Goal: Task Accomplishment & Management: Manage account settings

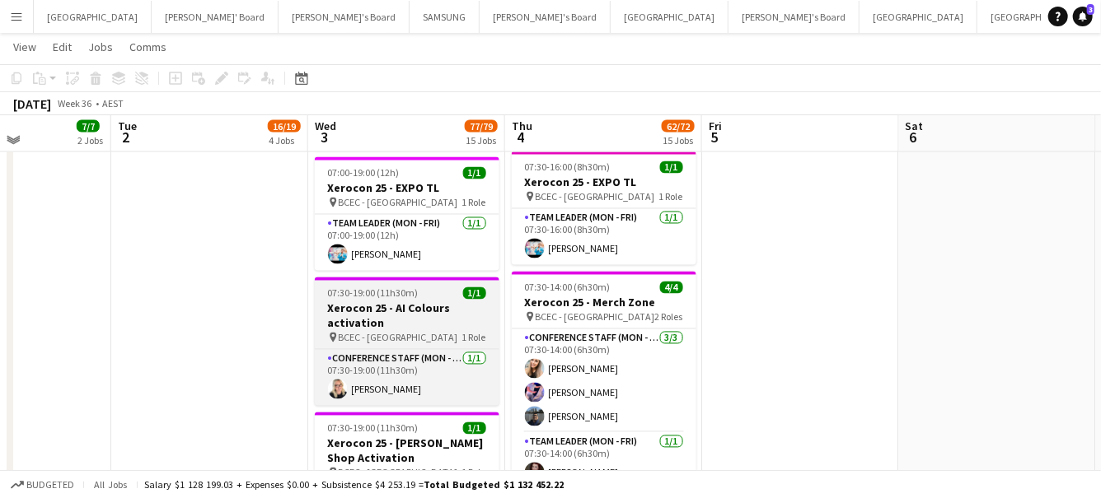
scroll to position [1433, 0]
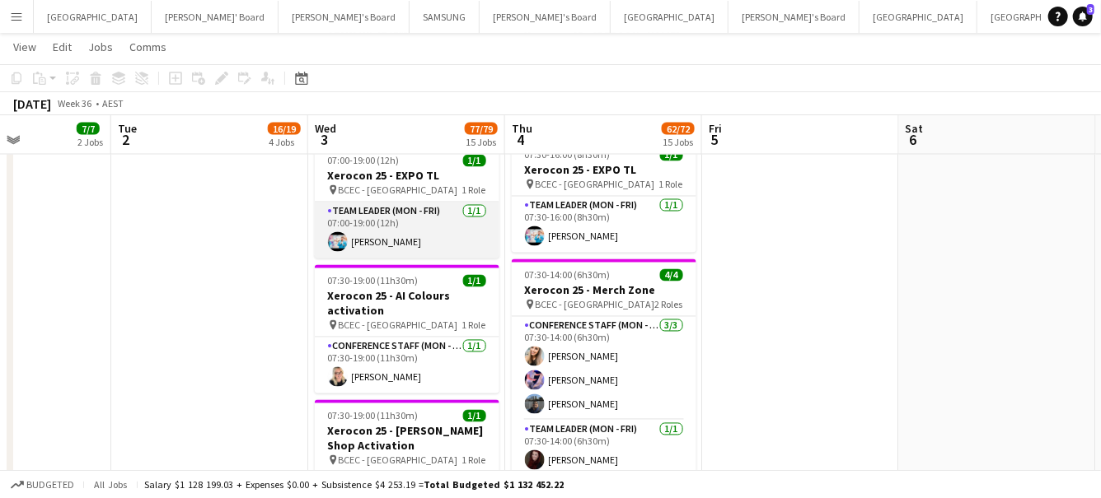
click at [329, 235] on app-user-avatar at bounding box center [338, 242] width 20 height 20
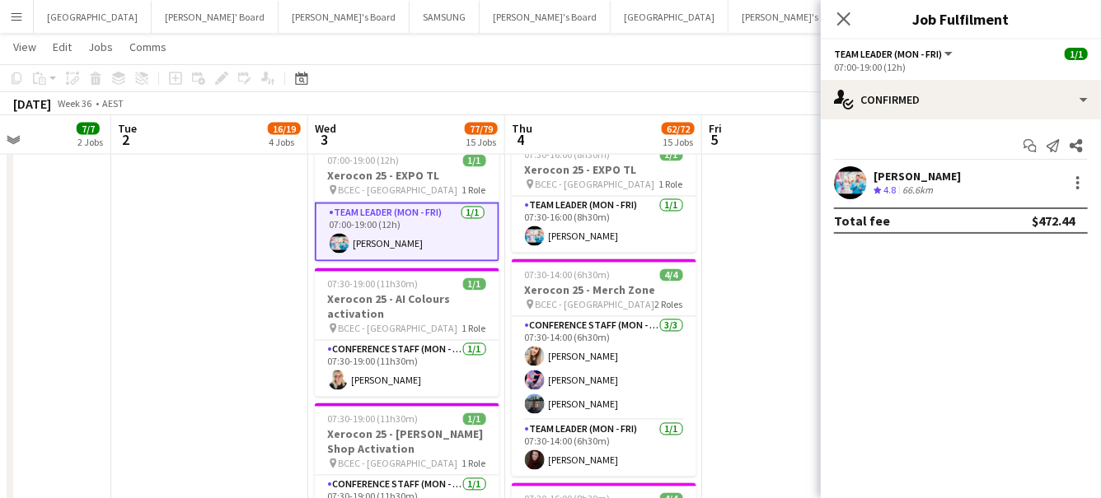
click at [848, 176] on app-user-avatar at bounding box center [850, 182] width 33 height 33
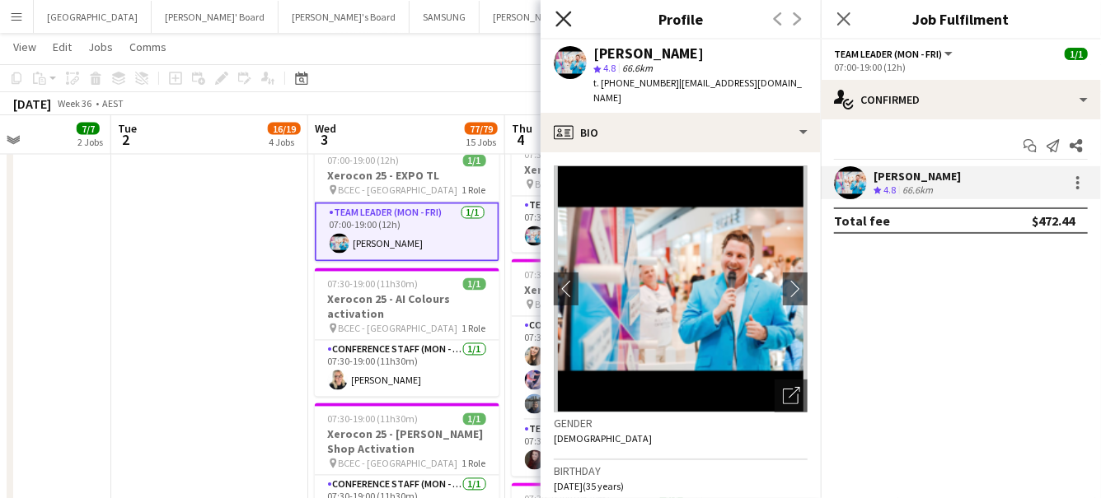
click at [569, 20] on icon "Close pop-in" at bounding box center [563, 19] width 16 height 16
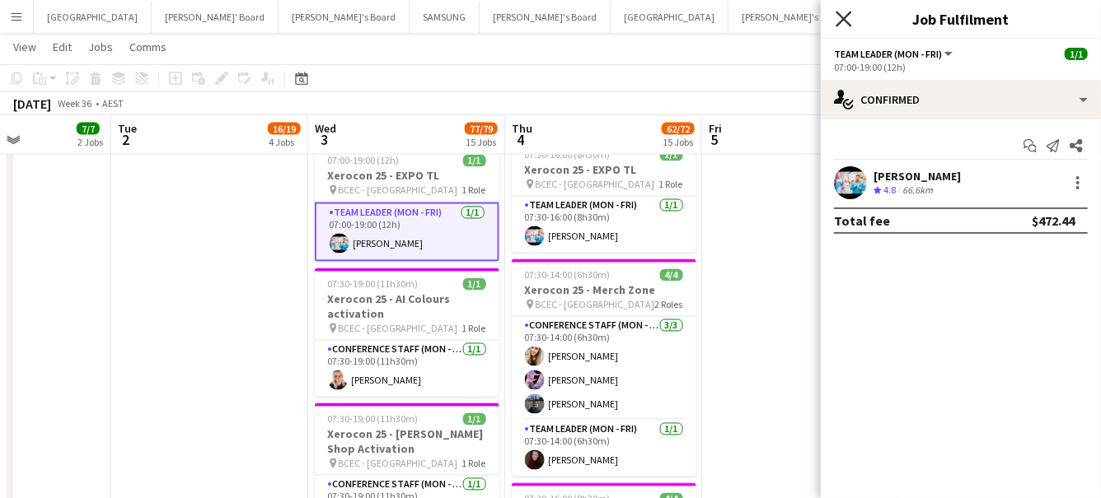
click at [849, 21] on icon "Close pop-in" at bounding box center [843, 19] width 16 height 16
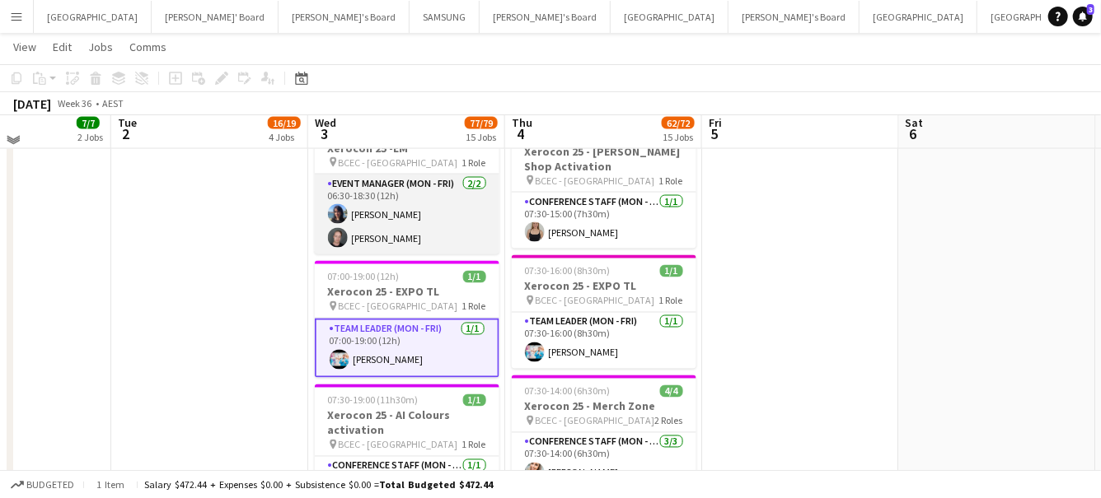
scroll to position [1318, 0]
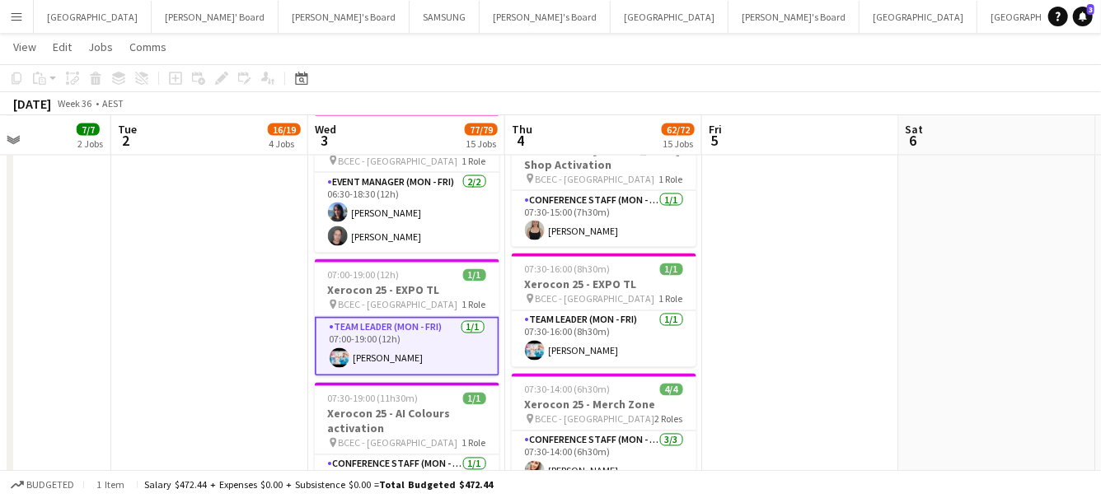
click at [387, 356] on app-card-role "Team Leader (Mon - Fri) 1/1 07:00-19:00 (12h) Robert Pigdon" at bounding box center [407, 346] width 185 height 59
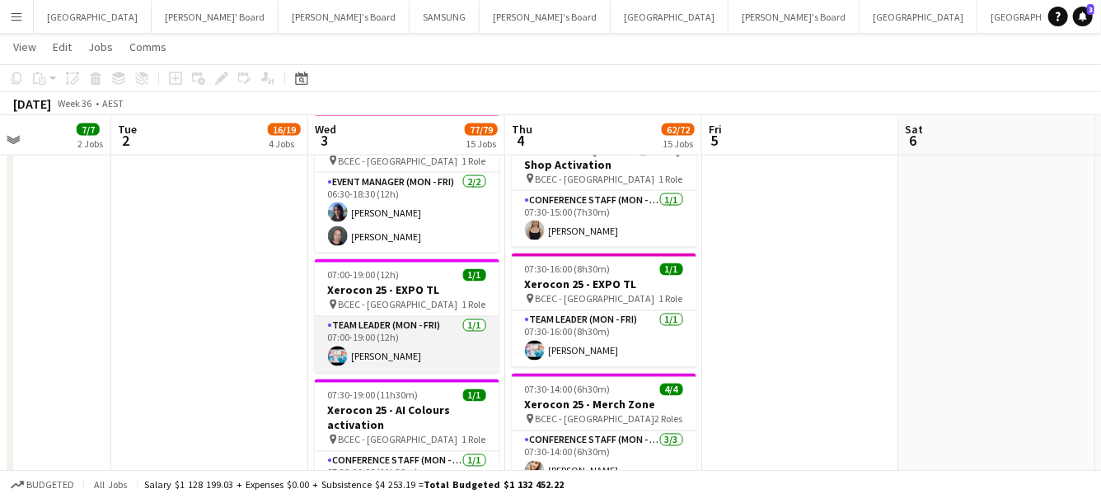
click at [344, 351] on app-user-avatar at bounding box center [338, 357] width 20 height 20
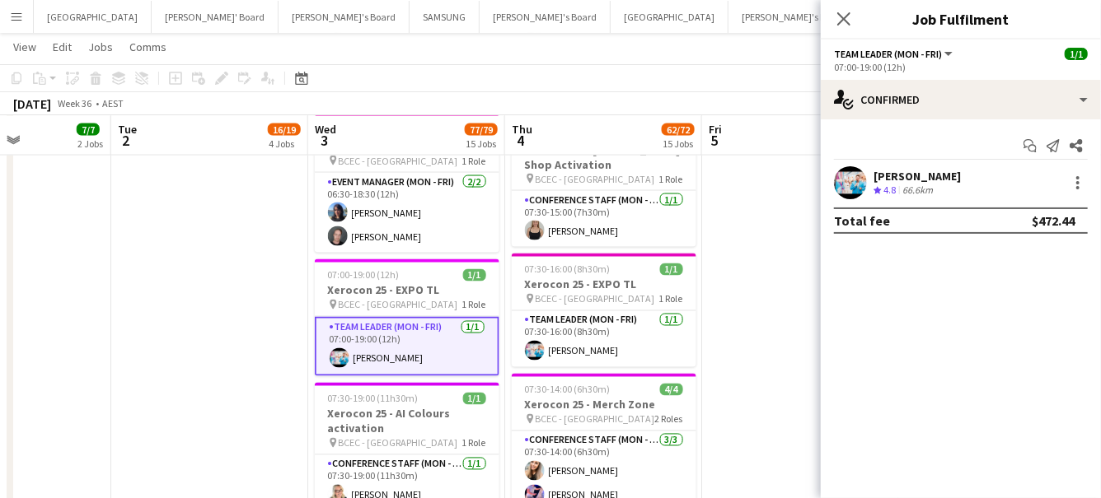
click at [845, 175] on app-user-avatar at bounding box center [850, 182] width 33 height 33
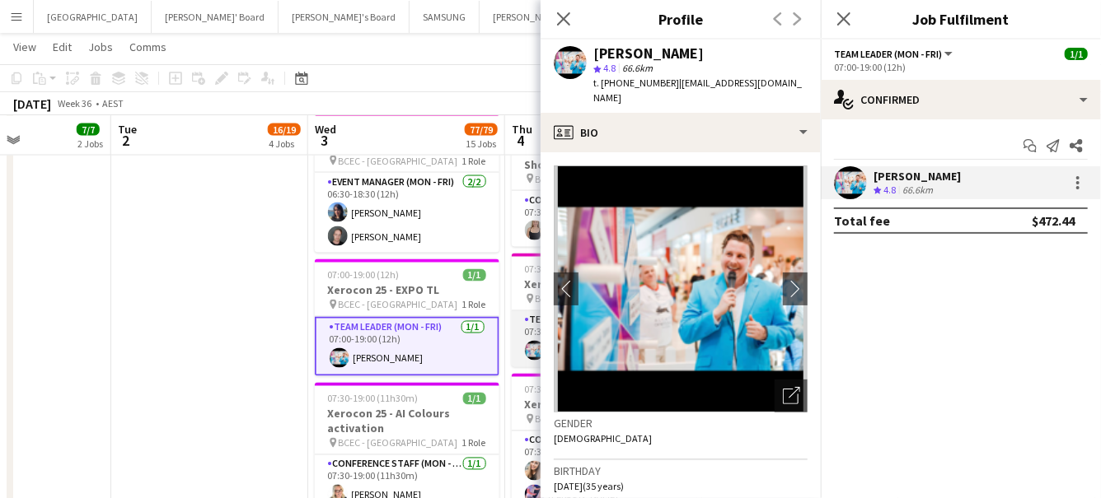
click at [528, 333] on app-card-role "Team Leader (Mon - Fri) 1/1 07:30-16:00 (8h30m) Robert Pigdon" at bounding box center [604, 339] width 185 height 56
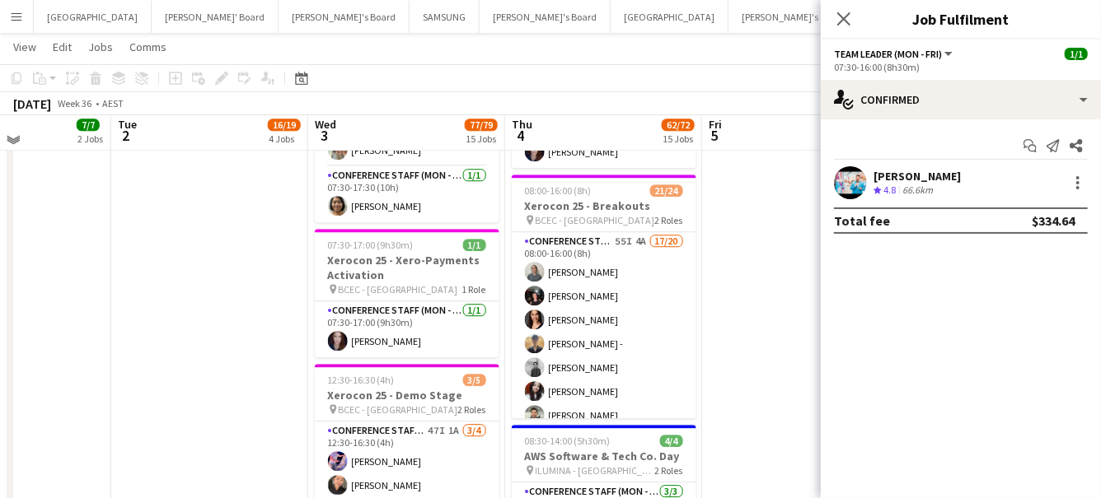
scroll to position [2125, 0]
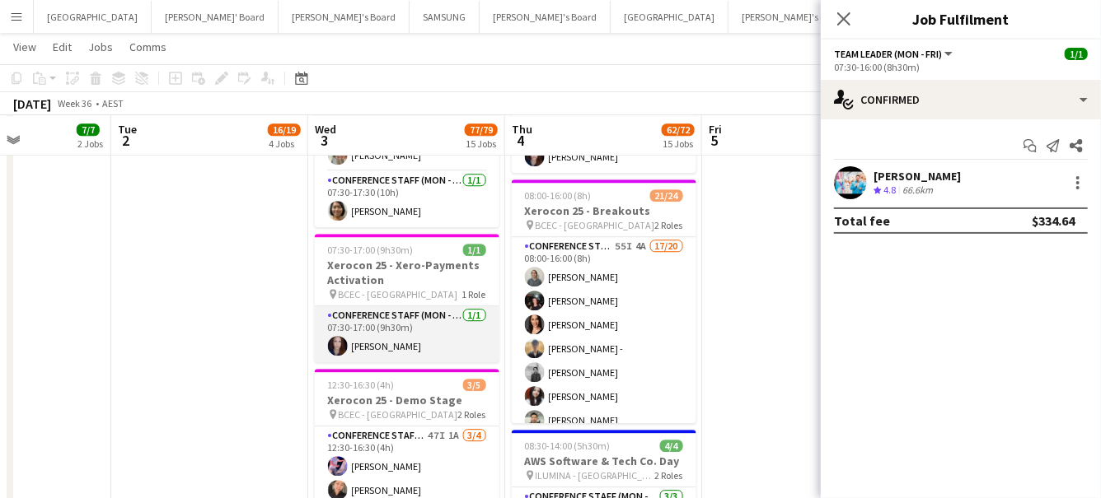
click at [380, 339] on app-card-role "Conference Staff (Mon - Fri) 1/1 07:30-17:00 (9h30m) Samantha Winsor" at bounding box center [407, 334] width 185 height 56
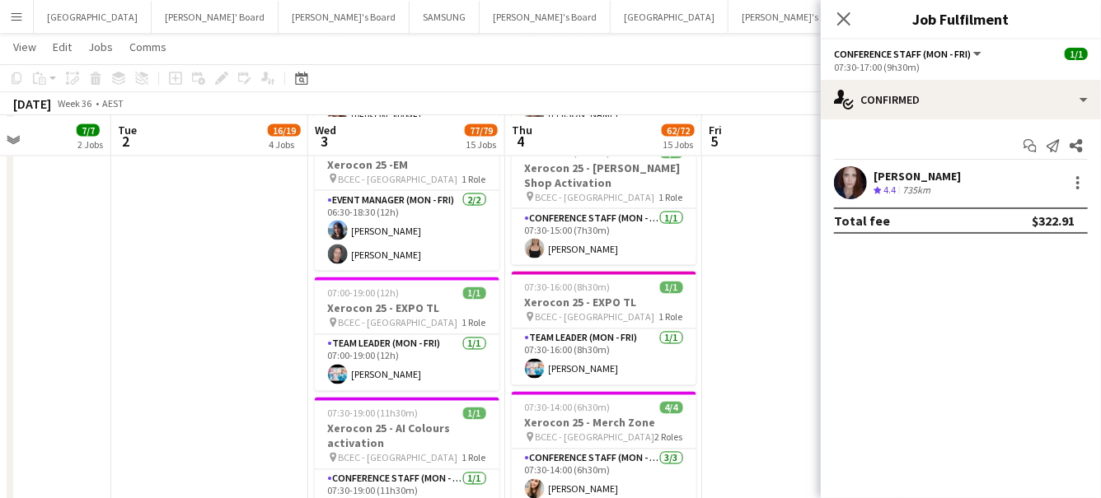
scroll to position [1302, 0]
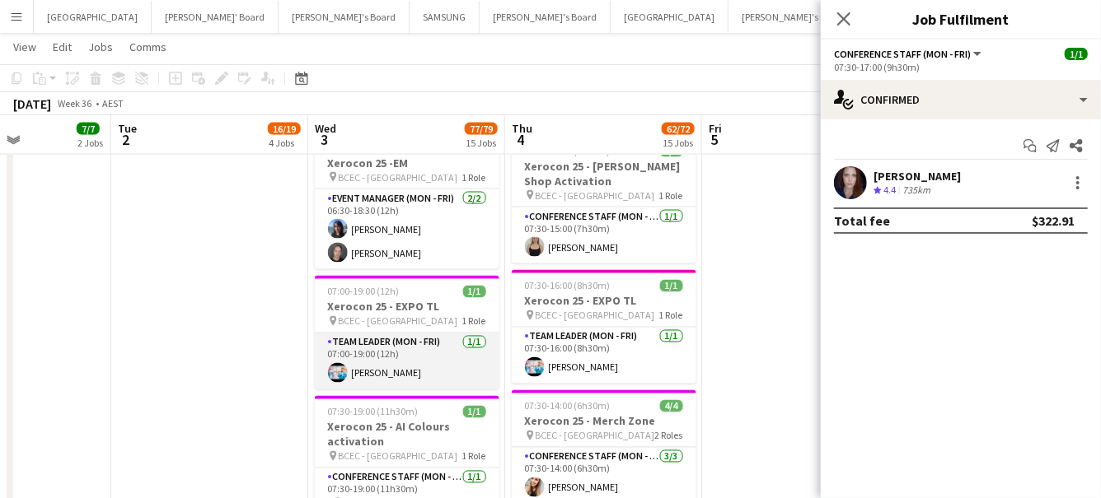
click at [390, 361] on app-card-role "Team Leader (Mon - Fri) 1/1 07:00-19:00 (12h) Robert Pigdon" at bounding box center [407, 362] width 185 height 56
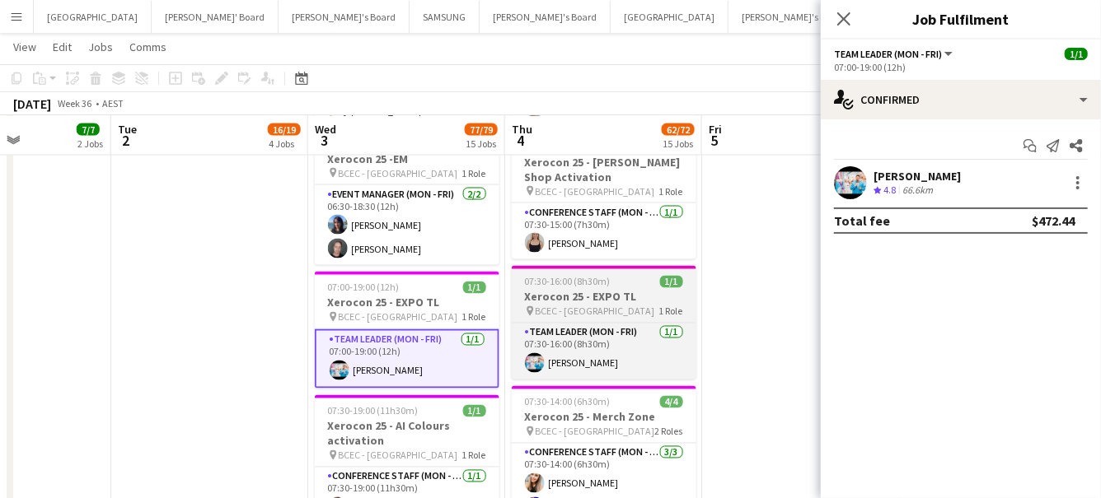
scroll to position [1307, 0]
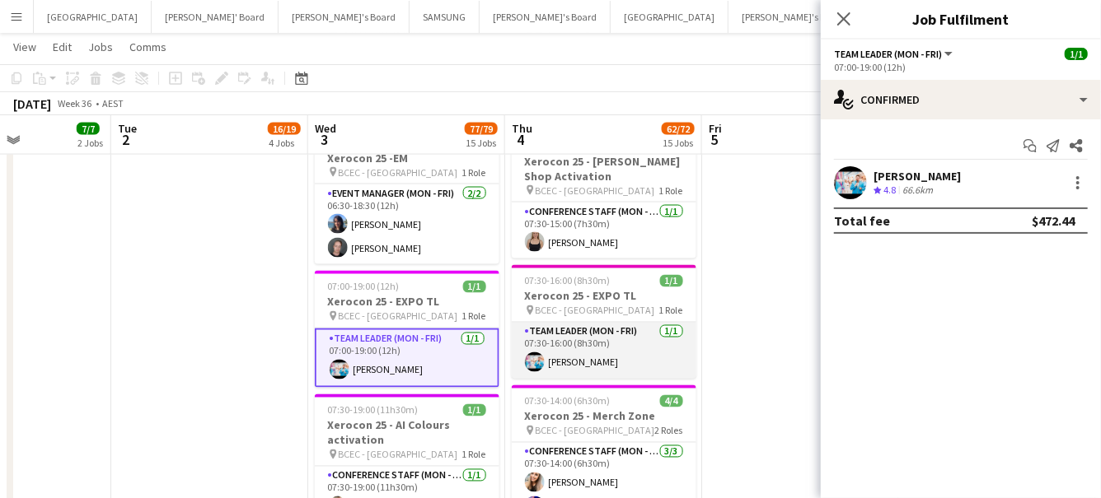
click at [622, 346] on app-card-role "Team Leader (Mon - Fri) 1/1 07:30-16:00 (8h30m) Robert Pigdon" at bounding box center [604, 351] width 185 height 56
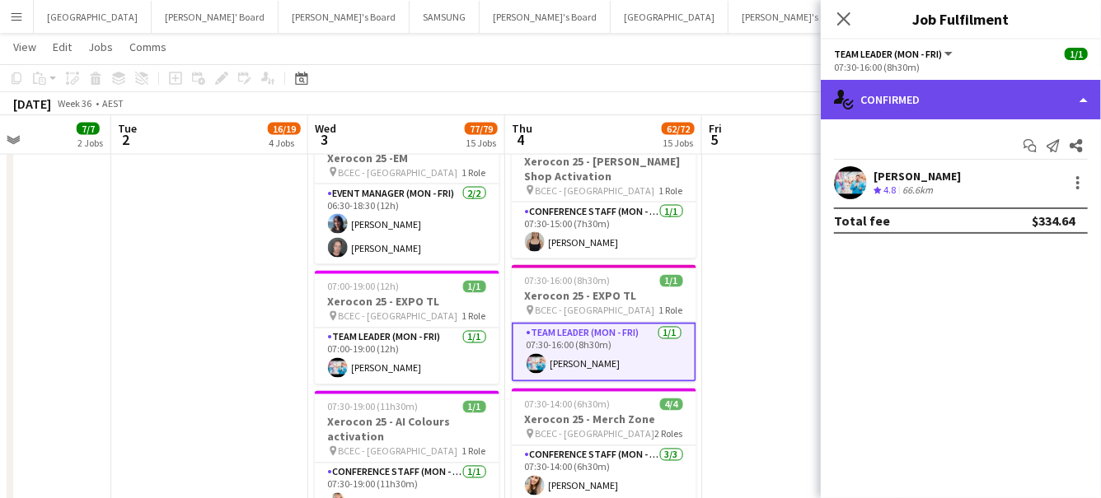
drag, startPoint x: 1054, startPoint y: 96, endPoint x: 1041, endPoint y: 106, distance: 17.0
click at [1054, 96] on div "single-neutral-actions-check-2 Confirmed" at bounding box center [960, 100] width 280 height 40
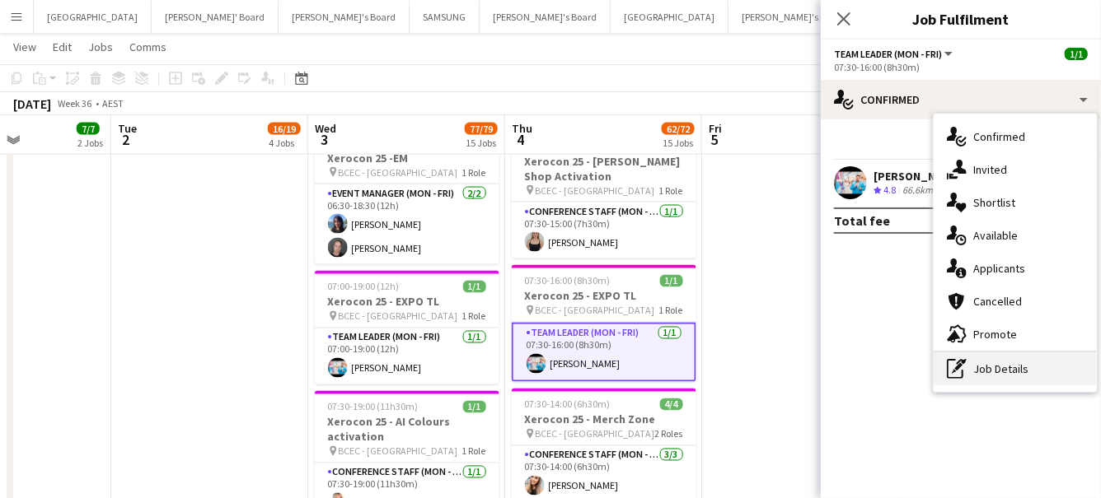
click at [986, 358] on div "pen-write Job Details" at bounding box center [1014, 369] width 163 height 33
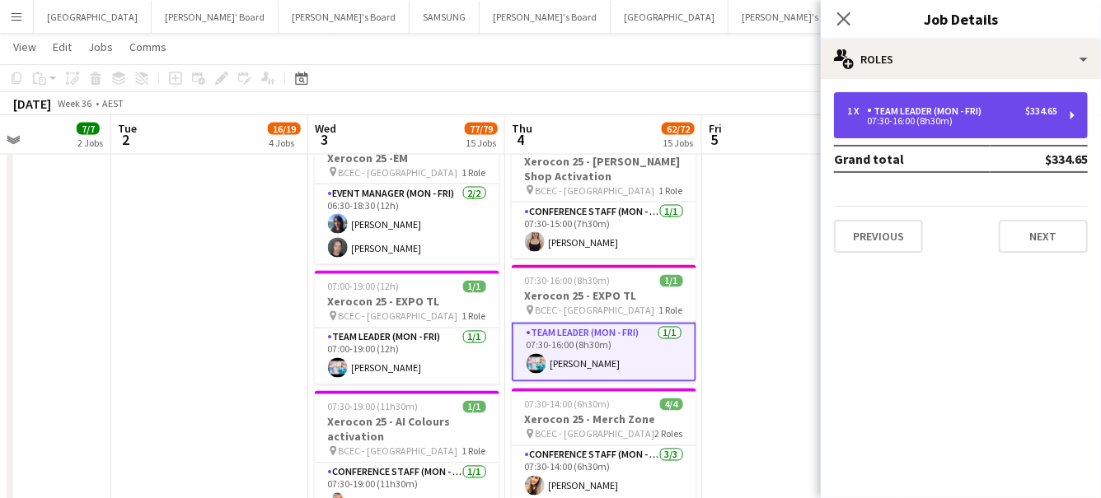
click at [957, 119] on div "07:30-16:00 (8h30m)" at bounding box center [952, 121] width 210 height 8
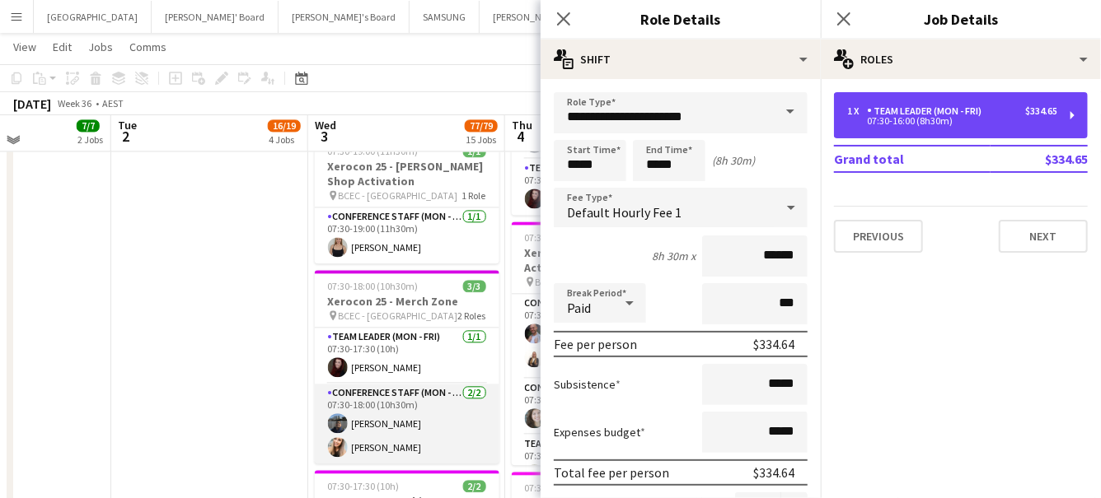
scroll to position [1730, 0]
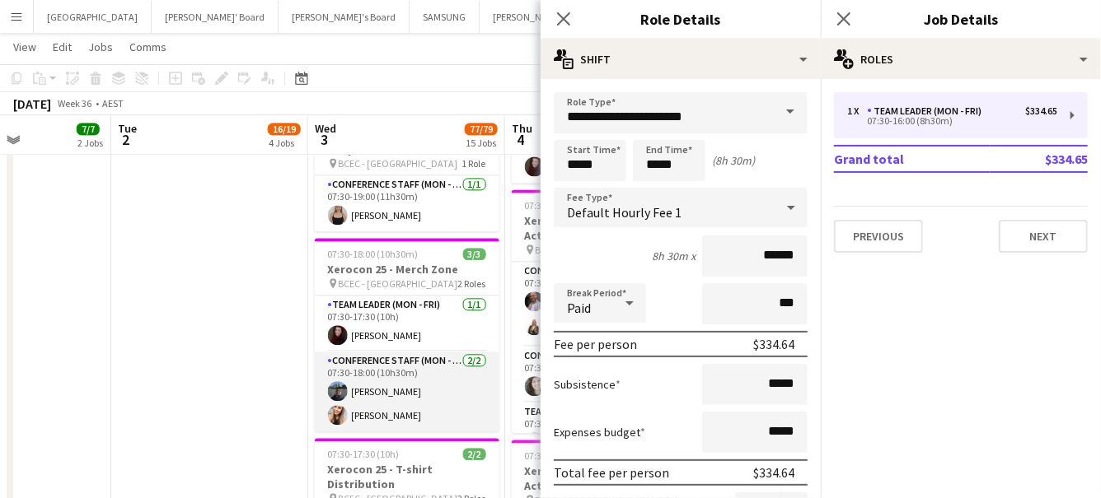
click at [384, 388] on app-card-role "Conference Staff (Mon - Fri) 2/2 07:30-18:00 (10h30m) Manish Yadav Zoe Hollinger" at bounding box center [407, 392] width 185 height 80
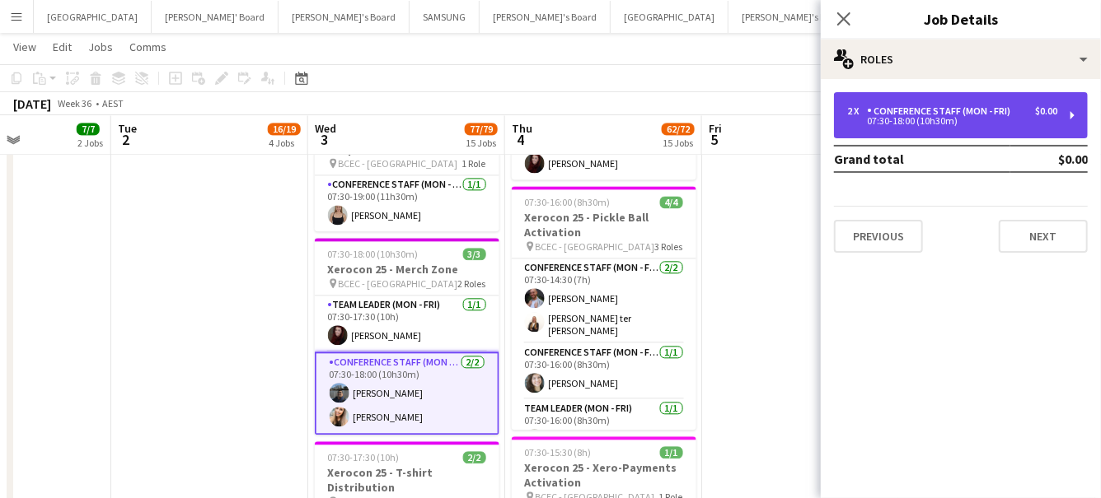
click at [966, 114] on div "Conference Staff (Mon - Fri)" at bounding box center [942, 111] width 150 height 12
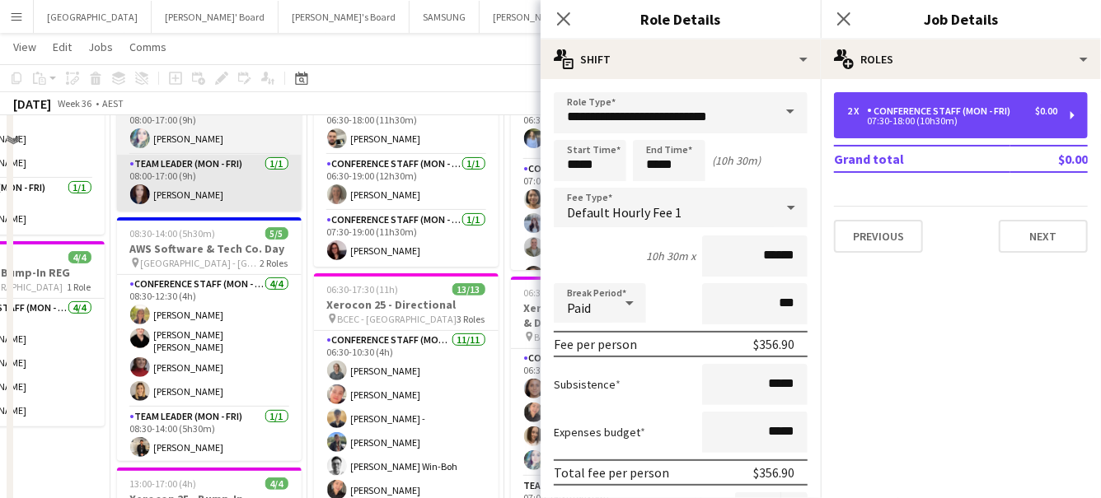
scroll to position [0, 0]
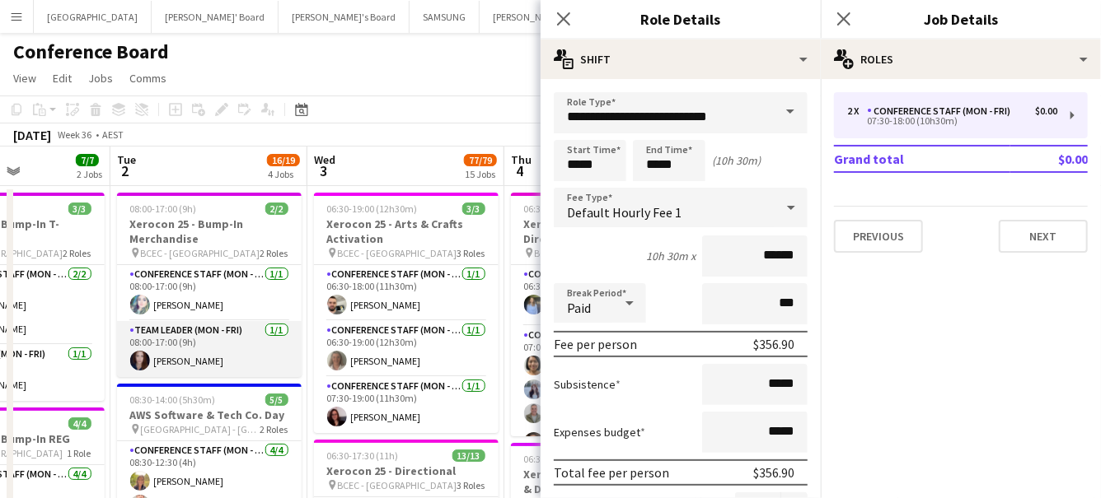
click at [147, 359] on app-user-avatar at bounding box center [140, 361] width 20 height 20
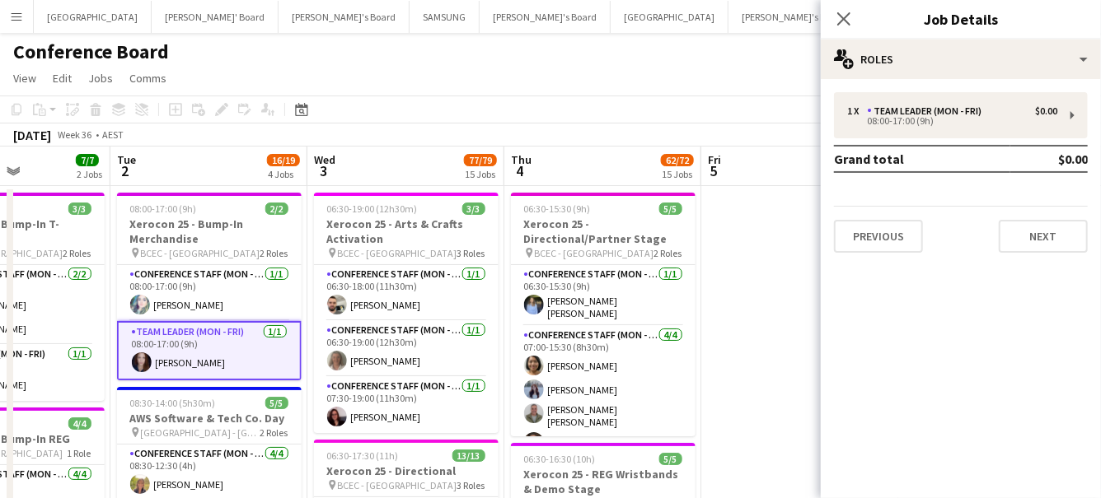
scroll to position [0, 484]
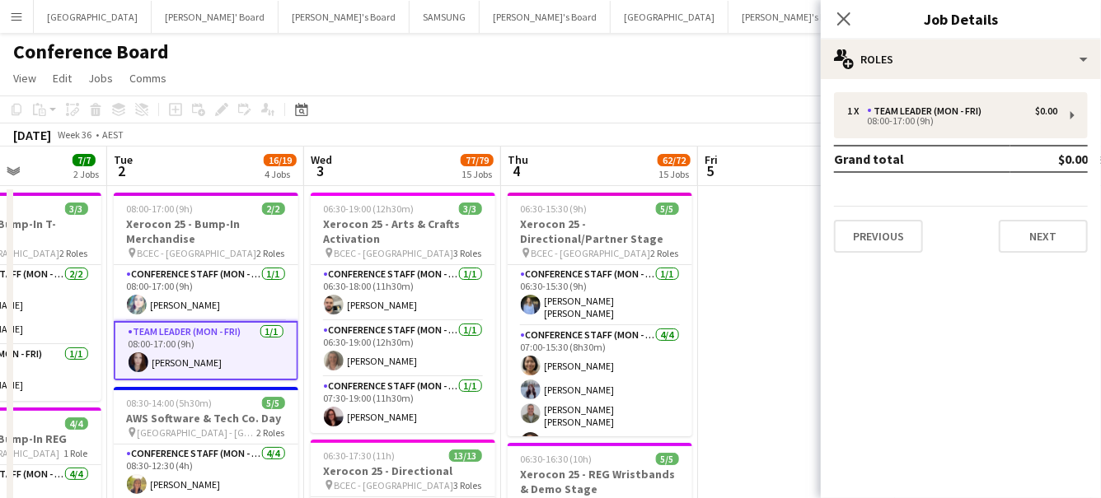
click at [147, 359] on app-card-role "Team Leader (Mon - Fri) 1/1 08:00-17:00 (9h) Samantha Winsor" at bounding box center [206, 350] width 185 height 59
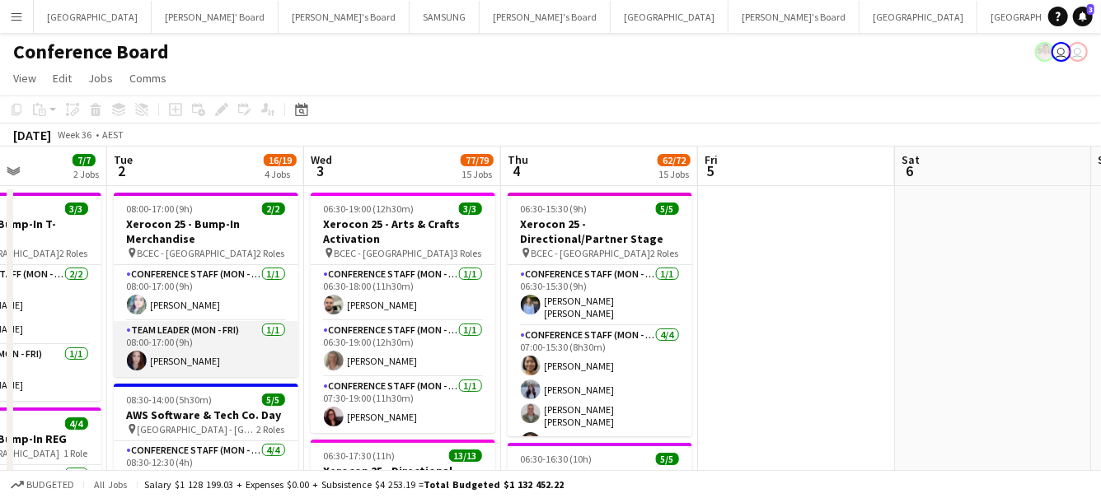
click at [147, 359] on app-card-role "Team Leader (Mon - Fri) 1/1 08:00-17:00 (9h) Samantha Winsor" at bounding box center [206, 349] width 185 height 56
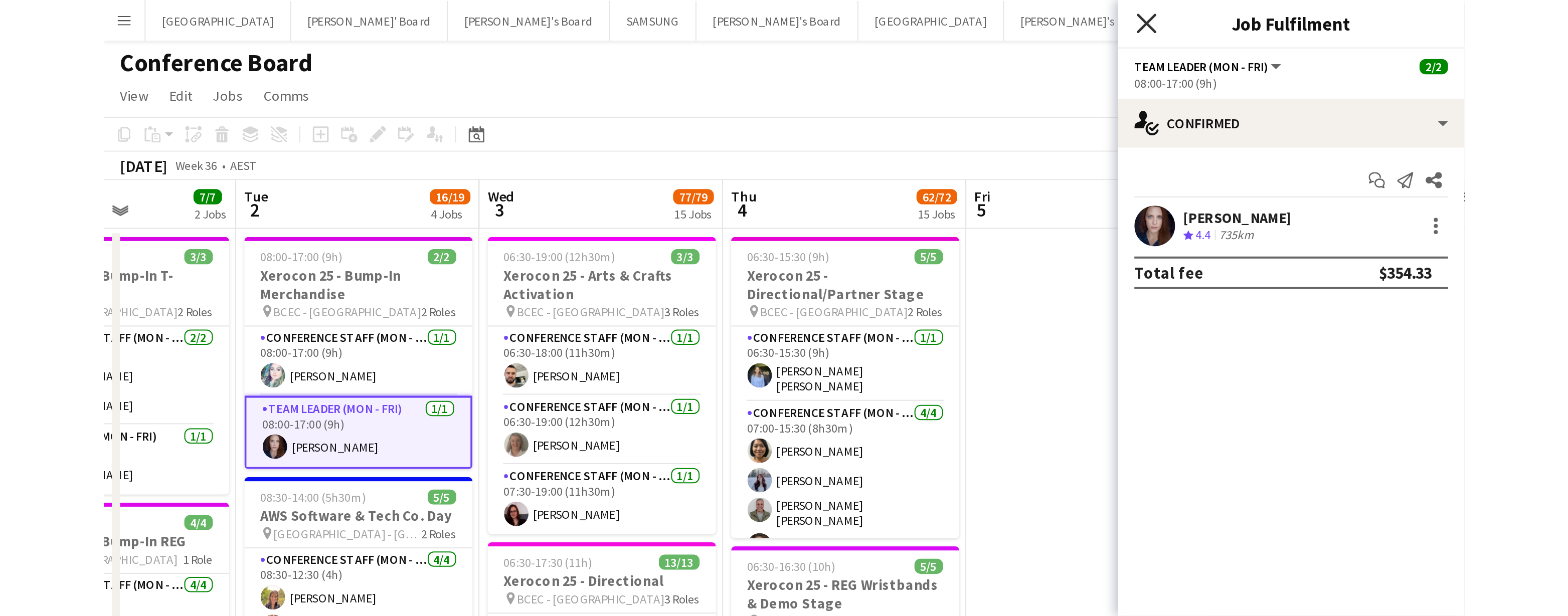
scroll to position [2, 0]
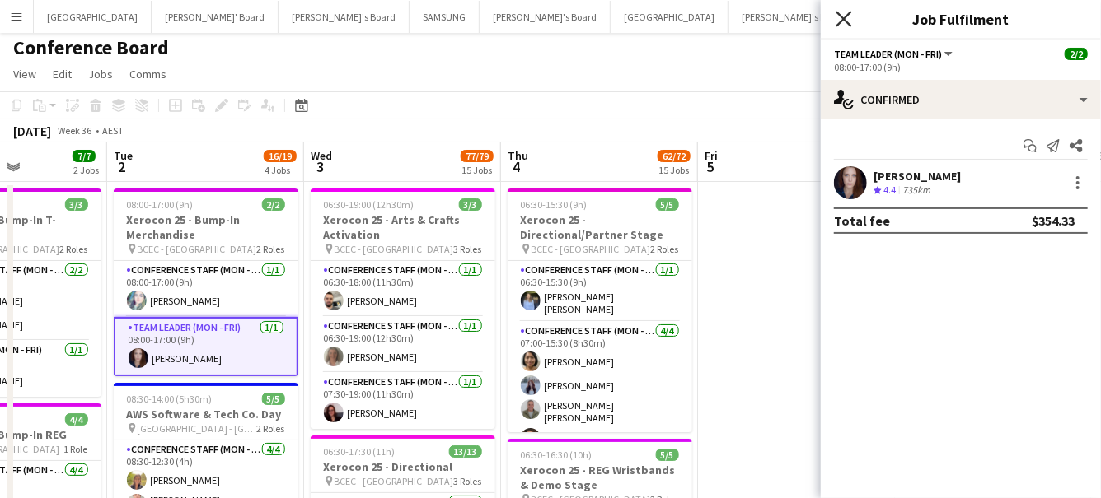
click at [845, 19] on icon "Close pop-in" at bounding box center [843, 19] width 16 height 16
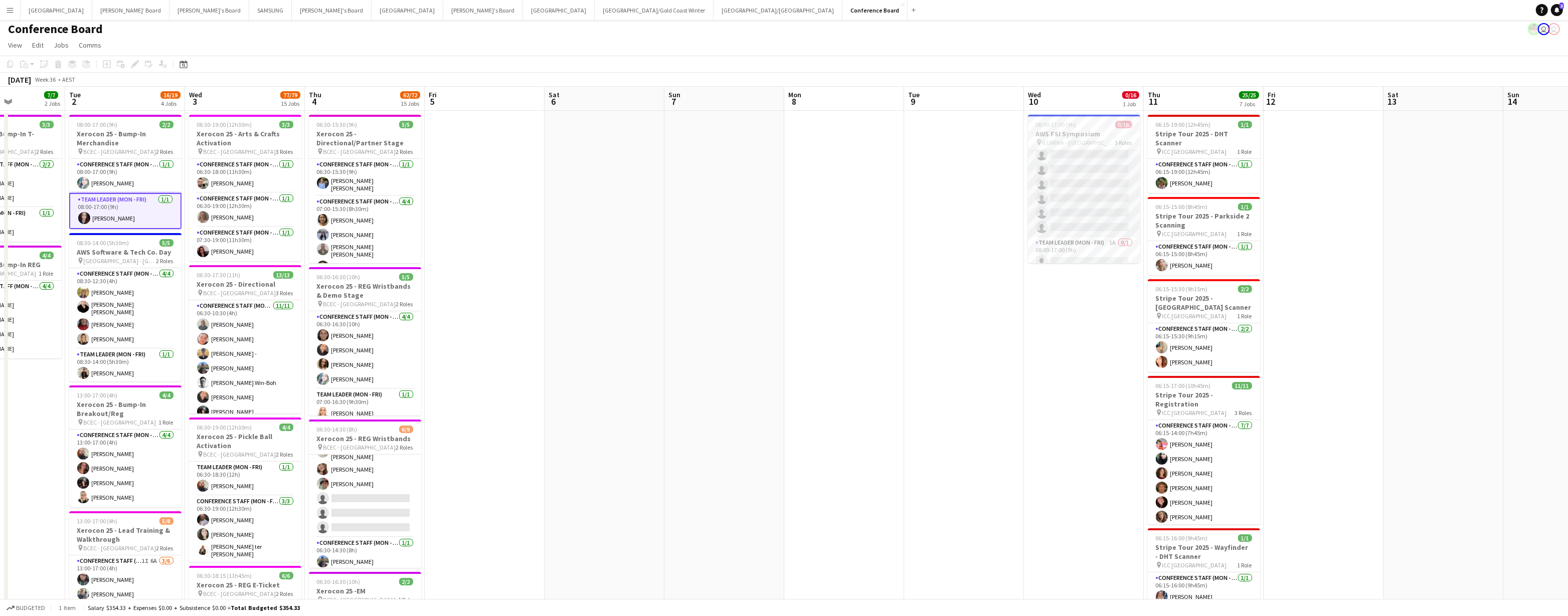
scroll to position [217, 0]
click at [670, 250] on app-card-role "Team Leader (Mon - Fri) 1A 0/1 08:00-17:00 (9h) single-neutral-actions" at bounding box center [1084, 247] width 113 height 34
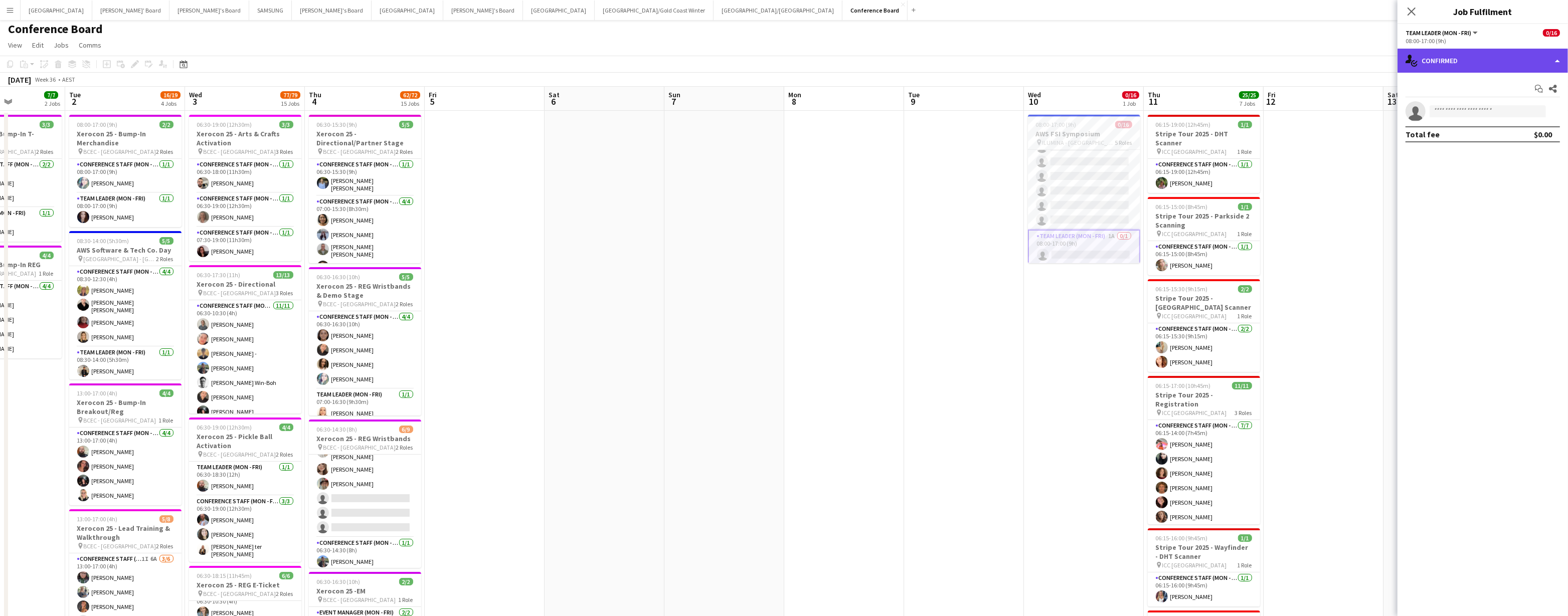
click at [670, 56] on div "single-neutral-actions-check-2 Confirmed" at bounding box center [1483, 61] width 170 height 24
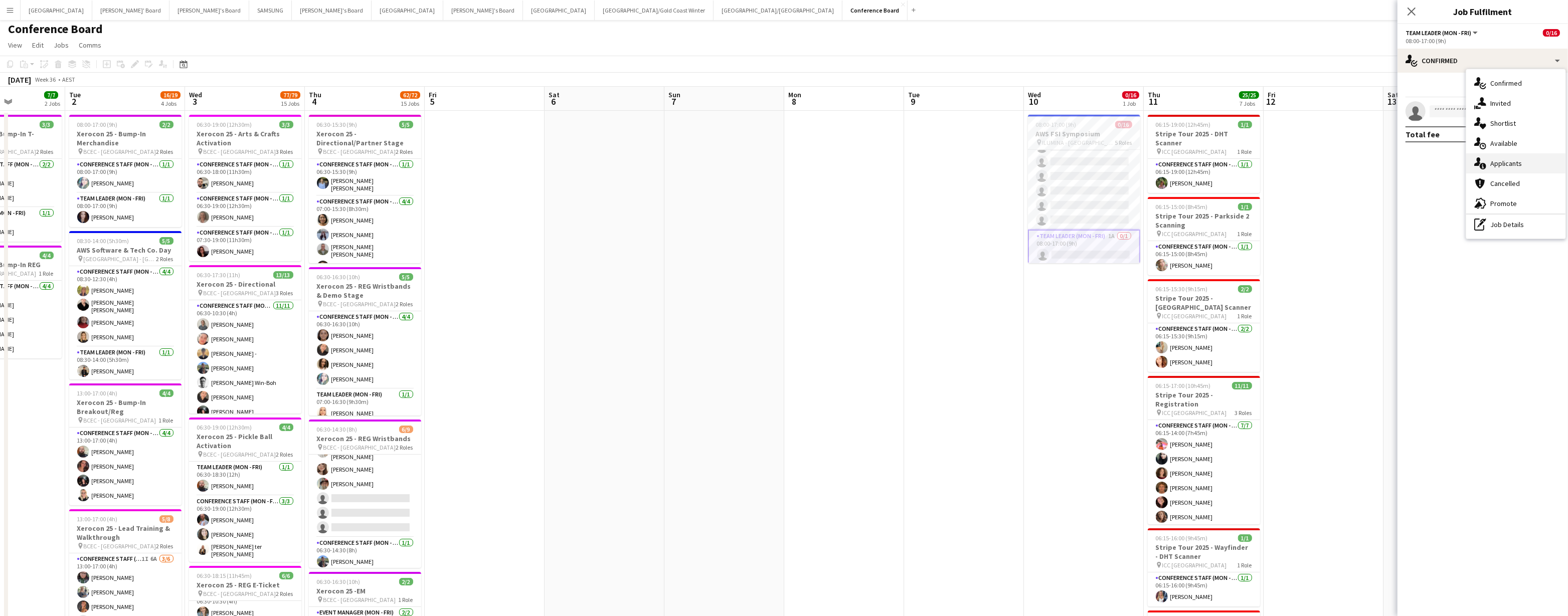
click at [670, 166] on div "single-neutral-actions-information Applicants" at bounding box center [1516, 163] width 99 height 20
click at [670, 197] on app-card-role "Conference Staff (Mon - Fri) 2A 0/8 08:00-17:00 (9h) single-neutral-actions sin…" at bounding box center [1084, 161] width 113 height 136
click at [670, 240] on app-card-role "Conference Staff (Mon - Fri) 2A 0/3 08:00-13:30 (5h30m) single-neutral-actions …" at bounding box center [1084, 245] width 113 height 63
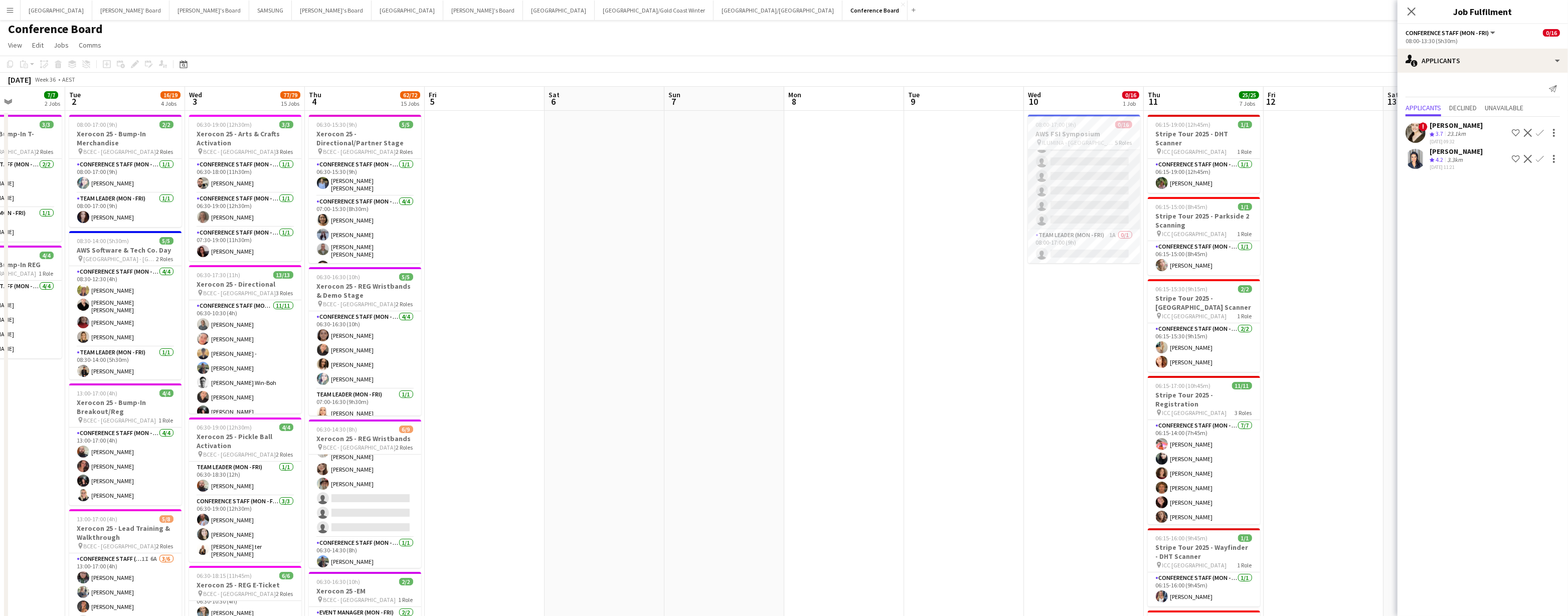
click at [670, 206] on app-card-role "Conference Staff (Mon - Fri) 2A 0/8 08:00-17:00 (9h) single-neutral-actions sin…" at bounding box center [1084, 161] width 113 height 136
click at [670, 206] on app-card-role "Conference Staff (Mon - Fri) 2A 0/3 08:00-13:30 (5h30m) single-neutral-actions …" at bounding box center [1084, 198] width 113 height 63
click at [670, 198] on app-card-role "Conference Staff (Mon - Fri) 2A 0/3 08:00-12:00 (4h) single-neutral-actions sin…" at bounding box center [1084, 181] width 113 height 63
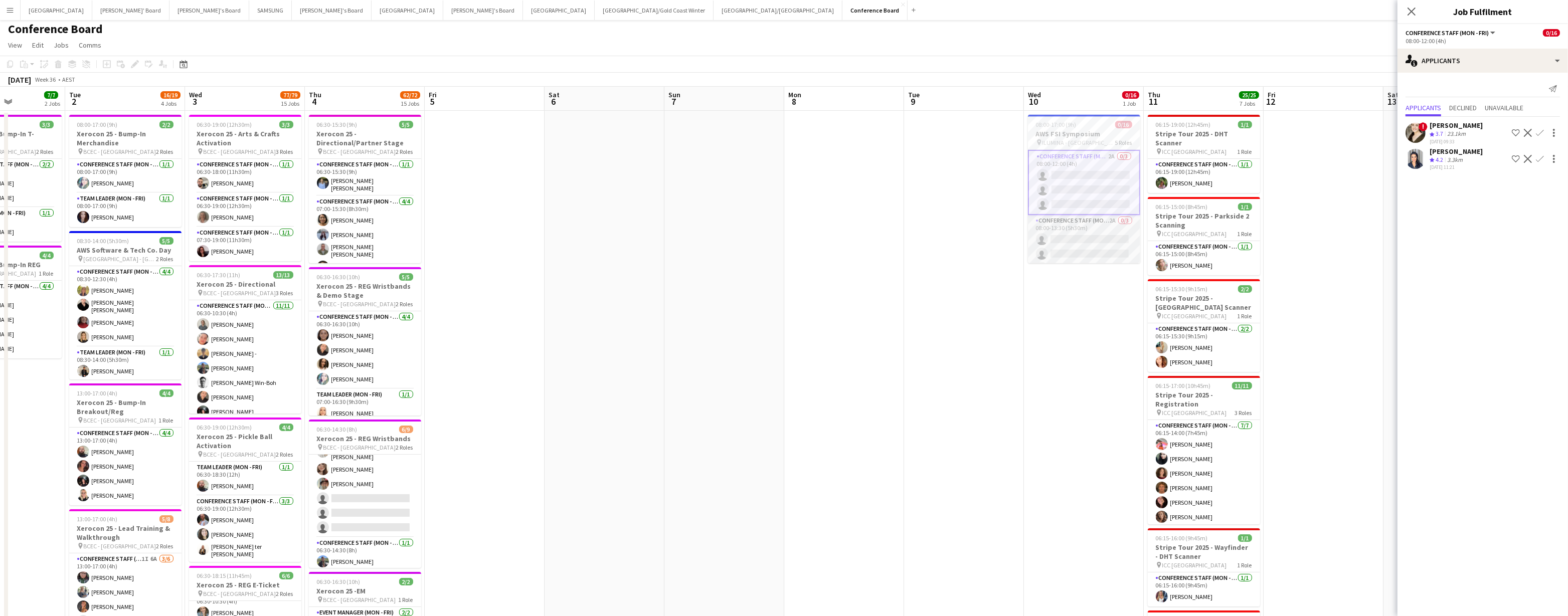
click at [670, 234] on app-card-role "Conference Staff (Mon - Fri) 2A 0/3 08:00-13:30 (5h30m) single-neutral-actions …" at bounding box center [1084, 247] width 113 height 63
click at [670, 155] on app-icon "Confirm" at bounding box center [1539, 159] width 8 height 8
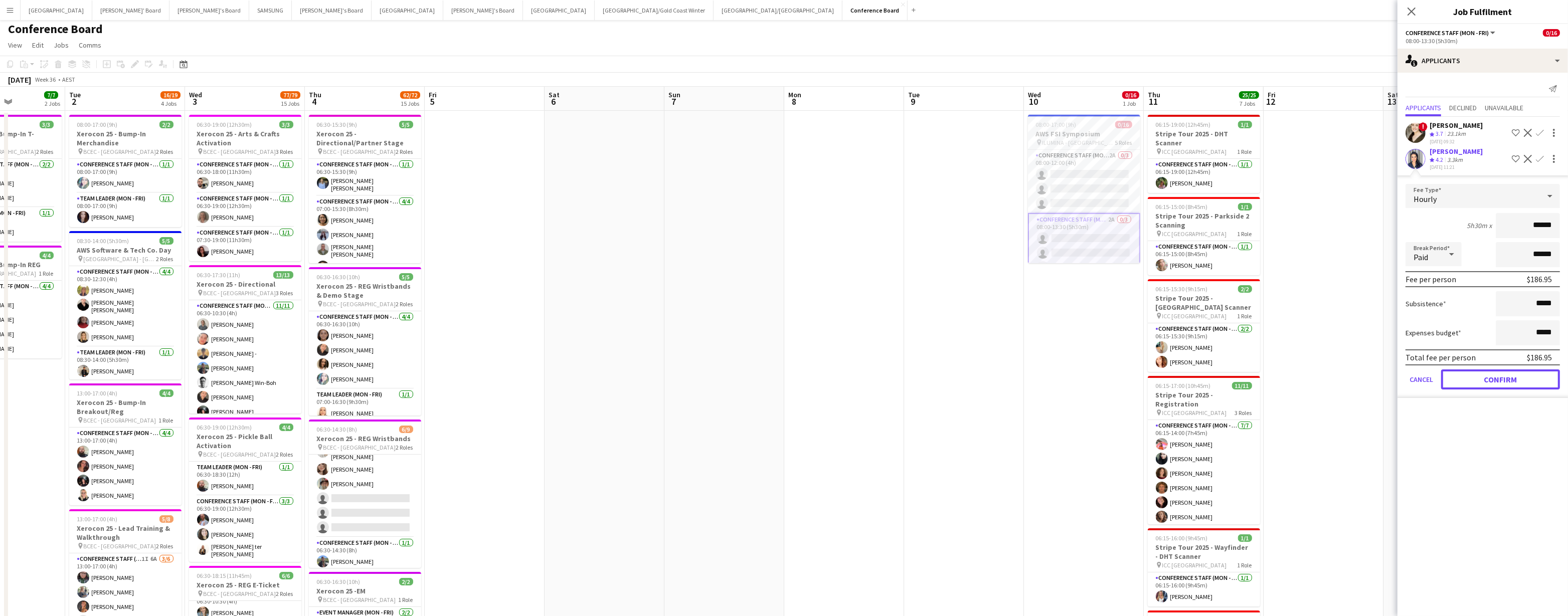
click at [670, 303] on button "Confirm" at bounding box center [1500, 379] width 119 height 20
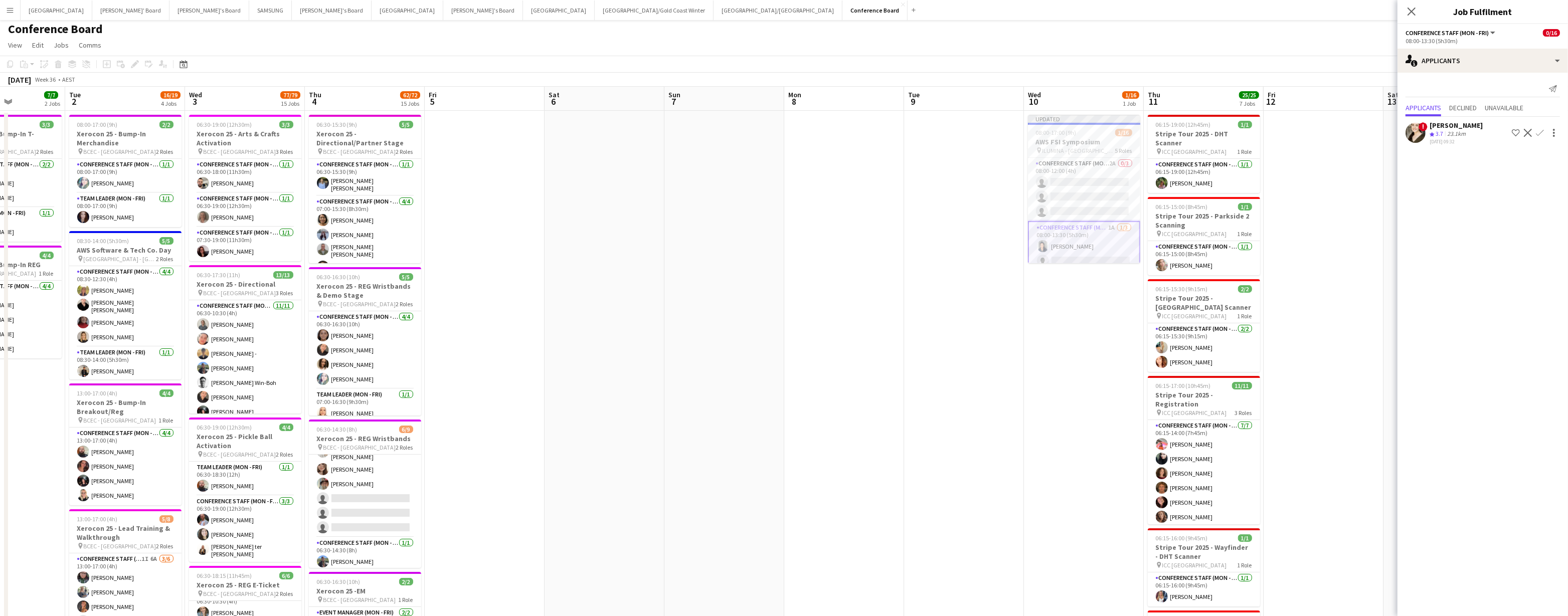
drag, startPoint x: 1341, startPoint y: 319, endPoint x: 1328, endPoint y: 309, distance: 16.4
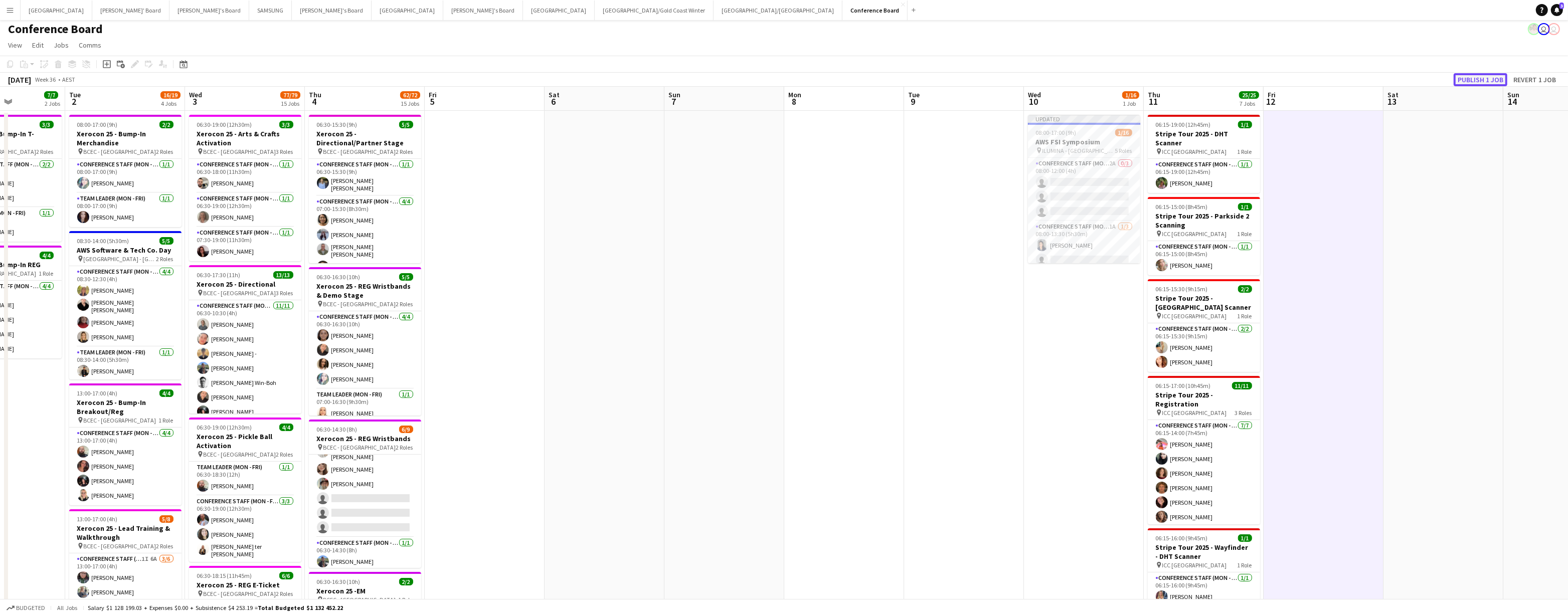
click at [670, 79] on button "Publish 1 job" at bounding box center [1480, 79] width 54 height 13
click at [670, 229] on app-card-role "Conference Staff (Mon - Fri) 2A 0/8 08:00-17:00 (9h) single-neutral-actions sin…" at bounding box center [1084, 270] width 113 height 136
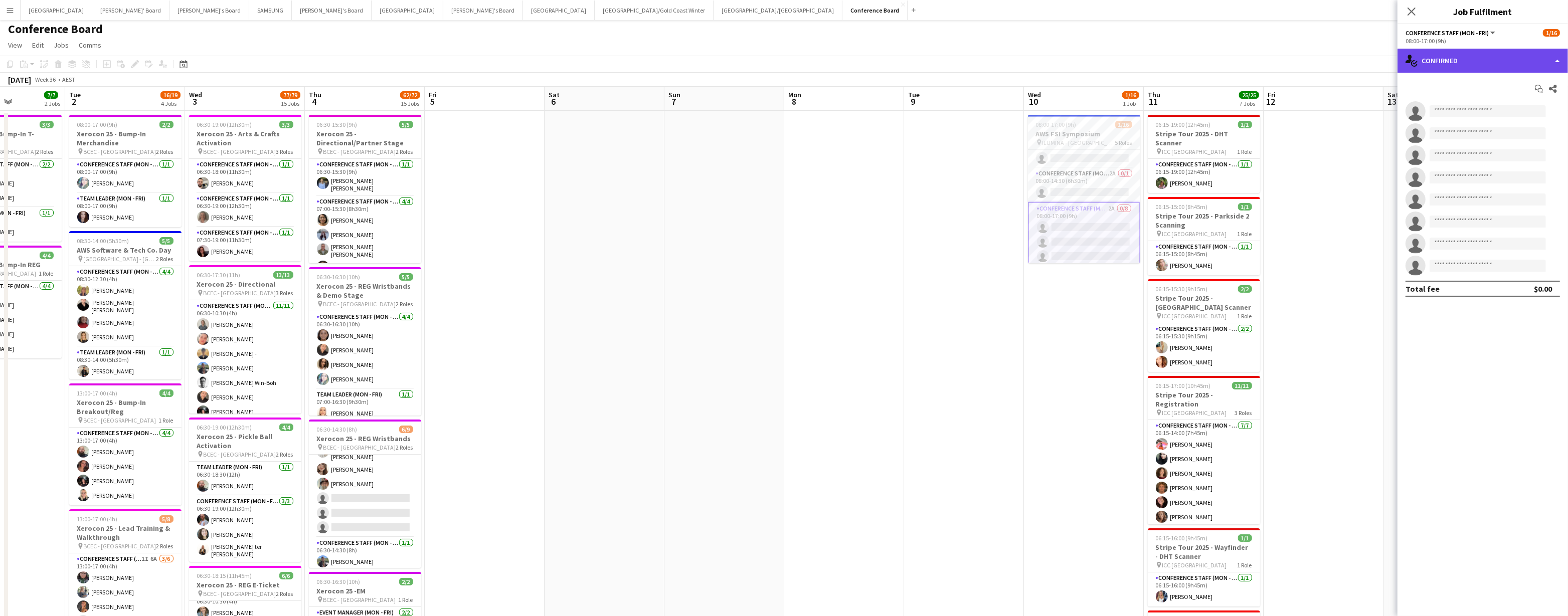
click at [670, 58] on div "single-neutral-actions-check-2 Confirmed" at bounding box center [1483, 61] width 170 height 24
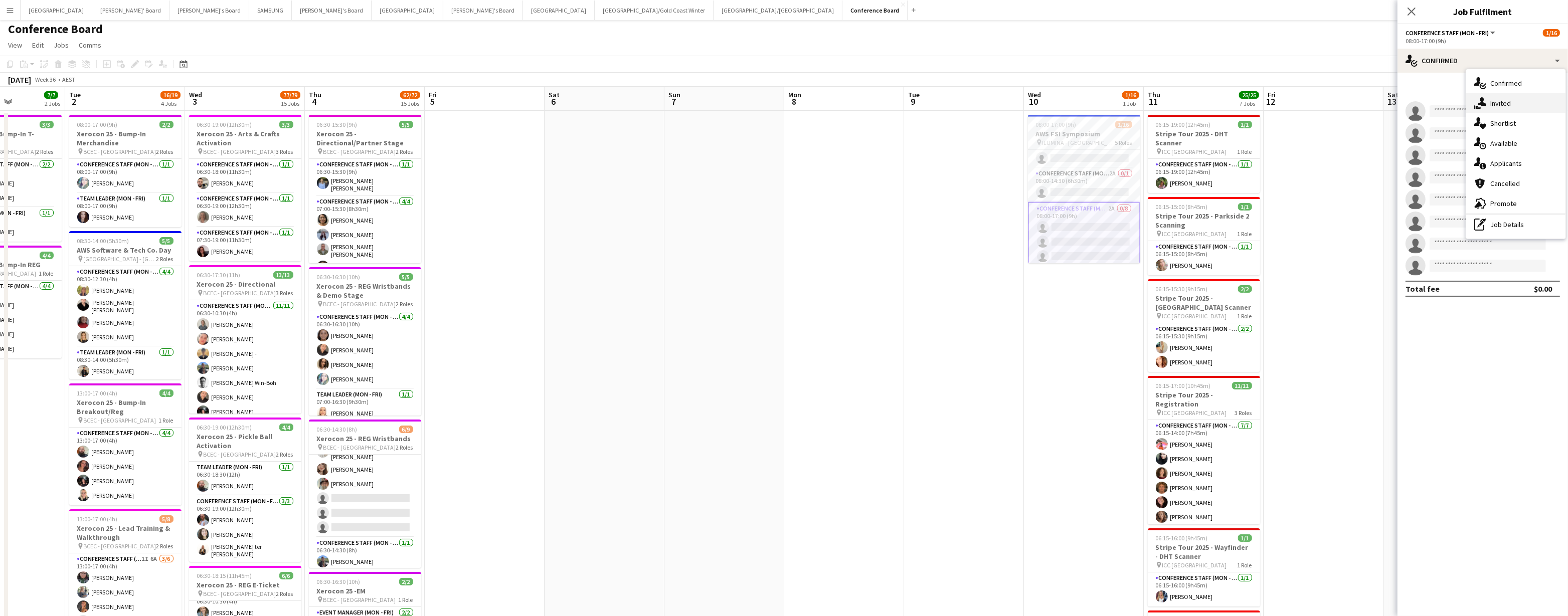
click at [670, 105] on div "single-neutral-actions-share-1 Invited" at bounding box center [1516, 103] width 99 height 20
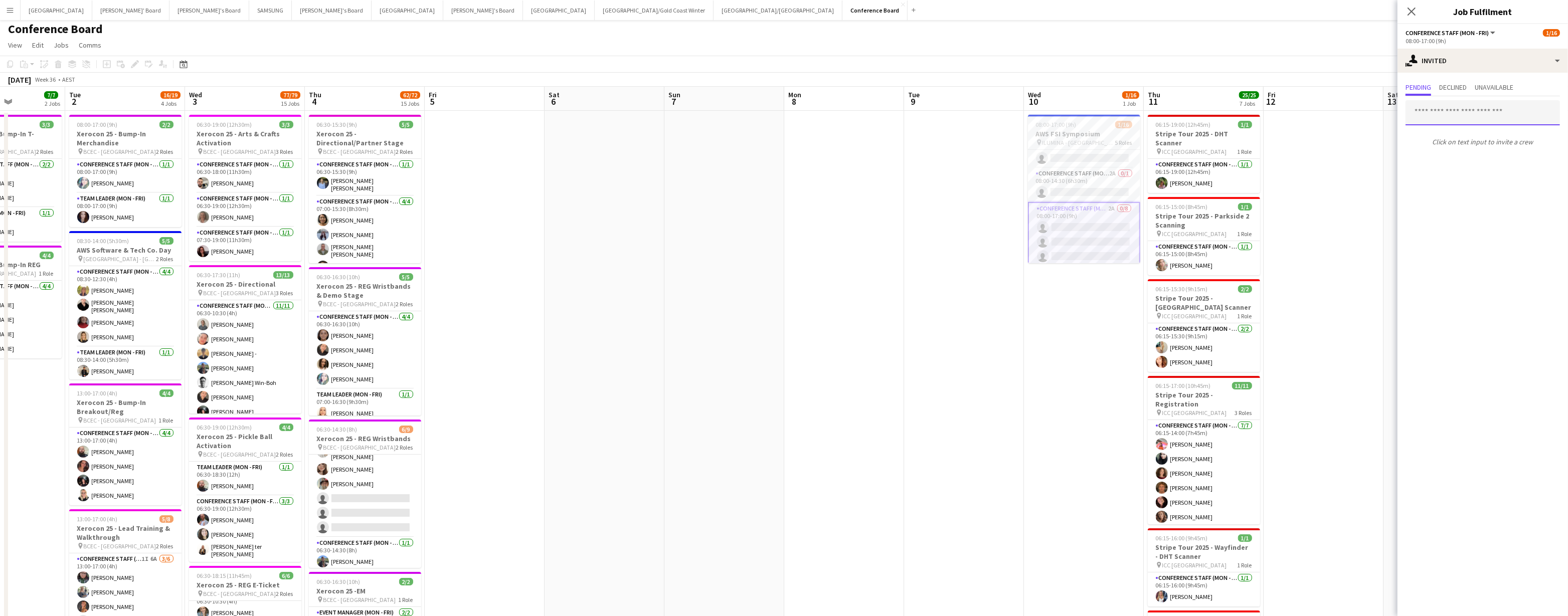
click at [670, 111] on input "text" at bounding box center [1483, 113] width 155 height 25
type input "*"
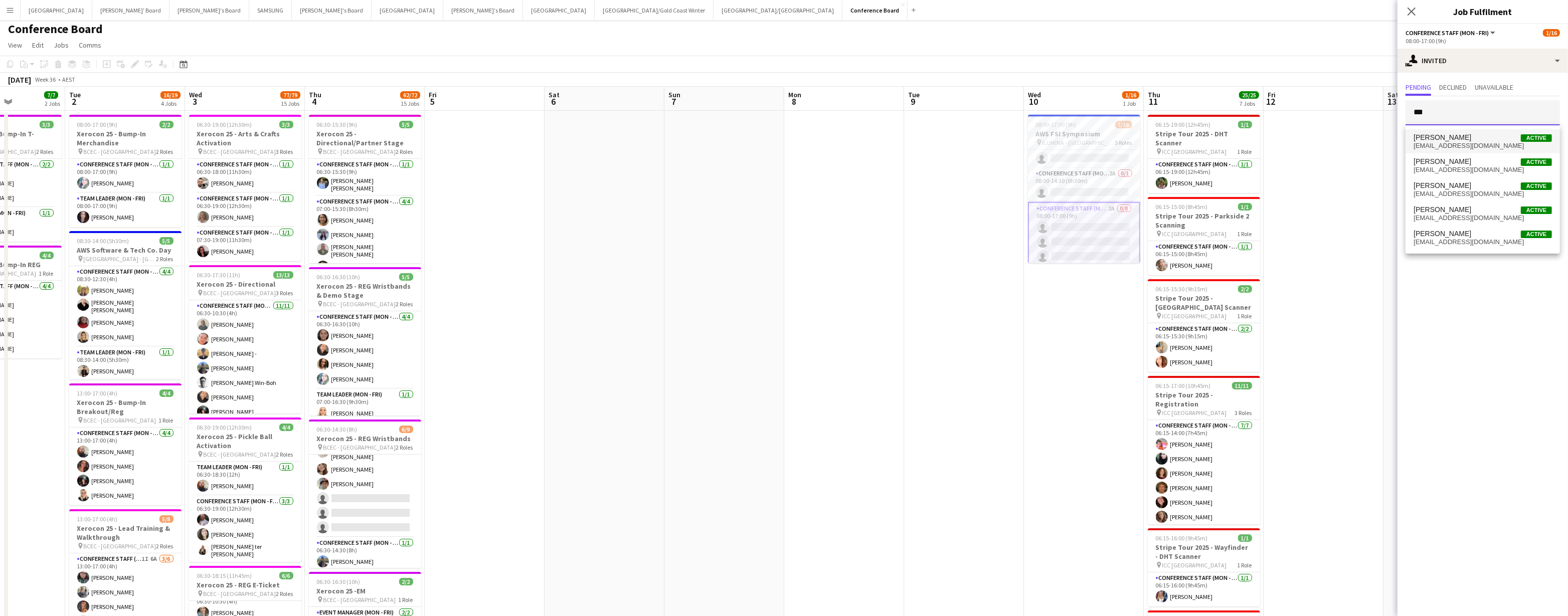
type input "***"
click at [670, 147] on span "maxbristow1@yahoo.com" at bounding box center [1482, 145] width 138 height 8
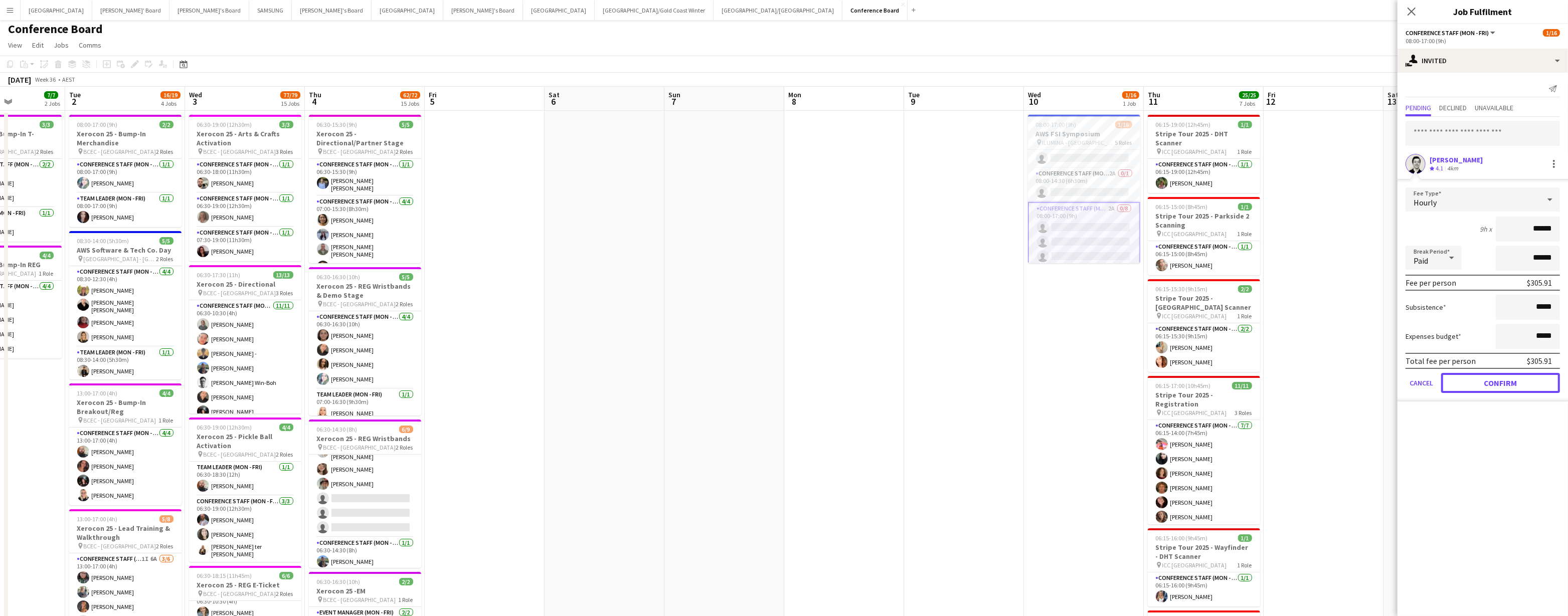
drag, startPoint x: 1490, startPoint y: 381, endPoint x: 1487, endPoint y: 375, distance: 6.7
click at [670, 303] on button "Confirm" at bounding box center [1500, 383] width 119 height 20
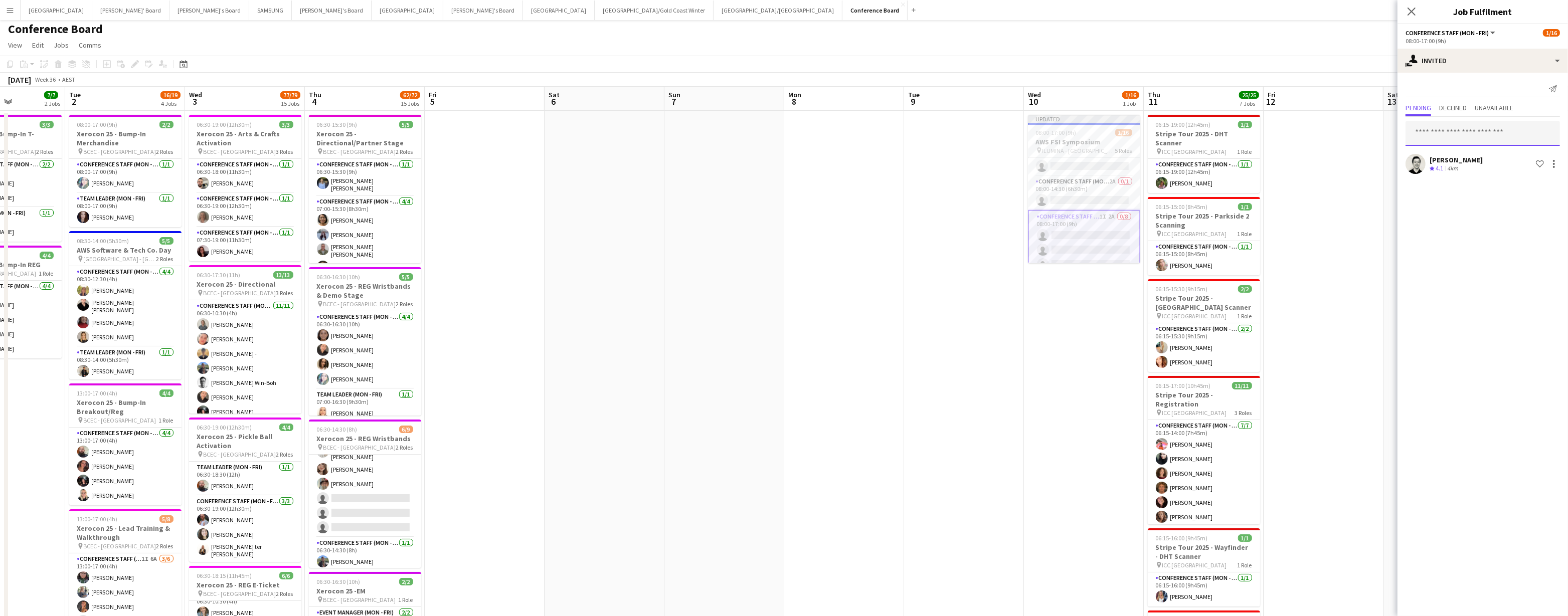
click at [670, 133] on input "text" at bounding box center [1483, 133] width 155 height 25
type input "********"
click at [670, 171] on mat-option "Scarlett Moliterno Active scarletttay44@gmail.com" at bounding box center [1483, 162] width 155 height 24
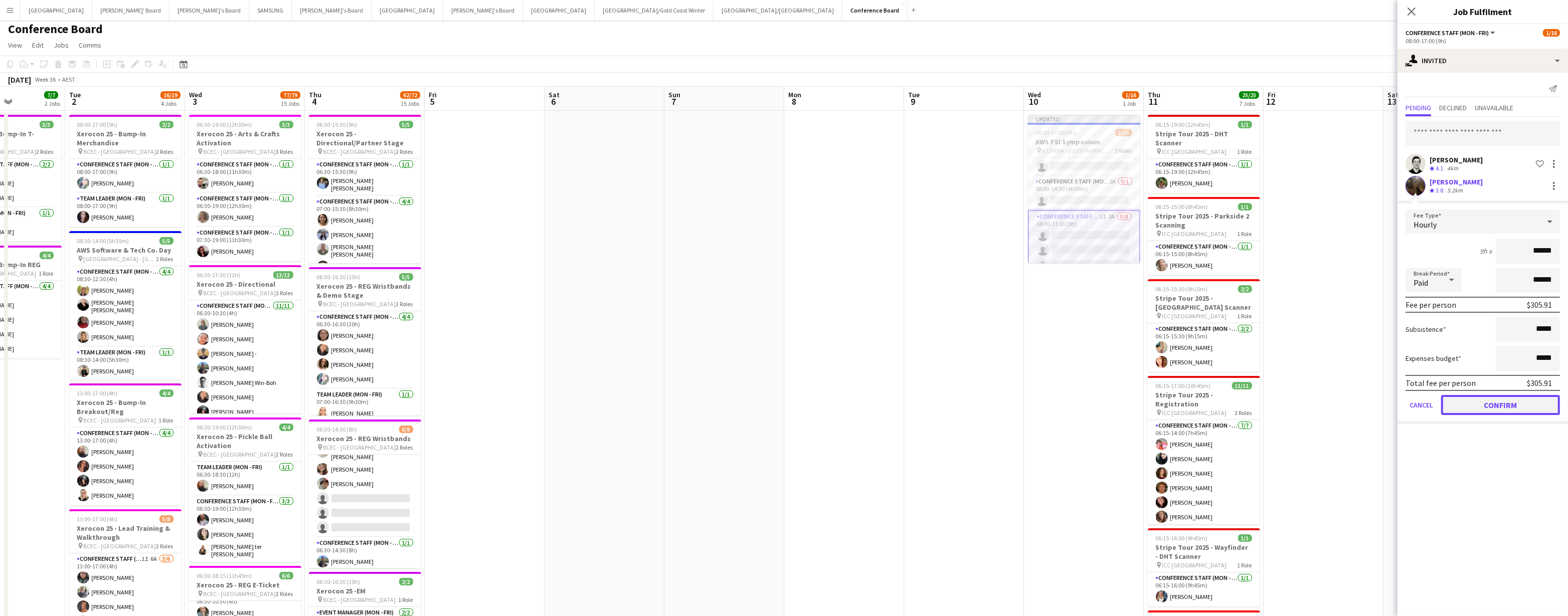
drag, startPoint x: 1470, startPoint y: 405, endPoint x: 1454, endPoint y: 383, distance: 27.2
click at [670, 303] on button "Confirm" at bounding box center [1500, 405] width 119 height 20
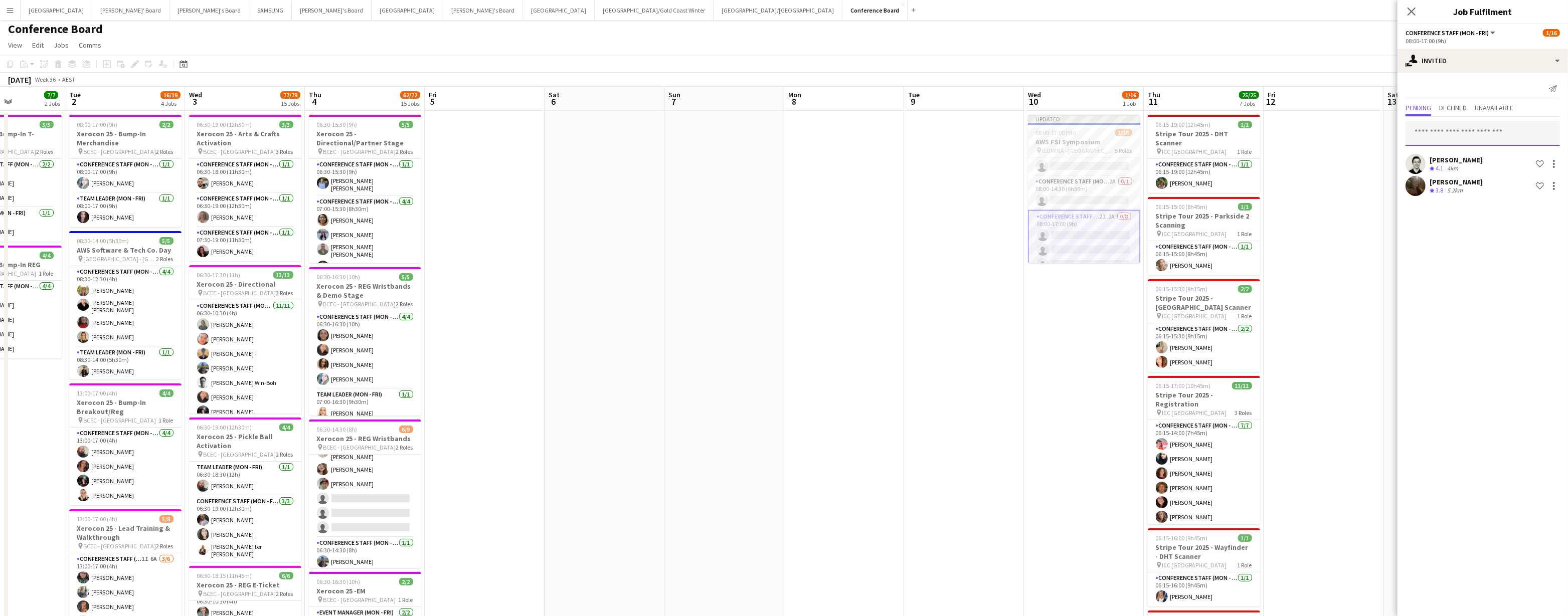
click at [670, 136] on input "text" at bounding box center [1483, 133] width 155 height 25
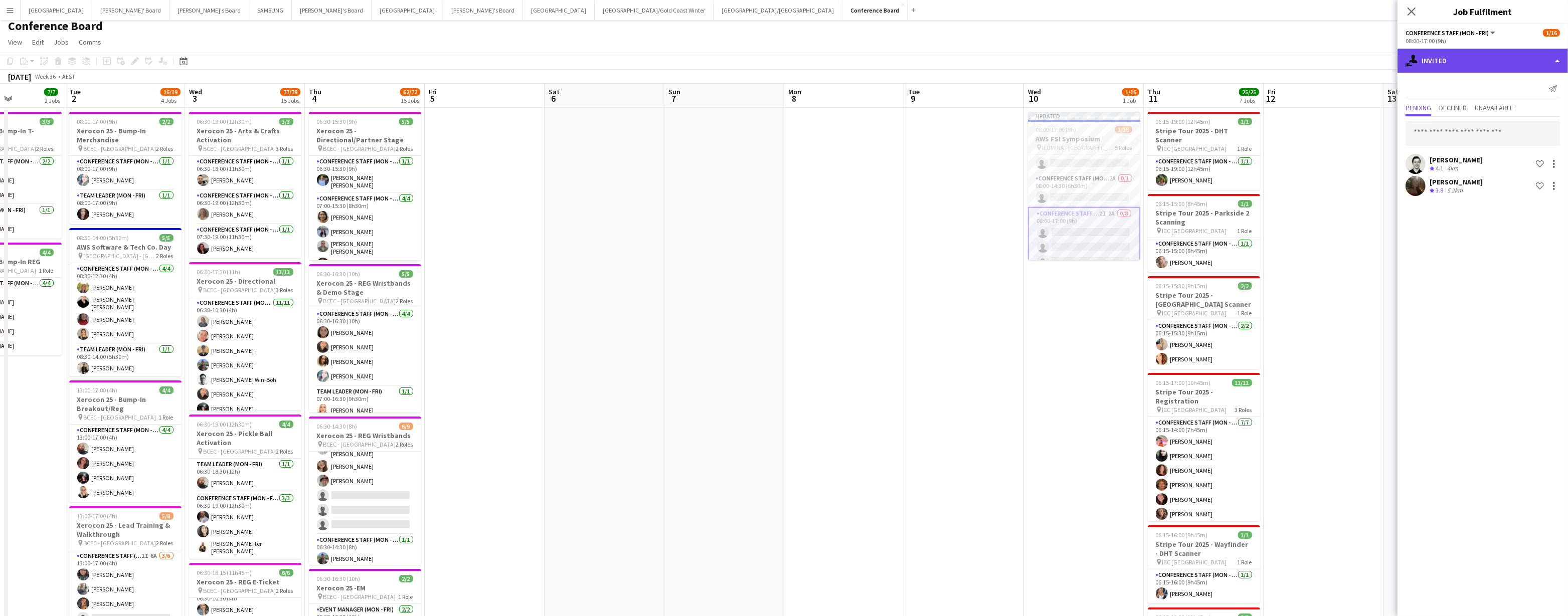
scroll to position [2, 0]
click at [670, 61] on div "single-neutral-actions-share-1 Invited" at bounding box center [1483, 61] width 170 height 24
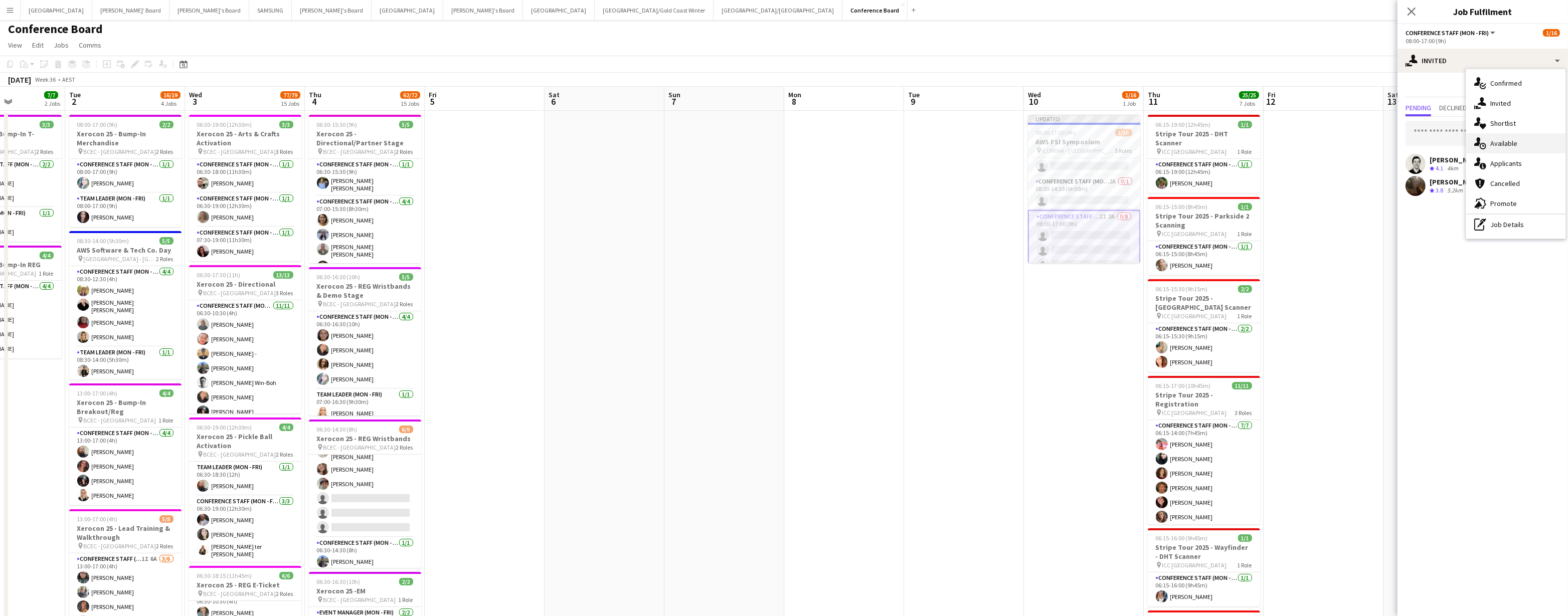
click at [670, 142] on div "single-neutral-actions-upload Available" at bounding box center [1516, 143] width 99 height 20
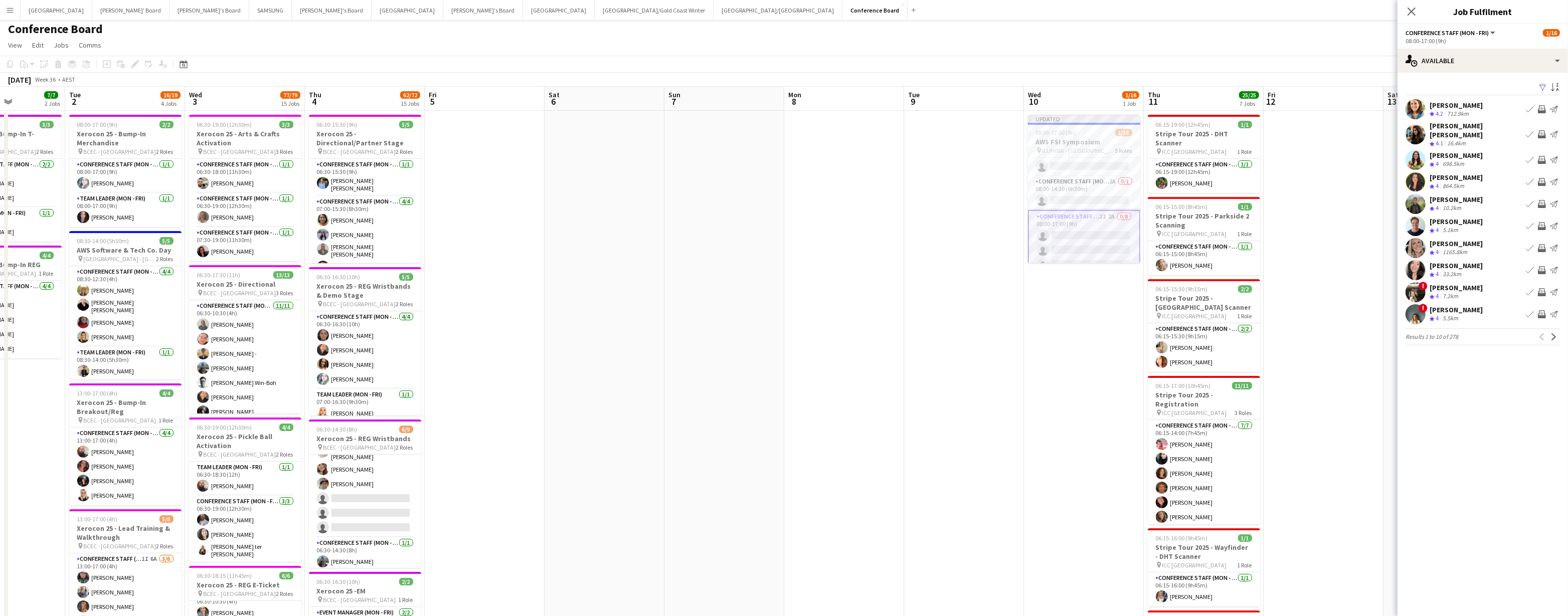
click at [670, 85] on app-icon "Filter" at bounding box center [1542, 88] width 8 height 10
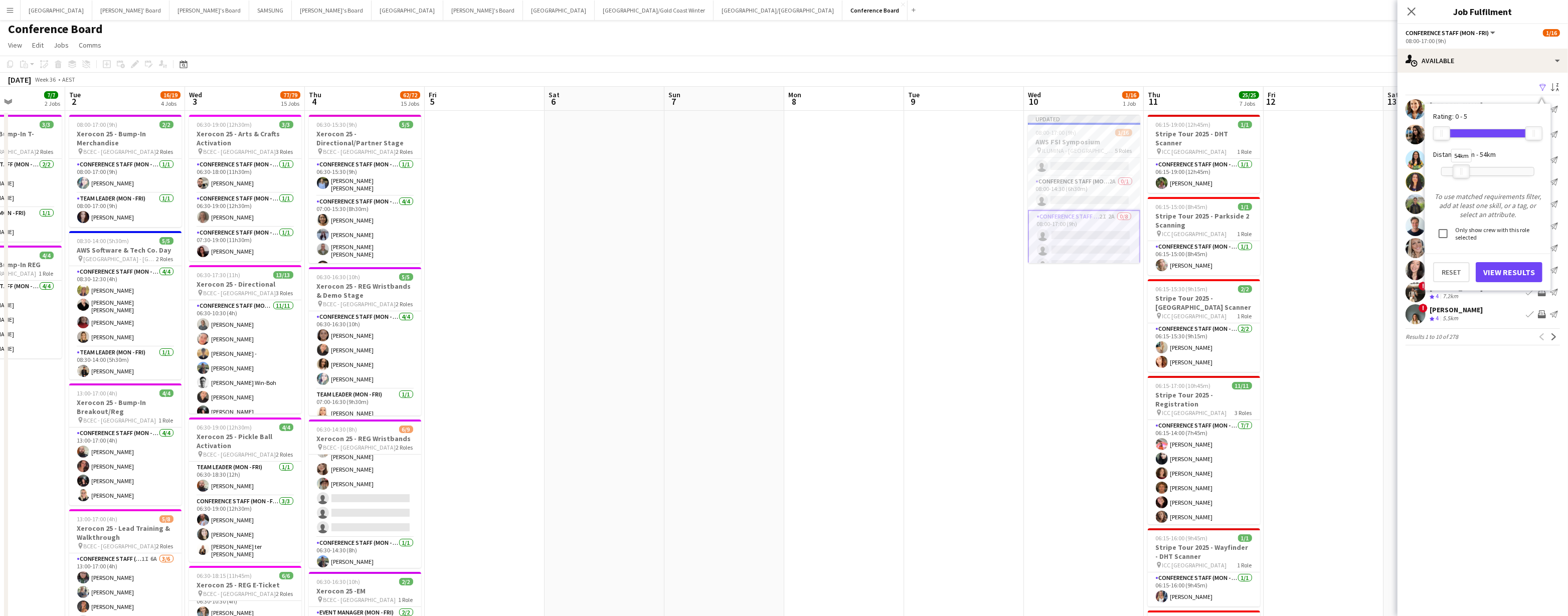
drag, startPoint x: 1534, startPoint y: 173, endPoint x: 1461, endPoint y: 176, distance: 73.1
click at [670, 176] on div "54km" at bounding box center [1461, 171] width 17 height 14
click at [670, 272] on button "View Results" at bounding box center [1509, 272] width 67 height 20
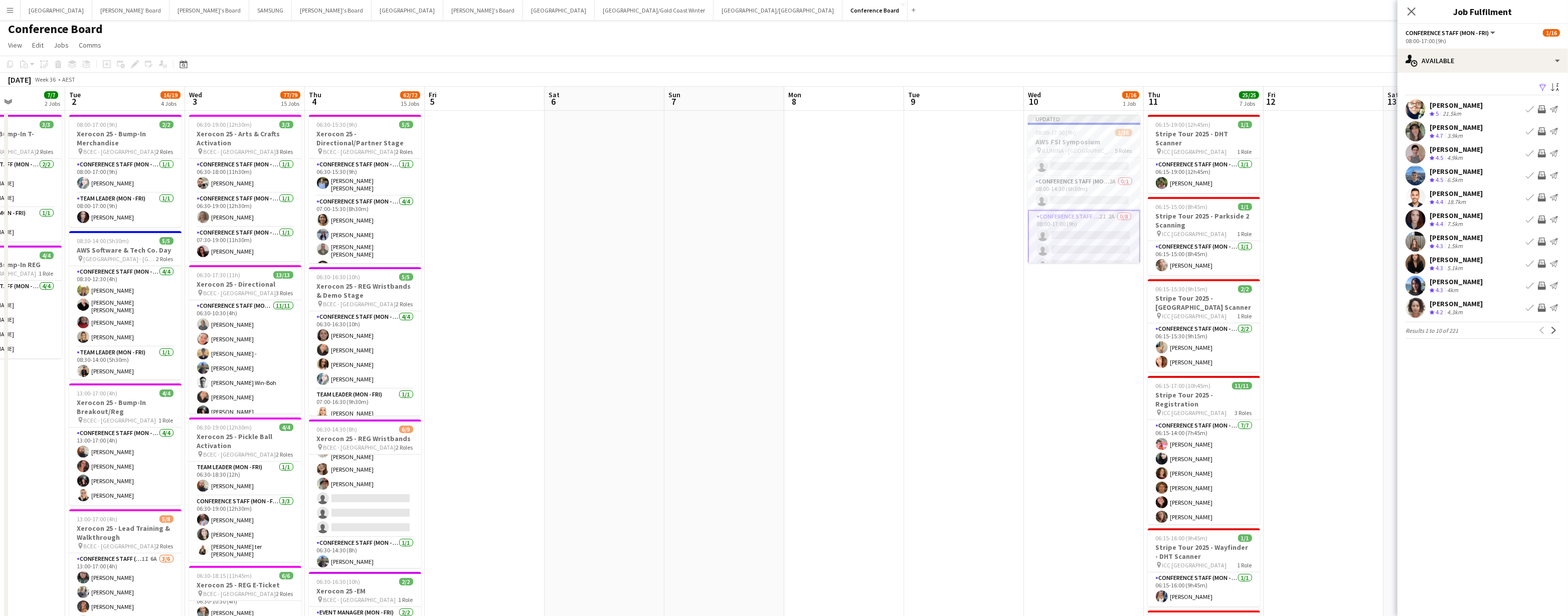
click at [670, 149] on app-icon "Invite crew" at bounding box center [1542, 153] width 8 height 8
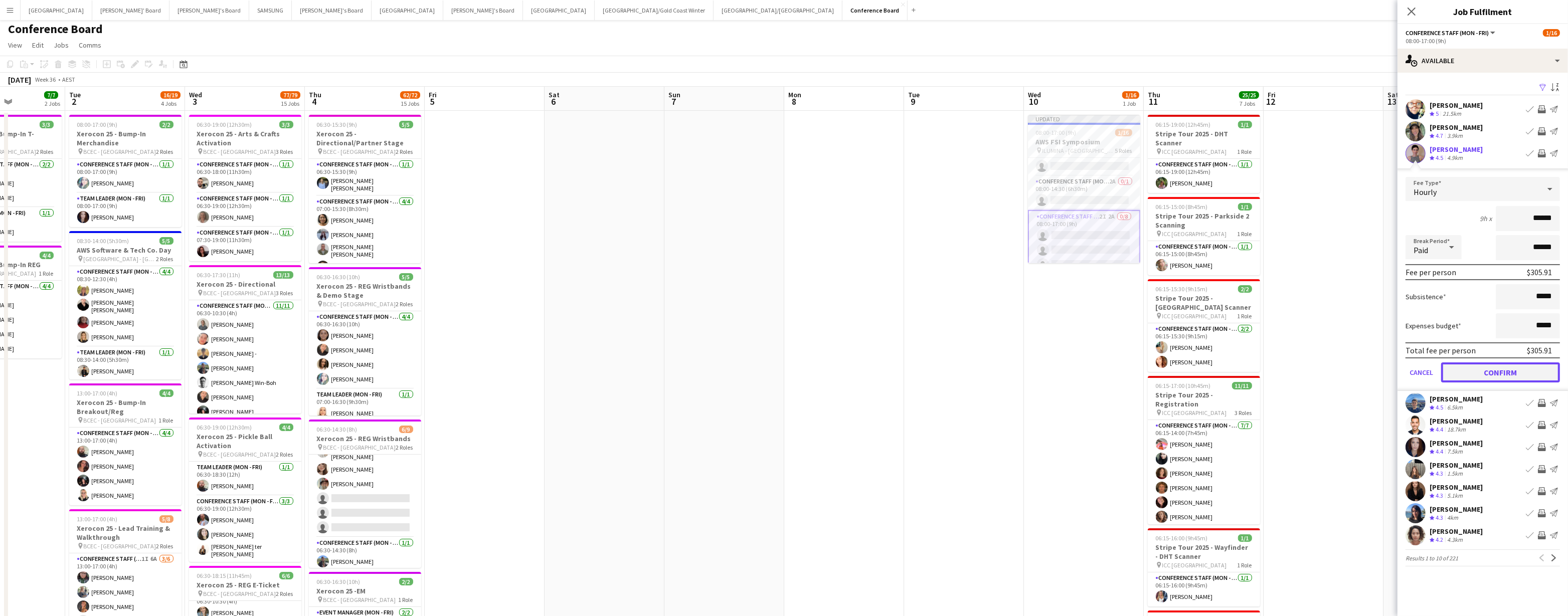
click at [670, 303] on button "Confirm" at bounding box center [1500, 373] width 119 height 20
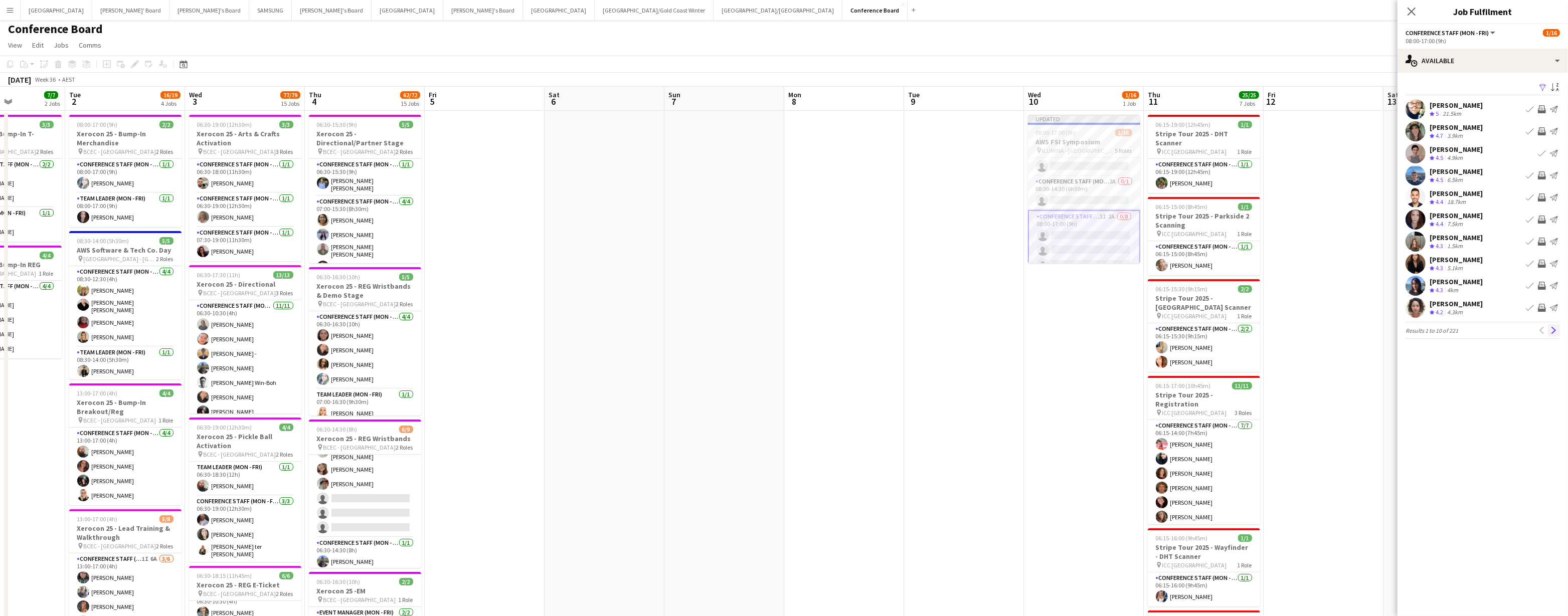
click at [670, 303] on app-icon "Next" at bounding box center [1554, 331] width 7 height 7
click at [670, 219] on app-icon "Invite crew" at bounding box center [1542, 222] width 8 height 8
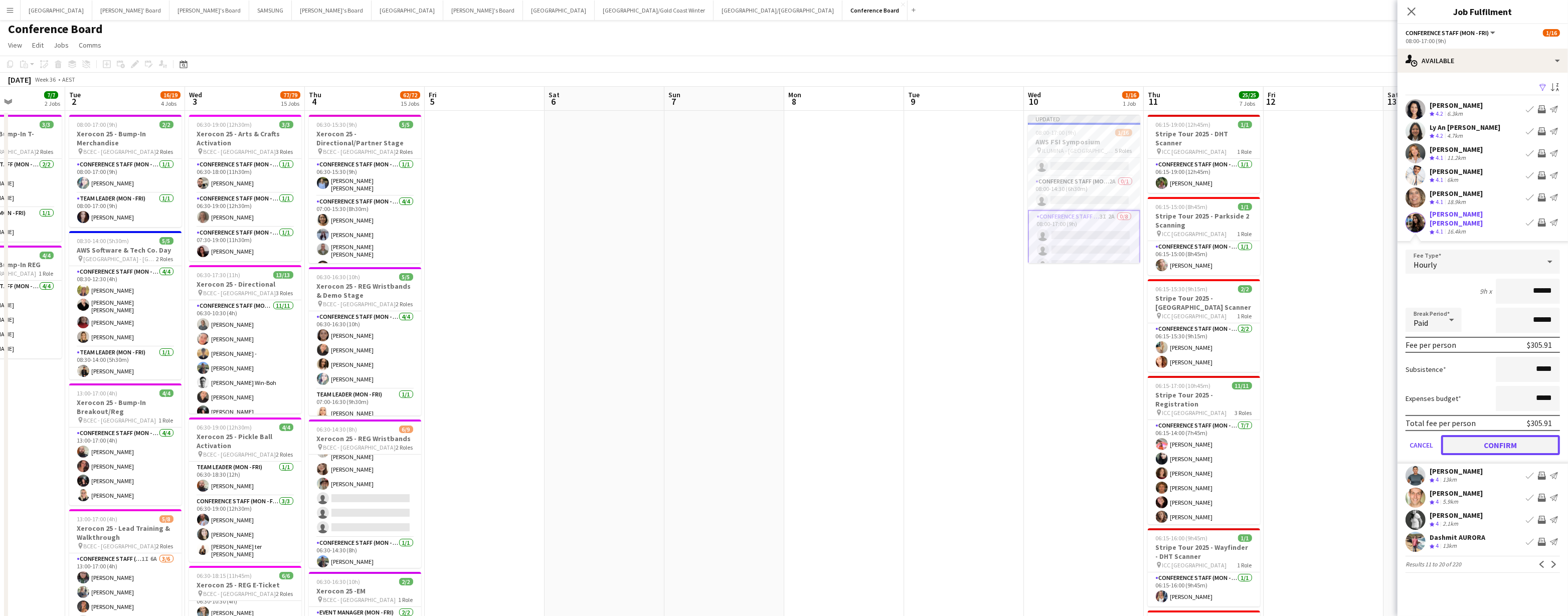
click at [670, 303] on button "Confirm" at bounding box center [1500, 445] width 119 height 20
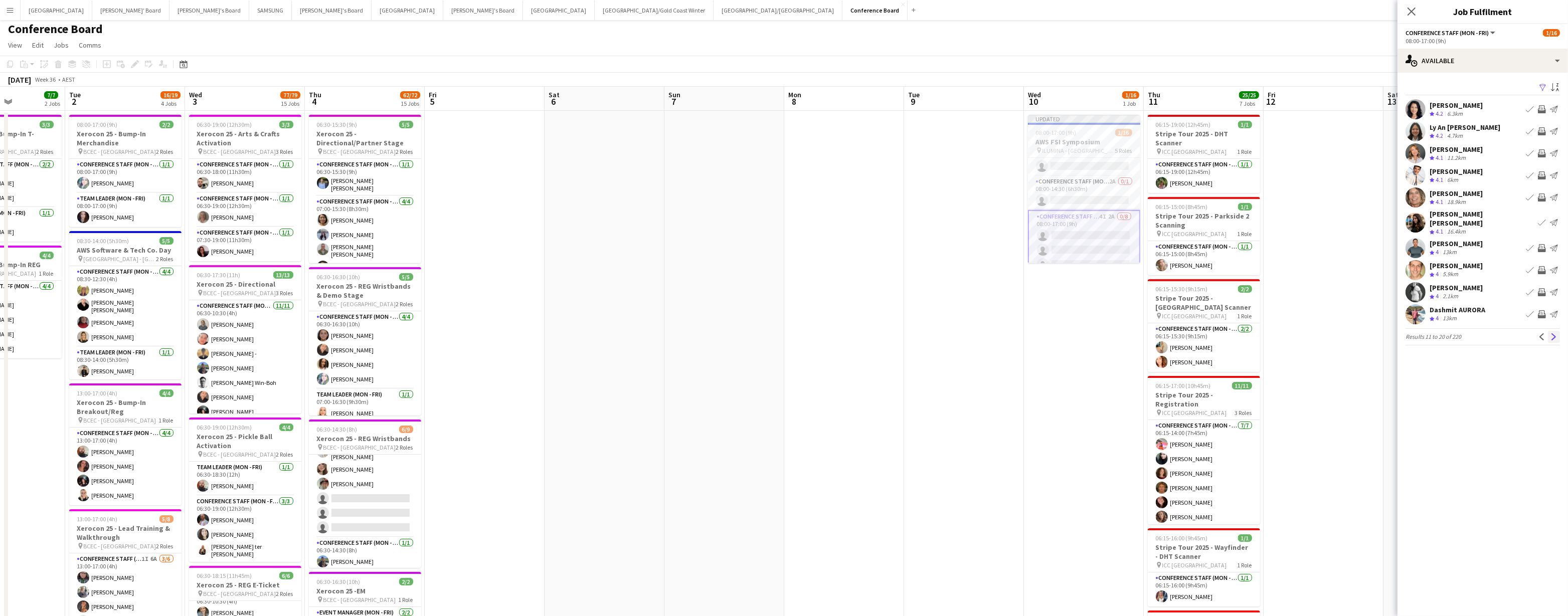
click at [670, 303] on button "Next" at bounding box center [1554, 337] width 12 height 12
click at [670, 303] on app-icon "Next" at bounding box center [1554, 337] width 7 height 7
click at [670, 303] on app-icon "Next" at bounding box center [1554, 331] width 7 height 7
click at [670, 172] on app-icon "Invite crew" at bounding box center [1542, 175] width 8 height 8
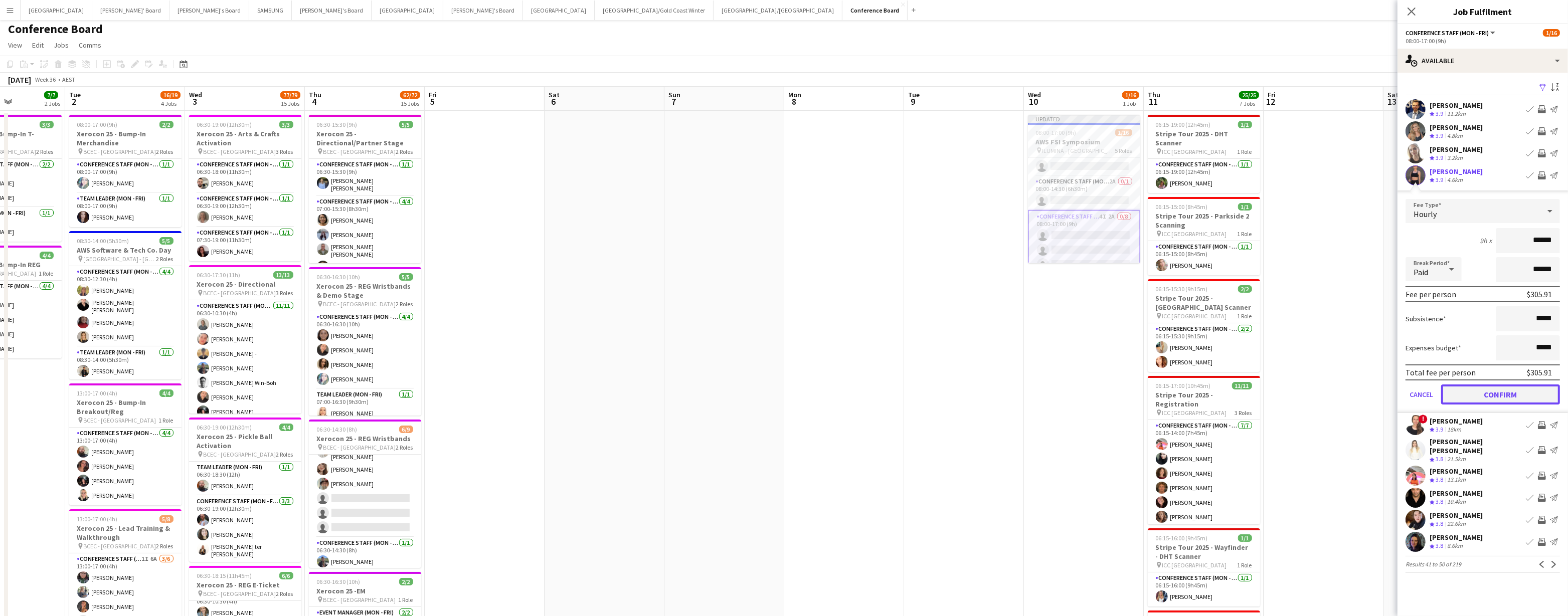
click at [670, 303] on button "Confirm" at bounding box center [1500, 394] width 119 height 20
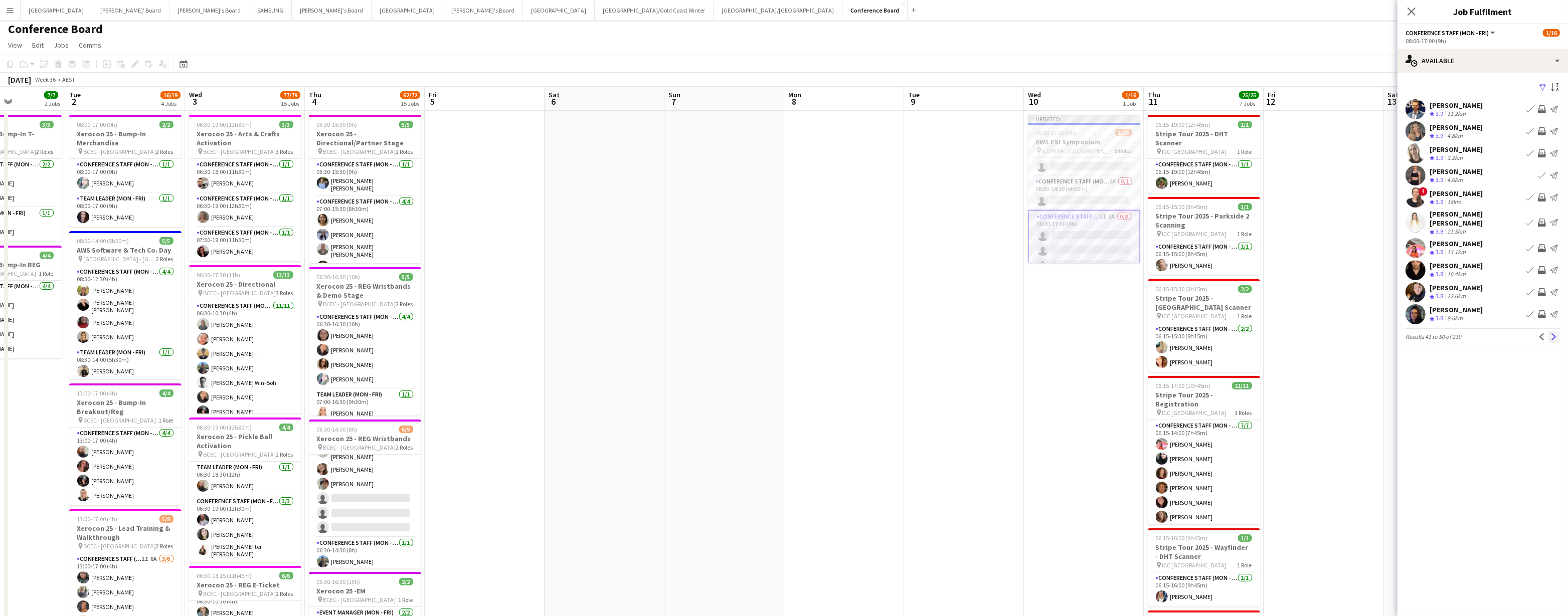
click at [670, 303] on app-icon "Next" at bounding box center [1554, 337] width 7 height 7
click at [670, 303] on app-icon "Previous" at bounding box center [1542, 337] width 7 height 7
click at [670, 303] on app-icon "Previous" at bounding box center [1542, 331] width 7 height 7
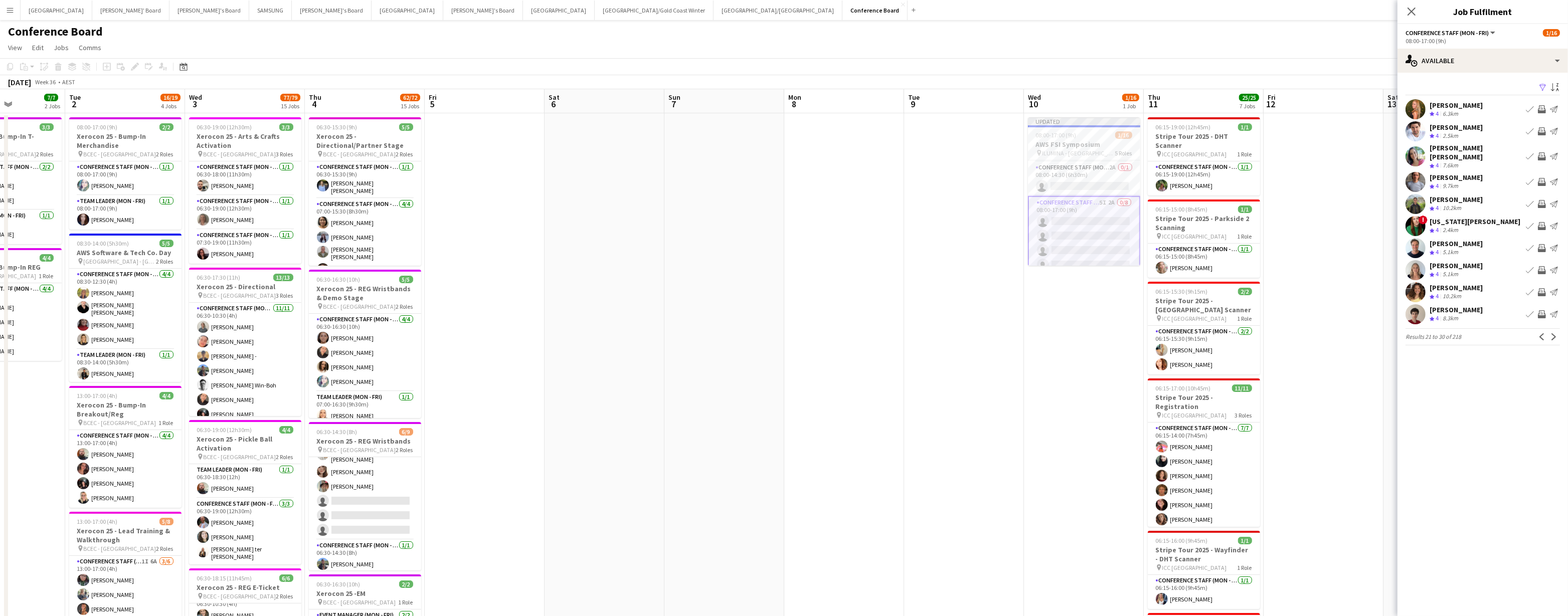
scroll to position [127, 0]
click at [670, 303] on app-icon "Previous" at bounding box center [1542, 337] width 7 height 7
click at [670, 303] on app-icon "Previous" at bounding box center [1542, 331] width 7 height 7
click at [670, 239] on app-icon "Invite crew" at bounding box center [1542, 241] width 8 height 8
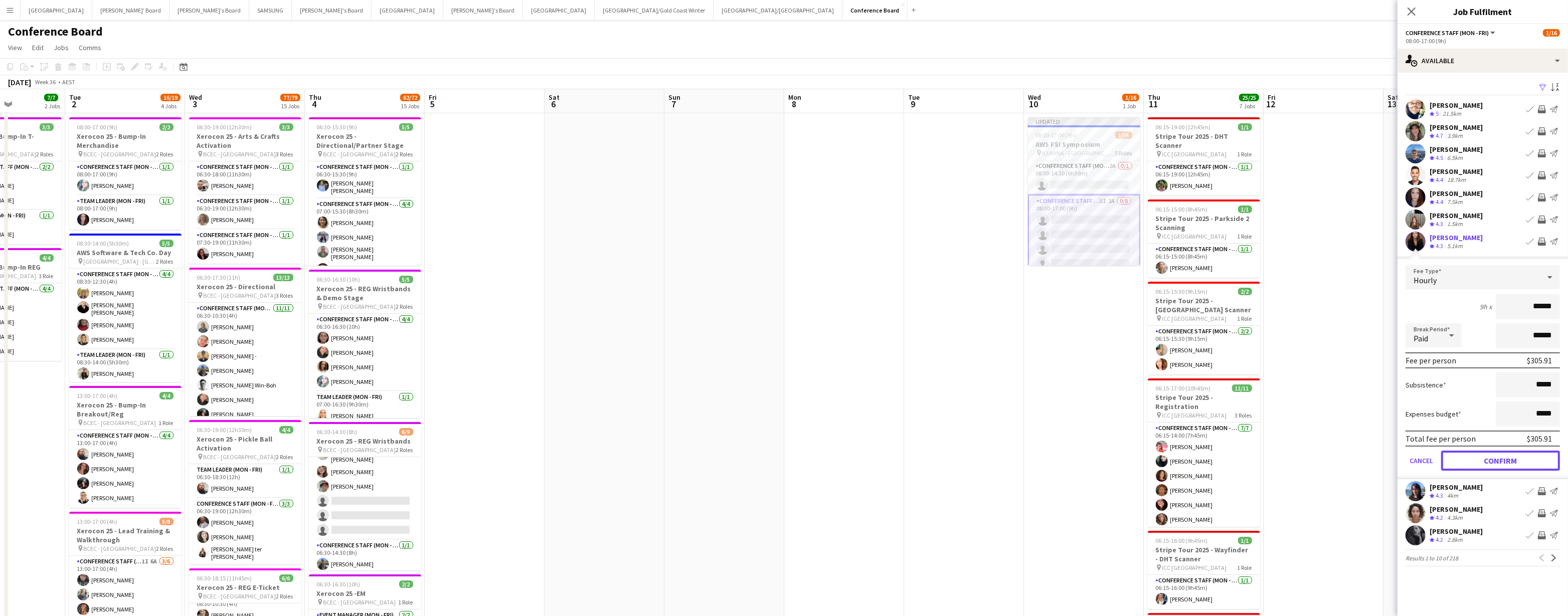
drag, startPoint x: 1502, startPoint y: 459, endPoint x: 1496, endPoint y: 454, distance: 7.8
click at [670, 303] on button "Confirm" at bounding box center [1500, 461] width 119 height 20
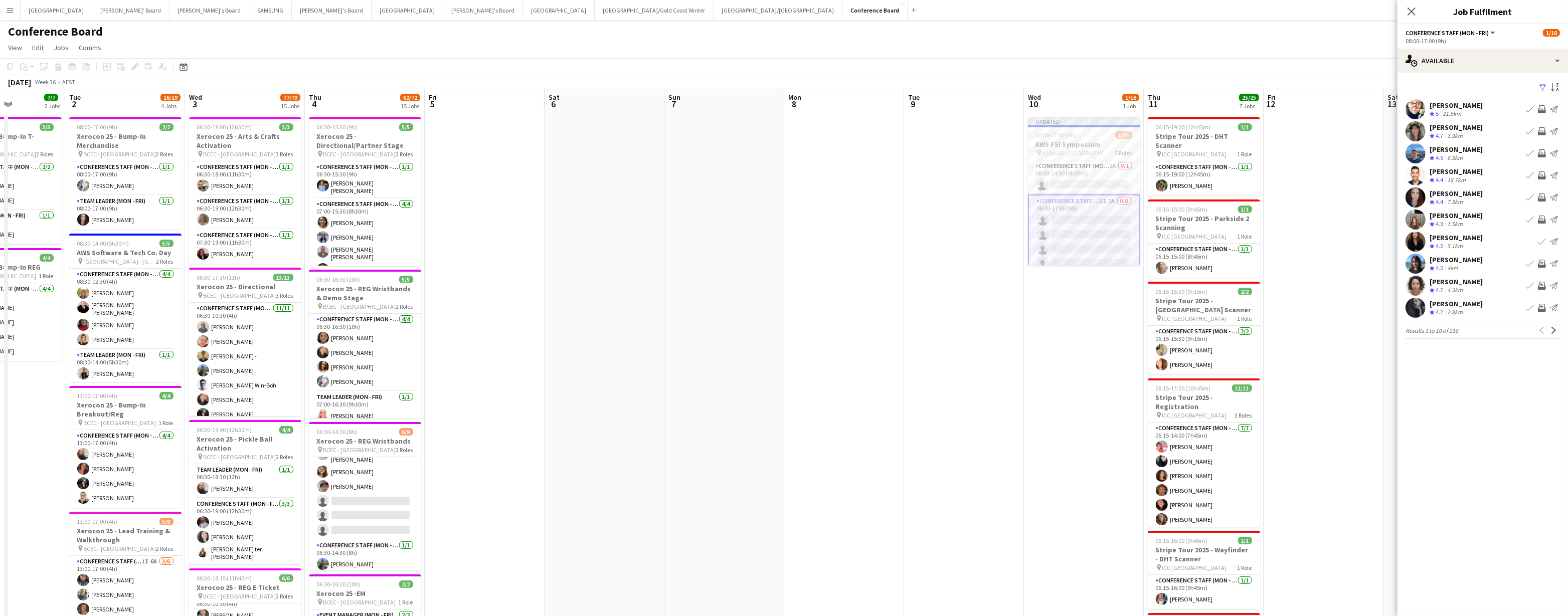
click at [670, 303] on app-icon "Invite crew" at bounding box center [1542, 307] width 8 height 8
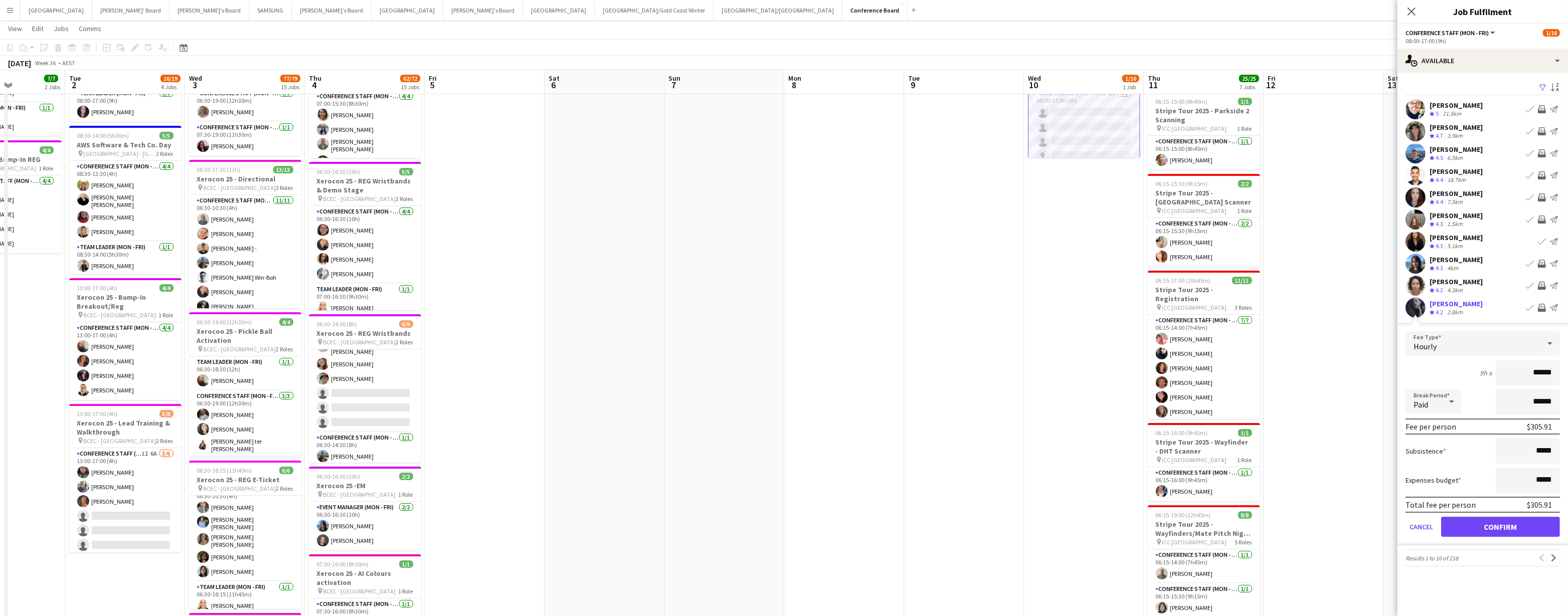
scroll to position [107, 0]
click at [670, 303] on button "Confirm" at bounding box center [1500, 527] width 119 height 20
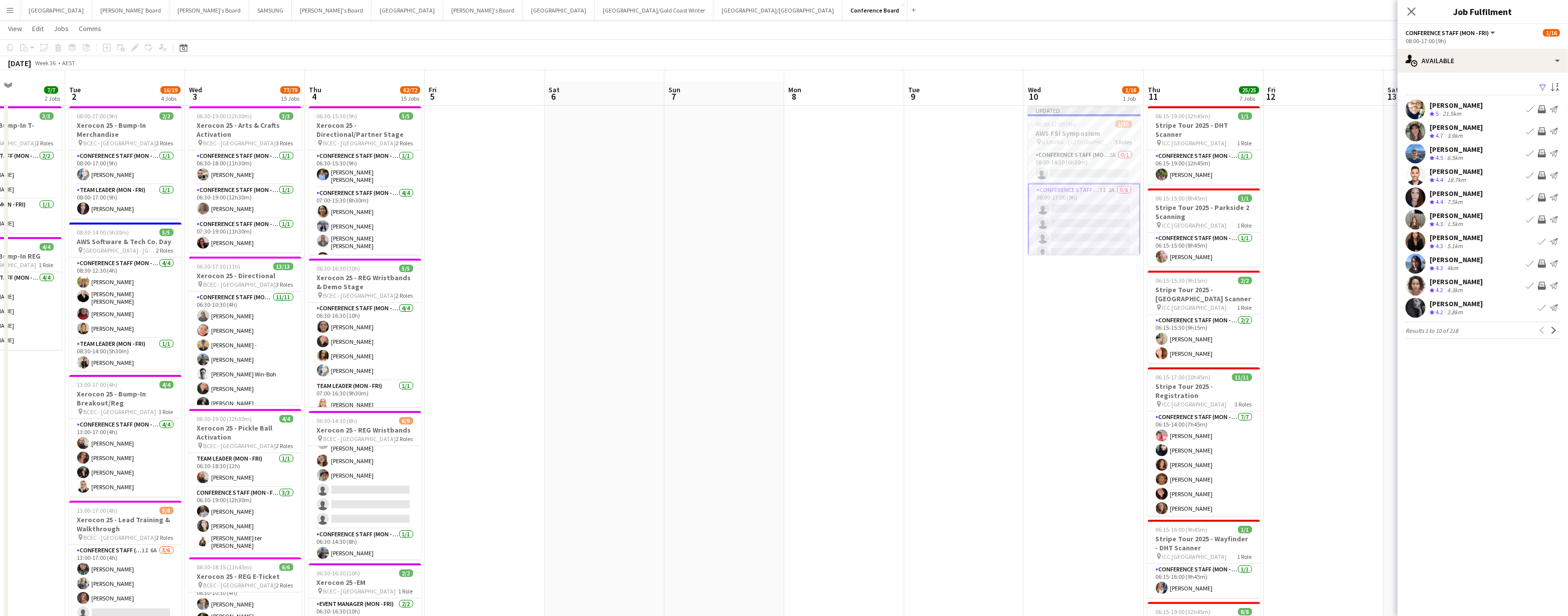
scroll to position [0, 0]
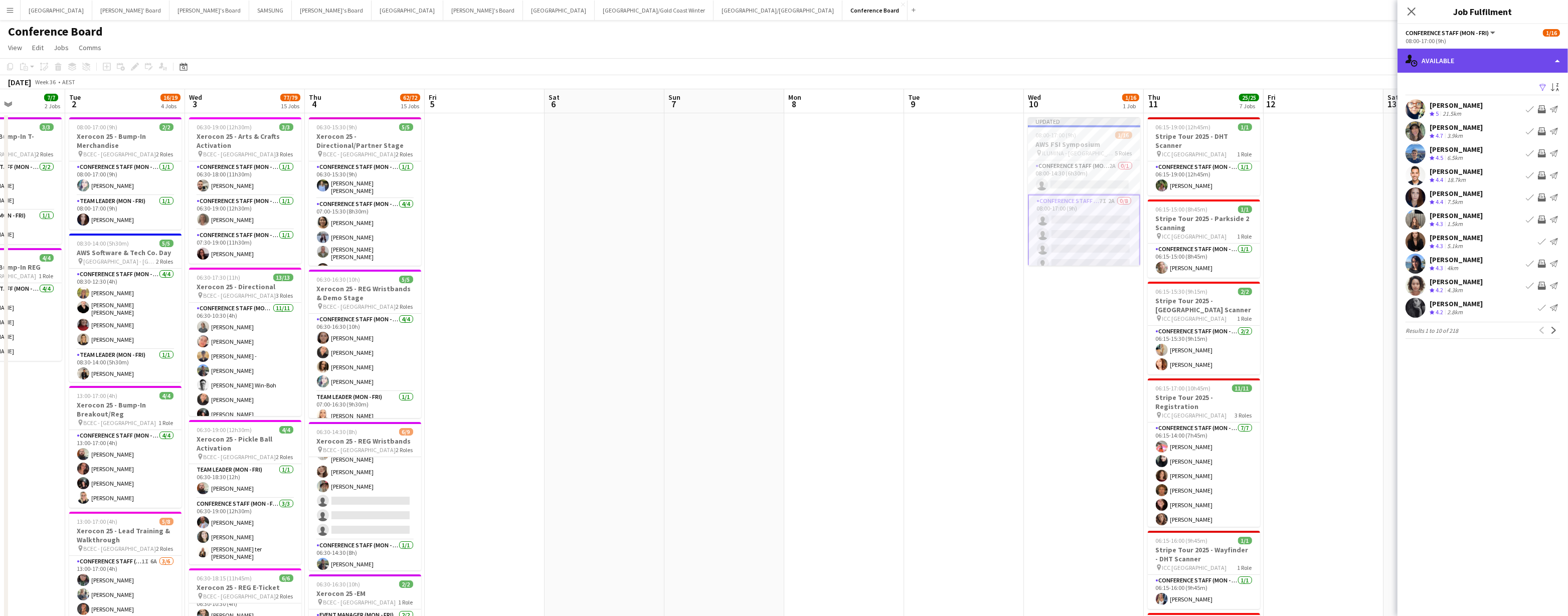
click at [670, 57] on div "single-neutral-actions-upload Available" at bounding box center [1483, 61] width 170 height 24
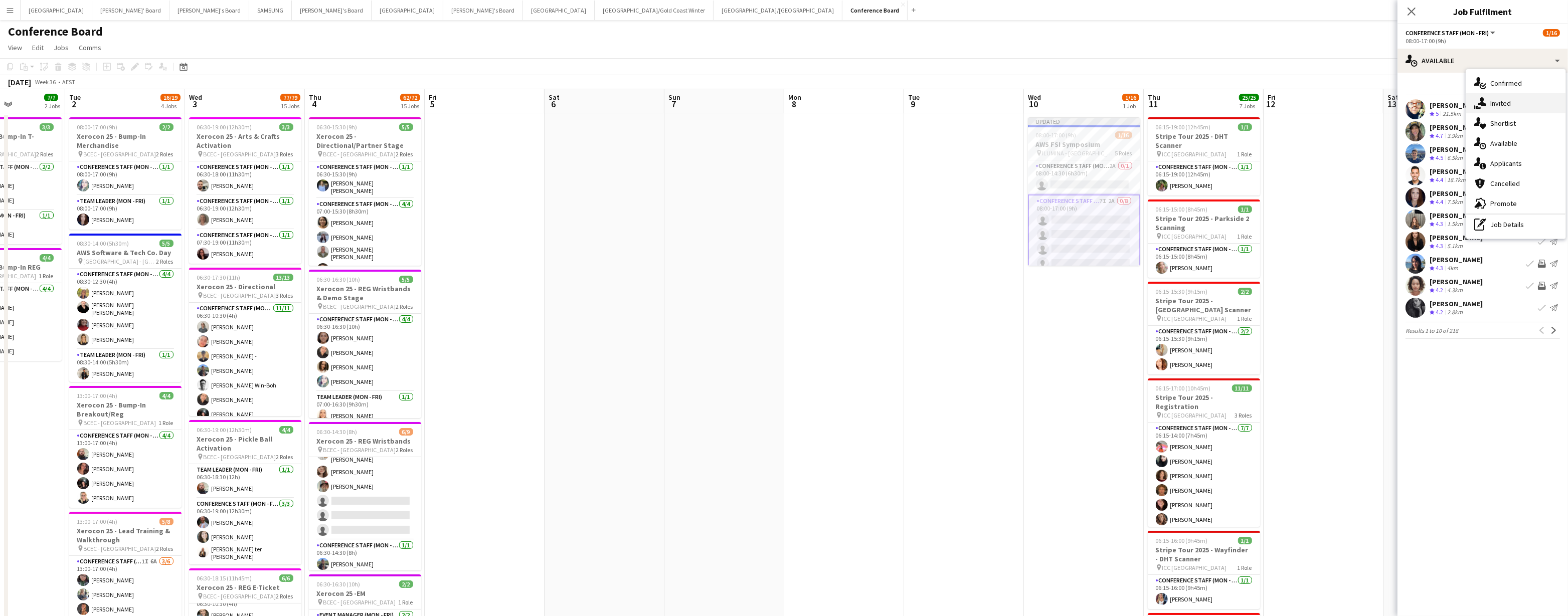
click at [670, 107] on div "single-neutral-actions-share-1 Invited" at bounding box center [1516, 103] width 99 height 20
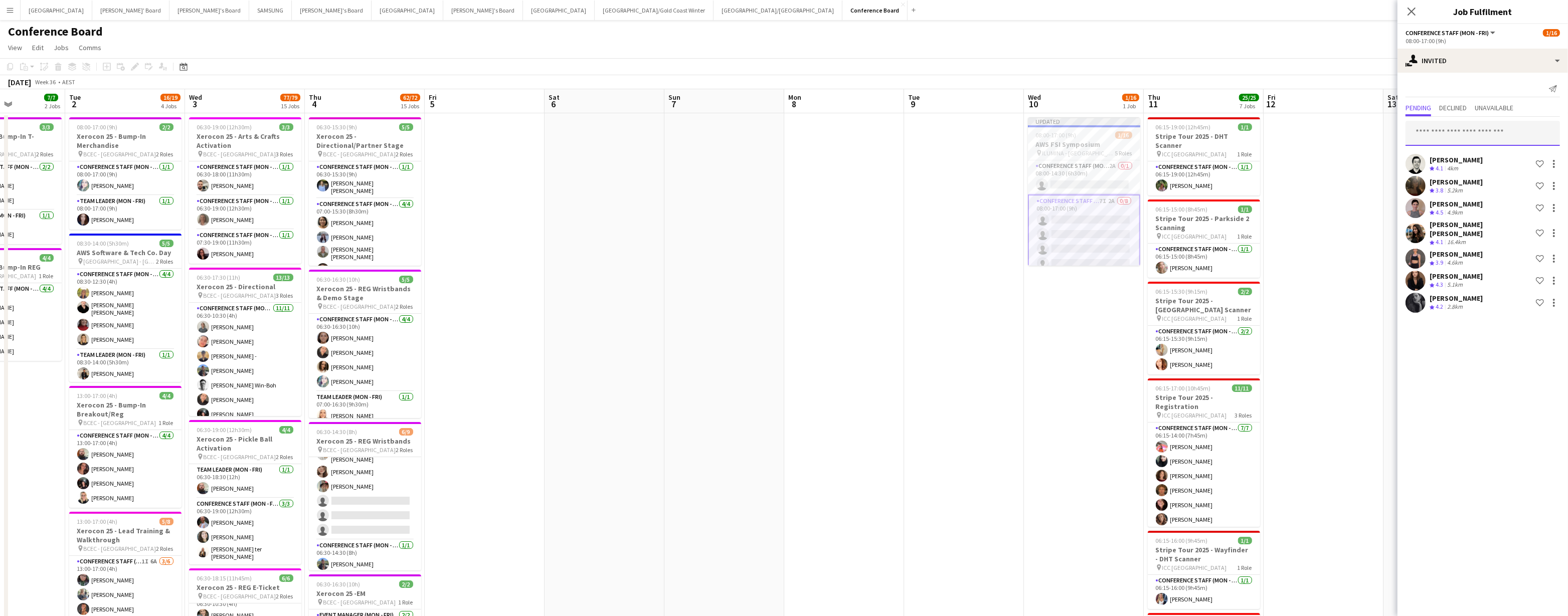
click at [670, 133] on input "text" at bounding box center [1483, 133] width 155 height 25
type input "*"
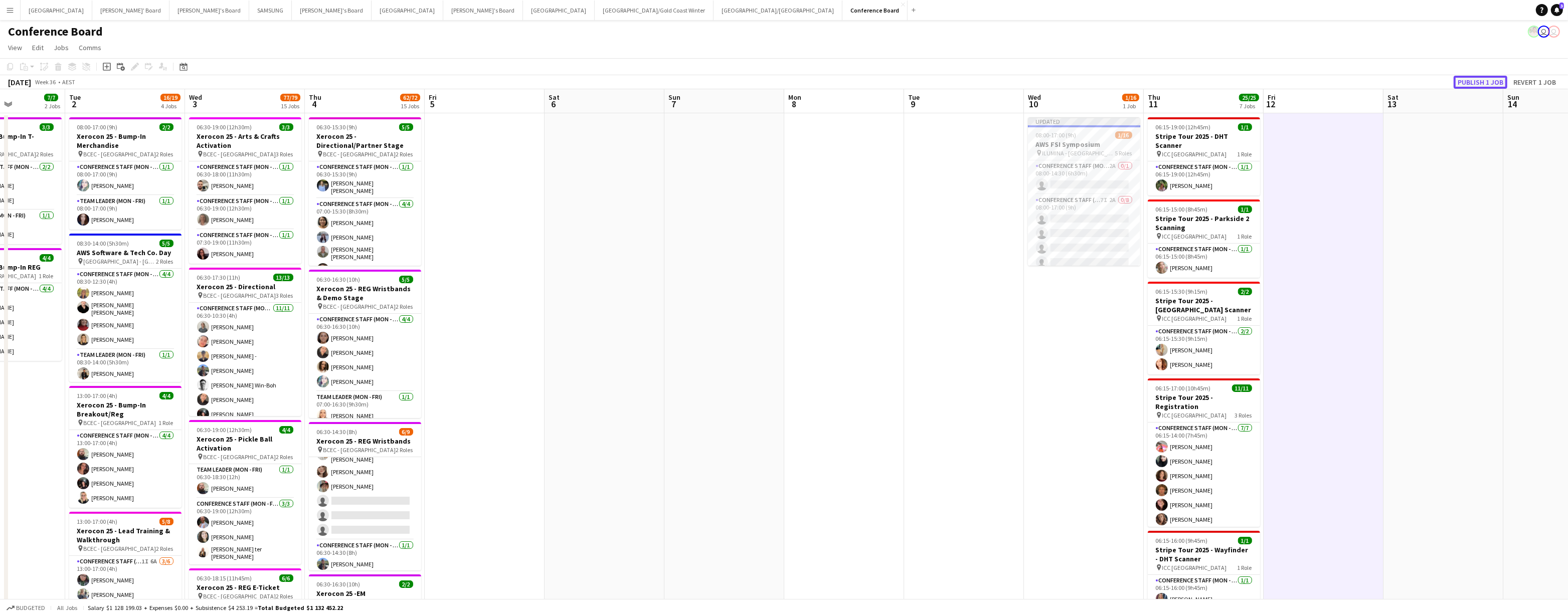
click at [670, 83] on button "Publish 1 job" at bounding box center [1480, 82] width 54 height 13
click at [670, 250] on app-card-role "Team Leader (Mon - Fri) 1A 0/1 08:00-17:00 (9h) single-neutral-actions" at bounding box center [1084, 249] width 113 height 34
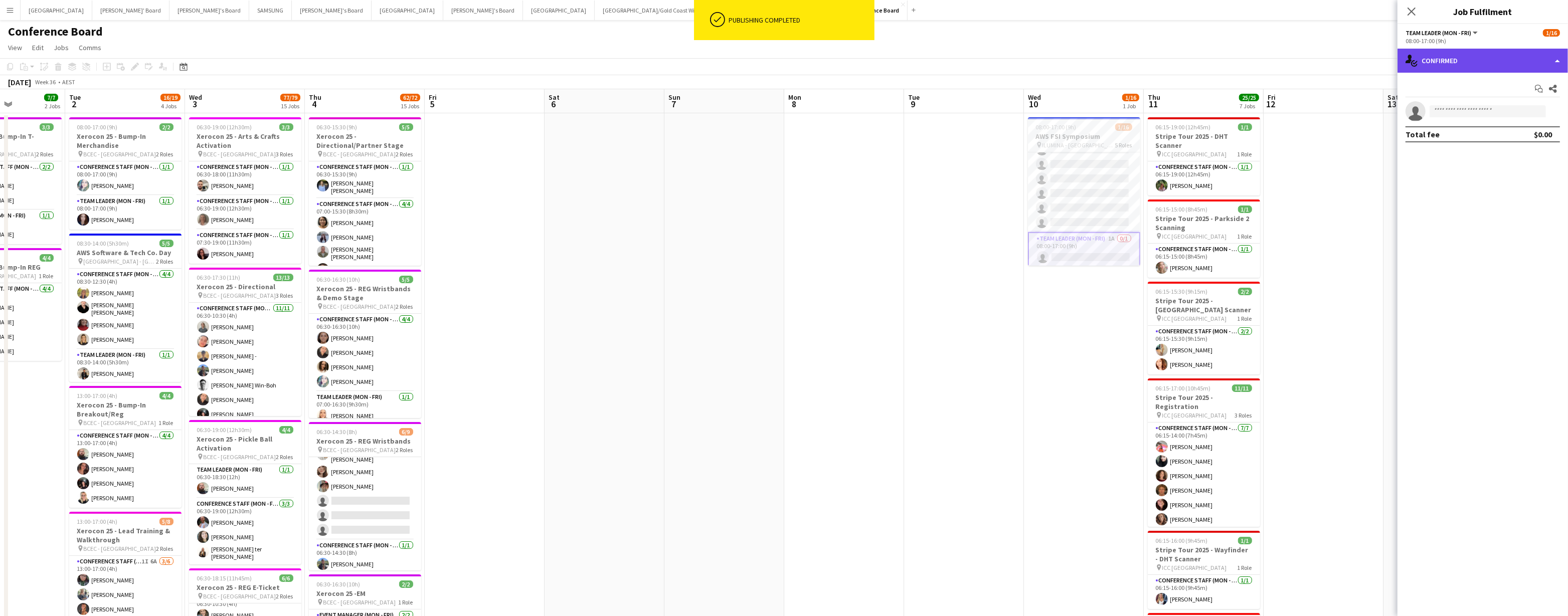
click at [670, 63] on div "single-neutral-actions-check-2 Confirmed" at bounding box center [1483, 61] width 170 height 24
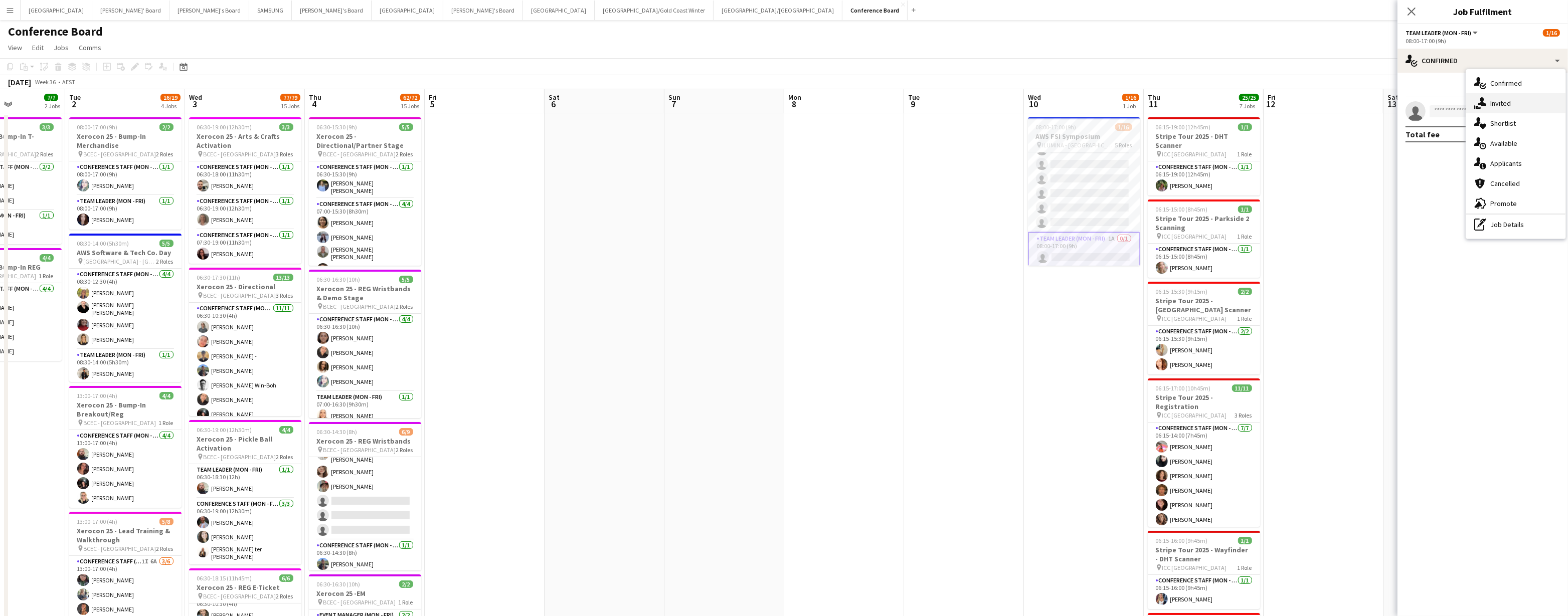
click at [670, 101] on div "single-neutral-actions-share-1 Invited" at bounding box center [1516, 103] width 99 height 20
click at [670, 115] on input "text" at bounding box center [1483, 113] width 155 height 25
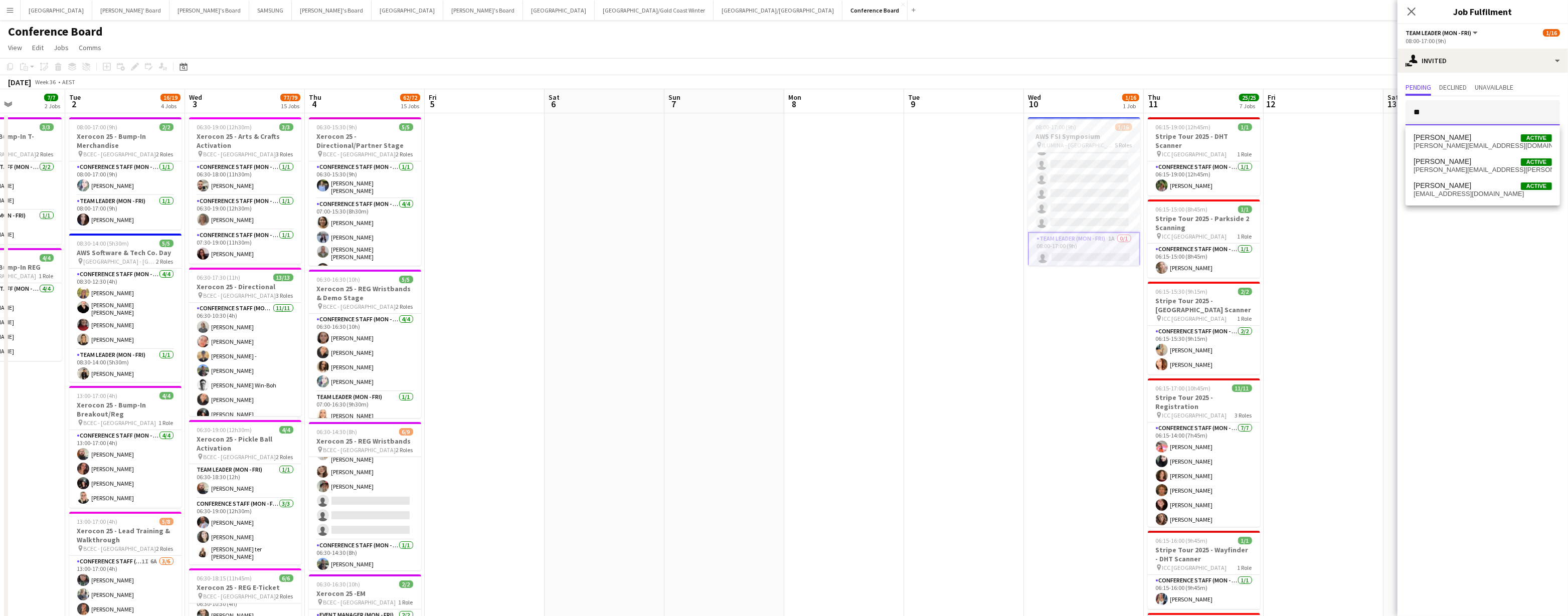
type input "*"
type input "*****"
click at [670, 145] on span "nesia.effendi@gmail.com" at bounding box center [1482, 145] width 138 height 8
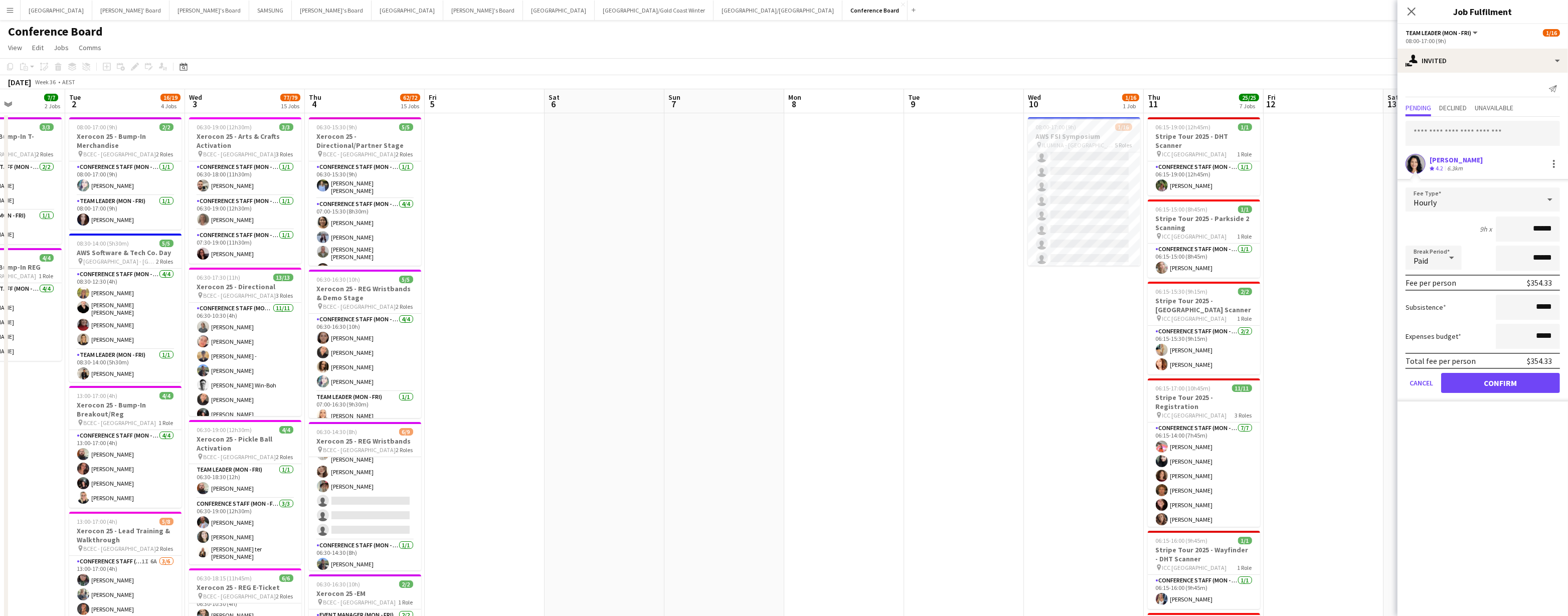
scroll to position [219, 0]
click at [670, 303] on button "Cancel" at bounding box center [1421, 383] width 32 height 20
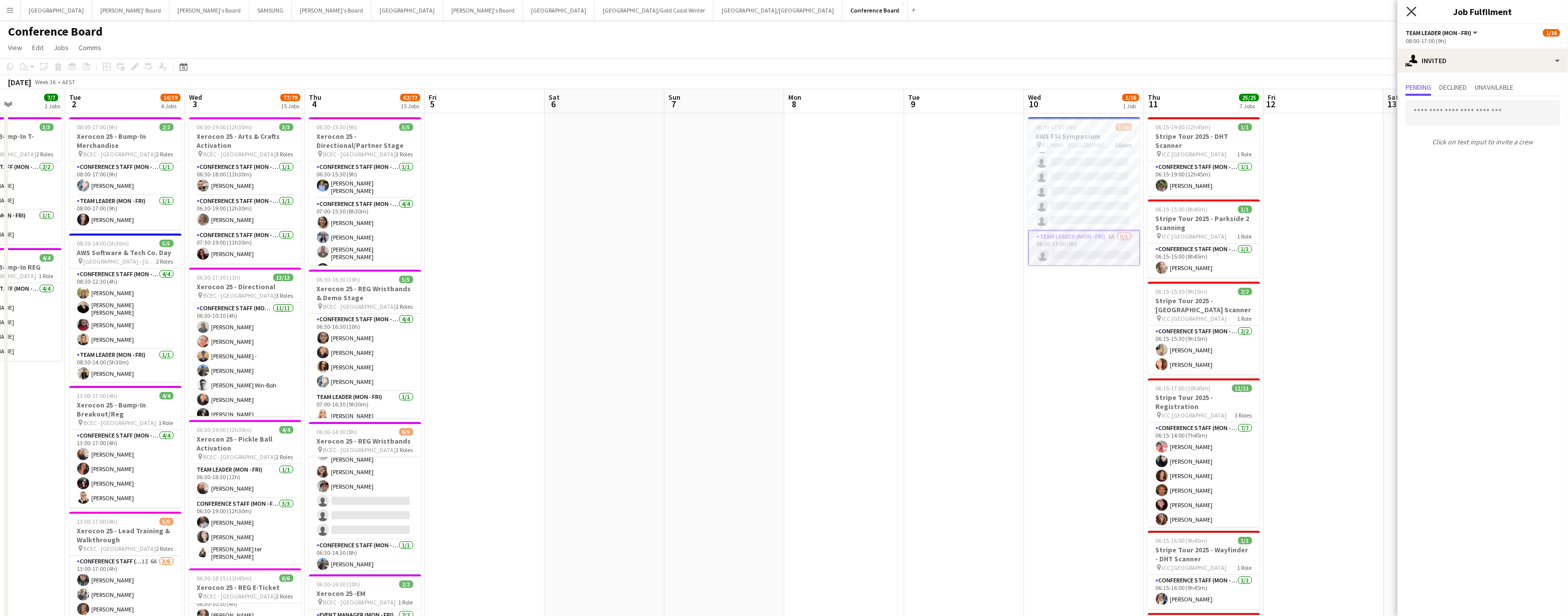
click at [670, 11] on icon "Close pop-in" at bounding box center [1412, 12] width 10 height 10
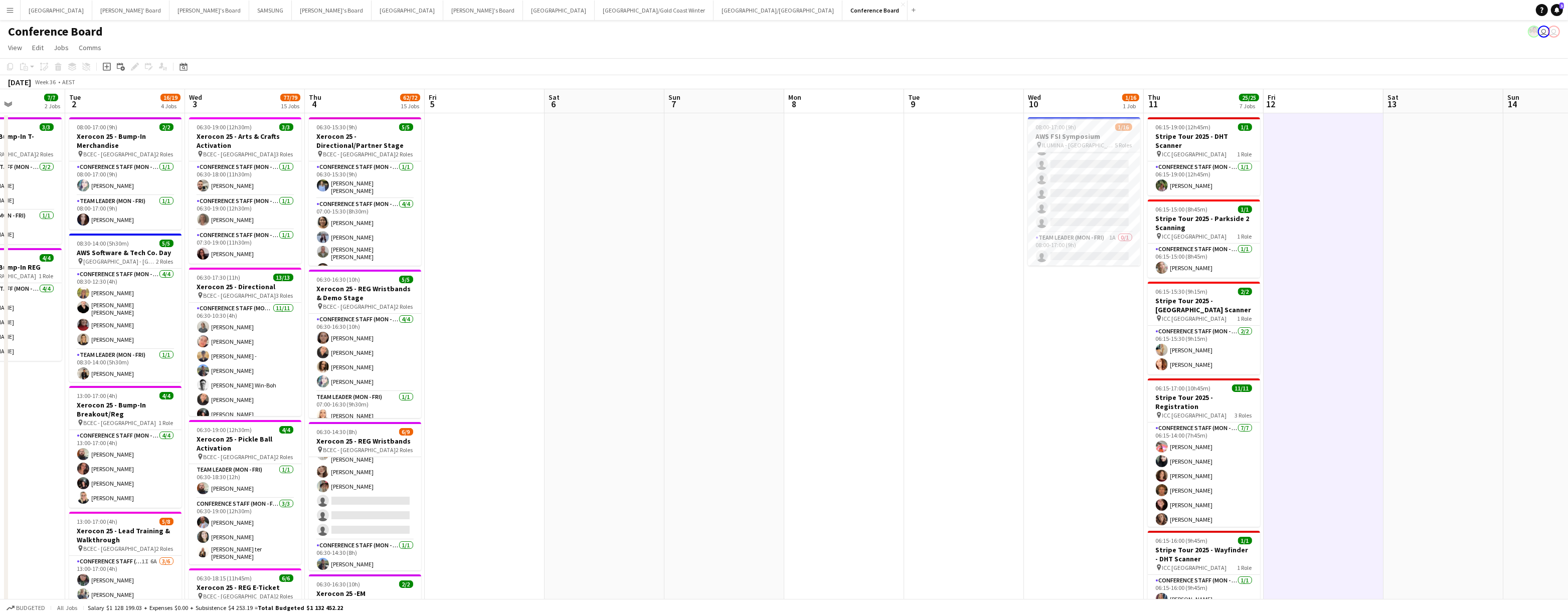
scroll to position [0, 0]
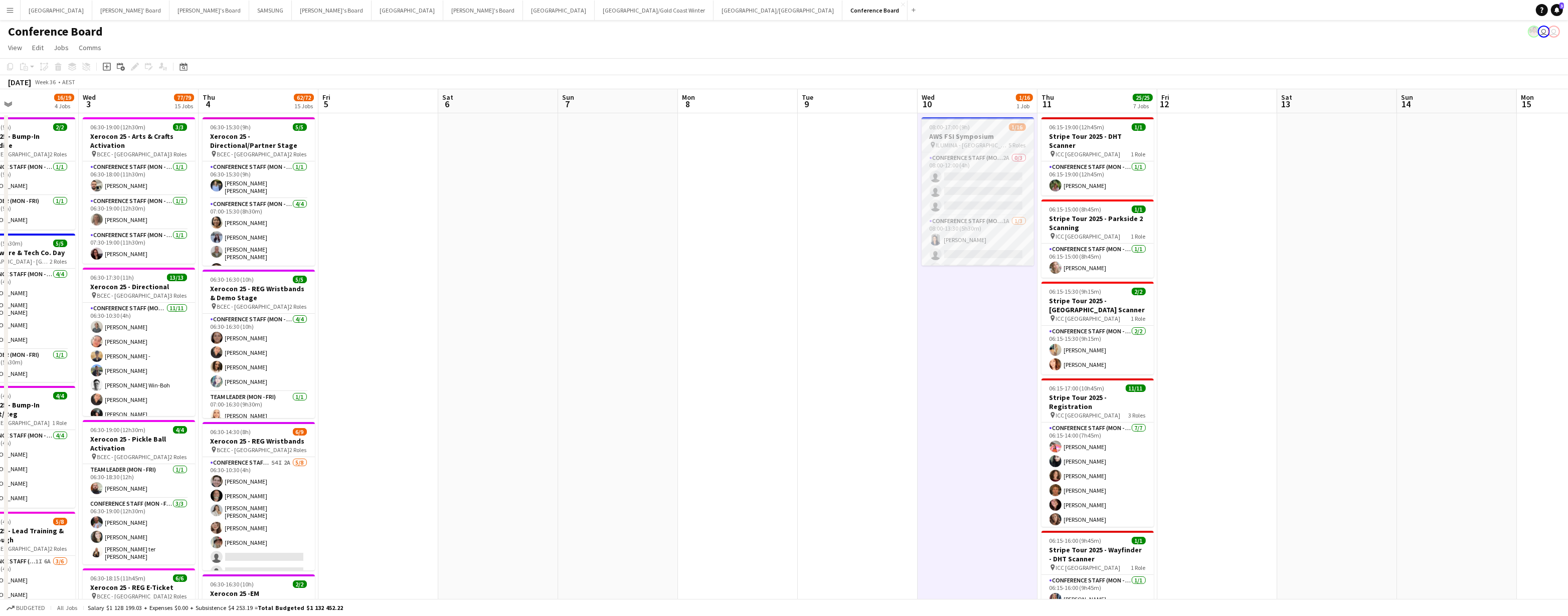
scroll to position [0, 283]
click at [670, 142] on span "ILUMINA - Sydney" at bounding box center [970, 145] width 72 height 7
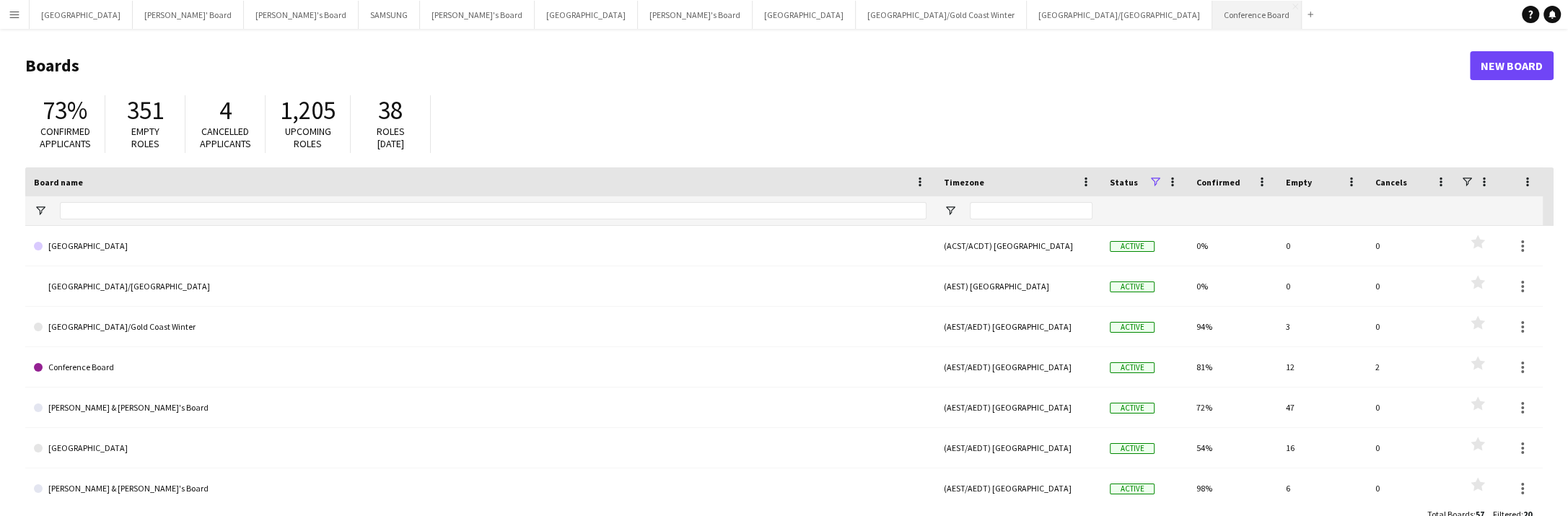
click at [1212, 11] on button "Conference Board Close" at bounding box center [1257, 15] width 89 height 28
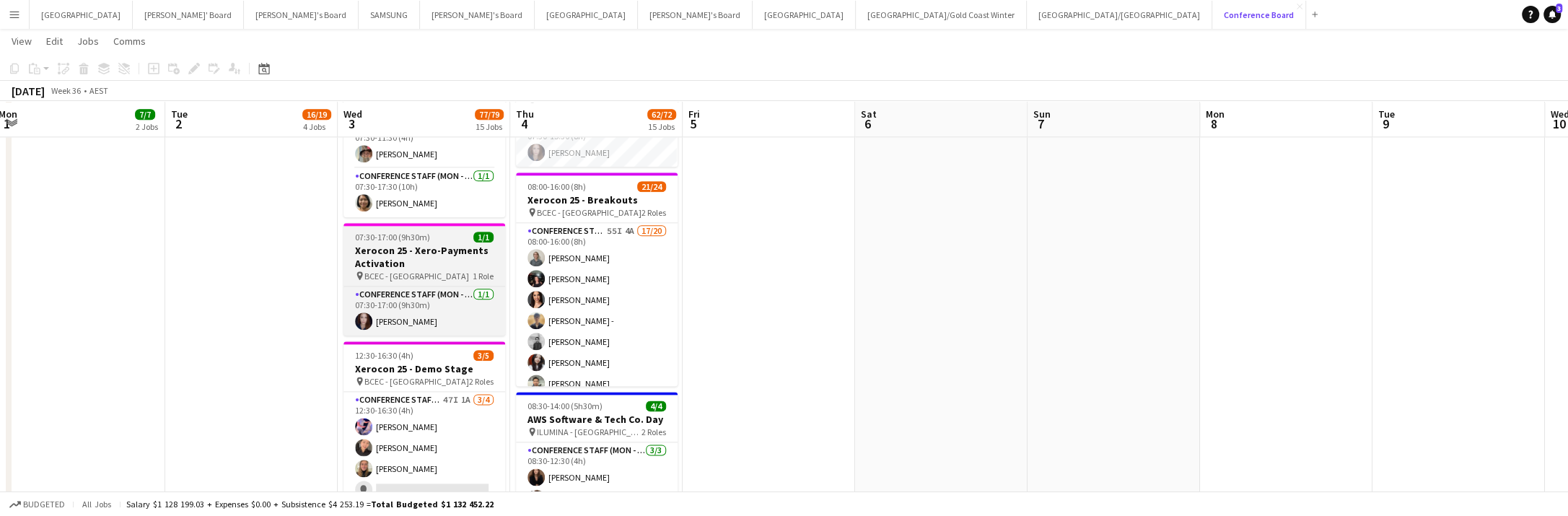
scroll to position [1841, 0]
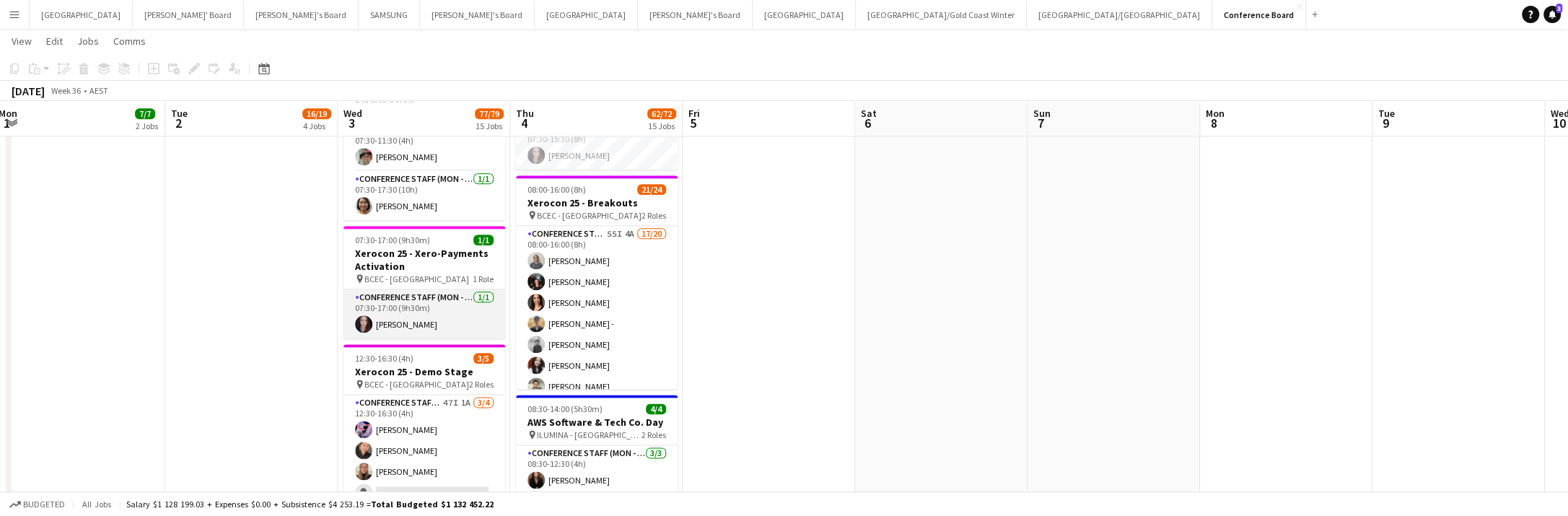
click at [446, 322] on app-card-role "Conference Staff (Mon - Fri) 1/1 07:30-17:00 (9h30m) Samantha Winsor" at bounding box center [424, 314] width 162 height 49
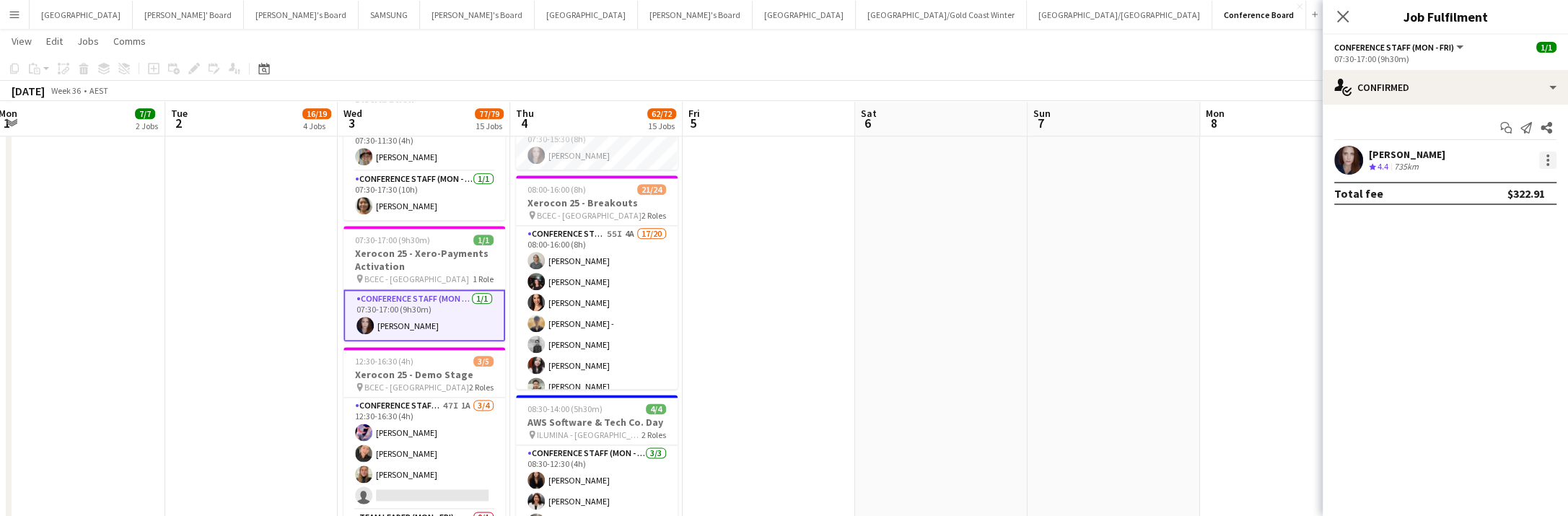
click at [1543, 153] on div at bounding box center [1548, 160] width 18 height 18
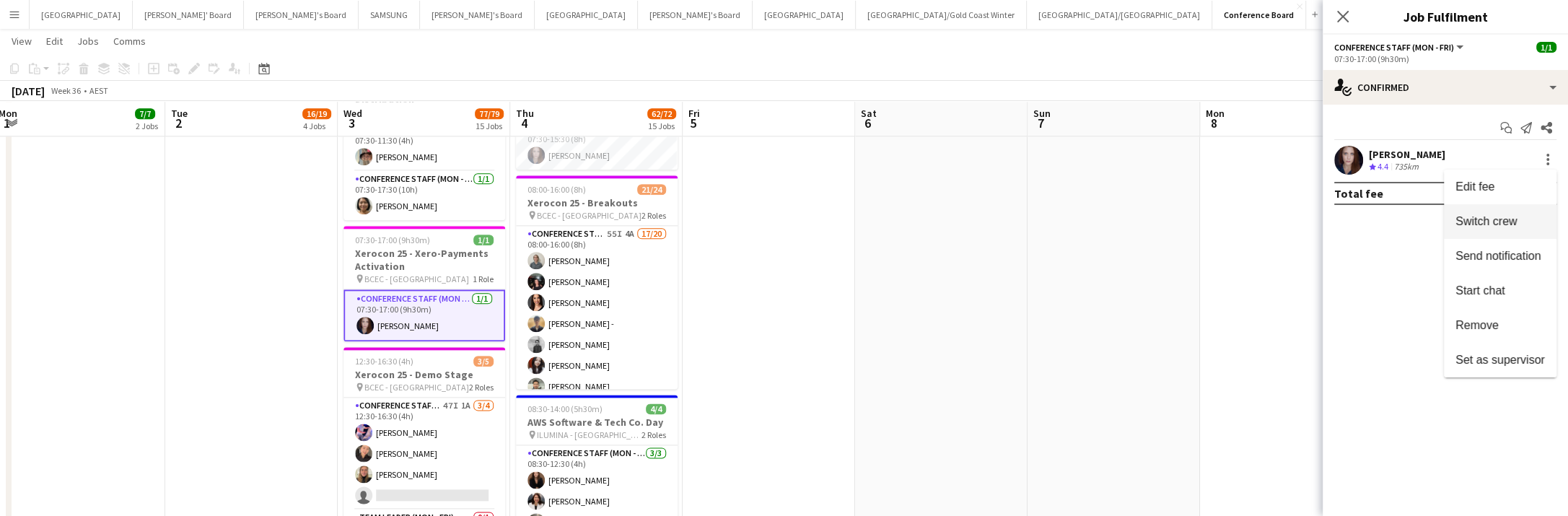
click at [1515, 219] on span "Switch crew" at bounding box center [1487, 221] width 61 height 12
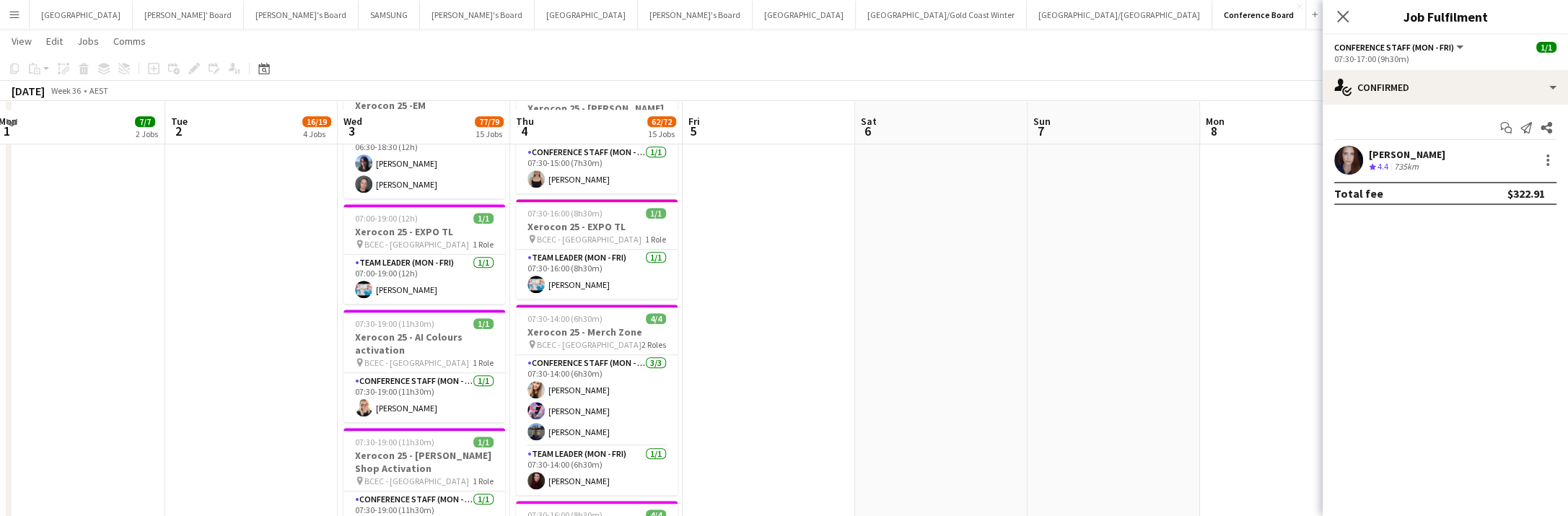
scroll to position [1223, 0]
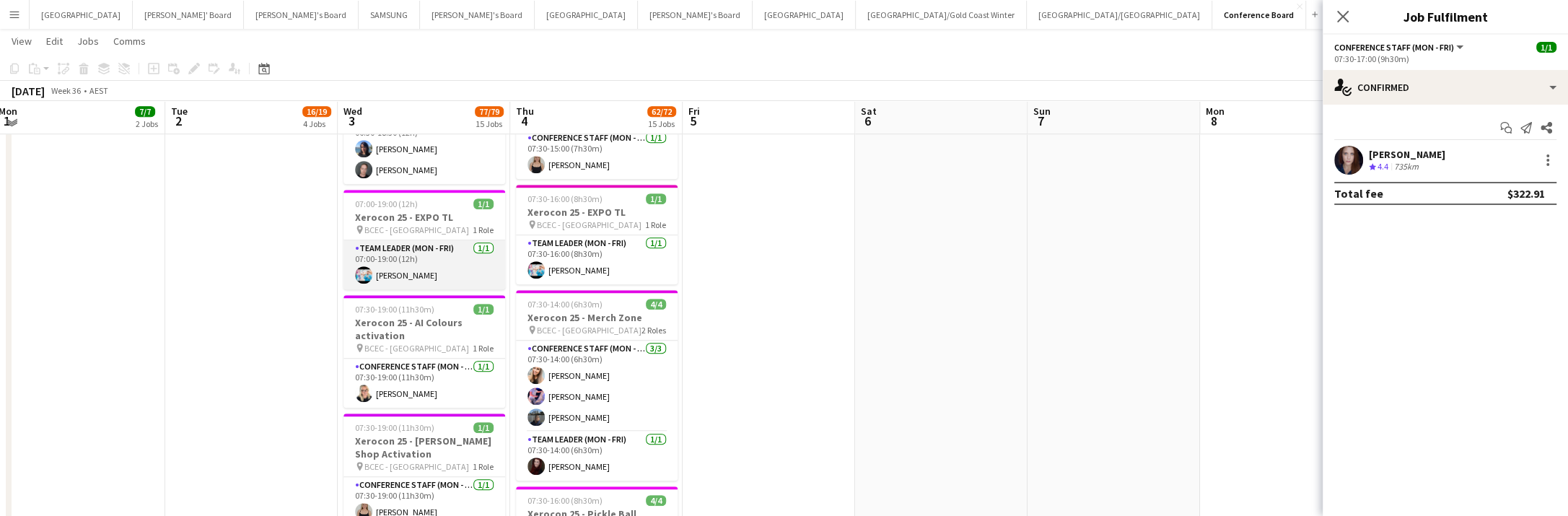
click at [414, 269] on app-card-role "Team Leader (Mon - Fri) 1/1 07:00-19:00 (12h) Robert Pigdon" at bounding box center [424, 265] width 162 height 49
click at [1542, 160] on div at bounding box center [1548, 160] width 18 height 18
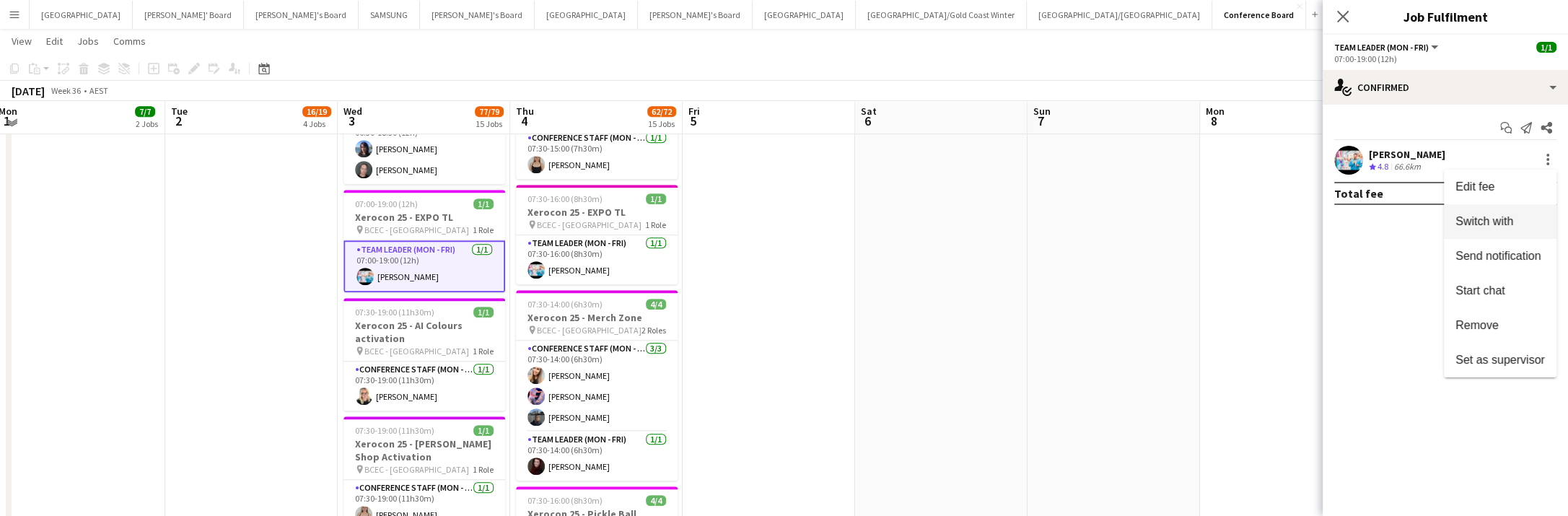
click at [1493, 232] on button "Switch with" at bounding box center [1500, 222] width 113 height 35
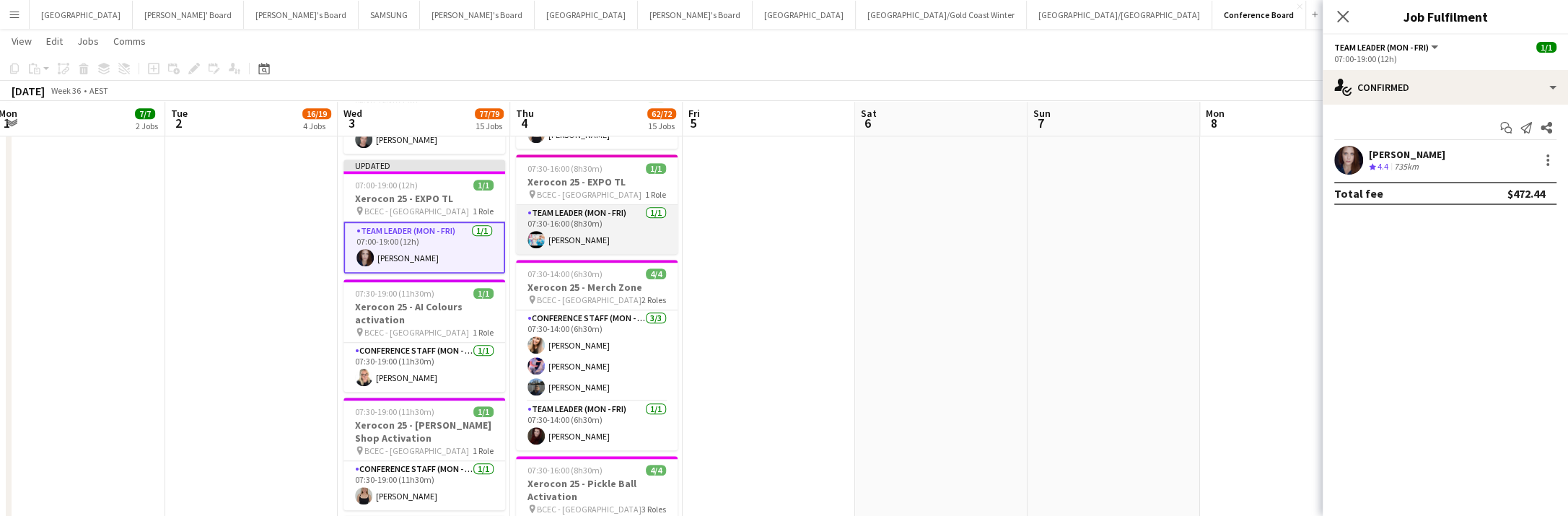
click at [585, 242] on app-card-role "Team Leader (Mon - Fri) 1/1 07:30-16:00 (8h30m) Robert Pigdon" at bounding box center [597, 230] width 162 height 49
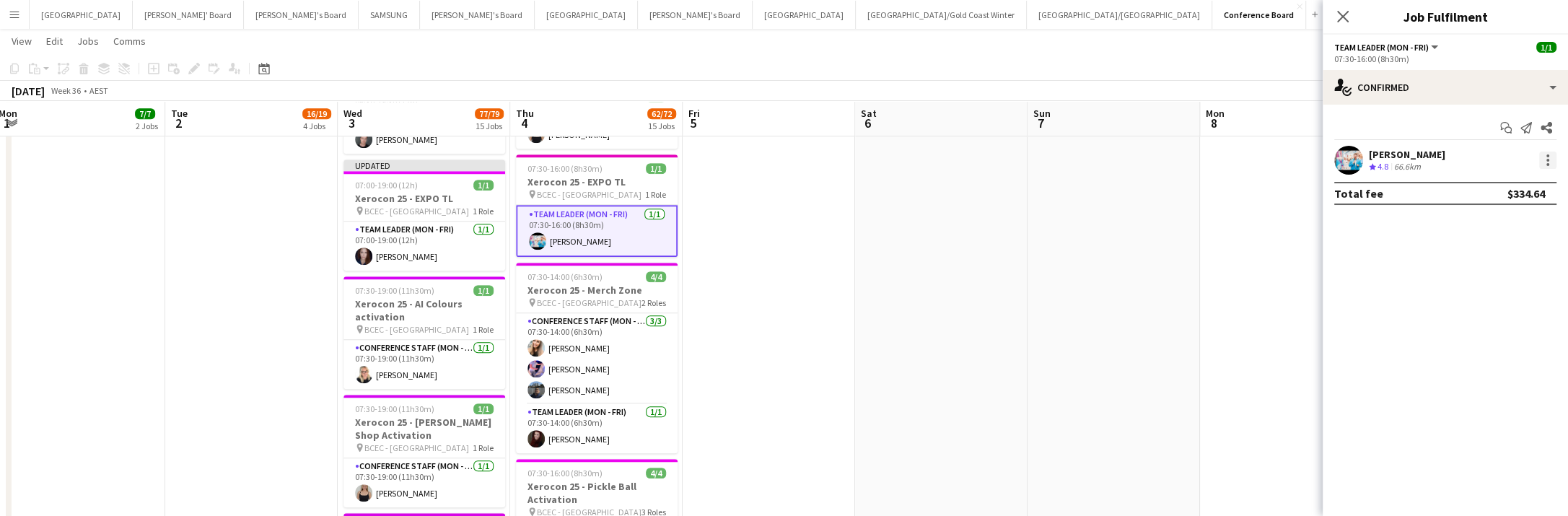
click at [1542, 157] on div at bounding box center [1548, 160] width 18 height 18
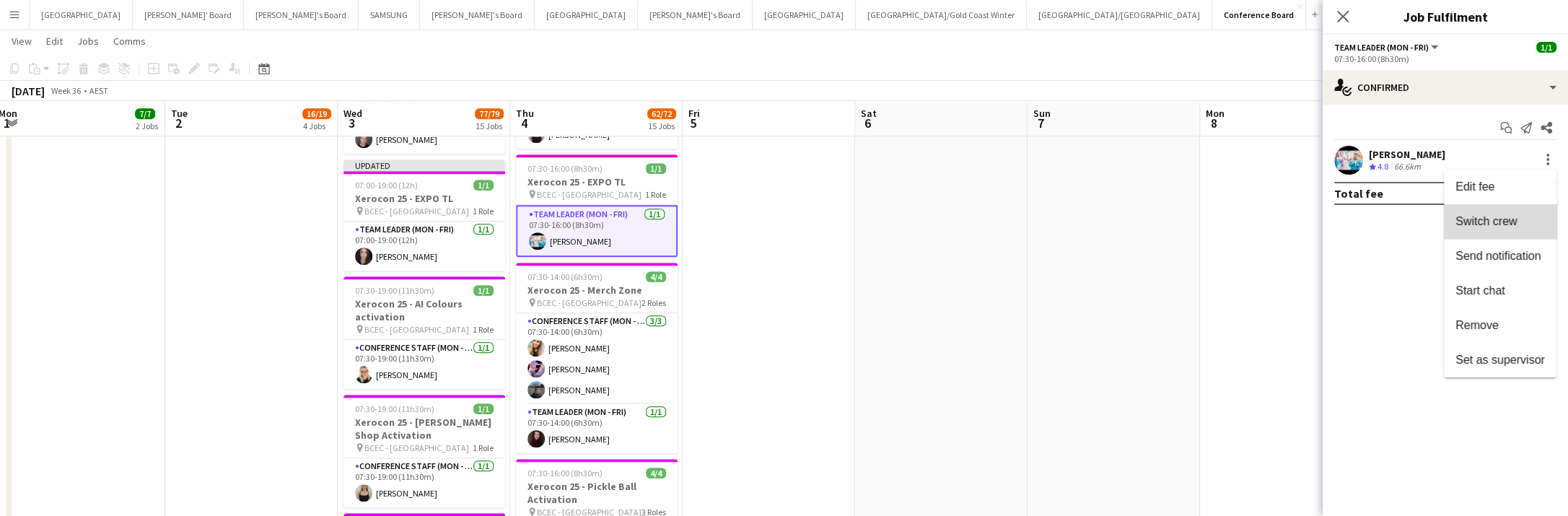
click at [1508, 218] on span "Switch crew" at bounding box center [1487, 221] width 61 height 12
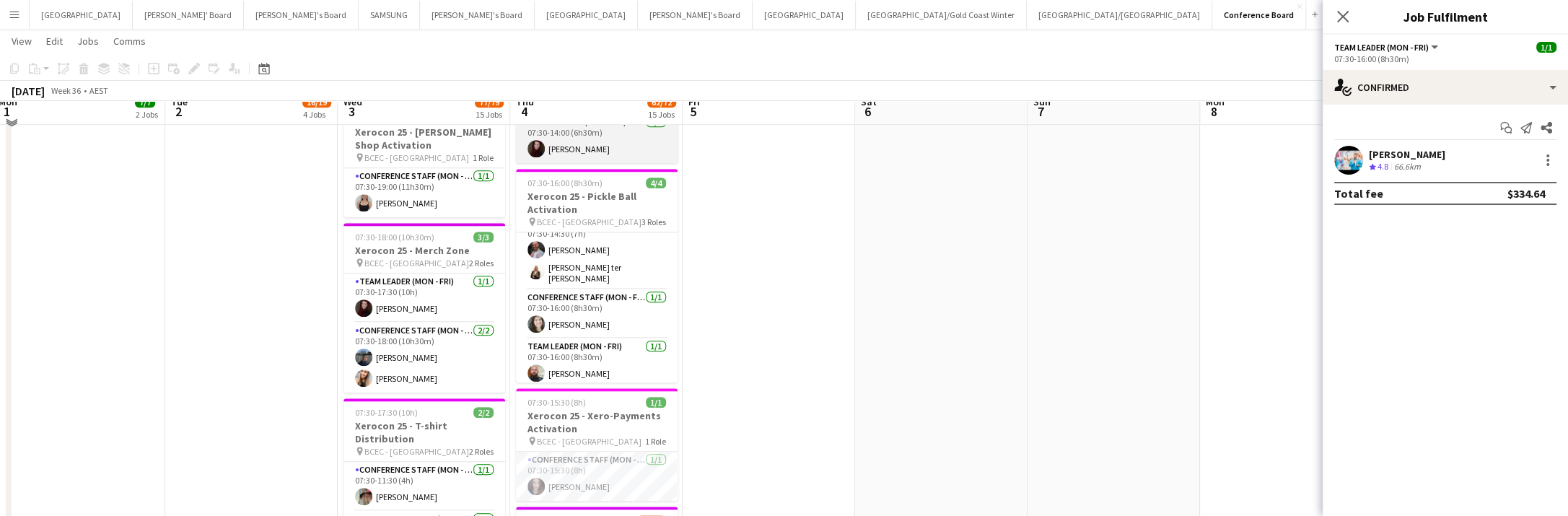
scroll to position [1545, 0]
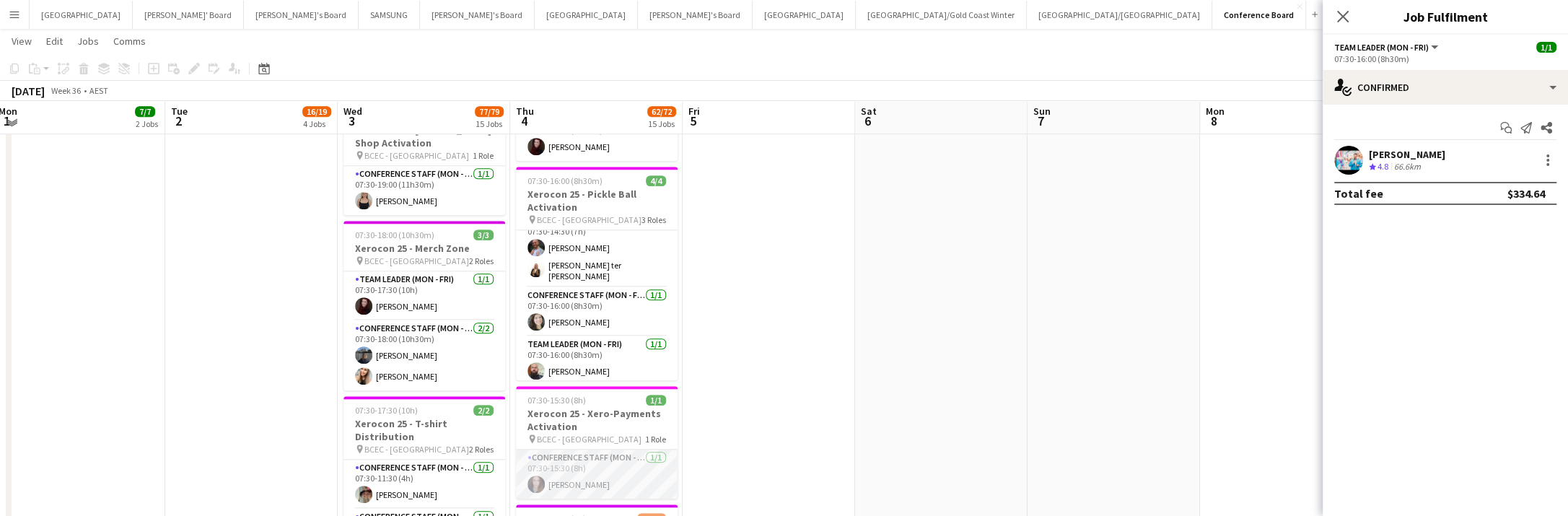
click at [588, 477] on app-card-role "Conference Staff (Mon - Fri) 1/1 07:30-15:30 (8h) Samantha Winsor" at bounding box center [597, 474] width 162 height 49
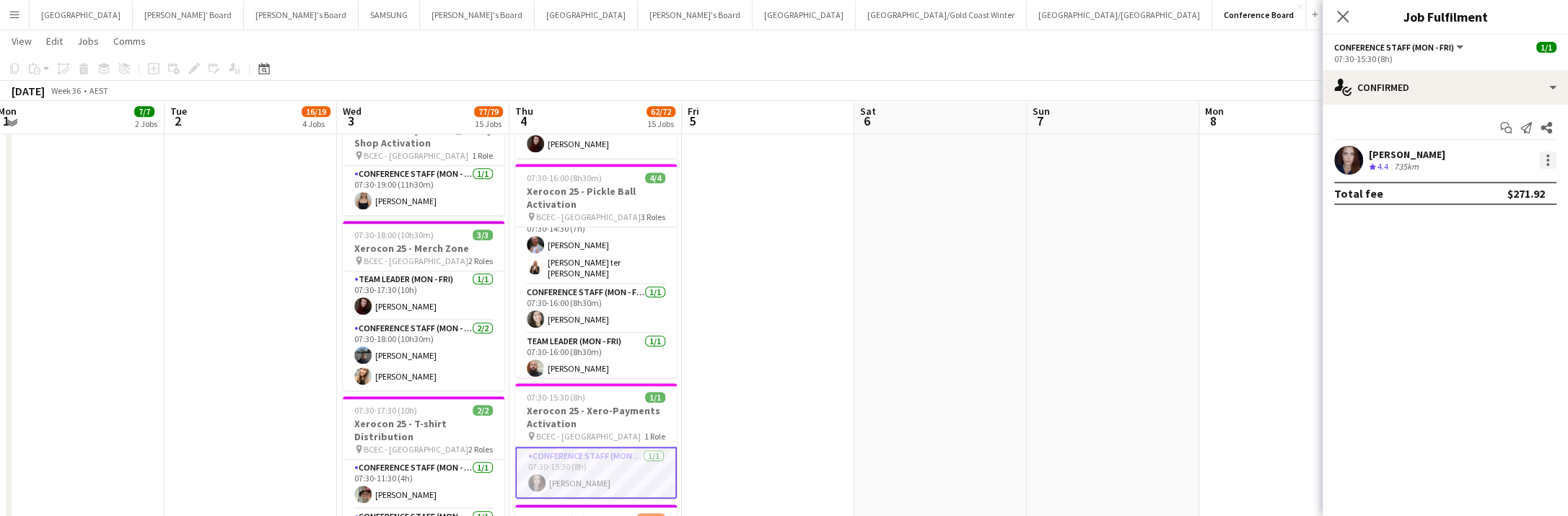
click at [1550, 155] on div at bounding box center [1548, 160] width 18 height 18
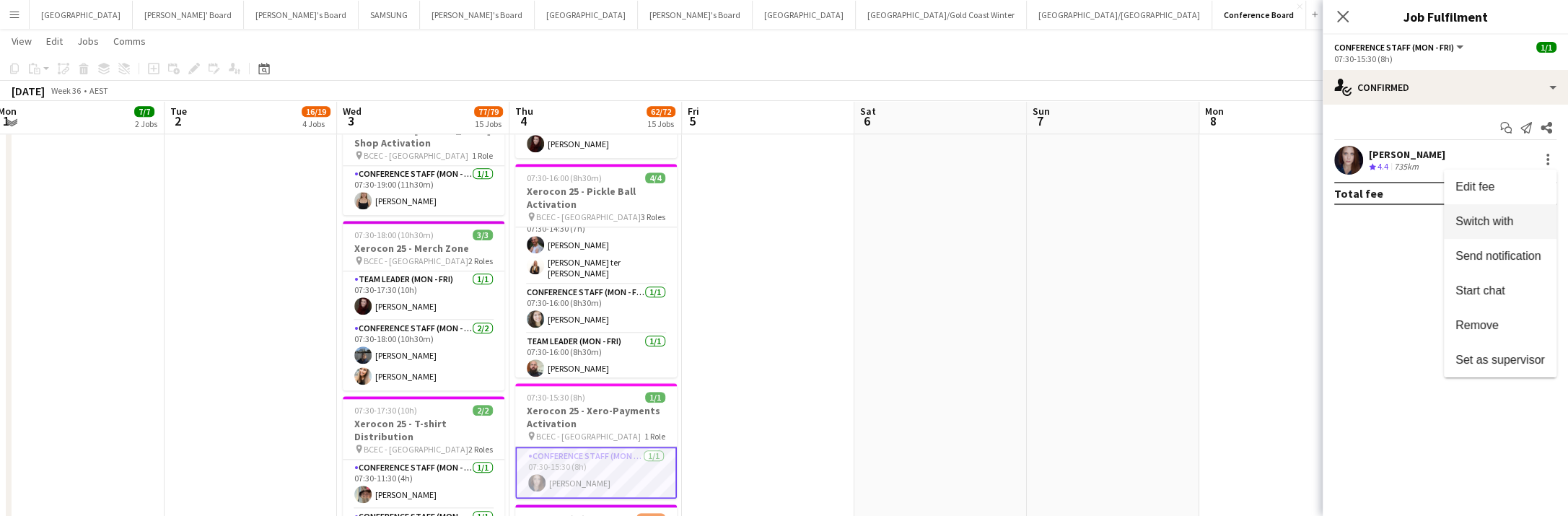
click at [1501, 230] on button "Switch with" at bounding box center [1500, 222] width 113 height 35
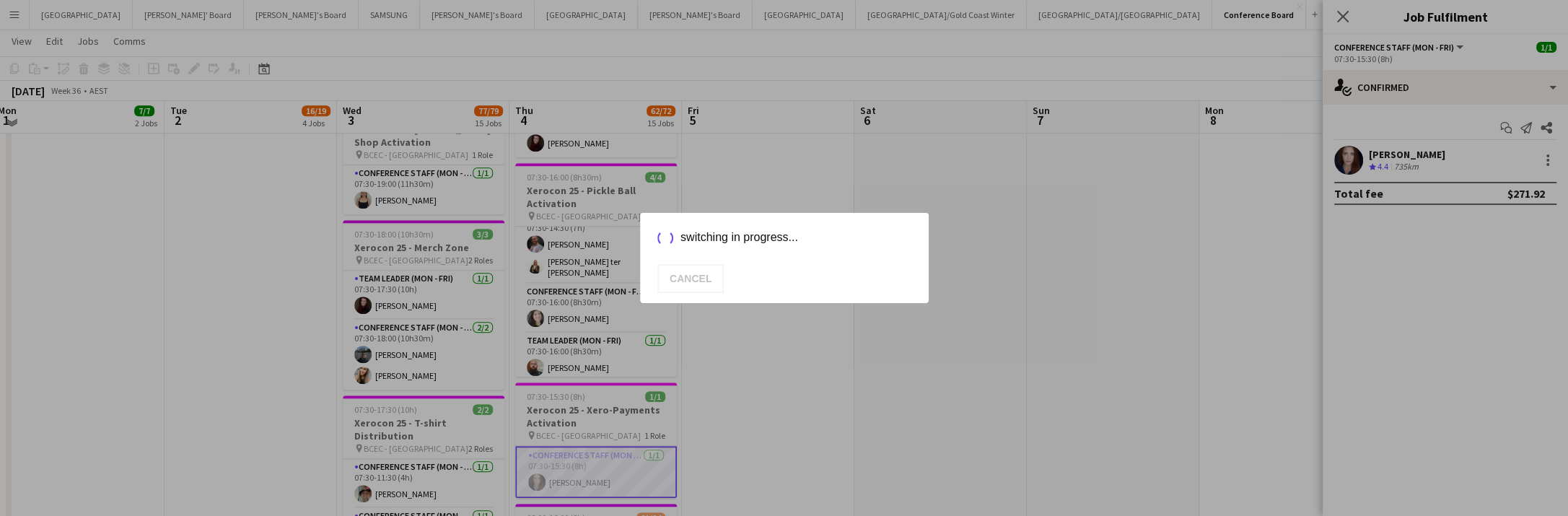
scroll to position [1545, 0]
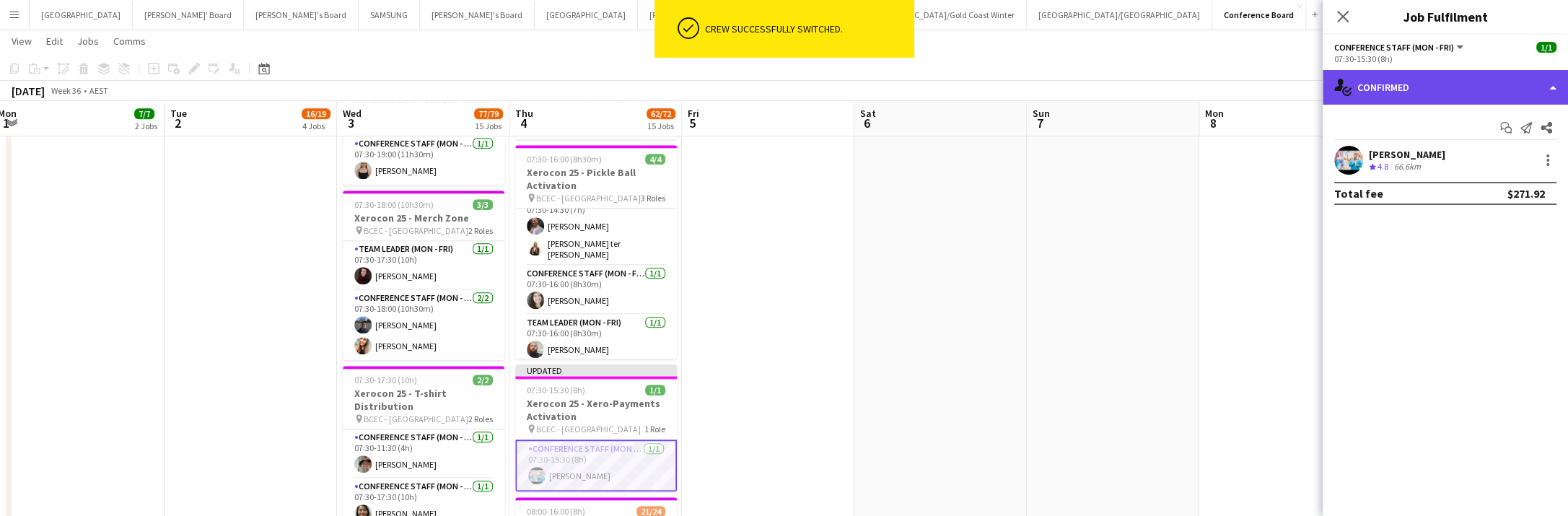
click at [1487, 92] on div "single-neutral-actions-check-2 Confirmed" at bounding box center [1445, 88] width 245 height 35
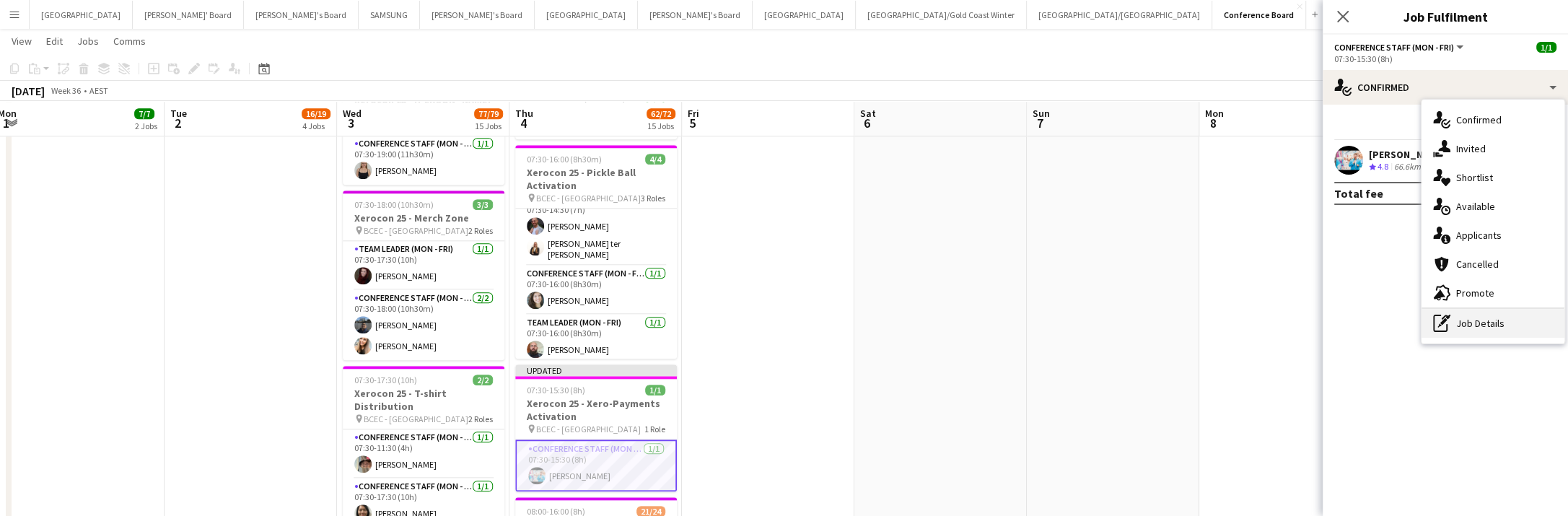
click at [1501, 320] on div "pen-write Job Details" at bounding box center [1493, 323] width 143 height 29
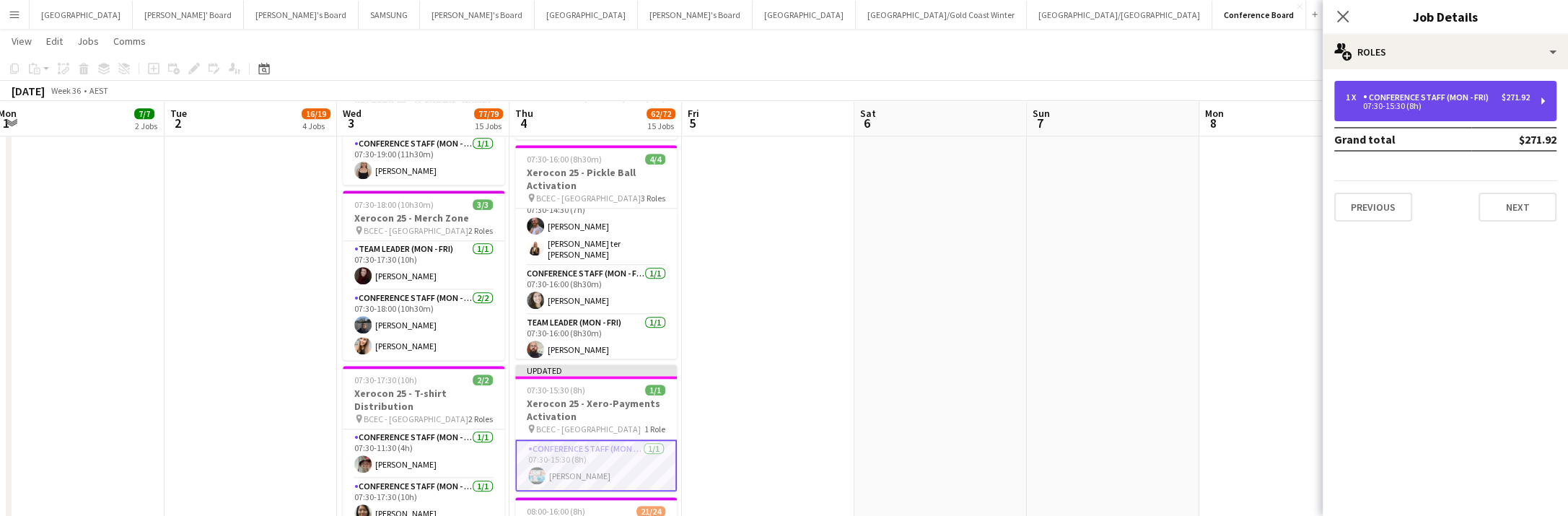
click at [1473, 108] on div "07:30-15:30 (8h)" at bounding box center [1437, 106] width 184 height 7
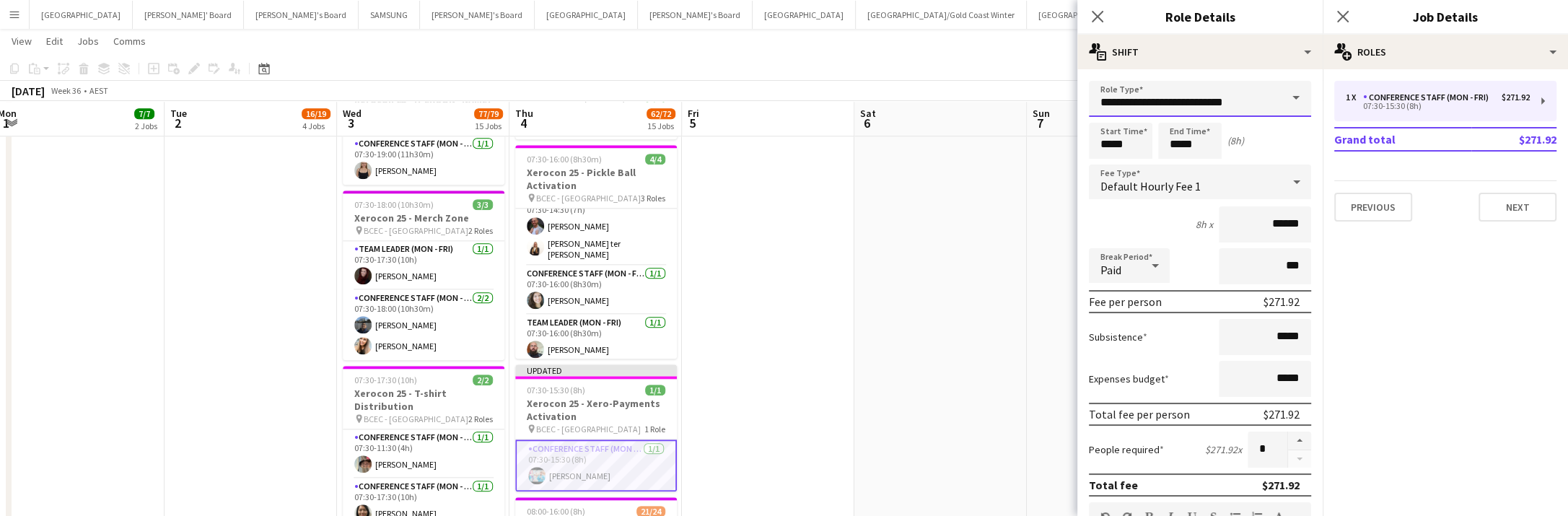
click at [1280, 105] on input "**********" at bounding box center [1200, 98] width 222 height 36
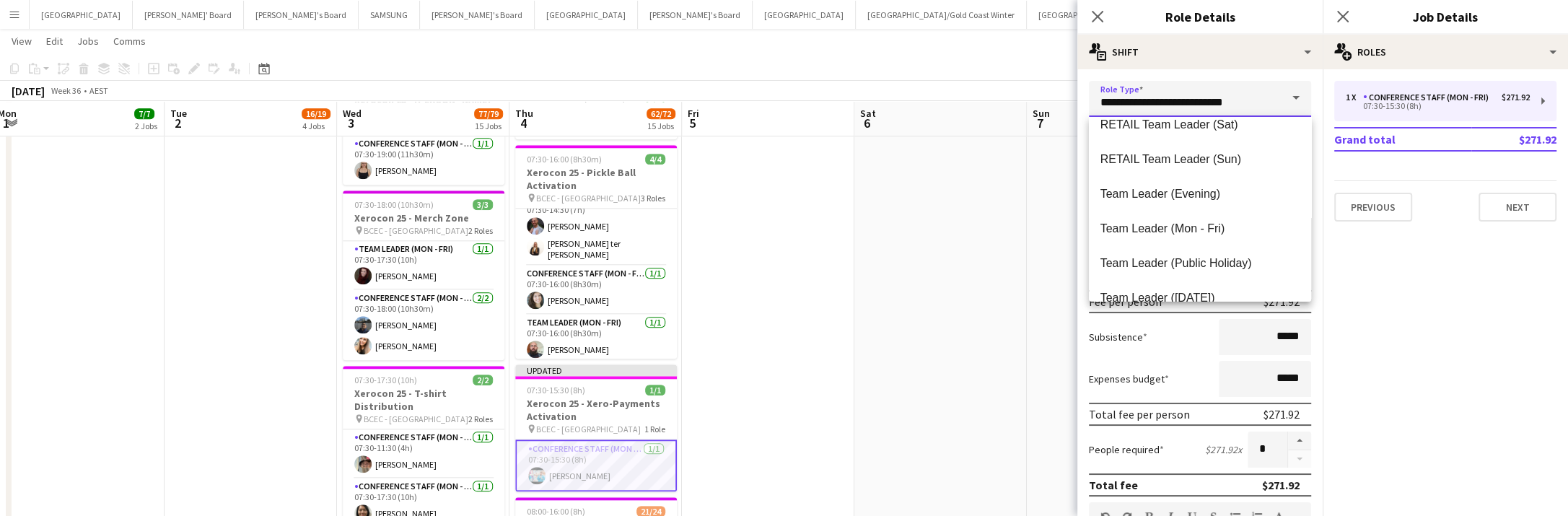
scroll to position [1370, 0]
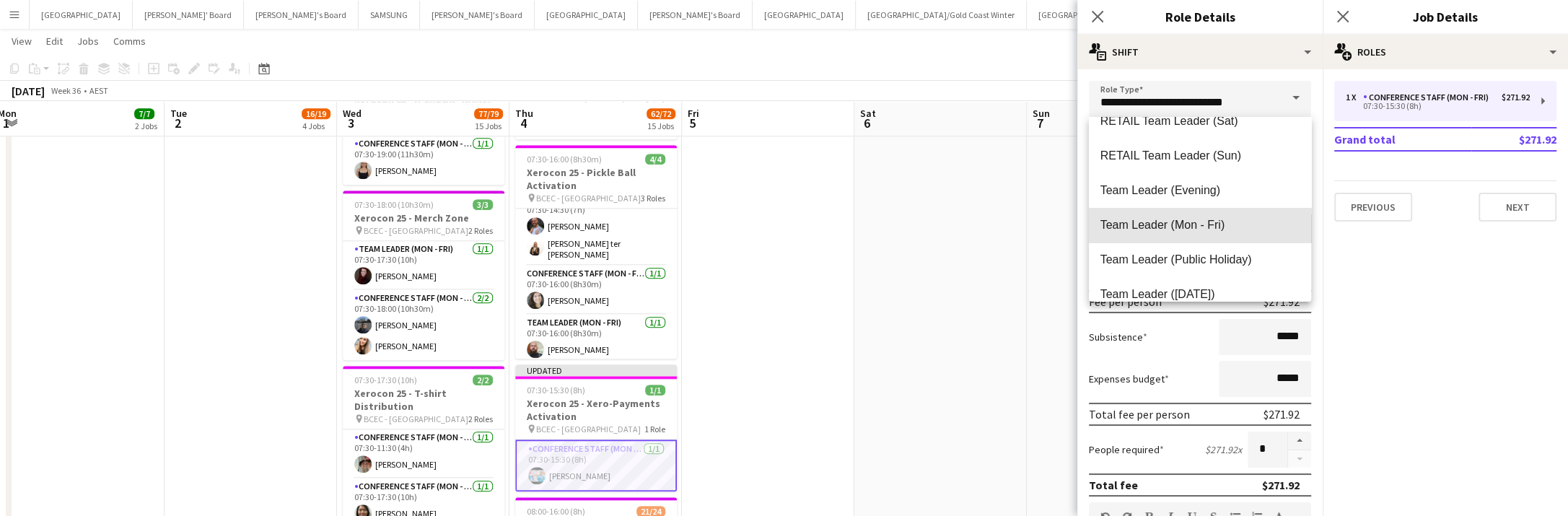
click at [1232, 222] on span "Team Leader (Mon - Fri)" at bounding box center [1199, 225] width 199 height 14
type input "**********"
type input "******"
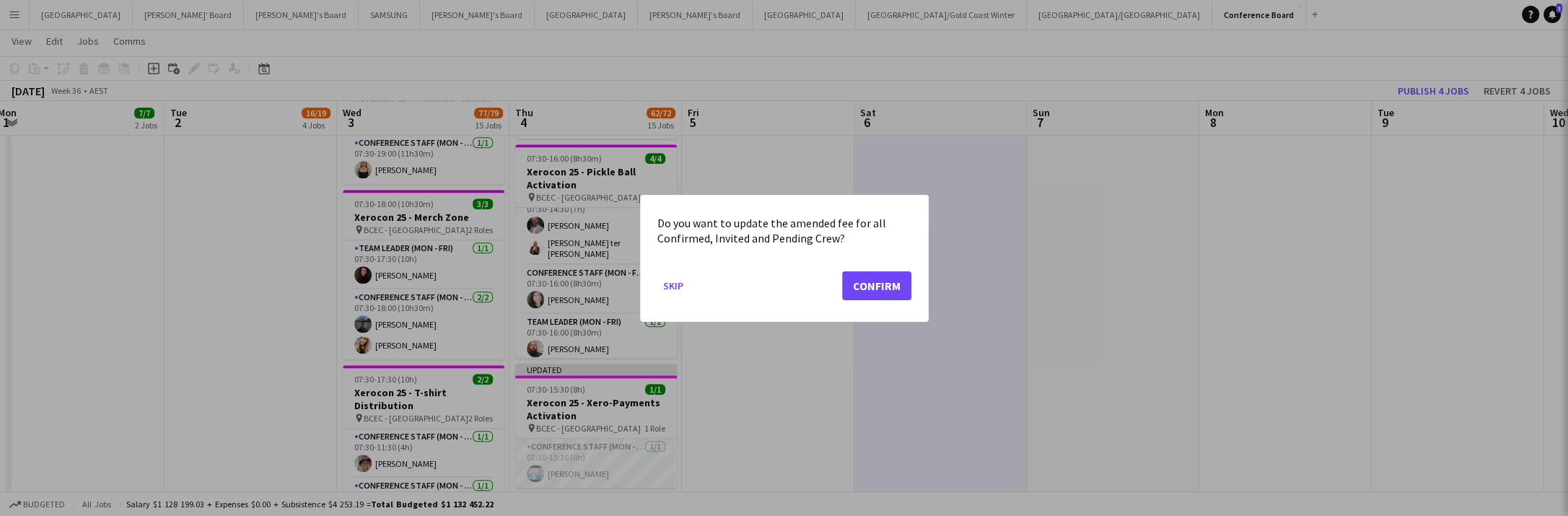
scroll to position [0, 0]
click at [872, 279] on button "Confirm" at bounding box center [876, 285] width 69 height 29
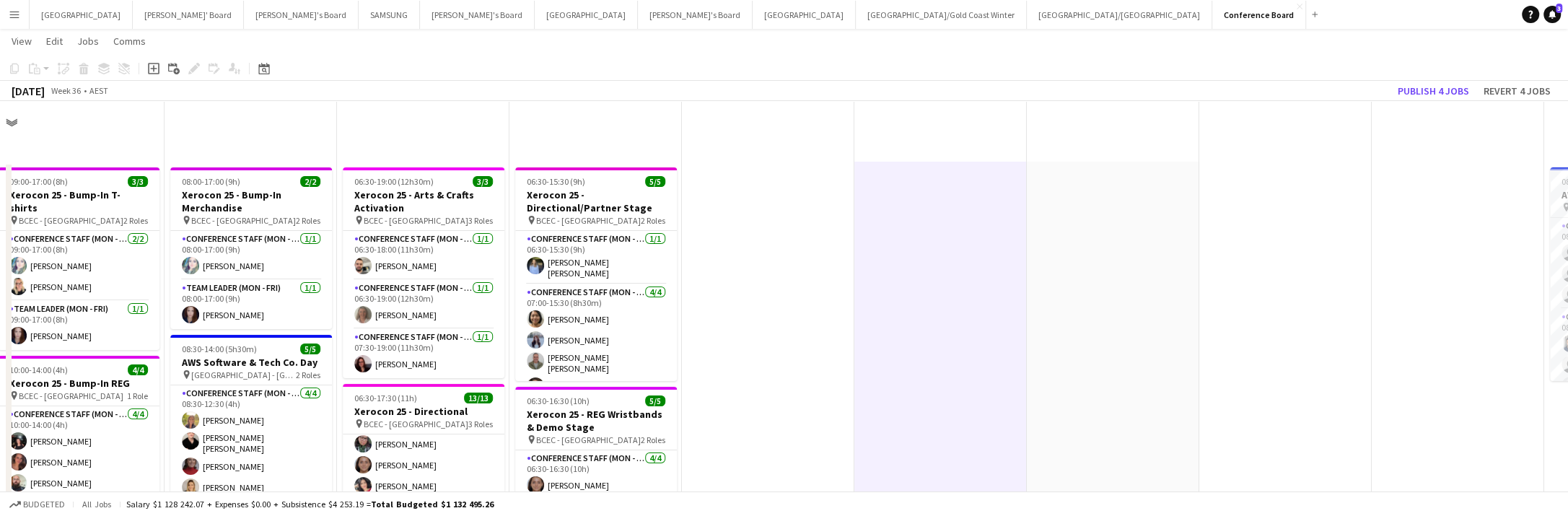
scroll to position [1545, 0]
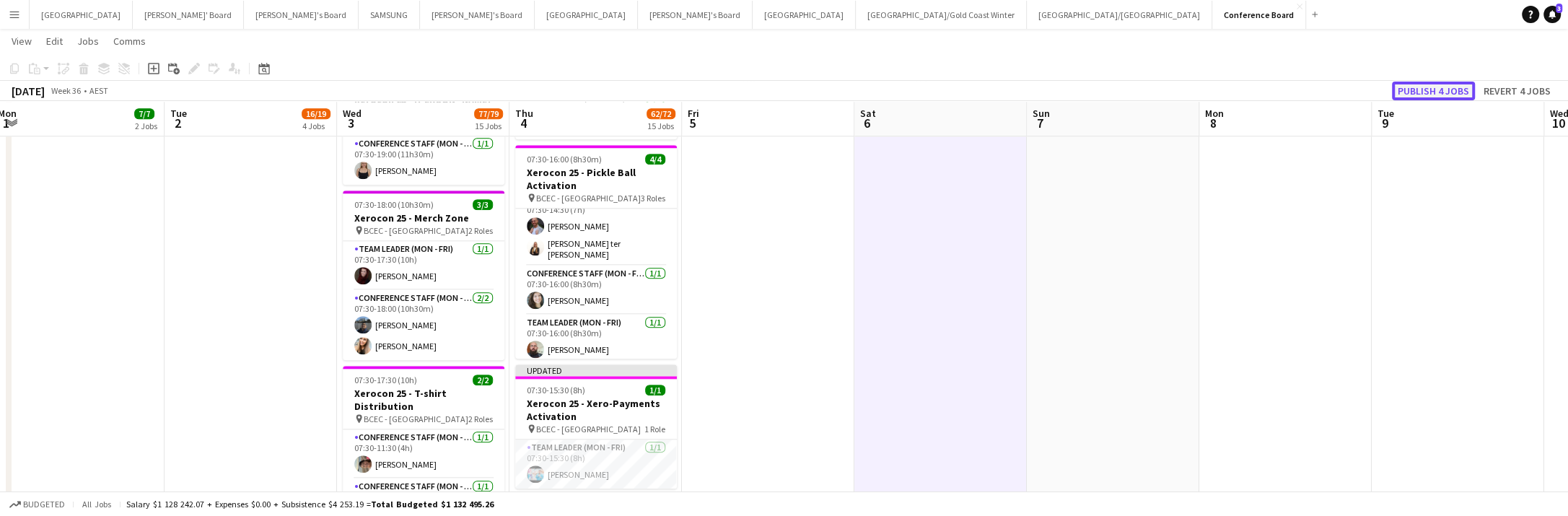
click at [1419, 95] on button "Publish 4 jobs" at bounding box center [1433, 90] width 83 height 18
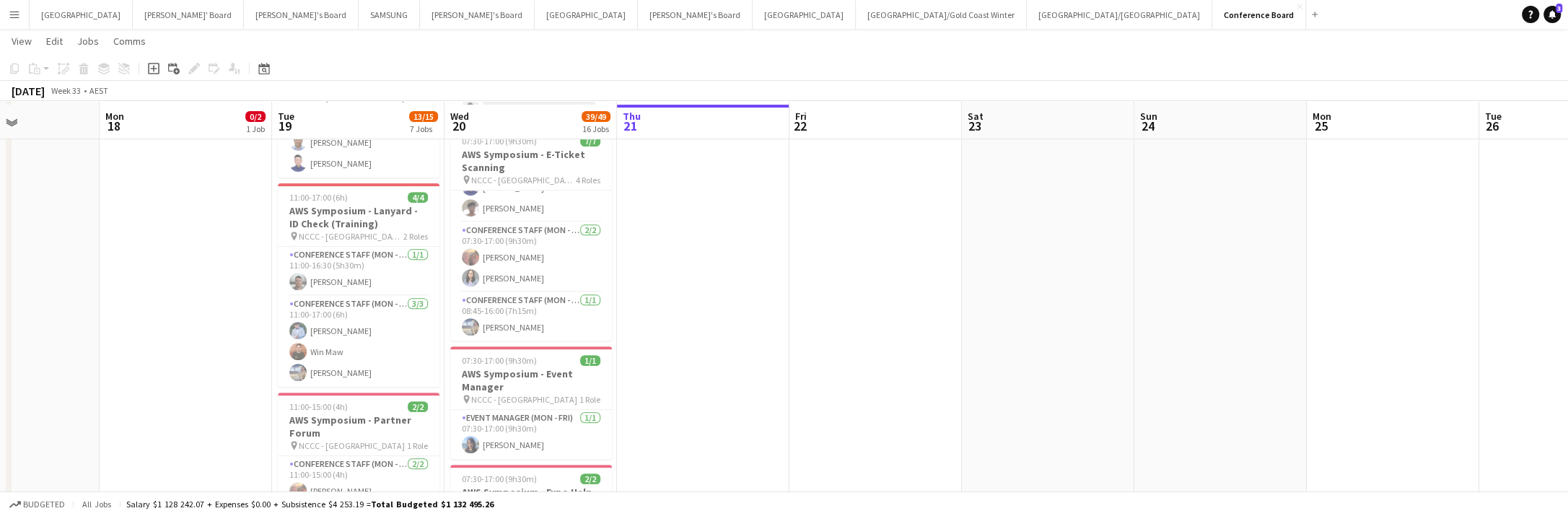
scroll to position [590, 0]
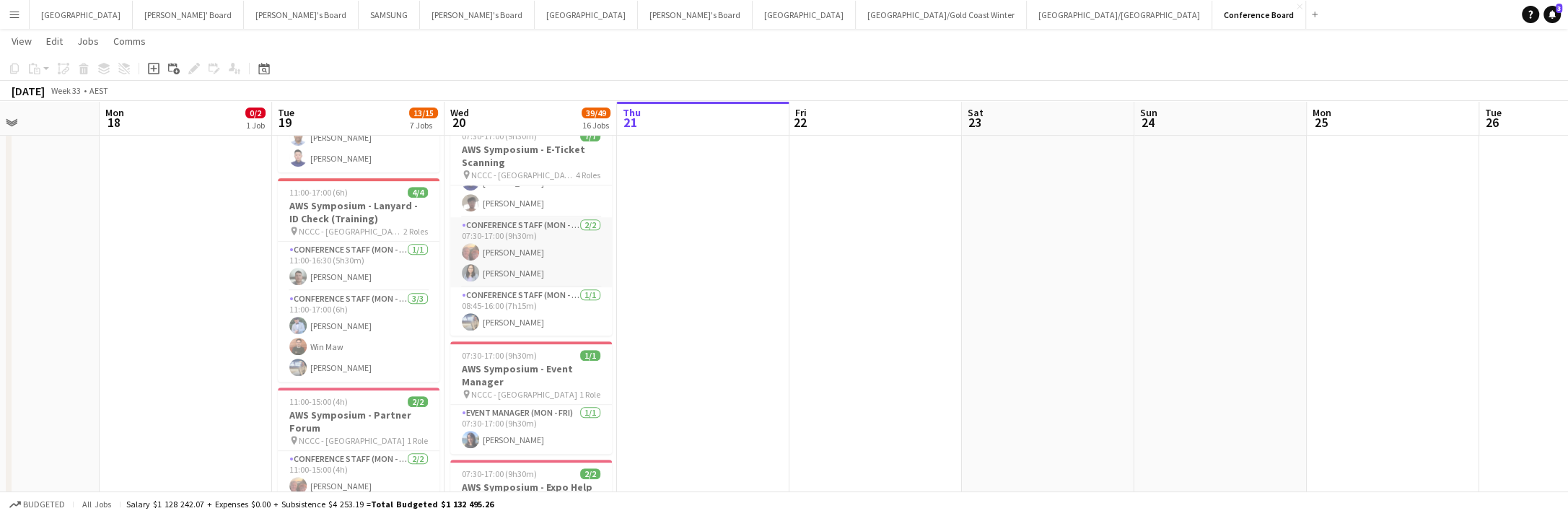
click at [477, 265] on app-card-role "Conference Staff (Mon - Fri) 2/2 07:30-17:00 (9h30m) Leisa Hunter Khaing Nyein" at bounding box center [531, 252] width 162 height 70
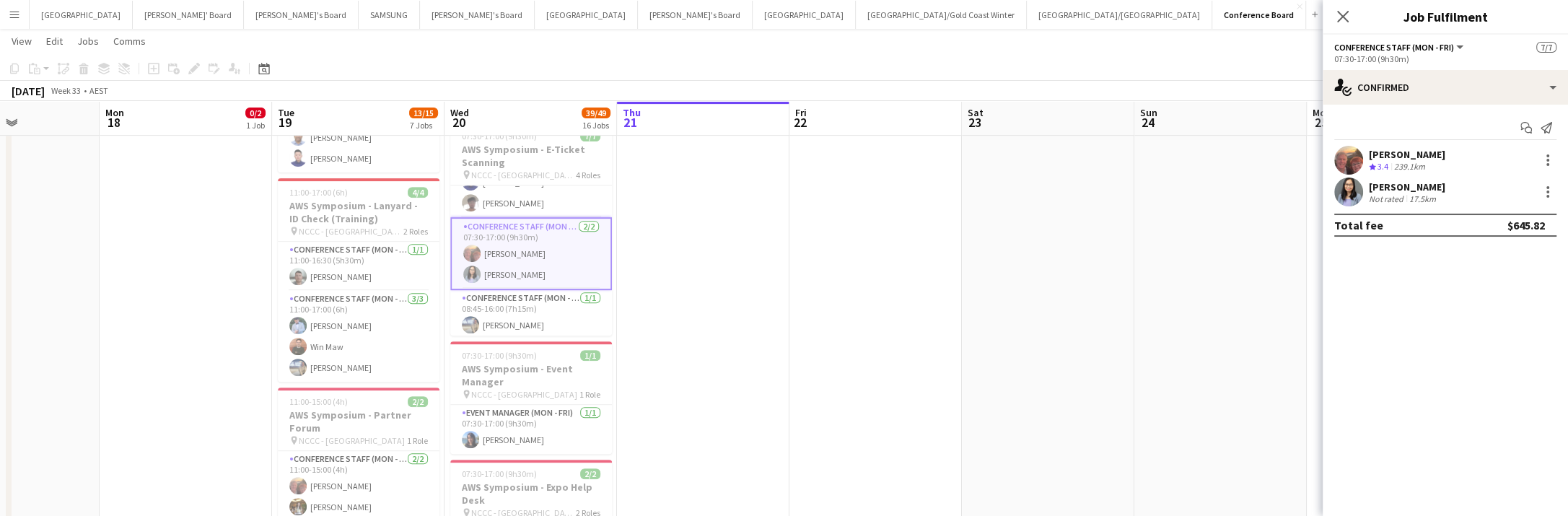
click at [1349, 189] on app-user-avatar at bounding box center [1348, 192] width 29 height 29
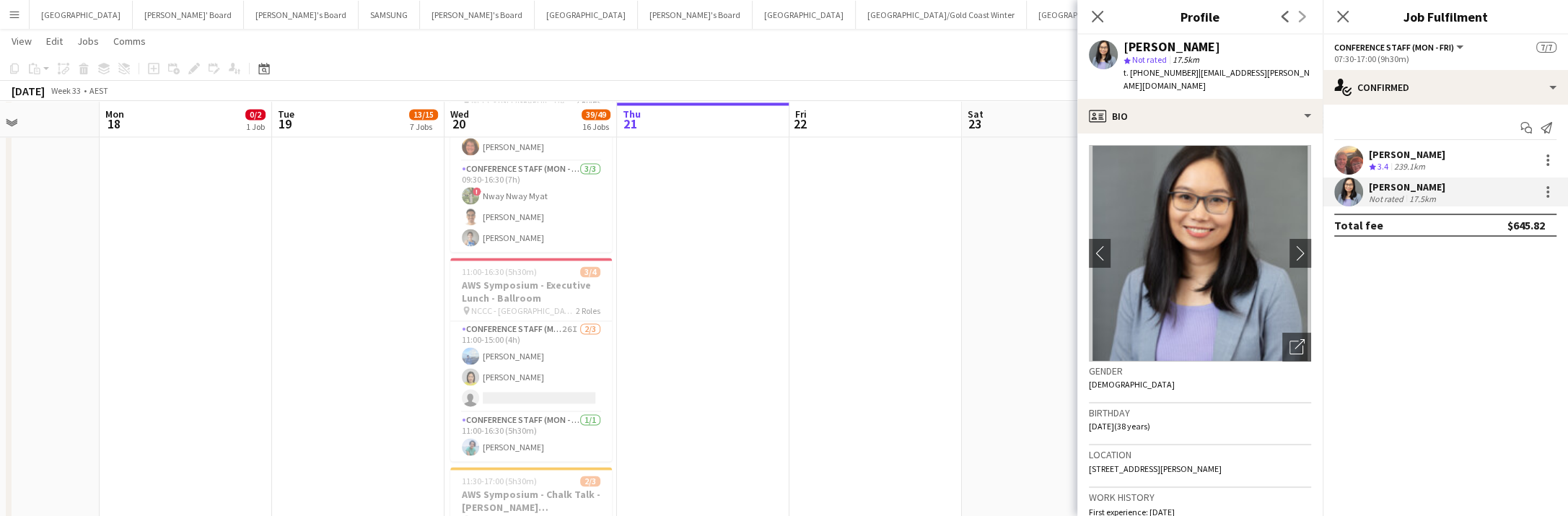
scroll to position [2403, 0]
click at [479, 366] on app-card-role "Conference Staff (Mon - Fri) 26I 2/3 11:00-15:00 (4h) Rui Gao Yadana Ni Ni sing…" at bounding box center [531, 364] width 162 height 91
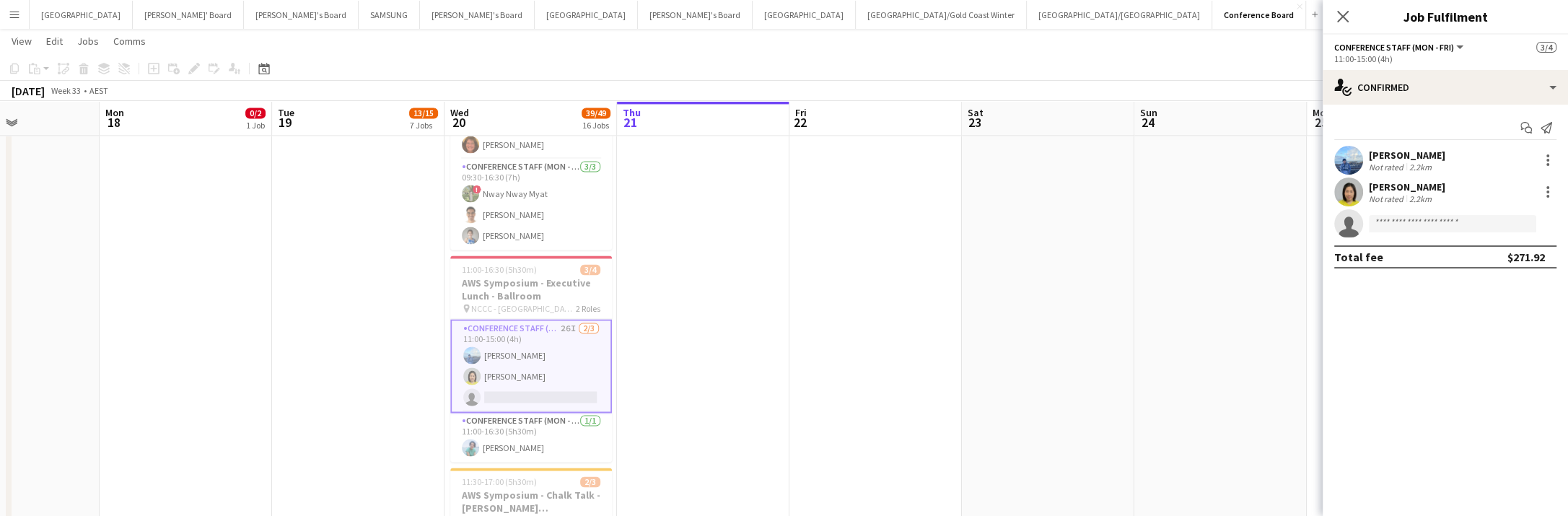
click at [1348, 194] on app-user-avatar at bounding box center [1348, 192] width 29 height 29
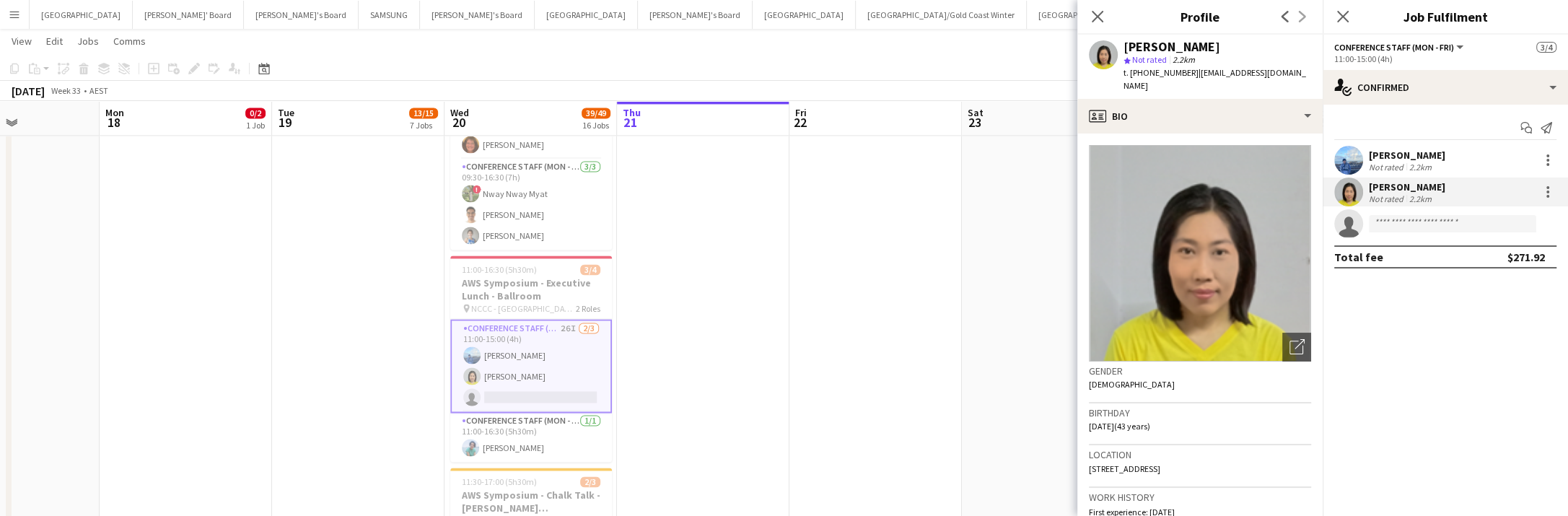
click at [1345, 190] on app-user-avatar at bounding box center [1348, 192] width 29 height 29
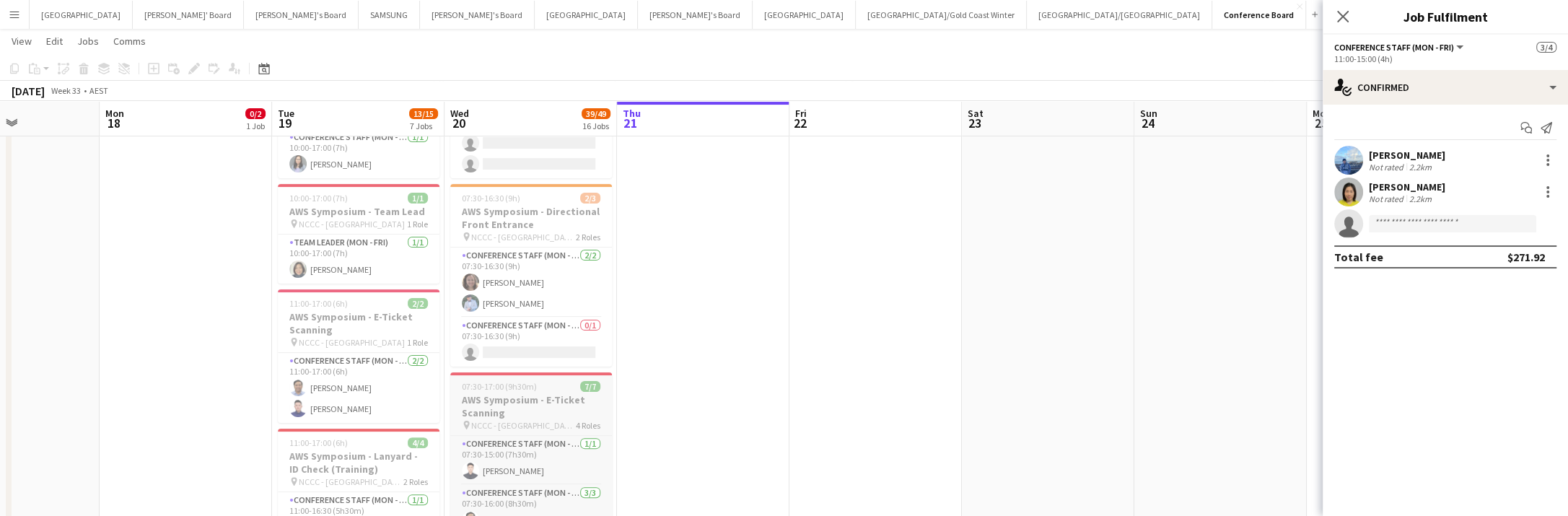
scroll to position [339, 0]
click at [467, 301] on app-user-avatar at bounding box center [470, 303] width 18 height 18
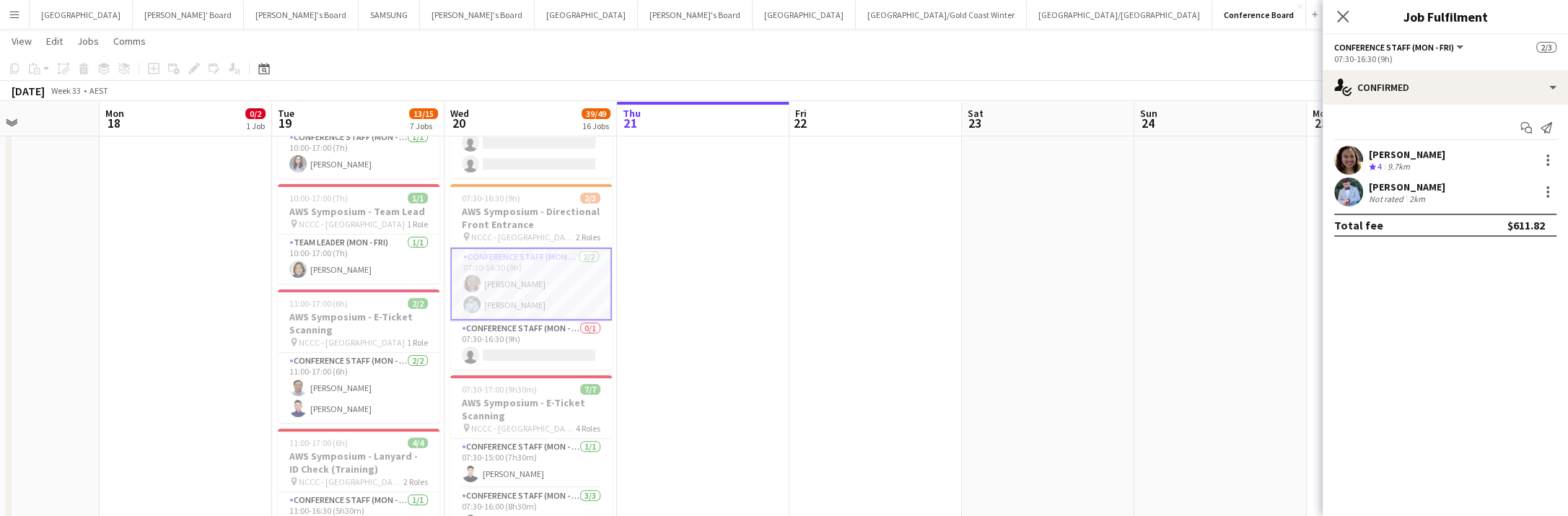
click at [1352, 195] on app-user-avatar at bounding box center [1348, 192] width 29 height 29
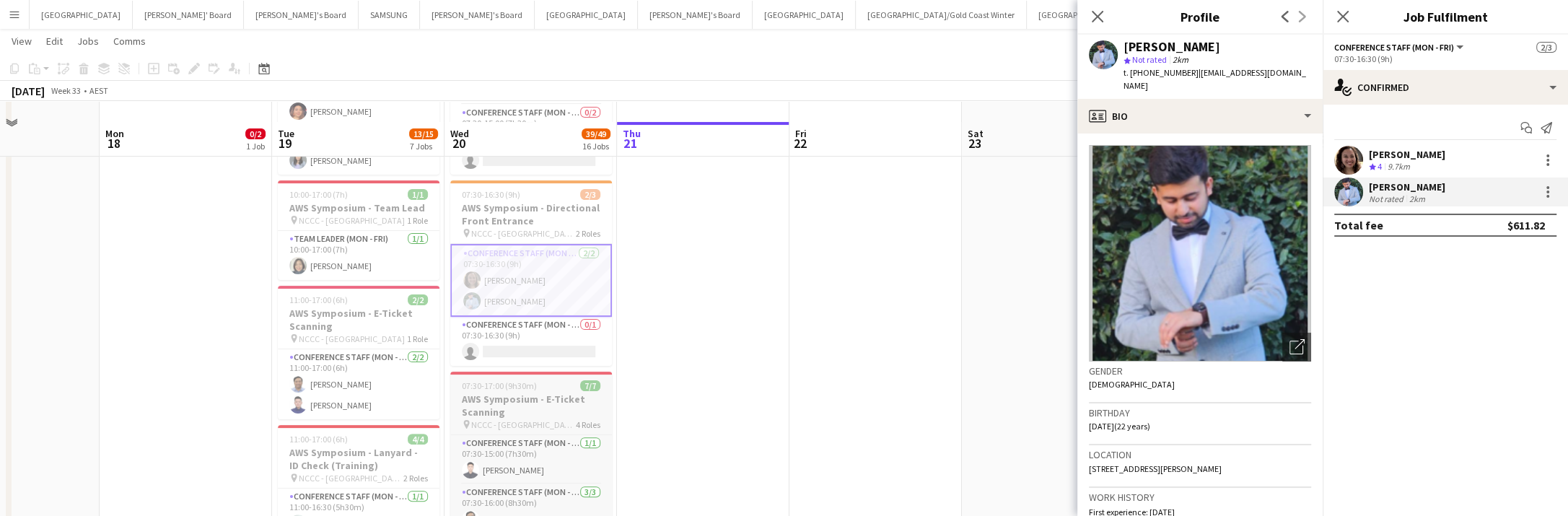
scroll to position [334, 0]
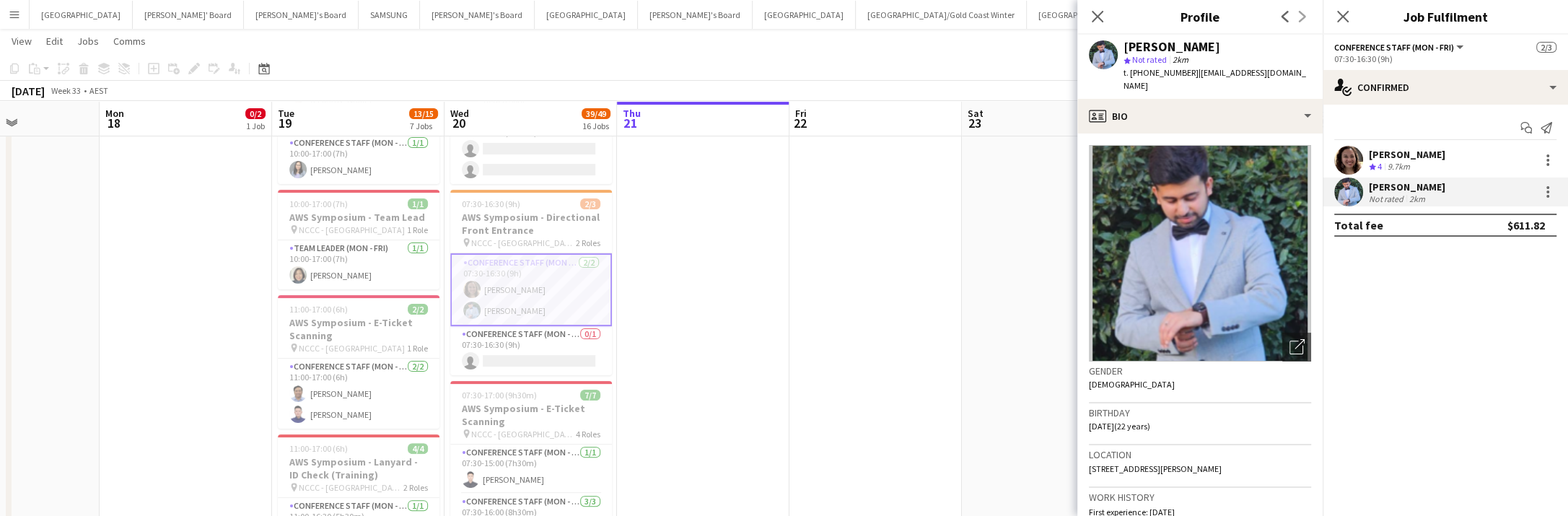
click at [1353, 158] on app-user-avatar at bounding box center [1348, 159] width 29 height 29
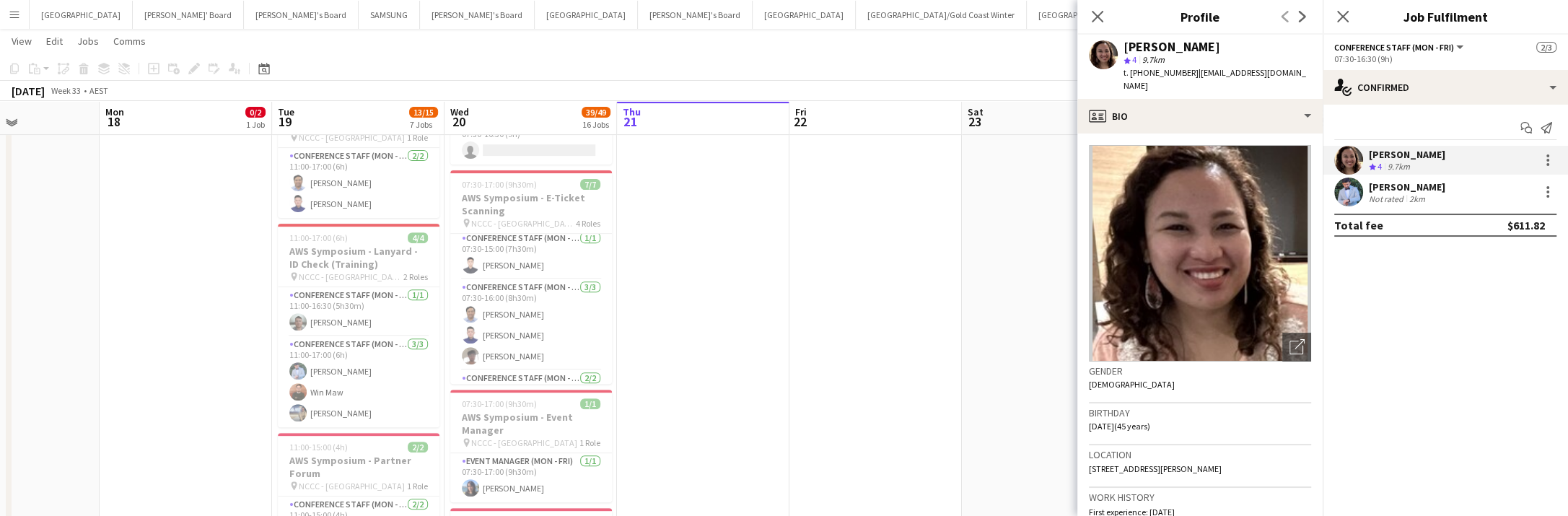
scroll to position [548, 0]
click at [470, 328] on app-user-avatar at bounding box center [470, 331] width 18 height 18
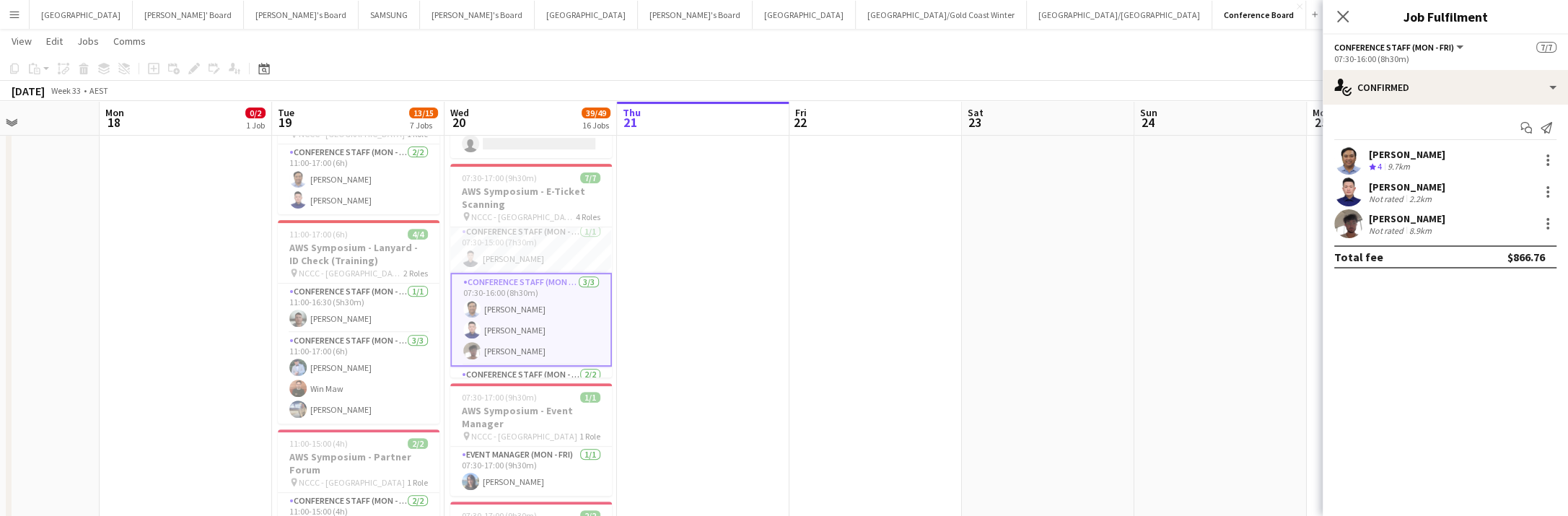
click at [1334, 191] on app-user-avatar at bounding box center [1348, 192] width 29 height 29
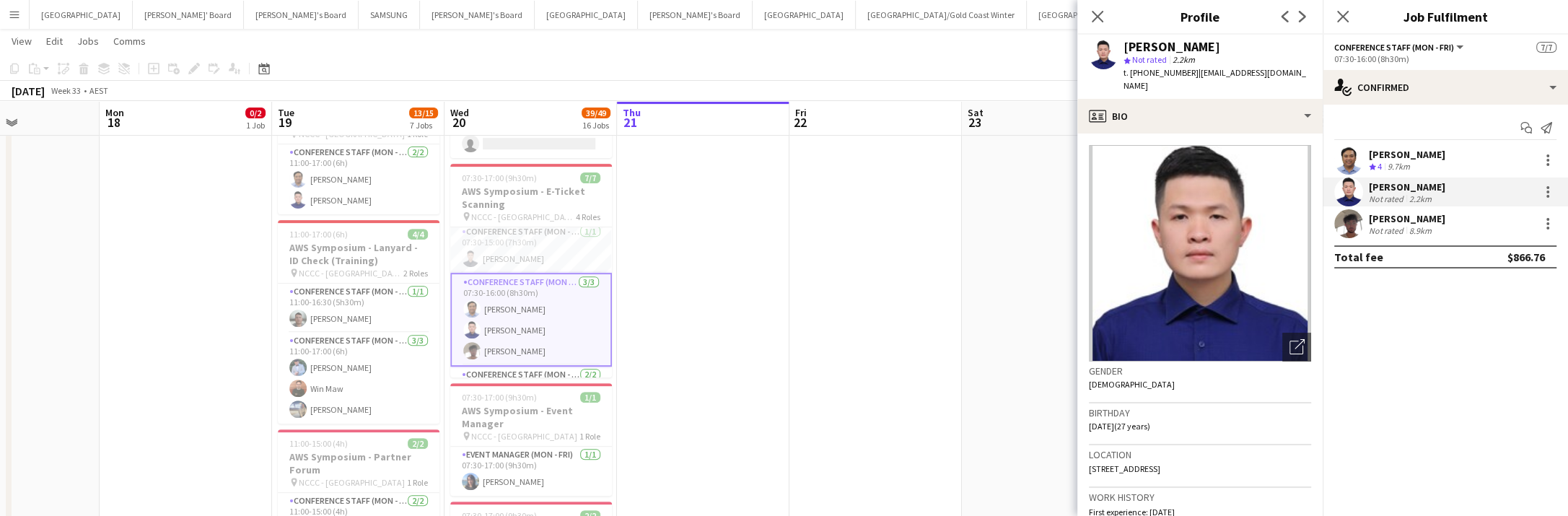
click at [1346, 224] on app-user-avatar at bounding box center [1348, 223] width 29 height 29
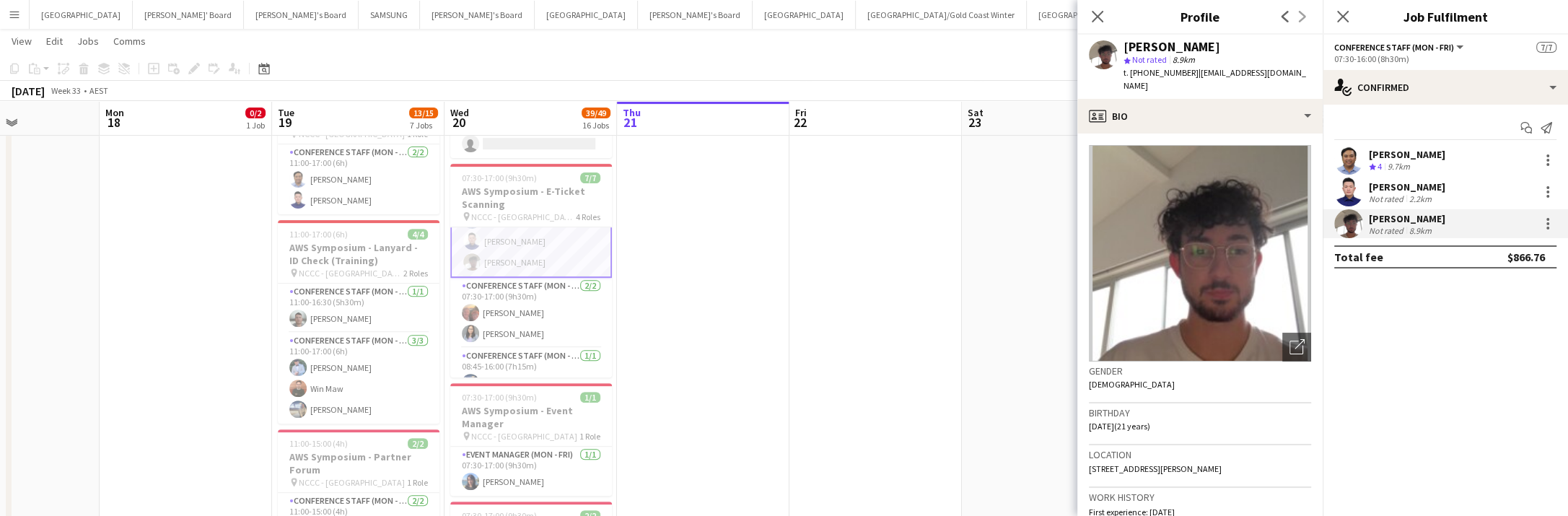
scroll to position [111, 0]
click at [528, 315] on app-card-role "Conference Staff (Mon - Fri) 2/2 07:30-17:00 (9h30m) Leisa Hunter Khaing Nyein" at bounding box center [531, 294] width 162 height 70
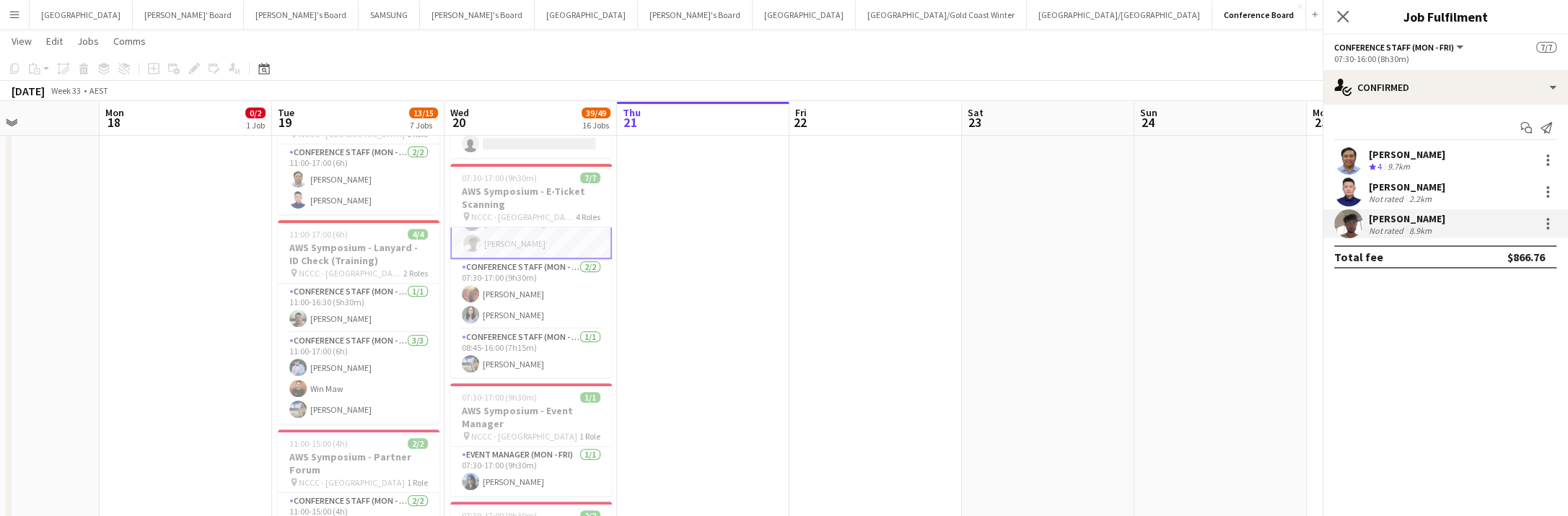
scroll to position [110, 0]
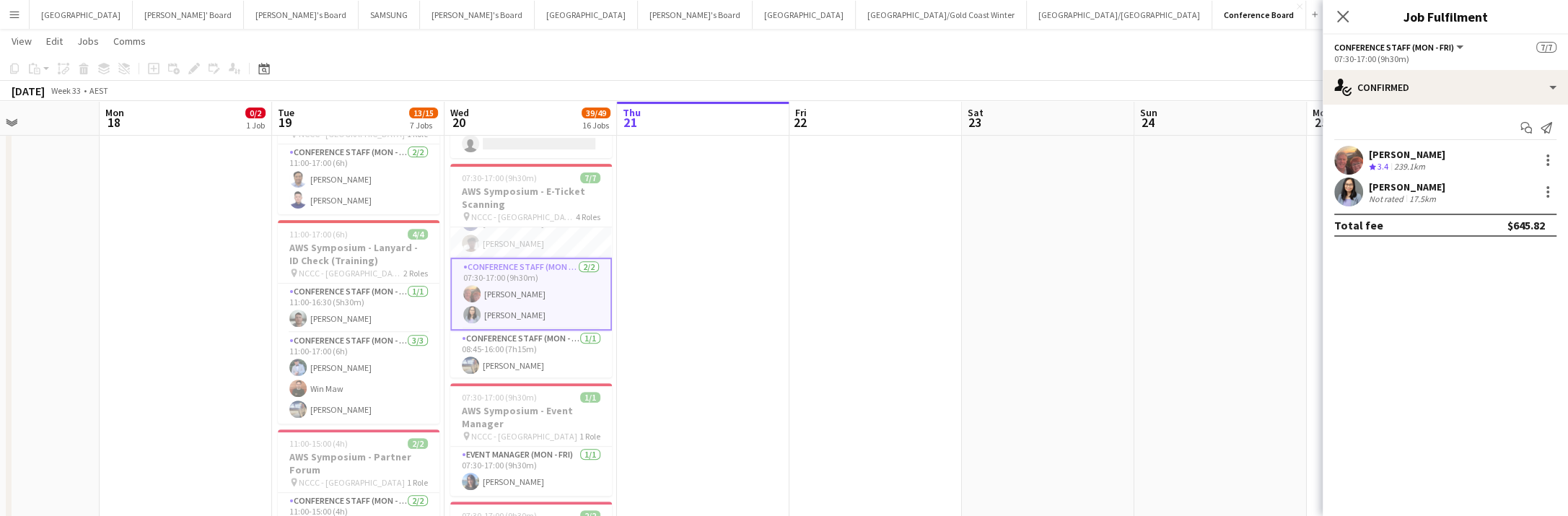
click at [1350, 191] on app-user-avatar at bounding box center [1348, 192] width 29 height 29
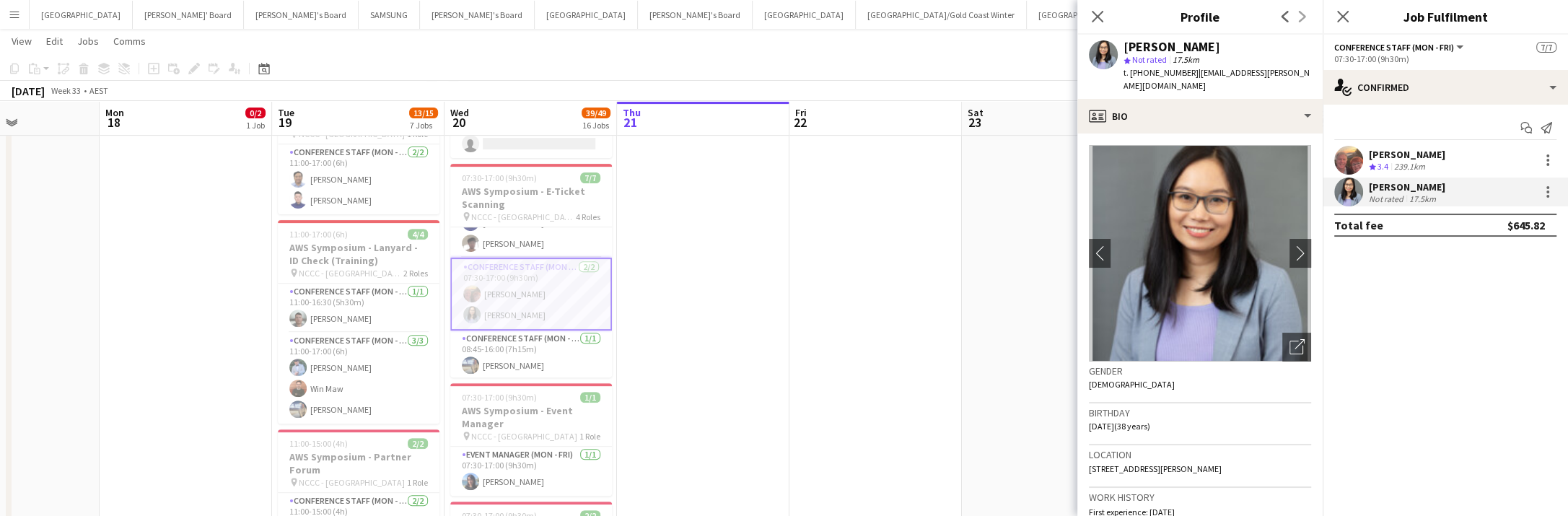
click at [1346, 194] on app-user-avatar at bounding box center [1348, 192] width 29 height 29
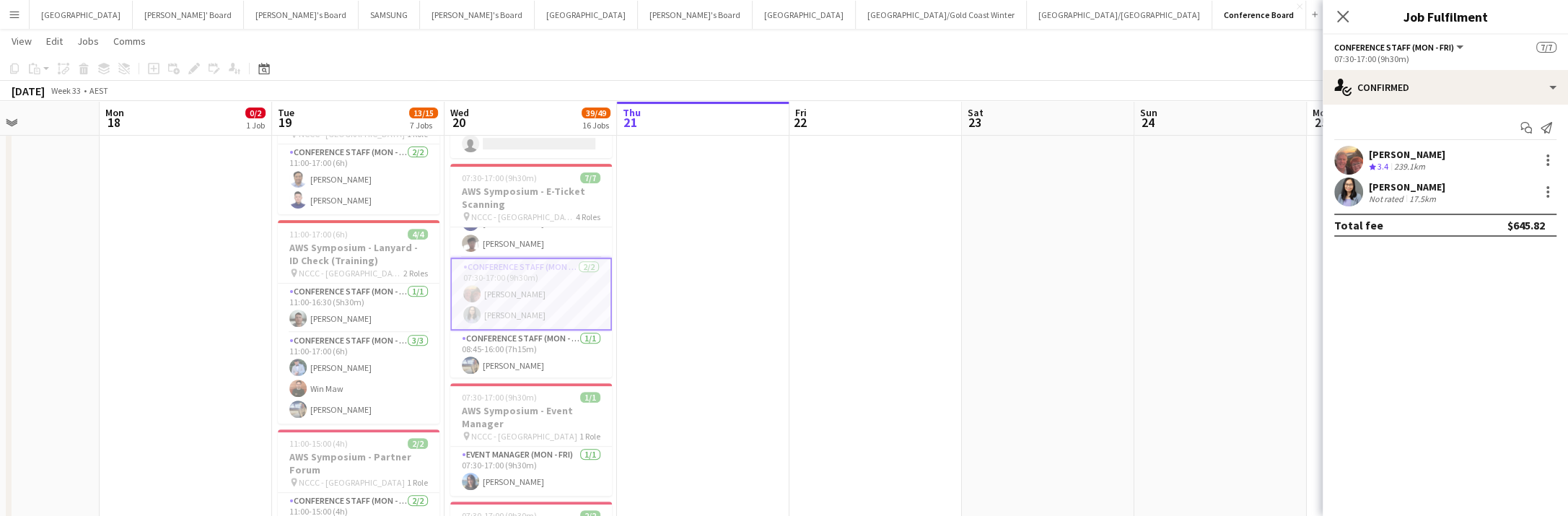
click at [1346, 194] on app-user-avatar at bounding box center [1348, 192] width 29 height 29
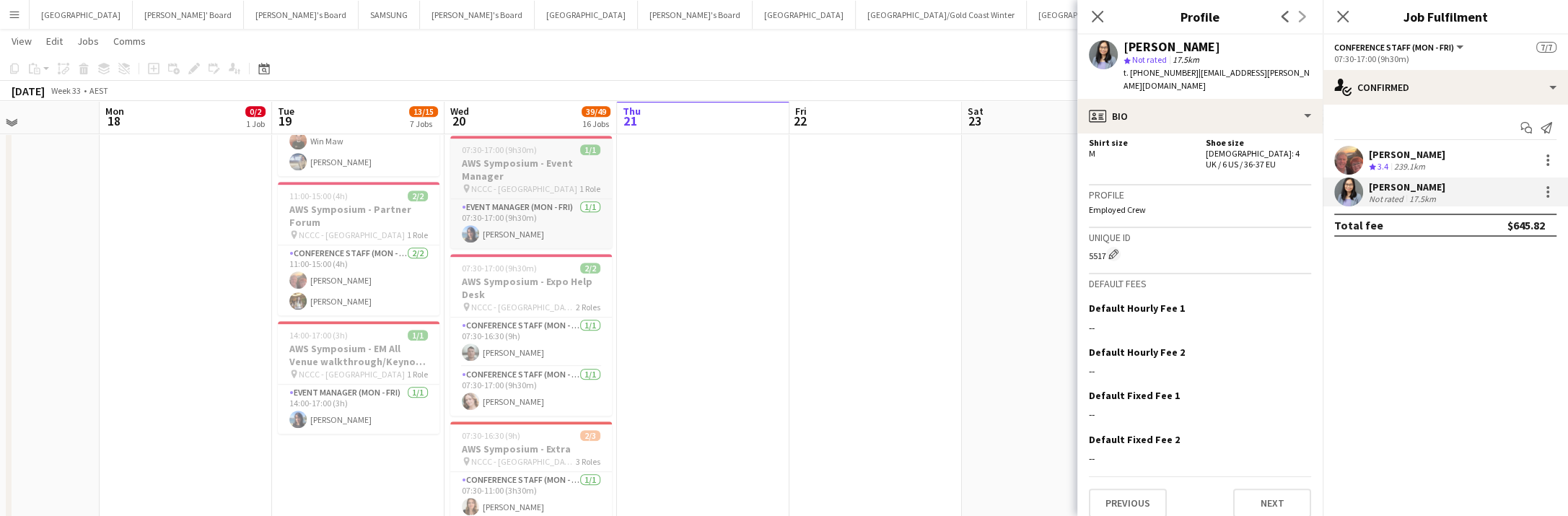
scroll to position [796, 0]
click at [502, 346] on app-card-role "Conference Staff (Mon - Fri) 1/1 07:30-16:30 (9h) Nathan Akroyd" at bounding box center [531, 341] width 162 height 49
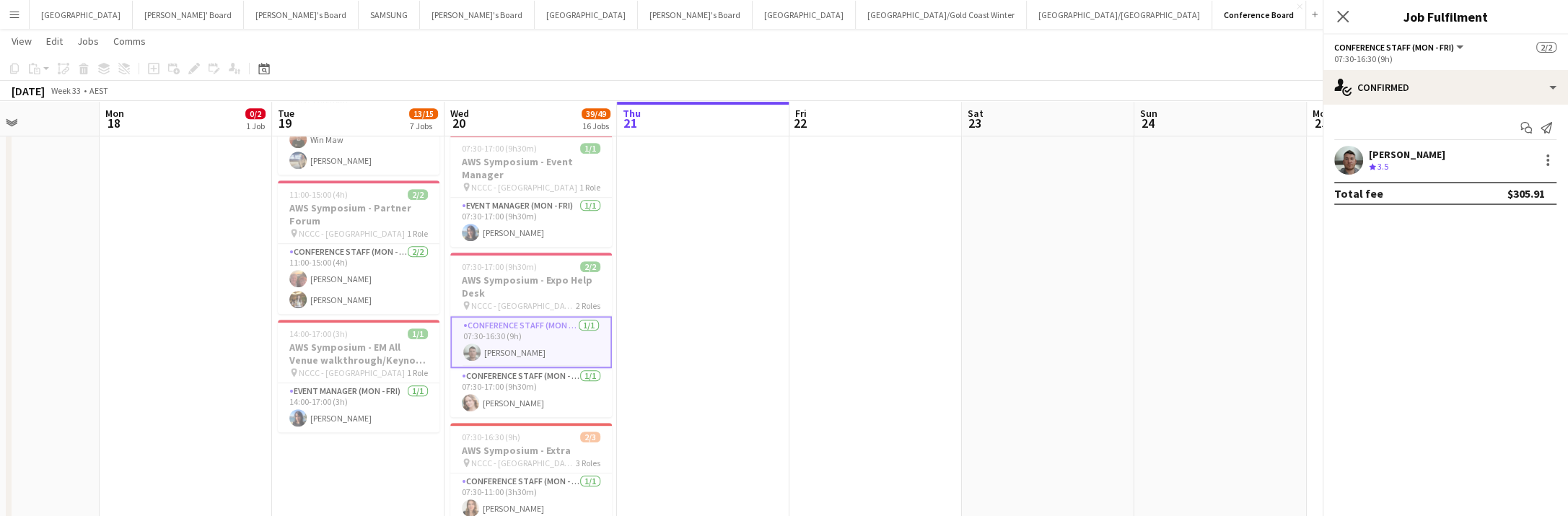
scroll to position [109, 0]
click at [1351, 159] on app-user-avatar at bounding box center [1348, 159] width 29 height 29
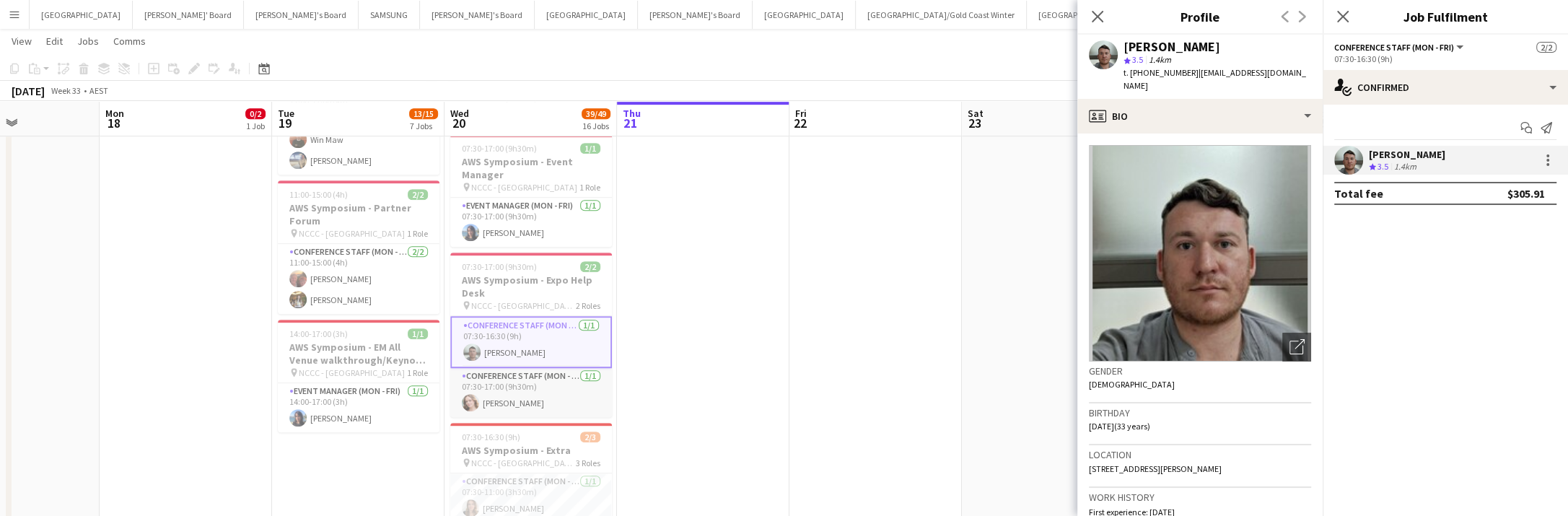
click at [476, 396] on app-user-avatar at bounding box center [470, 403] width 18 height 18
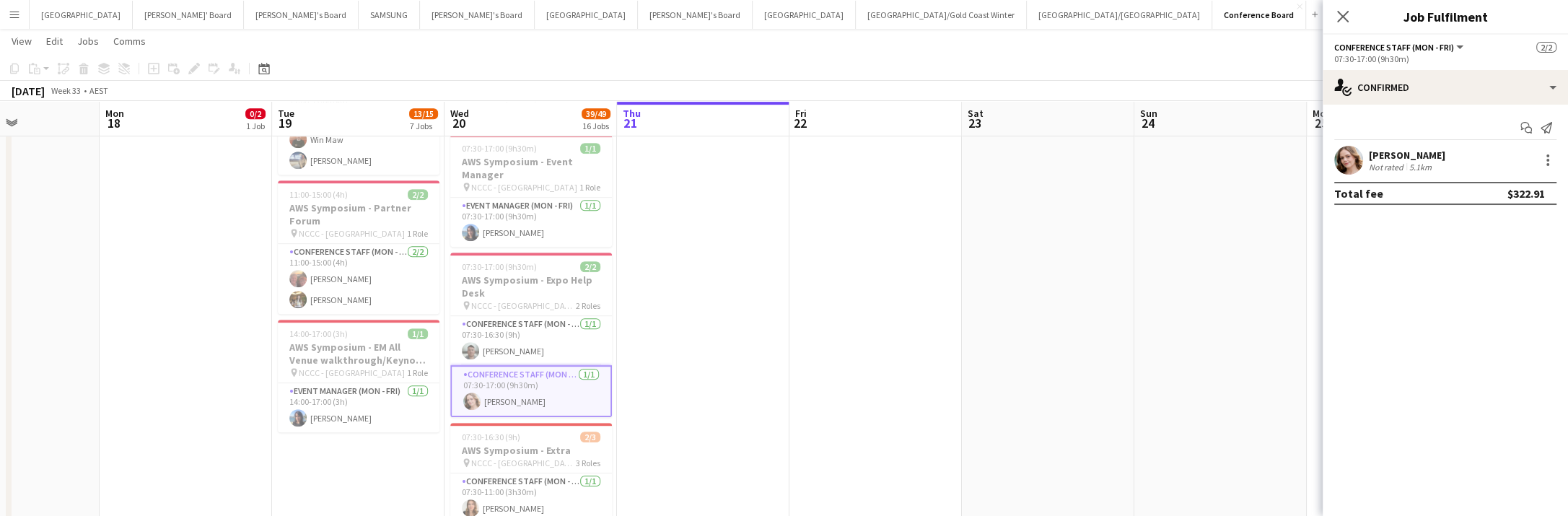
click at [1346, 164] on app-user-avatar at bounding box center [1348, 159] width 29 height 29
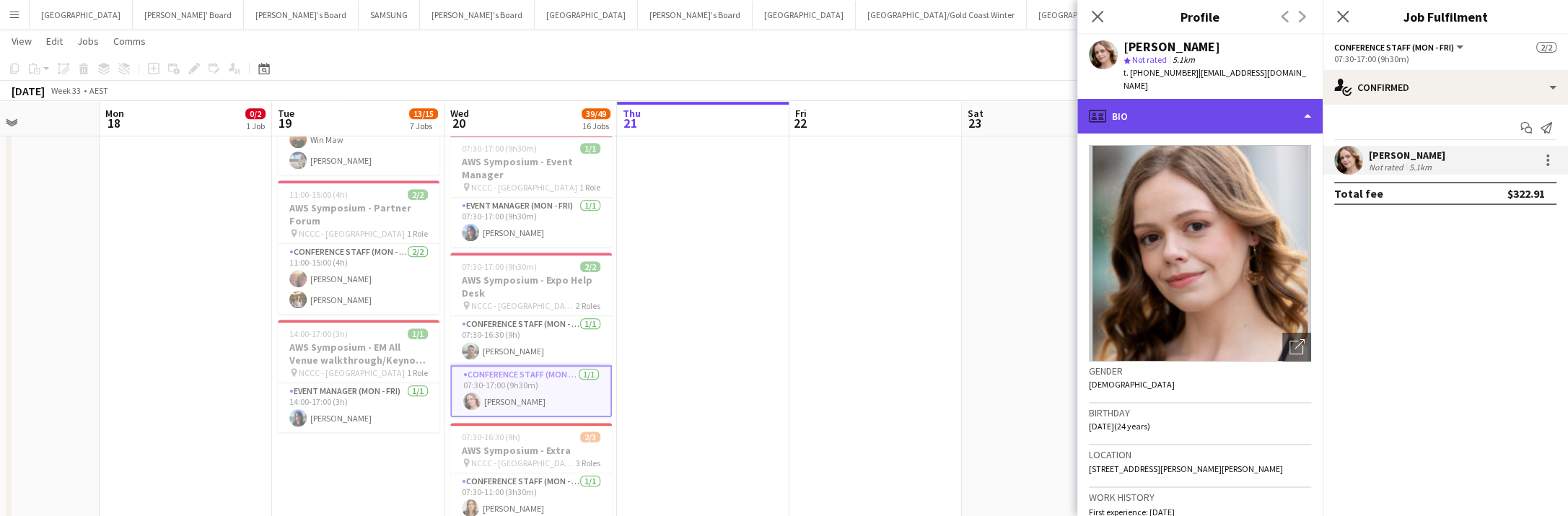
click at [1278, 102] on div "profile Bio" at bounding box center [1200, 117] width 245 height 35
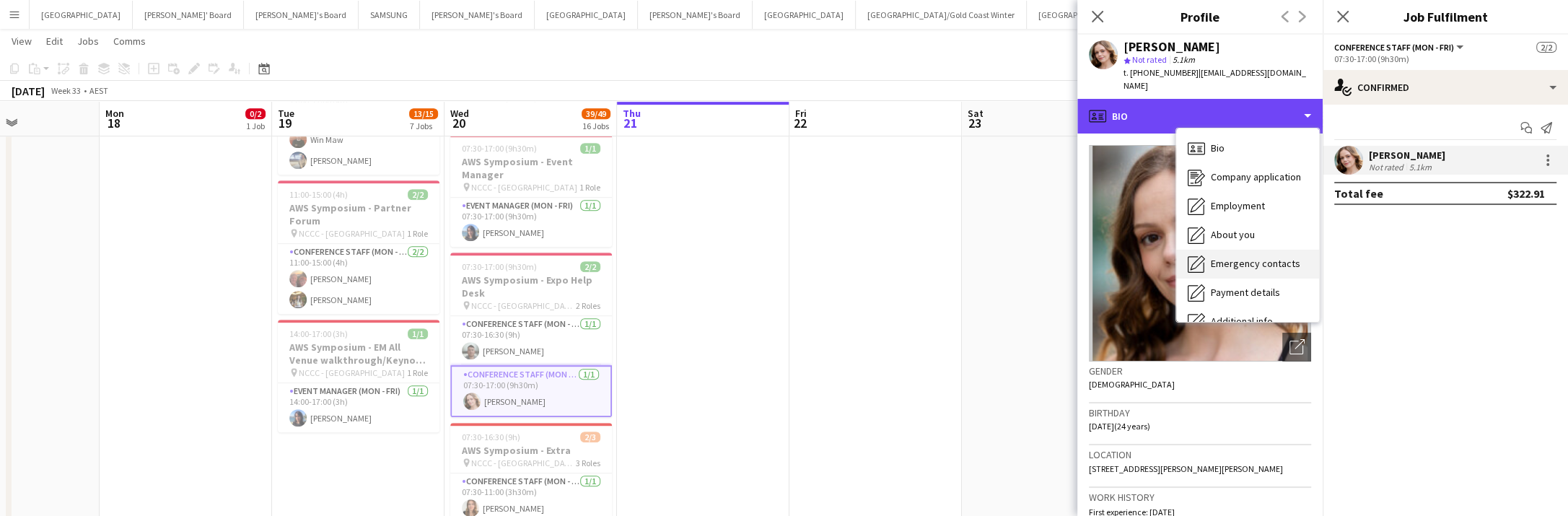
scroll to position [106, 0]
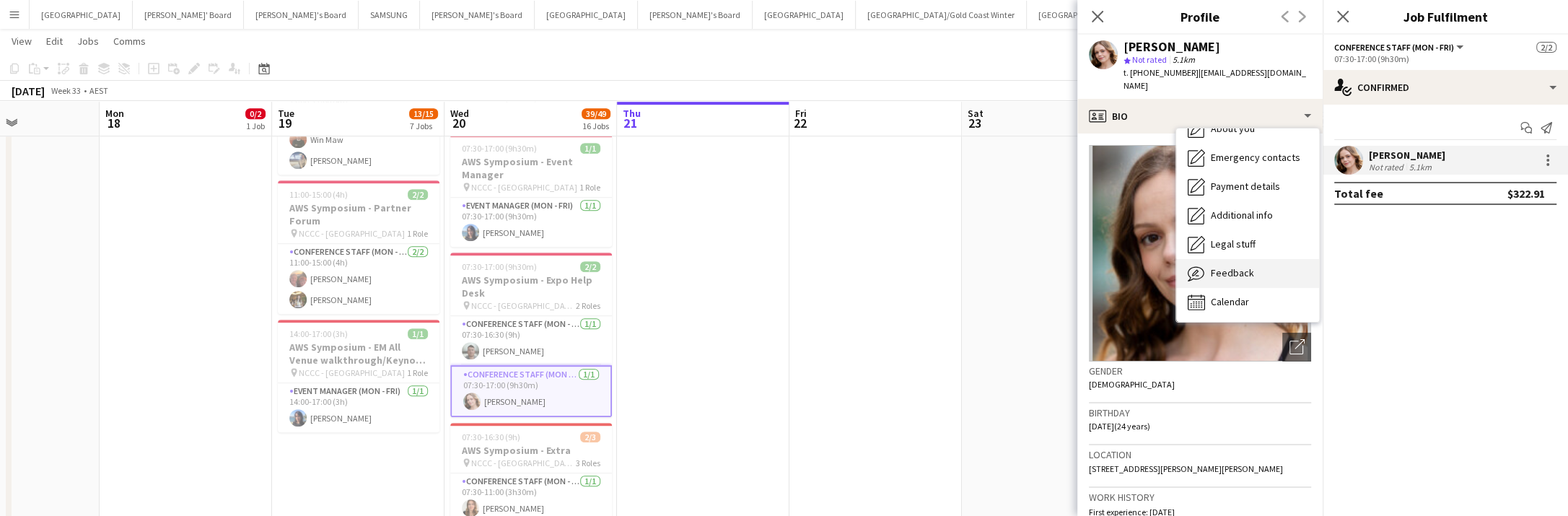
click at [1253, 259] on div "Feedback Feedback" at bounding box center [1247, 273] width 143 height 29
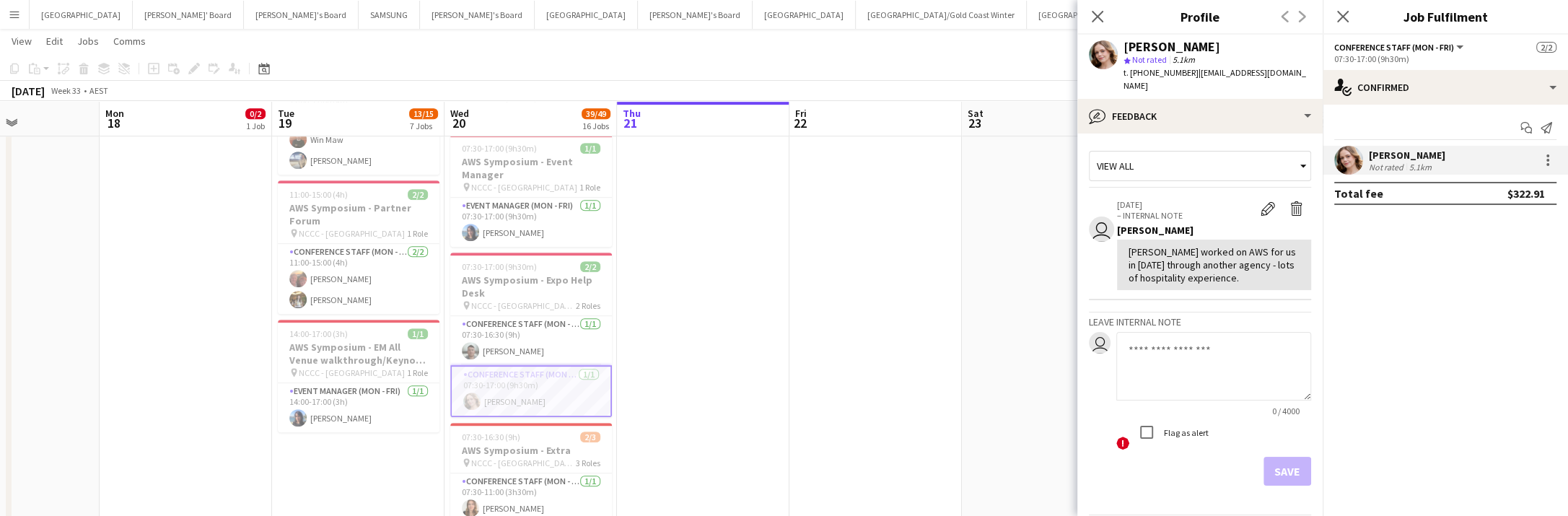
click at [1096, 55] on app-user-avatar at bounding box center [1103, 54] width 29 height 29
click at [1098, 21] on icon "Close pop-in" at bounding box center [1098, 17] width 14 height 14
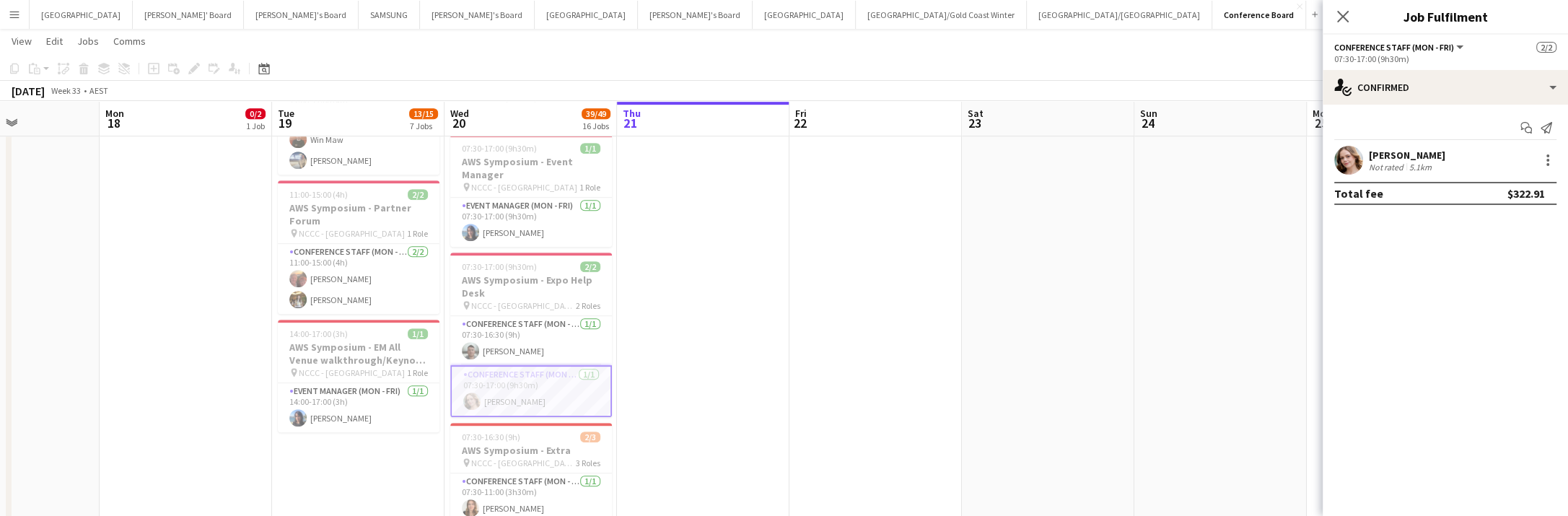
click at [1346, 160] on app-user-avatar at bounding box center [1348, 159] width 29 height 29
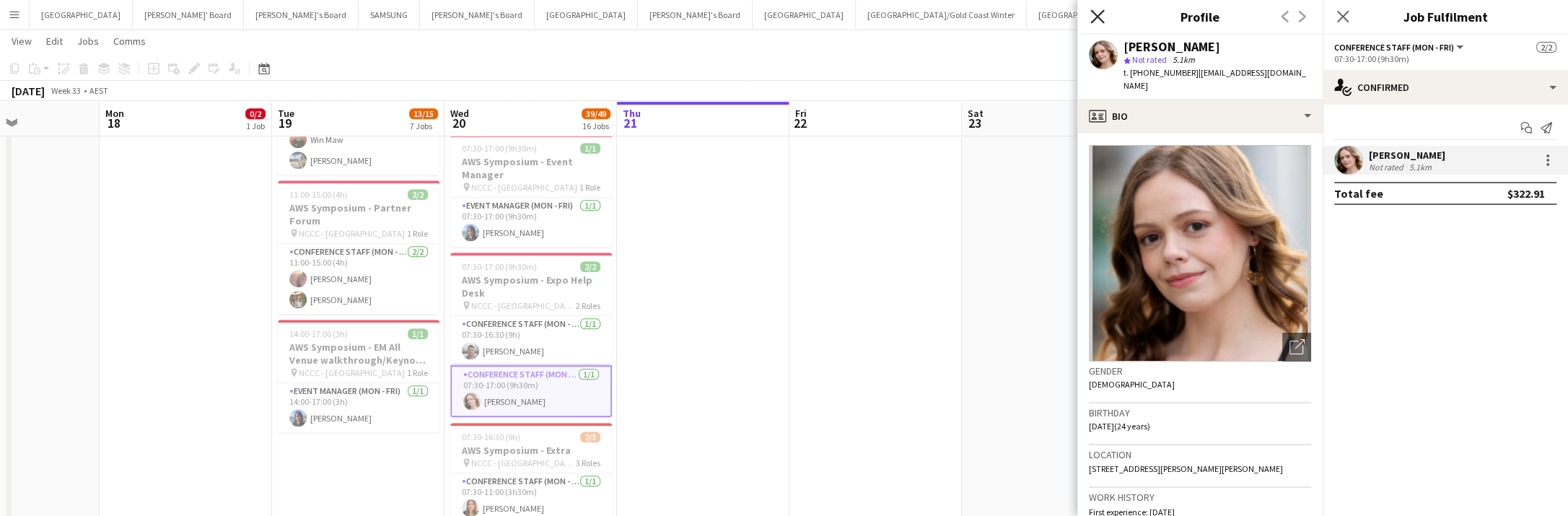
click at [1094, 18] on icon at bounding box center [1098, 17] width 14 height 14
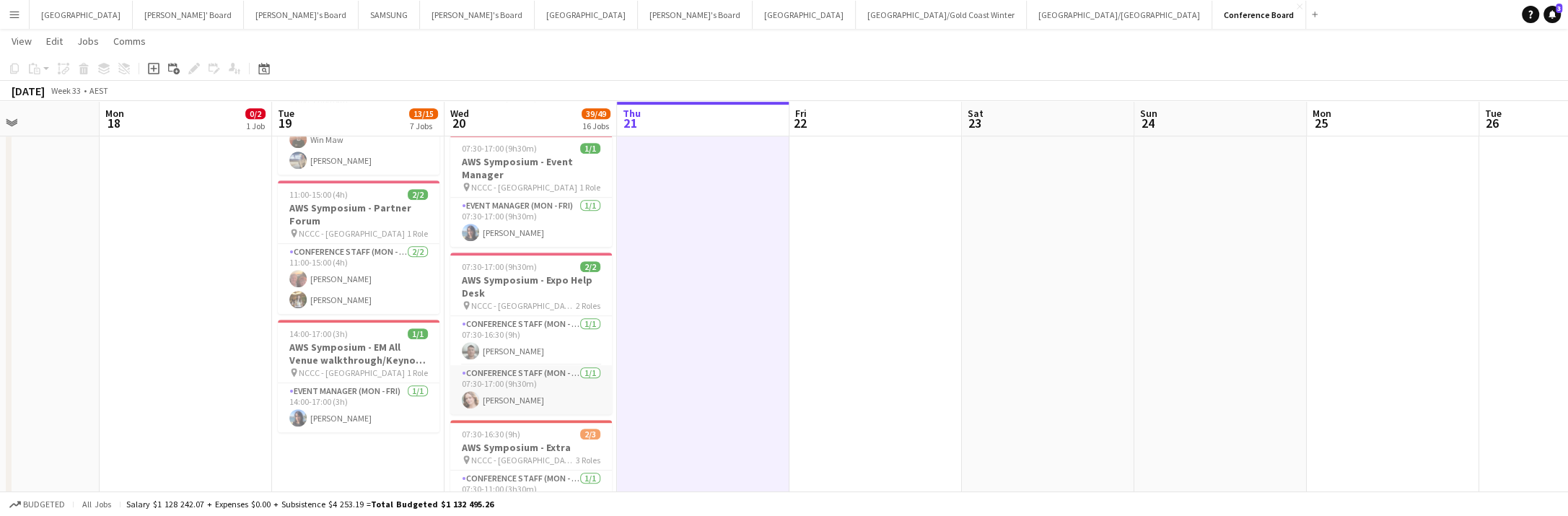
click at [558, 395] on app-card-role "Conference Staff (Mon - Fri) 1/1 07:30-17:00 (9h30m) Alia de Savery" at bounding box center [531, 390] width 162 height 49
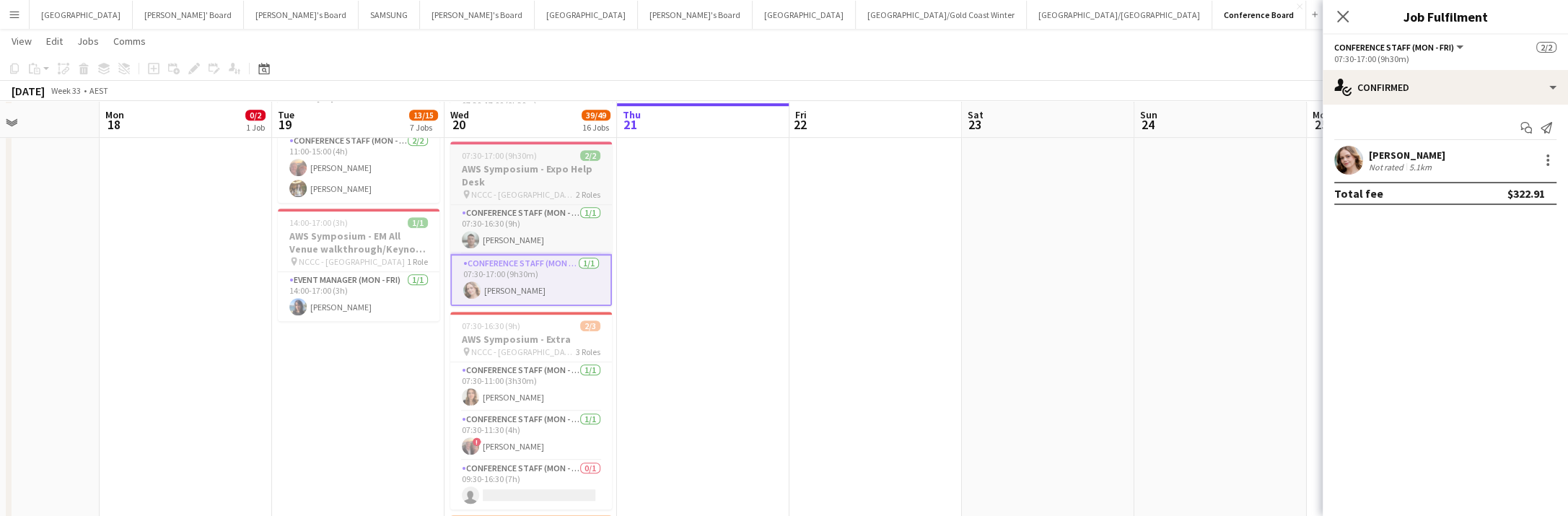
scroll to position [935, 0]
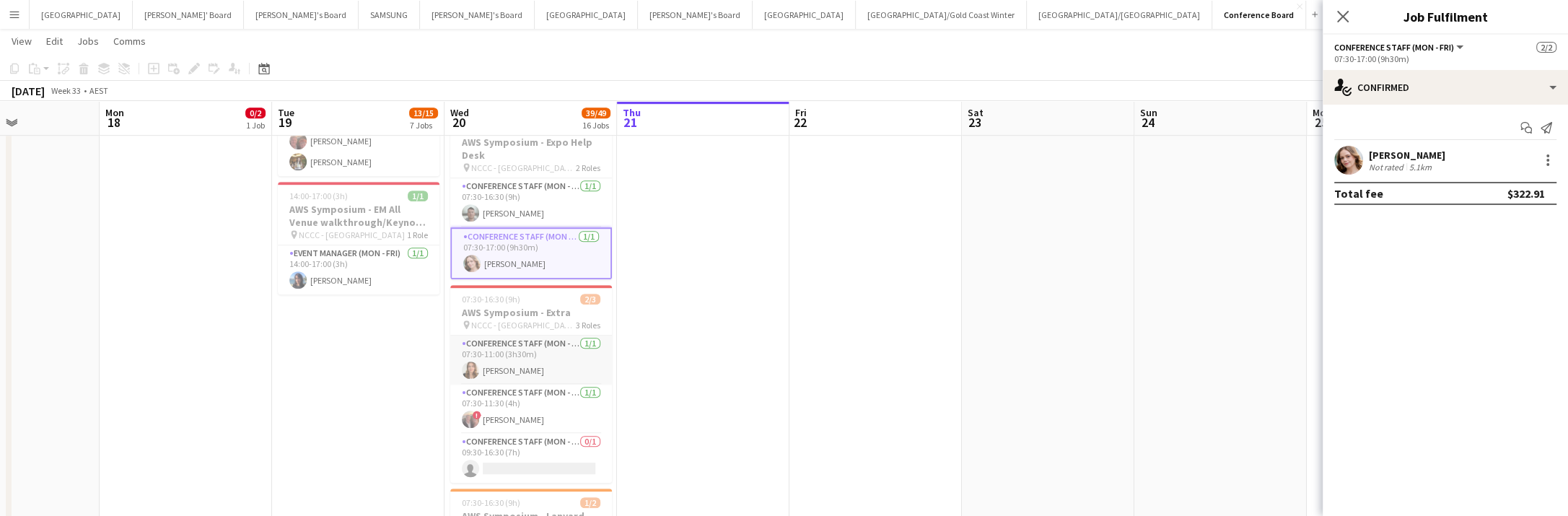
click at [489, 369] on app-card-role "Conference Staff (Mon - Fri) 1/1 07:30-11:00 (3h30m) Lucy TREW" at bounding box center [531, 360] width 162 height 49
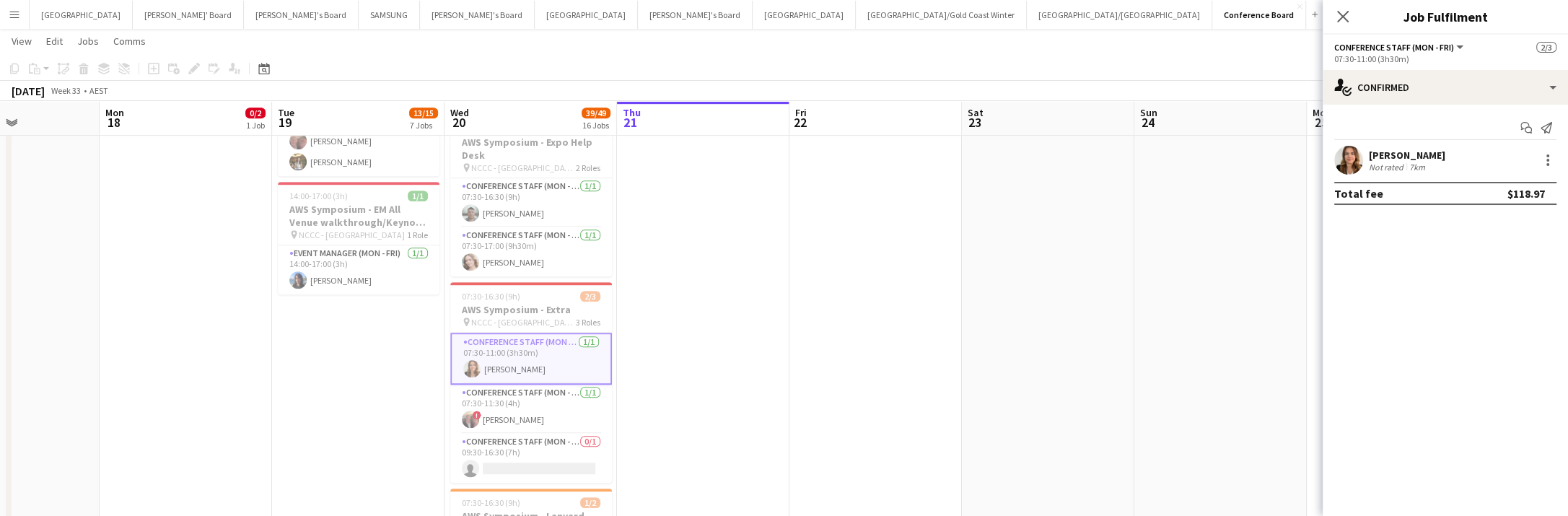
click at [1352, 161] on app-user-avatar at bounding box center [1348, 159] width 29 height 29
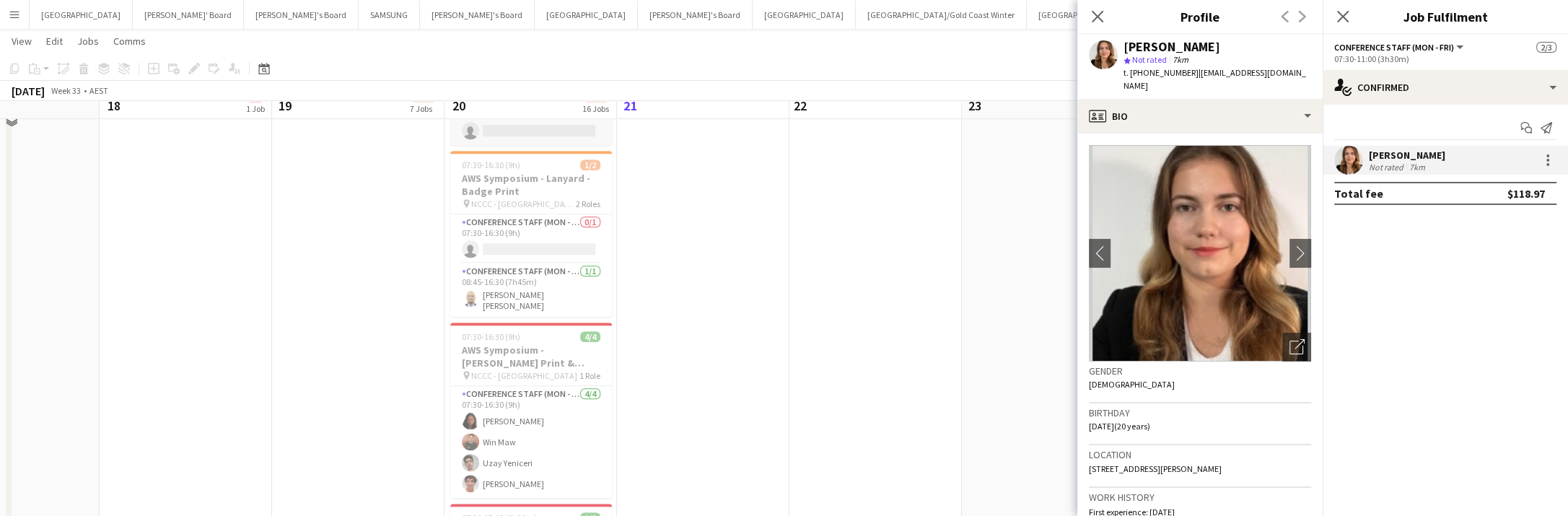
scroll to position [1283, 0]
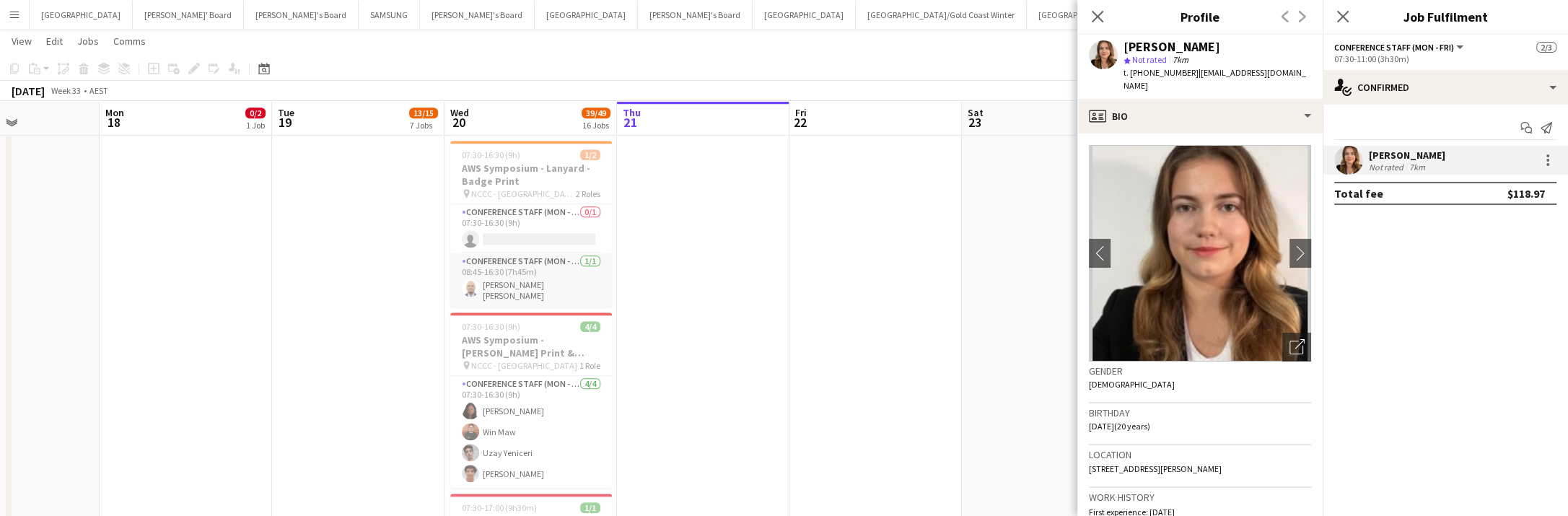
click at [493, 286] on app-card-role "Conference Staff (Mon - Fri) 1/1 08:45-16:30 (7h45m) Juan Paolo Guillermo" at bounding box center [531, 279] width 162 height 53
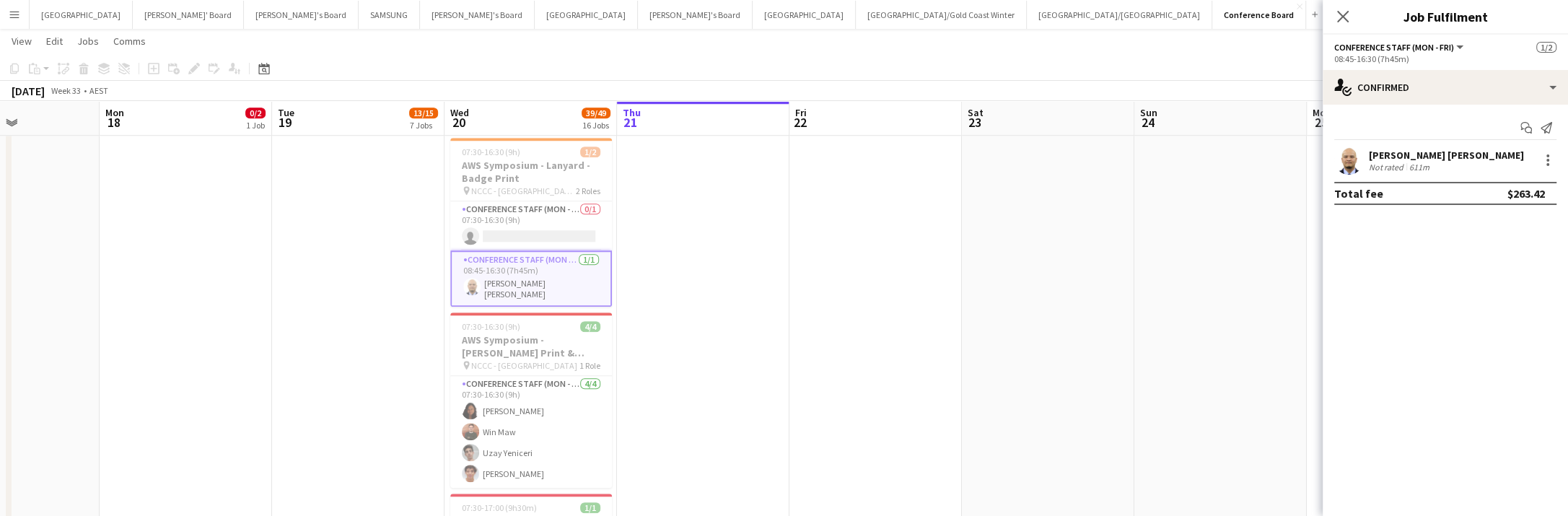
click at [1349, 164] on app-user-avatar at bounding box center [1348, 159] width 29 height 29
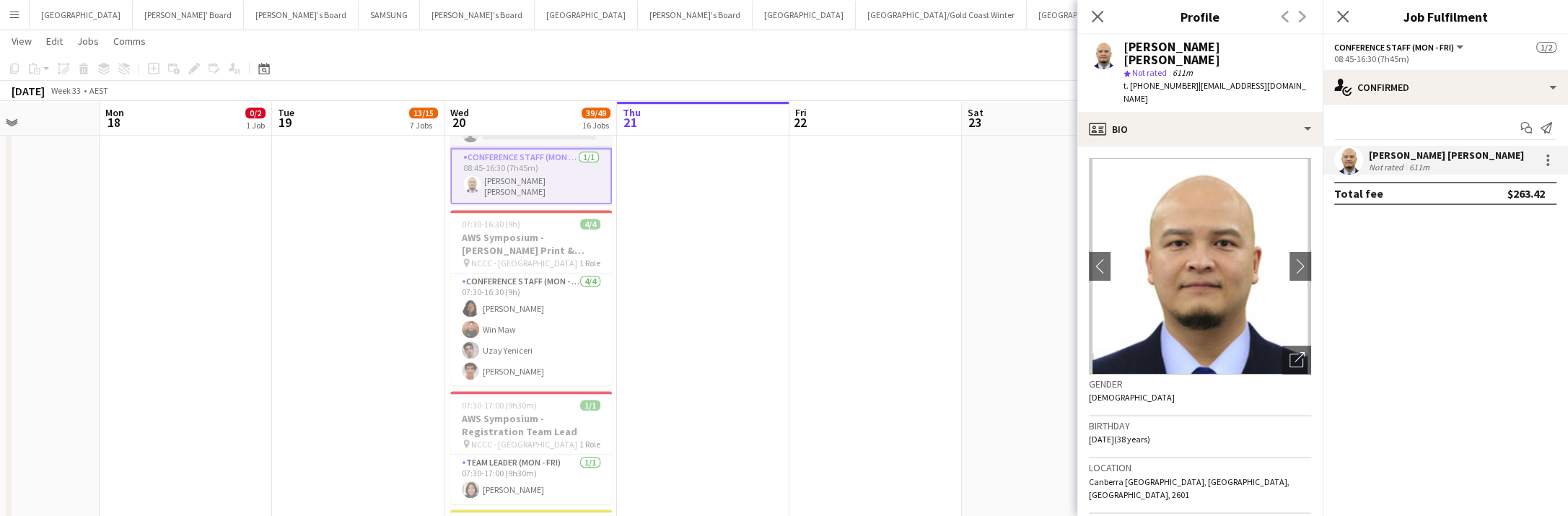
scroll to position [1387, 0]
click at [498, 300] on app-card-role "Conference Staff (Mon - Fri) 4/4 07:30-16:30 (9h) Lilian Boton Win Maw Uzay Yen…" at bounding box center [531, 328] width 162 height 112
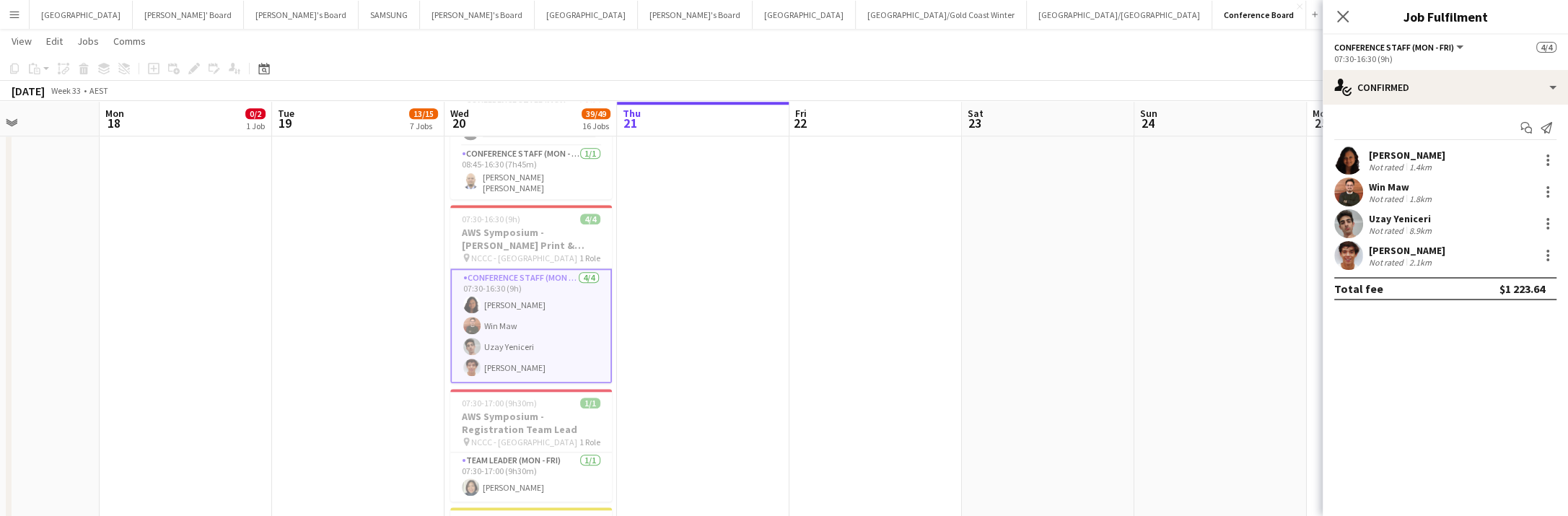
click at [1346, 263] on app-user-avatar at bounding box center [1348, 255] width 29 height 29
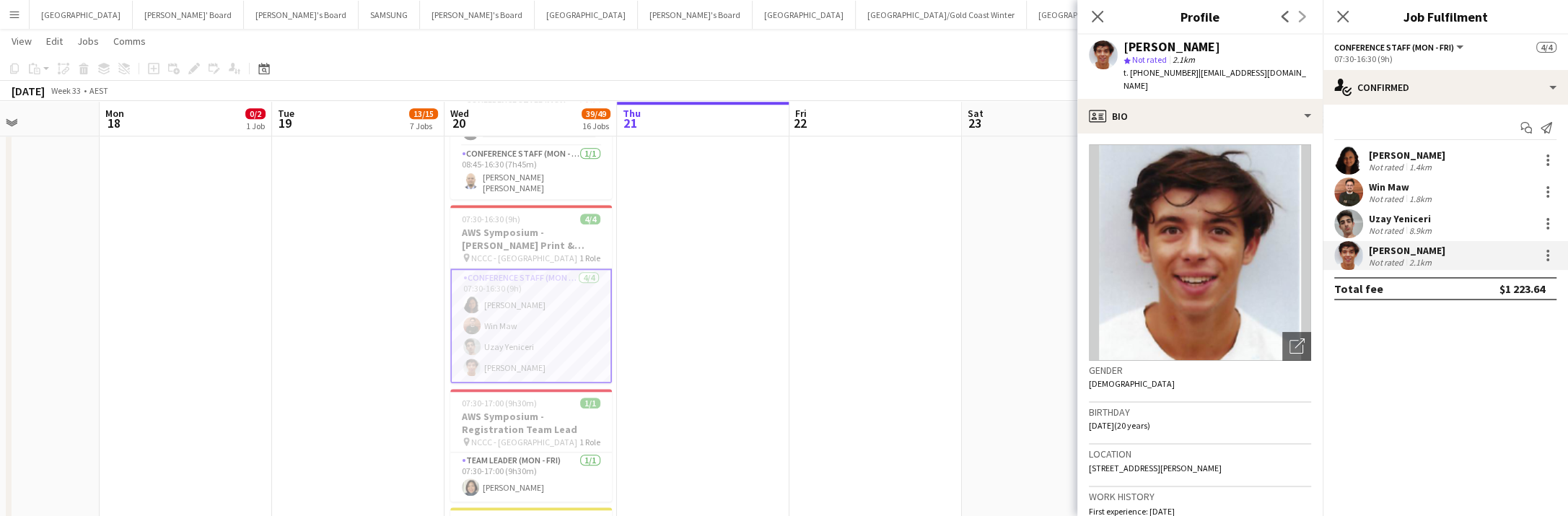
scroll to position [0, 0]
click at [1346, 227] on app-user-avatar at bounding box center [1348, 223] width 29 height 29
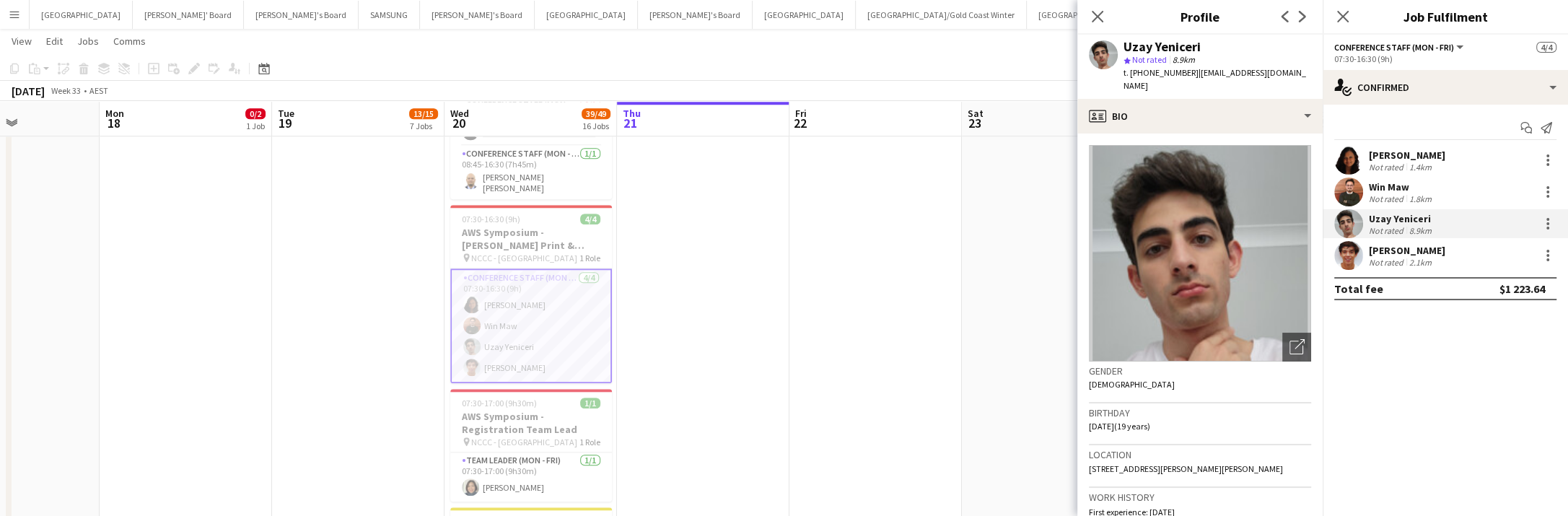
click at [1352, 252] on app-user-avatar at bounding box center [1348, 255] width 29 height 29
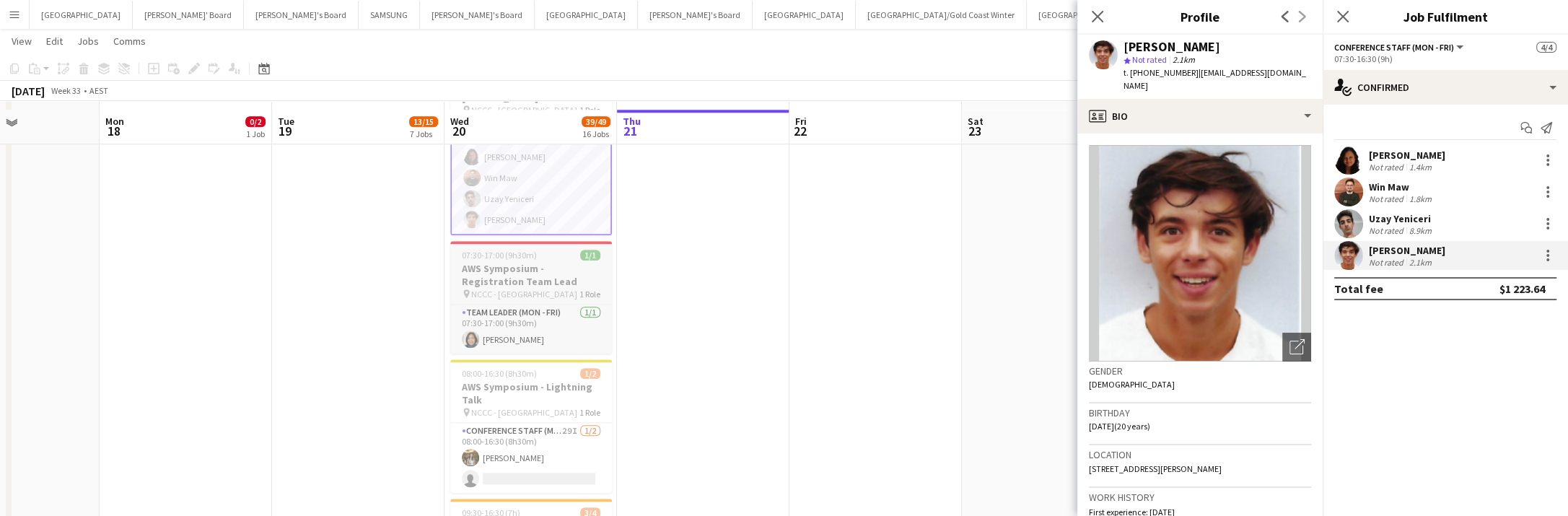
scroll to position [1546, 0]
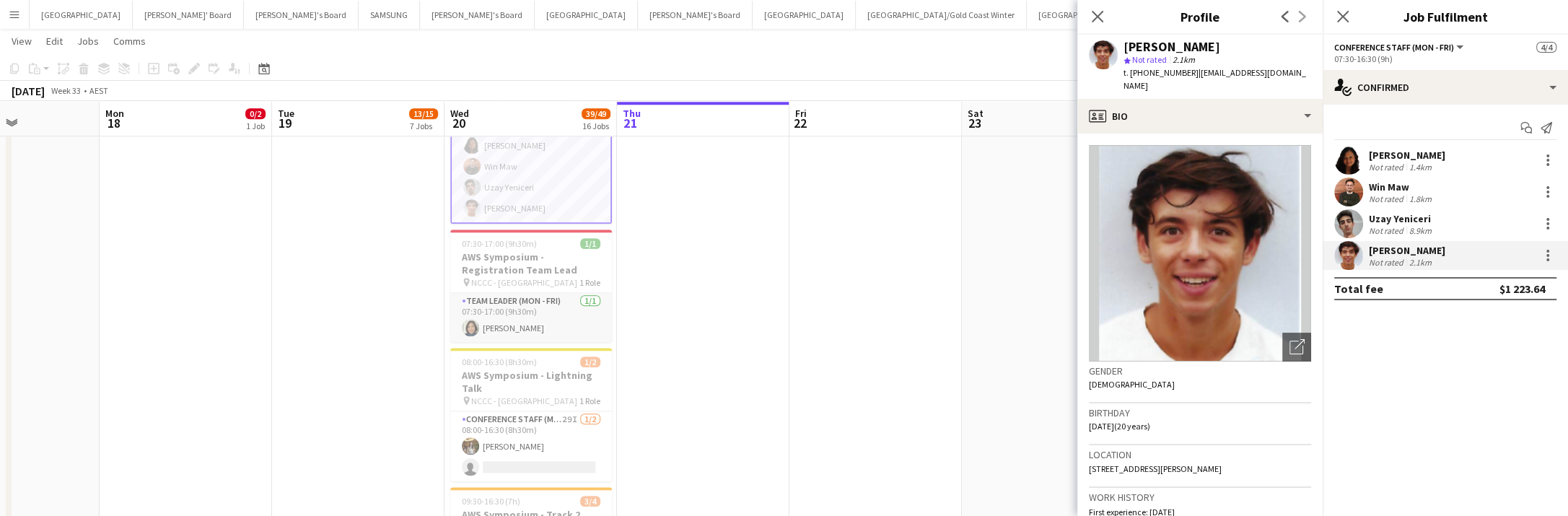
click at [493, 317] on app-card-role "Team Leader (Mon - Fri) 1/1 07:30-17:00 (9h30m) Jennifer Chin" at bounding box center [531, 317] width 162 height 49
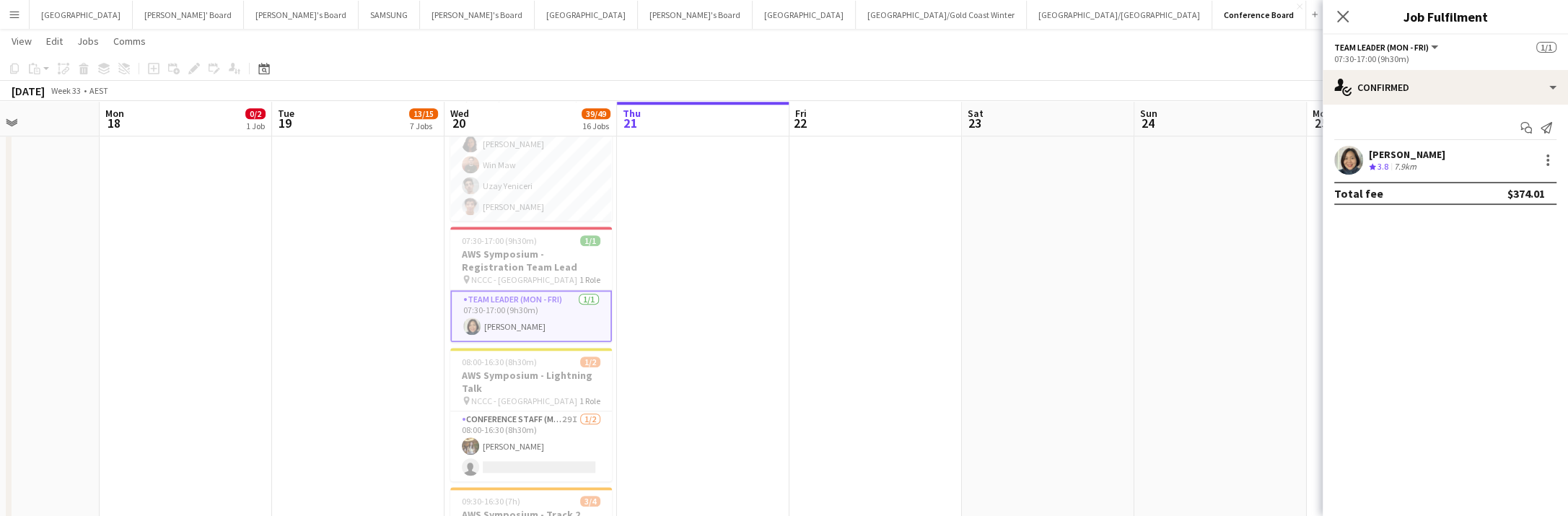
click at [1355, 157] on app-user-avatar at bounding box center [1348, 159] width 29 height 29
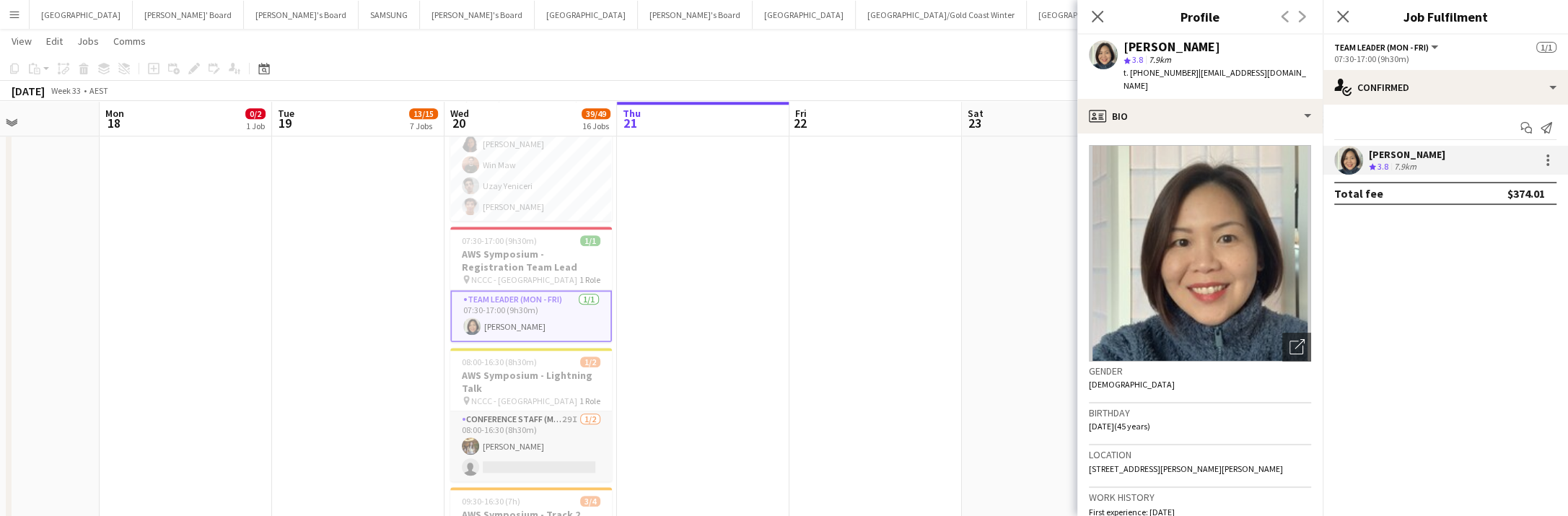
click at [465, 437] on app-user-avatar at bounding box center [470, 446] width 18 height 18
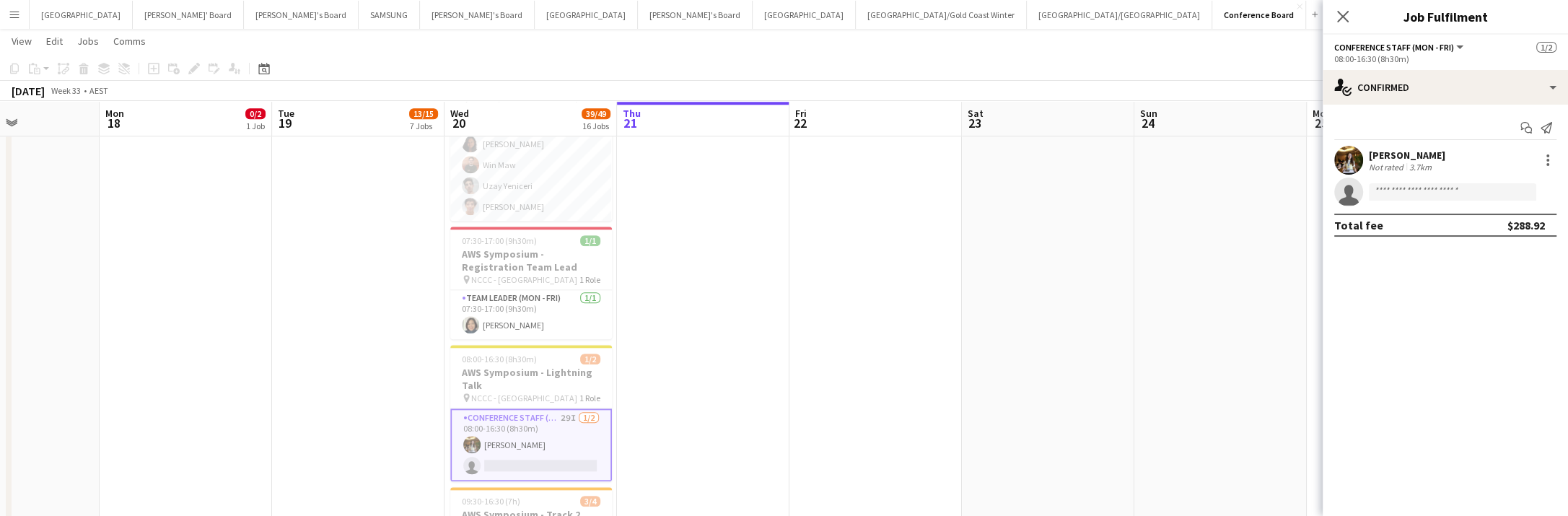
click at [1338, 159] on app-user-avatar at bounding box center [1348, 159] width 29 height 29
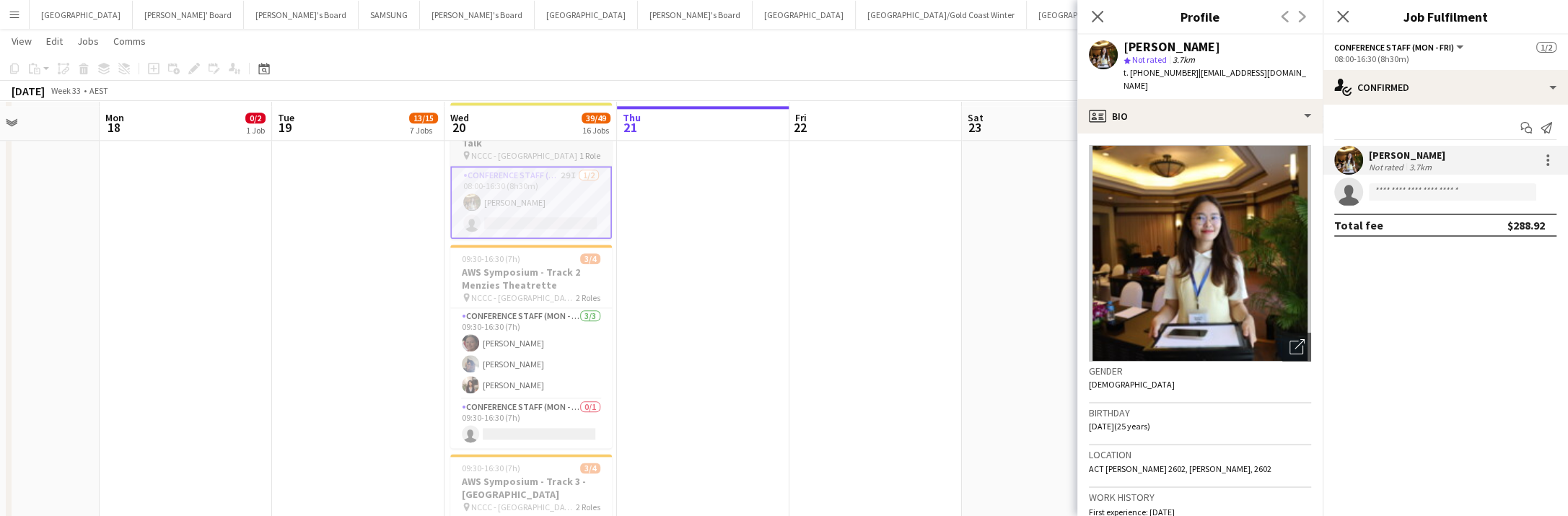
scroll to position [1799, 0]
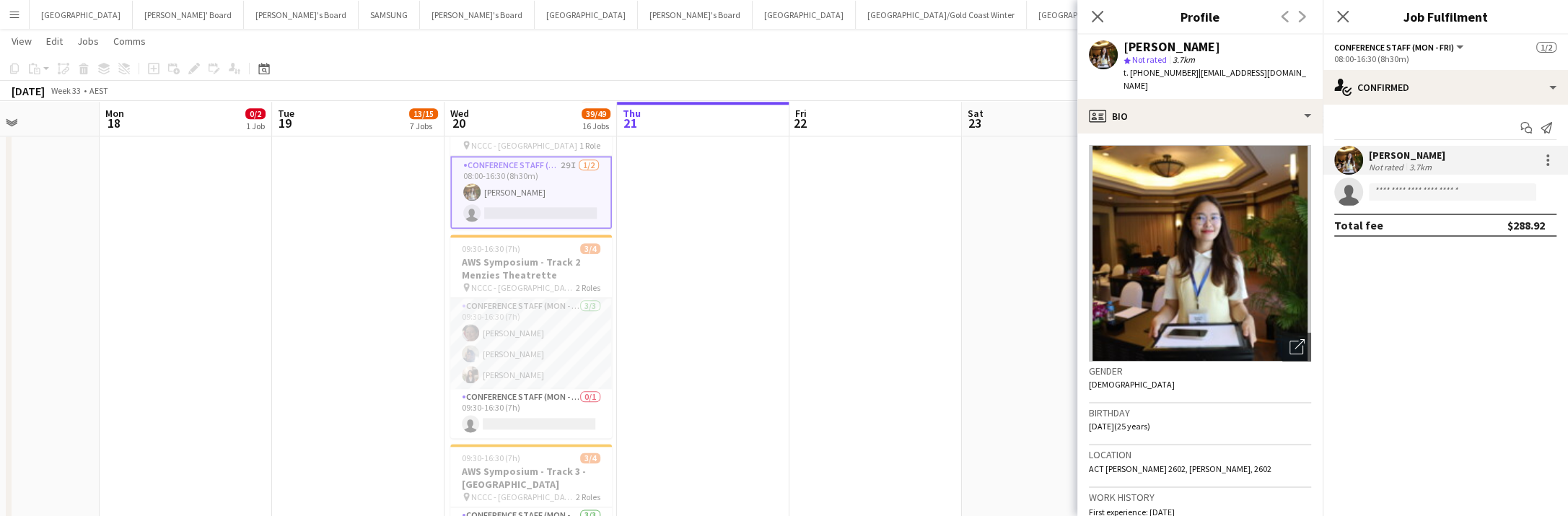
click at [522, 343] on app-card-role "Conference Staff (Mon - Fri) 3/3 09:30-16:30 (7h) Elisa Lewis Aditya Shirapure …" at bounding box center [531, 343] width 162 height 91
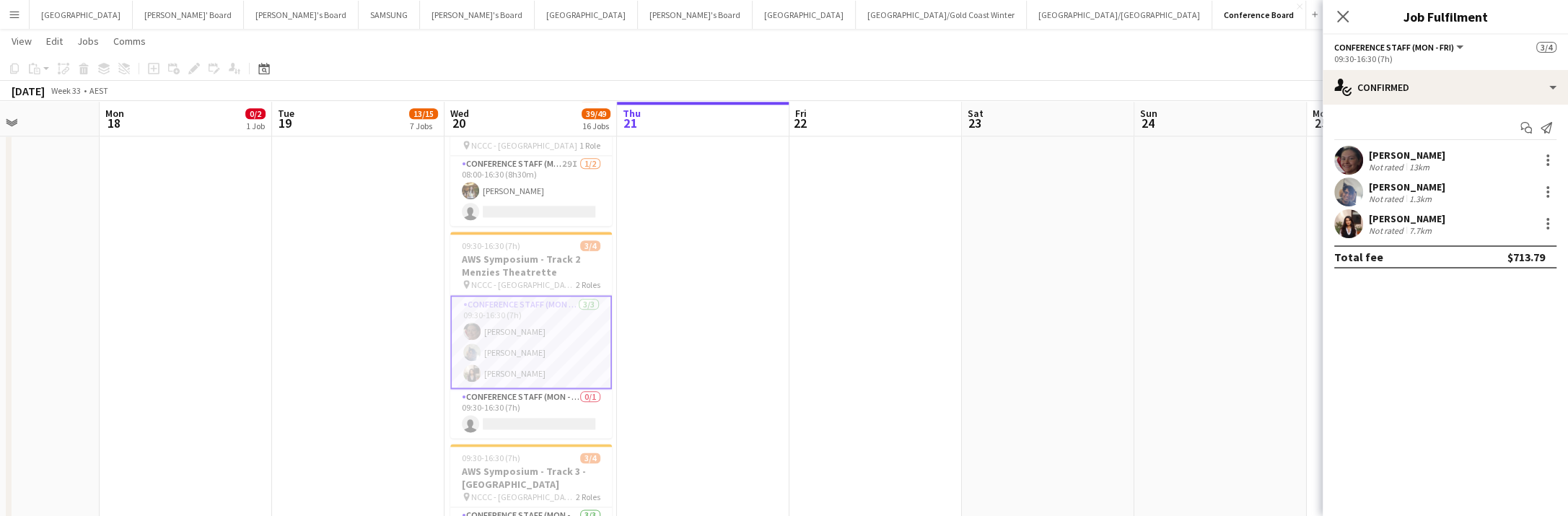
click at [1359, 155] on app-user-avatar at bounding box center [1348, 159] width 29 height 29
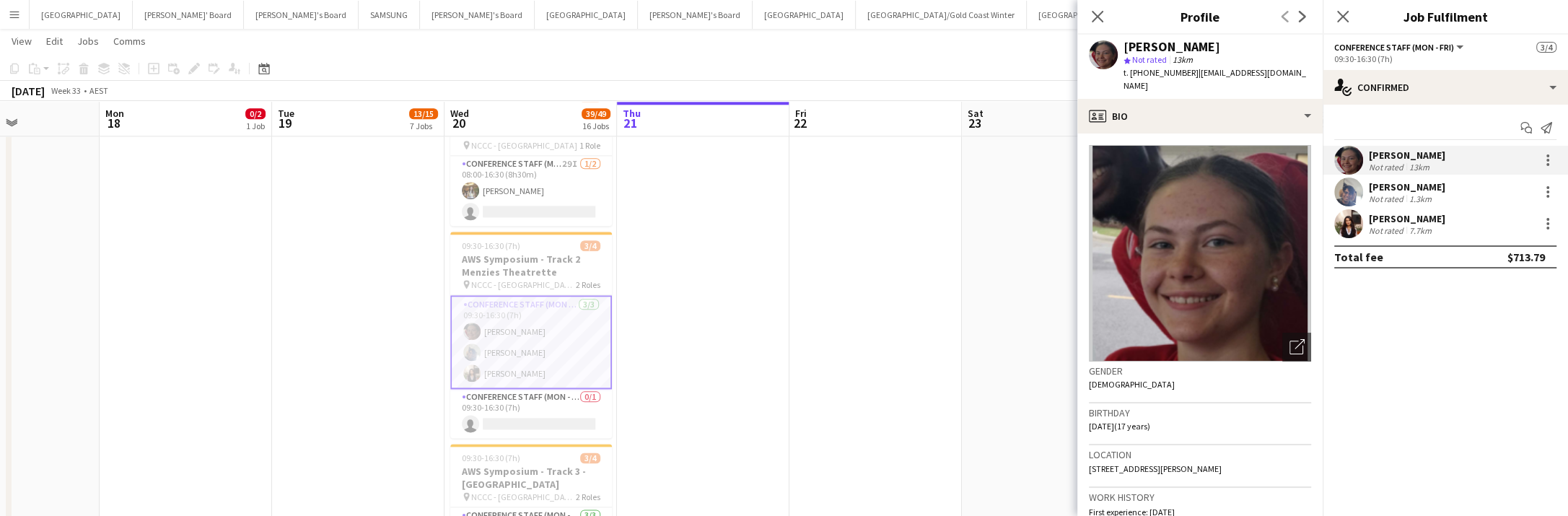
click at [1352, 225] on app-user-avatar at bounding box center [1348, 223] width 29 height 29
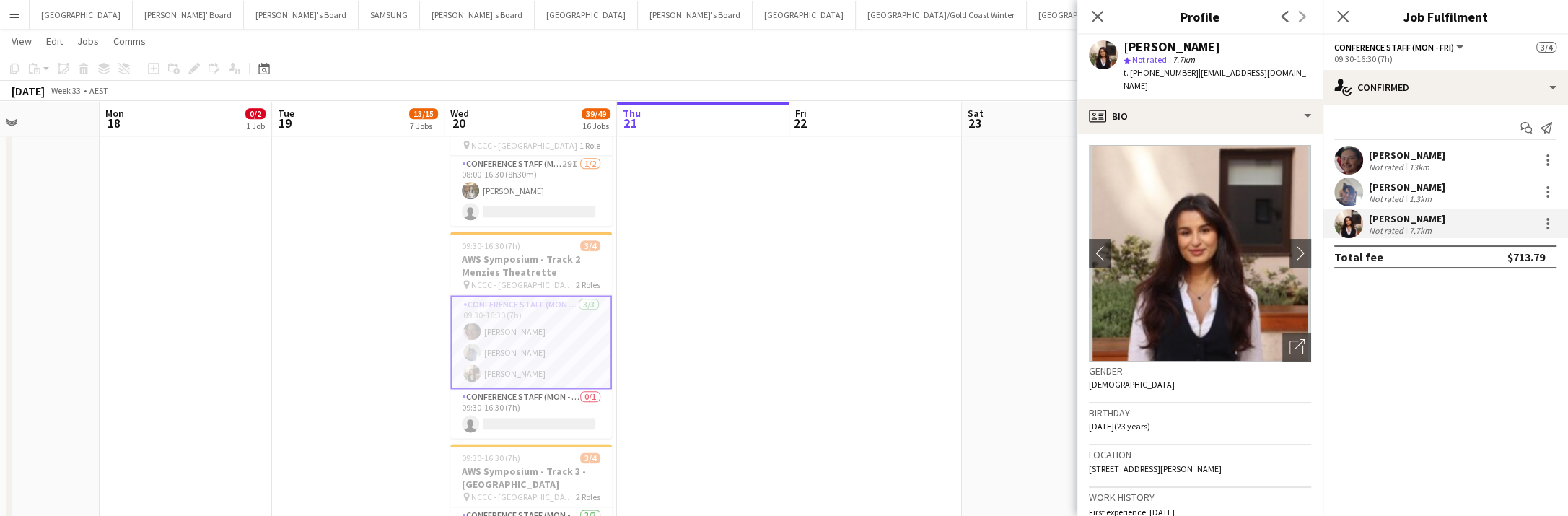
click at [1349, 194] on app-user-avatar at bounding box center [1348, 192] width 29 height 29
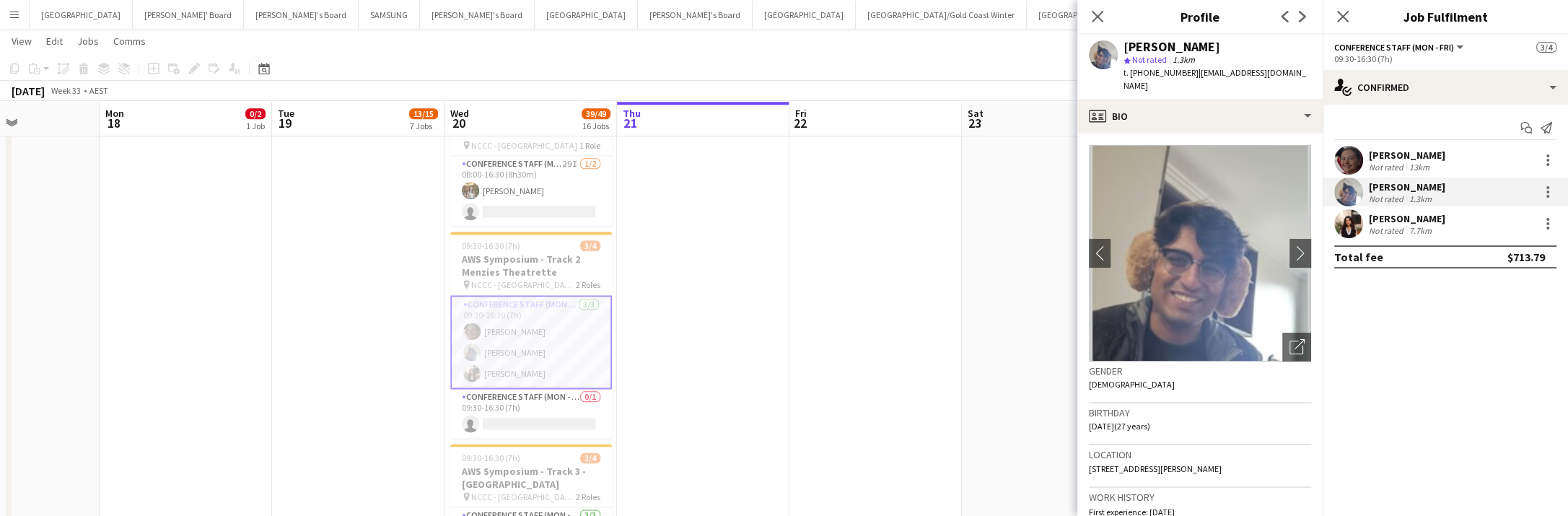
click at [1341, 223] on app-user-avatar at bounding box center [1348, 223] width 29 height 29
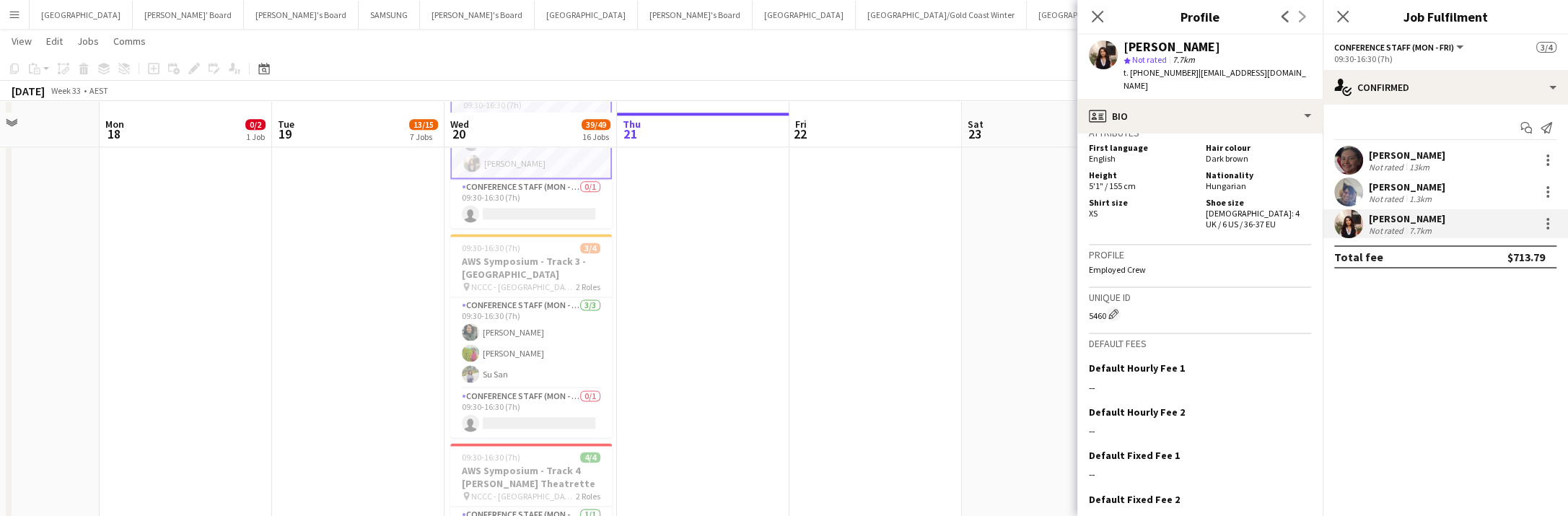
scroll to position [2028, 0]
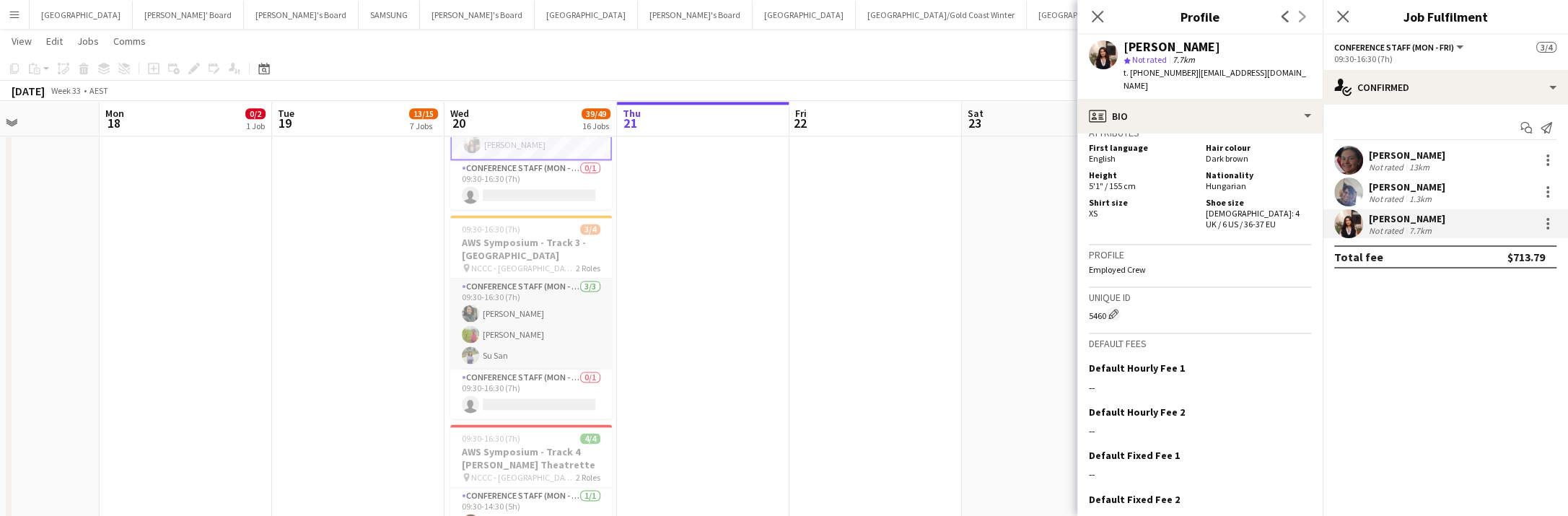
click at [521, 329] on app-card-role "Conference Staff (Mon - Fri) 3/3 09:30-16:30 (7h) Hermilea Marie Castillo Rita …" at bounding box center [531, 324] width 162 height 91
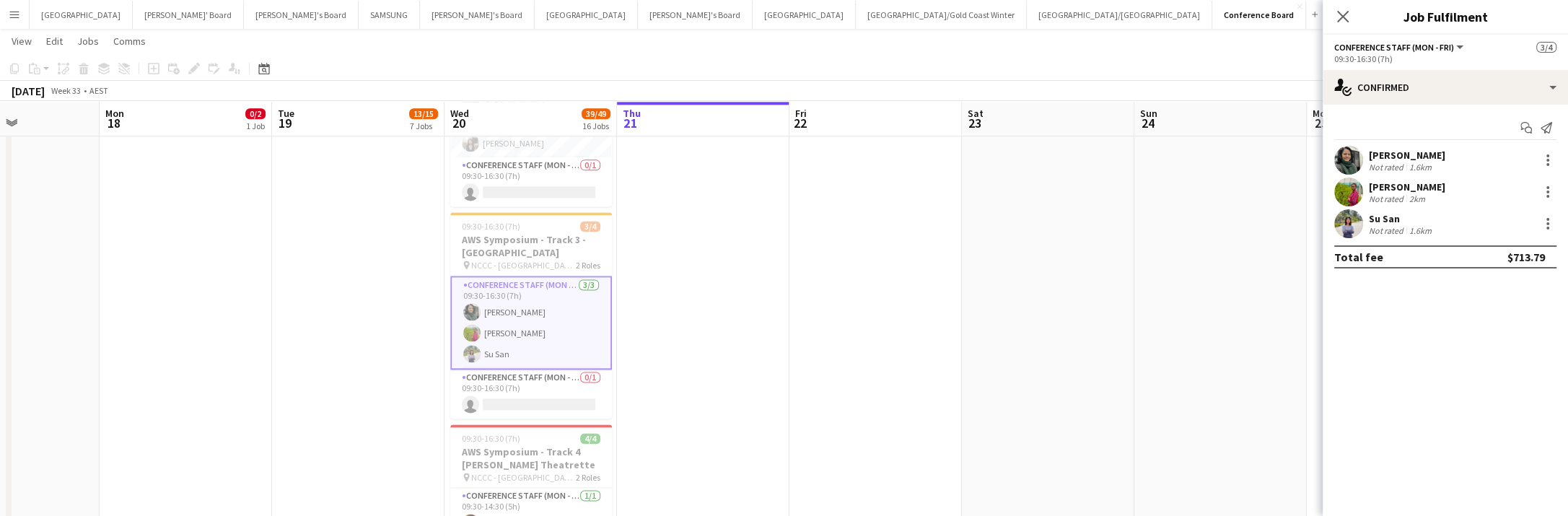
click at [1349, 153] on app-user-avatar at bounding box center [1348, 159] width 29 height 29
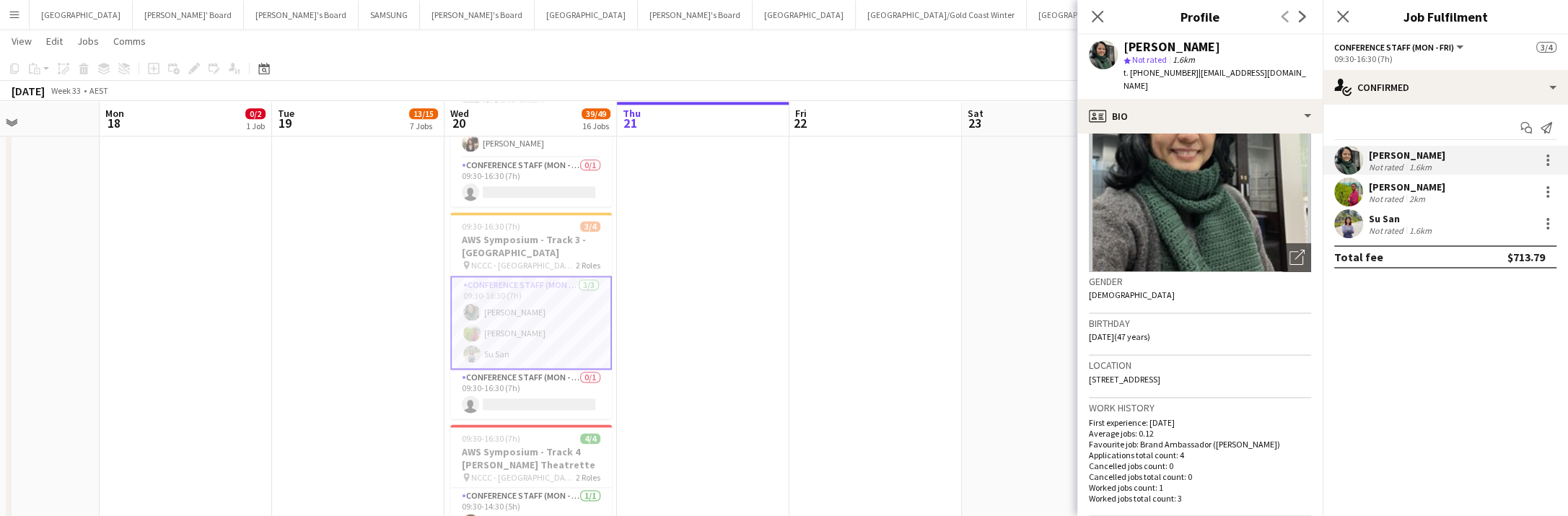
scroll to position [83, 0]
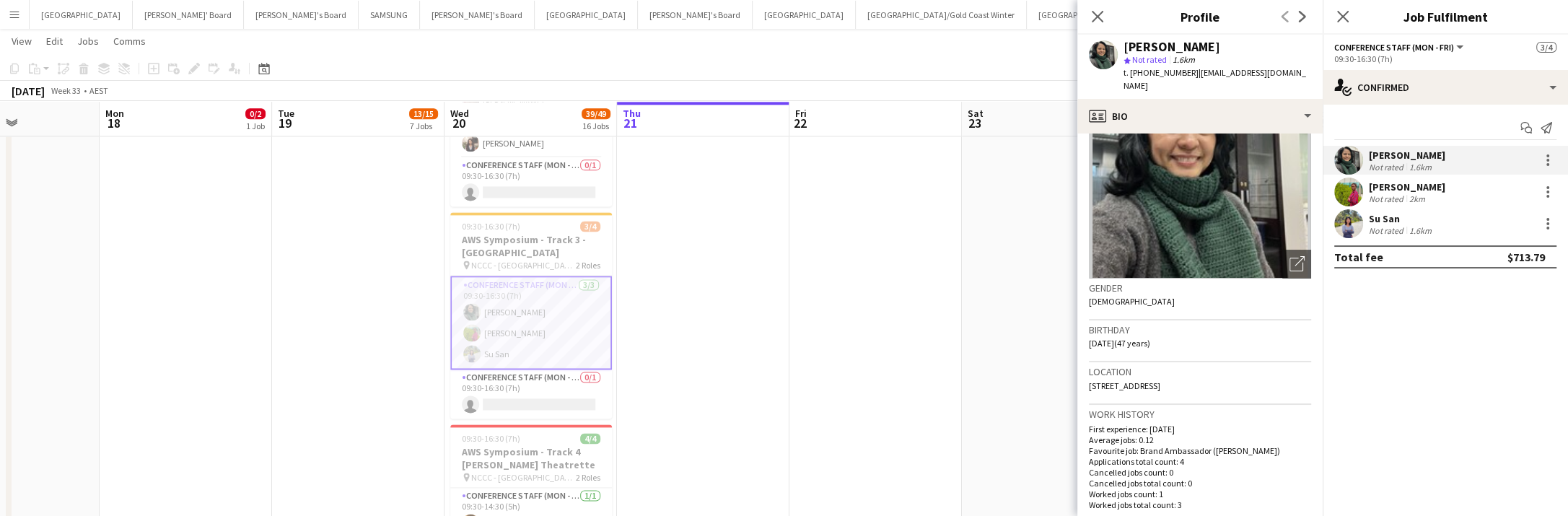
click at [1346, 186] on app-user-avatar at bounding box center [1348, 192] width 29 height 29
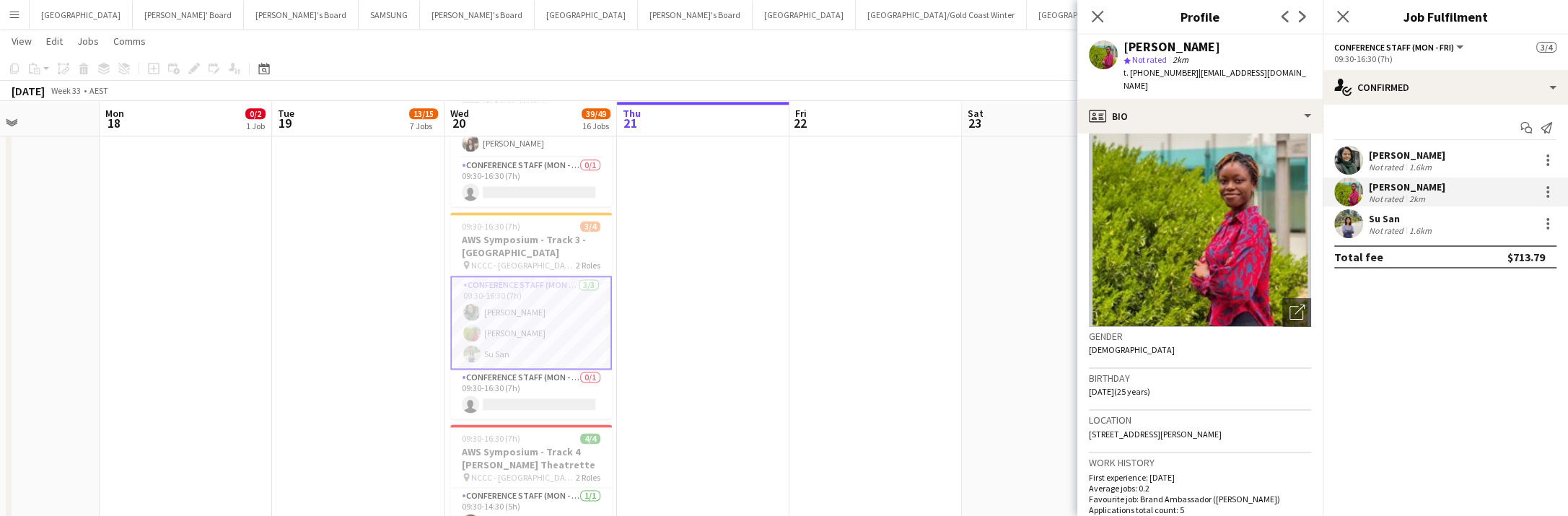
scroll to position [0, 0]
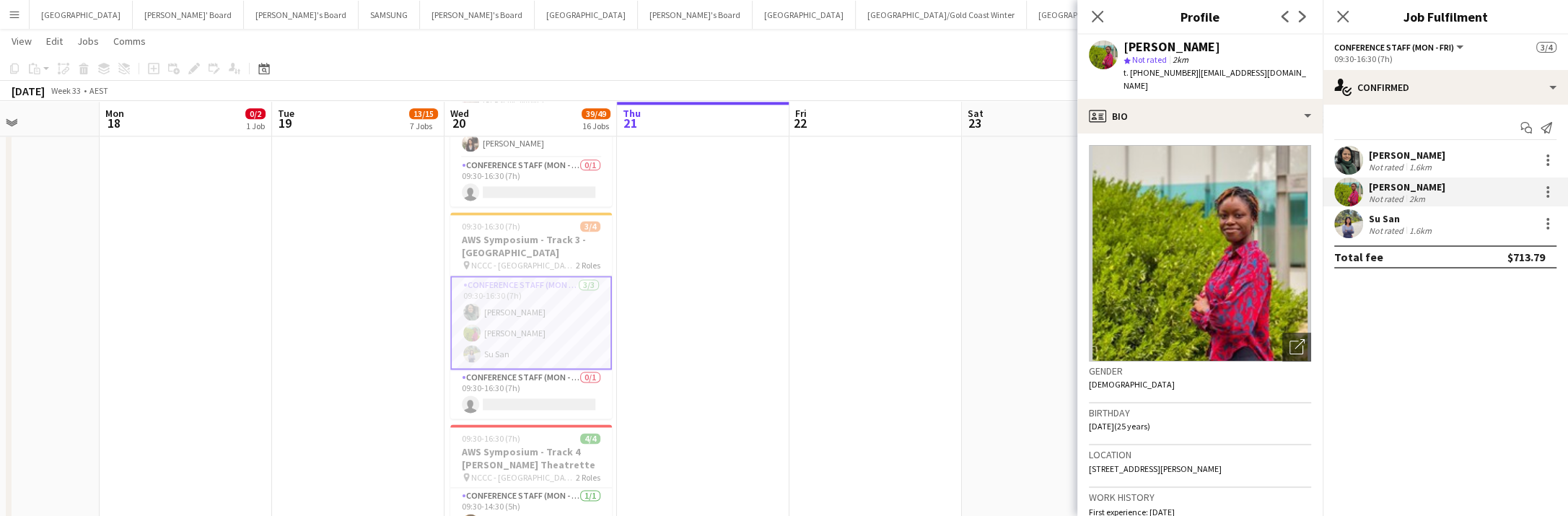
click at [1344, 220] on app-user-avatar at bounding box center [1348, 223] width 29 height 29
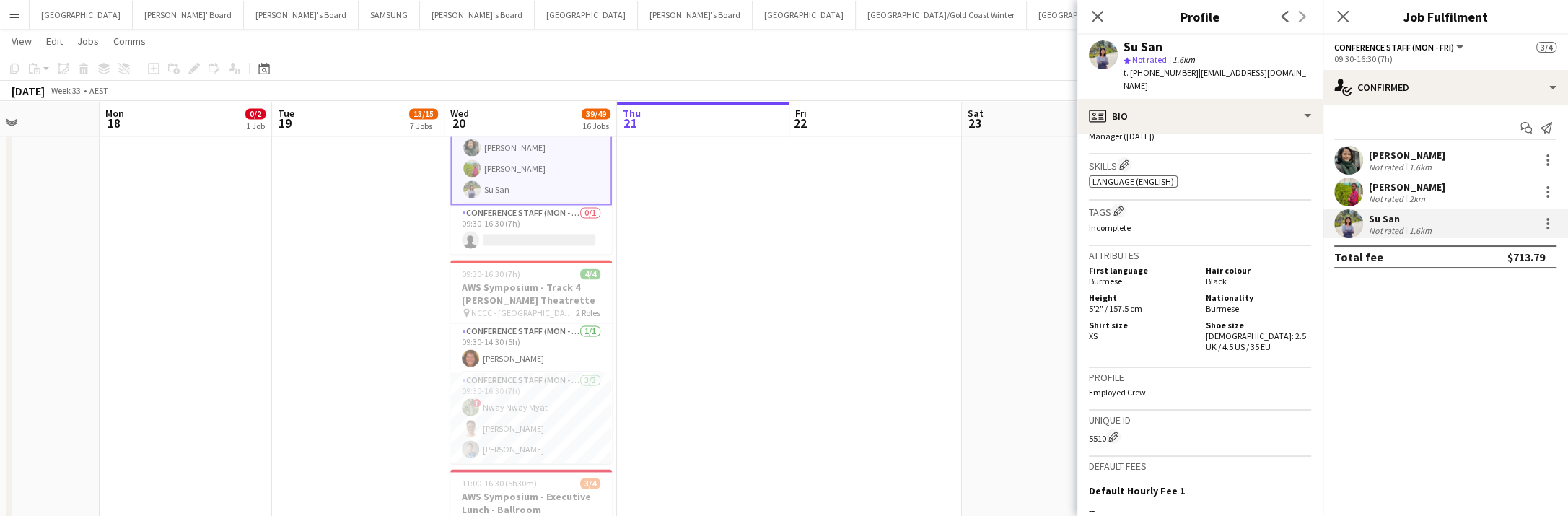
scroll to position [2194, 0]
click at [516, 351] on app-card-role "Conference Staff (Mon - Fri) 1/1 09:30-14:30 (5h) Andrea Branch" at bounding box center [531, 347] width 162 height 49
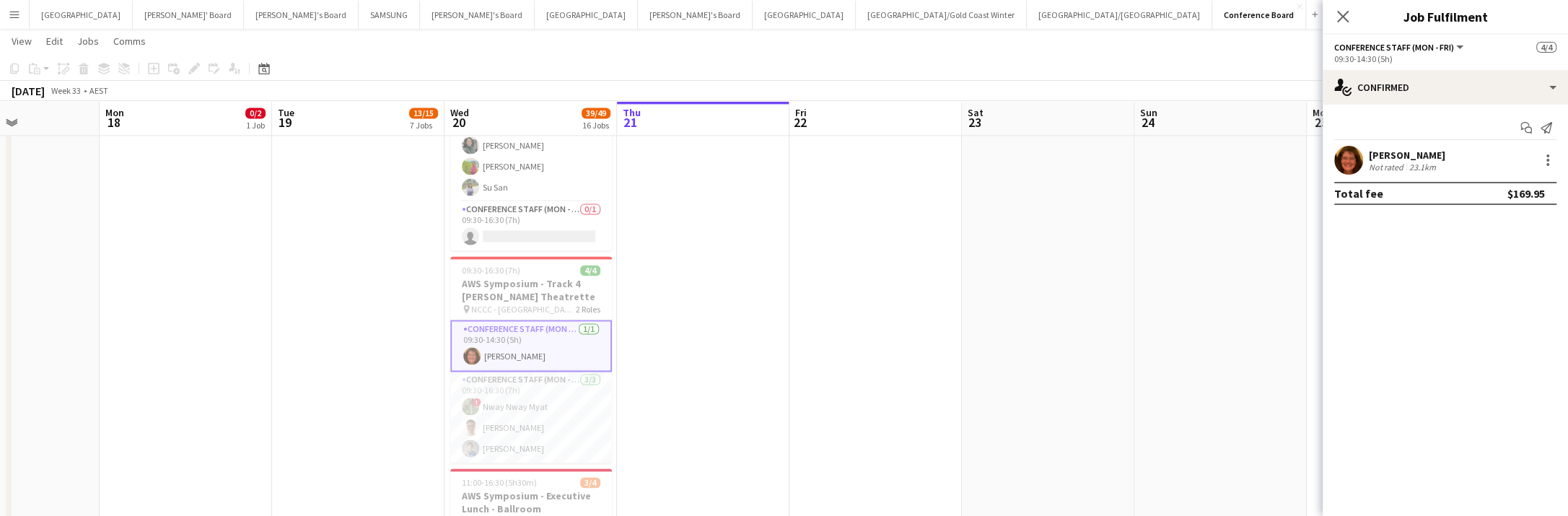
click at [1351, 162] on app-user-avatar at bounding box center [1348, 159] width 29 height 29
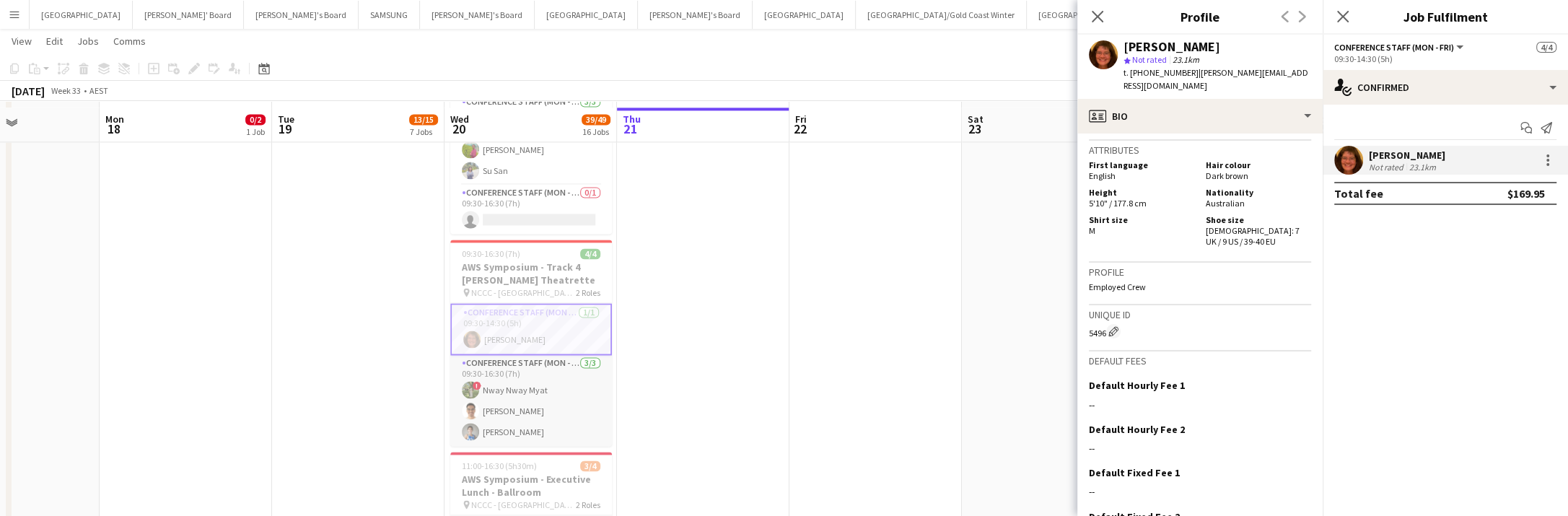
scroll to position [2217, 0]
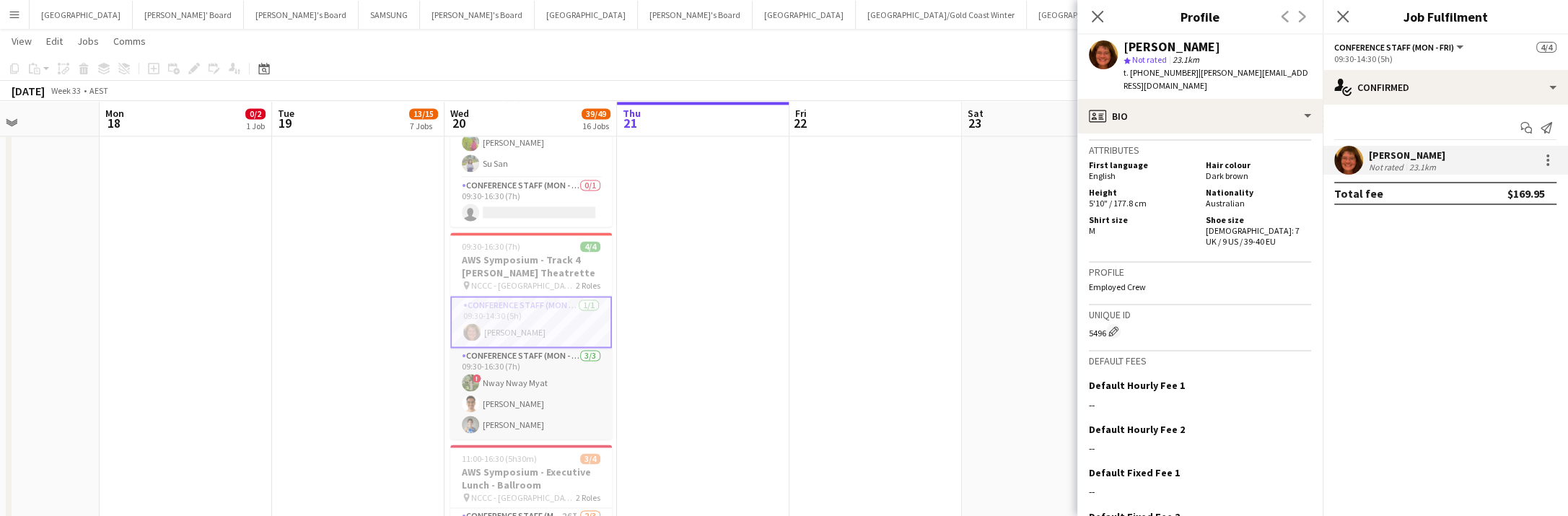
click at [530, 403] on app-card-role "Conference Staff (Mon - Fri) 3/3 09:30-16:30 (7h) ! Nway Nway Myat Ratha Kheng …" at bounding box center [531, 393] width 162 height 91
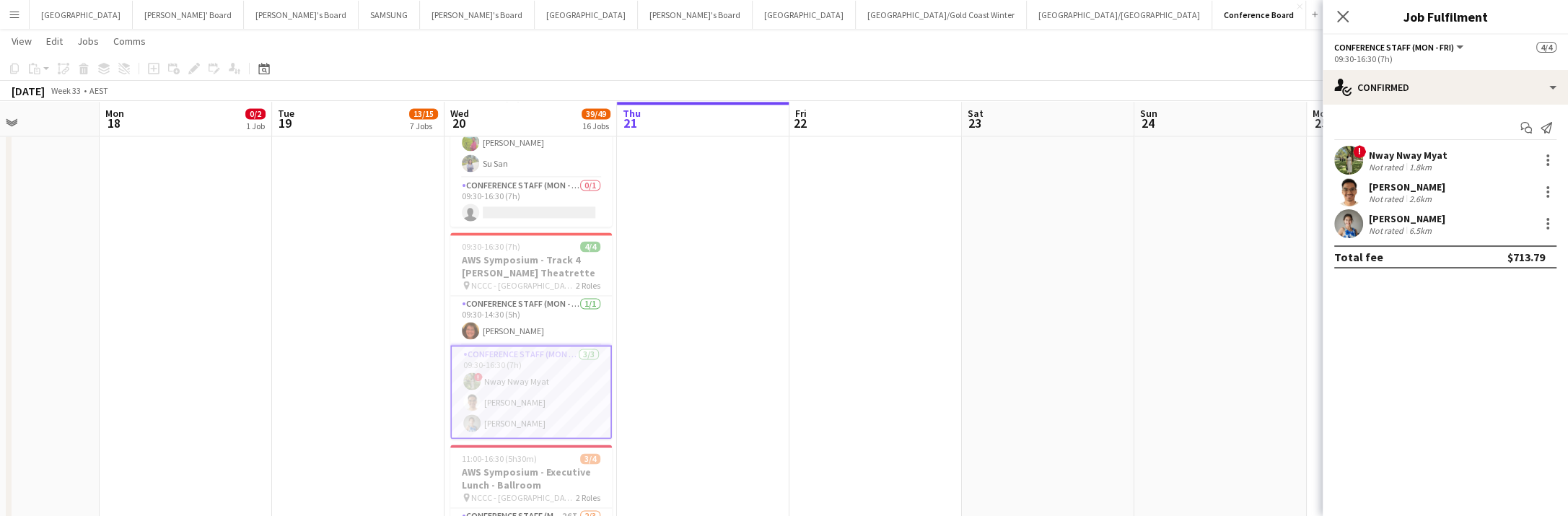
click at [1352, 153] on app-user-avatar at bounding box center [1348, 159] width 29 height 29
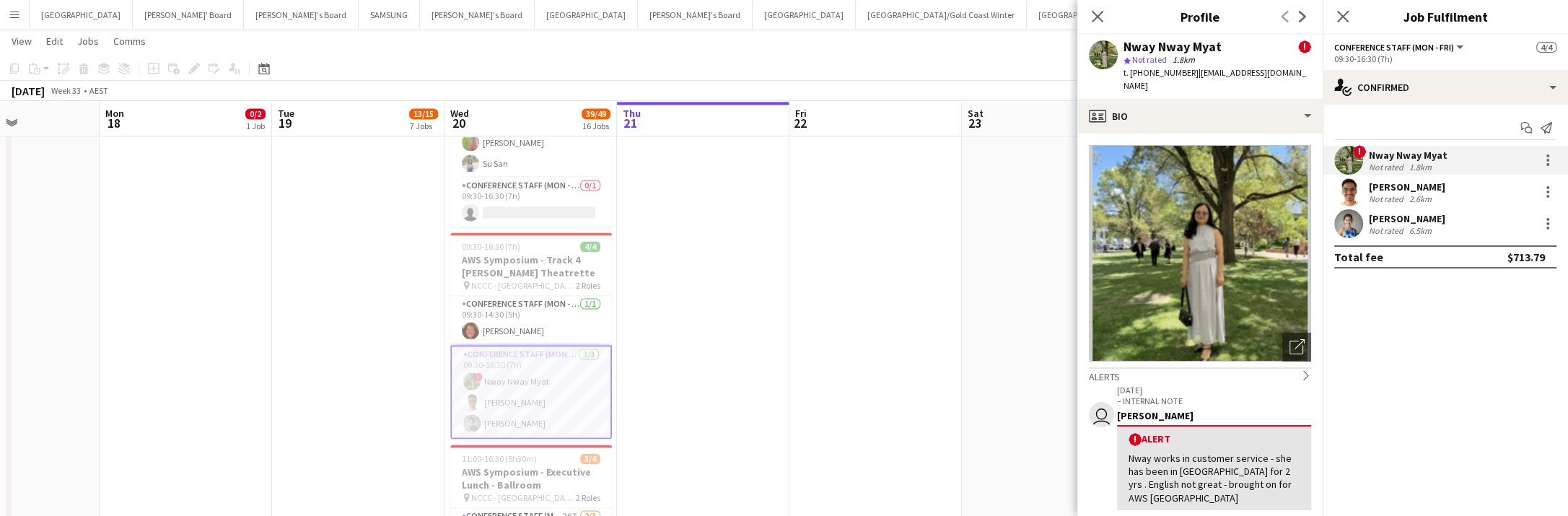
click at [1347, 190] on app-user-avatar at bounding box center [1348, 192] width 29 height 29
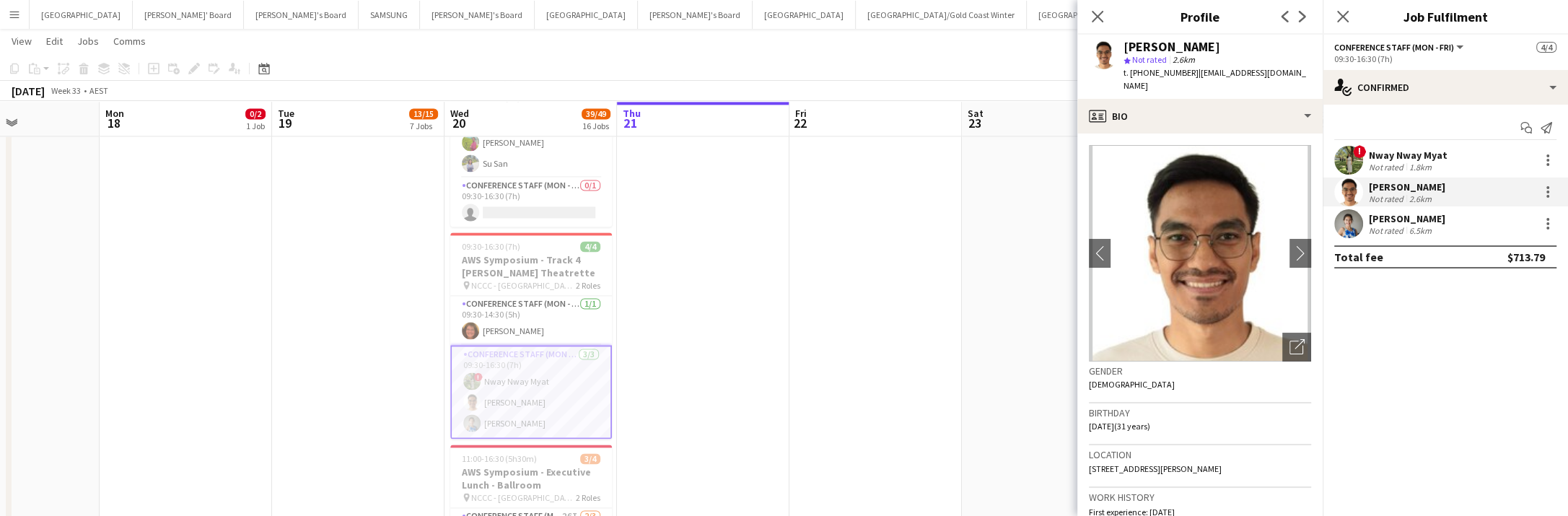
click at [1348, 225] on app-user-avatar at bounding box center [1348, 223] width 29 height 29
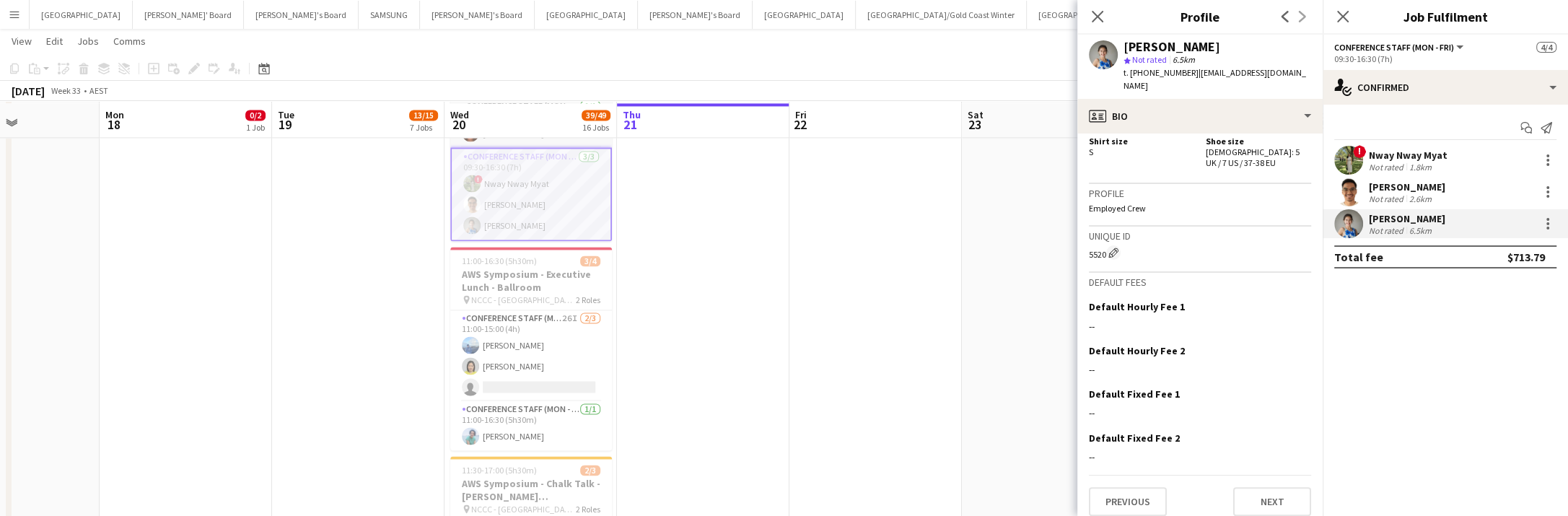
scroll to position [2417, 0]
click at [530, 357] on app-card-role "Conference Staff (Mon - Fri) 26I 2/3 11:00-15:00 (4h) Rui Gao Yadana Ni Ni sing…" at bounding box center [531, 354] width 162 height 91
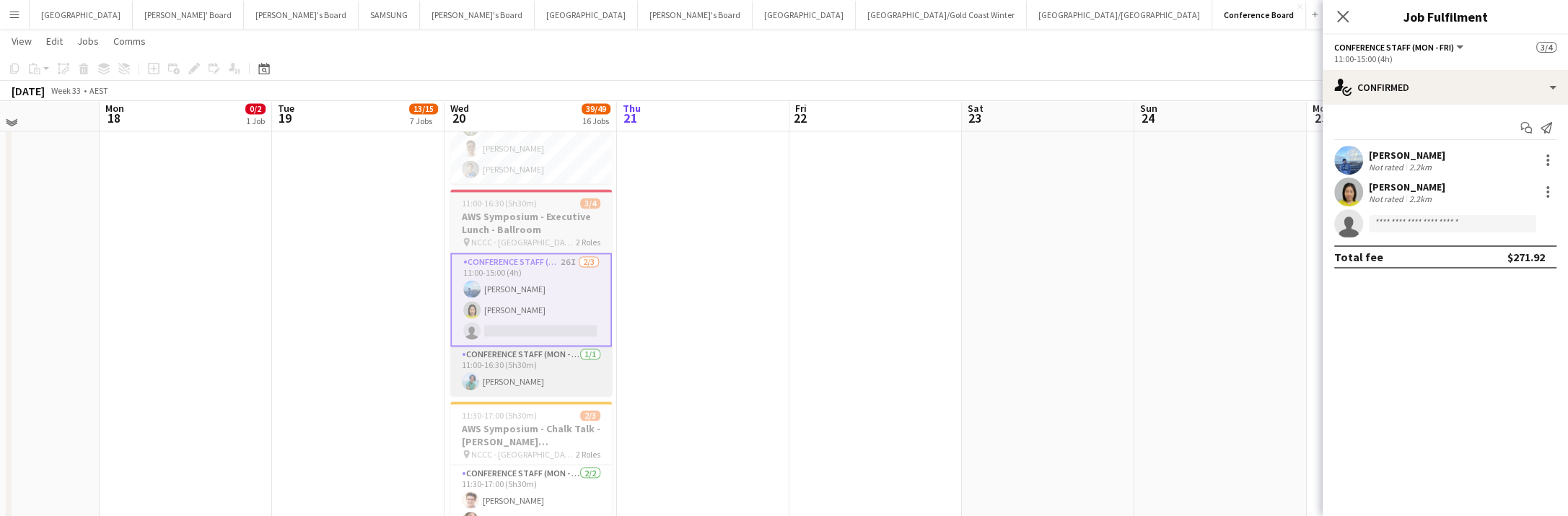
scroll to position [2471, 0]
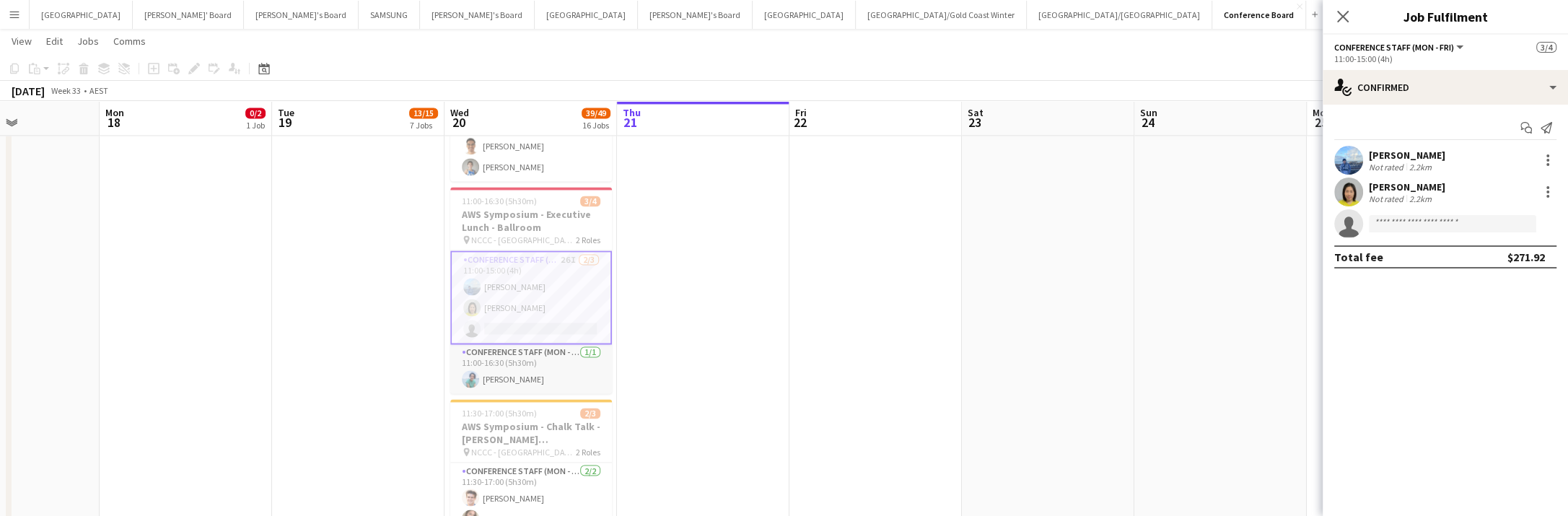
click at [505, 371] on app-card-role "Conference Staff (Mon - Fri) 1/1 11:00-16:30 (5h30m) Pranikaa Gulati" at bounding box center [531, 369] width 162 height 49
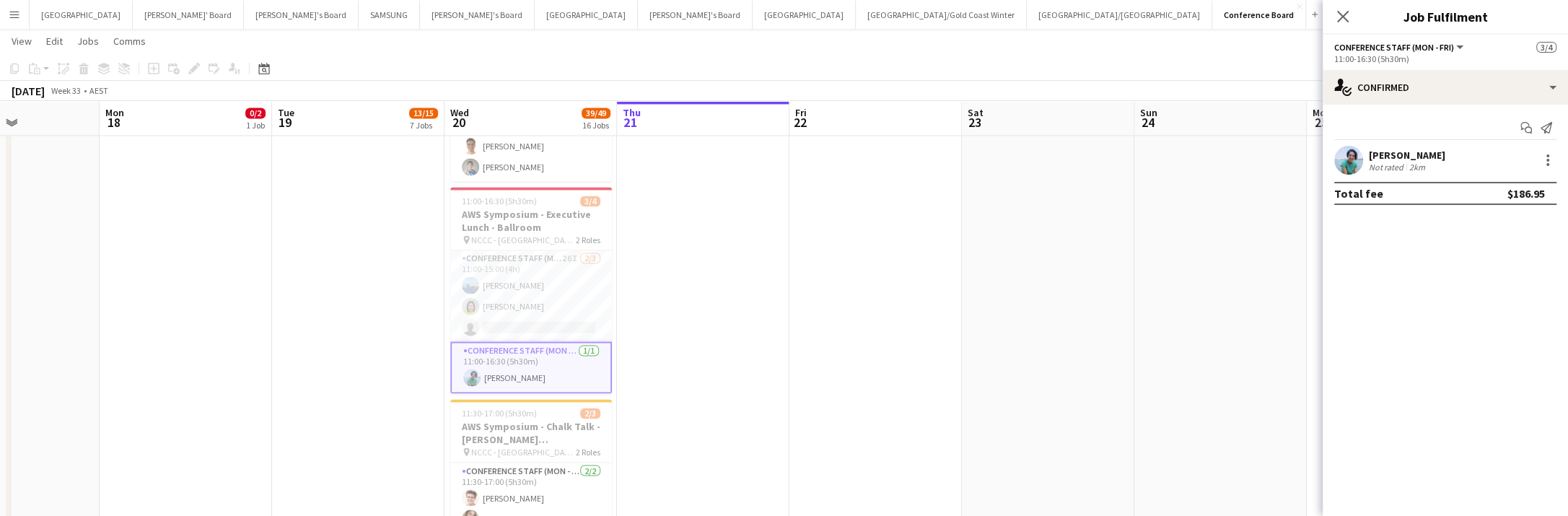
click at [1340, 160] on app-user-avatar at bounding box center [1348, 159] width 29 height 29
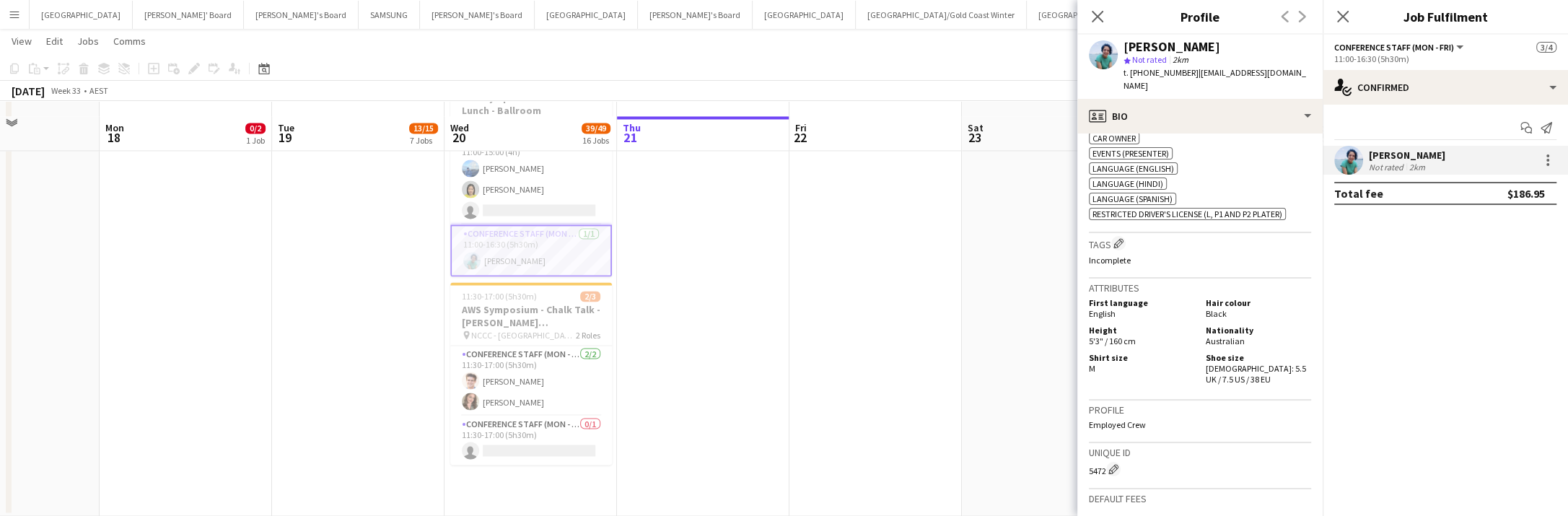
scroll to position [2612, 0]
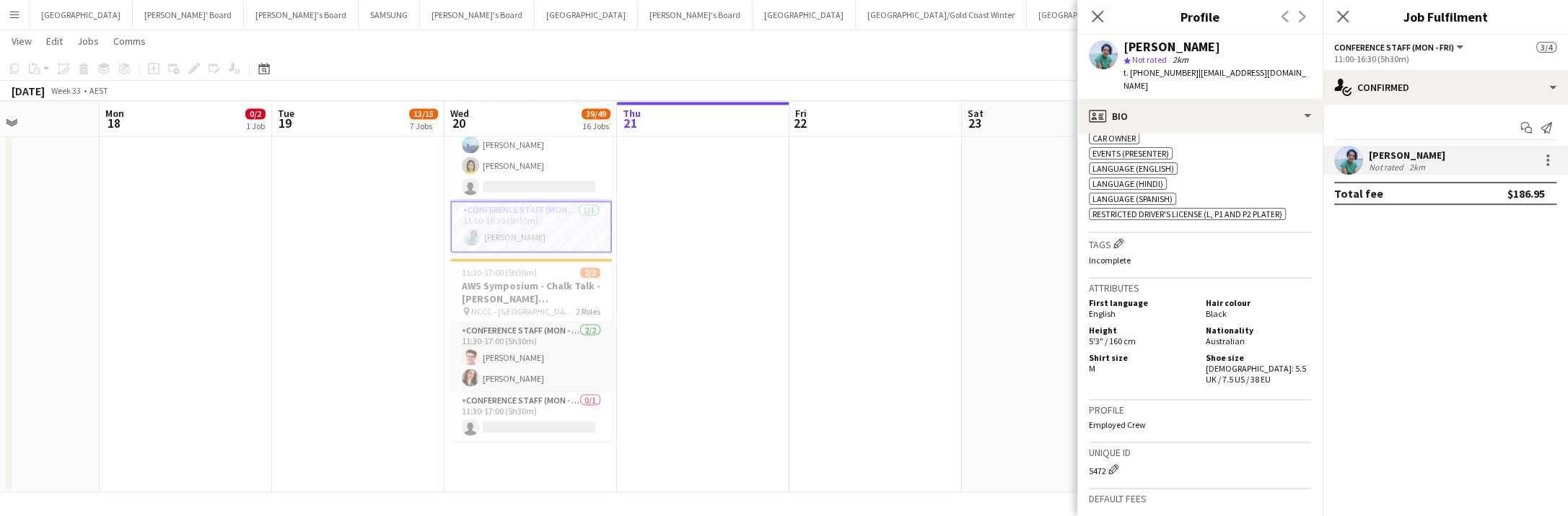
click at [522, 363] on app-card-role "Conference Staff (Mon - Fri) 2/2 11:30-17:00 (5h30m) Sam Branch Natalie Branch" at bounding box center [531, 357] width 162 height 70
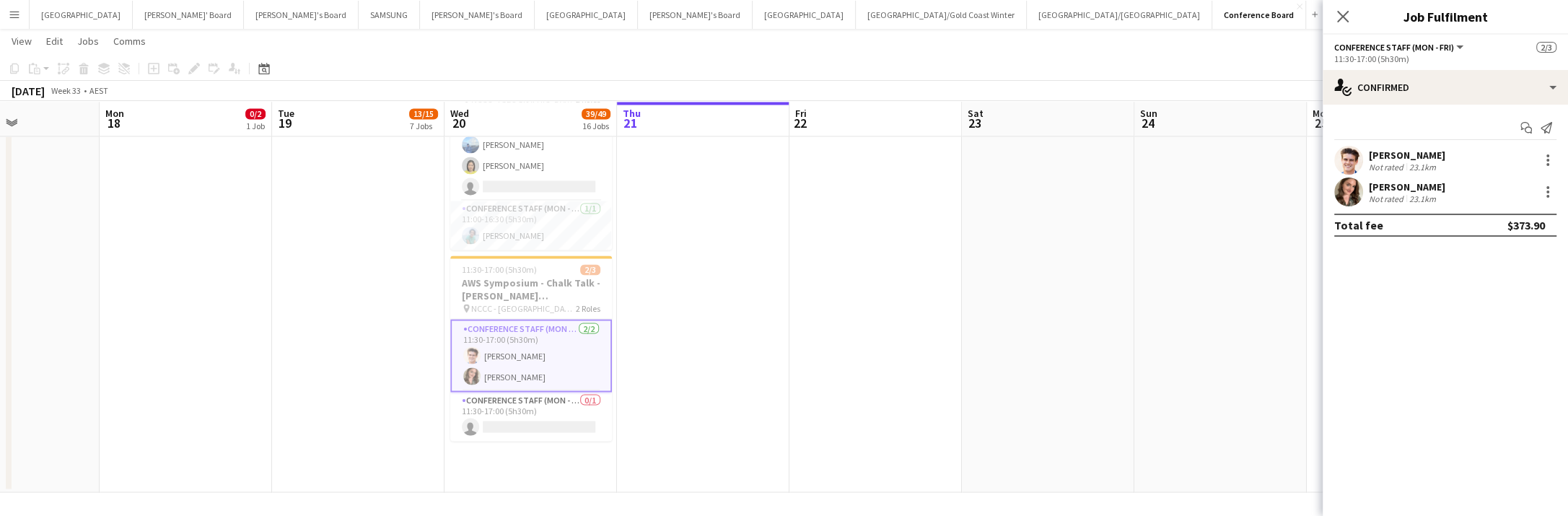
click at [1344, 162] on app-user-avatar at bounding box center [1348, 159] width 29 height 29
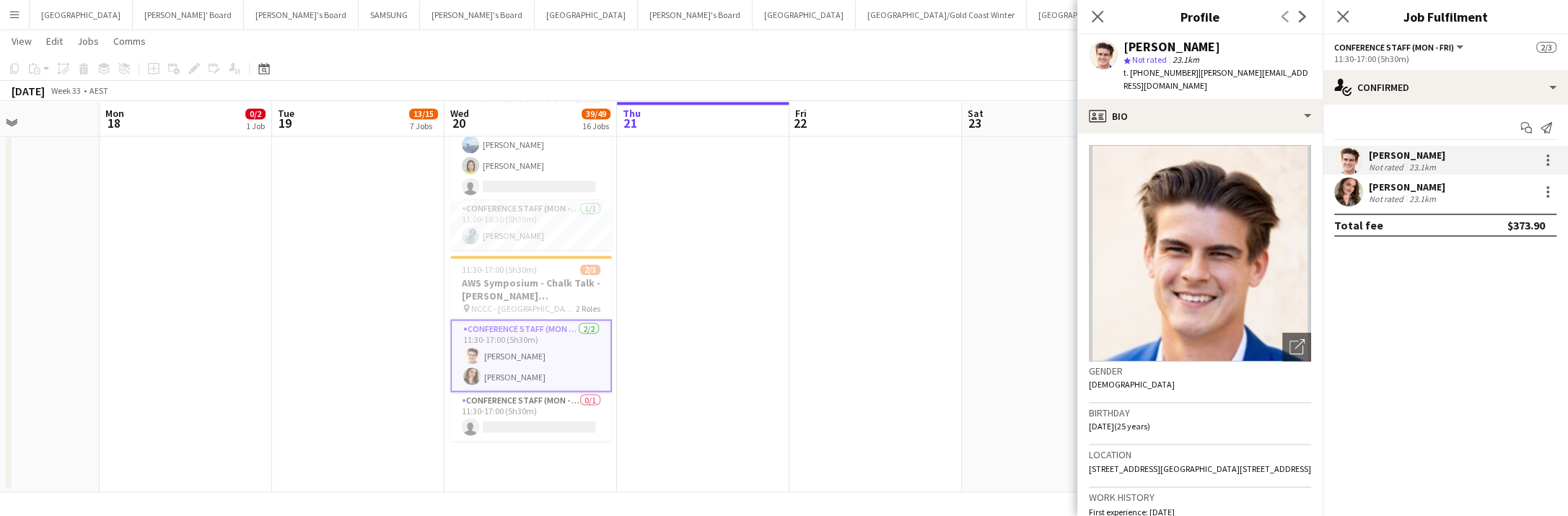
click at [1351, 190] on app-user-avatar at bounding box center [1348, 192] width 29 height 29
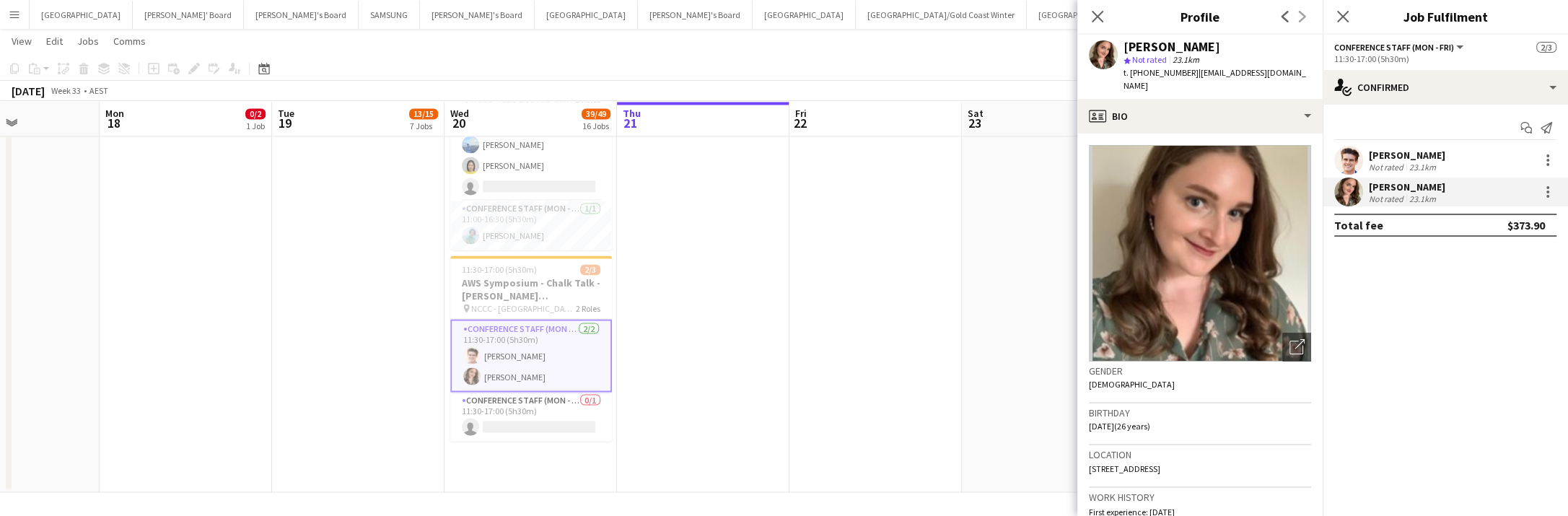
click at [1352, 164] on app-user-avatar at bounding box center [1348, 159] width 29 height 29
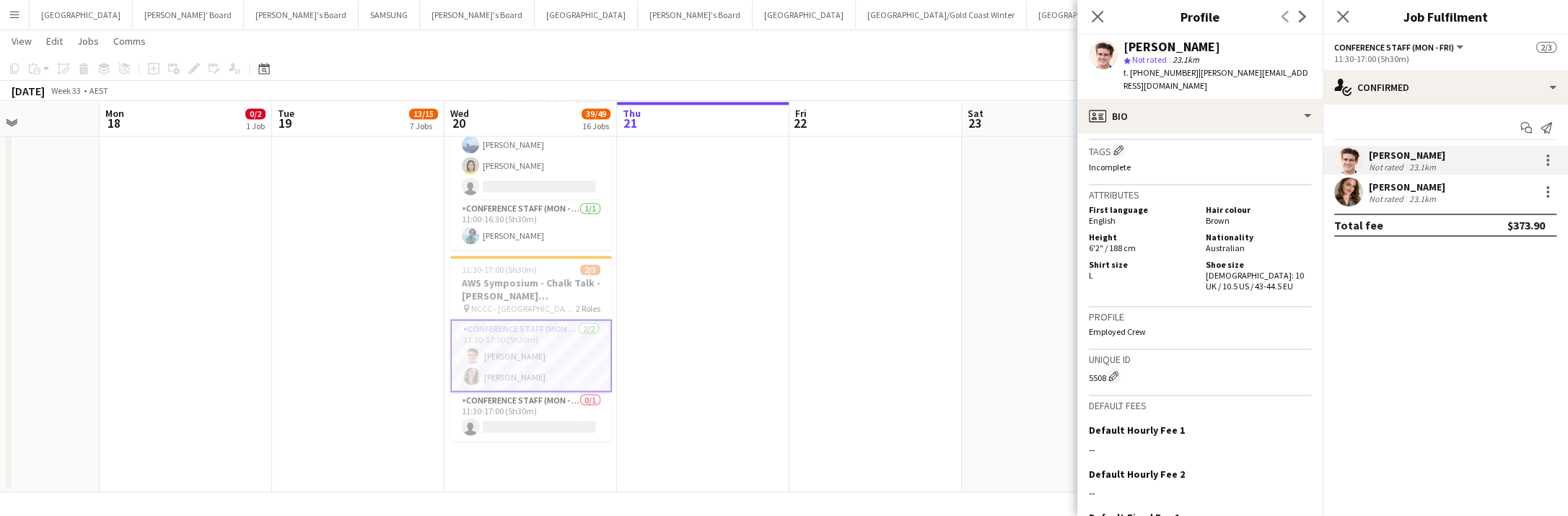
scroll to position [640, 0]
click at [1349, 194] on app-user-avatar at bounding box center [1348, 192] width 29 height 29
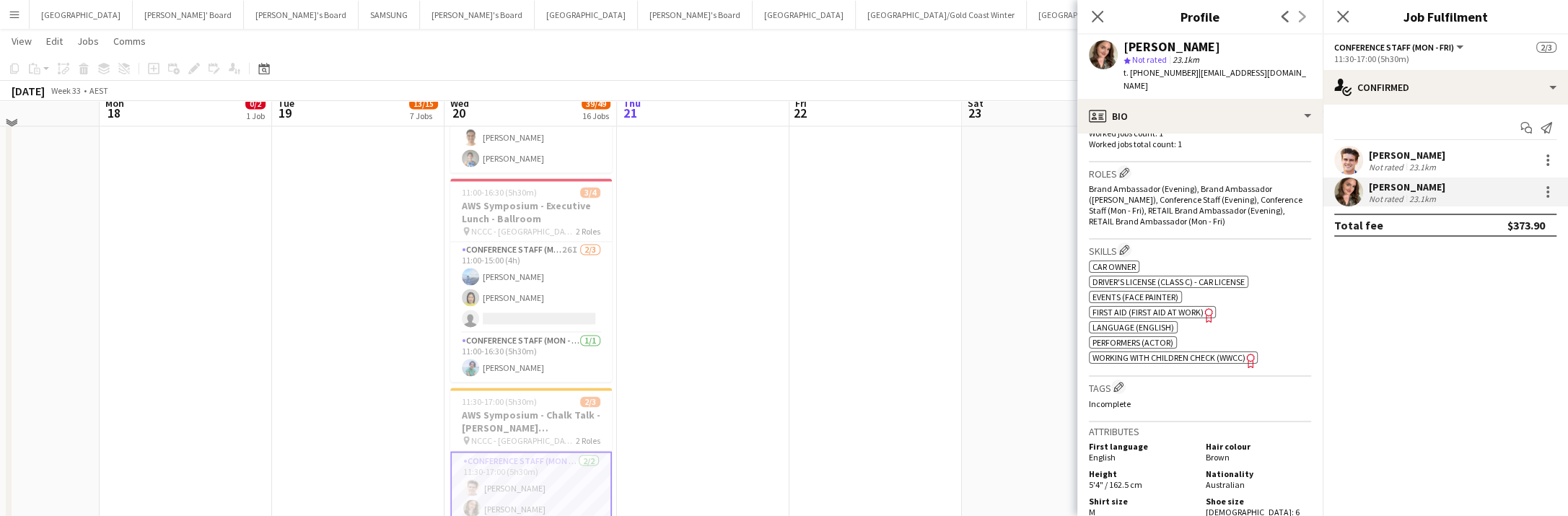
scroll to position [2457, 0]
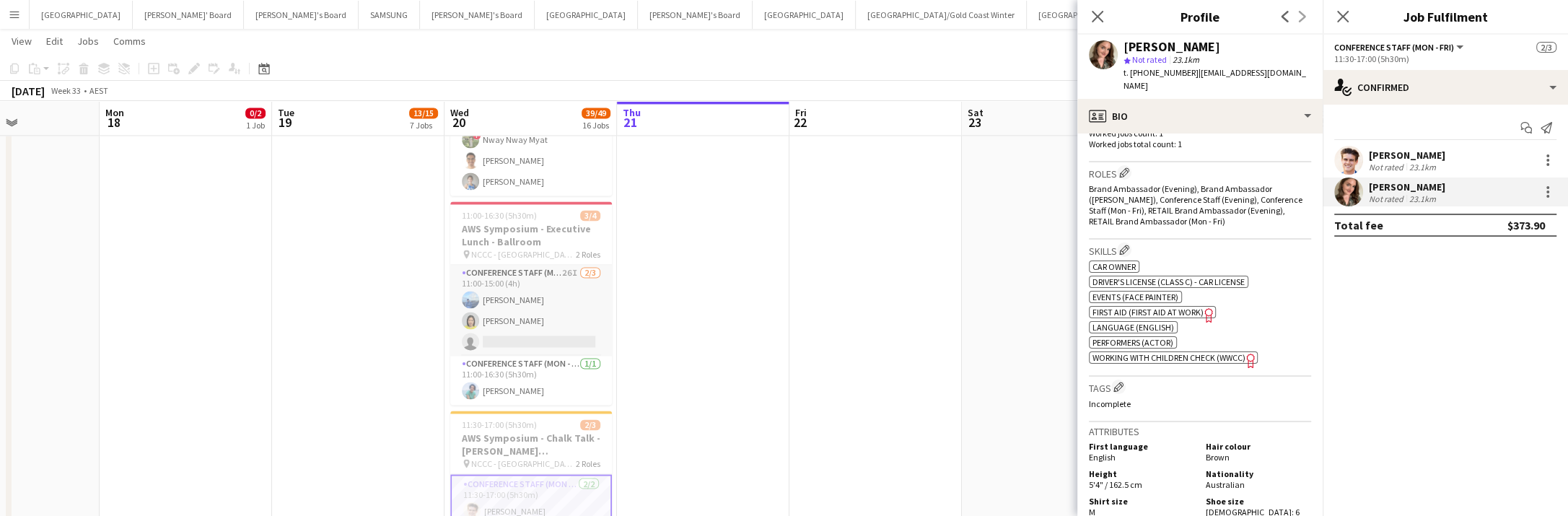
click at [476, 291] on app-user-avatar at bounding box center [470, 300] width 18 height 18
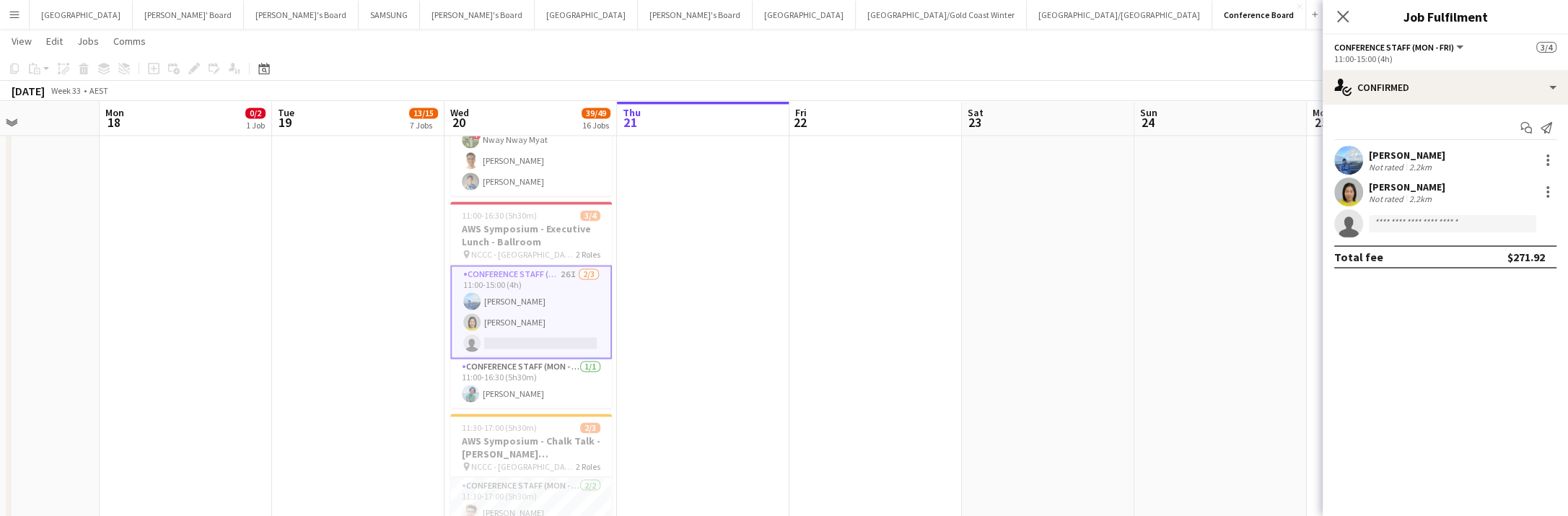
click at [1344, 158] on app-user-avatar at bounding box center [1348, 159] width 29 height 29
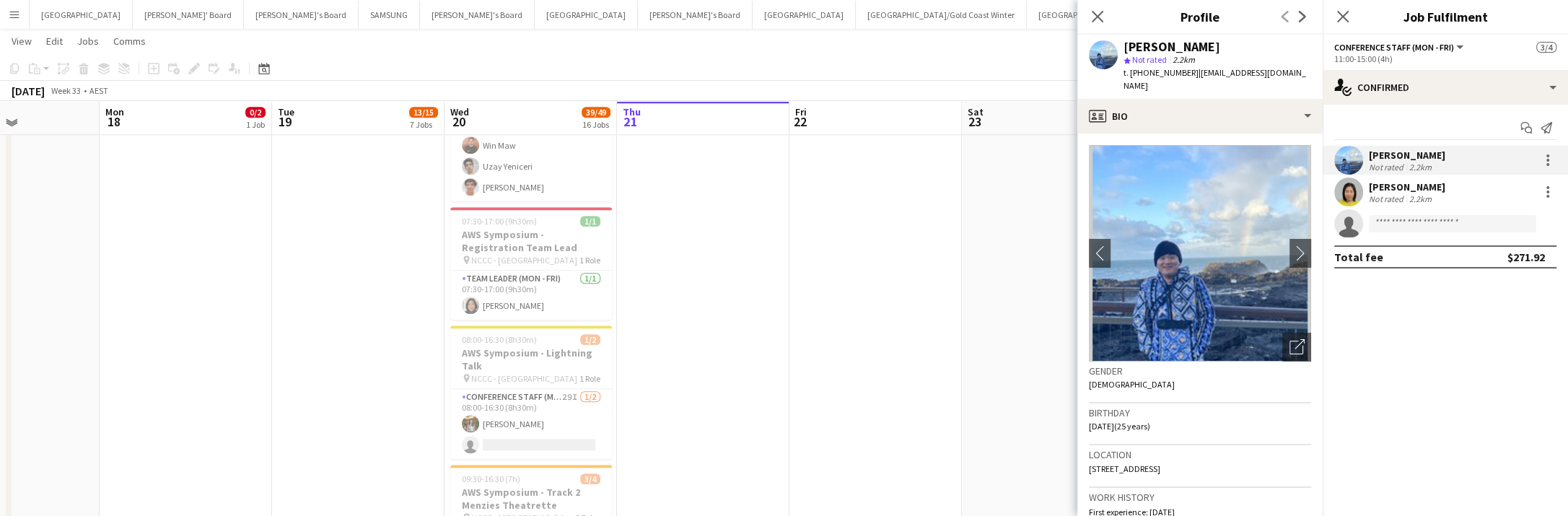
scroll to position [1567, 0]
click at [476, 298] on app-user-avatar at bounding box center [470, 304] width 18 height 18
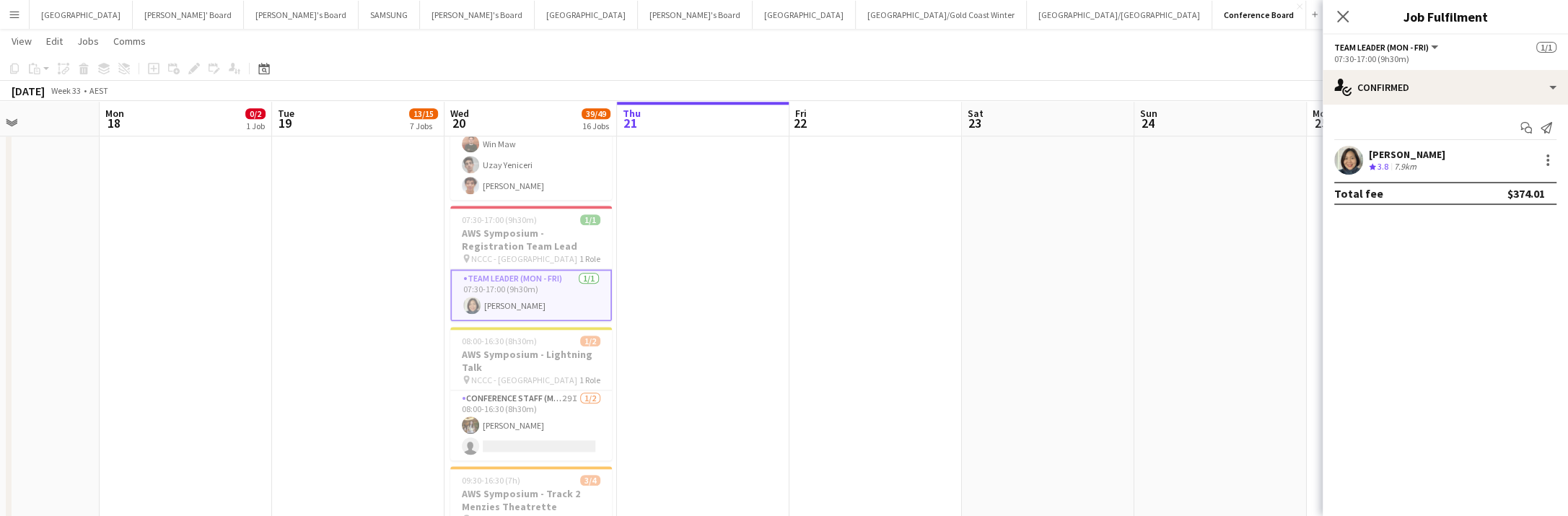
click at [1346, 158] on app-user-avatar at bounding box center [1348, 159] width 29 height 29
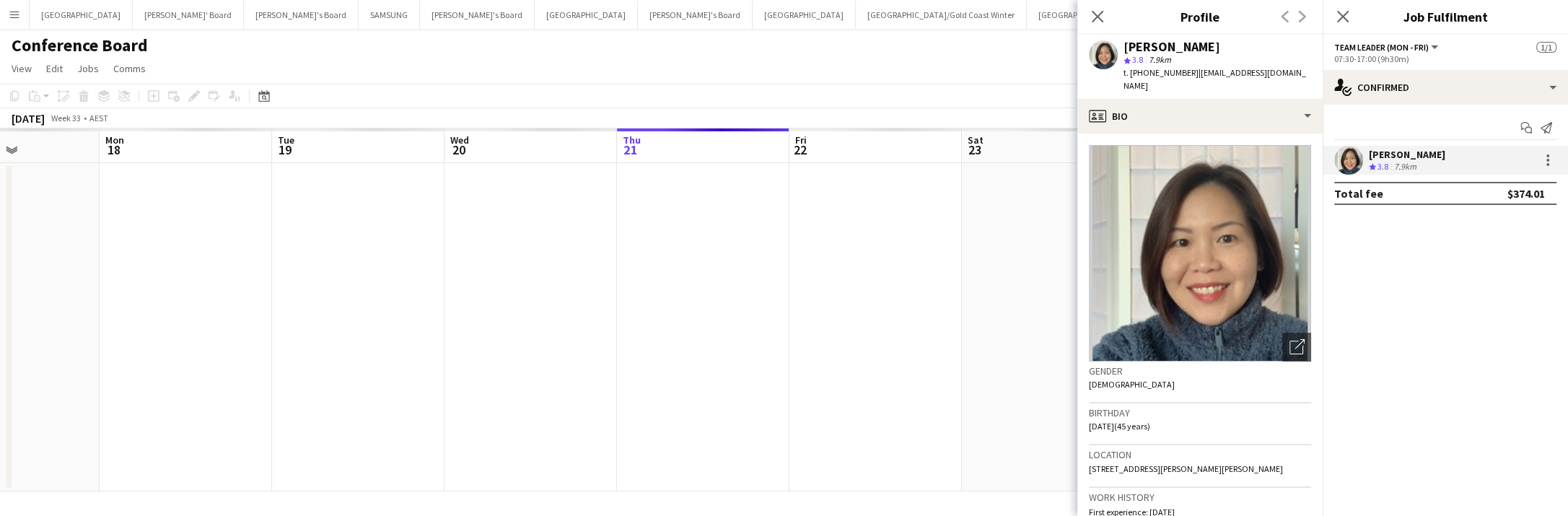
scroll to position [0, 418]
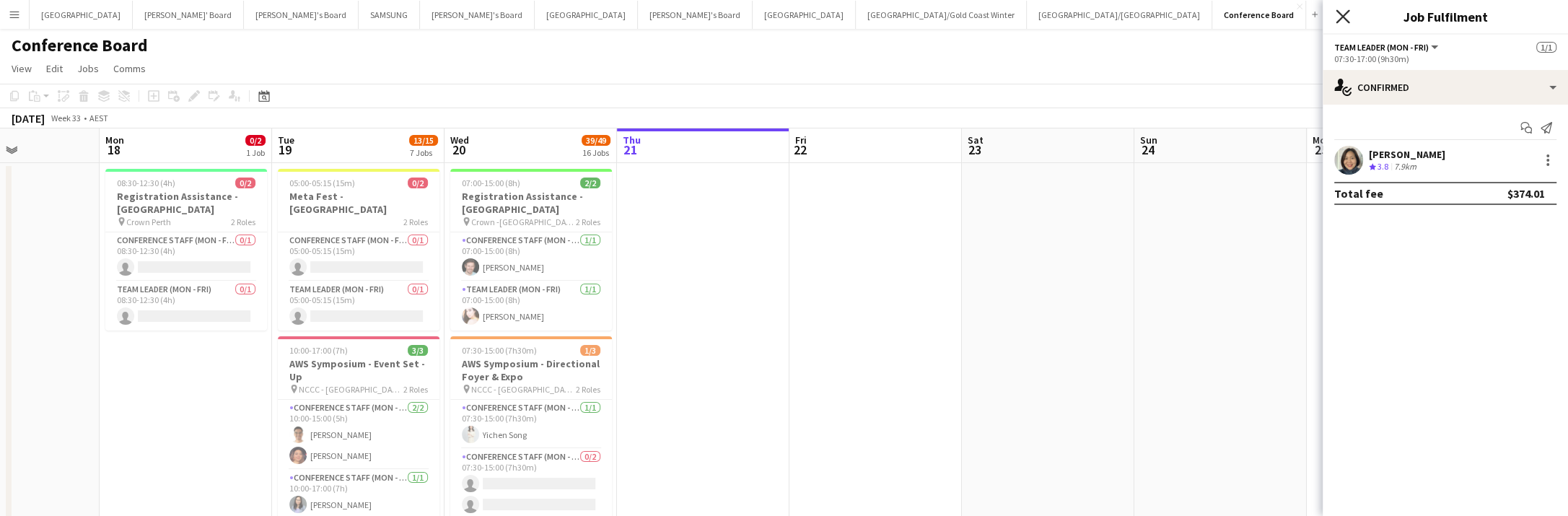
click at [1344, 18] on icon "Close pop-in" at bounding box center [1343, 17] width 14 height 14
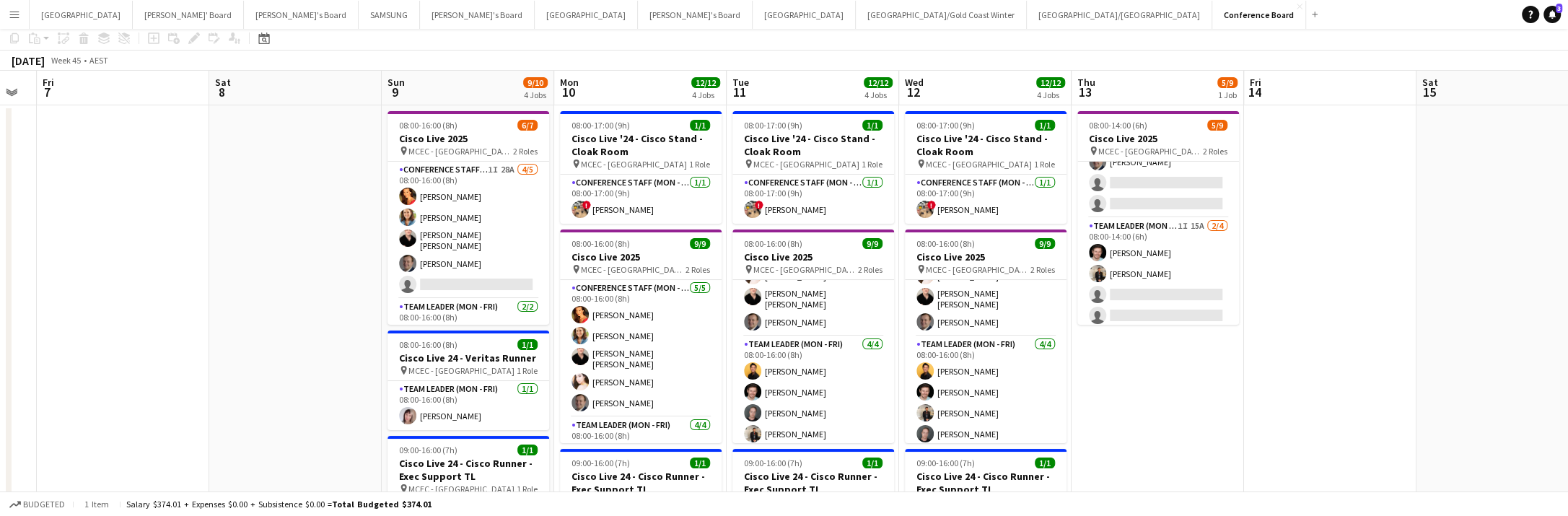
scroll to position [0, 0]
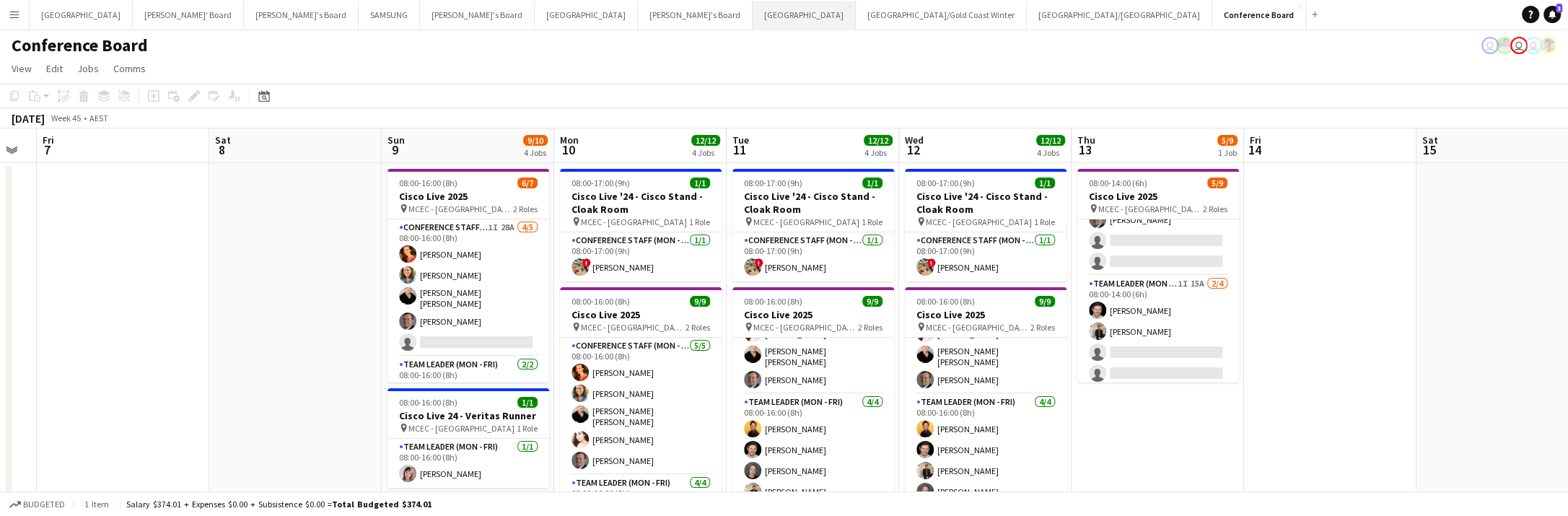
click at [752, 11] on button "Sydney Close" at bounding box center [804, 15] width 103 height 28
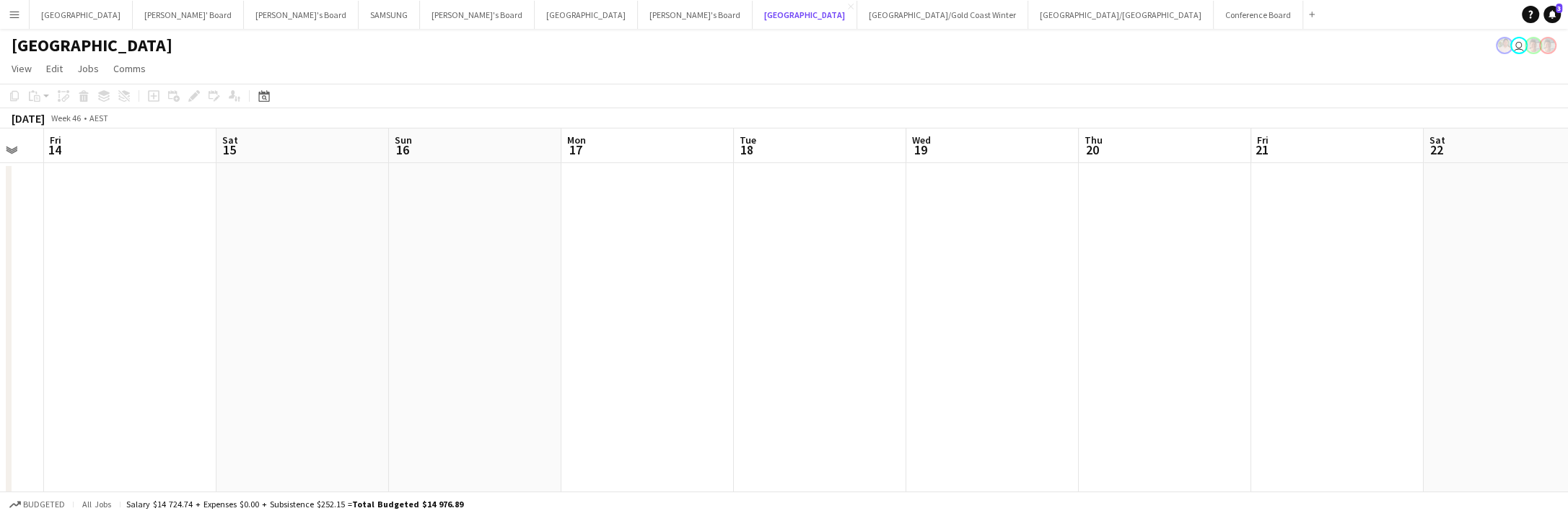
scroll to position [0, 439]
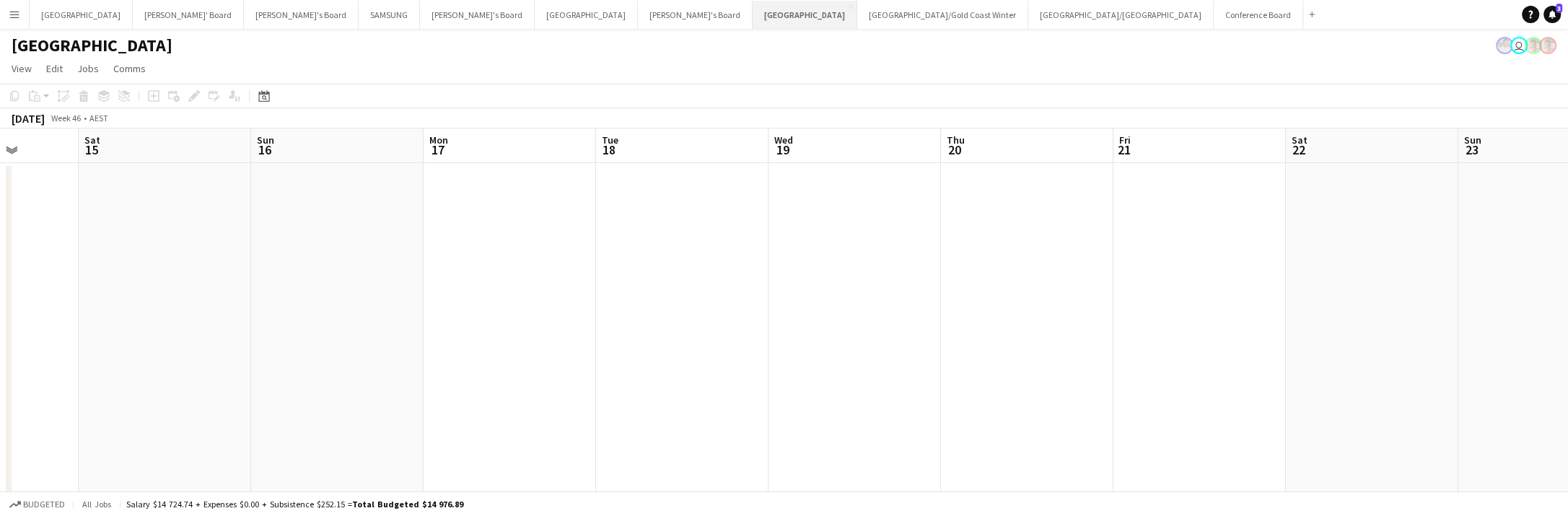
click at [752, 14] on button "Sydney Close" at bounding box center [804, 15] width 104 height 28
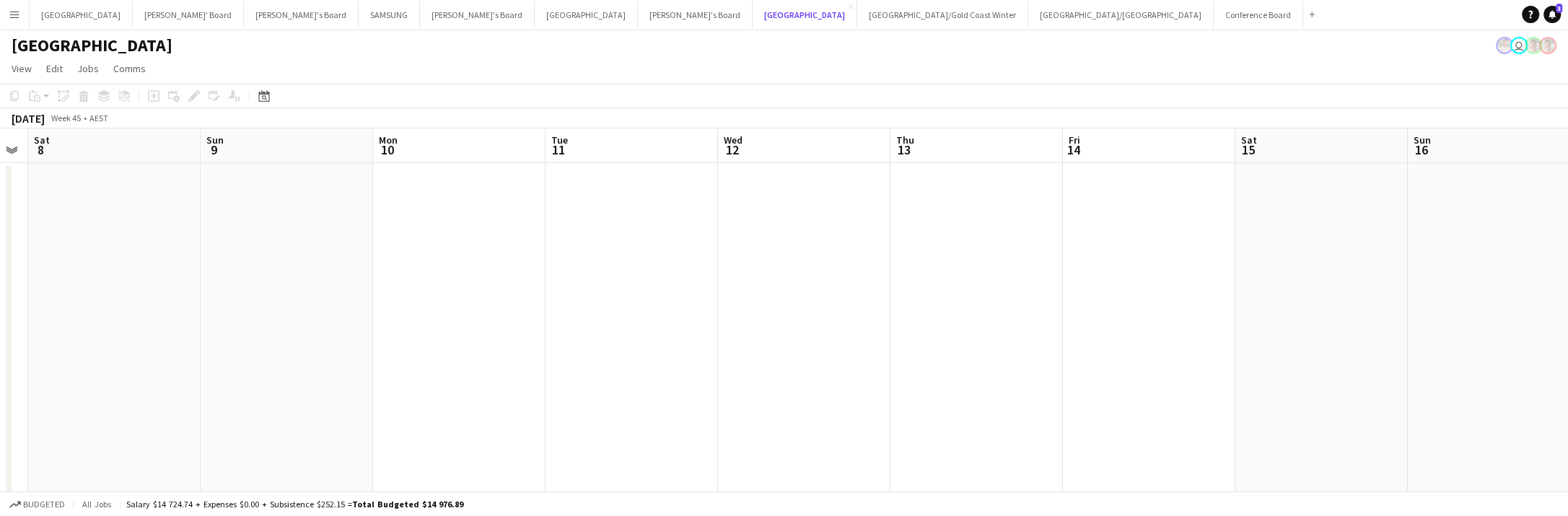
scroll to position [0, 316]
click at [1214, 12] on button "Conference Board Close" at bounding box center [1259, 15] width 89 height 28
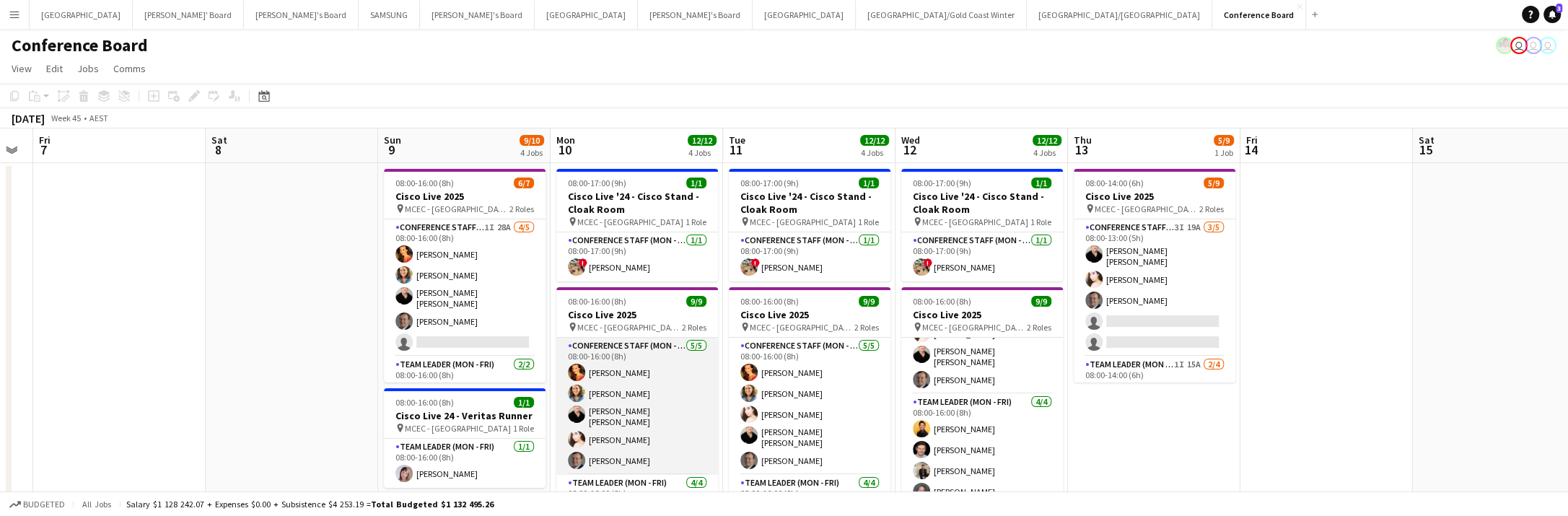
click at [660, 397] on app-card-role "Conference Staff (Mon - Fri) 5/5 08:00-16:00 (8h) Chrissie Leigh Chloe Gavin Ca…" at bounding box center [637, 406] width 162 height 138
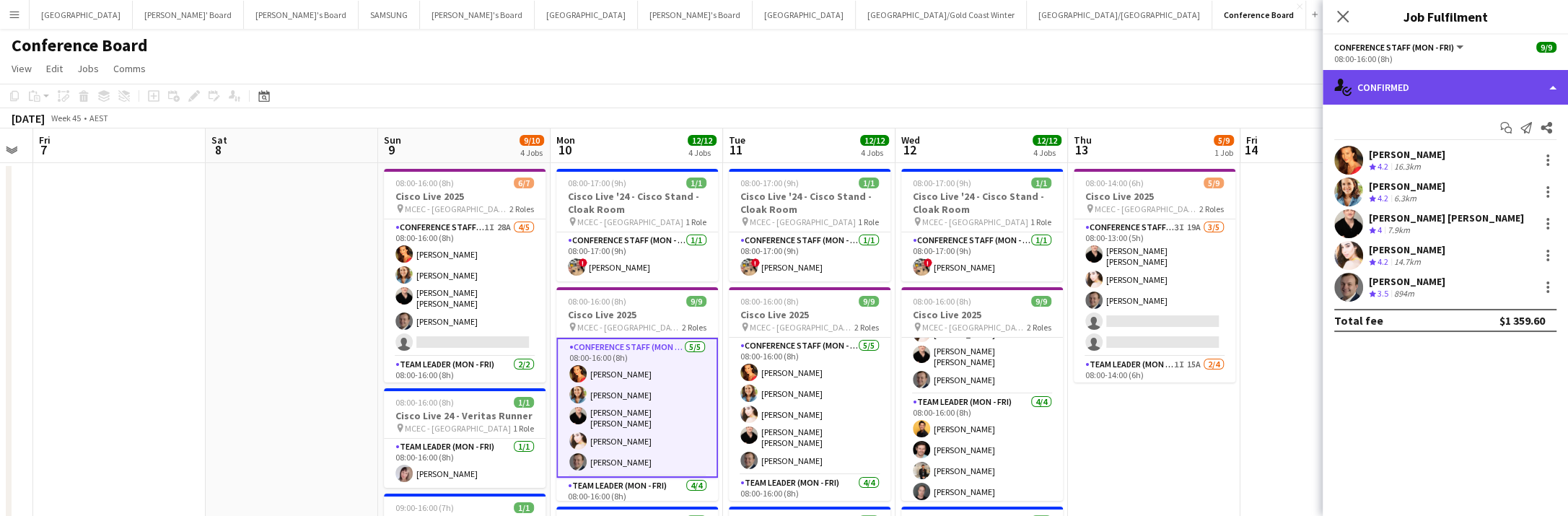
click at [1532, 95] on div "single-neutral-actions-check-2 Confirmed" at bounding box center [1445, 88] width 245 height 35
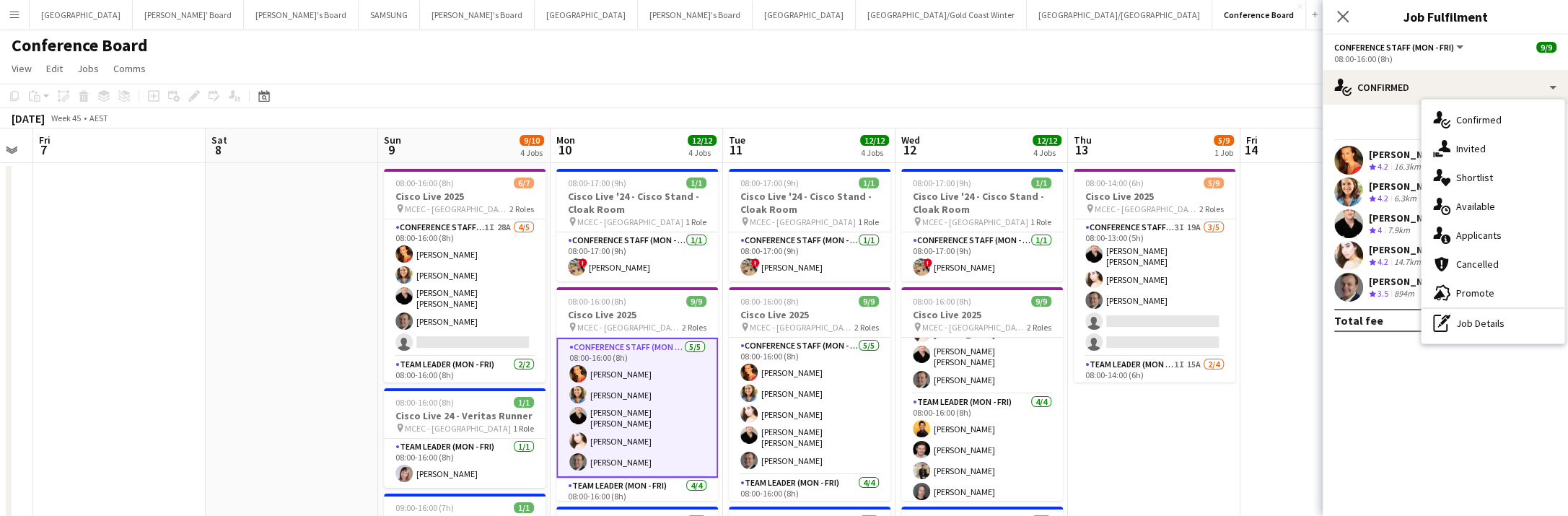
click at [1540, 307] on hr at bounding box center [1493, 308] width 143 height 2
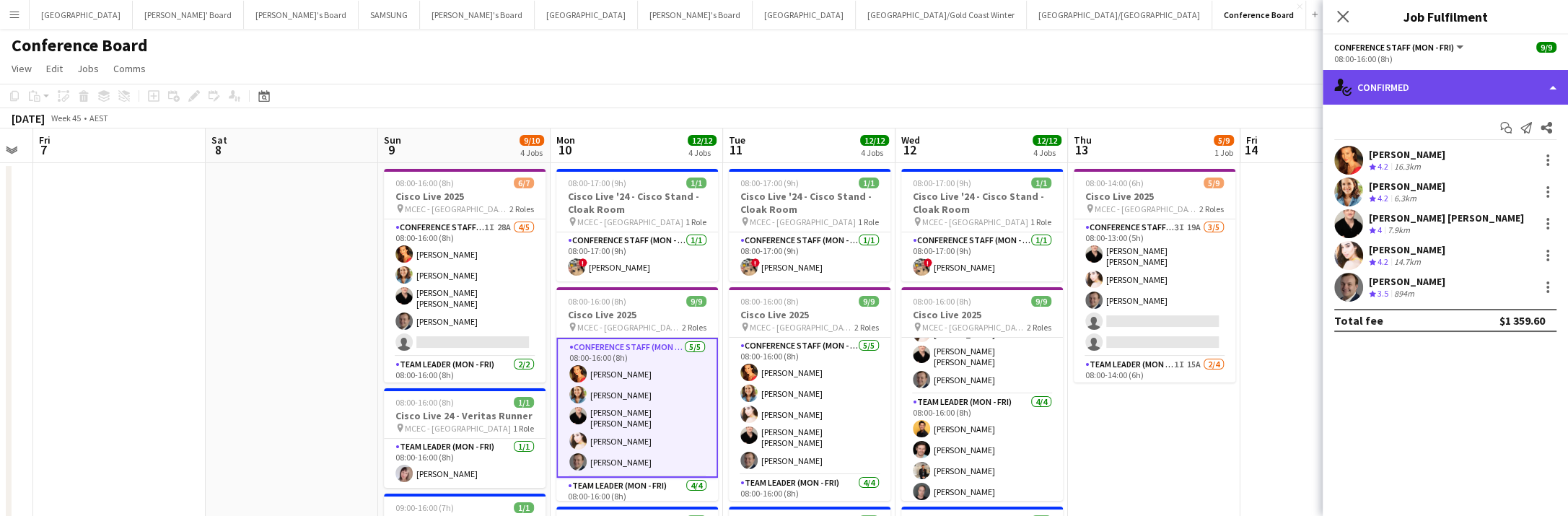
click at [1497, 88] on div "single-neutral-actions-check-2 Confirmed" at bounding box center [1445, 88] width 245 height 35
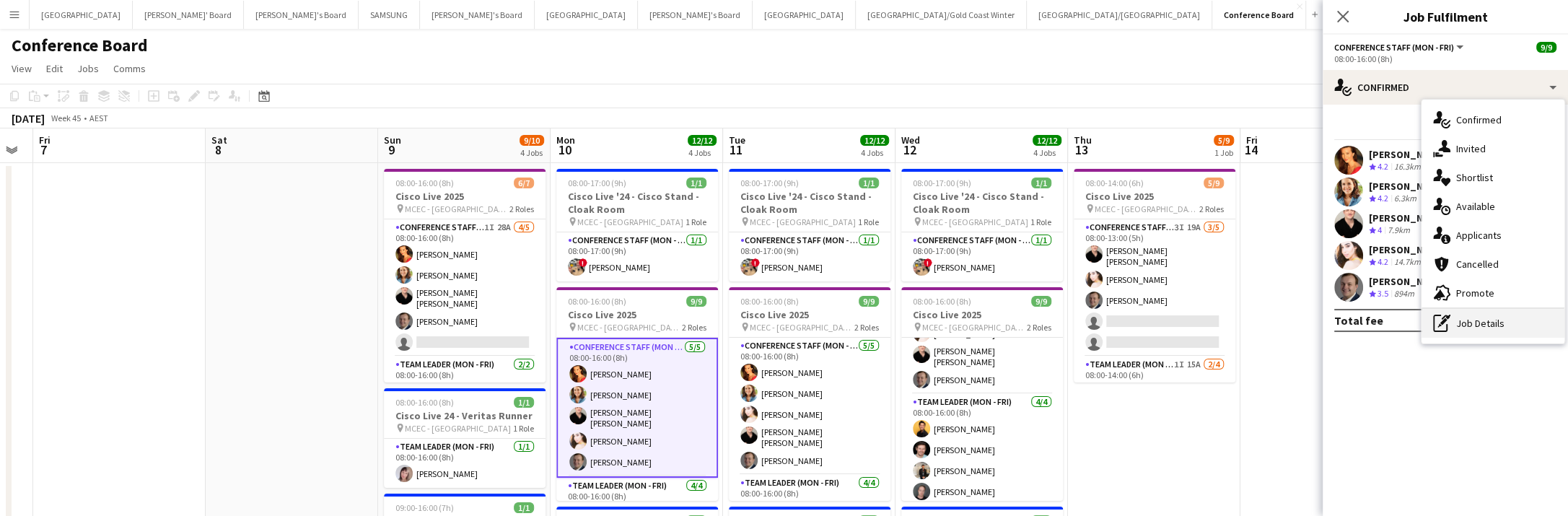
click at [1495, 322] on div "pen-write Job Details" at bounding box center [1493, 323] width 143 height 29
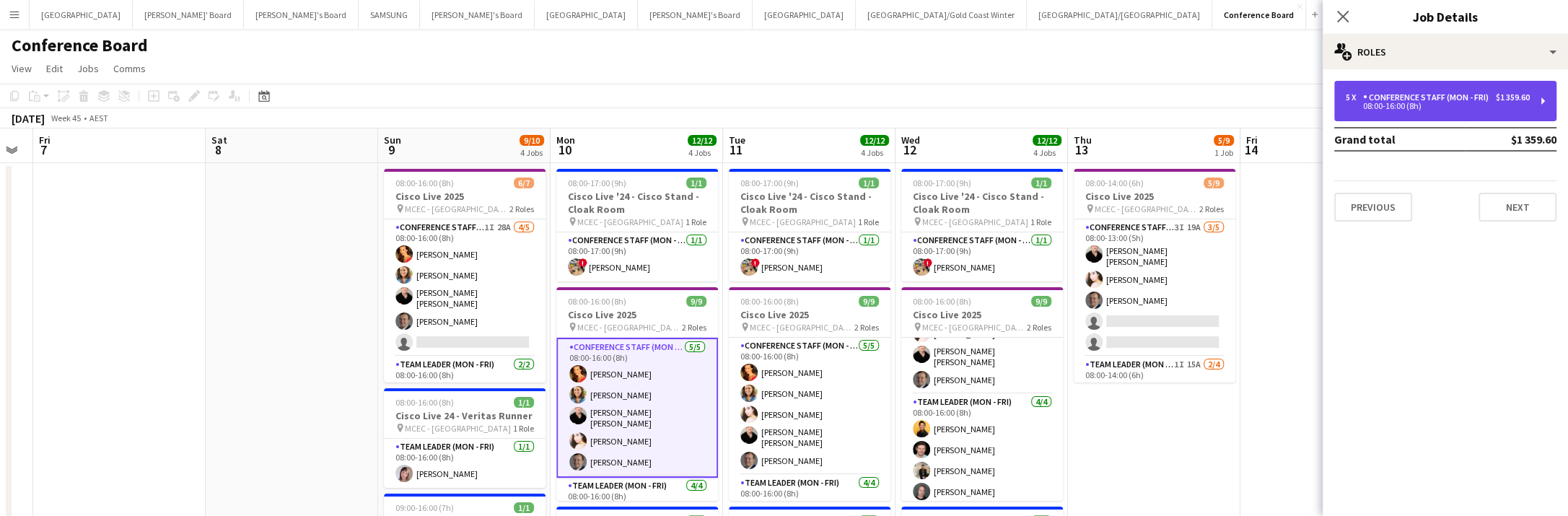
click at [1497, 102] on div "08:00-16:00 (8h)" at bounding box center [1437, 106] width 184 height 7
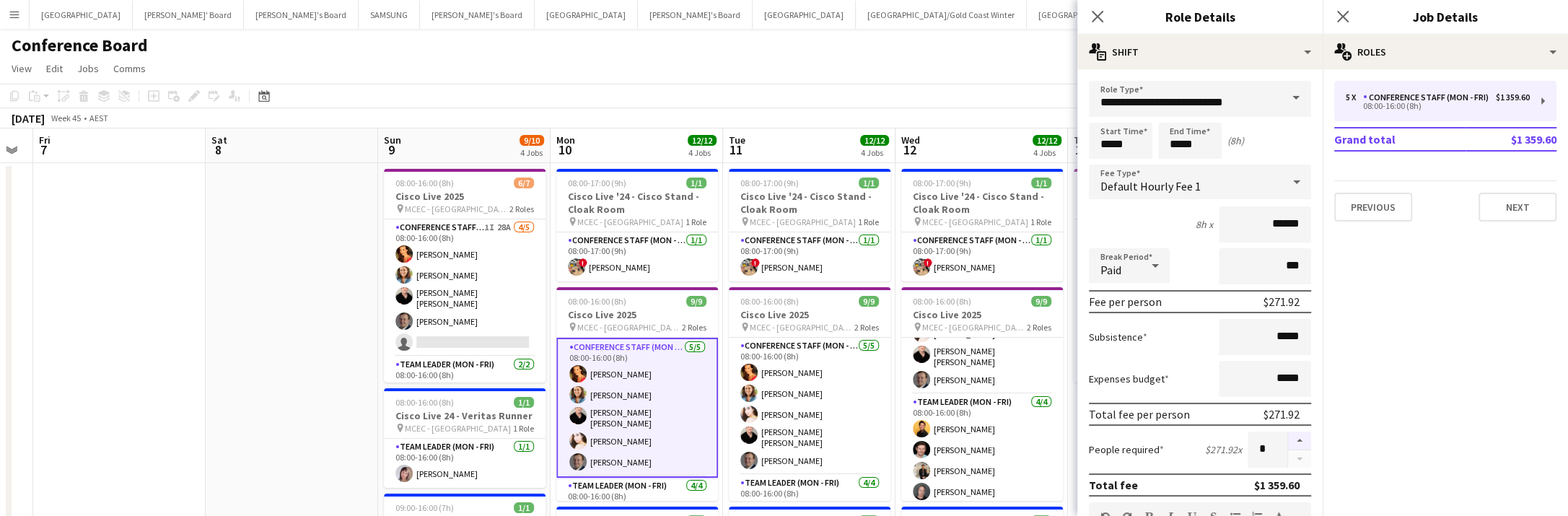
click at [1297, 438] on button "button" at bounding box center [1299, 441] width 23 height 18
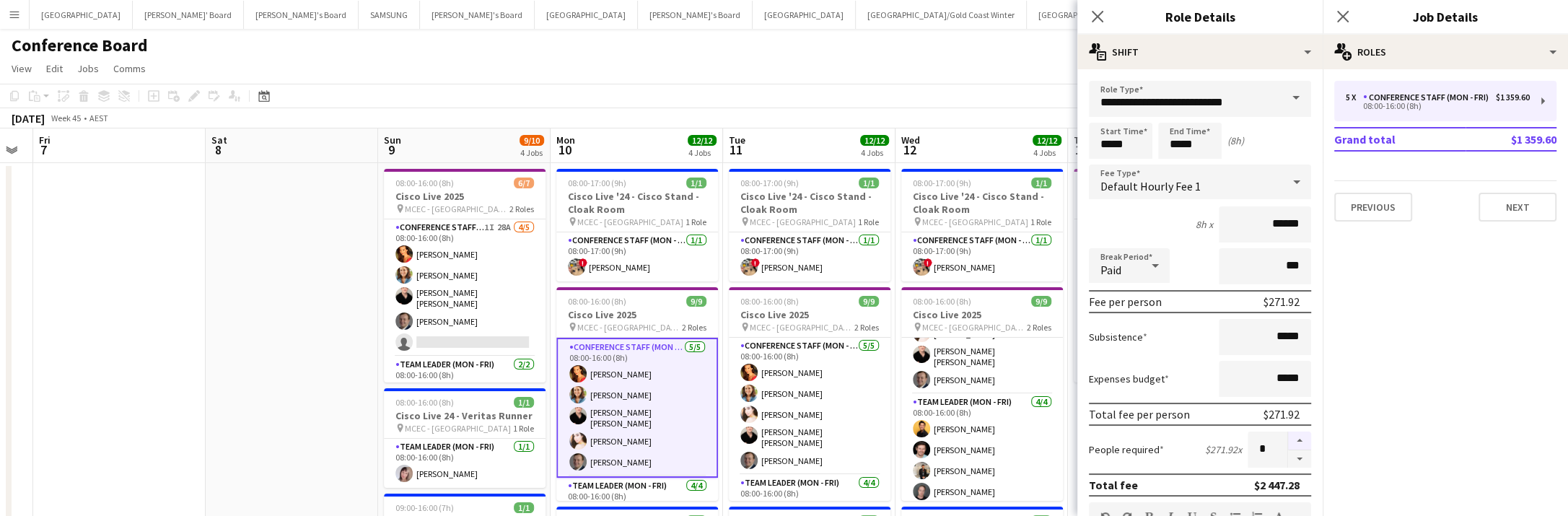
type input "**"
click at [1096, 18] on icon at bounding box center [1098, 17] width 14 height 14
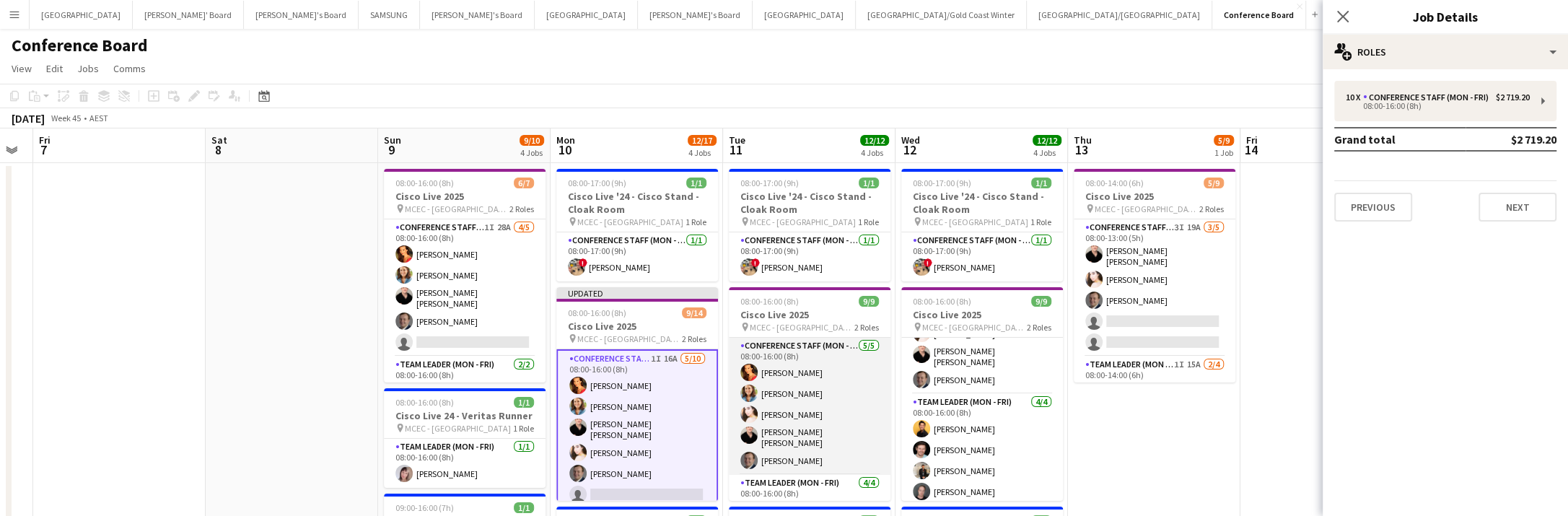
click at [813, 442] on app-card-role "Conference Staff (Mon - Fri) 5/5 08:00-16:00 (8h) Chrissie Leigh Chloe Gavin Bi…" at bounding box center [809, 406] width 162 height 138
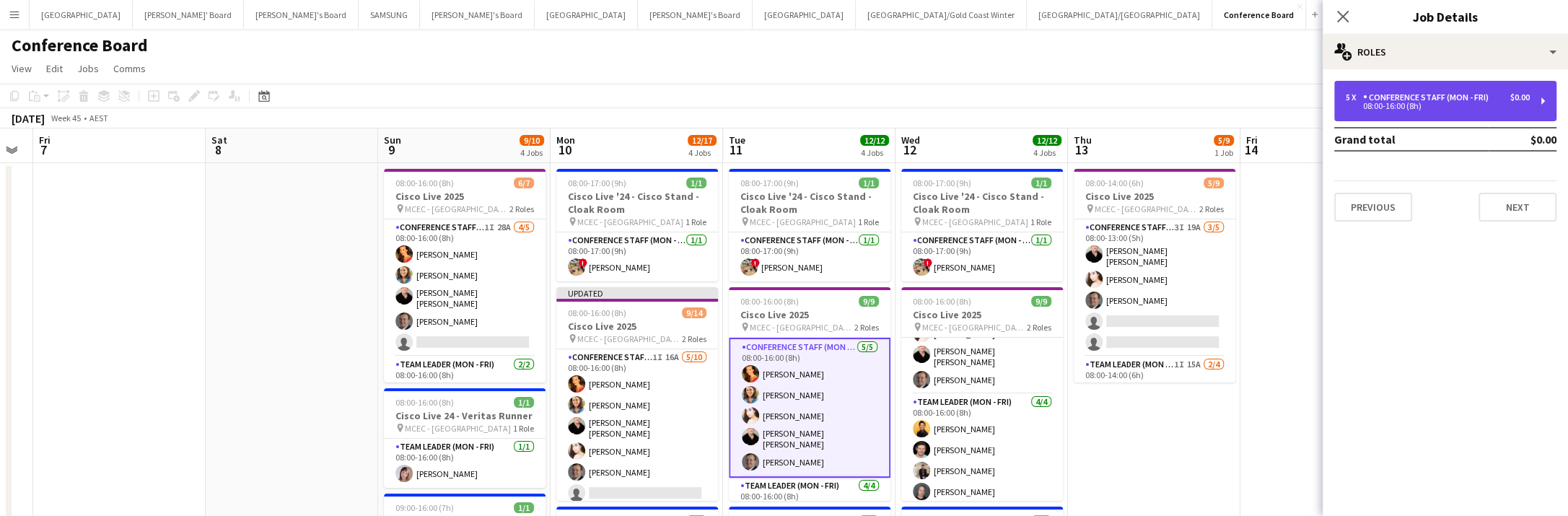
click at [1402, 107] on div "08:00-16:00 (8h)" at bounding box center [1437, 106] width 184 height 7
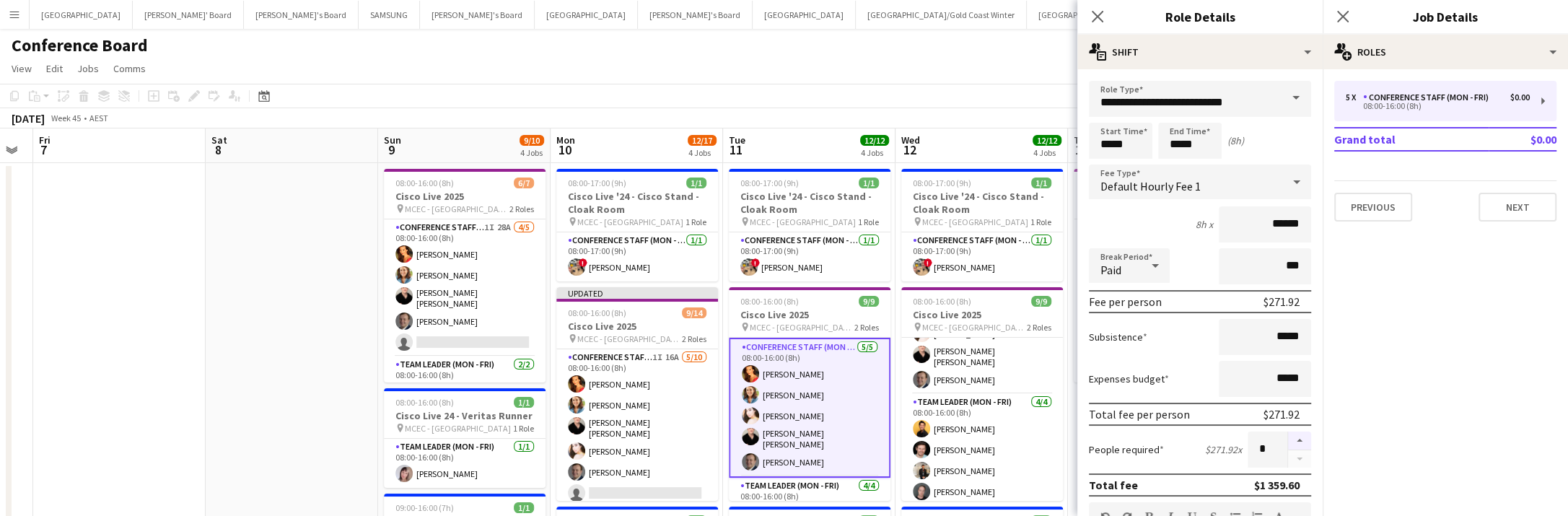
click at [1292, 442] on button "button" at bounding box center [1299, 441] width 23 height 18
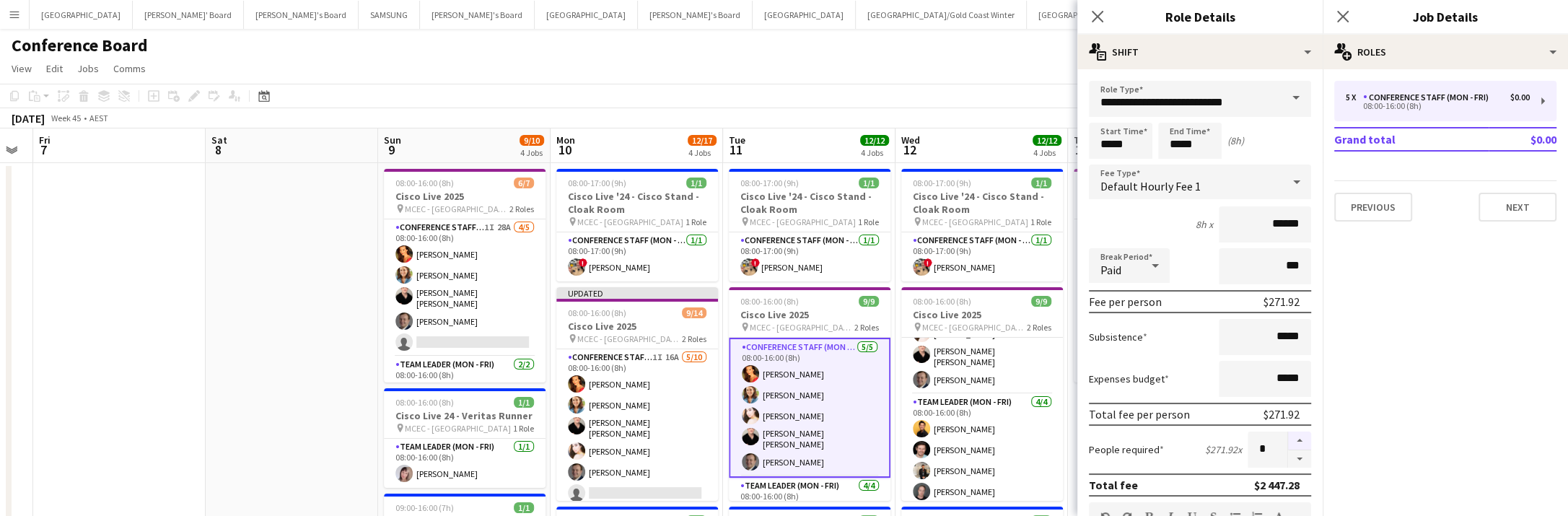
type input "**"
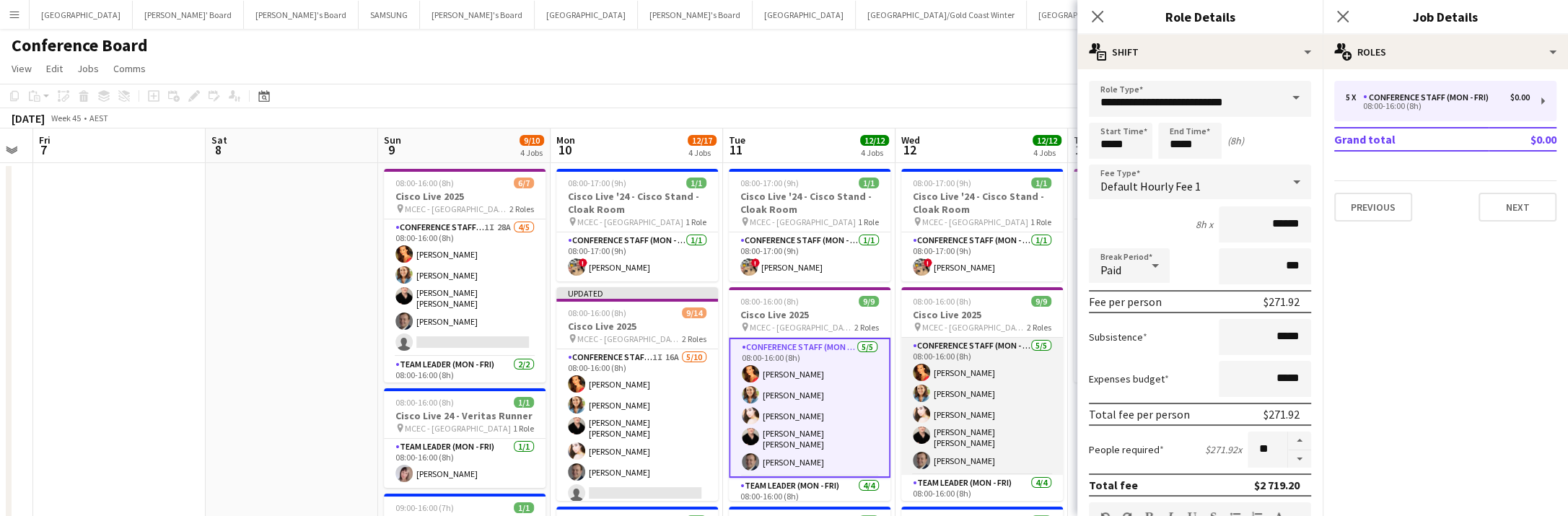
click at [989, 416] on app-card-role "Conference Staff (Mon - Fri) 5/5 08:00-16:00 (8h) Chrissie Leigh Chloe Gavin Bi…" at bounding box center [982, 406] width 162 height 138
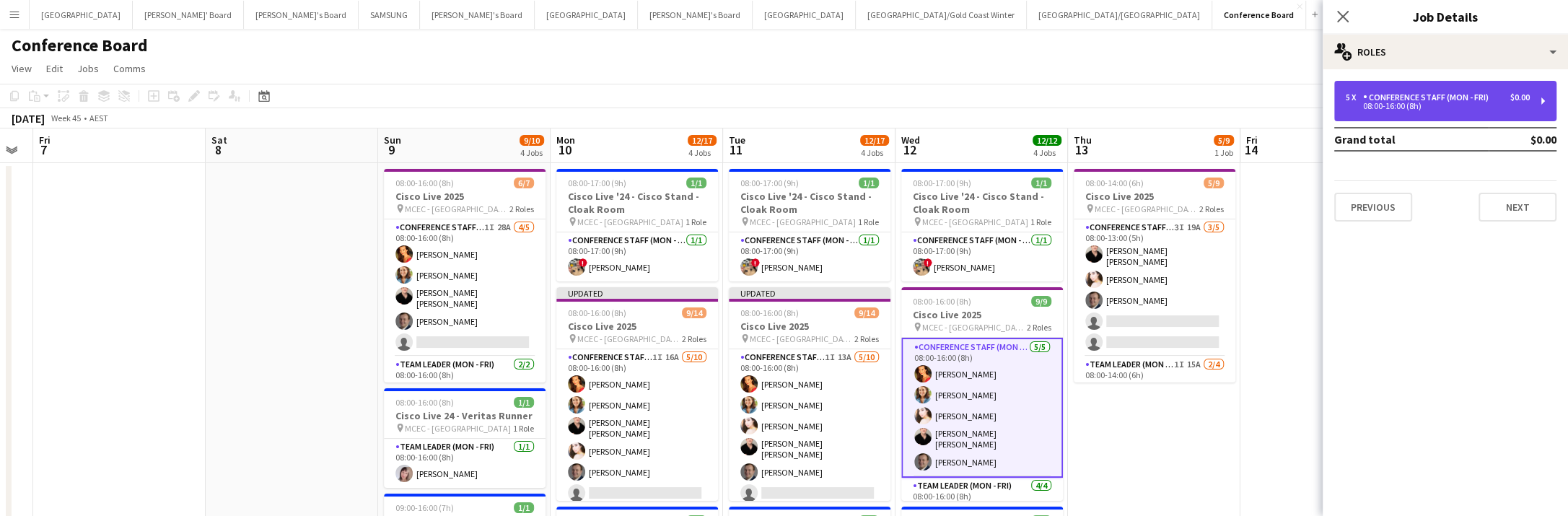
click at [1461, 108] on div "08:00-16:00 (8h)" at bounding box center [1437, 106] width 184 height 7
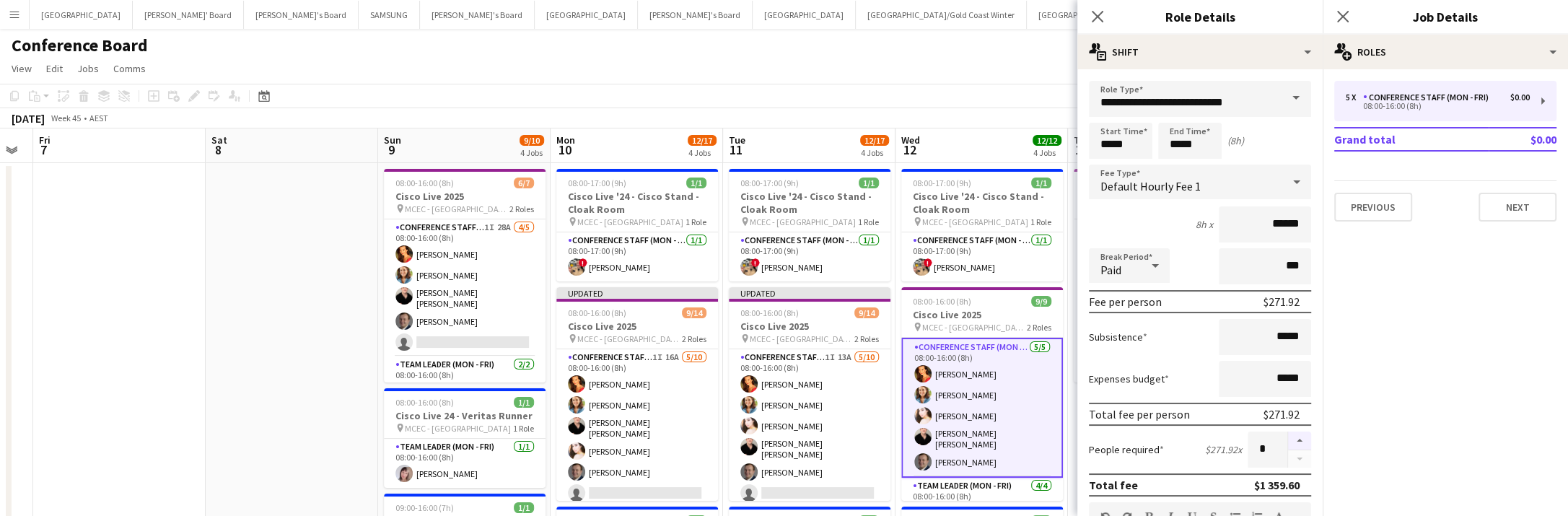
click at [1300, 437] on button "button" at bounding box center [1299, 441] width 23 height 18
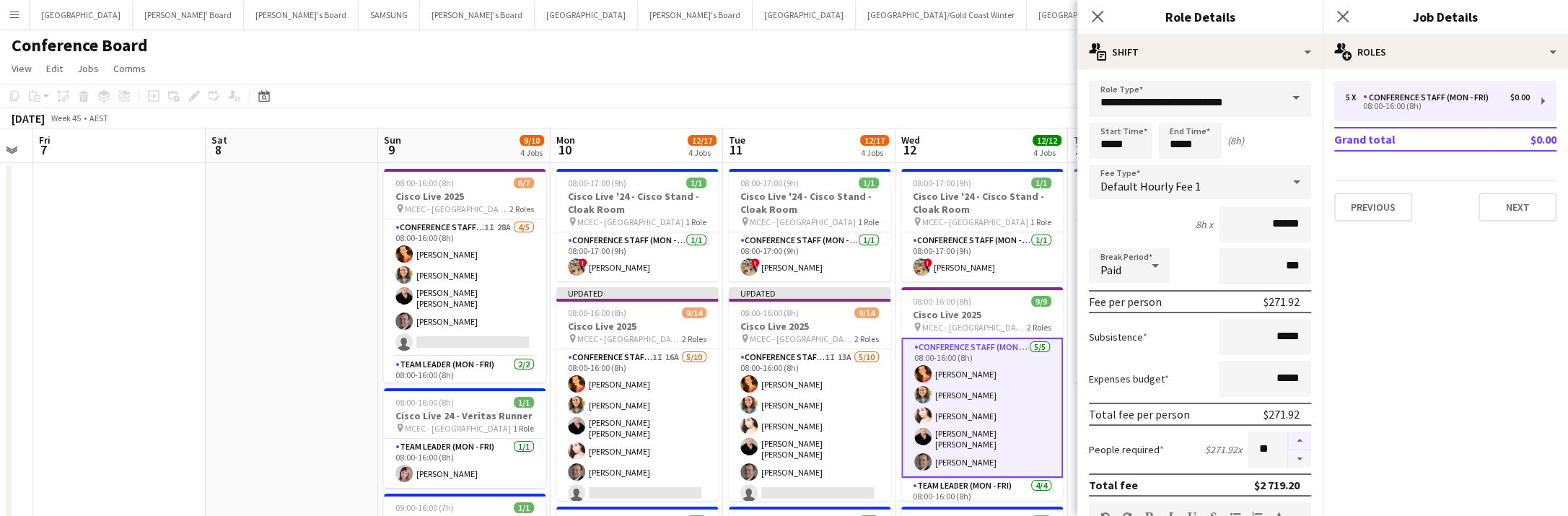
click at [1300, 437] on button "button" at bounding box center [1299, 441] width 23 height 18
click at [1297, 459] on button "button" at bounding box center [1299, 459] width 23 height 18
type input "**"
click at [1013, 107] on app-toolbar "Copy Paste Paste Command V Paste with crew Command Shift V Paste linked Job [GE…" at bounding box center [784, 96] width 1568 height 25
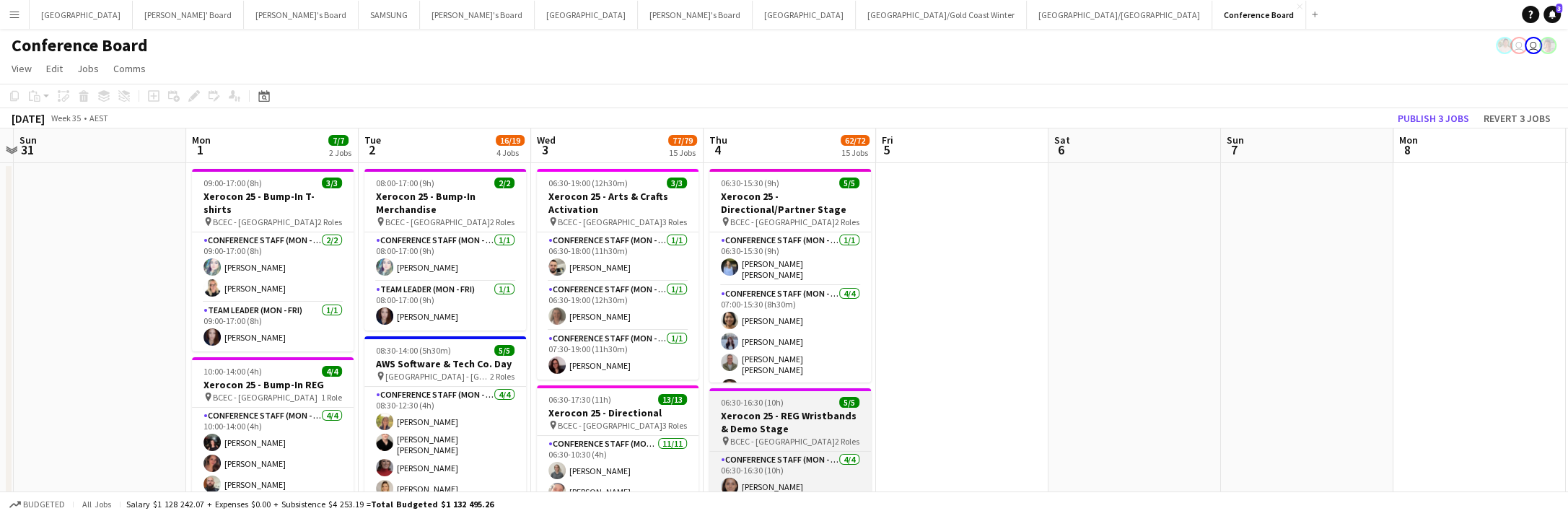
scroll to position [0, 504]
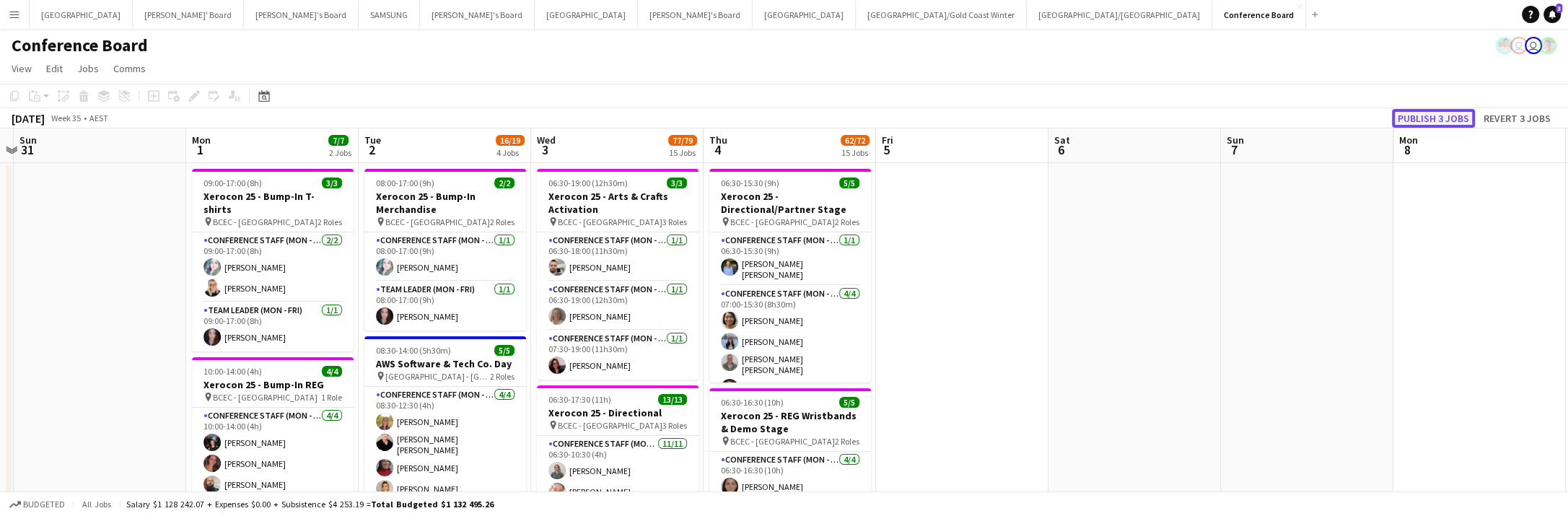
click at [1415, 118] on button "Publish 3 jobs" at bounding box center [1433, 117] width 83 height 18
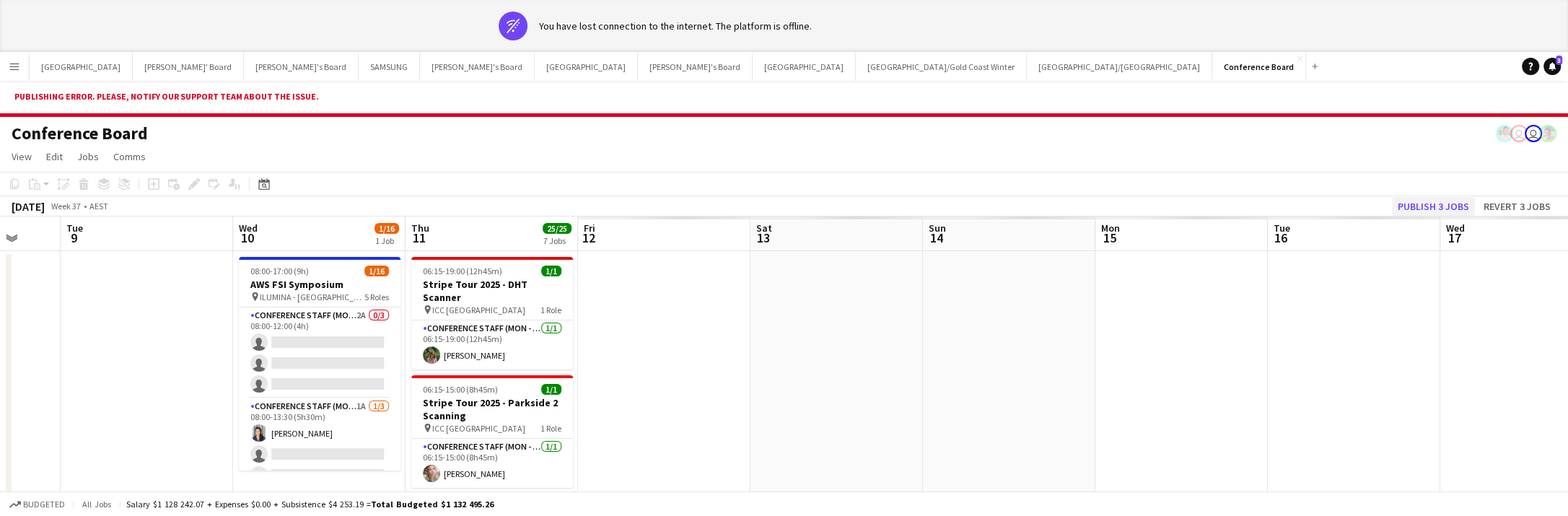
scroll to position [0, 630]
click at [1437, 204] on button "Publish 3 jobs" at bounding box center [1433, 206] width 83 height 18
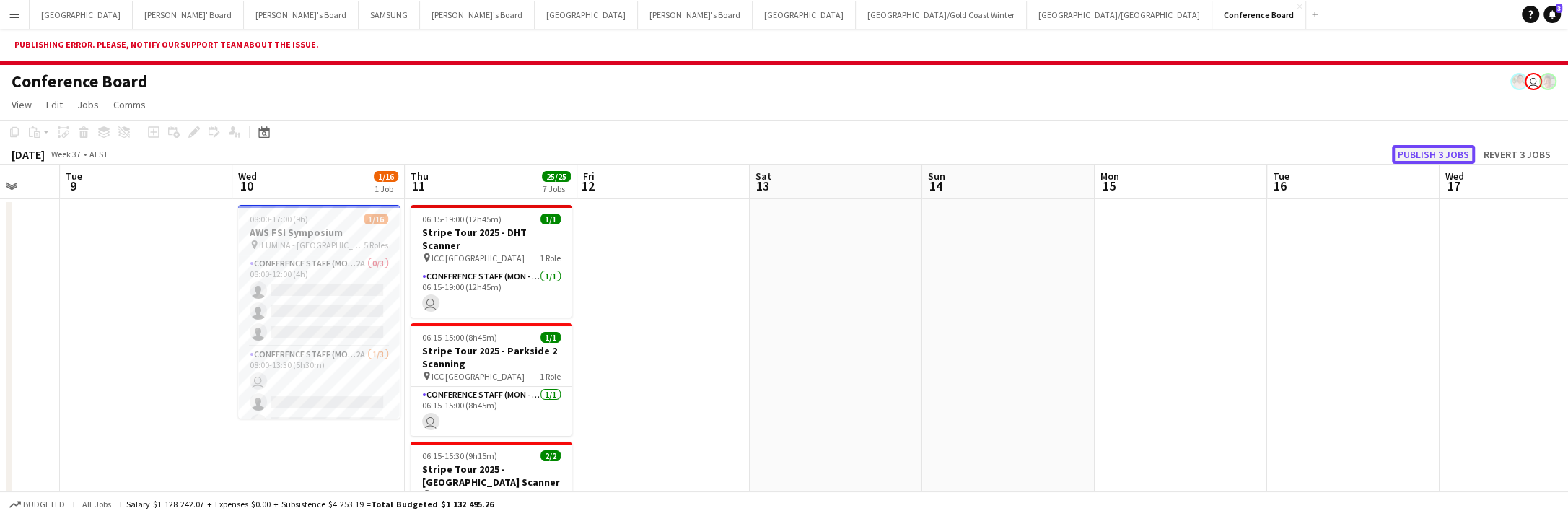
click at [1434, 150] on button "Publish 3 jobs" at bounding box center [1433, 154] width 83 height 18
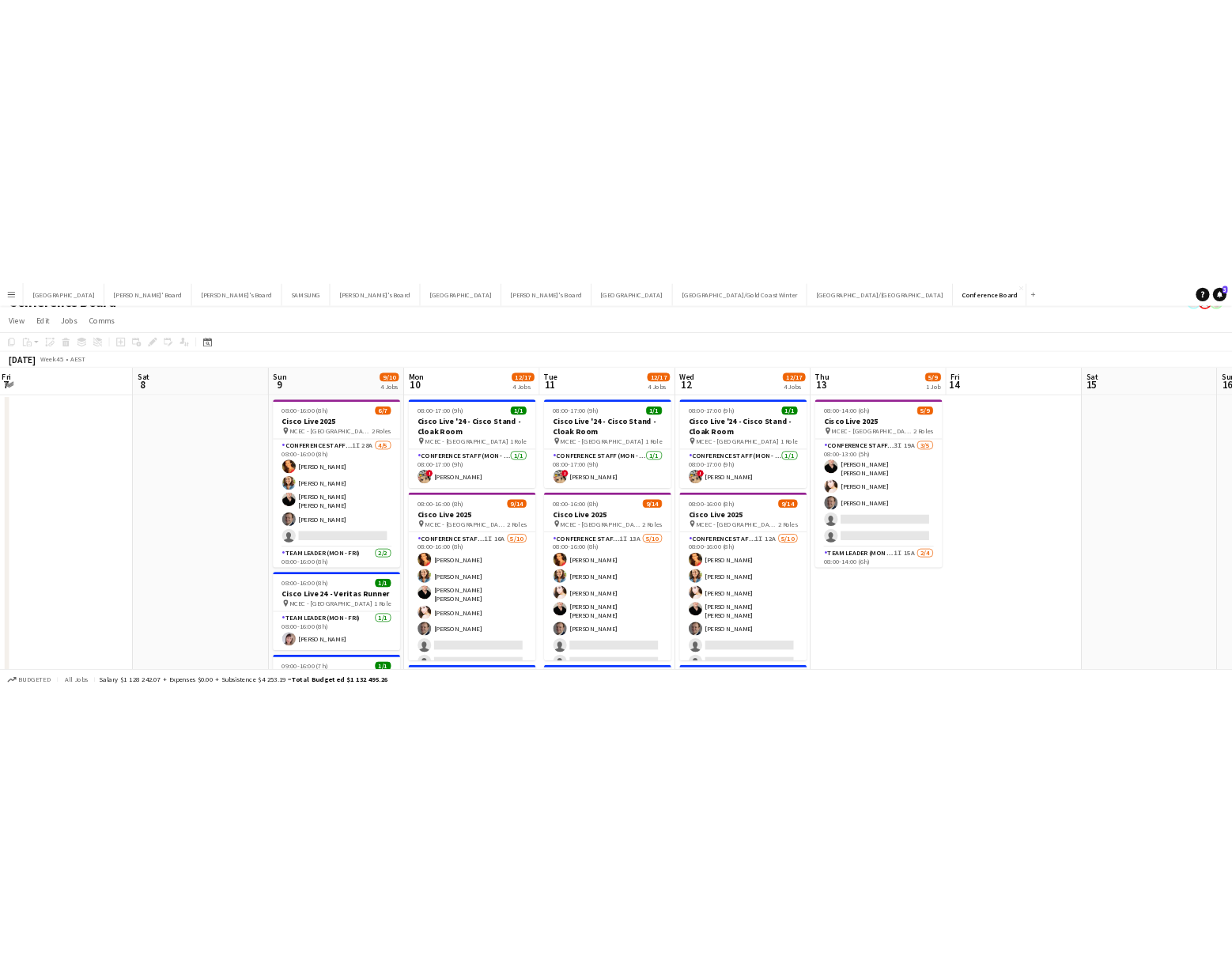
scroll to position [0, 375]
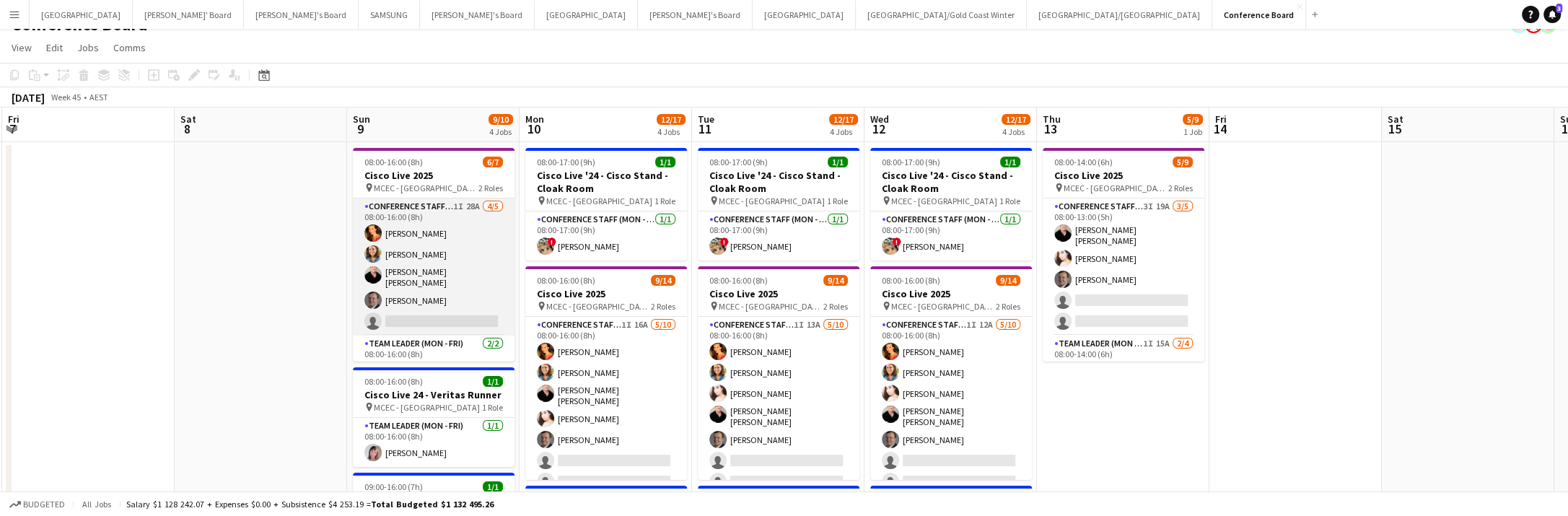
click at [445, 300] on app-card-role "Conference Staff (Mon - Fri) 1I 28A 4/5 08:00-16:00 (8h) Chrissie Leigh Chloe G…" at bounding box center [434, 267] width 162 height 138
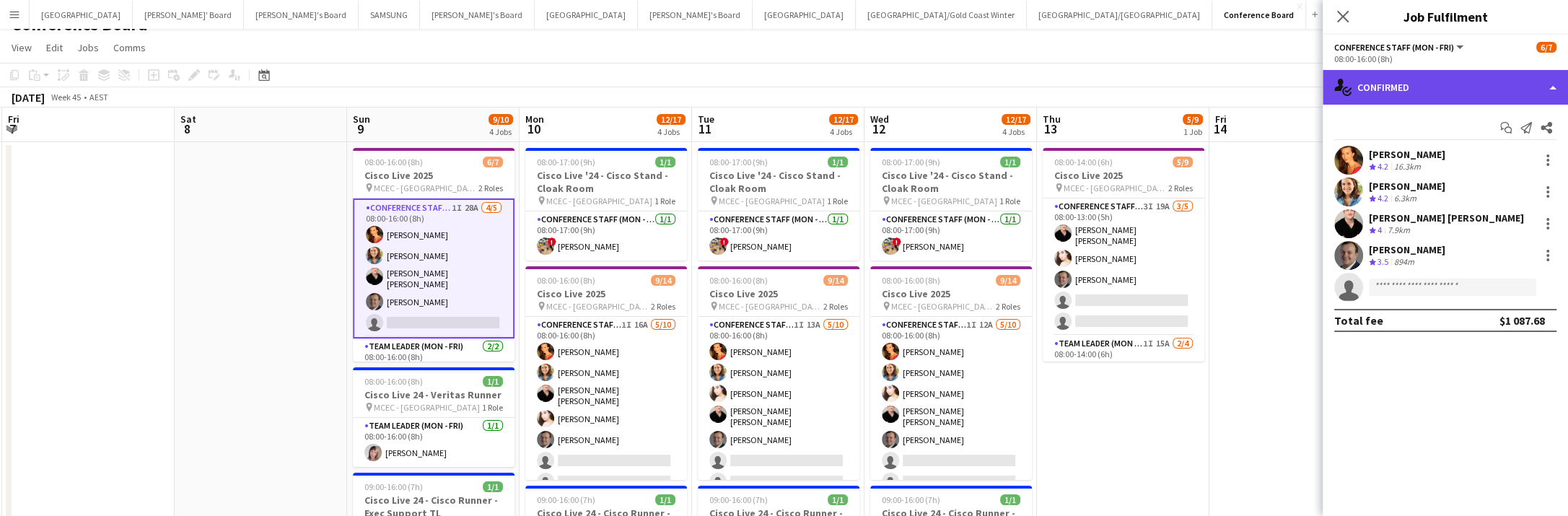
click at [1546, 95] on div "single-neutral-actions-check-2 Confirmed" at bounding box center [1445, 88] width 245 height 35
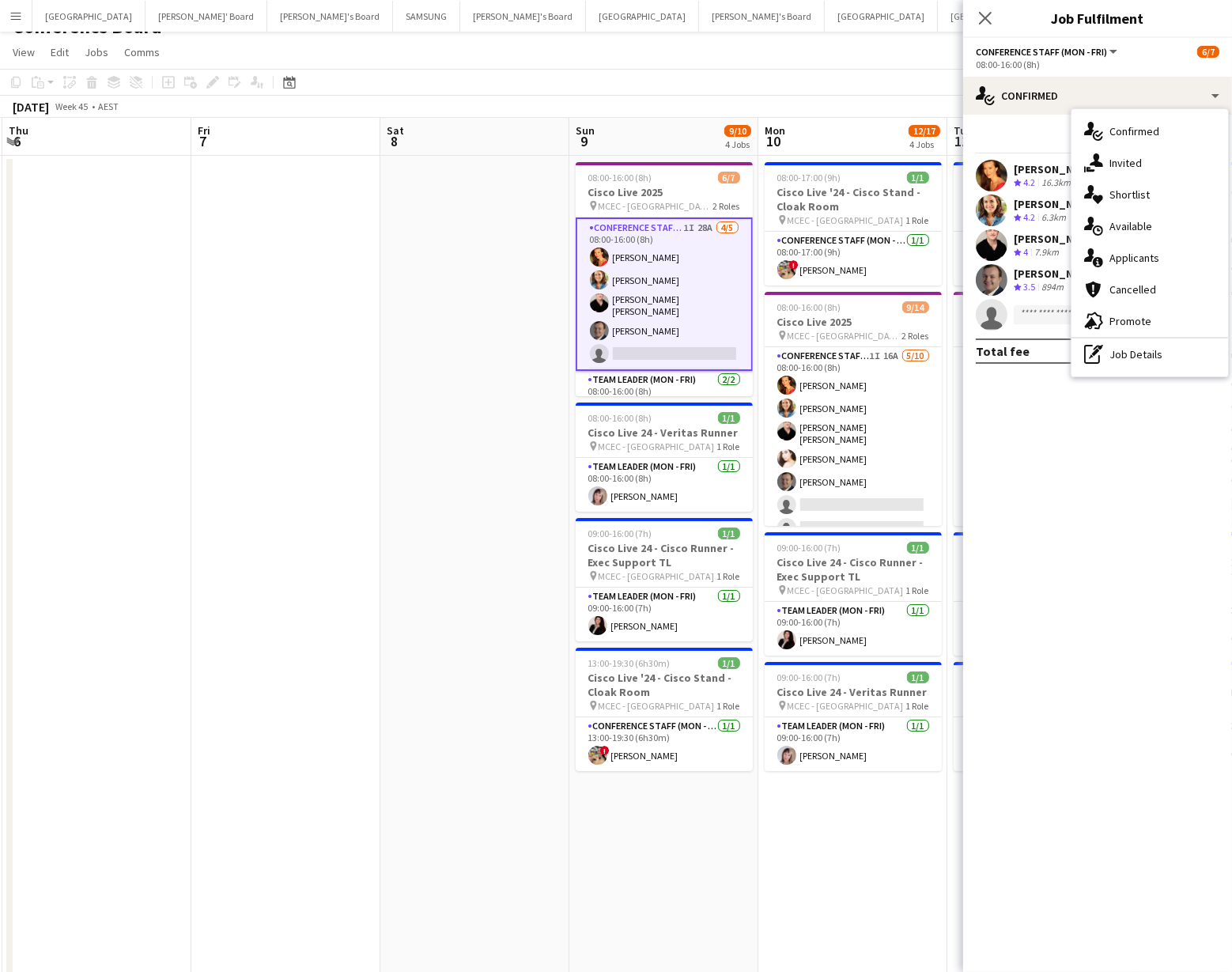
scroll to position [0, 0]
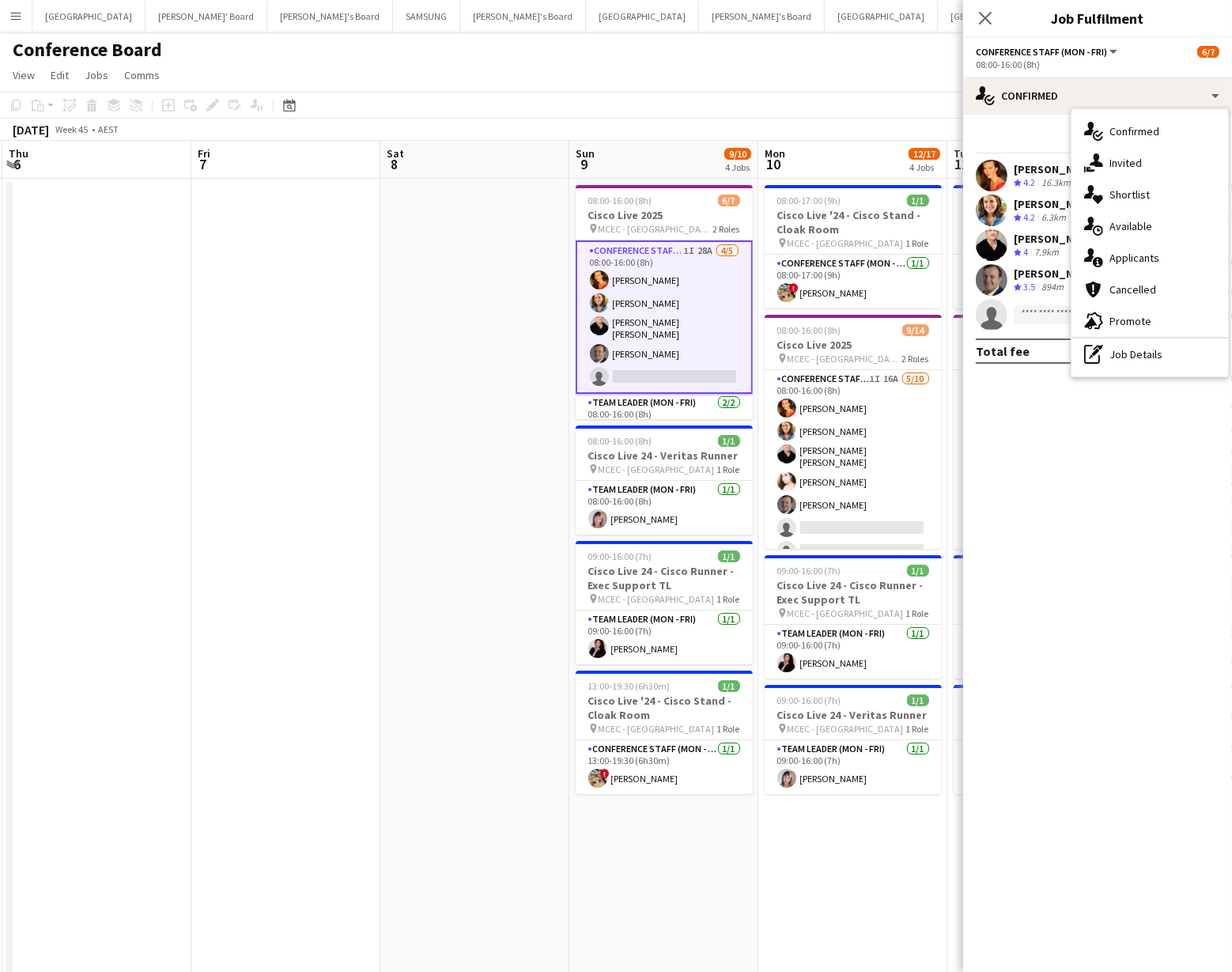
click at [642, 371] on app-card-role "Conference Staff (Mon - Fri) 1I 28A 4/5 08:00-16:00 (8h) Chrissie Leigh Chloe G…" at bounding box center [664, 317] width 178 height 154
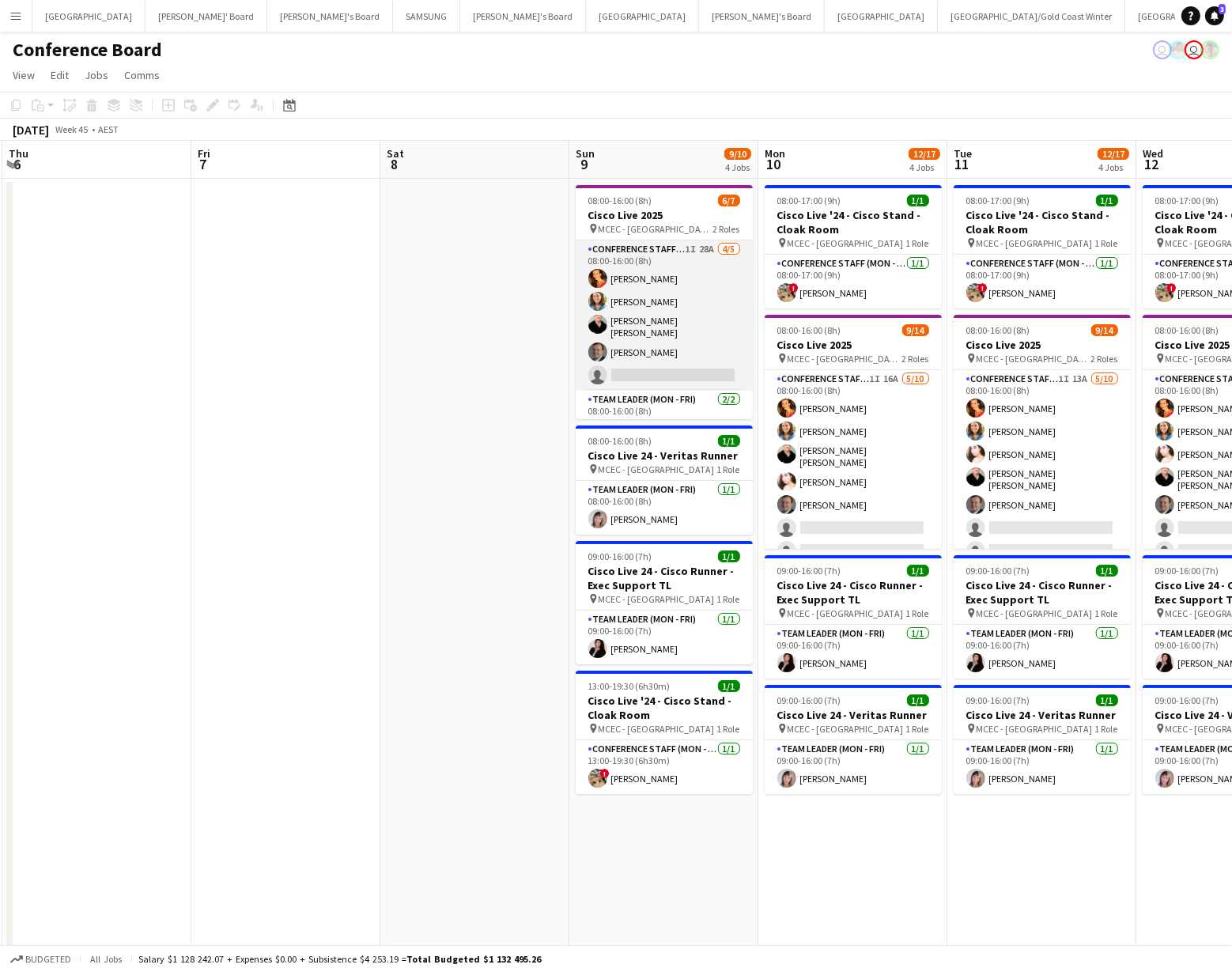
click at [654, 279] on app-card-role "Conference Staff (Mon - Fri) 1I 28A 4/5 08:00-16:00 (8h) Chrissie Leigh Chloe G…" at bounding box center [664, 315] width 178 height 151
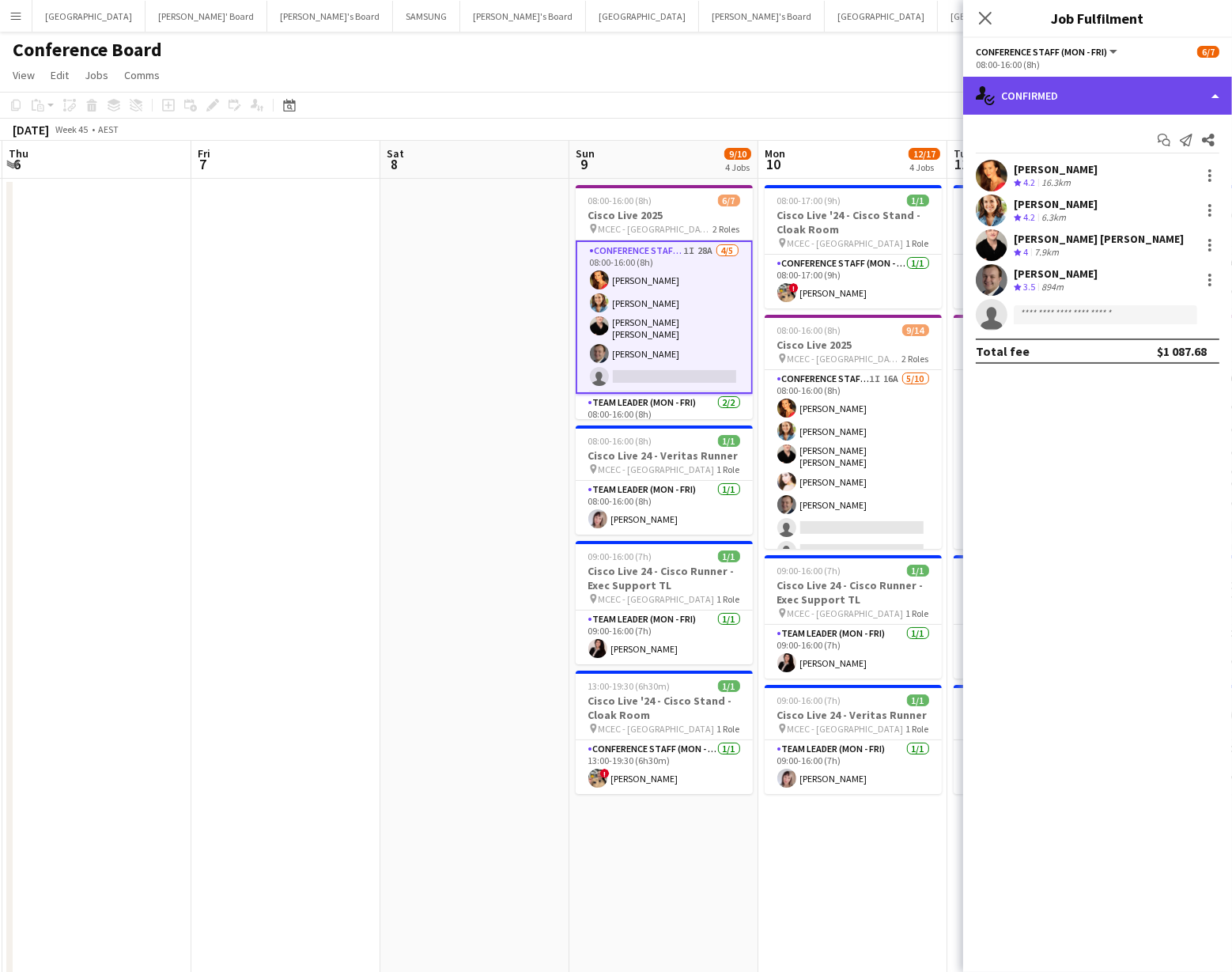
drag, startPoint x: 1074, startPoint y: 80, endPoint x: 1075, endPoint y: 87, distance: 7.1
click at [1074, 80] on div "single-neutral-actions-check-2 Confirmed" at bounding box center [1098, 96] width 269 height 38
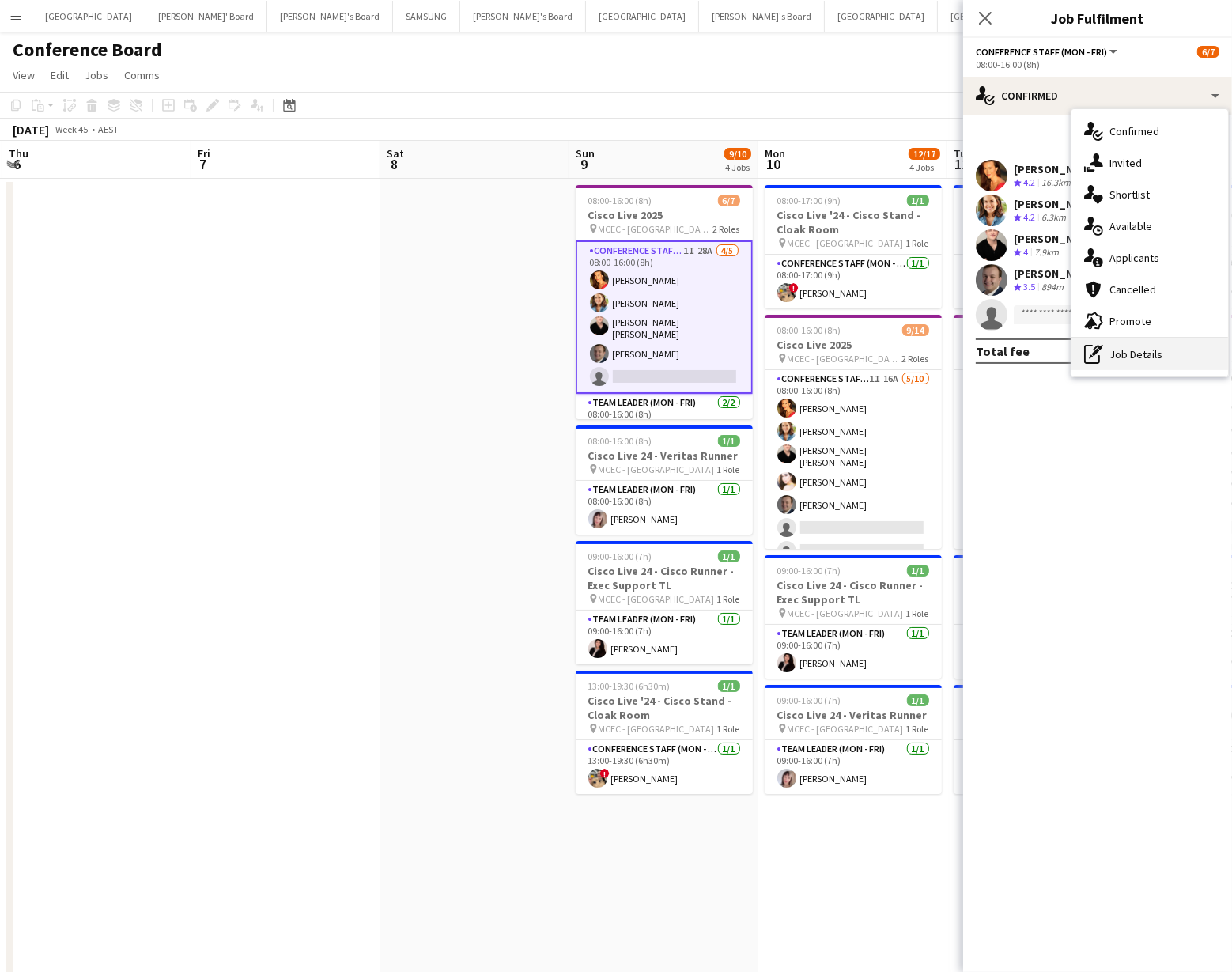
click at [1145, 357] on div "pen-write Job Details" at bounding box center [1149, 354] width 157 height 32
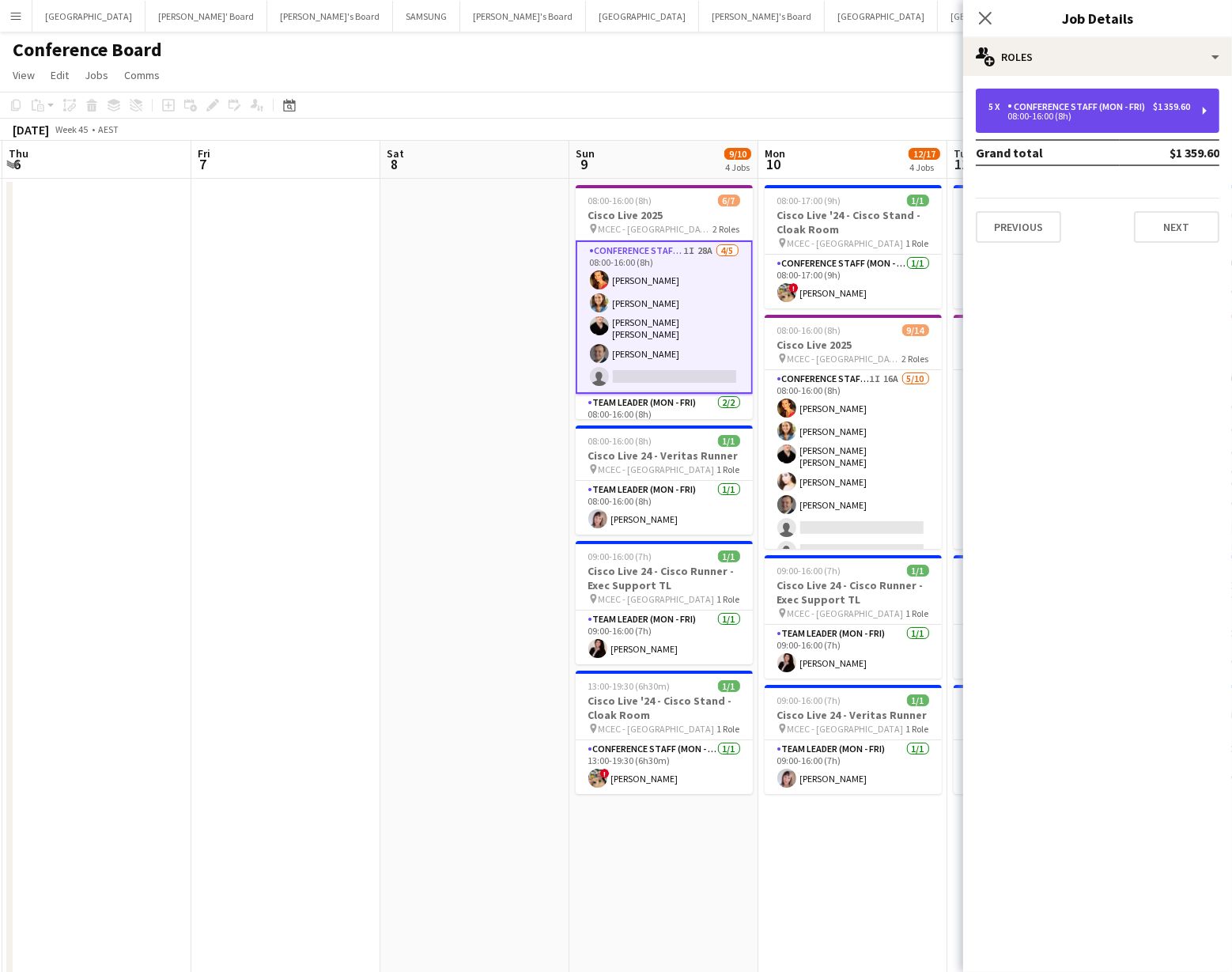
click at [1158, 110] on div "$1 359.60" at bounding box center [1172, 107] width 37 height 12
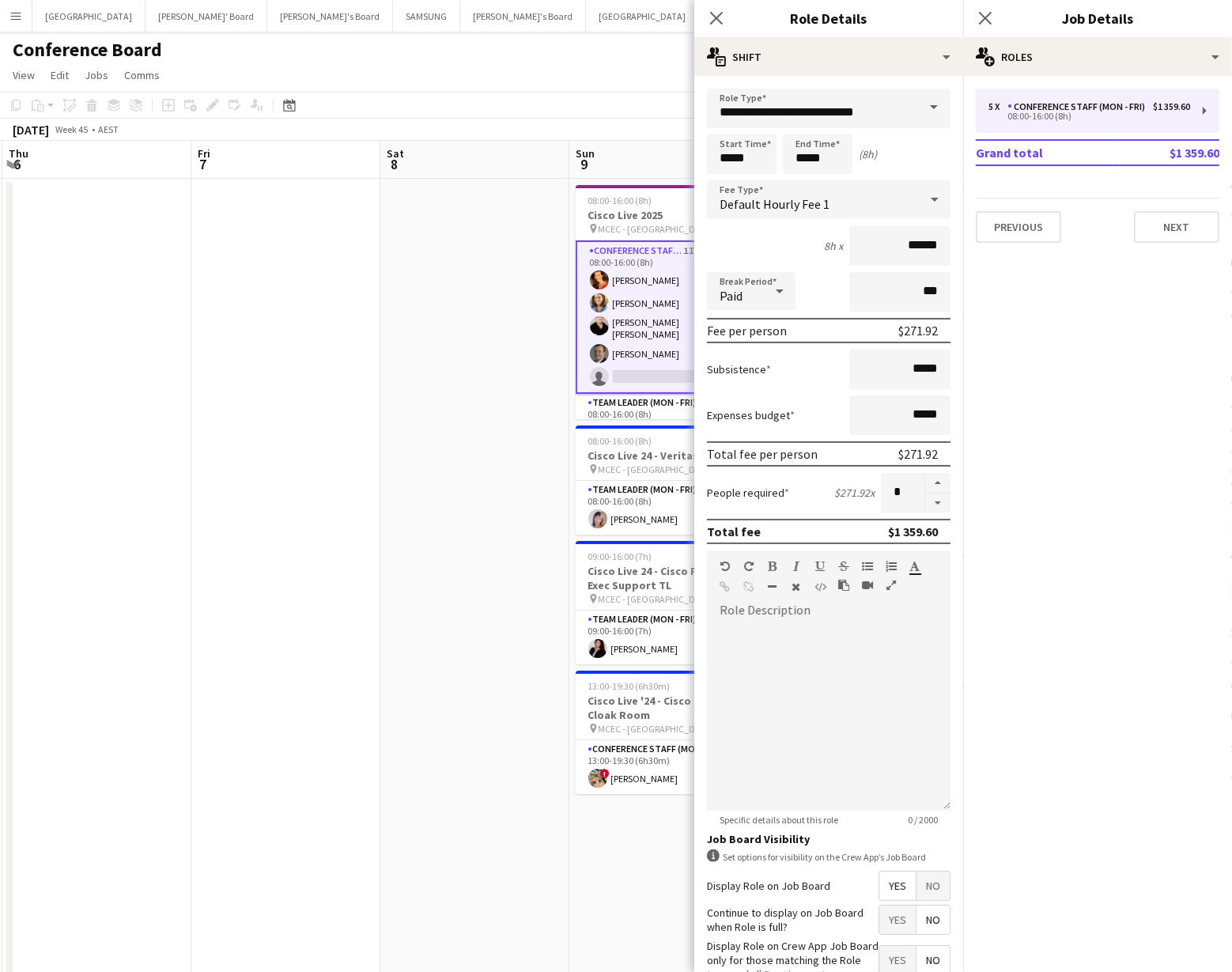
click at [454, 415] on app-date-cell at bounding box center [474, 878] width 189 height 1398
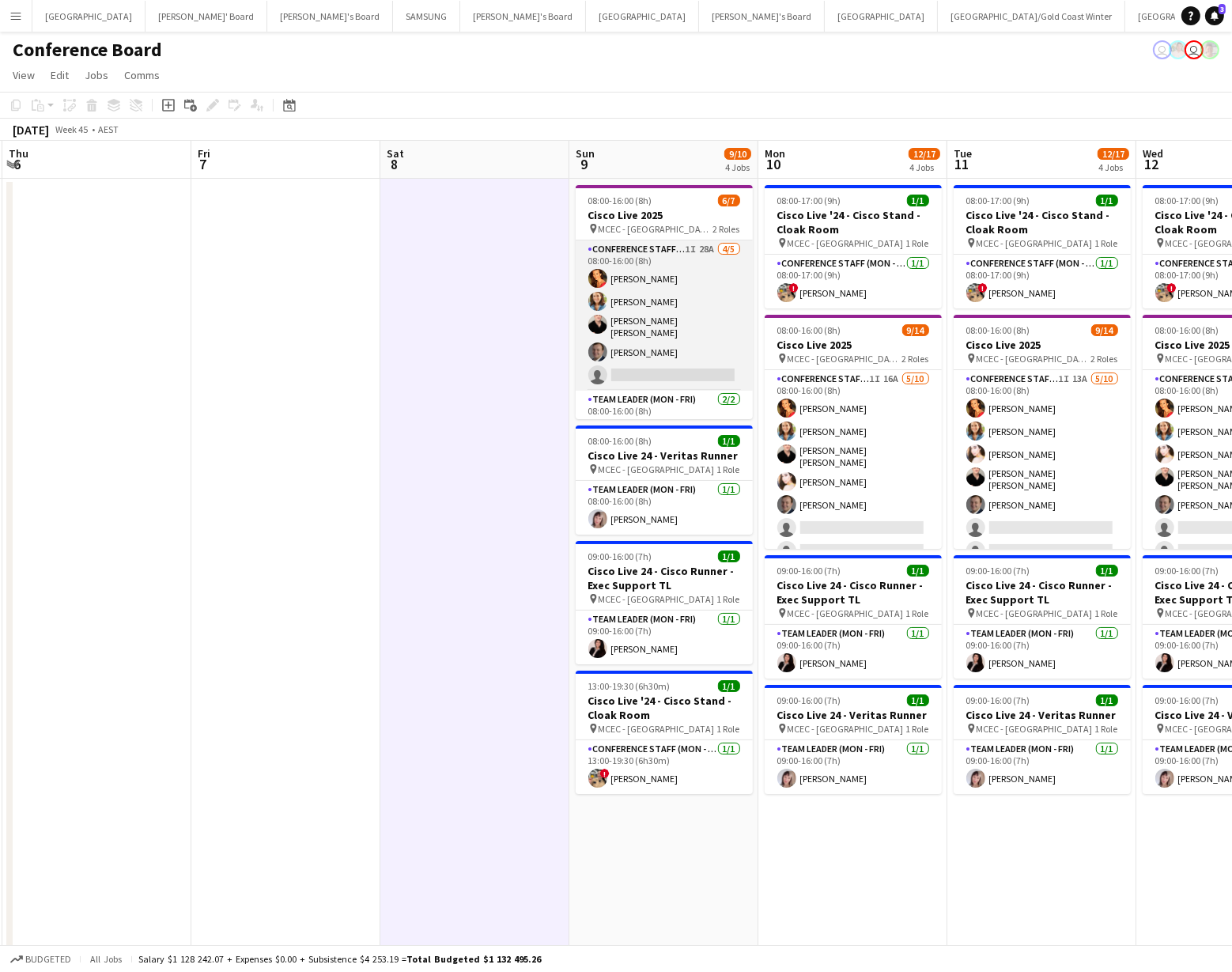
click at [664, 351] on app-card-role "Conference Staff (Mon - Fri) 1I 28A 4/5 08:00-16:00 (8h) Chrissie Leigh Chloe G…" at bounding box center [664, 315] width 178 height 151
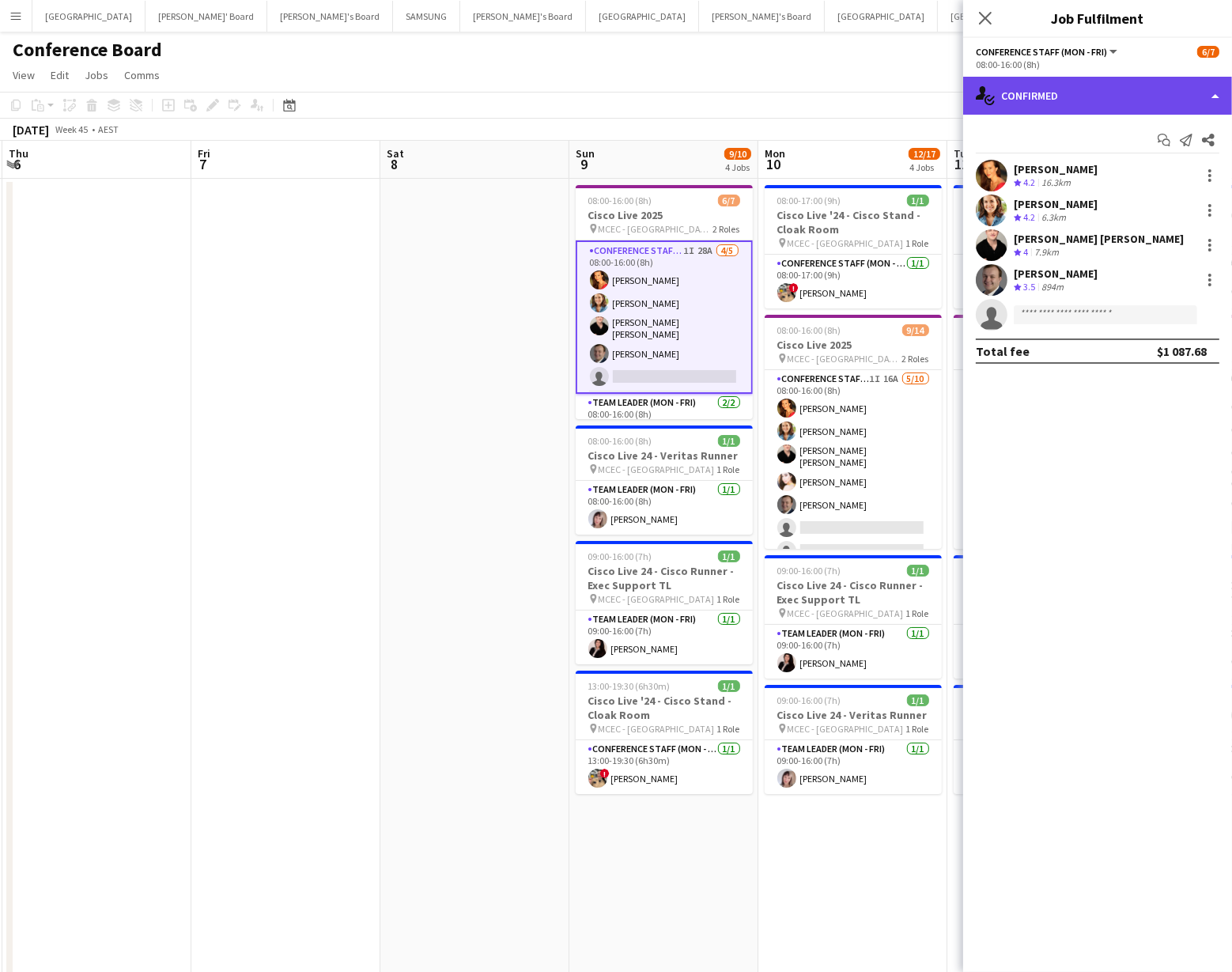
click at [1152, 101] on div "single-neutral-actions-check-2 Confirmed" at bounding box center [1098, 96] width 269 height 38
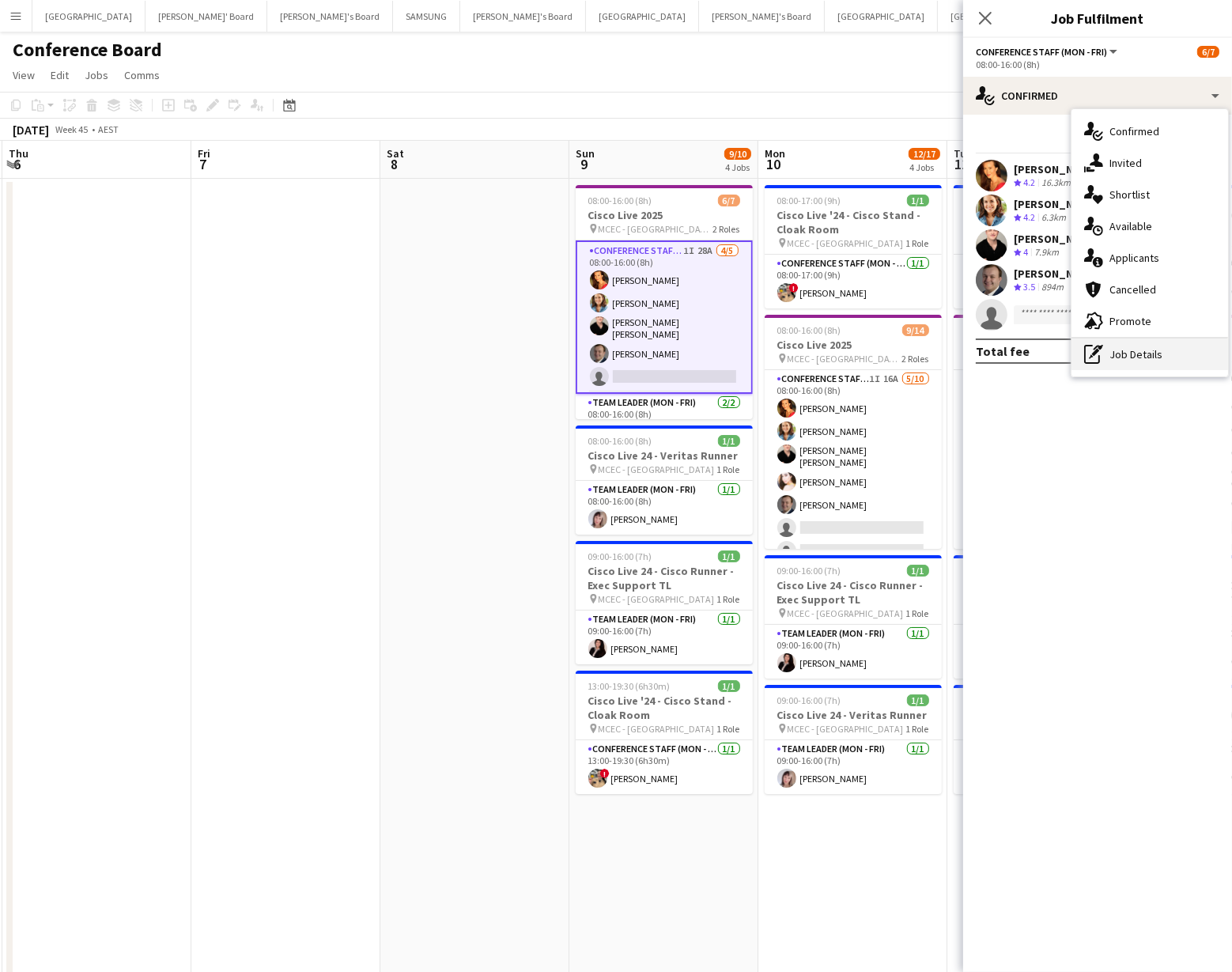
click at [1157, 363] on div "pen-write Job Details" at bounding box center [1149, 354] width 157 height 32
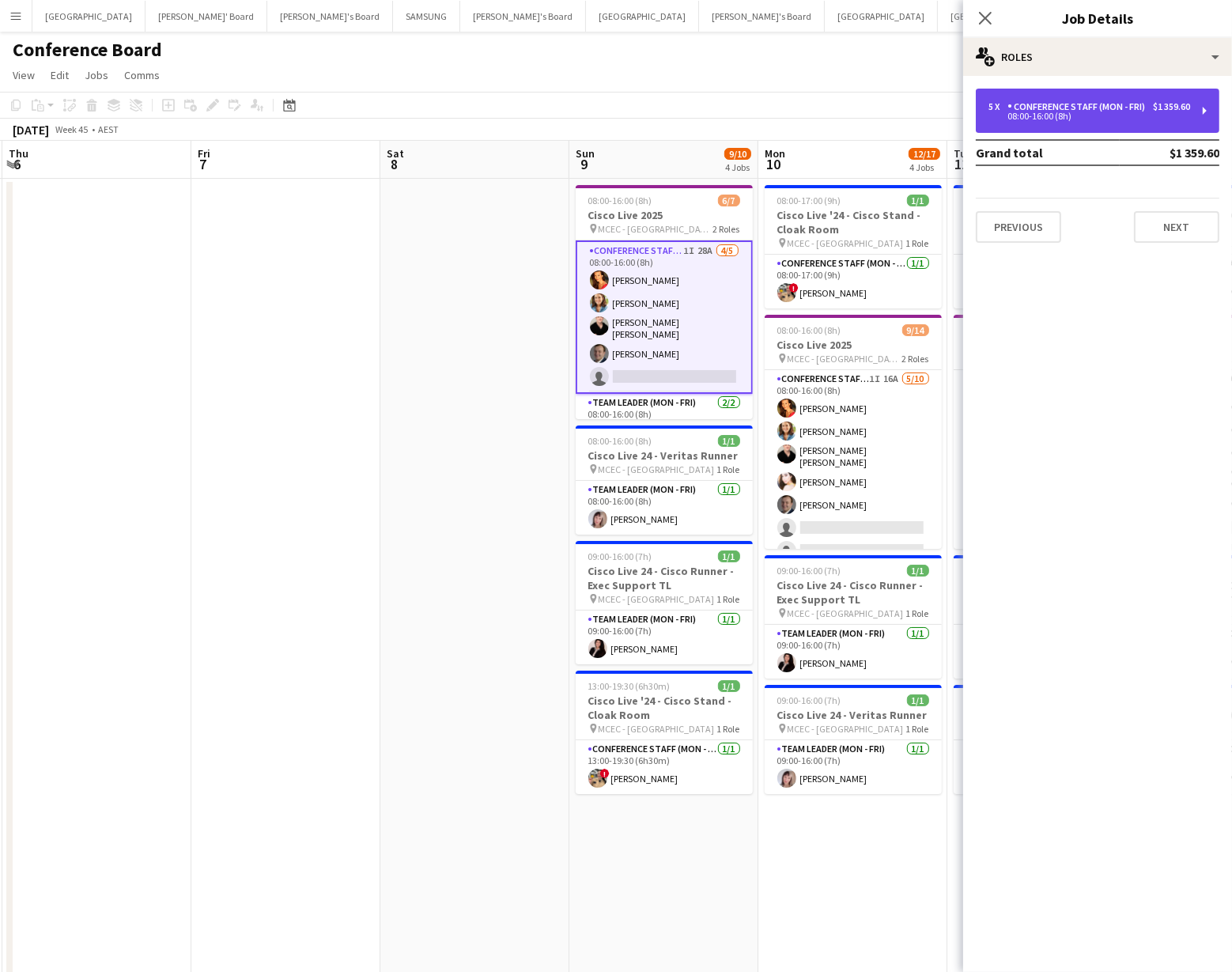
click at [1085, 108] on div "Conference Staff (Mon - Fri)" at bounding box center [1080, 107] width 144 height 12
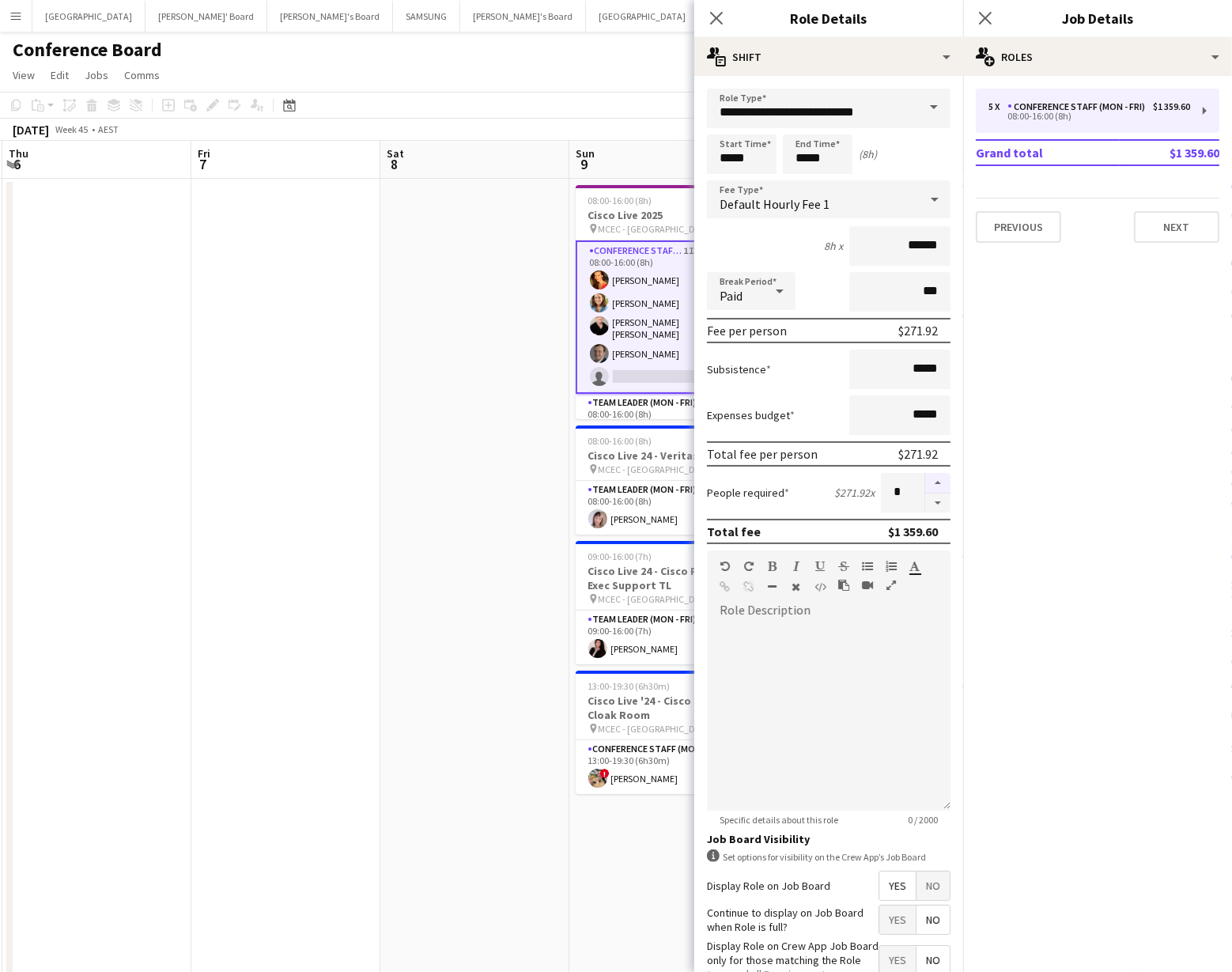
click at [936, 480] on button "button" at bounding box center [938, 483] width 25 height 20
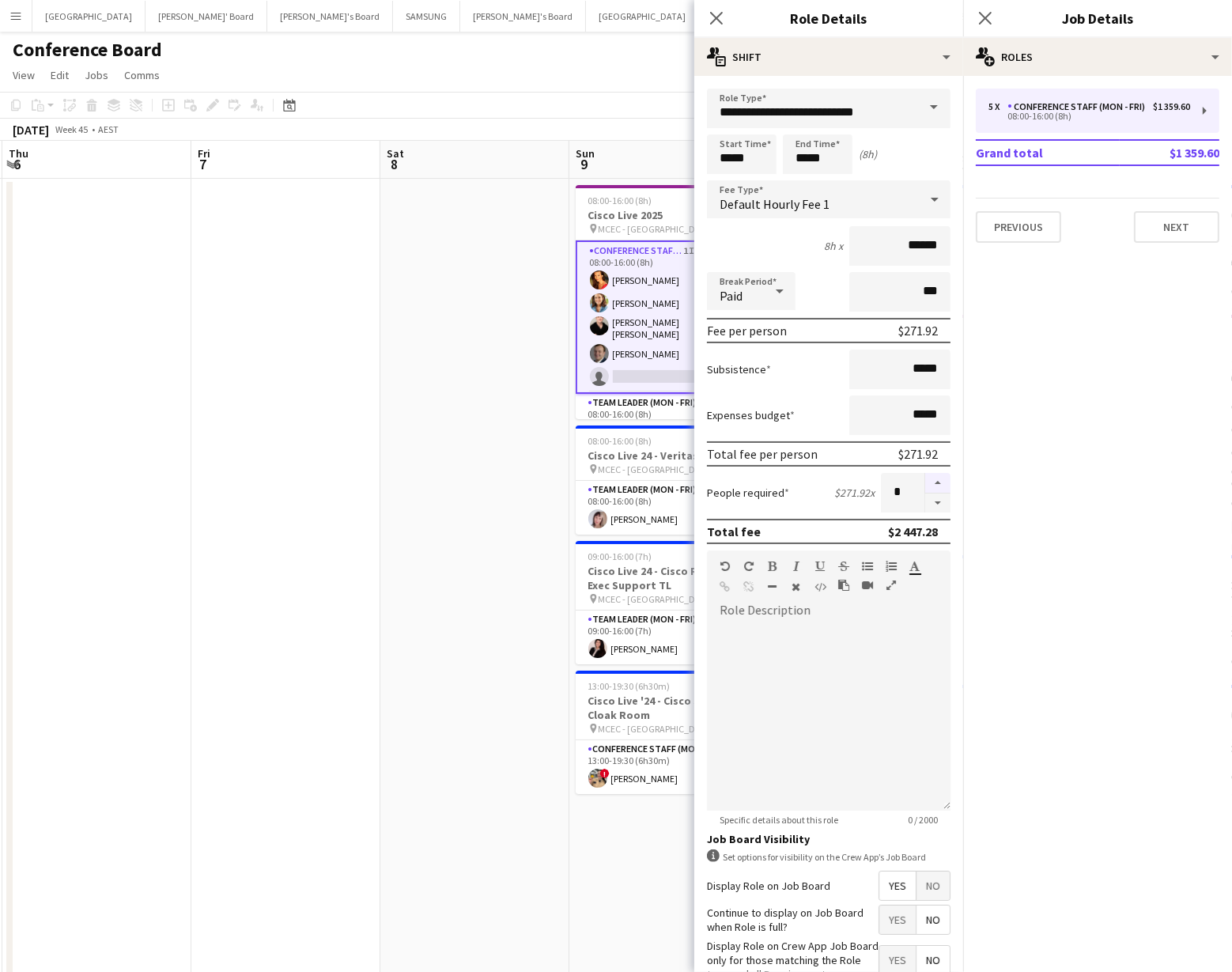
type input "**"
click at [482, 529] on app-date-cell at bounding box center [474, 878] width 189 height 1398
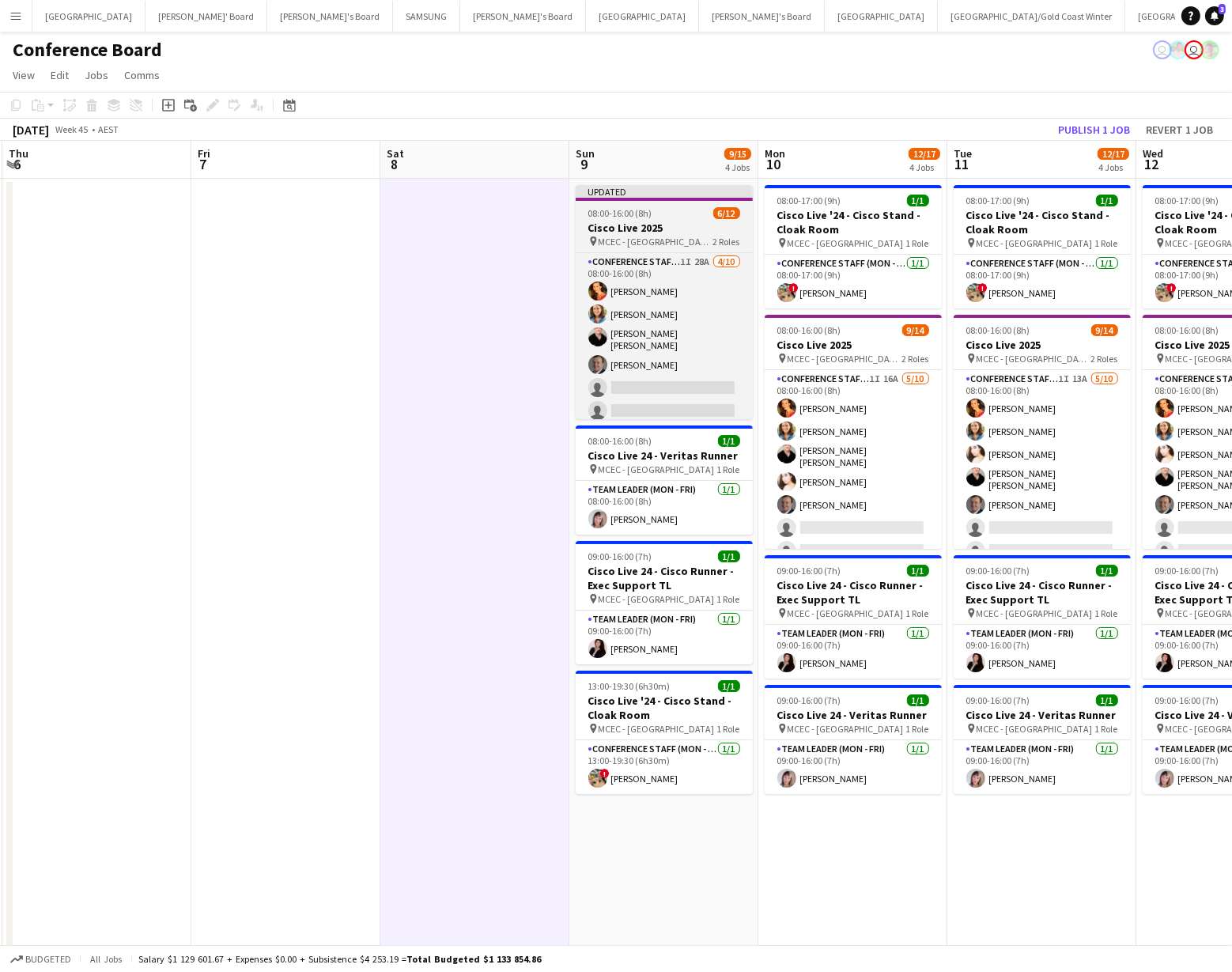
click at [663, 231] on h3 "Cisco Live 2025" at bounding box center [664, 228] width 178 height 14
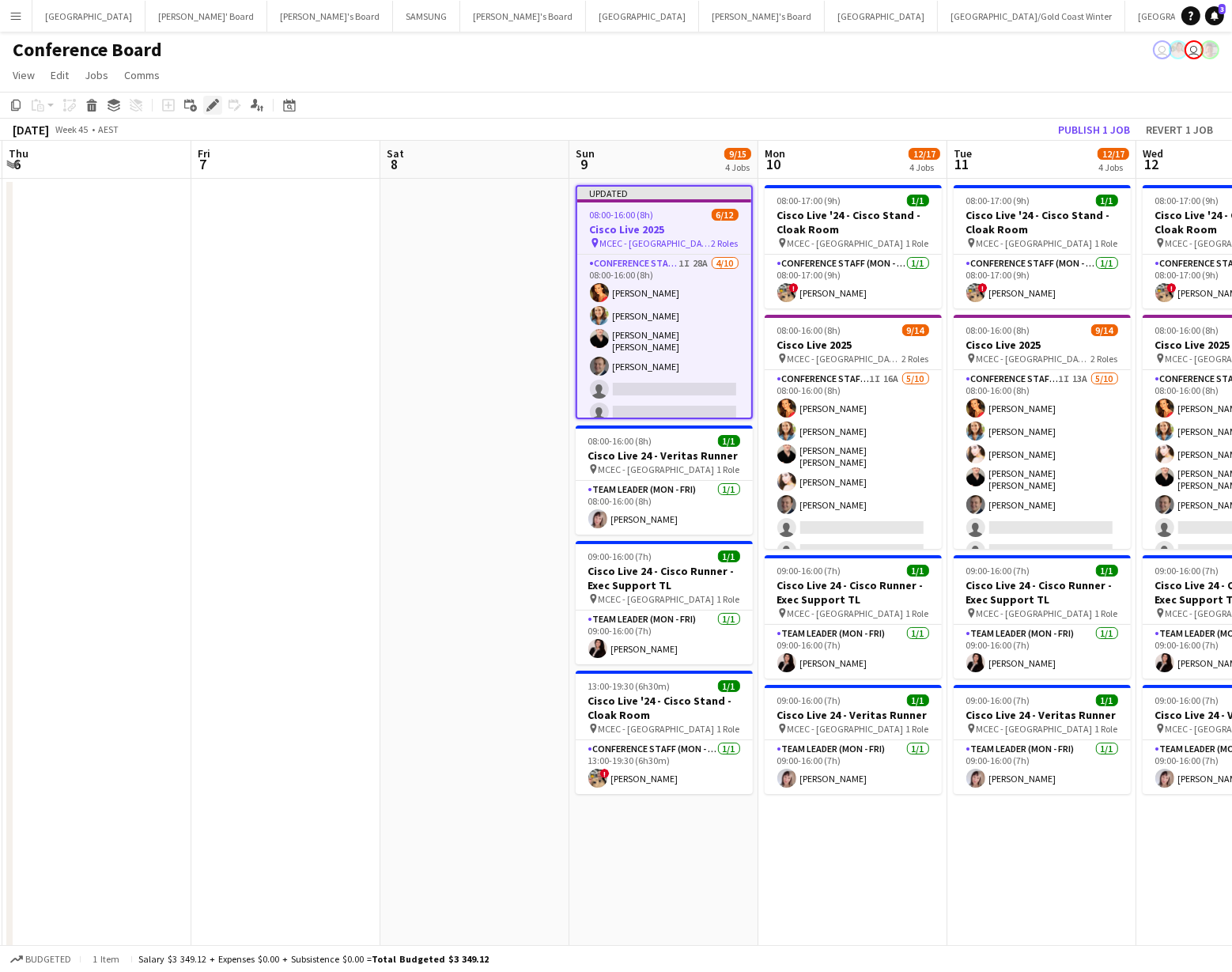
click at [206, 109] on icon "Edit" at bounding box center [212, 105] width 12 height 12
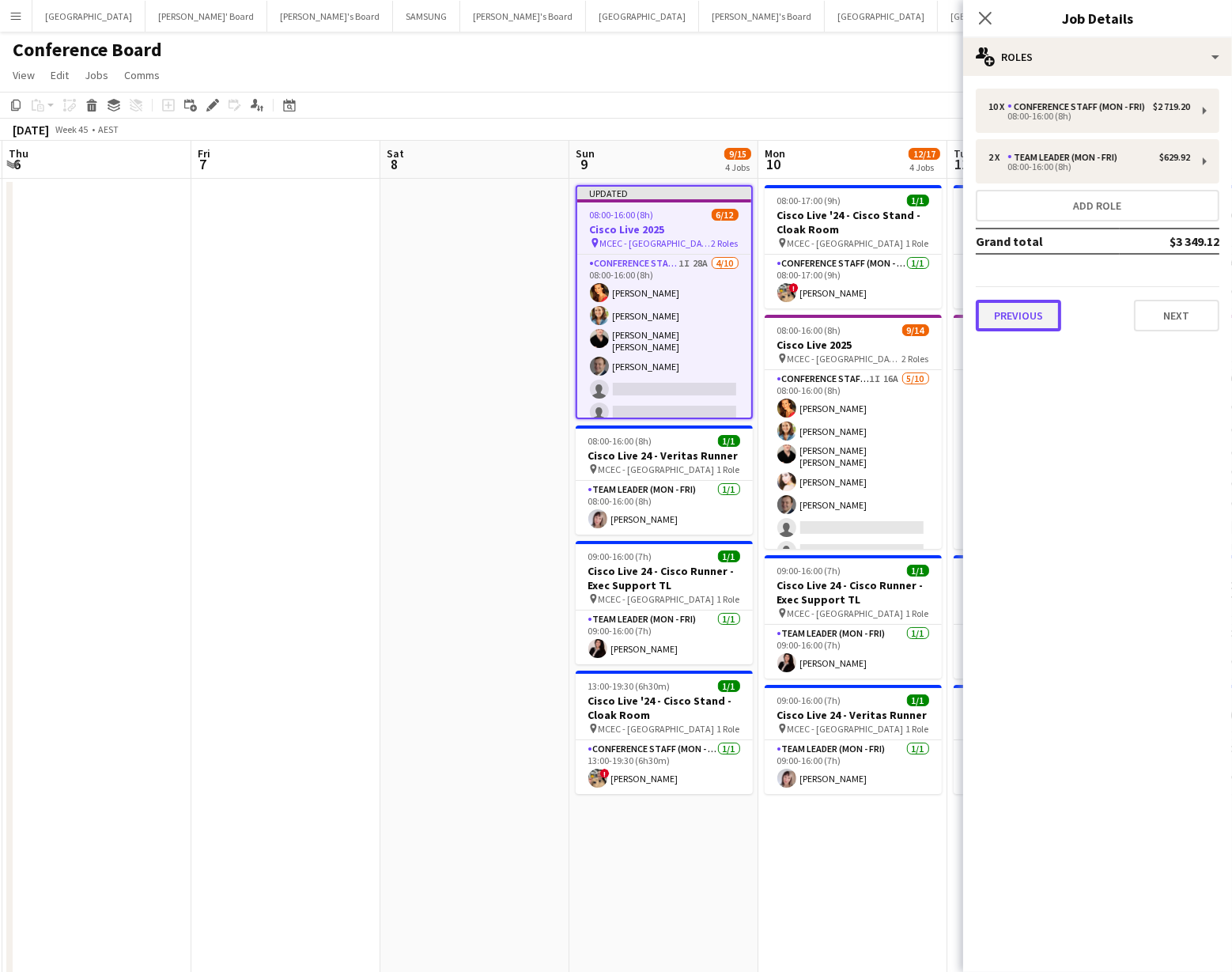
click at [995, 317] on button "Previous" at bounding box center [1019, 315] width 85 height 32
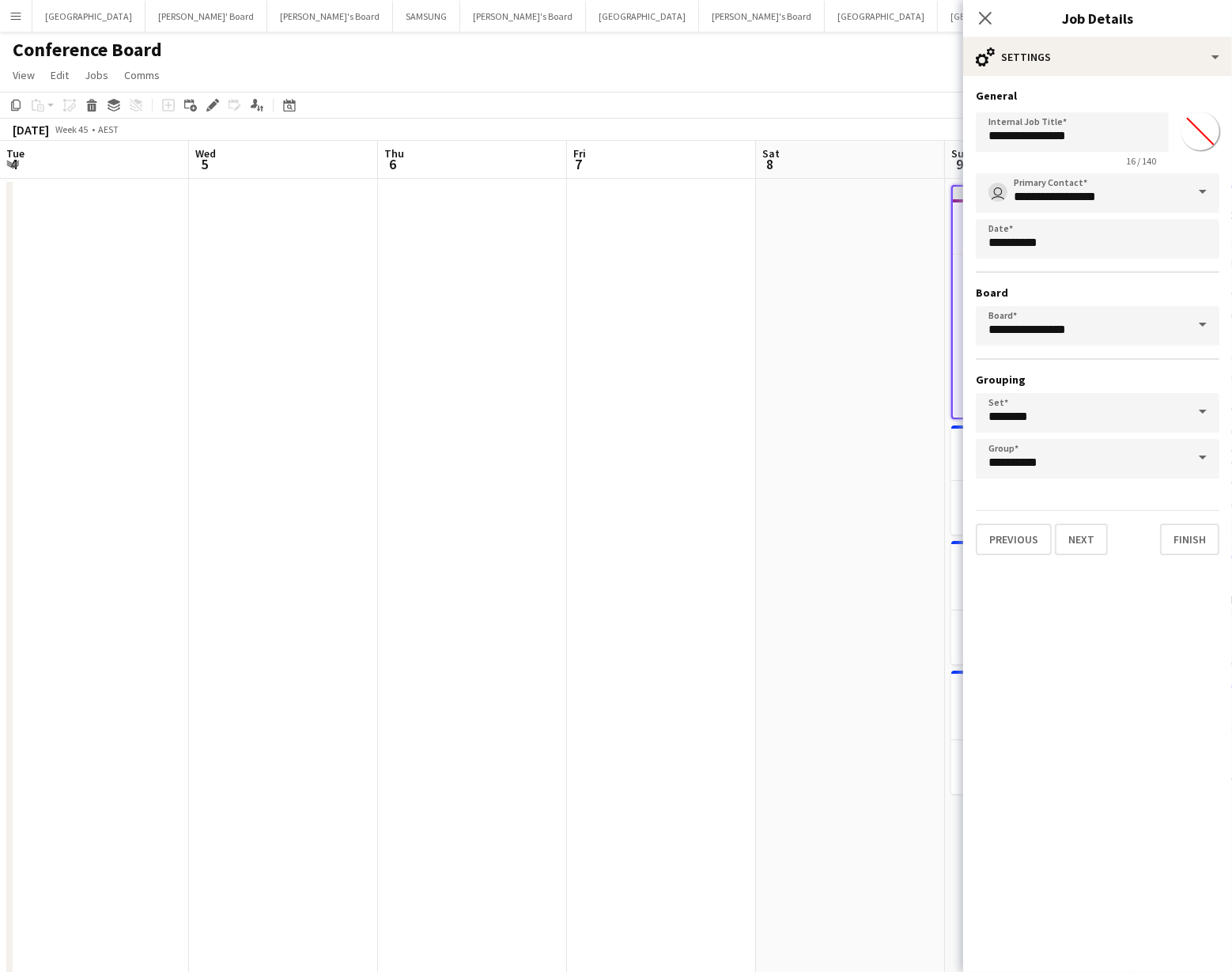
scroll to position [0, 375]
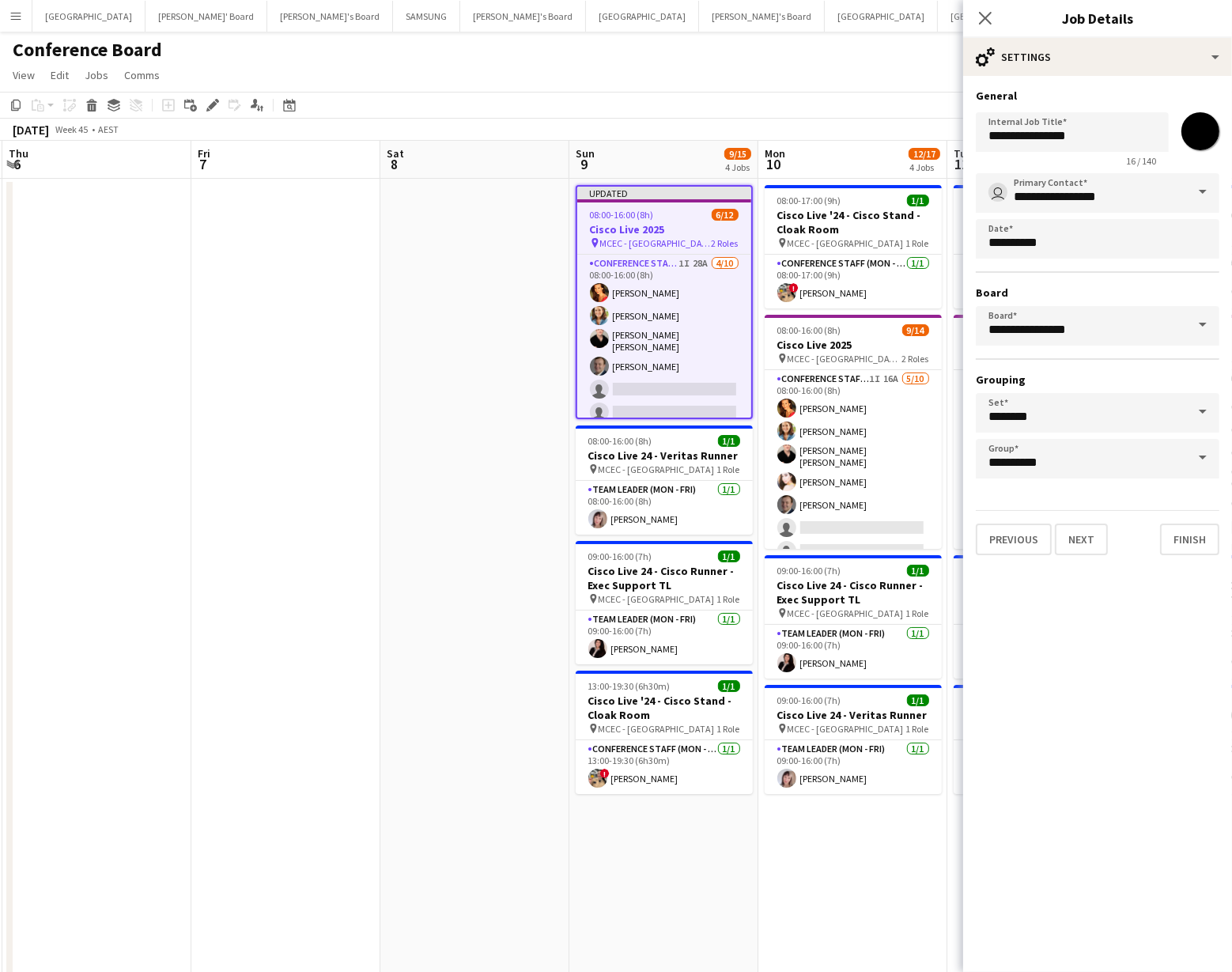
type input "*******"
click at [711, 97] on app-toolbar "Copy Paste Paste Command V Paste with crew Command Shift V Paste linked Job [GE…" at bounding box center [616, 106] width 1232 height 27
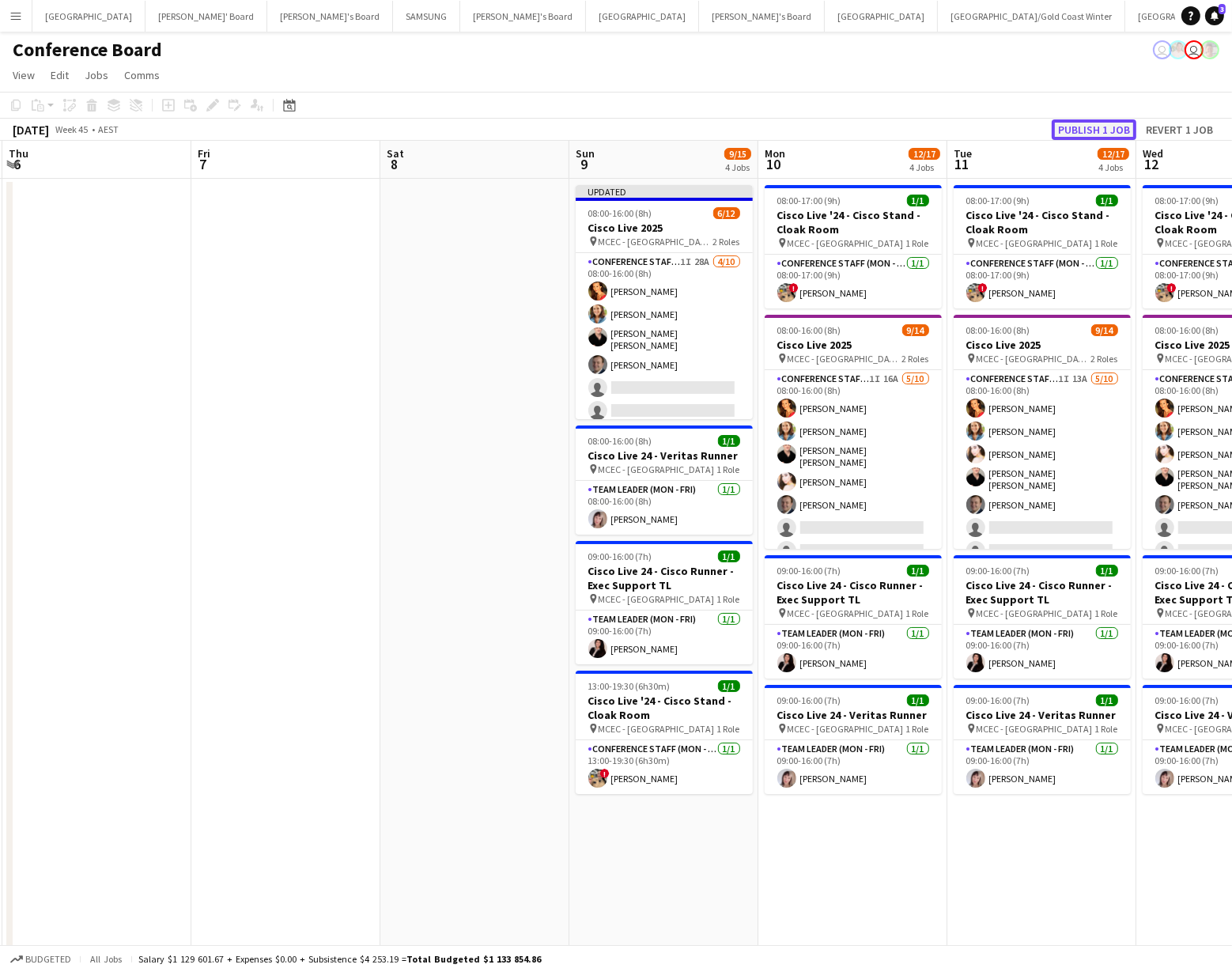
click at [1081, 130] on button "Publish 1 job" at bounding box center [1095, 129] width 85 height 20
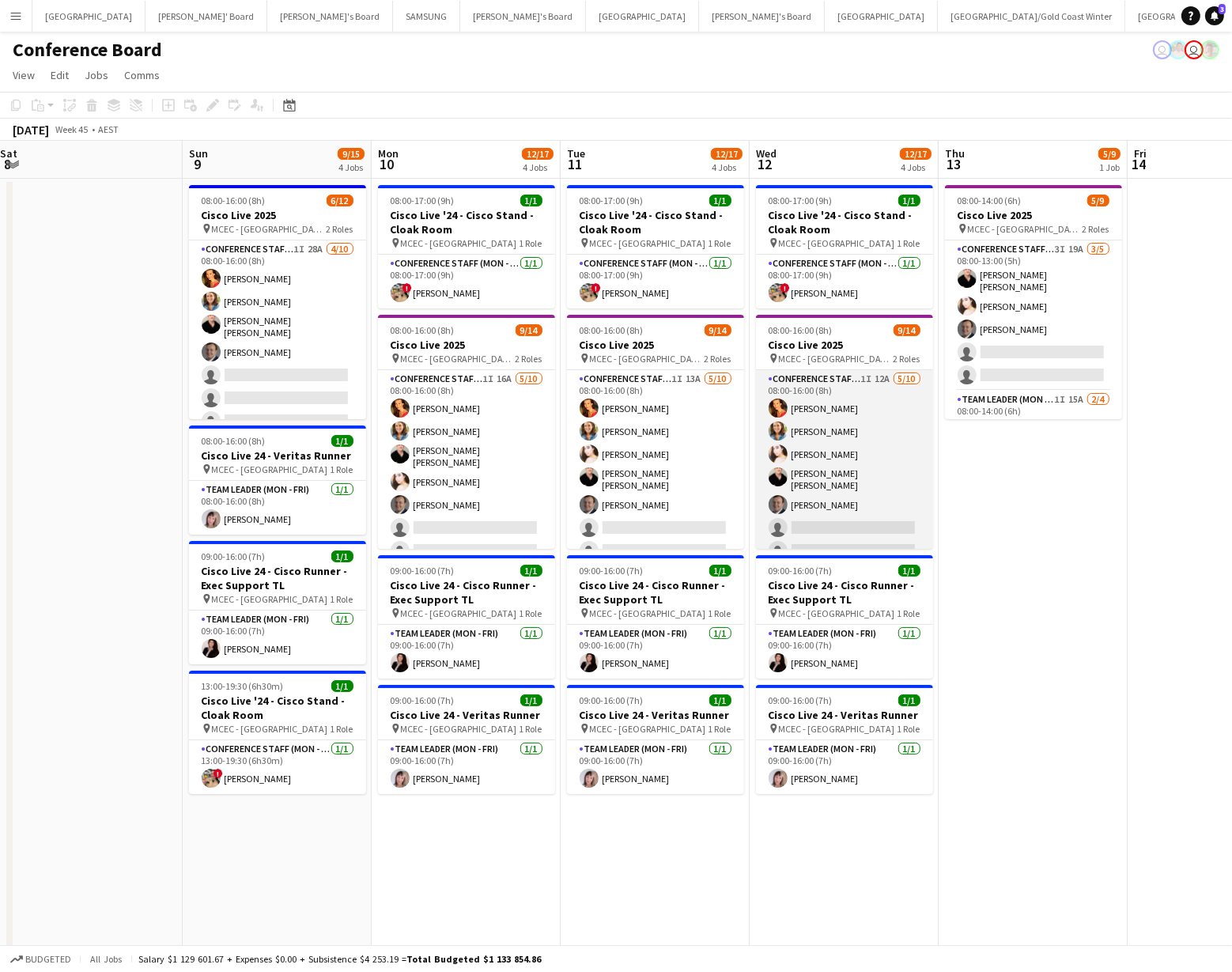
scroll to position [0, 576]
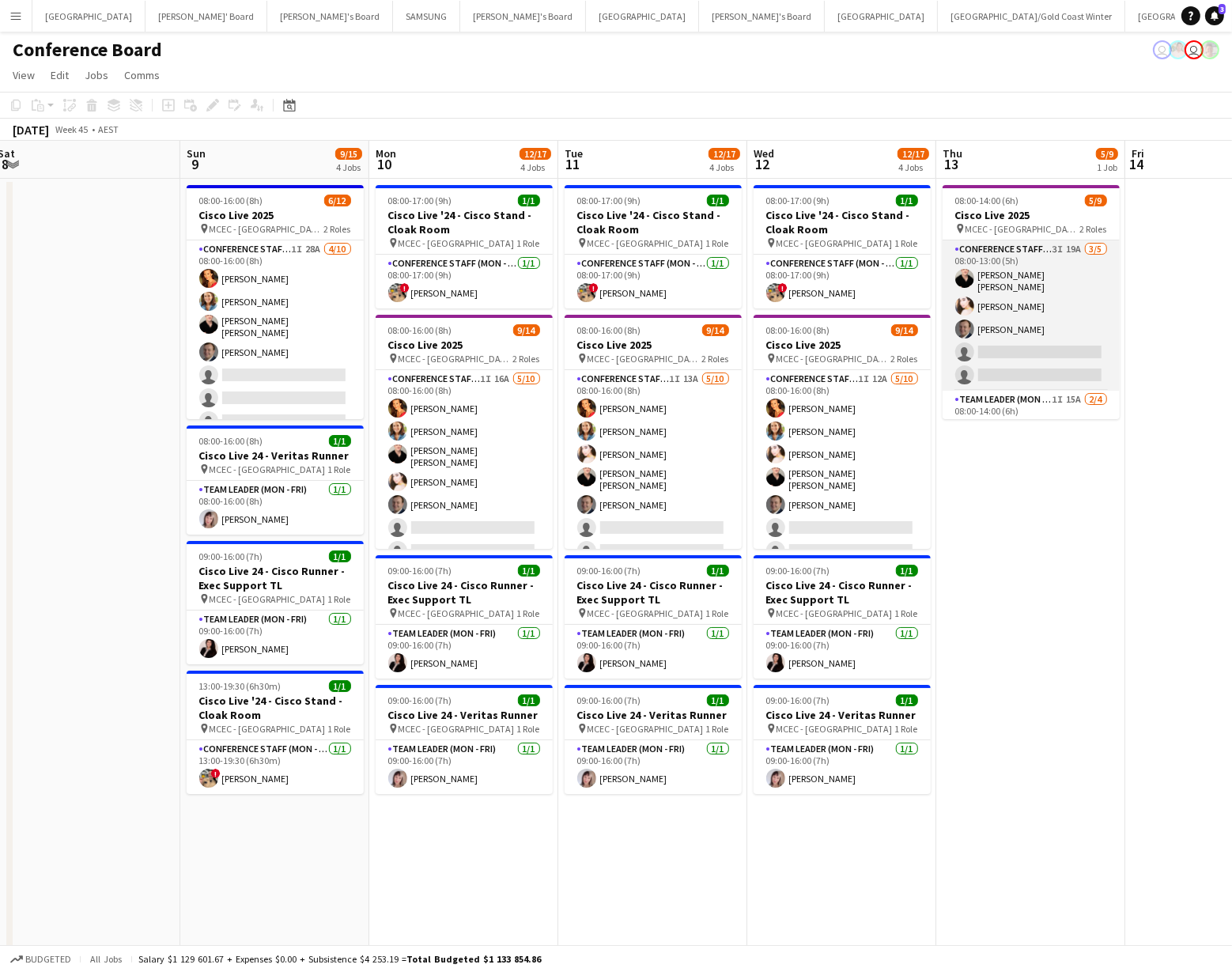
click at [1048, 304] on app-card-role "Conference Staff (Mon - Fri) 3I 19A [DATE] 08:00-13:00 (5h) [PERSON_NAME] [PERS…" at bounding box center [1031, 315] width 178 height 151
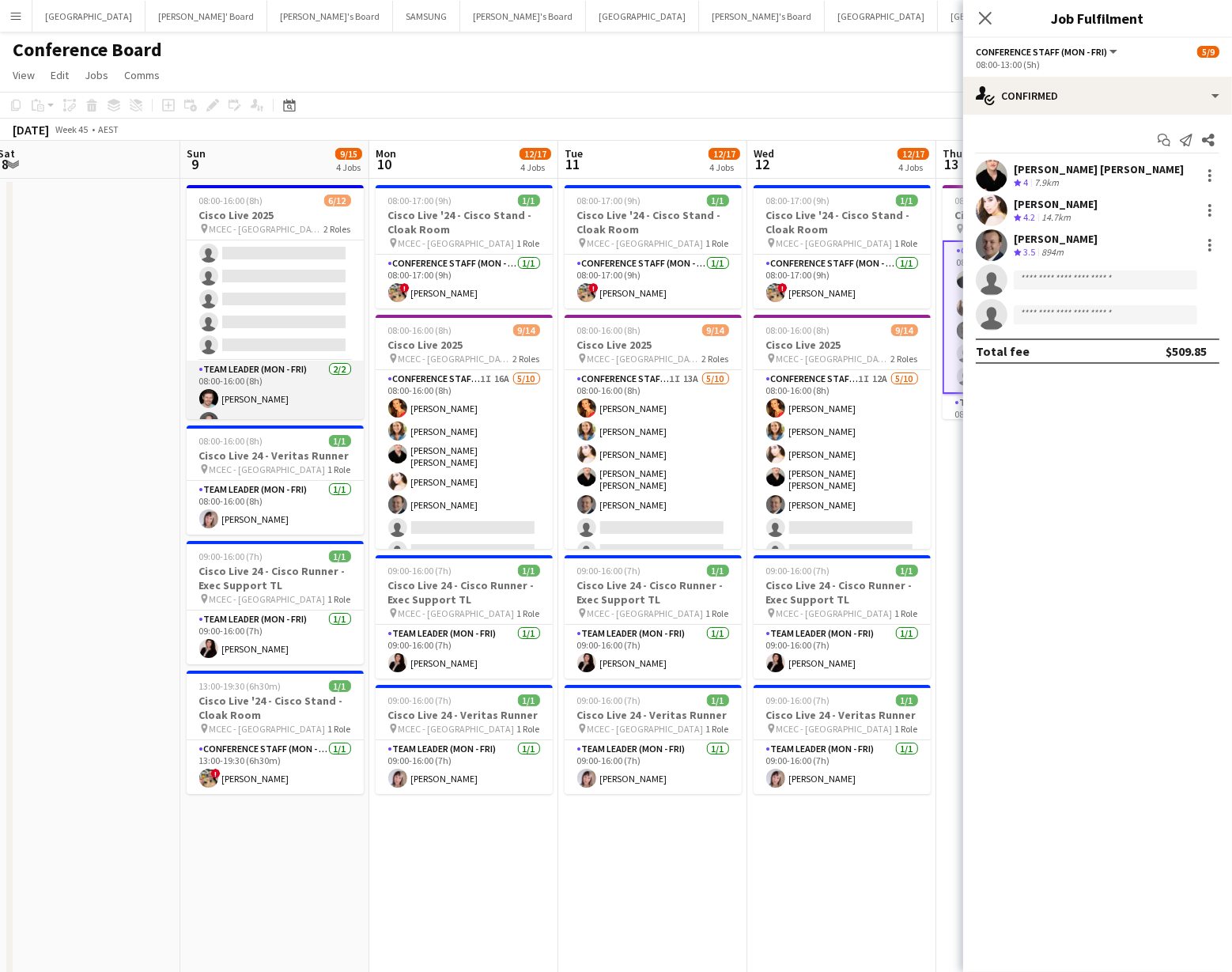
scroll to position [158, 0]
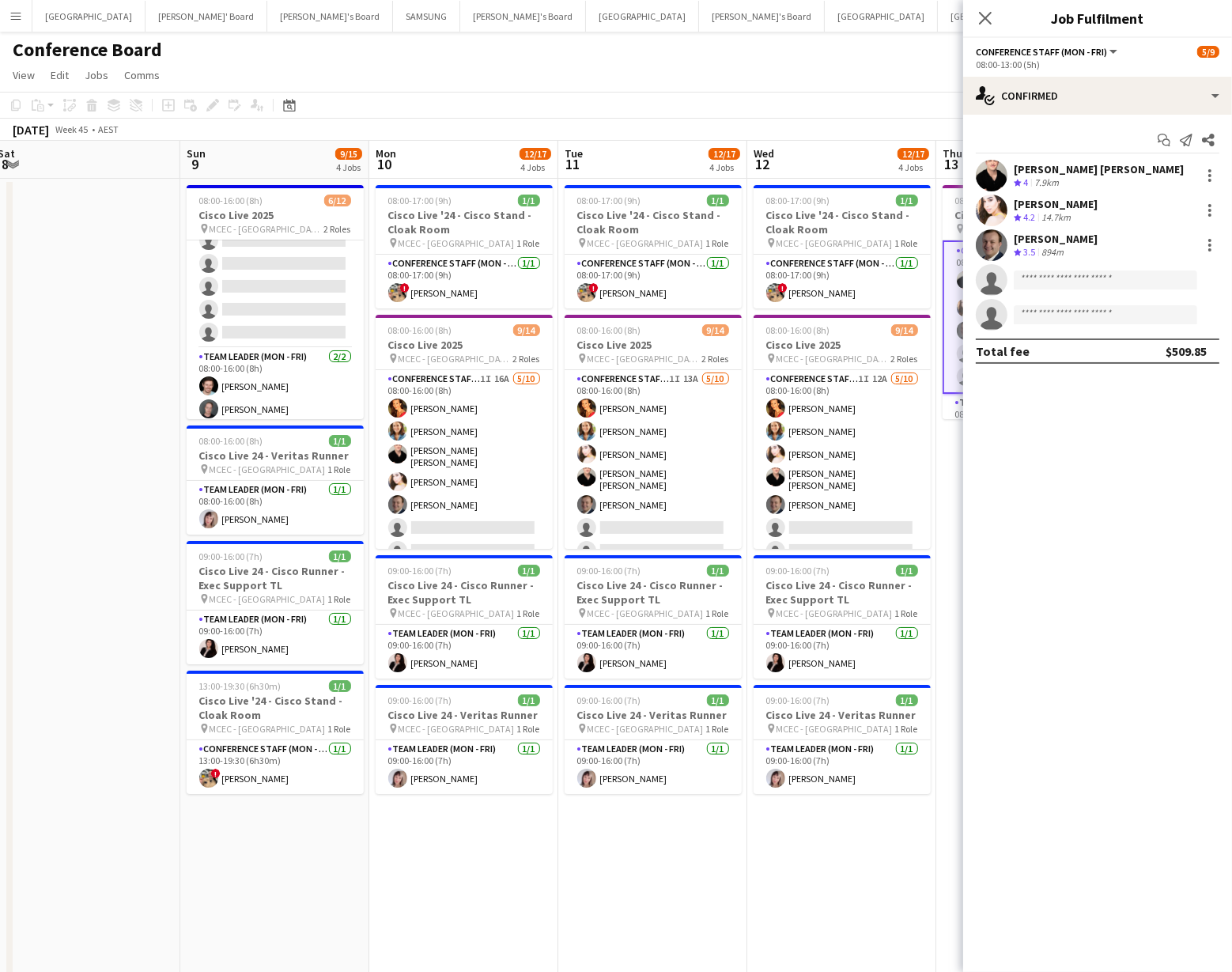
click at [380, 97] on app-toolbar "Copy Paste Paste Command V Paste with crew Command Shift V Paste linked Job [GE…" at bounding box center [616, 106] width 1232 height 27
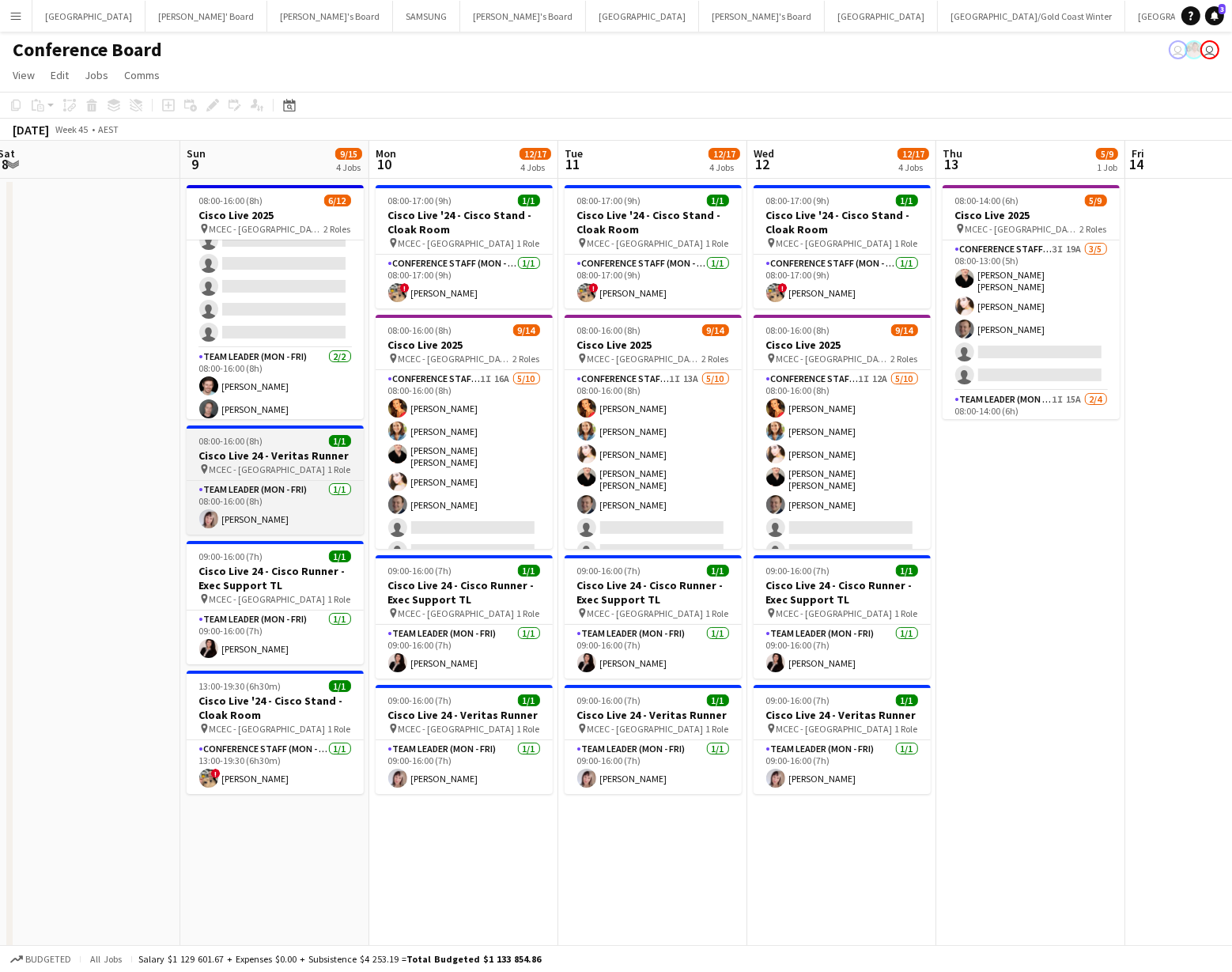
click at [266, 460] on h3 "Cisco Live 24 - Veritas Runner" at bounding box center [275, 455] width 178 height 14
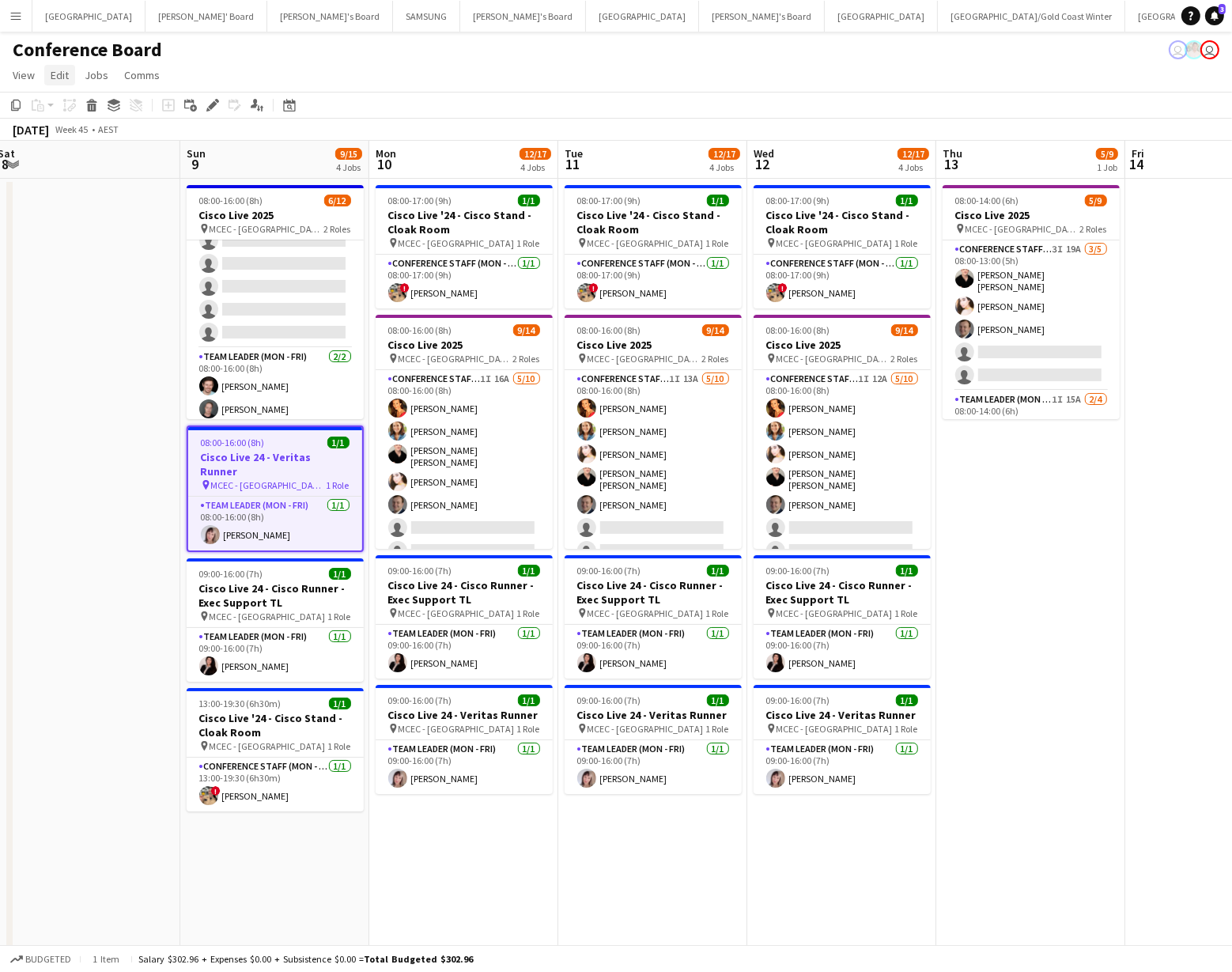
click at [57, 74] on span "Edit" at bounding box center [60, 75] width 18 height 14
click at [78, 113] on span "Copy Command C" at bounding box center [90, 109] width 65 height 15
drag, startPoint x: 267, startPoint y: 824, endPoint x: 256, endPoint y: 817, distance: 13.0
click at [266, 824] on app-date-cell "08:00-16:00 (8h) 6/12 Cisco Live 2025 pin MCEC - Melbourne 2 Roles Conference S…" at bounding box center [275, 878] width 189 height 1398
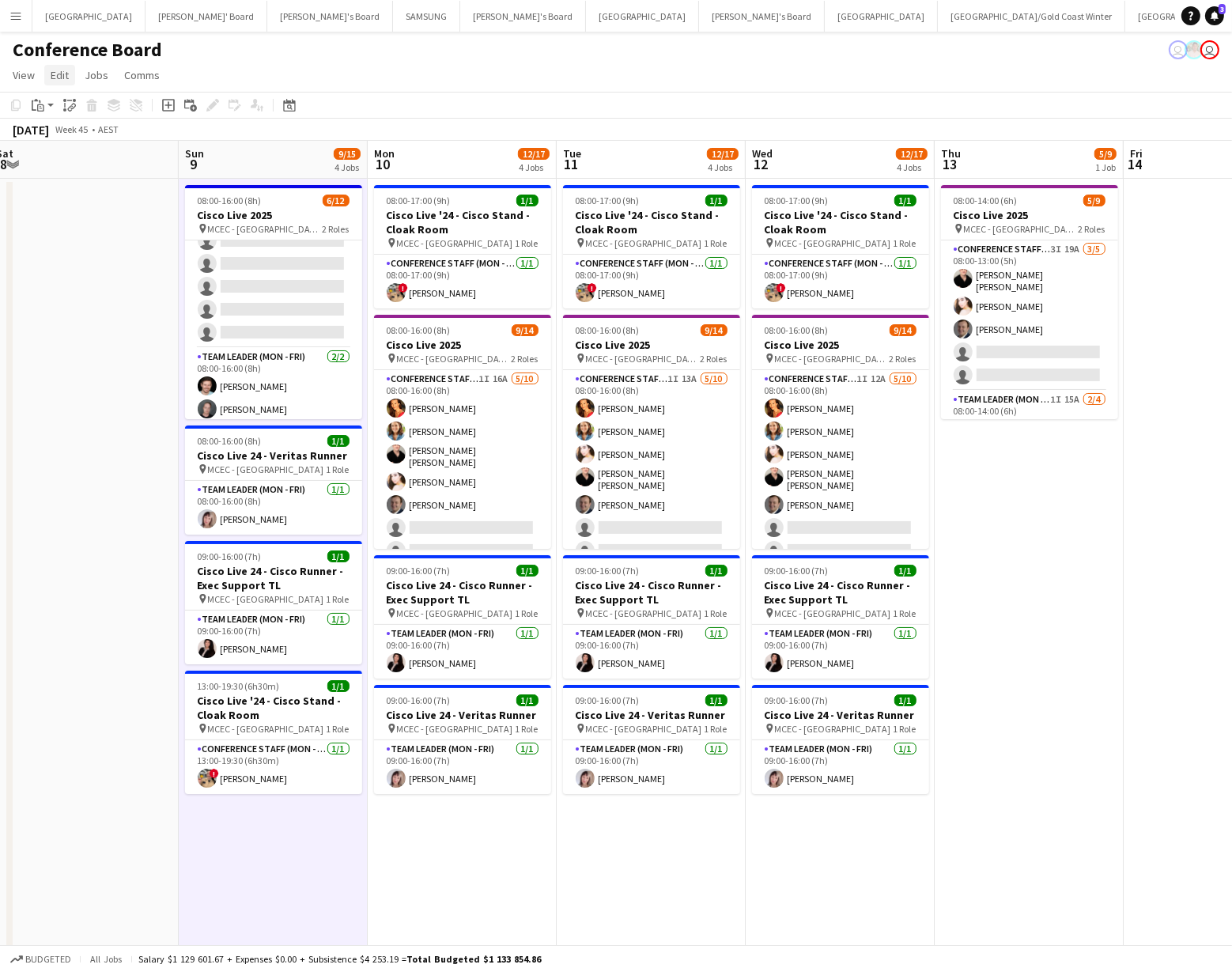
click at [58, 77] on span "Edit" at bounding box center [60, 75] width 18 height 14
click at [202, 153] on span "Without Crew Command V" at bounding box center [221, 152] width 105 height 15
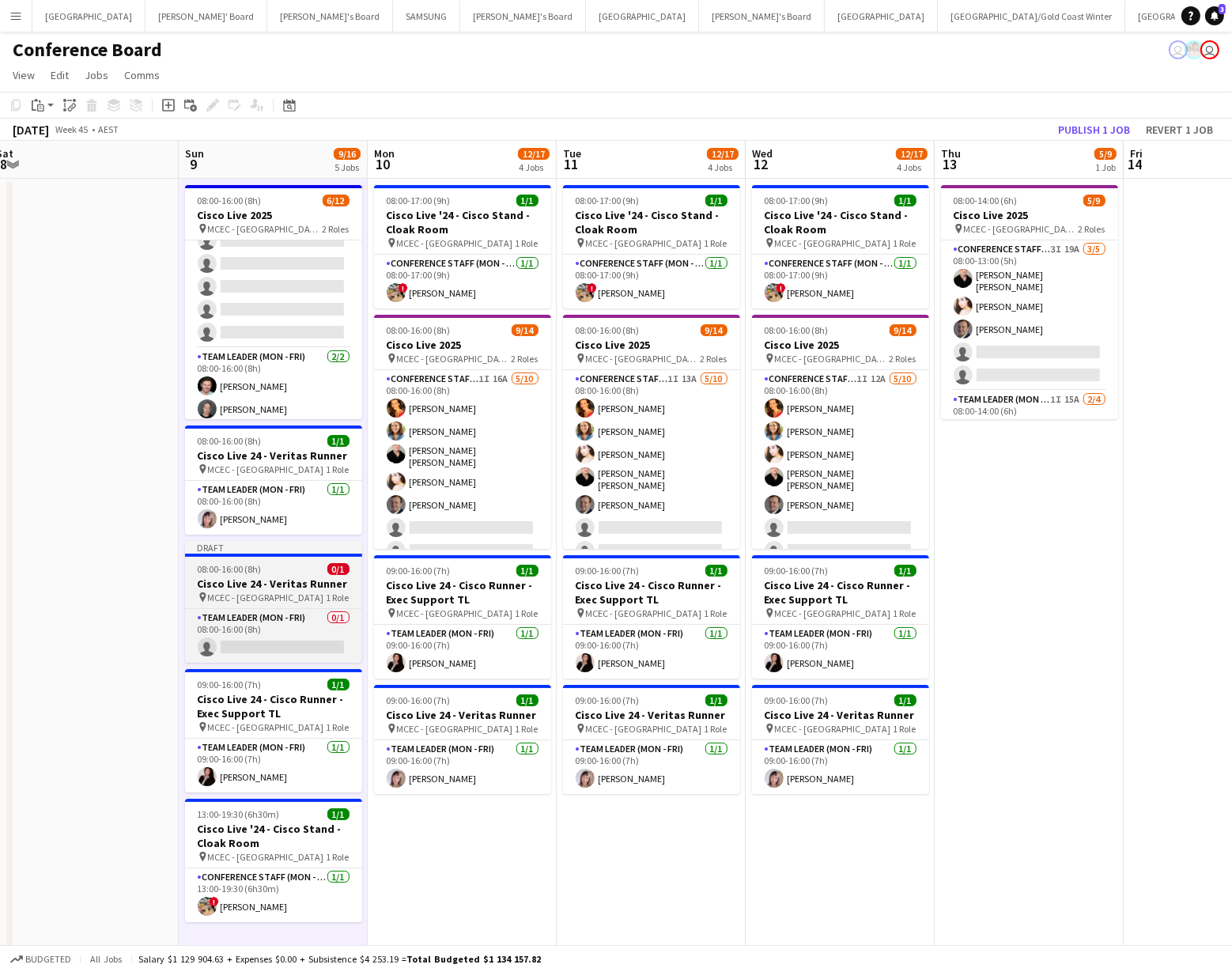
click at [261, 588] on h3 "Cisco Live 24 - Veritas Runner" at bounding box center [274, 584] width 178 height 14
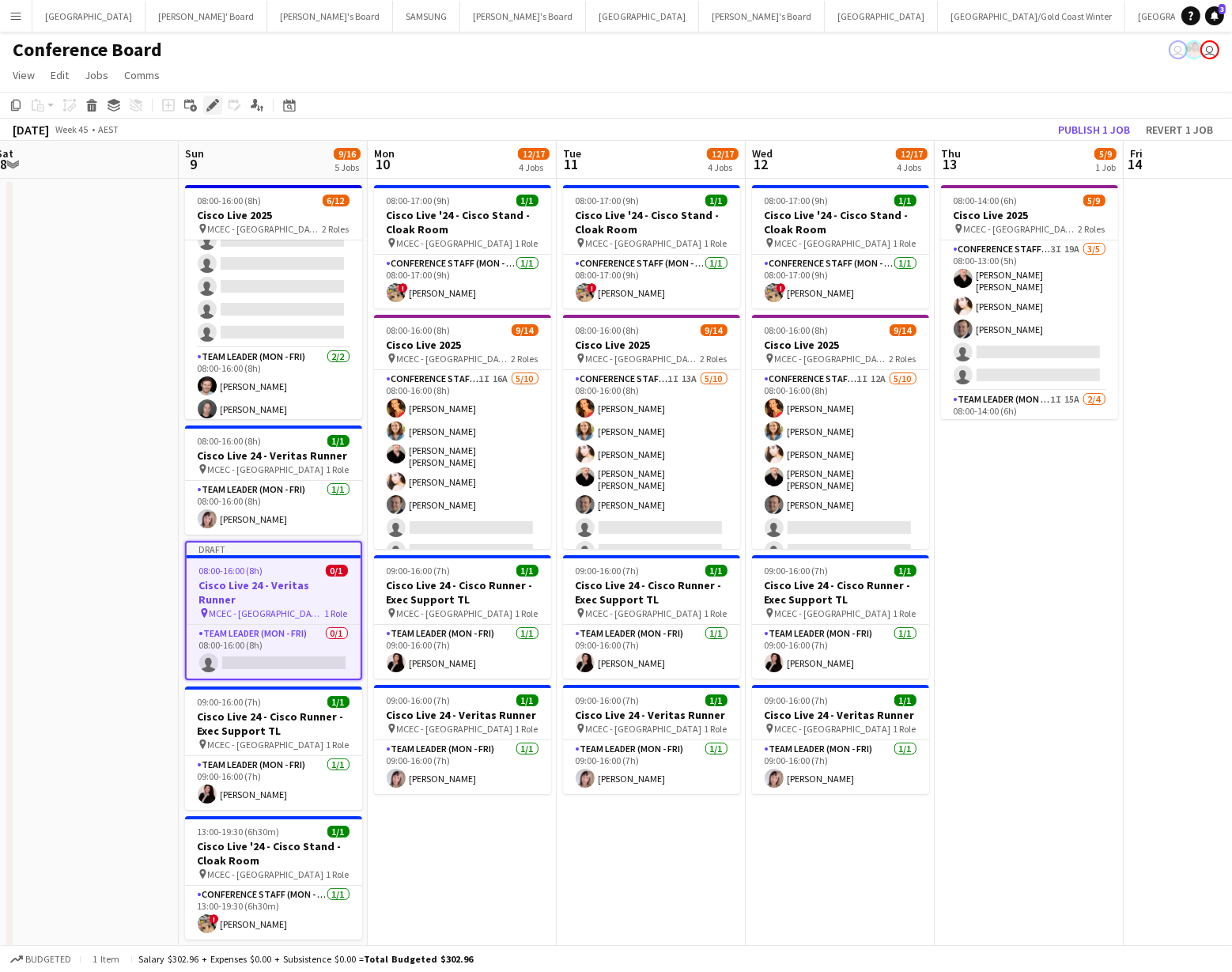
click at [208, 102] on icon "Edit" at bounding box center [212, 105] width 12 height 12
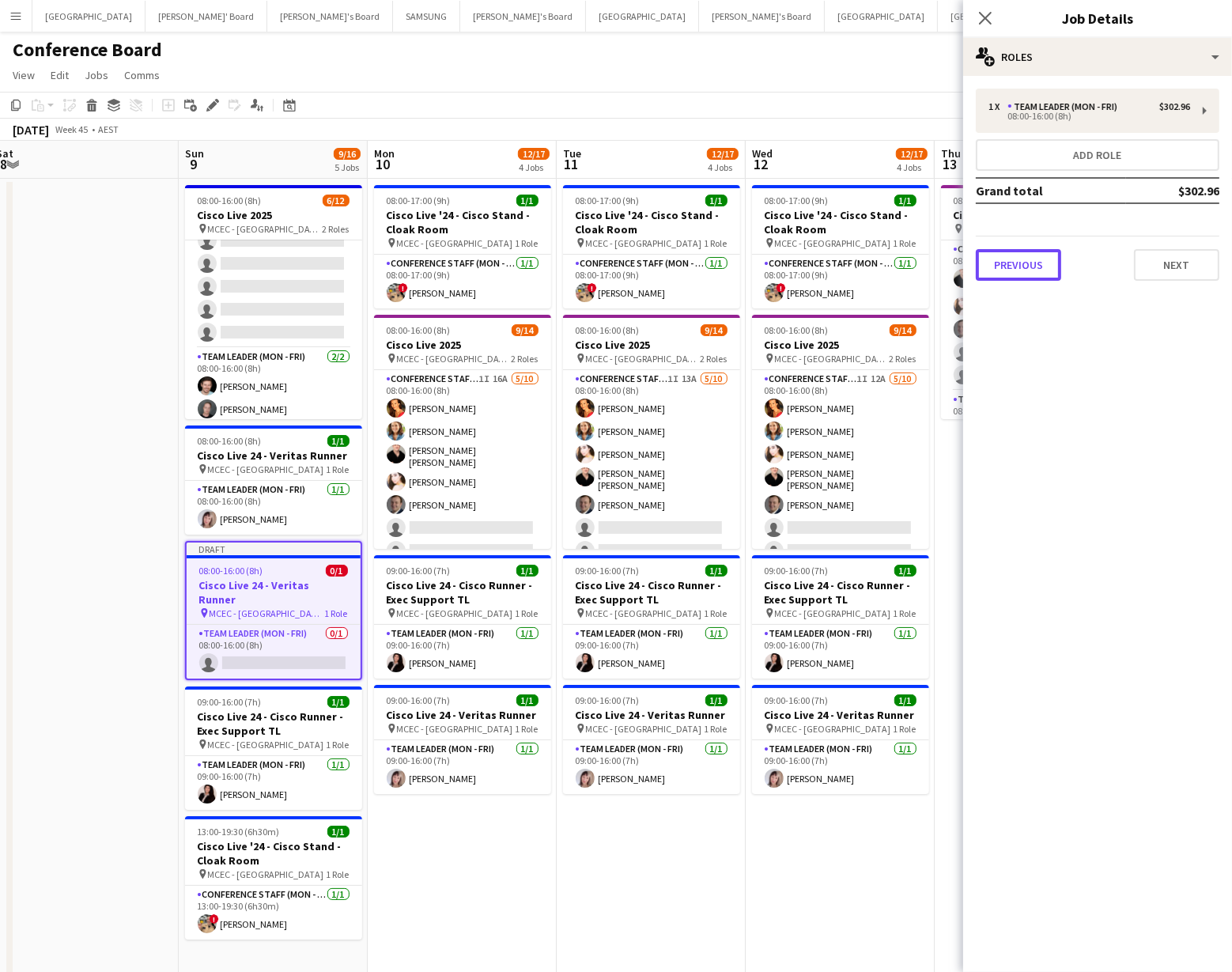
drag, startPoint x: 1037, startPoint y: 270, endPoint x: 1012, endPoint y: 266, distance: 25.3
click at [1036, 270] on button "Previous" at bounding box center [1019, 264] width 85 height 32
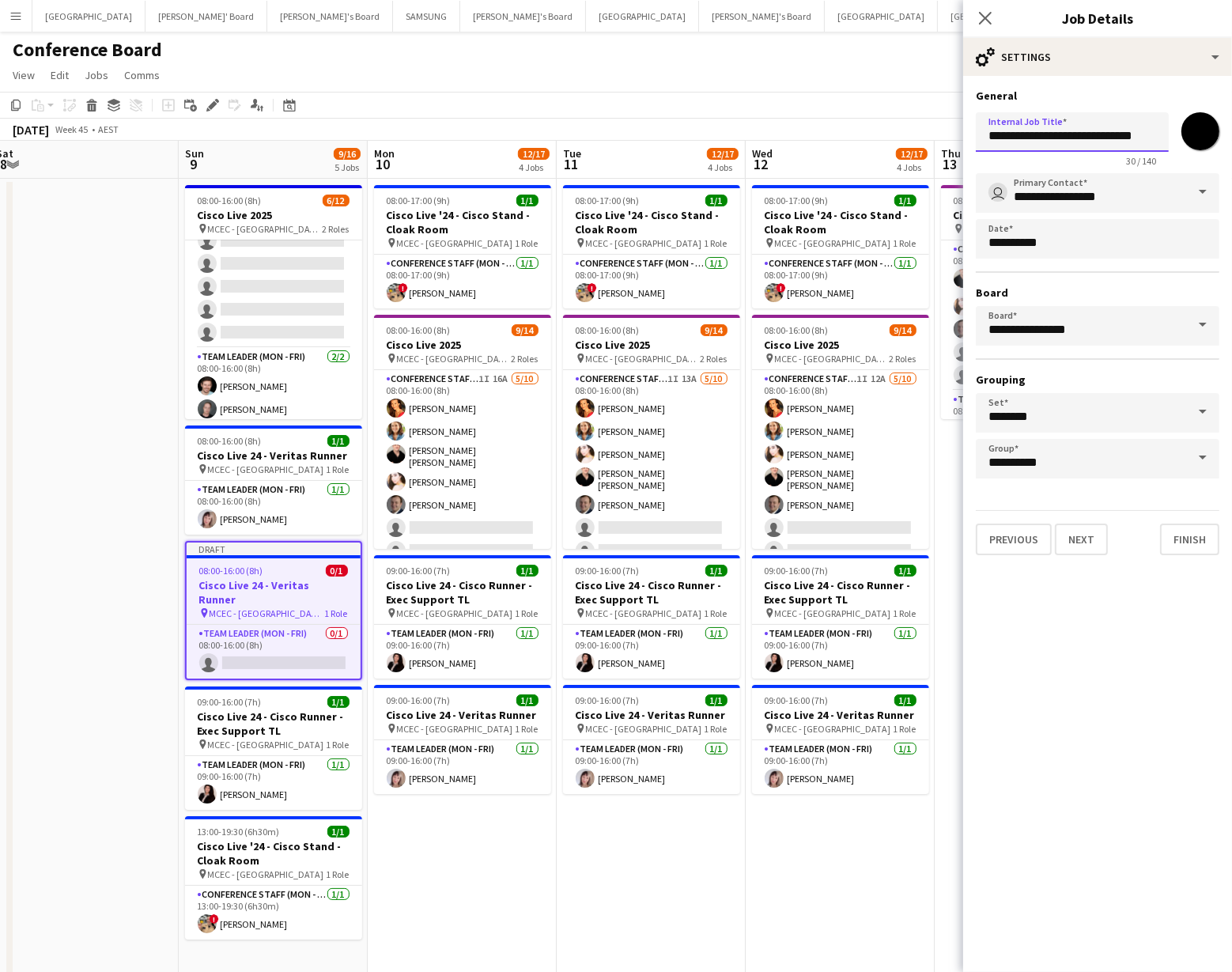
drag, startPoint x: 1066, startPoint y: 137, endPoint x: 1145, endPoint y: 135, distance: 79.0
click at [1145, 135] on input "**********" at bounding box center [1073, 132] width 193 height 39
type input "**********"
click at [806, 84] on app-page-menu "View Day view expanded Day view collapsed Month view Date picker Jump to [DATE]…" at bounding box center [616, 76] width 1232 height 30
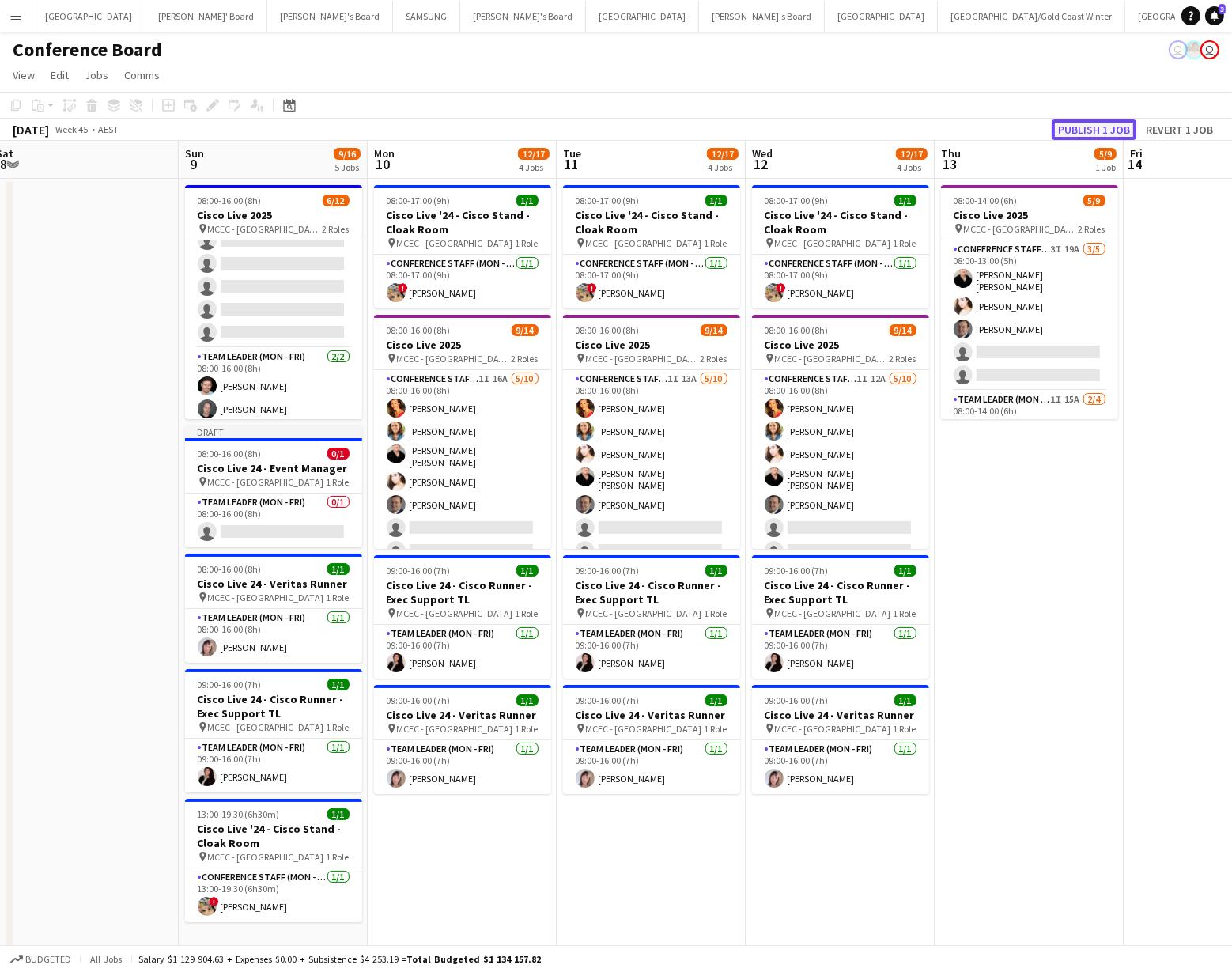
click at [1084, 124] on button "Publish 1 job" at bounding box center [1095, 129] width 85 height 20
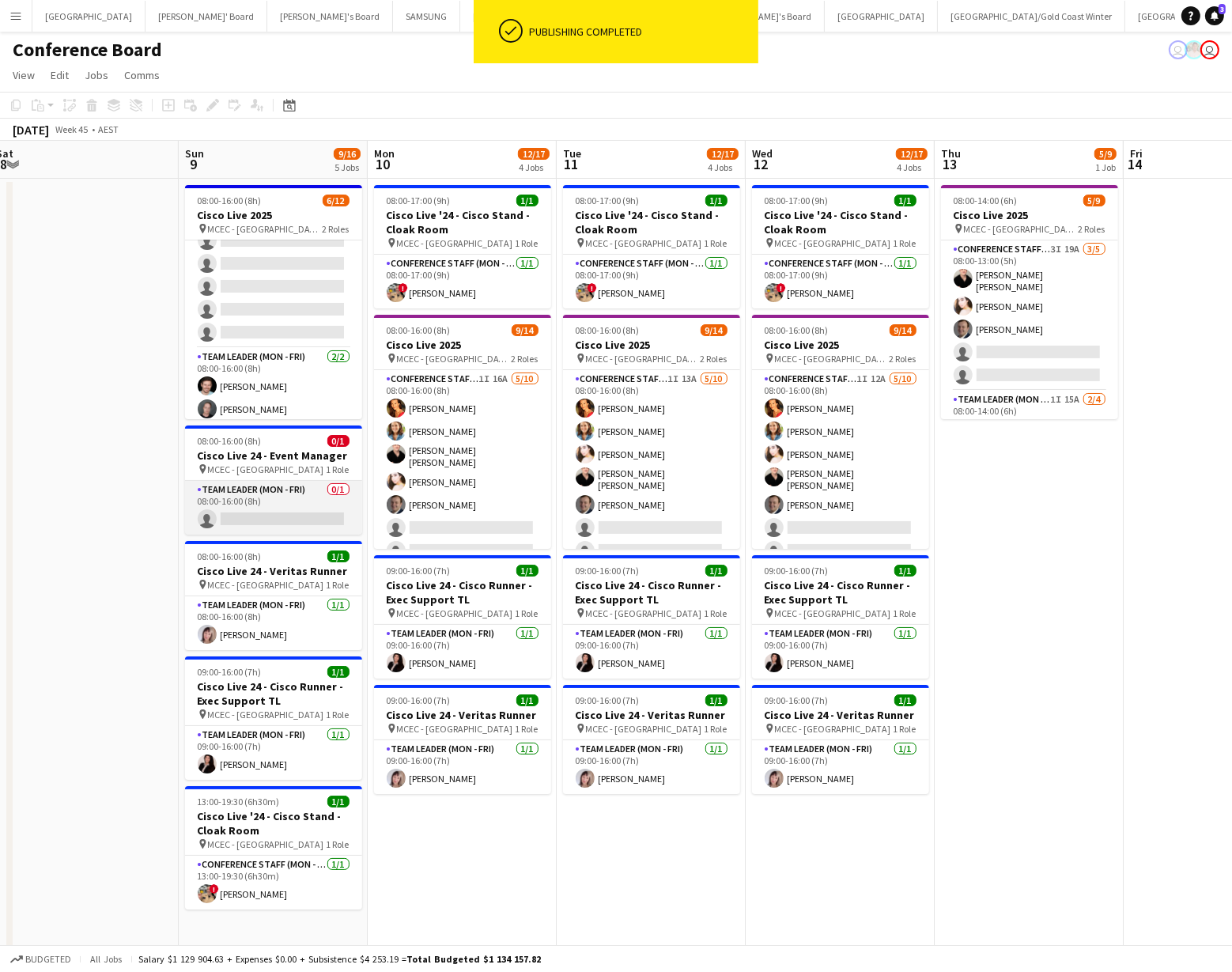
click at [229, 490] on app-card-role "Team Leader (Mon - Fri) 0/1 08:00-16:00 (8h) single-neutral-actions" at bounding box center [274, 508] width 178 height 54
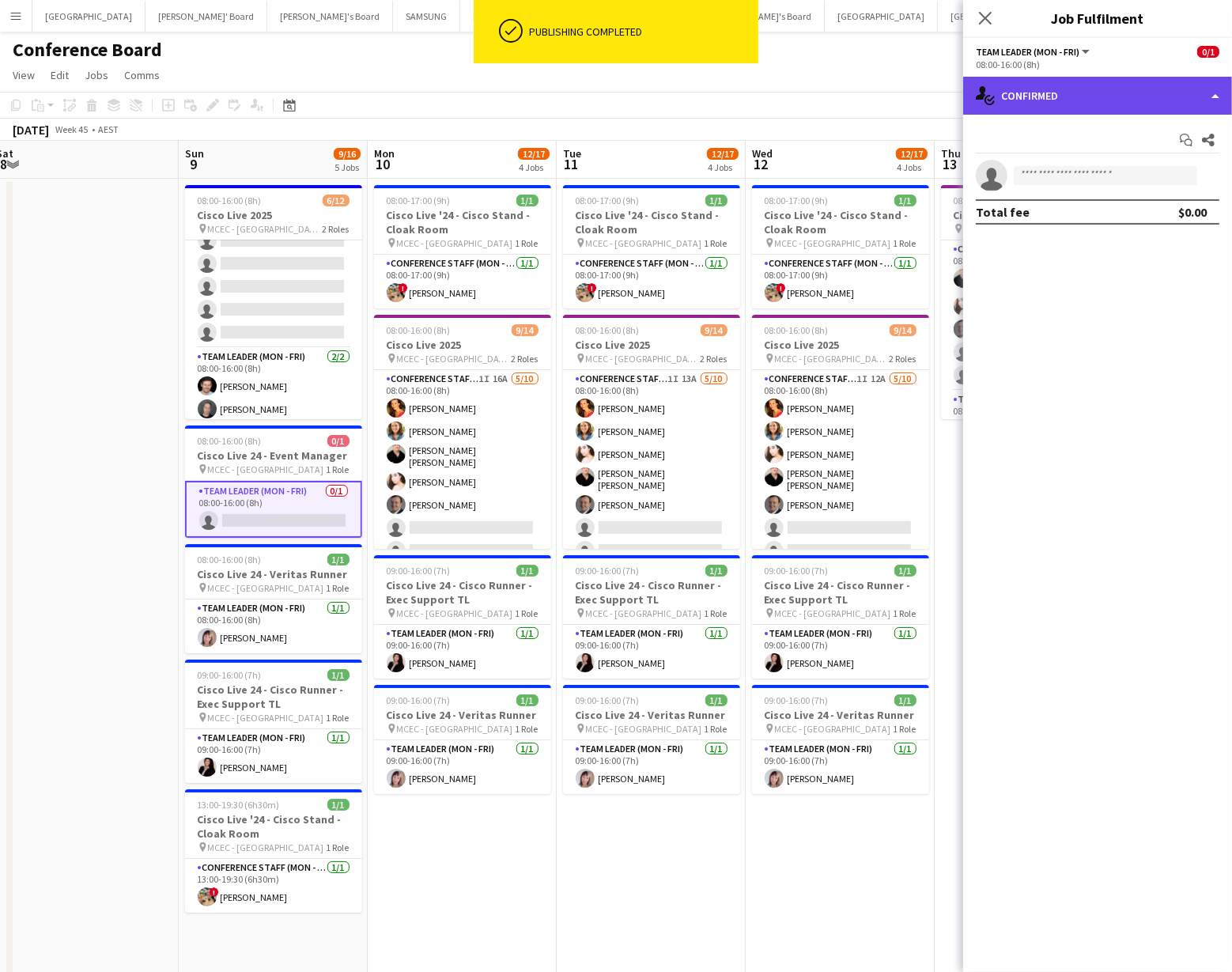
click at [1143, 95] on div "single-neutral-actions-check-2 Confirmed" at bounding box center [1098, 96] width 269 height 38
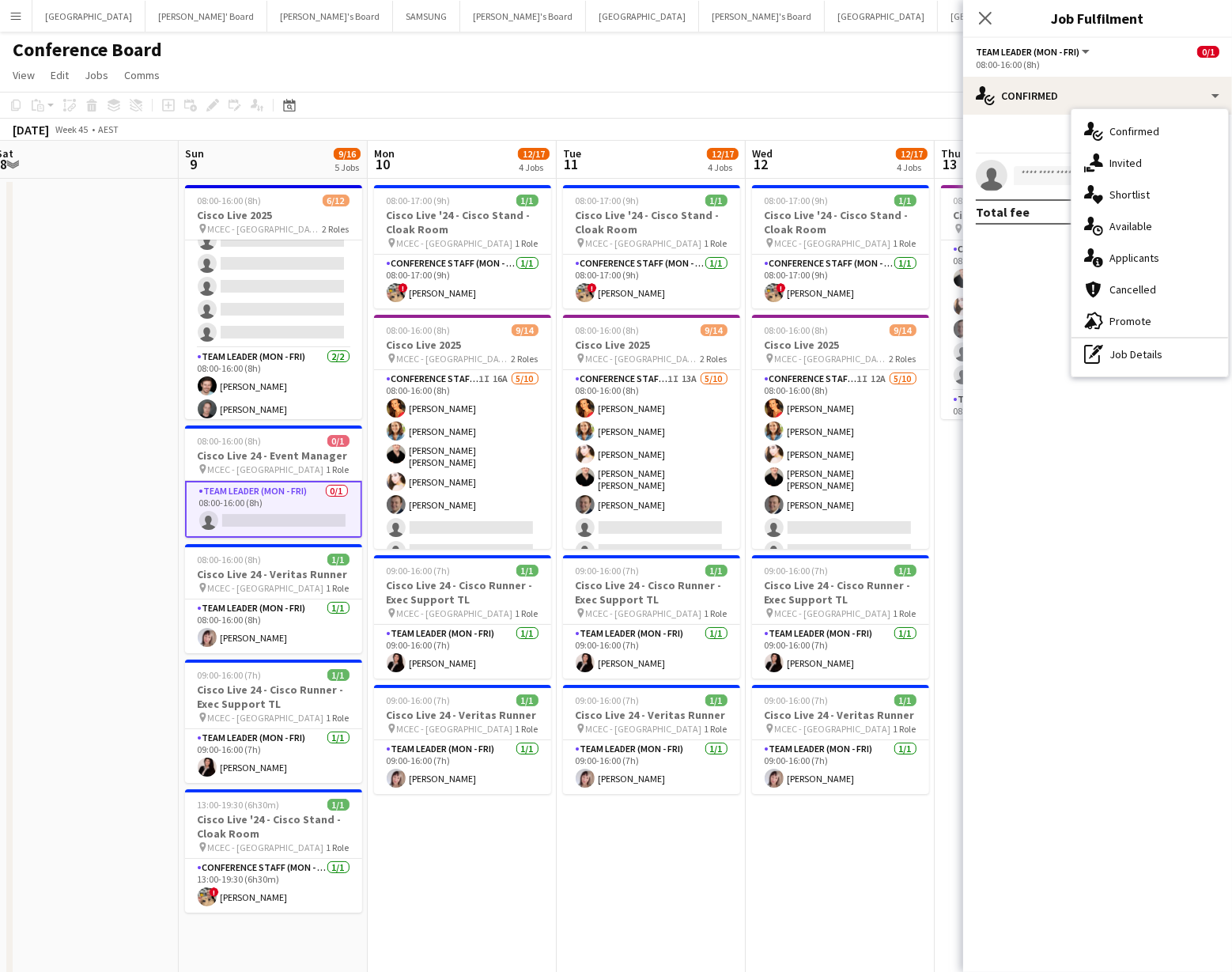
drag, startPoint x: 1133, startPoint y: 353, endPoint x: 1107, endPoint y: 322, distance: 40.5
click at [1133, 352] on div "pen-write Job Details" at bounding box center [1149, 354] width 157 height 32
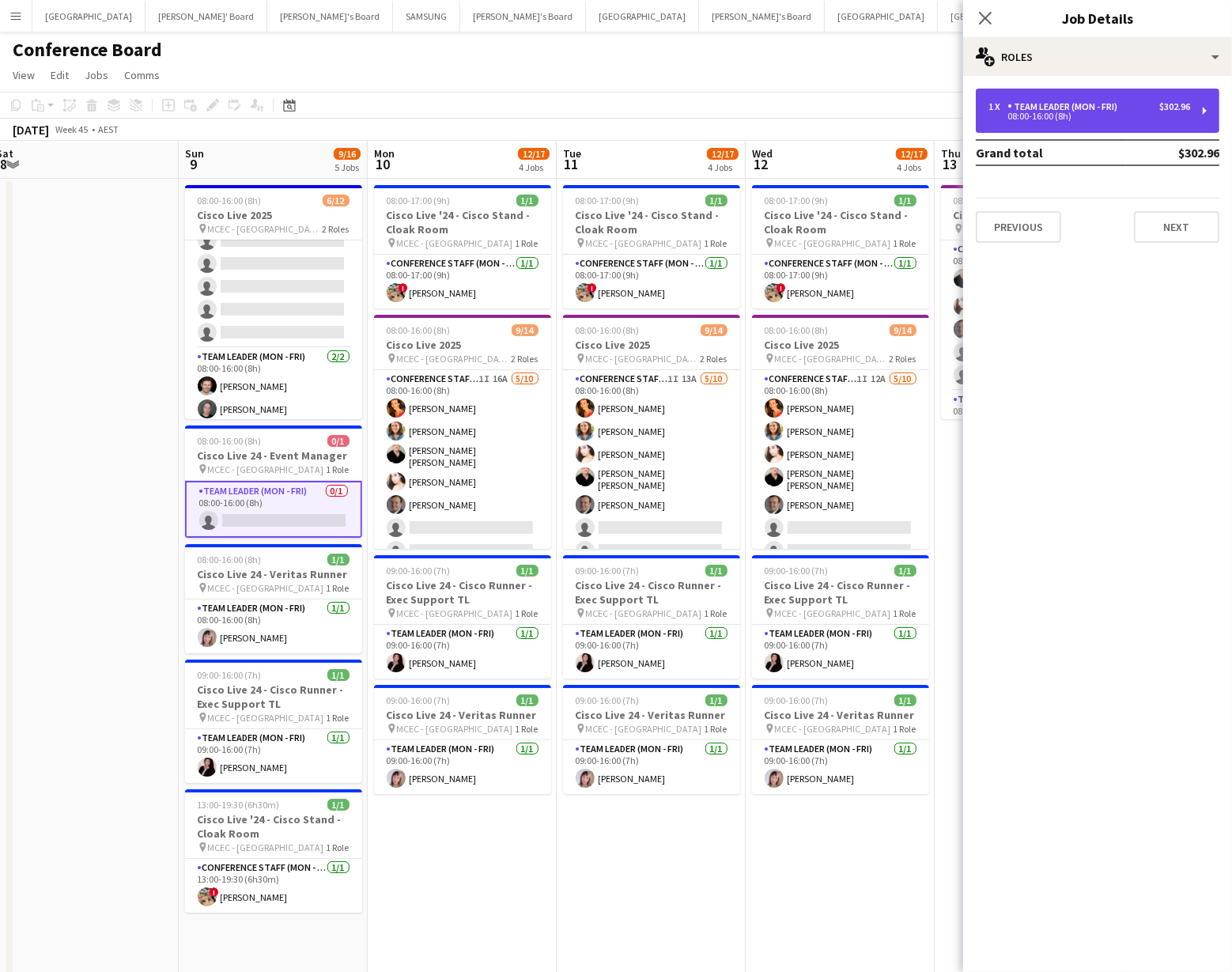
click at [1082, 90] on div "1 x Team Leader (Mon - Fri) $302.96 08:00-16:00 (8h)" at bounding box center [1099, 110] width 244 height 44
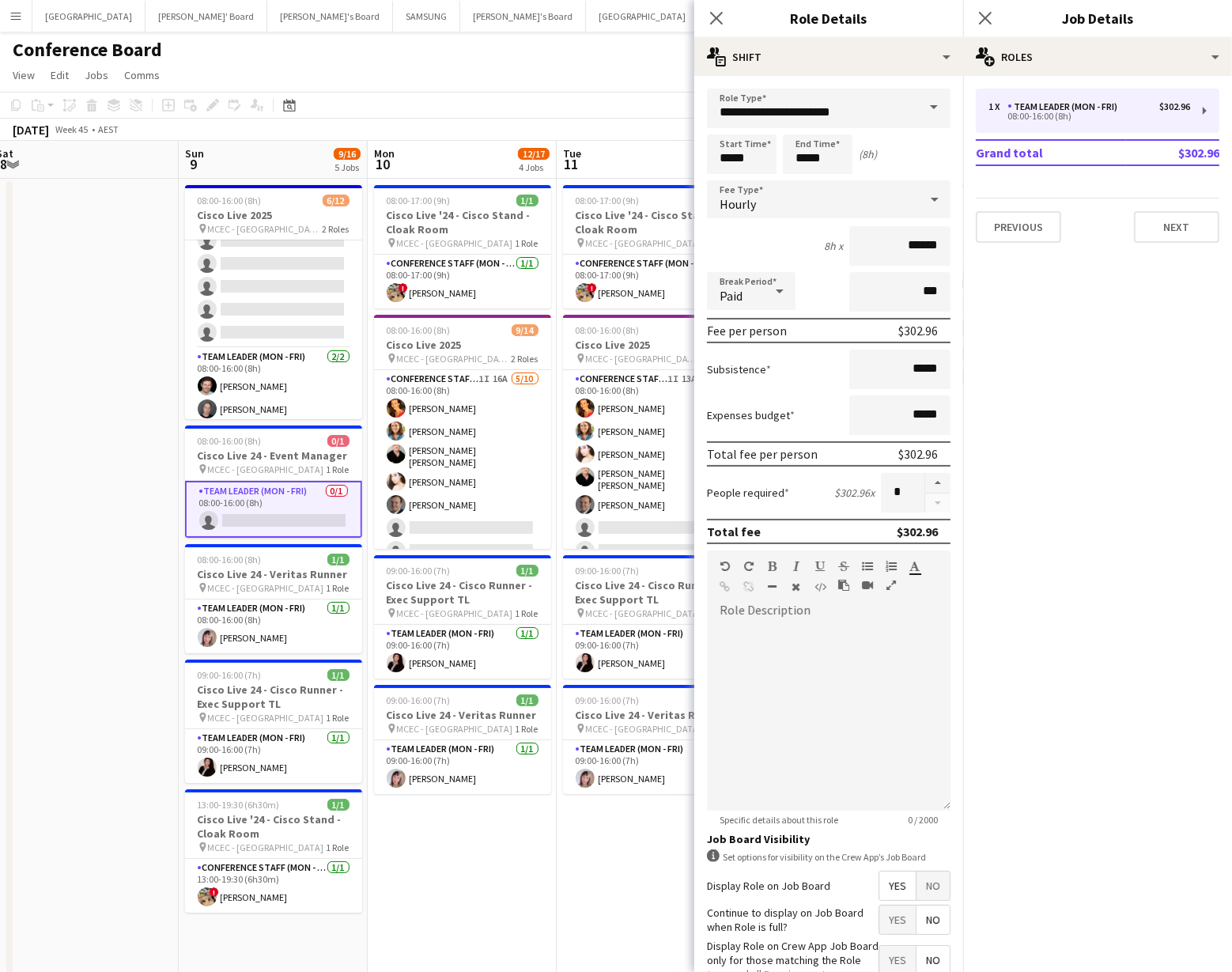
click at [928, 112] on span at bounding box center [934, 108] width 34 height 38
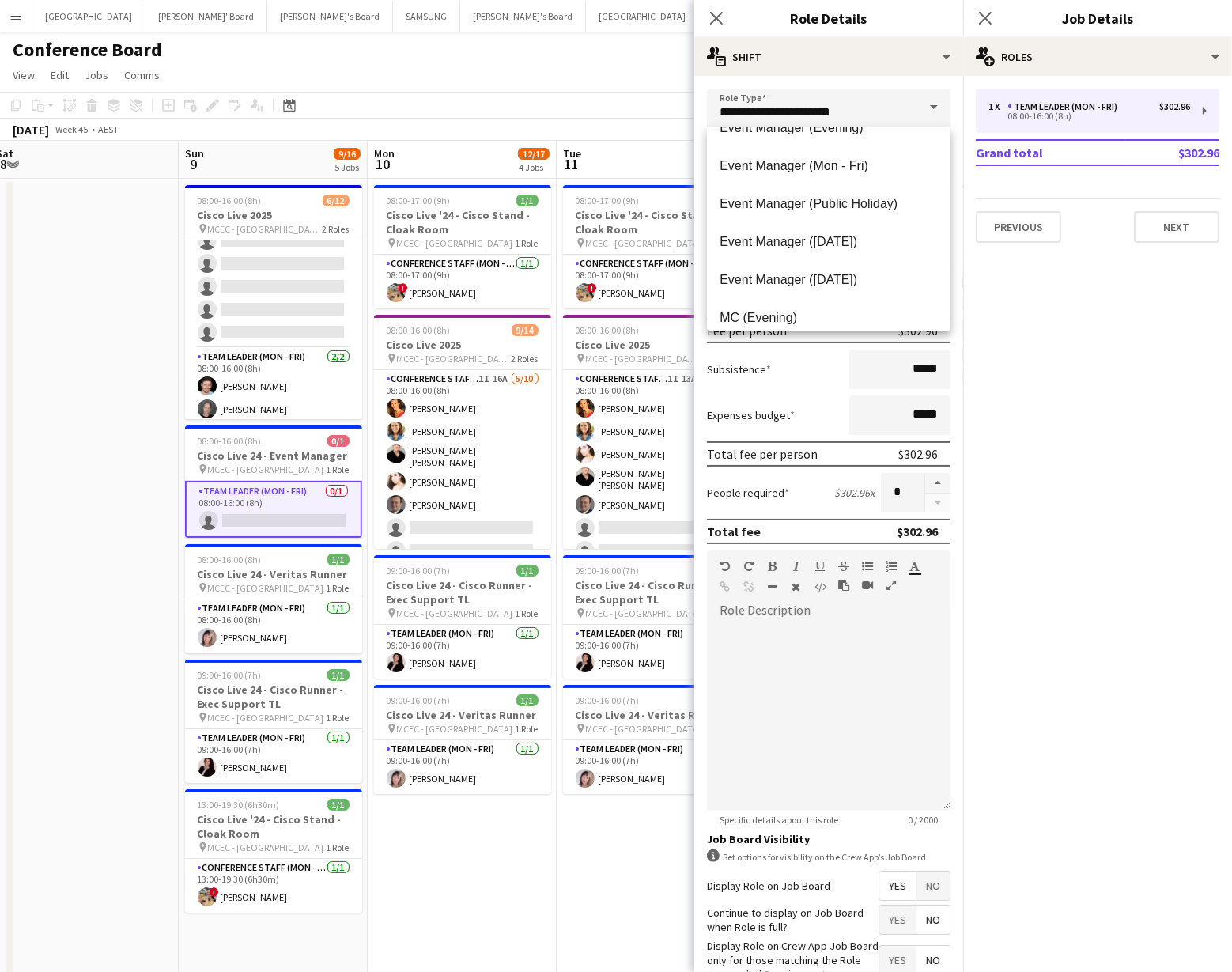
scroll to position [595, 0]
click at [847, 168] on span "Event Manager (Mon - Fri)" at bounding box center [829, 165] width 218 height 15
type input "**********"
type input "******"
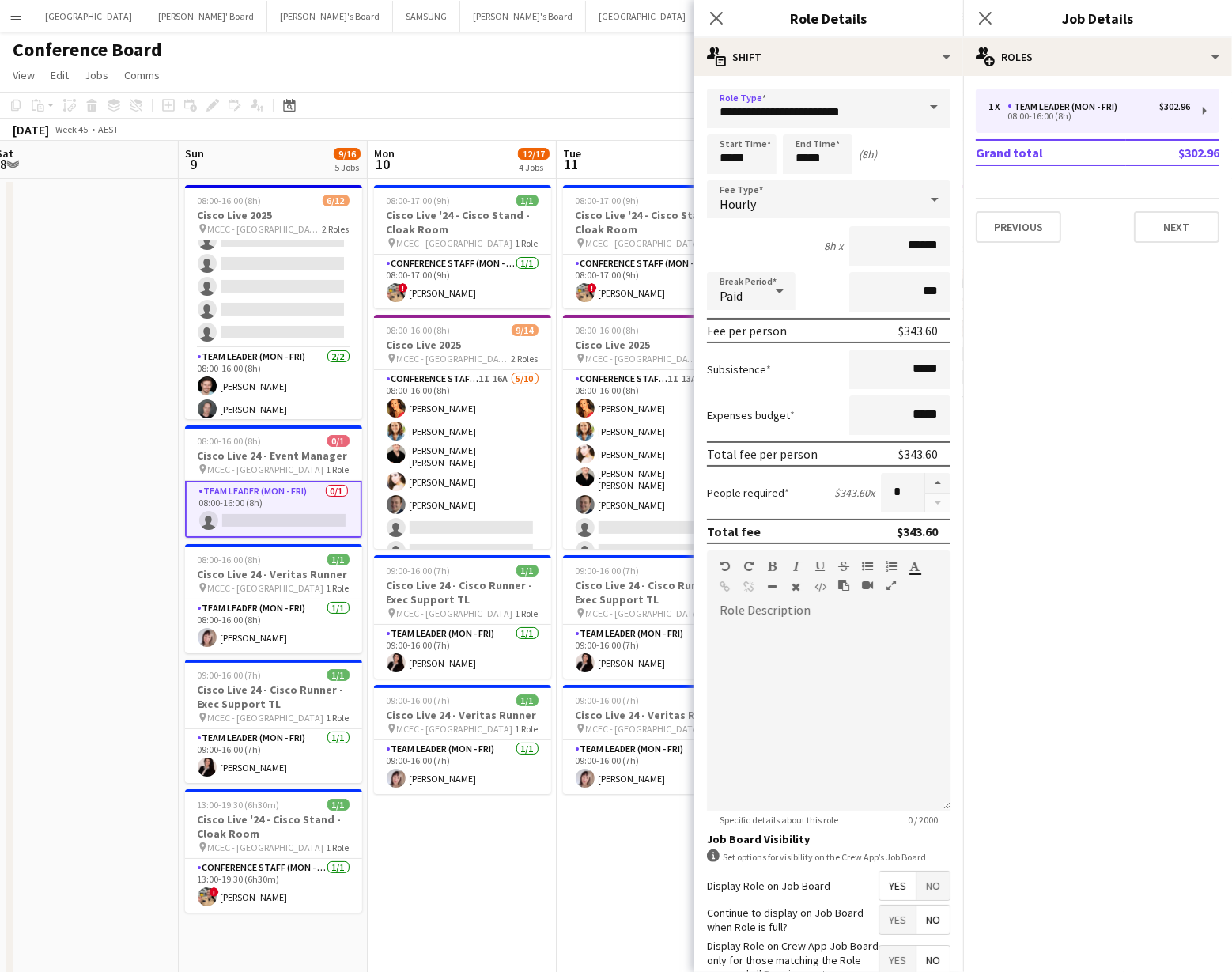
click at [519, 114] on app-toolbar "Copy Paste Paste Command V Paste with crew Command Shift V Paste linked Job [GE…" at bounding box center [616, 106] width 1232 height 27
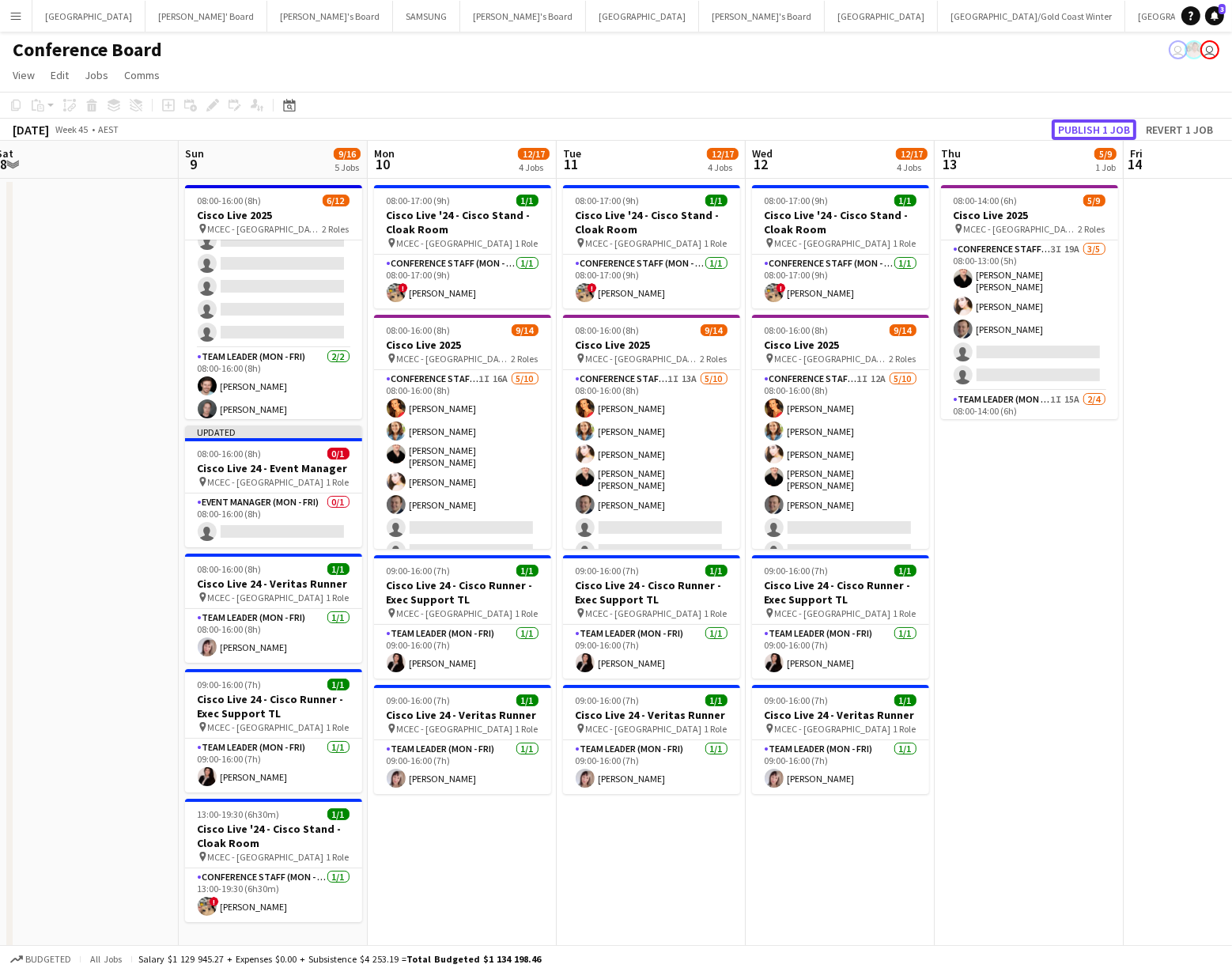
drag, startPoint x: 1100, startPoint y: 132, endPoint x: 1091, endPoint y: 137, distance: 10.3
click at [1100, 132] on button "Publish 1 job" at bounding box center [1095, 129] width 85 height 20
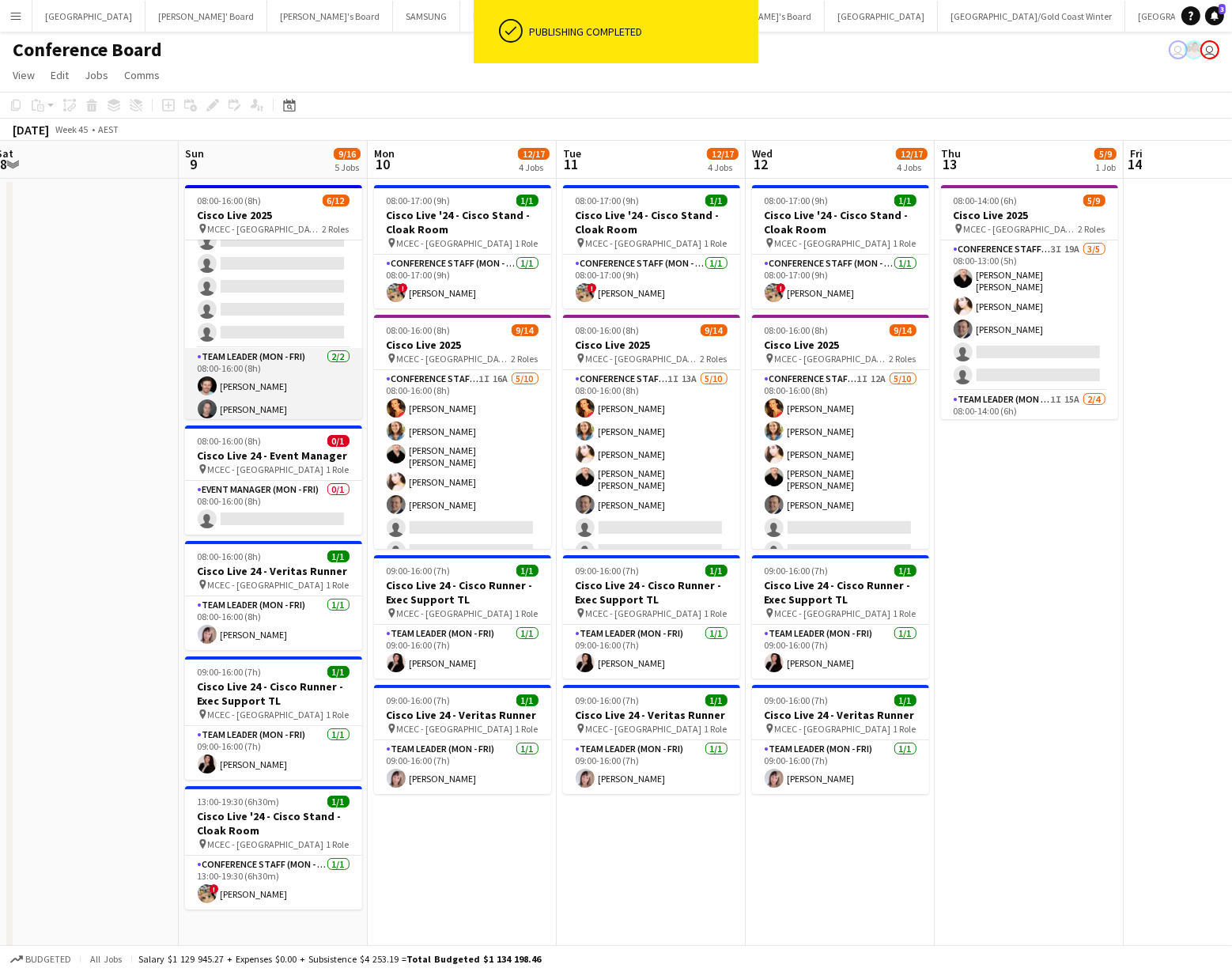
click at [291, 389] on app-card-role "Team Leader (Mon - Fri) [DATE] 08:00-16:00 (8h) [PERSON_NAME] Van Staveren [PER…" at bounding box center [274, 386] width 178 height 77
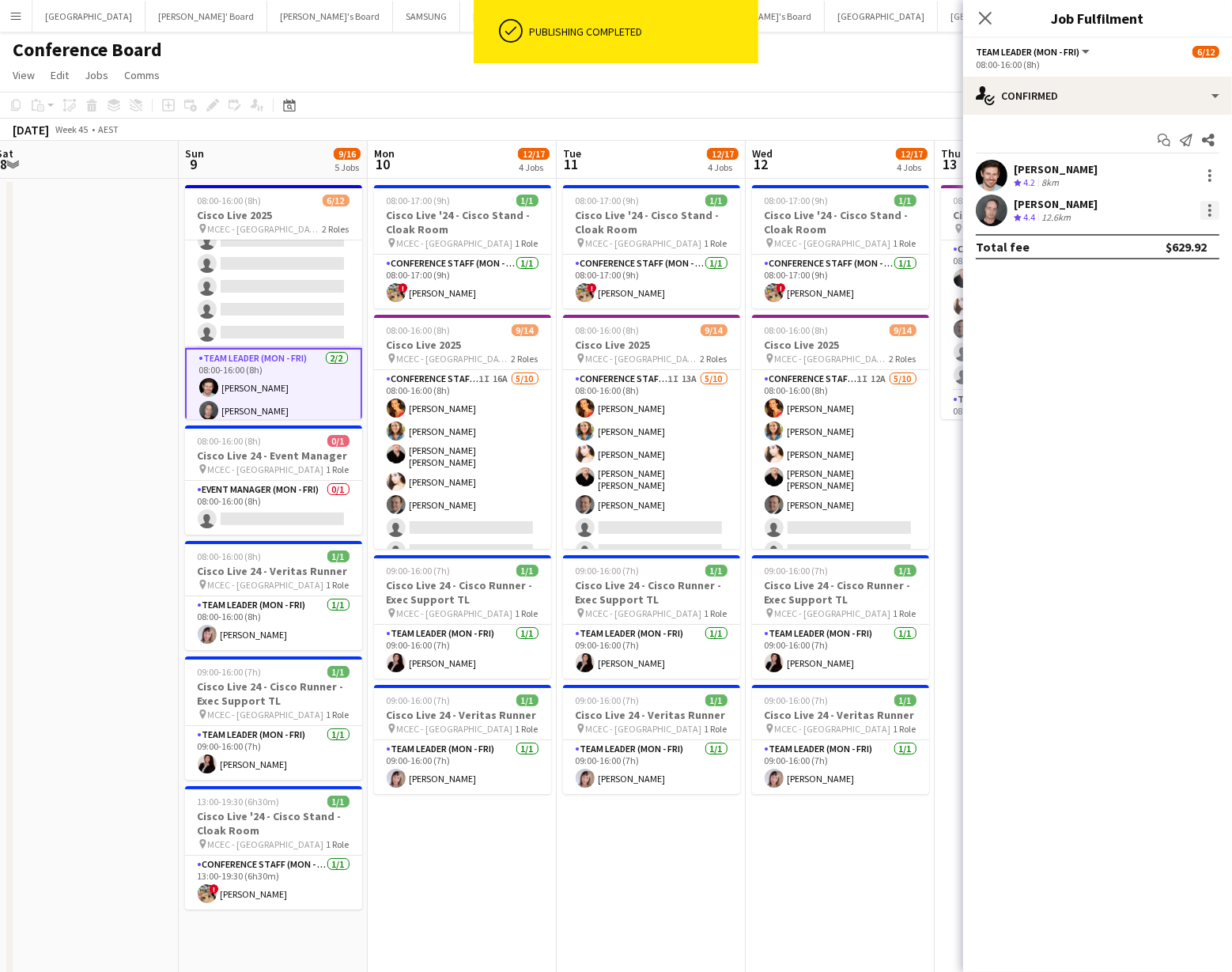
click at [1208, 207] on div at bounding box center [1211, 210] width 19 height 19
click at [1156, 282] on span "Switch crew" at bounding box center [1144, 278] width 67 height 13
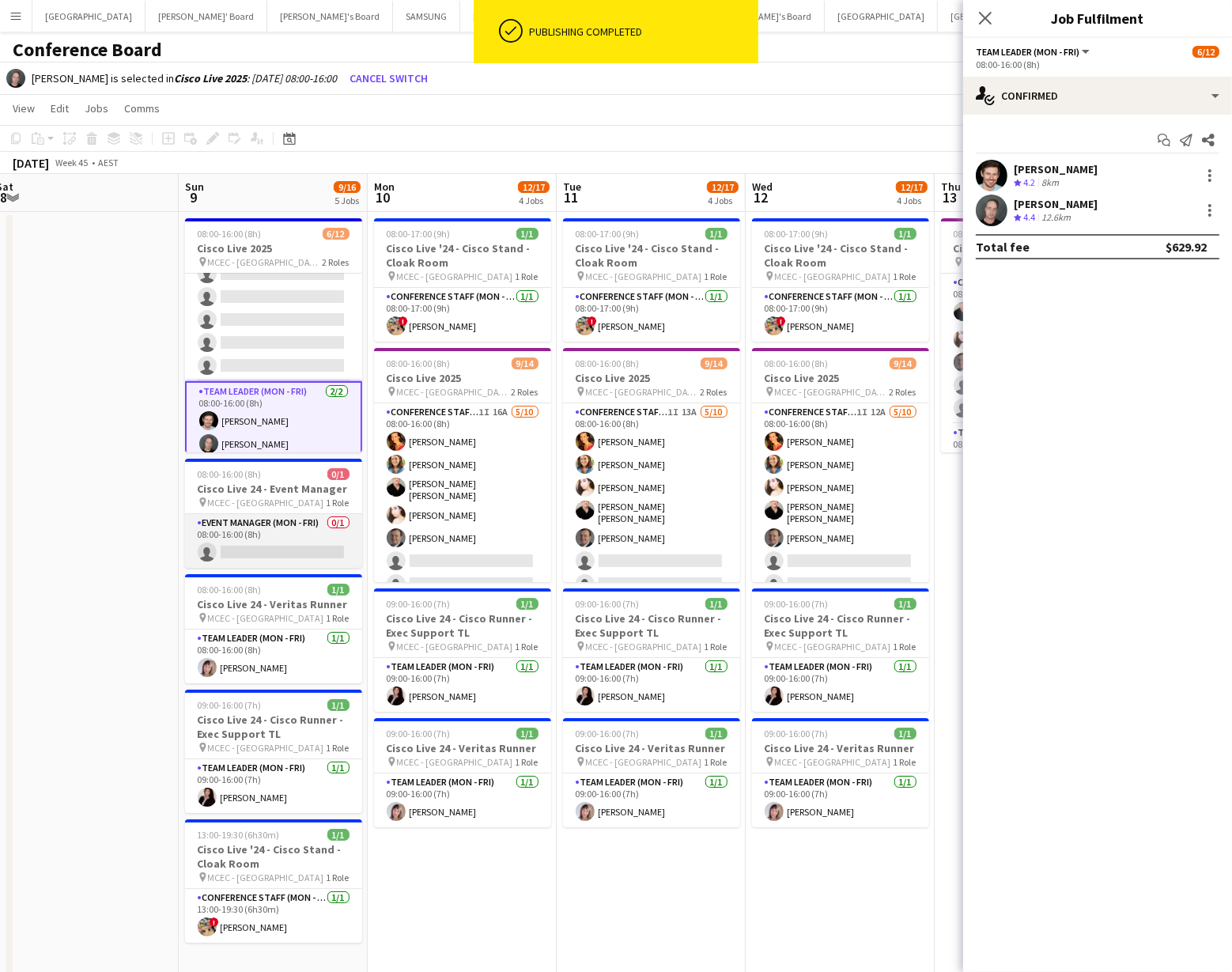
click at [266, 539] on app-card-role "Event Manager (Mon - Fri) 0/1 08:00-16:00 (8h) single-neutral-actions" at bounding box center [274, 541] width 178 height 54
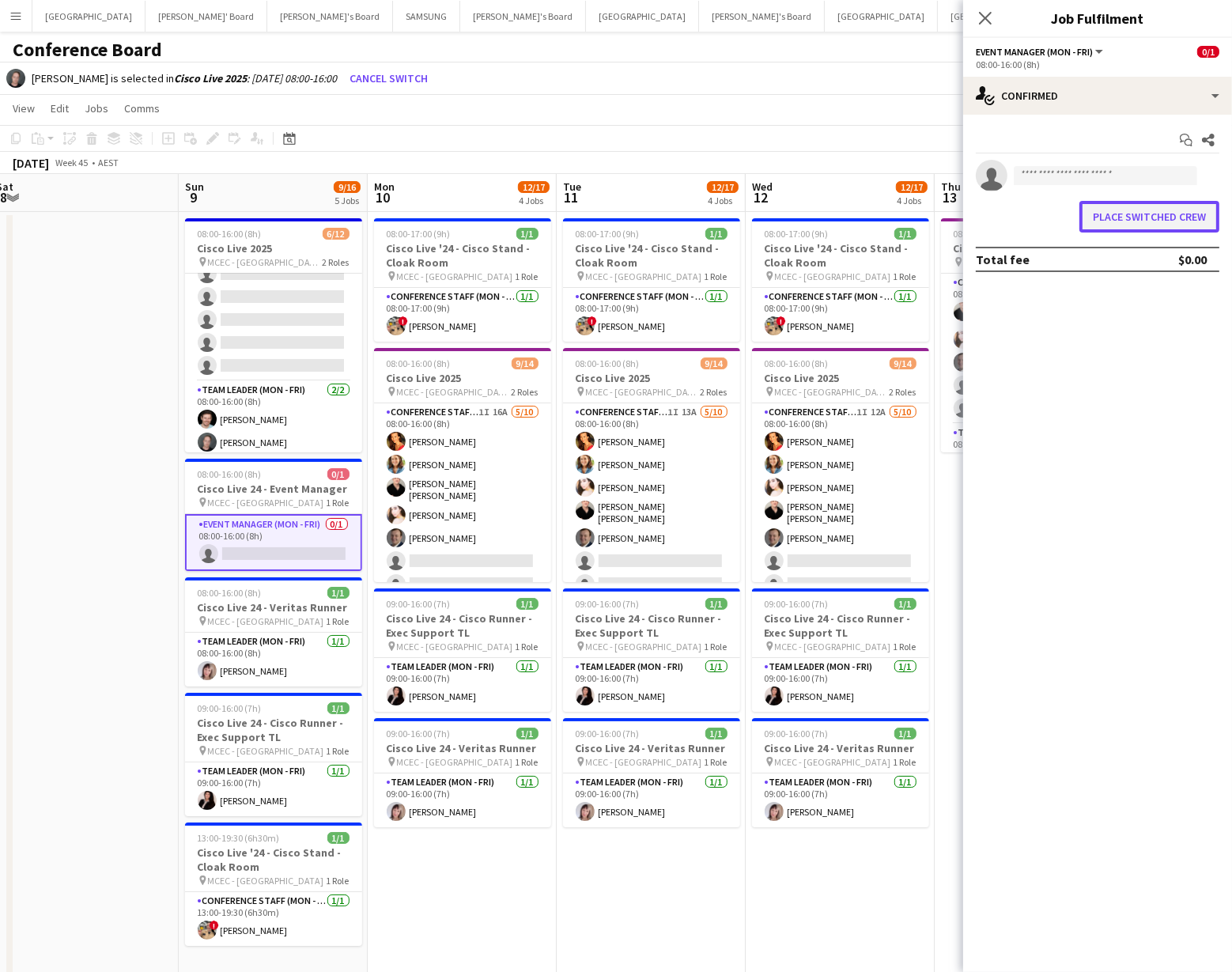
click at [1115, 221] on button "Place switched crew" at bounding box center [1149, 216] width 140 height 32
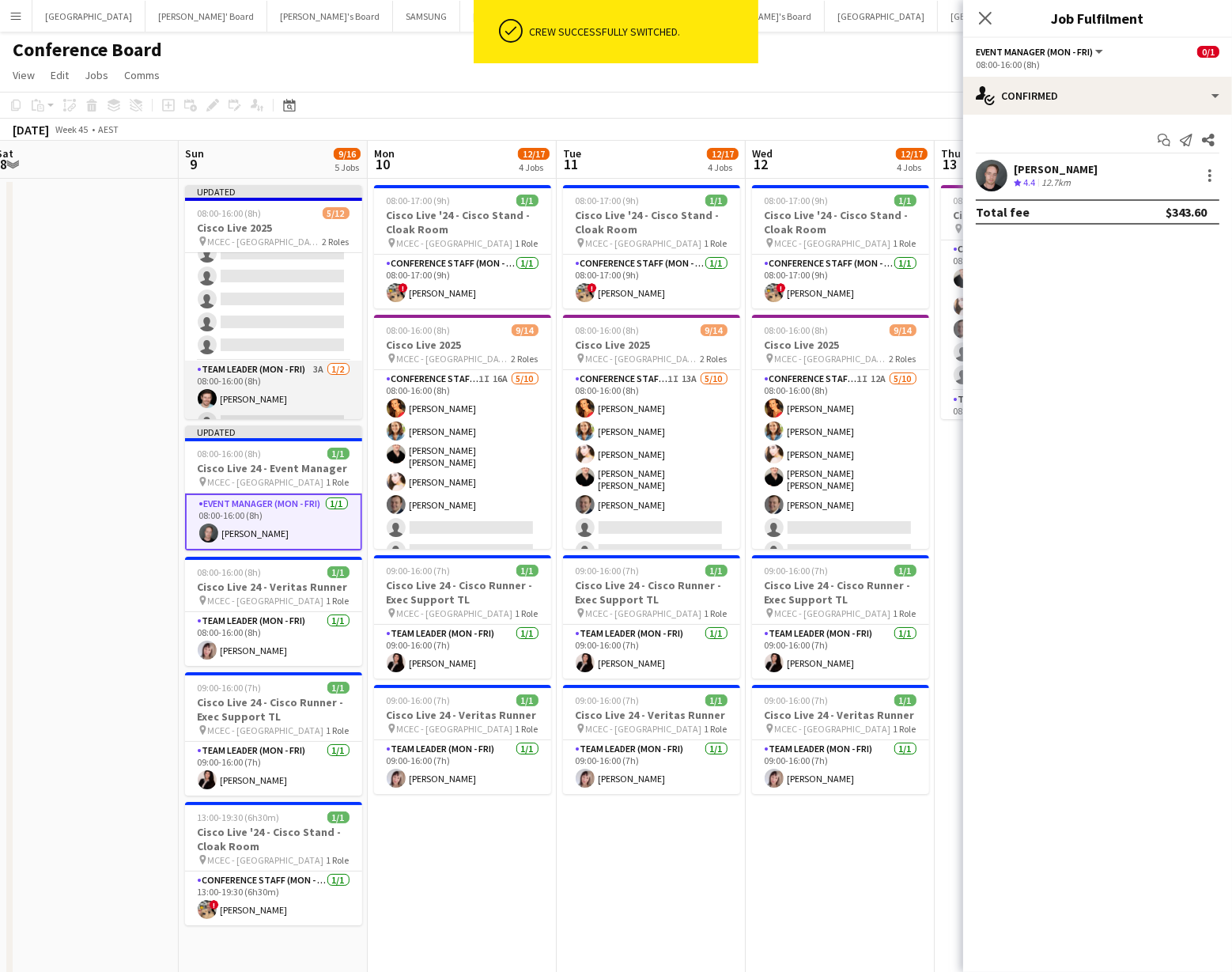
click at [278, 388] on app-card-role "Team Leader (Mon - Fri) 3A [DATE] 08:00-16:00 (8h) [PERSON_NAME] single-neutral…" at bounding box center [274, 400] width 178 height 77
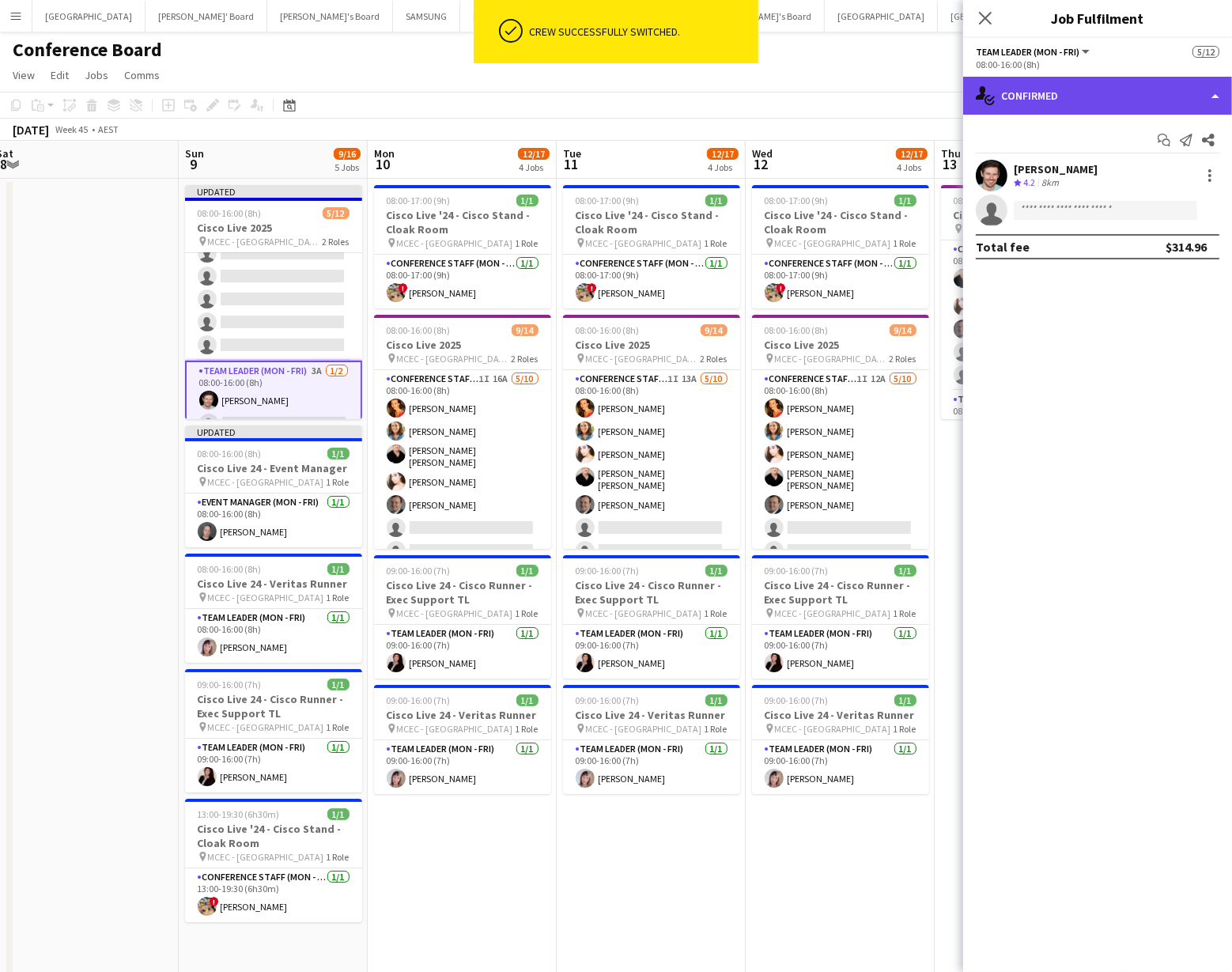
click at [1079, 97] on div "single-neutral-actions-check-2 Confirmed" at bounding box center [1098, 96] width 269 height 38
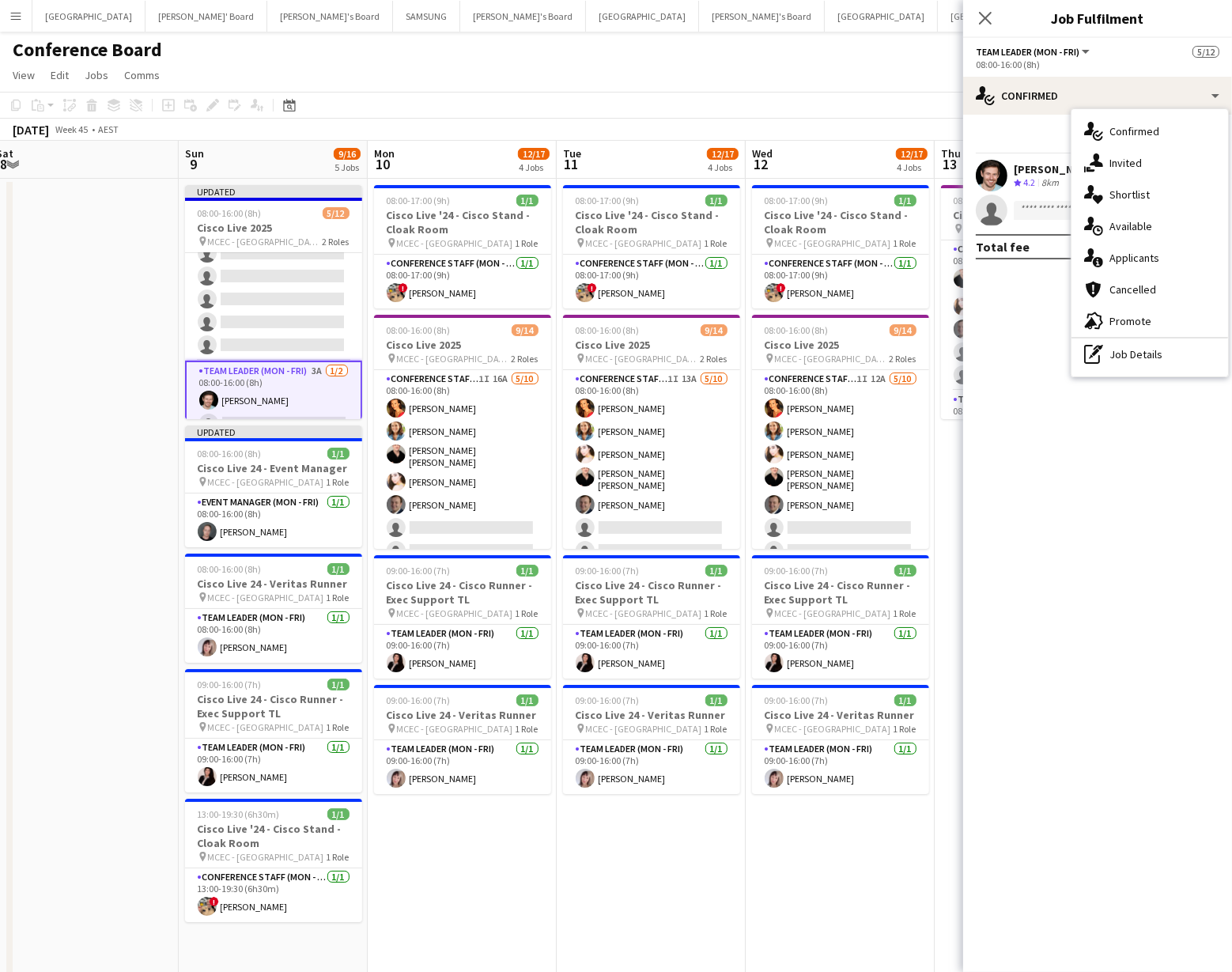
click at [1133, 229] on div "single-neutral-actions-upload Available" at bounding box center [1149, 226] width 157 height 32
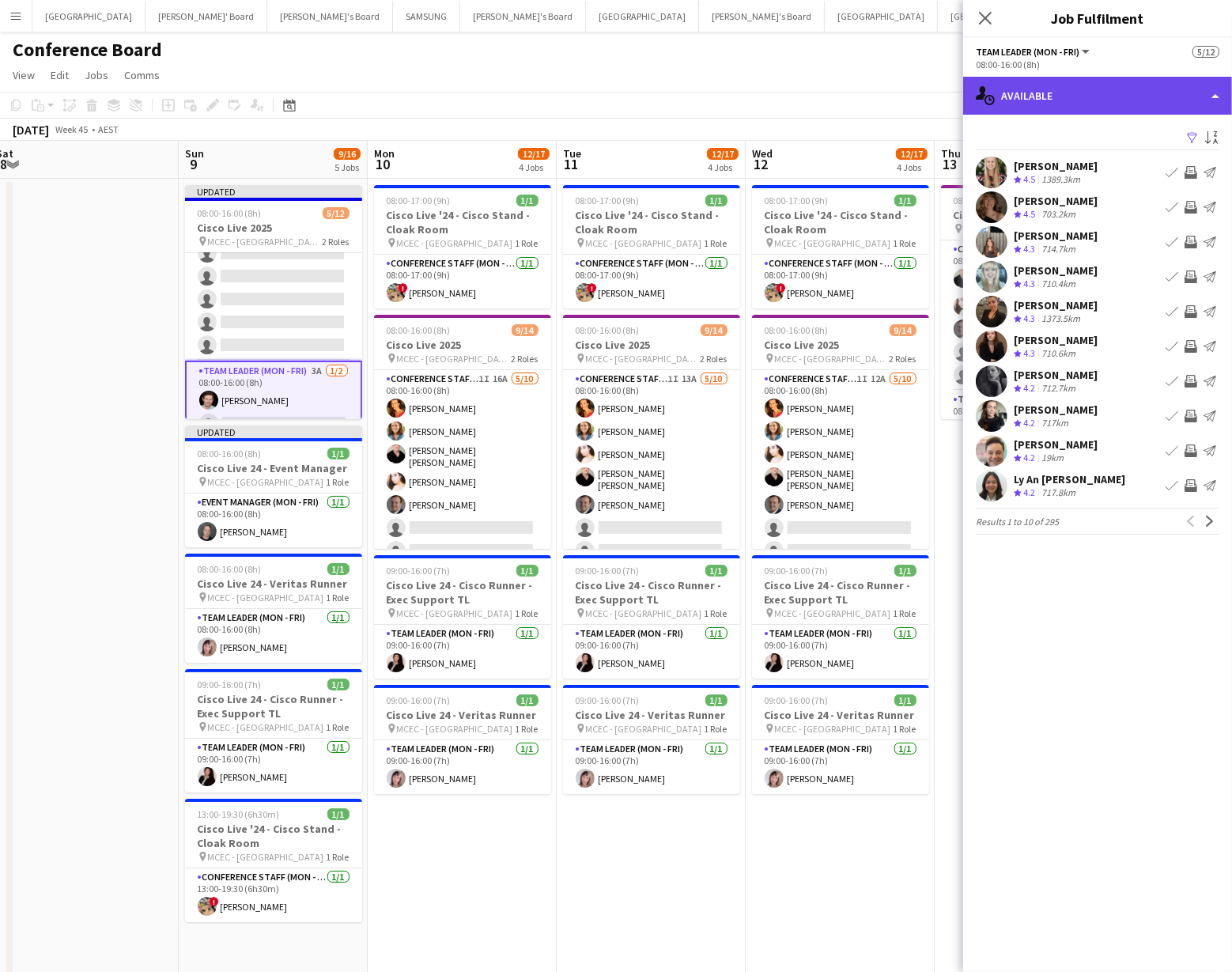
click at [1096, 99] on div "single-neutral-actions-upload Available" at bounding box center [1098, 96] width 269 height 38
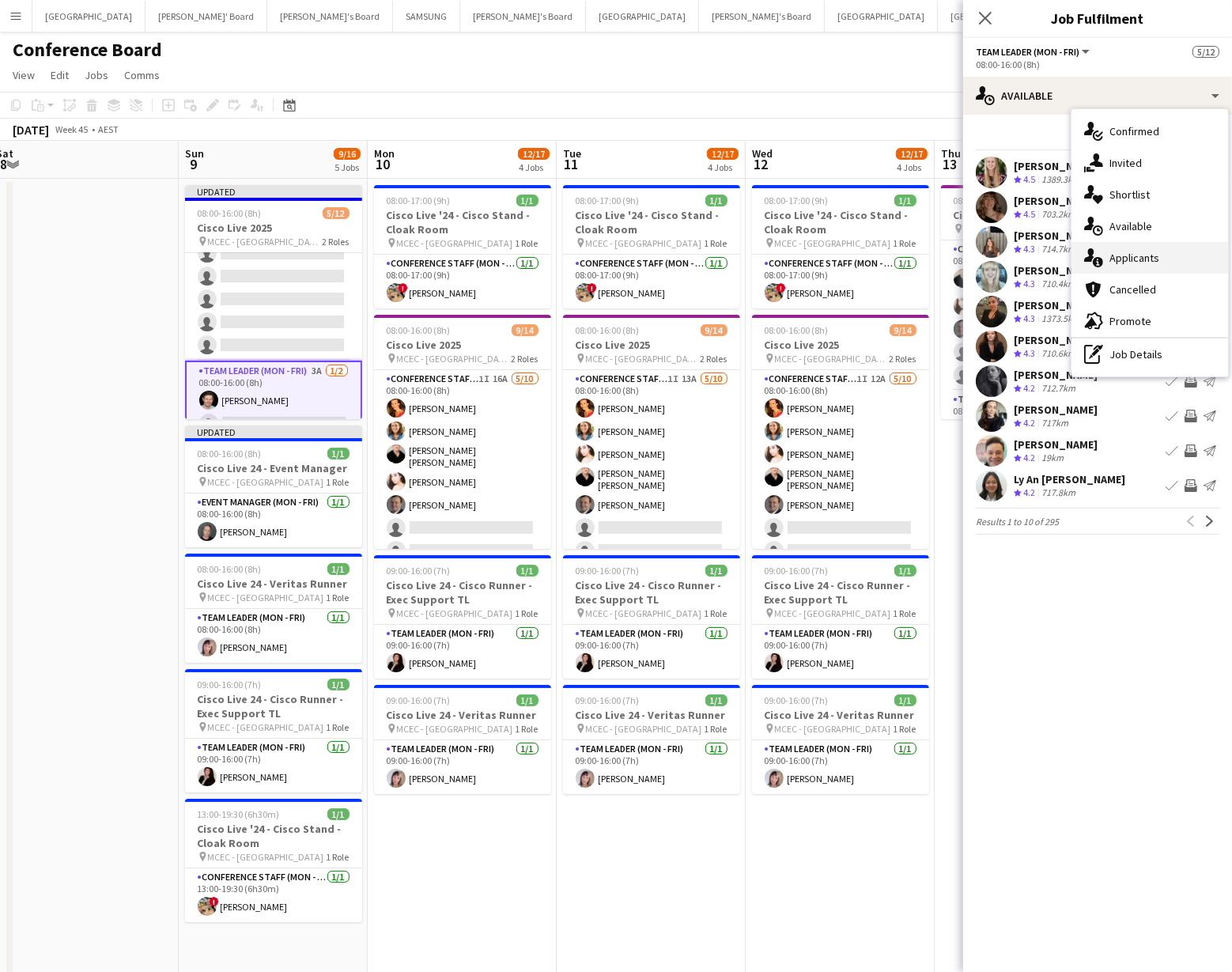
click at [1134, 258] on div "single-neutral-actions-information Applicants" at bounding box center [1149, 257] width 157 height 32
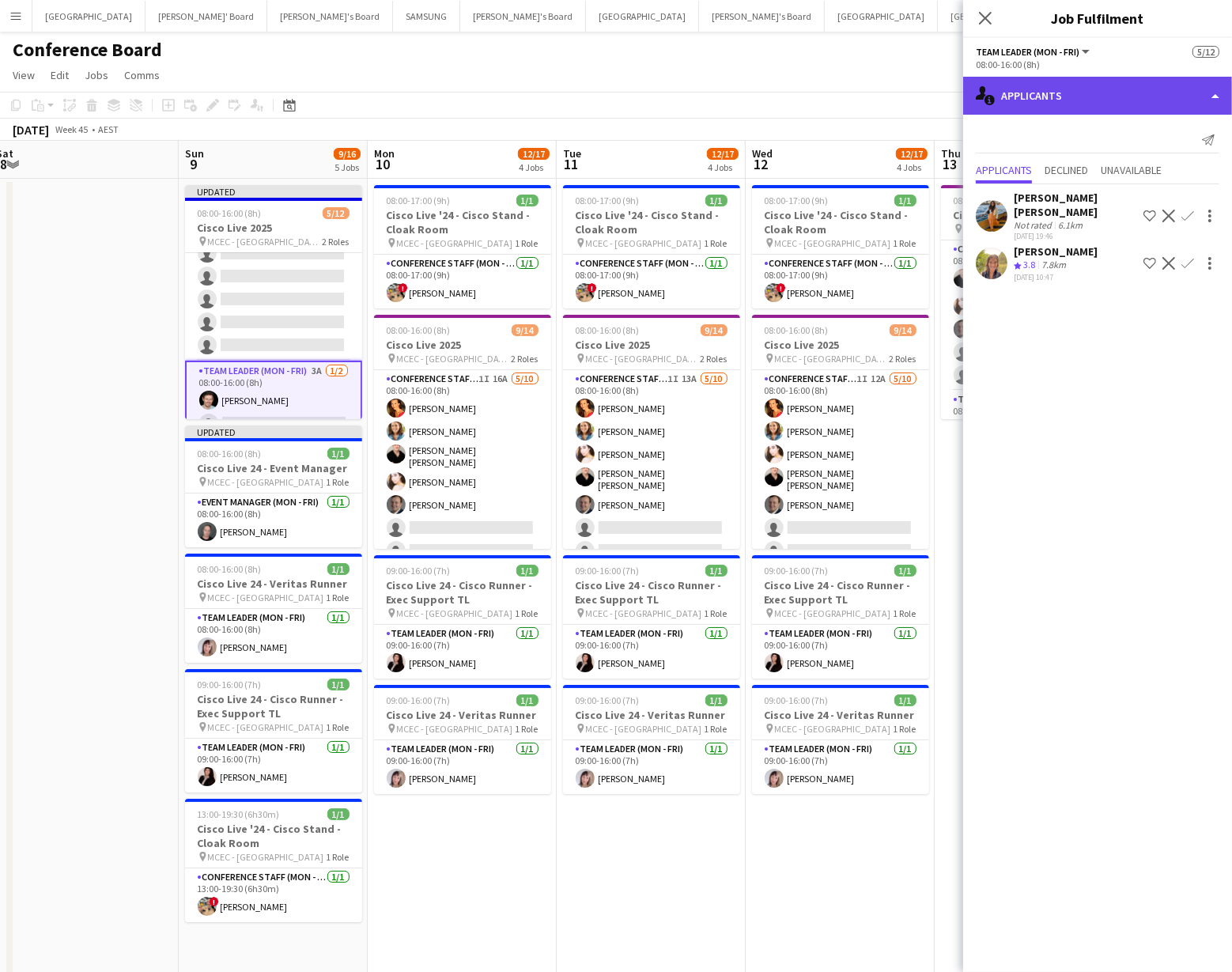
click at [1044, 101] on div "single-neutral-actions-information Applicants" at bounding box center [1098, 96] width 269 height 38
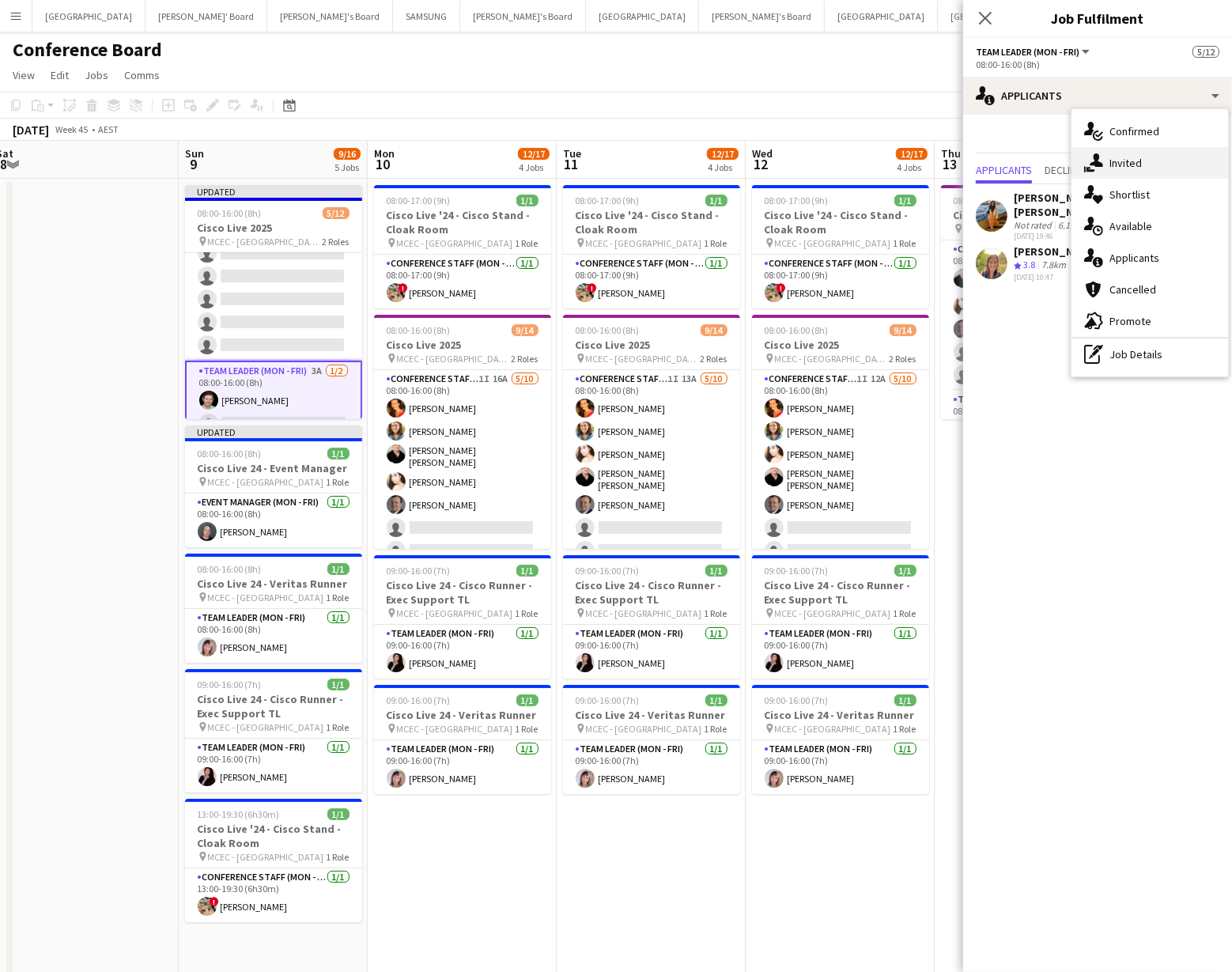
click at [1123, 168] on div "single-neutral-actions-share-1 Invited" at bounding box center [1149, 162] width 157 height 32
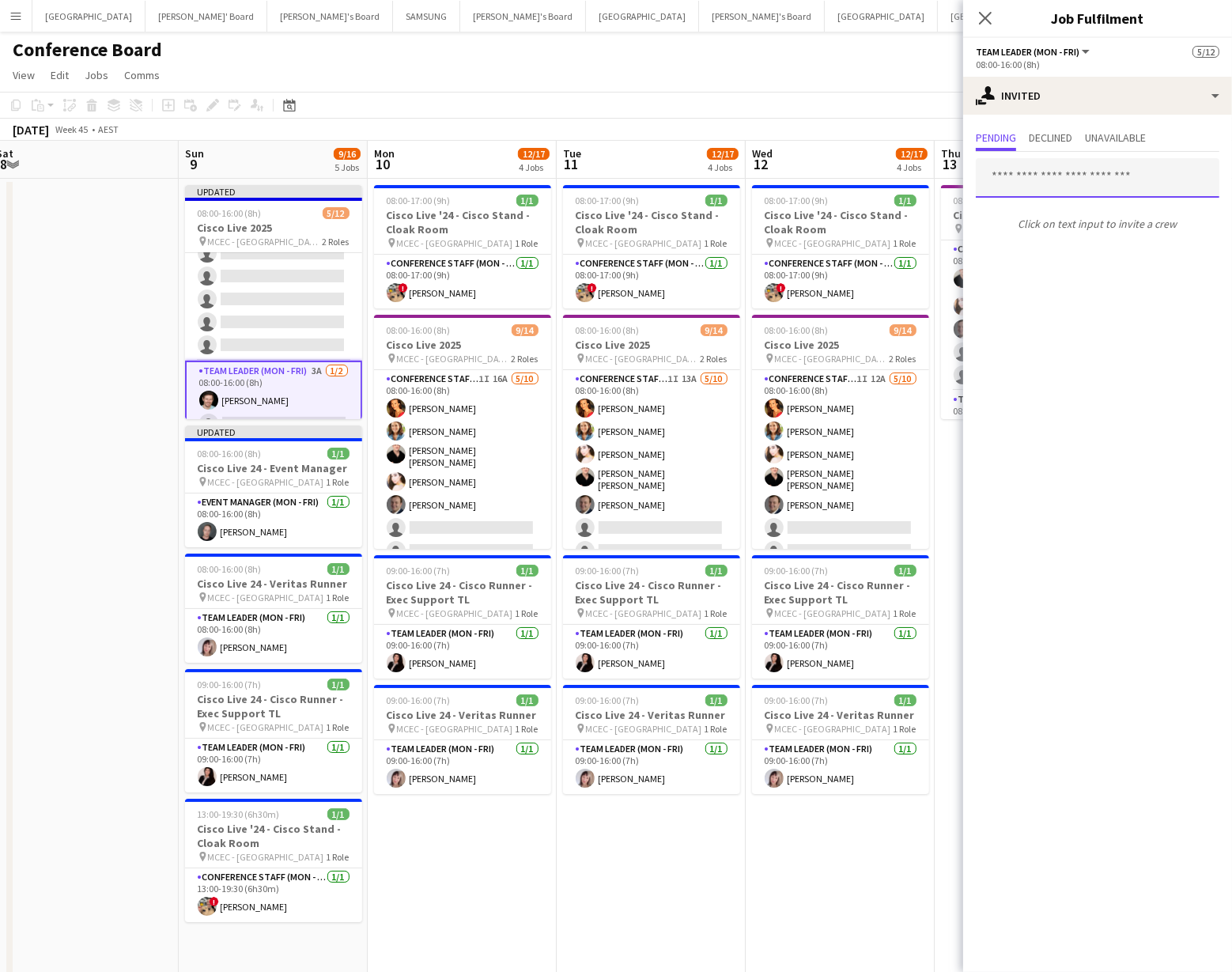
click at [1019, 180] on input "text" at bounding box center [1099, 178] width 244 height 39
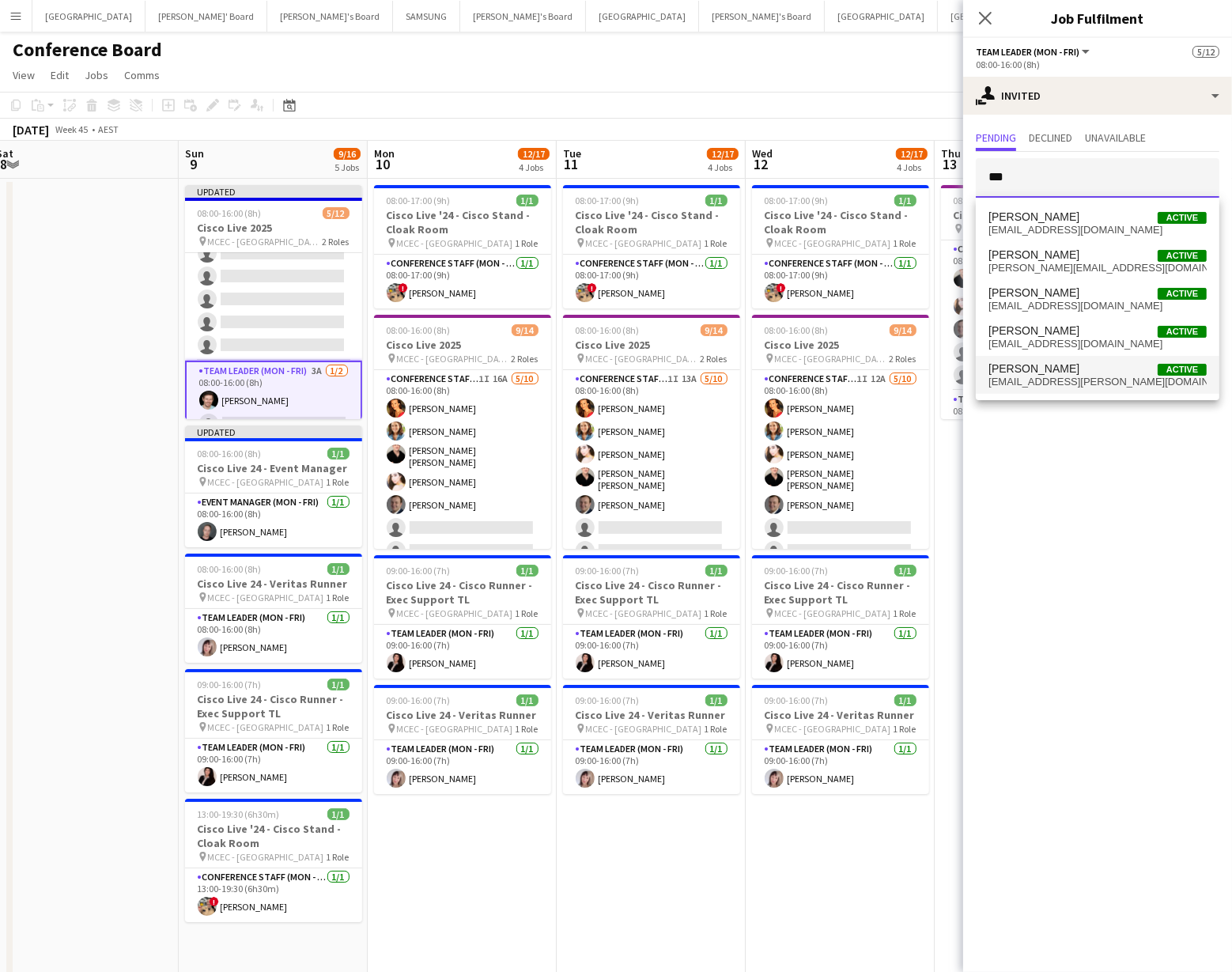
type input "***"
click at [1048, 383] on span "[EMAIL_ADDRESS][PERSON_NAME][DOMAIN_NAME]" at bounding box center [1098, 381] width 218 height 12
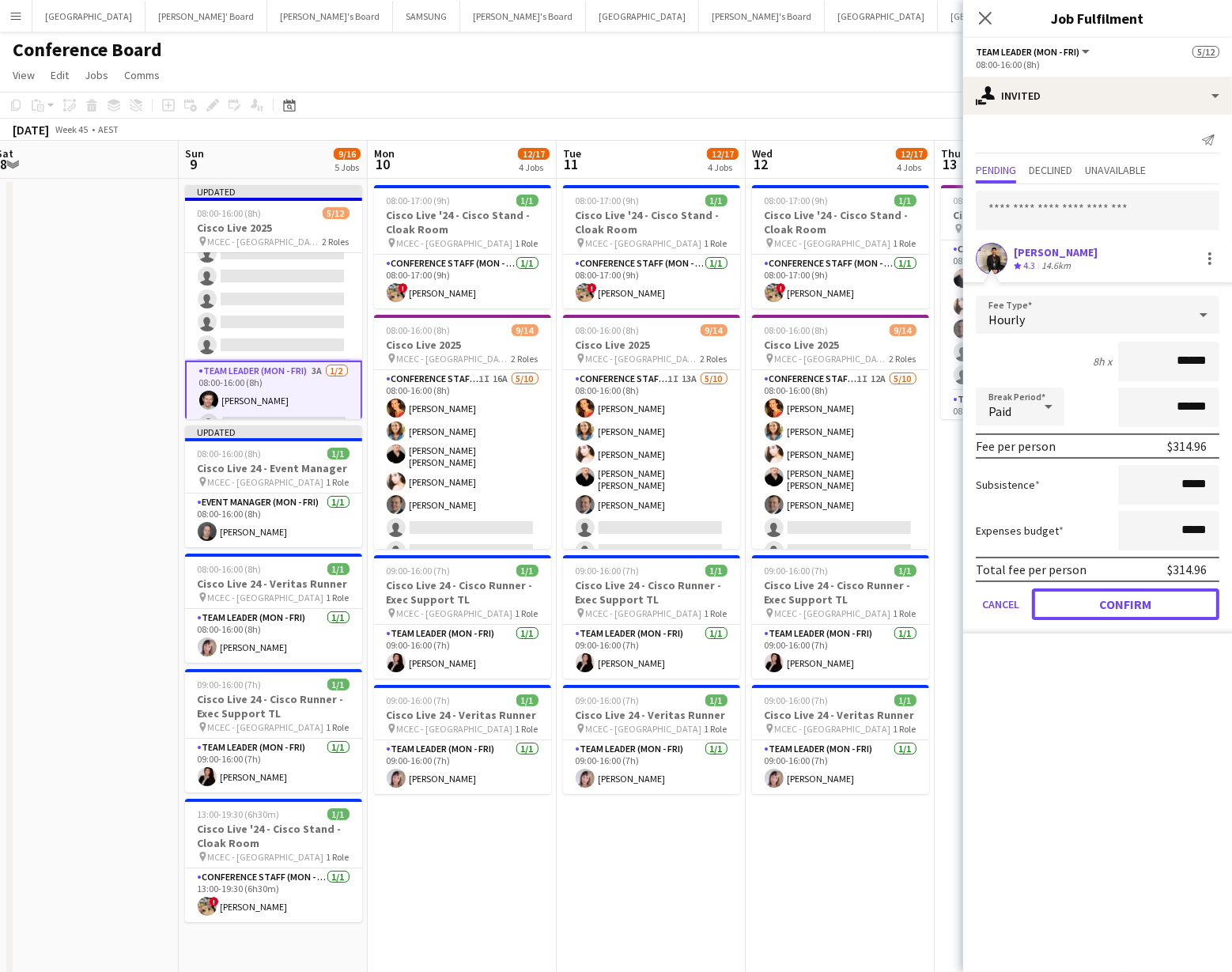
click at [1127, 604] on button "Confirm" at bounding box center [1125, 604] width 187 height 32
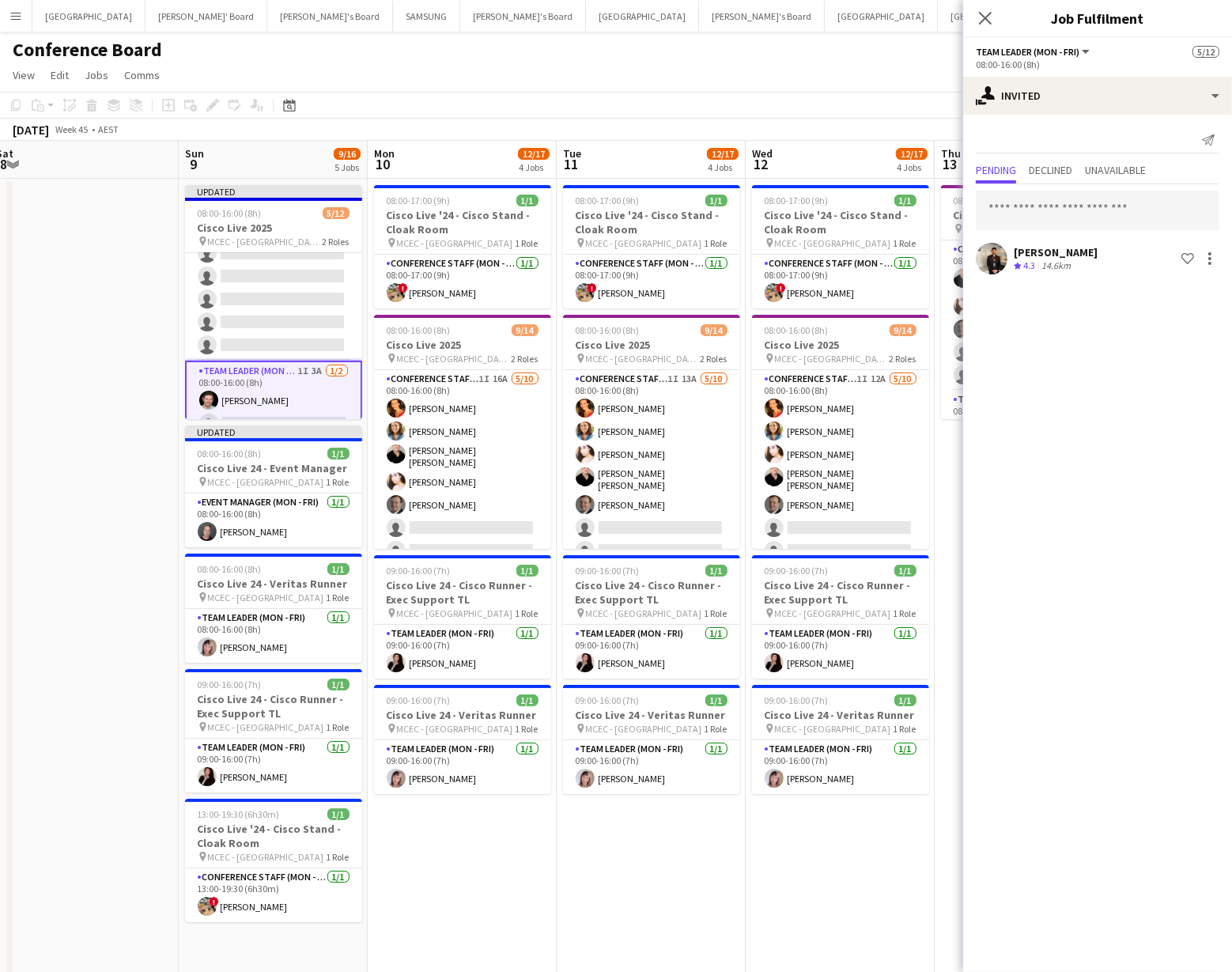
click at [787, 110] on app-toolbar "Copy Paste Paste Command V Paste with crew Command Shift V Paste linked Job [GE…" at bounding box center [616, 106] width 1232 height 27
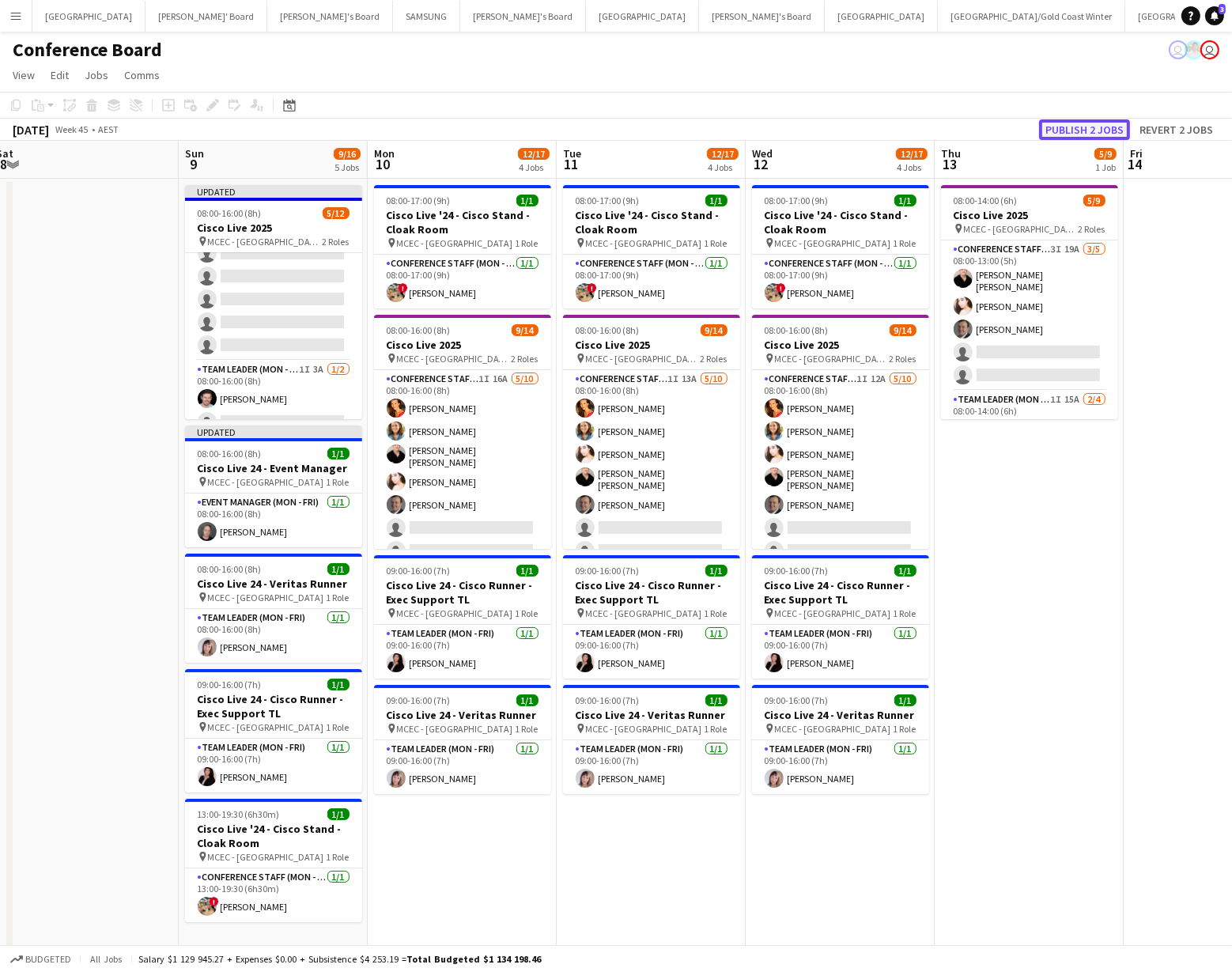
click at [1099, 132] on button "Publish 2 jobs" at bounding box center [1084, 129] width 91 height 20
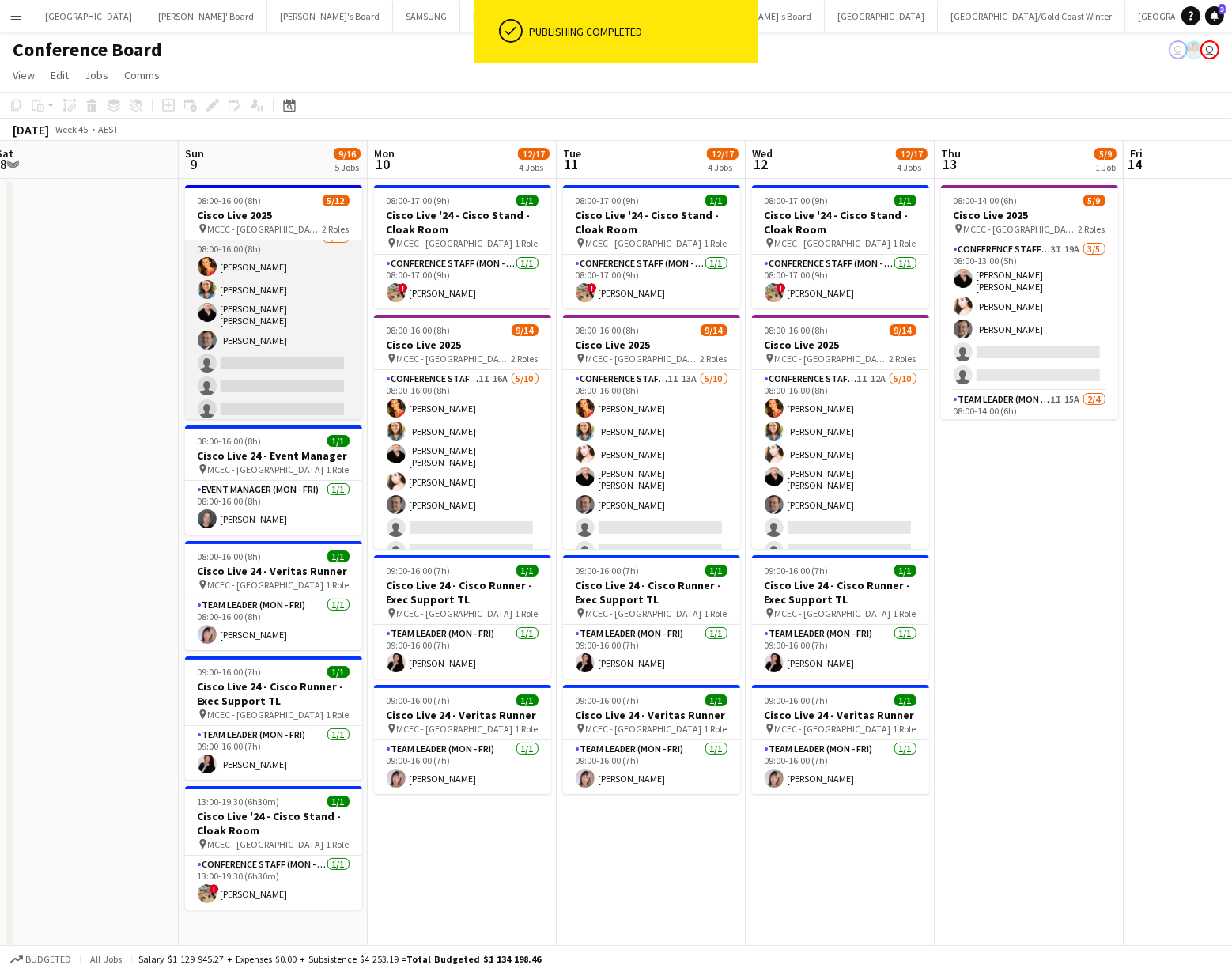
scroll to position [0, 0]
click at [277, 373] on app-card-role "Conference Staff (Mon - Fri) 1I 28A [DATE] 08:00-16:00 (8h) [PERSON_NAME] Chloe…" at bounding box center [274, 373] width 178 height 265
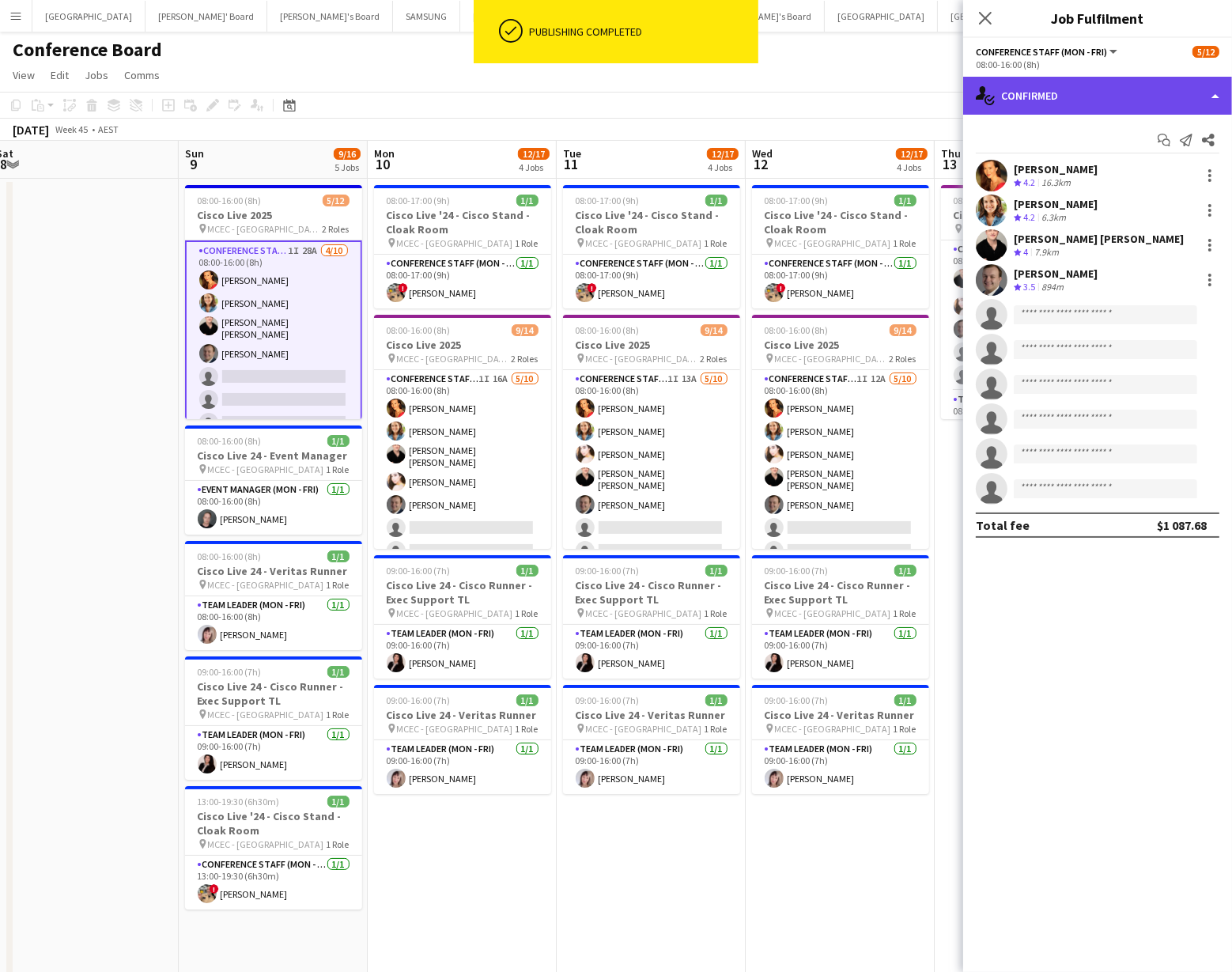
click at [1164, 97] on div "single-neutral-actions-check-2 Confirmed" at bounding box center [1098, 96] width 269 height 38
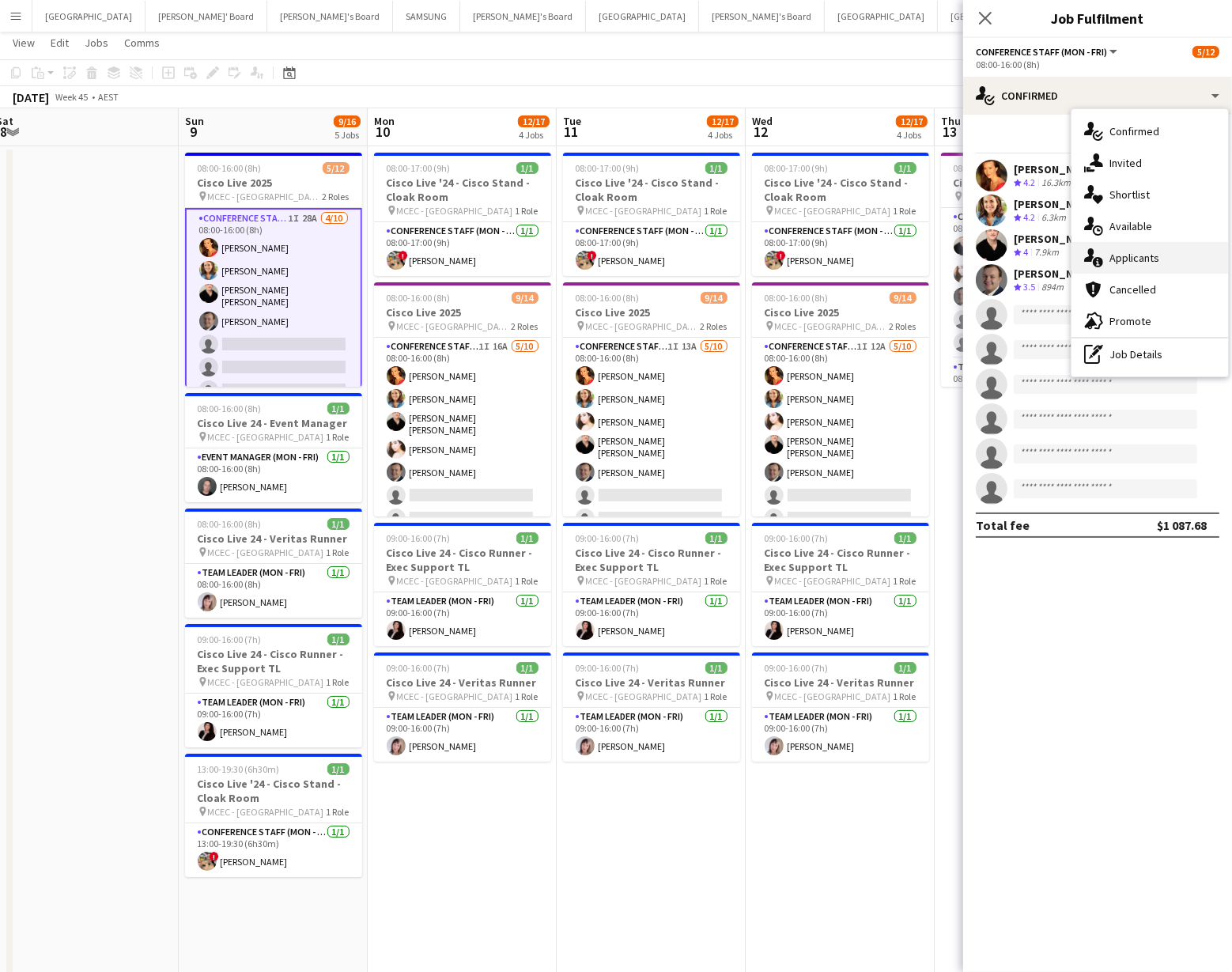
scroll to position [31, 0]
click at [1164, 257] on div "single-neutral-actions-information Applicants" at bounding box center [1149, 257] width 157 height 32
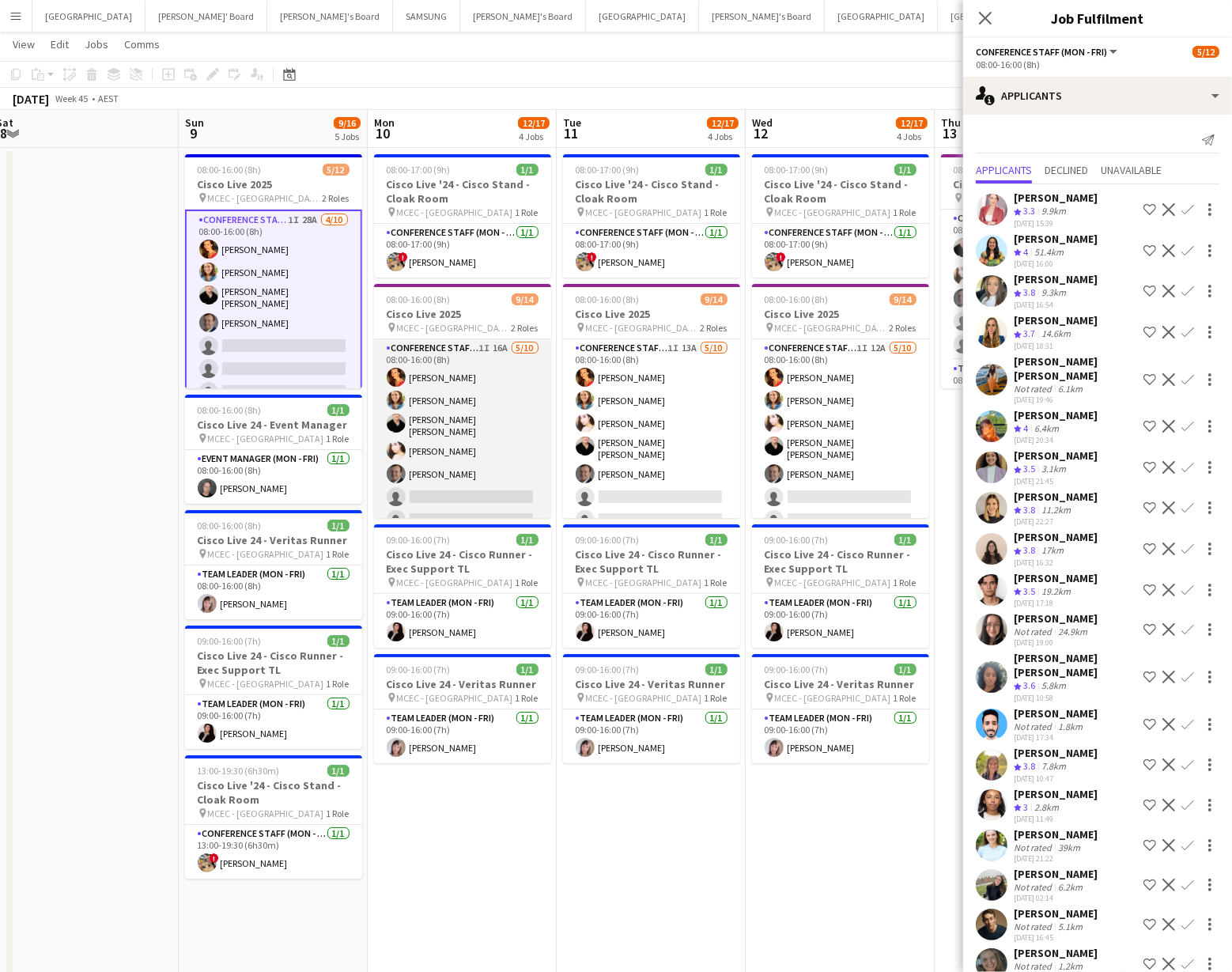
click at [467, 475] on app-card-role "Conference Staff (Mon - Fri) 1I 16A [DATE] 08:00-16:00 (8h) [PERSON_NAME] Chloe…" at bounding box center [463, 472] width 178 height 265
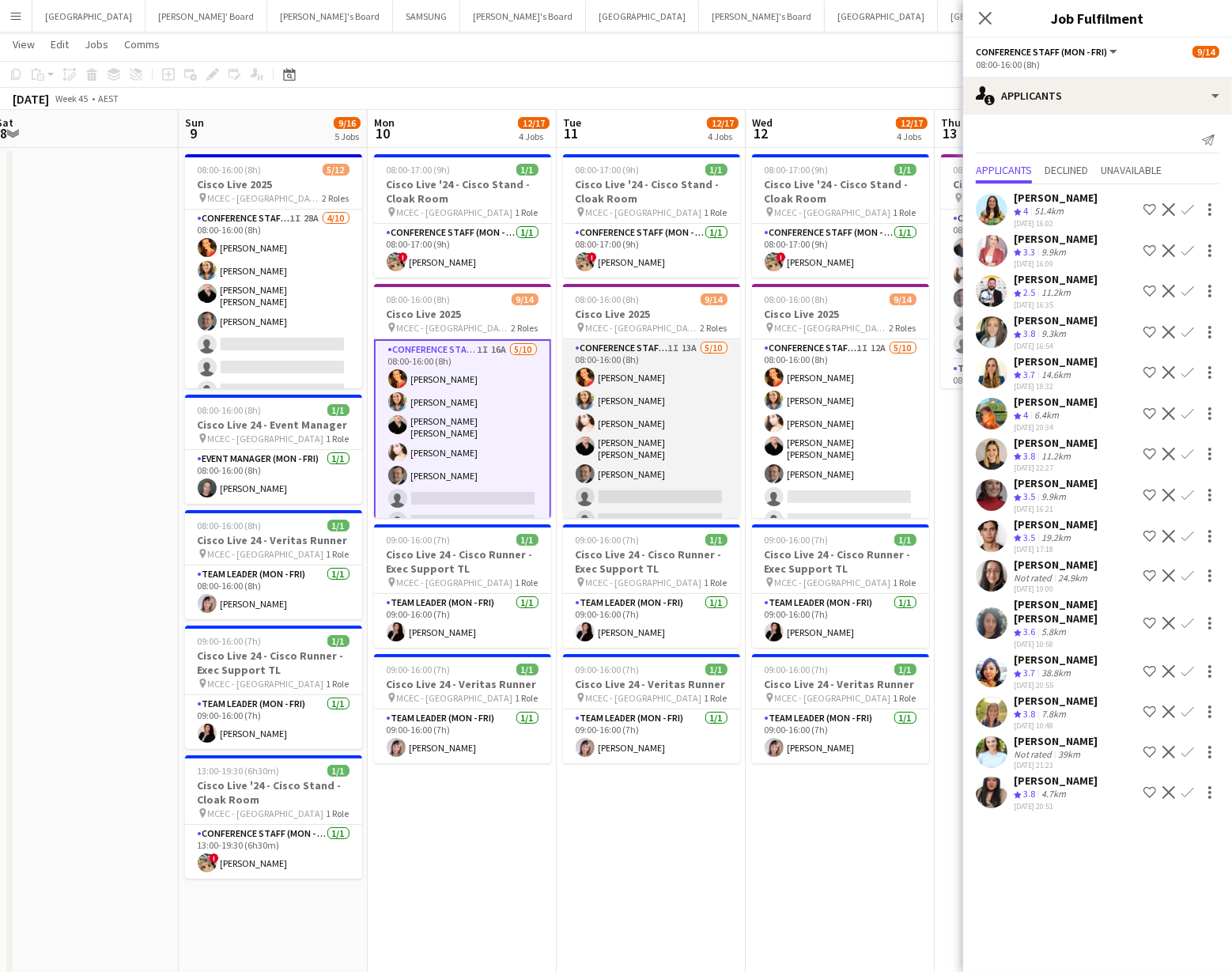
click at [675, 487] on app-card-role "Conference Staff (Mon - Fri) 1I 13A [DATE] 08:00-16:00 (8h) [PERSON_NAME] [PERS…" at bounding box center [652, 472] width 178 height 265
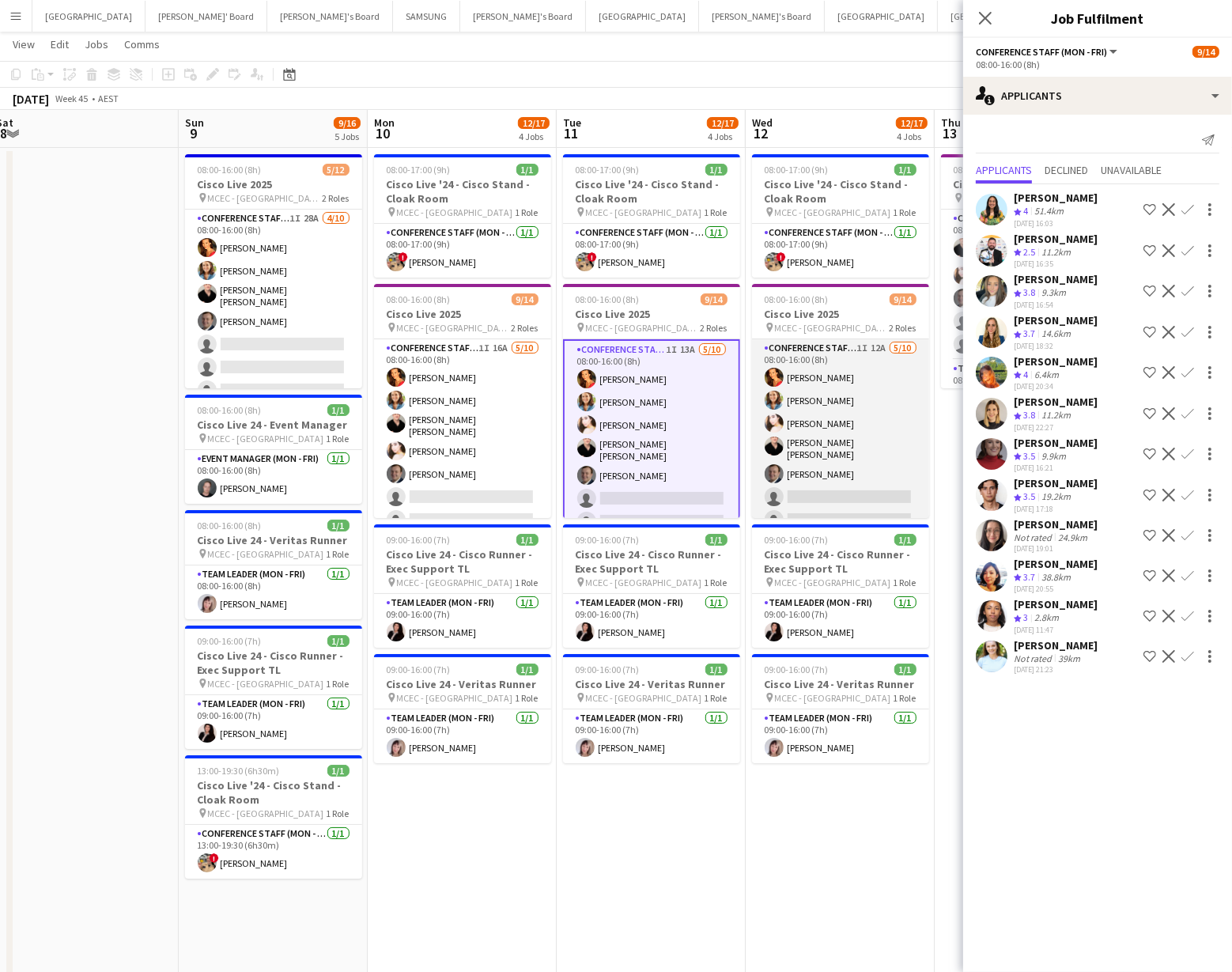
click at [856, 497] on app-card-role "Conference Staff (Mon - Fri) 1I 12A [DATE] 08:00-16:00 (8h) [PERSON_NAME] [PERS…" at bounding box center [840, 472] width 178 height 265
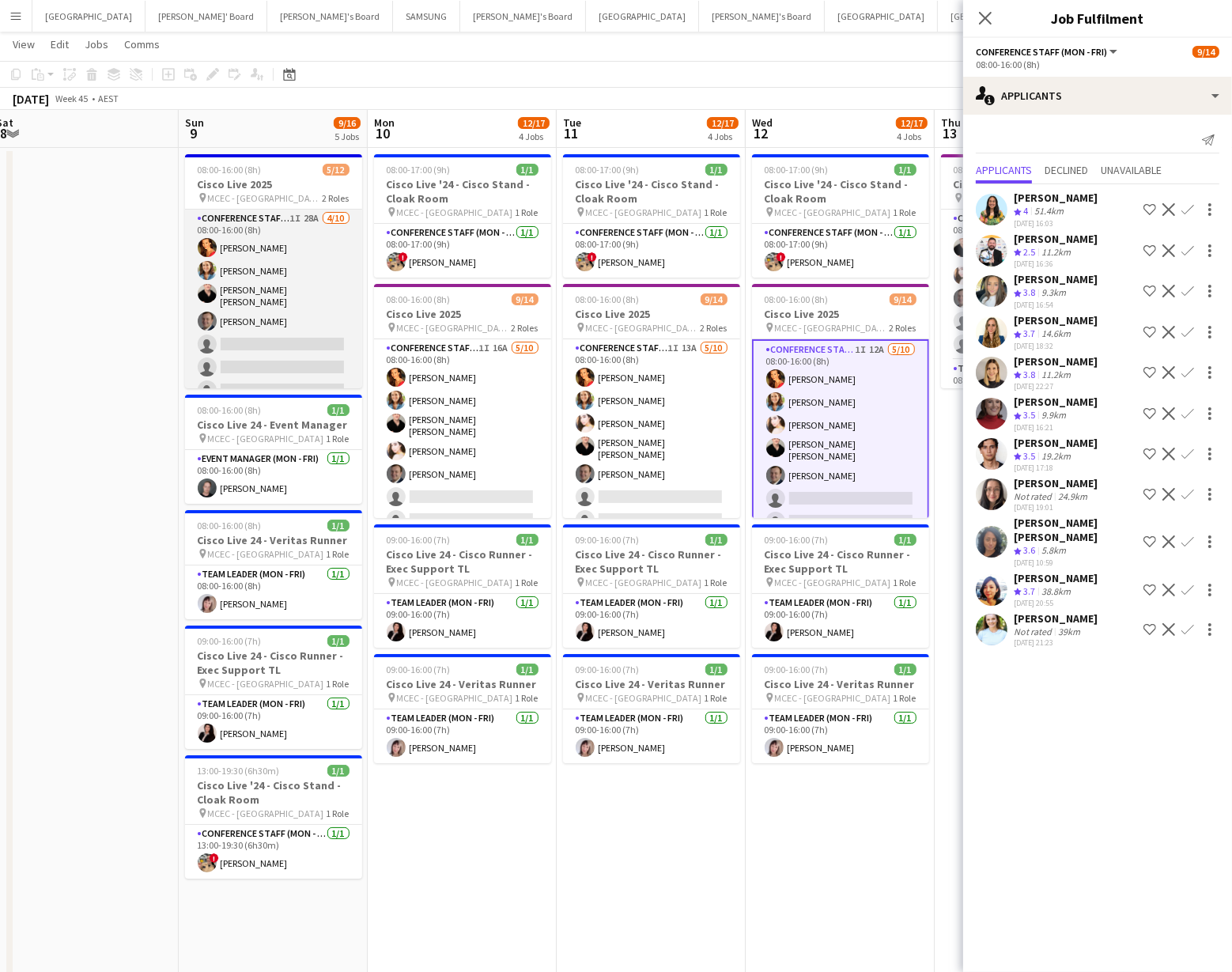
scroll to position [0, 0]
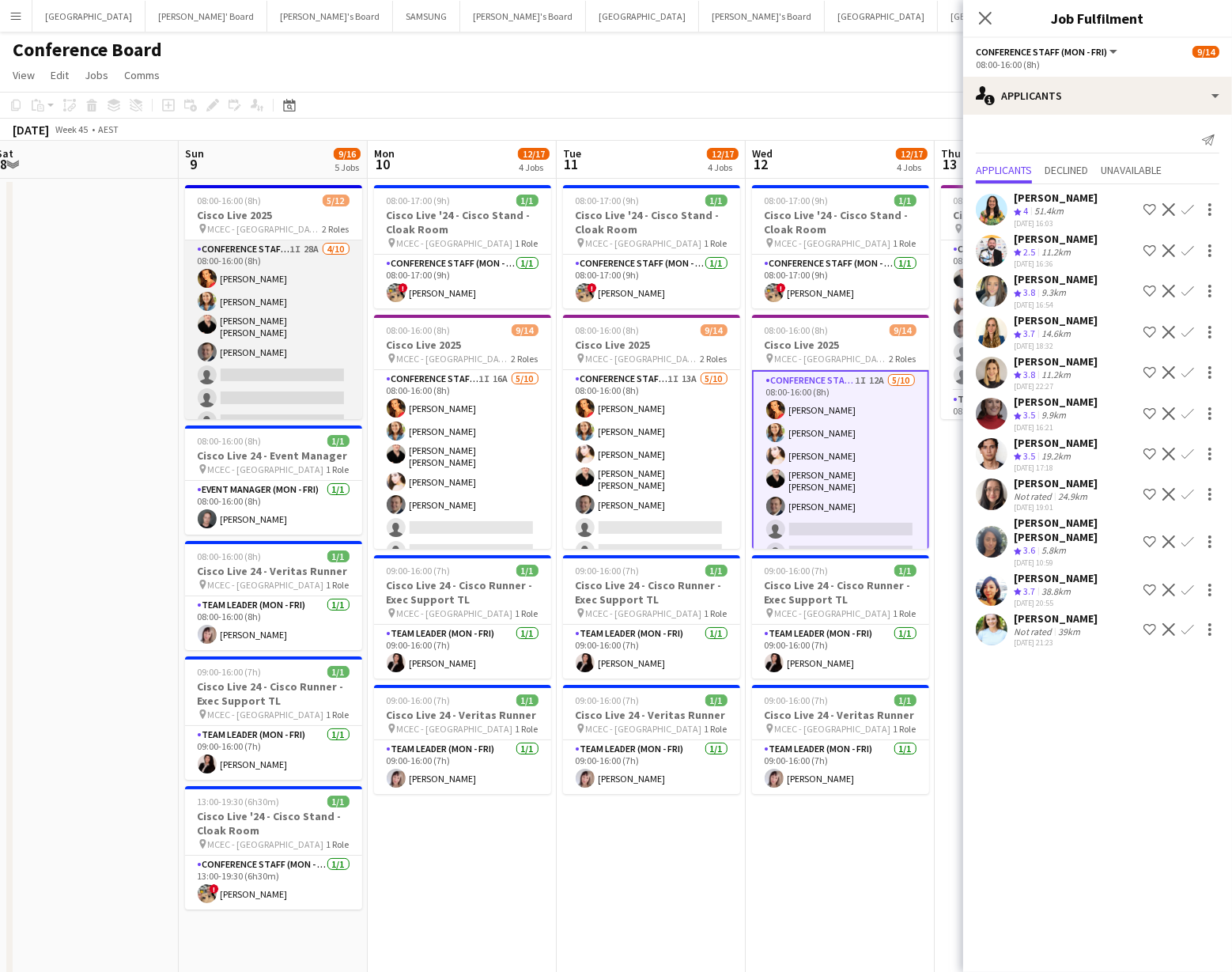
click at [315, 379] on app-card-role "Conference Staff (Mon - Fri) 1I 28A [DATE] 08:00-16:00 (8h) [PERSON_NAME] Chloe…" at bounding box center [274, 373] width 178 height 265
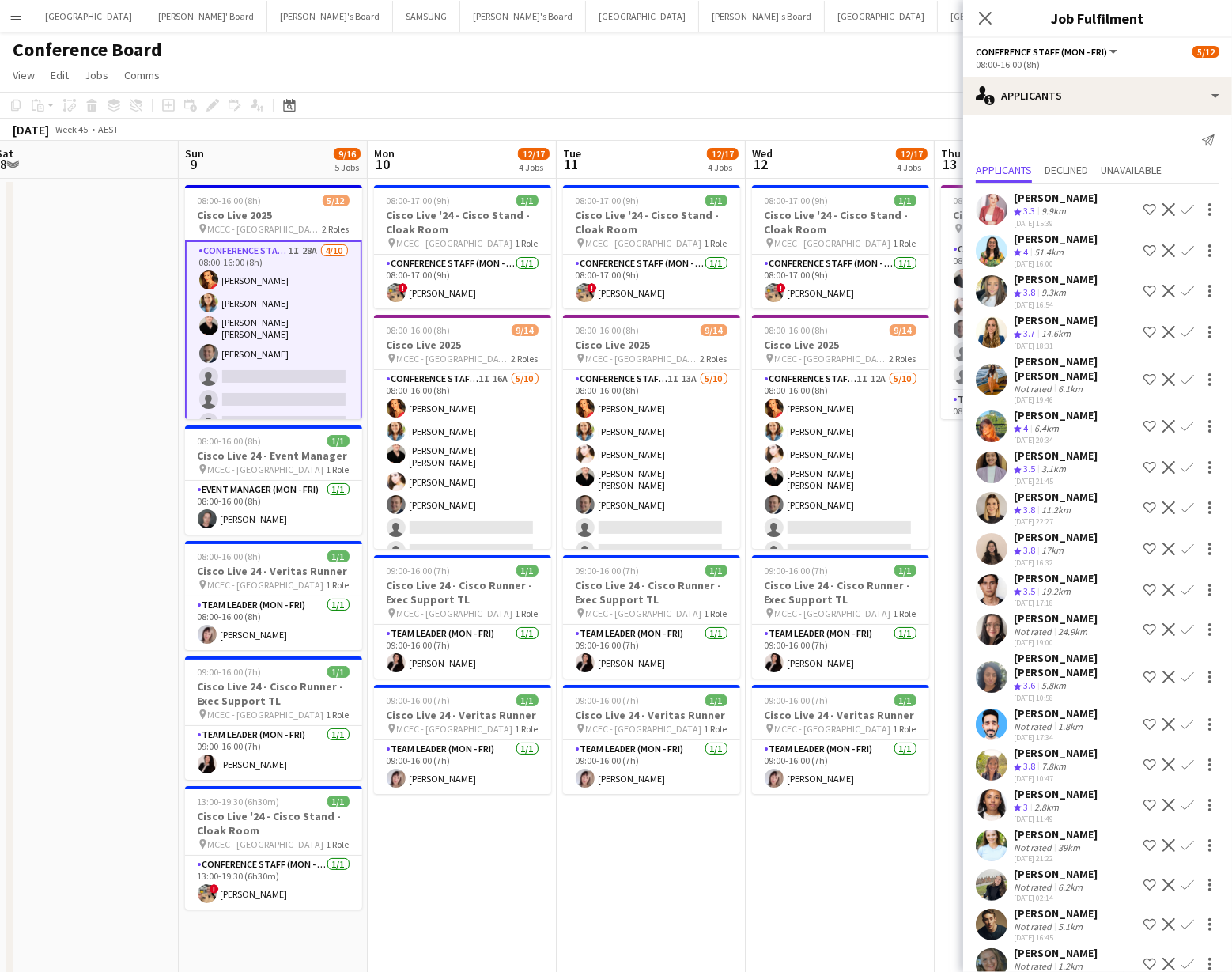
click at [1185, 420] on app-icon "Confirm" at bounding box center [1188, 425] width 12 height 12
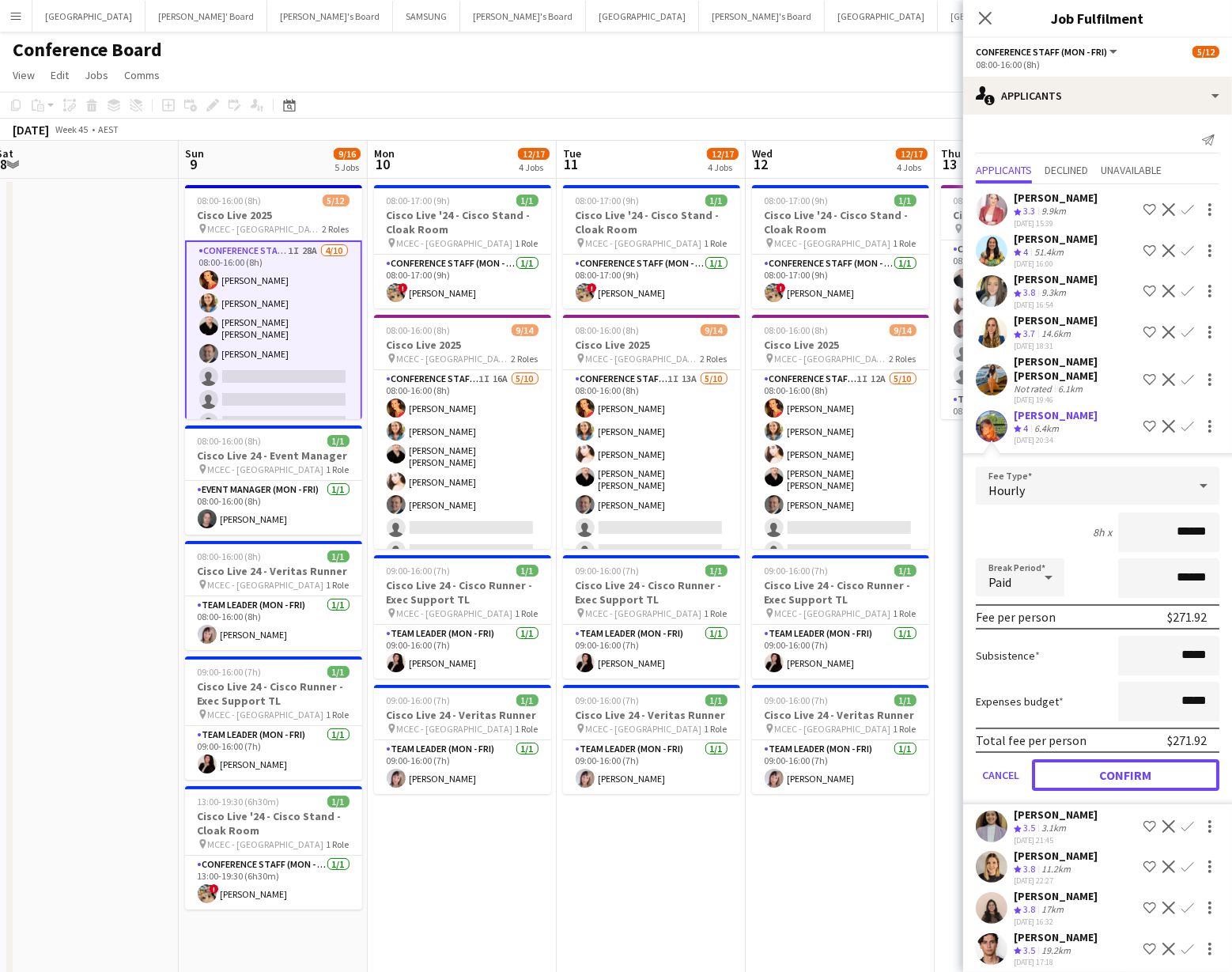
drag, startPoint x: 1116, startPoint y: 759, endPoint x: 1061, endPoint y: 730, distance: 62.2
click at [1116, 760] on button "Confirm" at bounding box center [1125, 775] width 187 height 32
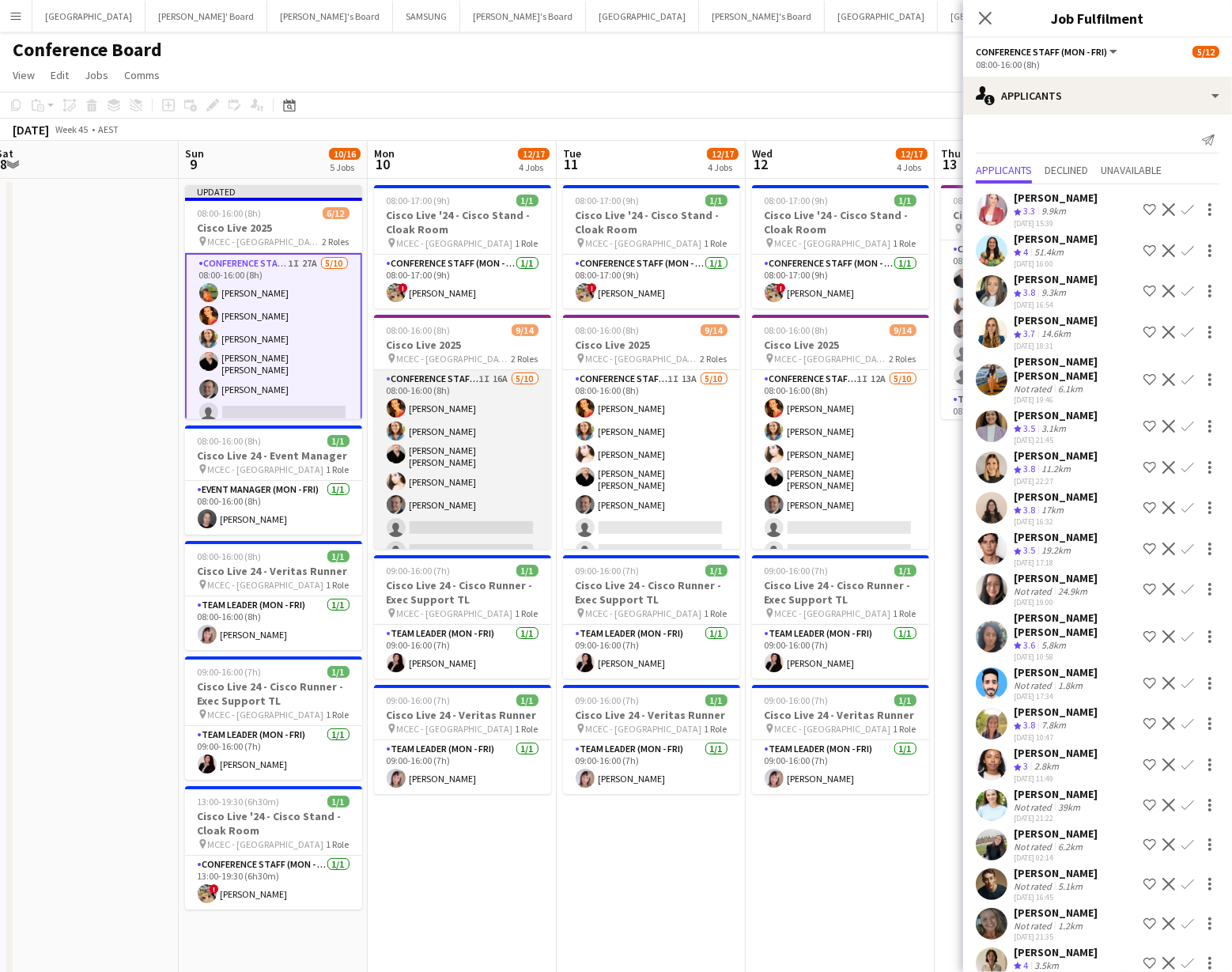
click at [495, 529] on app-card-role "Conference Staff (Mon - Fri) 1I 16A [DATE] 08:00-16:00 (8h) [PERSON_NAME] Chloe…" at bounding box center [463, 503] width 178 height 265
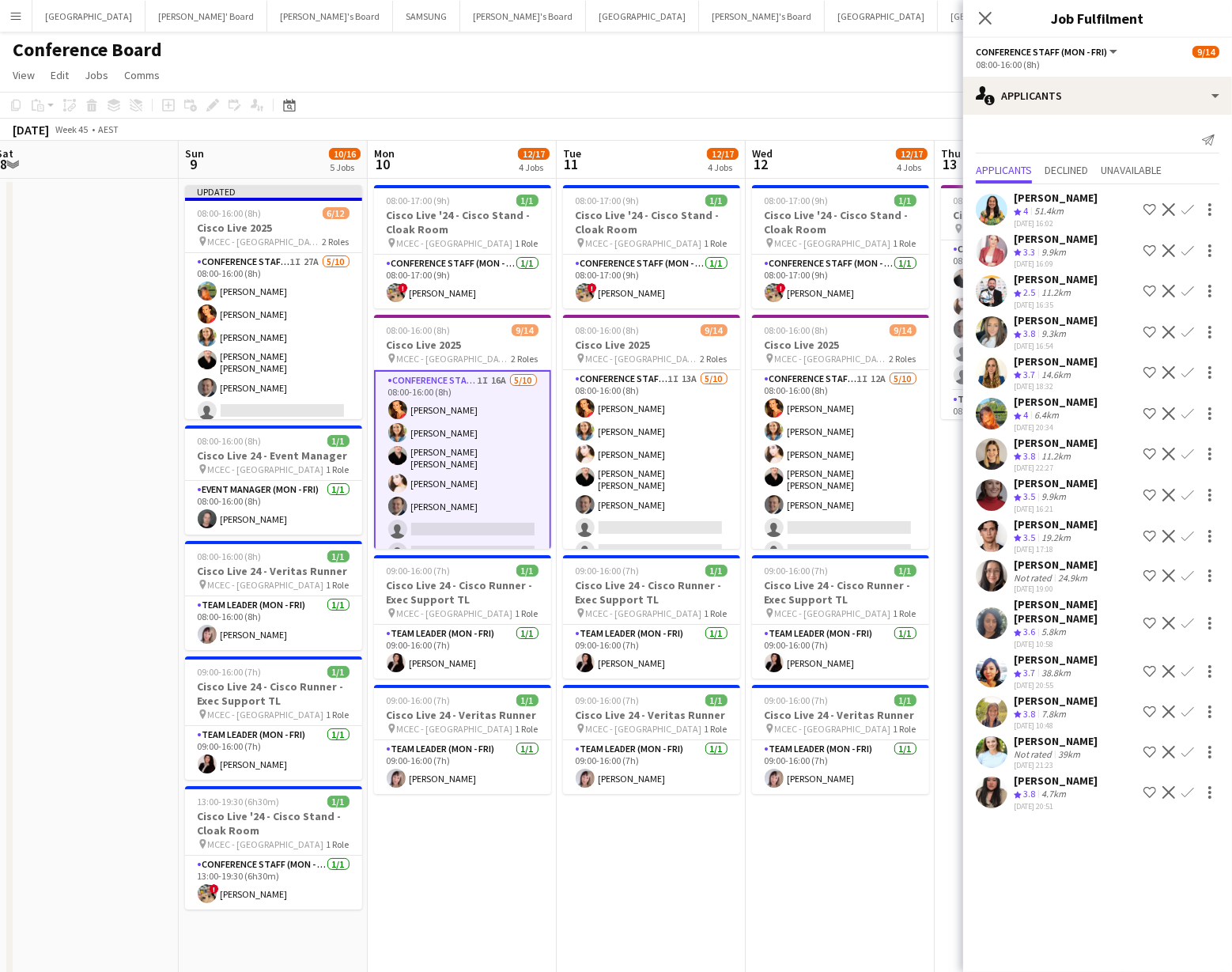
click at [1190, 407] on app-icon "Confirm" at bounding box center [1188, 413] width 12 height 12
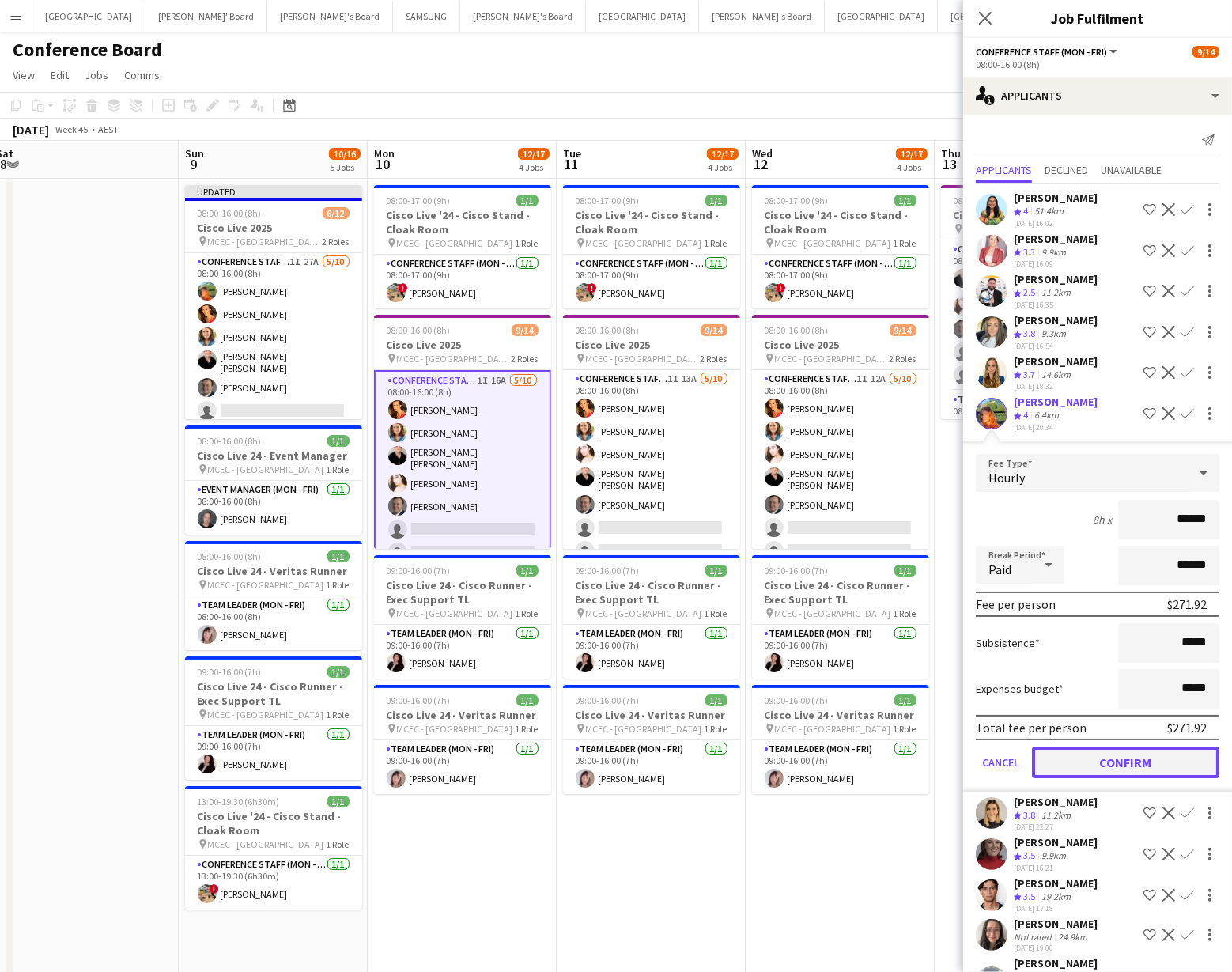
click at [1116, 757] on button "Confirm" at bounding box center [1125, 763] width 187 height 32
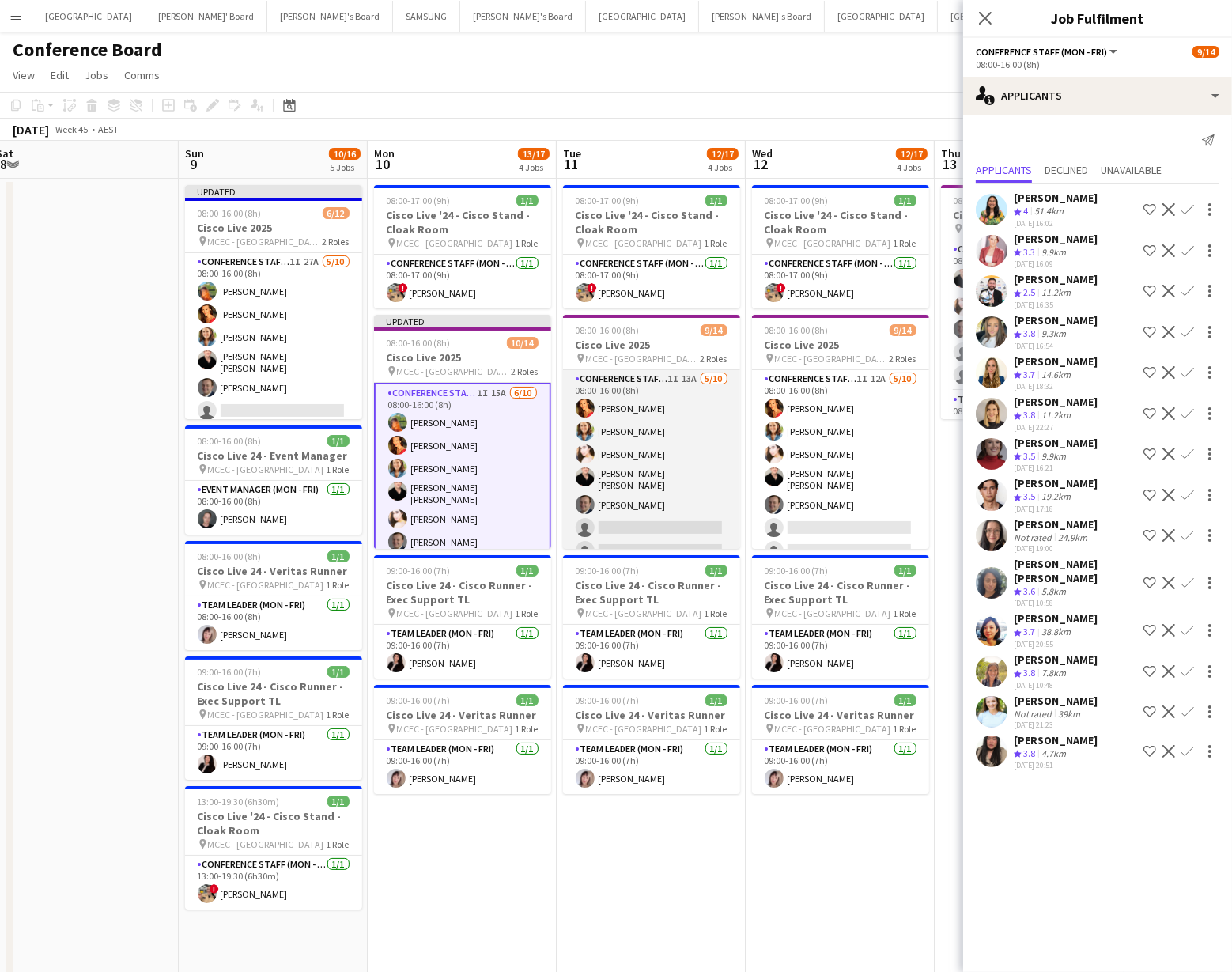
click at [681, 527] on app-card-role "Conference Staff (Mon - Fri) 1I 13A [DATE] 08:00-16:00 (8h) [PERSON_NAME] [PERS…" at bounding box center [652, 503] width 178 height 265
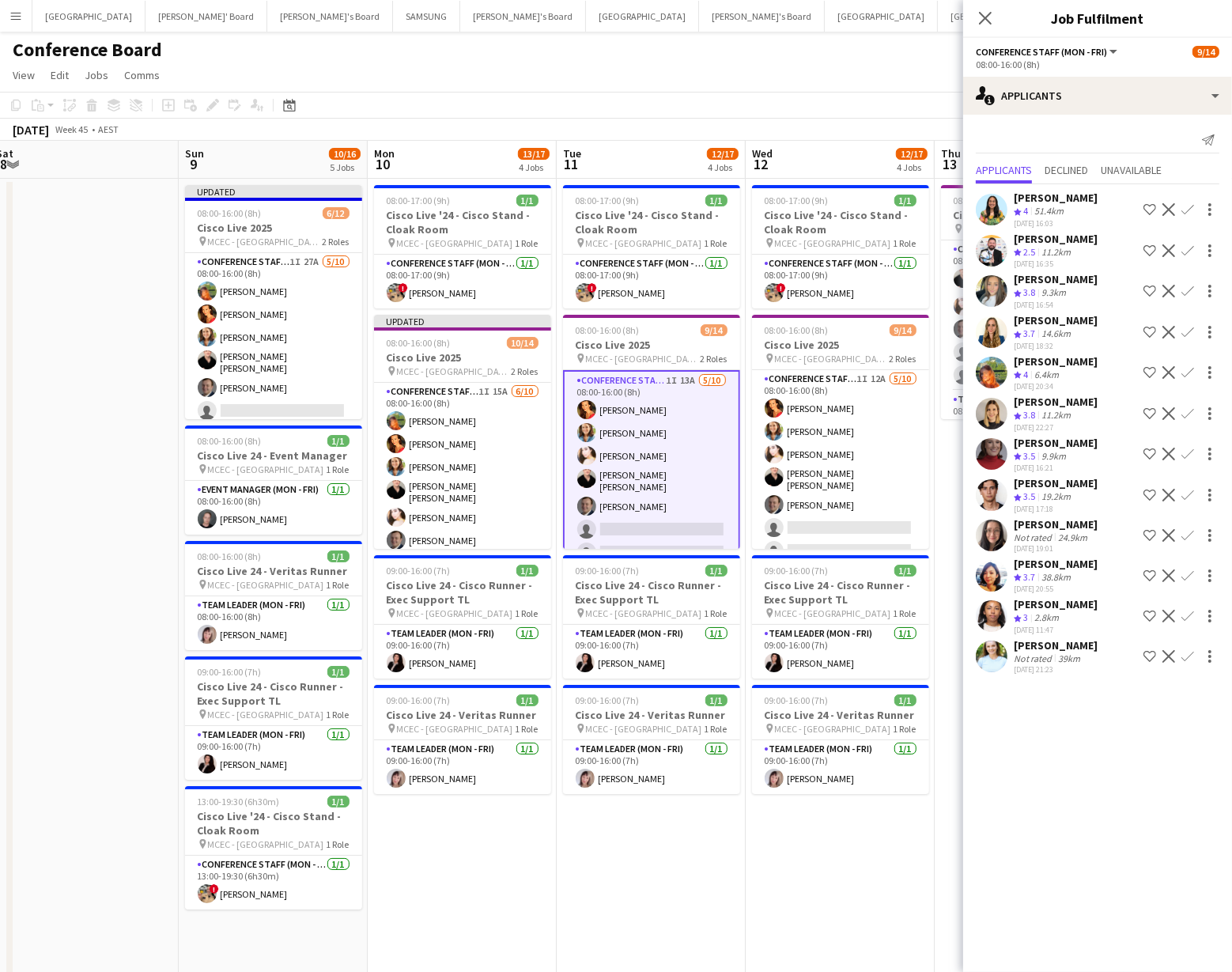
click at [1192, 363] on button "Confirm" at bounding box center [1188, 373] width 19 height 19
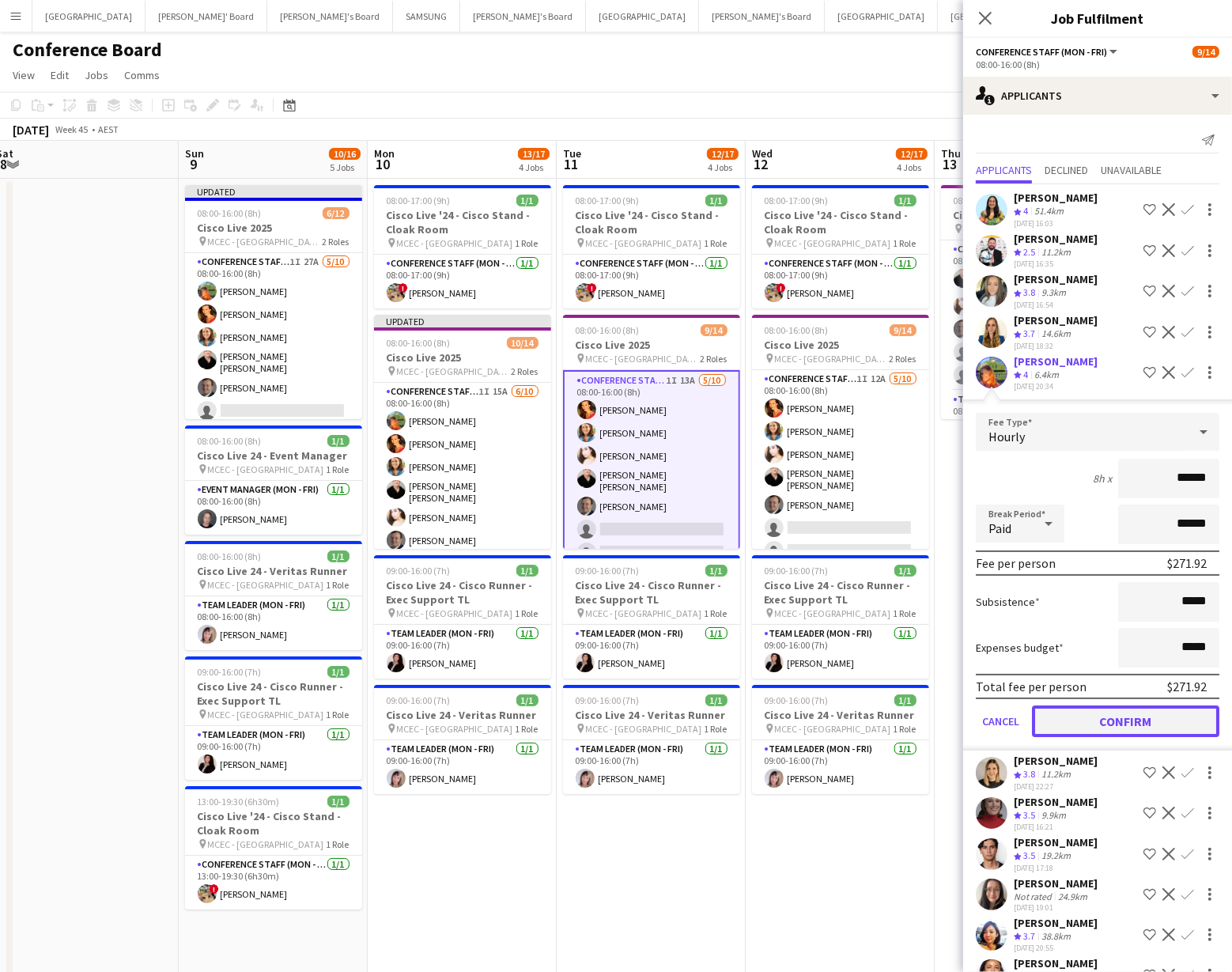
click at [1111, 713] on button "Confirm" at bounding box center [1125, 721] width 187 height 32
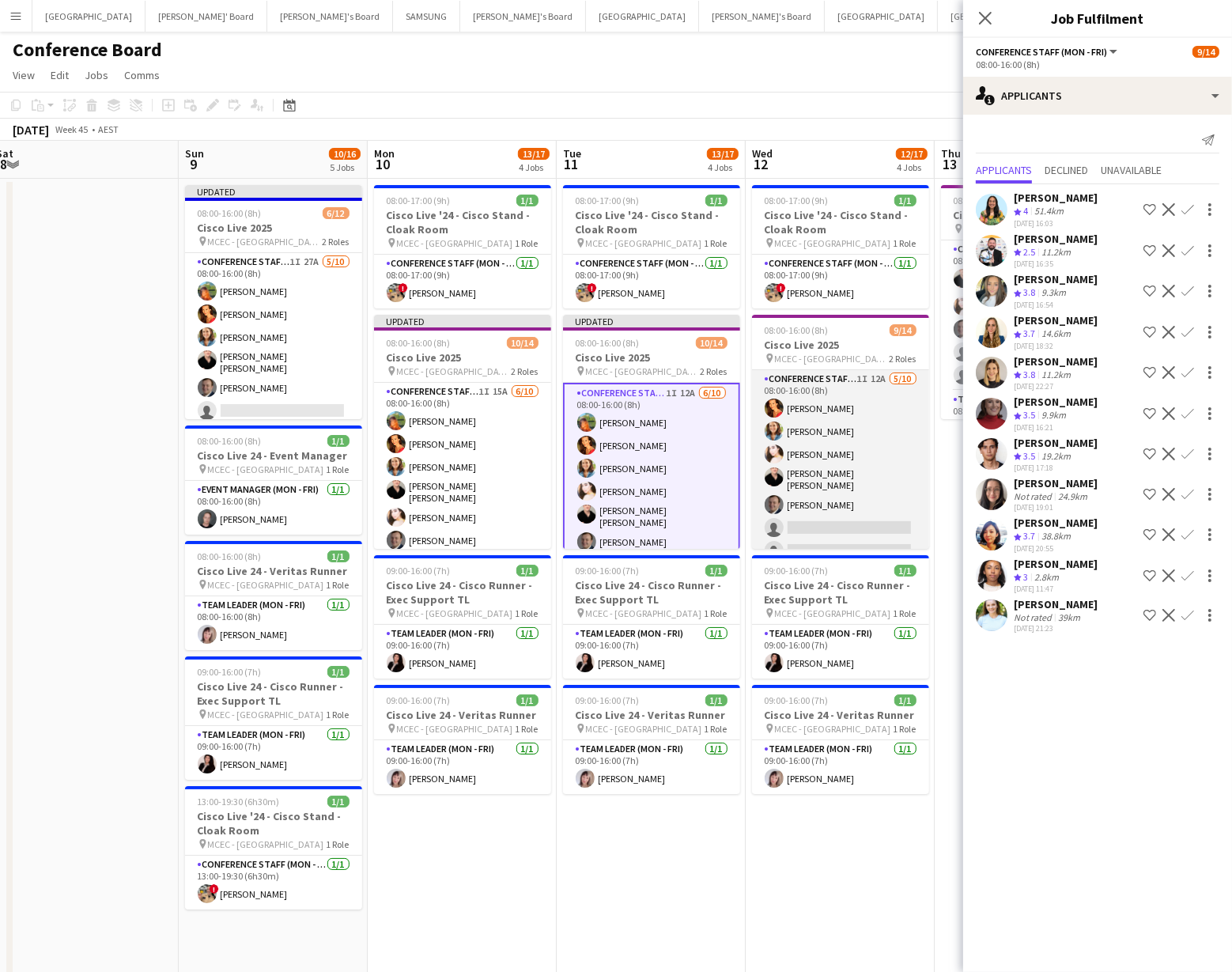
click at [868, 522] on app-card-role "Conference Staff (Mon - Fri) 1I 12A [DATE] 08:00-16:00 (8h) [PERSON_NAME] [PERS…" at bounding box center [840, 503] width 178 height 265
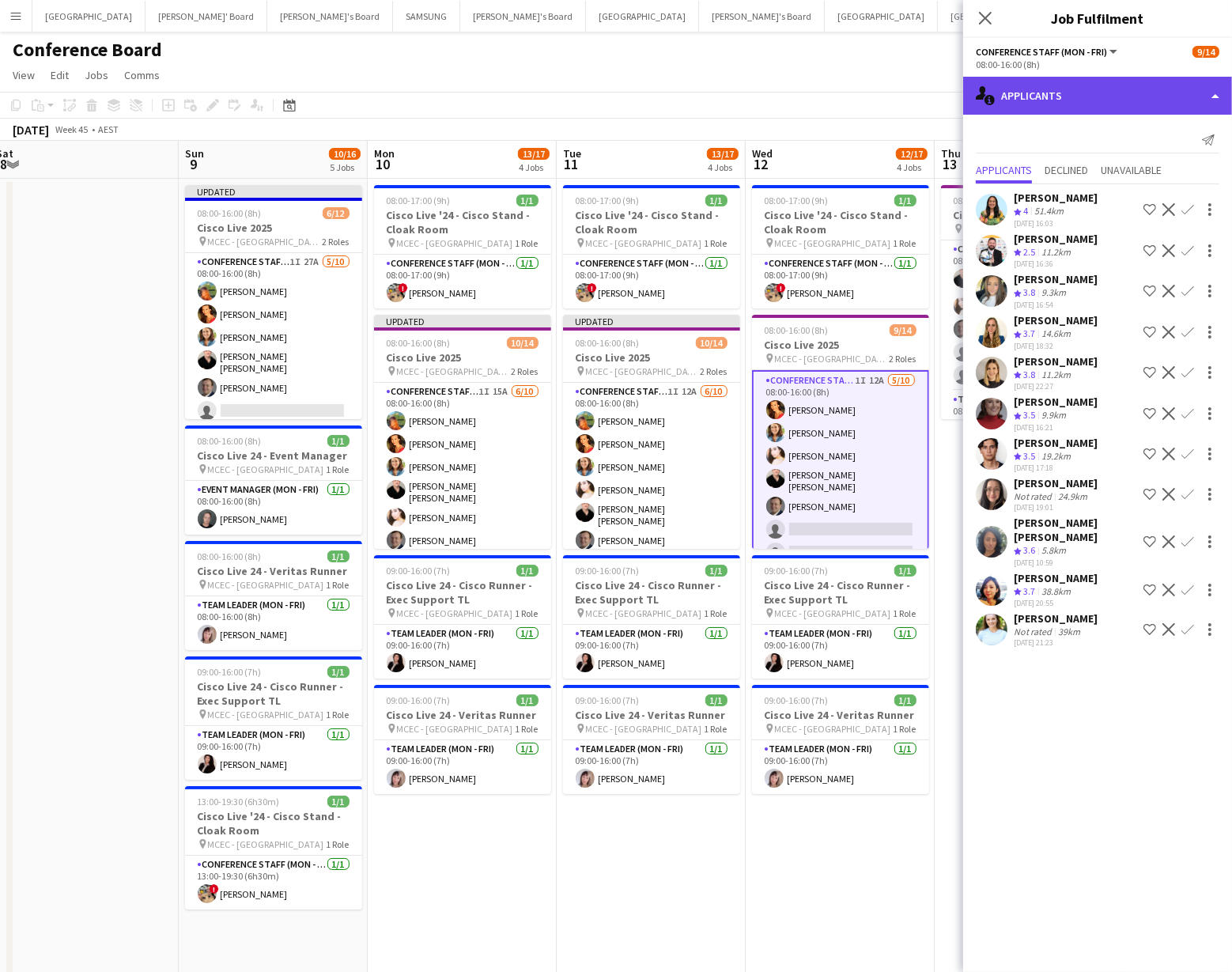
click at [1075, 89] on div "single-neutral-actions-information Applicants" at bounding box center [1098, 96] width 269 height 38
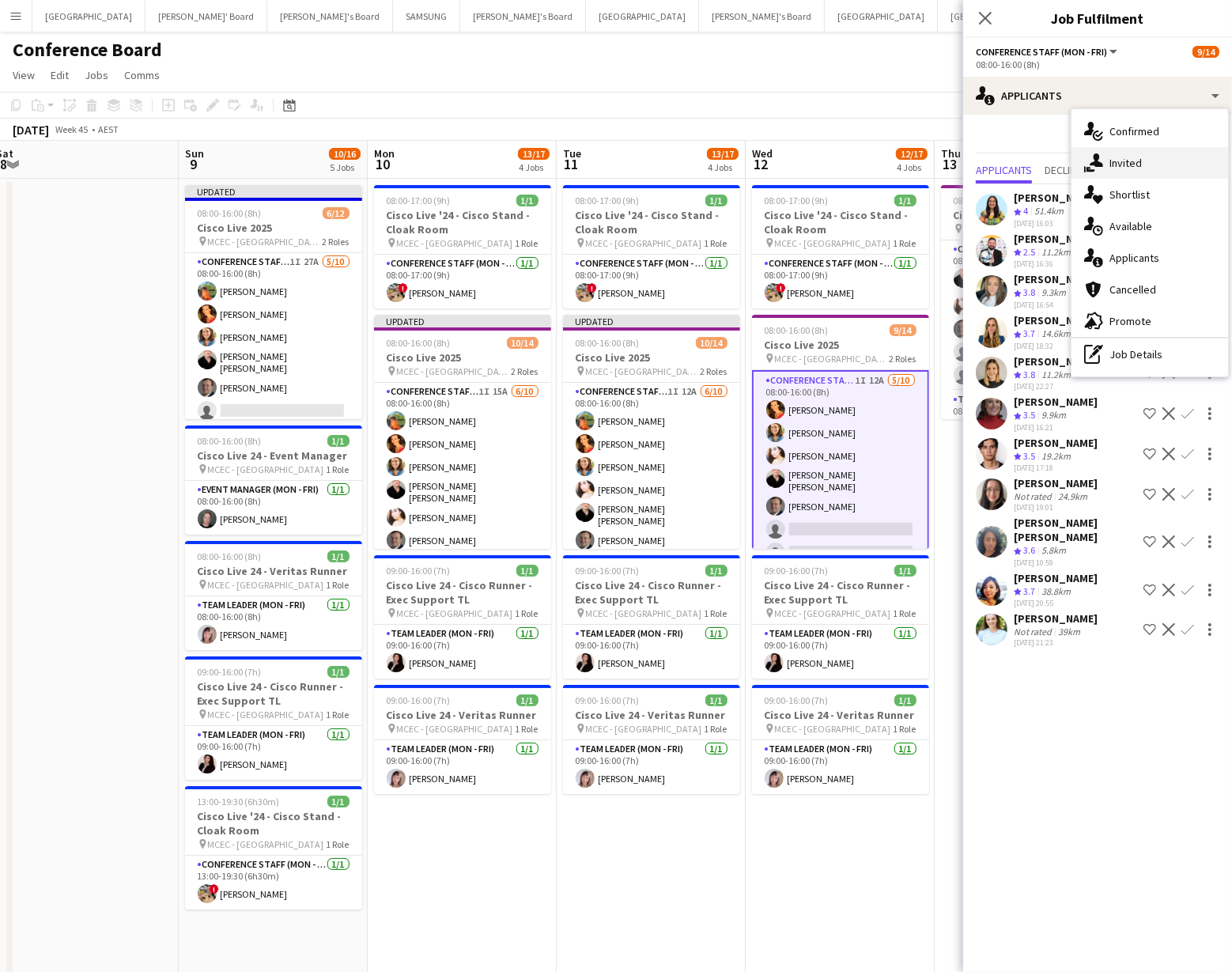
click at [1123, 167] on div "single-neutral-actions-share-1 Invited" at bounding box center [1149, 162] width 157 height 32
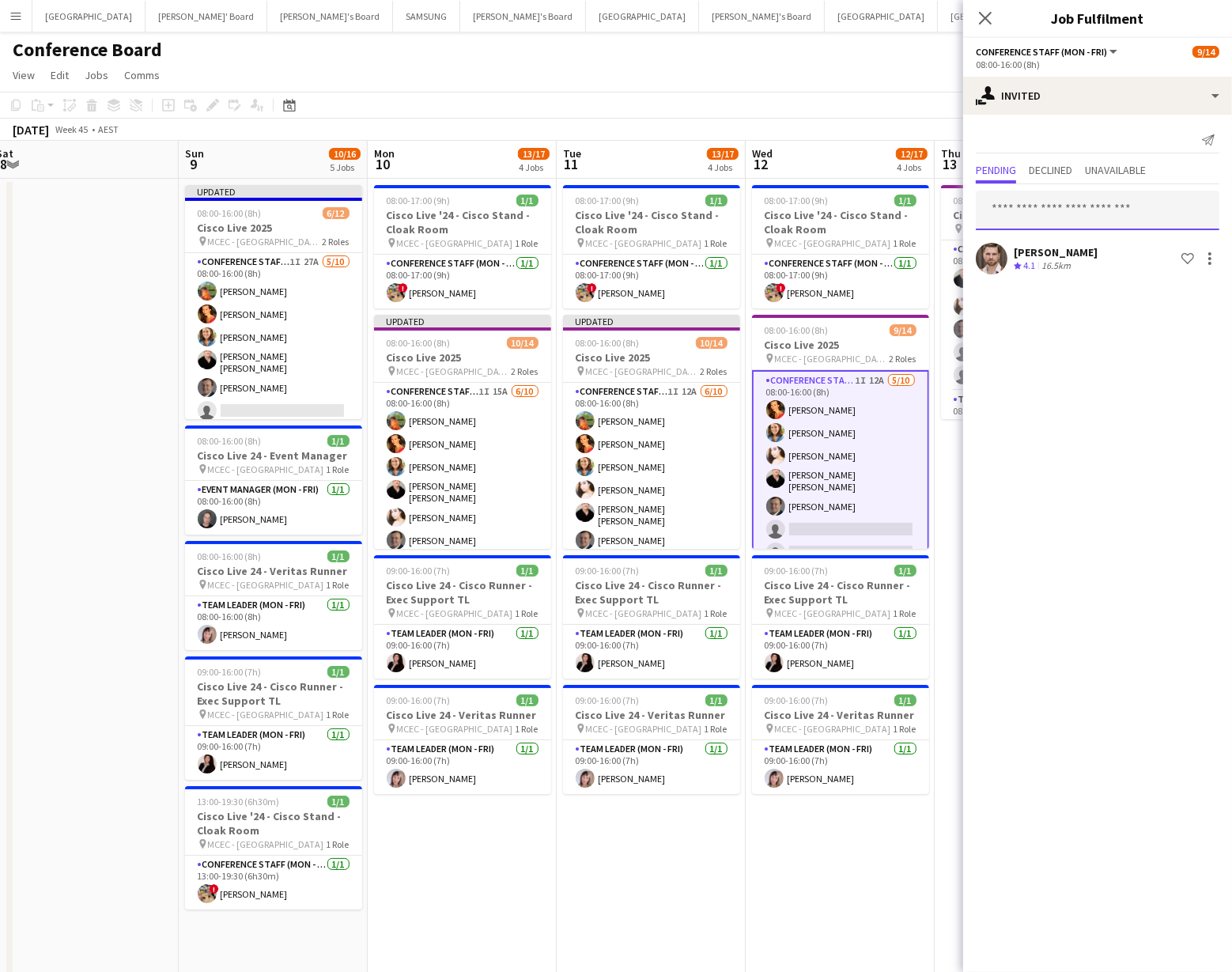
click at [1011, 218] on input "text" at bounding box center [1099, 210] width 244 height 39
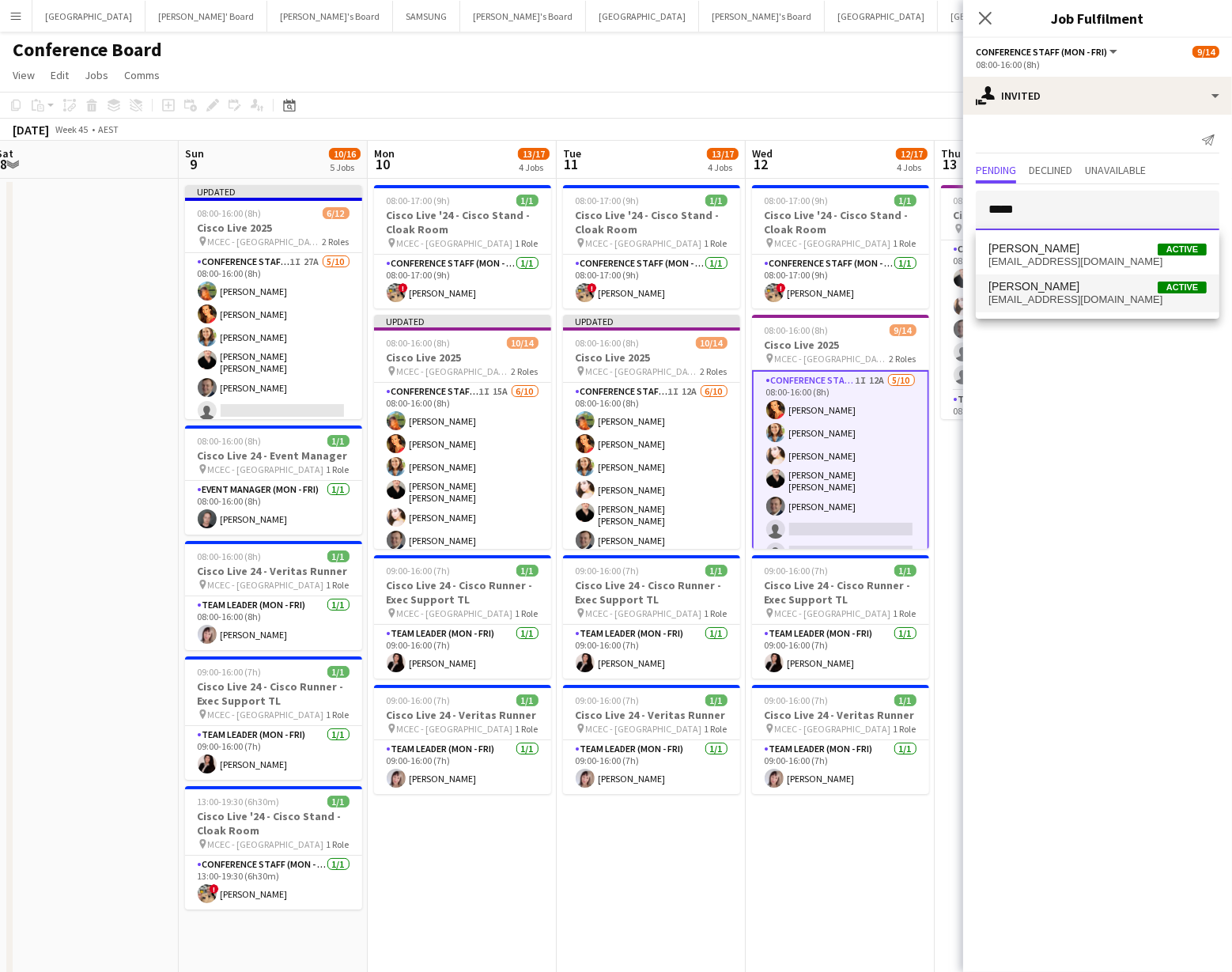
type input "*****"
click at [1044, 300] on span "[EMAIL_ADDRESS][DOMAIN_NAME]" at bounding box center [1098, 300] width 218 height 12
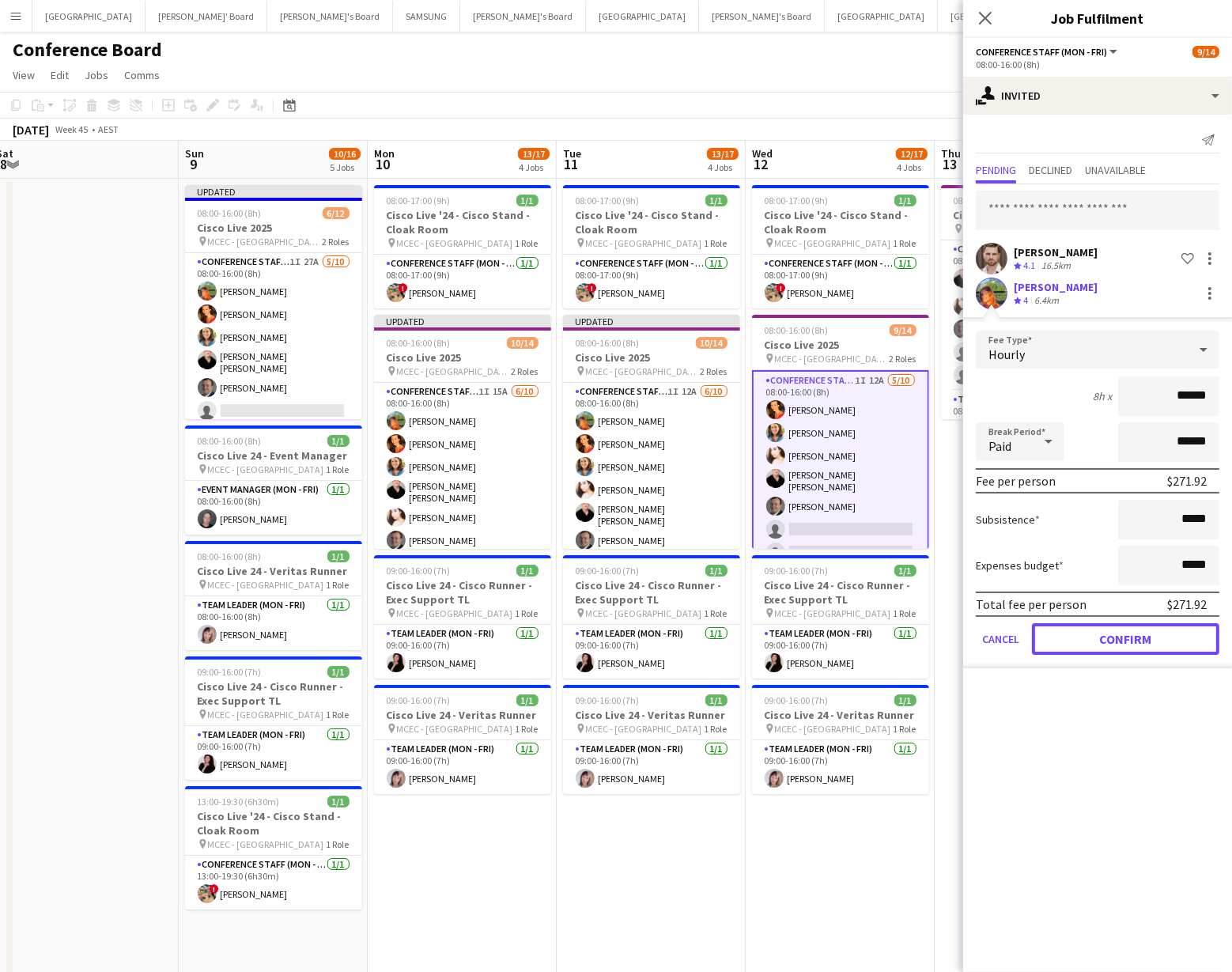
click at [1155, 631] on button "Confirm" at bounding box center [1125, 639] width 187 height 32
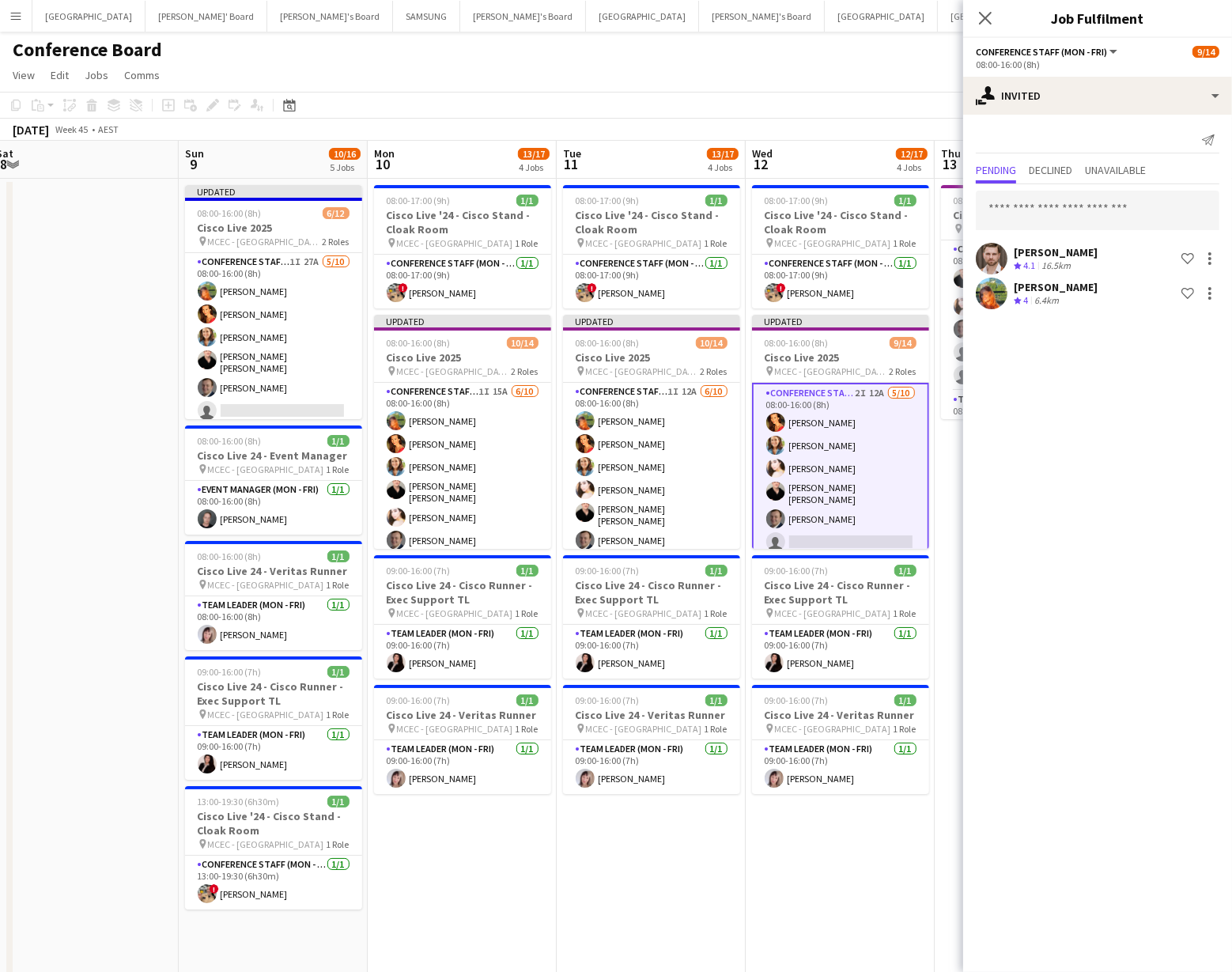
click at [910, 107] on app-toolbar "Copy Paste Paste Command V Paste with crew Command Shift V Paste linked Job [GE…" at bounding box center [616, 106] width 1232 height 27
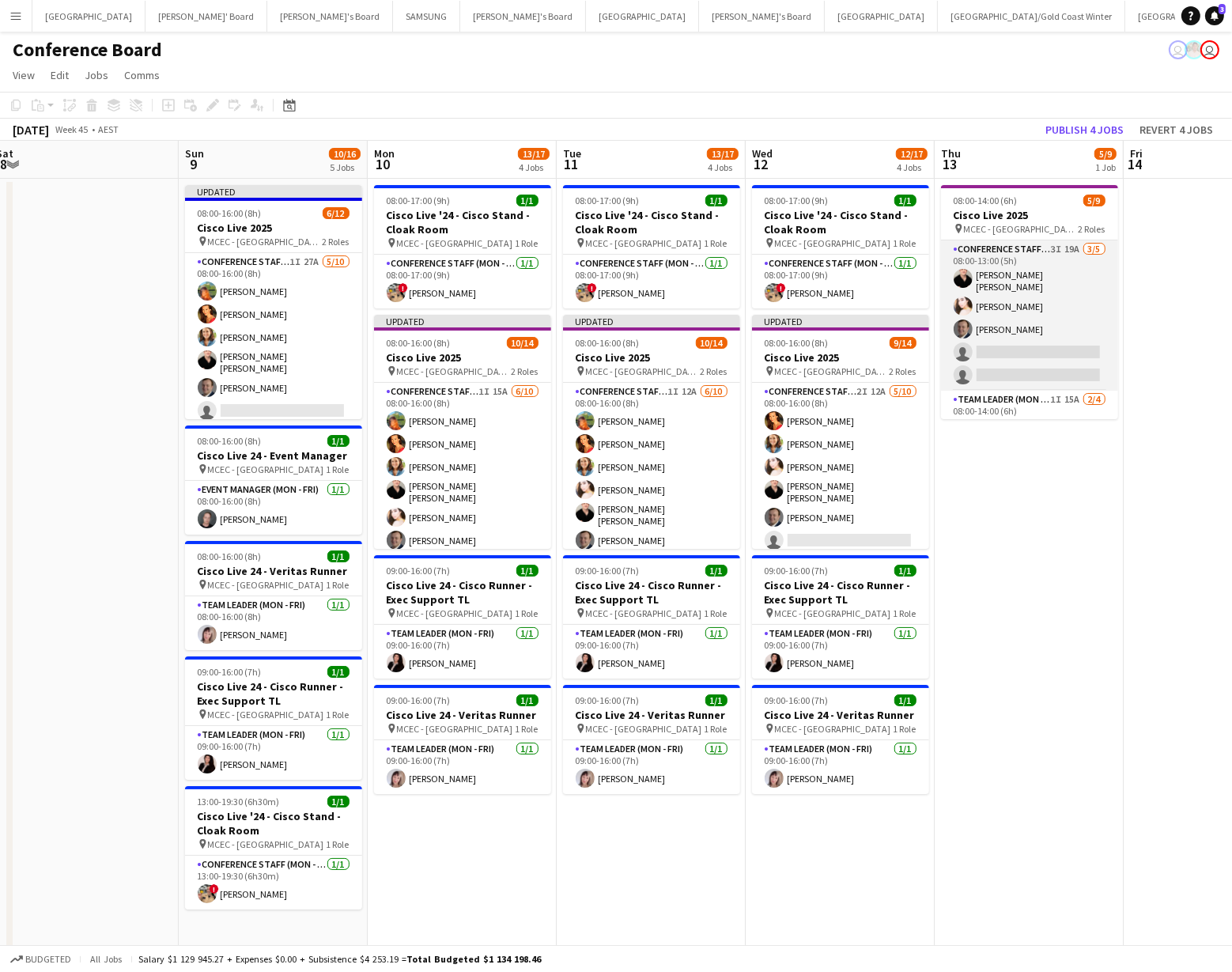
drag, startPoint x: 1029, startPoint y: 312, endPoint x: 1019, endPoint y: 310, distance: 10.2
click at [1028, 311] on app-card-role "Conference Staff (Mon - Fri) 3I 19A [DATE] 08:00-13:00 (5h) [PERSON_NAME] [PERS…" at bounding box center [1029, 315] width 178 height 151
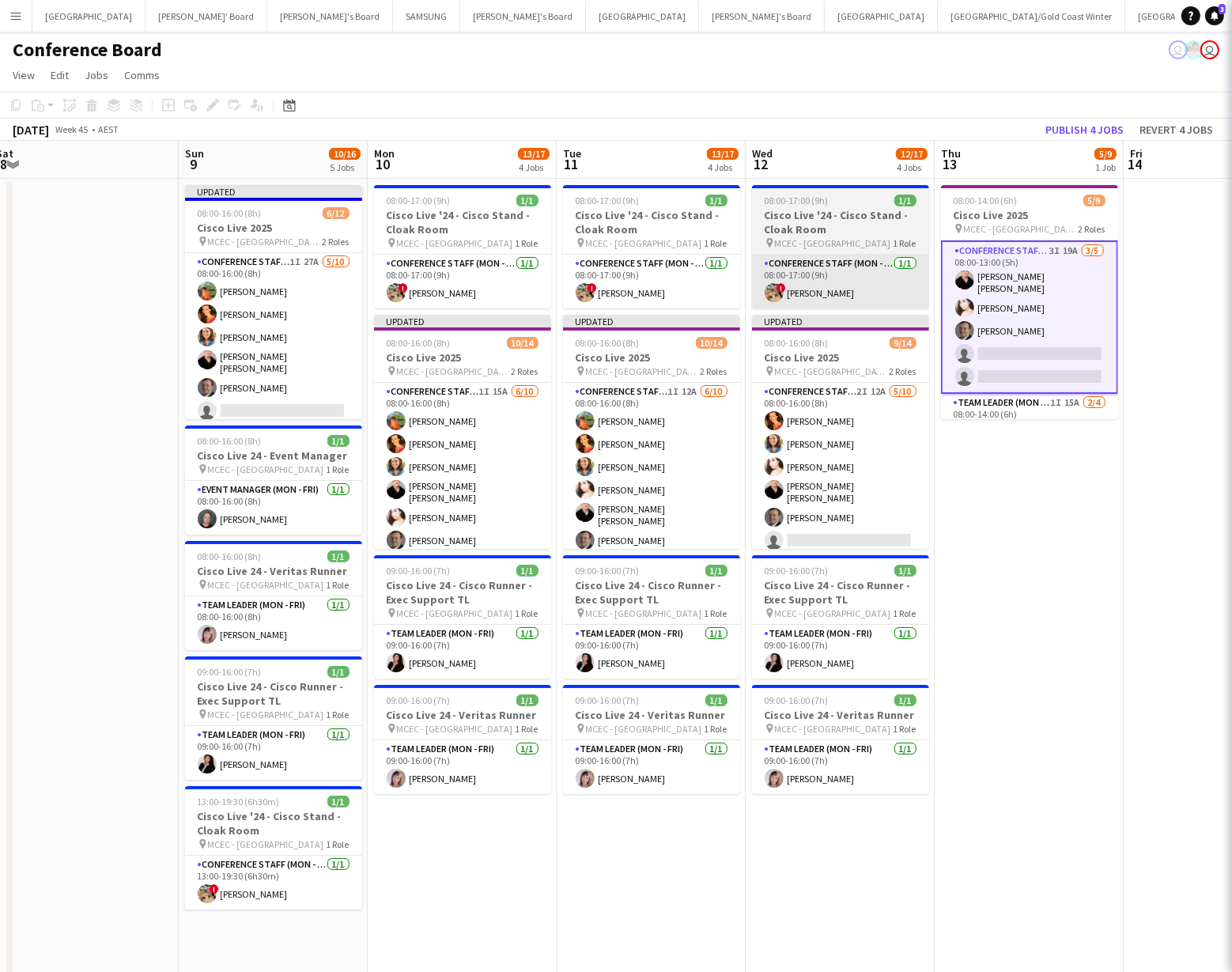
scroll to position [0, 577]
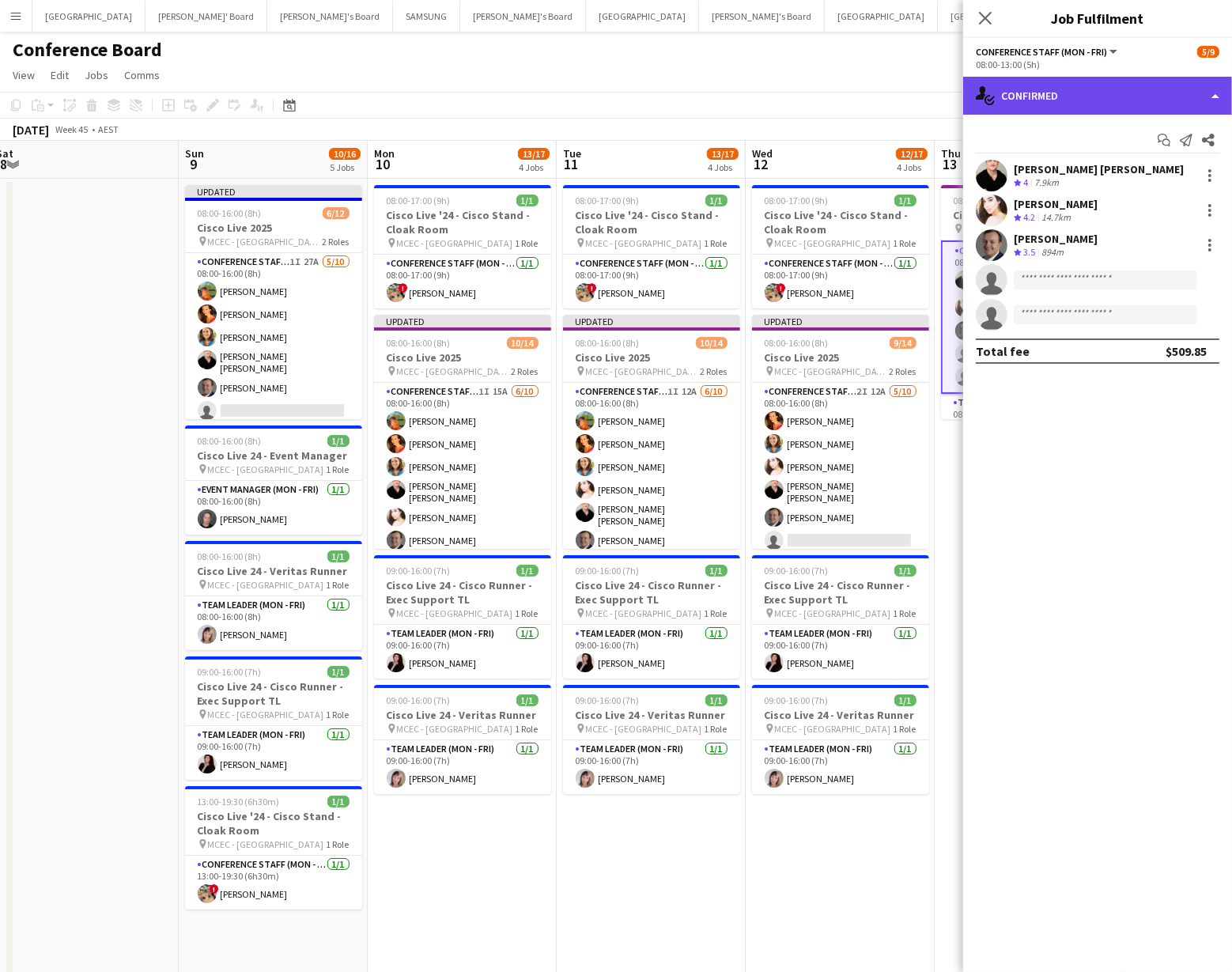
click at [1177, 94] on div "single-neutral-actions-check-2 Confirmed" at bounding box center [1098, 96] width 269 height 38
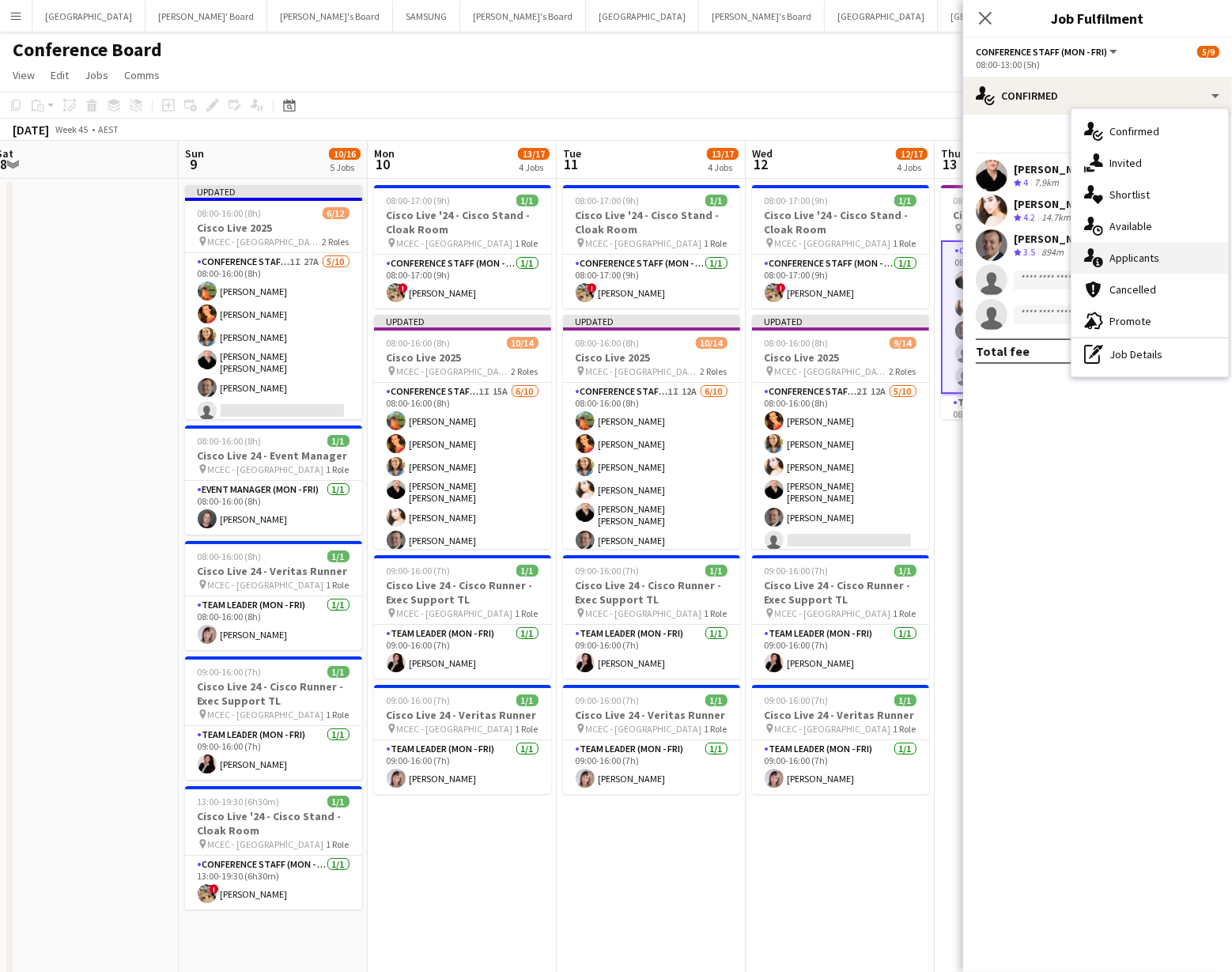
click at [1159, 264] on div "single-neutral-actions-information Applicants" at bounding box center [1149, 257] width 157 height 32
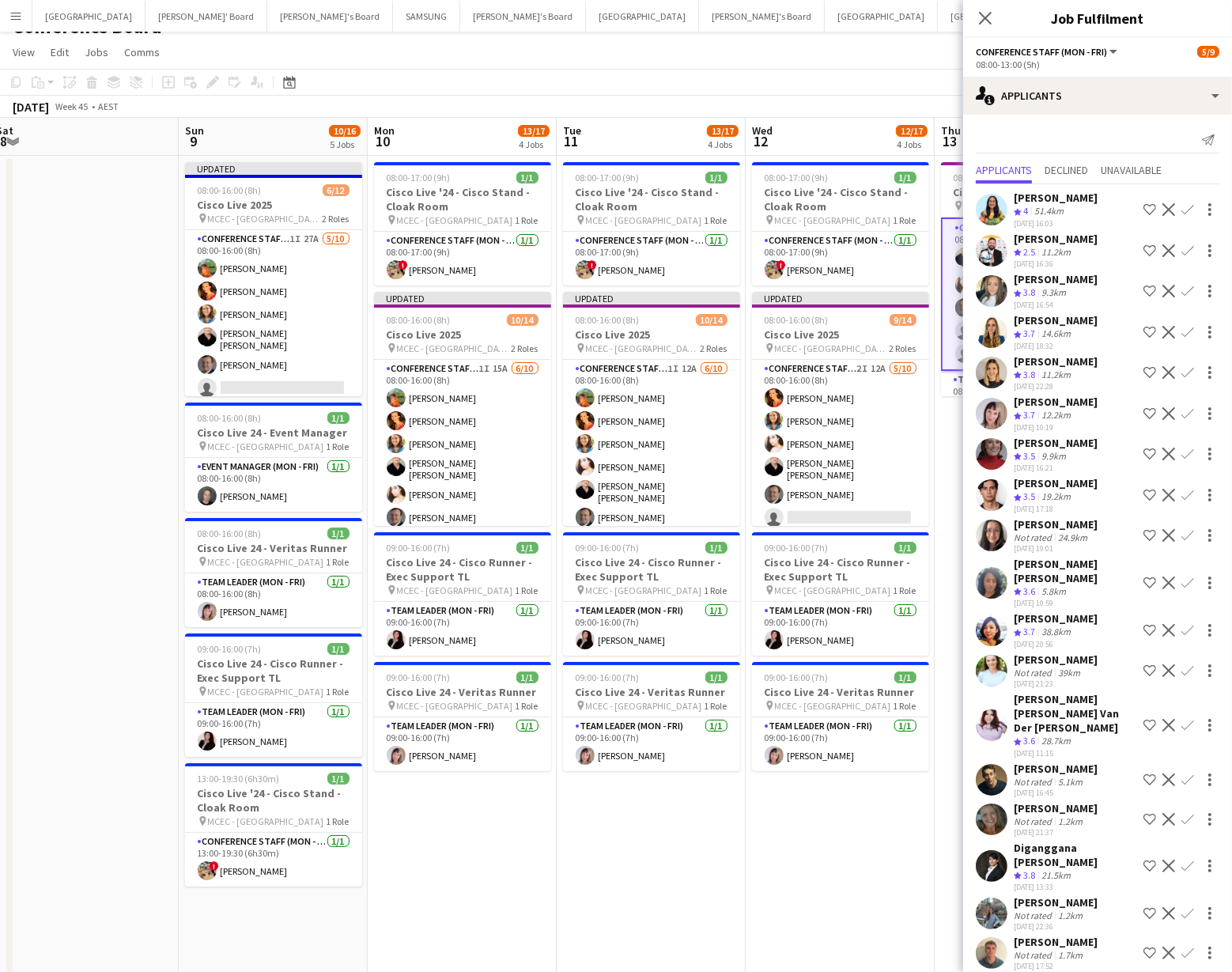
scroll to position [0, 0]
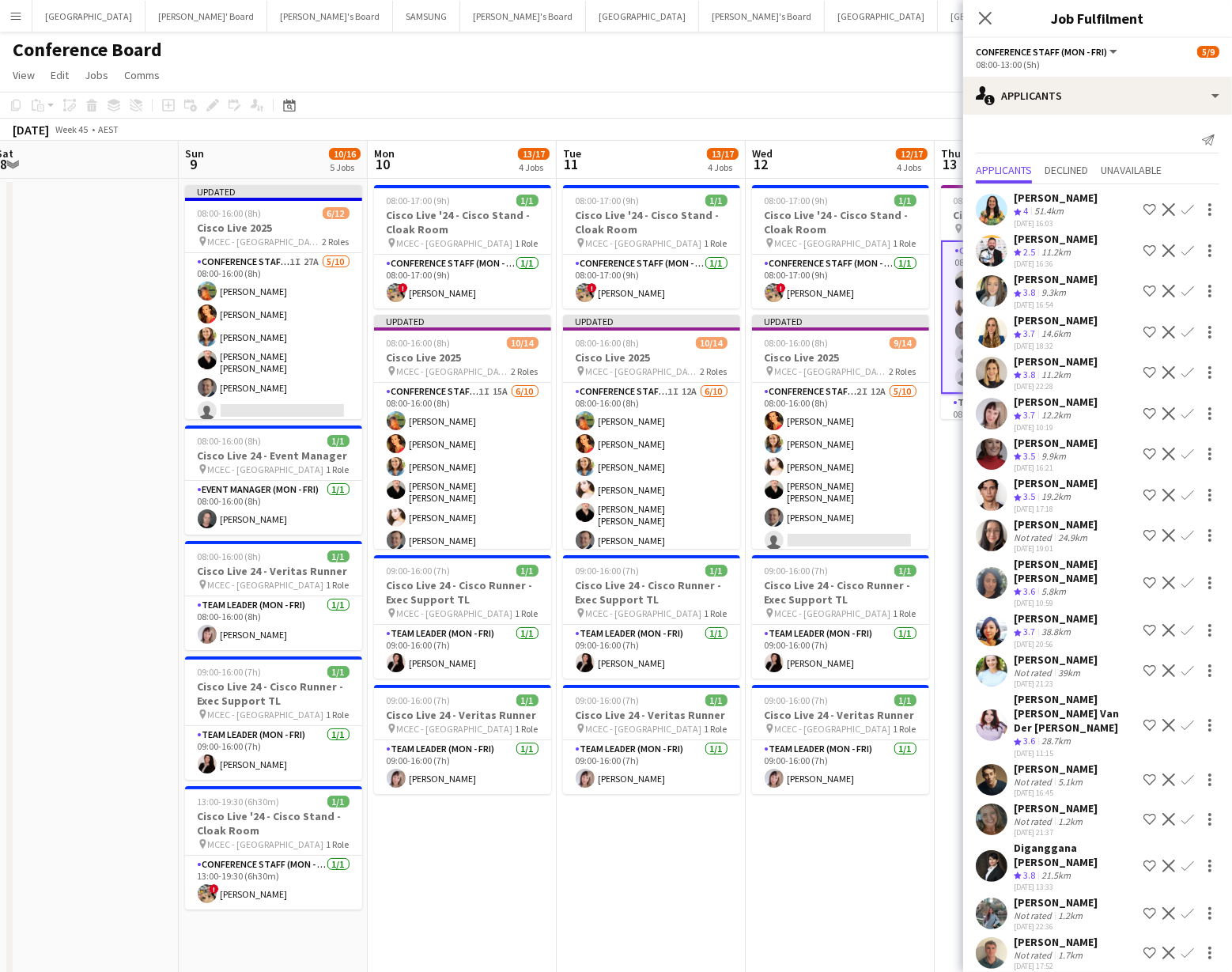
click at [845, 118] on app-toolbar "Copy Paste Paste Command V Paste with crew Command Shift V Paste linked Job [GE…" at bounding box center [616, 106] width 1232 height 27
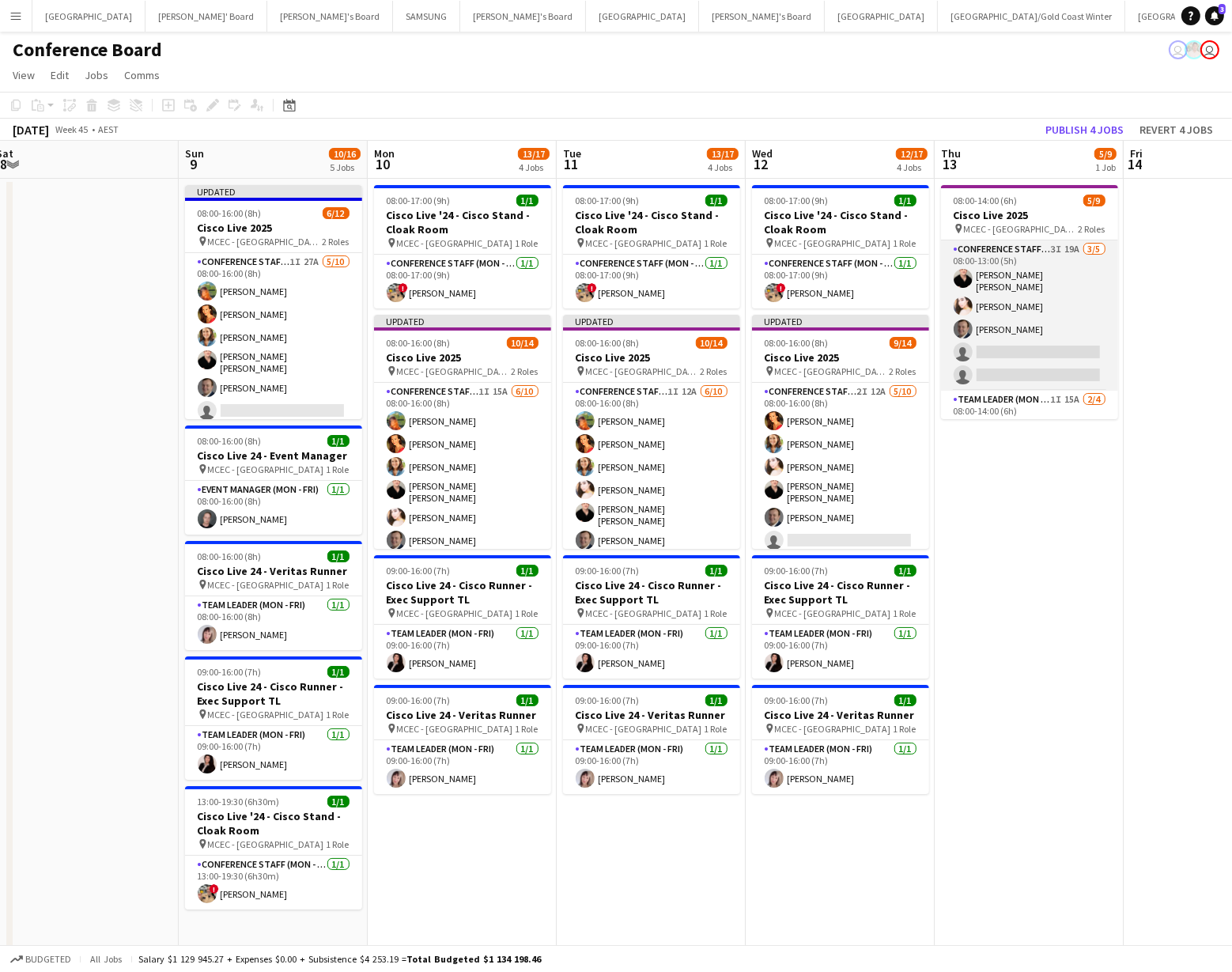
drag, startPoint x: 1043, startPoint y: 328, endPoint x: 1005, endPoint y: 323, distance: 38.3
click at [1042, 328] on app-card-role "Conference Staff (Mon - Fri) 3I 19A [DATE] 08:00-13:00 (5h) [PERSON_NAME] [PERS…" at bounding box center [1029, 315] width 178 height 151
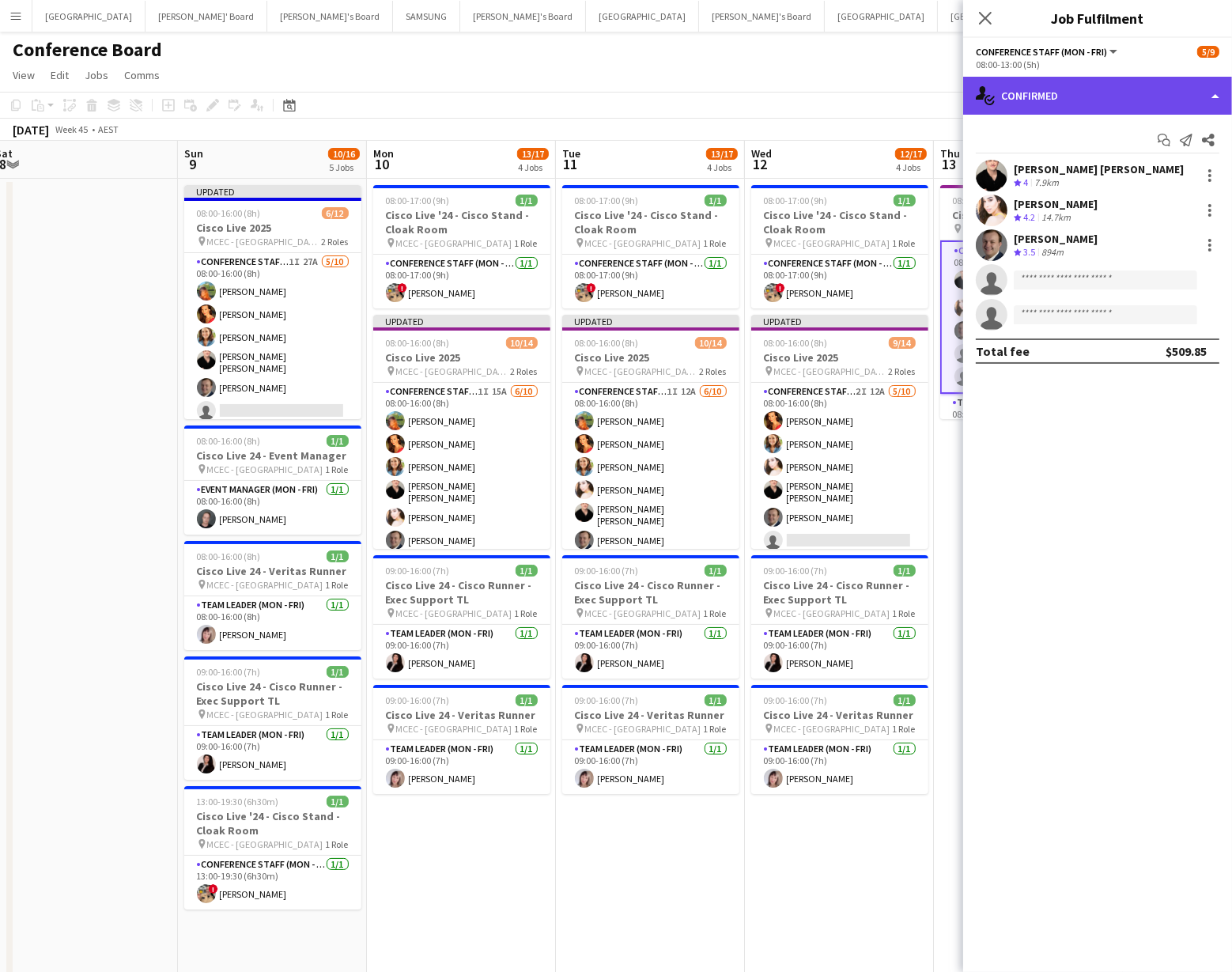
drag, startPoint x: 1172, startPoint y: 94, endPoint x: 1171, endPoint y: 131, distance: 37.0
click at [1172, 94] on div "single-neutral-actions-check-2 Confirmed" at bounding box center [1098, 96] width 269 height 38
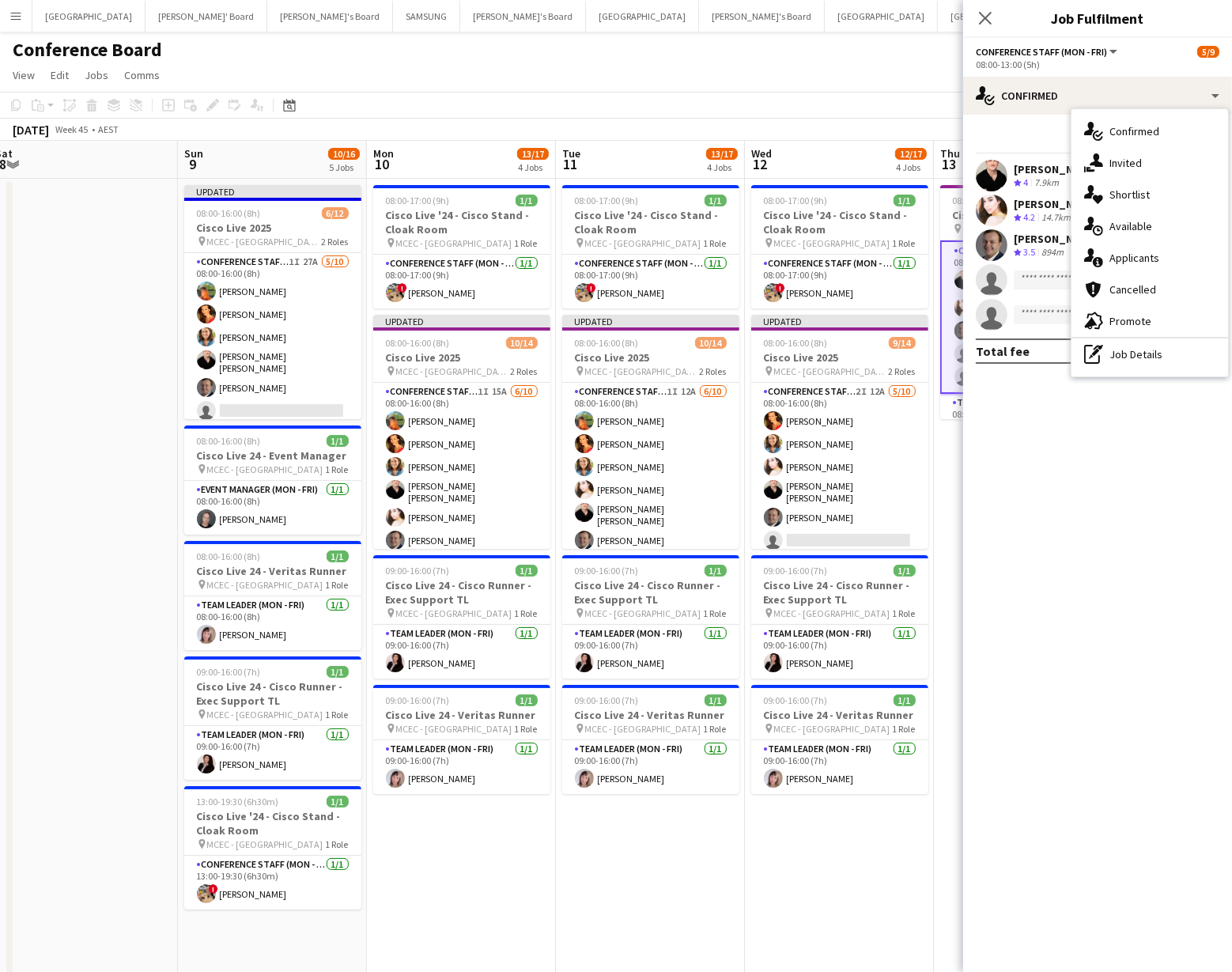
drag, startPoint x: 1166, startPoint y: 357, endPoint x: 1152, endPoint y: 344, distance: 19.1
click at [1165, 357] on div "pen-write Job Details" at bounding box center [1149, 354] width 157 height 32
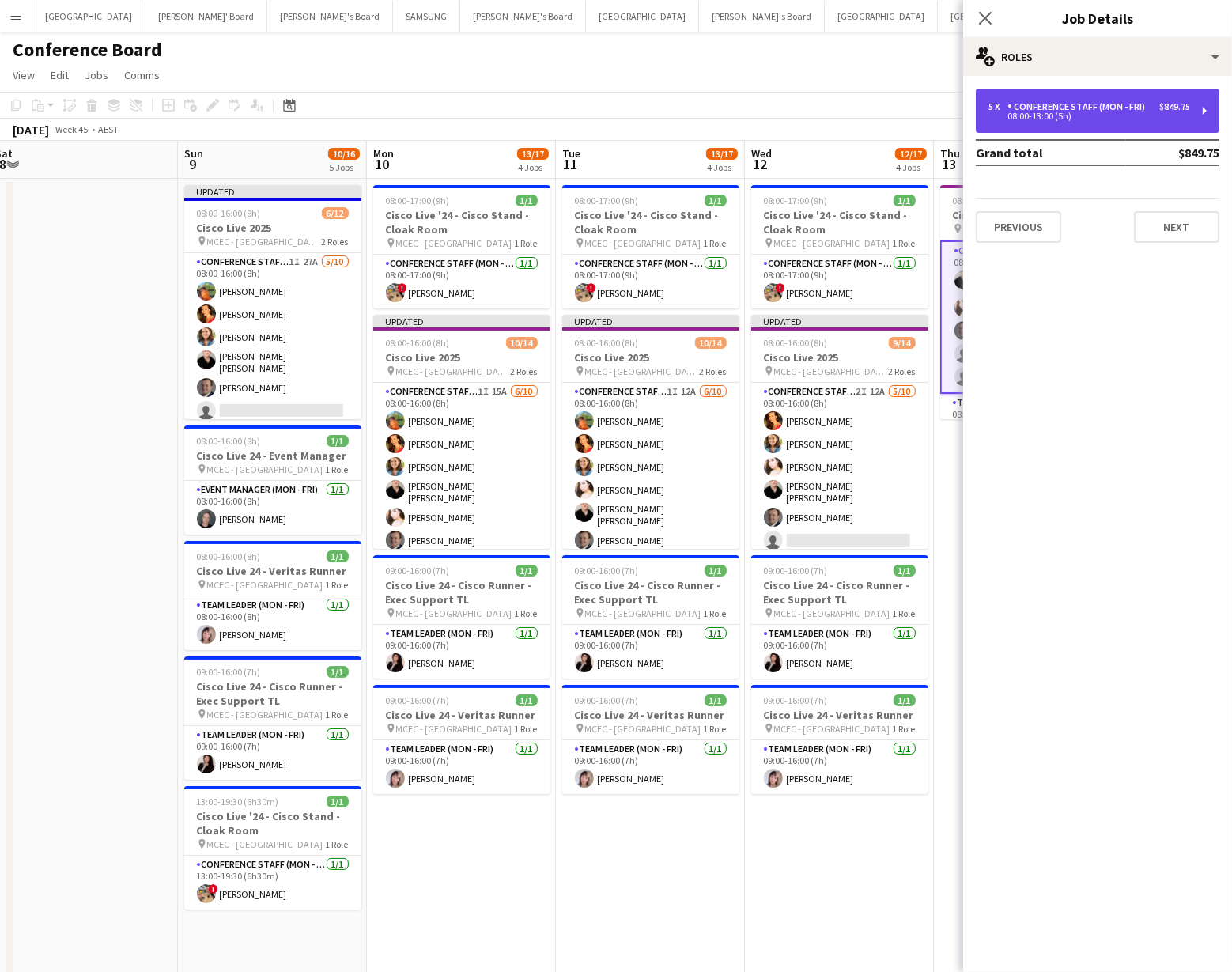
click at [1147, 114] on div "08:00-13:00 (5h)" at bounding box center [1090, 116] width 202 height 8
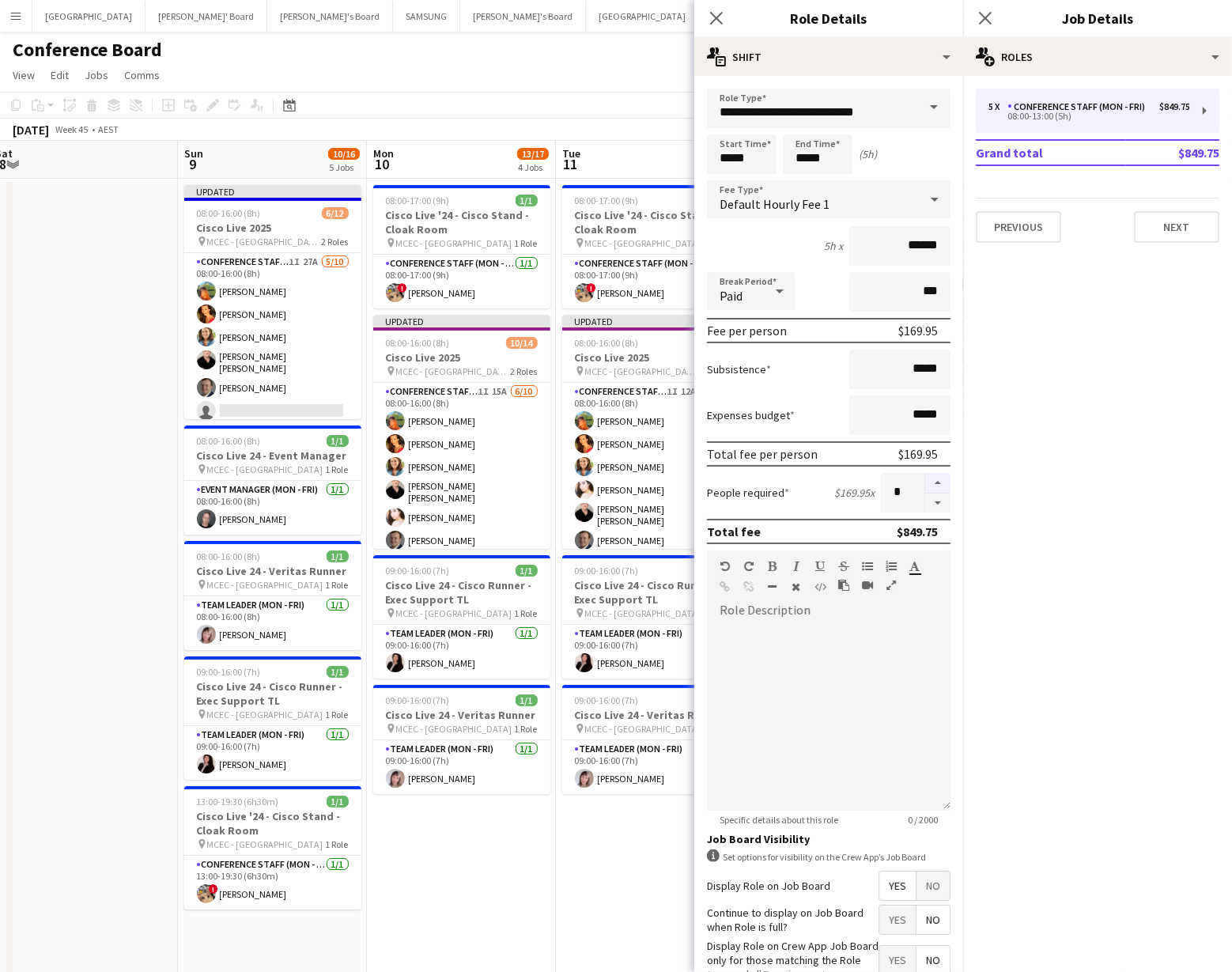
click at [931, 481] on button "button" at bounding box center [938, 483] width 25 height 20
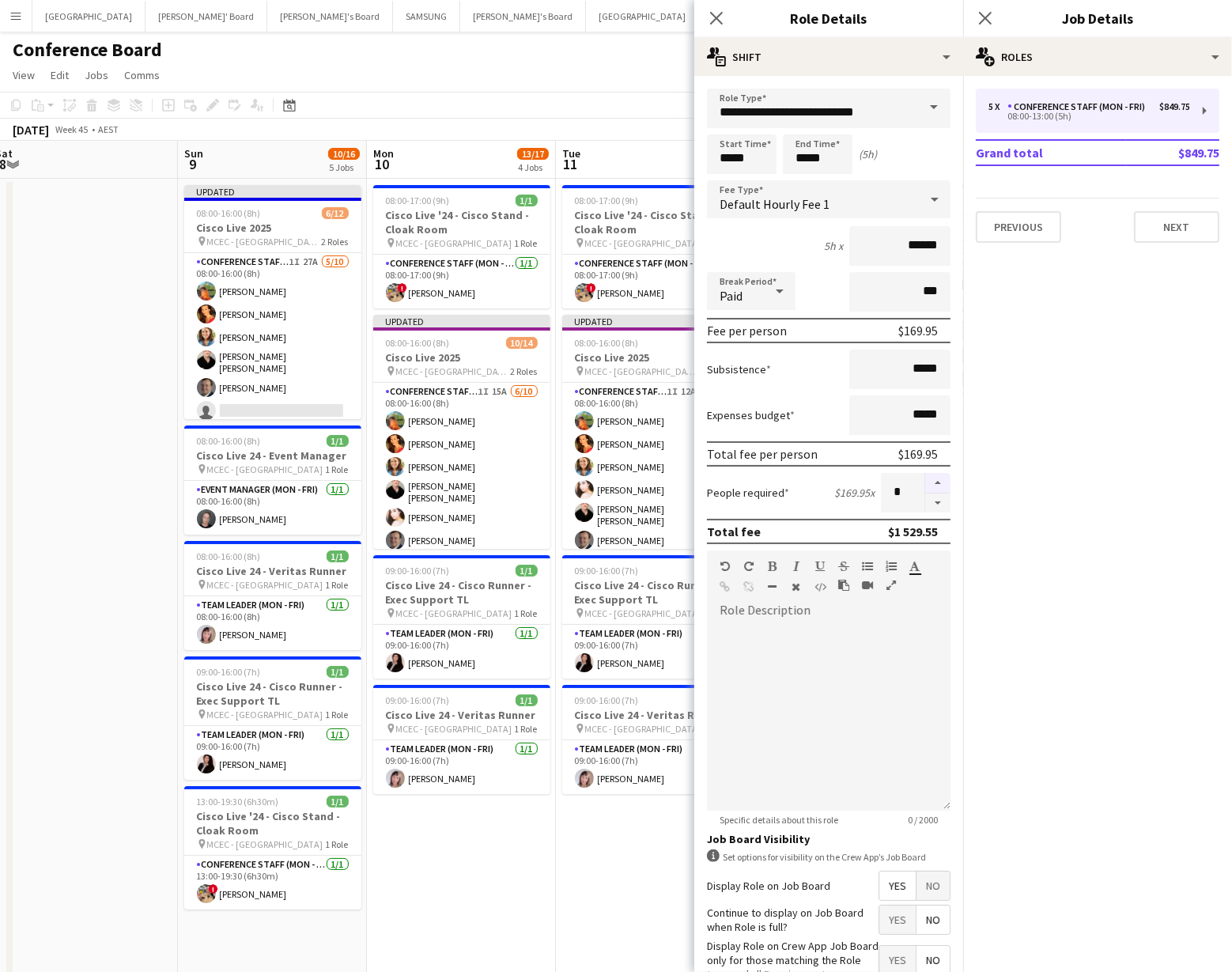
type input "**"
click at [595, 113] on app-toolbar "Copy Paste Paste Command V Paste with crew Command Shift V Paste linked Job [GE…" at bounding box center [616, 106] width 1232 height 27
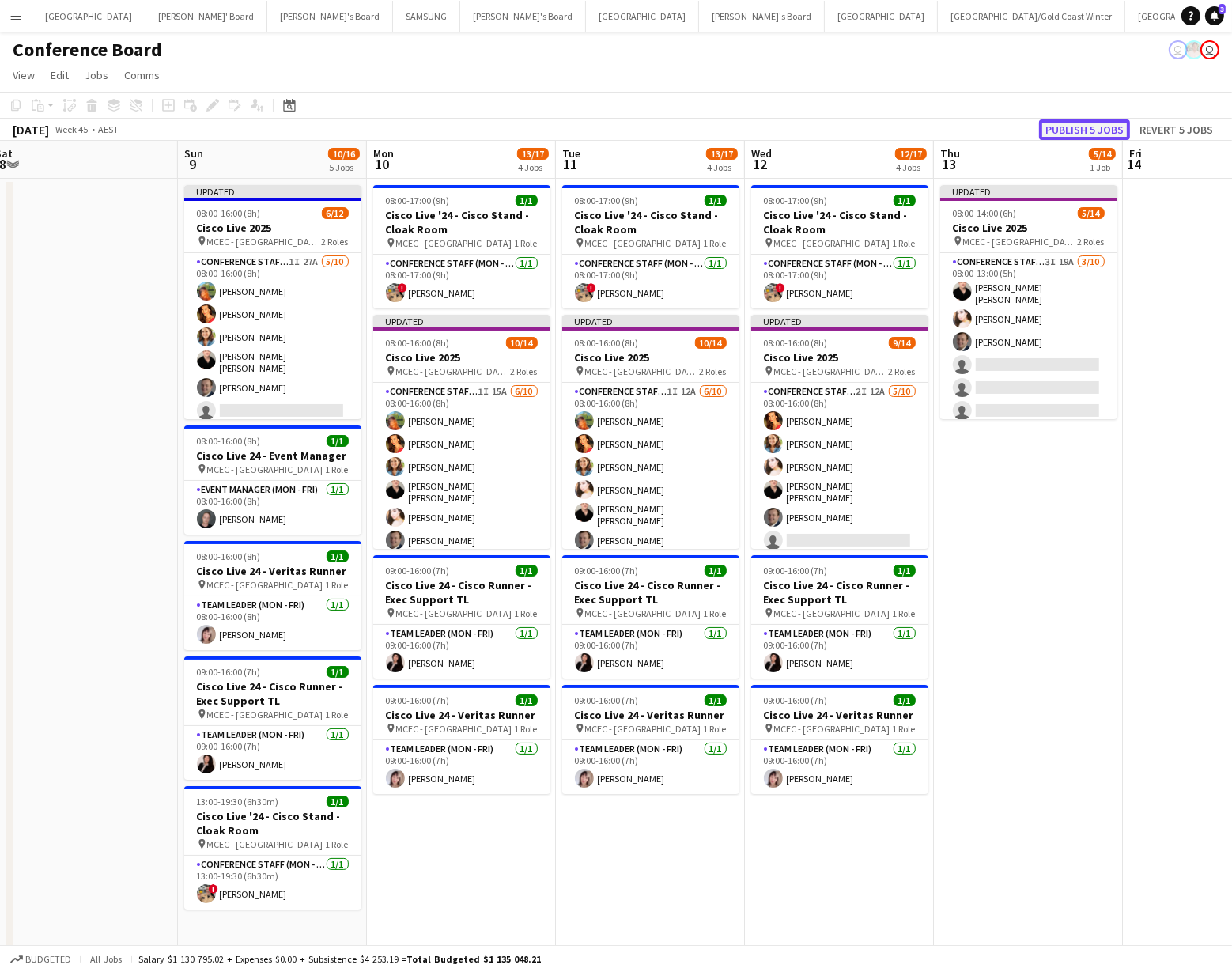
click at [1066, 127] on button "Publish 5 jobs" at bounding box center [1084, 129] width 91 height 20
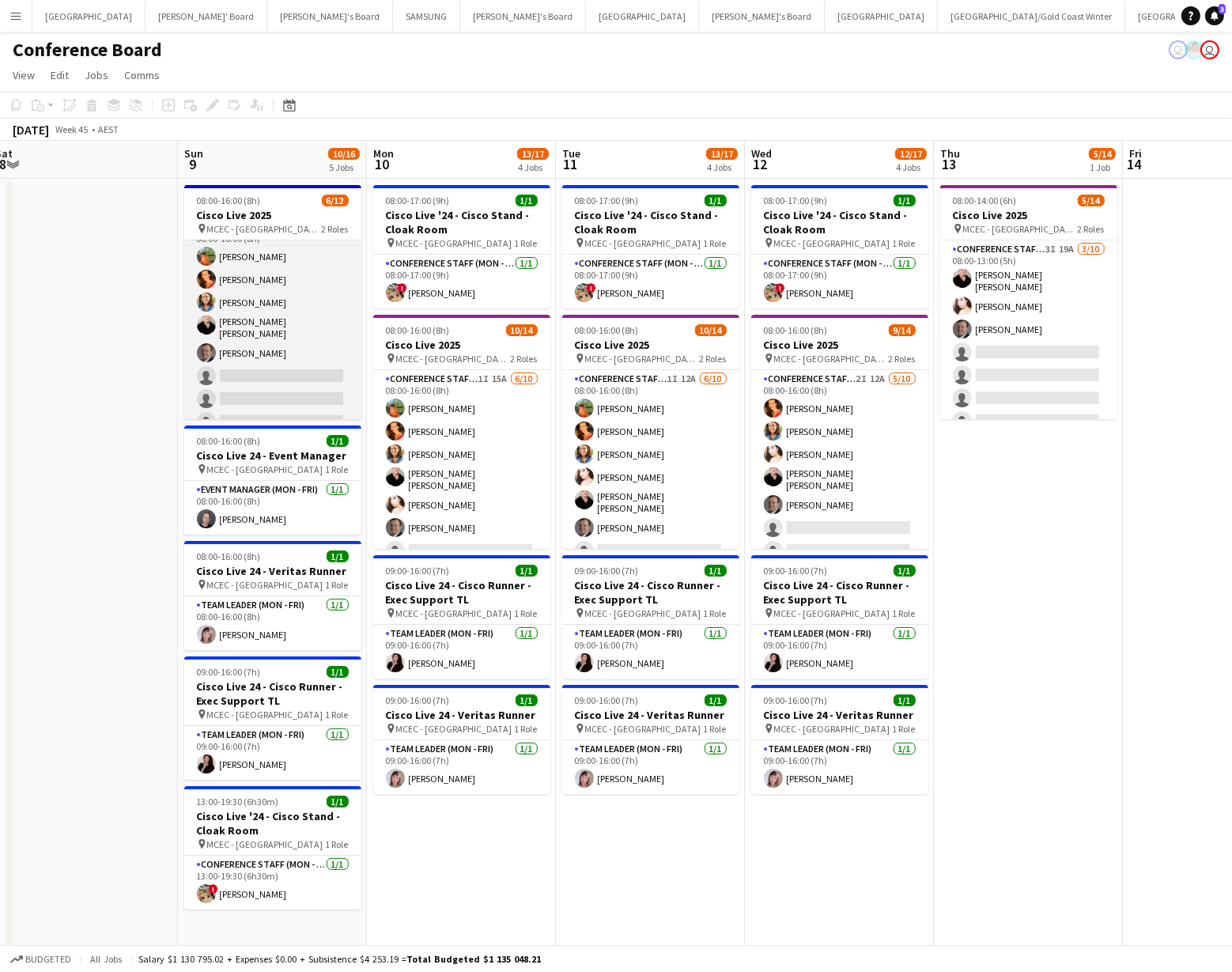
scroll to position [0, 0]
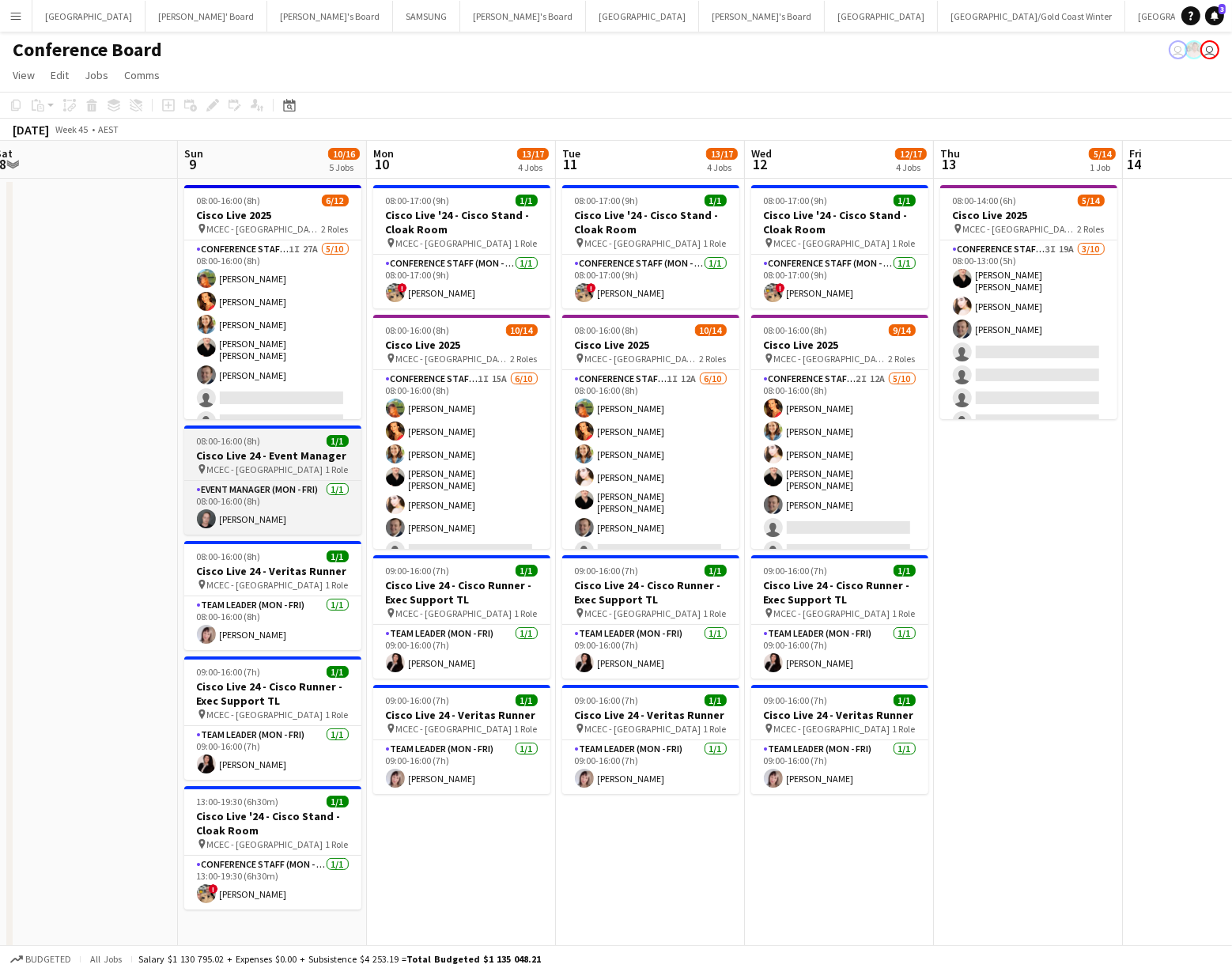
click at [258, 469] on span "MCEC - [GEOGRAPHIC_DATA]" at bounding box center [265, 470] width 116 height 12
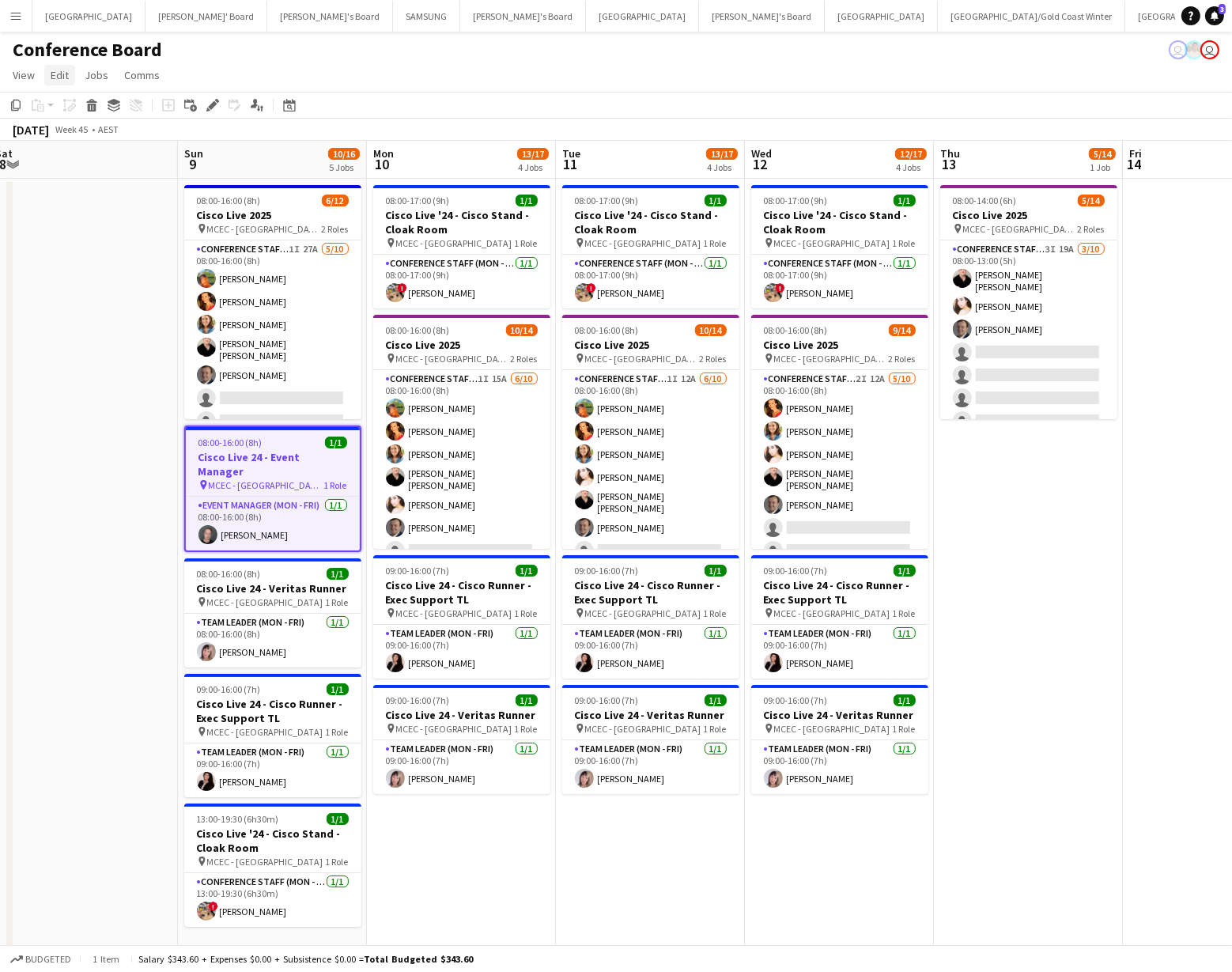
click at [69, 71] on link "Edit" at bounding box center [60, 75] width 31 height 20
click at [75, 110] on span "Copy Command C" at bounding box center [90, 109] width 65 height 15
drag, startPoint x: 483, startPoint y: 838, endPoint x: 470, endPoint y: 825, distance: 18.4
click at [483, 838] on app-date-cell "08:00-17:00 (9h) 1/1 Cisco Live '24 - Cisco Stand - Cloak Room pin MCEC - Melbo…" at bounding box center [461, 878] width 189 height 1398
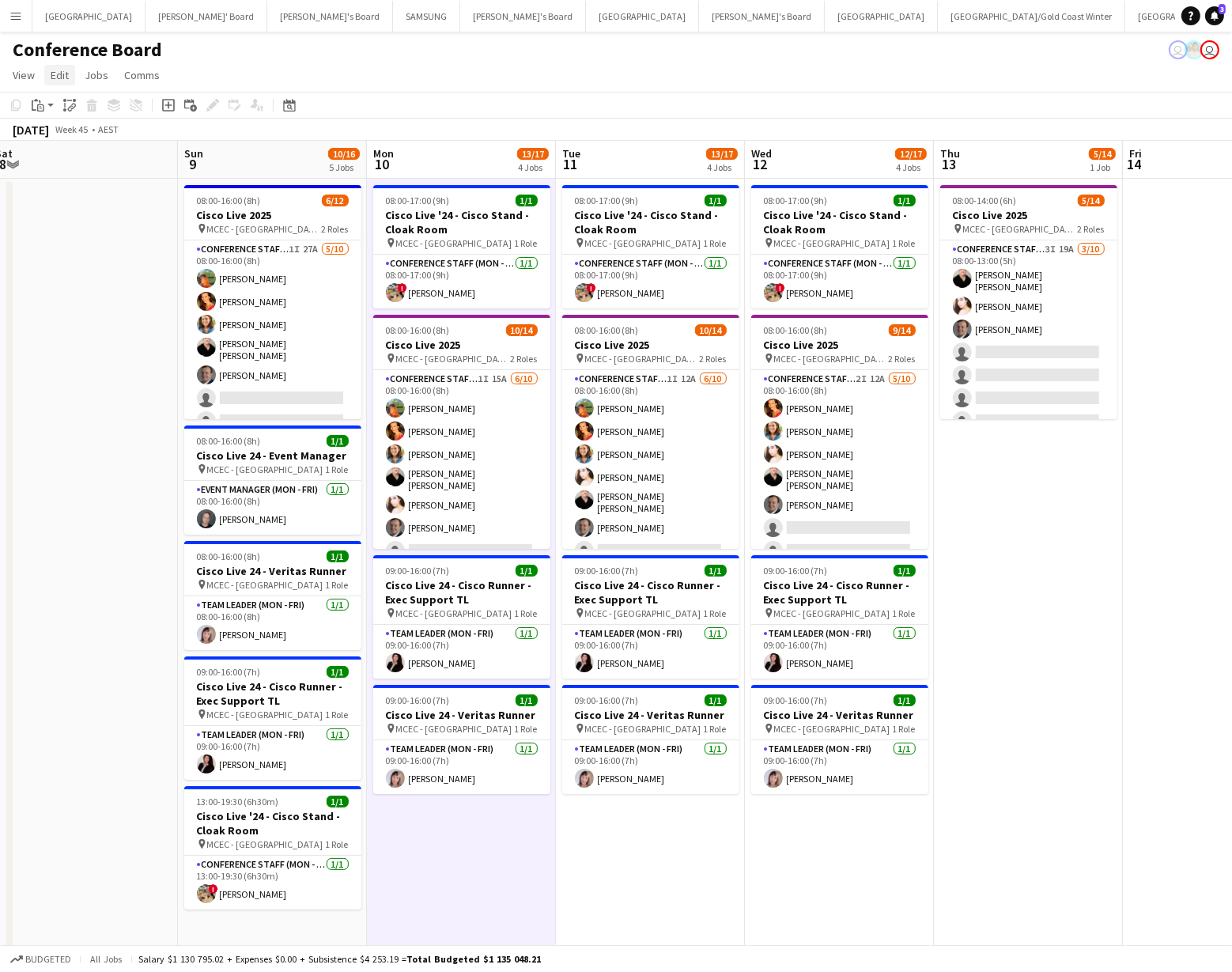
click at [58, 71] on span "Edit" at bounding box center [60, 75] width 18 height 14
click at [190, 144] on span "Without Crew Command V" at bounding box center [221, 152] width 105 height 15
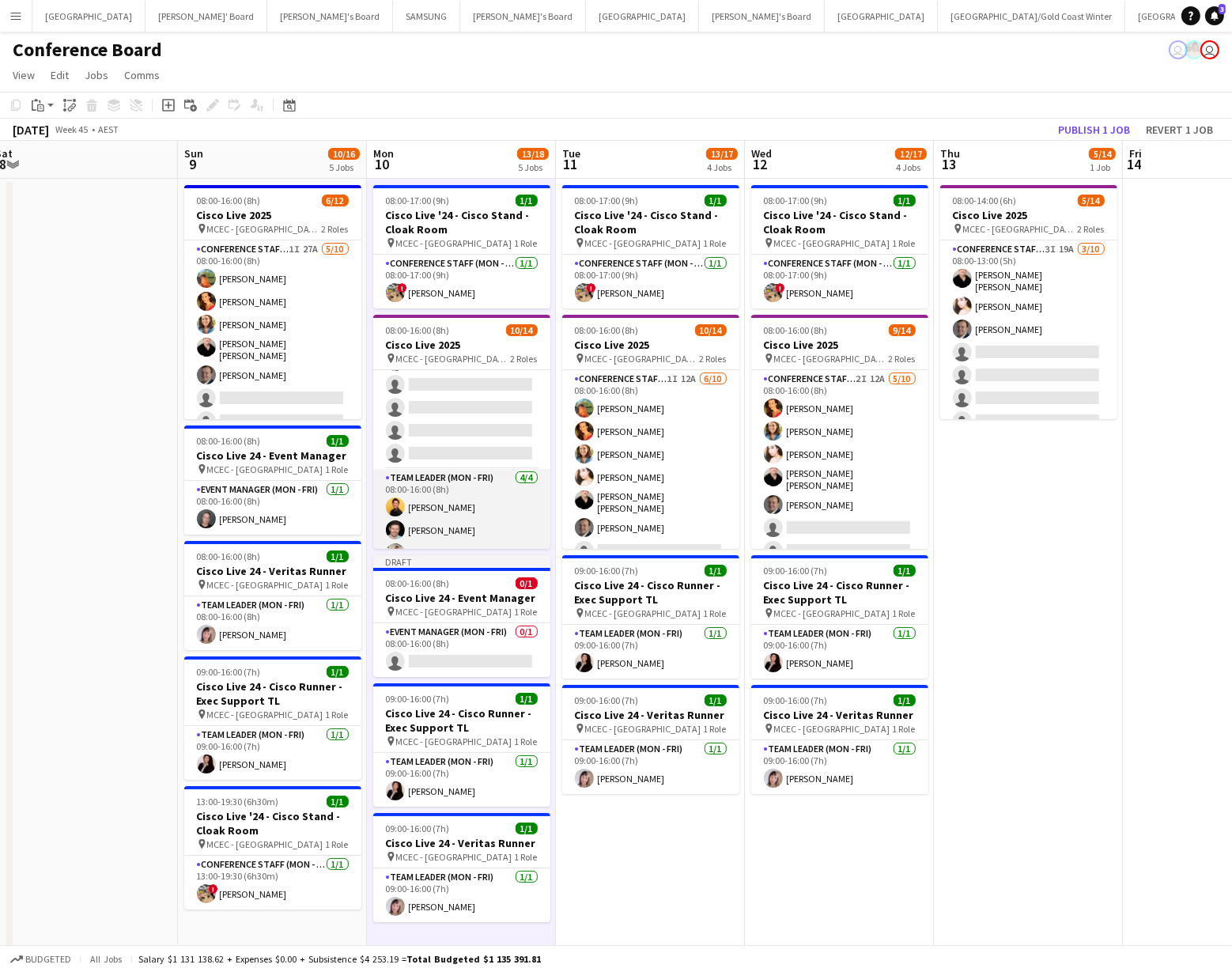
scroll to position [204, 0]
click at [444, 532] on app-card-role "Team Leader (Mon - Fri) [DATE] 08:00-16:00 (8h) [PERSON_NAME] [PERSON_NAME] Van…" at bounding box center [462, 494] width 178 height 123
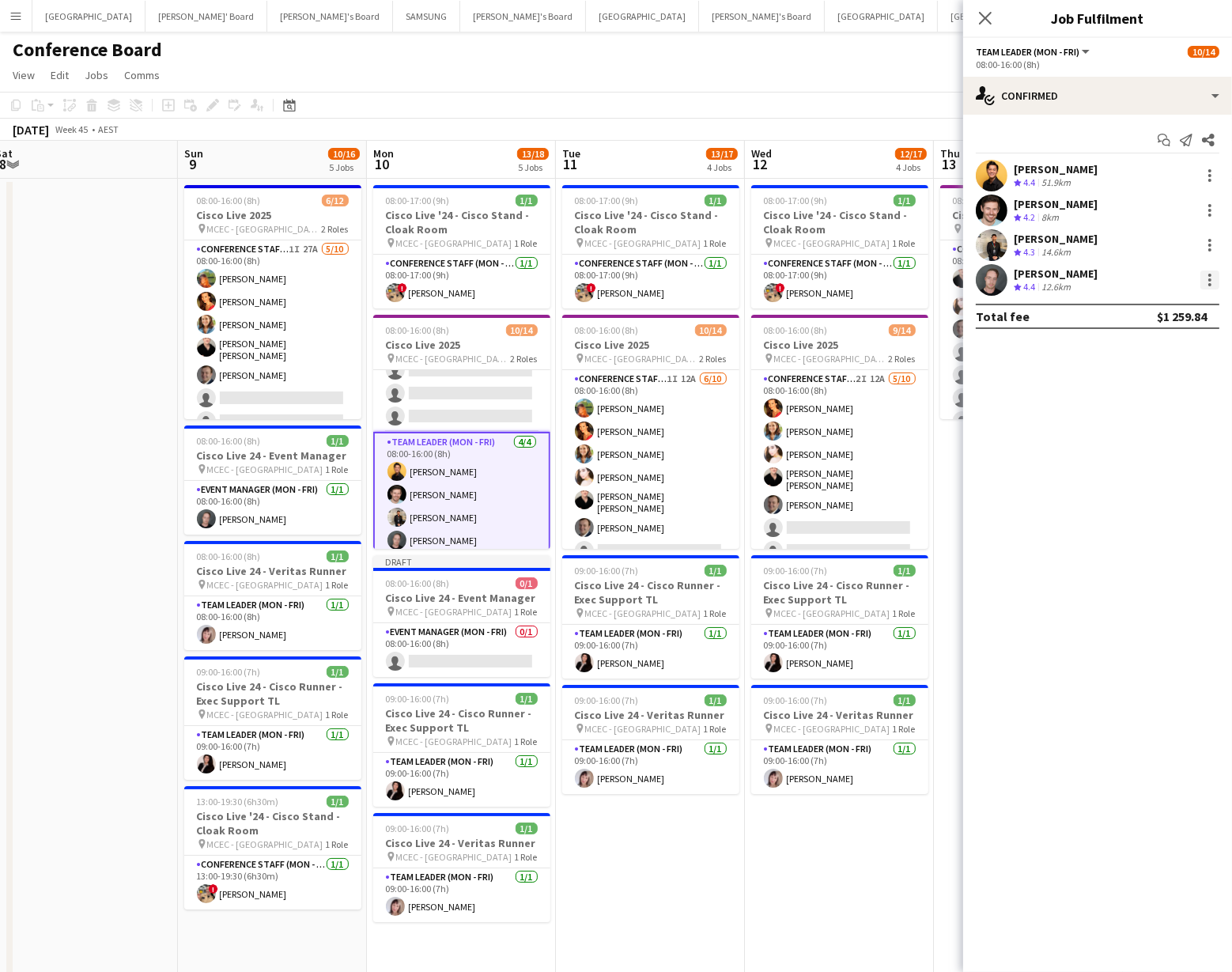
click at [1209, 279] on div at bounding box center [1210, 279] width 3 height 3
click at [1174, 344] on span "Switch crew" at bounding box center [1144, 347] width 67 height 13
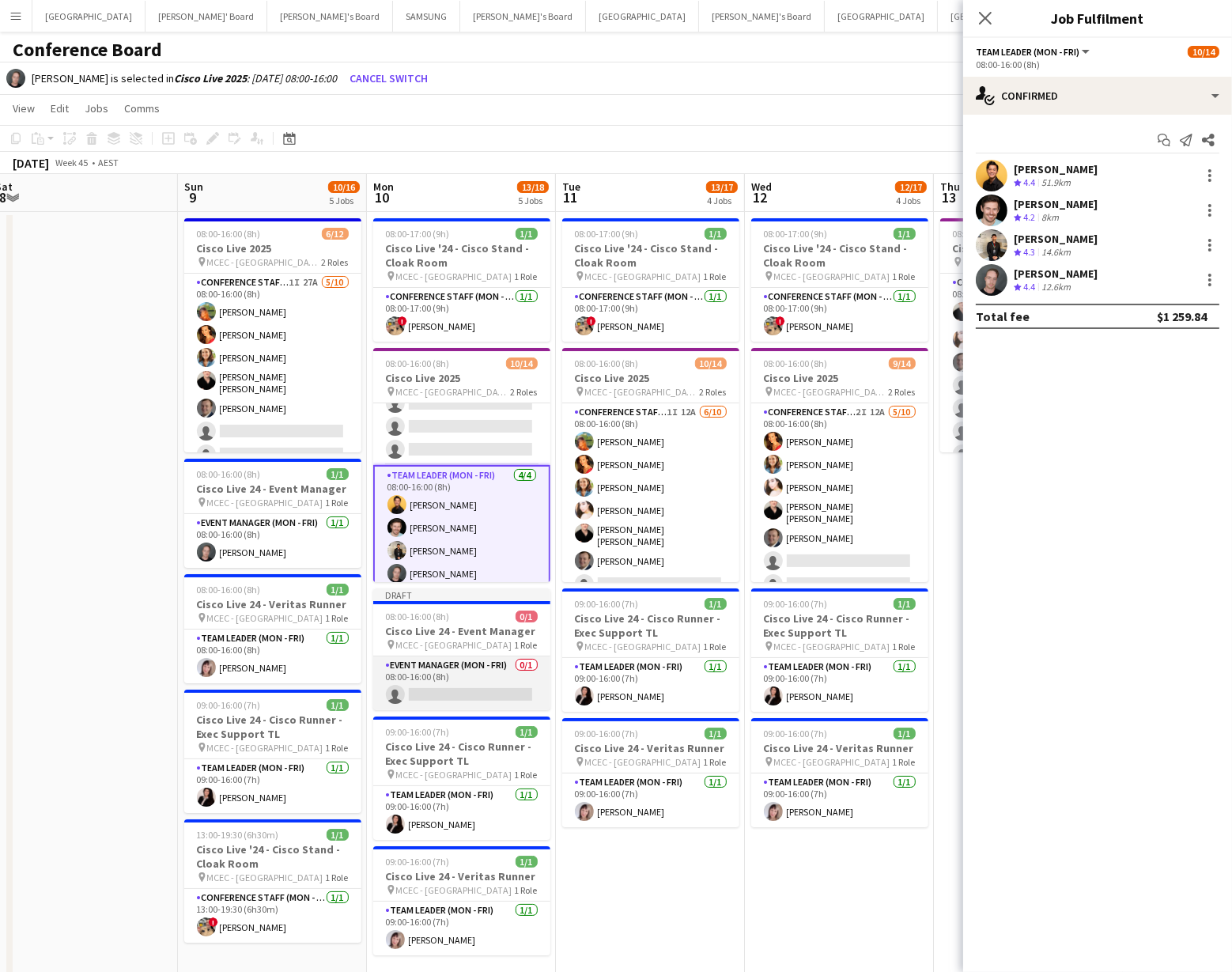
click at [472, 672] on app-card-role "Event Manager (Mon - Fri) 0/1 08:00-16:00 (8h) single-neutral-actions" at bounding box center [462, 684] width 178 height 54
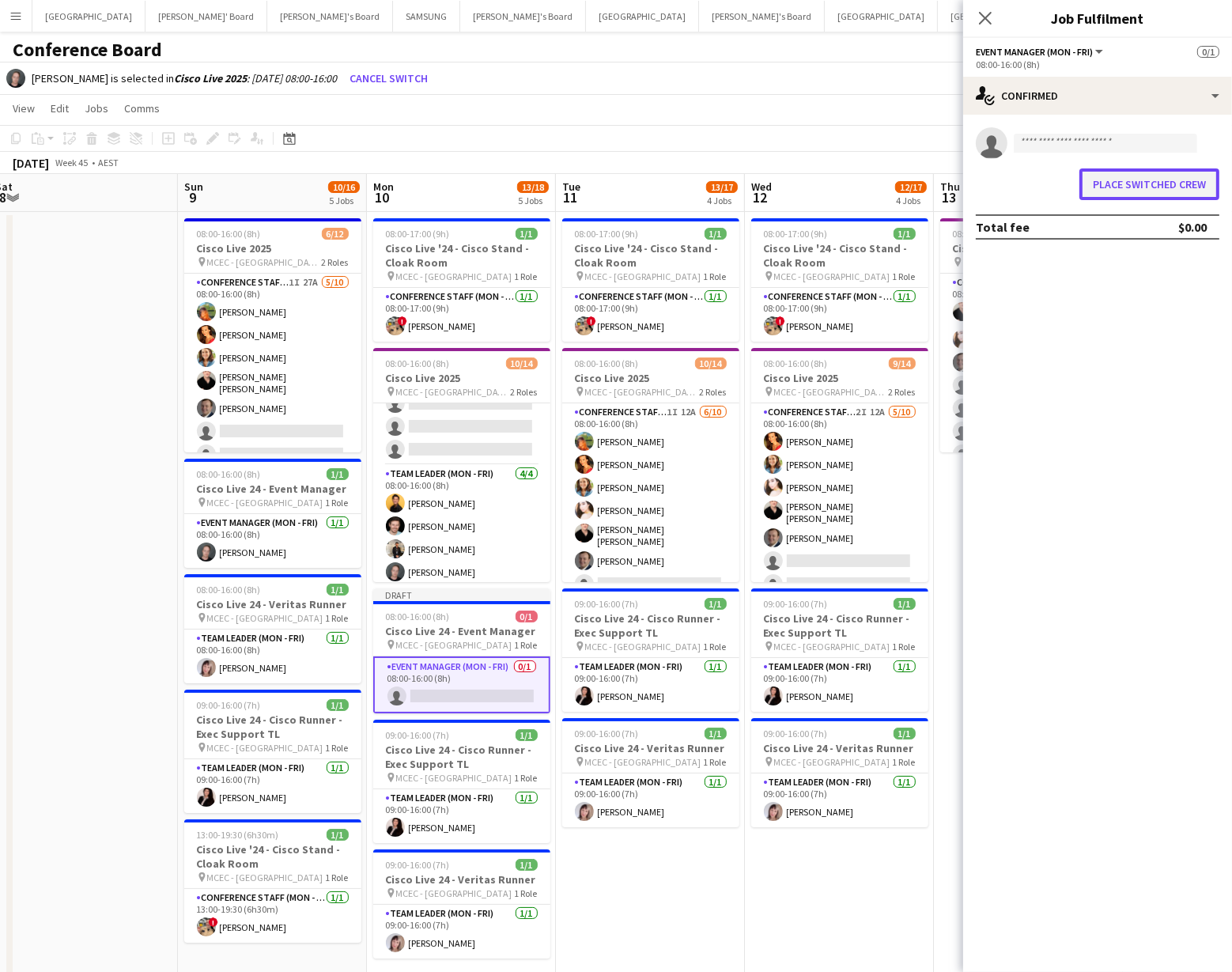
click at [1139, 184] on button "Place switched crew" at bounding box center [1149, 183] width 140 height 32
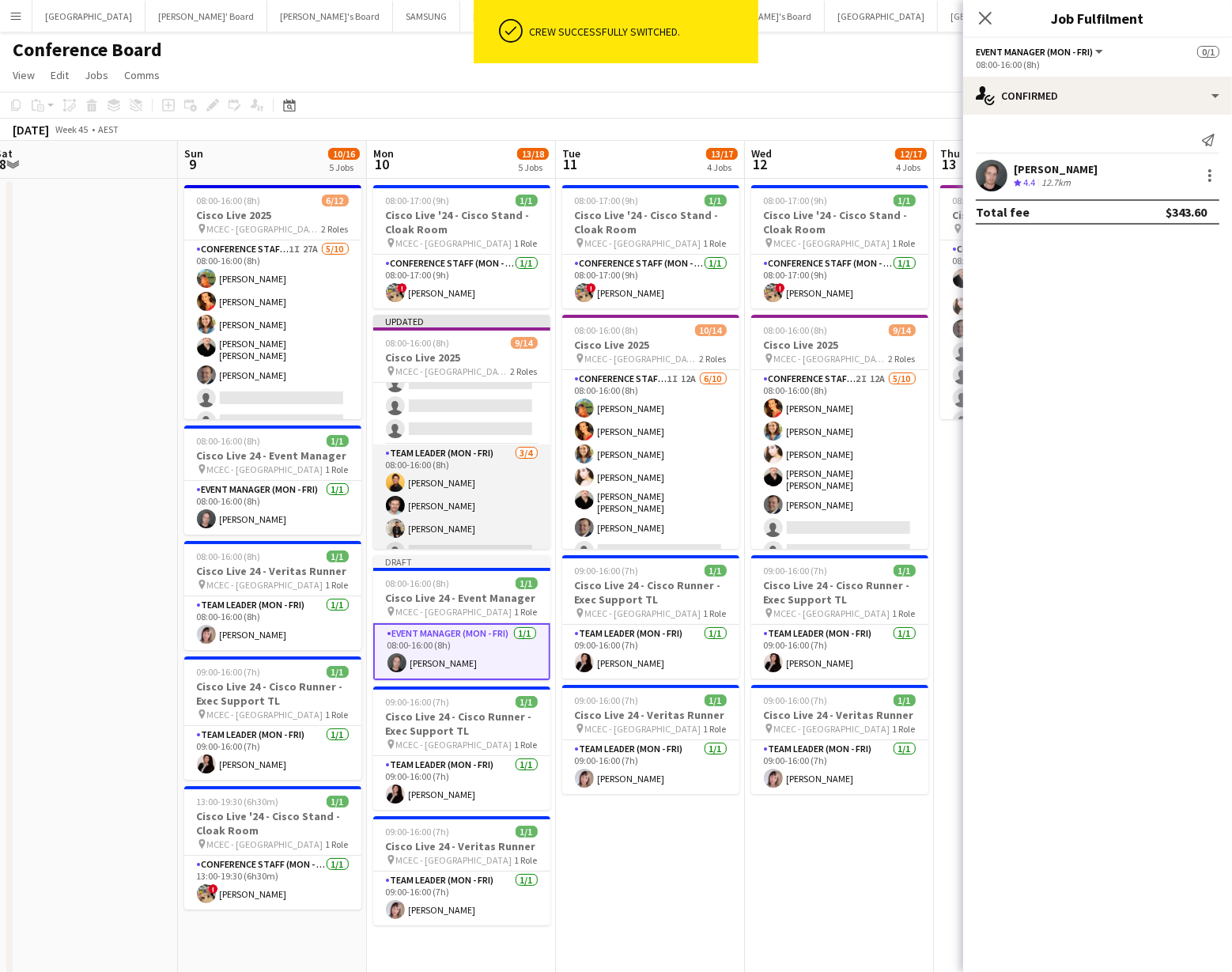
click at [479, 521] on app-card-role "Team Leader (Mon - Fri) [DATE] 08:00-16:00 (8h) [PERSON_NAME] [PERSON_NAME] Van…" at bounding box center [462, 506] width 178 height 123
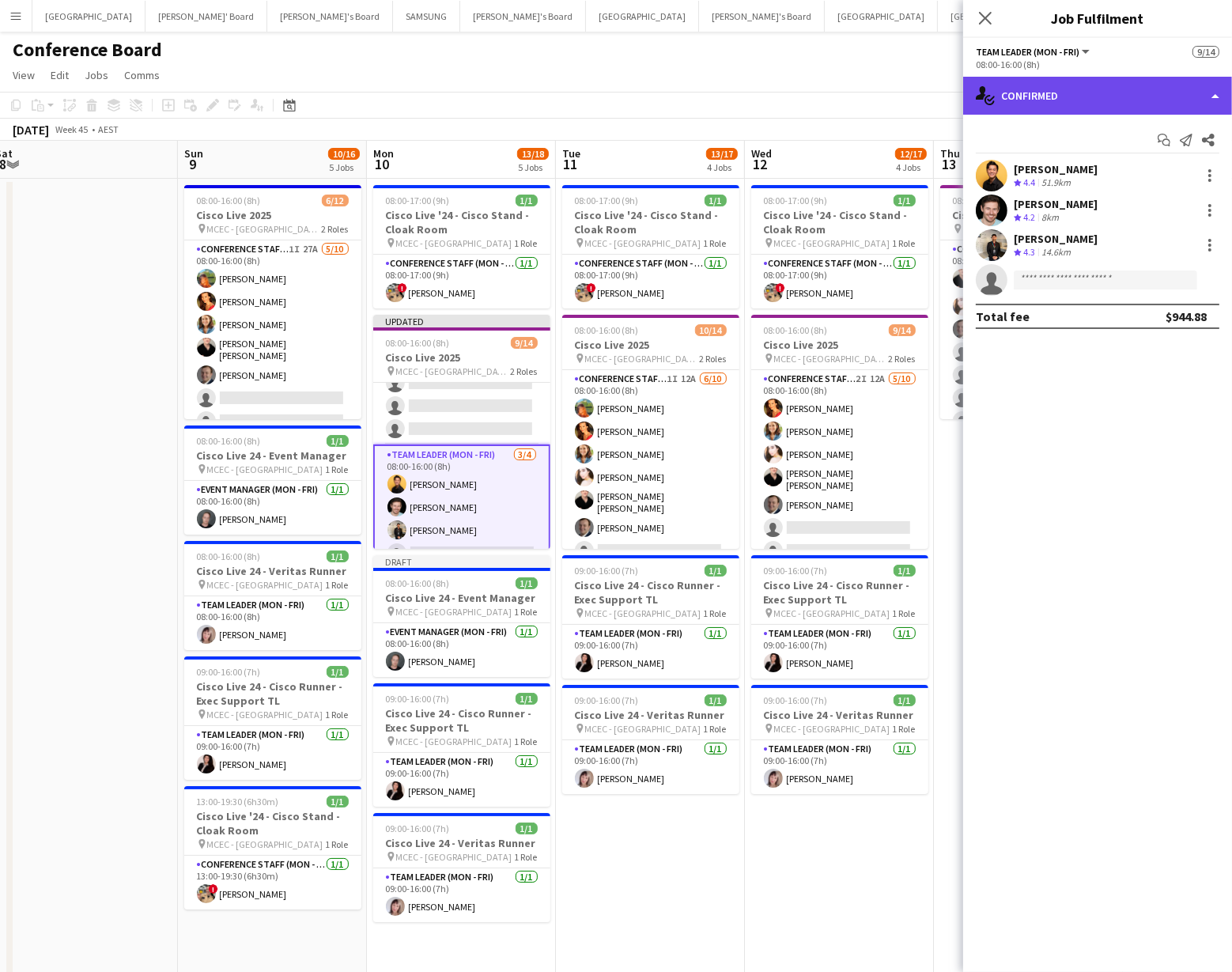
click at [1151, 99] on div "single-neutral-actions-check-2 Confirmed" at bounding box center [1098, 96] width 269 height 38
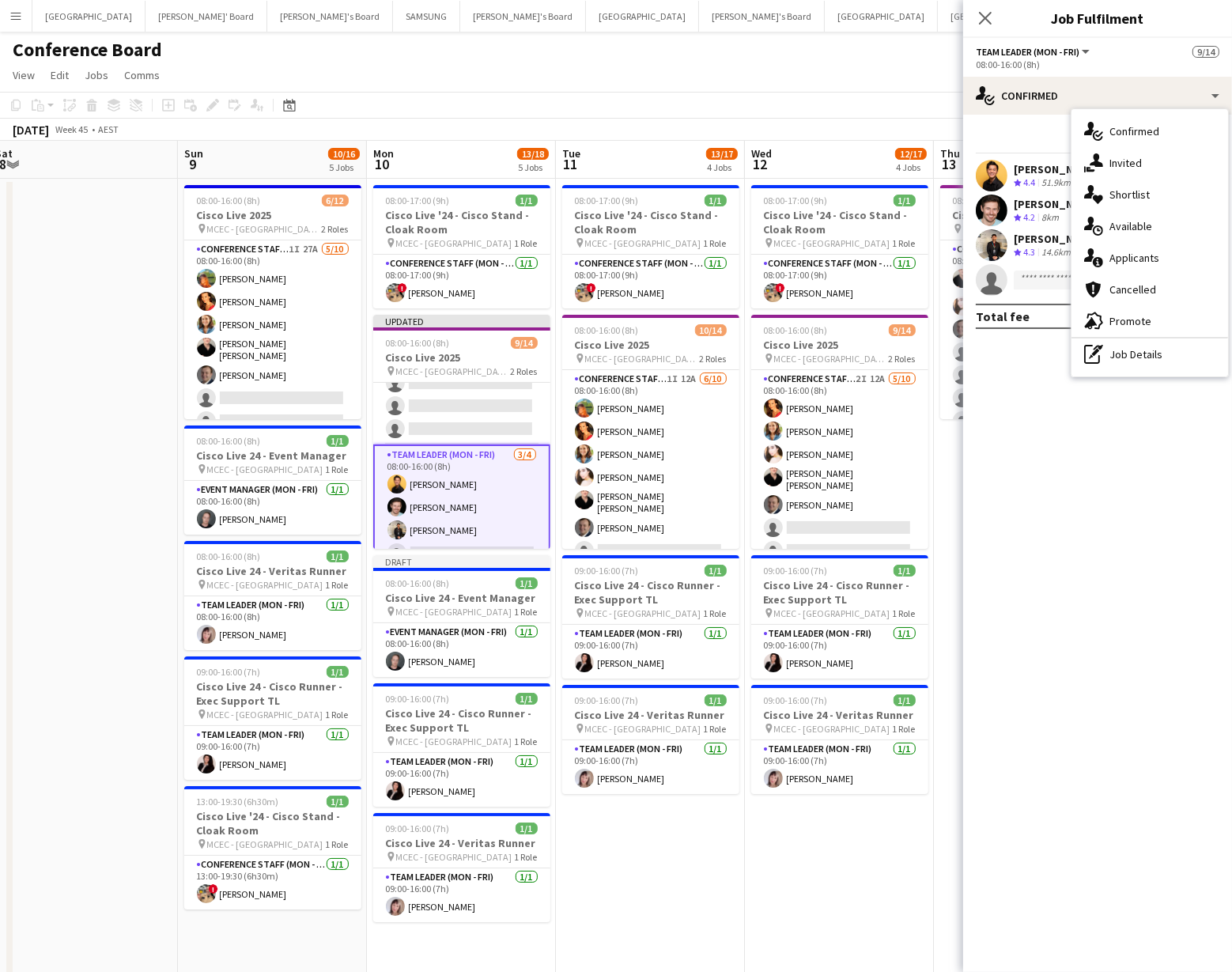
drag, startPoint x: 1142, startPoint y: 360, endPoint x: 1118, endPoint y: 334, distance: 35.4
click at [1140, 358] on div "pen-write Job Details" at bounding box center [1149, 354] width 157 height 32
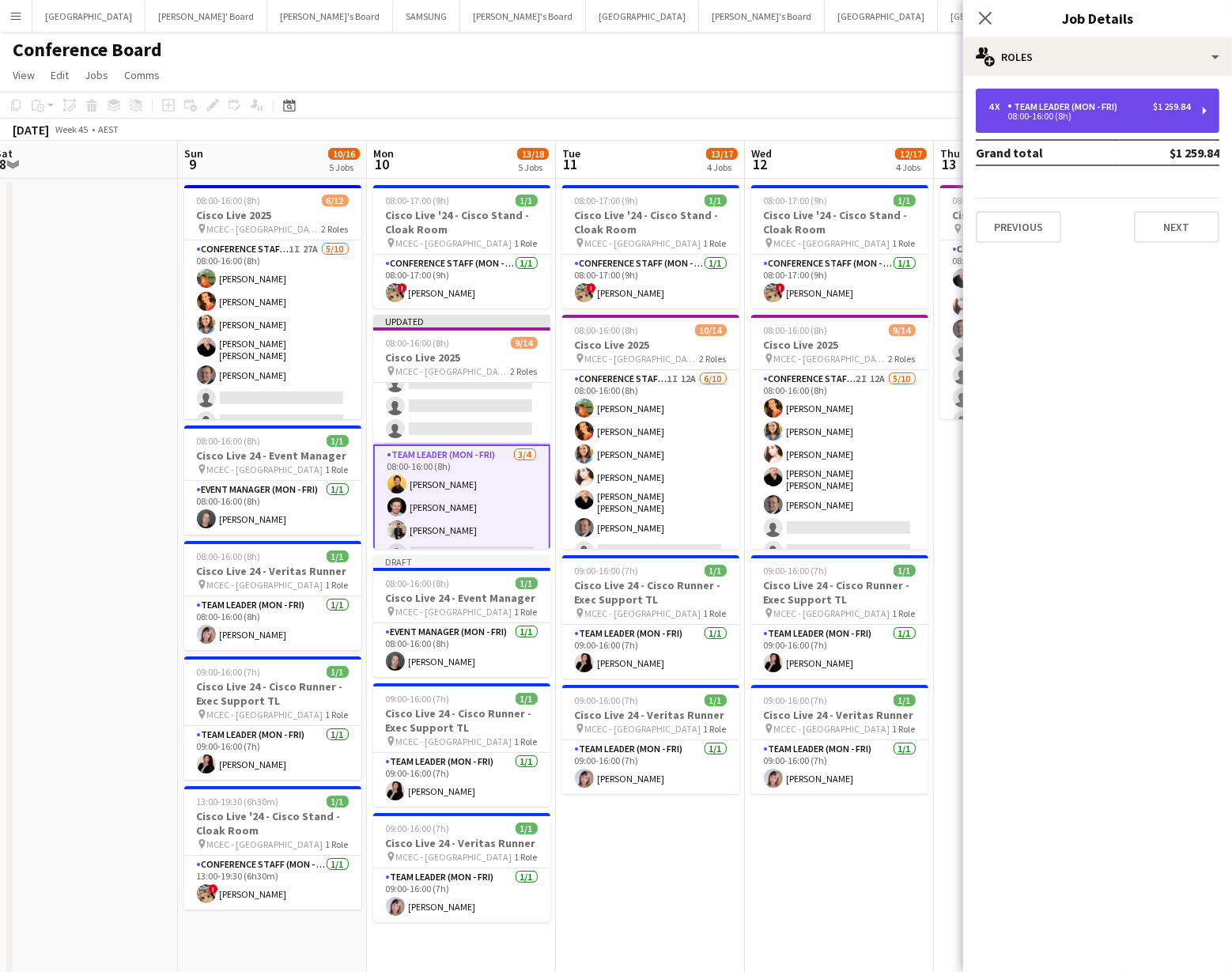
click at [1124, 117] on div "08:00-16:00 (8h)" at bounding box center [1090, 116] width 202 height 8
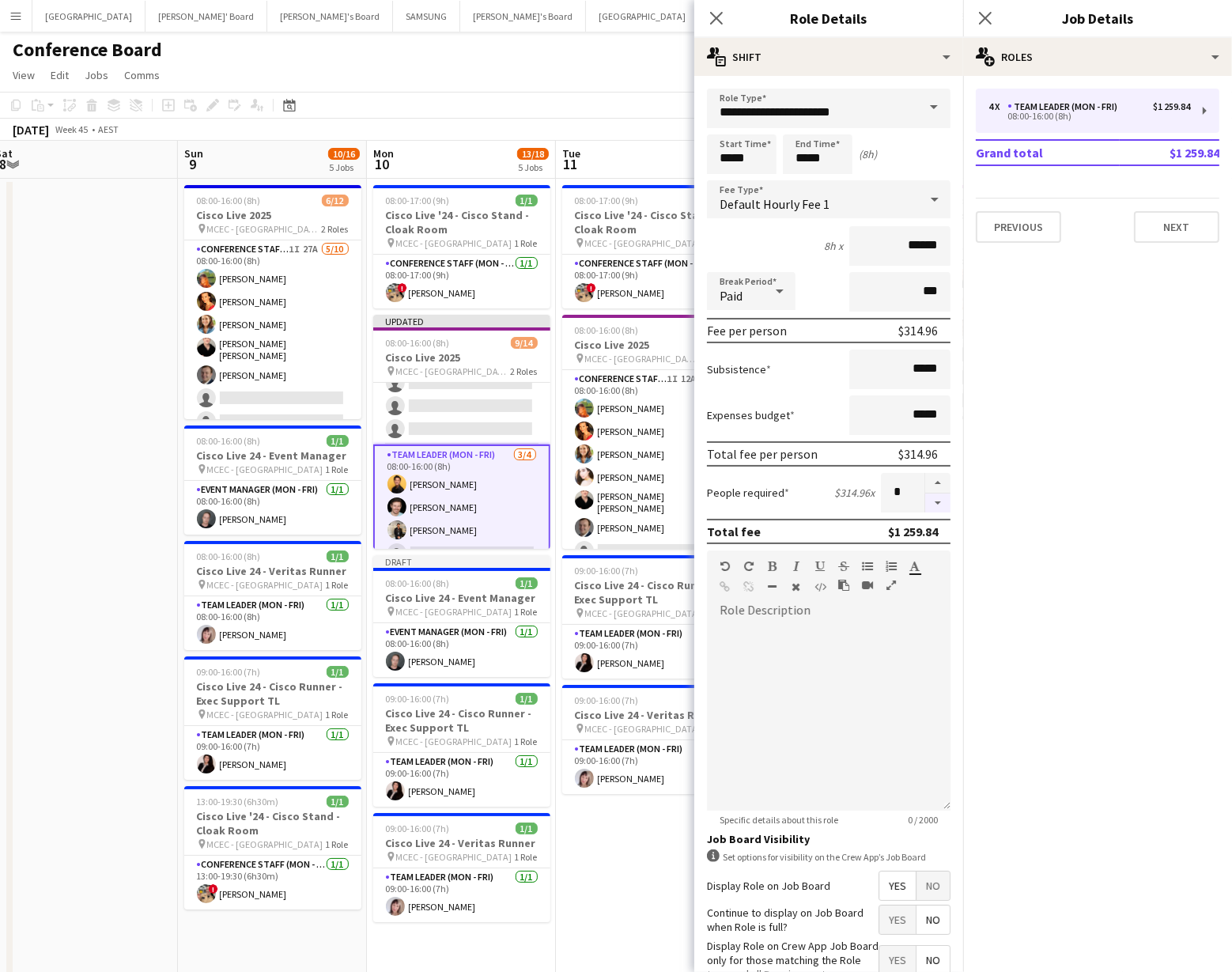
click at [936, 505] on button "button" at bounding box center [938, 503] width 25 height 20
type input "*"
click at [573, 81] on app-page-menu "View Day view expanded Day view collapsed Month view Date picker Jump to [DATE]…" at bounding box center [616, 76] width 1232 height 30
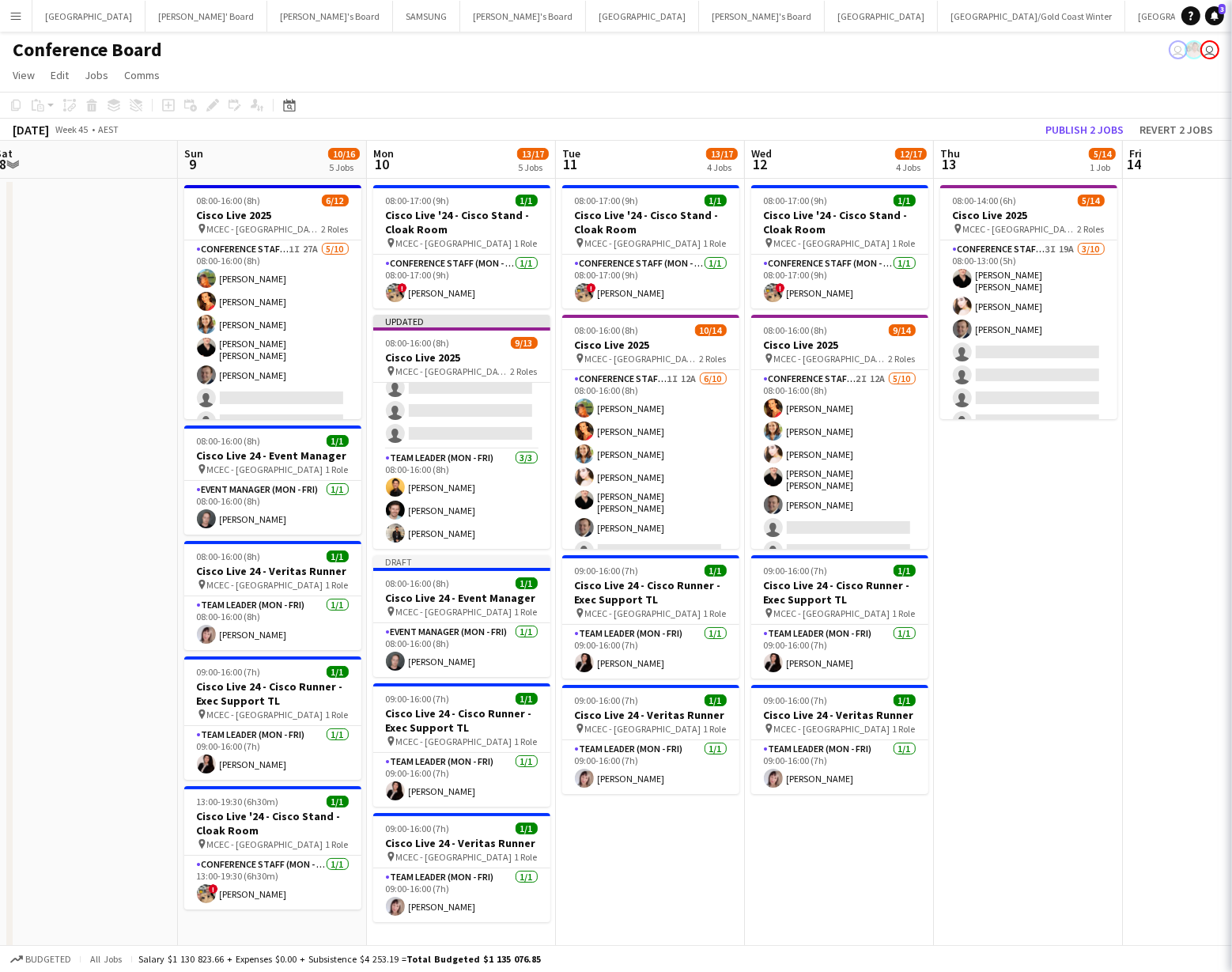
scroll to position [193, 0]
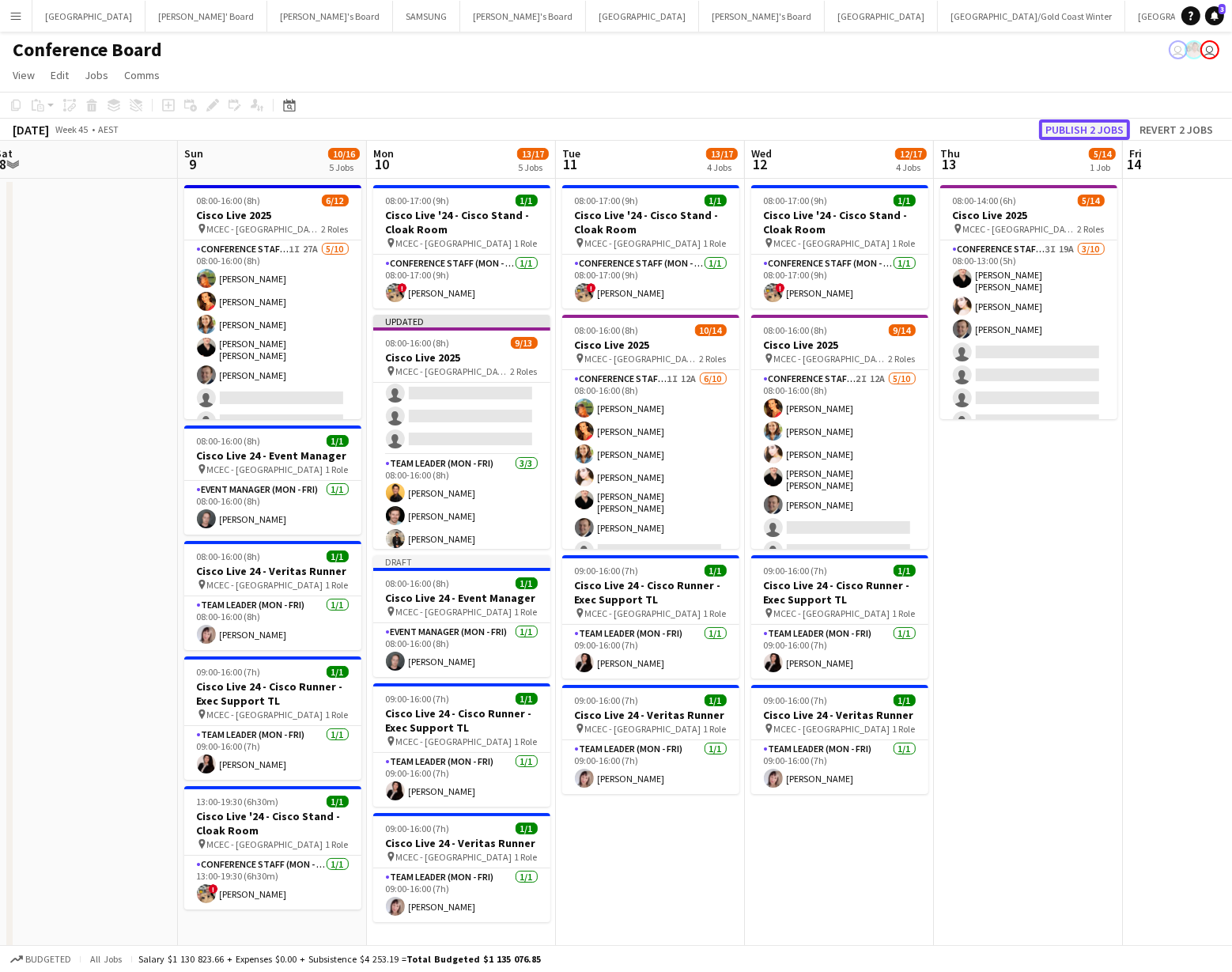
click at [1066, 124] on button "Publish 2 jobs" at bounding box center [1084, 129] width 91 height 20
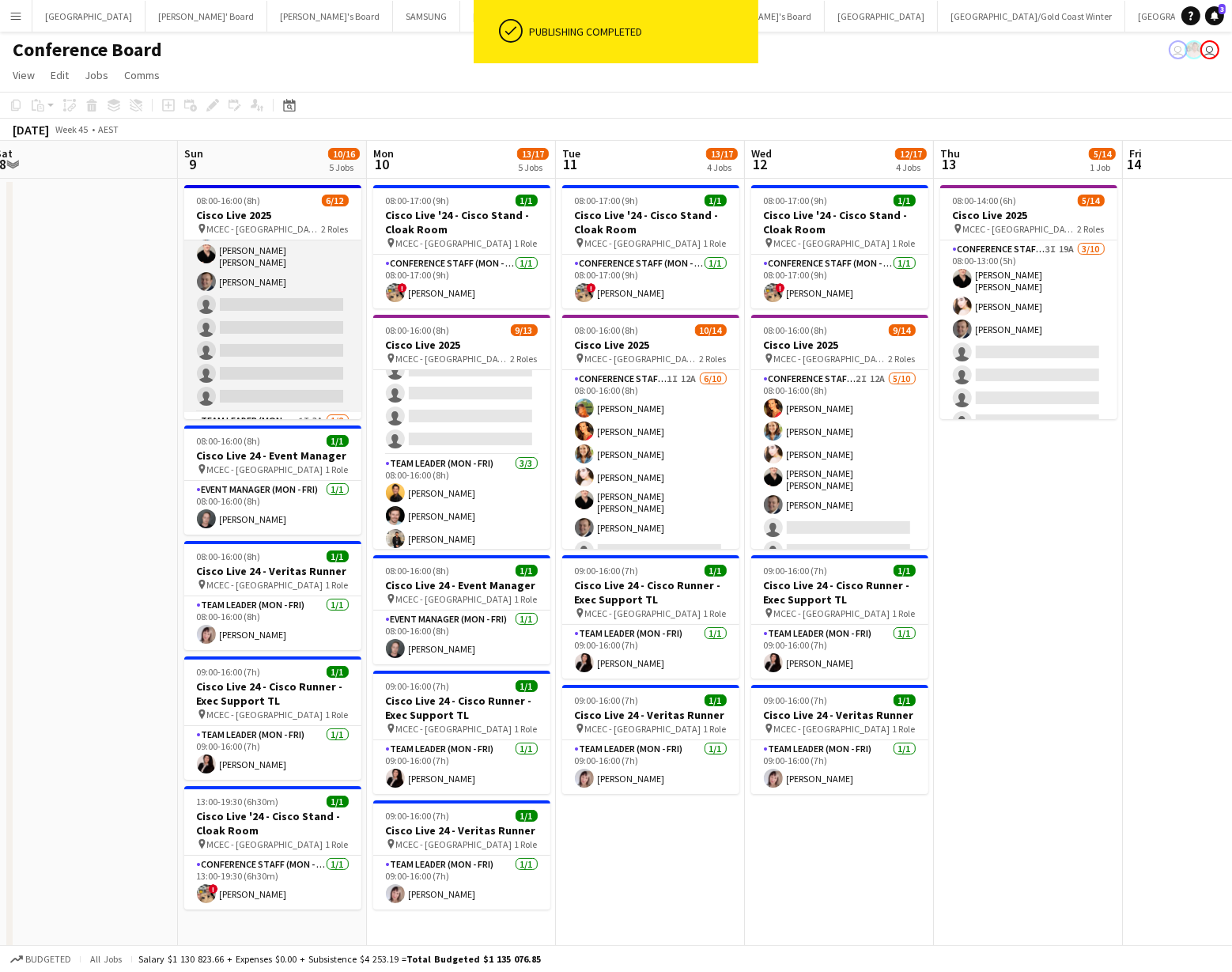
scroll to position [0, 0]
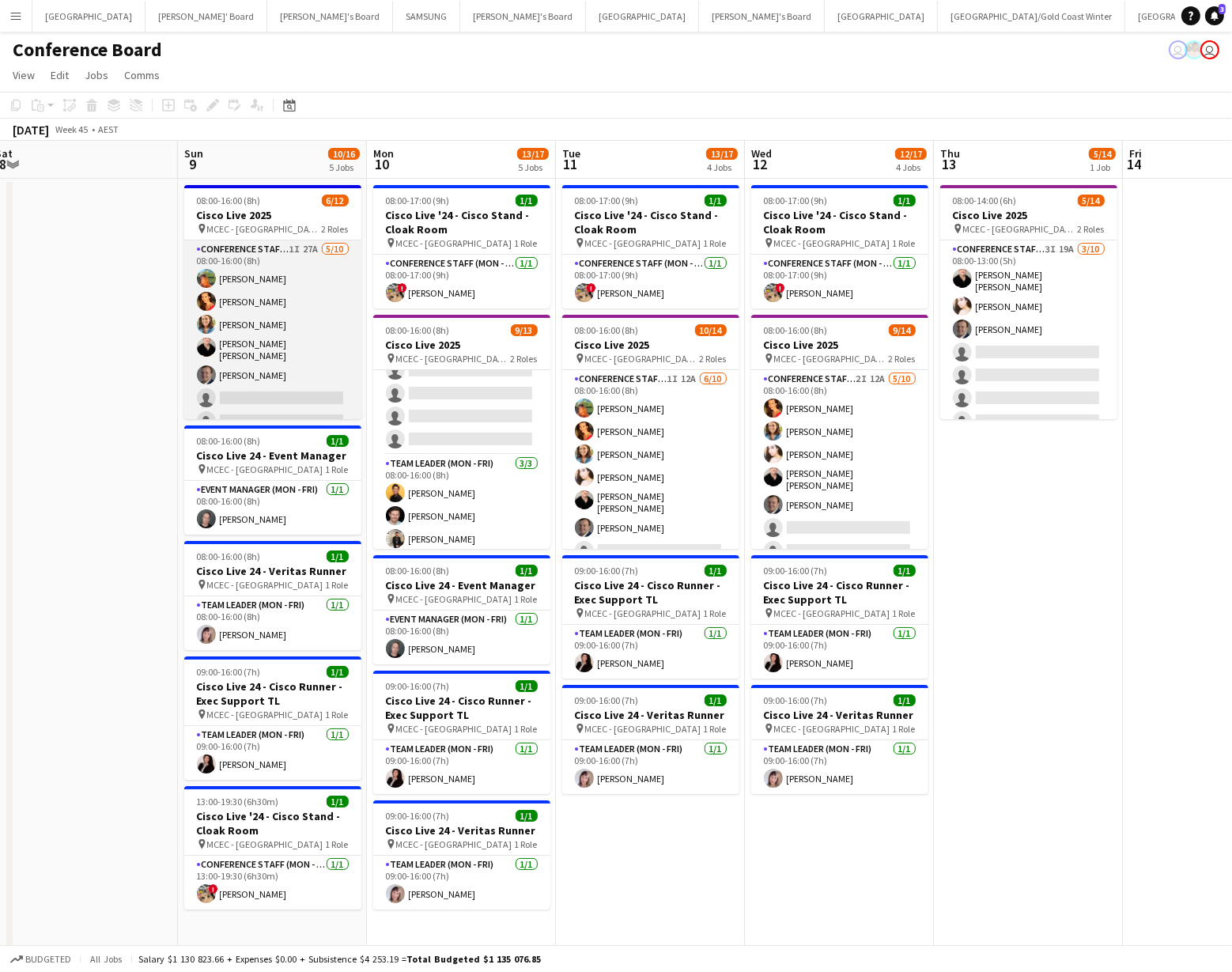
click at [290, 397] on app-card-role "Conference Staff (Mon - Fri) 1I 27A [DATE] 08:00-16:00 (8h) [PERSON_NAME] [PERS…" at bounding box center [273, 373] width 178 height 265
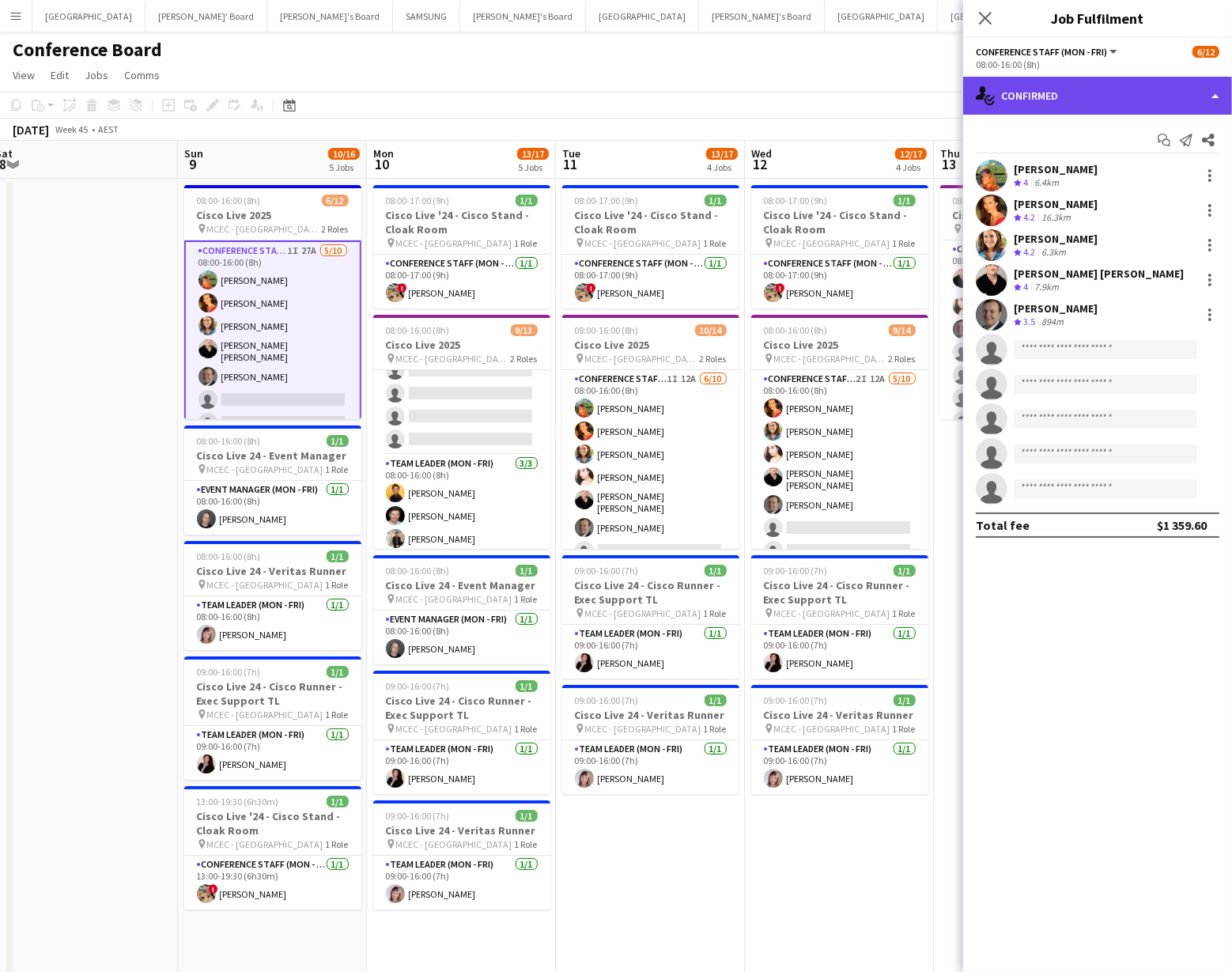
click at [1205, 105] on div "single-neutral-actions-check-2 Confirmed" at bounding box center [1098, 96] width 269 height 38
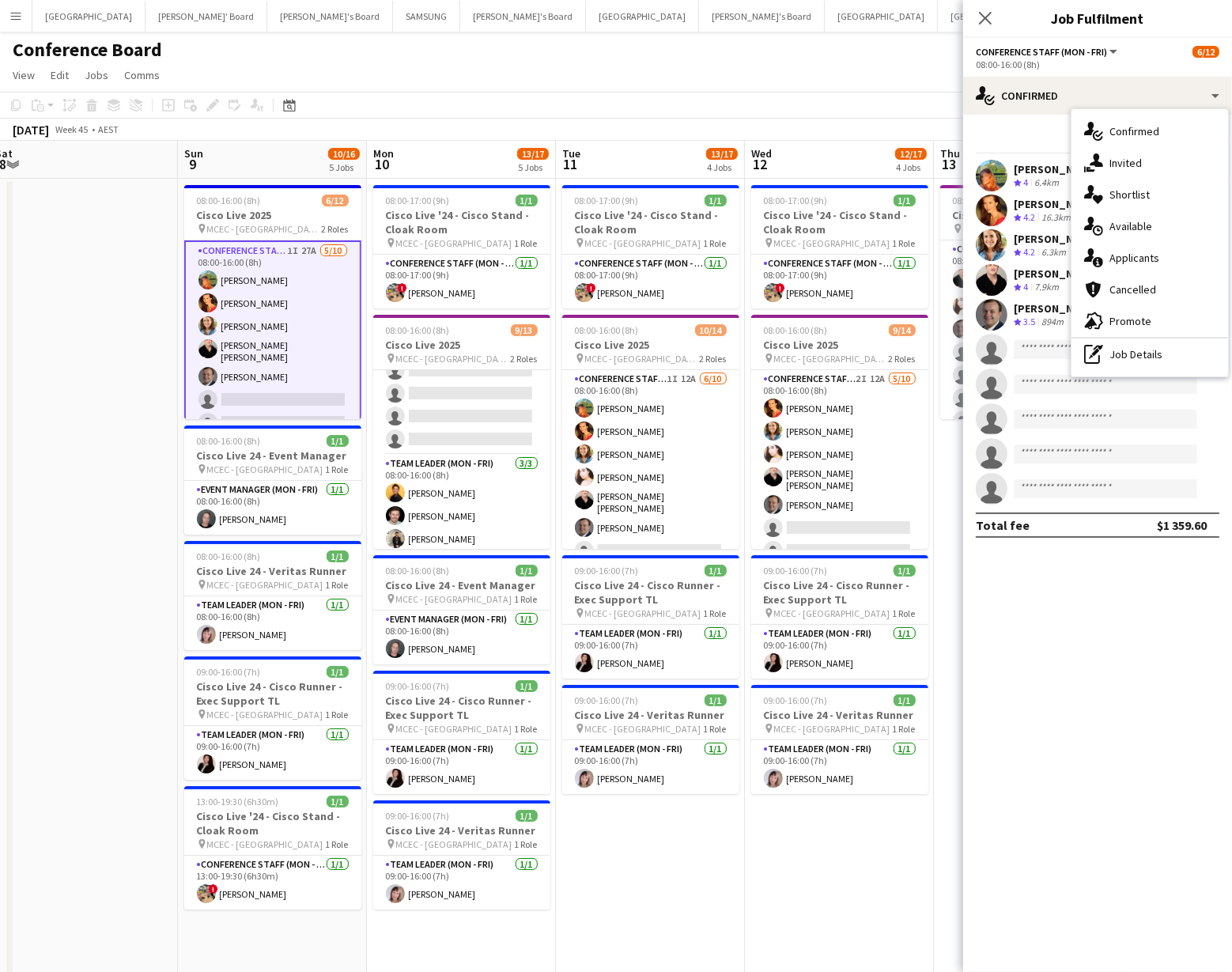
click at [662, 105] on app-toolbar "Copy Paste Paste Command V Paste with crew Command Shift V Paste linked Job [GE…" at bounding box center [616, 106] width 1232 height 27
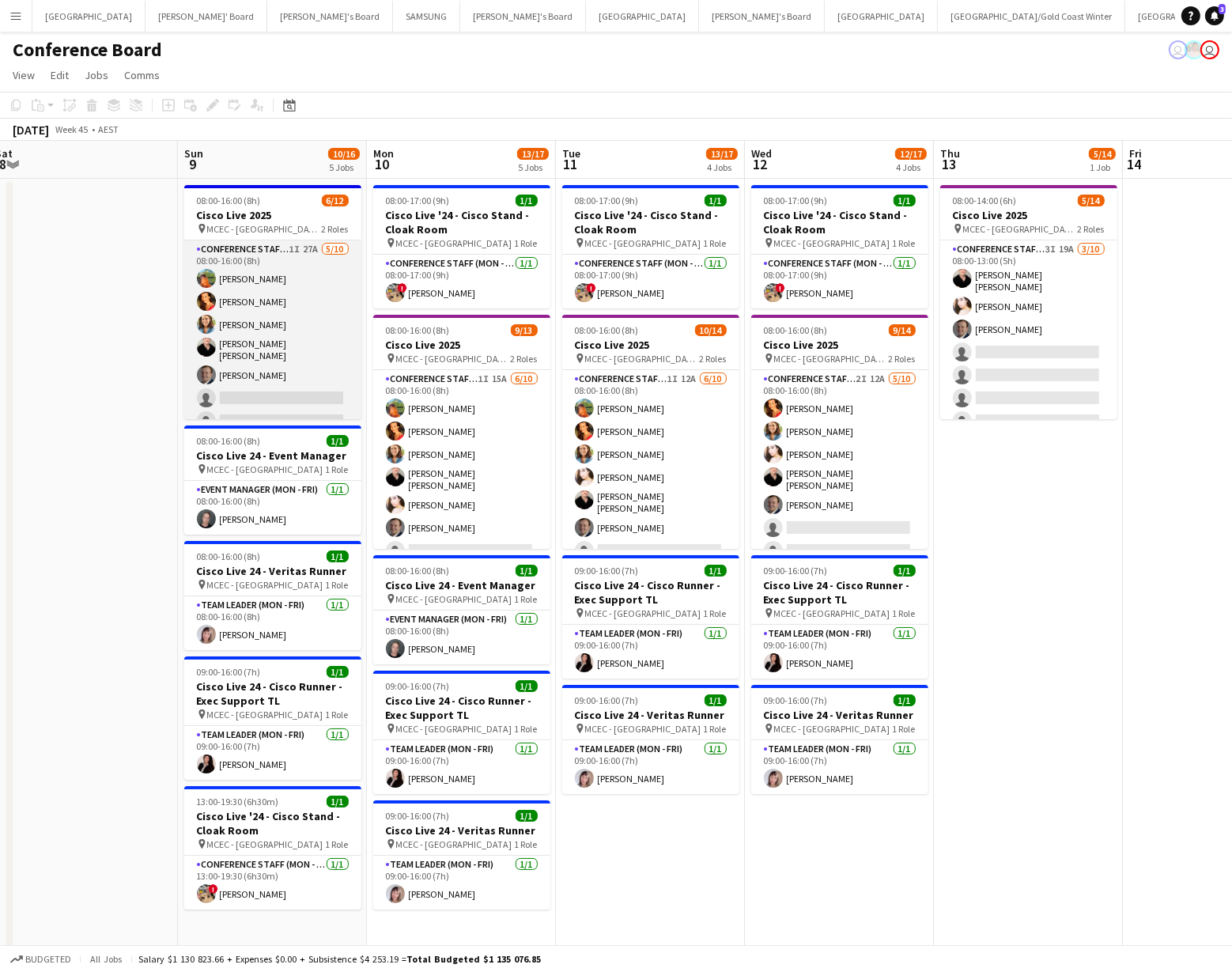
click at [288, 389] on app-card-role "Conference Staff (Mon - Fri) 1I 27A [DATE] 08:00-16:00 (8h) [PERSON_NAME] [PERS…" at bounding box center [273, 373] width 178 height 265
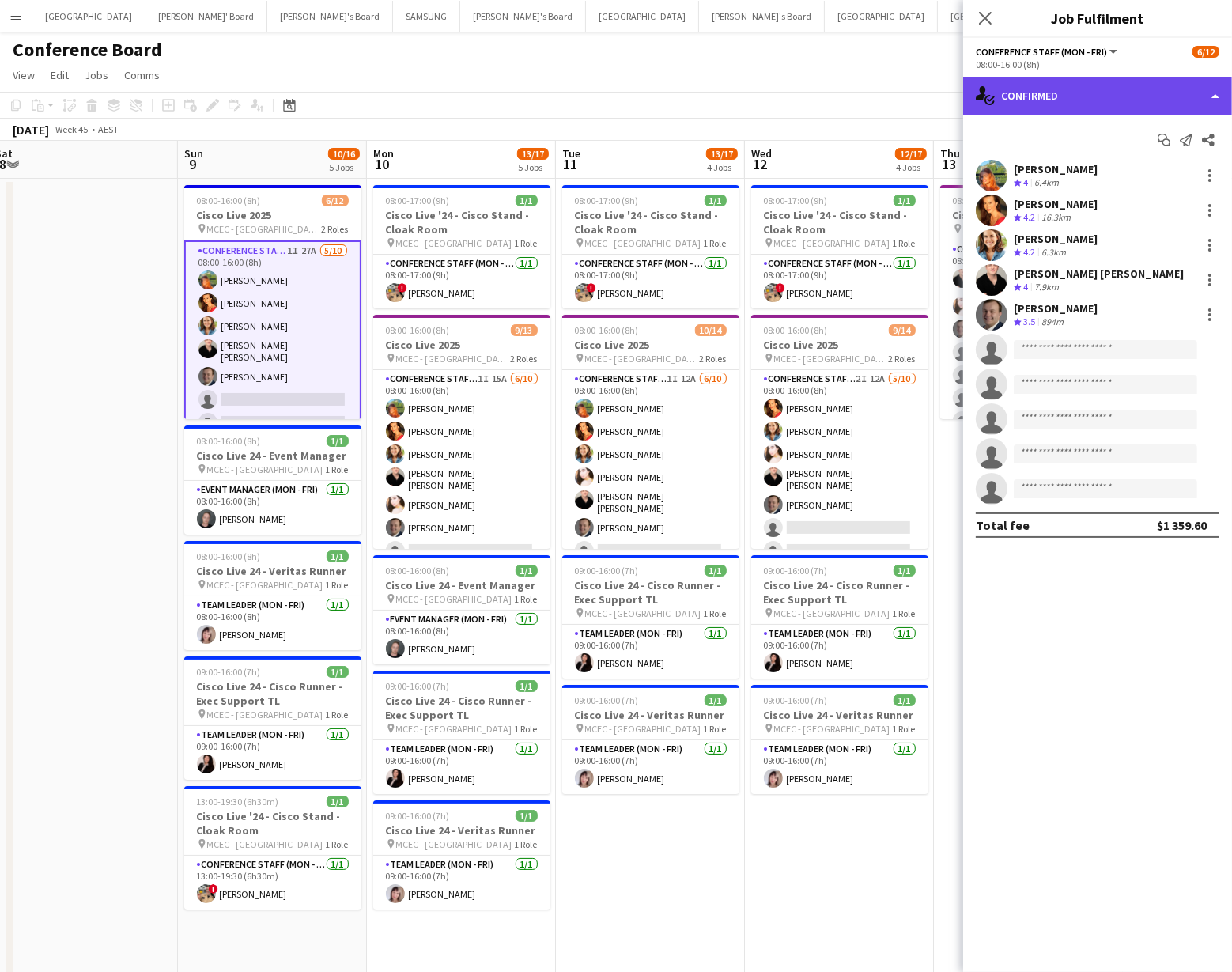
click at [1094, 102] on div "single-neutral-actions-check-2 Confirmed" at bounding box center [1098, 96] width 269 height 38
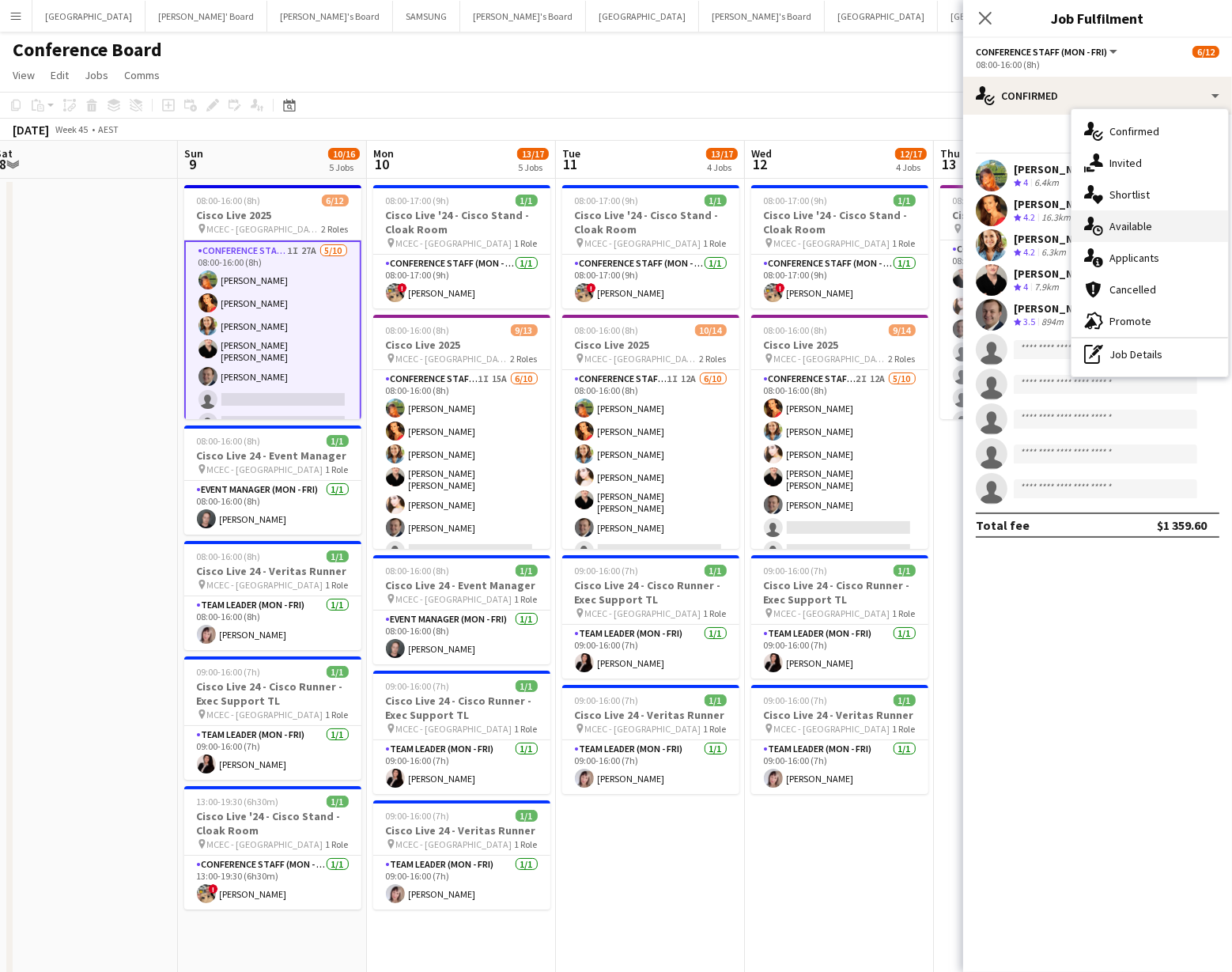
click at [1133, 219] on div "single-neutral-actions-upload Available" at bounding box center [1149, 226] width 157 height 32
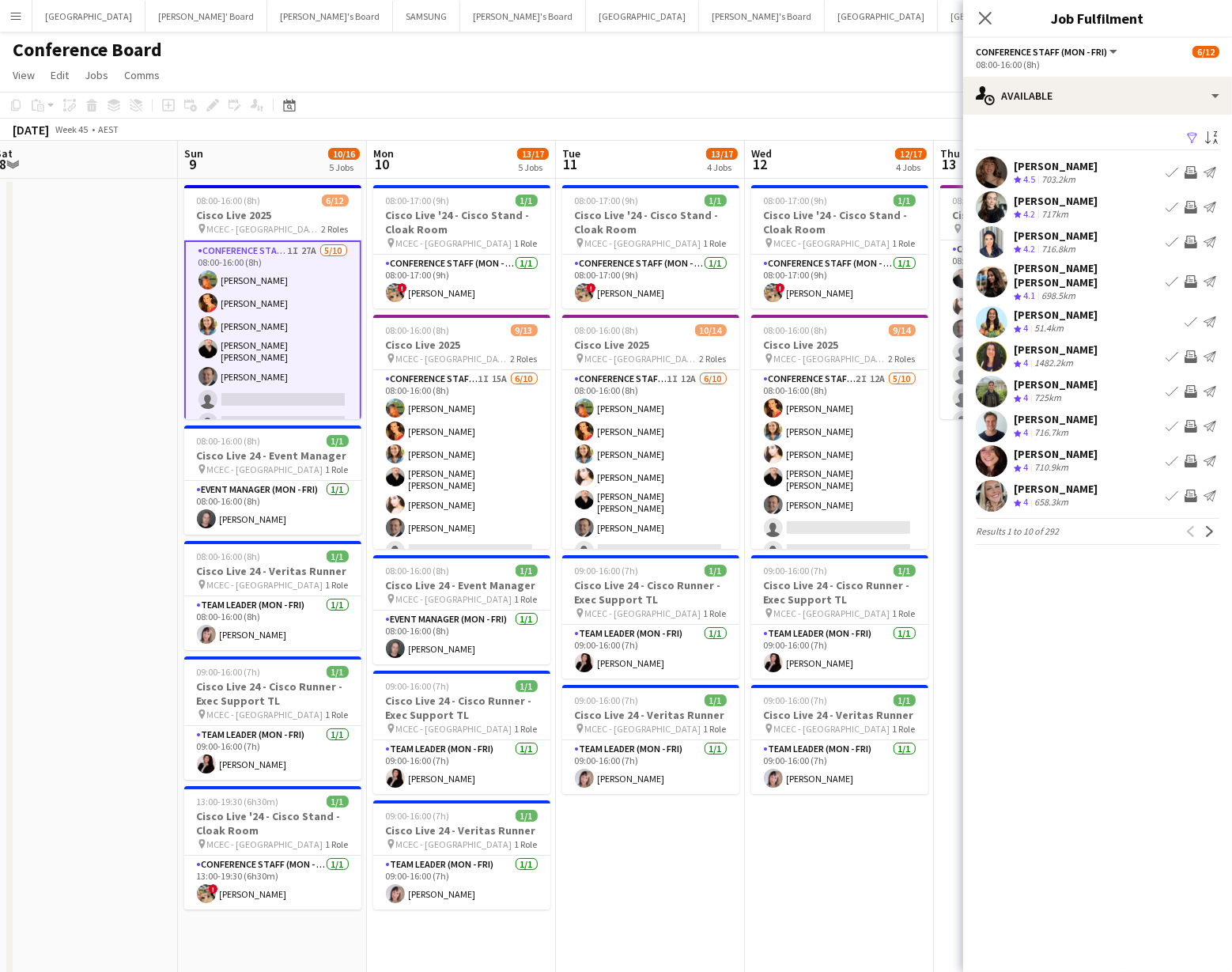
click at [1192, 137] on app-icon "Filter" at bounding box center [1193, 139] width 12 height 15
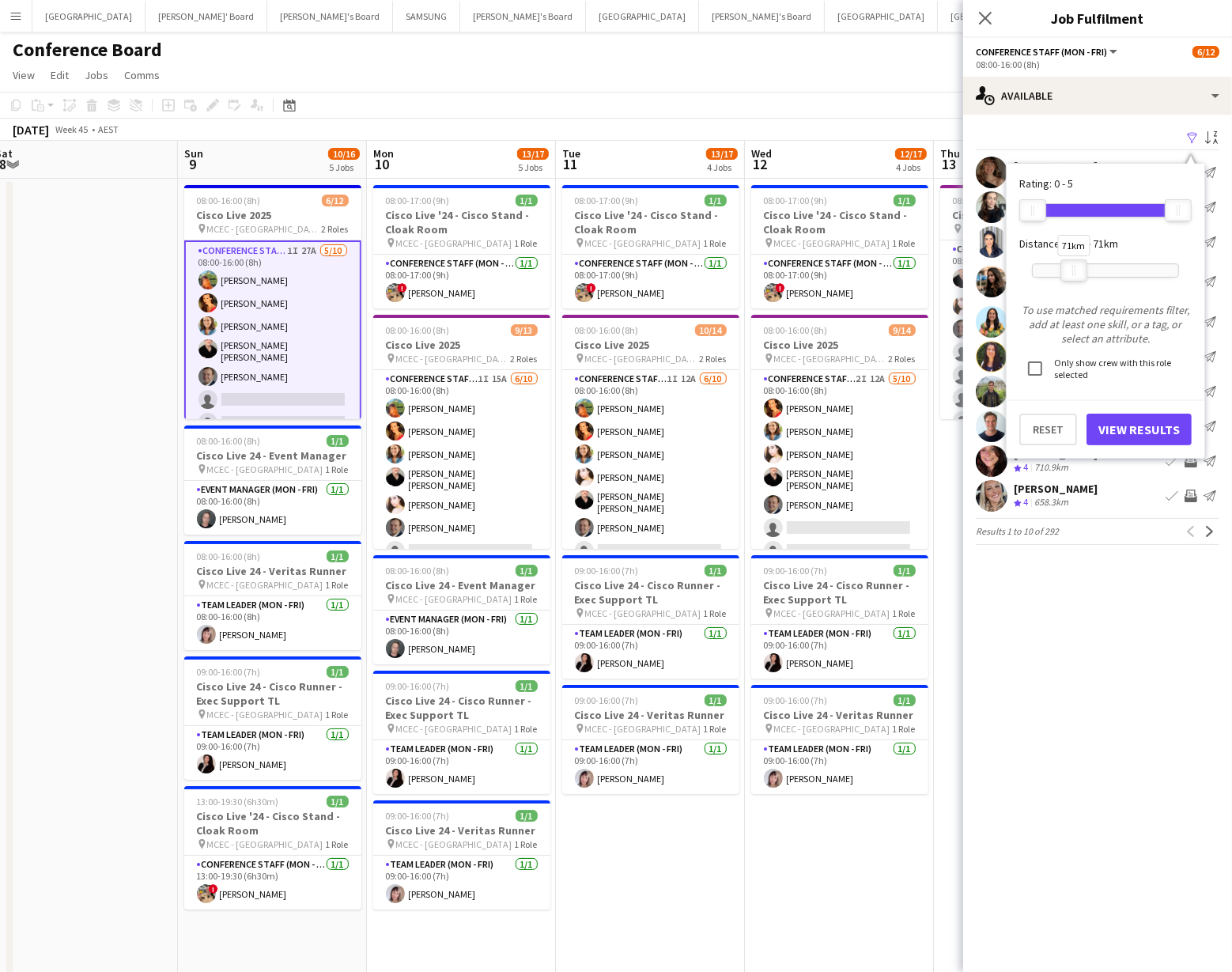
drag, startPoint x: 1177, startPoint y: 263, endPoint x: 1064, endPoint y: 302, distance: 119.5
click at [1073, 262] on div at bounding box center [1075, 270] width 25 height 20
click at [1122, 430] on button "View Results" at bounding box center [1140, 429] width 106 height 32
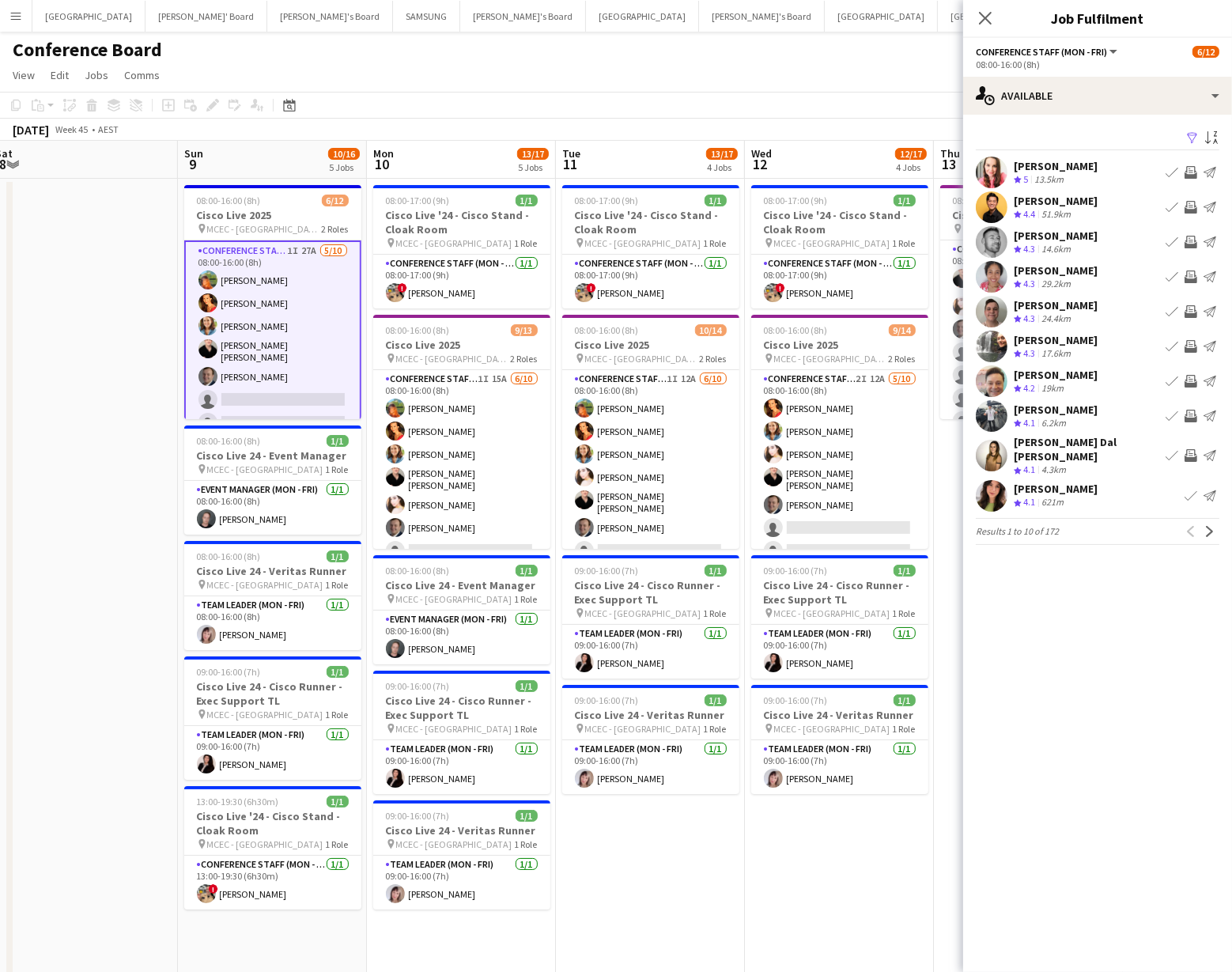
click at [1188, 278] on app-icon "Invite crew" at bounding box center [1191, 277] width 12 height 12
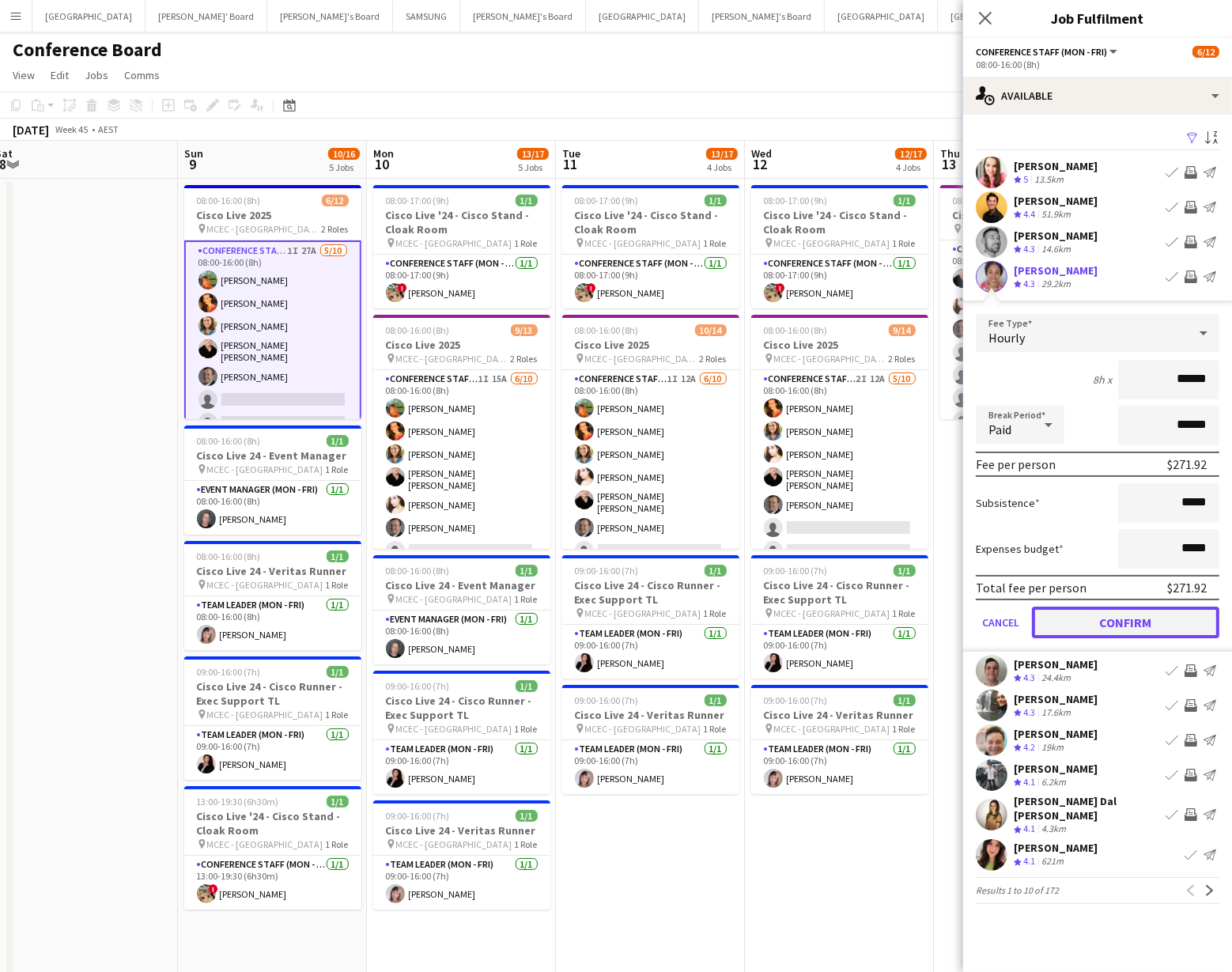
click at [1124, 621] on button "Confirm" at bounding box center [1125, 622] width 187 height 32
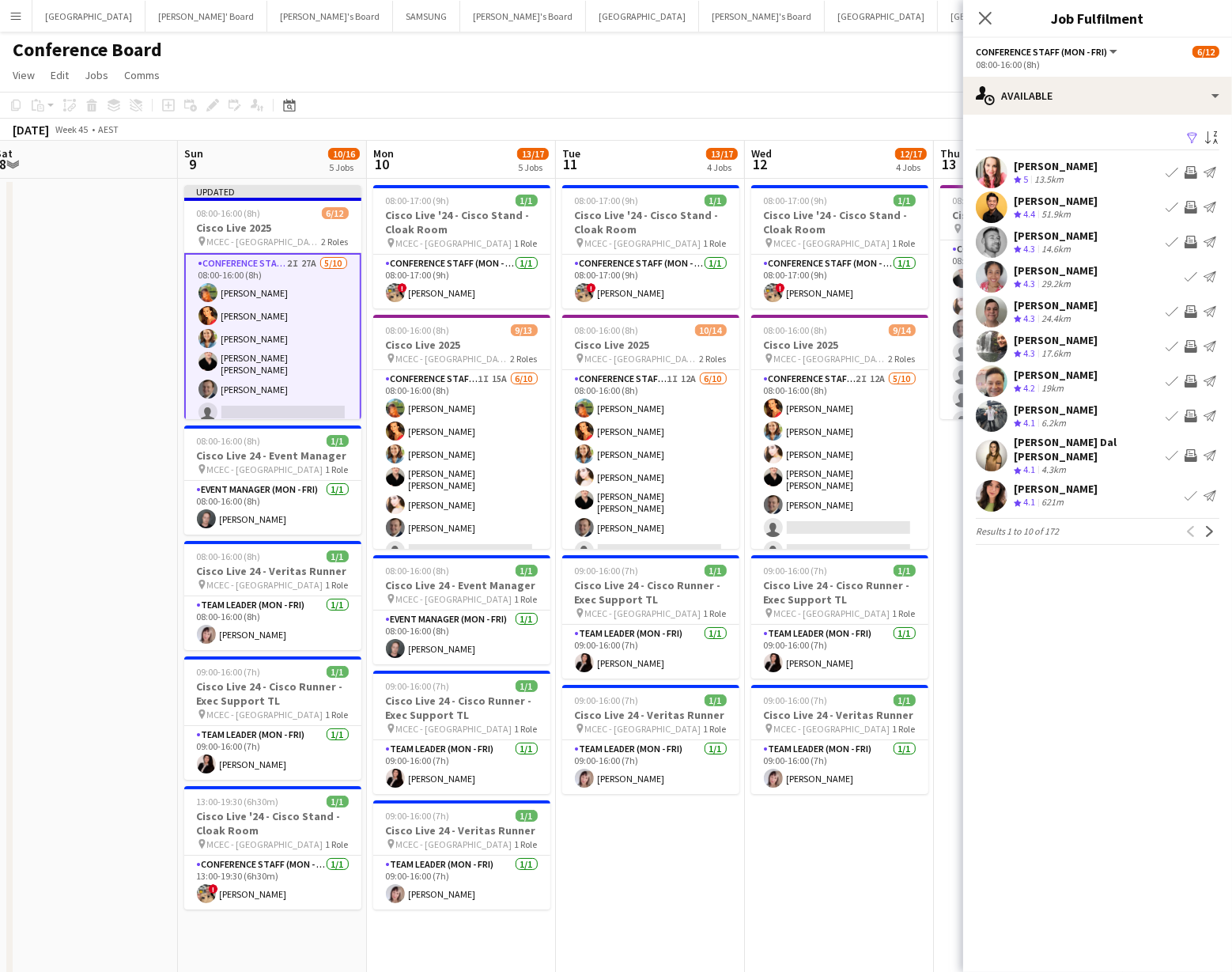
click at [1192, 342] on app-icon "Invite crew" at bounding box center [1191, 346] width 12 height 12
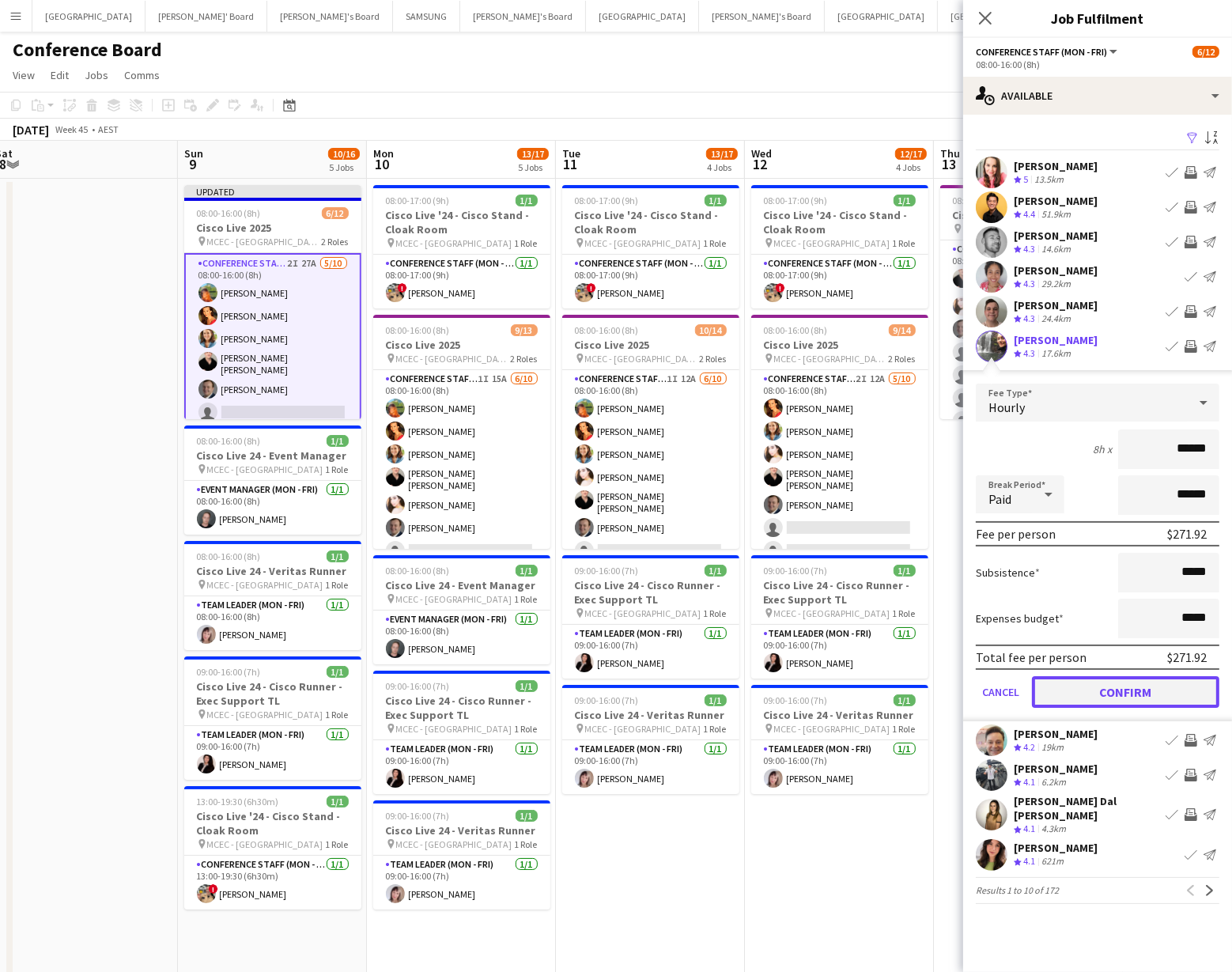
click at [1119, 687] on button "Confirm" at bounding box center [1125, 692] width 187 height 32
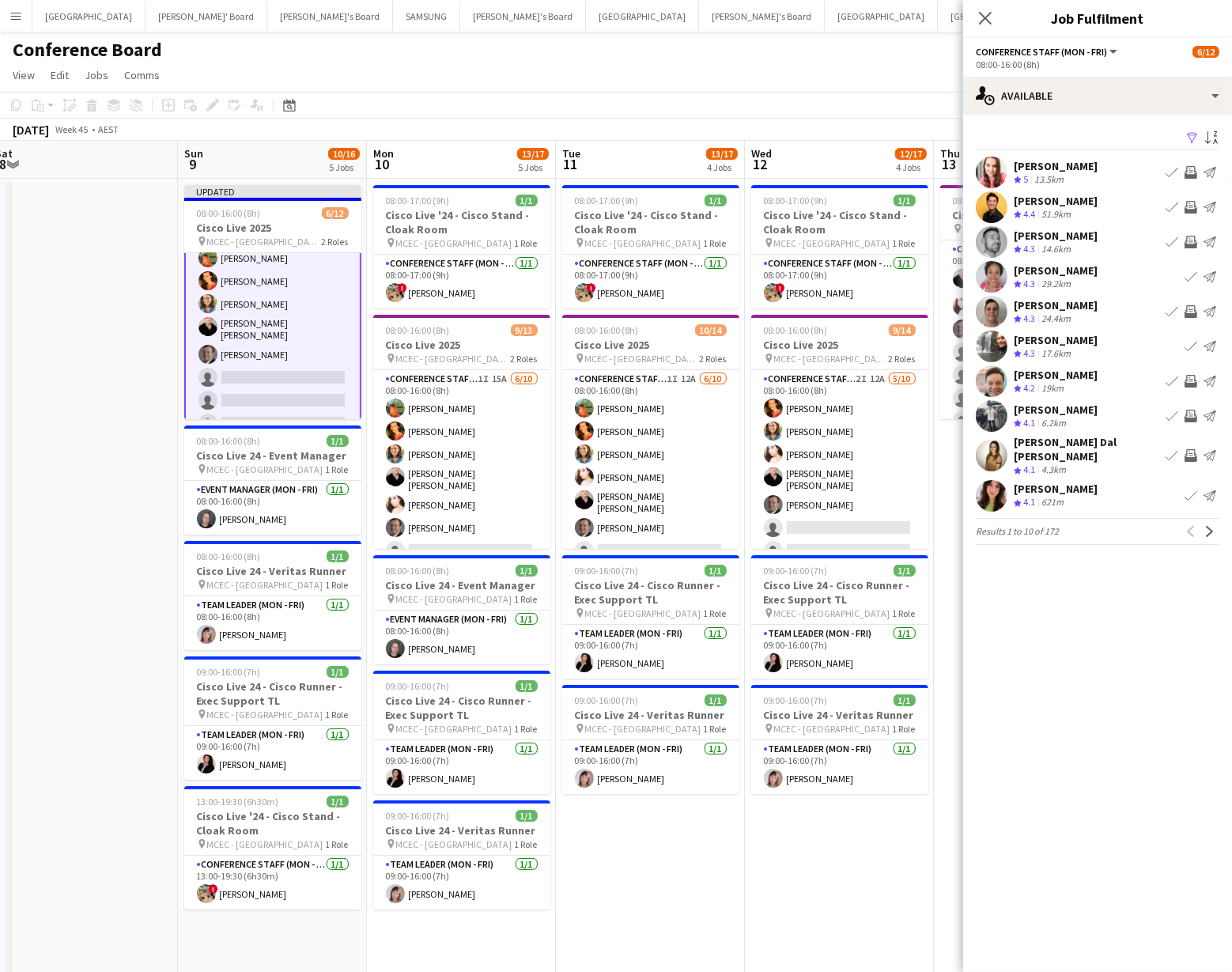
scroll to position [32, 0]
click at [1188, 207] on app-icon "Invite crew" at bounding box center [1191, 207] width 12 height 12
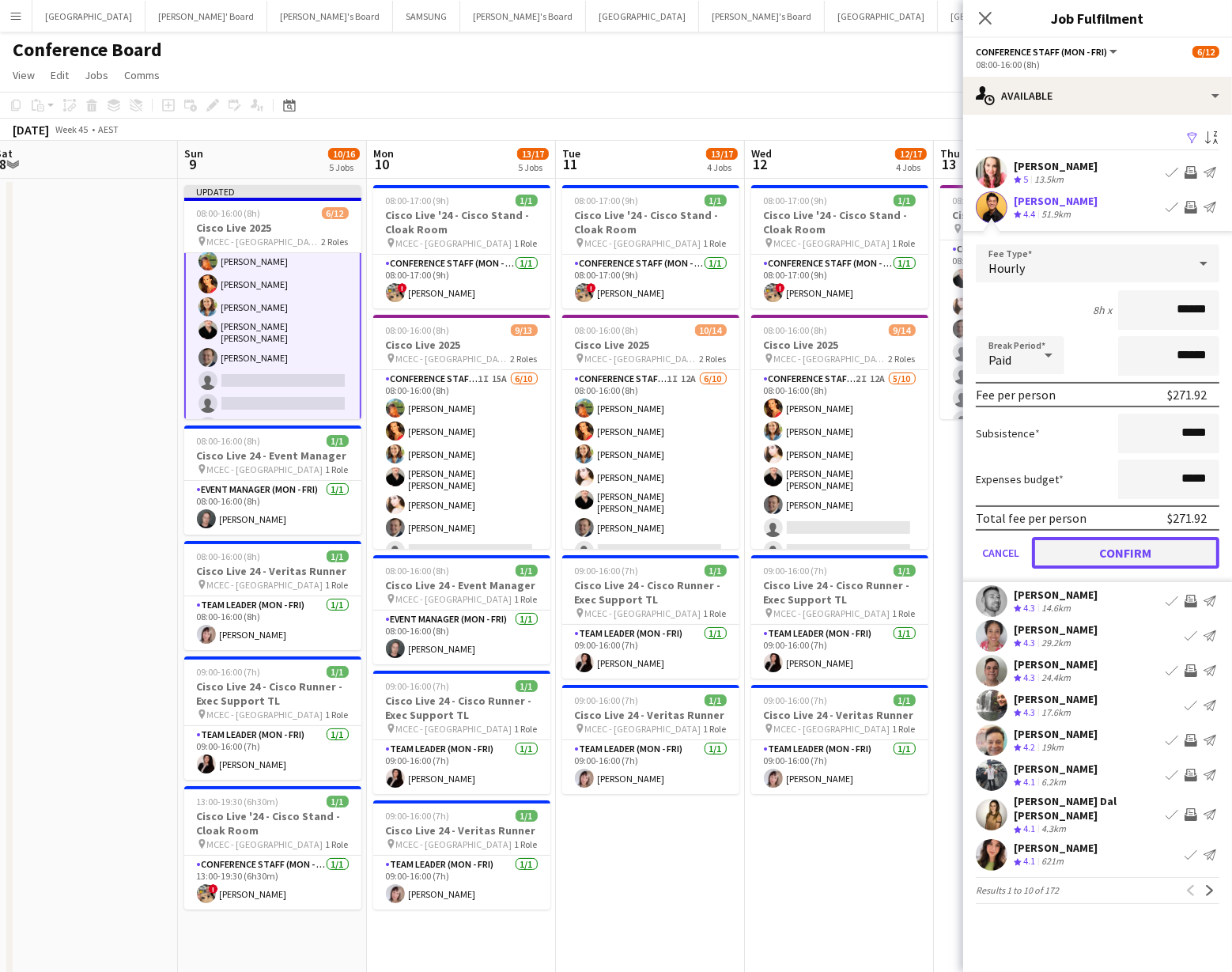
click at [1124, 546] on button "Confirm" at bounding box center [1125, 552] width 187 height 32
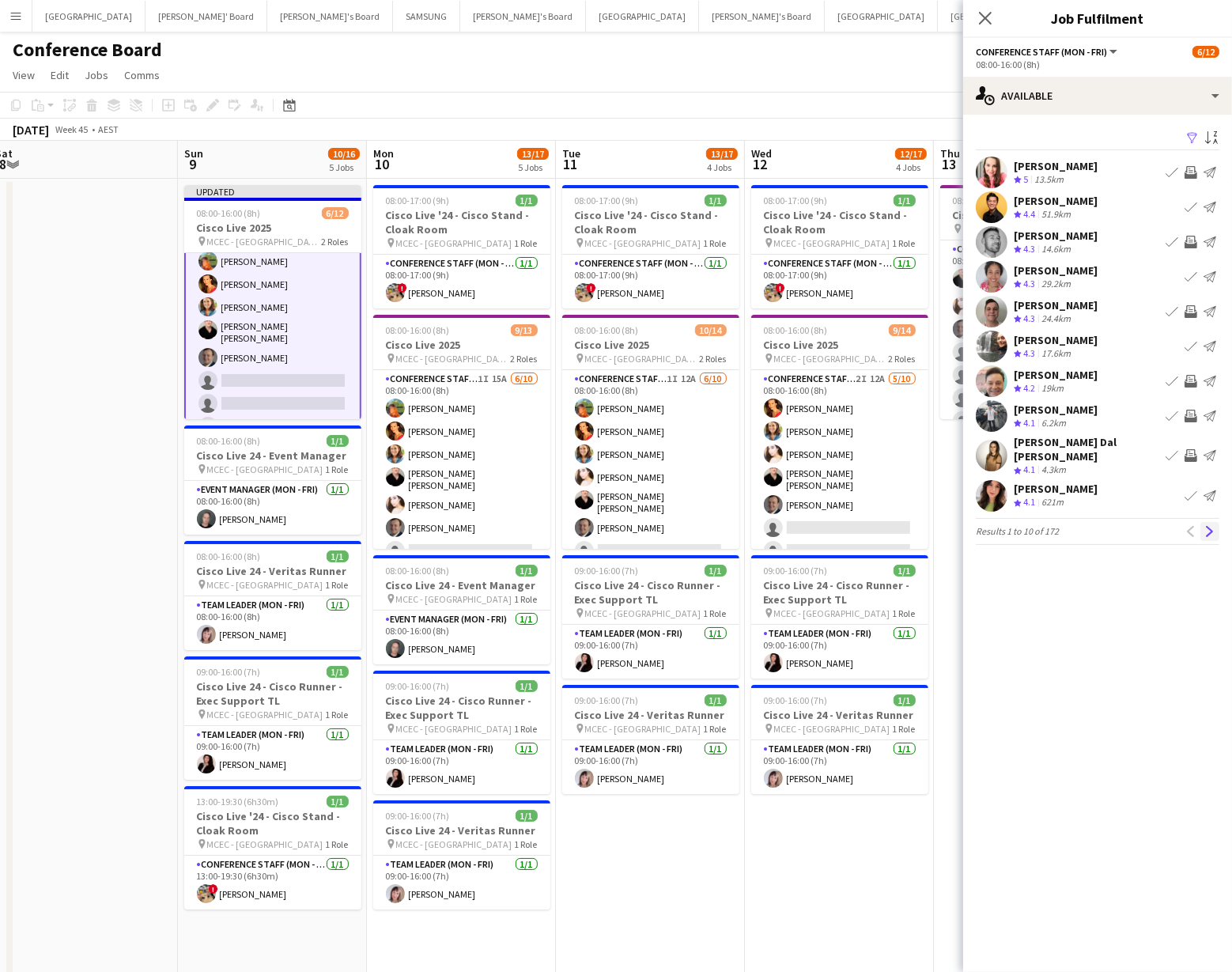
click at [1210, 526] on app-icon "Next" at bounding box center [1211, 532] width 12 height 12
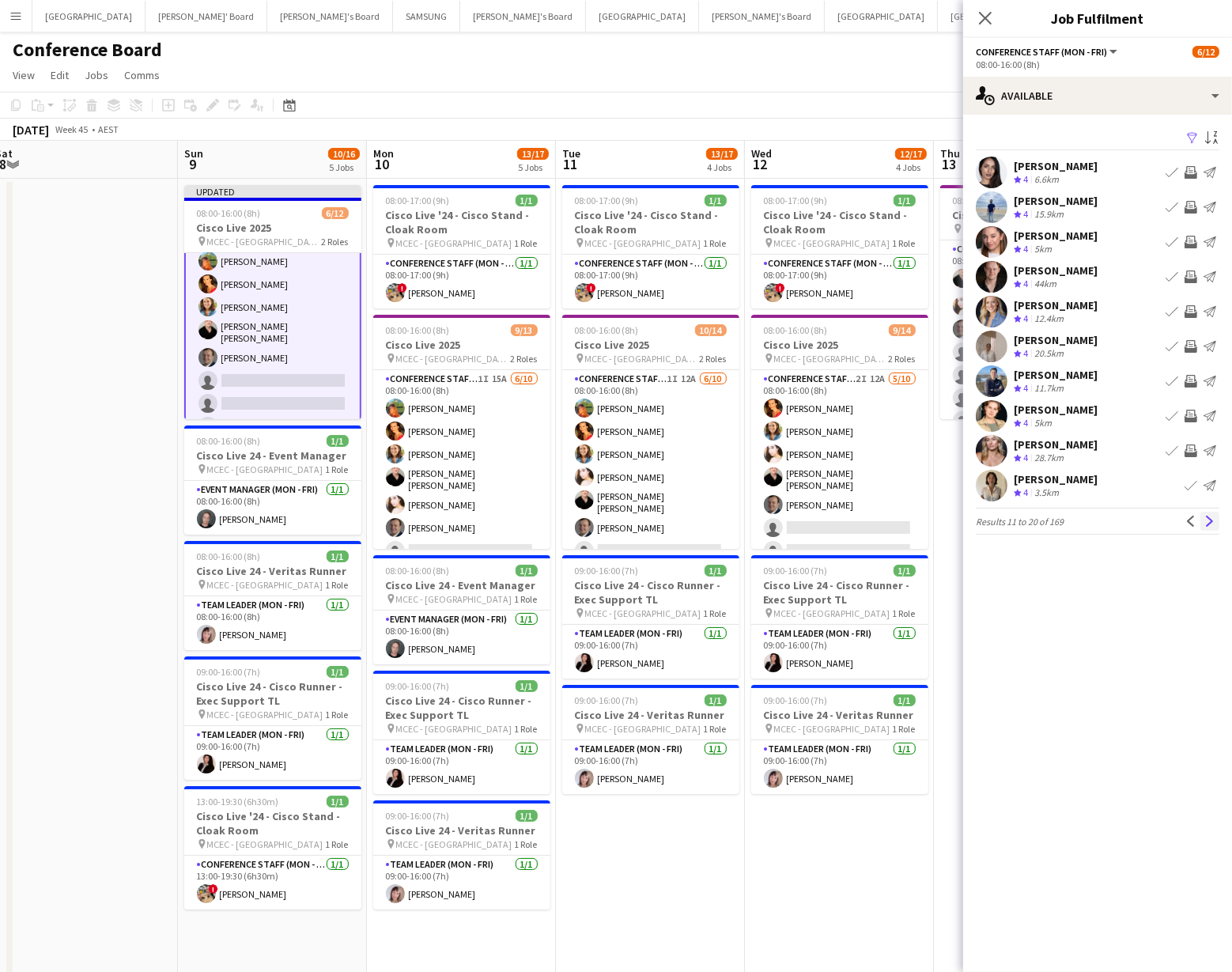
click at [1207, 519] on app-icon "Next" at bounding box center [1211, 522] width 12 height 12
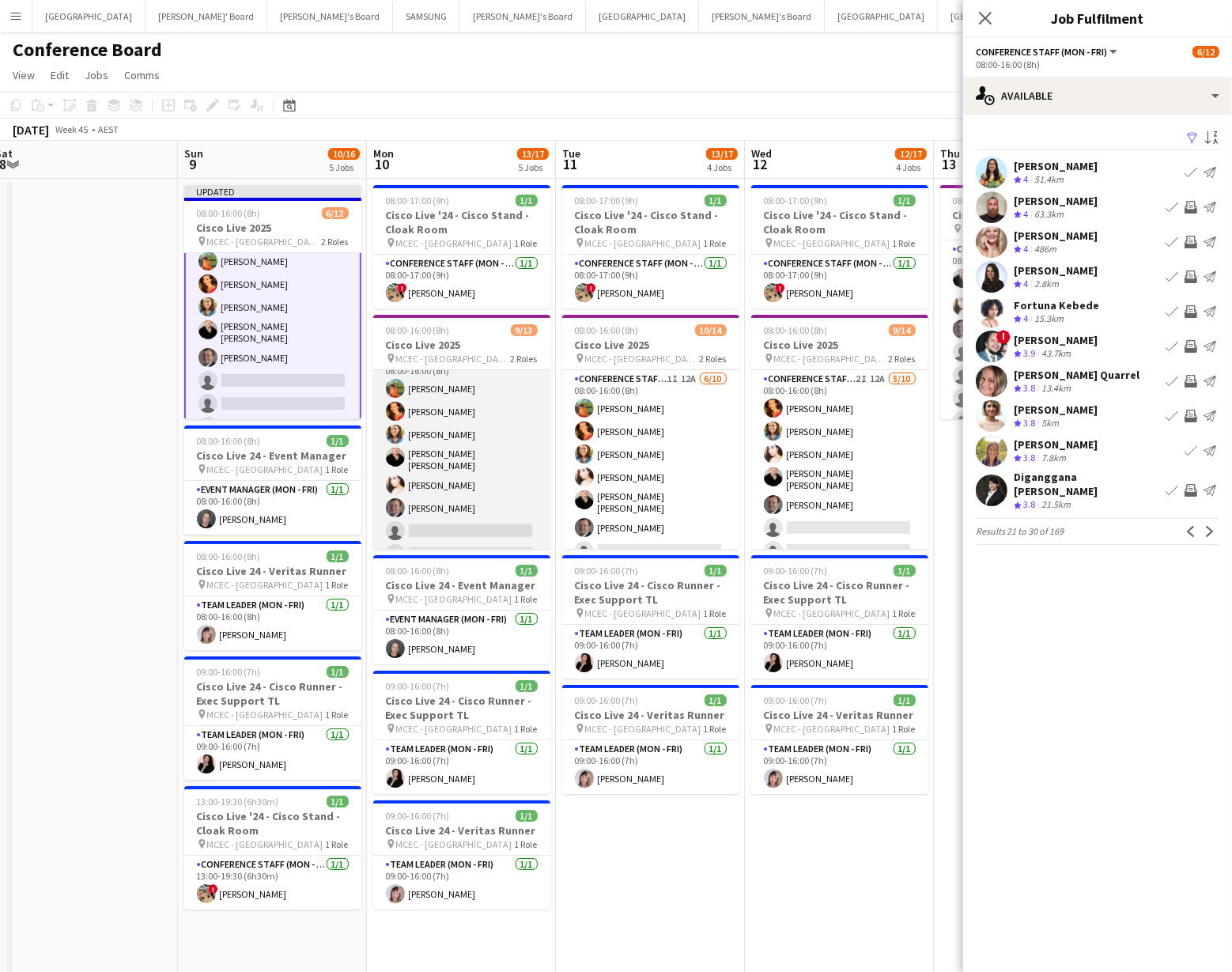
scroll to position [39, 0]
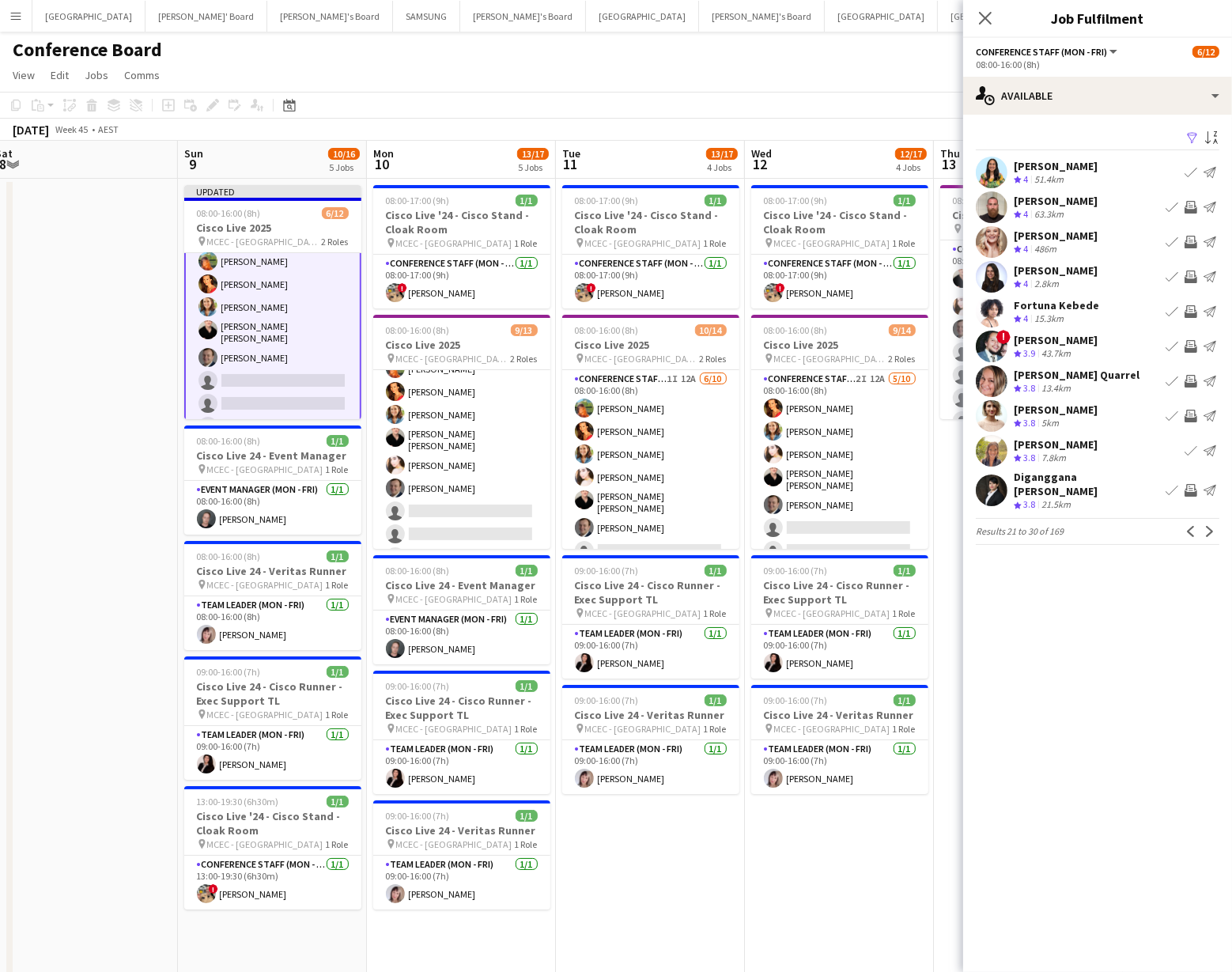
click at [1191, 310] on app-icon "Invite crew" at bounding box center [1191, 311] width 12 height 12
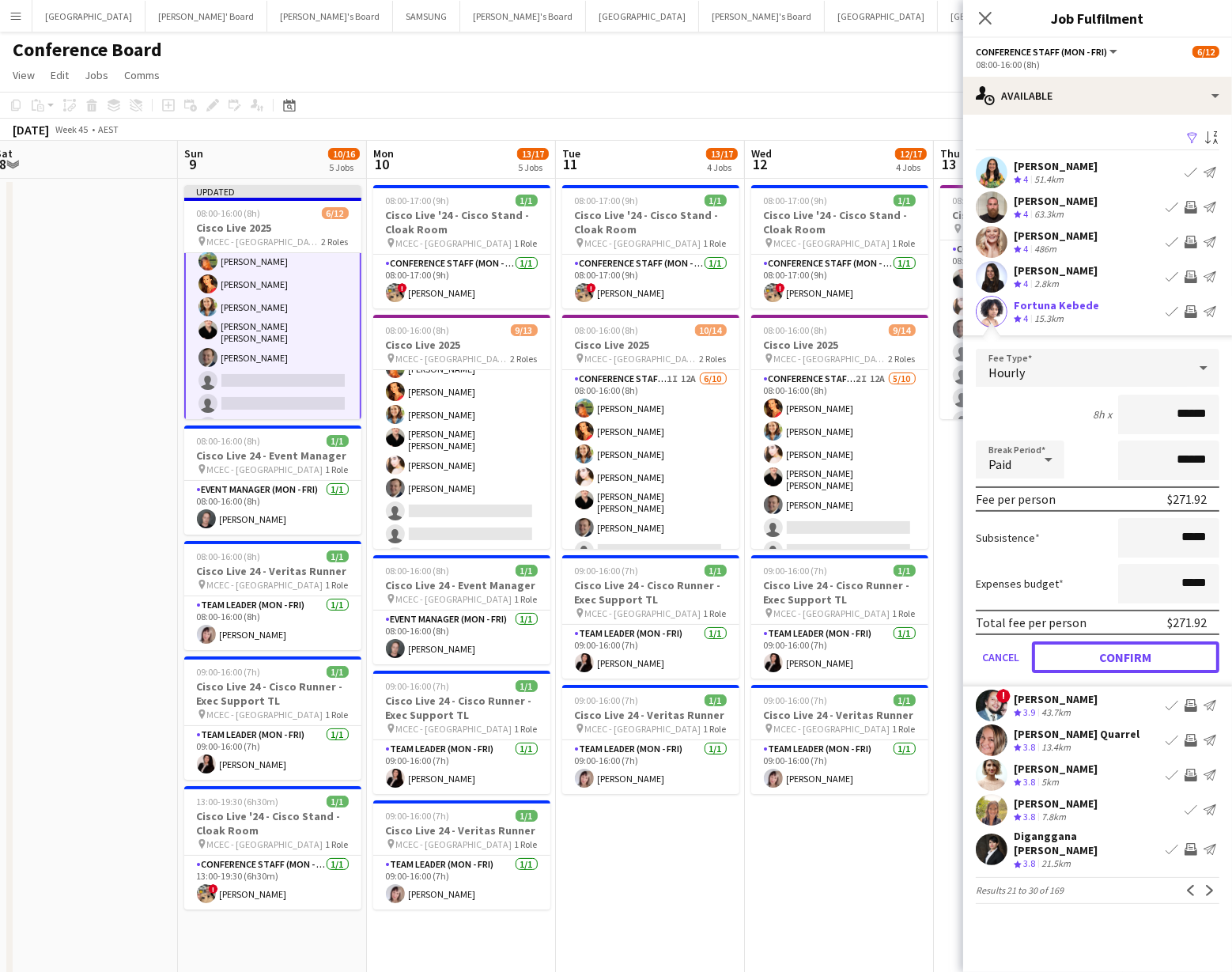
click at [1102, 658] on button "Confirm" at bounding box center [1125, 657] width 187 height 32
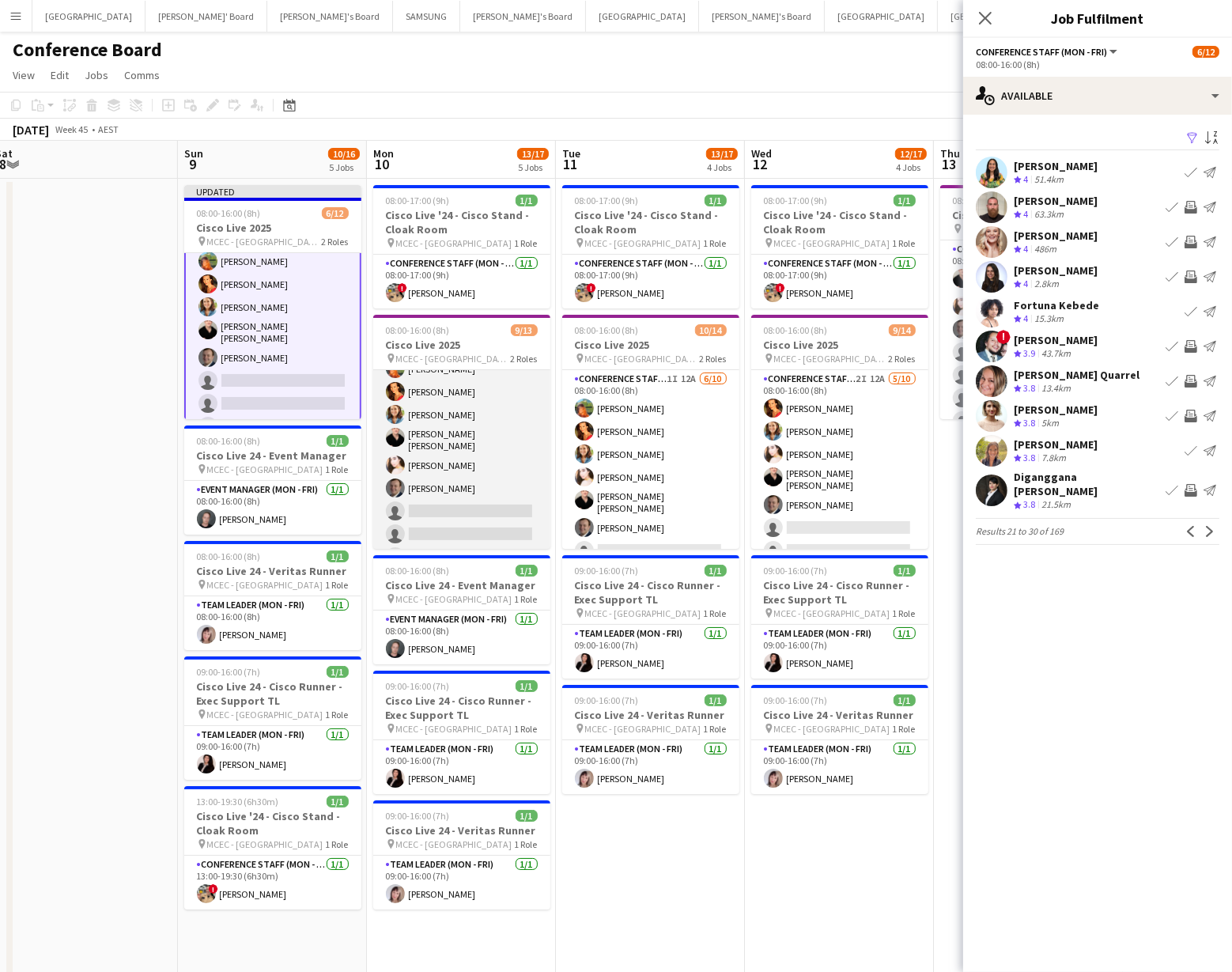
scroll to position [0, 577]
click at [469, 521] on app-card-role "Conference Staff (Mon - Fri) 1I 15A [DATE] 08:00-16:00 (8h) [PERSON_NAME] [PERS…" at bounding box center [463, 463] width 178 height 265
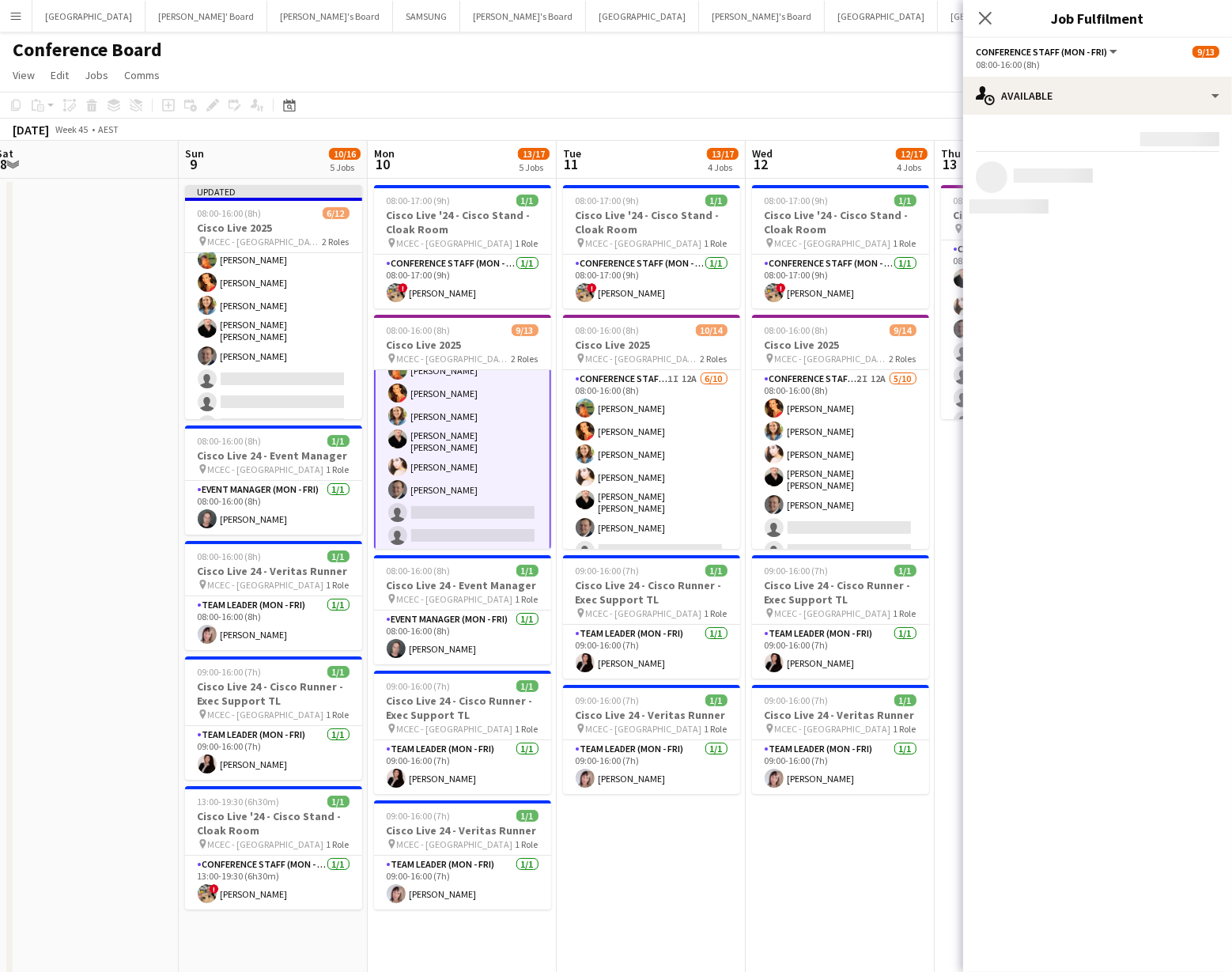
scroll to position [40, 0]
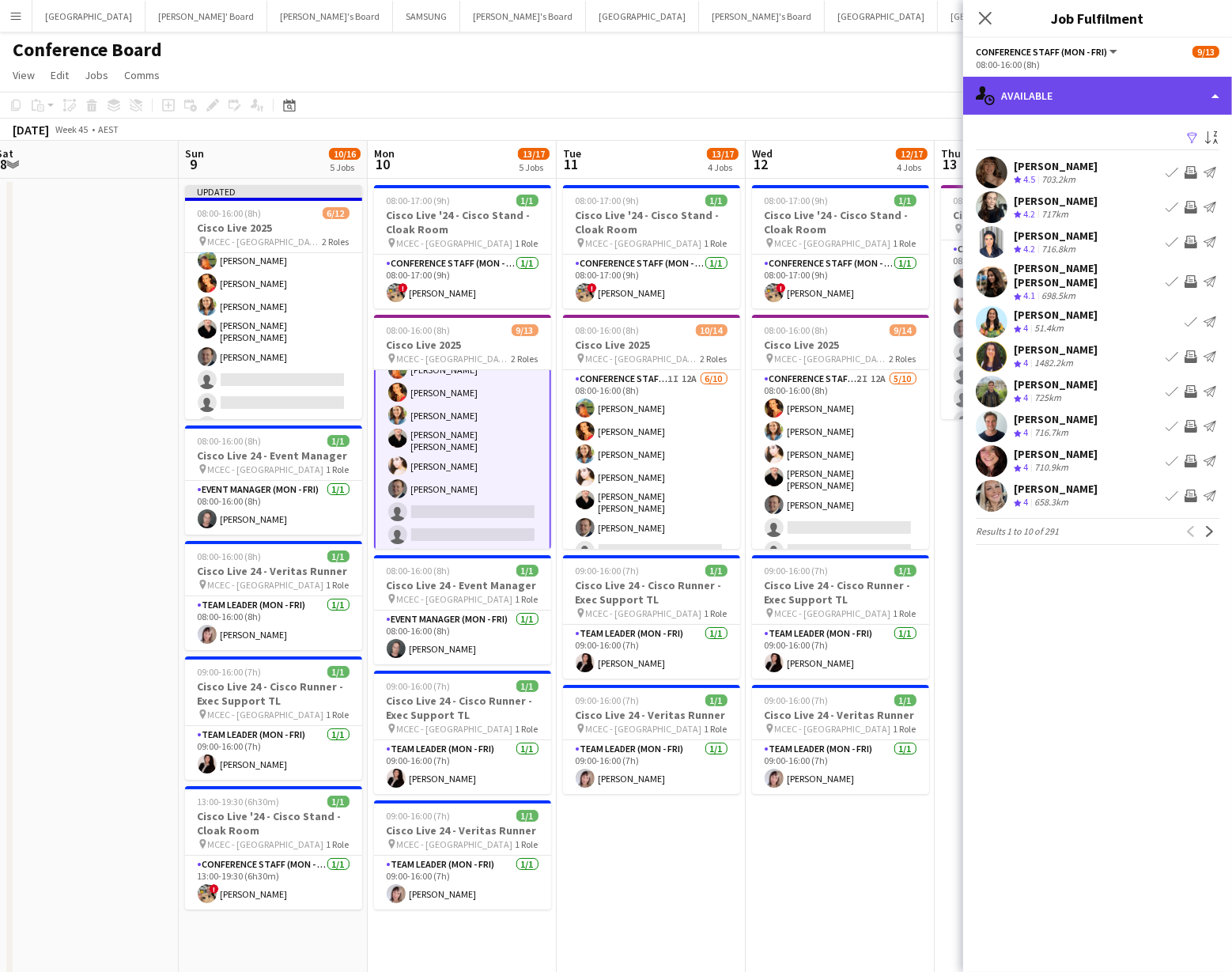
click at [1164, 102] on div "single-neutral-actions-upload Available" at bounding box center [1098, 96] width 269 height 38
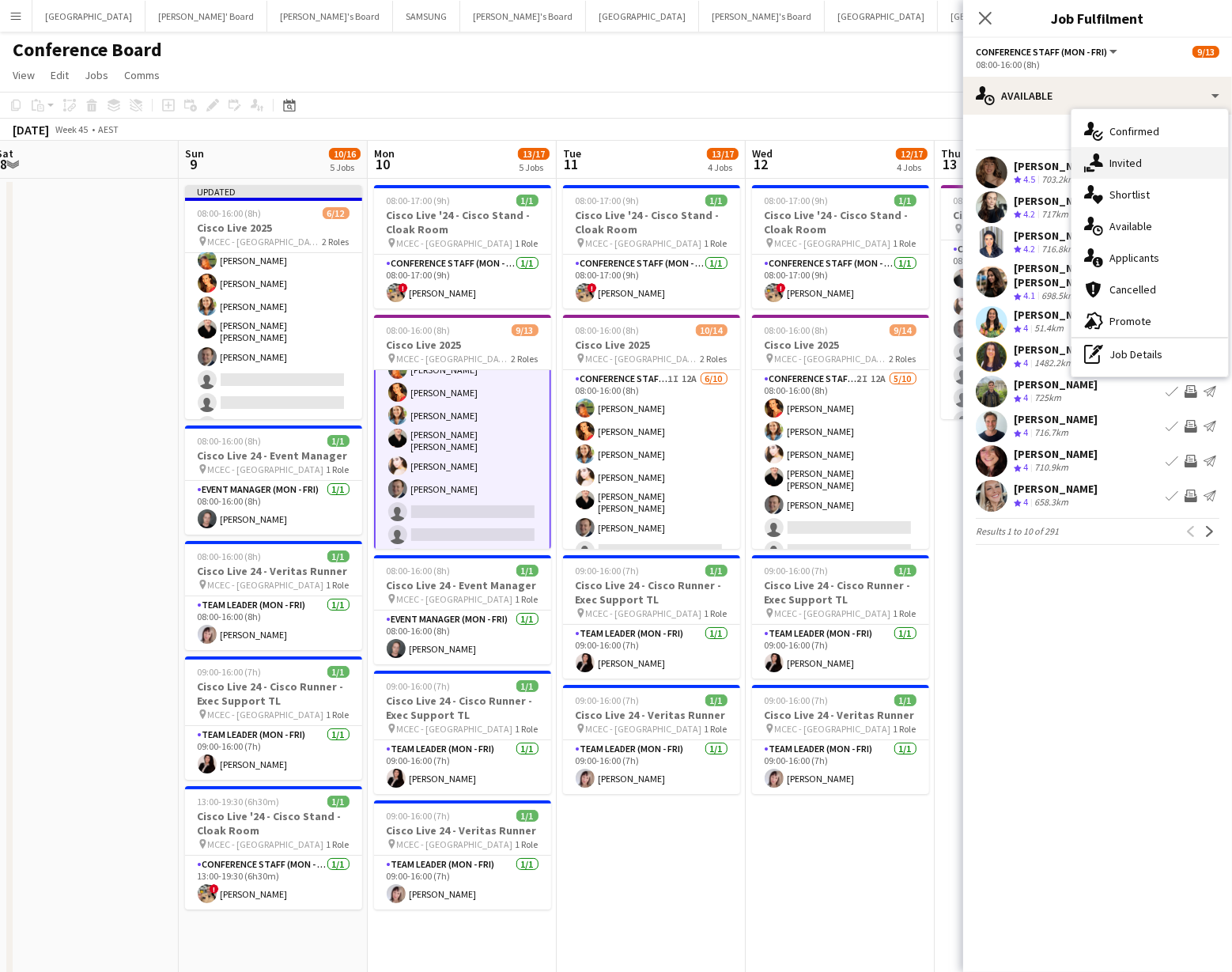
click at [1141, 162] on div "single-neutral-actions-share-1 Invited" at bounding box center [1149, 162] width 157 height 32
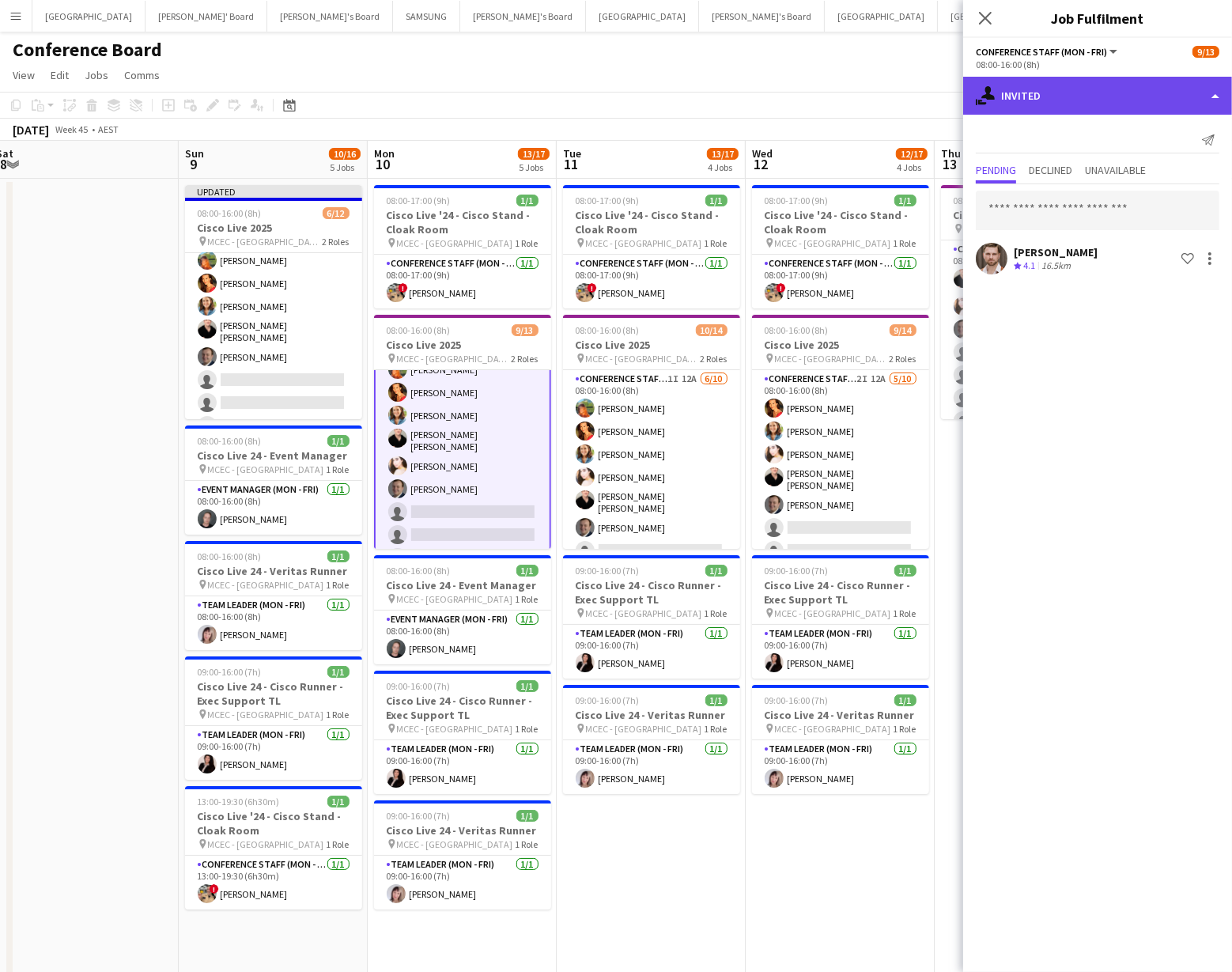
click at [1125, 109] on div "single-neutral-actions-share-1 Invited" at bounding box center [1098, 96] width 269 height 38
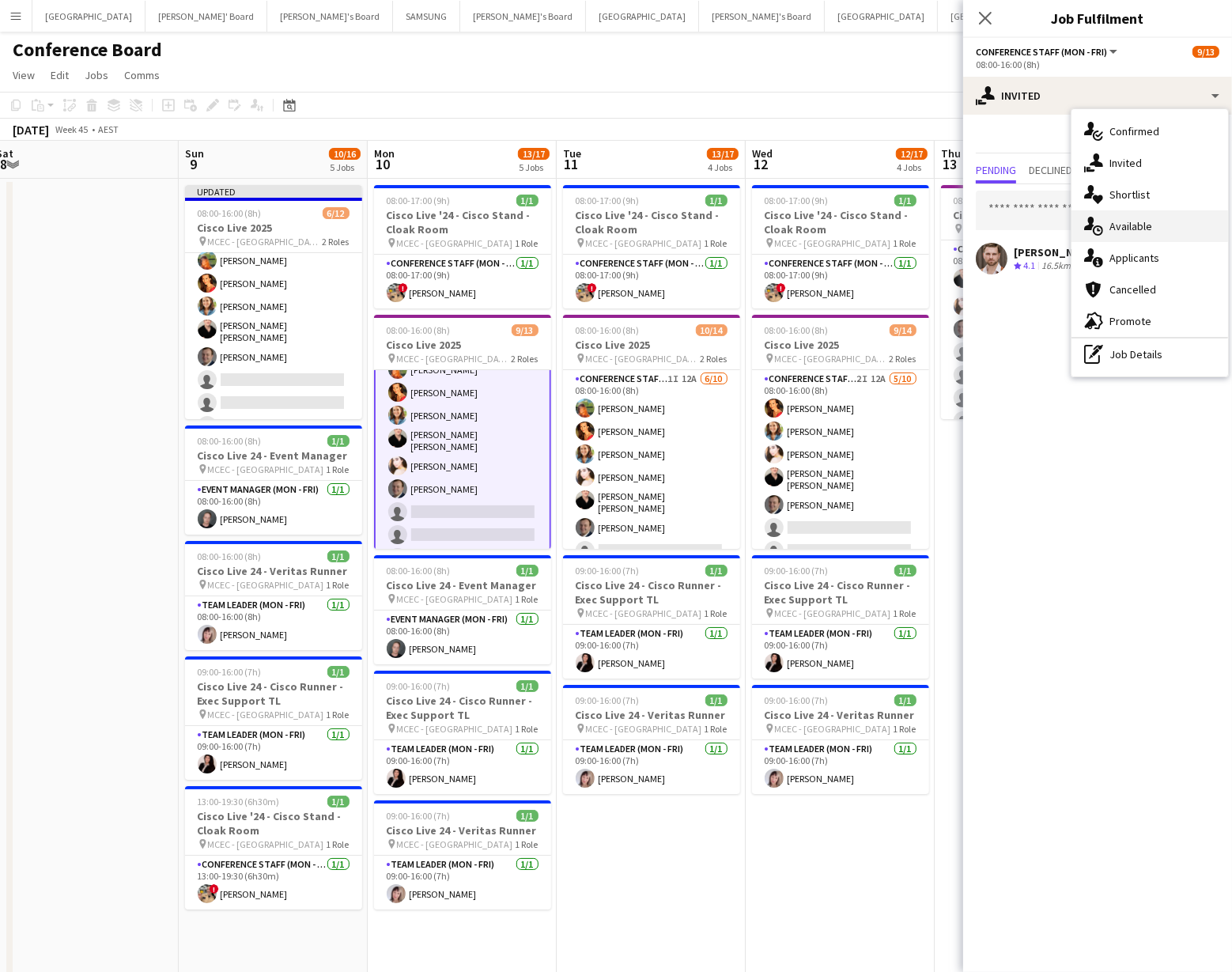
click at [1137, 230] on div "single-neutral-actions-upload Available" at bounding box center [1149, 226] width 157 height 32
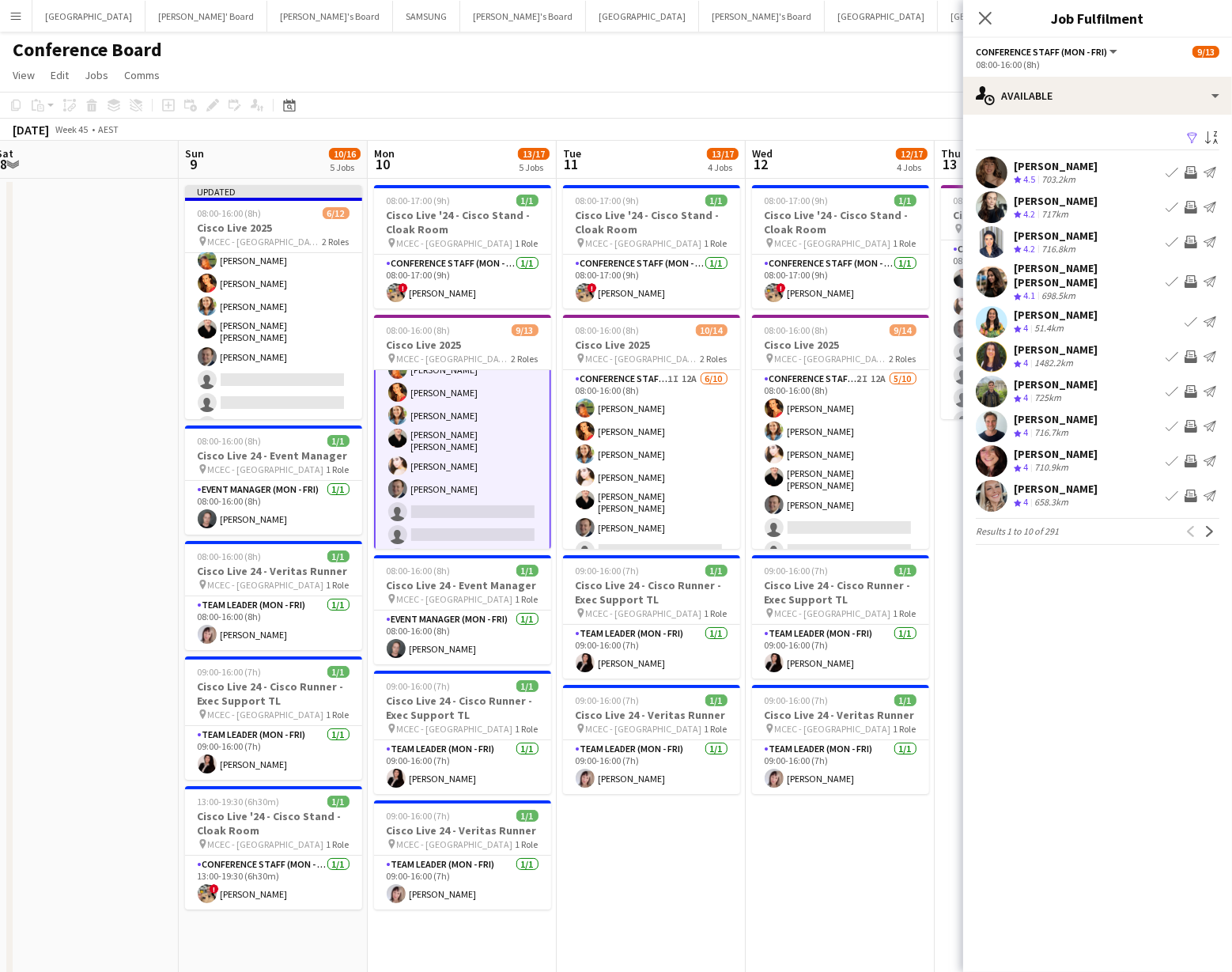
click at [1194, 136] on app-icon "Filter" at bounding box center [1193, 139] width 12 height 15
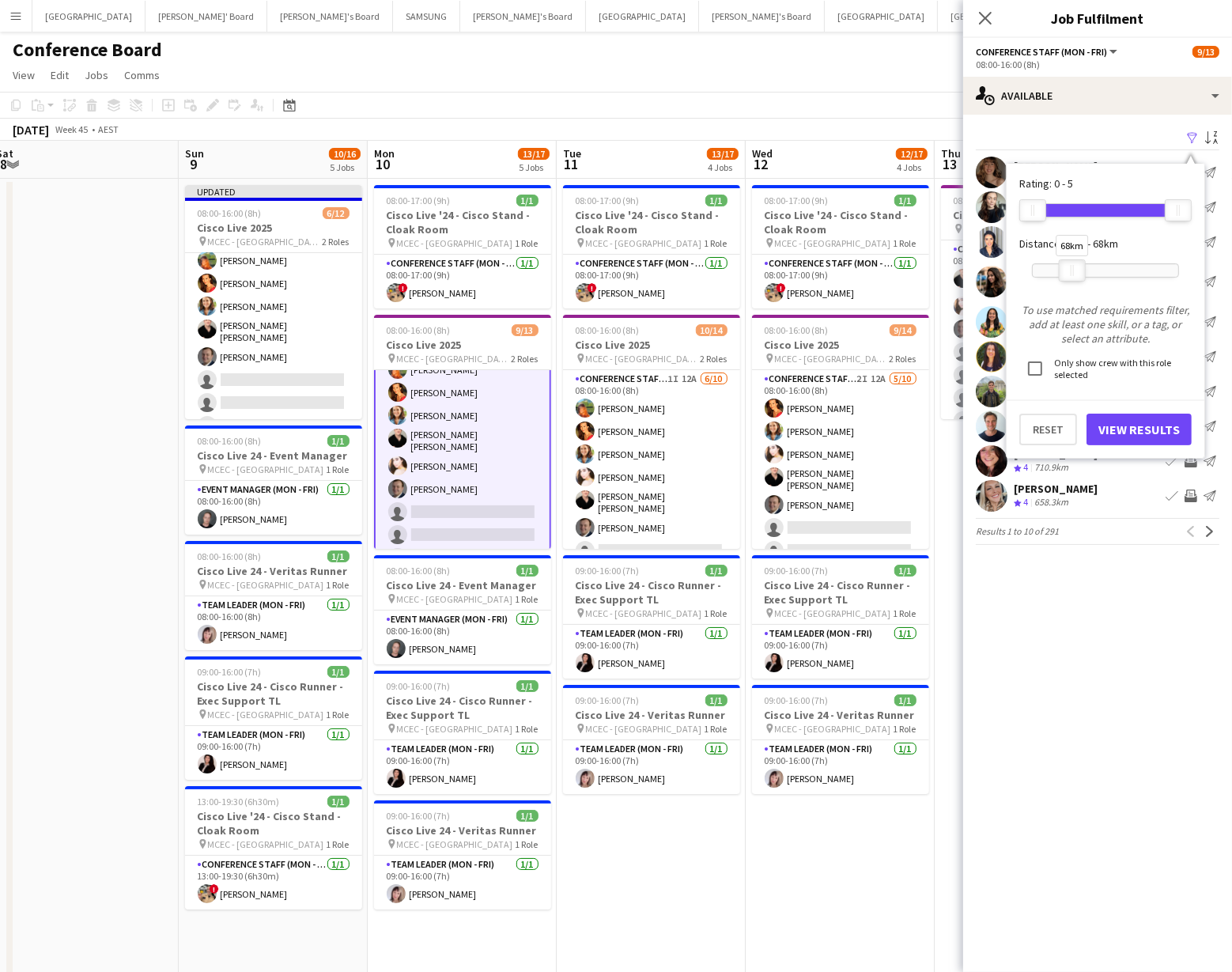
drag, startPoint x: 1180, startPoint y: 263, endPoint x: 1075, endPoint y: 268, distance: 105.1
click at [1075, 268] on div at bounding box center [1073, 270] width 25 height 20
drag, startPoint x: 1139, startPoint y: 435, endPoint x: 1126, endPoint y: 428, distance: 14.8
click at [1139, 435] on button "View Results" at bounding box center [1140, 429] width 106 height 32
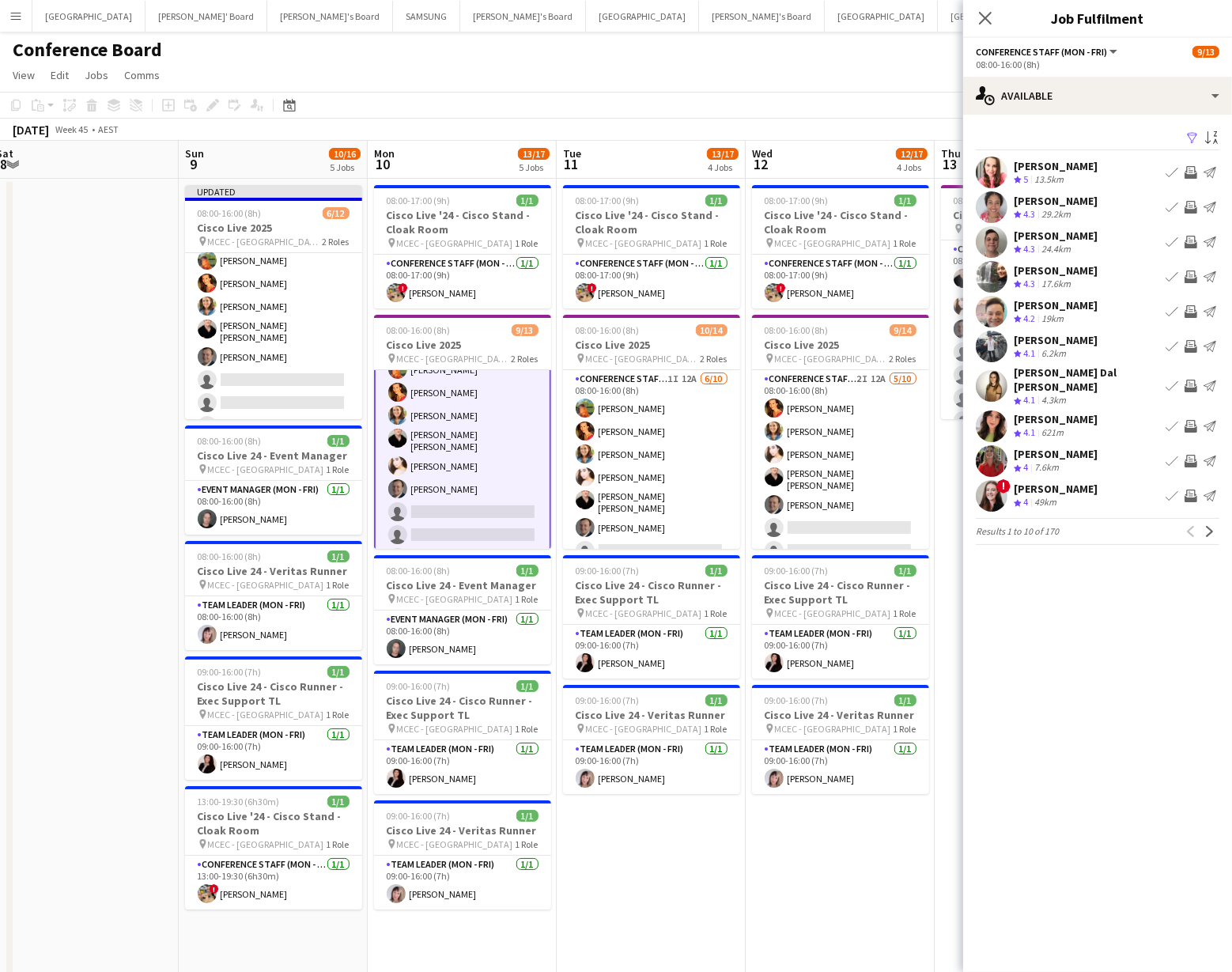
click at [1191, 203] on app-icon "Invite crew" at bounding box center [1191, 207] width 12 height 12
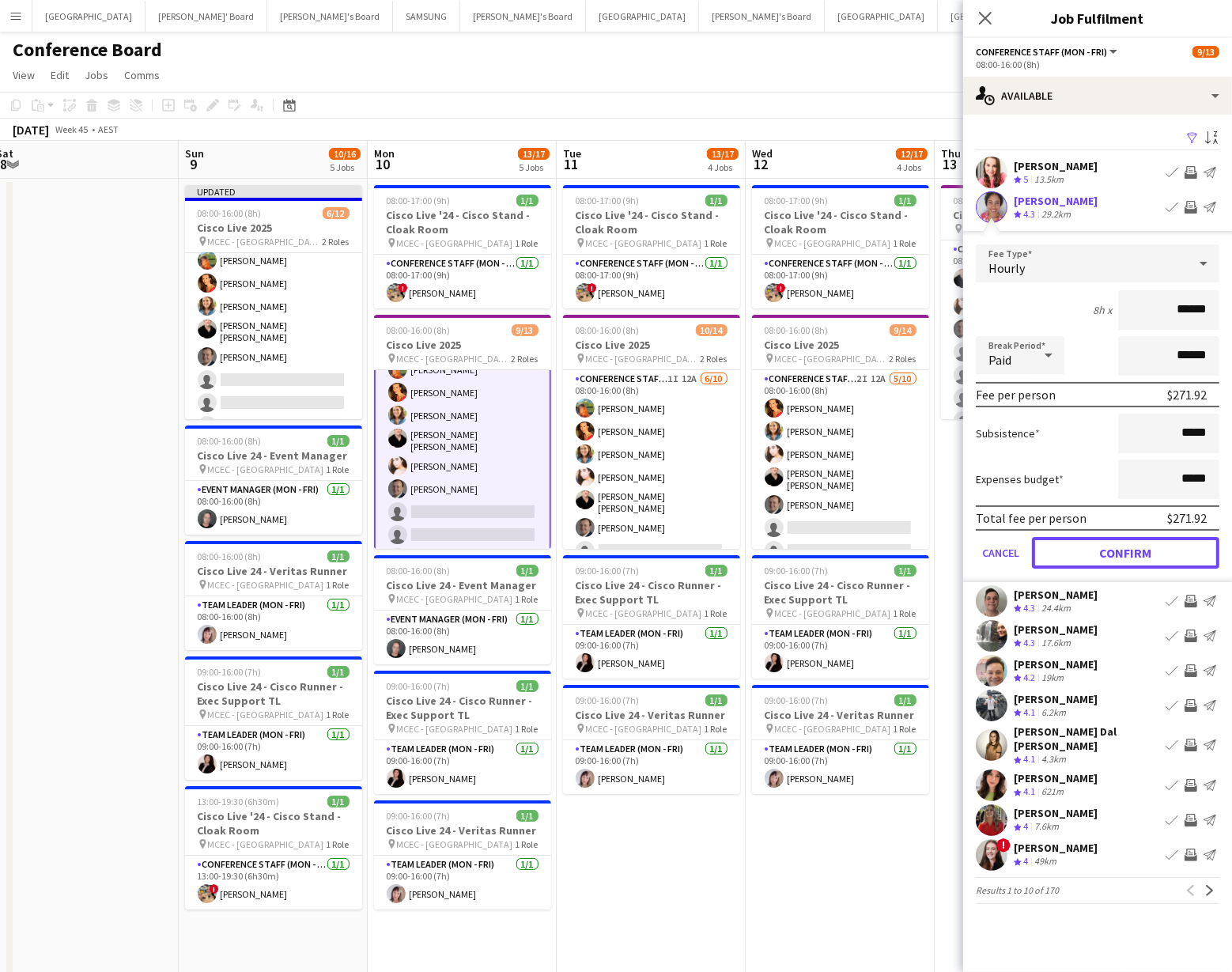
click at [1102, 549] on button "Confirm" at bounding box center [1125, 552] width 187 height 32
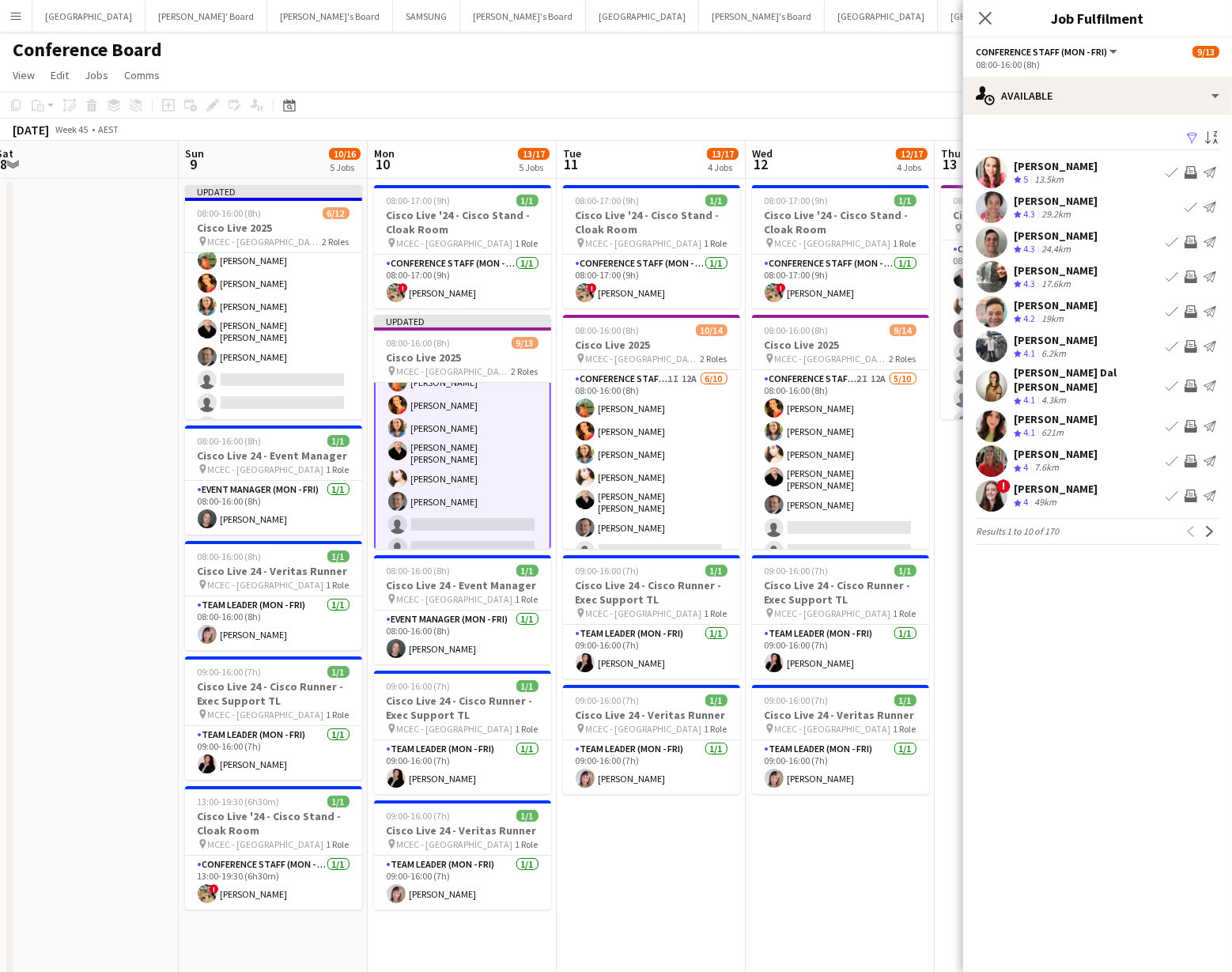
click at [1190, 269] on button "Invite crew" at bounding box center [1192, 277] width 19 height 19
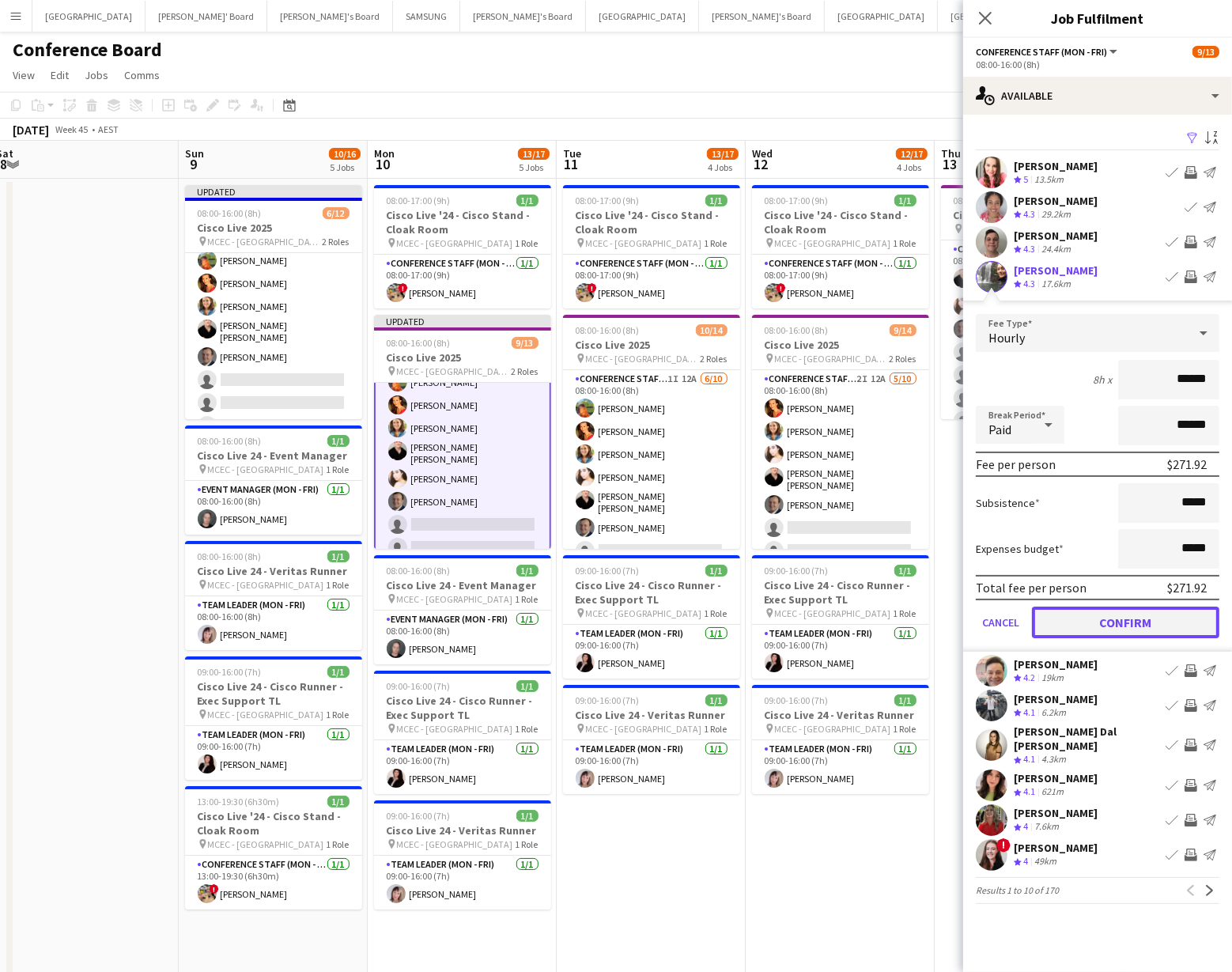
click at [1114, 614] on button "Confirm" at bounding box center [1125, 622] width 187 height 32
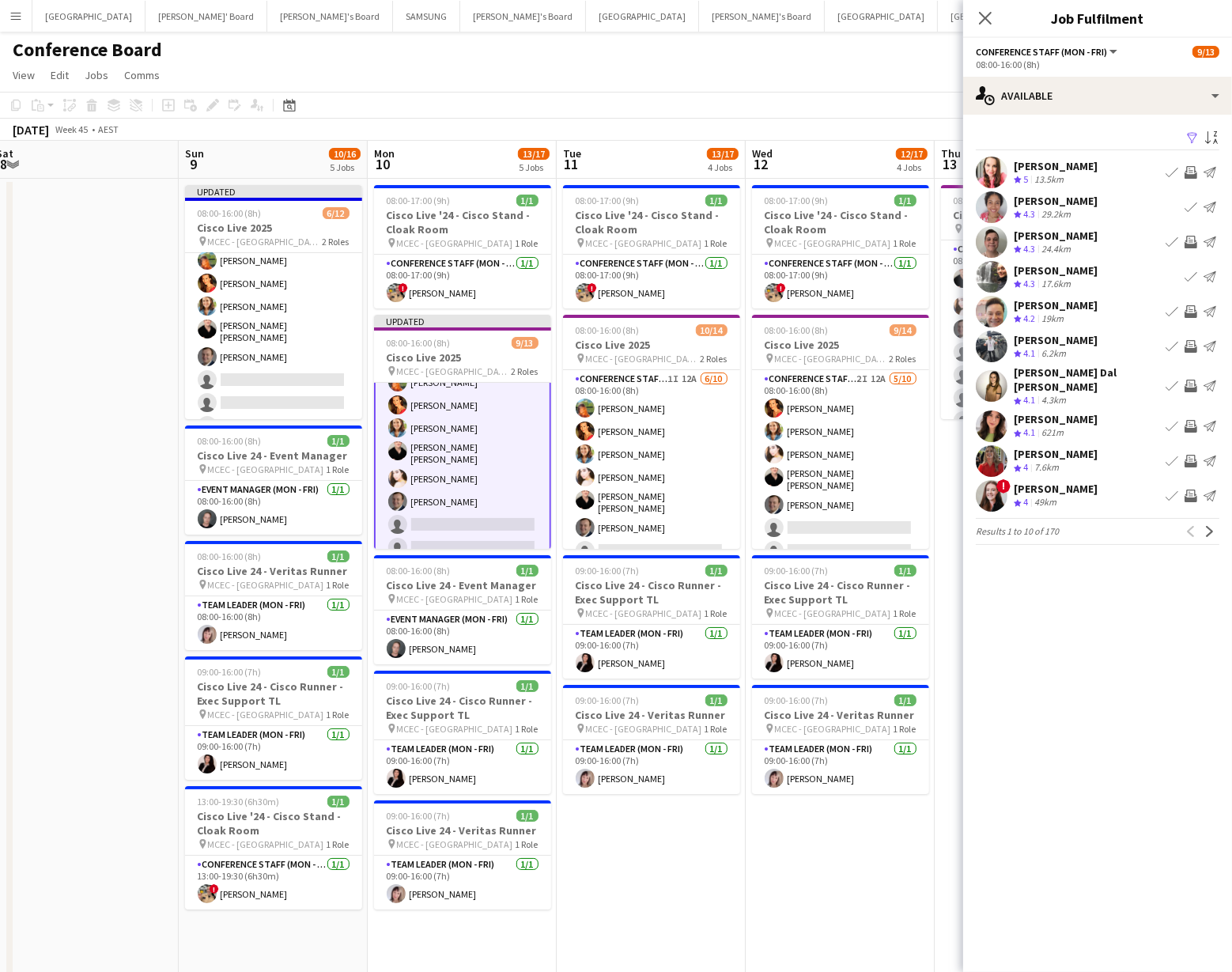
scroll to position [8, 0]
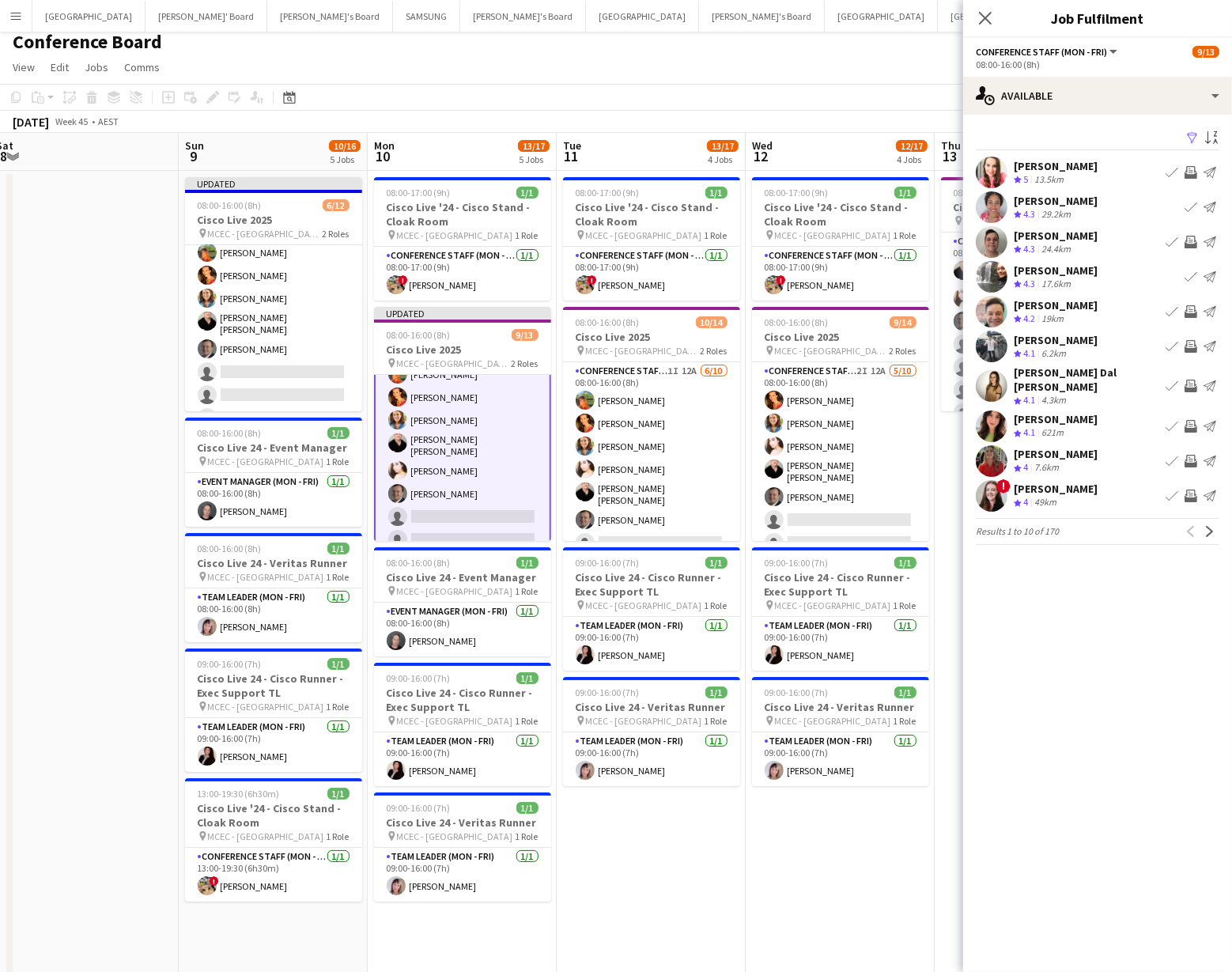
click at [1192, 455] on app-icon "Invite crew" at bounding box center [1191, 461] width 12 height 12
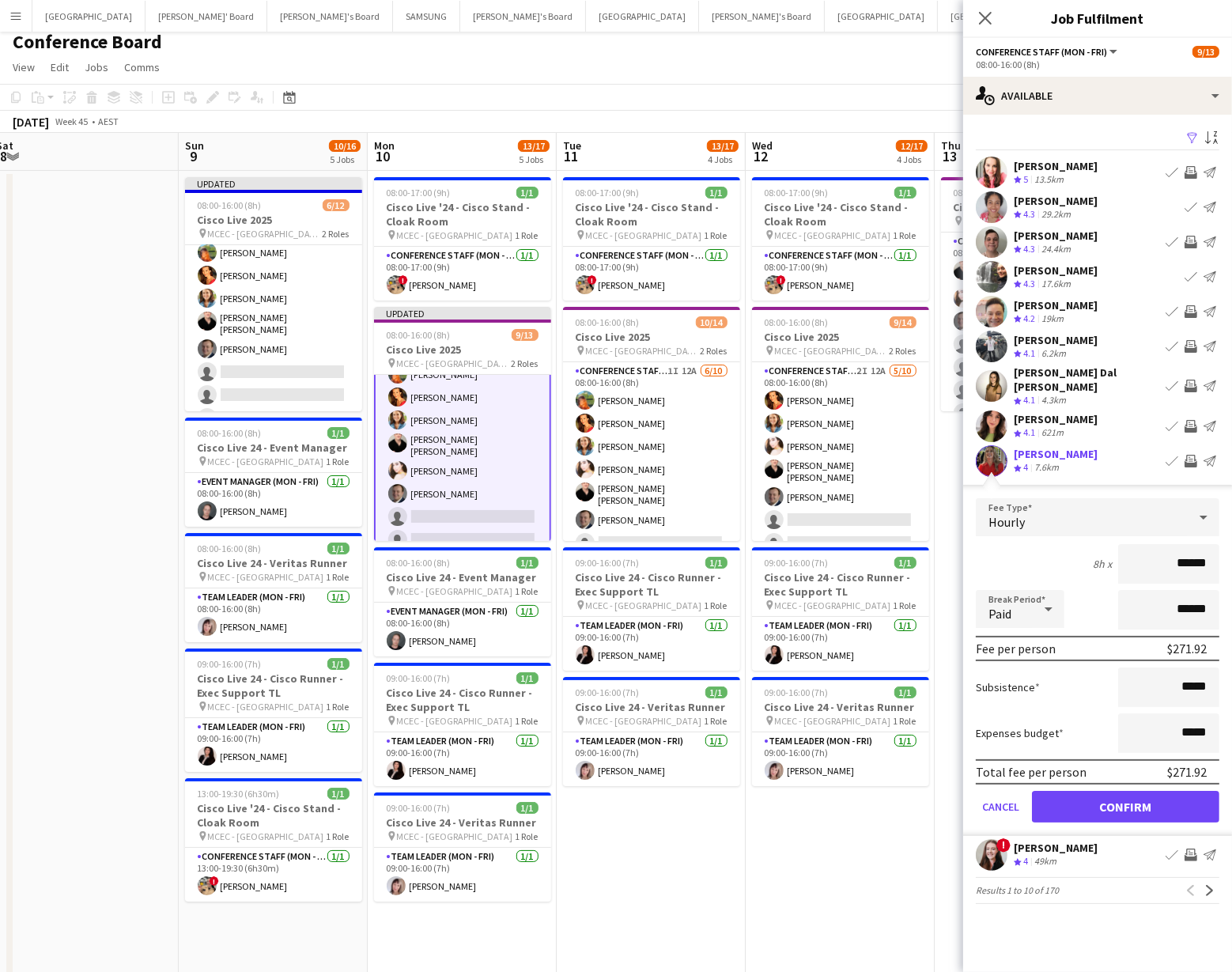
scroll to position [0, 0]
click at [445, 411] on app-card-role "Conference Staff (Mon - Fri) 3I 15A [DATE] 08:00-16:00 (8h) [PERSON_NAME] [PERS…" at bounding box center [463, 508] width 178 height 268
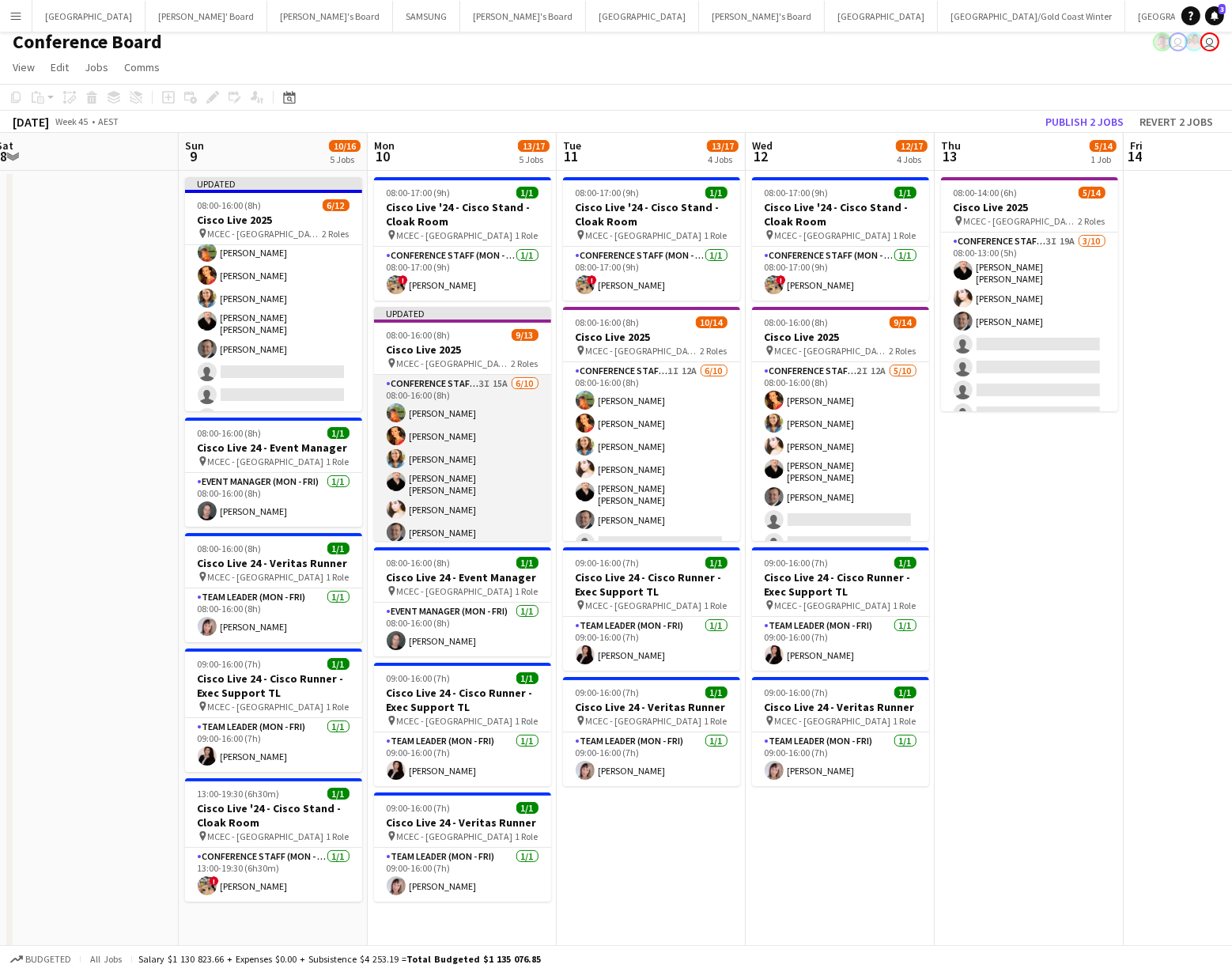
click at [445, 411] on app-card-role "Conference Staff (Mon - Fri) 3I 15A [DATE] 08:00-16:00 (8h) [PERSON_NAME] [PERS…" at bounding box center [463, 507] width 178 height 265
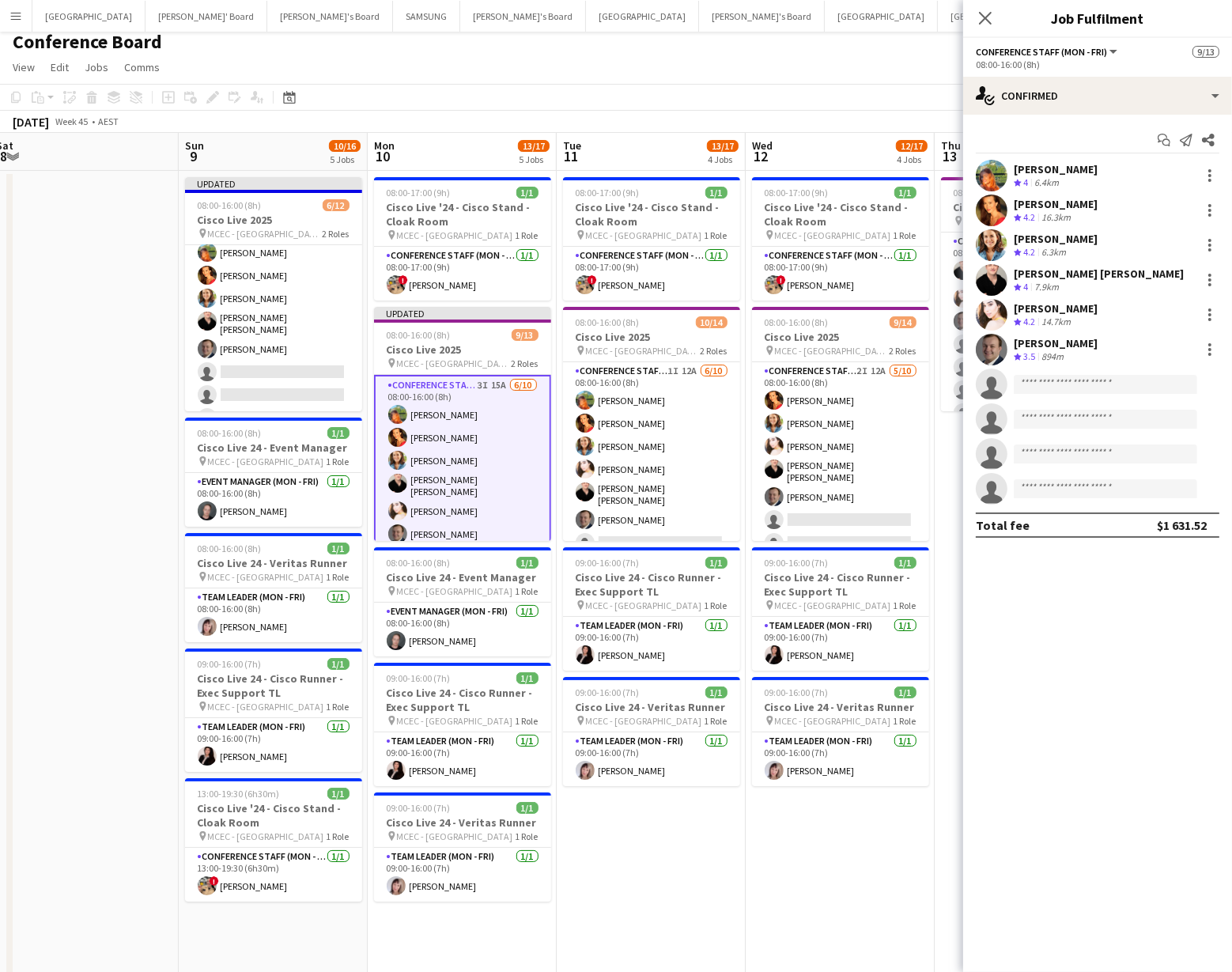
click at [993, 177] on app-user-avatar at bounding box center [992, 175] width 32 height 32
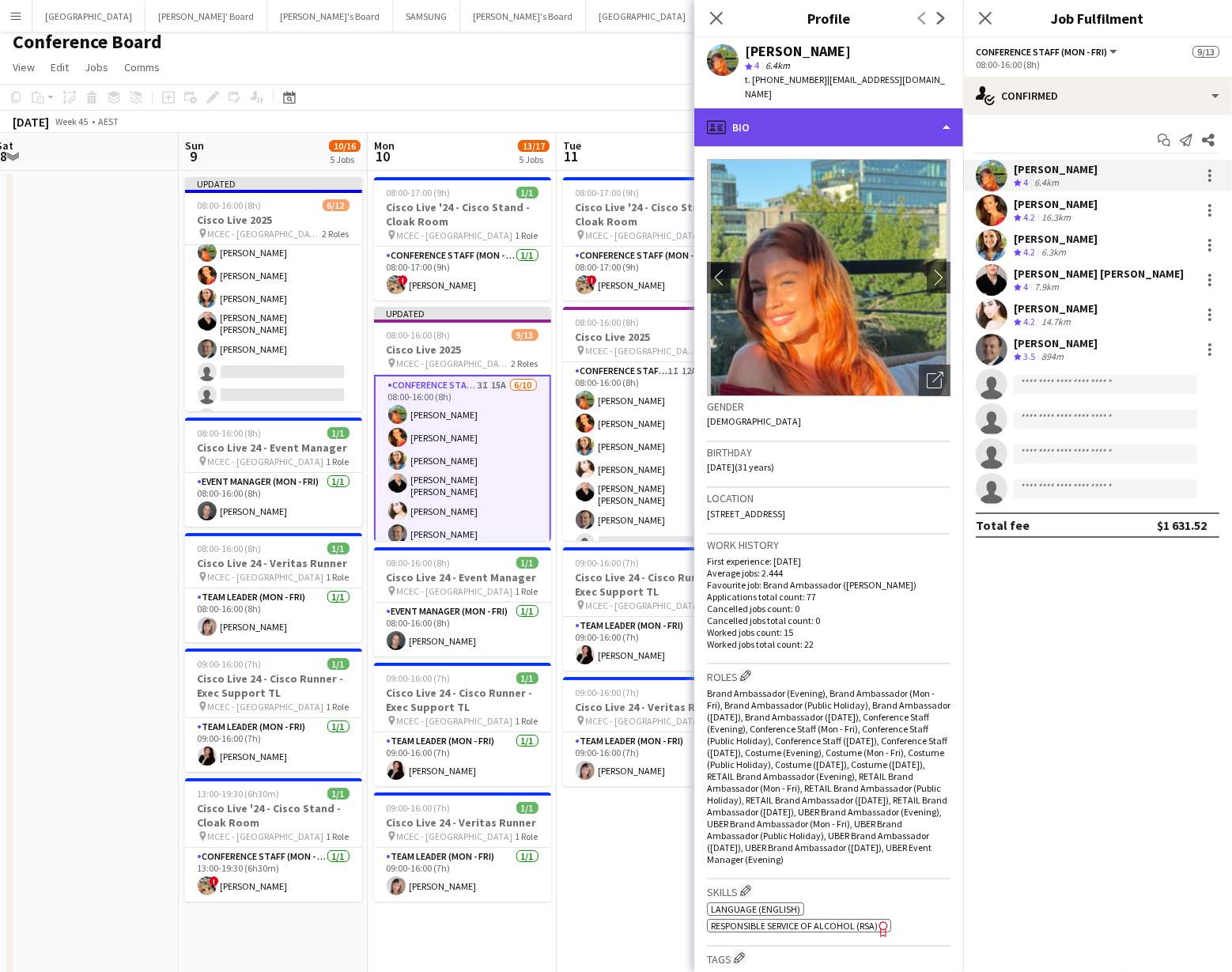
click at [901, 131] on div "profile Bio" at bounding box center [829, 128] width 269 height 38
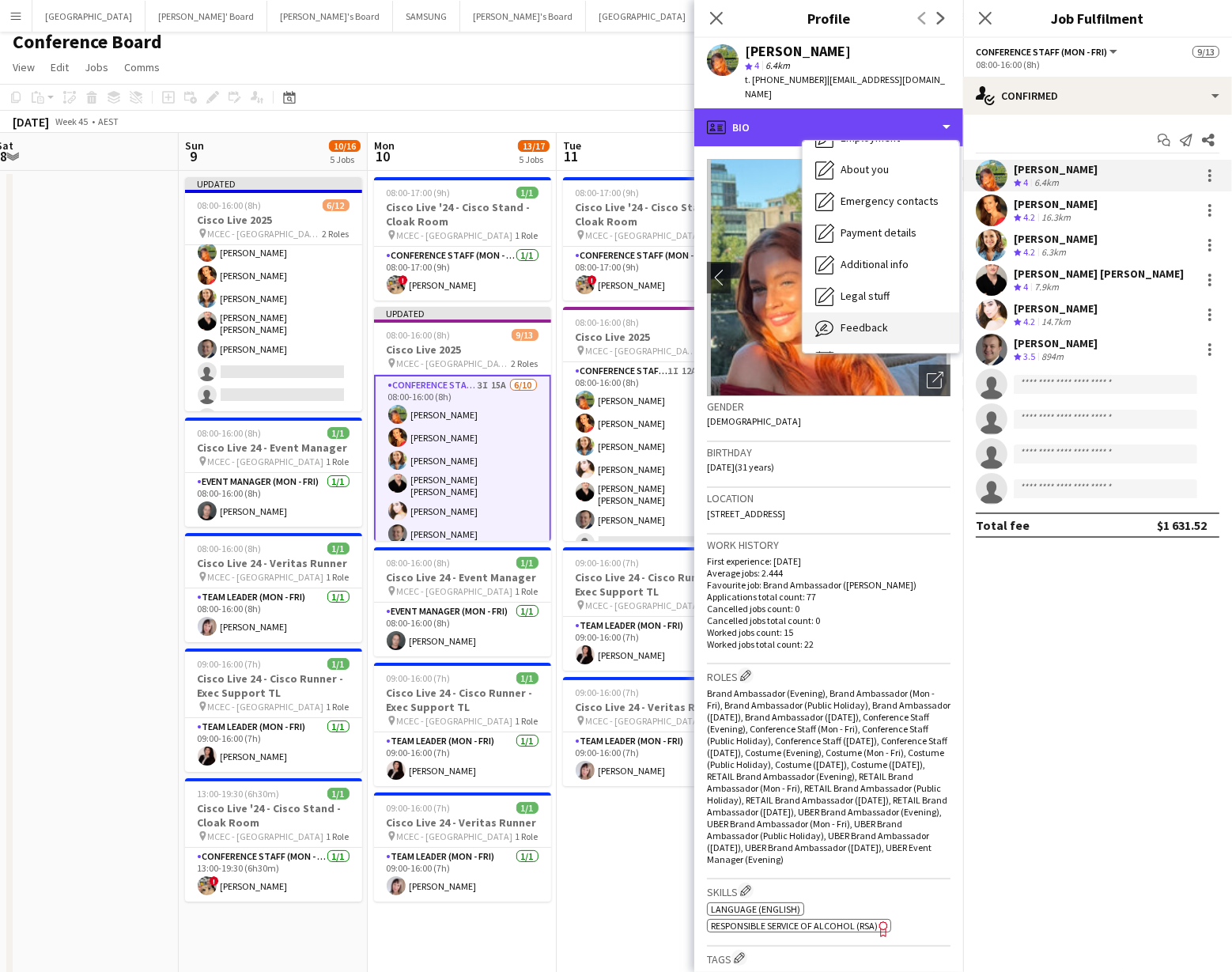
scroll to position [116, 0]
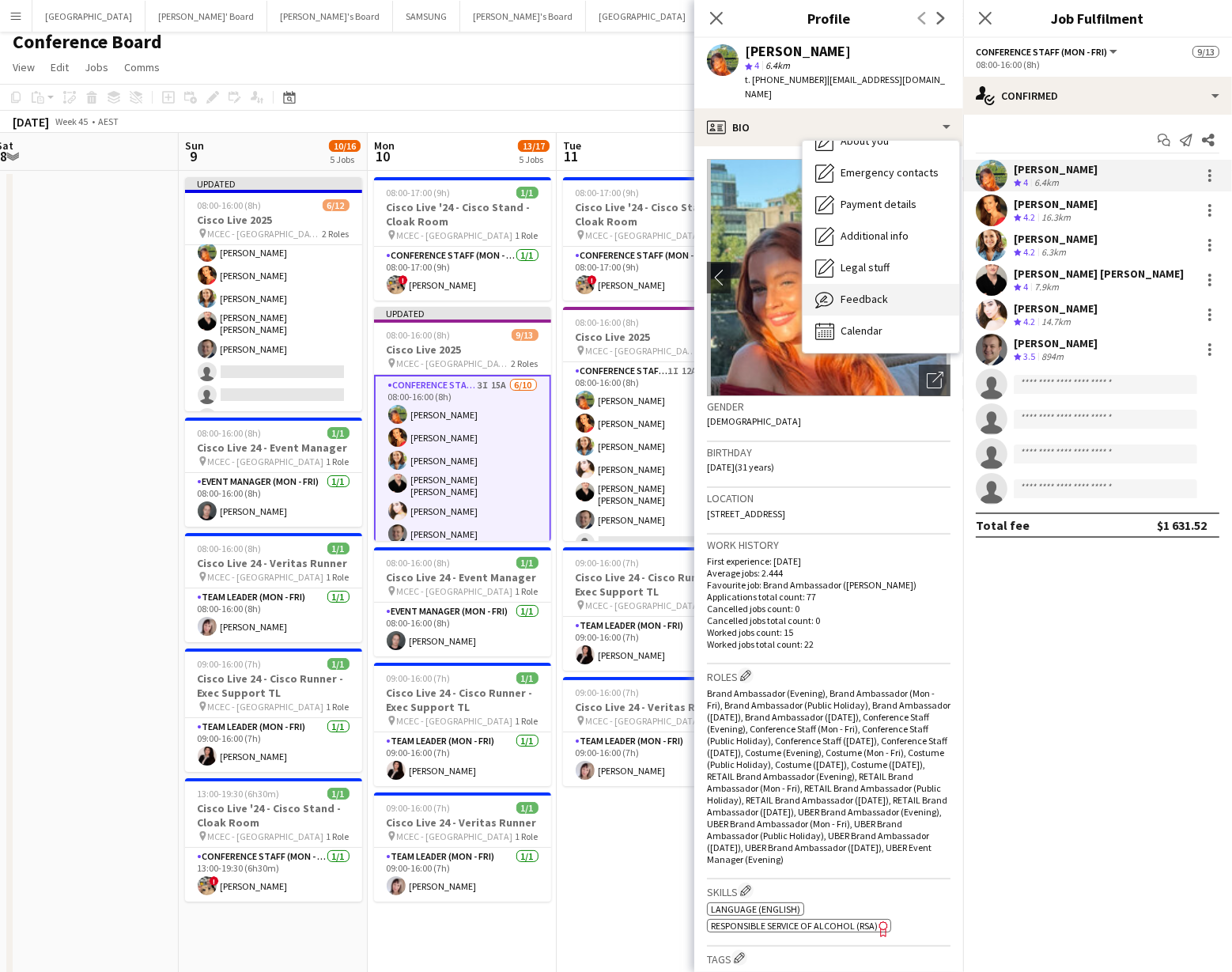
click at [886, 284] on div "Feedback Feedback" at bounding box center [881, 300] width 157 height 32
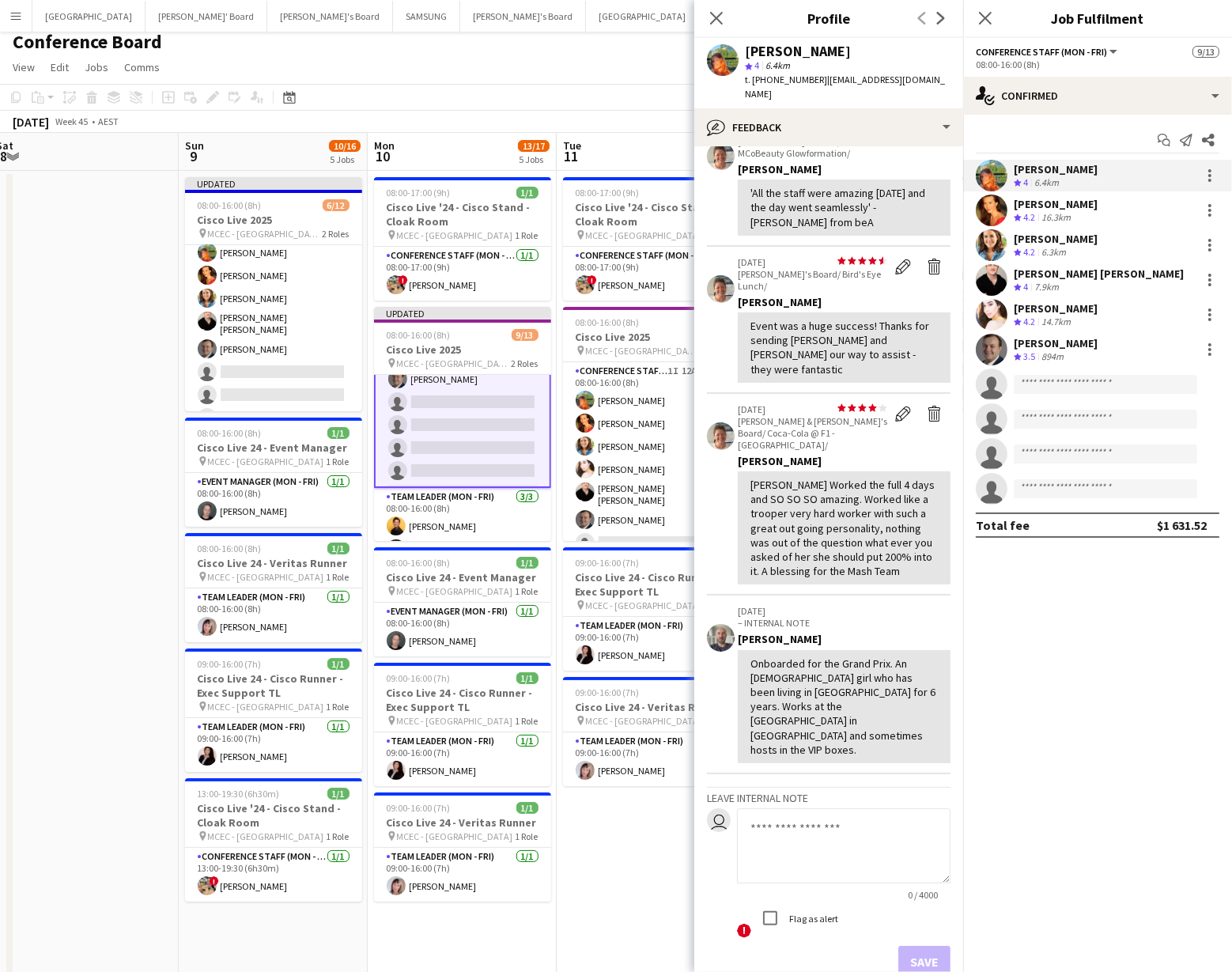
scroll to position [159, 0]
click at [720, 20] on icon at bounding box center [716, 18] width 15 height 15
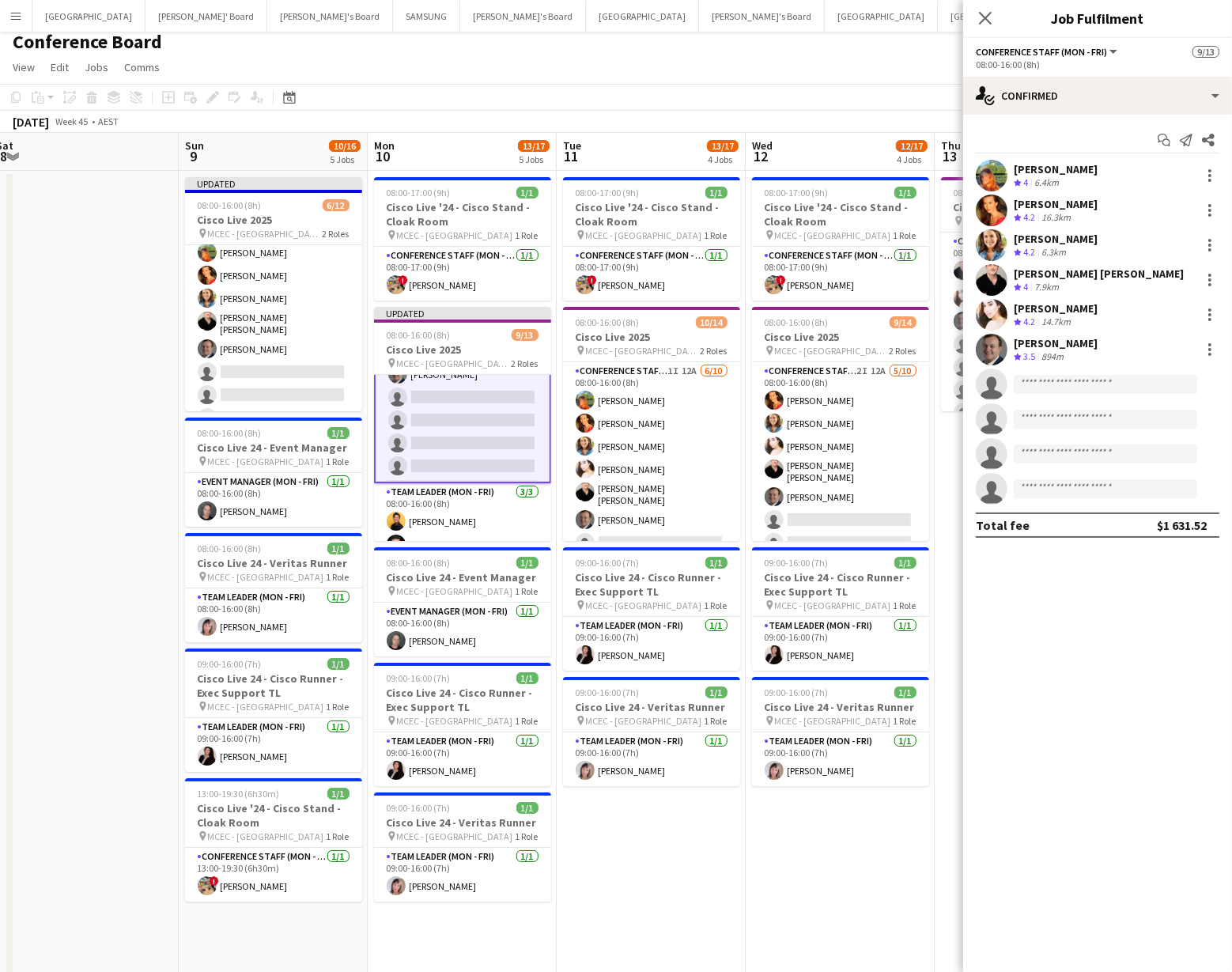
click at [491, 447] on app-card-role "Conference Staff (Mon - Fri) 3I 15A [DATE] 08:00-16:00 (8h) [PERSON_NAME] [PERS…" at bounding box center [463, 349] width 178 height 268
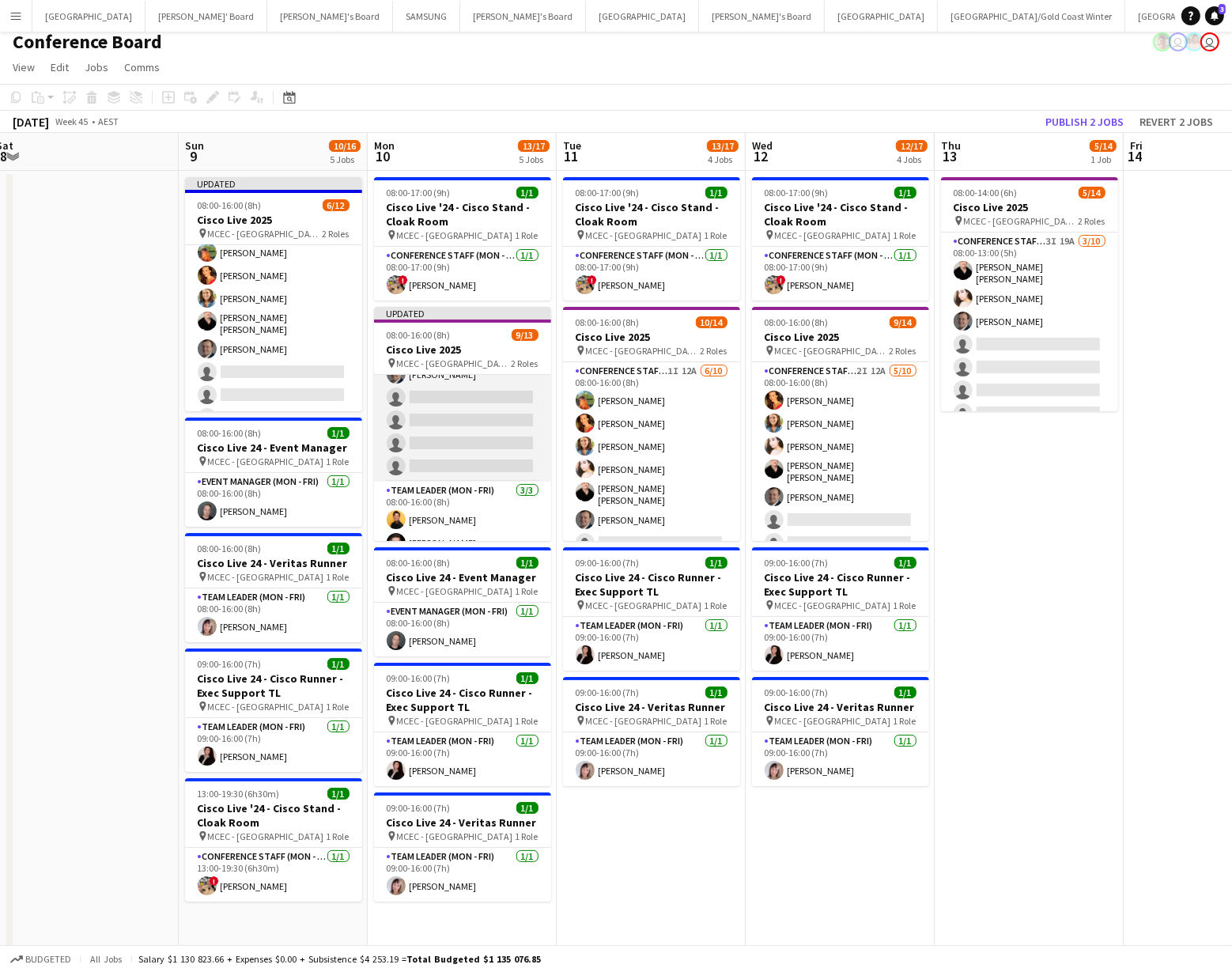
click at [492, 434] on app-card-role "Conference Staff (Mon - Fri) 3I 15A [DATE] 08:00-16:00 (8h) [PERSON_NAME] [PERS…" at bounding box center [463, 350] width 178 height 265
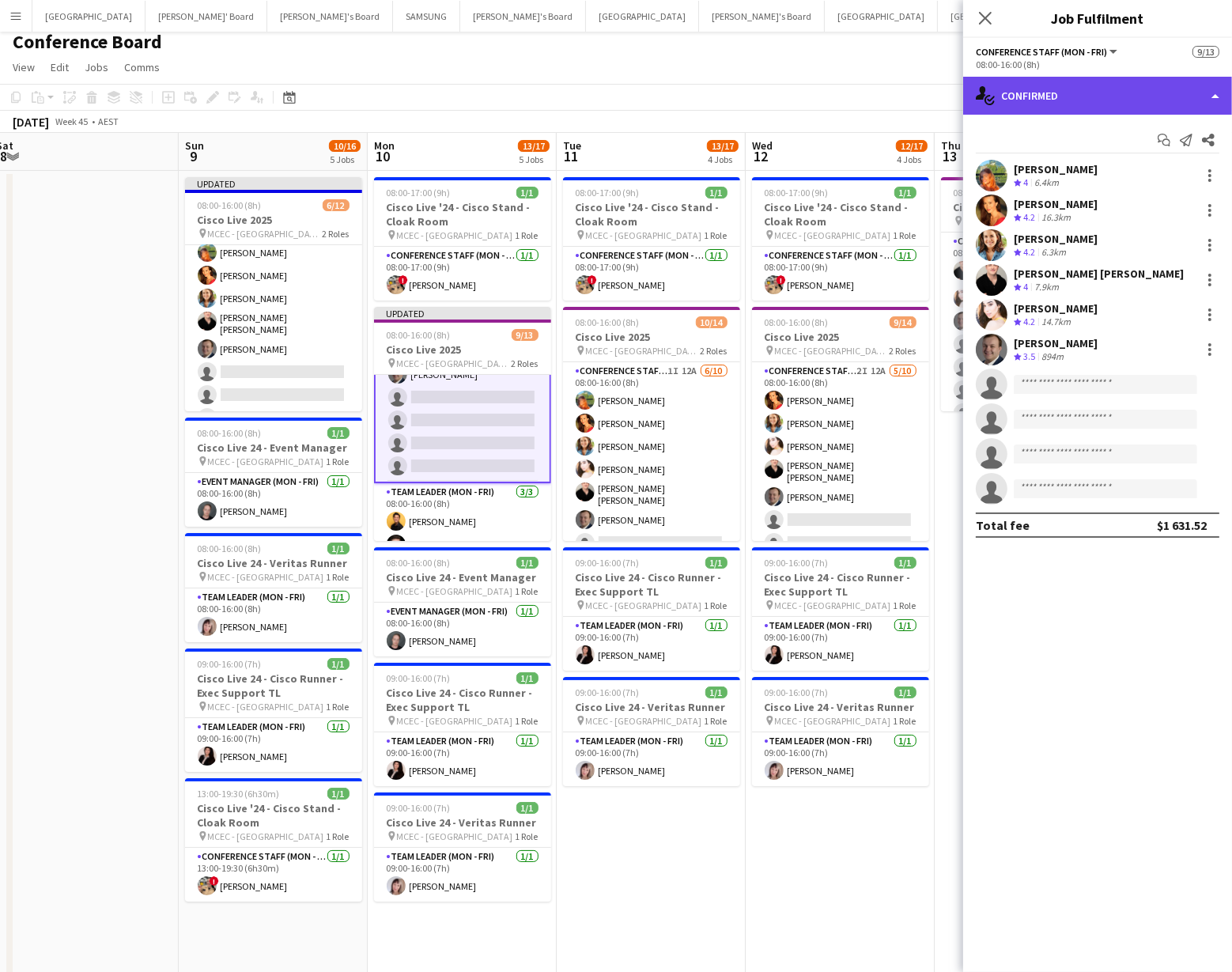
click at [1162, 99] on div "single-neutral-actions-check-2 Confirmed" at bounding box center [1098, 96] width 269 height 38
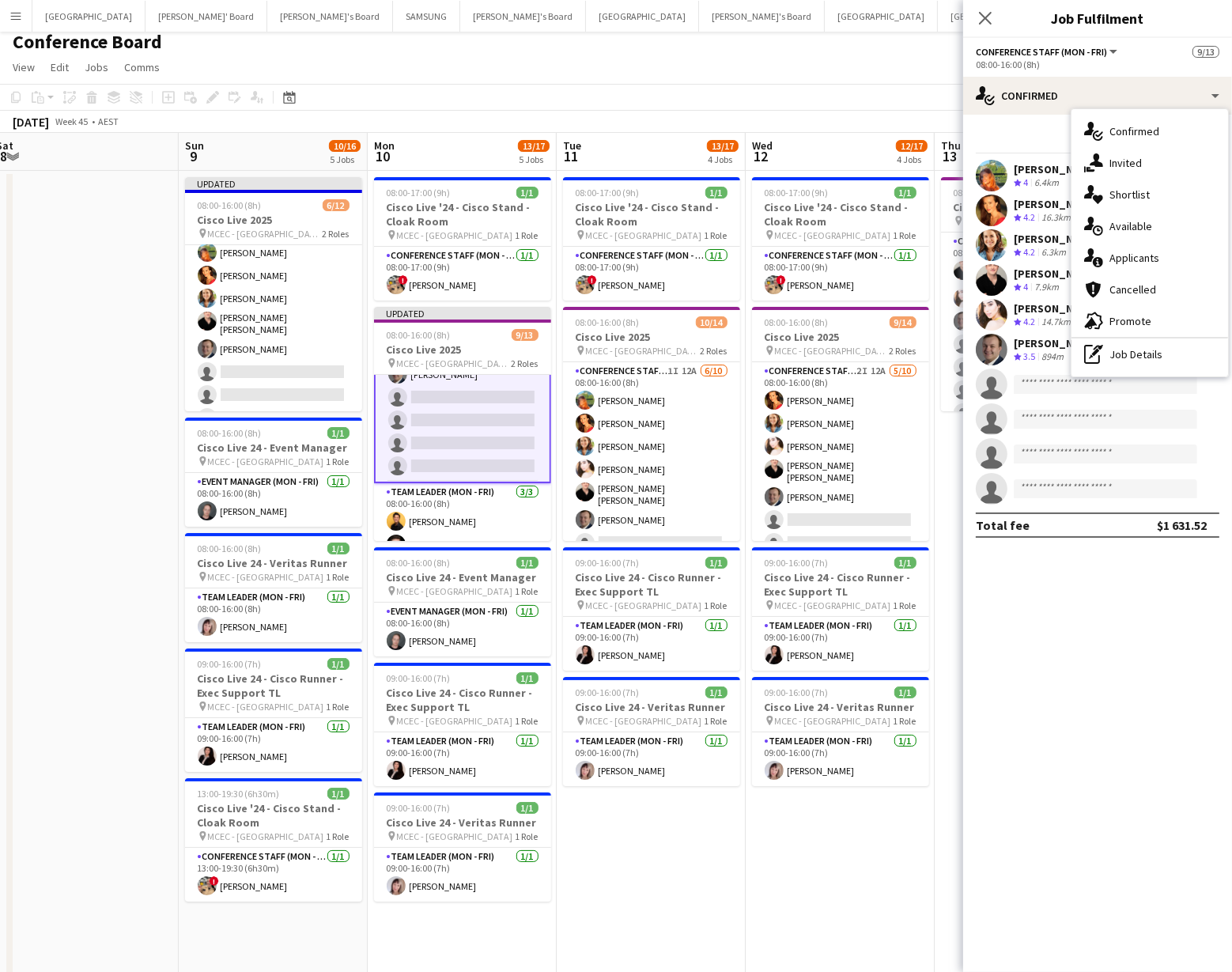
drag, startPoint x: 856, startPoint y: 103, endPoint x: 886, endPoint y: 108, distance: 30.4
click at [856, 103] on app-toolbar "Copy Paste Paste Command V Paste with crew Command Shift V Paste linked Job [GE…" at bounding box center [616, 97] width 1232 height 27
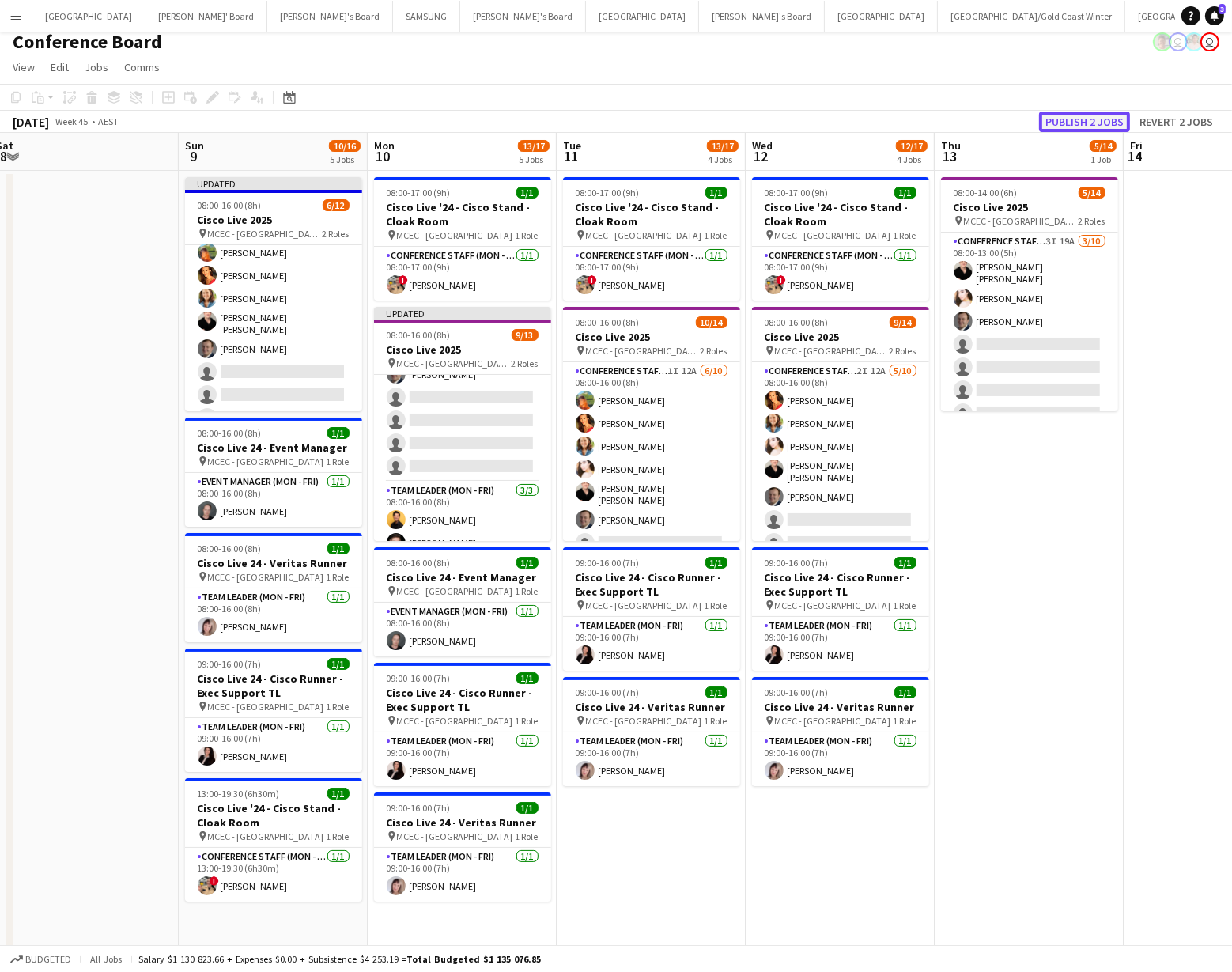
click at [1079, 114] on button "Publish 2 jobs" at bounding box center [1084, 121] width 91 height 20
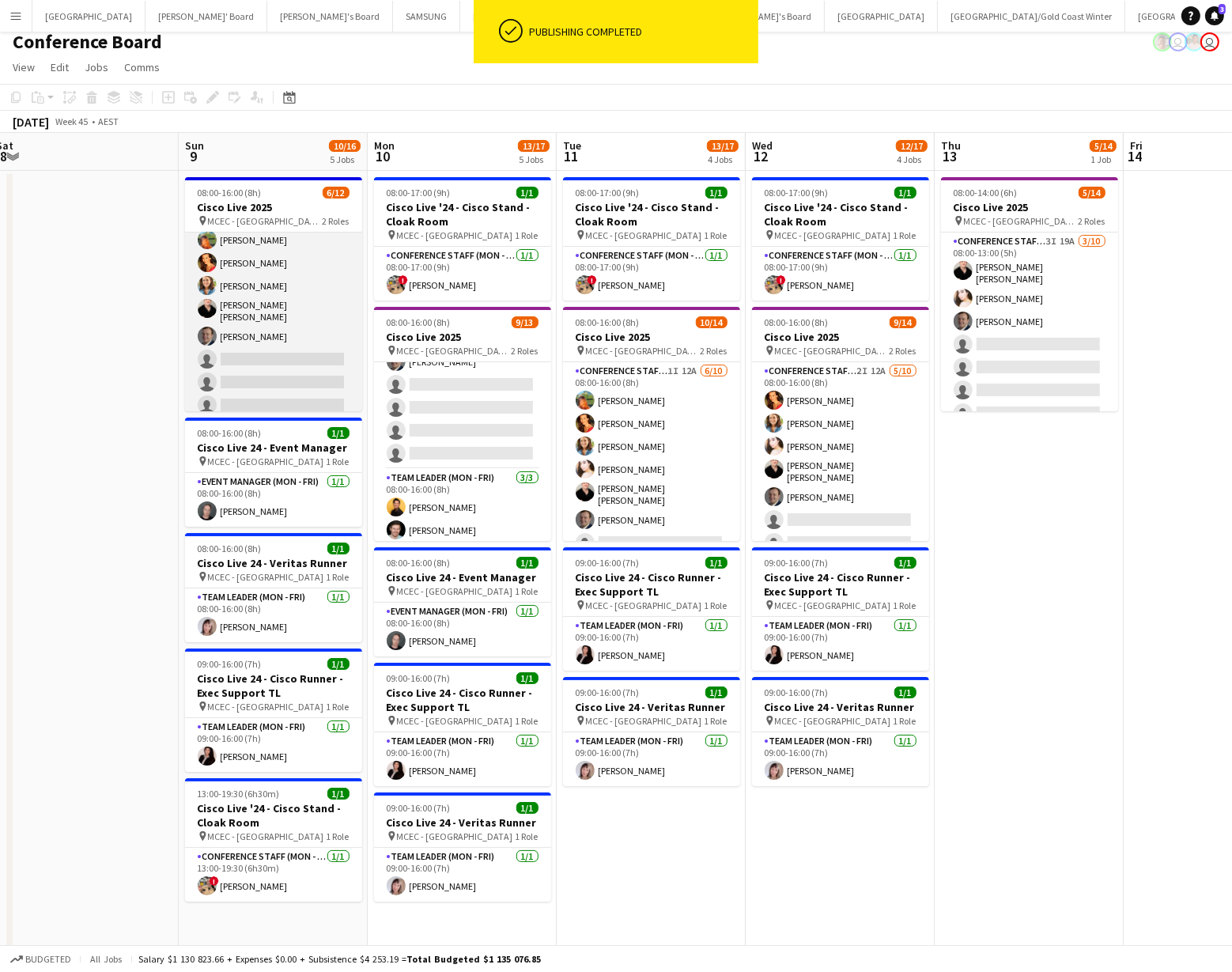
click at [264, 333] on app-card-role "Conference Staff (Mon - Fri) 5I 27A [DATE] 08:00-16:00 (8h) [PERSON_NAME] [PERS…" at bounding box center [274, 334] width 178 height 265
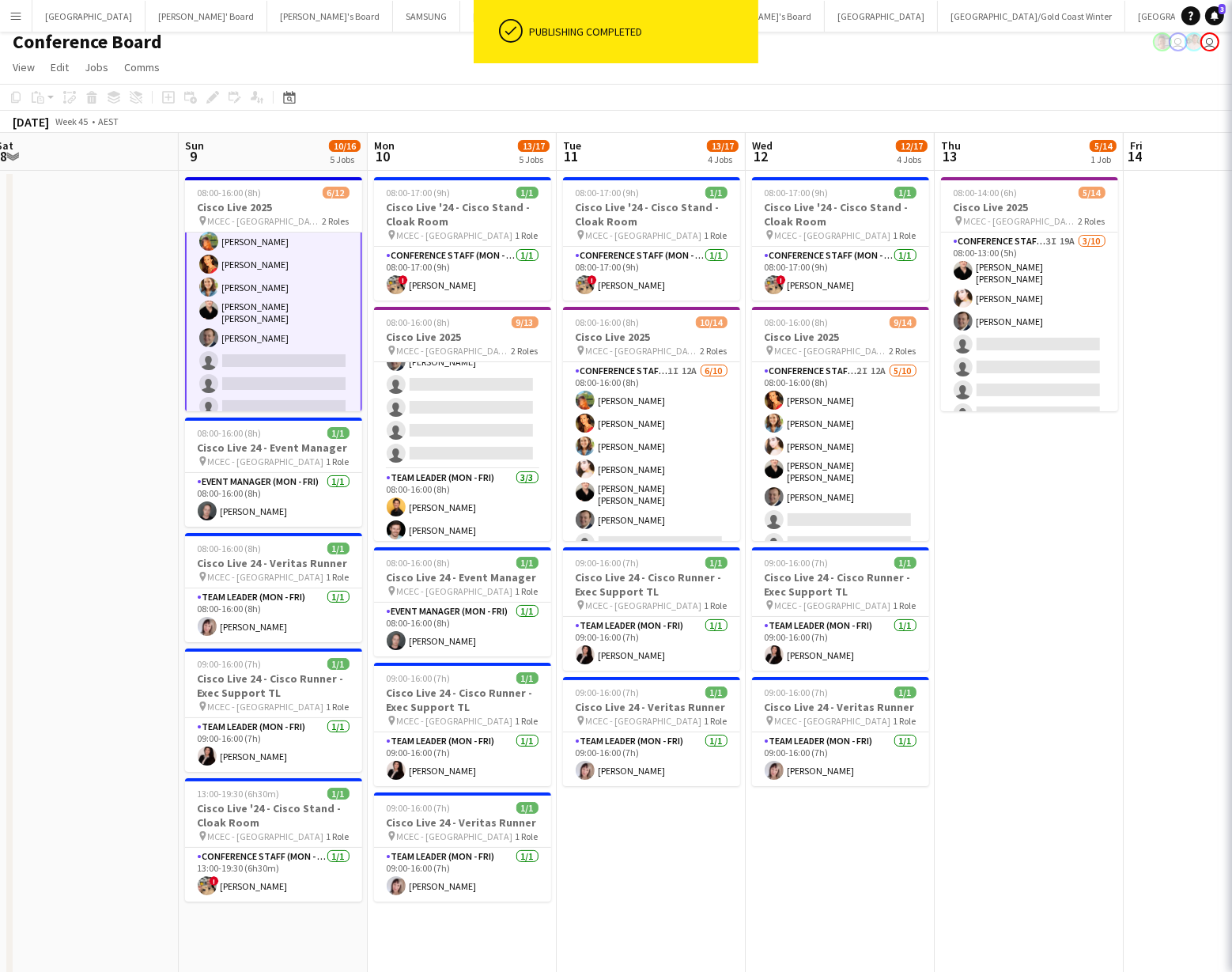
scroll to position [32, 0]
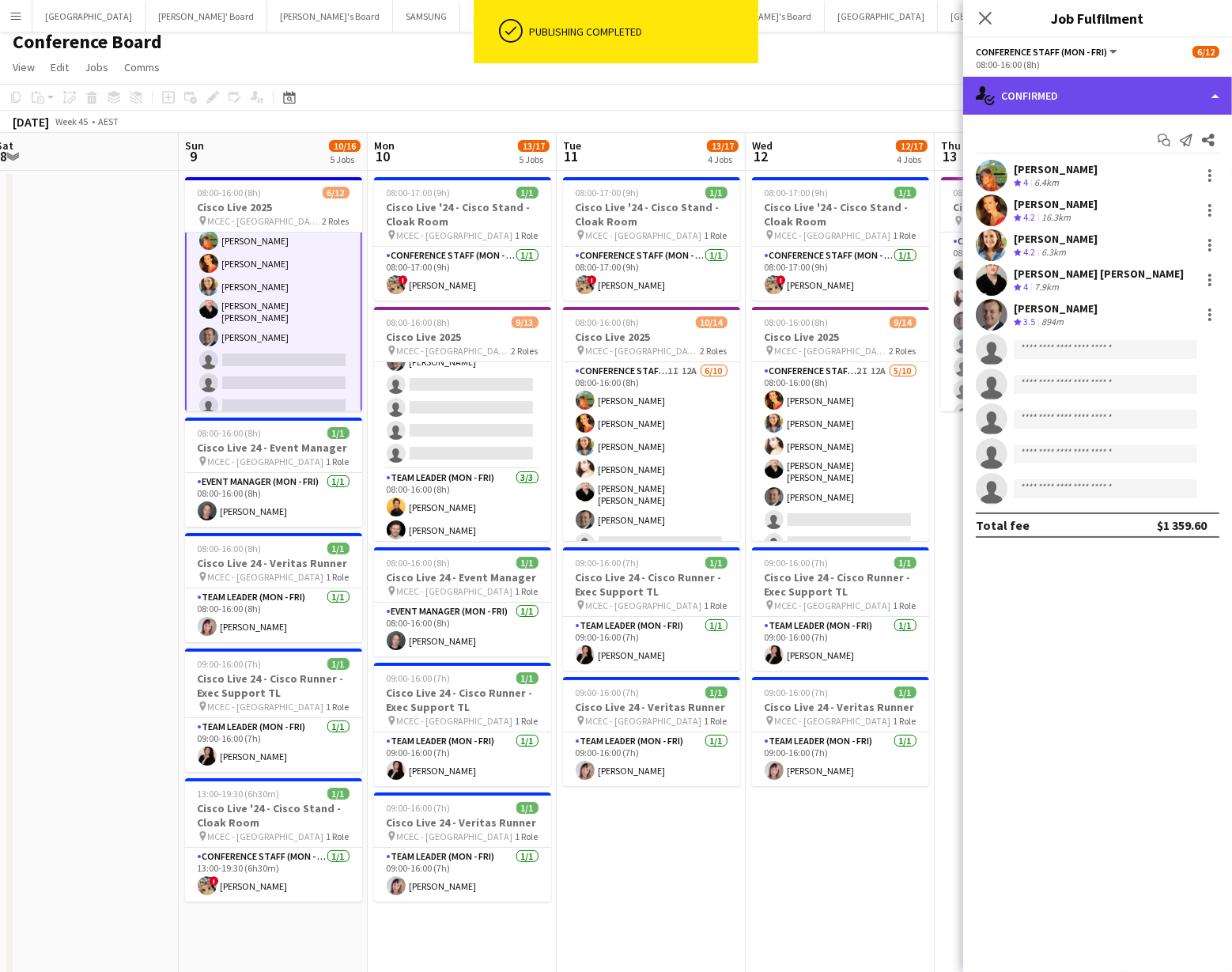
click at [1098, 91] on div "single-neutral-actions-check-2 Confirmed" at bounding box center [1098, 96] width 269 height 38
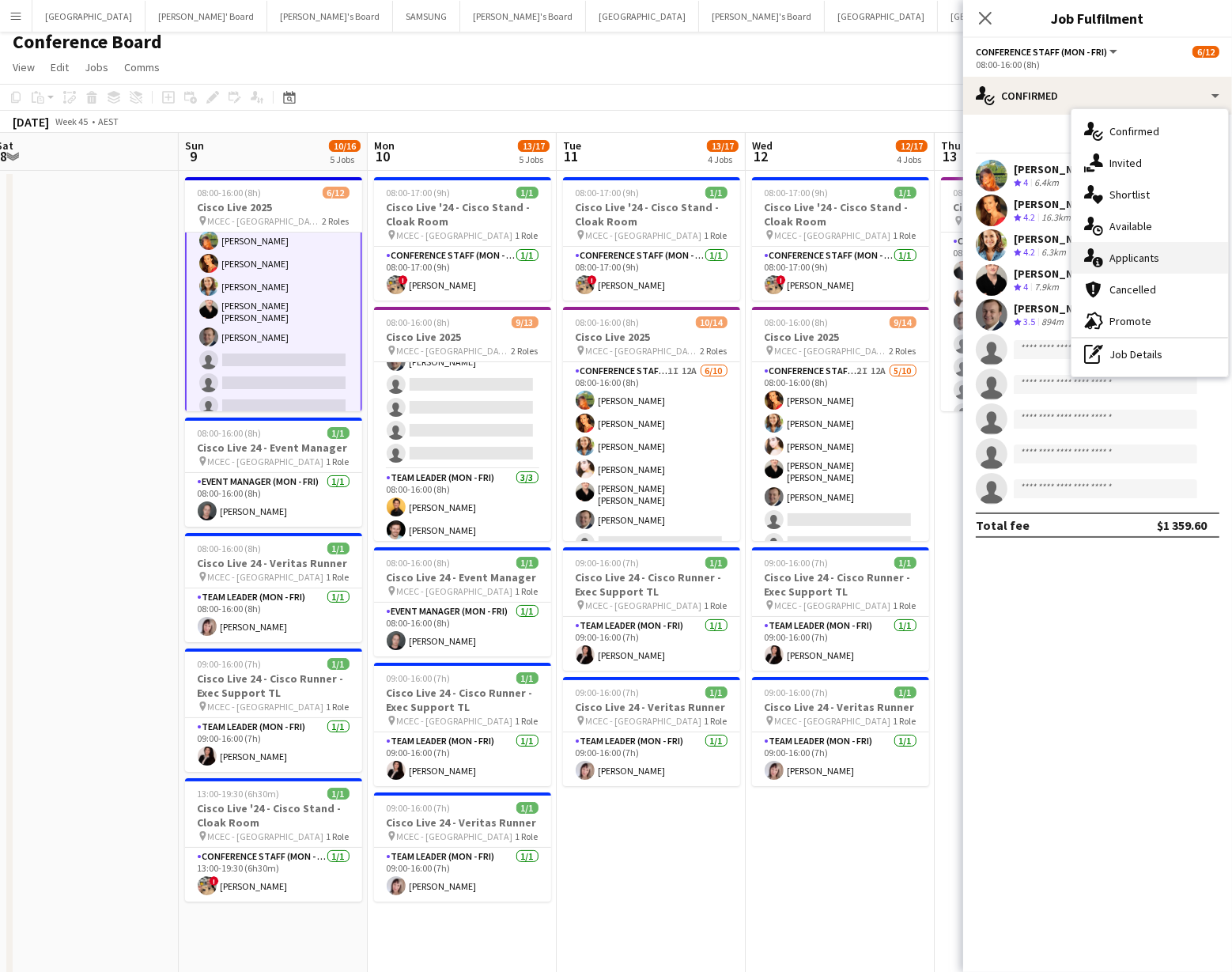
click at [1135, 260] on div "single-neutral-actions-information Applicants" at bounding box center [1149, 257] width 157 height 32
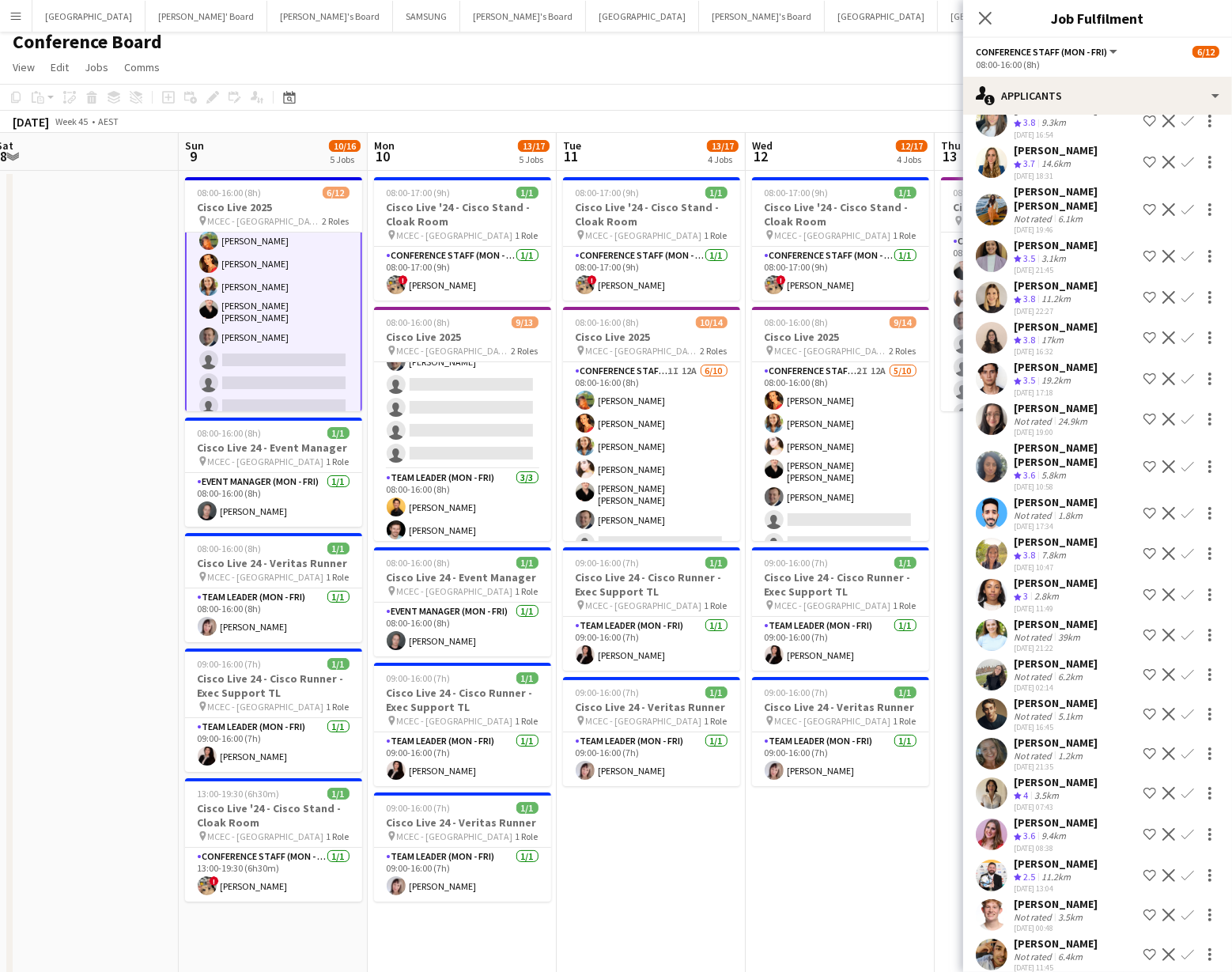
scroll to position [199, 0]
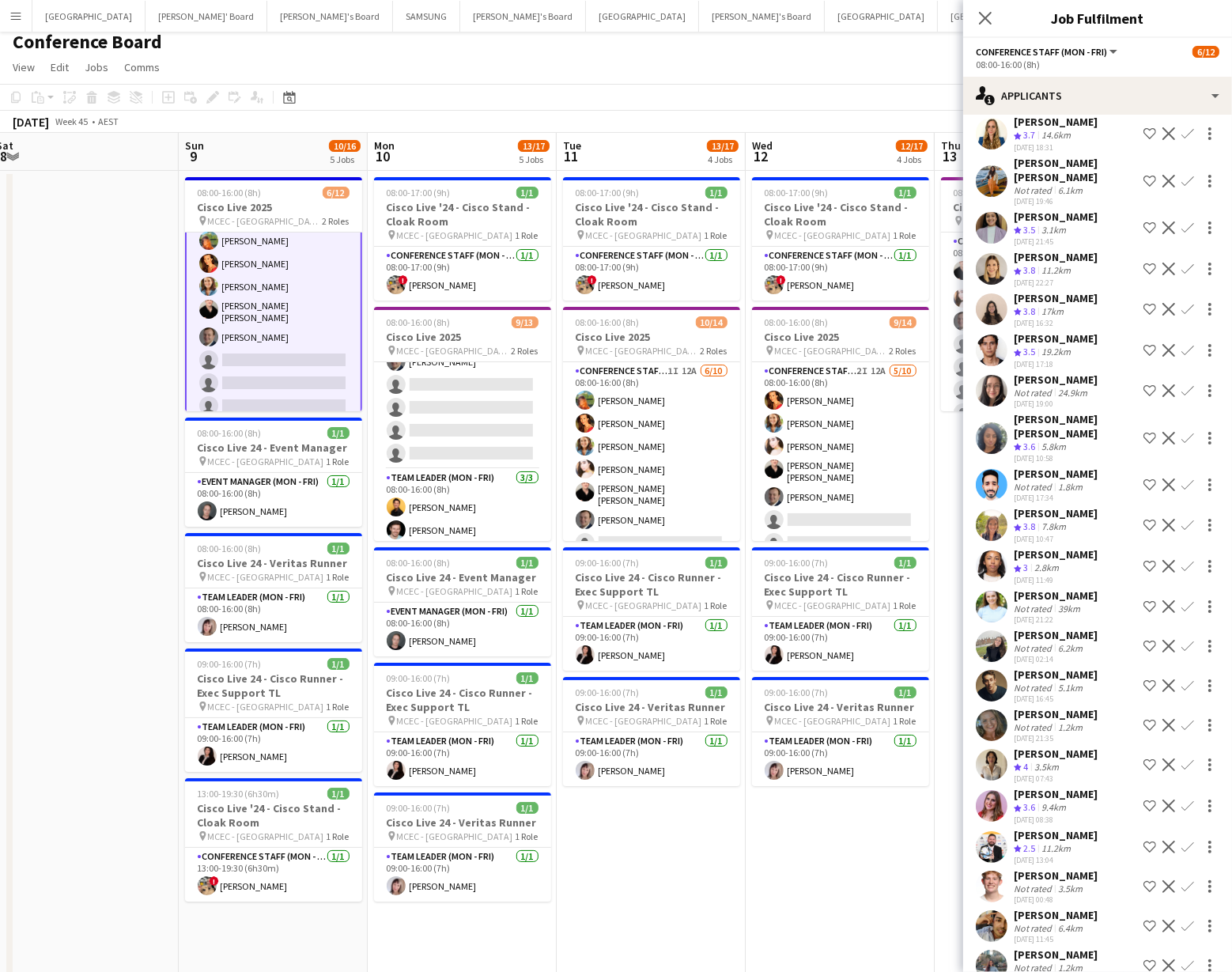
click at [1187, 519] on app-icon "Confirm" at bounding box center [1188, 524] width 12 height 12
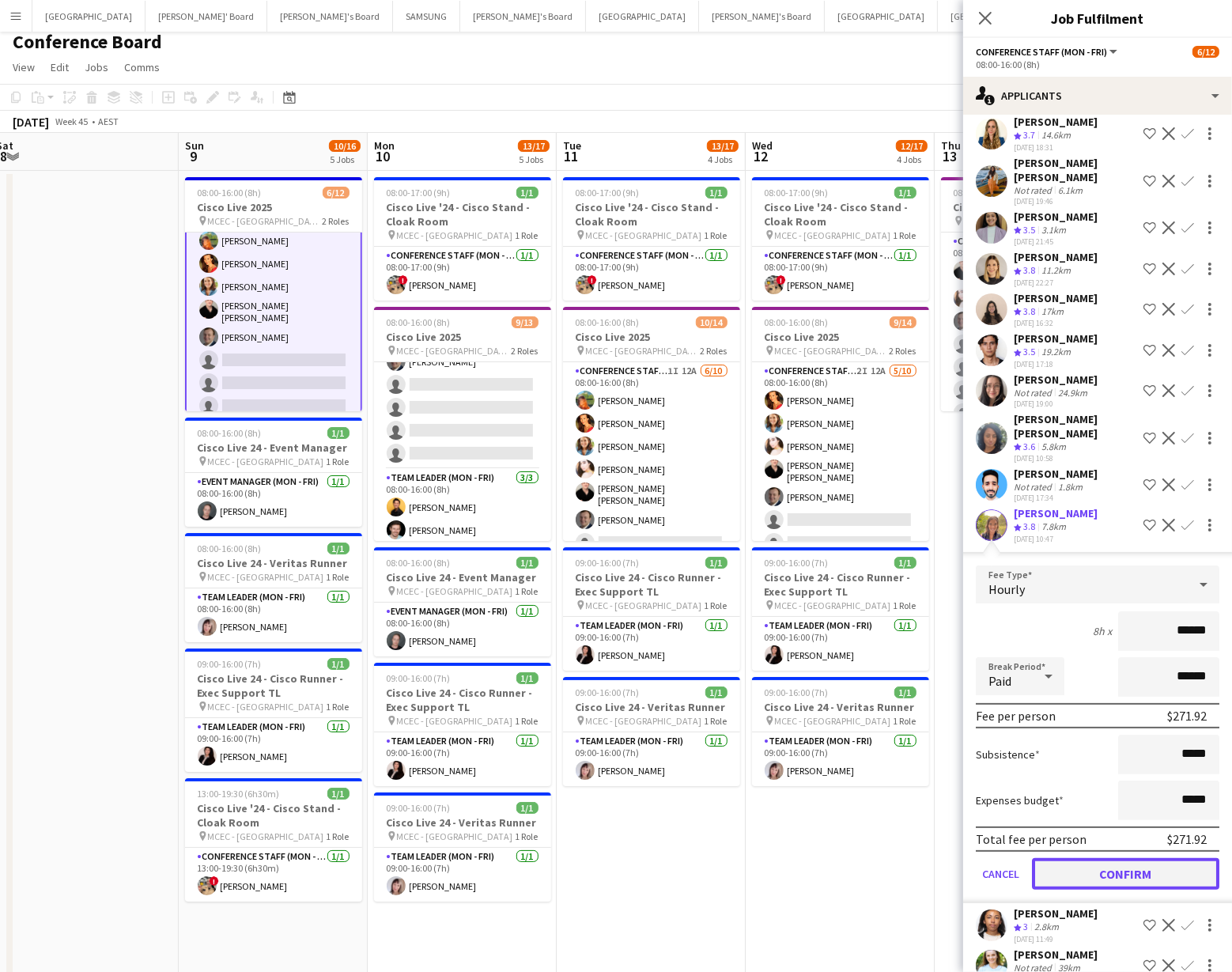
click at [1175, 859] on button "Confirm" at bounding box center [1125, 874] width 187 height 32
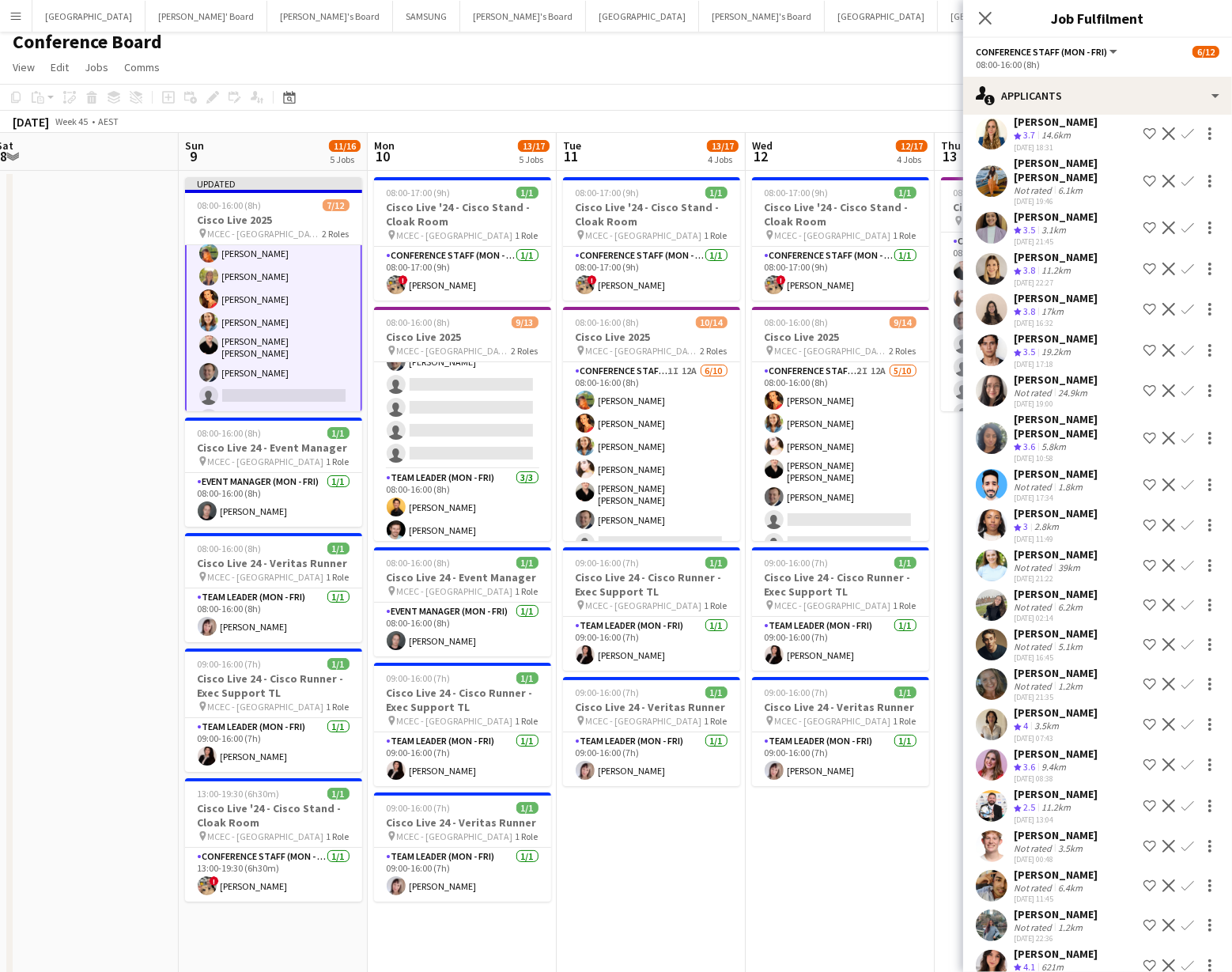
scroll to position [225, 0]
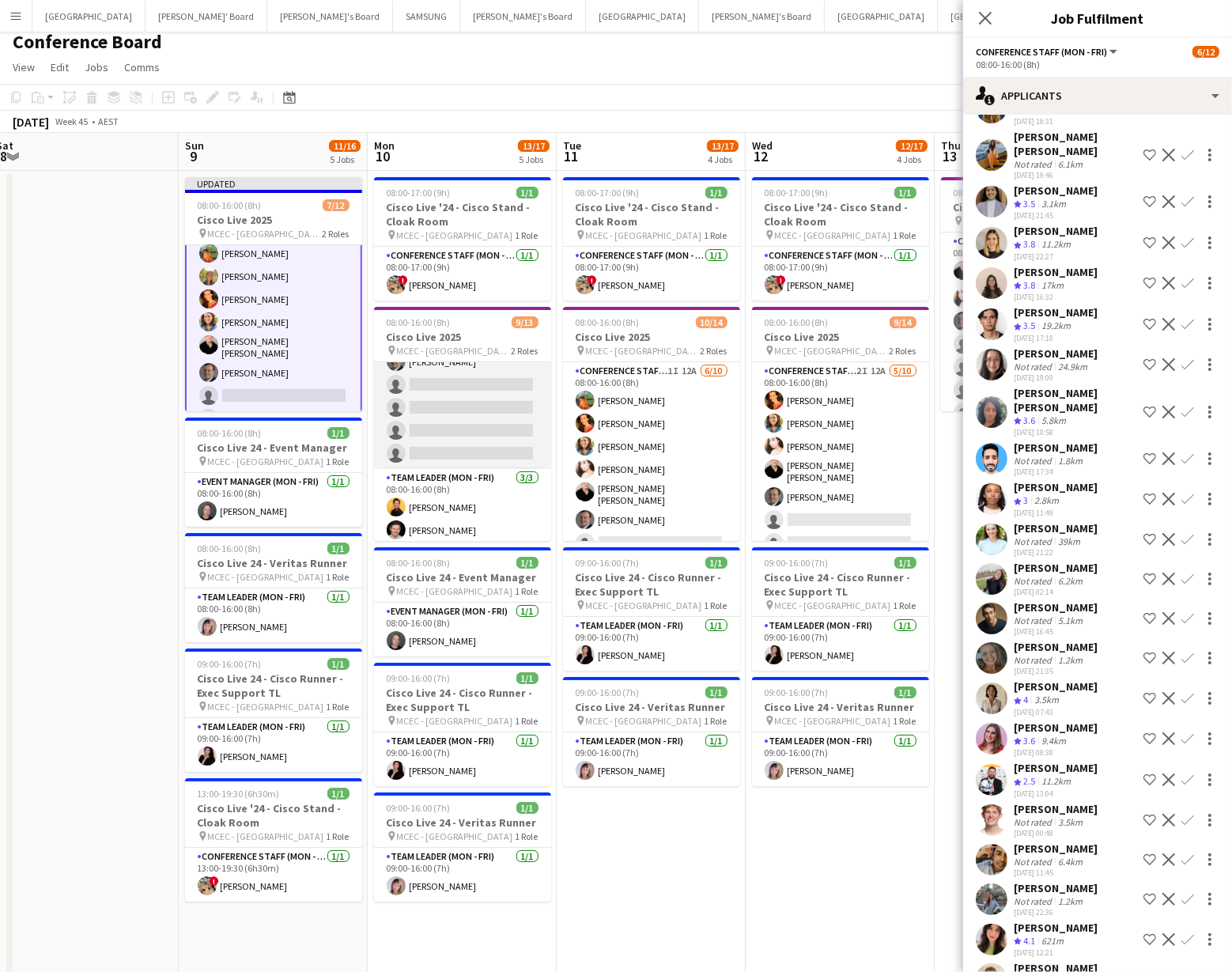
click at [483, 421] on app-card-role "Conference Staff (Mon - Fri) 3I 15A [DATE] 08:00-16:00 (8h) [PERSON_NAME] [PERS…" at bounding box center [463, 337] width 178 height 265
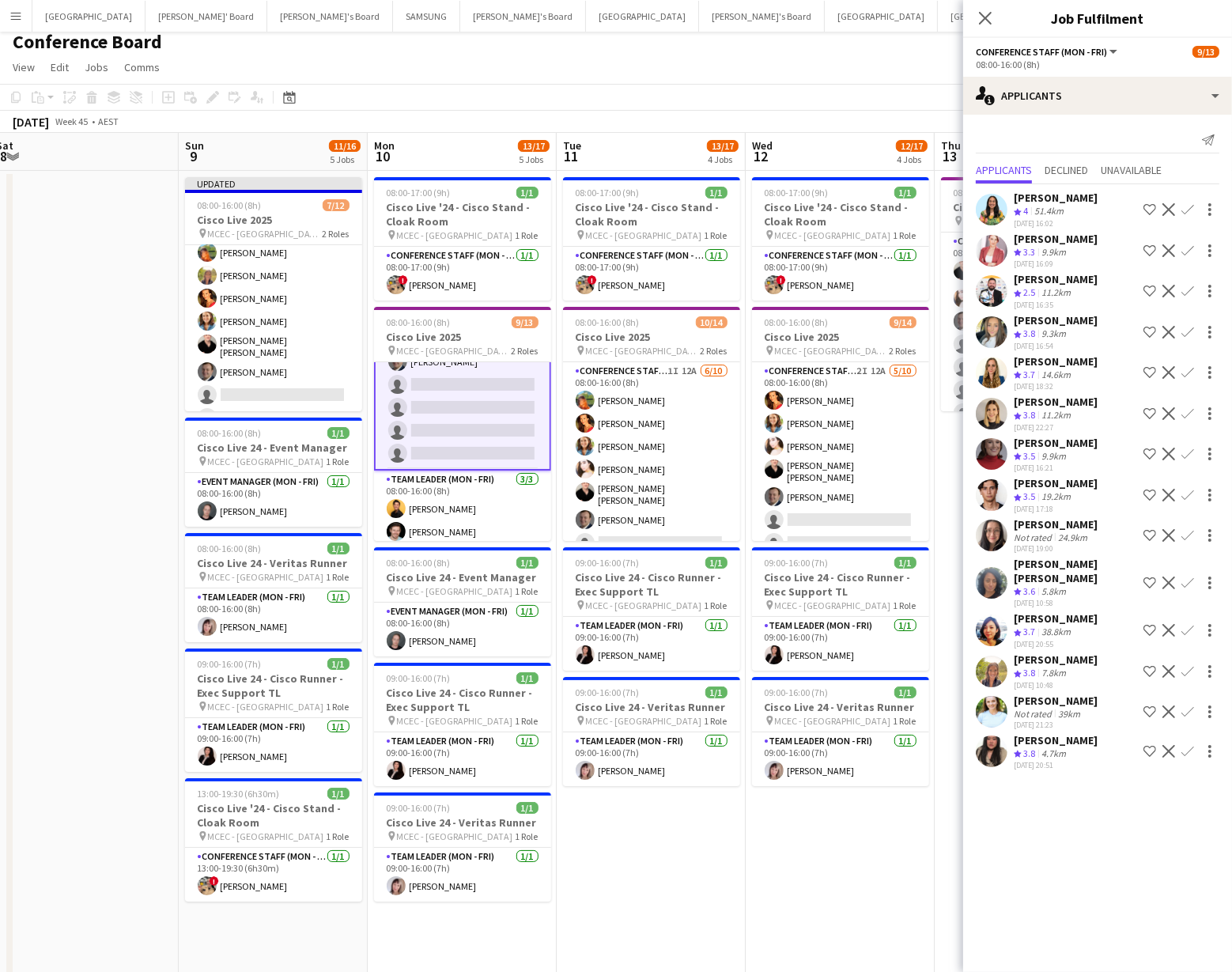
click at [1188, 666] on app-icon "Confirm" at bounding box center [1188, 671] width 12 height 12
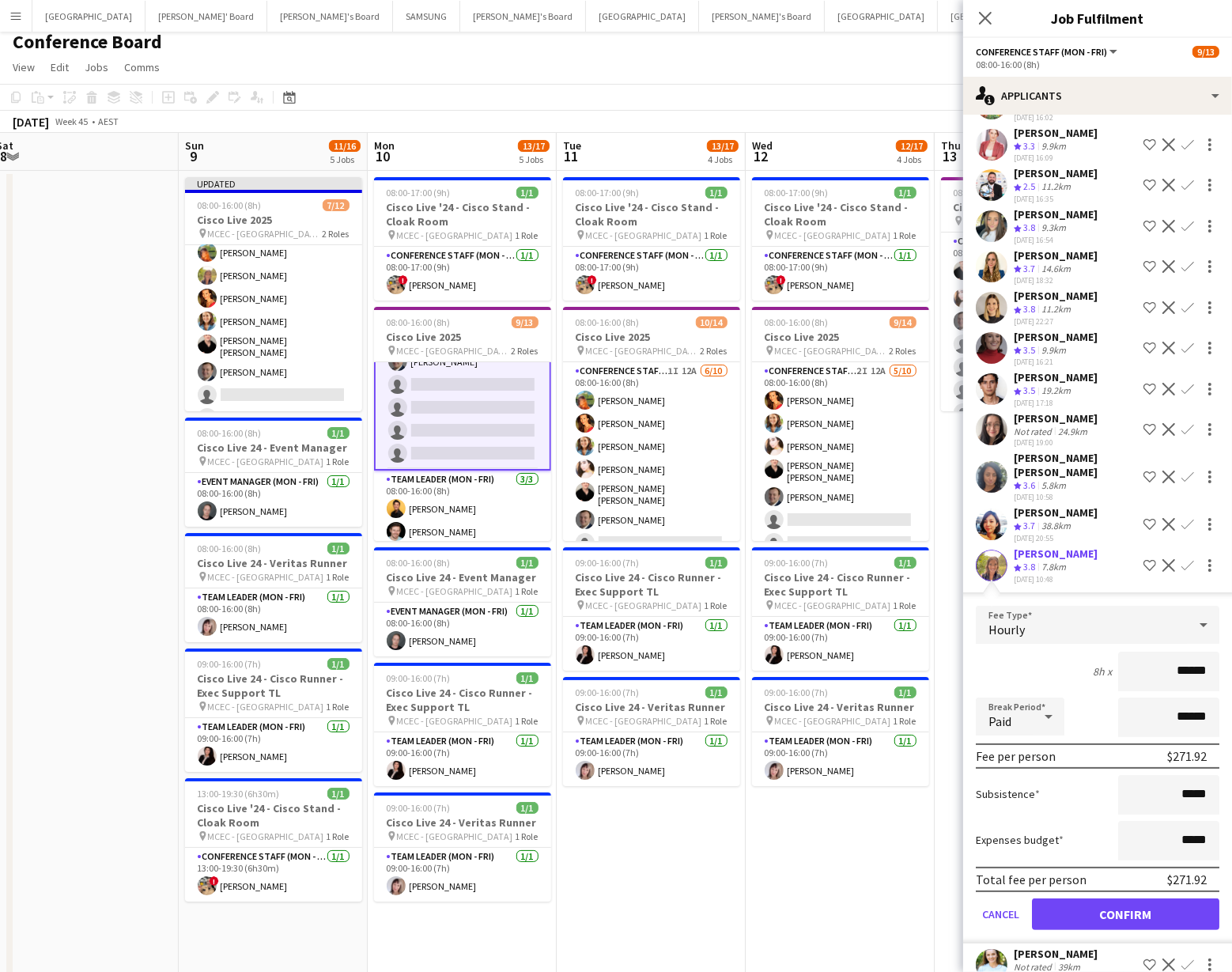
scroll to position [146, 0]
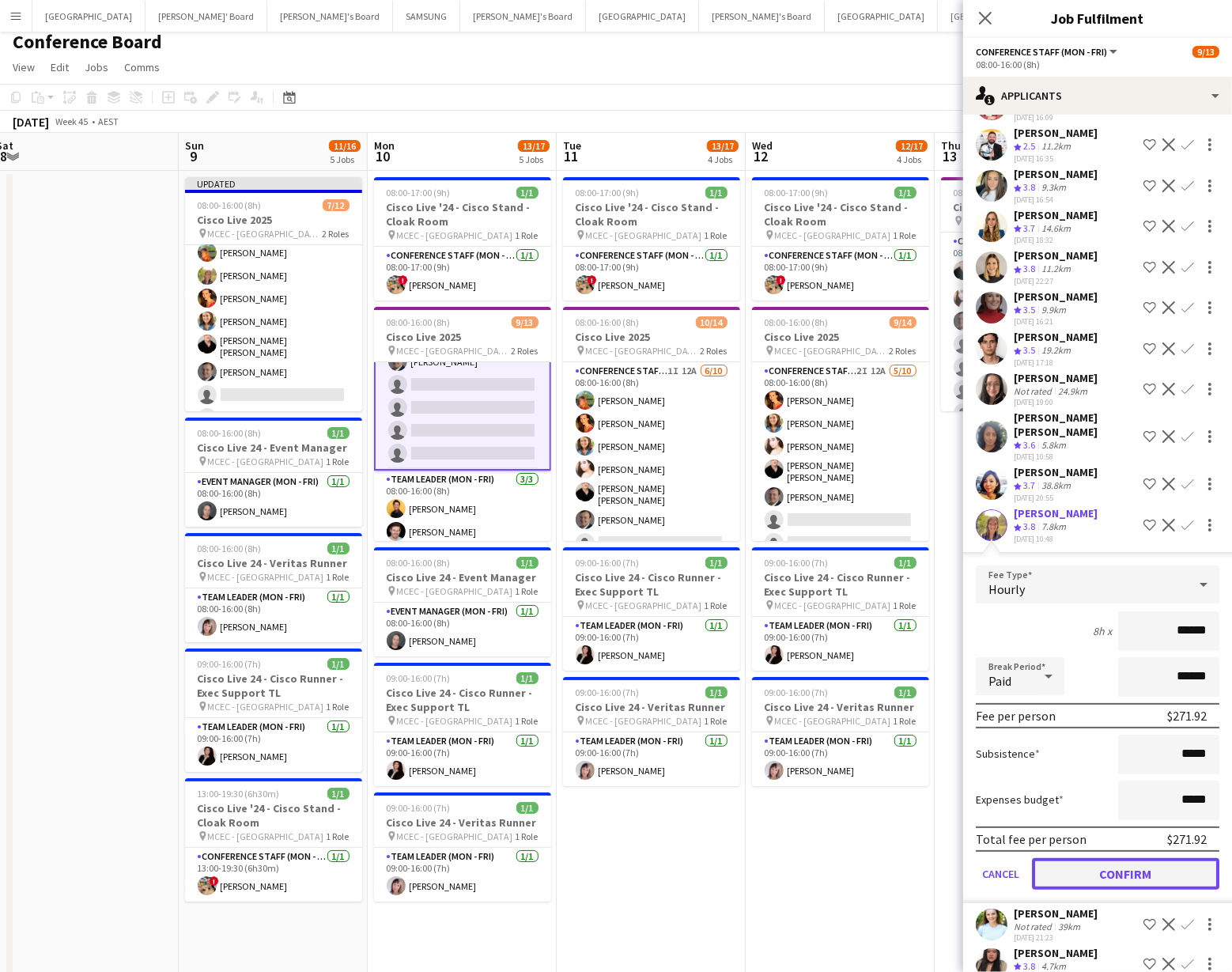
click at [1118, 859] on button "Confirm" at bounding box center [1125, 874] width 187 height 32
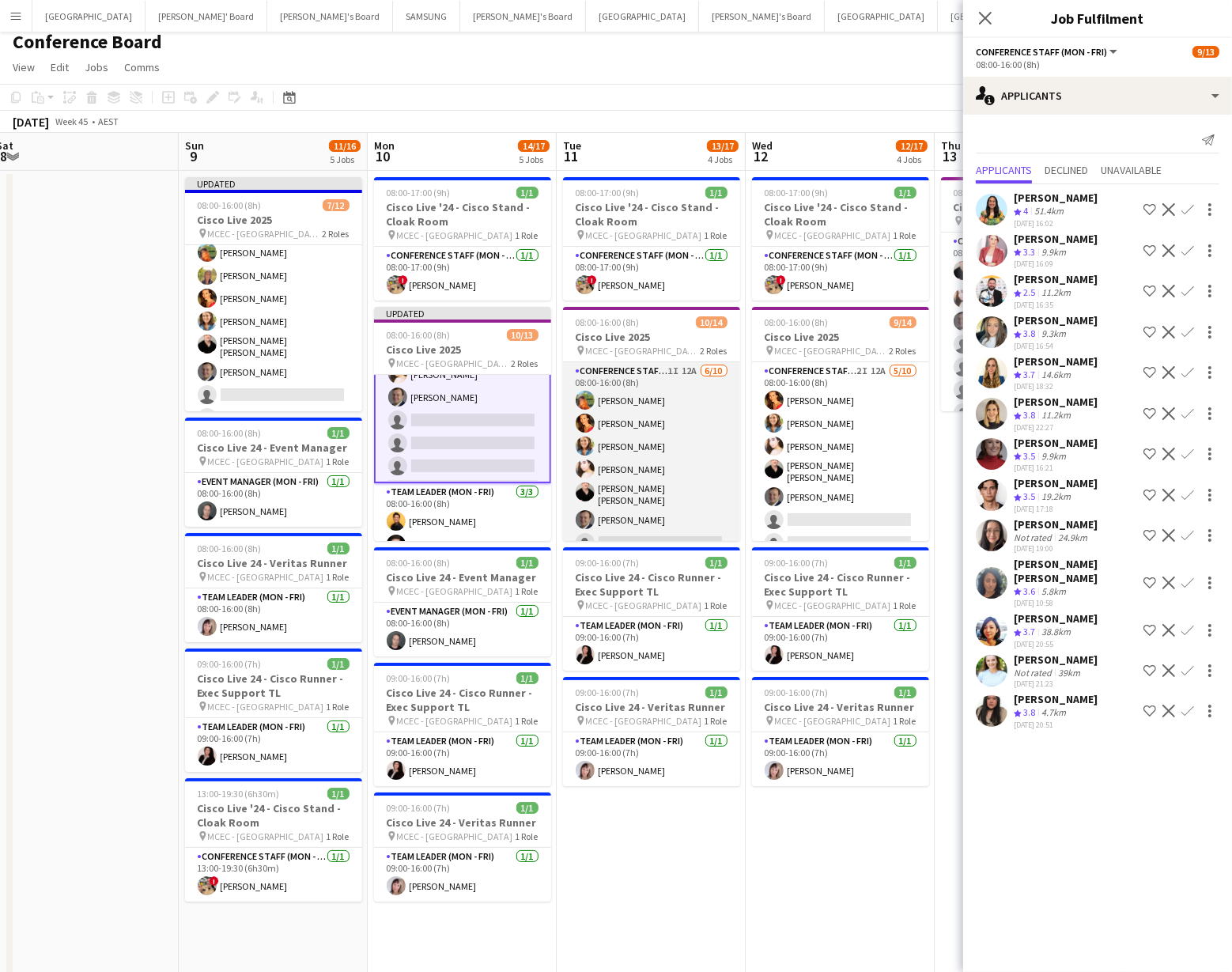
click at [661, 526] on app-card-role "Conference Staff (Mon - Fri) 1I 12A [DATE] 08:00-16:00 (8h) [PERSON_NAME] [PERS…" at bounding box center [652, 495] width 178 height 265
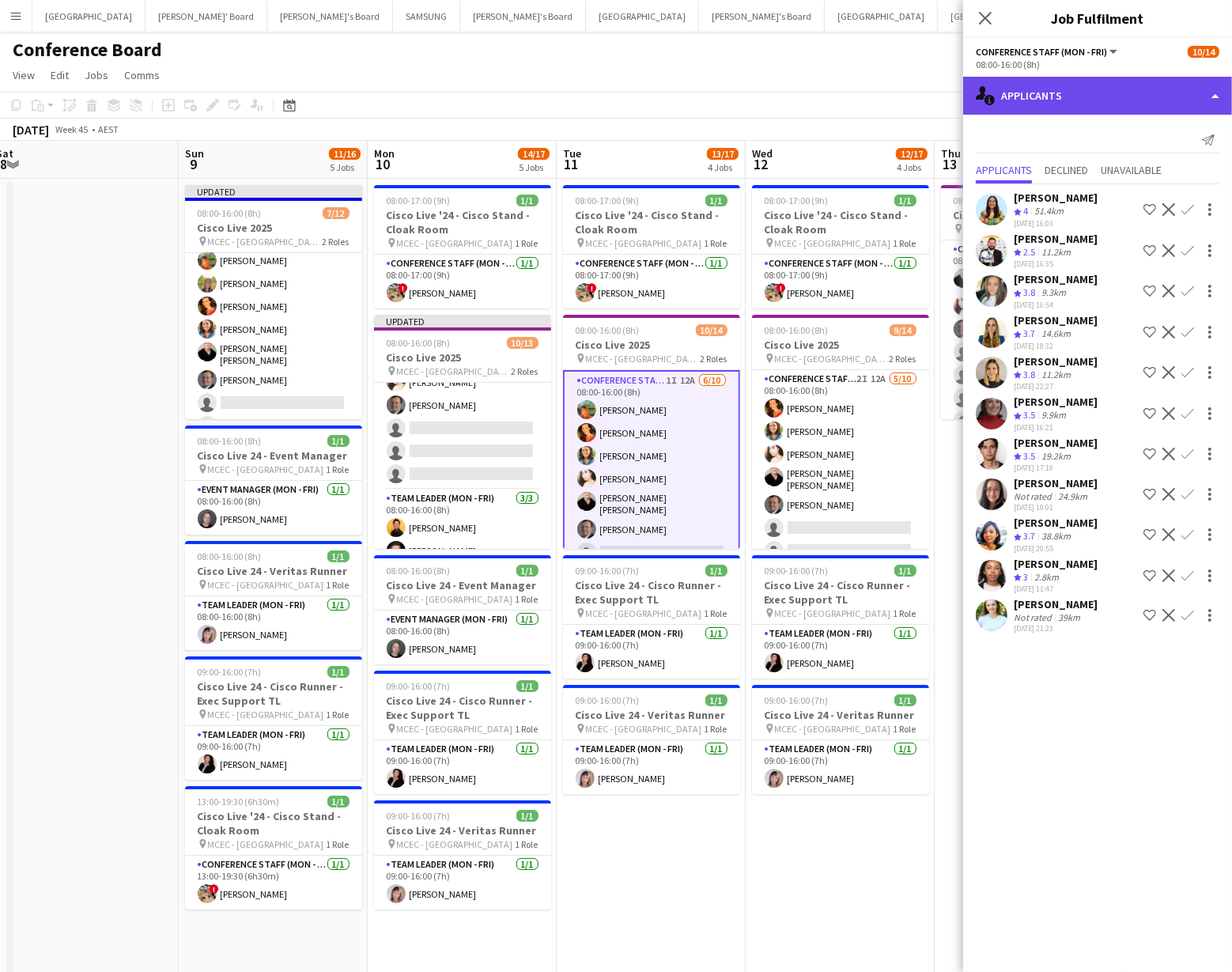
click at [1096, 90] on div "single-neutral-actions-information Applicants" at bounding box center [1098, 96] width 269 height 38
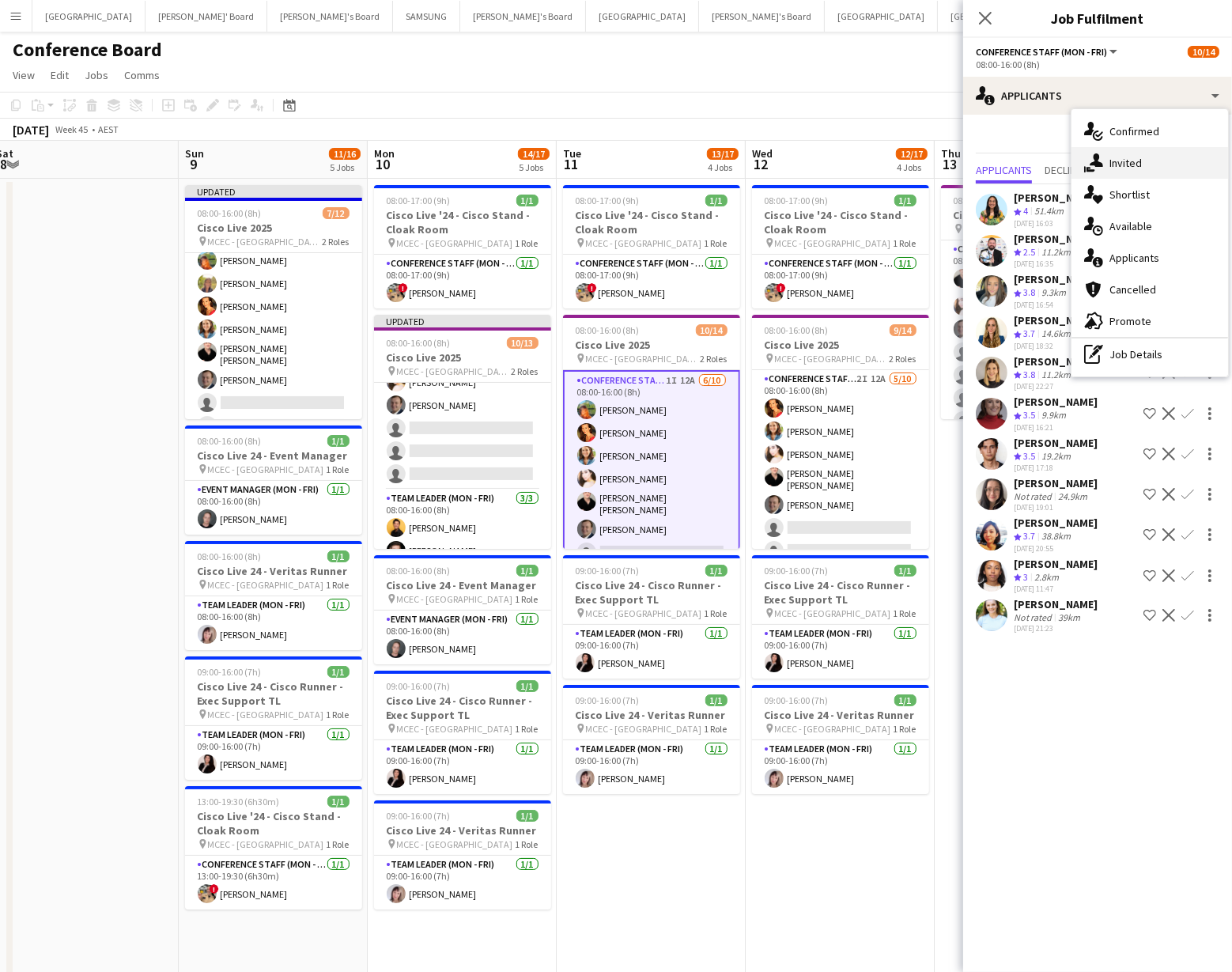
click at [1120, 167] on div "single-neutral-actions-share-1 Invited" at bounding box center [1149, 162] width 157 height 32
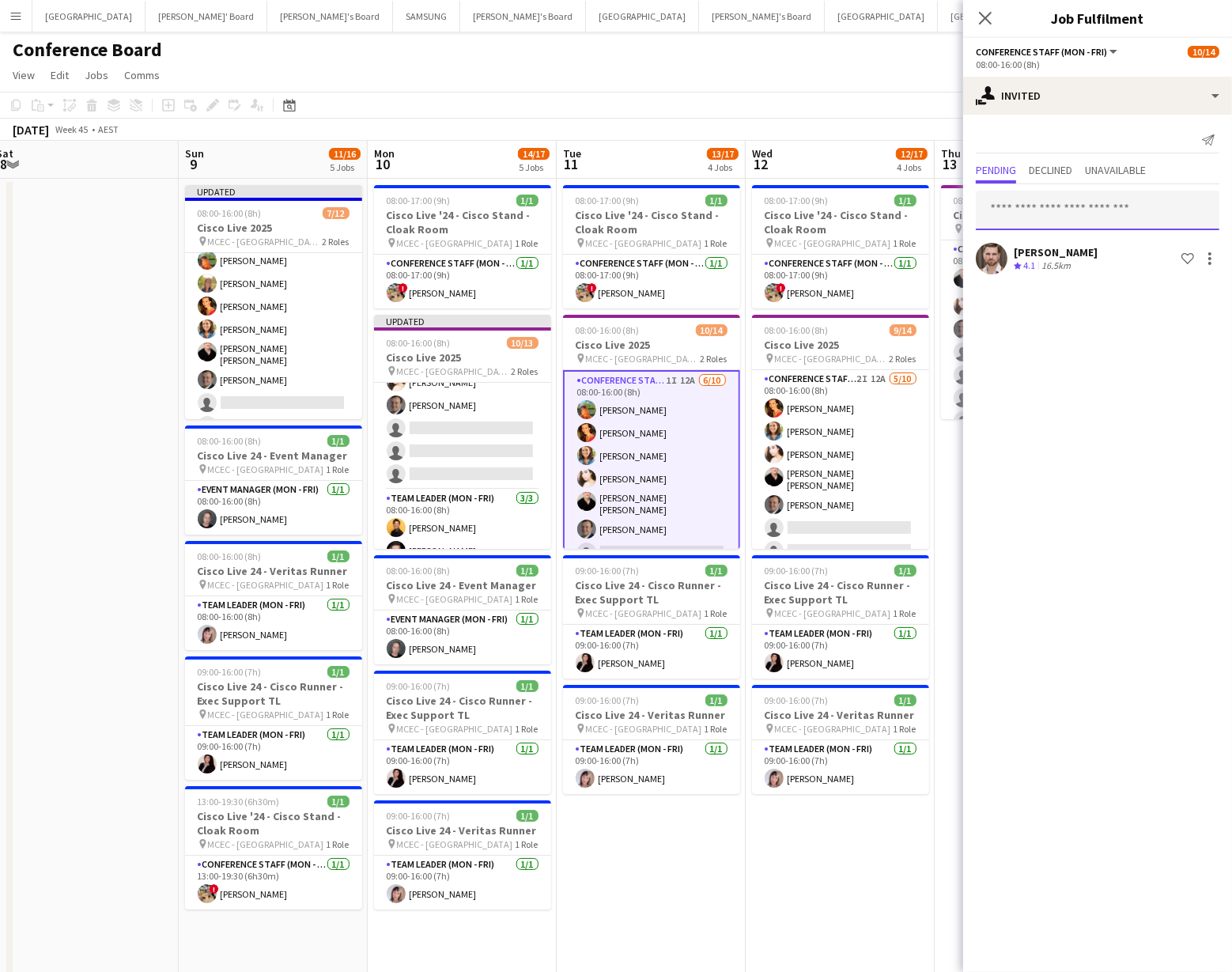
click at [1009, 206] on input "text" at bounding box center [1099, 210] width 244 height 39
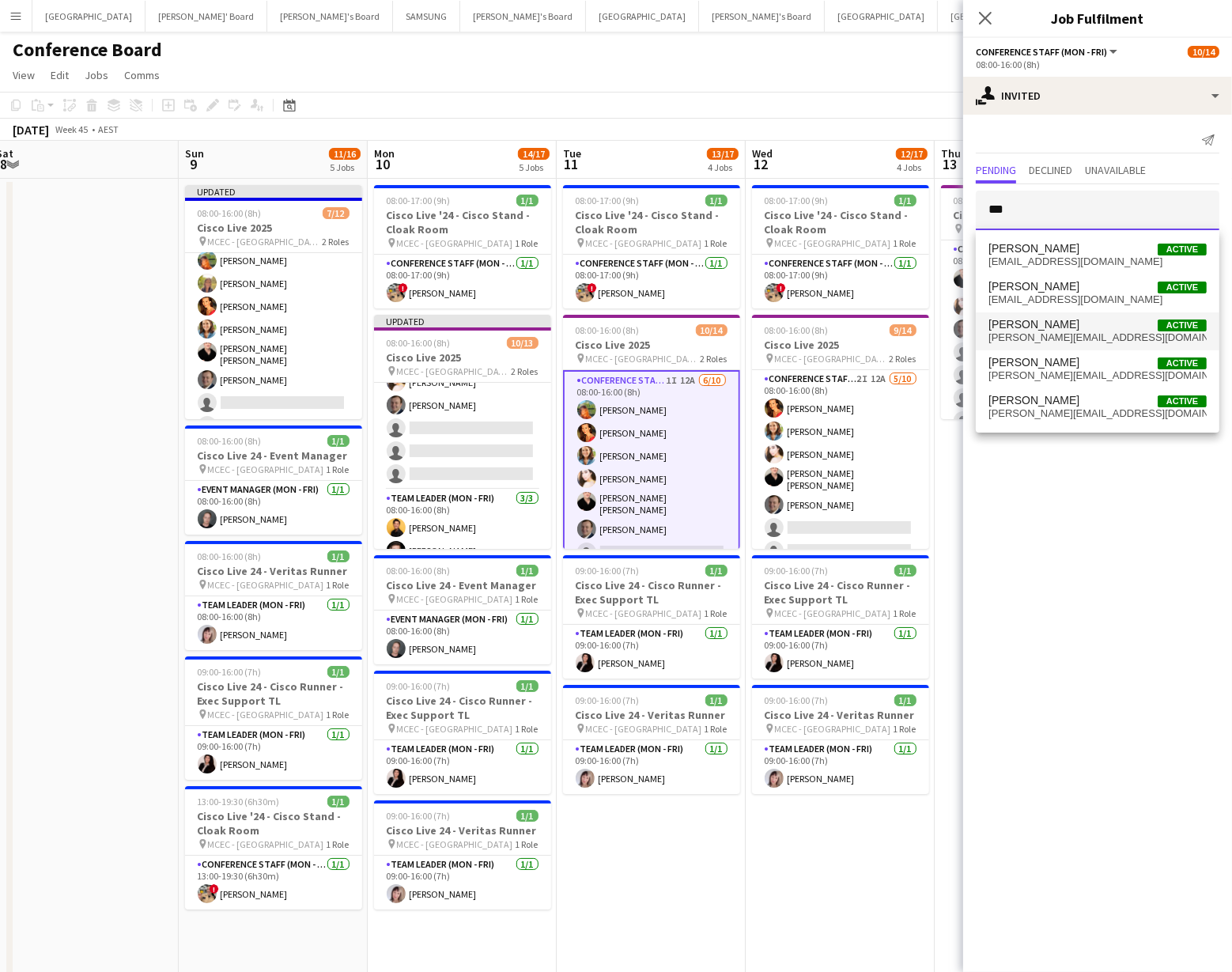
type input "***"
click at [1034, 333] on span "[PERSON_NAME][EMAIL_ADDRESS][DOMAIN_NAME]" at bounding box center [1098, 337] width 218 height 12
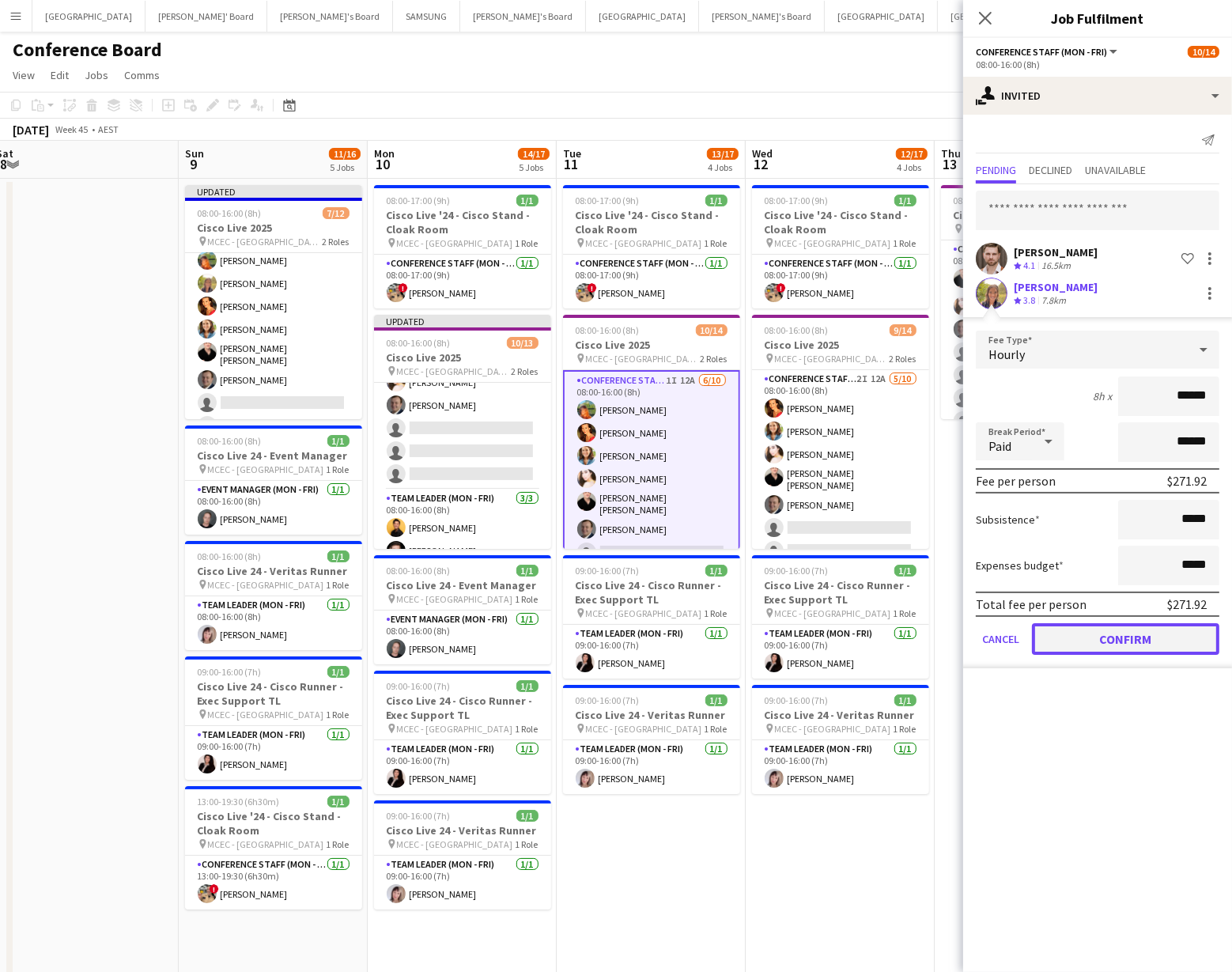
click at [1120, 639] on button "Confirm" at bounding box center [1125, 639] width 187 height 32
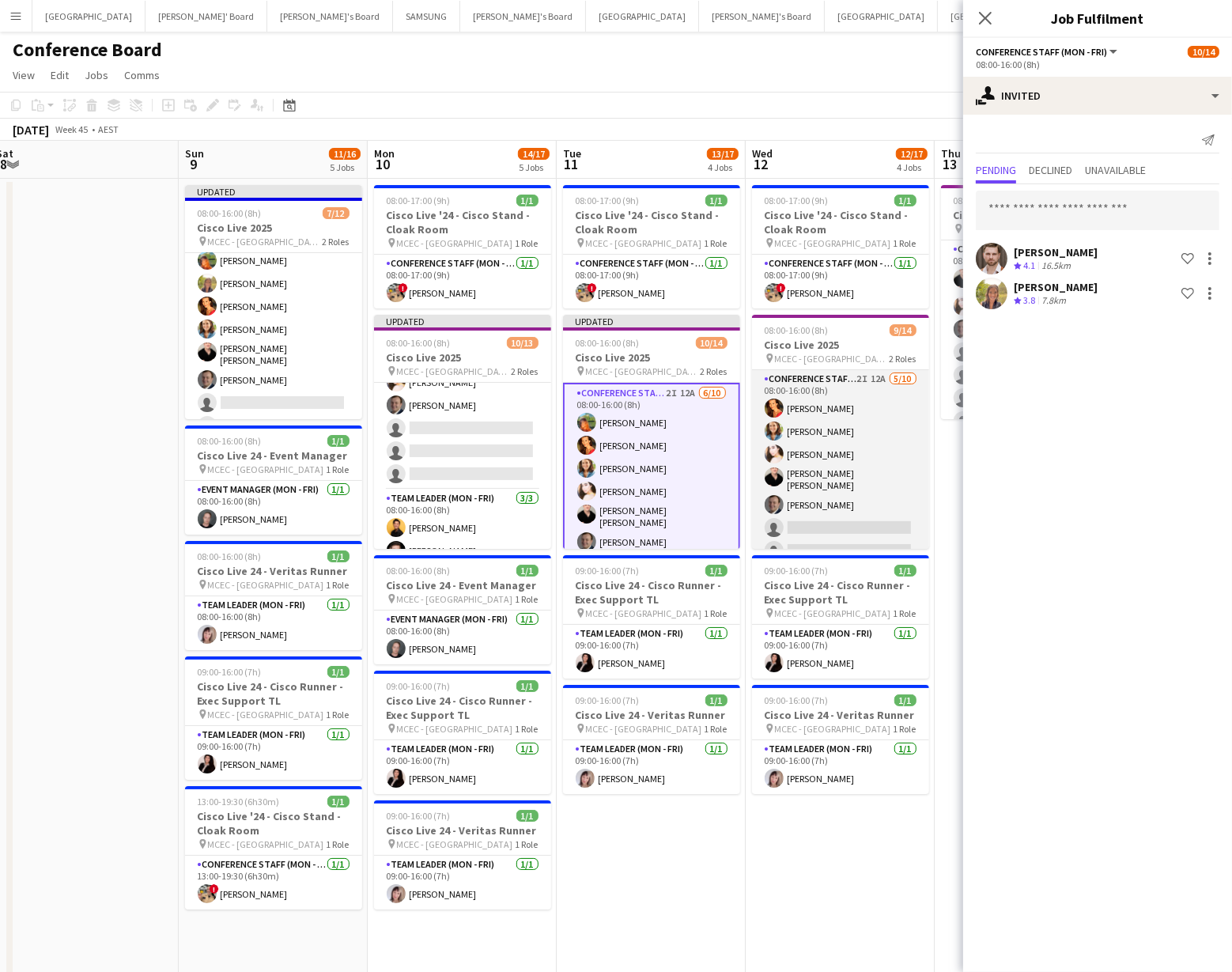
click at [846, 522] on app-card-role "Conference Staff (Mon - Fri) 2I 12A [DATE] 08:00-16:00 (8h) [PERSON_NAME] [PERS…" at bounding box center [840, 503] width 178 height 265
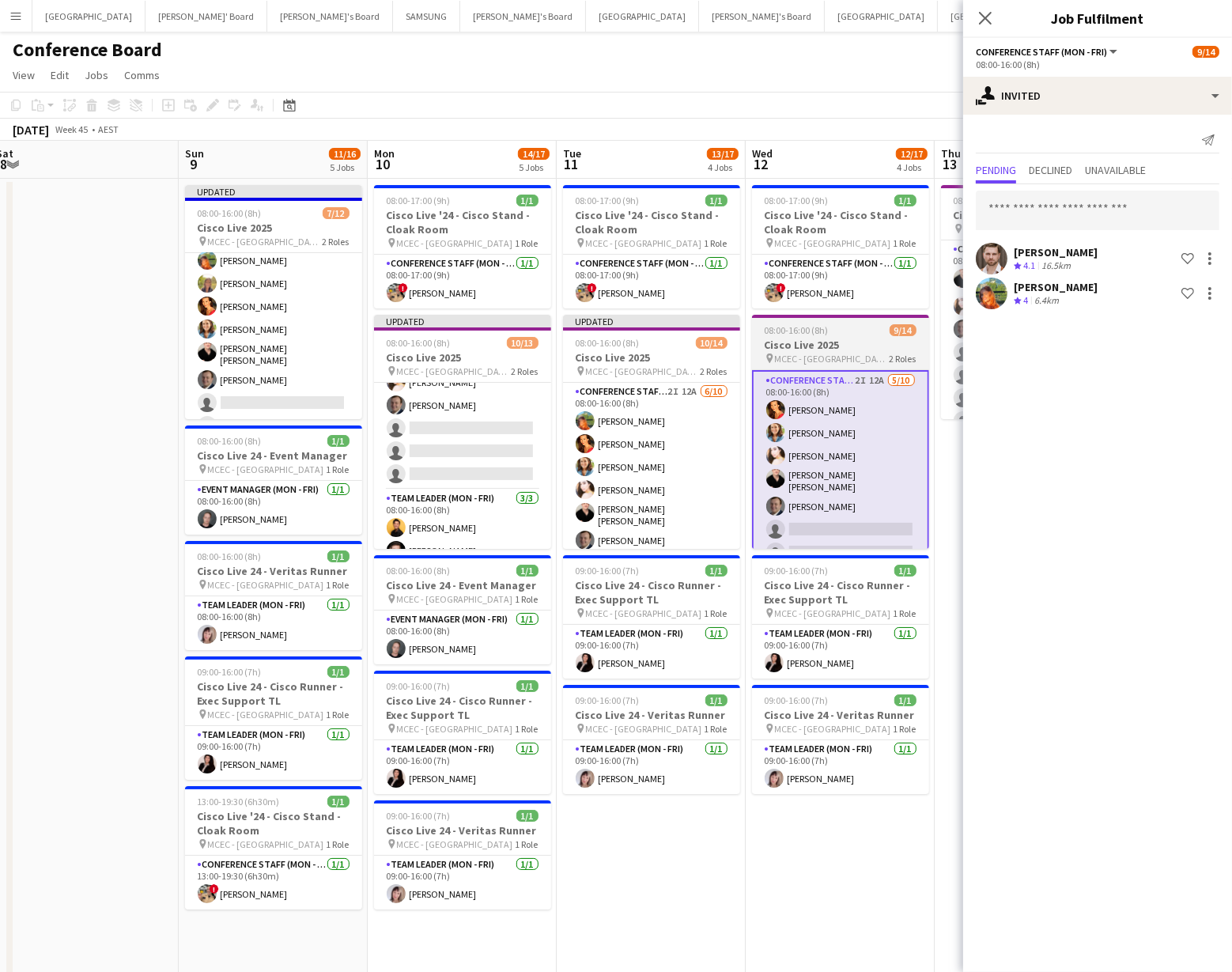
click at [820, 365] on app-job-card "08:00-16:00 (8h) 9/14 Cisco Live 2025 pin MCEC - Melbourne 2 Roles Conference S…" at bounding box center [840, 432] width 178 height 234
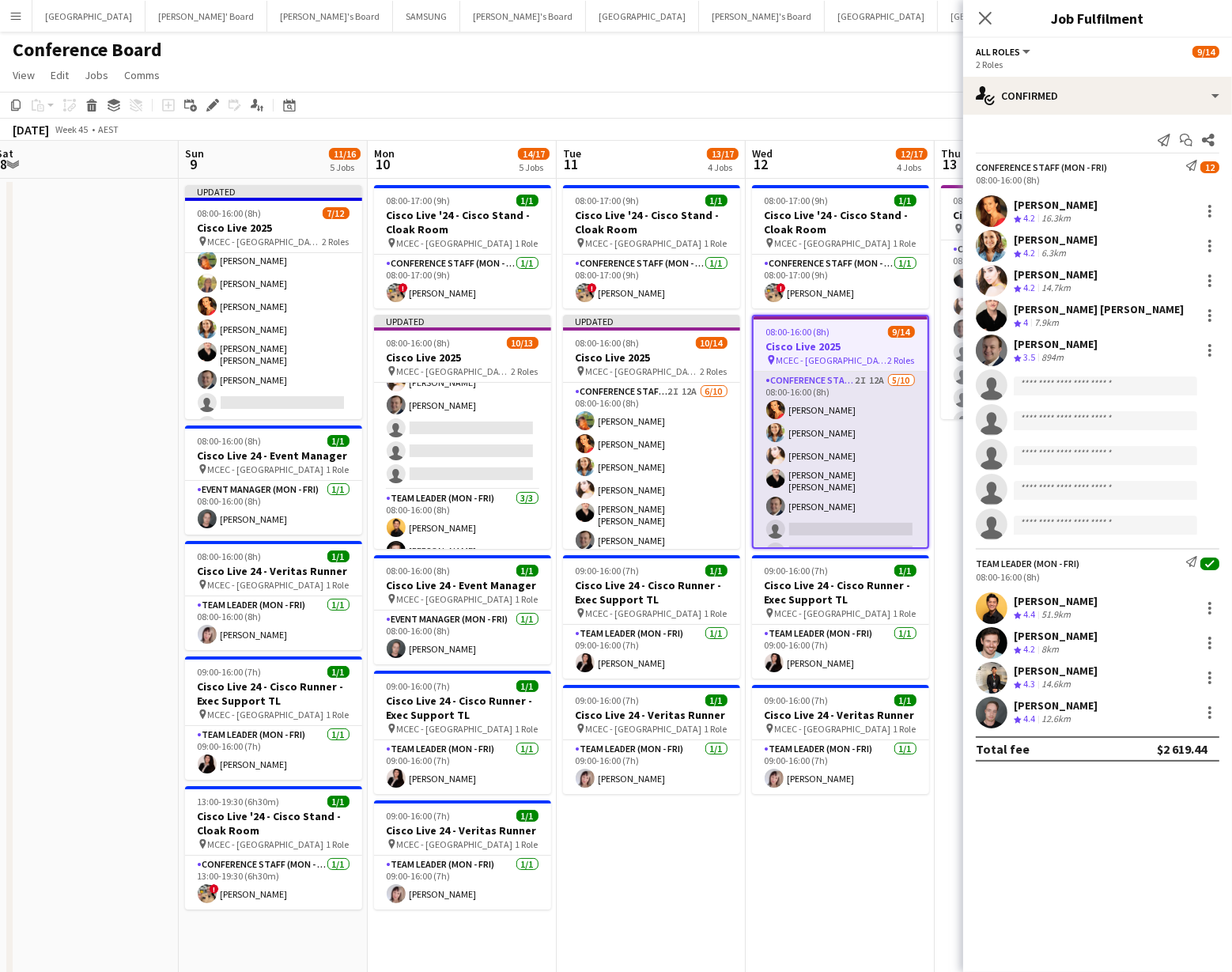
click at [788, 444] on app-card-role "Conference Staff (Mon - Fri) 2I 12A [DATE] 08:00-16:00 (8h) [PERSON_NAME] [PERS…" at bounding box center [840, 504] width 174 height 265
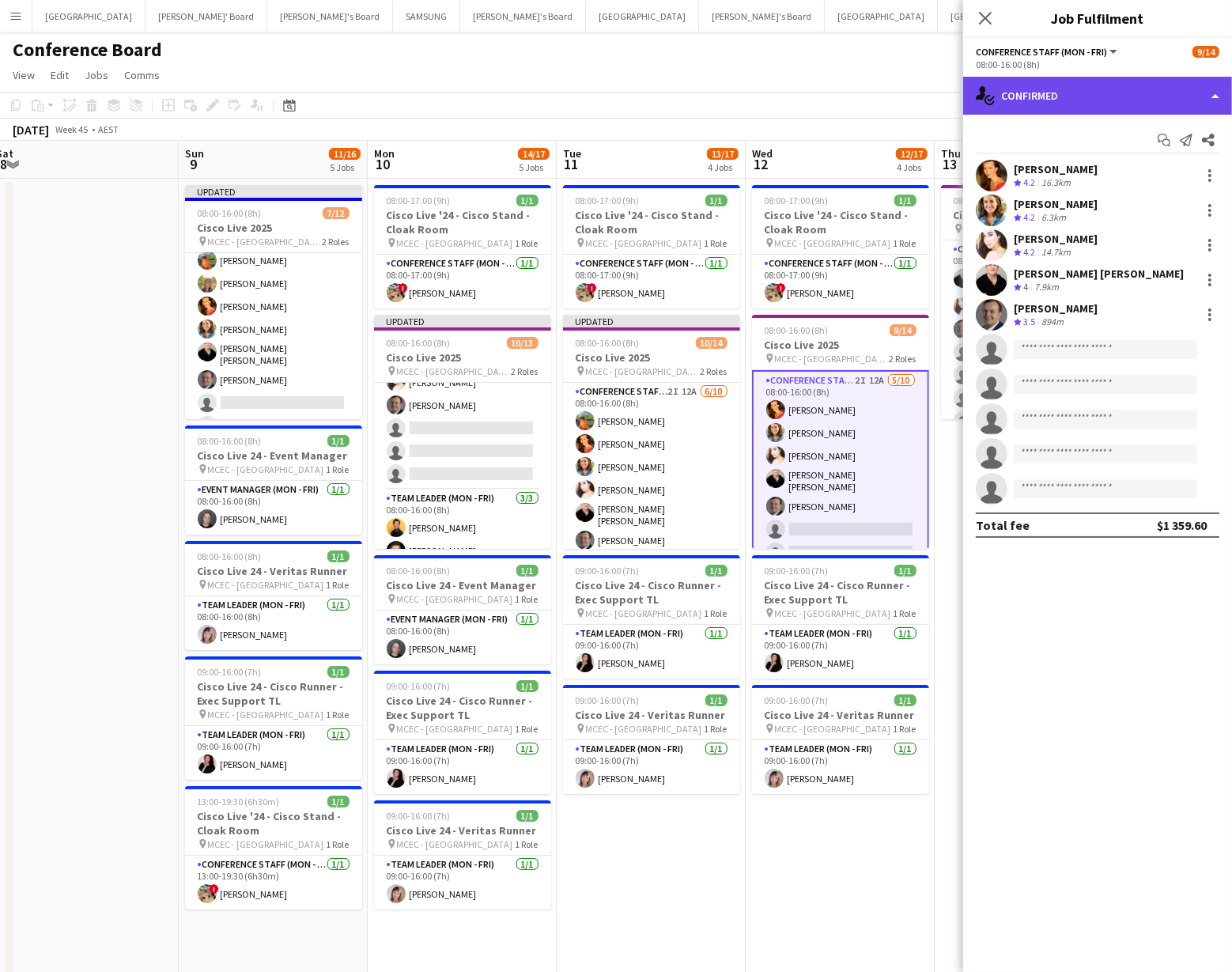
click at [1094, 99] on div "single-neutral-actions-check-2 Confirmed" at bounding box center [1098, 96] width 269 height 38
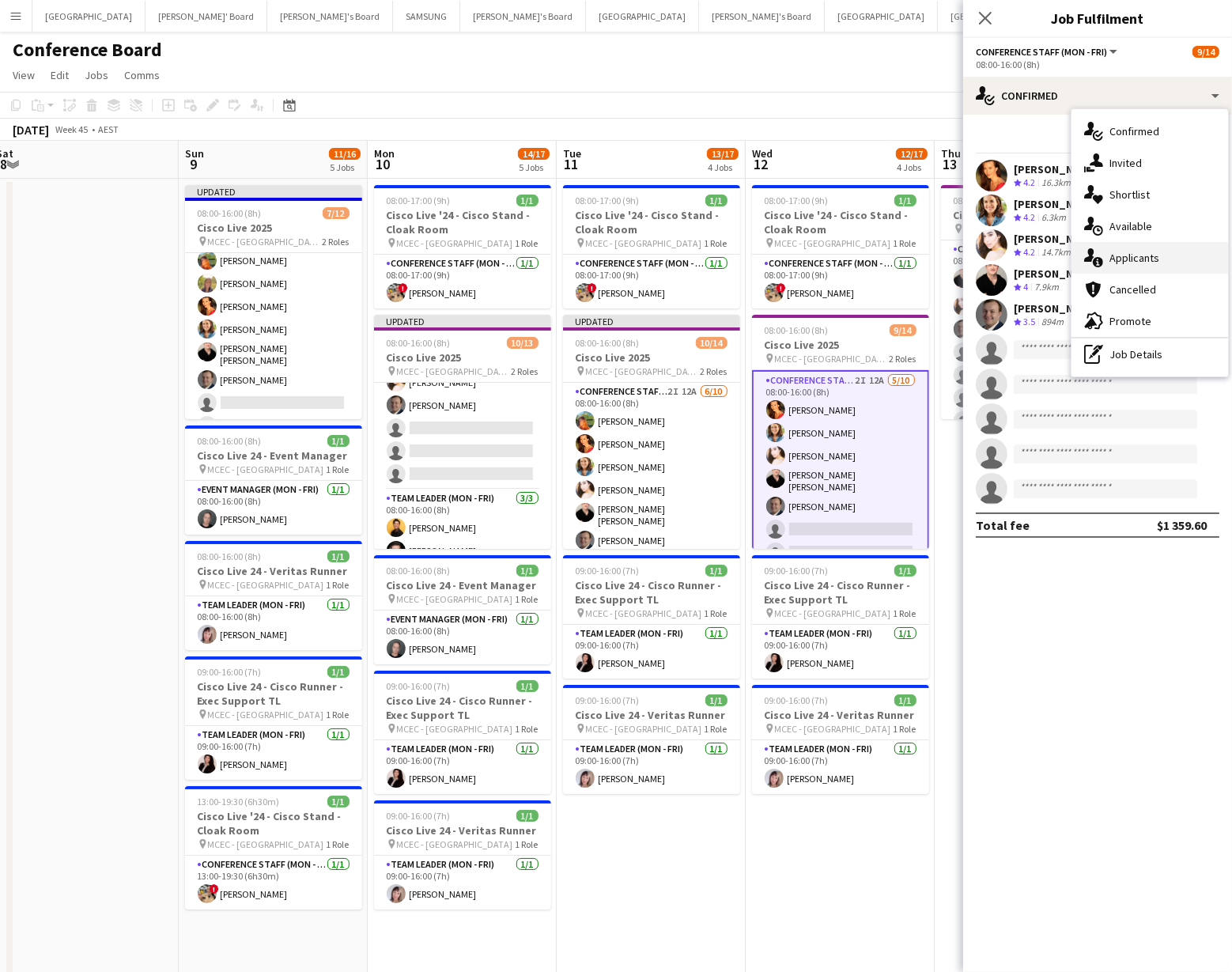
click at [1147, 257] on div "single-neutral-actions-information Applicants" at bounding box center [1149, 257] width 157 height 32
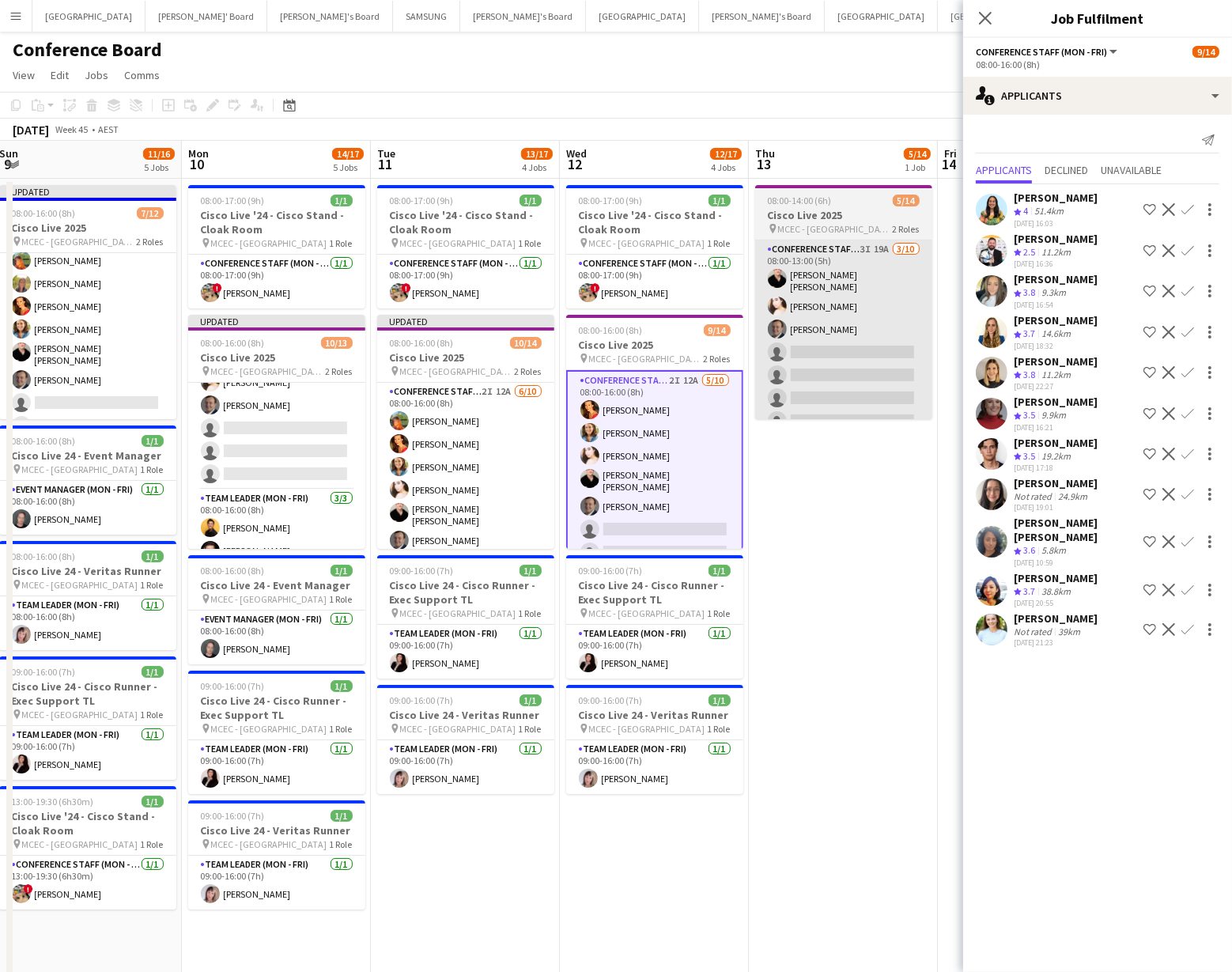
scroll to position [0, 577]
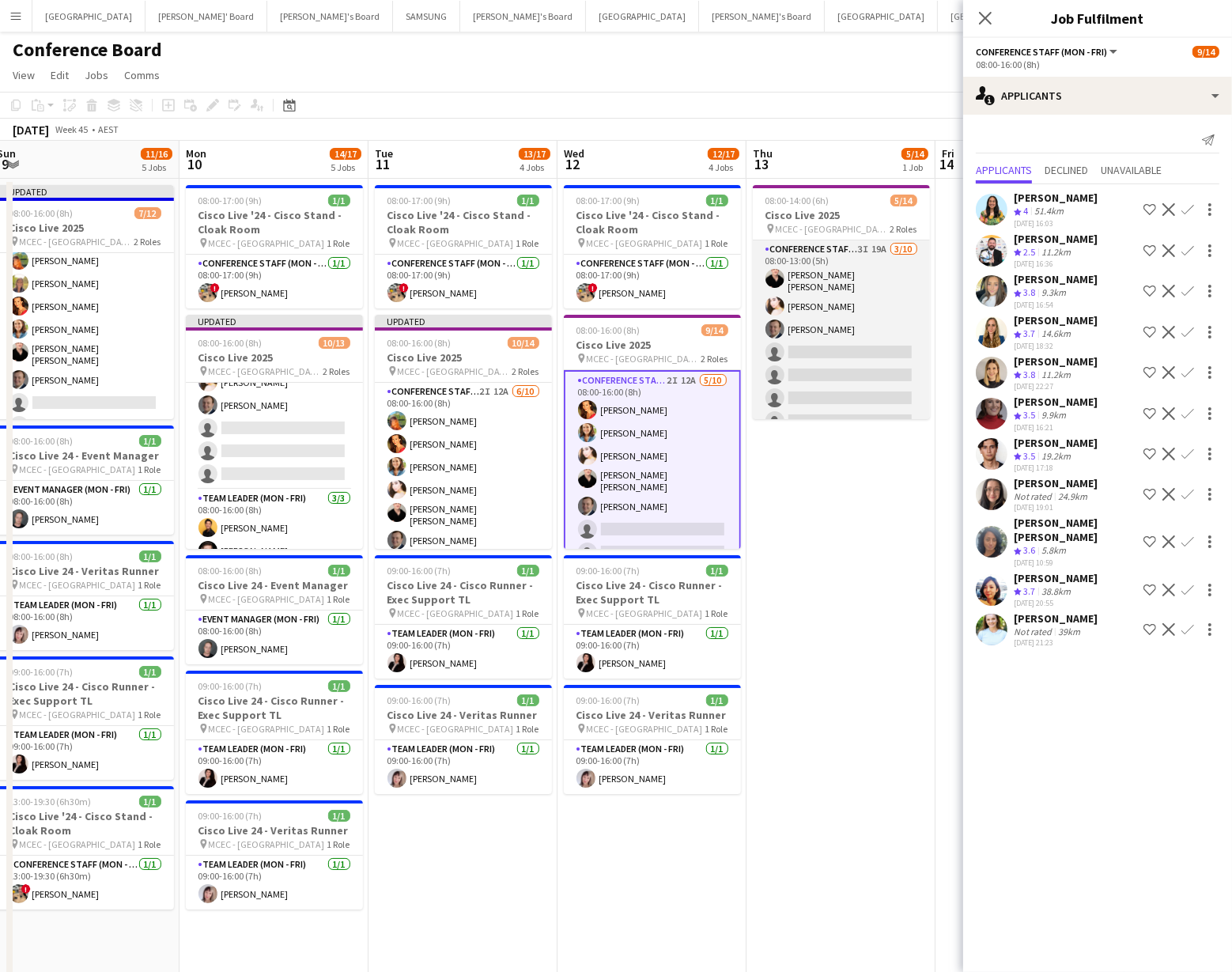
click at [851, 378] on app-card-role "Conference Staff (Mon - Fri) 3I 19A [DATE] 08:00-13:00 (5h) [PERSON_NAME] [PERS…" at bounding box center [841, 373] width 178 height 265
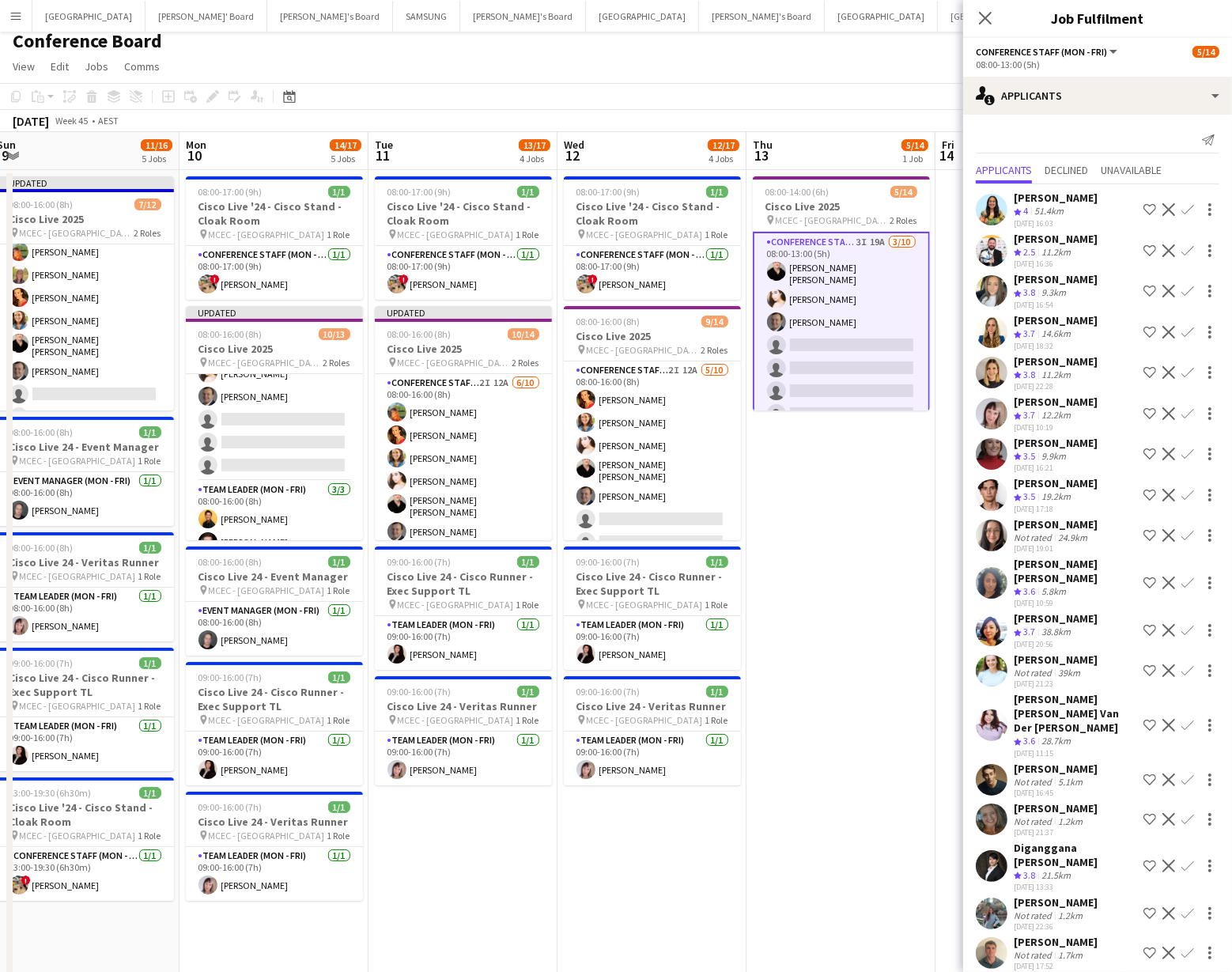
scroll to position [0, 0]
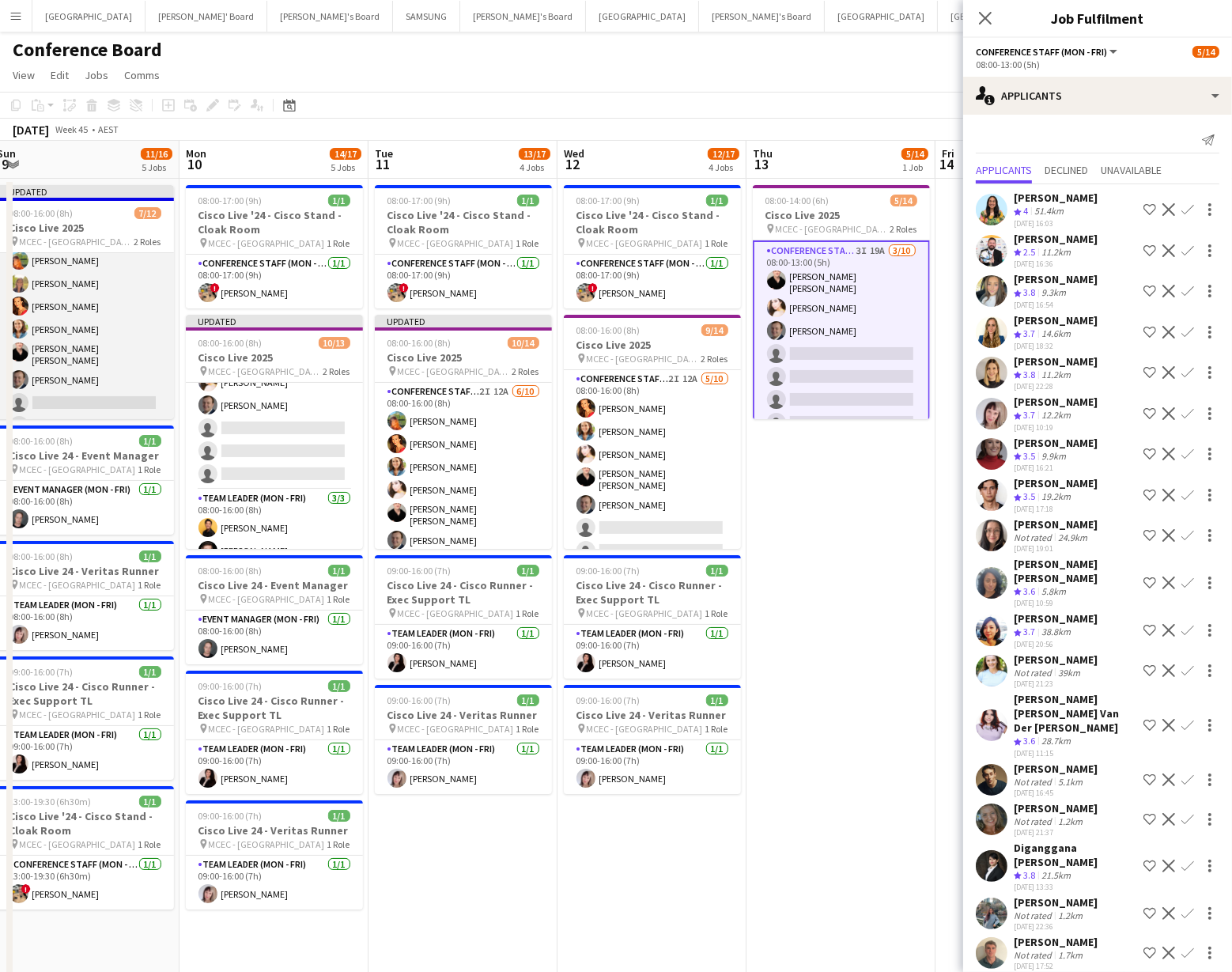
click at [107, 386] on app-card-role "Conference Staff (Mon - Fri) 5I 26A [DATE] 08:00-16:00 (8h) [PERSON_NAME] [PERS…" at bounding box center [85, 354] width 178 height 265
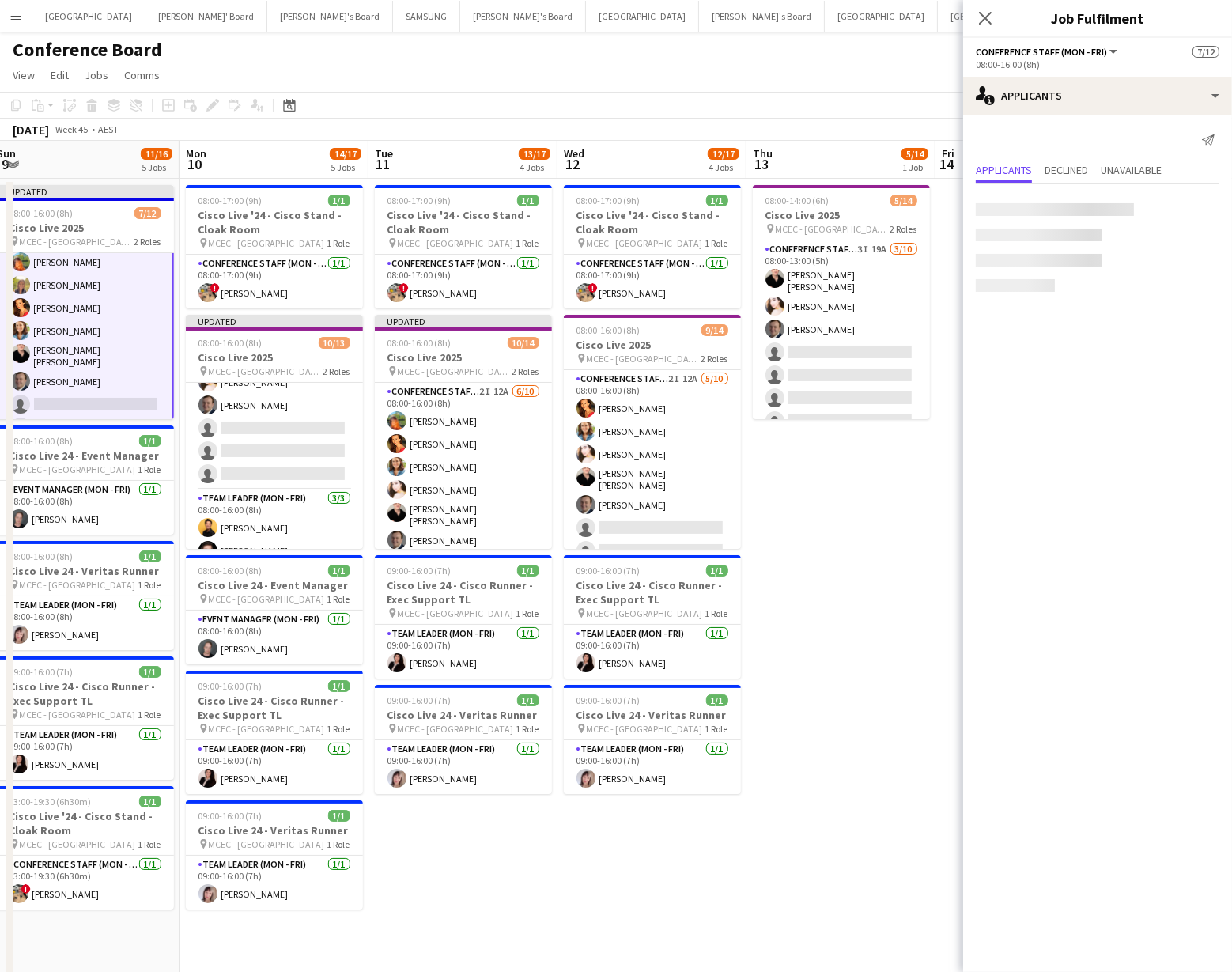
scroll to position [32, 0]
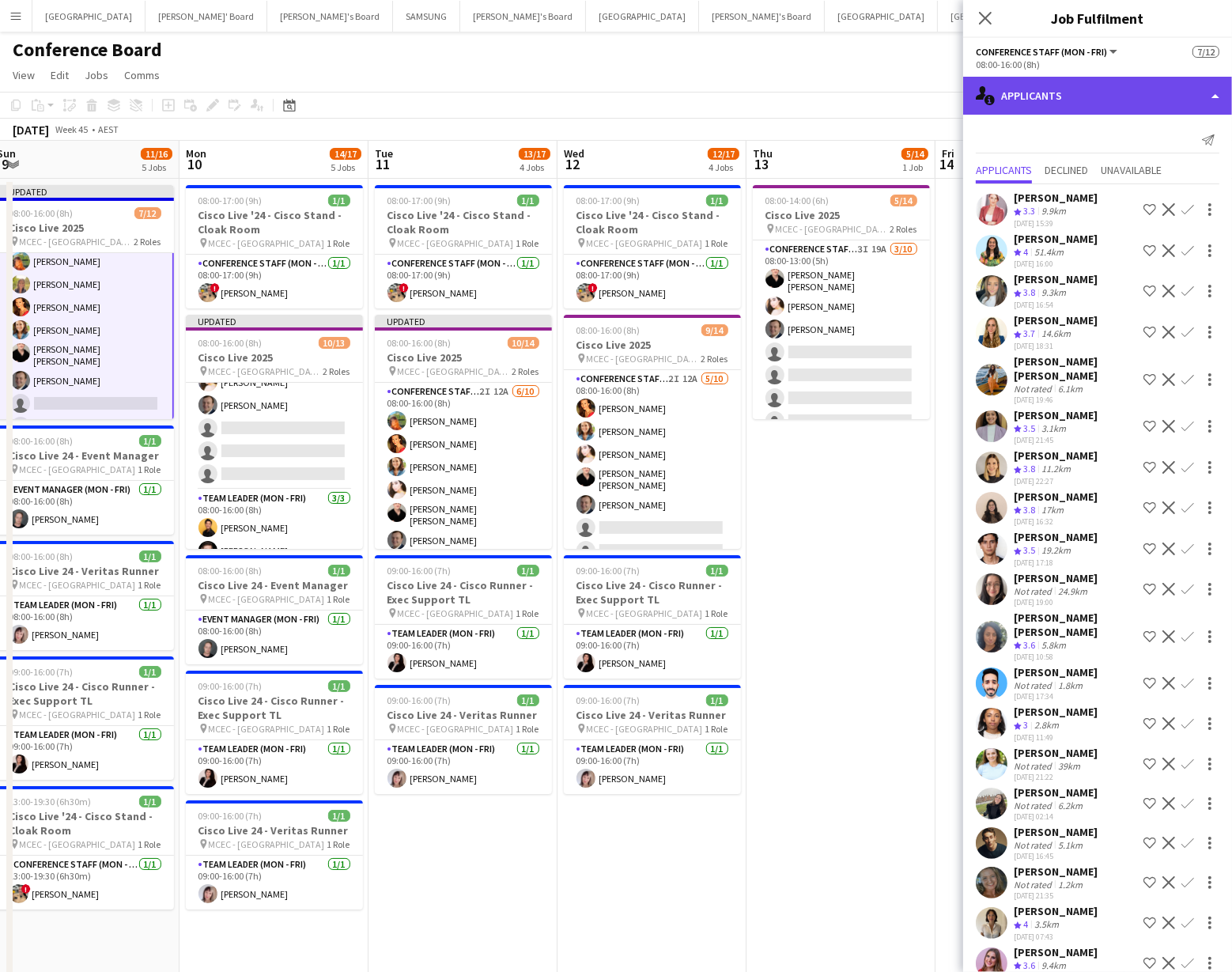
click at [1072, 96] on div "single-neutral-actions-information Applicants" at bounding box center [1098, 96] width 269 height 38
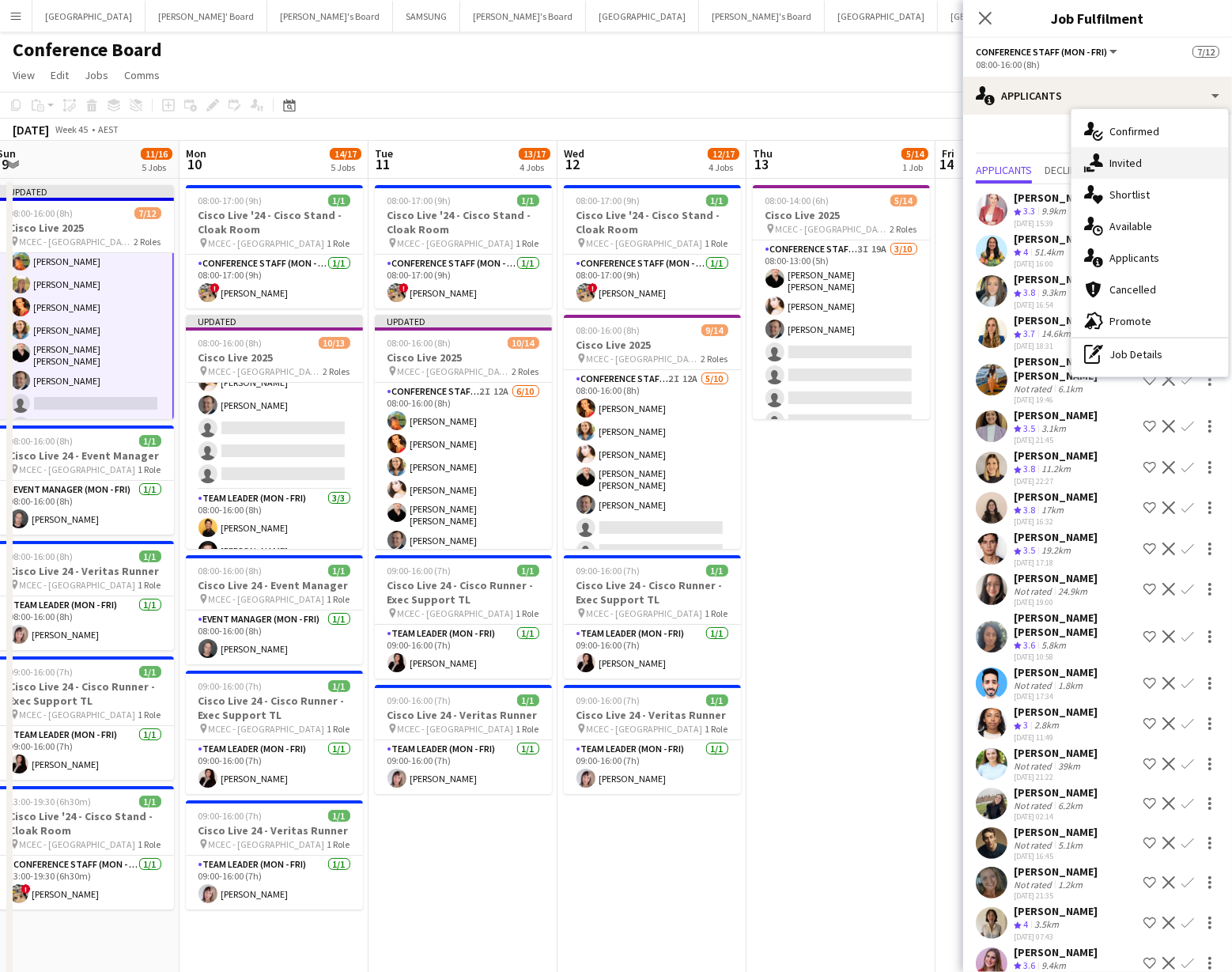
click at [1099, 163] on icon at bounding box center [1097, 160] width 13 height 13
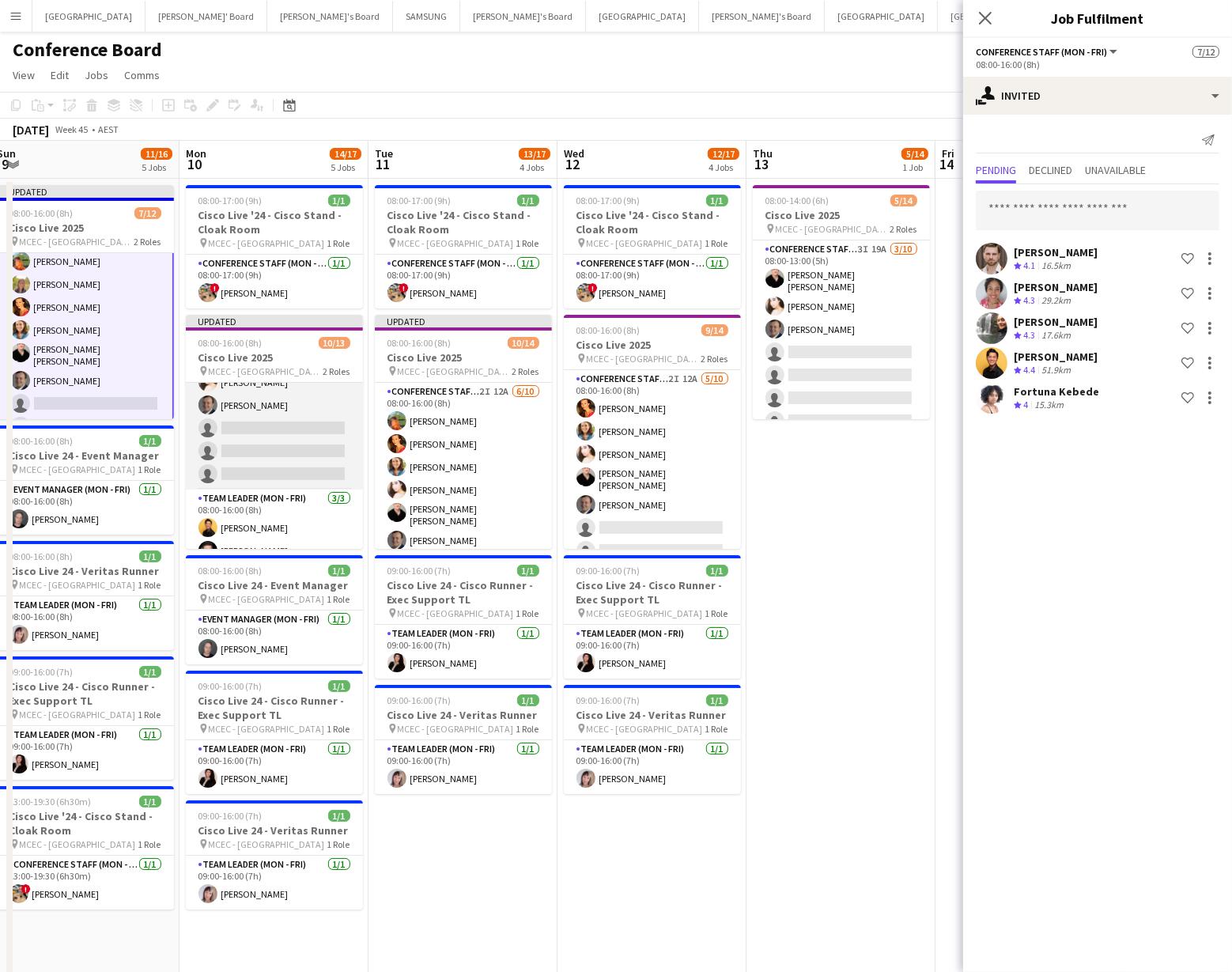
click at [293, 440] on app-card-role "Conference Staff (Mon - Fri) 3I 14A [DATE] 08:00-16:00 (8h) [PERSON_NAME] [PERS…" at bounding box center [275, 357] width 178 height 265
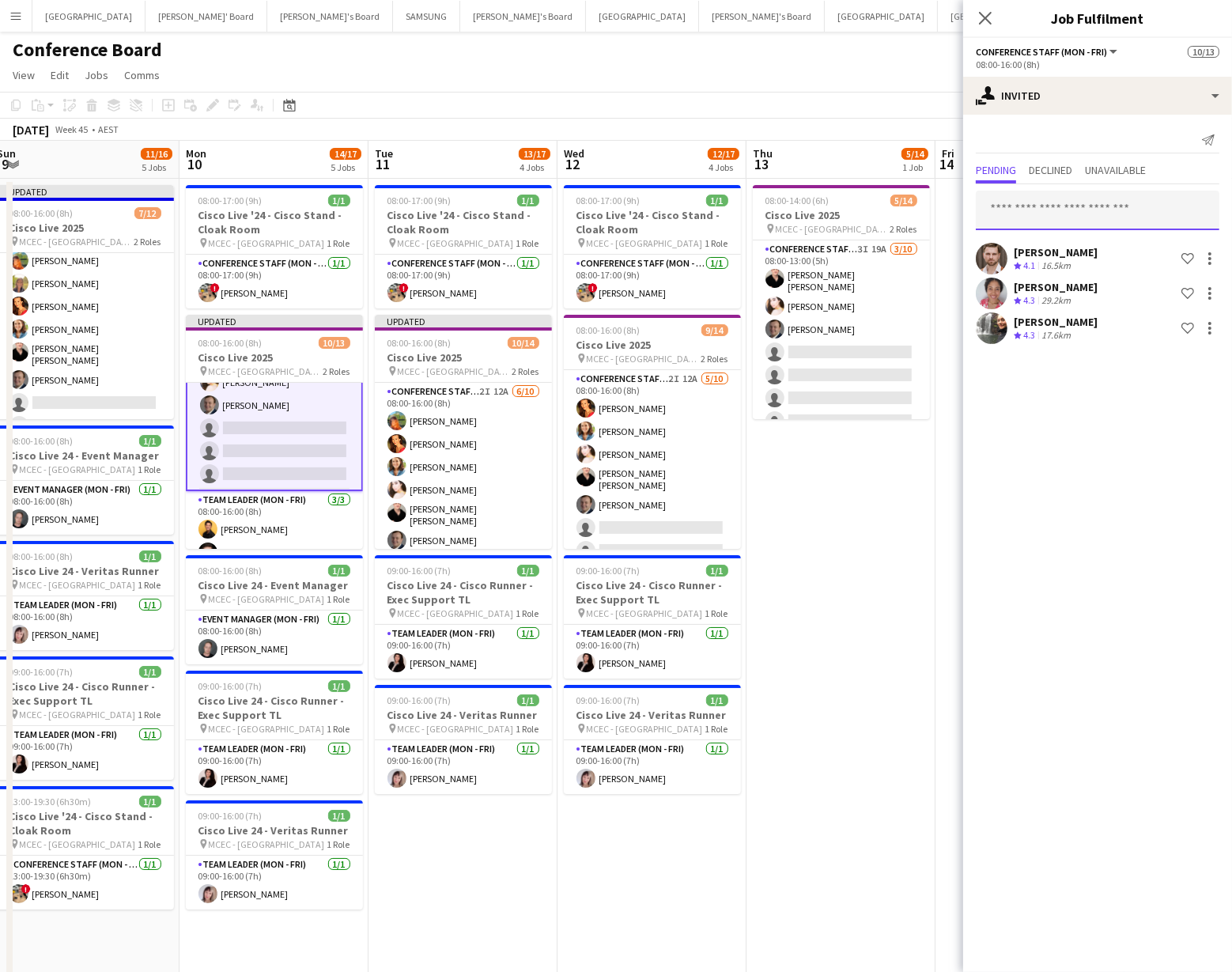
click at [1014, 213] on input "text" at bounding box center [1099, 210] width 244 height 39
type input "******"
click at [1045, 258] on span "[EMAIL_ADDRESS][DOMAIN_NAME]" at bounding box center [1098, 261] width 218 height 12
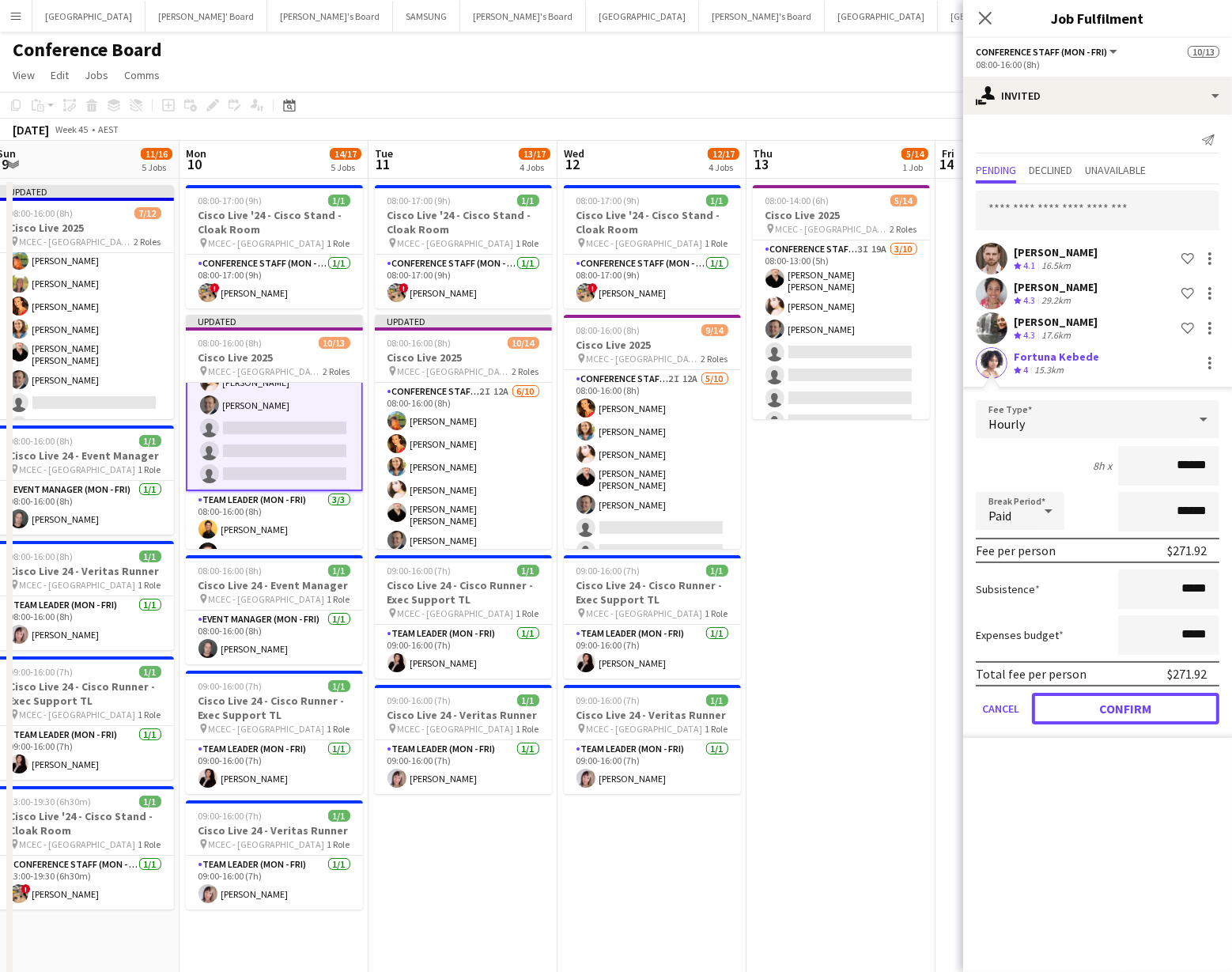
click at [1141, 712] on button "Confirm" at bounding box center [1125, 709] width 187 height 32
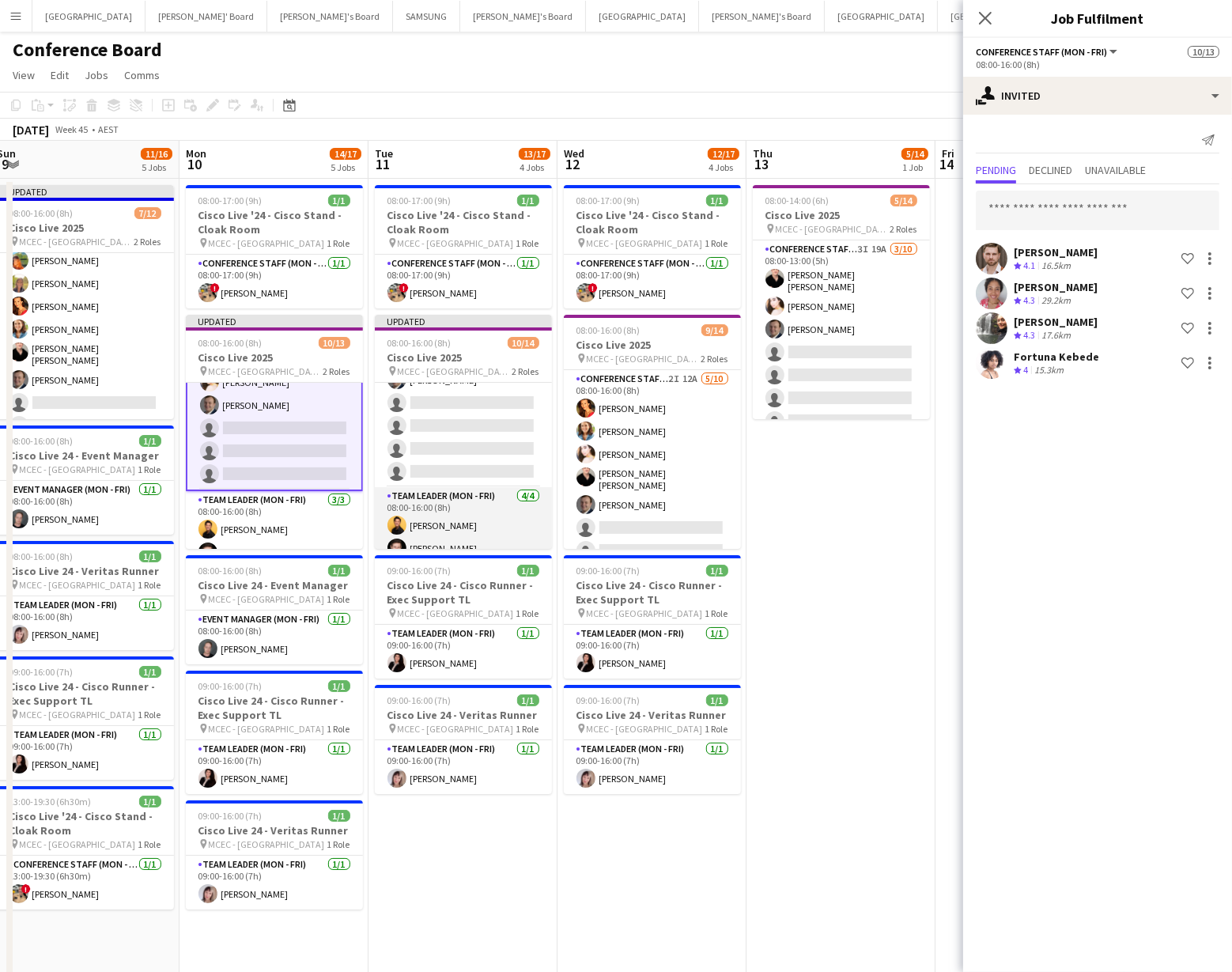
scroll to position [162, 0]
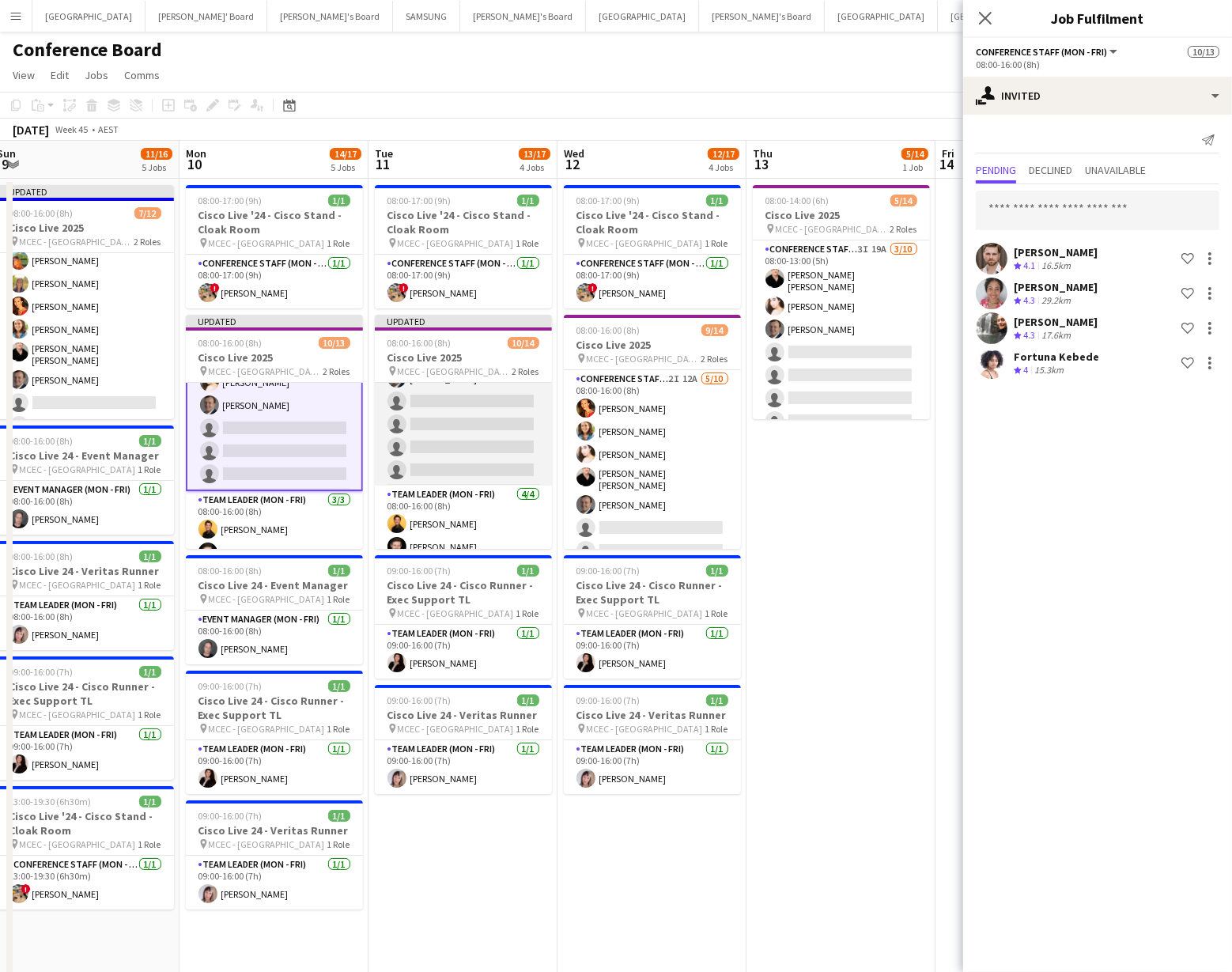
click at [454, 449] on app-card-role "Conference Staff (Mon - Fri) 2I 12A [DATE] 08:00-16:00 (8h) [PERSON_NAME] [PERS…" at bounding box center [463, 353] width 178 height 265
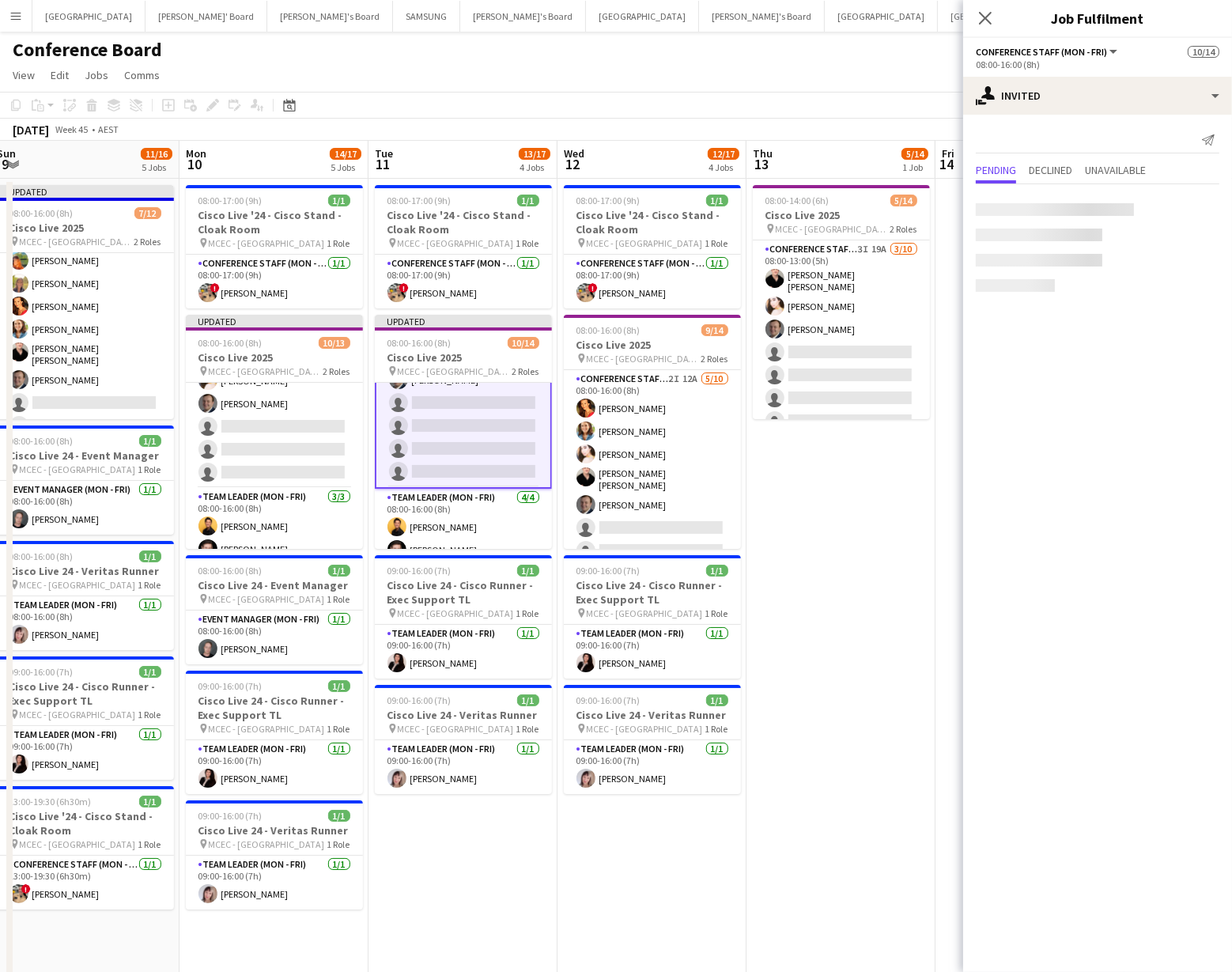
scroll to position [164, 0]
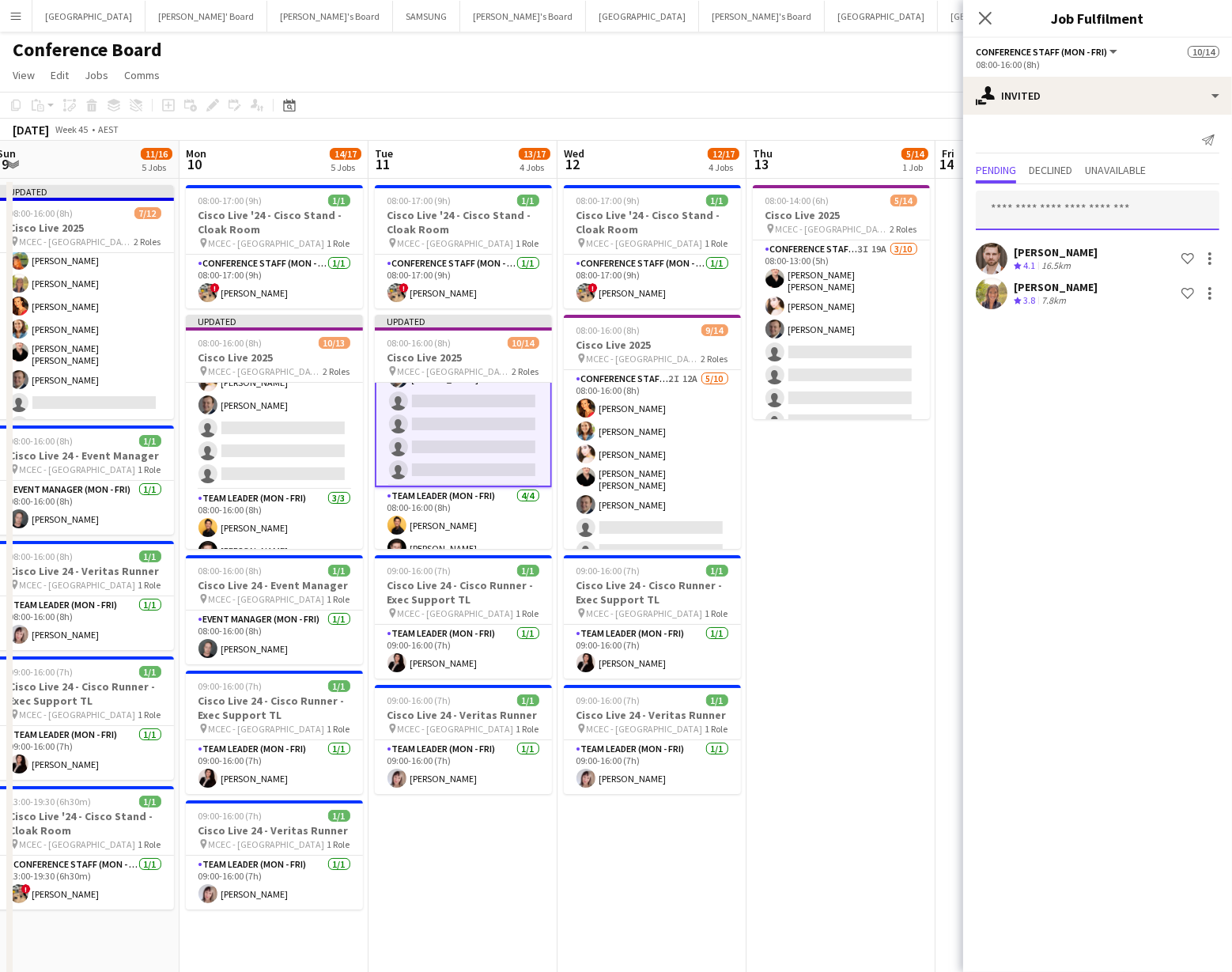
click at [1031, 213] on input "text" at bounding box center [1099, 210] width 244 height 39
type input "***"
click at [1039, 256] on span "[EMAIL_ADDRESS][DOMAIN_NAME]" at bounding box center [1098, 261] width 218 height 12
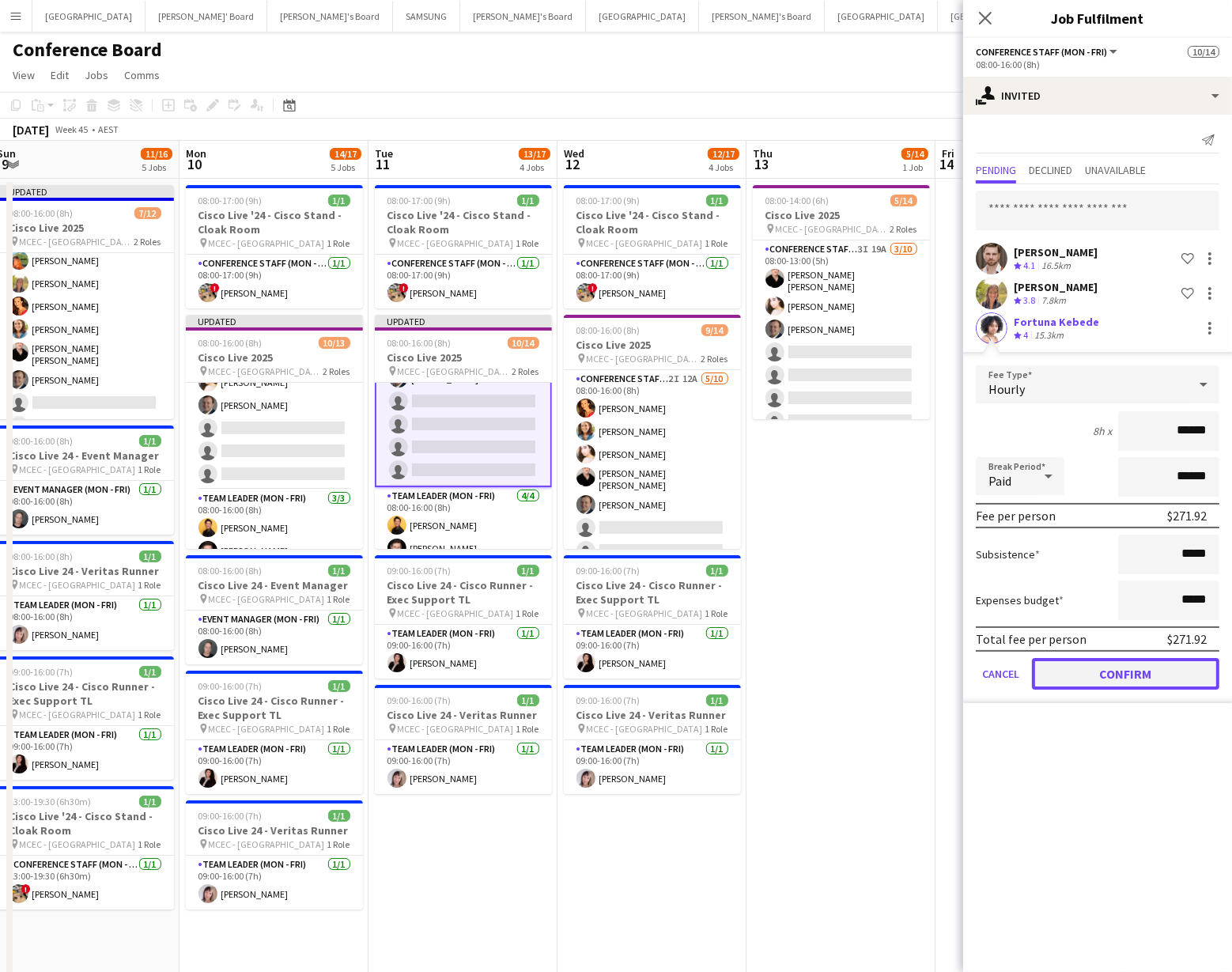
click at [1102, 671] on button "Confirm" at bounding box center [1125, 673] width 187 height 32
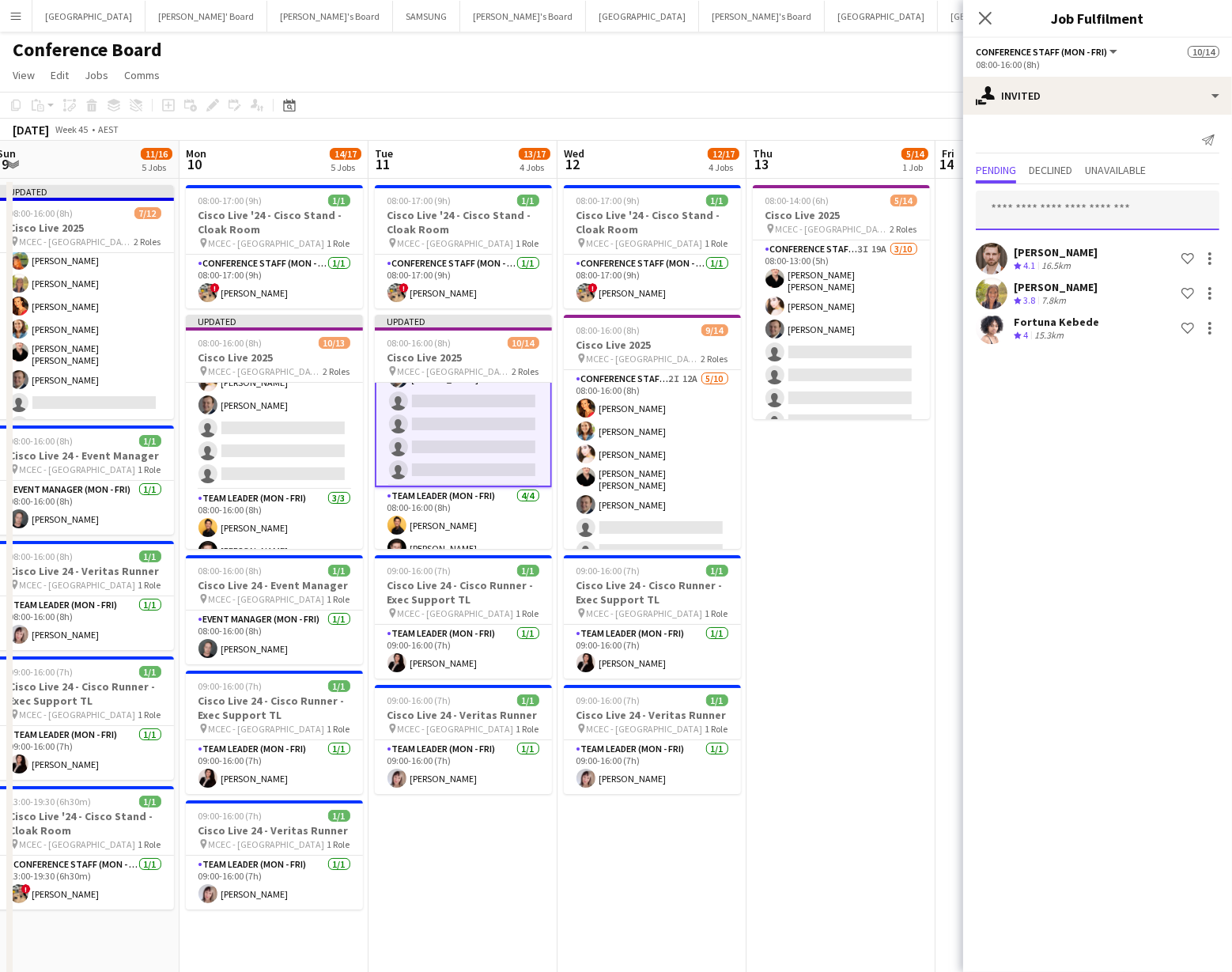
click at [1017, 222] on input "text" at bounding box center [1099, 210] width 244 height 39
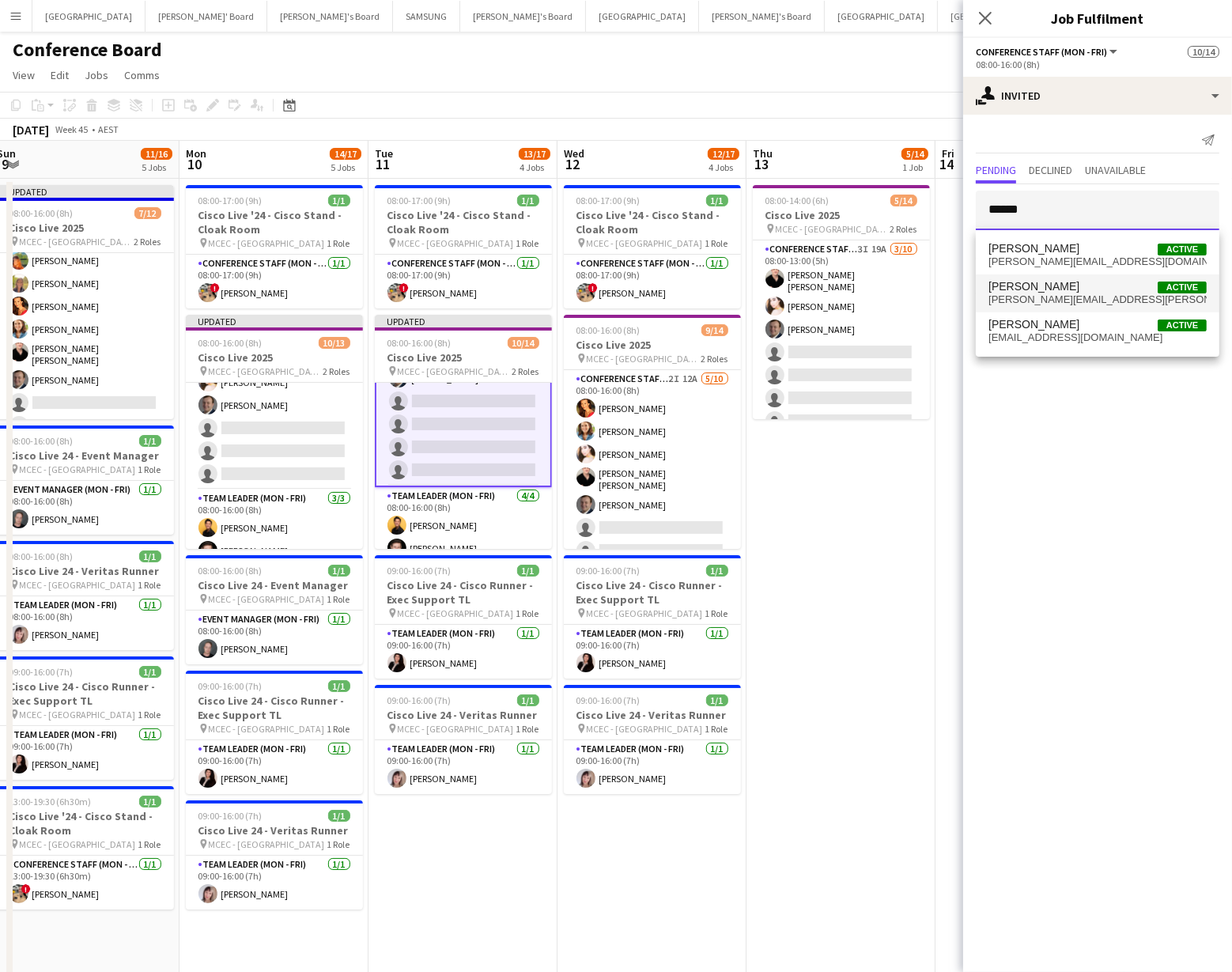
type input "******"
click at [1044, 291] on span "[PERSON_NAME]" at bounding box center [1034, 287] width 91 height 13
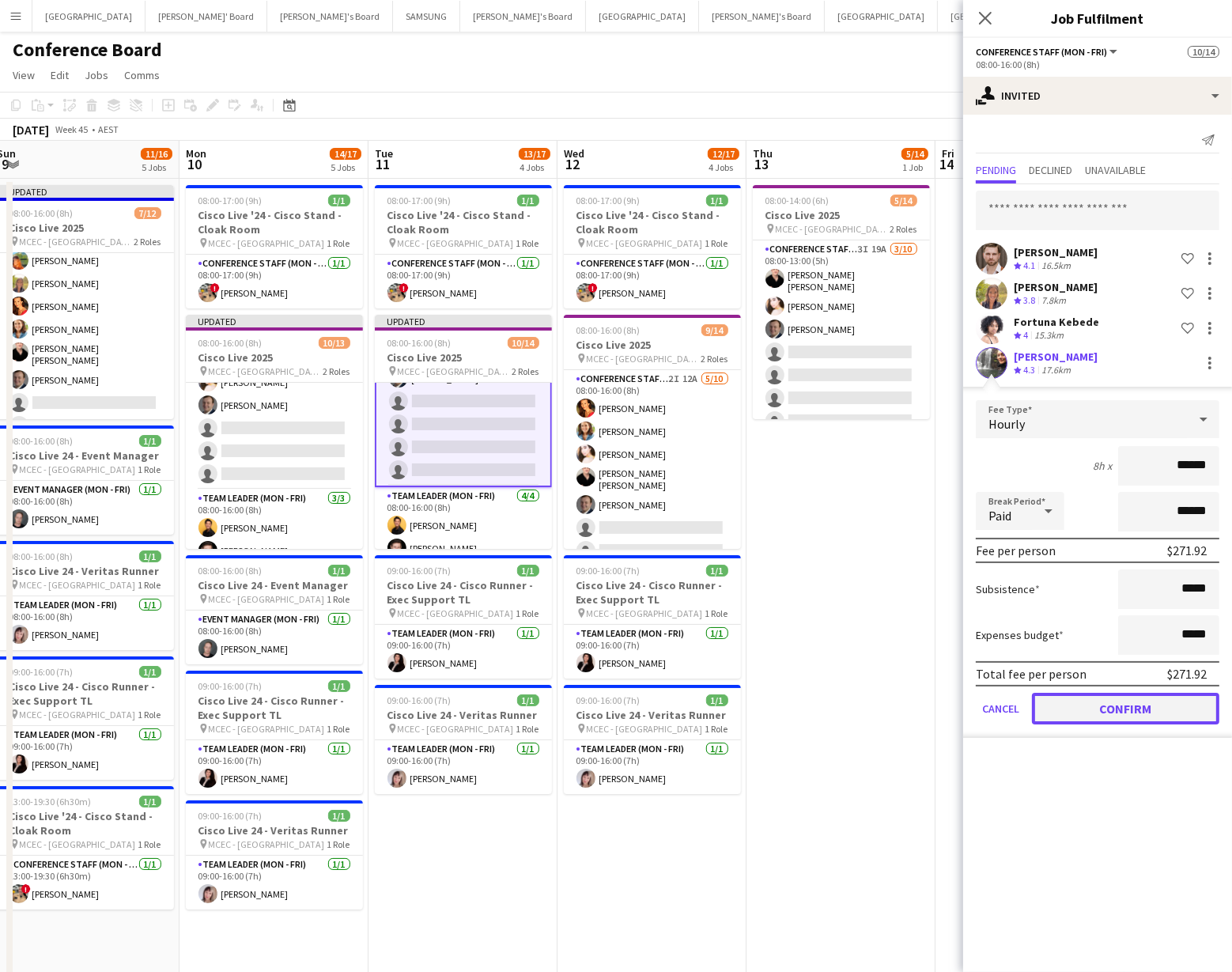
click at [1125, 709] on button "Confirm" at bounding box center [1125, 709] width 187 height 32
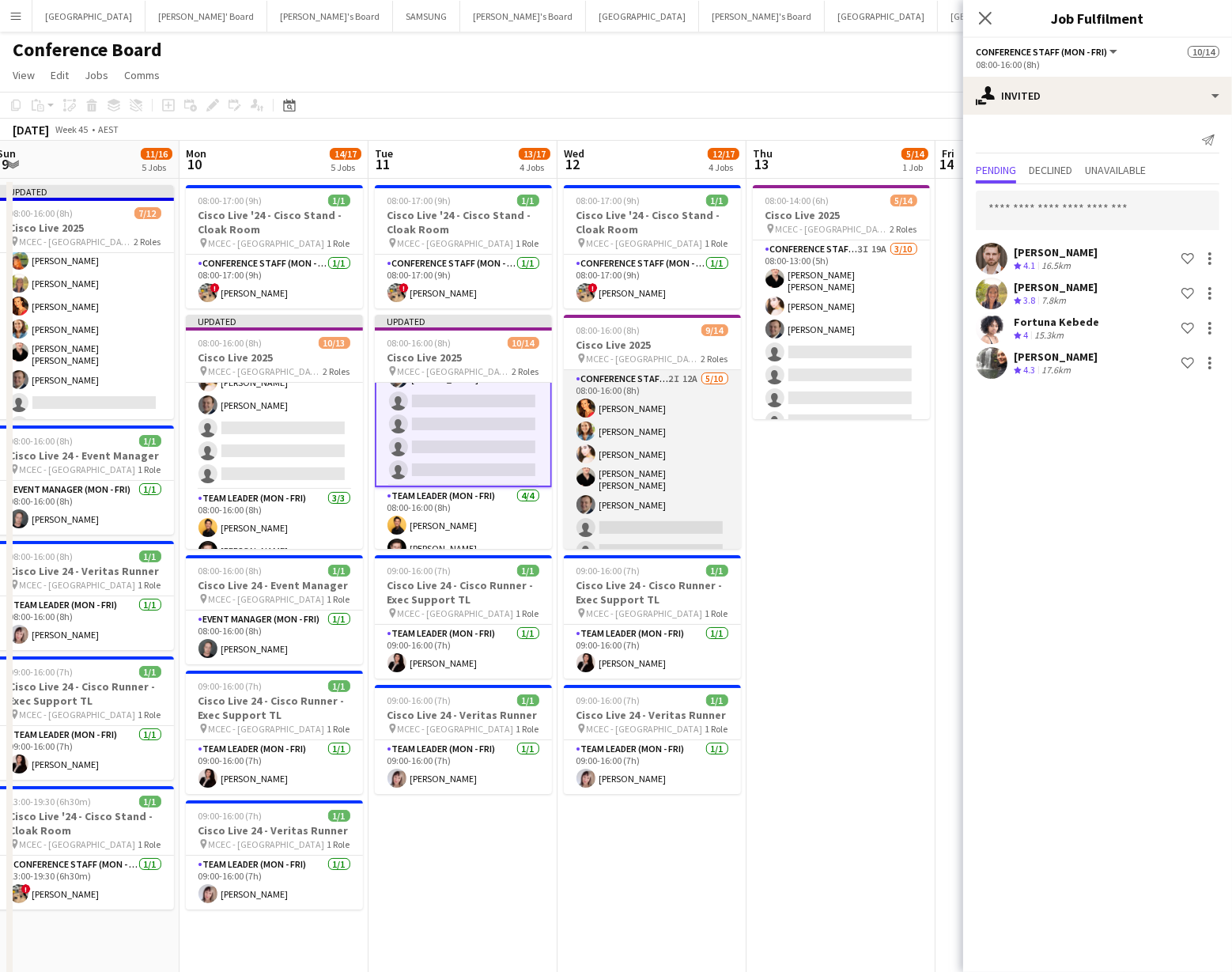
click at [662, 529] on app-card-role "Conference Staff (Mon - Fri) 2I 12A [DATE] 08:00-16:00 (8h) [PERSON_NAME] [PERS…" at bounding box center [652, 503] width 178 height 265
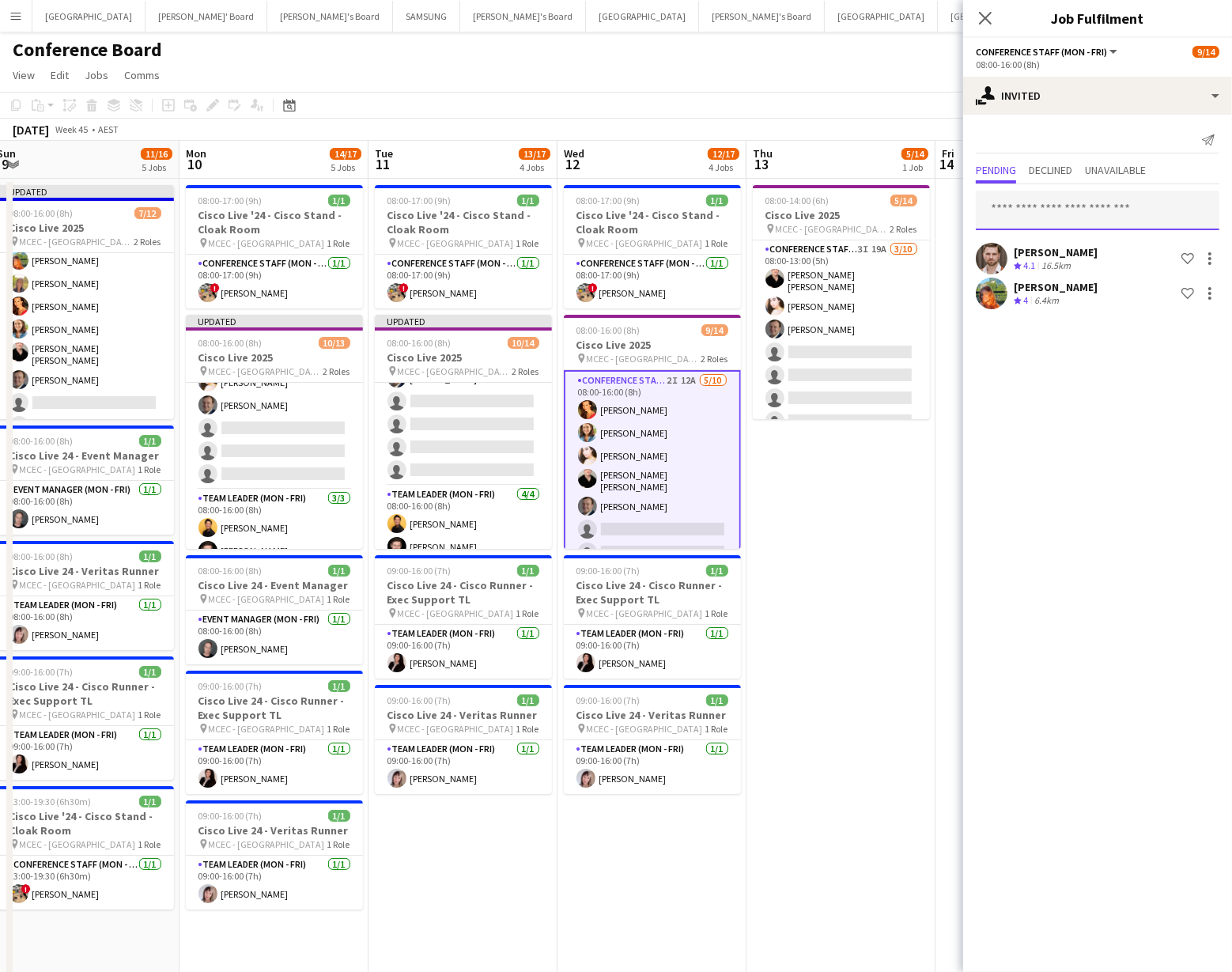
click at [1017, 210] on input "text" at bounding box center [1099, 210] width 244 height 39
type input "*"
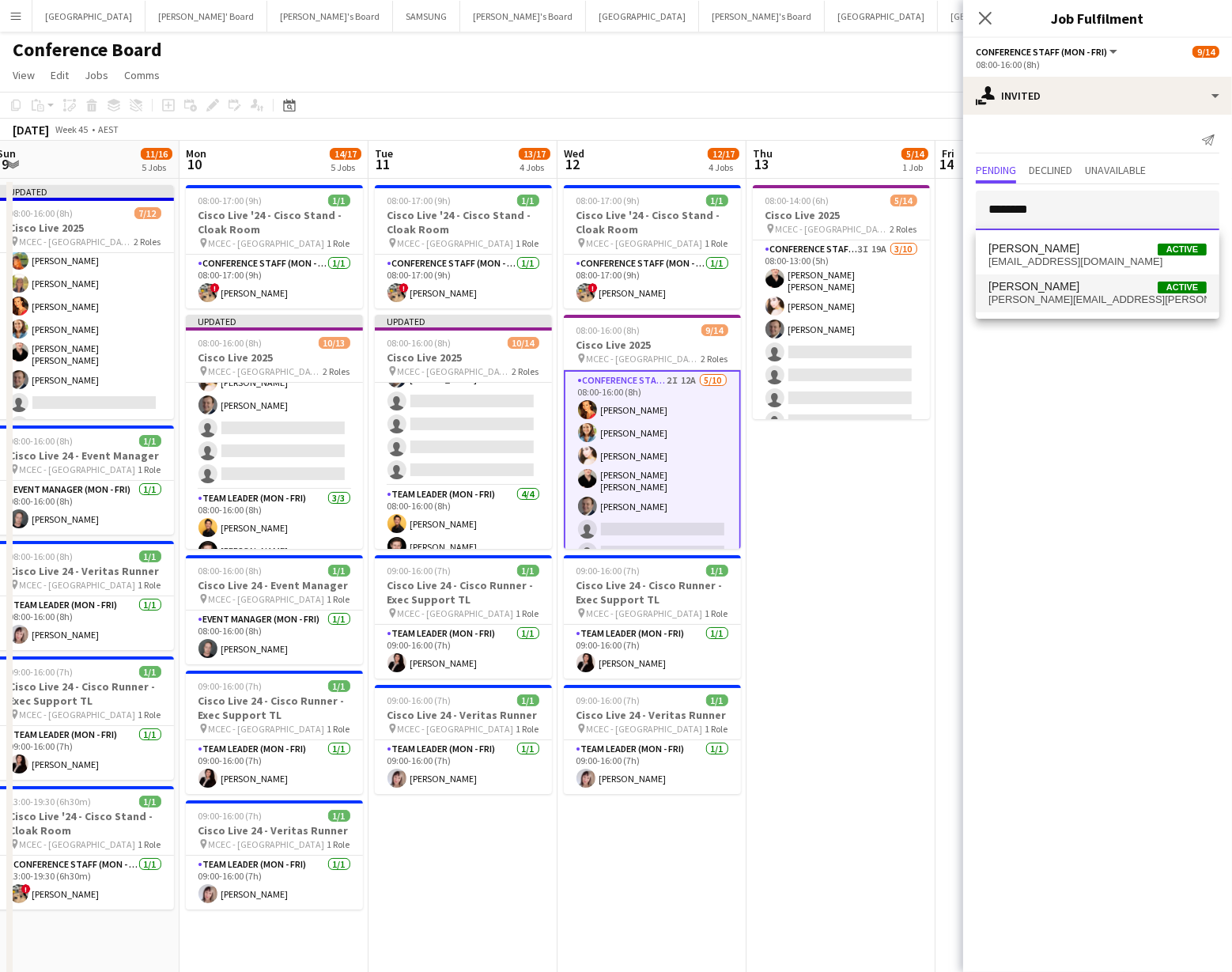
type input "********"
click at [1015, 297] on span "[PERSON_NAME][EMAIL_ADDRESS][PERSON_NAME][DOMAIN_NAME]" at bounding box center [1098, 300] width 218 height 12
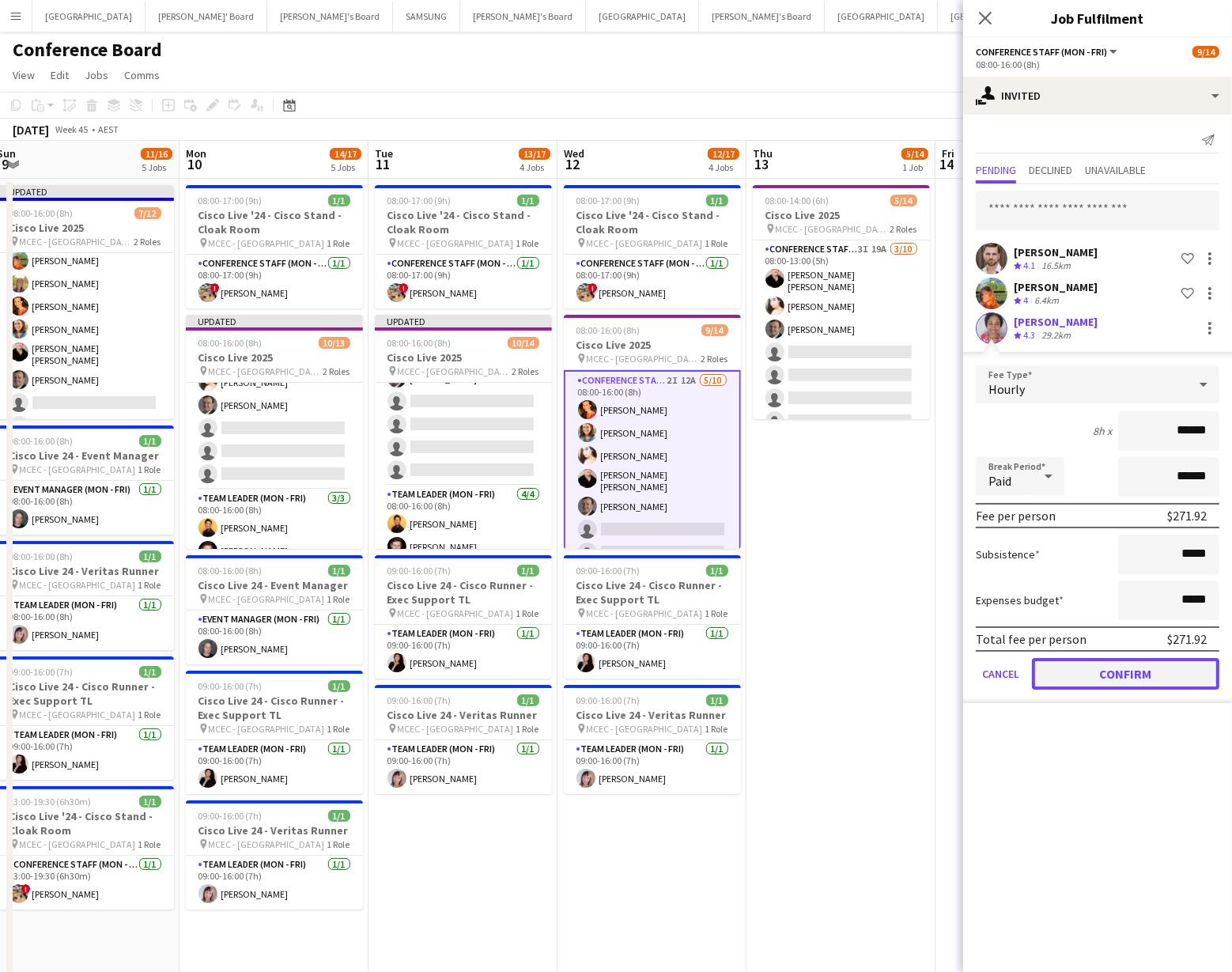
click at [1154, 664] on button "Confirm" at bounding box center [1125, 673] width 187 height 32
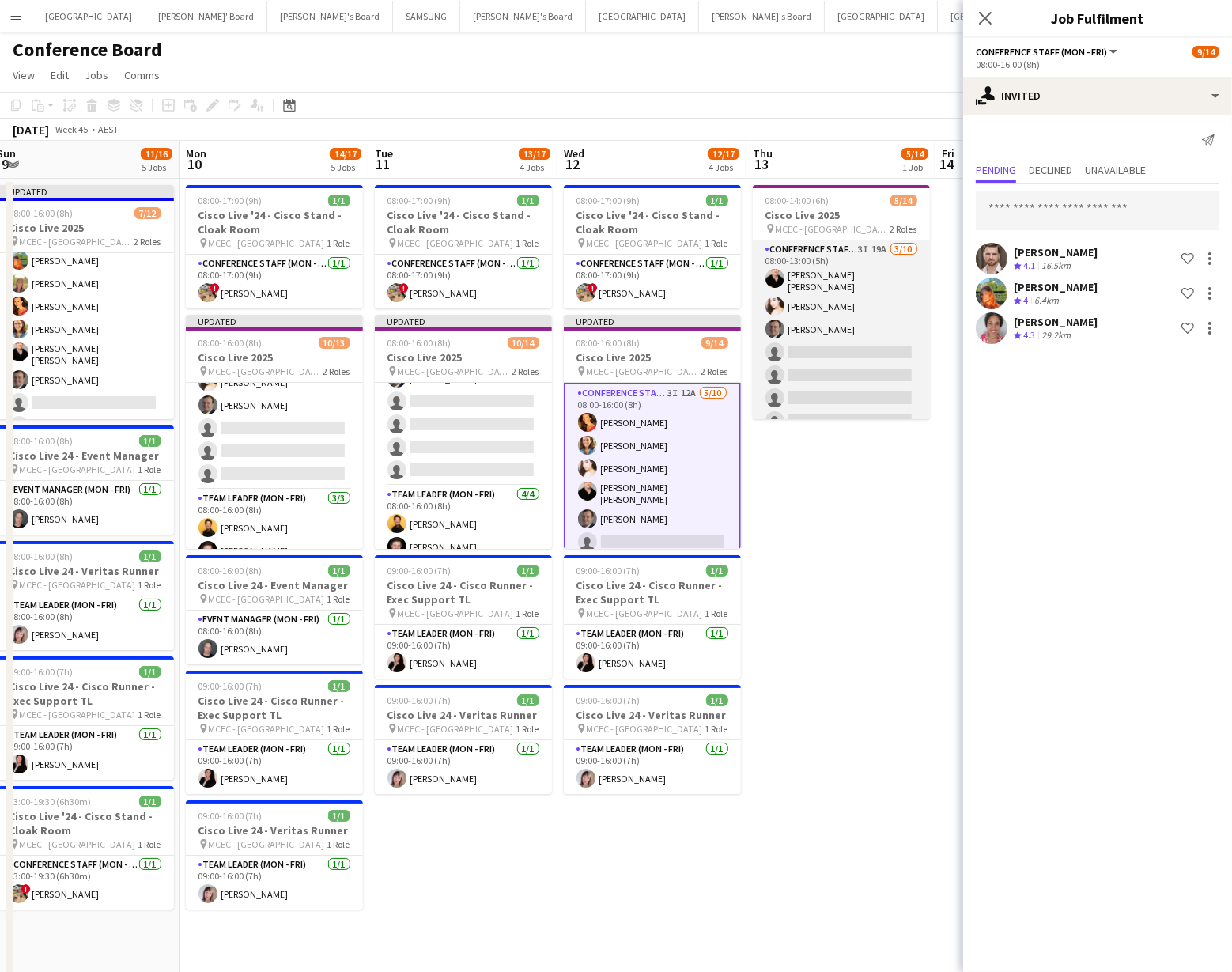
click at [809, 344] on app-card-role "Conference Staff (Mon - Fri) 3I 19A [DATE] 08:00-13:00 (5h) [PERSON_NAME] [PERS…" at bounding box center [841, 373] width 178 height 265
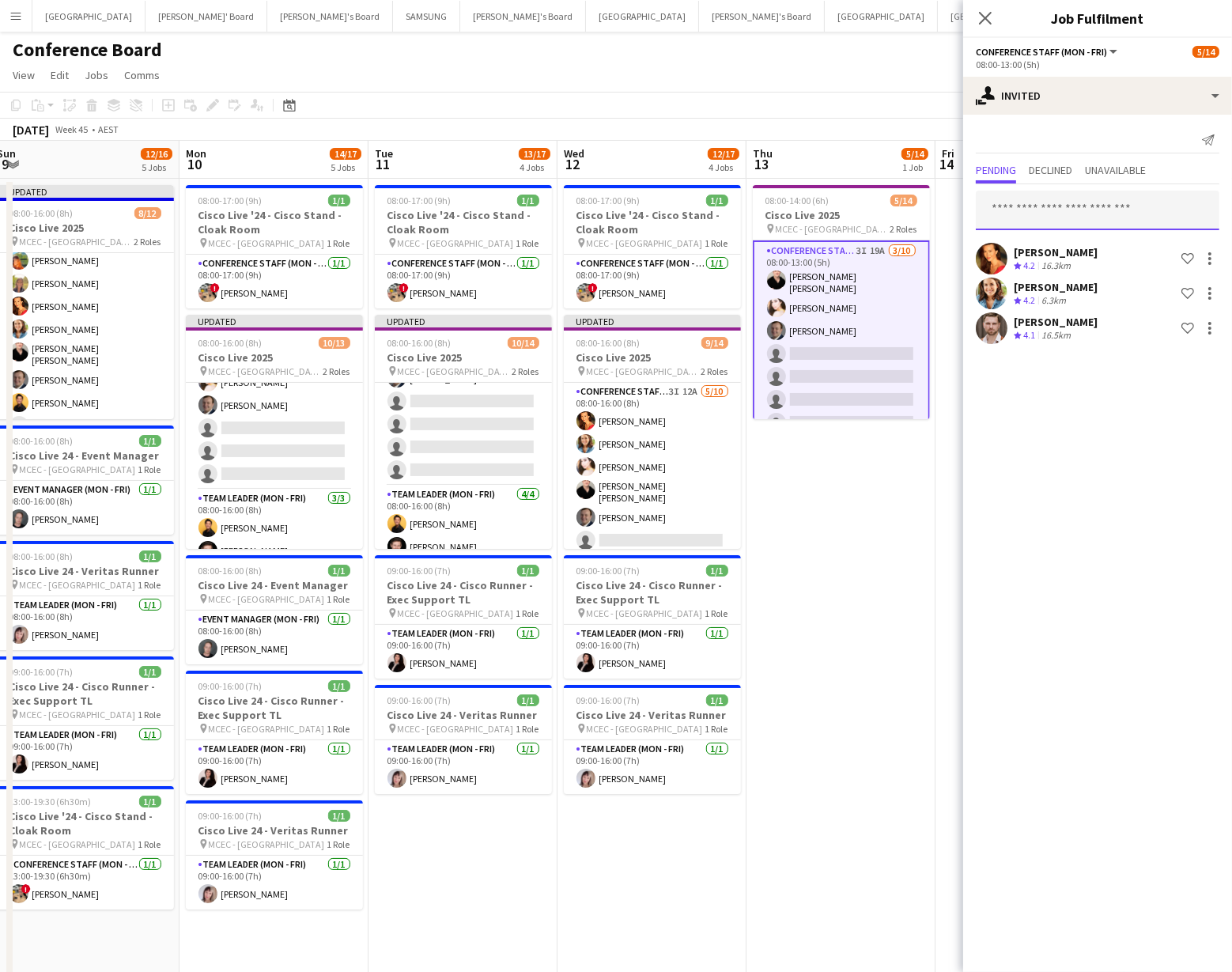
click at [1008, 200] on input "text" at bounding box center [1099, 210] width 244 height 39
type input "*****"
click at [1030, 260] on span "[PERSON_NAME][EMAIL_ADDRESS][PERSON_NAME][DOMAIN_NAME]" at bounding box center [1098, 261] width 218 height 12
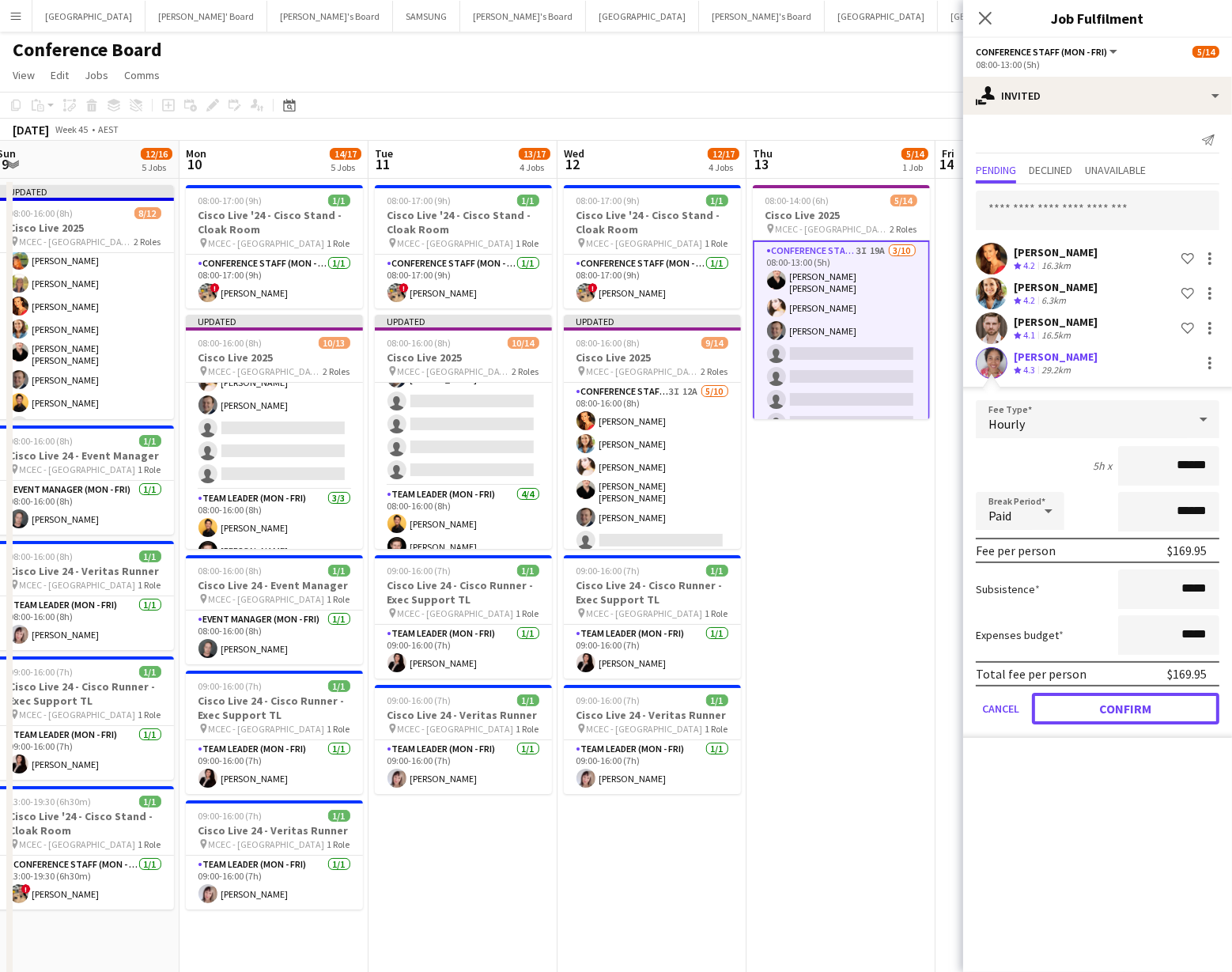
click at [1137, 712] on button "Confirm" at bounding box center [1125, 709] width 187 height 32
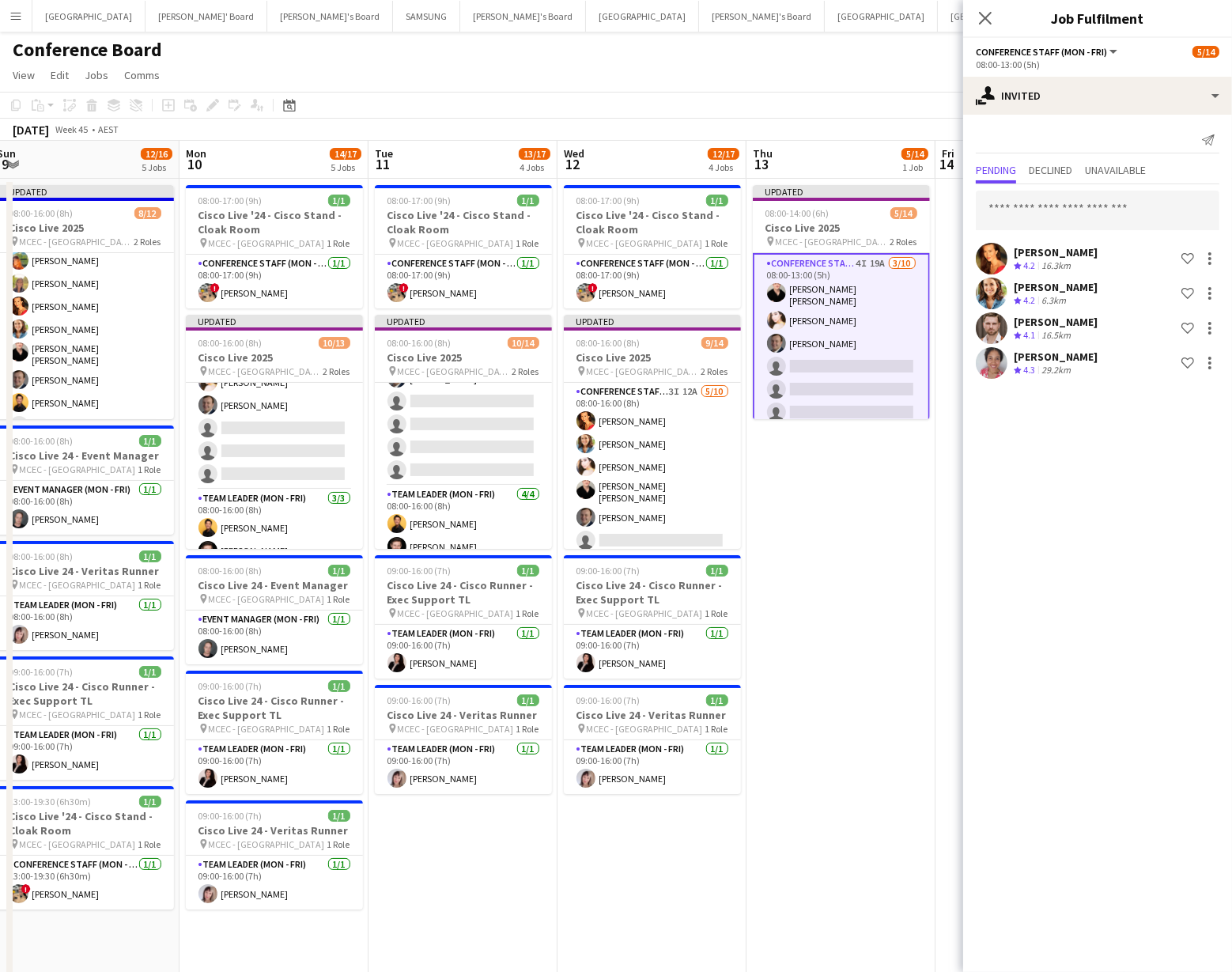
click at [823, 491] on app-date-cell "Updated 08:00-14:00 (6h) 5/14 Cisco Live 2025 pin MCEC - Melbourne 2 Roles Conf…" at bounding box center [841, 878] width 189 height 1398
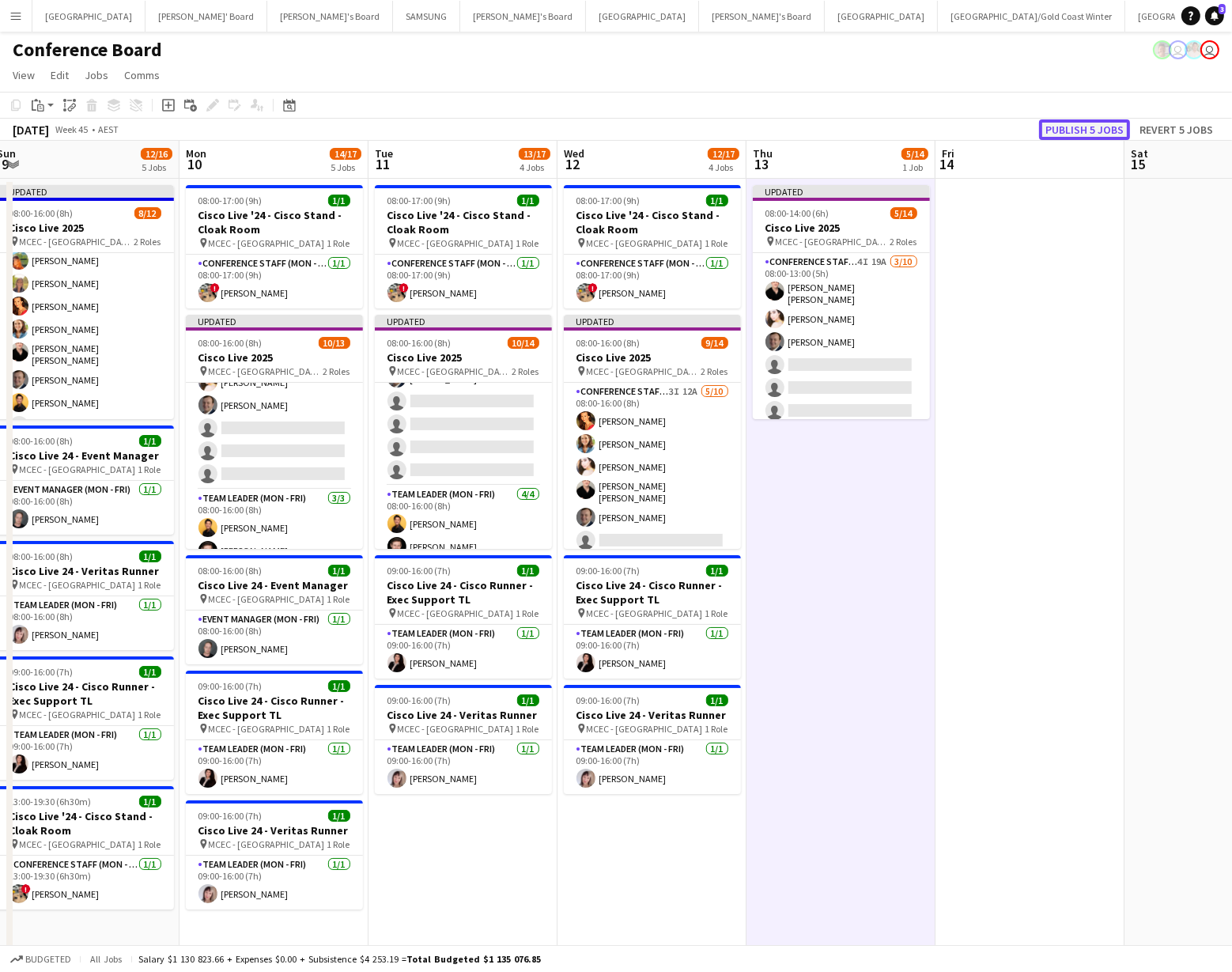
click at [1072, 132] on button "Publish 5 jobs" at bounding box center [1084, 129] width 91 height 20
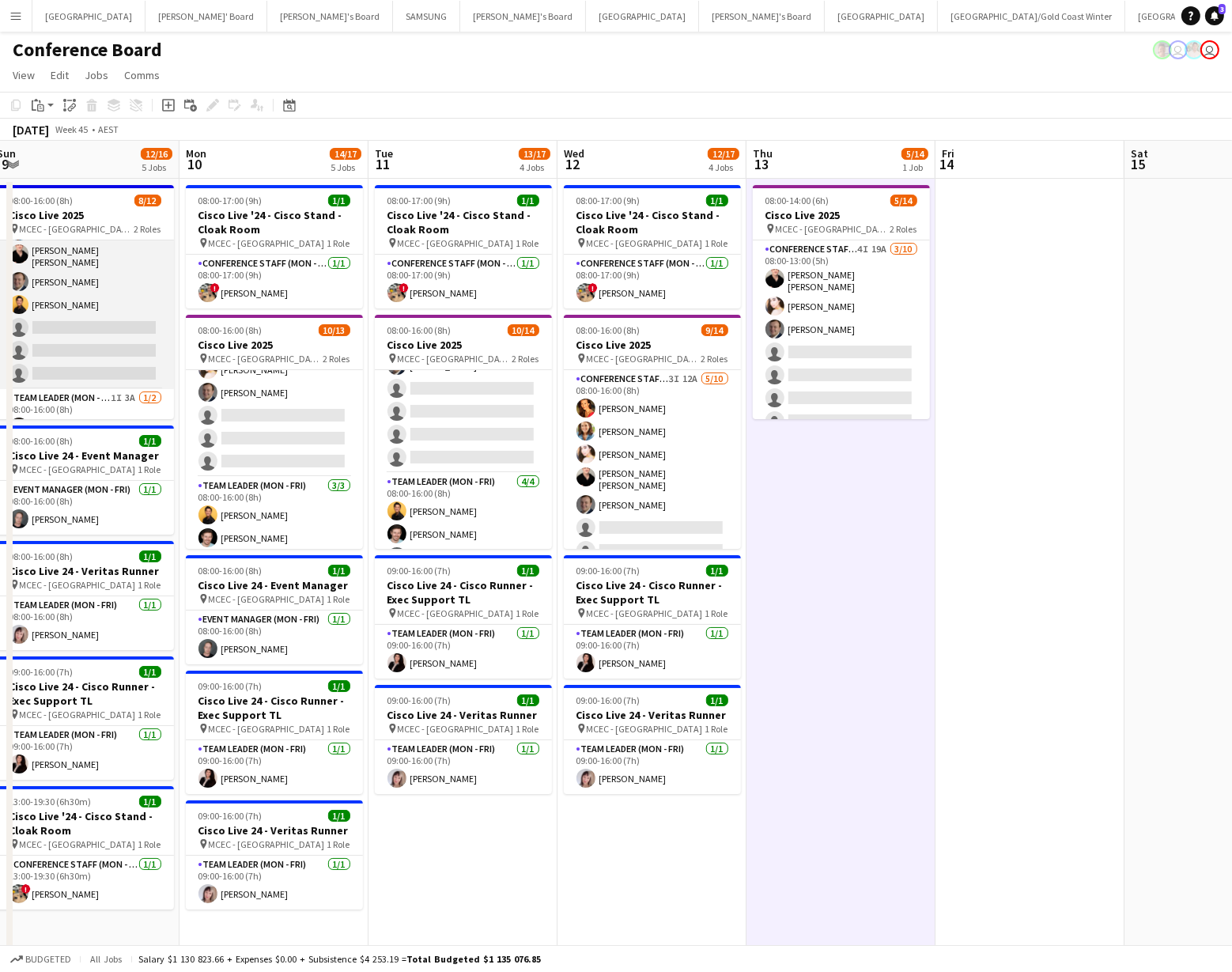
scroll to position [110, 0]
click at [74, 352] on app-card-role "Conference Staff ([PERSON_NAME]) 4I 26A [DATE] 08:00-16:00 (8h) [PERSON_NAME] […" at bounding box center [85, 263] width 178 height 265
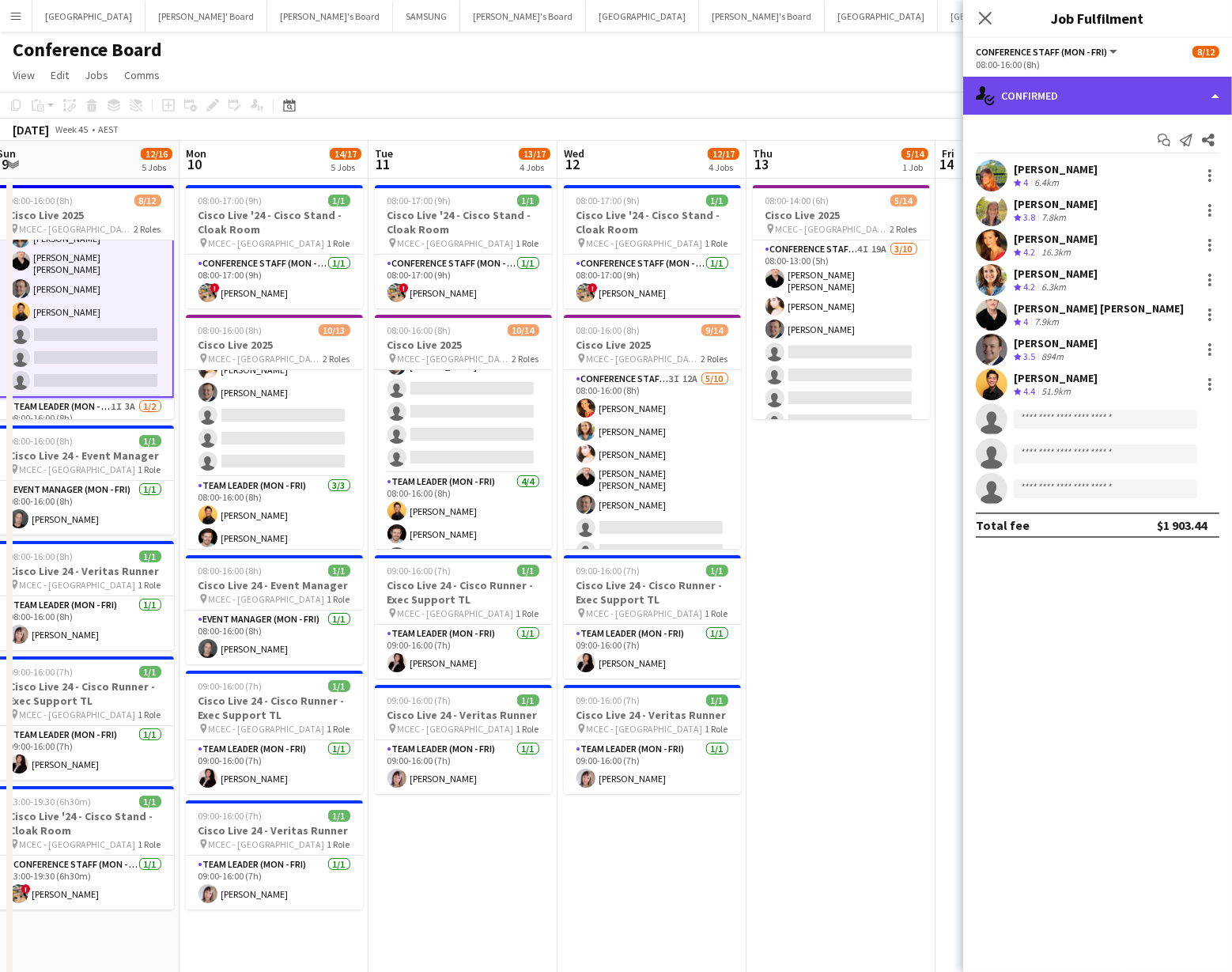
click at [1045, 101] on div "single-neutral-actions-check-2 Confirmed" at bounding box center [1098, 96] width 269 height 38
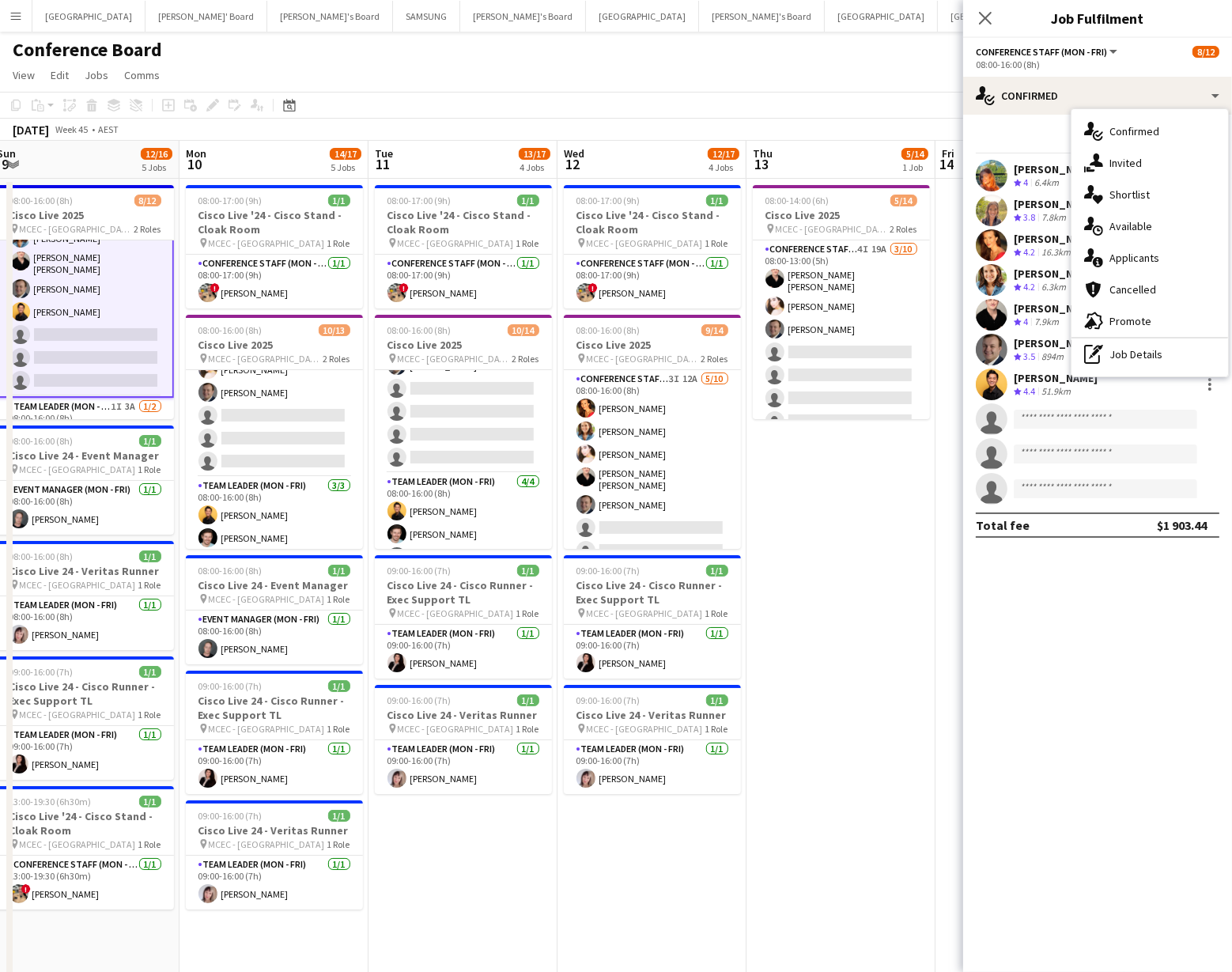
click at [1128, 164] on div "single-neutral-actions-share-1 Invited" at bounding box center [1149, 162] width 157 height 32
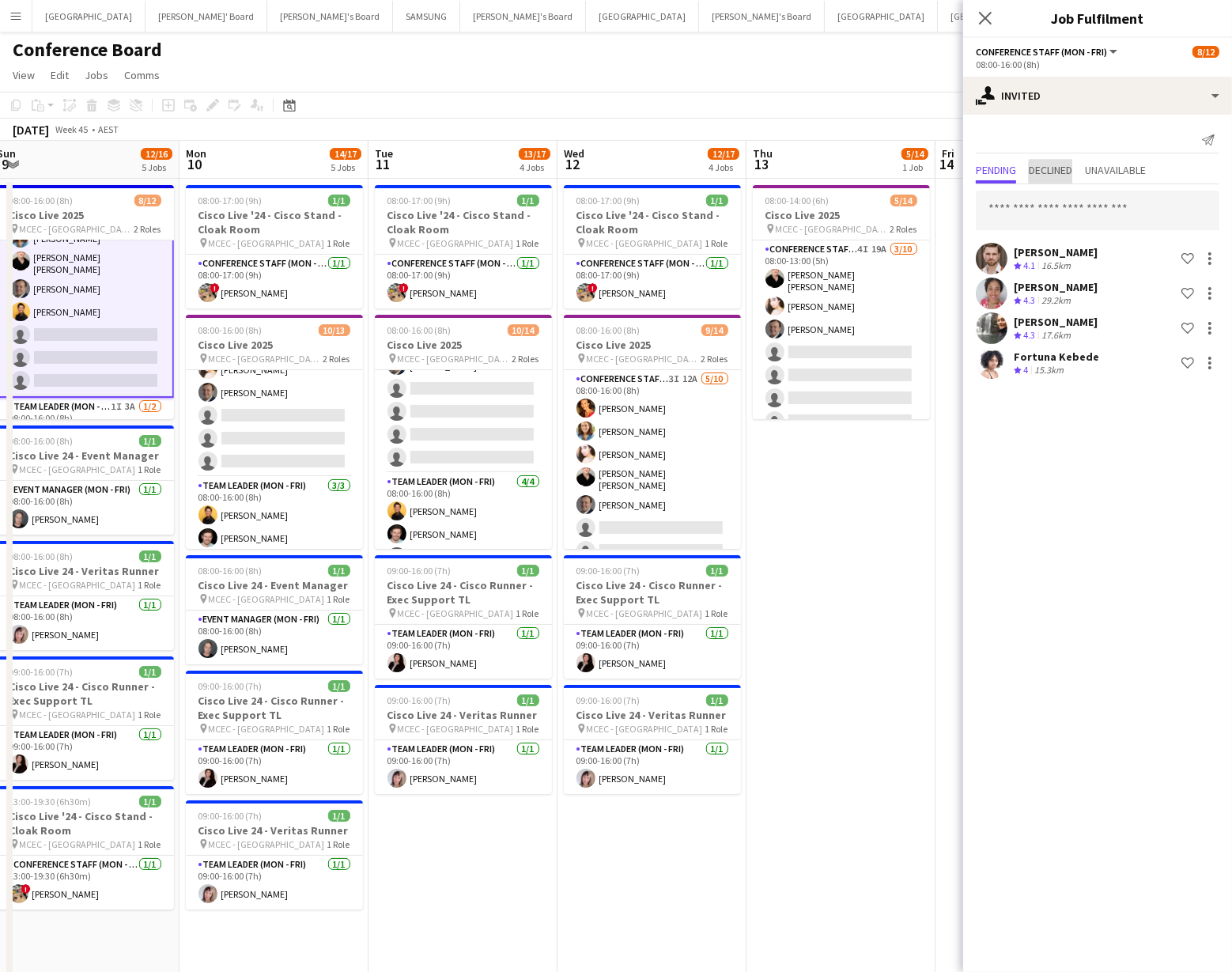
click at [1062, 172] on span "Declined" at bounding box center [1051, 170] width 43 height 12
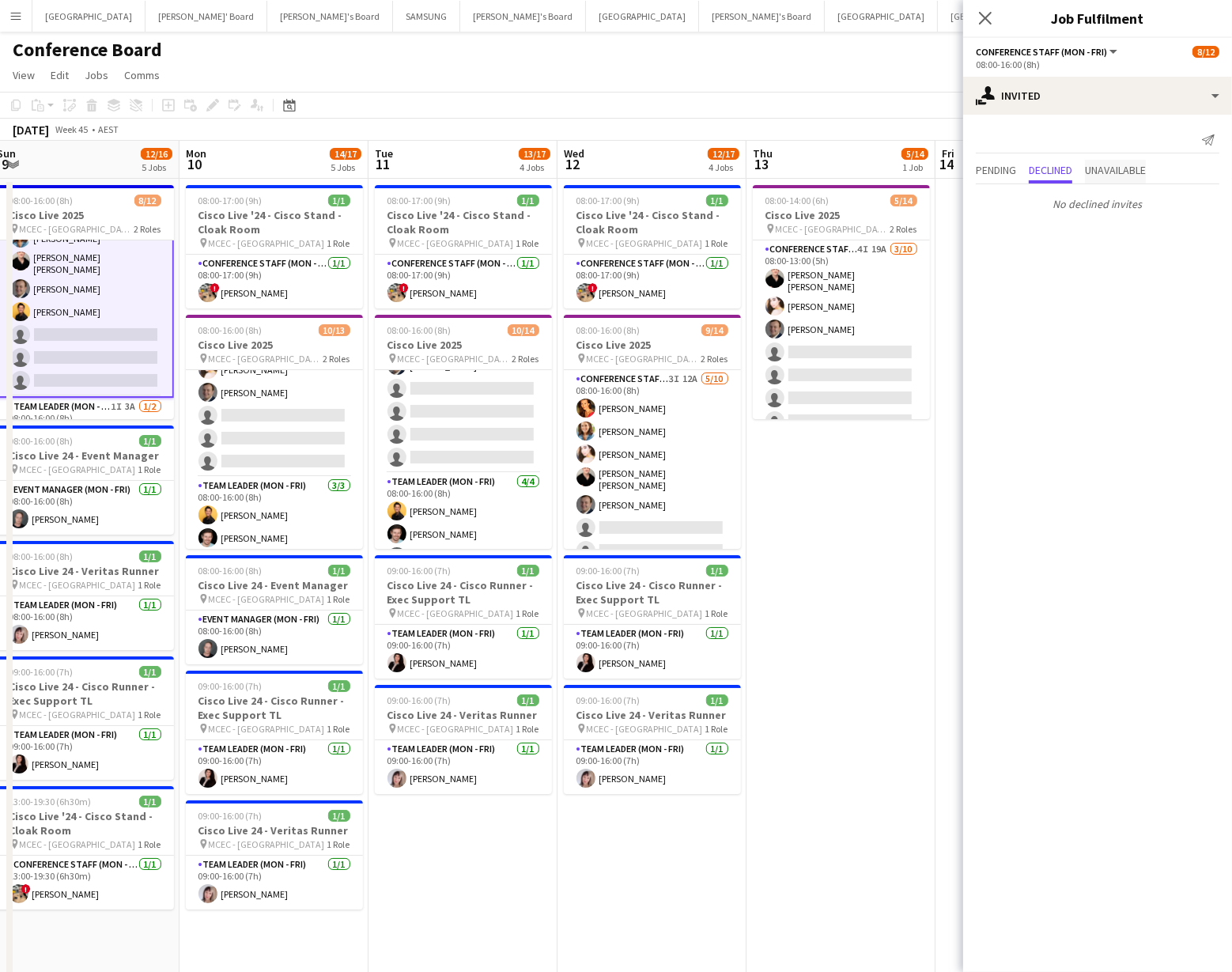
click at [1119, 173] on span "Unavailable" at bounding box center [1115, 170] width 60 height 12
click at [999, 168] on span "Pending" at bounding box center [997, 170] width 40 height 12
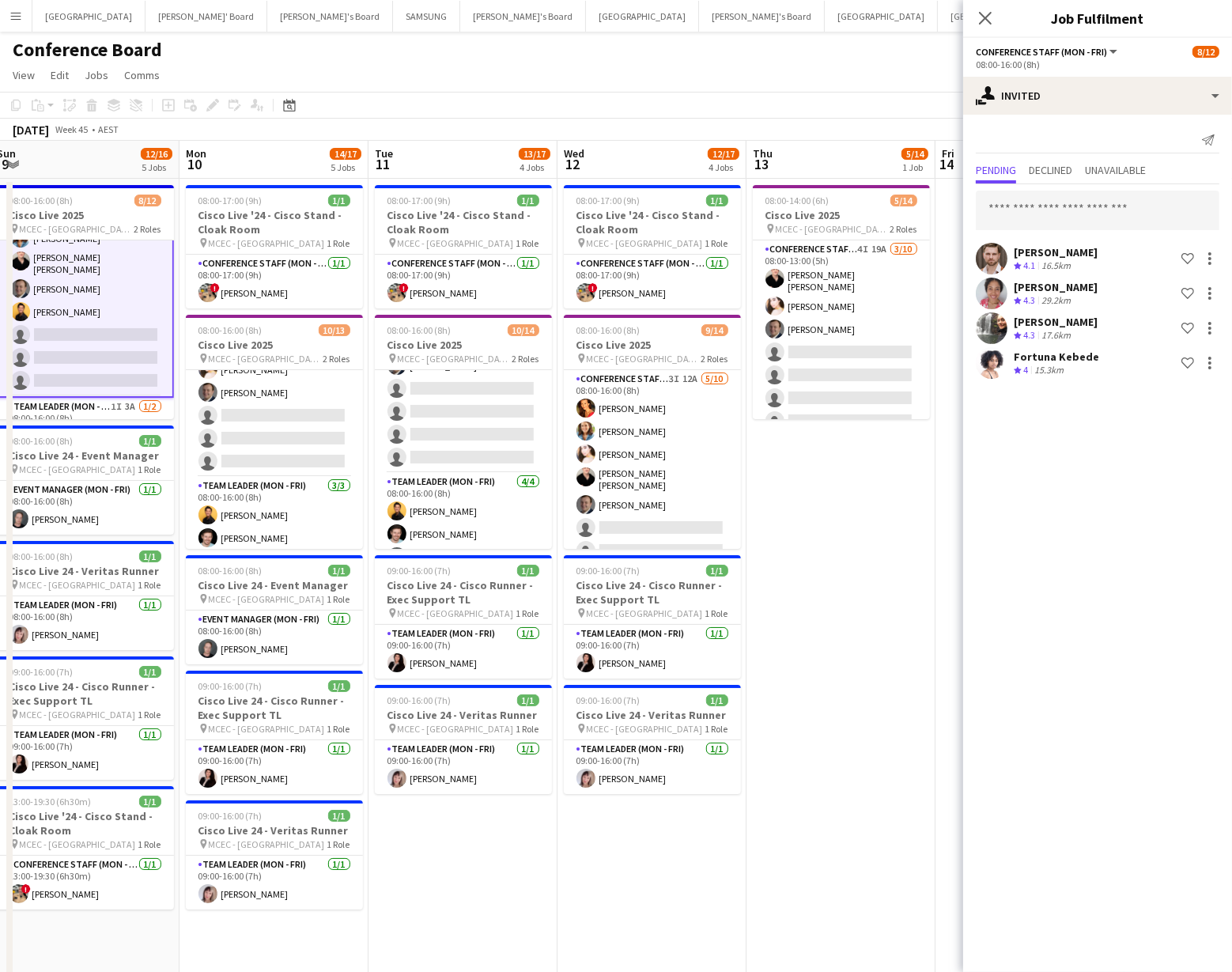
click at [70, 330] on app-card-role "Conference Staff ([PERSON_NAME]) 4I 26A [DATE] 08:00-16:00 (8h) [PERSON_NAME] […" at bounding box center [85, 263] width 178 height 268
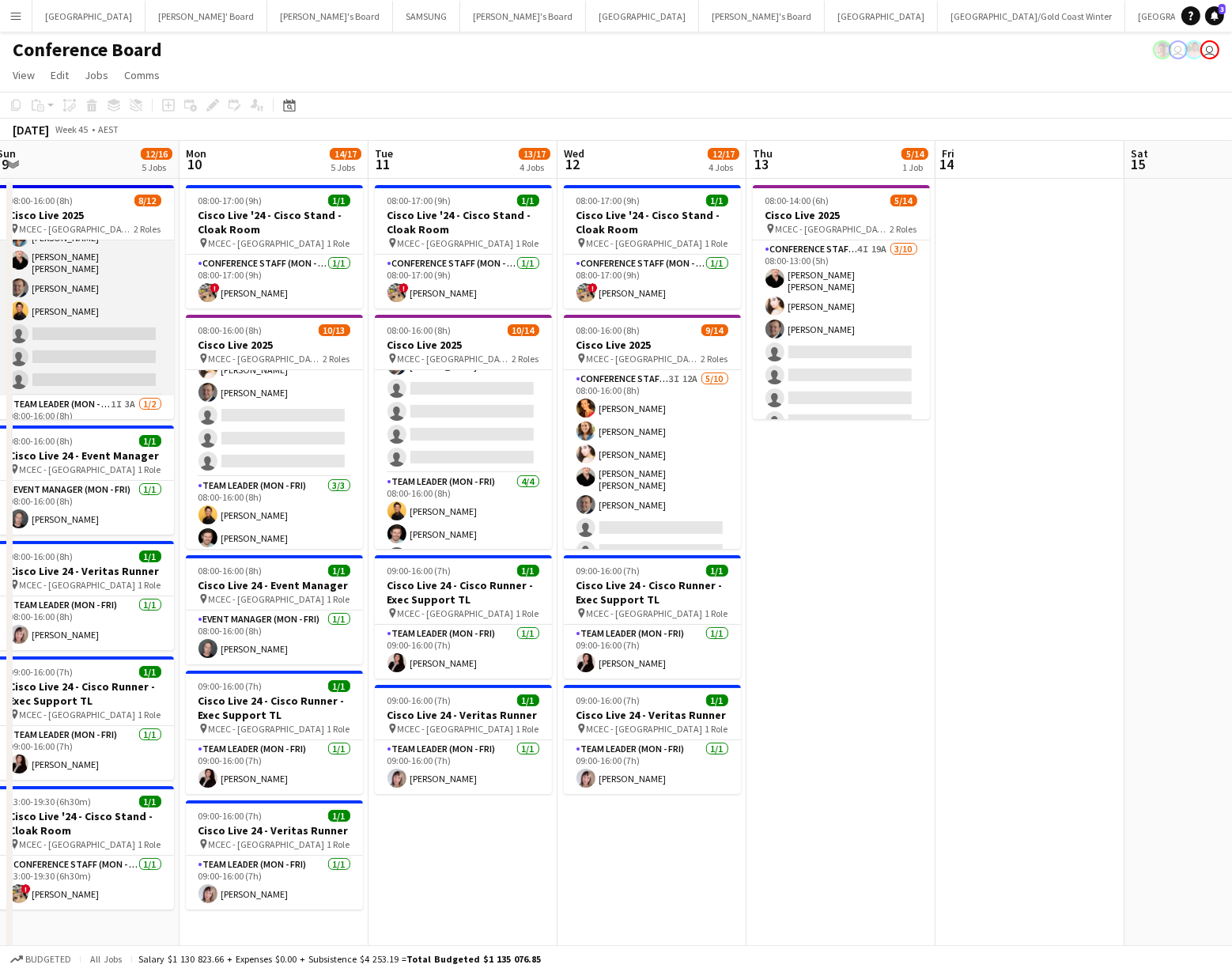
click at [69, 286] on app-card-role "Conference Staff ([PERSON_NAME]) 4I 26A [DATE] 08:00-16:00 (8h) [PERSON_NAME] […" at bounding box center [85, 263] width 178 height 265
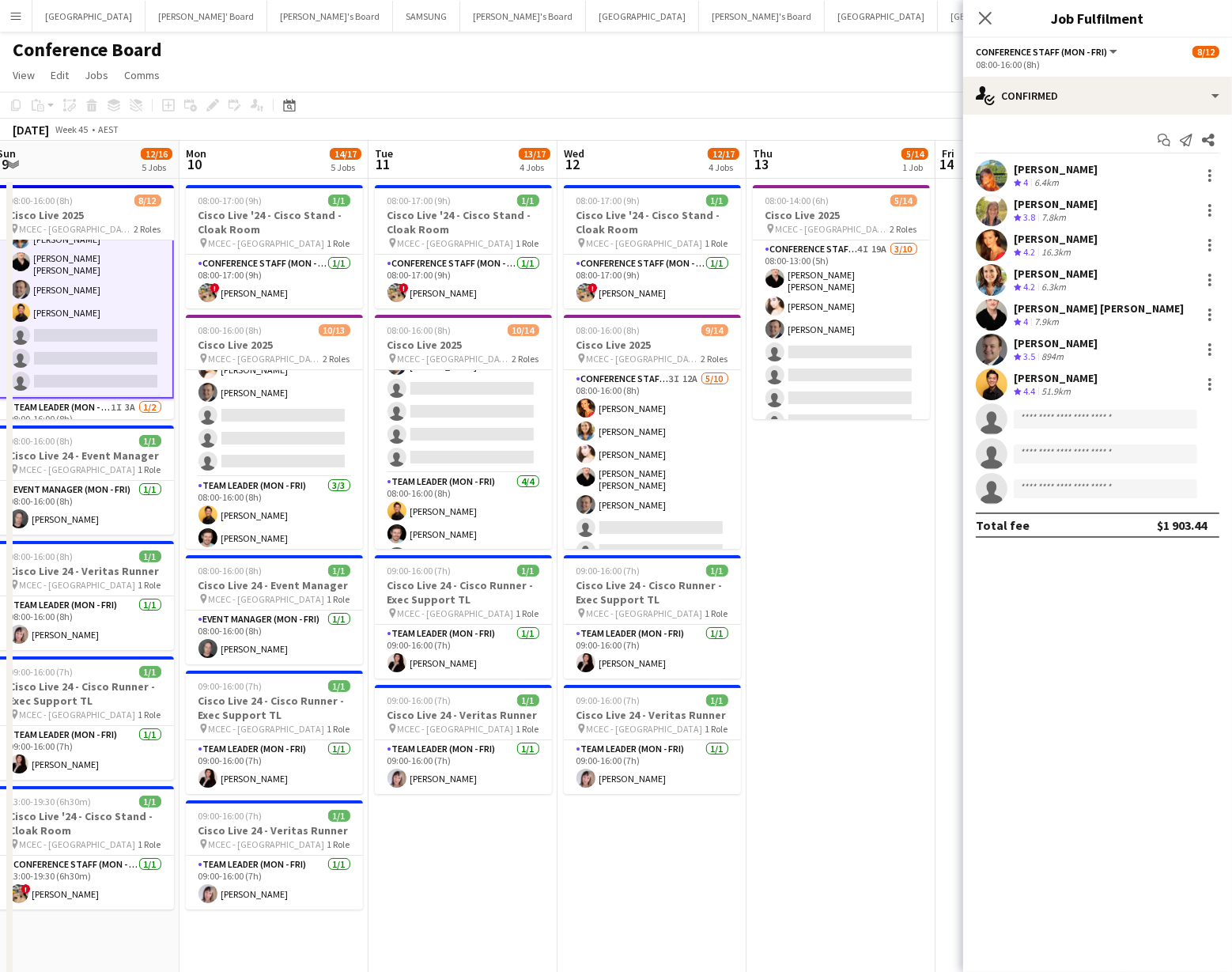
scroll to position [110, 0]
click at [1139, 102] on div "single-neutral-actions-check-2 Confirmed" at bounding box center [1098, 96] width 269 height 38
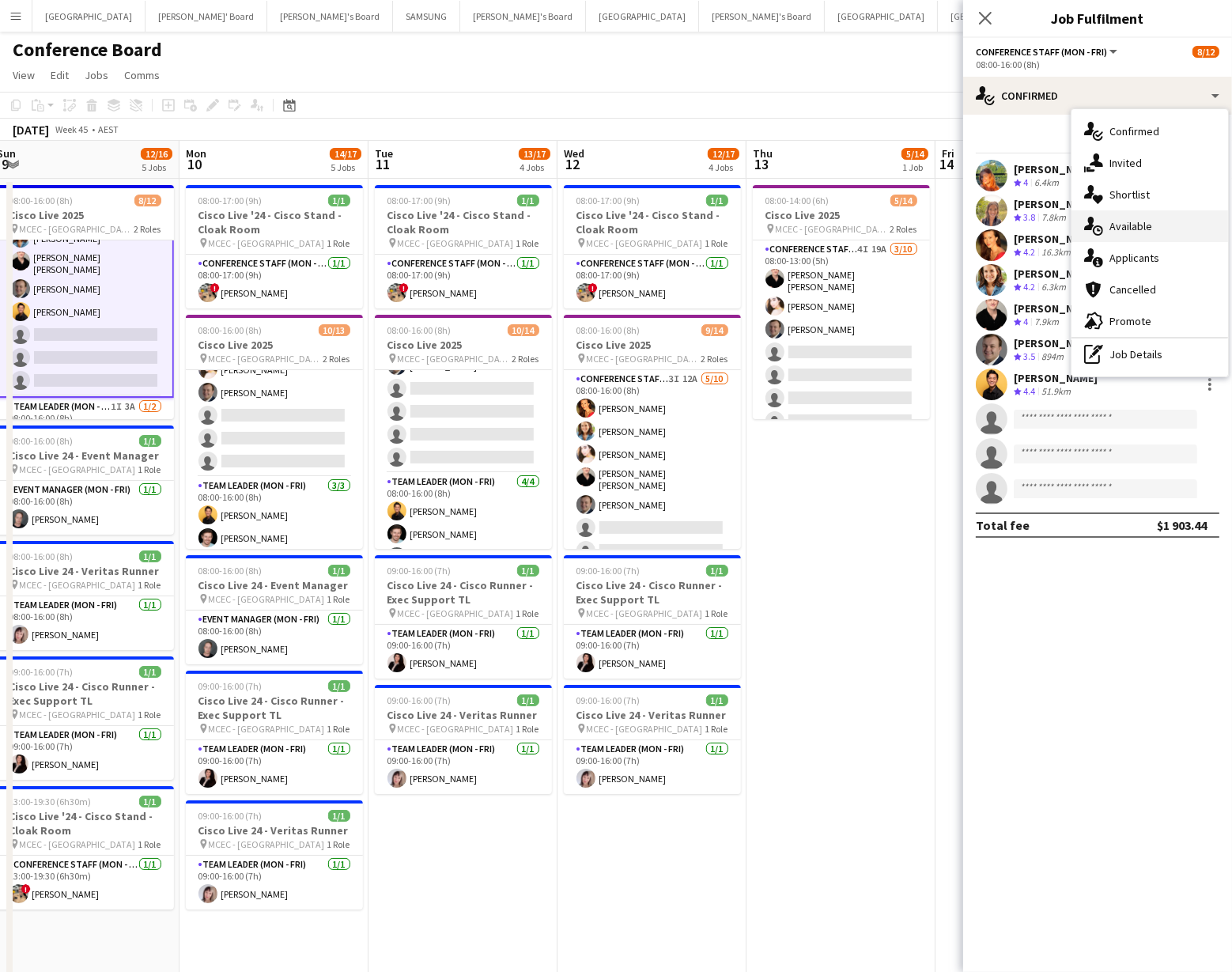
click at [1154, 229] on div "single-neutral-actions-upload Available" at bounding box center [1149, 226] width 157 height 32
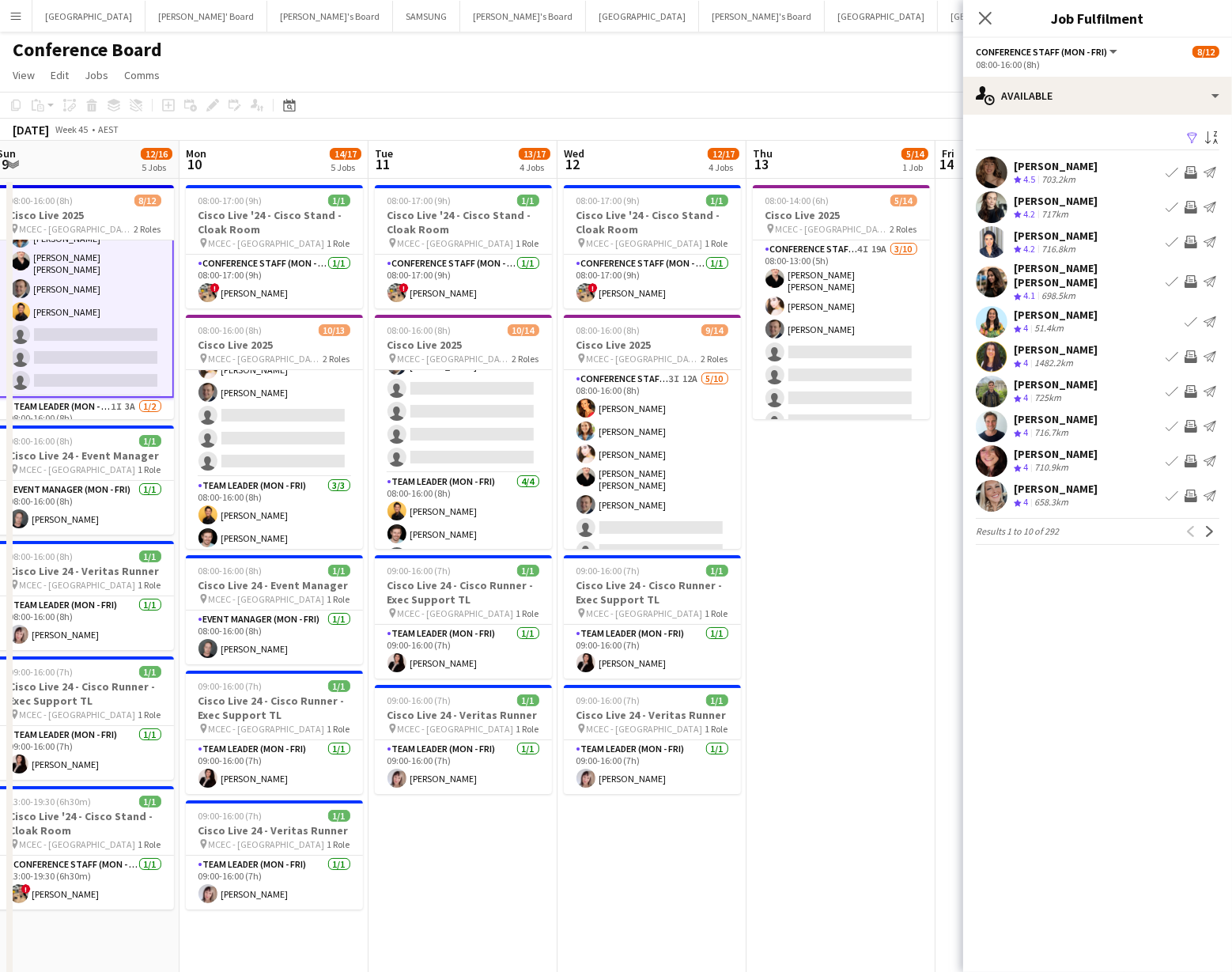
click at [1192, 140] on app-icon "Filter" at bounding box center [1193, 139] width 12 height 15
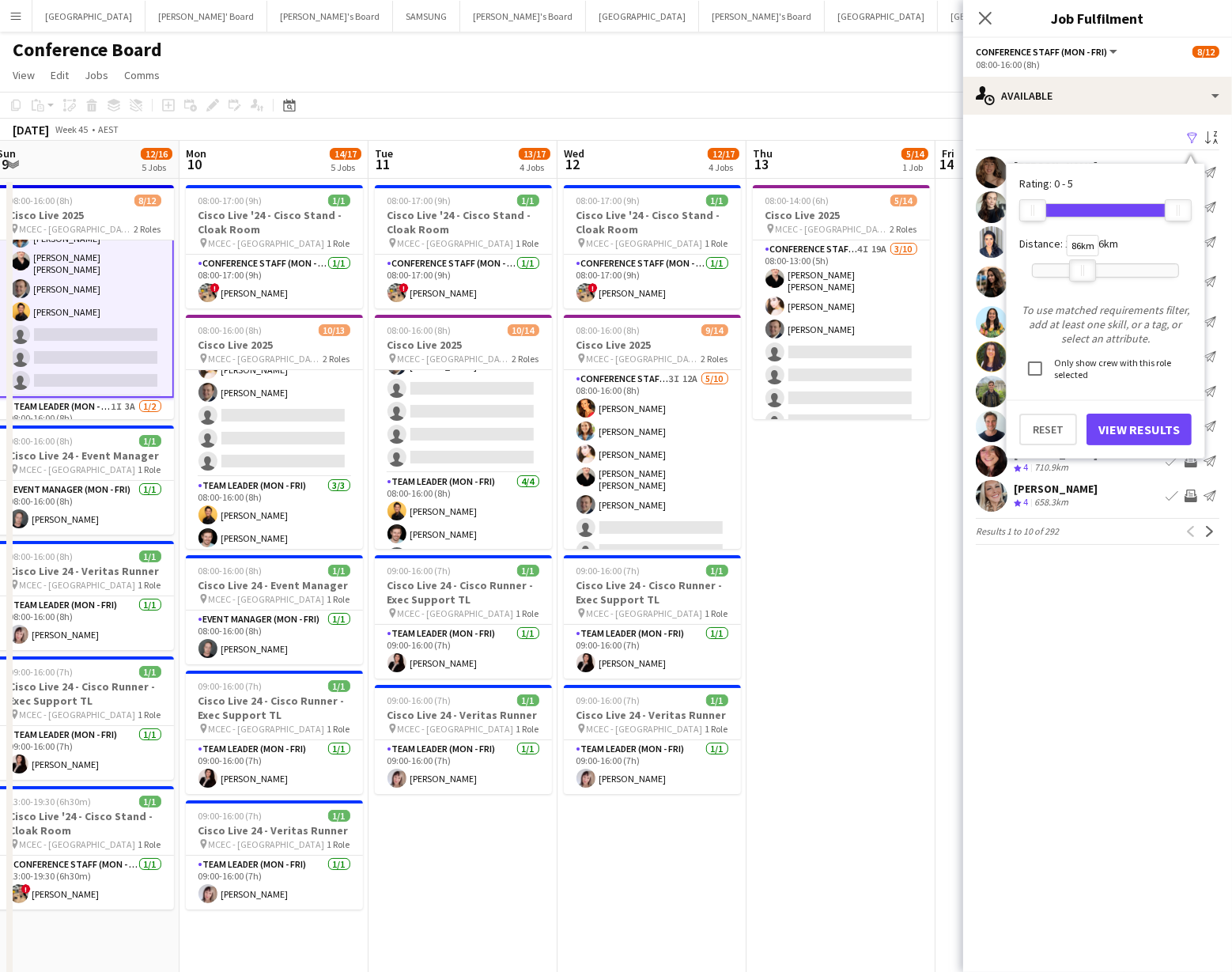
drag, startPoint x: 1175, startPoint y: 271, endPoint x: 1079, endPoint y: 277, distance: 96.2
click at [1079, 277] on div at bounding box center [1083, 270] width 25 height 20
click at [1111, 430] on button "View Results" at bounding box center [1140, 429] width 106 height 32
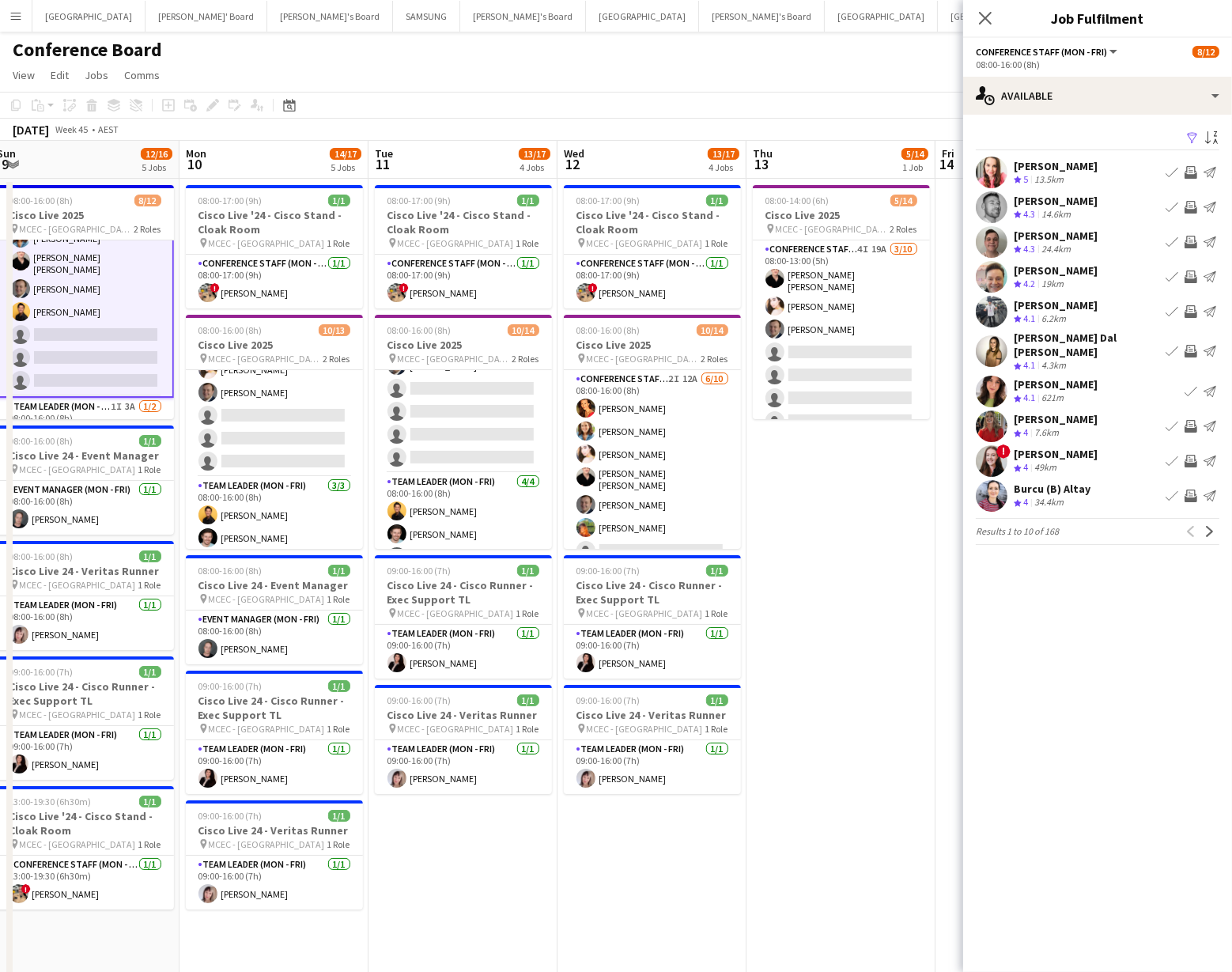
click at [989, 417] on app-user-avatar at bounding box center [992, 426] width 32 height 32
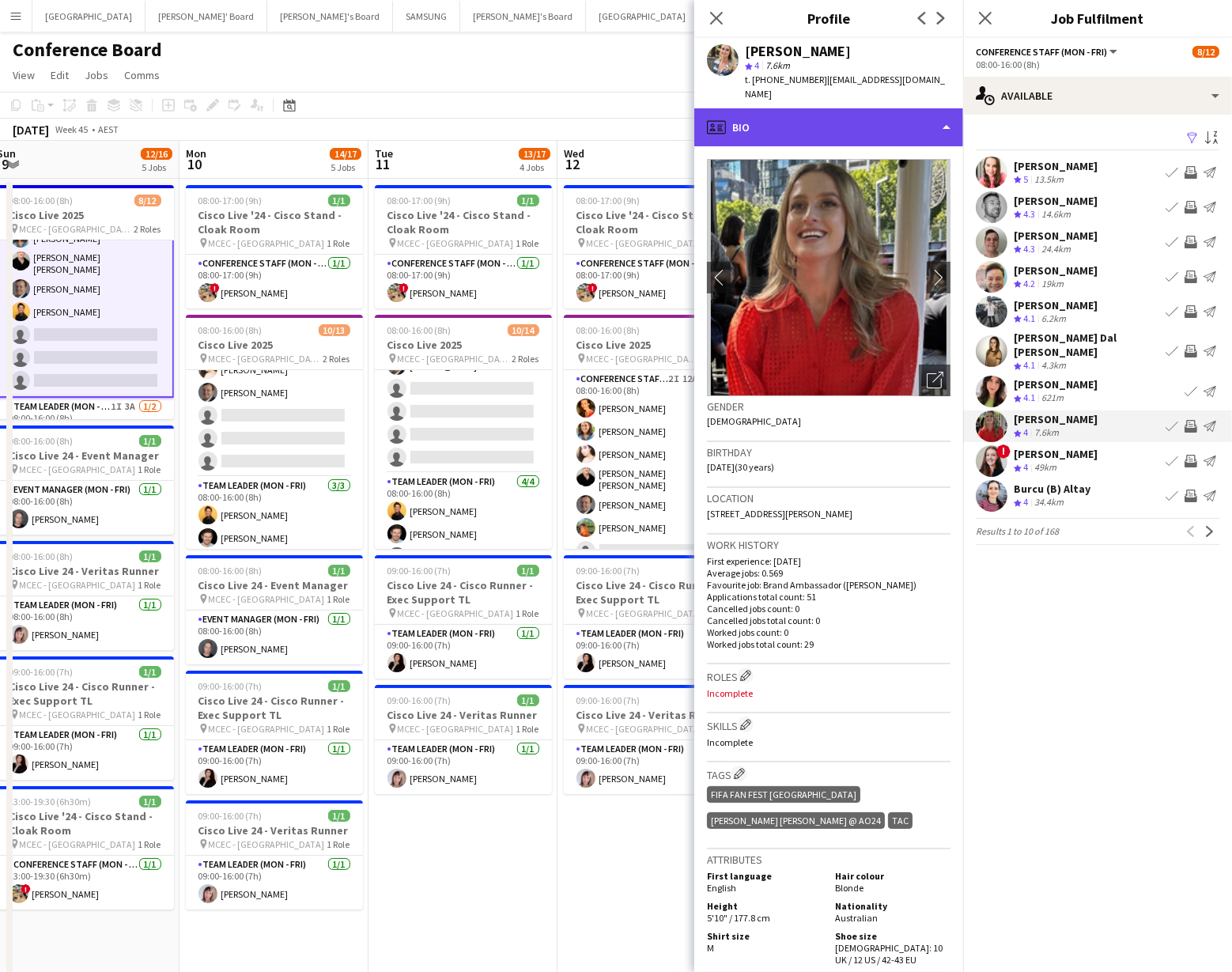
click at [919, 119] on div "profile Bio" at bounding box center [829, 128] width 269 height 38
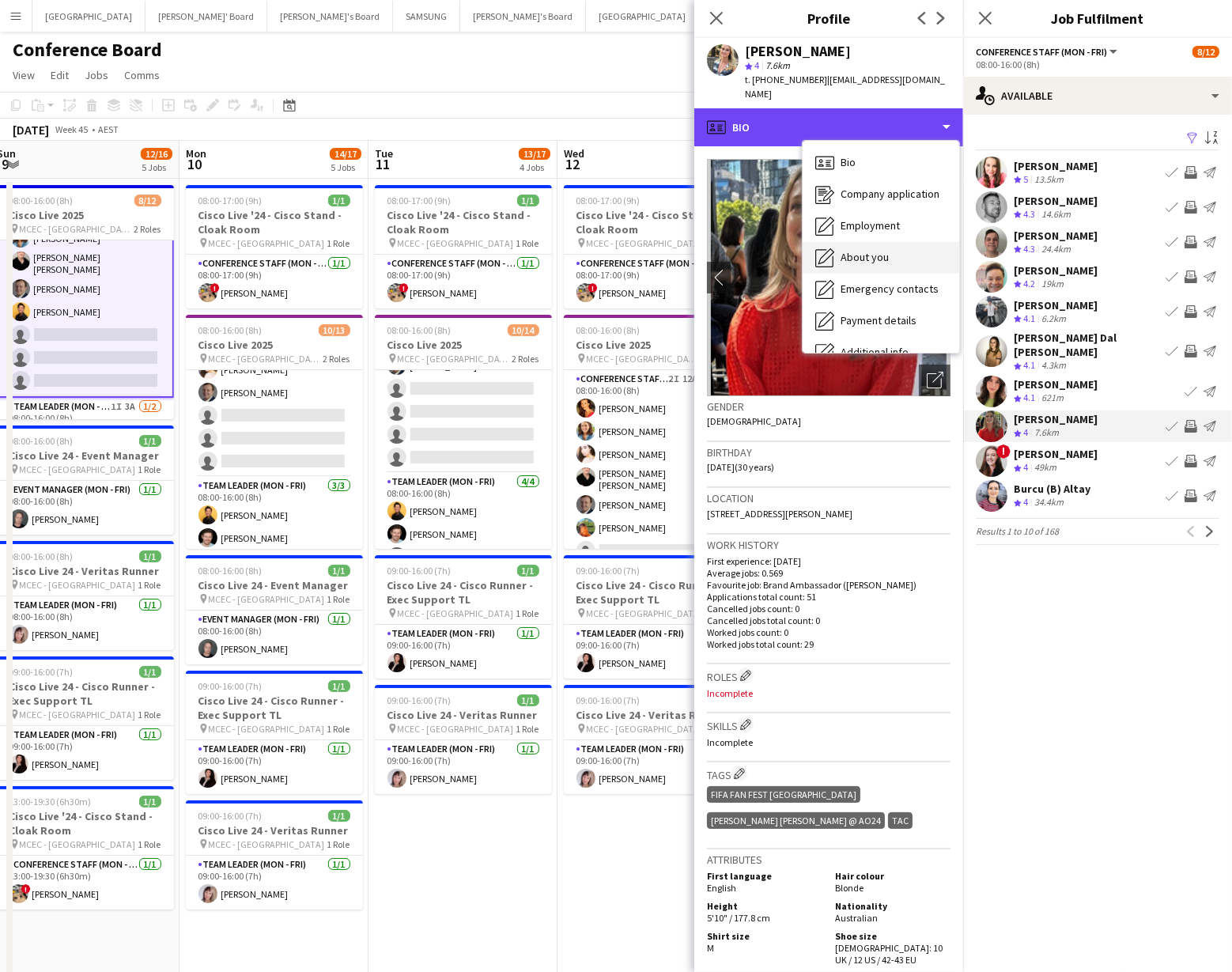
scroll to position [116, 0]
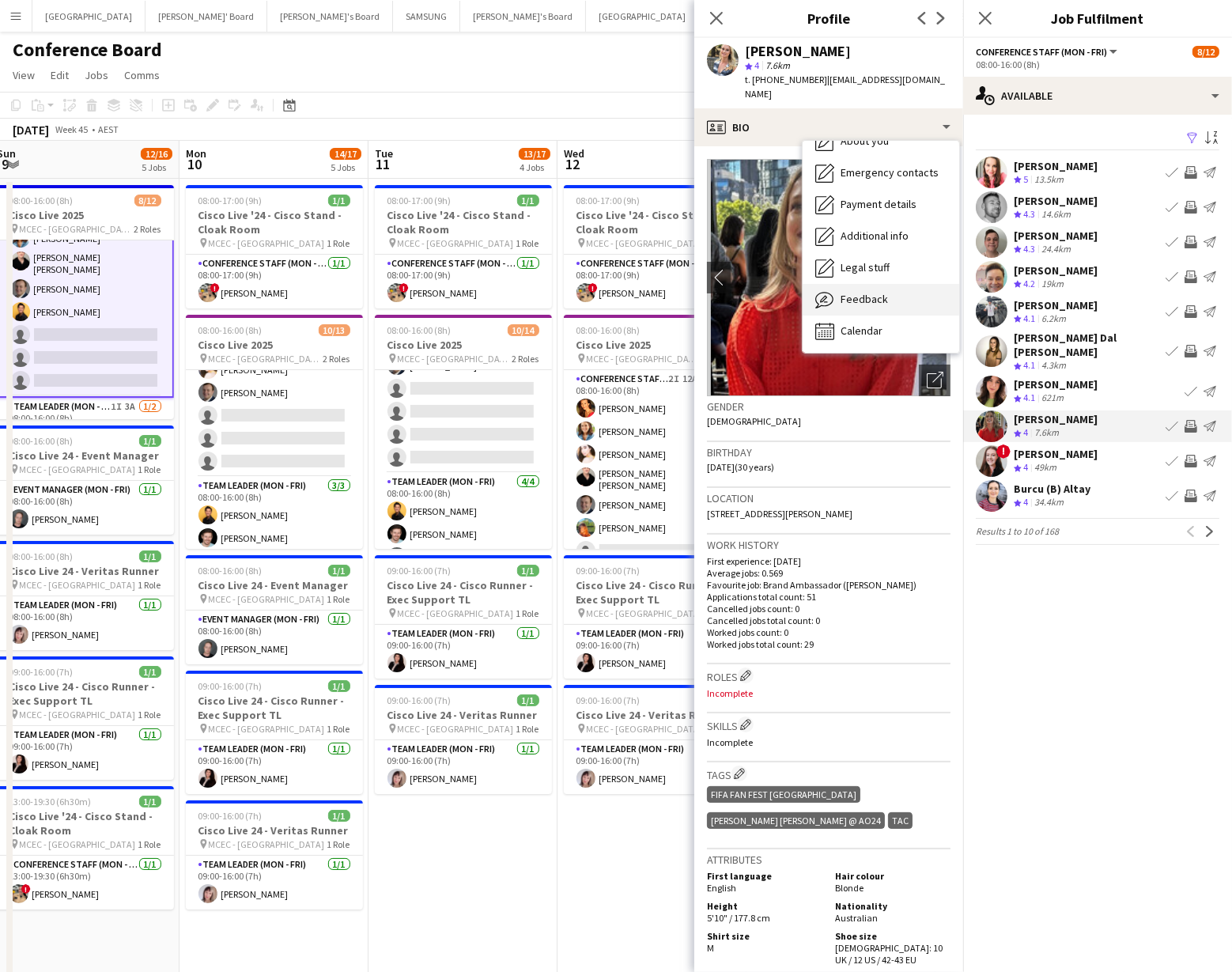
click at [899, 285] on div "Feedback Feedback" at bounding box center [881, 300] width 157 height 32
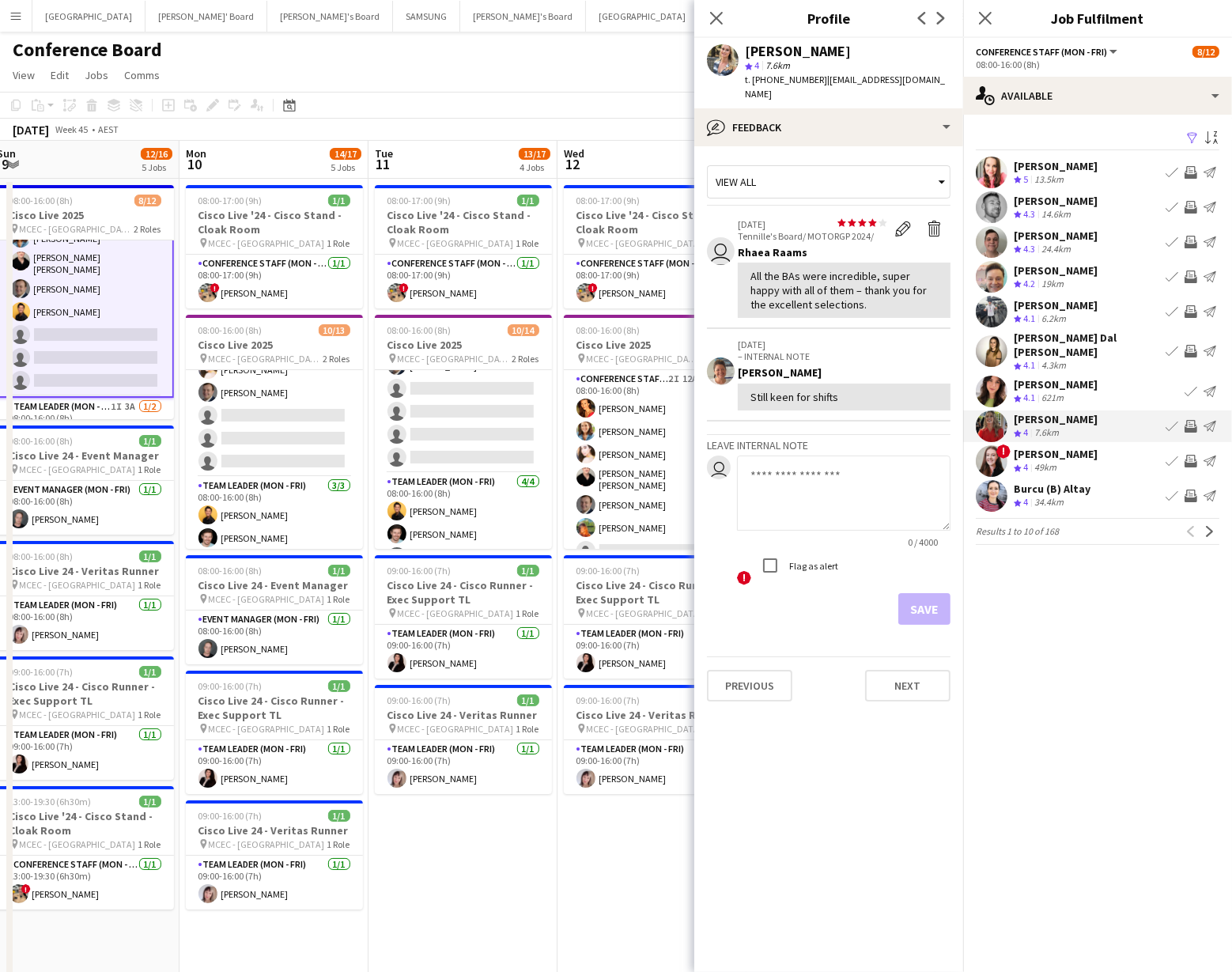
click at [992, 272] on app-user-avatar at bounding box center [992, 277] width 32 height 32
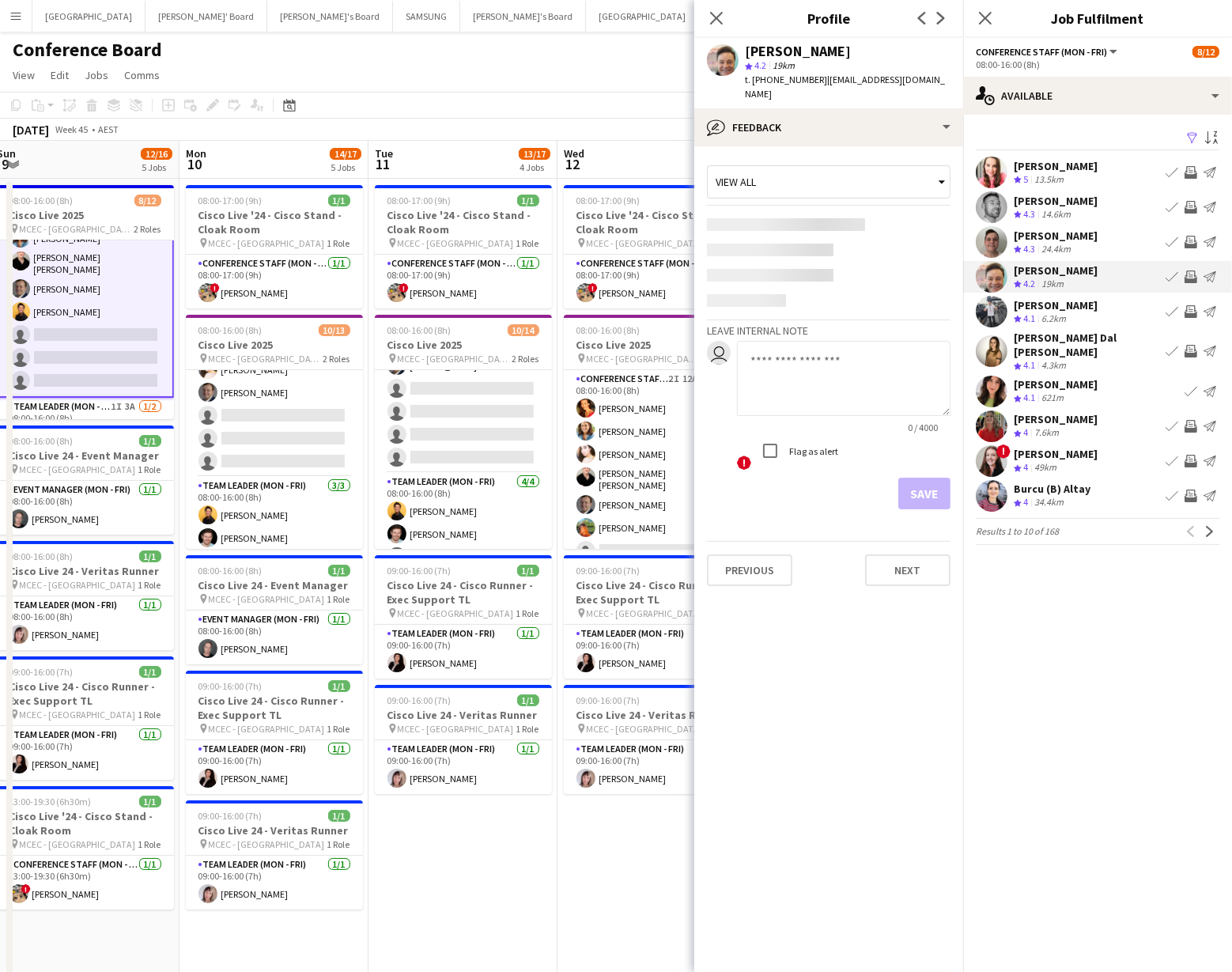
scroll to position [3, 0]
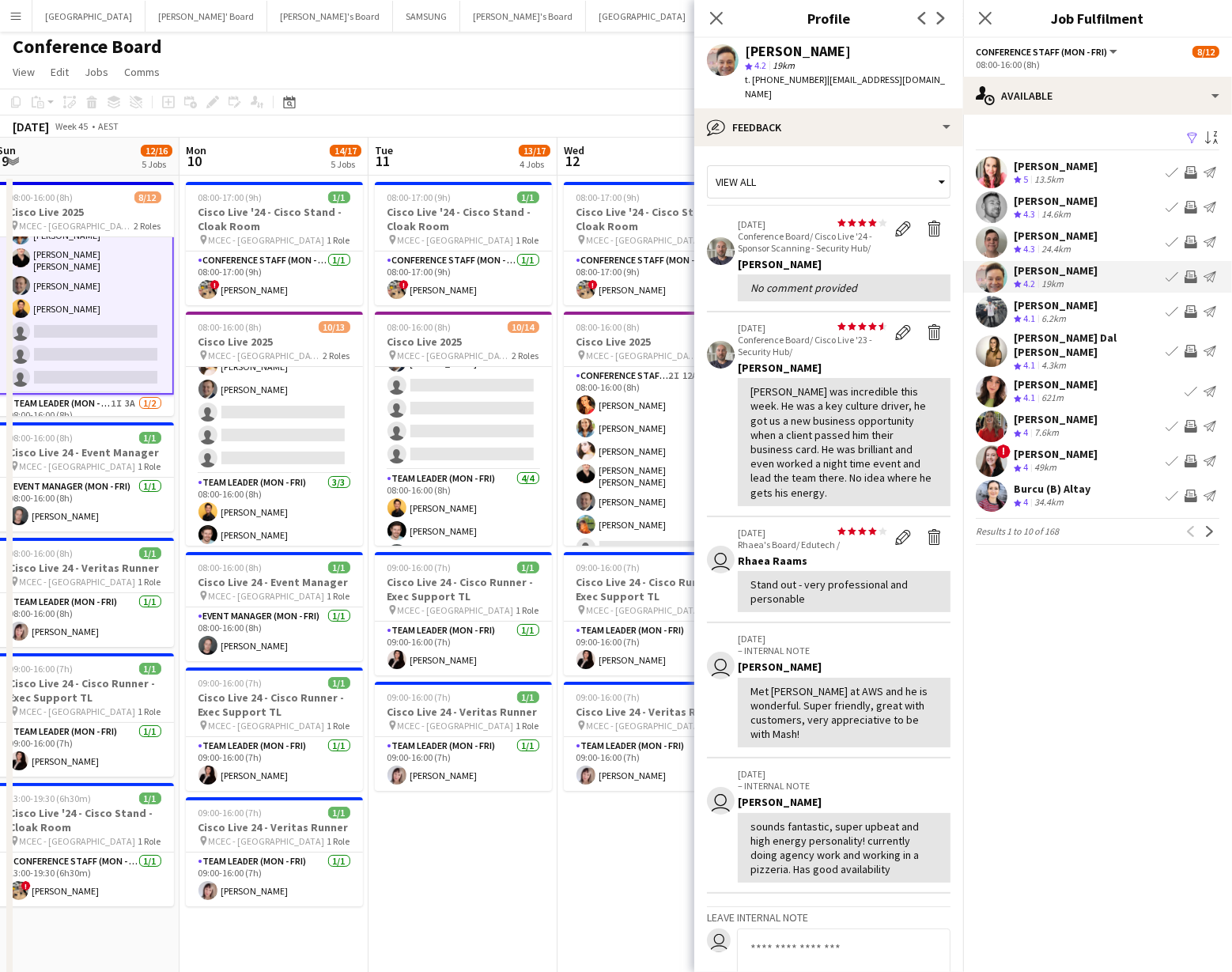
click at [1192, 274] on app-icon "Invite crew" at bounding box center [1191, 277] width 12 height 12
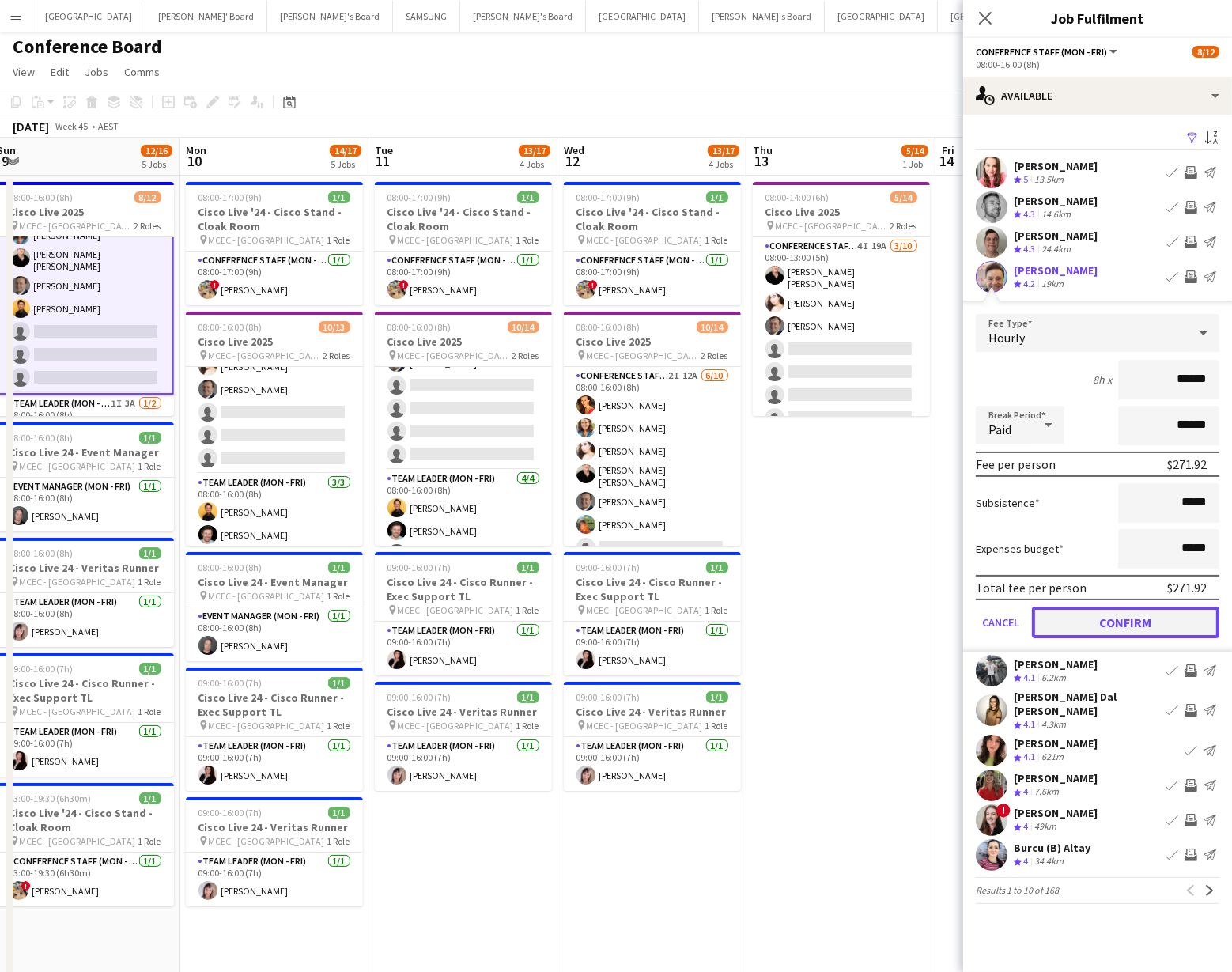
click at [1123, 620] on button "Confirm" at bounding box center [1125, 622] width 187 height 32
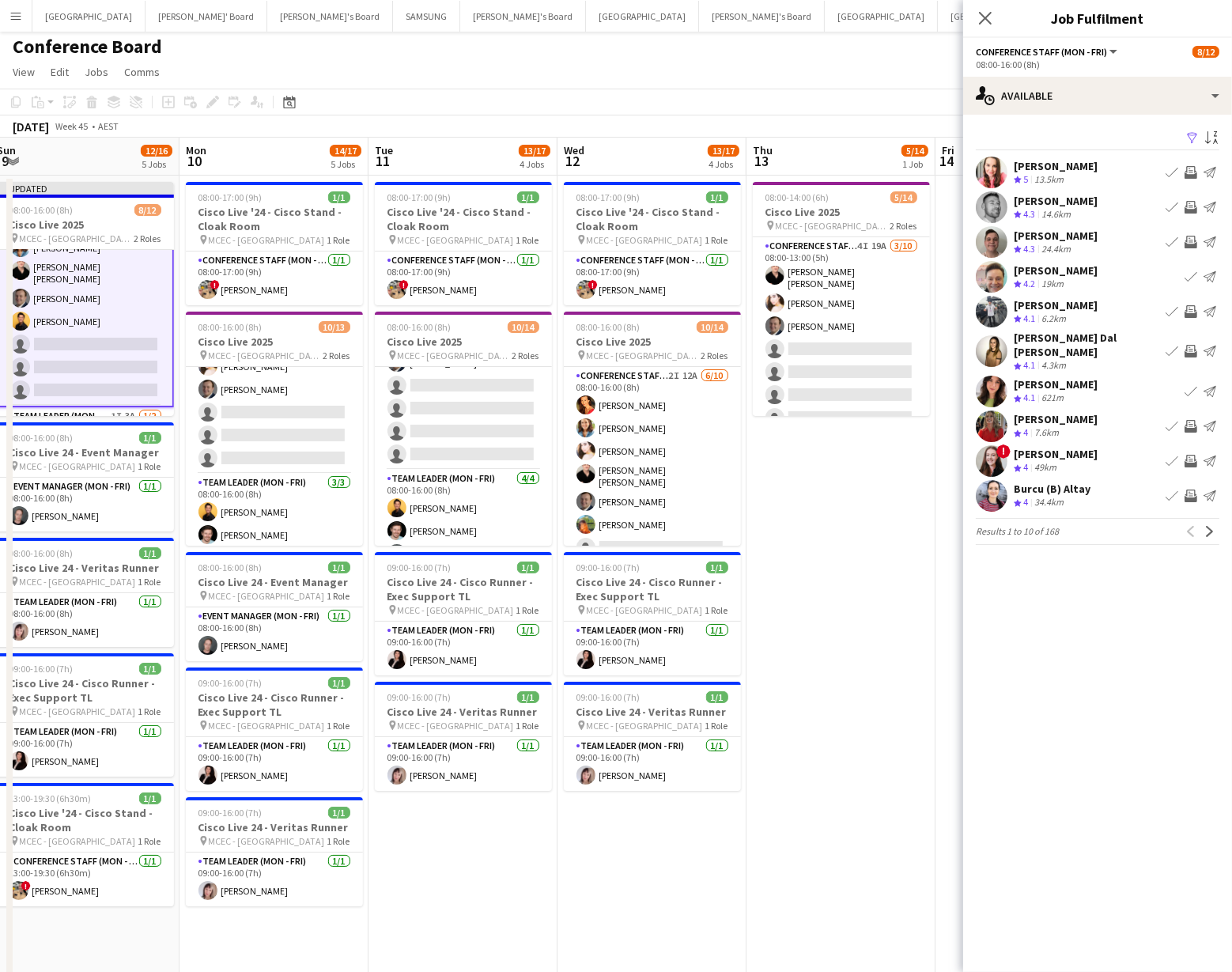
scroll to position [2, 0]
click at [277, 433] on app-card-role "Conference Staff ([PERSON_NAME]) 4I 14A [DATE] 08:00-16:00 (8h) [PERSON_NAME] […" at bounding box center [275, 342] width 178 height 265
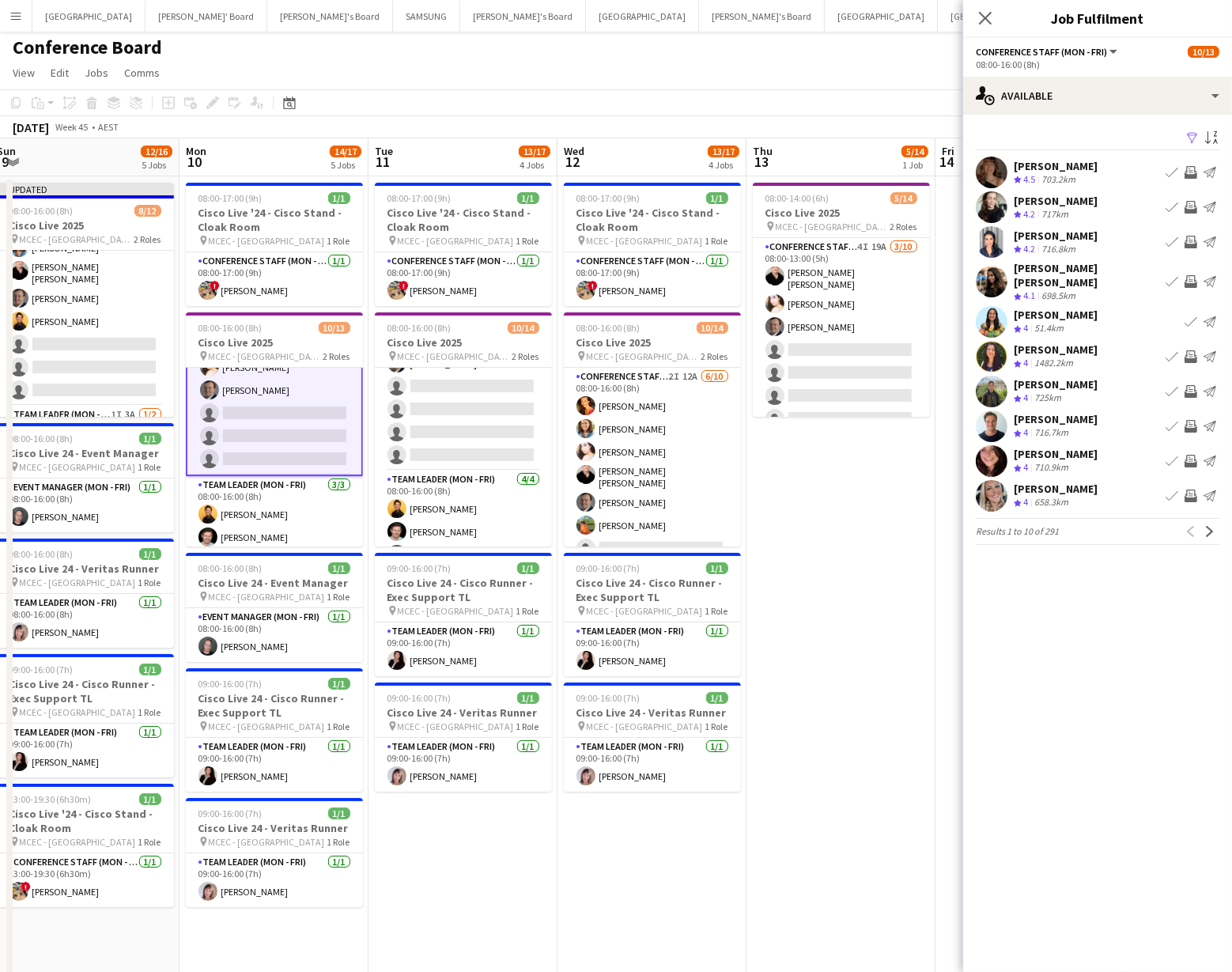
click at [1191, 133] on app-icon "Filter" at bounding box center [1193, 139] width 12 height 15
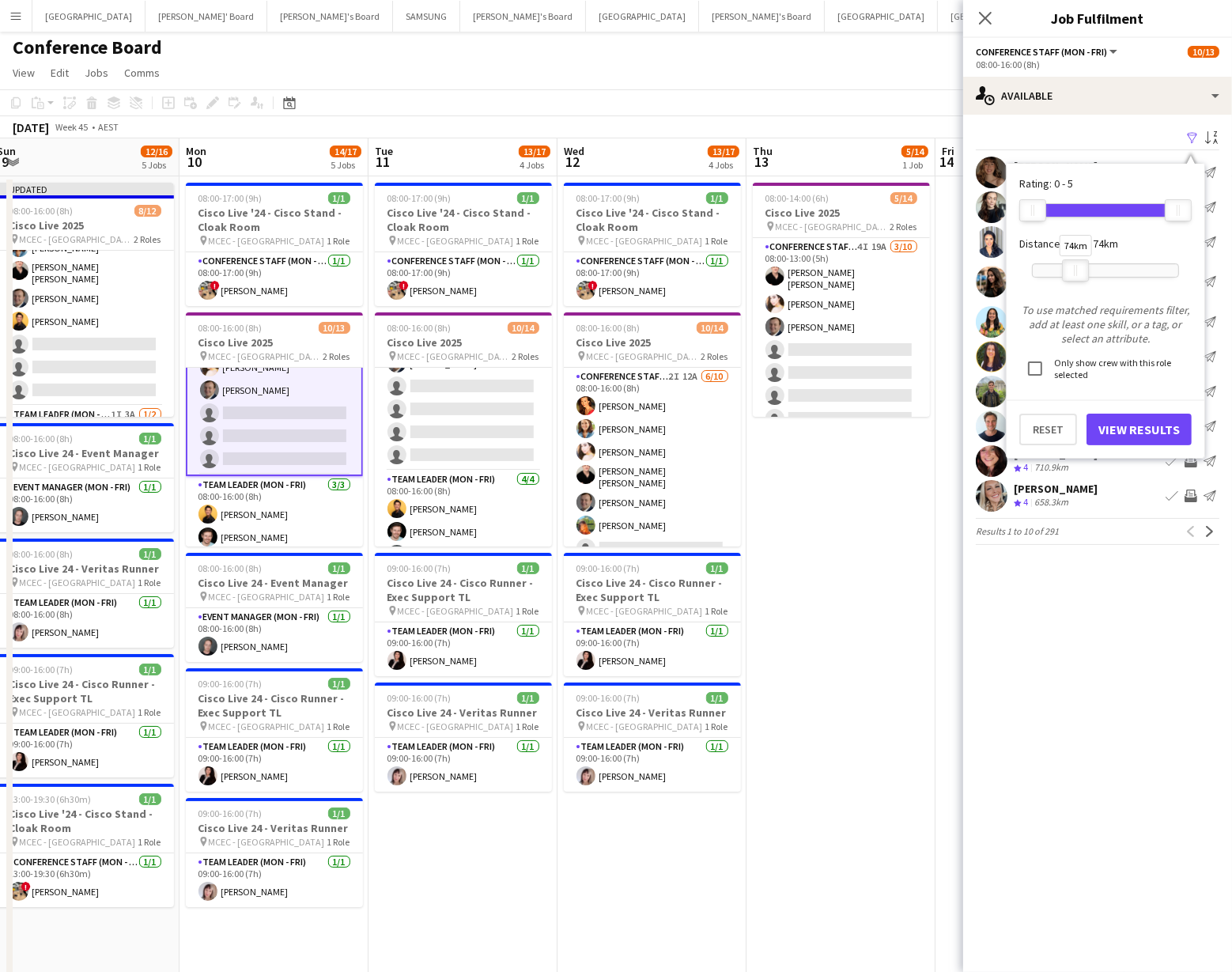
drag, startPoint x: 1184, startPoint y: 270, endPoint x: 1081, endPoint y: 272, distance: 103.0
click at [1081, 272] on div at bounding box center [1075, 270] width 25 height 20
click at [1130, 433] on button "View Results" at bounding box center [1140, 429] width 106 height 32
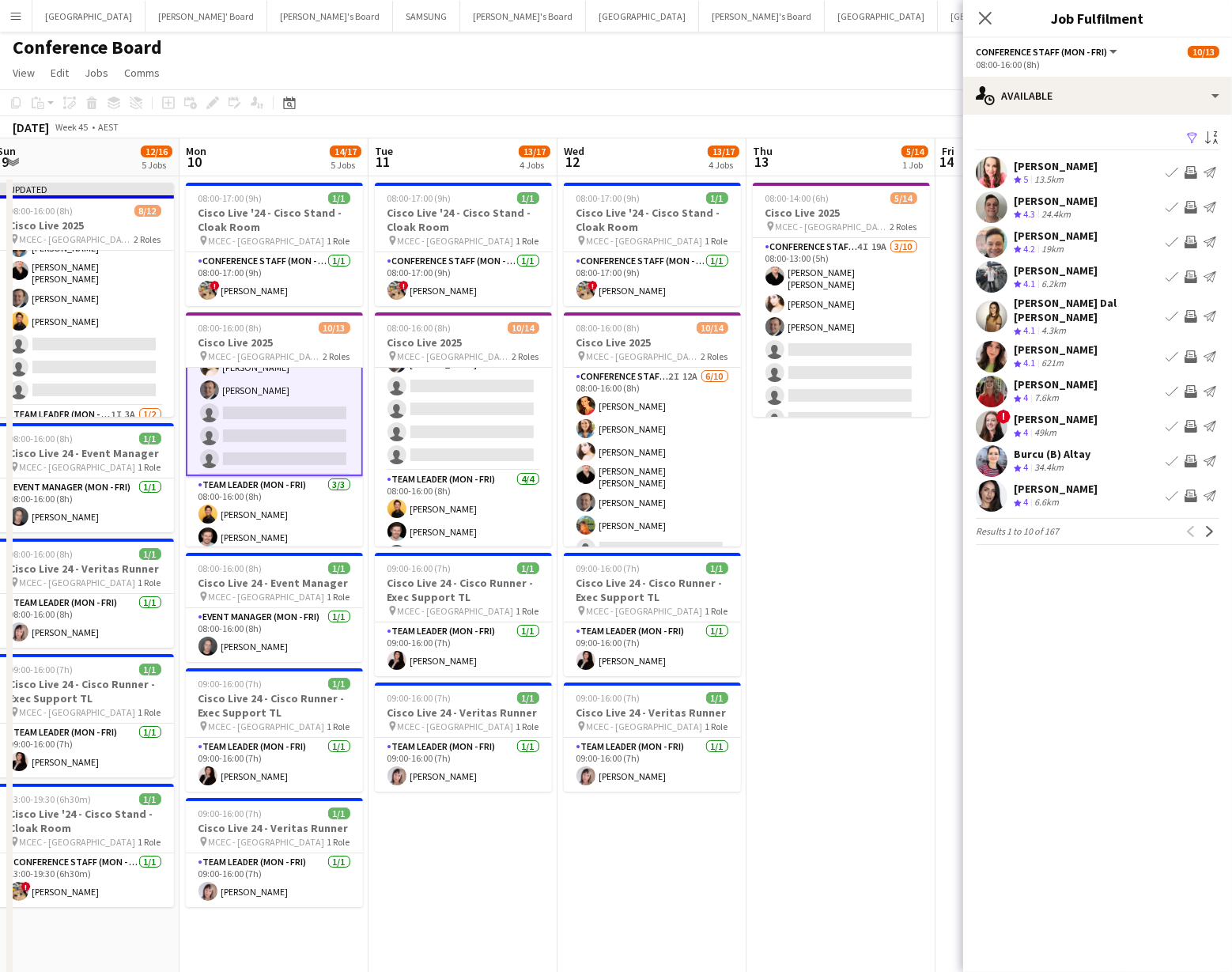
click at [1190, 240] on app-icon "Invite crew" at bounding box center [1191, 241] width 12 height 12
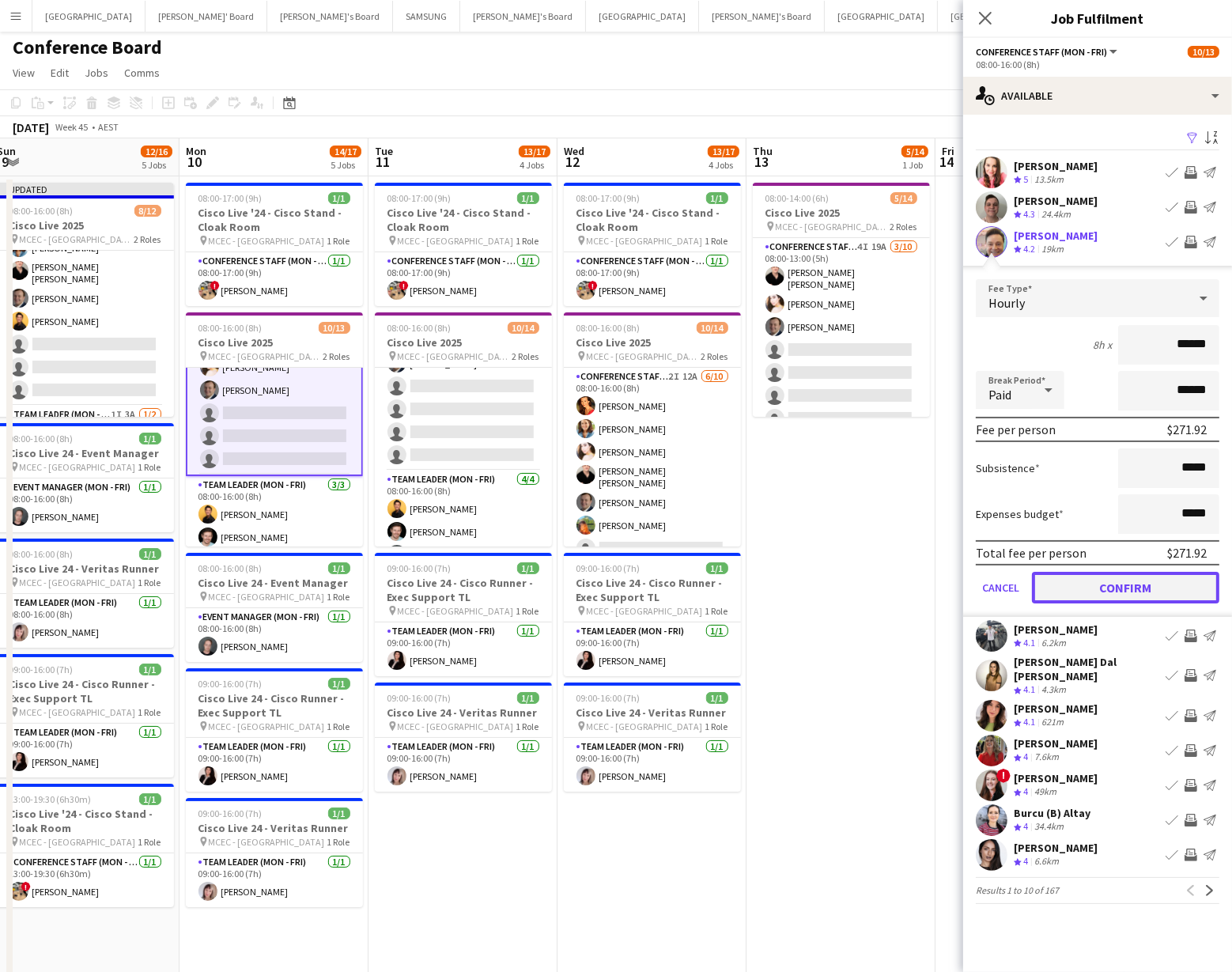
click at [1134, 582] on button "Confirm" at bounding box center [1125, 588] width 187 height 32
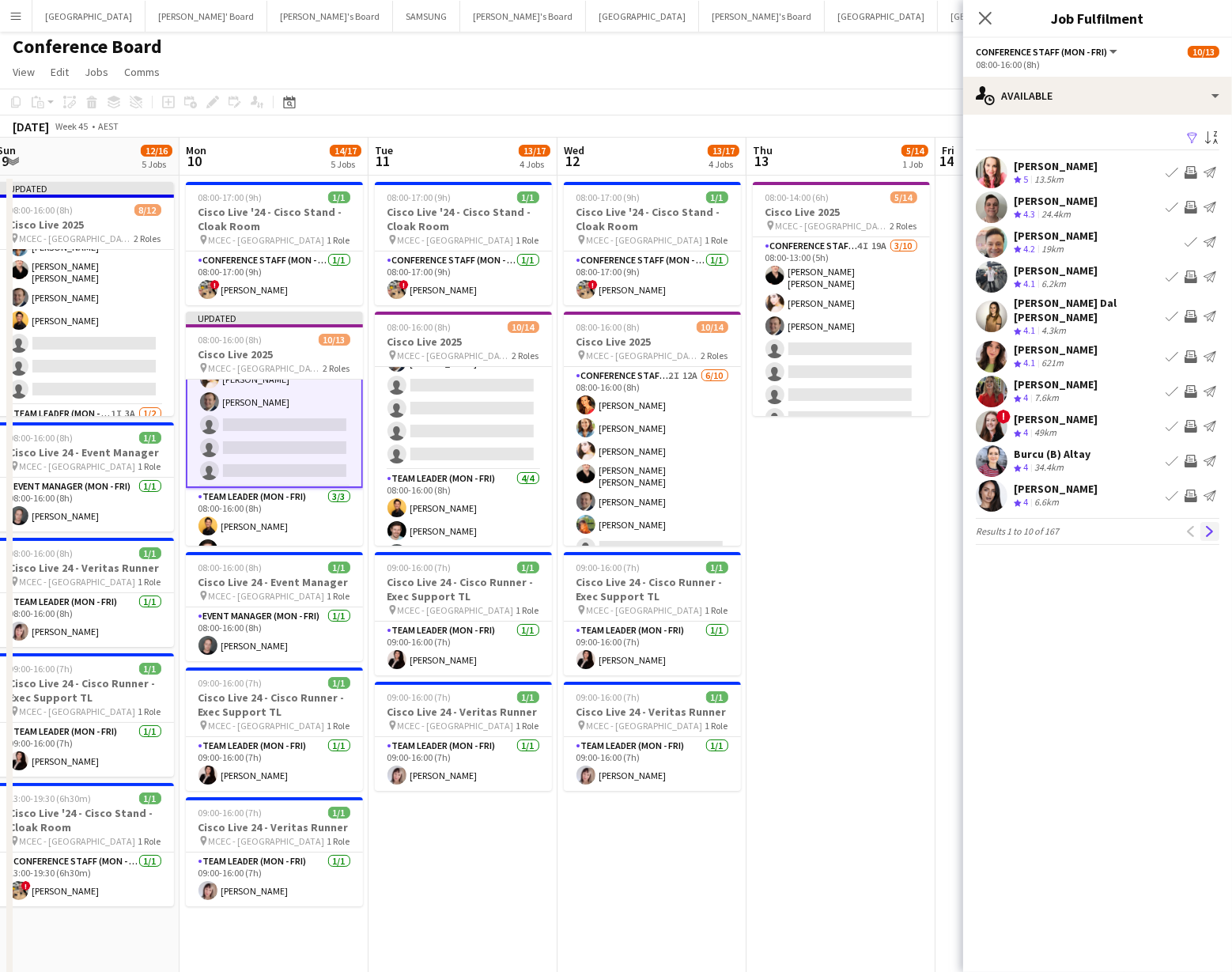
scroll to position [5, 0]
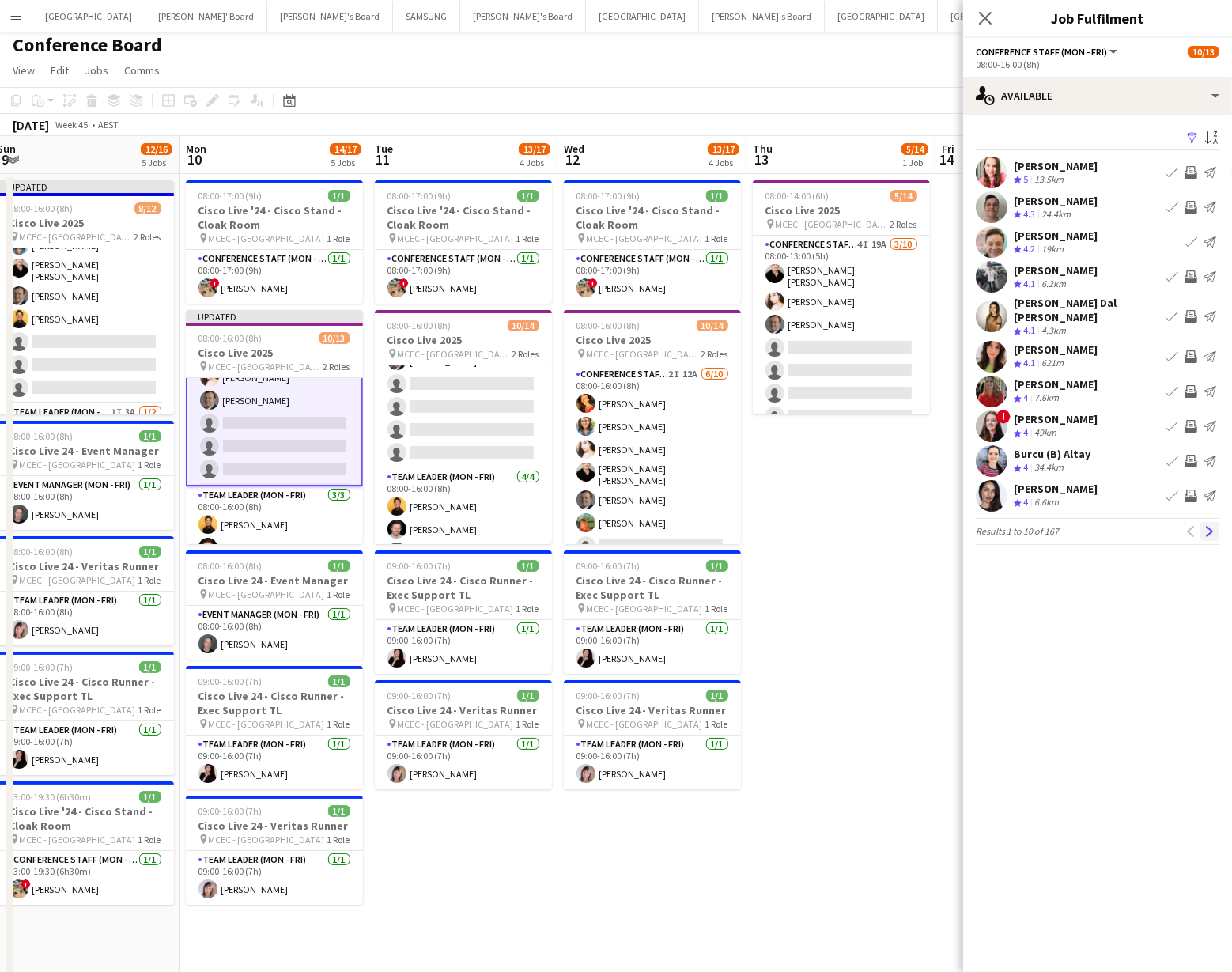
click at [1210, 526] on app-icon "Next" at bounding box center [1211, 532] width 12 height 12
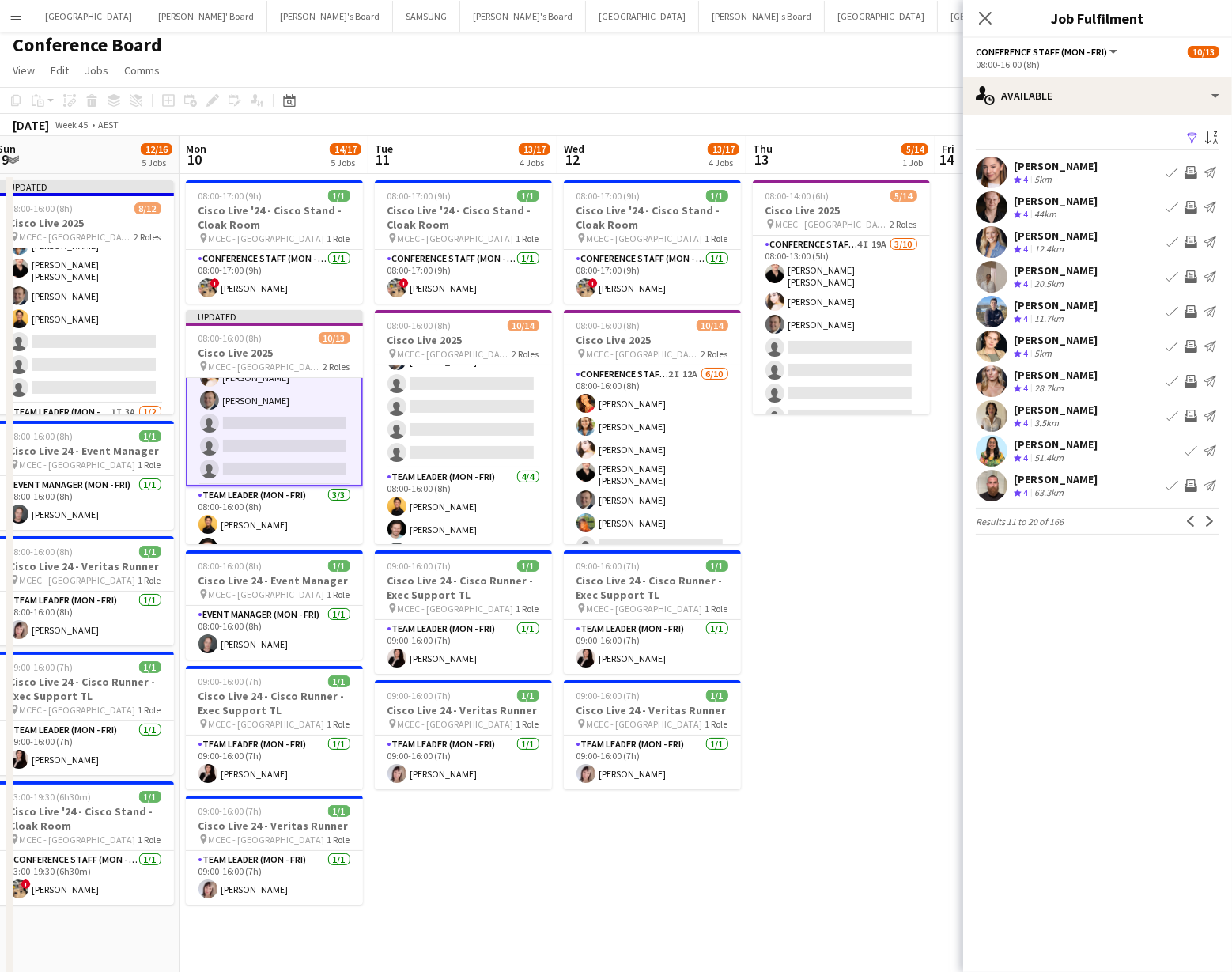
click at [1210, 521] on app-icon "Next" at bounding box center [1211, 522] width 12 height 12
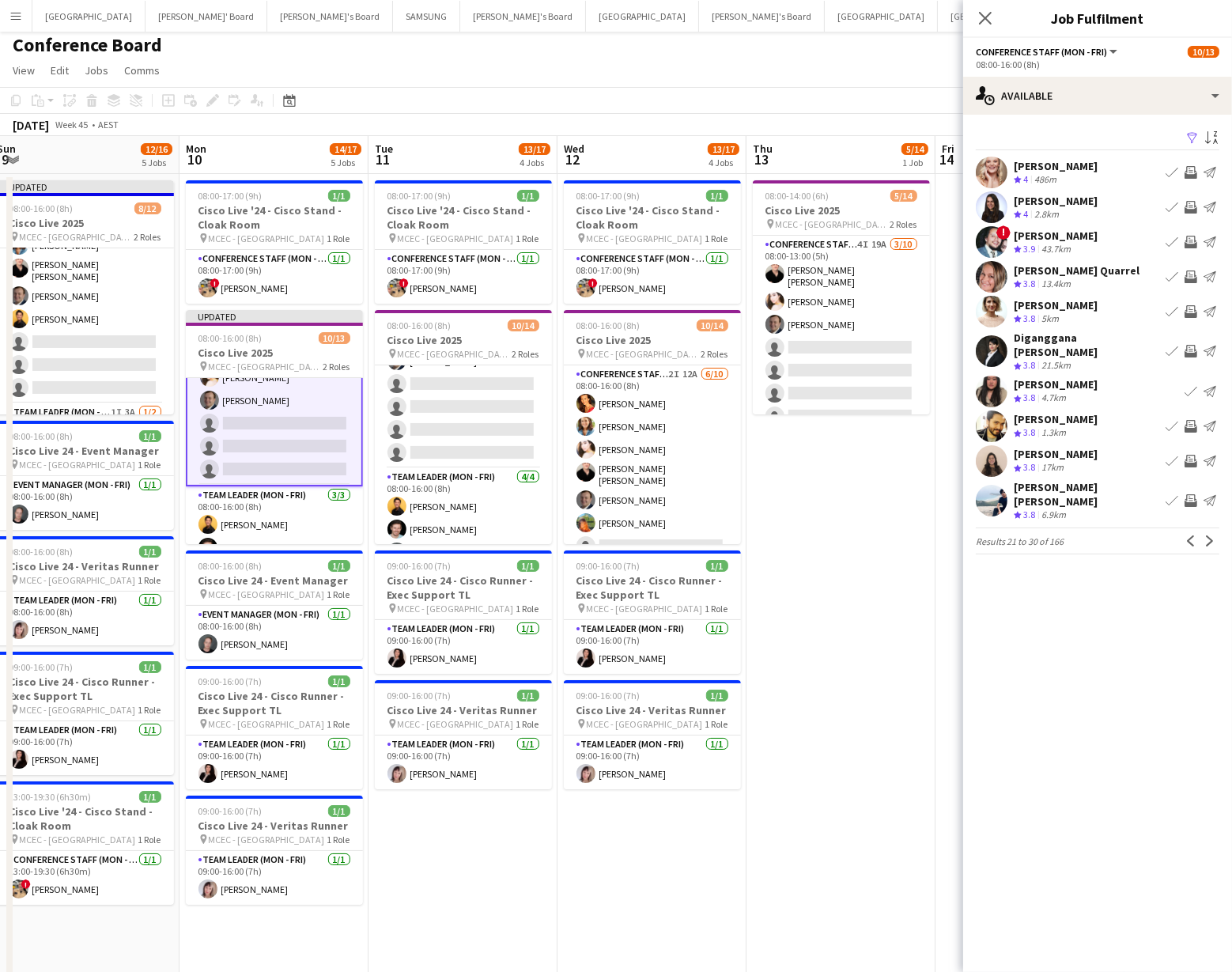
click at [995, 307] on app-user-avatar at bounding box center [992, 311] width 32 height 32
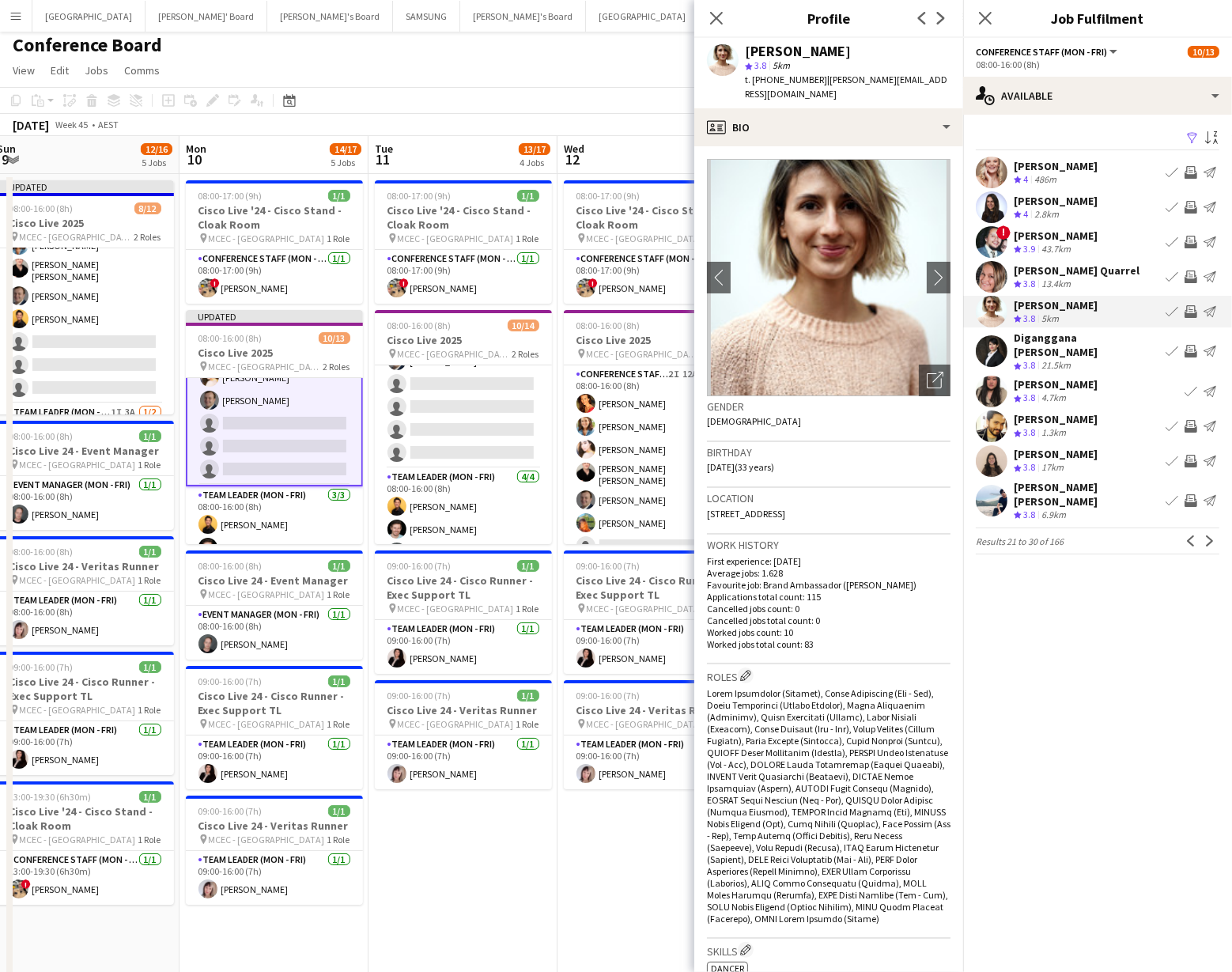
click at [988, 307] on app-user-avatar at bounding box center [992, 311] width 32 height 32
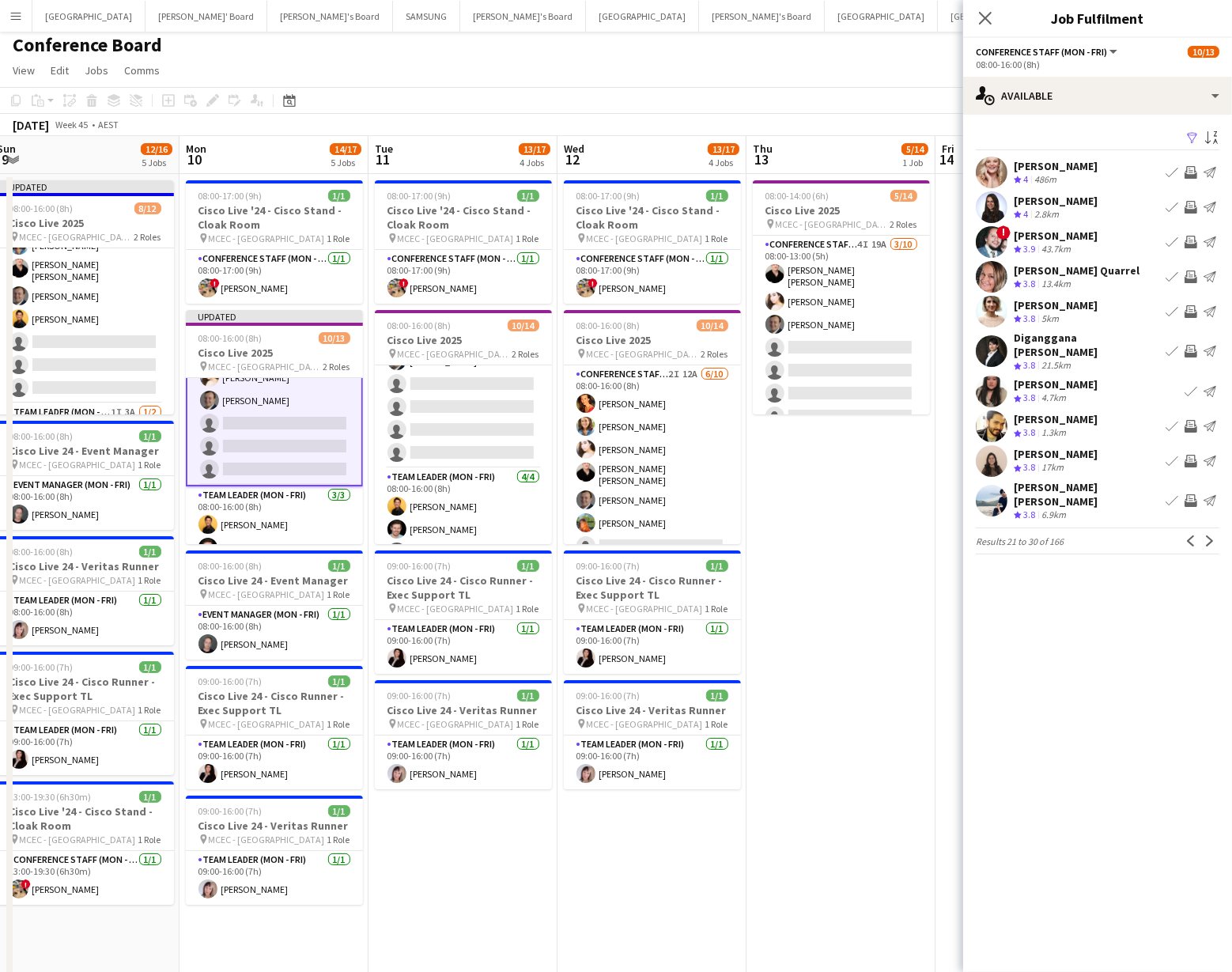
click at [988, 307] on app-user-avatar at bounding box center [992, 311] width 32 height 32
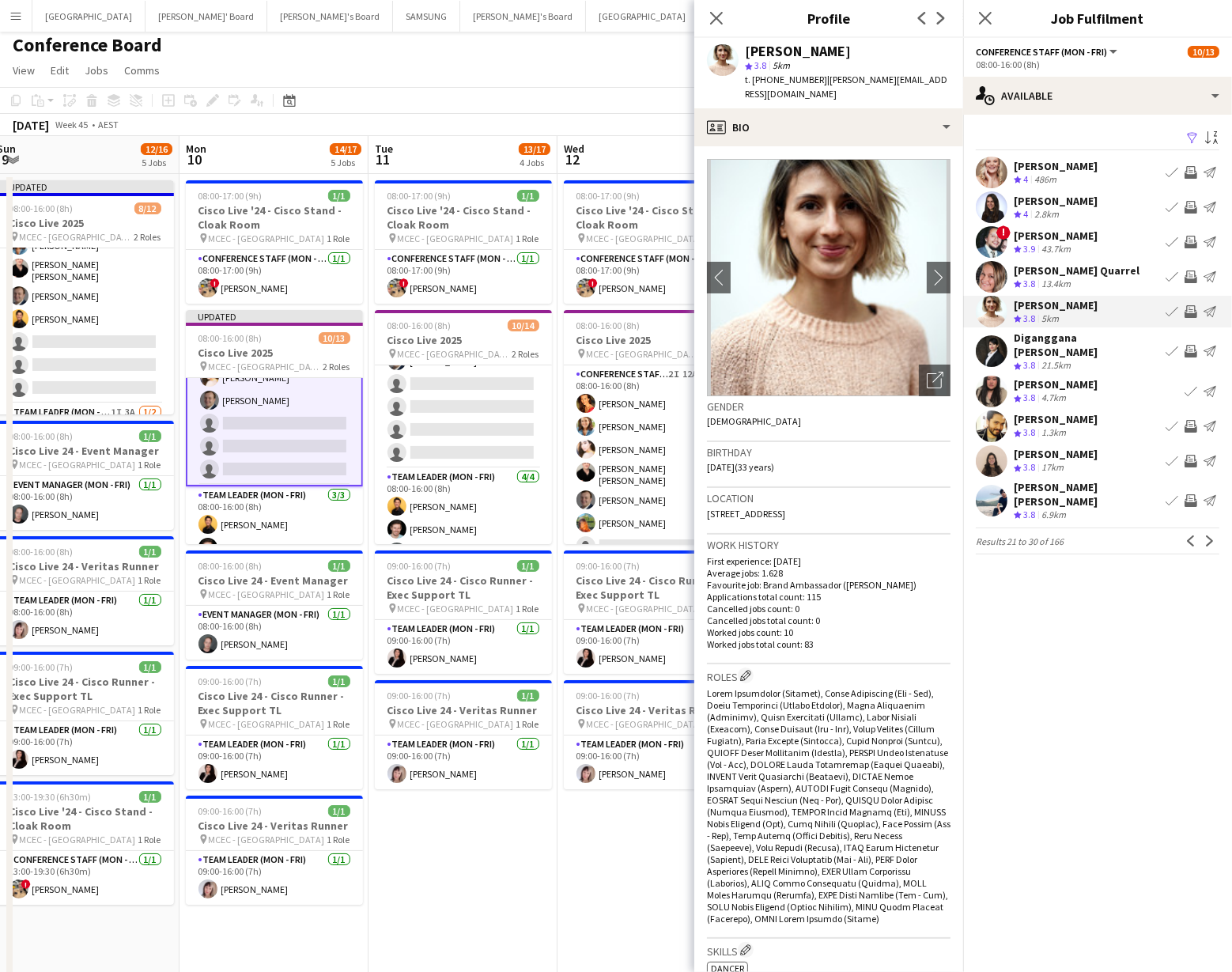
click at [985, 304] on app-user-avatar at bounding box center [992, 311] width 32 height 32
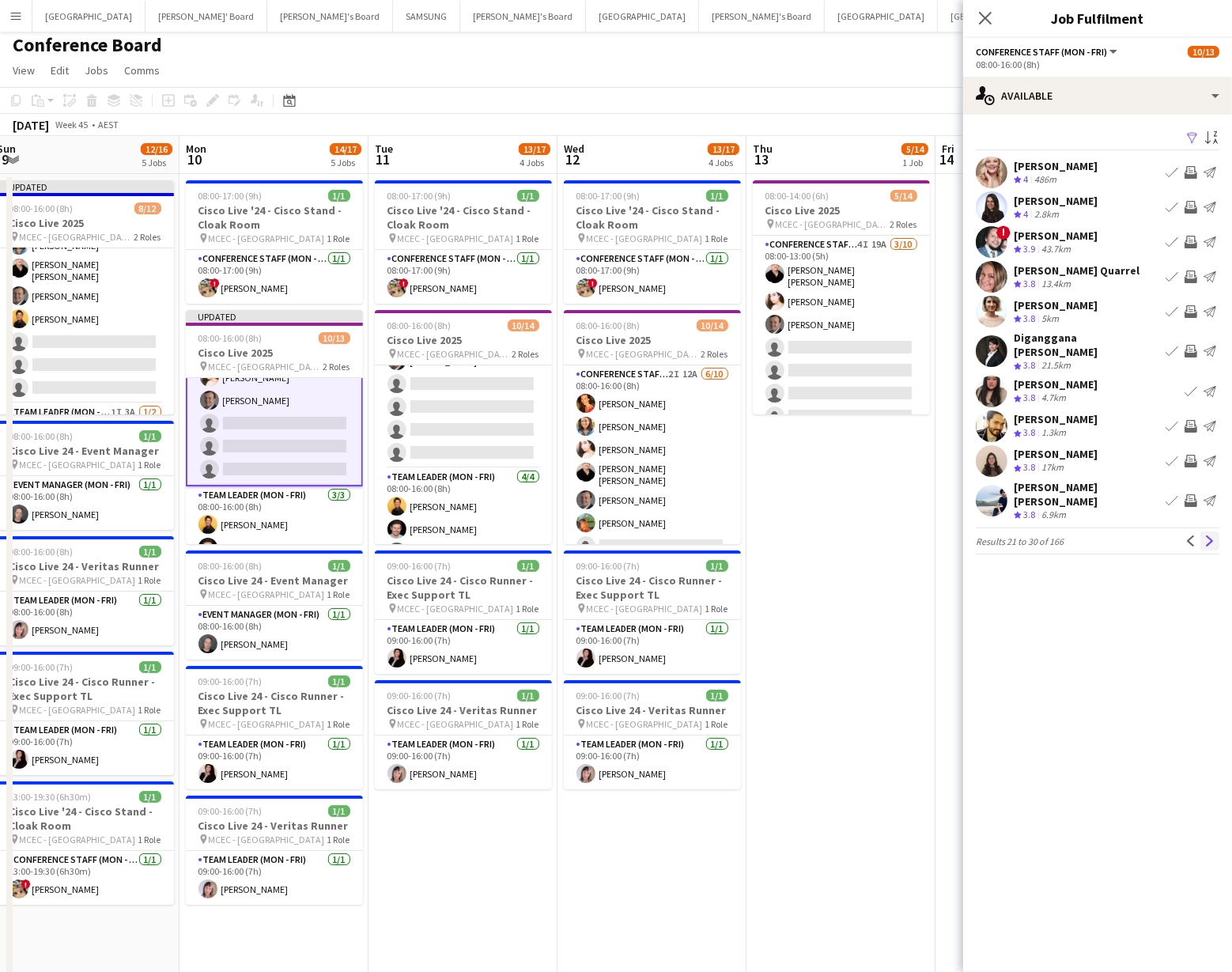
click at [1210, 536] on app-icon "Next" at bounding box center [1211, 542] width 12 height 12
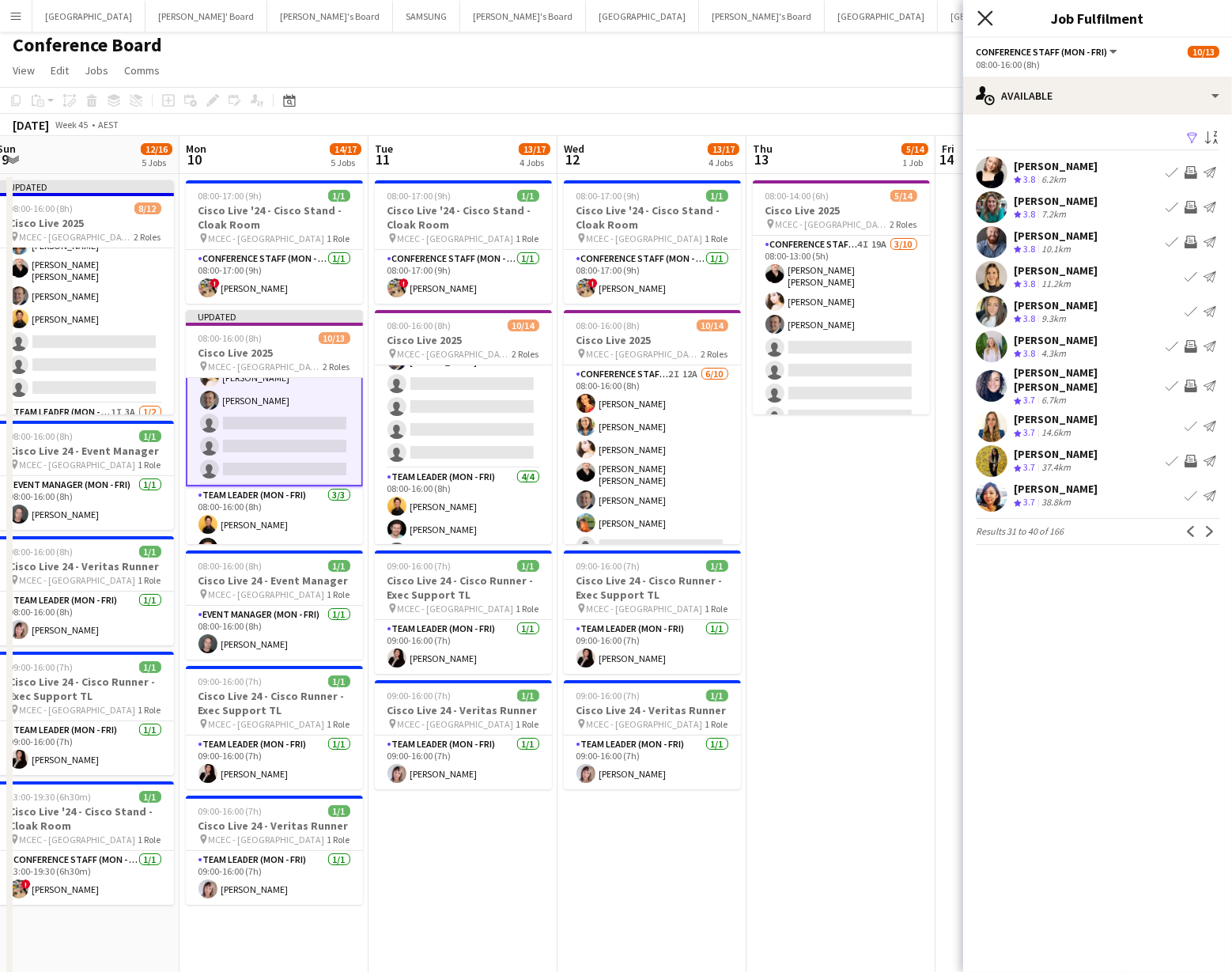
click at [983, 18] on icon "Close pop-in" at bounding box center [985, 18] width 15 height 15
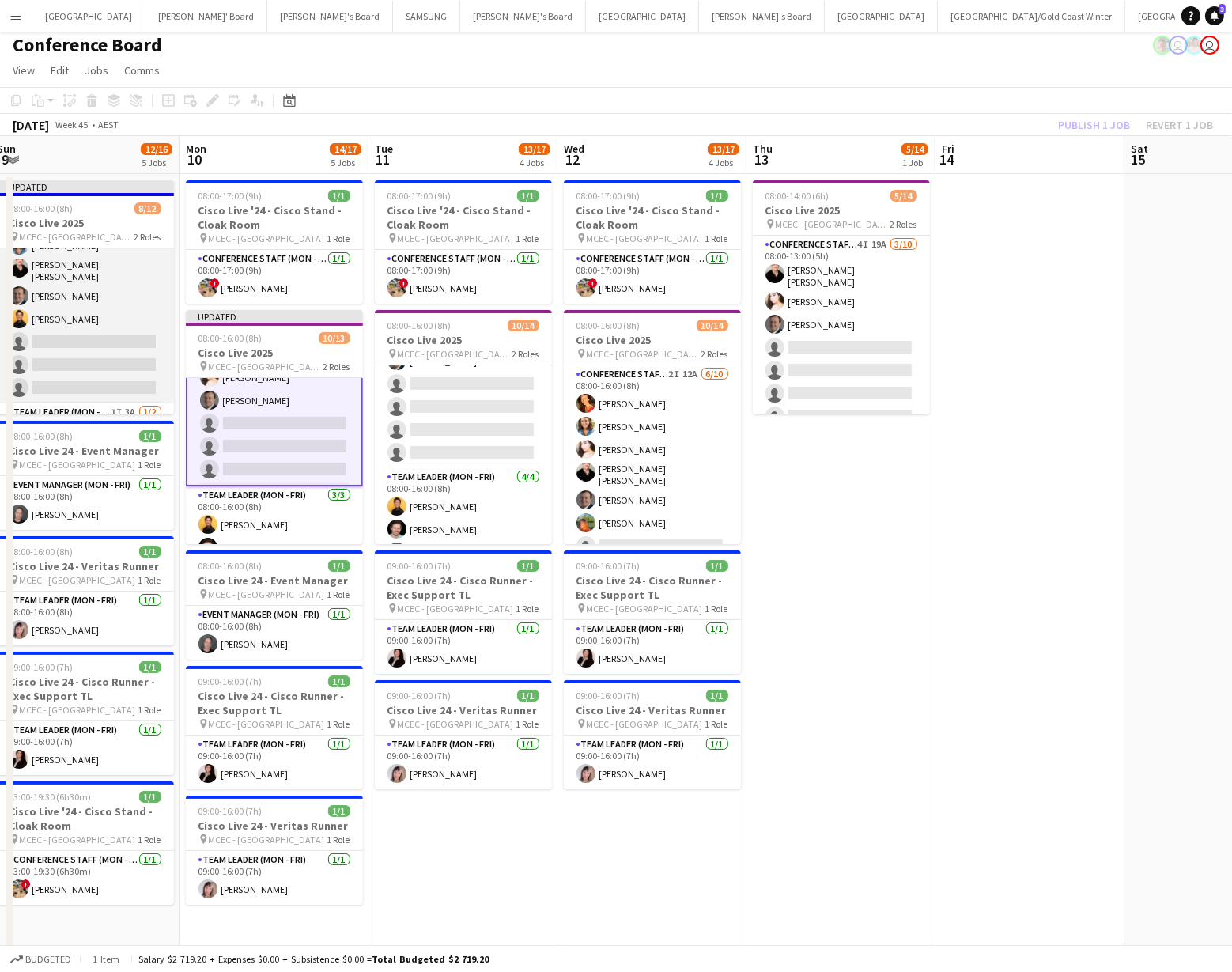
click at [88, 362] on app-card-role "Conference Staff ([PERSON_NAME]) 5I 26A [DATE] 08:00-16:00 (8h) [PERSON_NAME] […" at bounding box center [85, 271] width 178 height 265
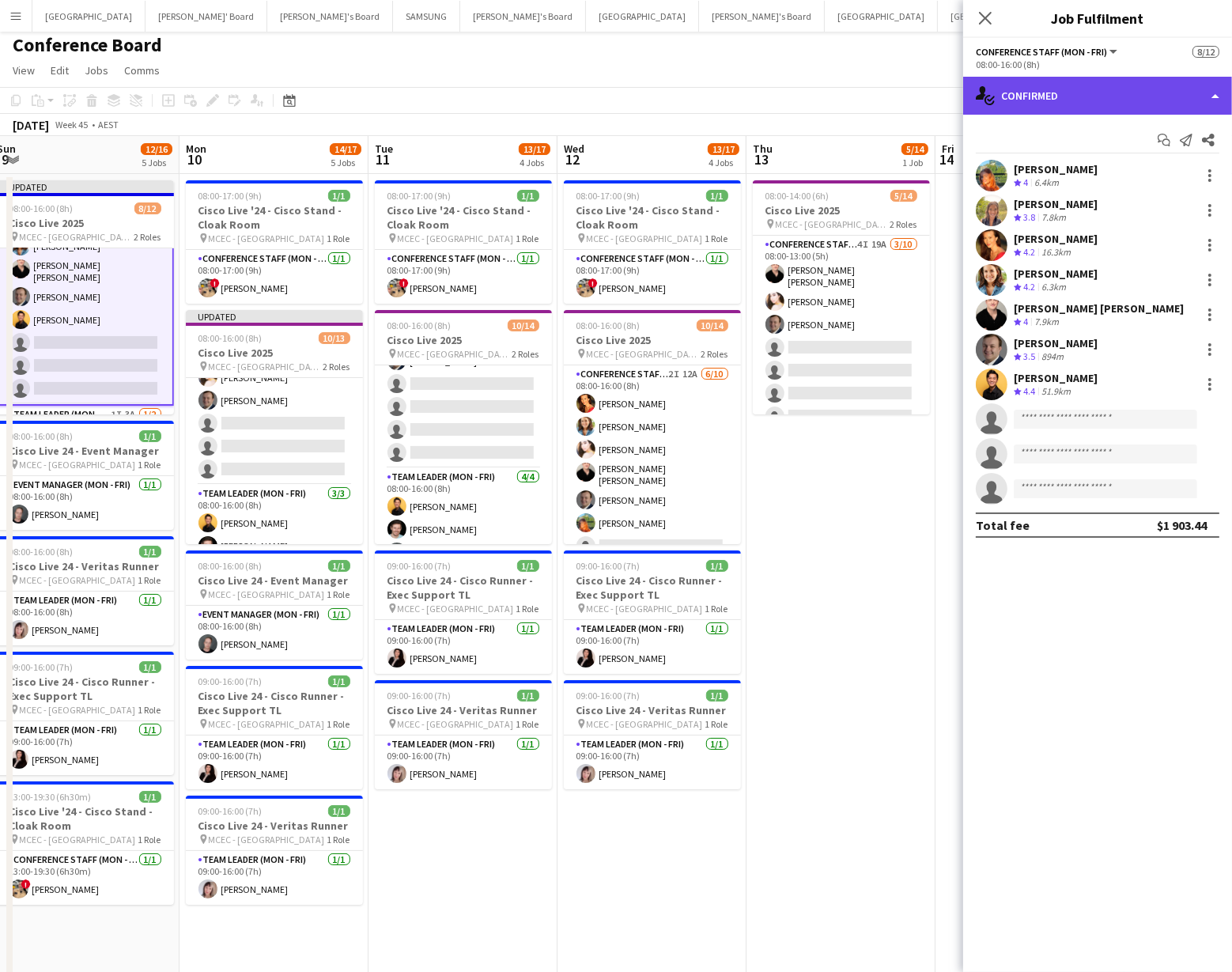
click at [1201, 93] on div "single-neutral-actions-check-2 Confirmed" at bounding box center [1098, 96] width 269 height 38
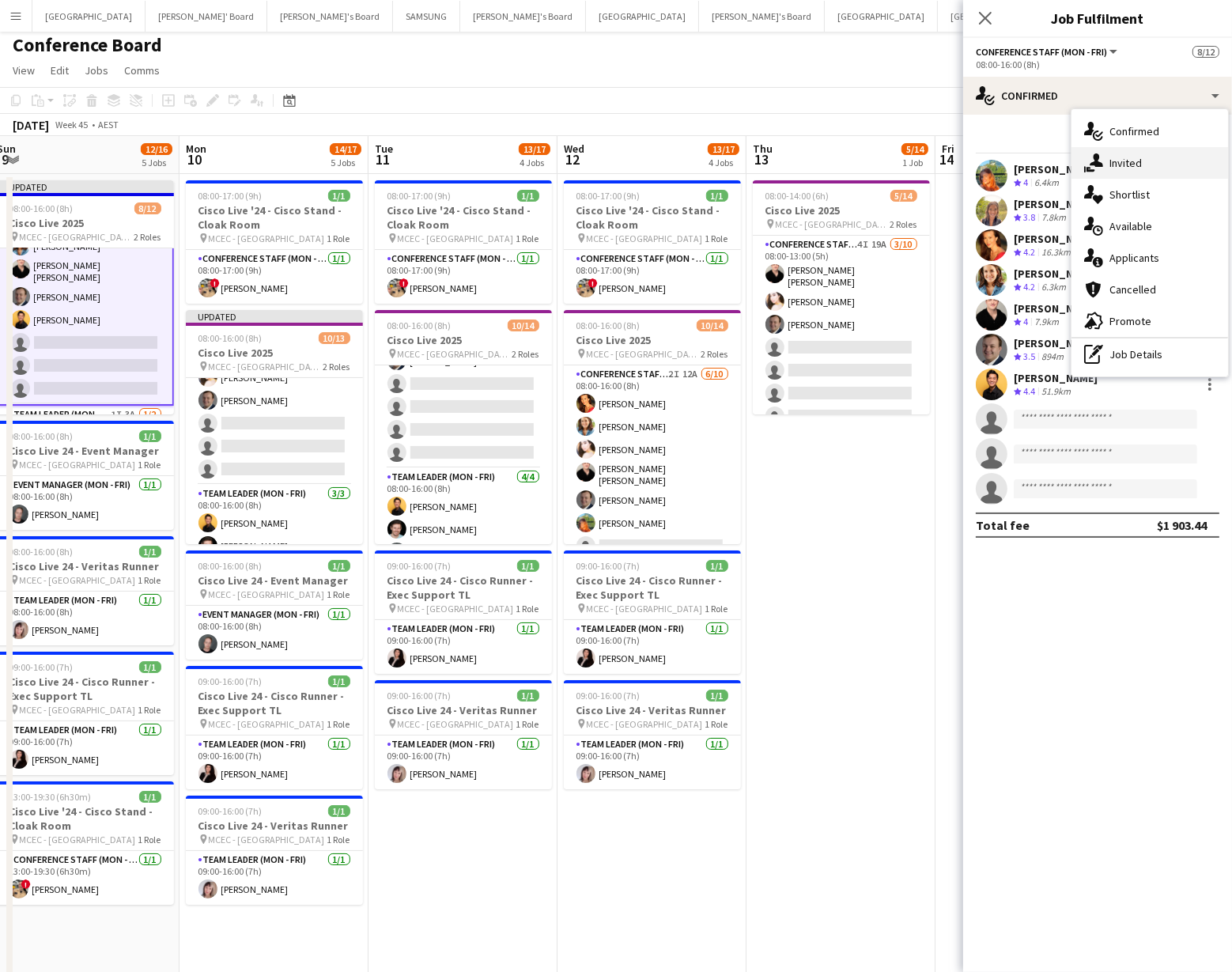
click at [1165, 176] on div "single-neutral-actions-share-1 Invited" at bounding box center [1149, 162] width 157 height 32
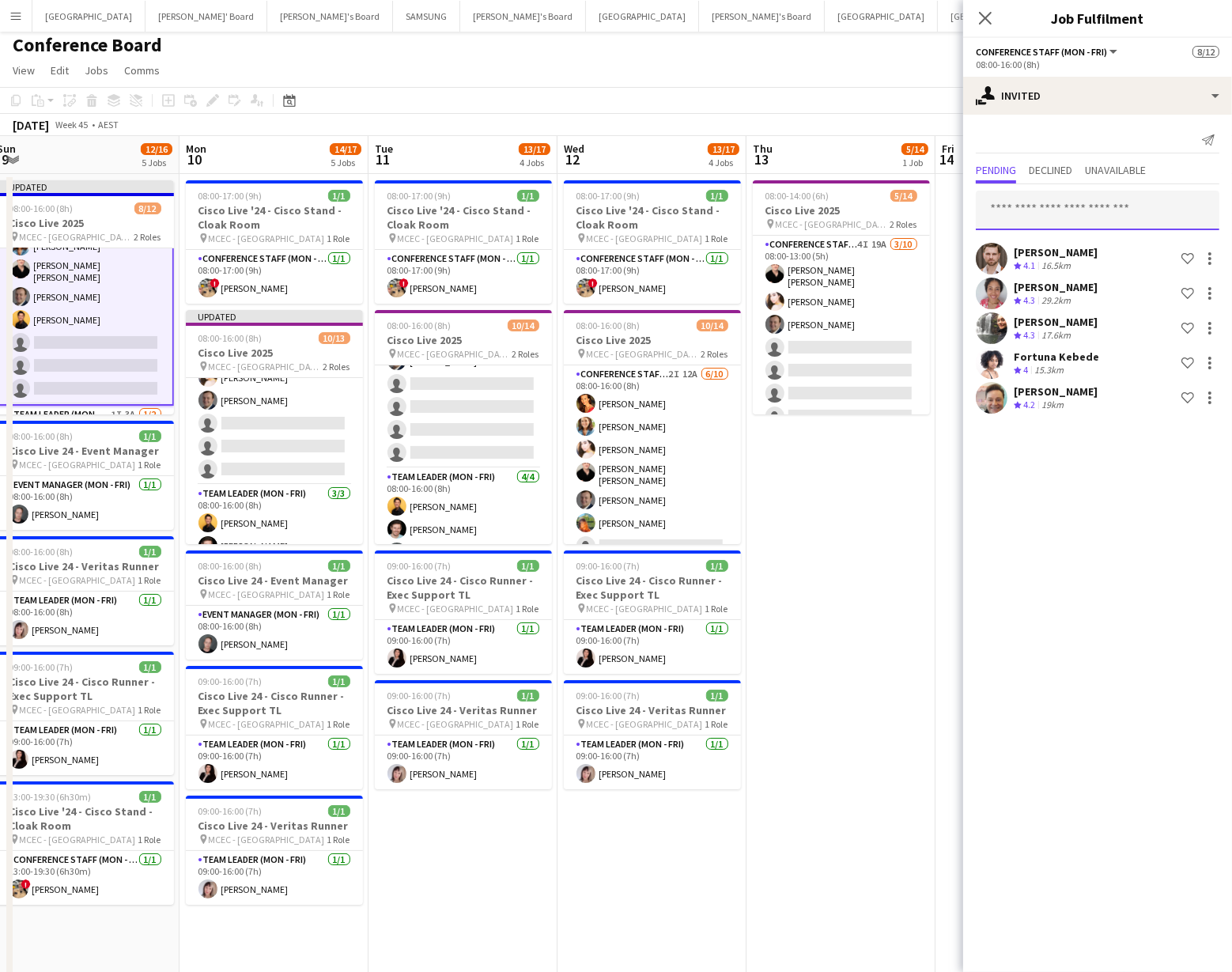
click at [1014, 213] on input "text" at bounding box center [1099, 210] width 244 height 39
type input "****"
click at [1040, 260] on span "[PERSON_NAME][EMAIL_ADDRESS][DOMAIN_NAME]" at bounding box center [1098, 261] width 218 height 12
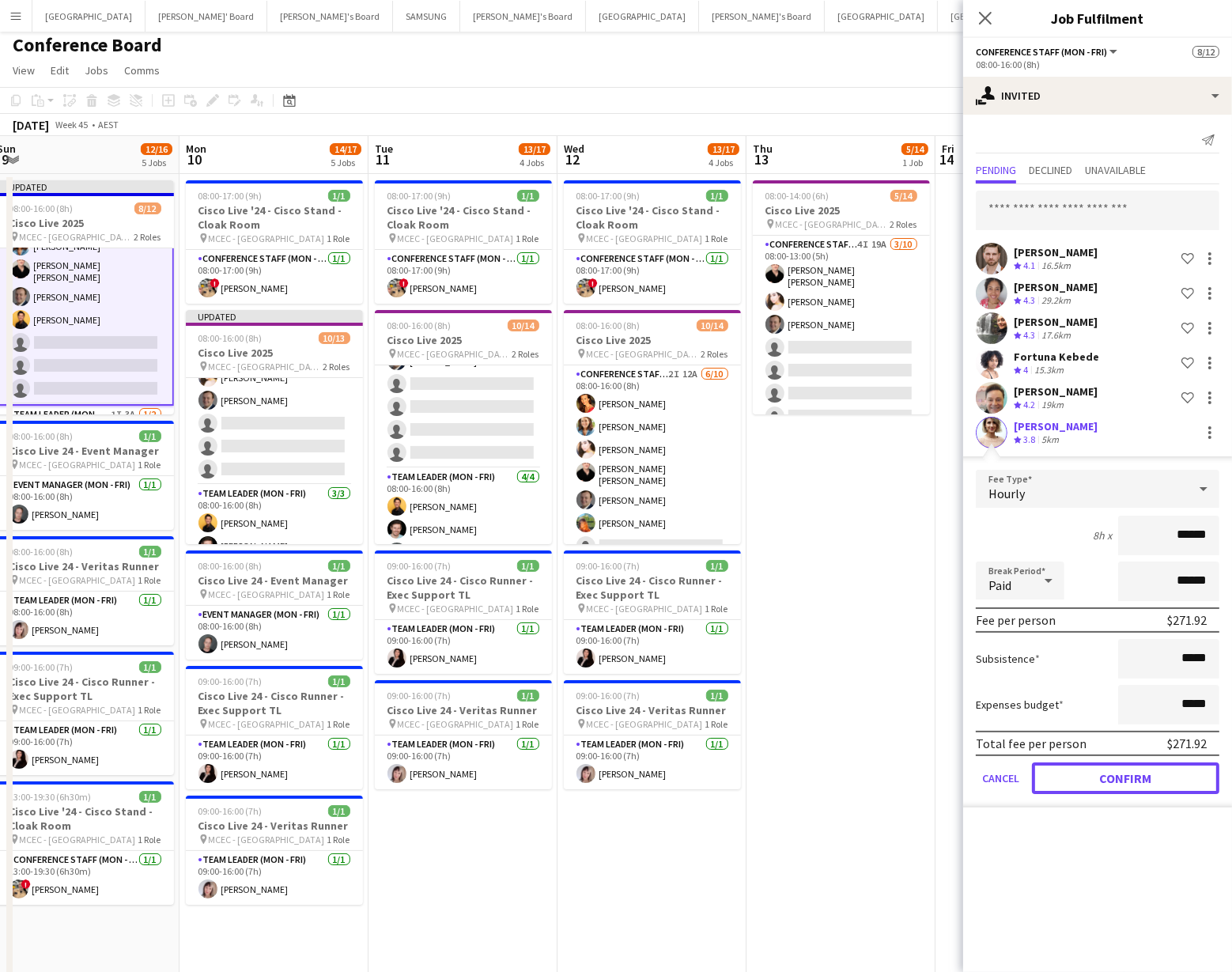
drag, startPoint x: 1111, startPoint y: 772, endPoint x: 1113, endPoint y: 763, distance: 9.2
click at [1111, 772] on button "Confirm" at bounding box center [1125, 778] width 187 height 32
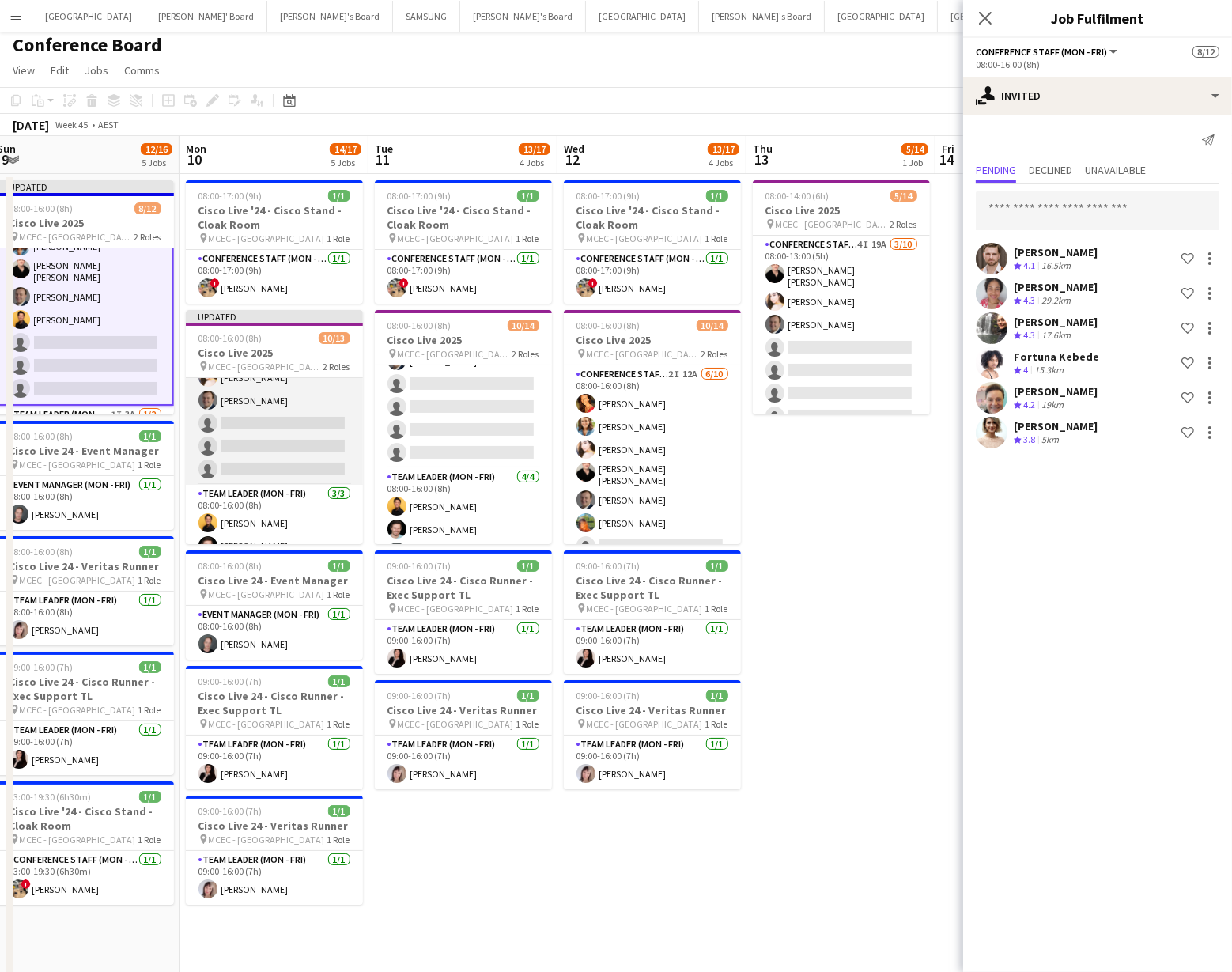
click at [245, 447] on app-card-role "Conference Staff ([PERSON_NAME]) 5I 14A [DATE] 08:00-16:00 (8h) [PERSON_NAME] […" at bounding box center [275, 352] width 178 height 265
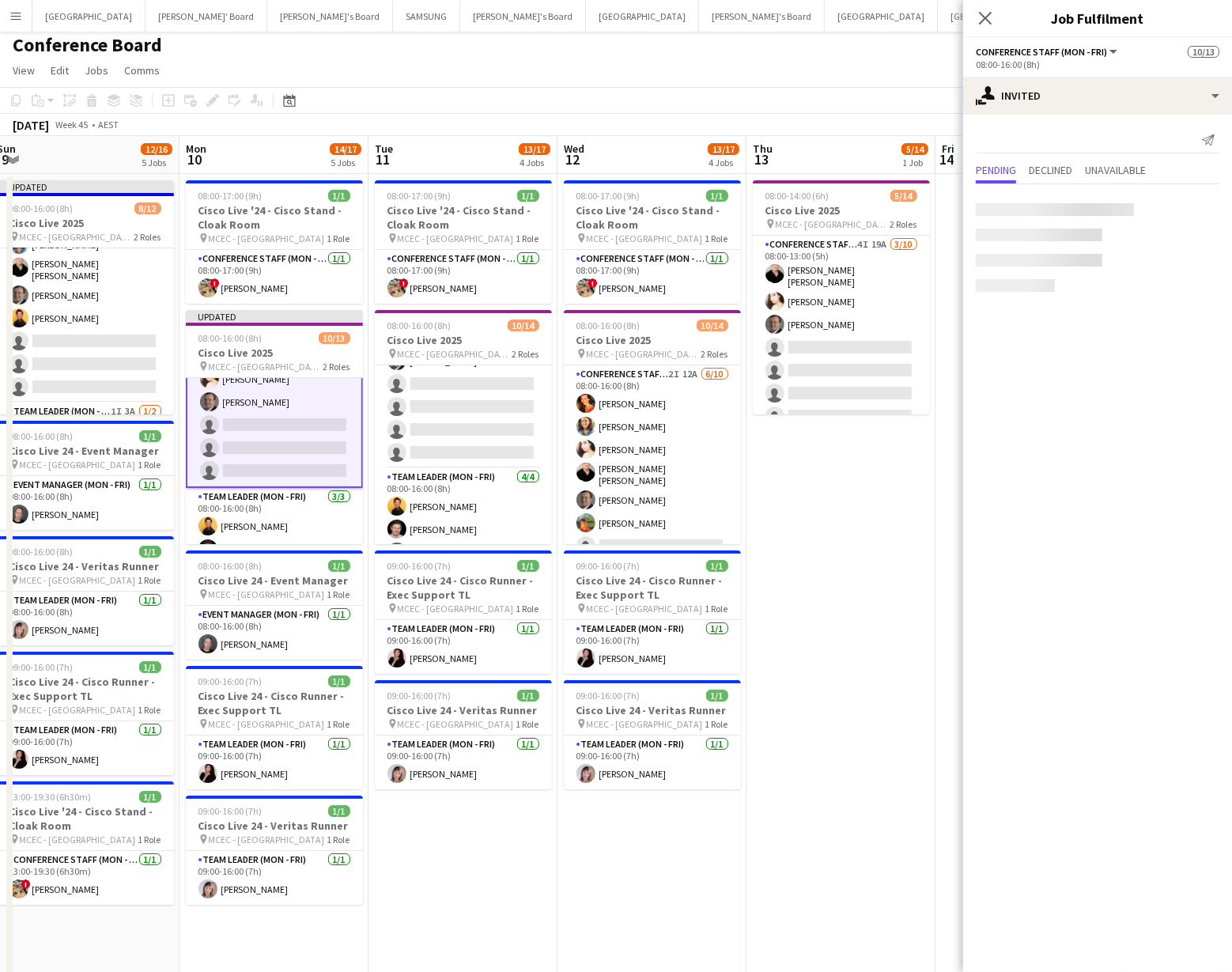
scroll to position [159, 0]
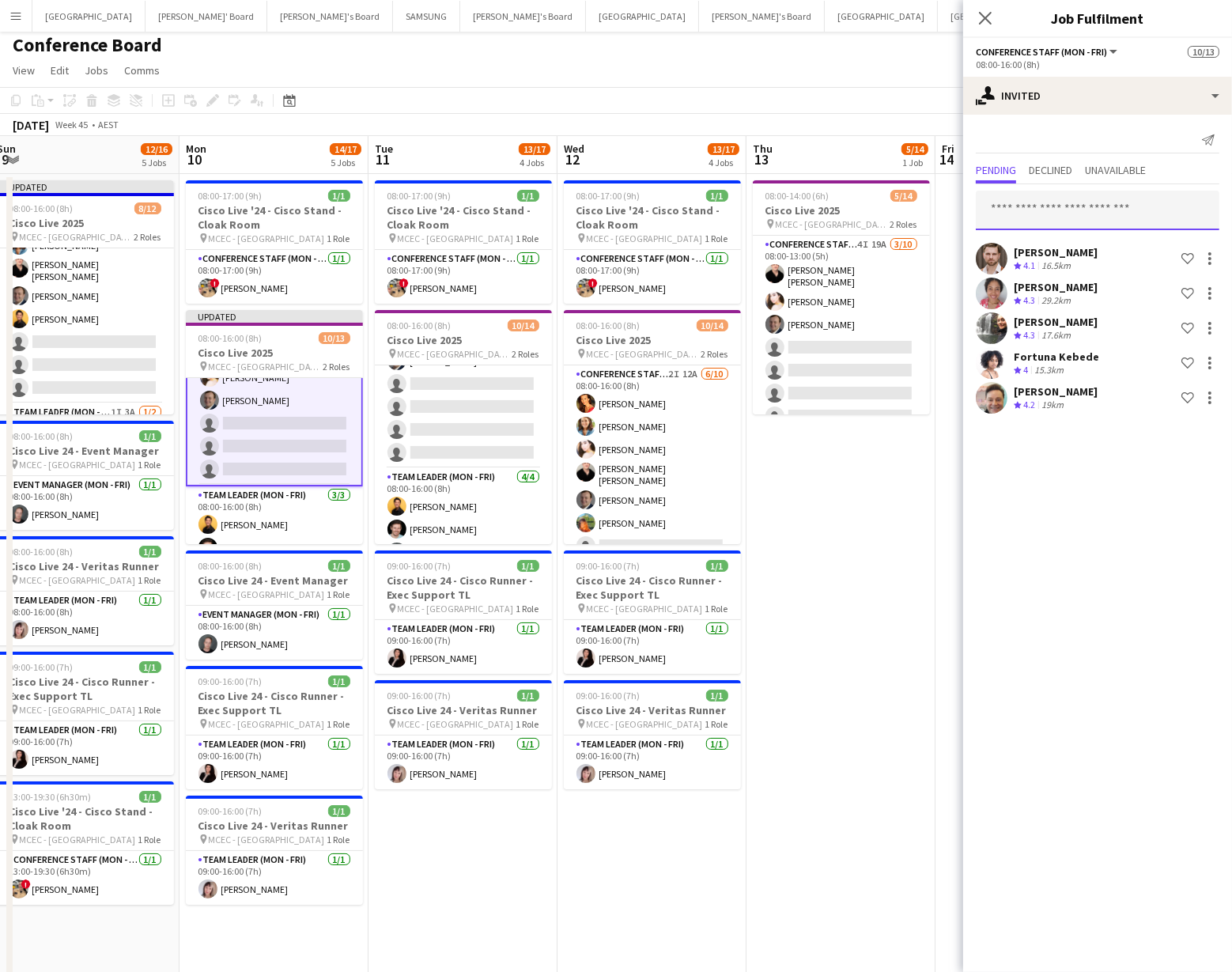
click at [1024, 205] on input "text" at bounding box center [1099, 210] width 244 height 39
type input "****"
click at [1047, 254] on span "[PERSON_NAME]" at bounding box center [1034, 249] width 91 height 13
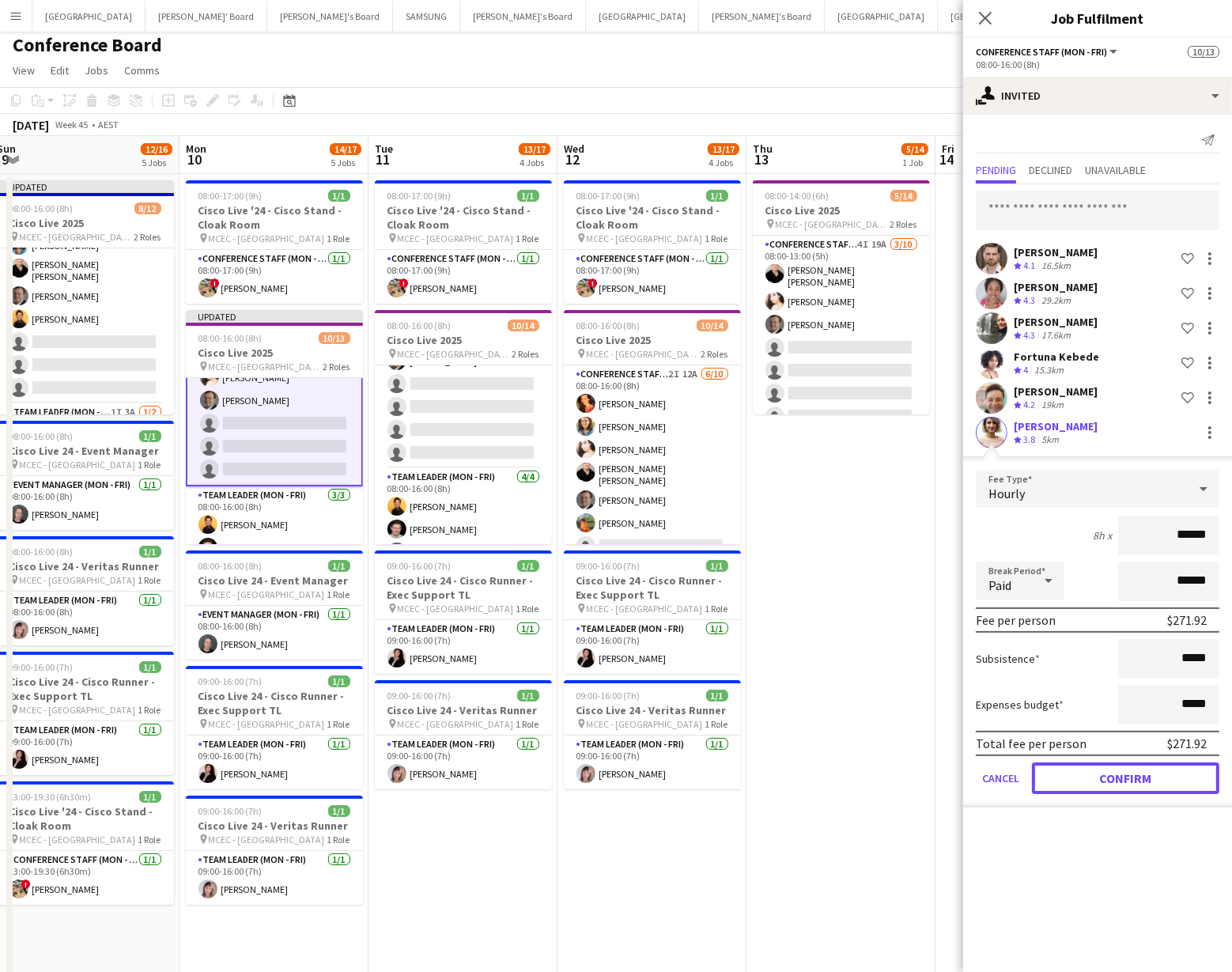
drag, startPoint x: 1117, startPoint y: 781, endPoint x: 1112, endPoint y: 773, distance: 9.4
click at [1117, 780] on button "Confirm" at bounding box center [1125, 778] width 187 height 32
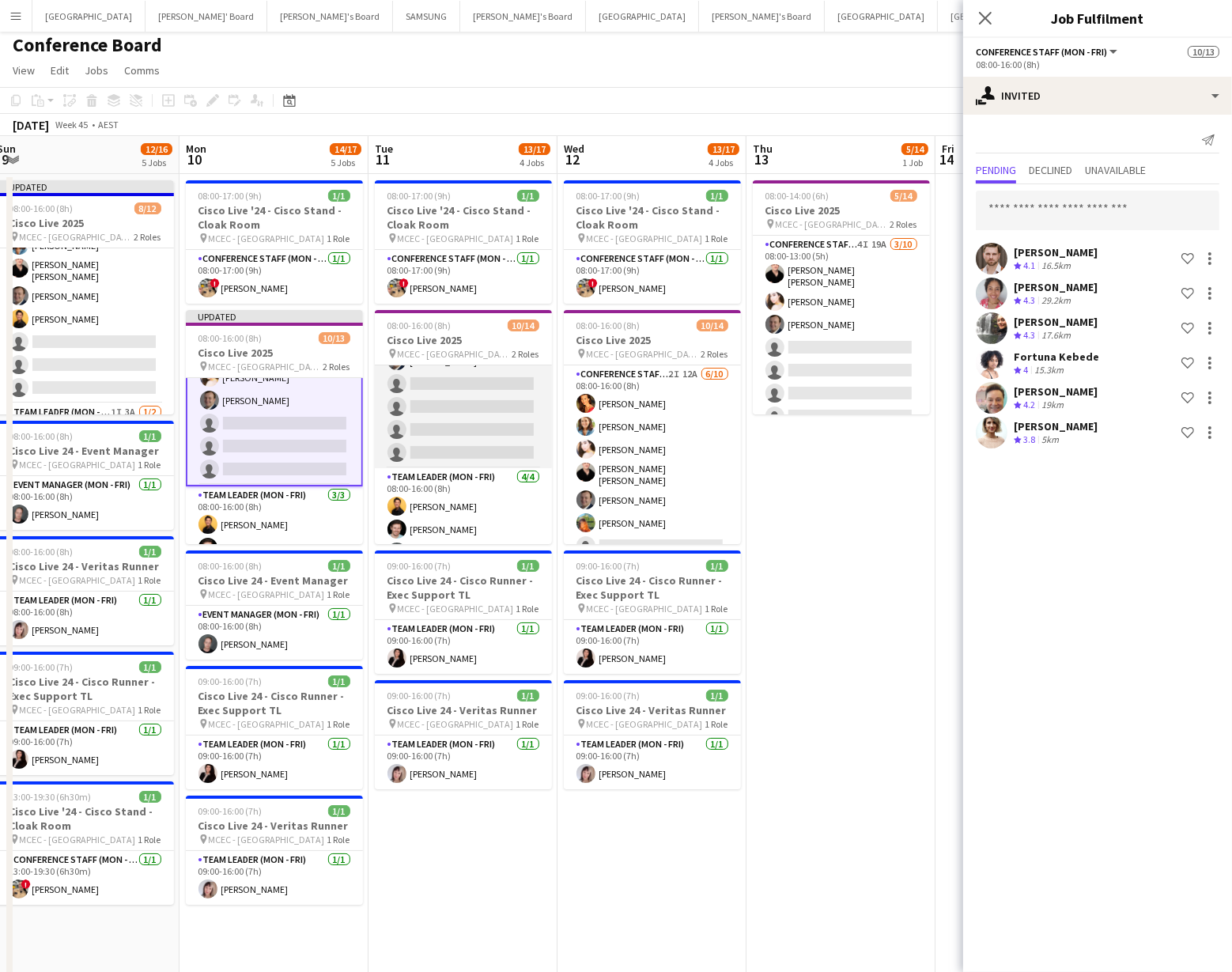
click at [458, 406] on app-card-role "Conference Staff (Mon - Fri) 4I 12A [DATE] 08:00-16:00 (8h) [PERSON_NAME] [PERS…" at bounding box center [463, 336] width 178 height 265
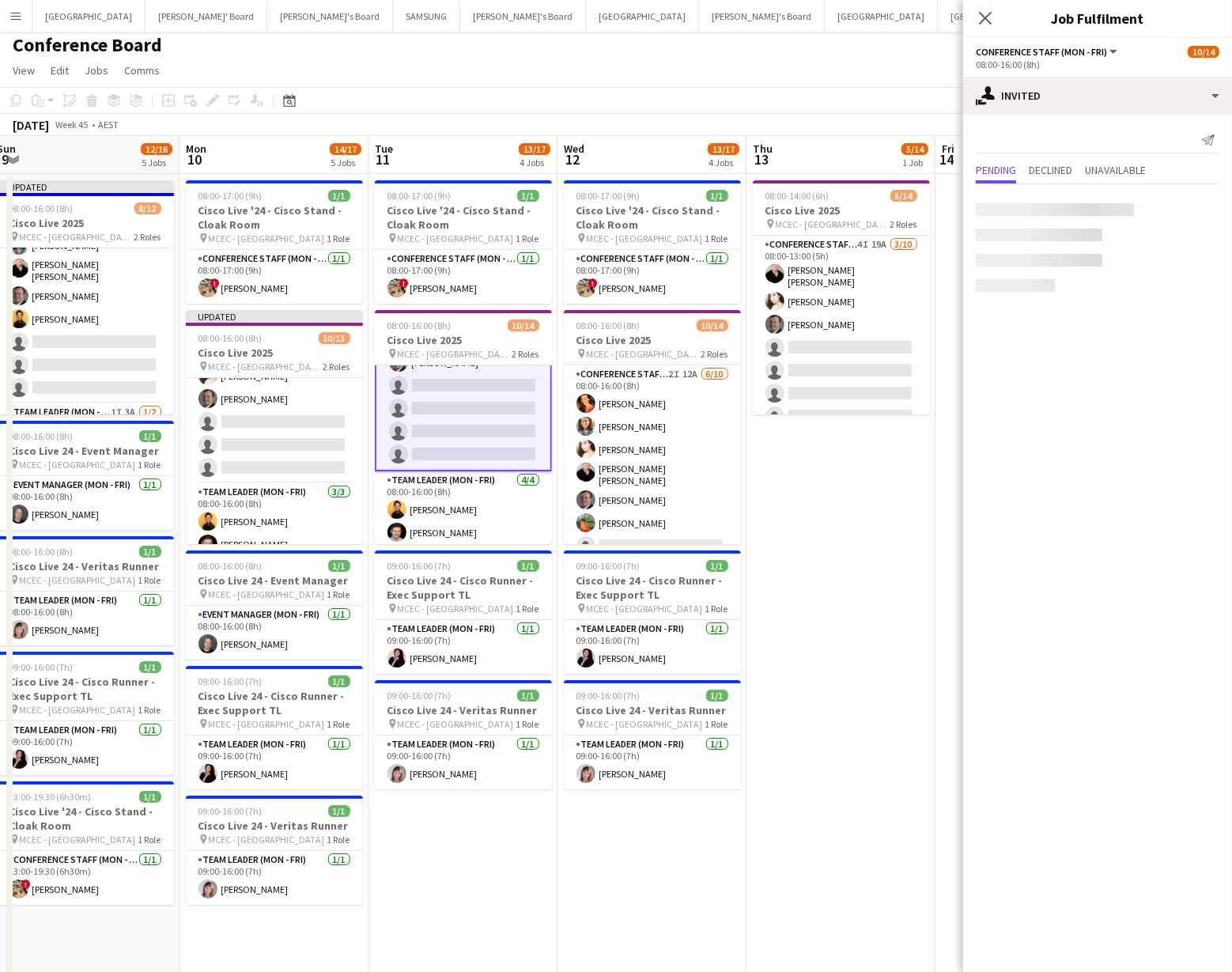
scroll to position [164, 0]
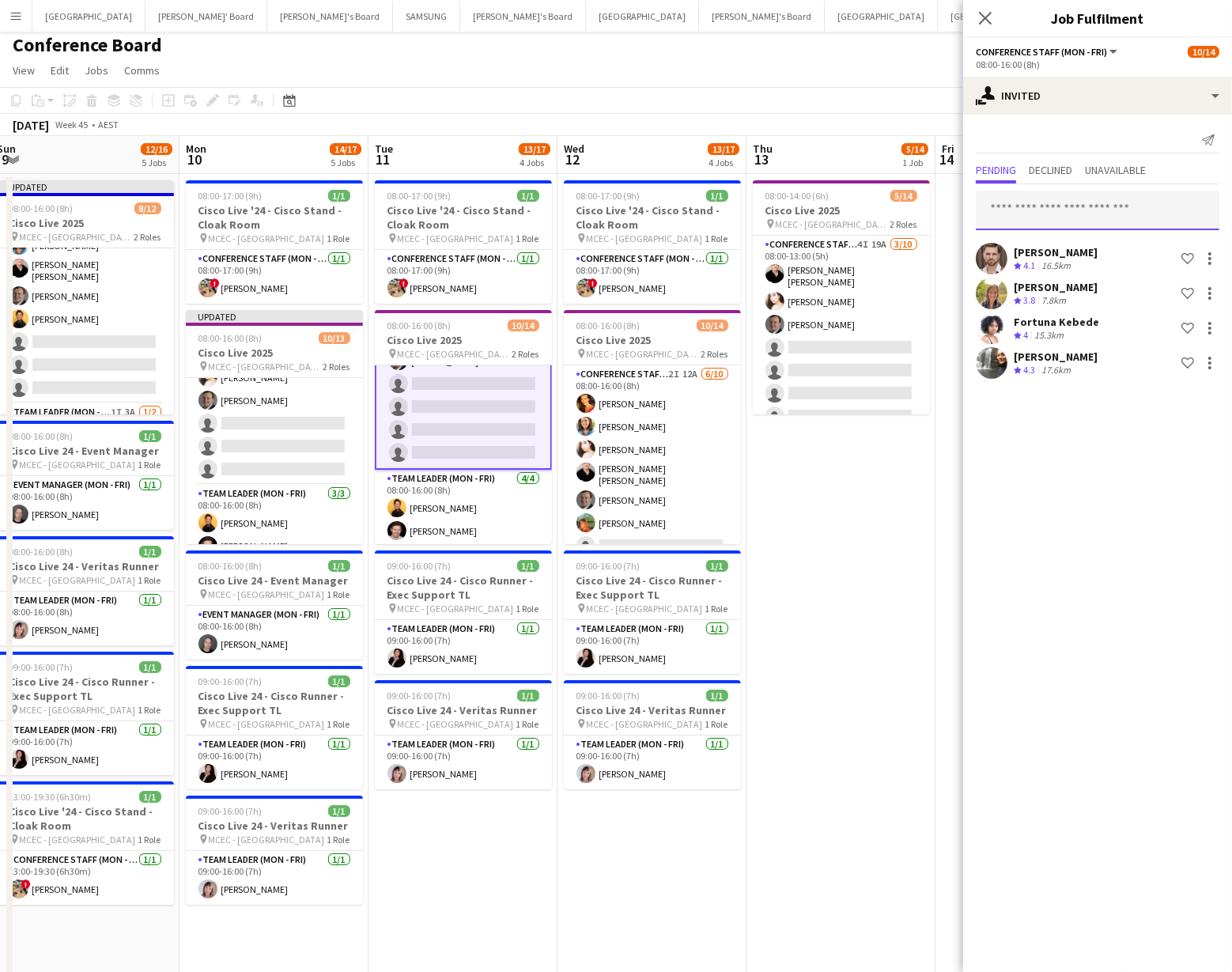
click at [1015, 207] on input "text" at bounding box center [1099, 210] width 244 height 39
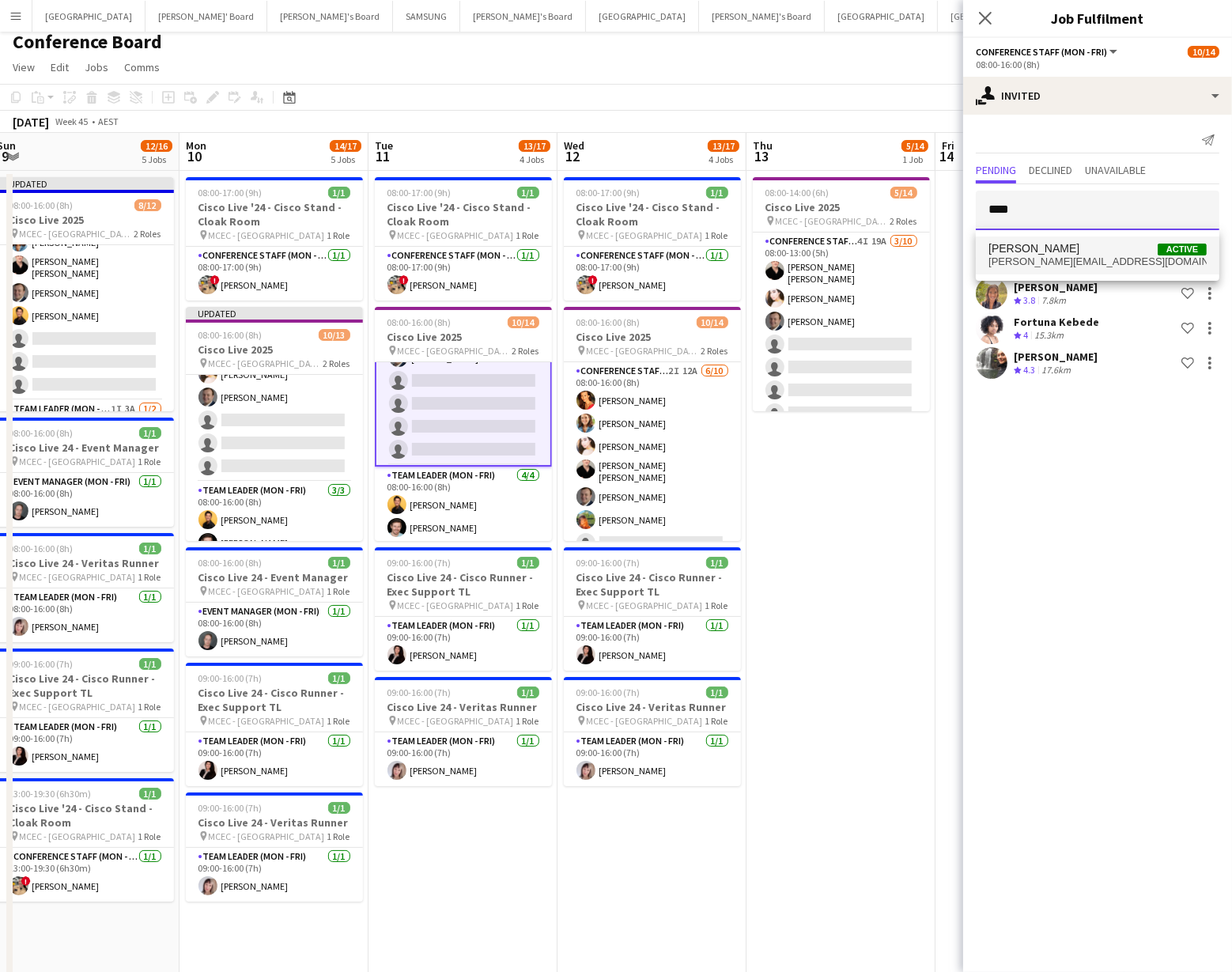
type input "****"
click at [1049, 250] on span "[PERSON_NAME]" at bounding box center [1034, 249] width 91 height 13
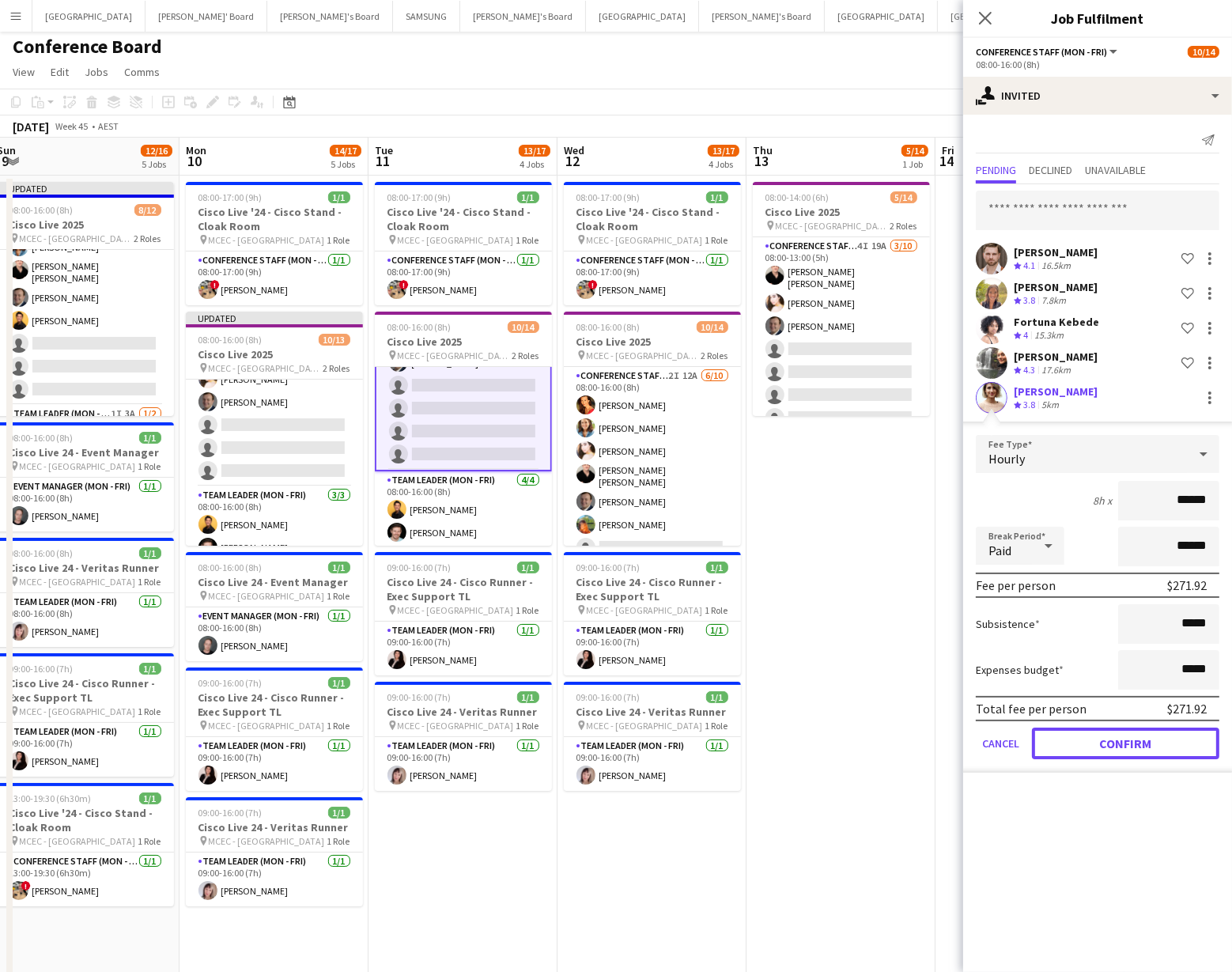
drag, startPoint x: 1137, startPoint y: 741, endPoint x: 1081, endPoint y: 667, distance: 92.8
click at [1137, 741] on button "Confirm" at bounding box center [1125, 743] width 187 height 32
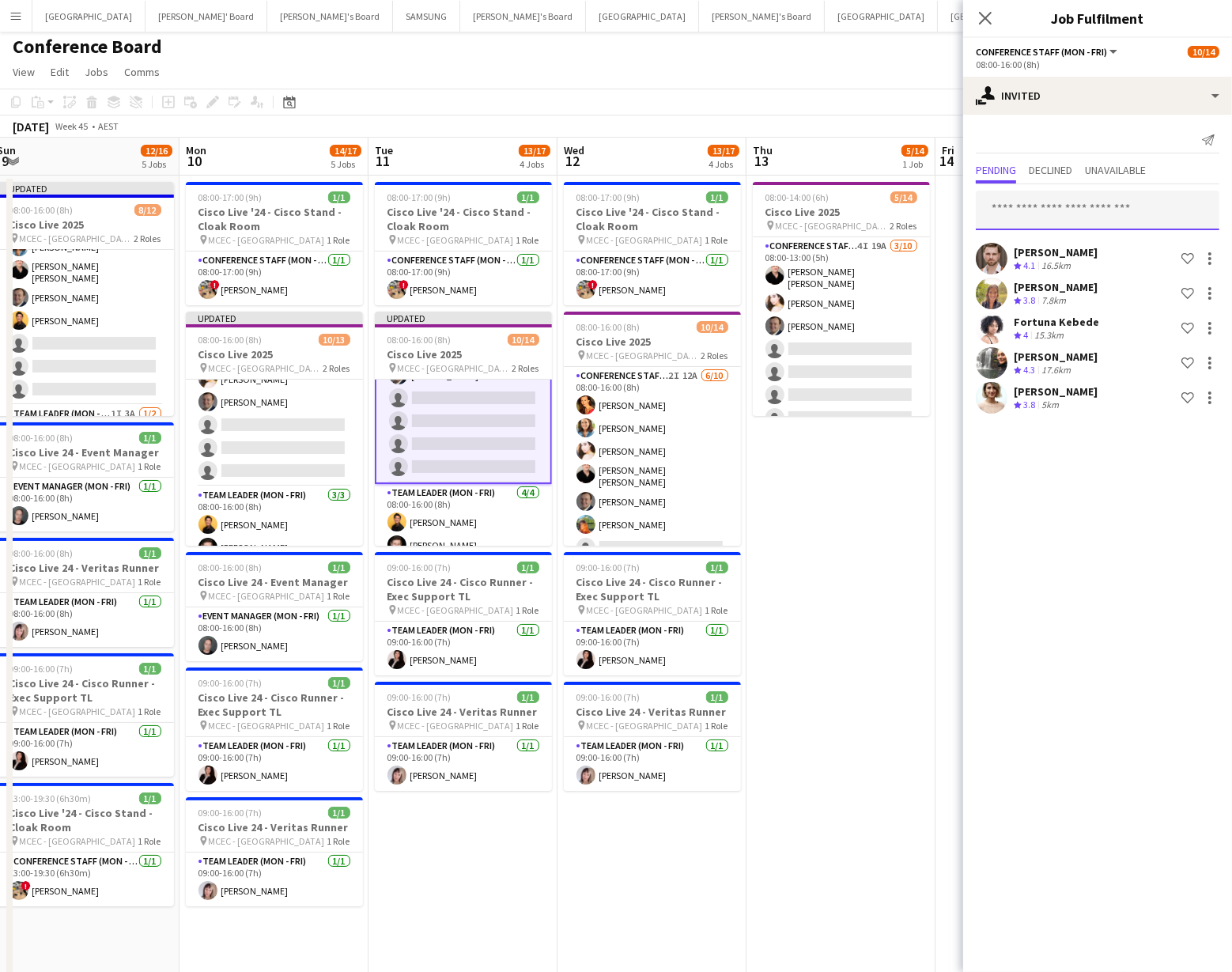
click at [1002, 212] on input "text" at bounding box center [1099, 210] width 244 height 39
type input "*****"
click at [1017, 258] on span "[EMAIL_ADDRESS][DOMAIN_NAME]" at bounding box center [1098, 261] width 218 height 12
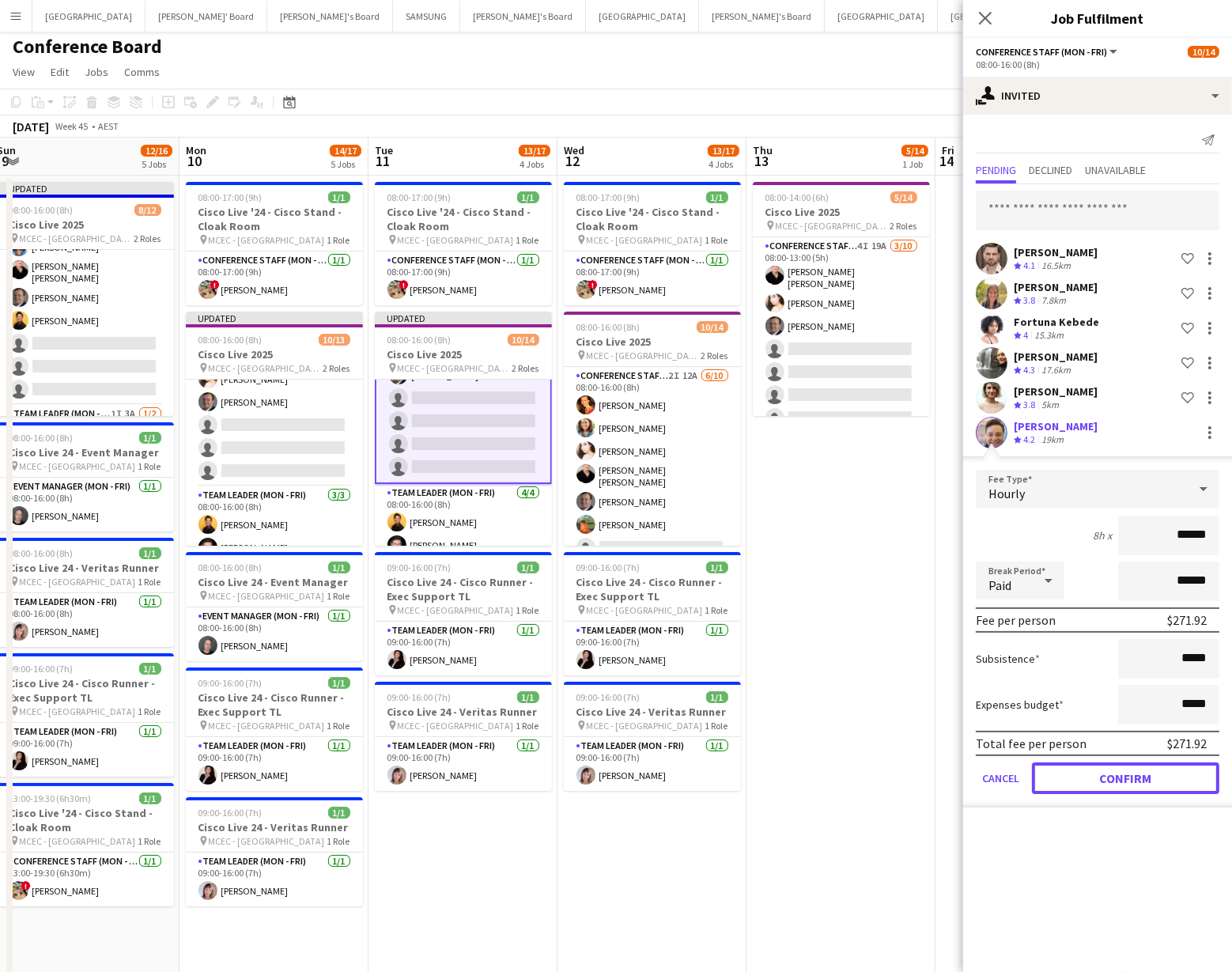
click at [1138, 777] on button "Confirm" at bounding box center [1125, 778] width 187 height 32
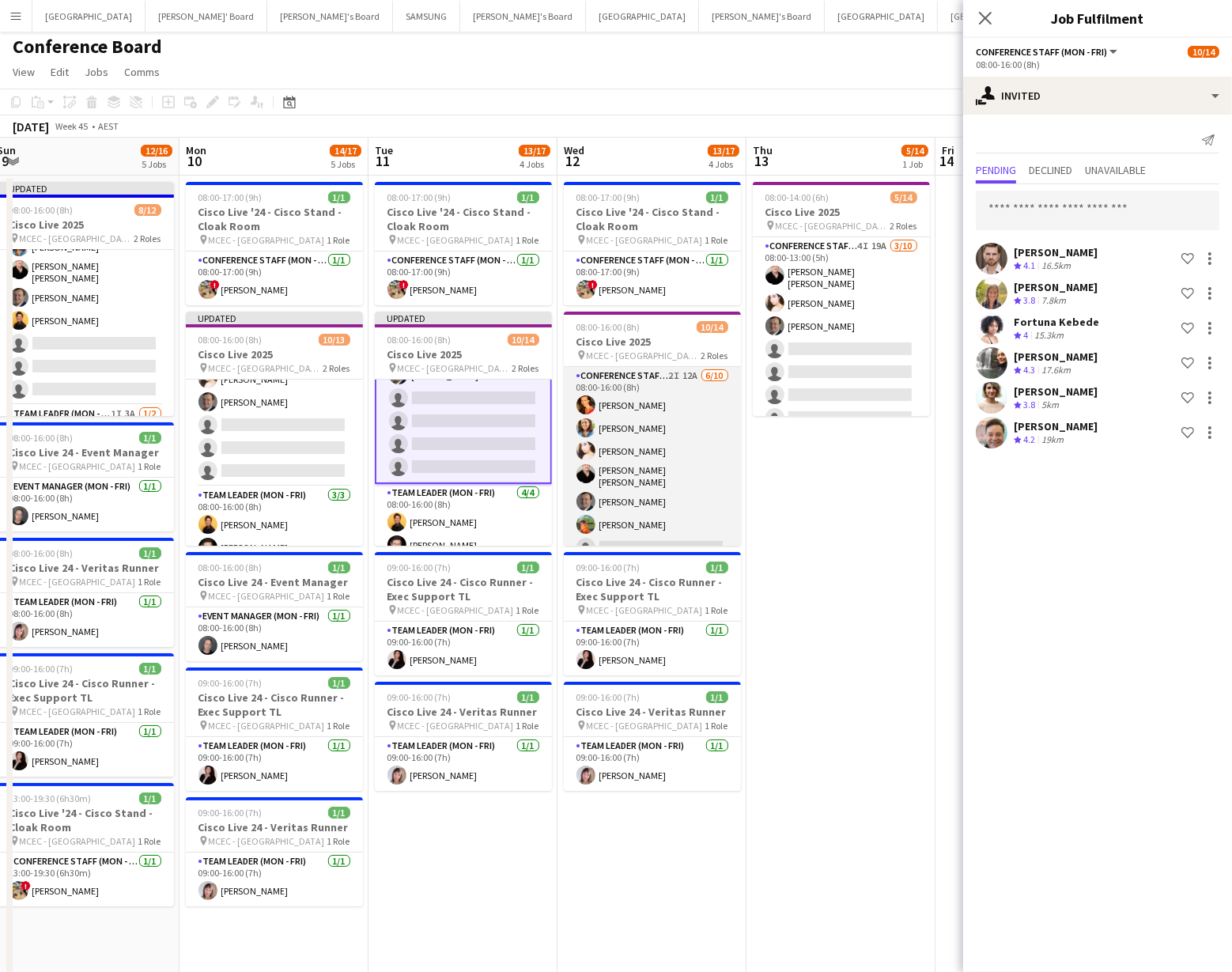
click at [655, 526] on app-card-role "Conference Staff (Mon - Fri) 2I 12A [DATE] 08:00-16:00 (8h) [PERSON_NAME] [PERS…" at bounding box center [652, 499] width 178 height 265
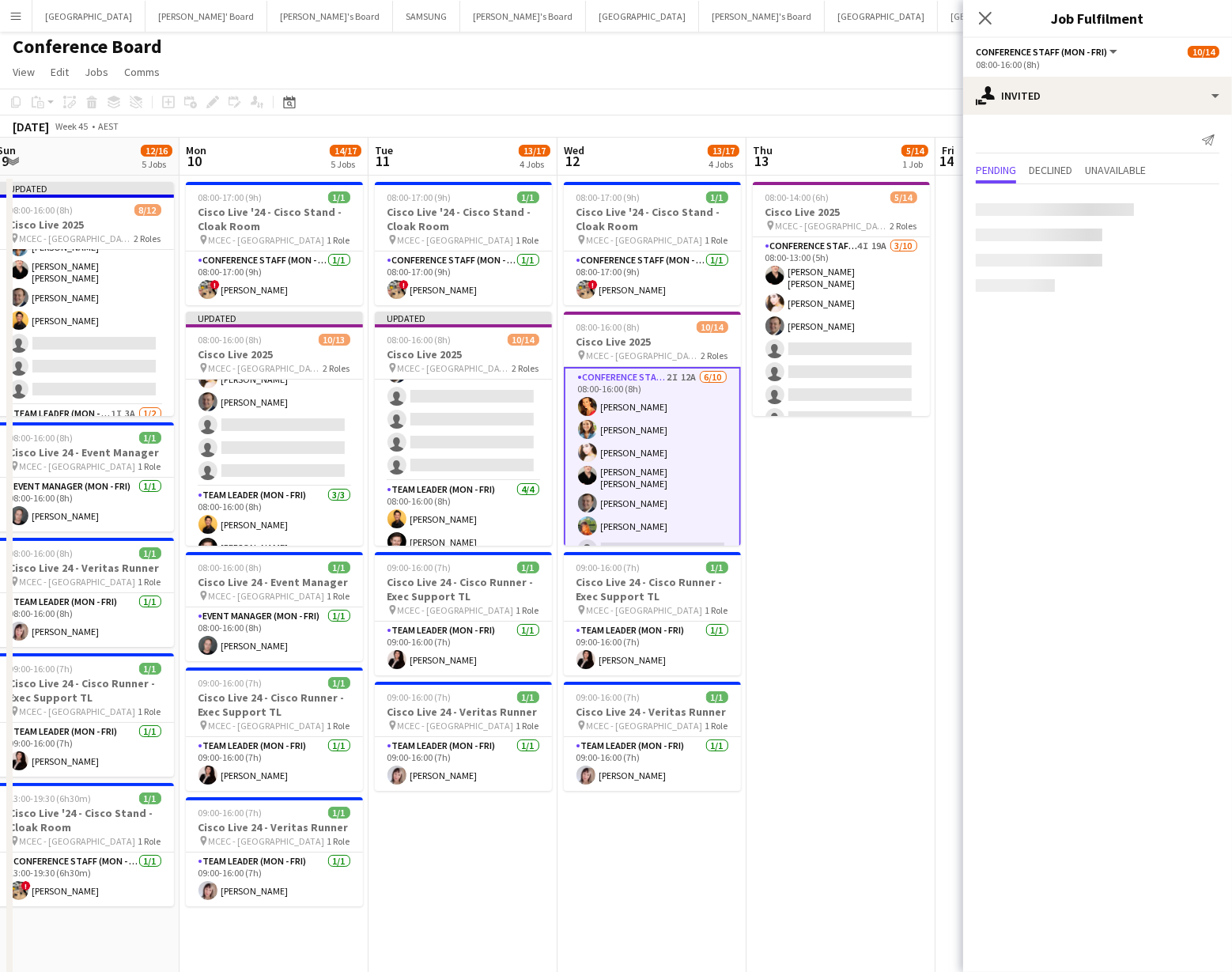
scroll to position [162, 0]
click at [1009, 211] on input "text" at bounding box center [1099, 210] width 244 height 39
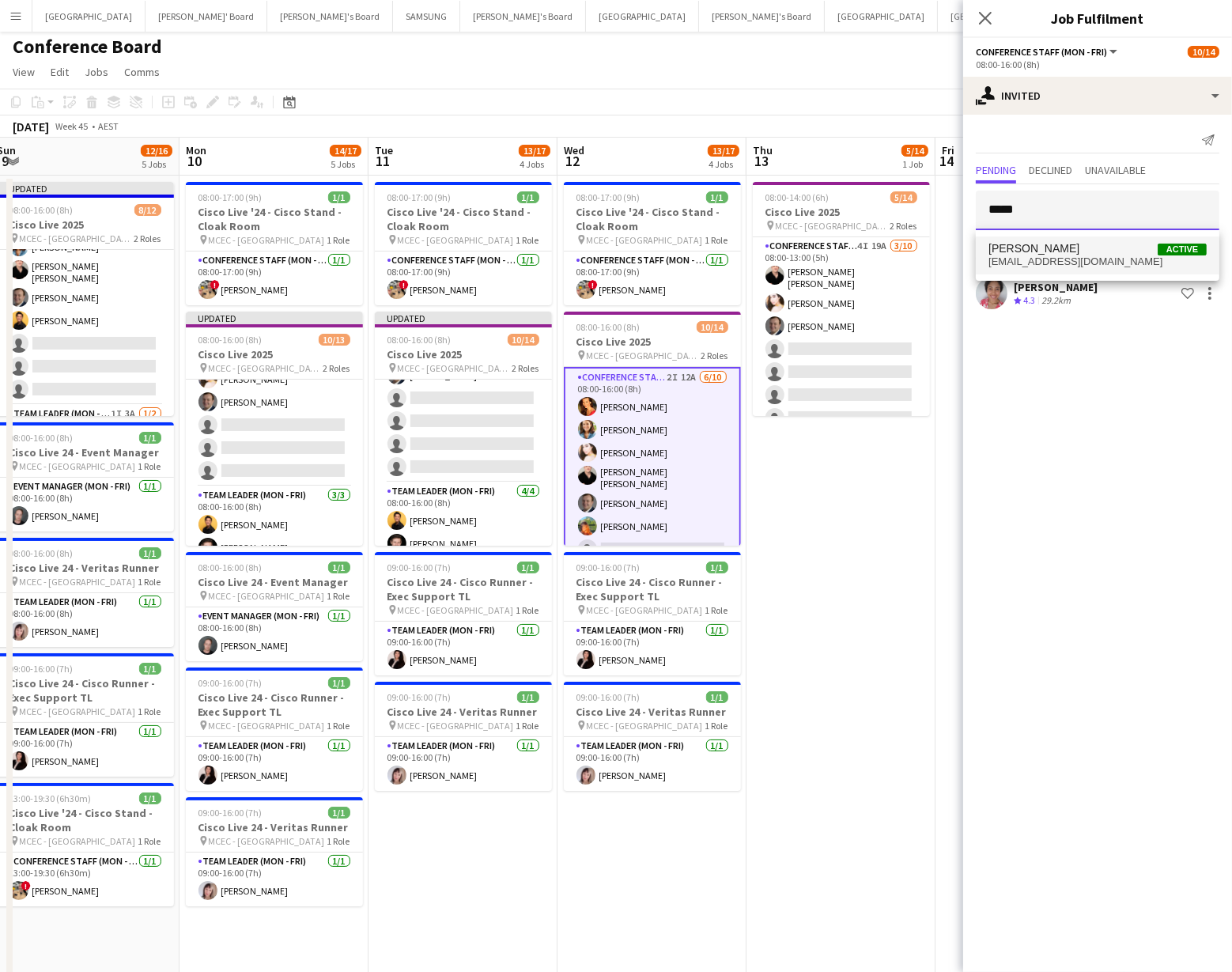
type input "*****"
click at [1021, 257] on span "[EMAIL_ADDRESS][DOMAIN_NAME]" at bounding box center [1098, 261] width 218 height 12
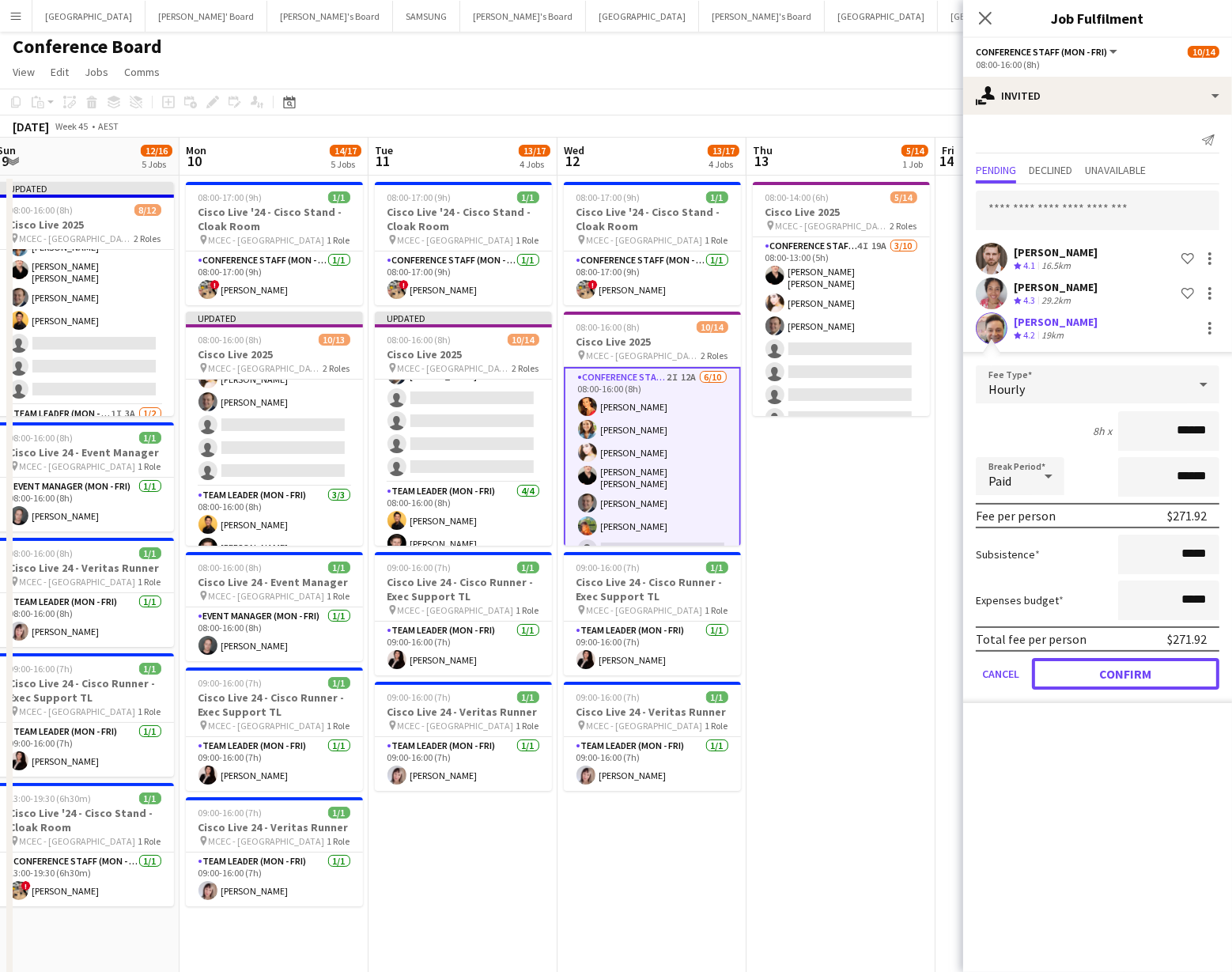
click at [1113, 666] on button "Confirm" at bounding box center [1125, 673] width 187 height 32
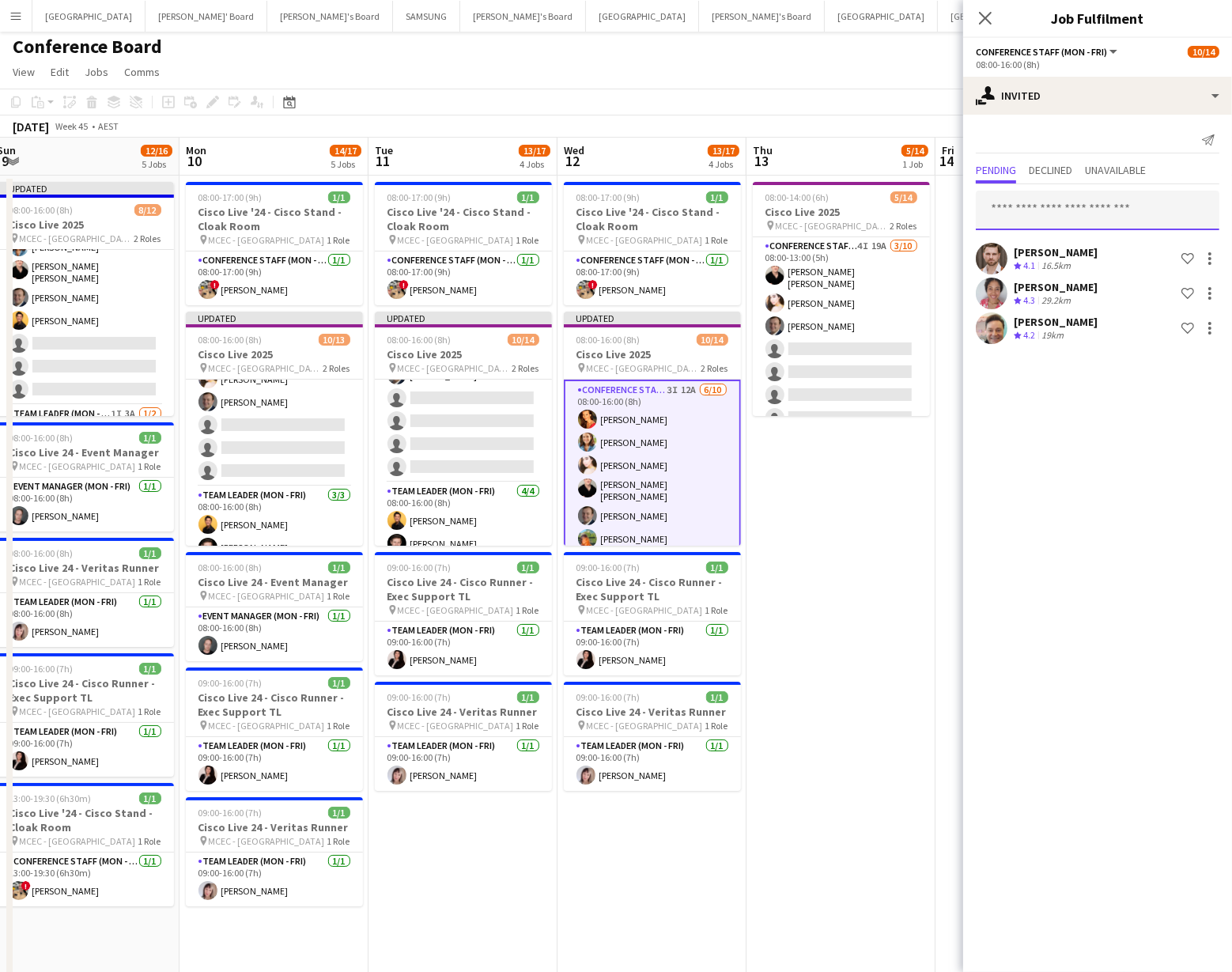
click at [1009, 205] on input "text" at bounding box center [1099, 210] width 244 height 39
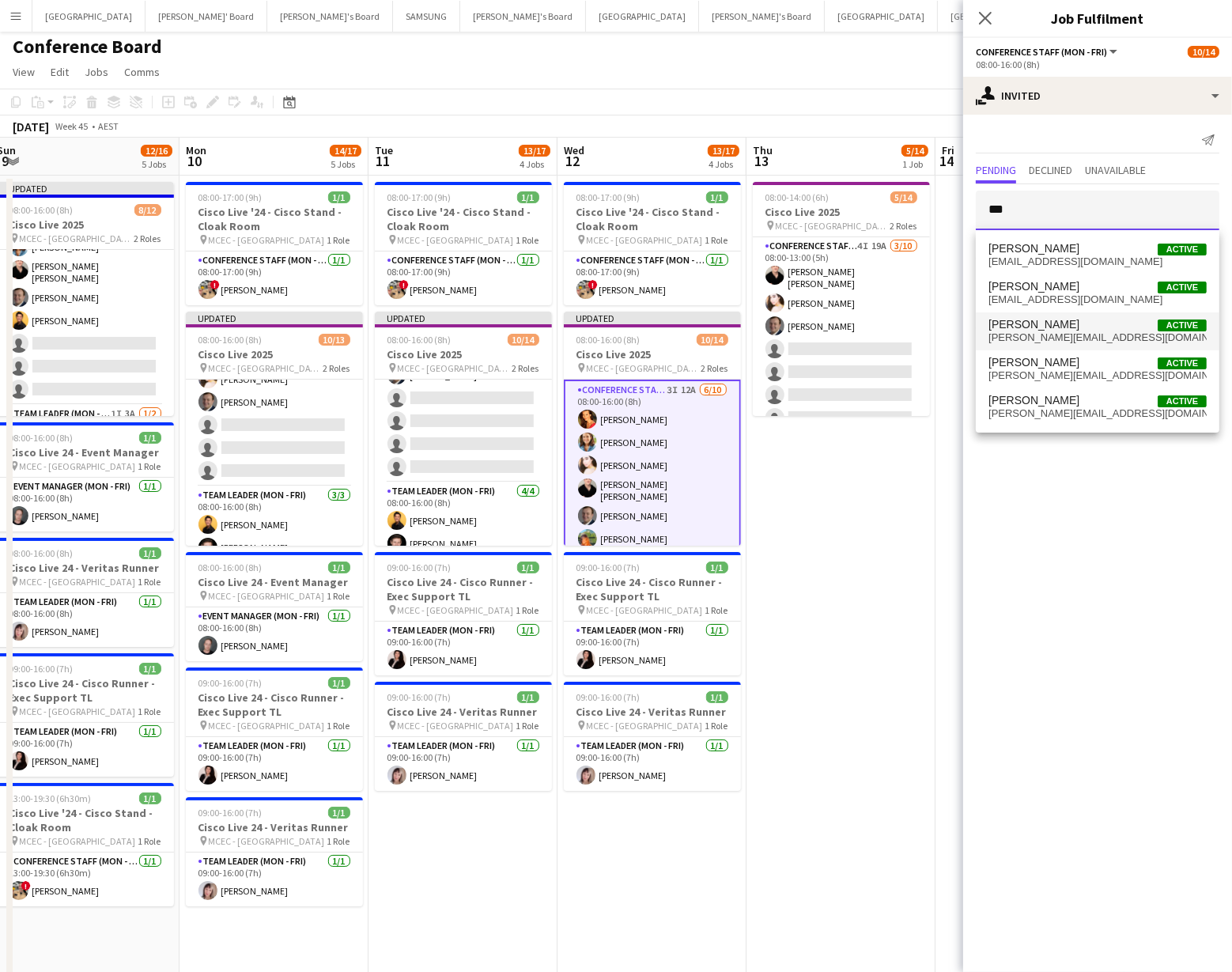
type input "***"
click at [1035, 331] on span "[PERSON_NAME][EMAIL_ADDRESS][DOMAIN_NAME]" at bounding box center [1098, 337] width 218 height 12
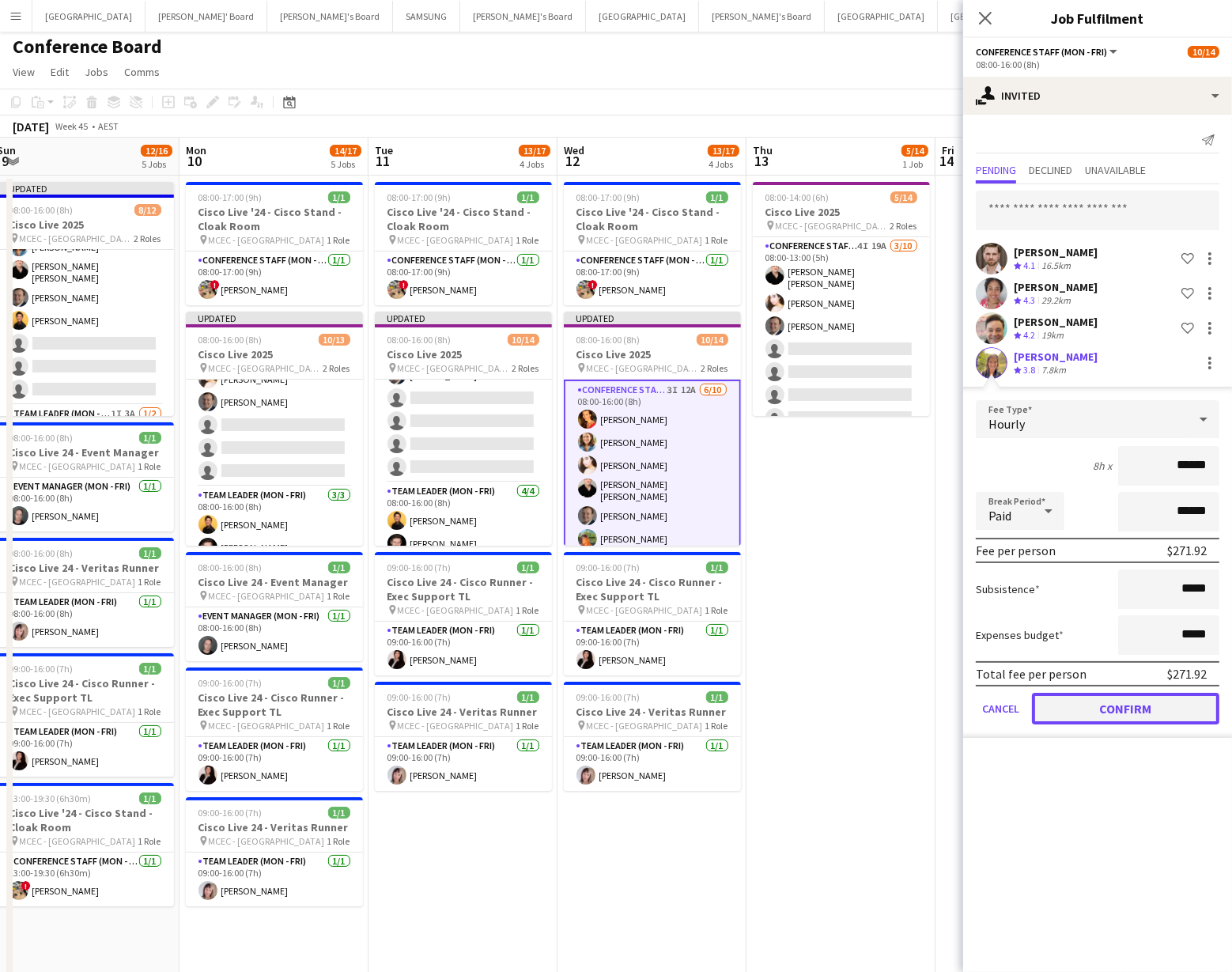
click at [1143, 707] on button "Confirm" at bounding box center [1125, 709] width 187 height 32
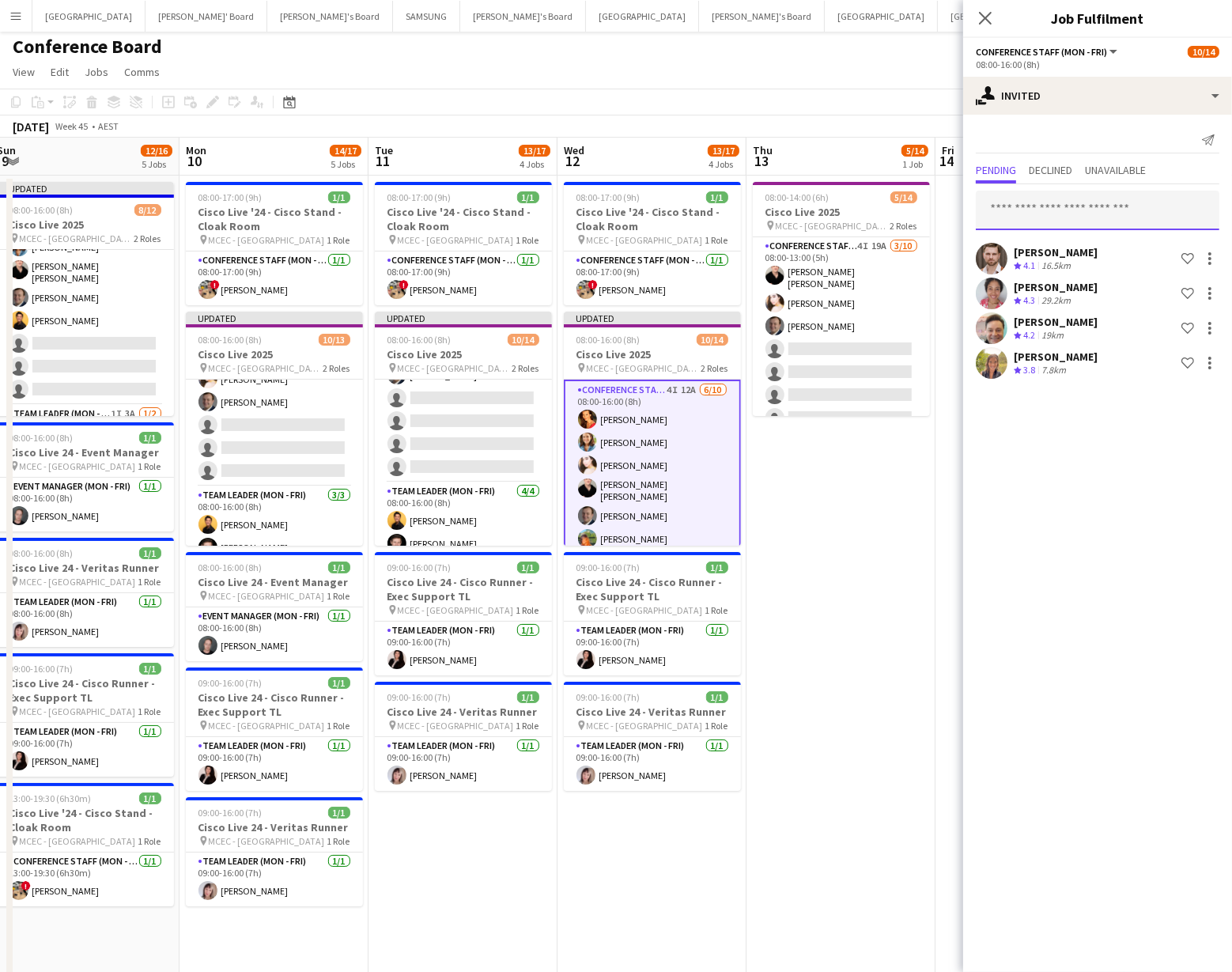
click at [1011, 210] on input "text" at bounding box center [1099, 210] width 244 height 39
type input "*******"
click at [1031, 249] on span "Fortuna Kebede" at bounding box center [1028, 249] width 79 height 13
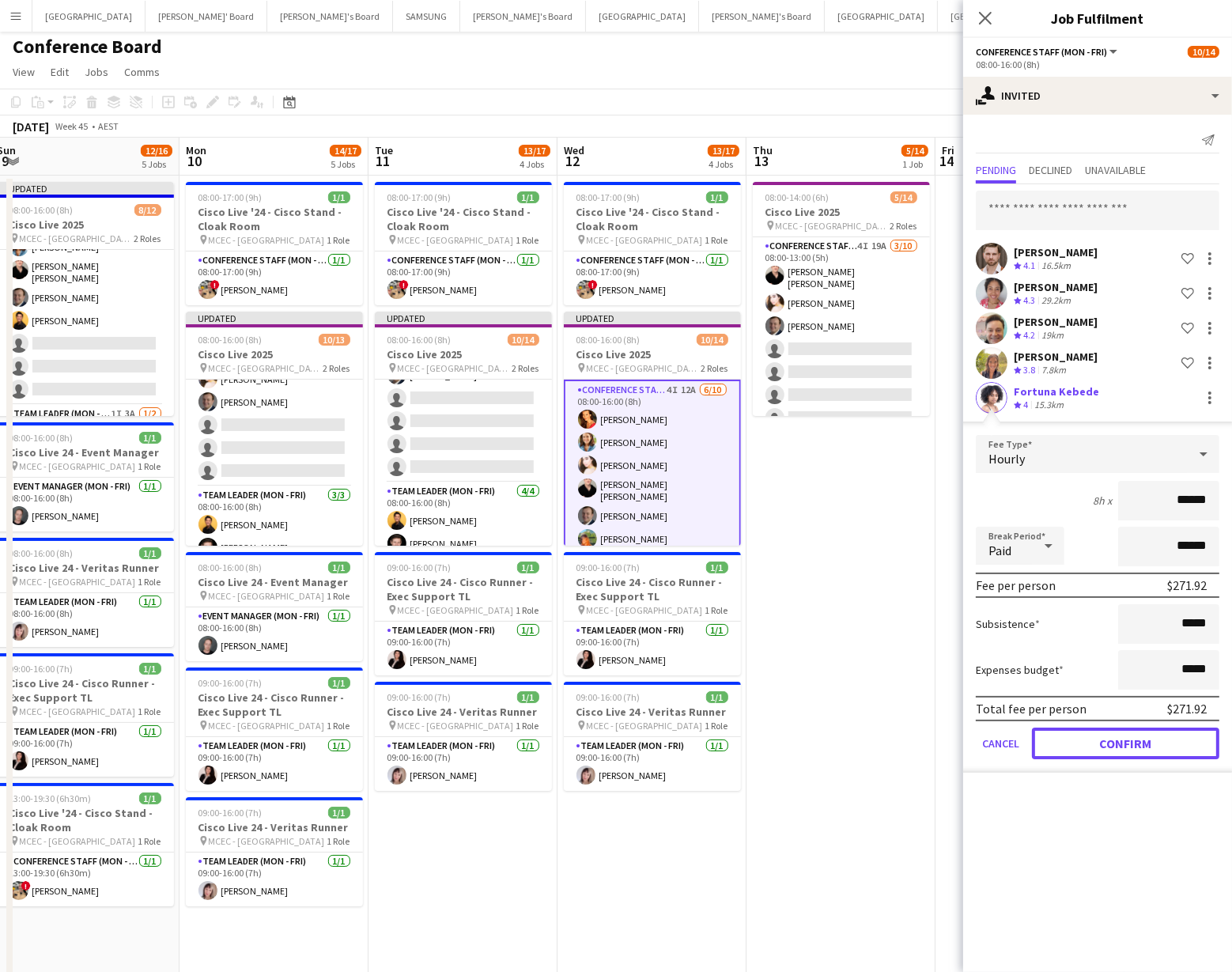
drag, startPoint x: 1081, startPoint y: 743, endPoint x: 1067, endPoint y: 734, distance: 16.6
click at [1081, 743] on button "Confirm" at bounding box center [1125, 743] width 187 height 32
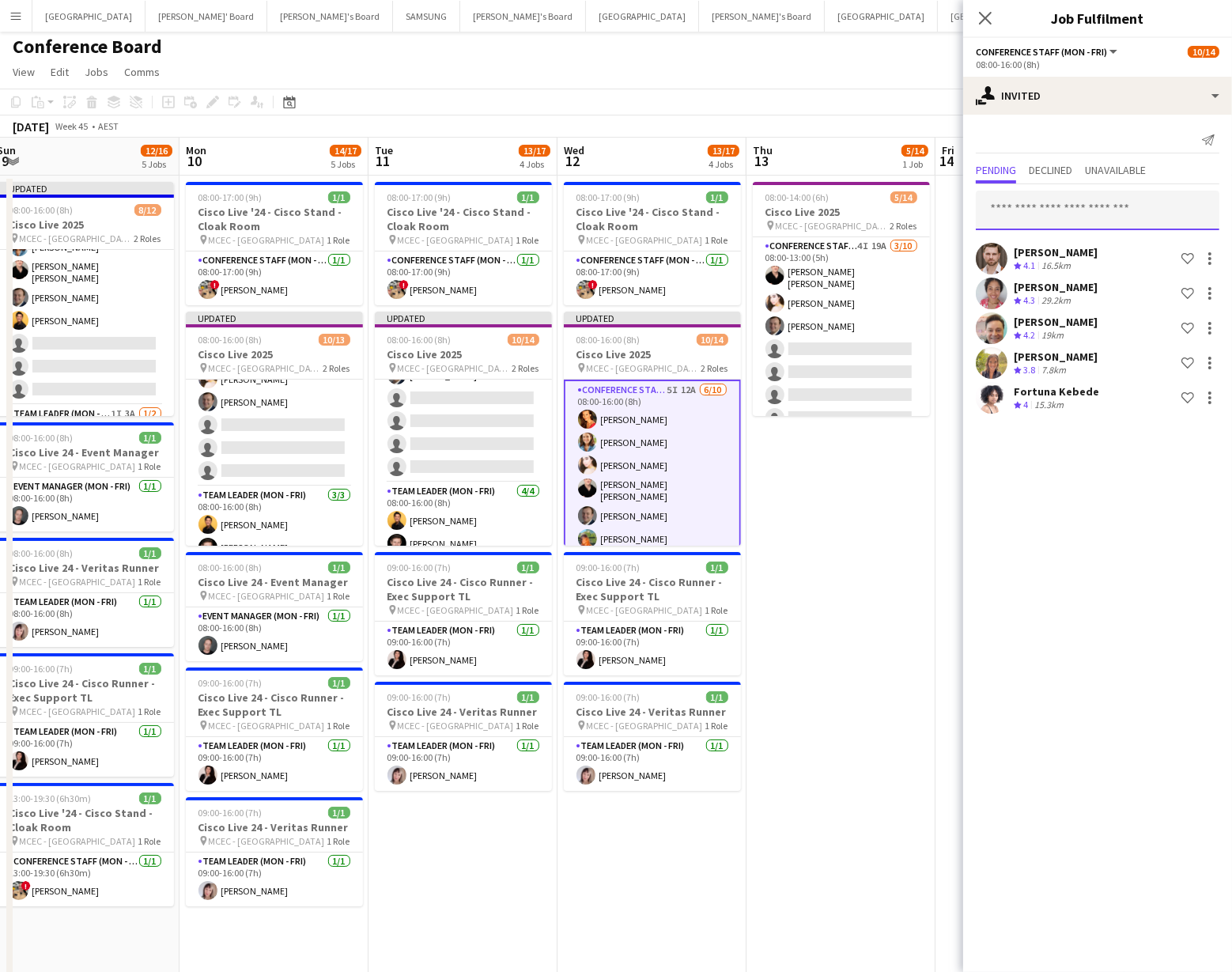
click at [1007, 205] on input "text" at bounding box center [1099, 210] width 244 height 39
type input "****"
click at [1027, 254] on span "[PERSON_NAME]" at bounding box center [1034, 249] width 91 height 13
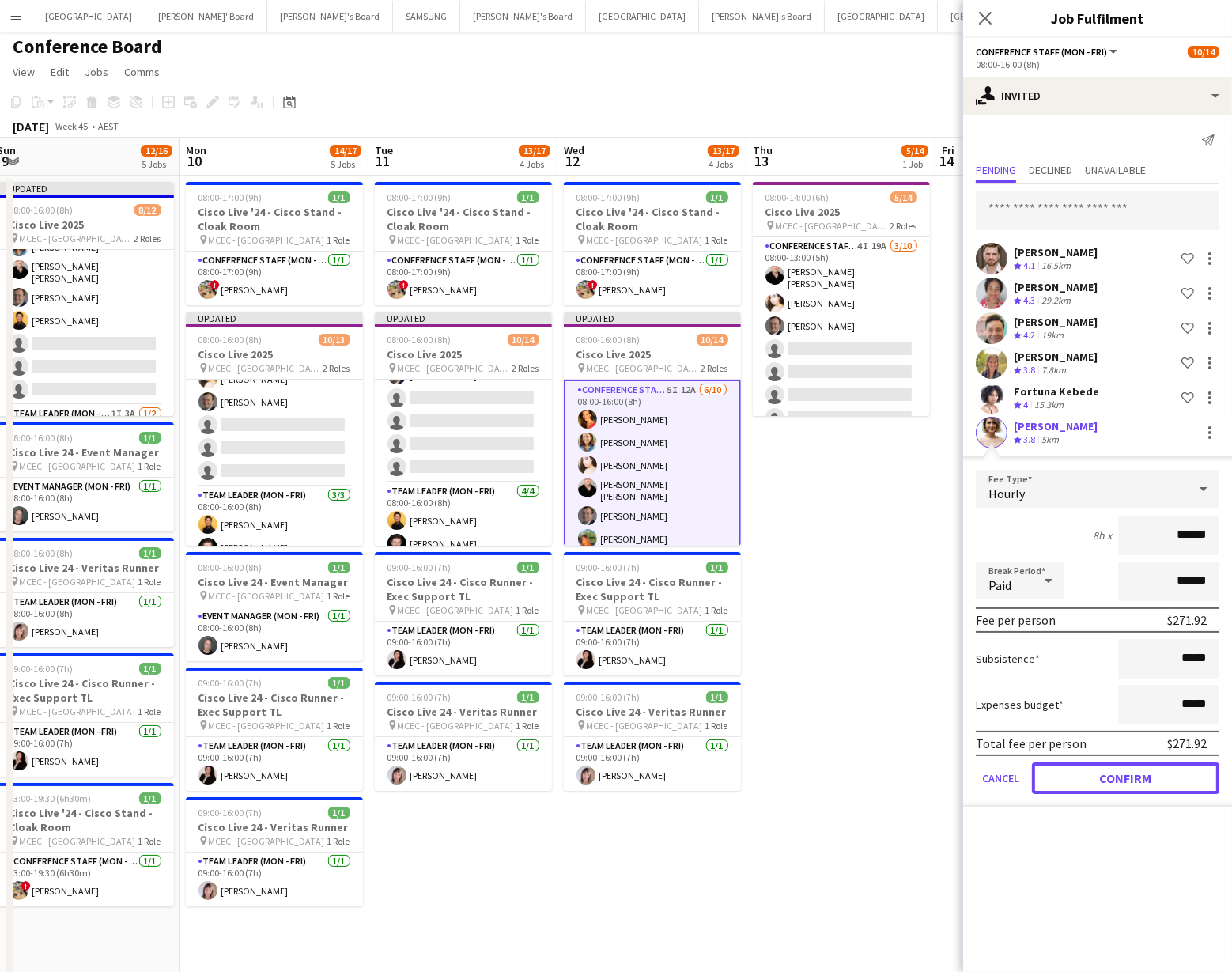
click at [1091, 766] on button "Confirm" at bounding box center [1125, 778] width 187 height 32
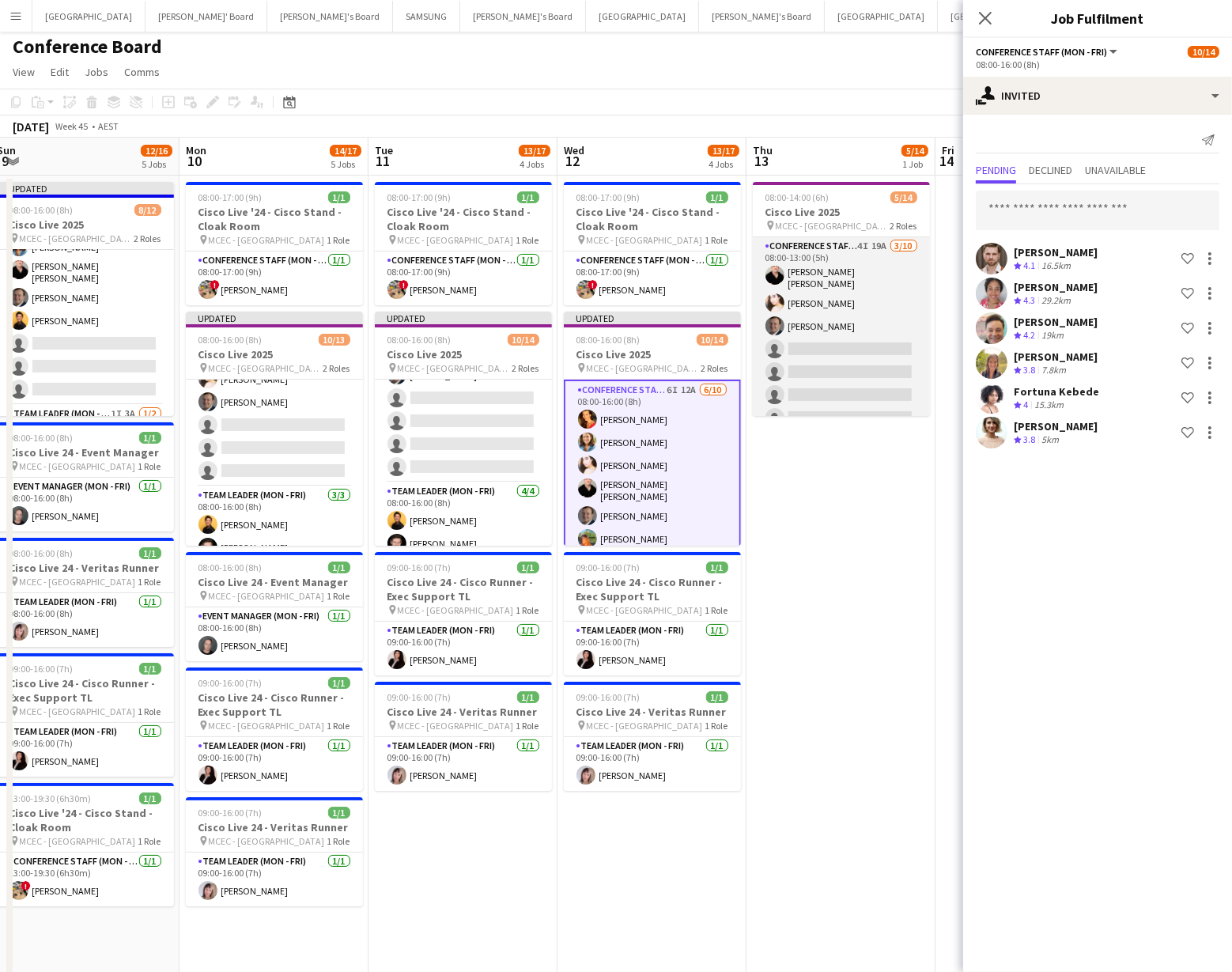
click at [849, 367] on app-card-role "Conference Staff (Mon - Fri) 4I 19A [DATE] 08:00-13:00 (5h) [PERSON_NAME] [PERS…" at bounding box center [841, 370] width 178 height 265
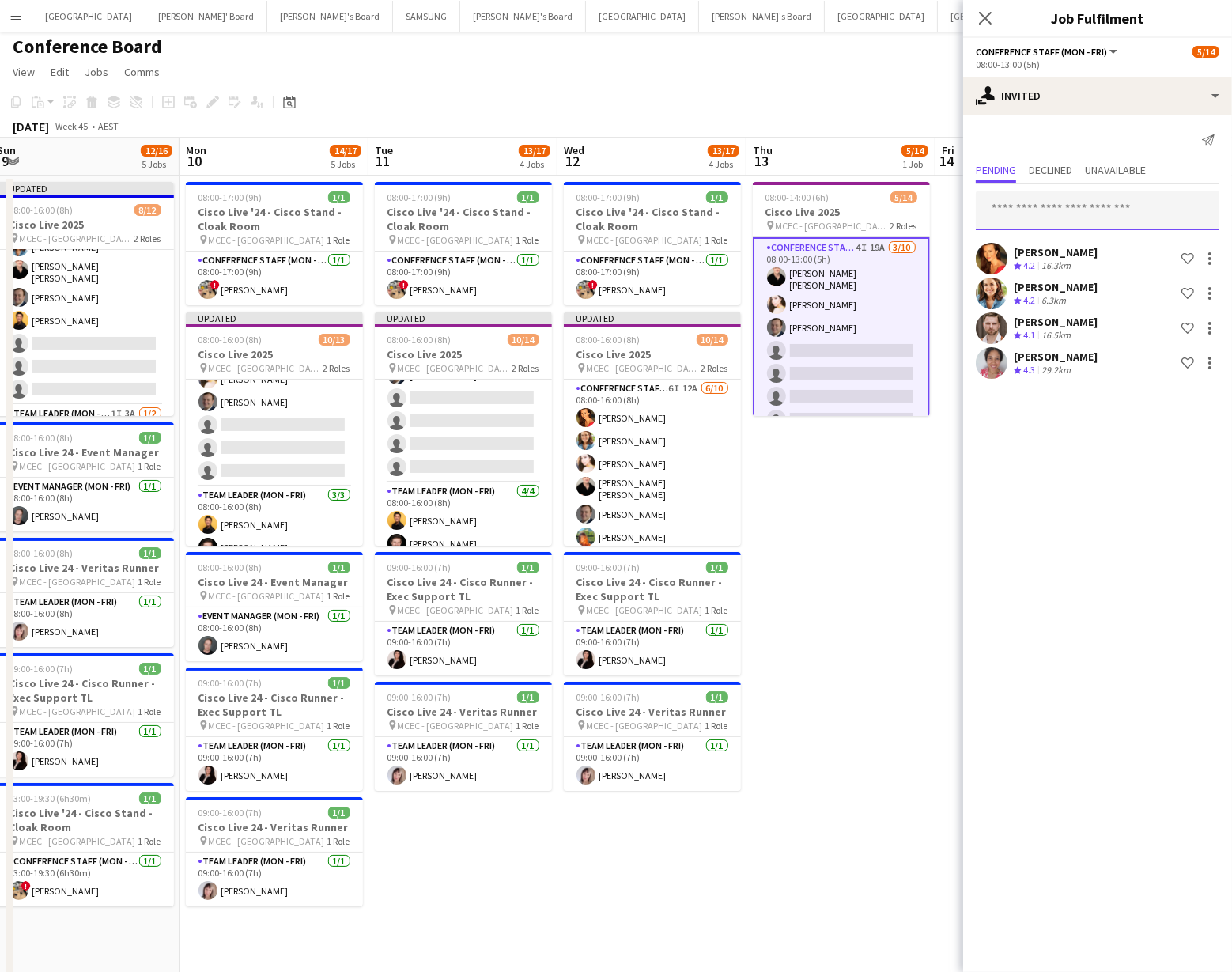
click at [1027, 206] on input "text" at bounding box center [1099, 210] width 244 height 39
type input "*****"
click at [1036, 252] on span "[PERSON_NAME]" at bounding box center [1034, 249] width 91 height 13
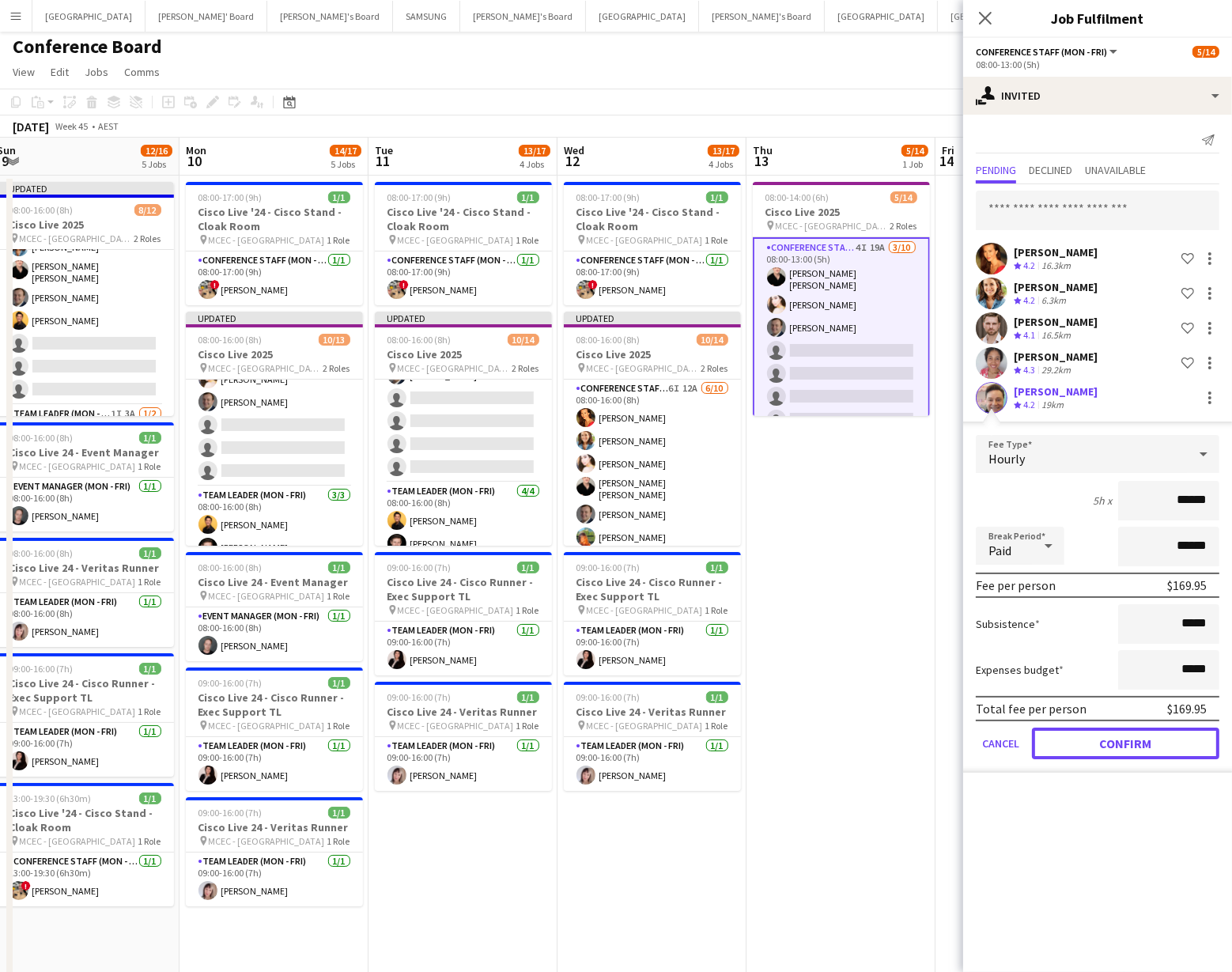
drag, startPoint x: 1146, startPoint y: 747, endPoint x: 1106, endPoint y: 701, distance: 61.0
click at [1146, 745] on button "Confirm" at bounding box center [1125, 743] width 187 height 32
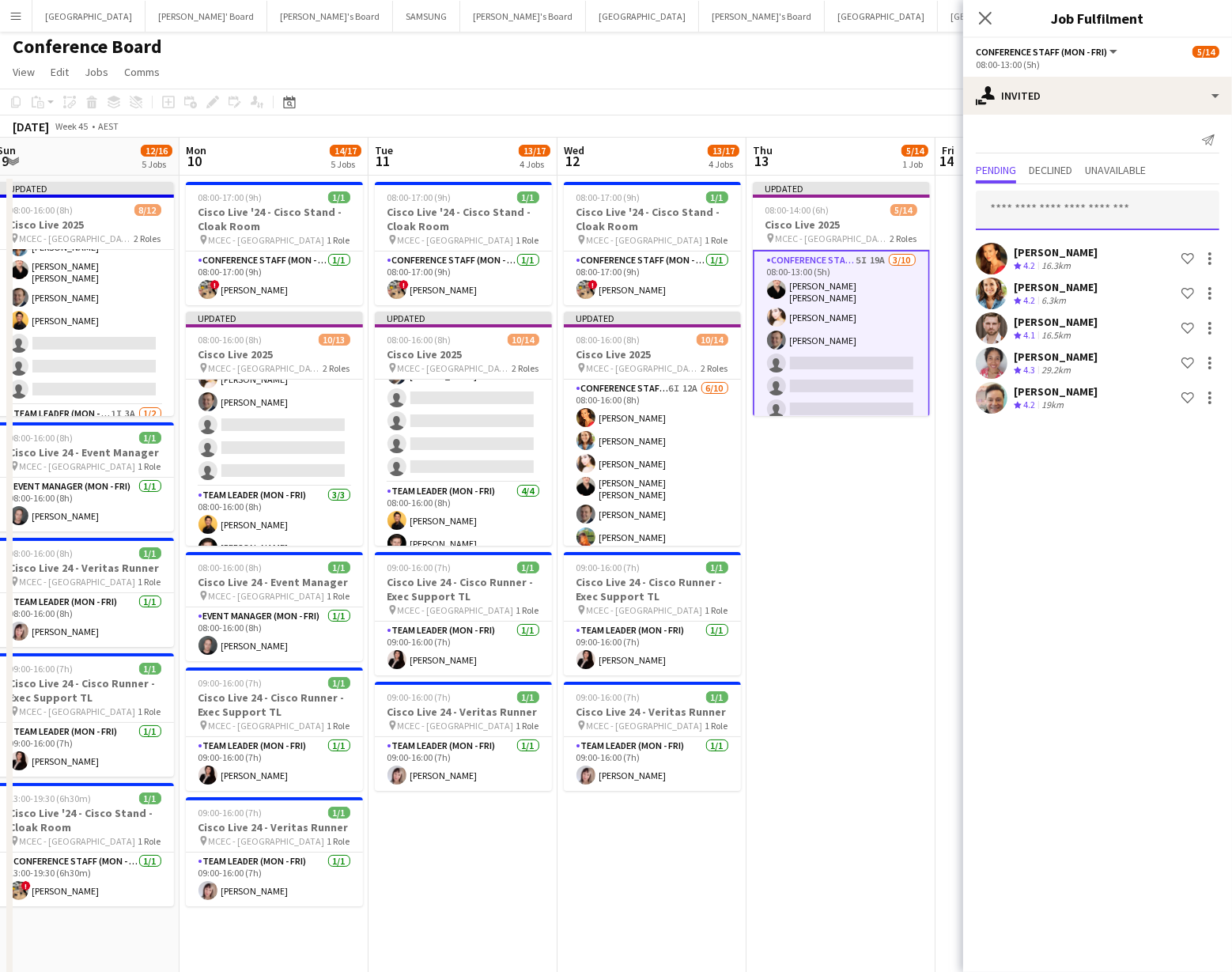
click at [1000, 218] on input "text" at bounding box center [1099, 210] width 244 height 39
type input "*"
click at [1052, 208] on input "*****" at bounding box center [1099, 210] width 244 height 39
type input "*"
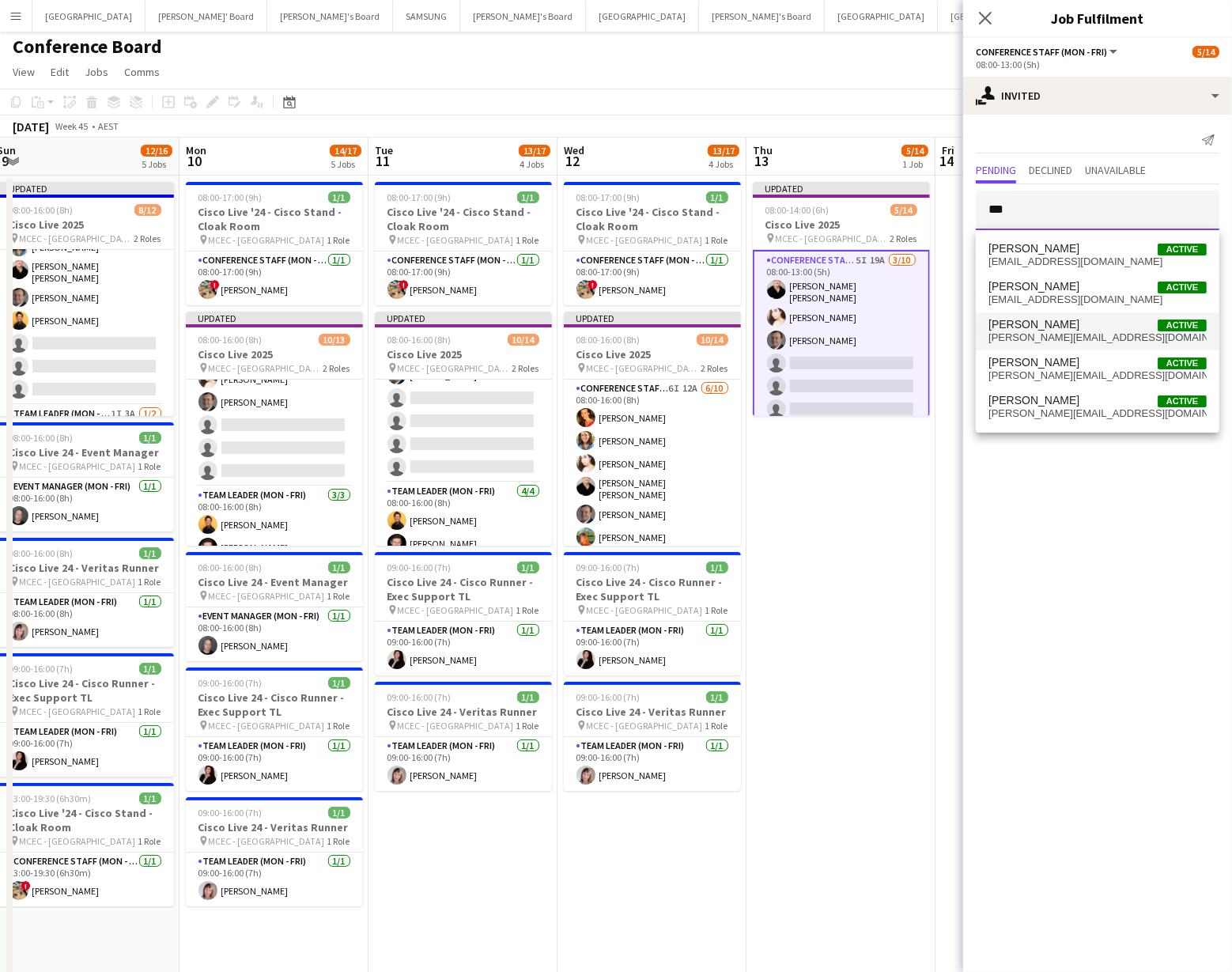
type input "***"
drag, startPoint x: 1072, startPoint y: 328, endPoint x: 1065, endPoint y: 320, distance: 10.6
click at [1072, 328] on span "[PERSON_NAME]" at bounding box center [1034, 325] width 91 height 13
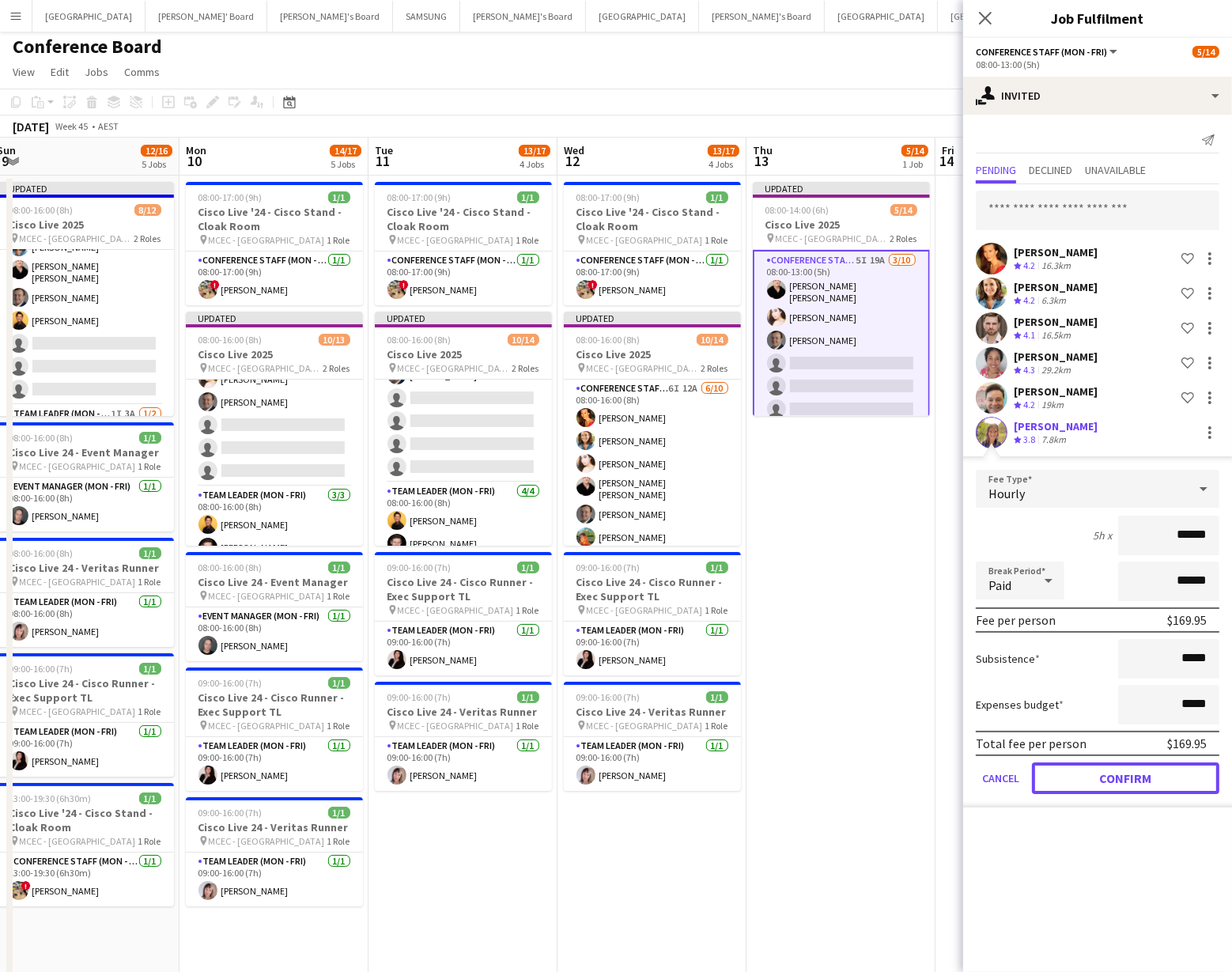
click at [1113, 788] on button "Confirm" at bounding box center [1125, 778] width 187 height 32
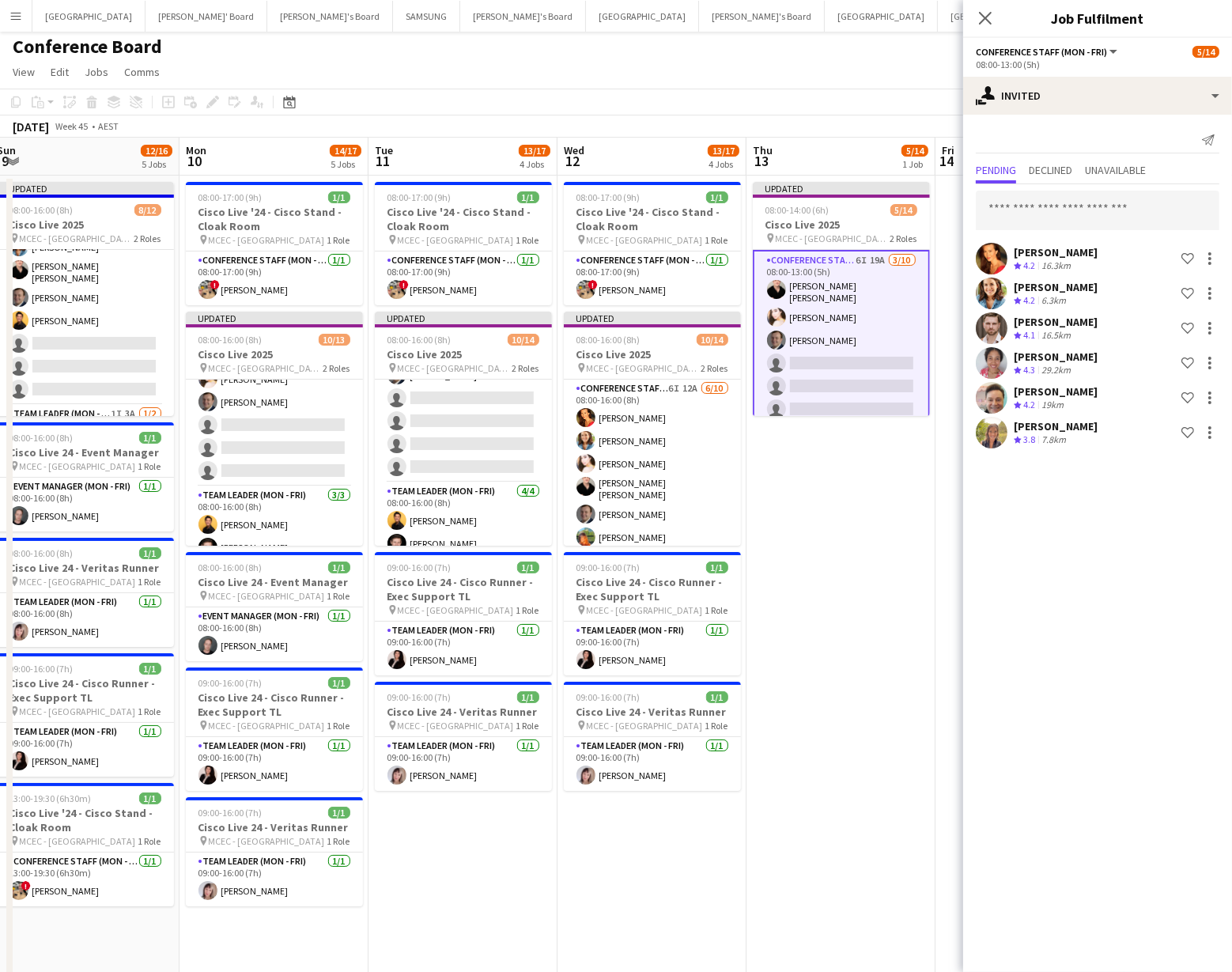
click at [815, 526] on app-date-cell "Updated 08:00-14:00 (6h) 5/14 Cisco Live 2025 pin MCEC - Melbourne 2 Roles Conf…" at bounding box center [841, 875] width 189 height 1398
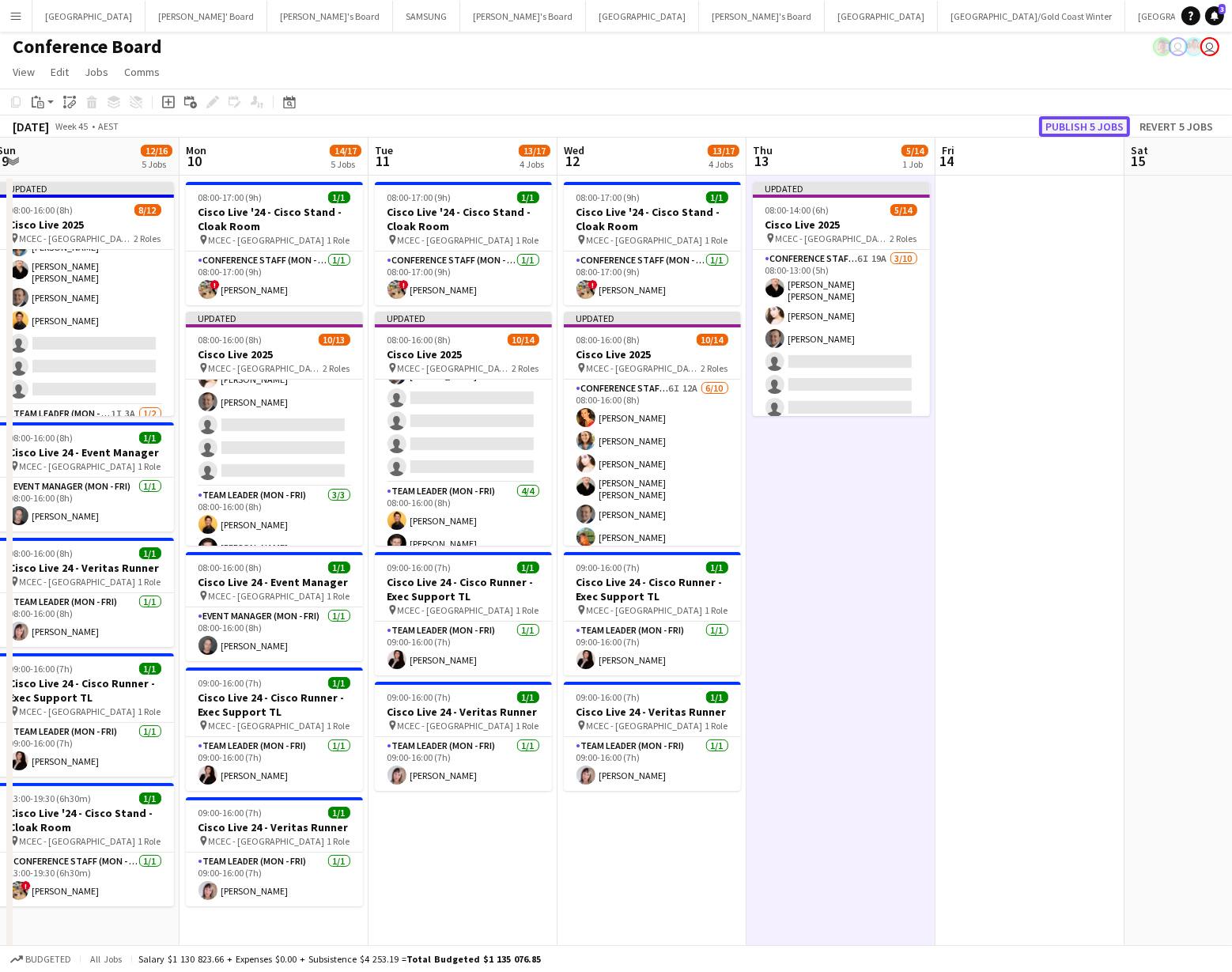
click at [1071, 125] on button "Publish 5 jobs" at bounding box center [1084, 126] width 91 height 20
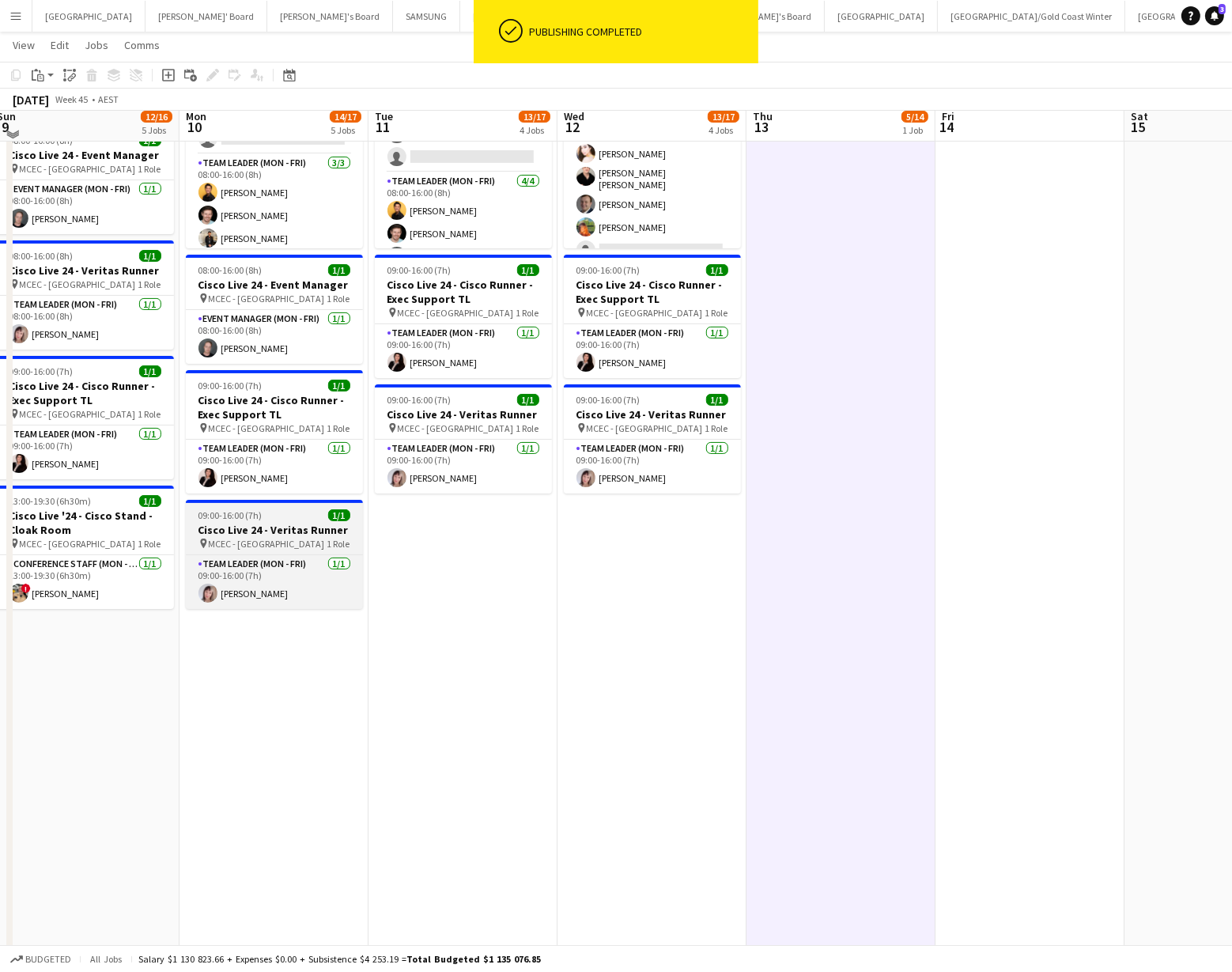
scroll to position [301, 0]
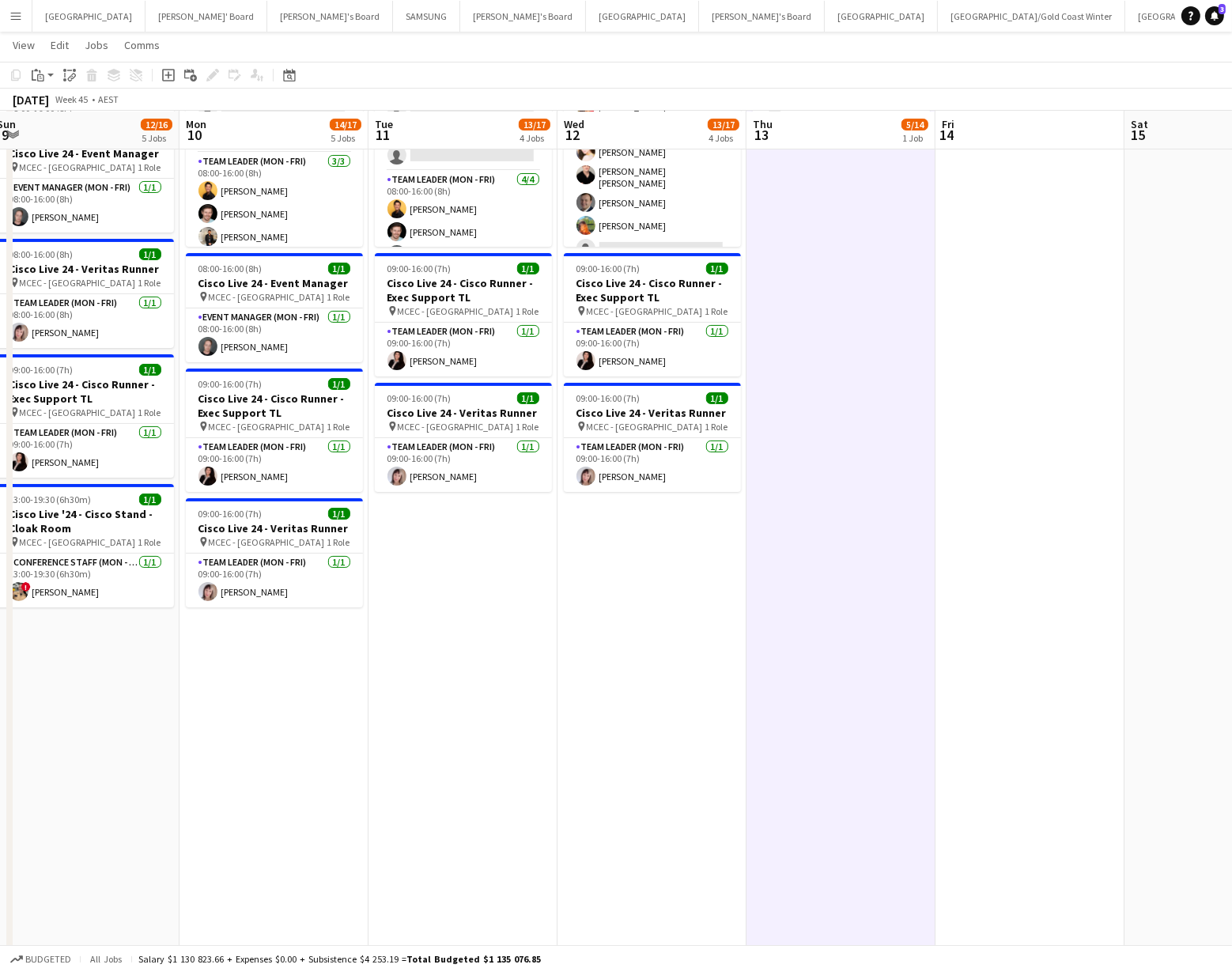
click at [70, 655] on app-date-cell "08:00-16:00 (8h) 8/12 Cisco Live 2025 pin MCEC - Melbourne 2 Roles Conference S…" at bounding box center [85, 575] width 189 height 1398
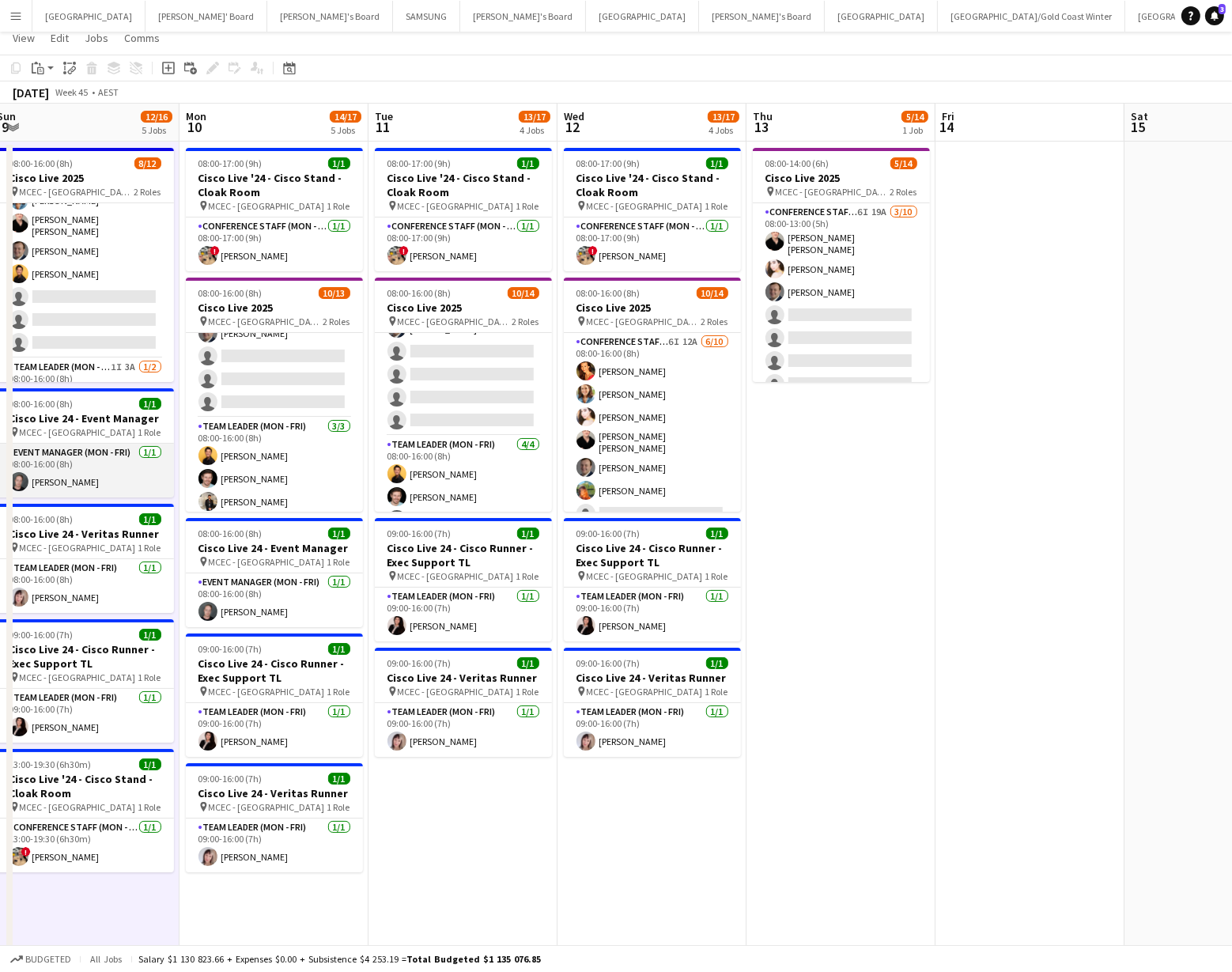
scroll to position [0, 0]
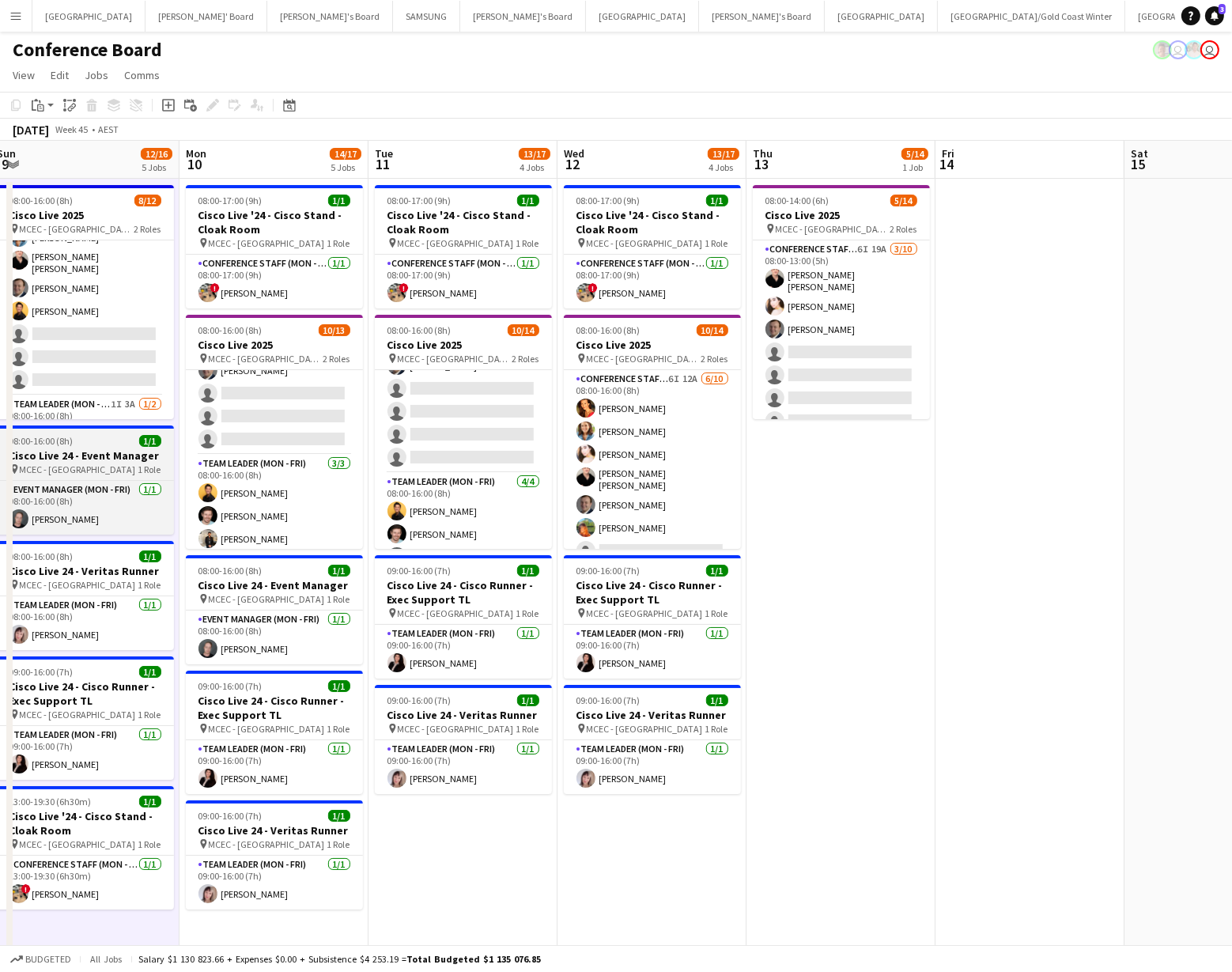
click at [86, 472] on span "MCEC - [GEOGRAPHIC_DATA]" at bounding box center [78, 470] width 116 height 12
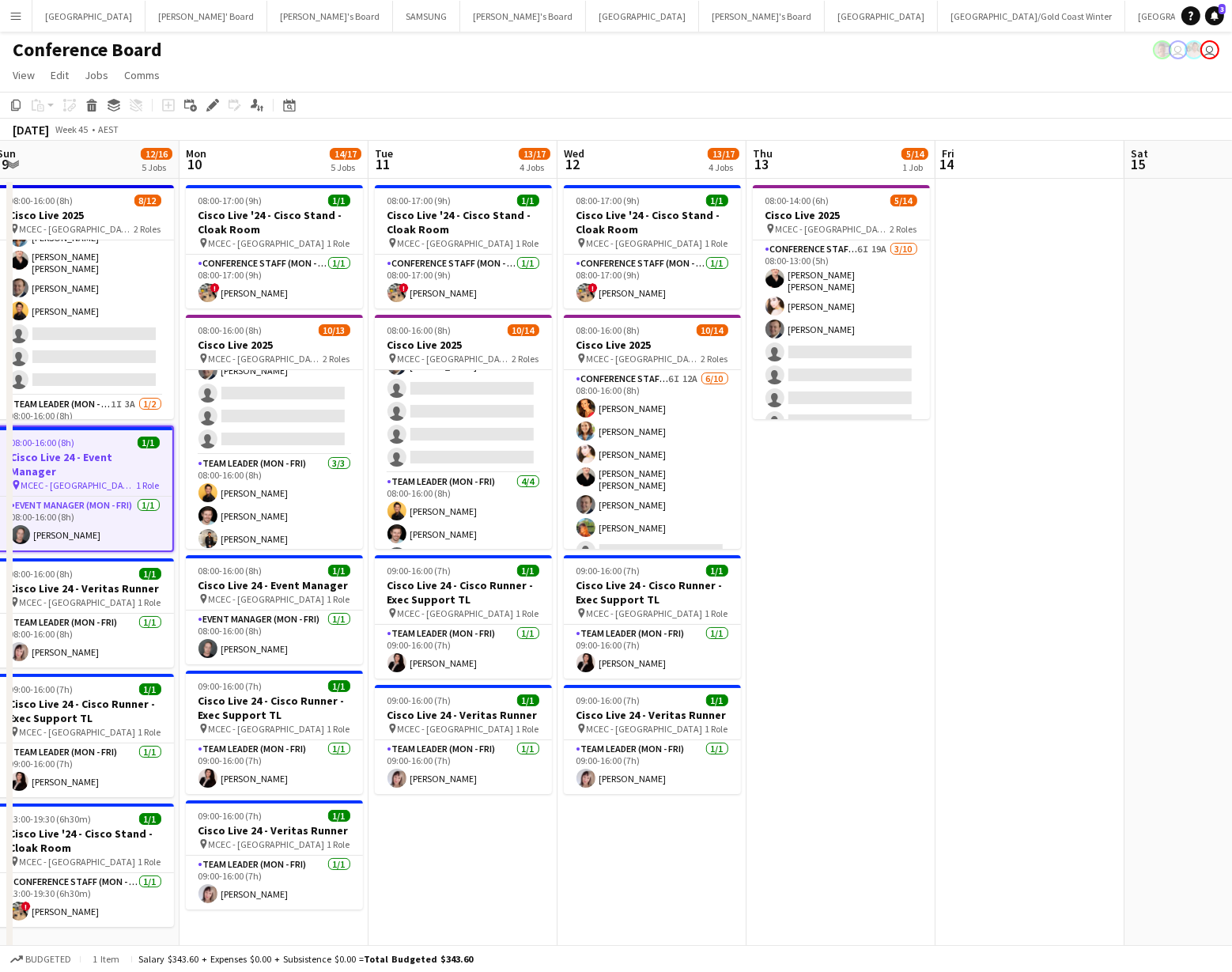
click at [87, 452] on h3 "Cisco Live 24 - Event Manager" at bounding box center [85, 465] width 174 height 29
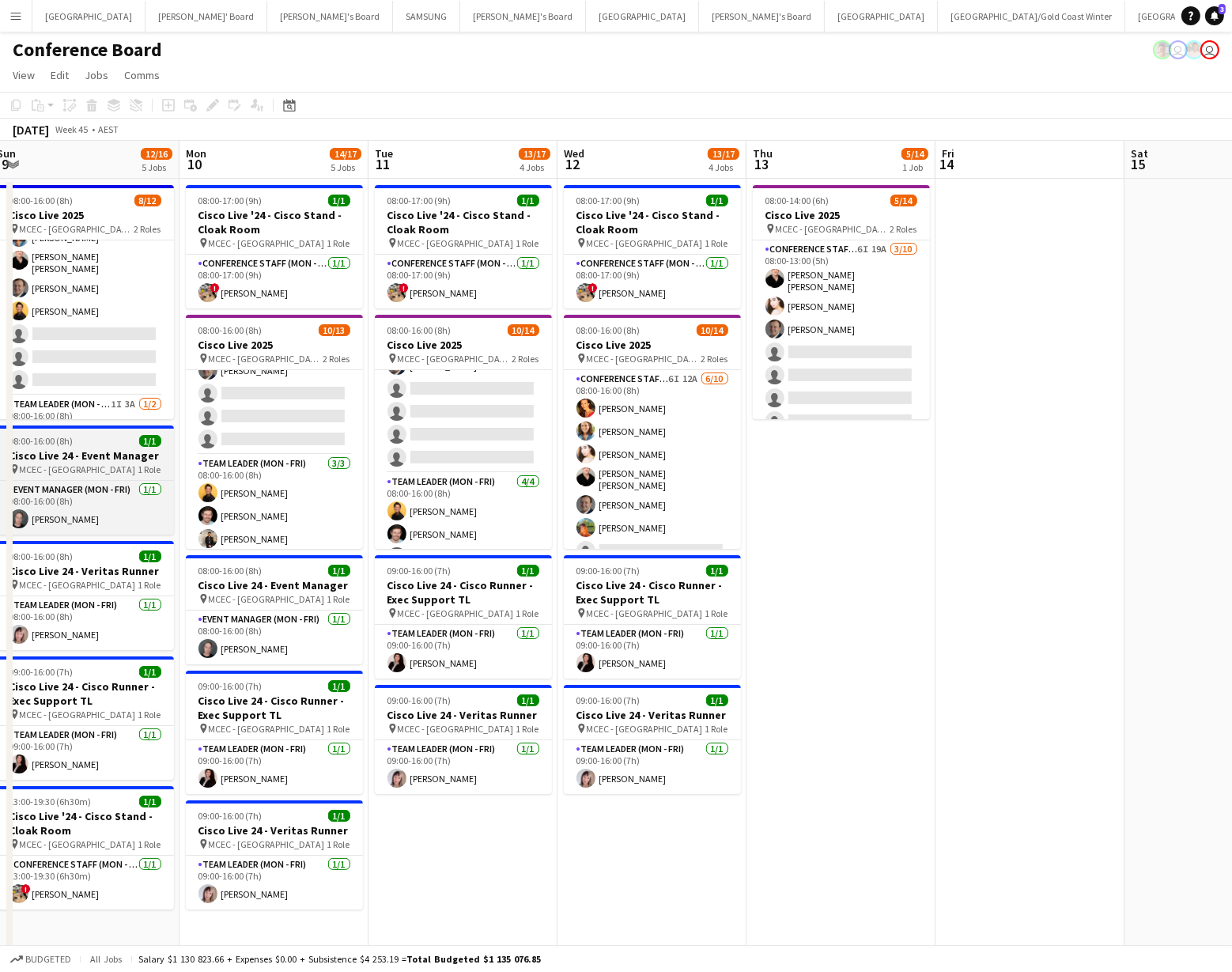
click at [67, 451] on h3 "Cisco Live 24 - Event Manager" at bounding box center [85, 455] width 178 height 14
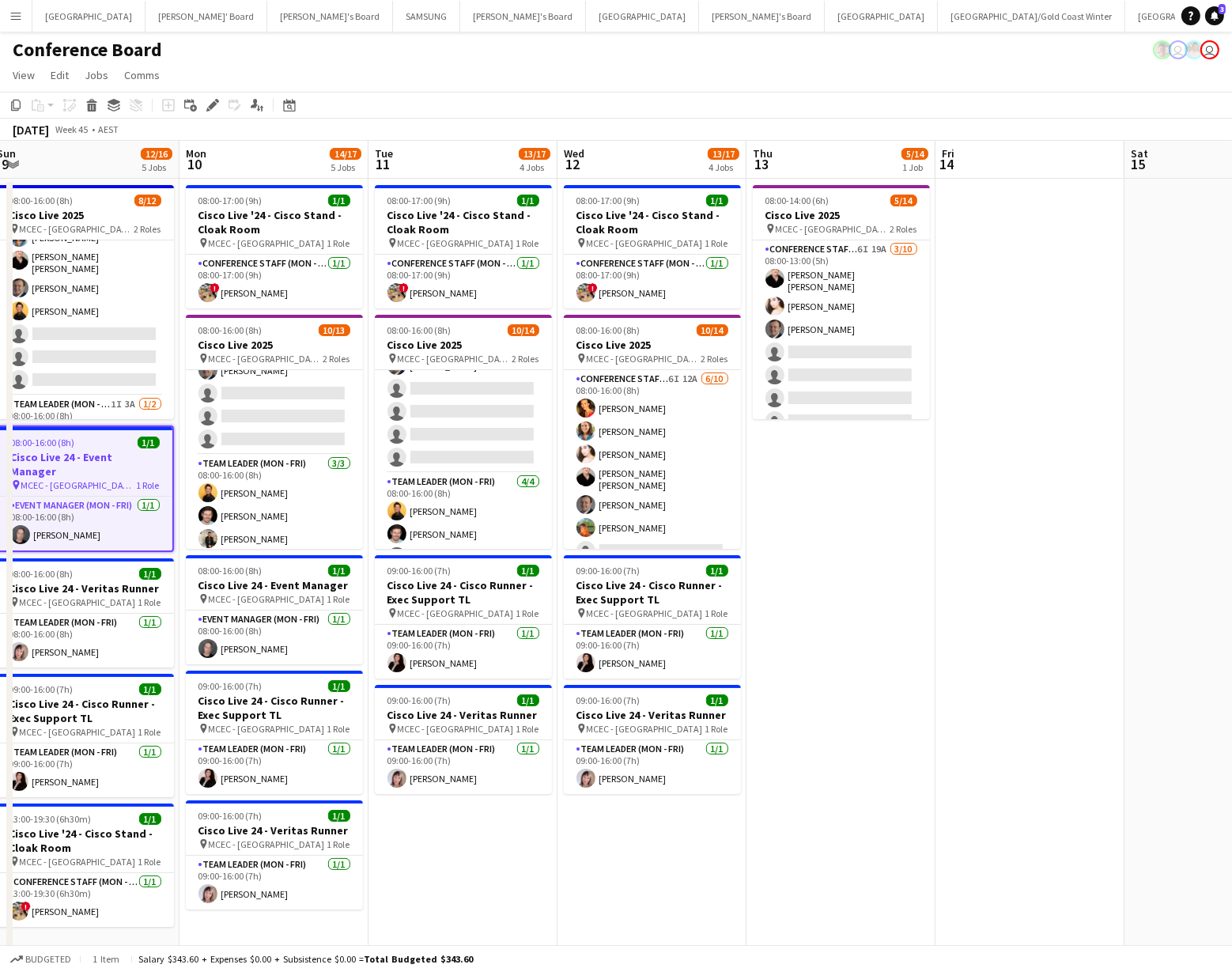
drag, startPoint x: 213, startPoint y: 97, endPoint x: 235, endPoint y: 129, distance: 38.8
click at [213, 97] on div "Edit" at bounding box center [213, 106] width 19 height 19
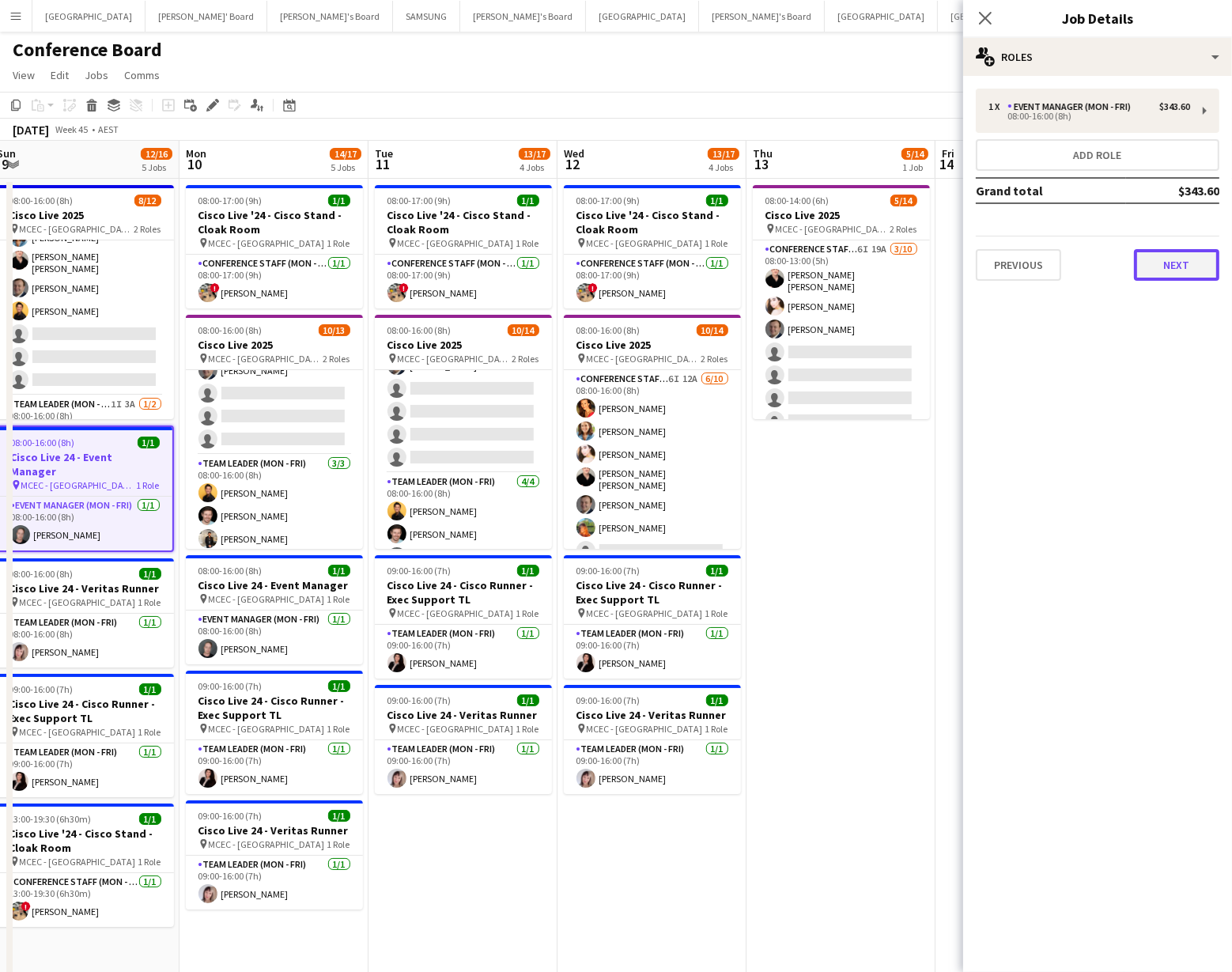
click at [1171, 254] on button "Next" at bounding box center [1176, 264] width 85 height 32
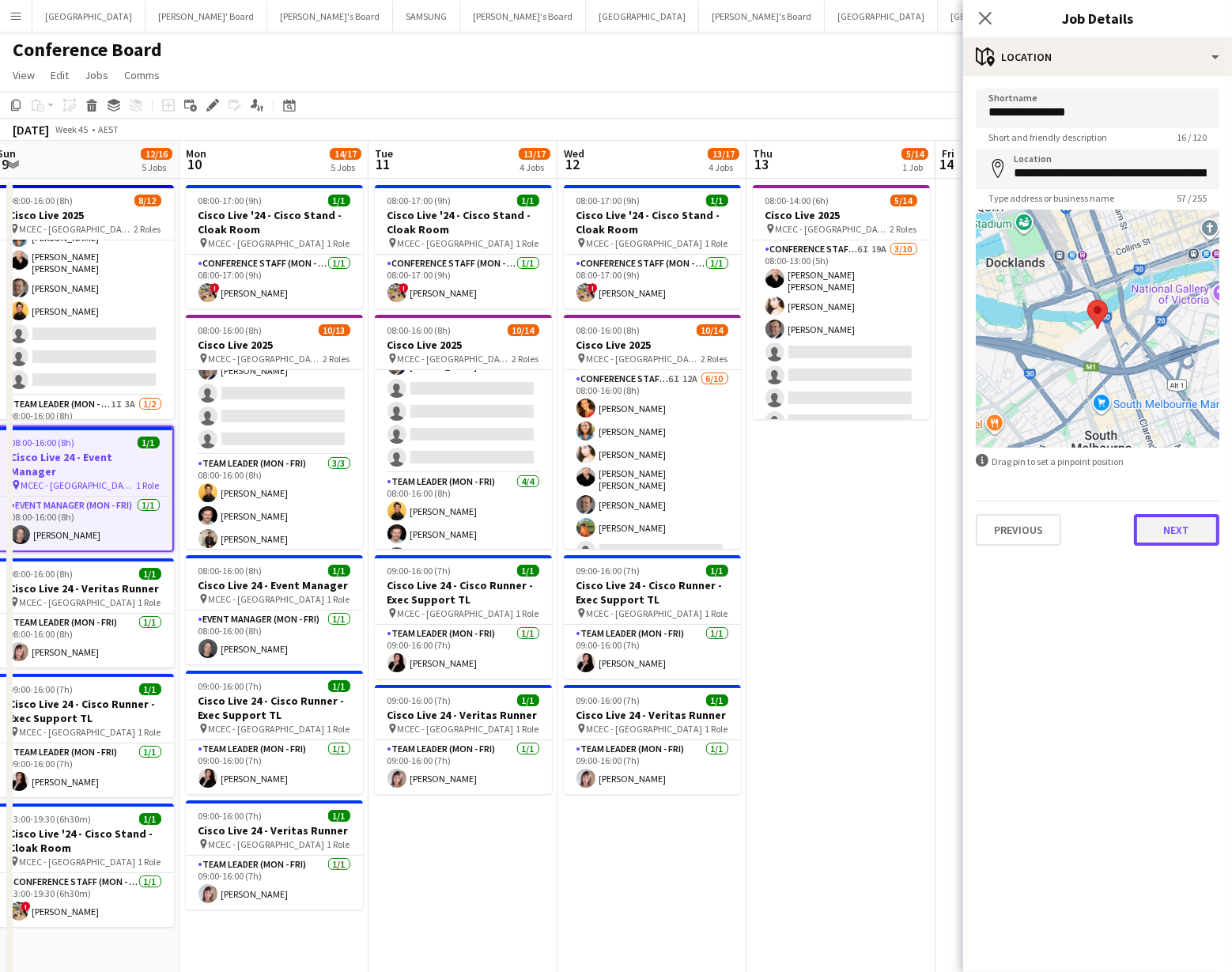
click at [1182, 527] on button "Next" at bounding box center [1176, 529] width 85 height 32
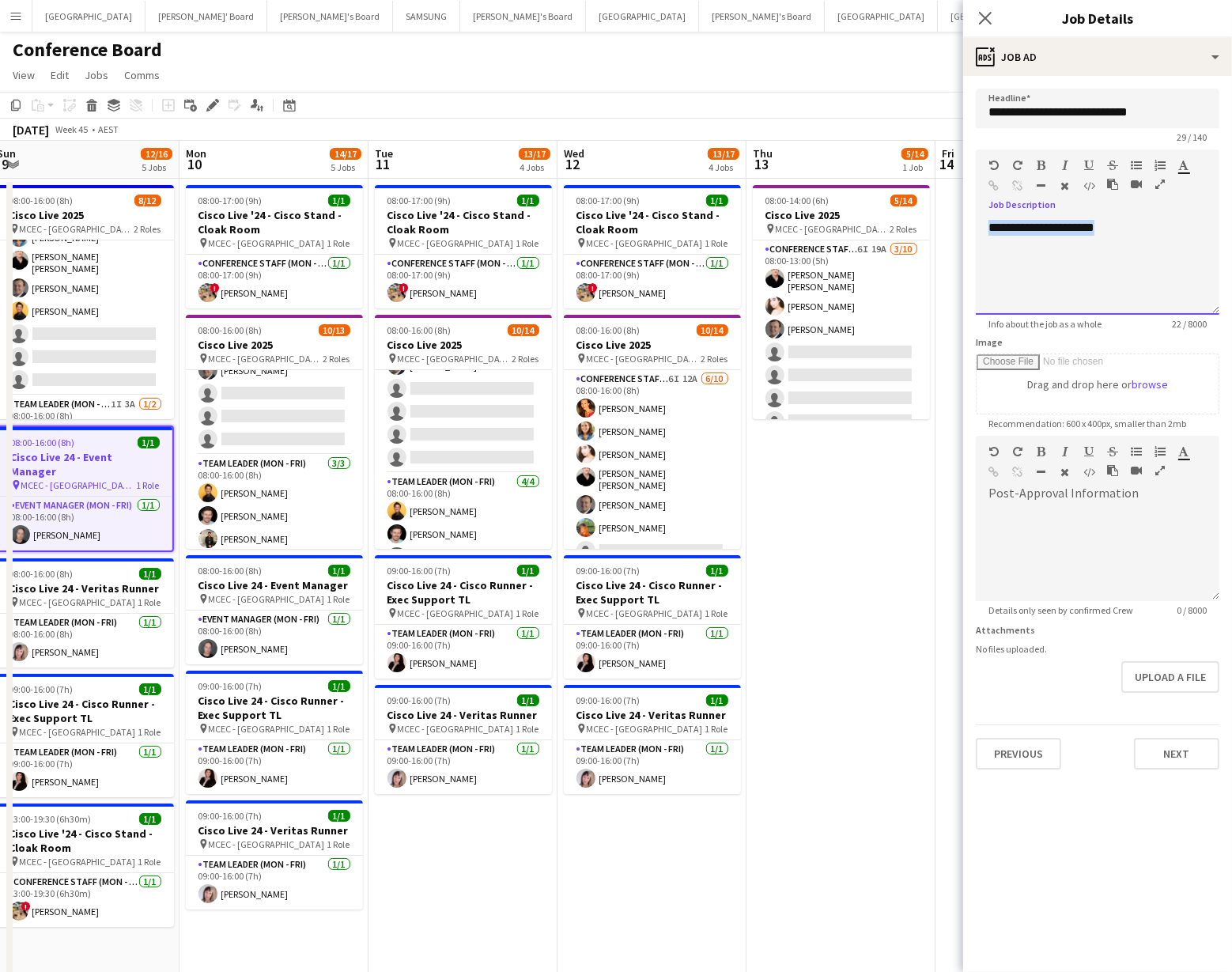
drag, startPoint x: 1104, startPoint y: 227, endPoint x: 985, endPoint y: 228, distance: 119.0
click at [985, 228] on div "**********" at bounding box center [1099, 267] width 244 height 95
click at [881, 109] on app-toolbar "Copy Paste Paste Command V Paste with crew Command Shift V Paste linked Job [GE…" at bounding box center [616, 106] width 1232 height 27
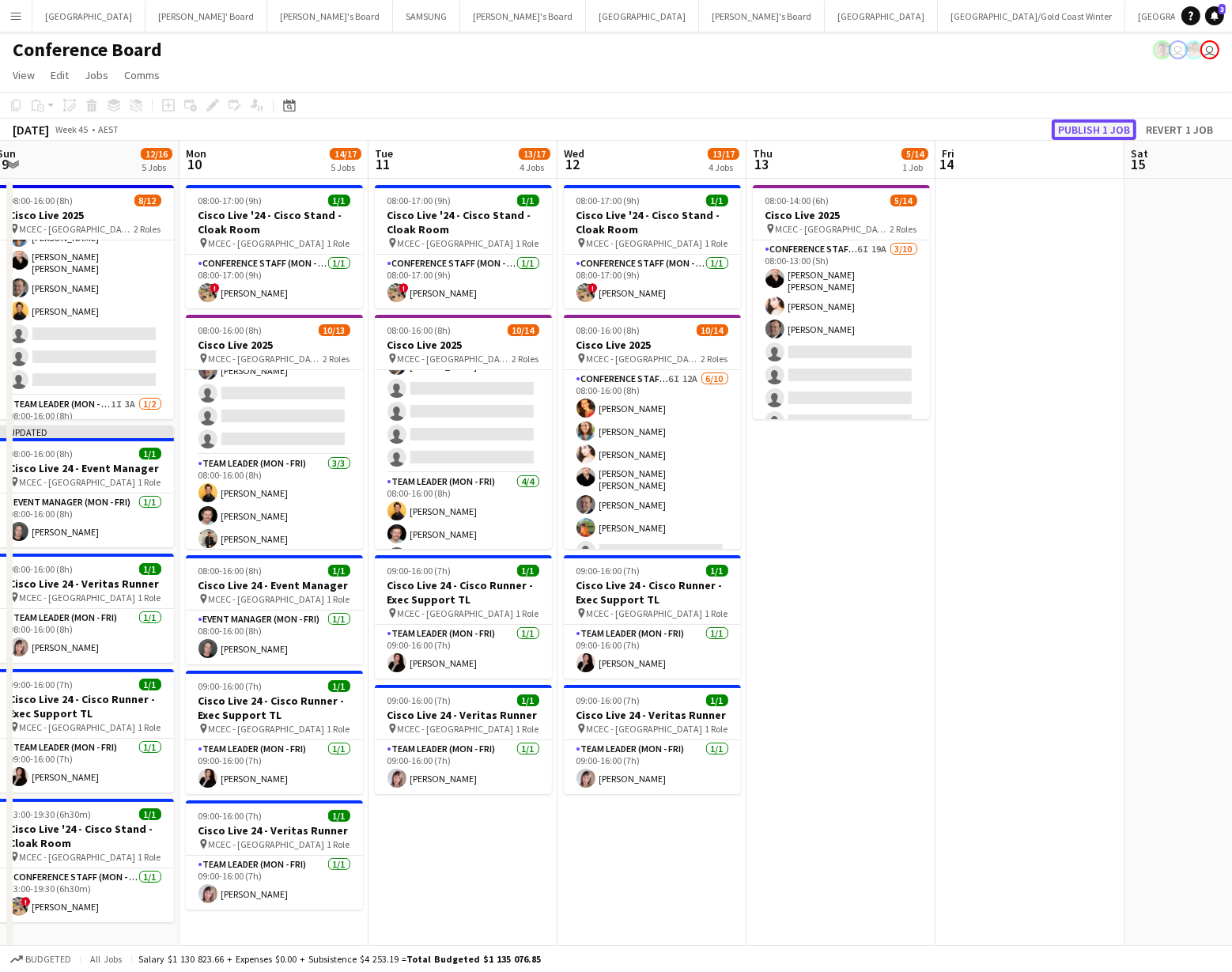
click at [1102, 124] on button "Publish 1 job" at bounding box center [1095, 129] width 85 height 20
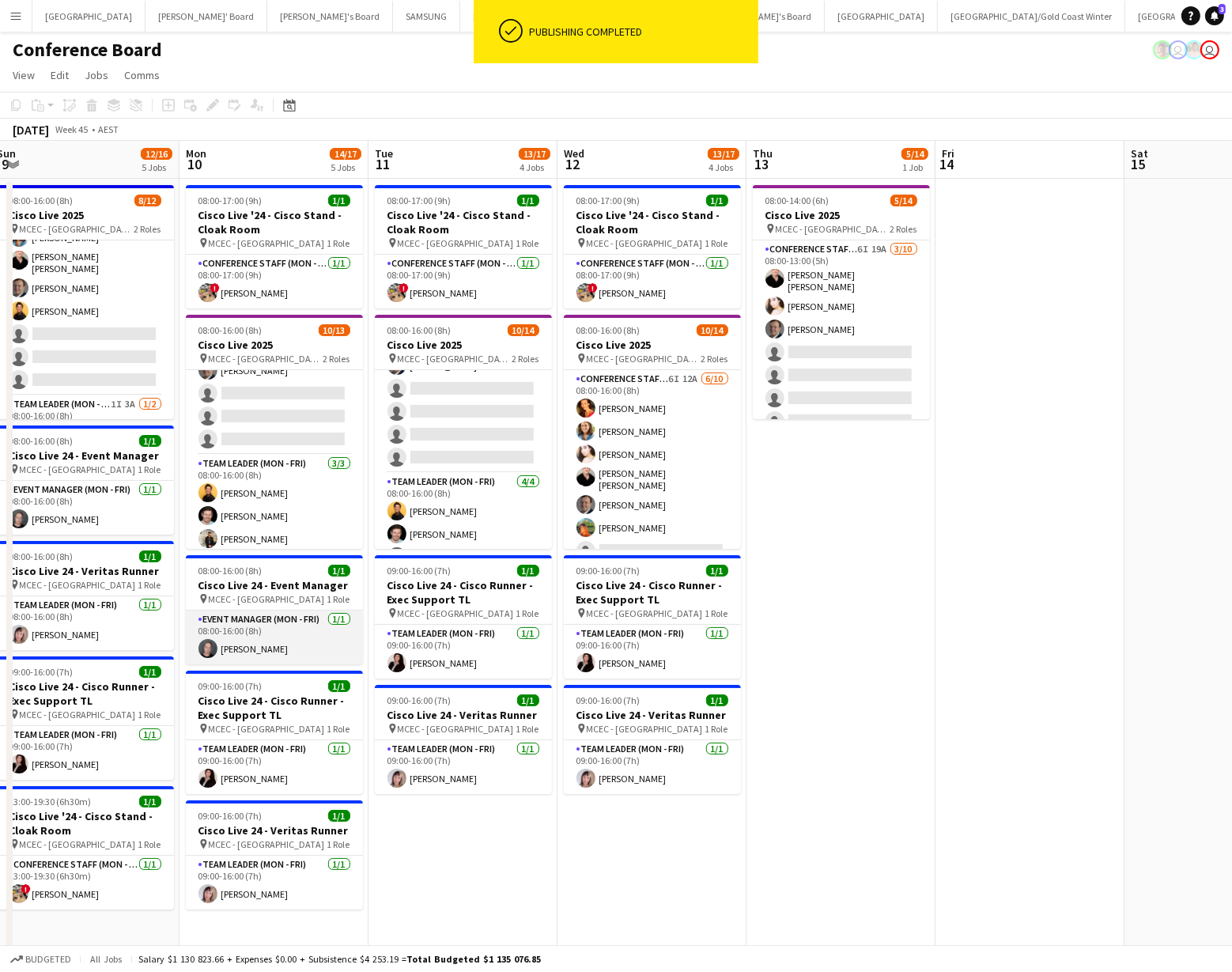
click at [224, 646] on app-card-role "Event Manager (Mon - Fri) [DATE] 08:00-16:00 (8h) [PERSON_NAME]" at bounding box center [275, 638] width 178 height 54
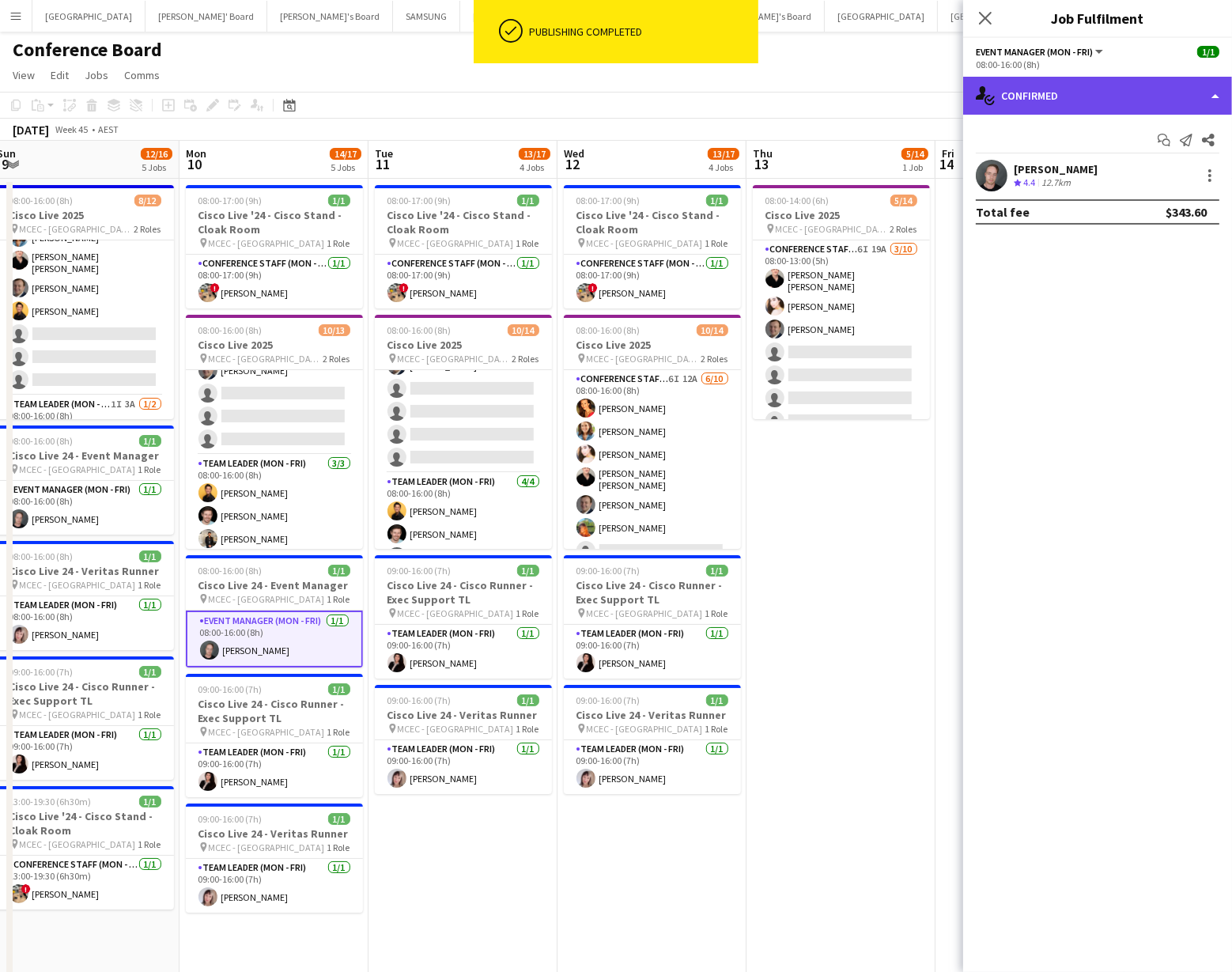
click at [1099, 99] on div "single-neutral-actions-check-2 Confirmed" at bounding box center [1098, 96] width 269 height 38
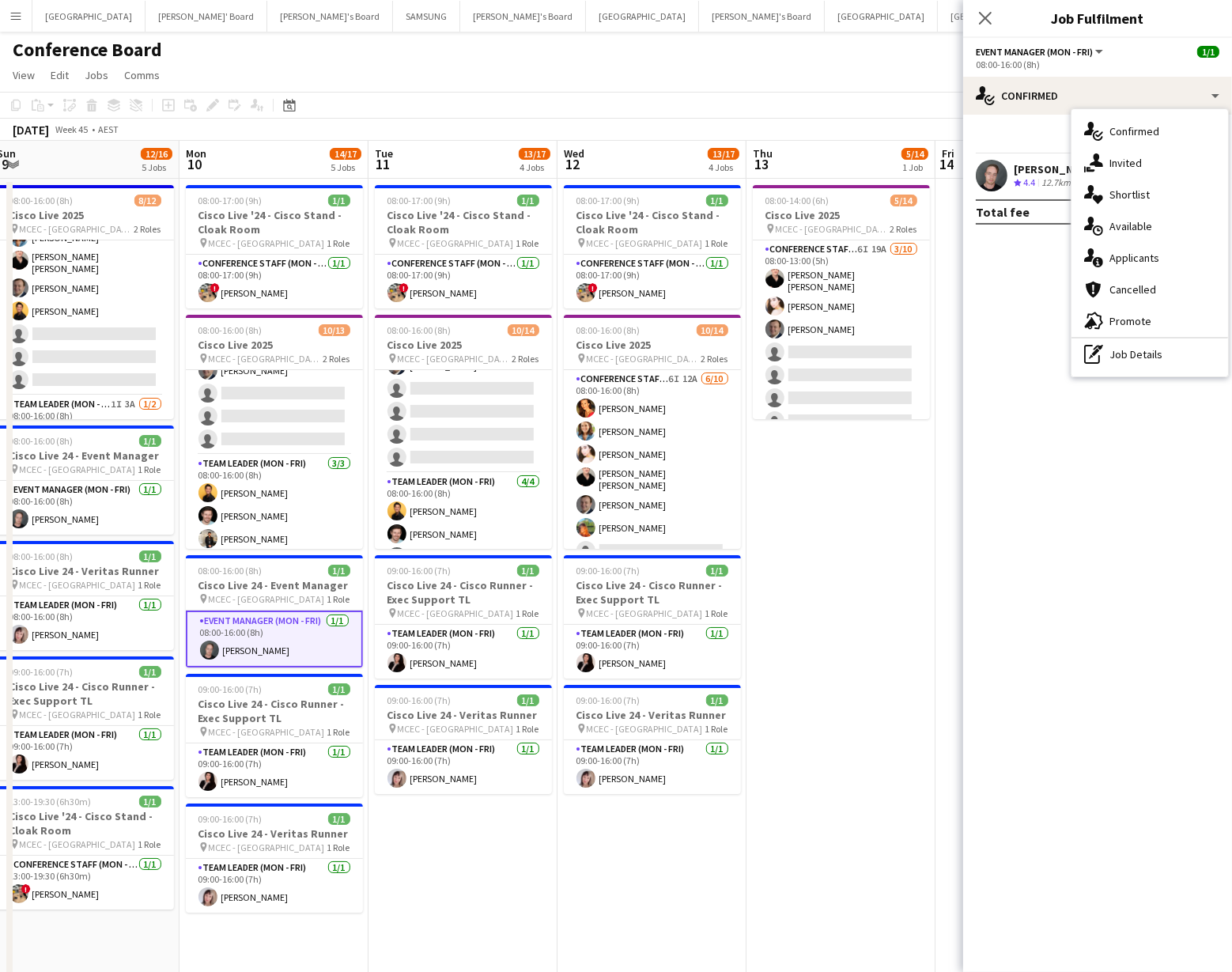
click at [1152, 351] on div "pen-write Job Details" at bounding box center [1149, 354] width 157 height 32
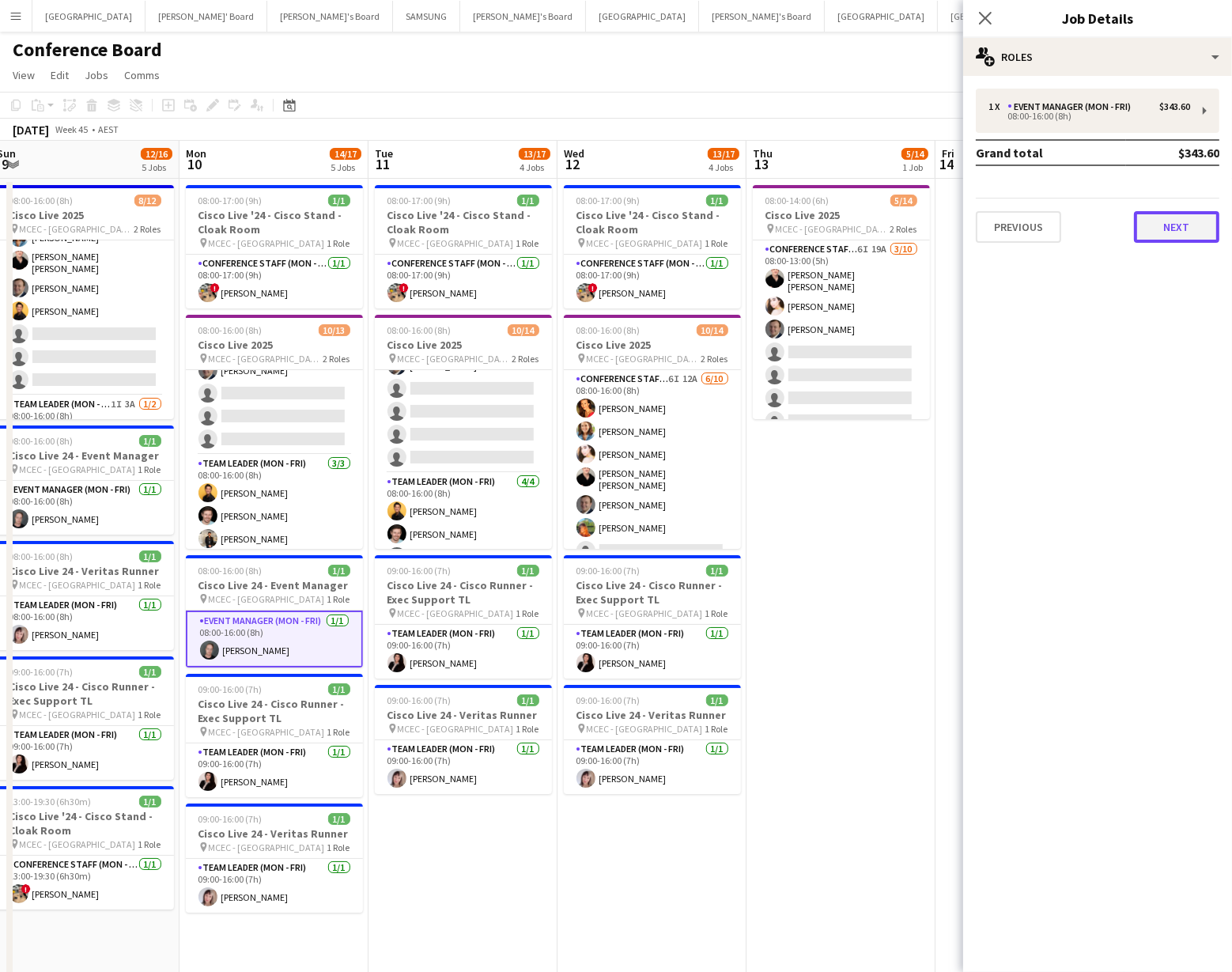
click at [1178, 230] on button "Next" at bounding box center [1176, 227] width 85 height 32
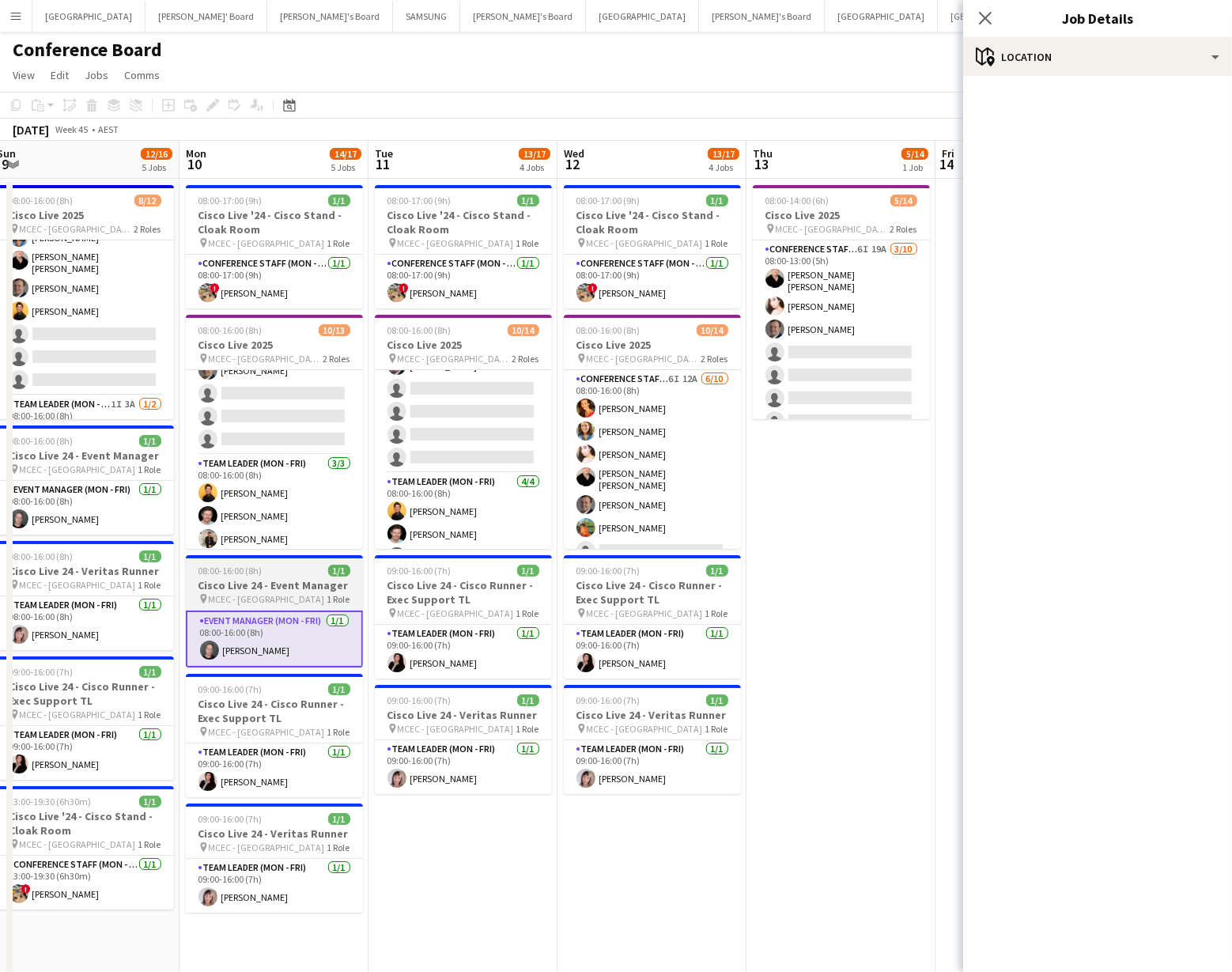
click at [283, 585] on h3 "Cisco Live 24 - Event Manager" at bounding box center [275, 585] width 178 height 14
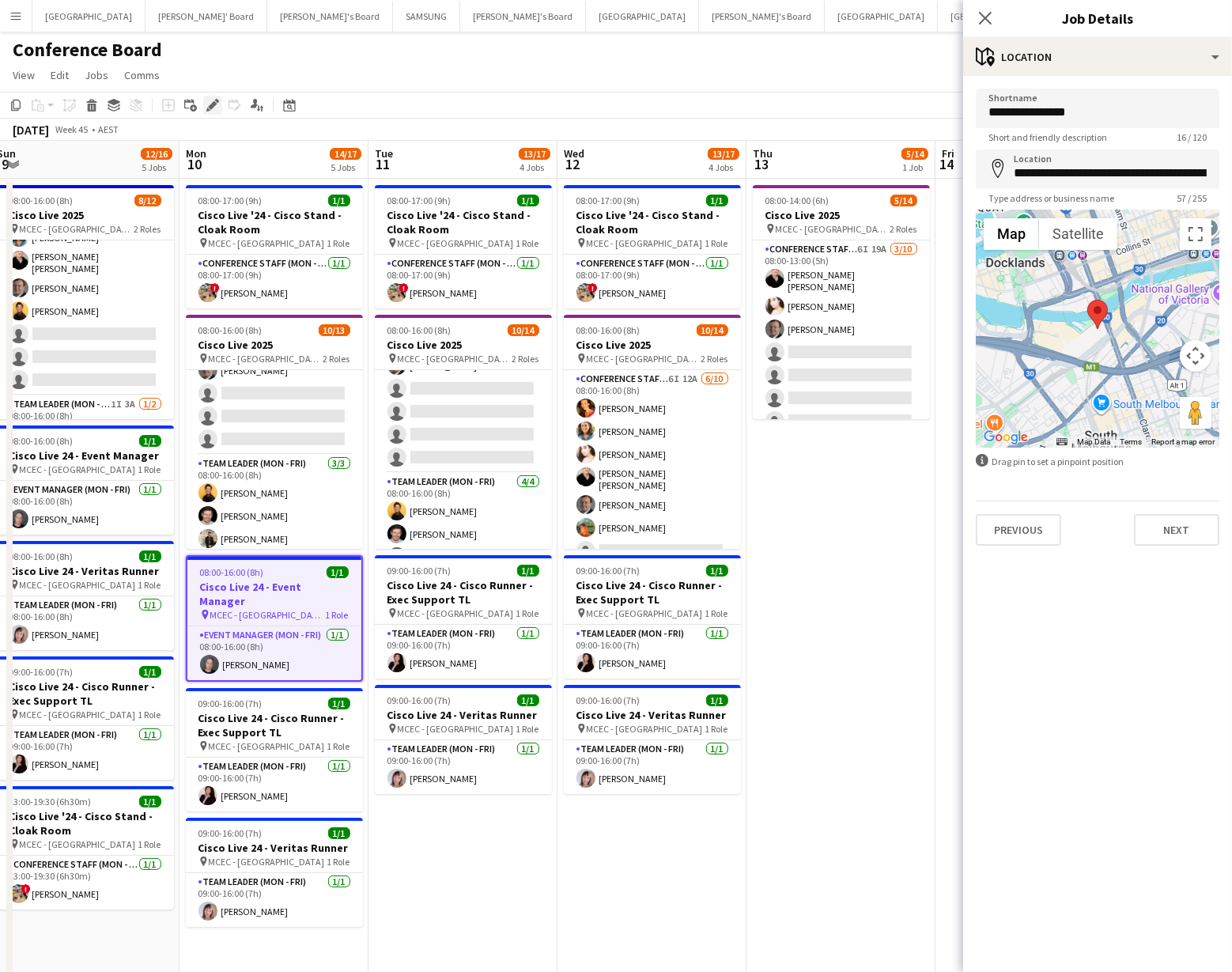
click at [209, 106] on icon at bounding box center [212, 105] width 9 height 9
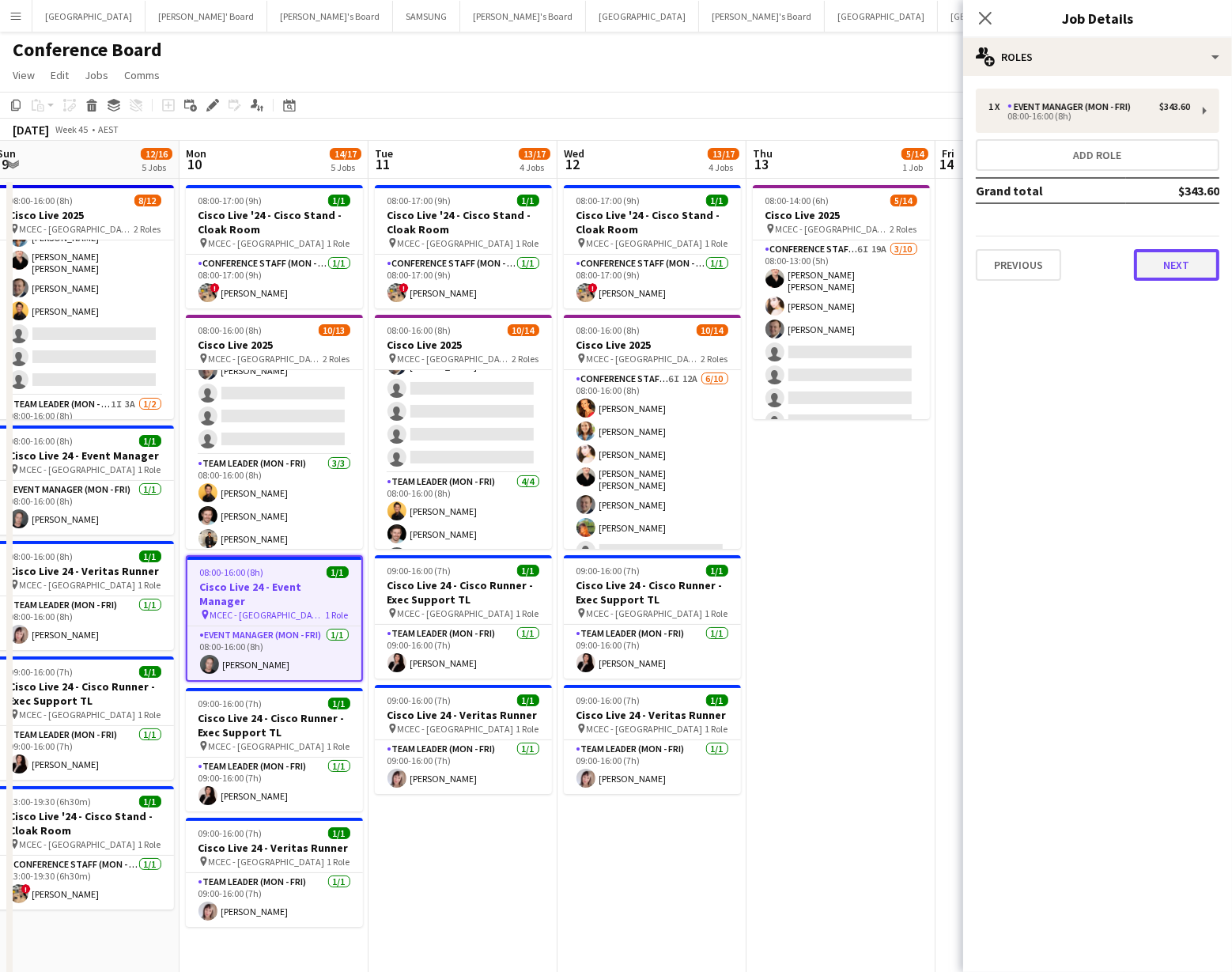
click at [1179, 261] on button "Next" at bounding box center [1176, 264] width 85 height 32
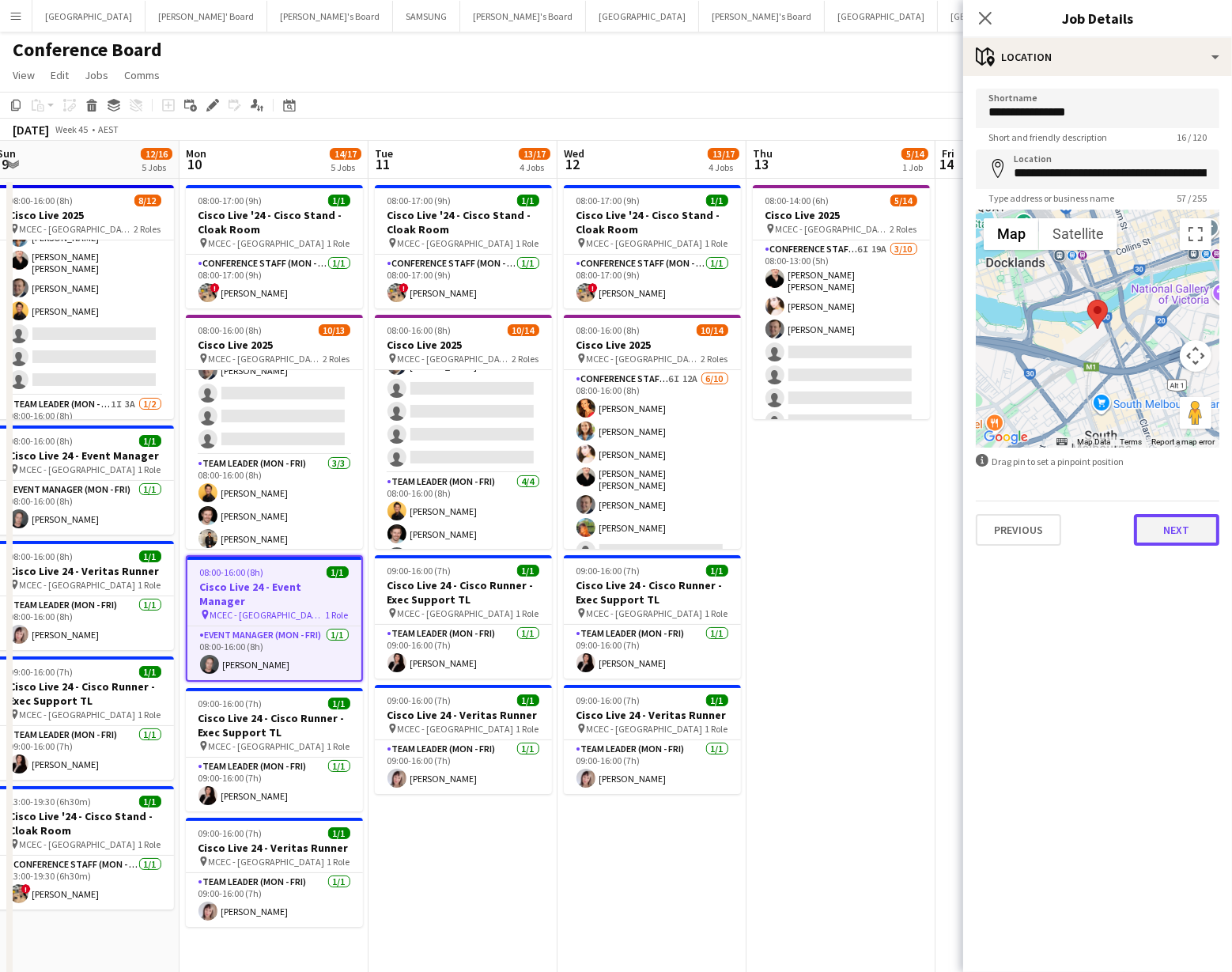
click at [1193, 529] on button "Next" at bounding box center [1176, 529] width 85 height 32
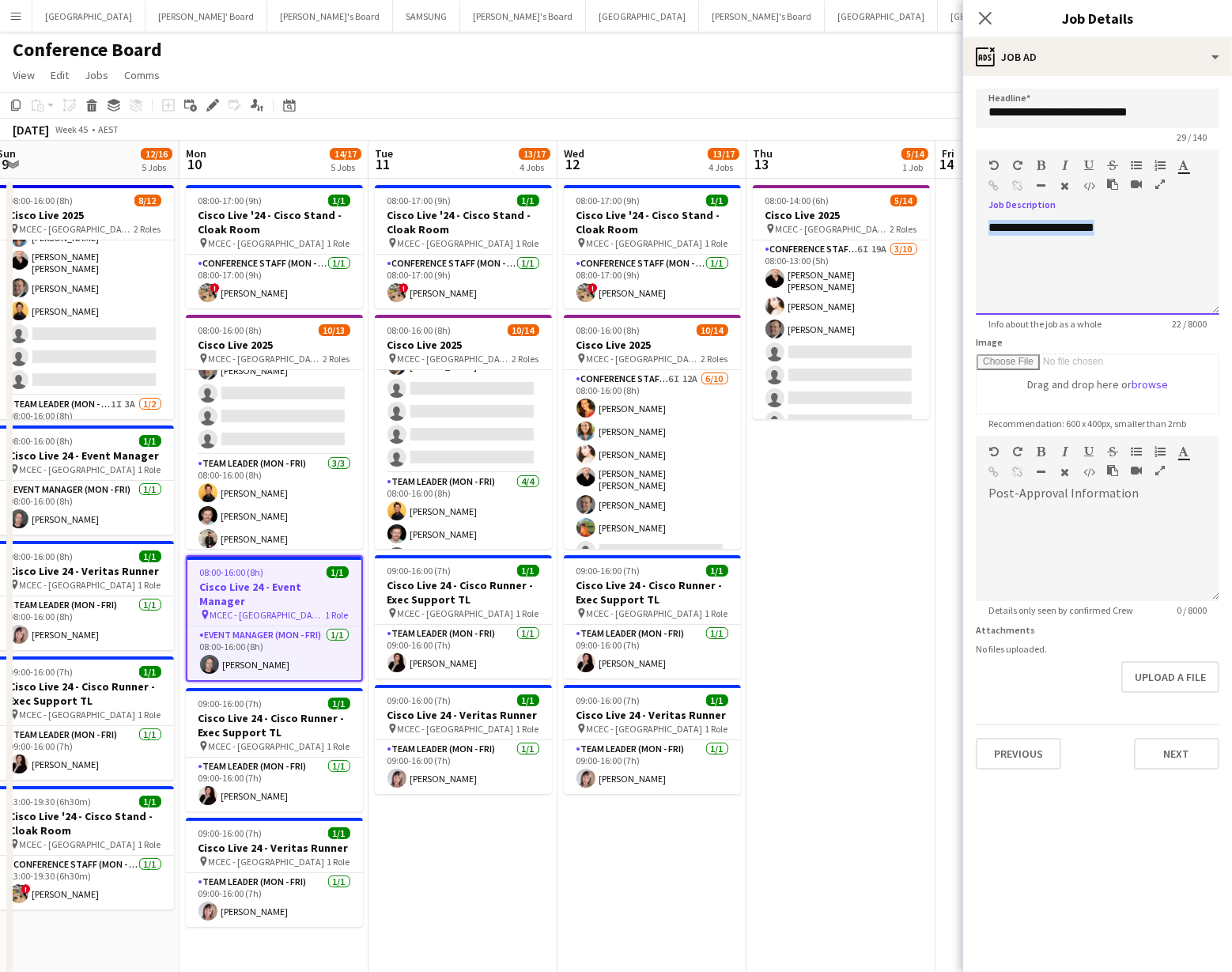
drag, startPoint x: 988, startPoint y: 227, endPoint x: 1116, endPoint y: 226, distance: 128.0
click at [1116, 226] on div "**********" at bounding box center [1099, 267] width 244 height 95
click at [863, 112] on app-toolbar "Copy Paste Paste Command V Paste with crew Command Shift V Paste linked Job [GE…" at bounding box center [616, 106] width 1232 height 27
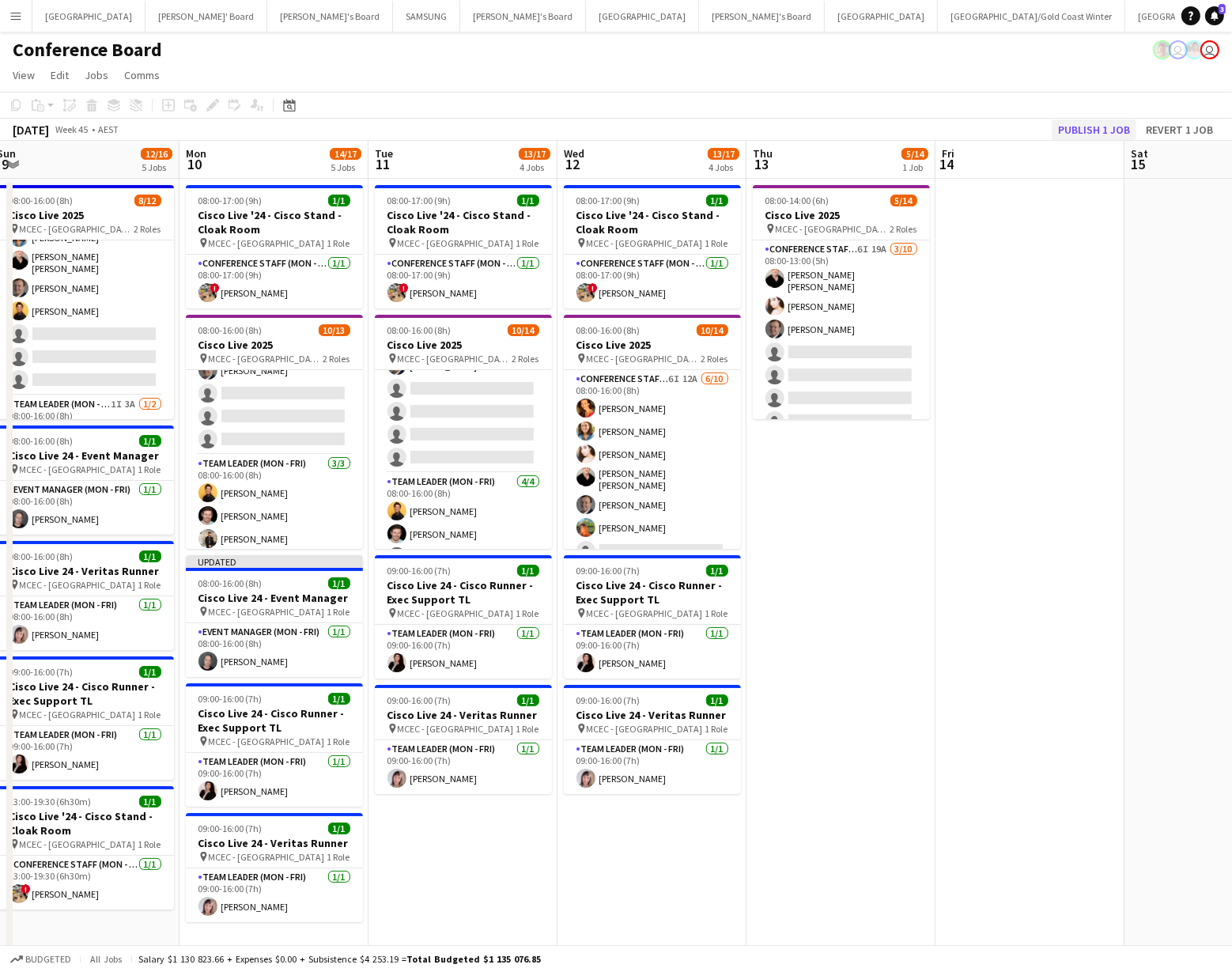
drag, startPoint x: 1046, startPoint y: 128, endPoint x: 1084, endPoint y: 132, distance: 38.2
click at [1049, 128] on div "Publish 1 job Revert 1 job" at bounding box center [1135, 129] width 193 height 20
click at [1085, 129] on button "Publish 1 job" at bounding box center [1095, 129] width 85 height 20
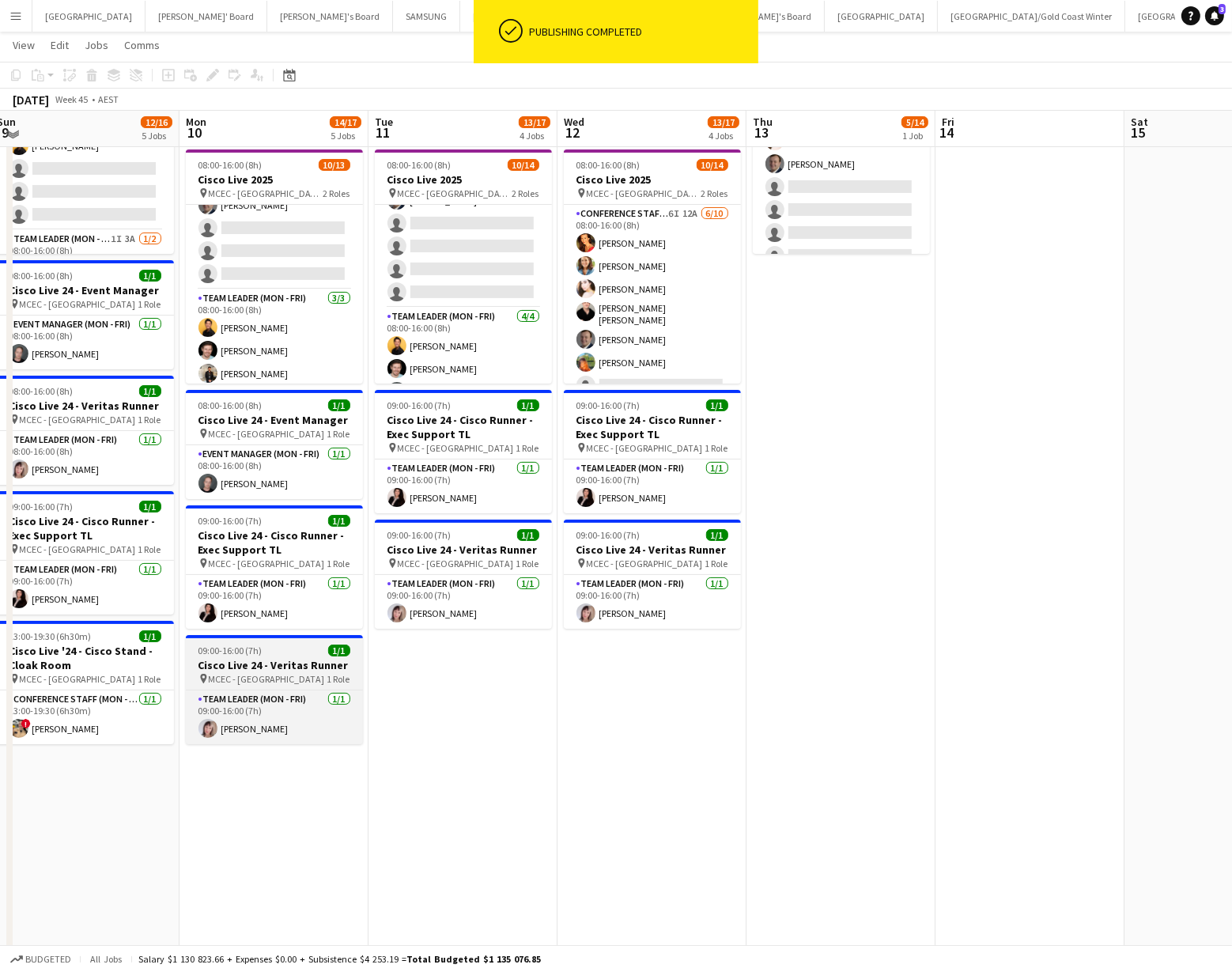
scroll to position [166, 0]
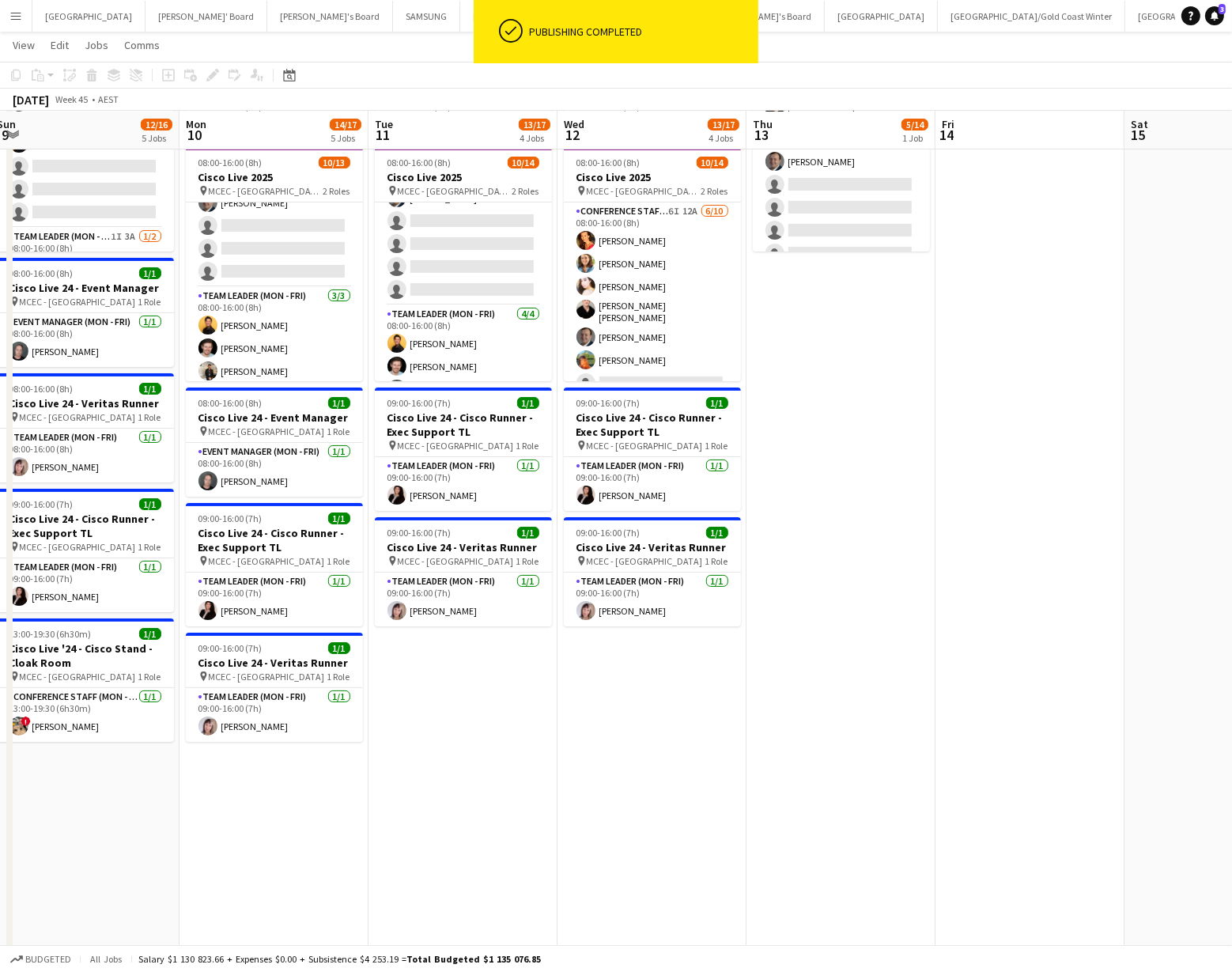
click at [90, 779] on app-date-cell "08:00-16:00 (8h) 8/12 Cisco Live 2025 pin MCEC - Melbourne 2 Roles Conference S…" at bounding box center [85, 711] width 189 height 1398
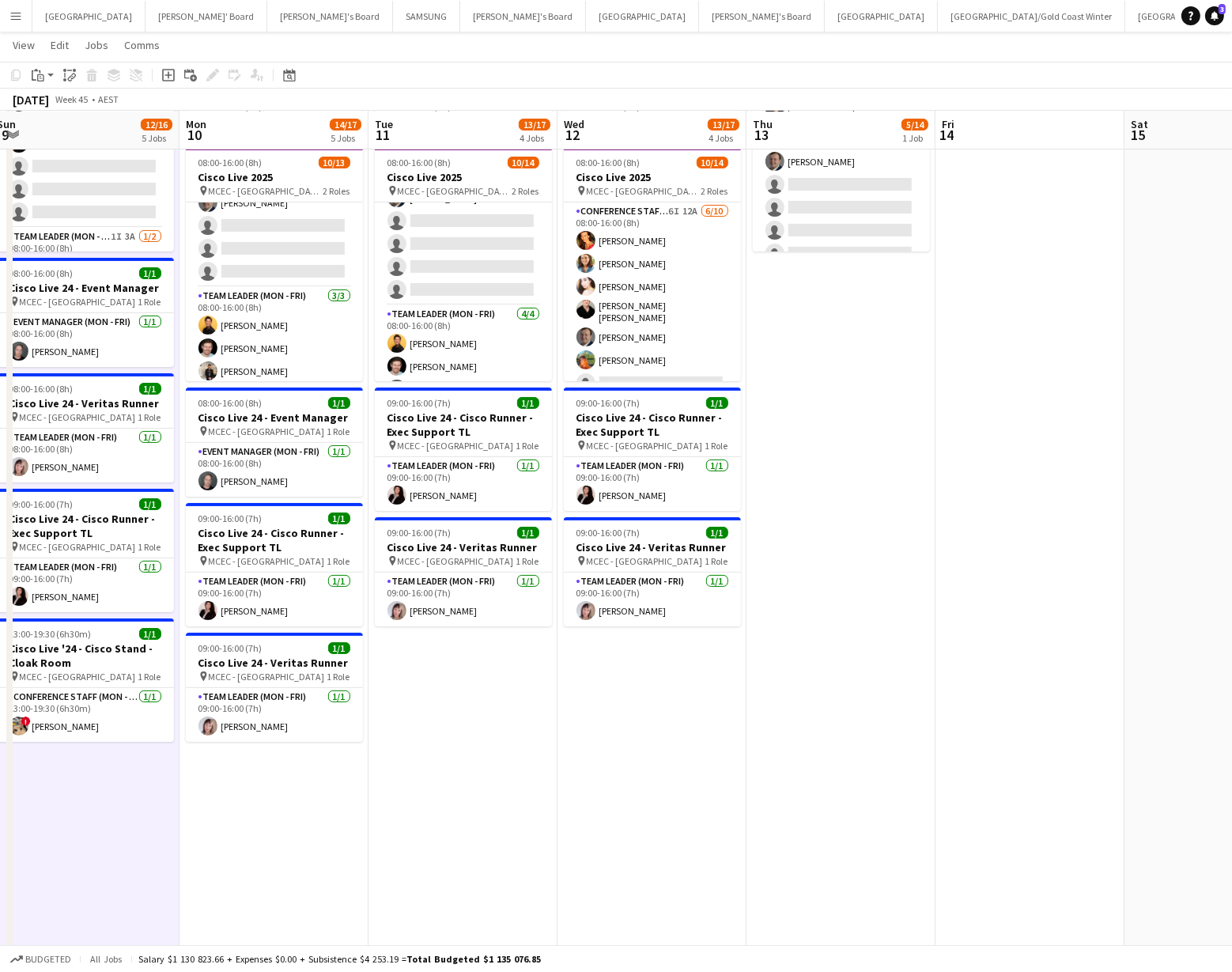
click at [170, 73] on icon "Add job" at bounding box center [168, 75] width 12 height 12
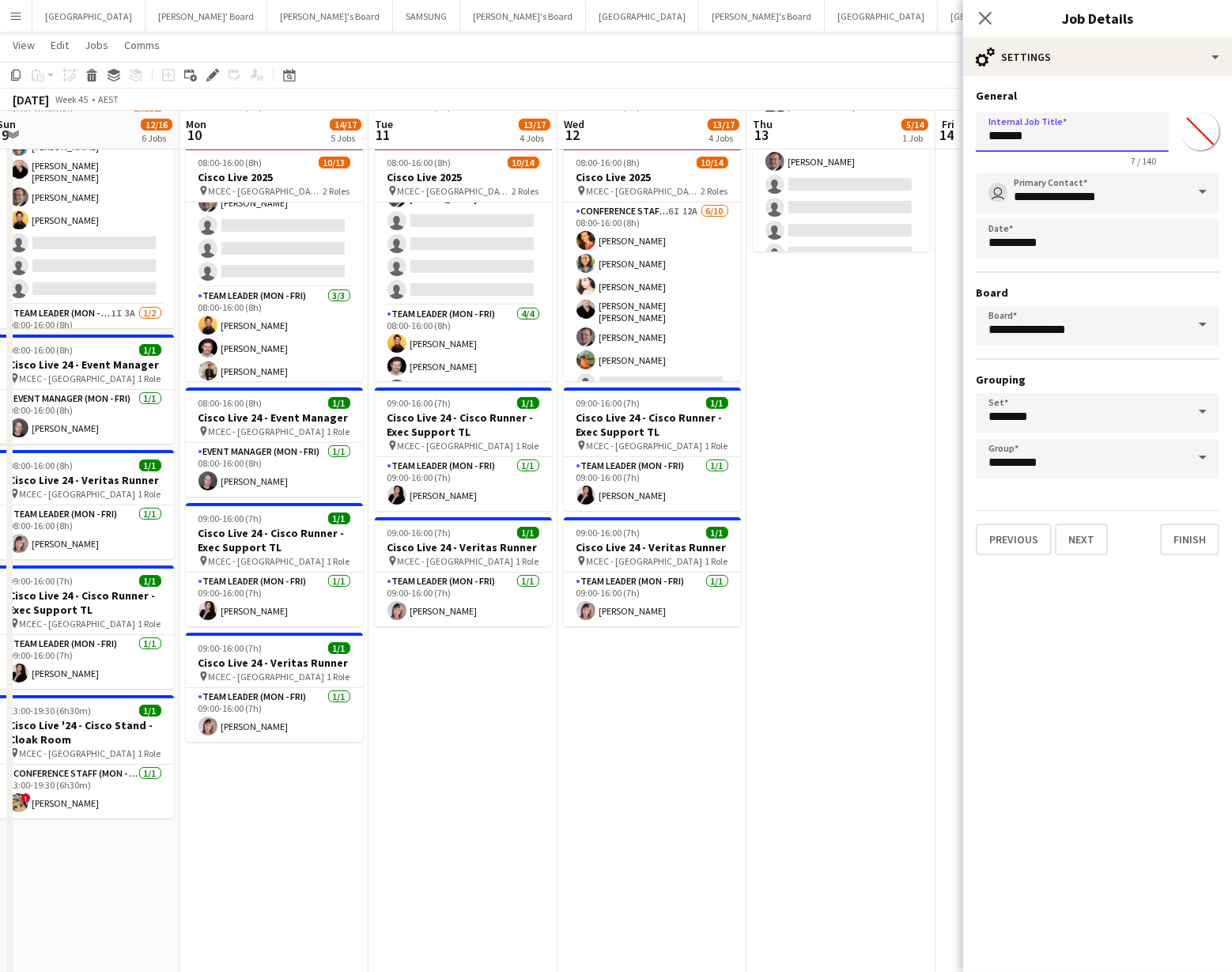
drag, startPoint x: 1054, startPoint y: 141, endPoint x: 980, endPoint y: 138, distance: 74.1
click at [980, 138] on input "*******" at bounding box center [1073, 132] width 193 height 39
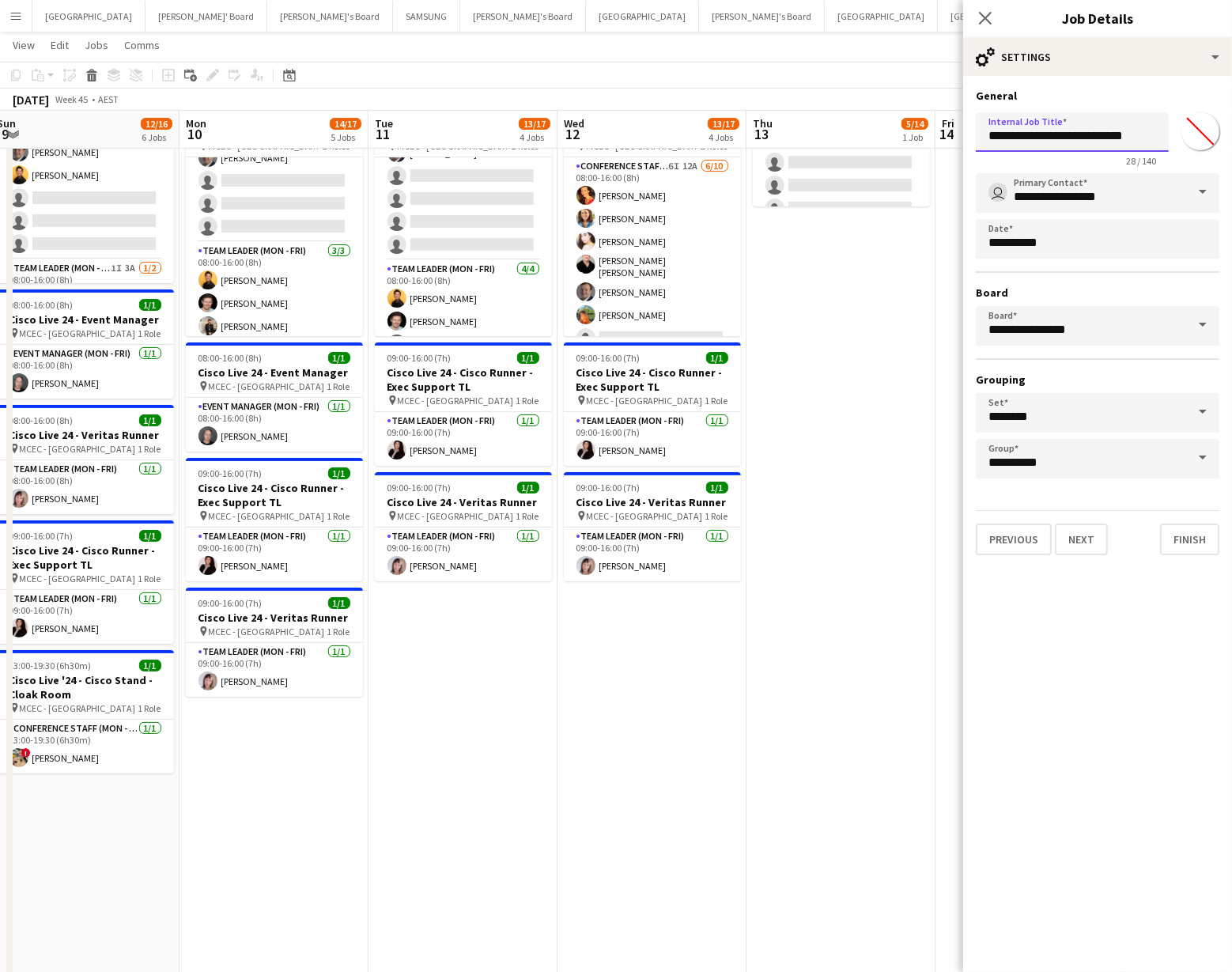
type input "**********"
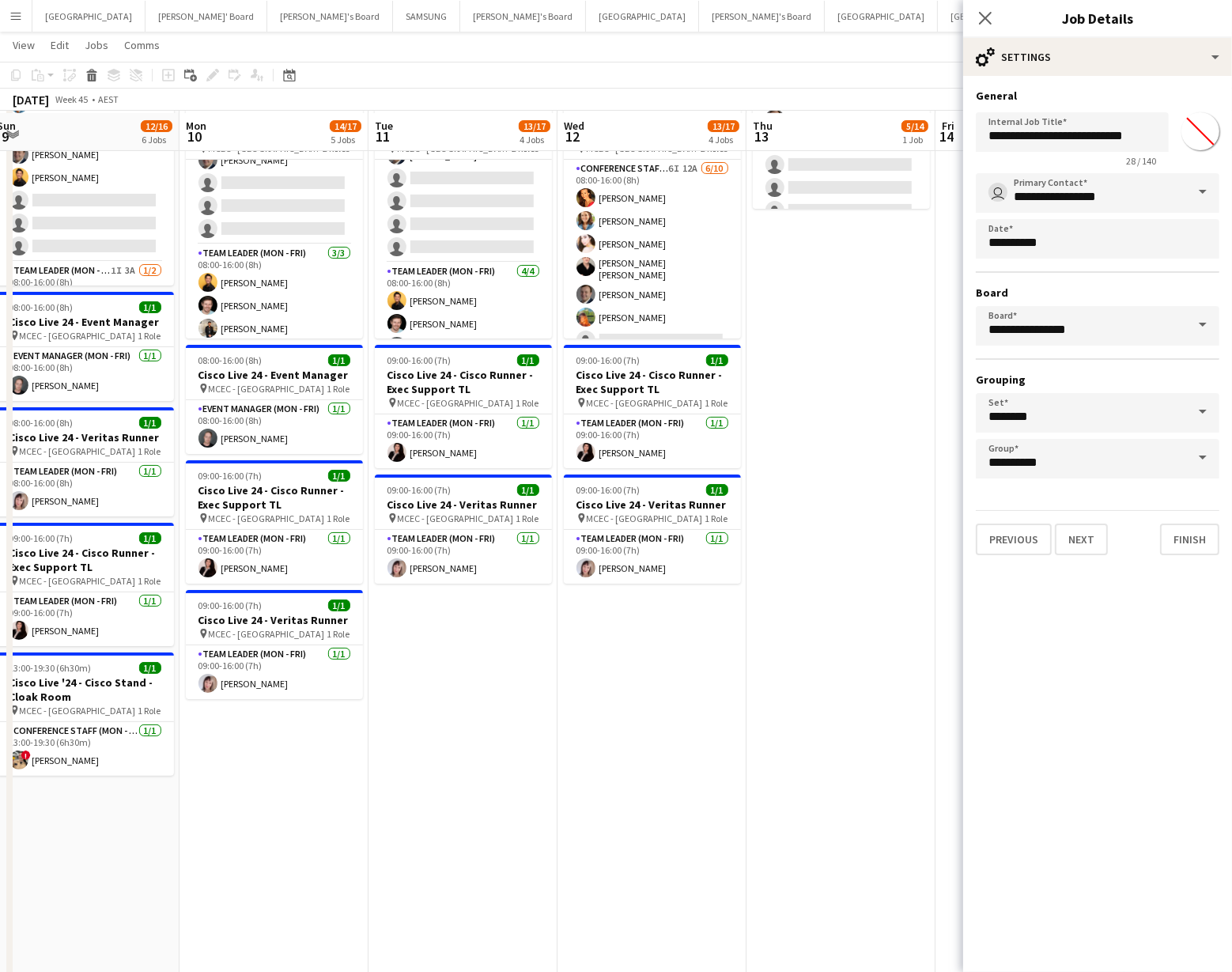
click at [1202, 128] on input "*******" at bounding box center [1200, 131] width 57 height 57
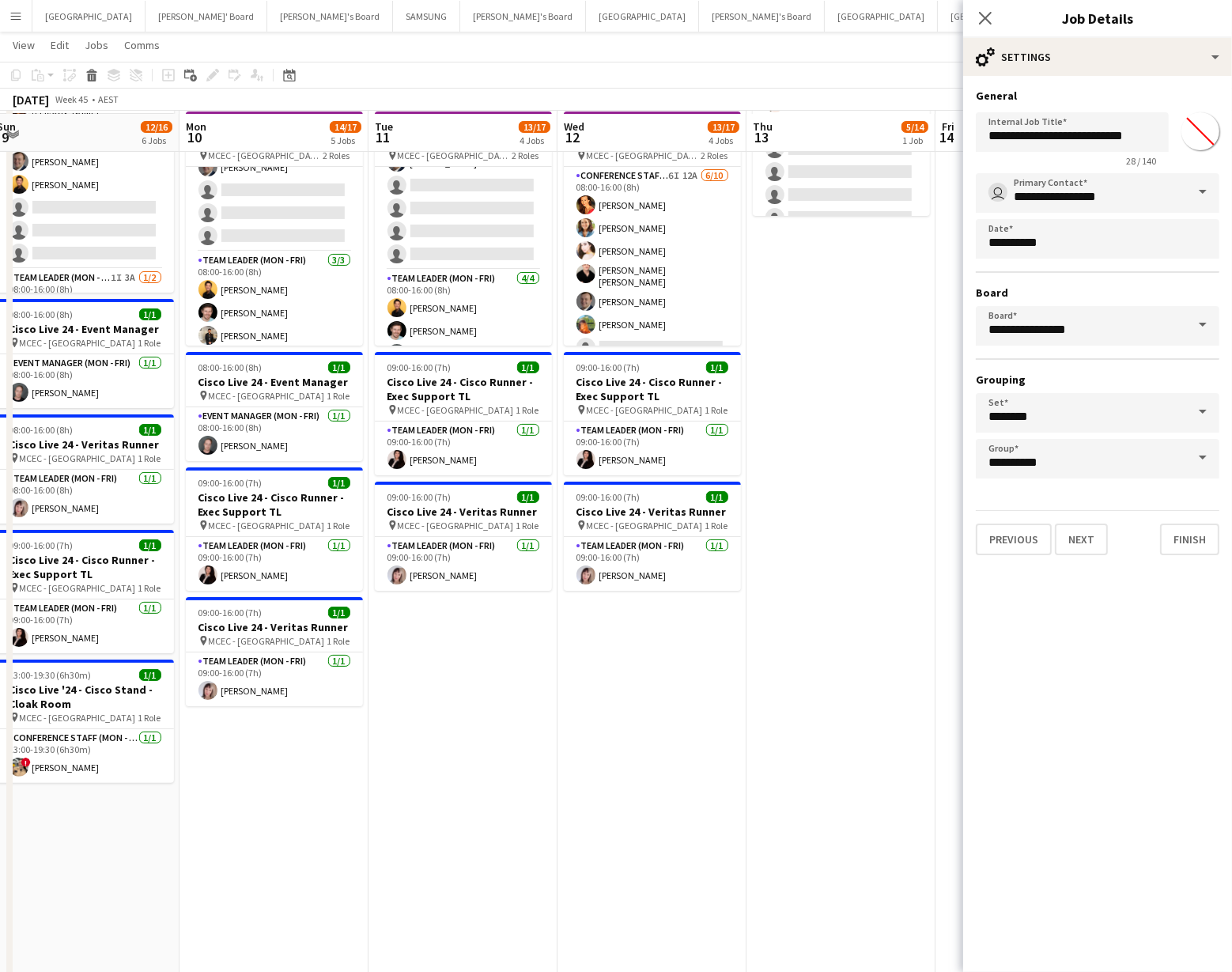
click at [1188, 131] on input "*******" at bounding box center [1200, 131] width 57 height 57
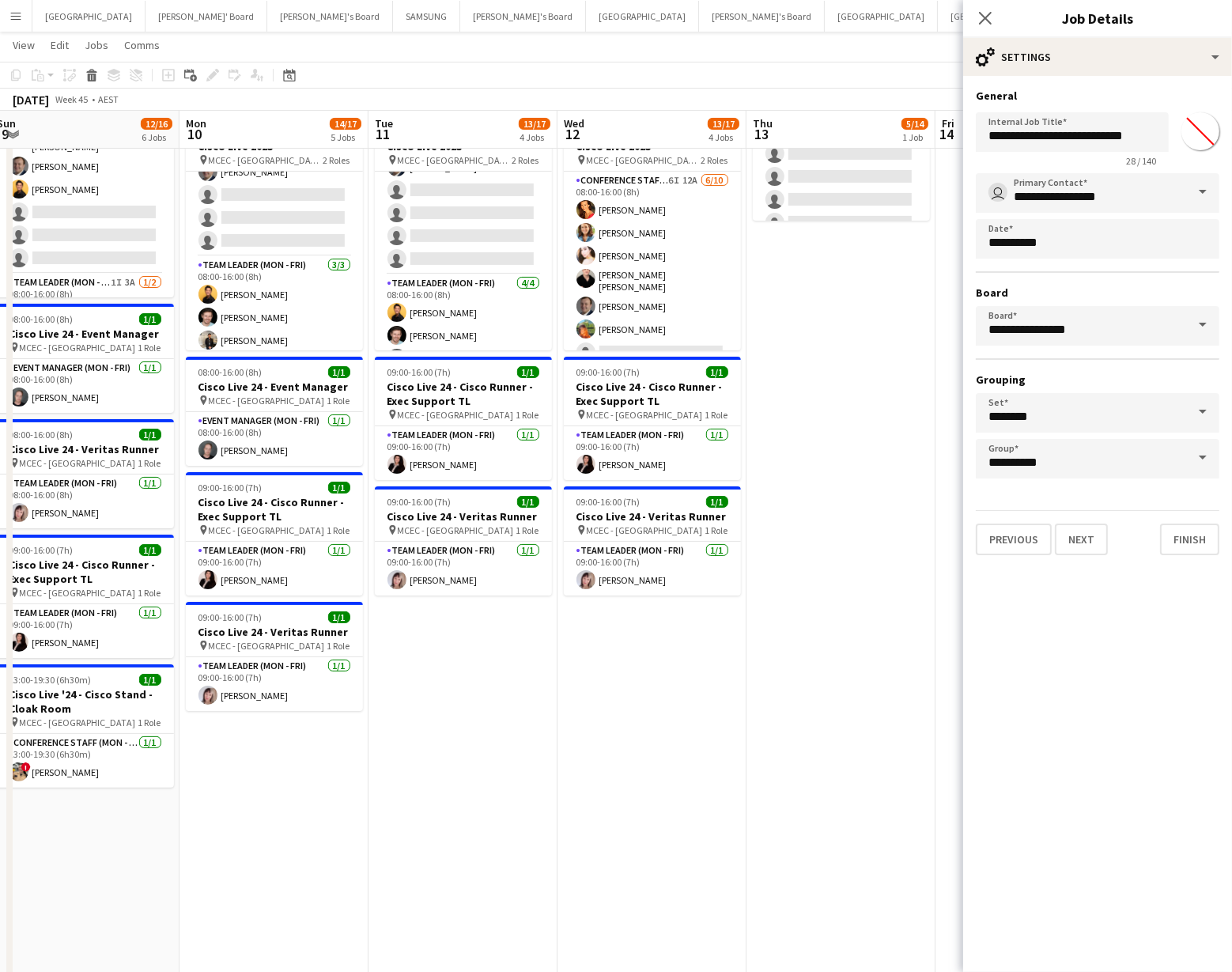
click at [1201, 130] on input "*******" at bounding box center [1200, 131] width 57 height 57
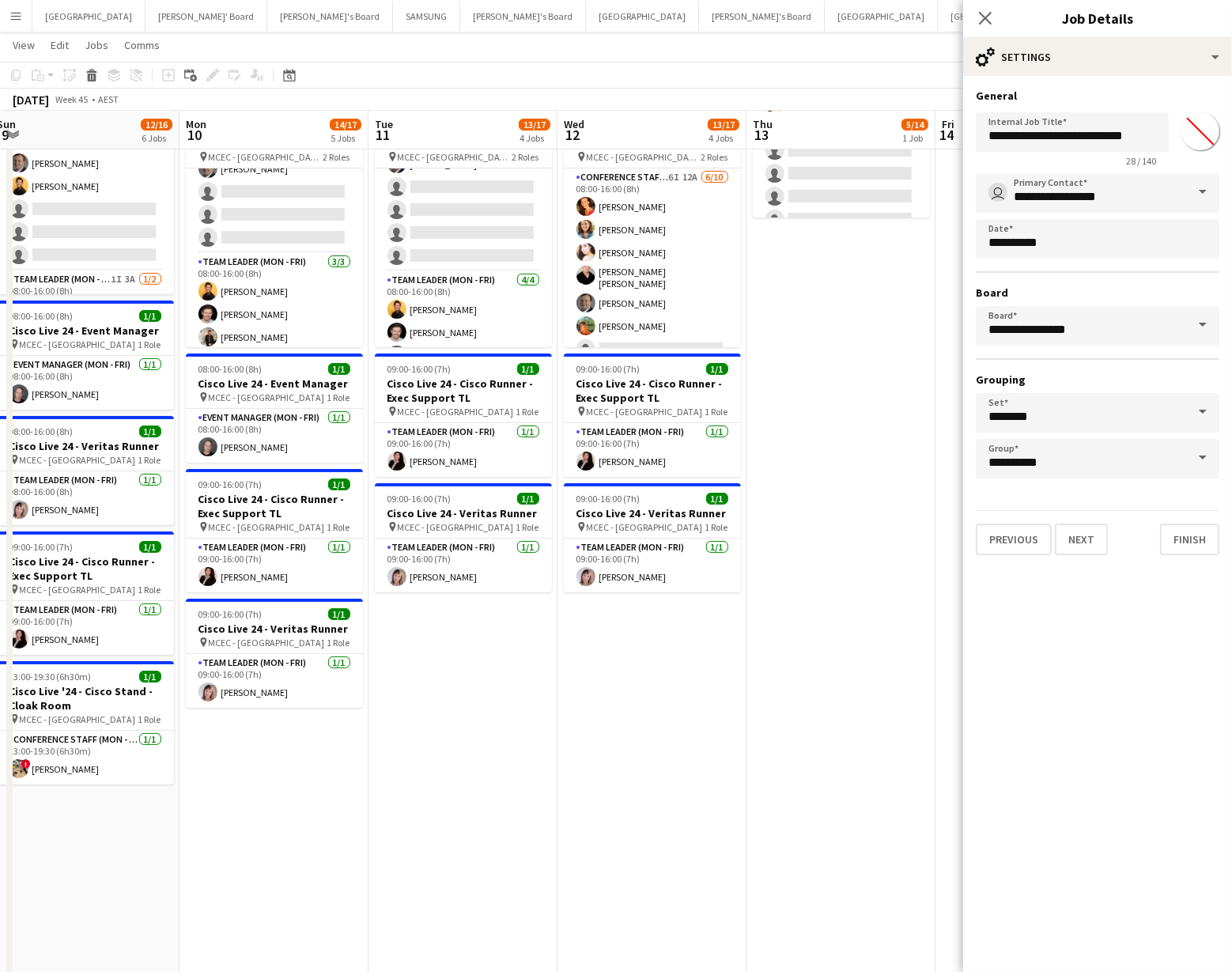
click at [1201, 129] on input "*******" at bounding box center [1200, 131] width 57 height 57
click at [1205, 128] on input "*******" at bounding box center [1200, 131] width 57 height 57
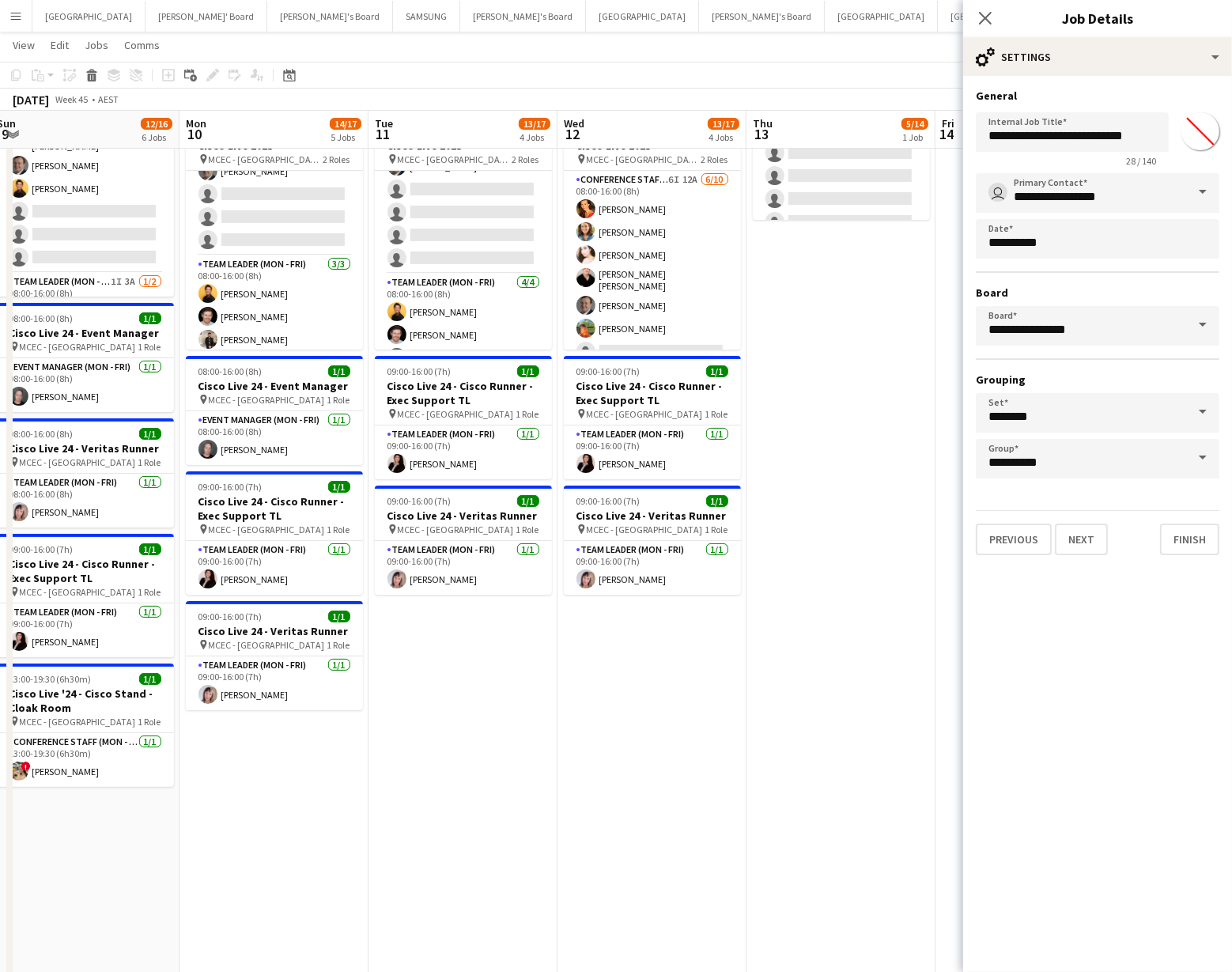
click at [1189, 137] on input "*******" at bounding box center [1200, 131] width 57 height 57
click at [1082, 539] on button "Next" at bounding box center [1081, 539] width 53 height 32
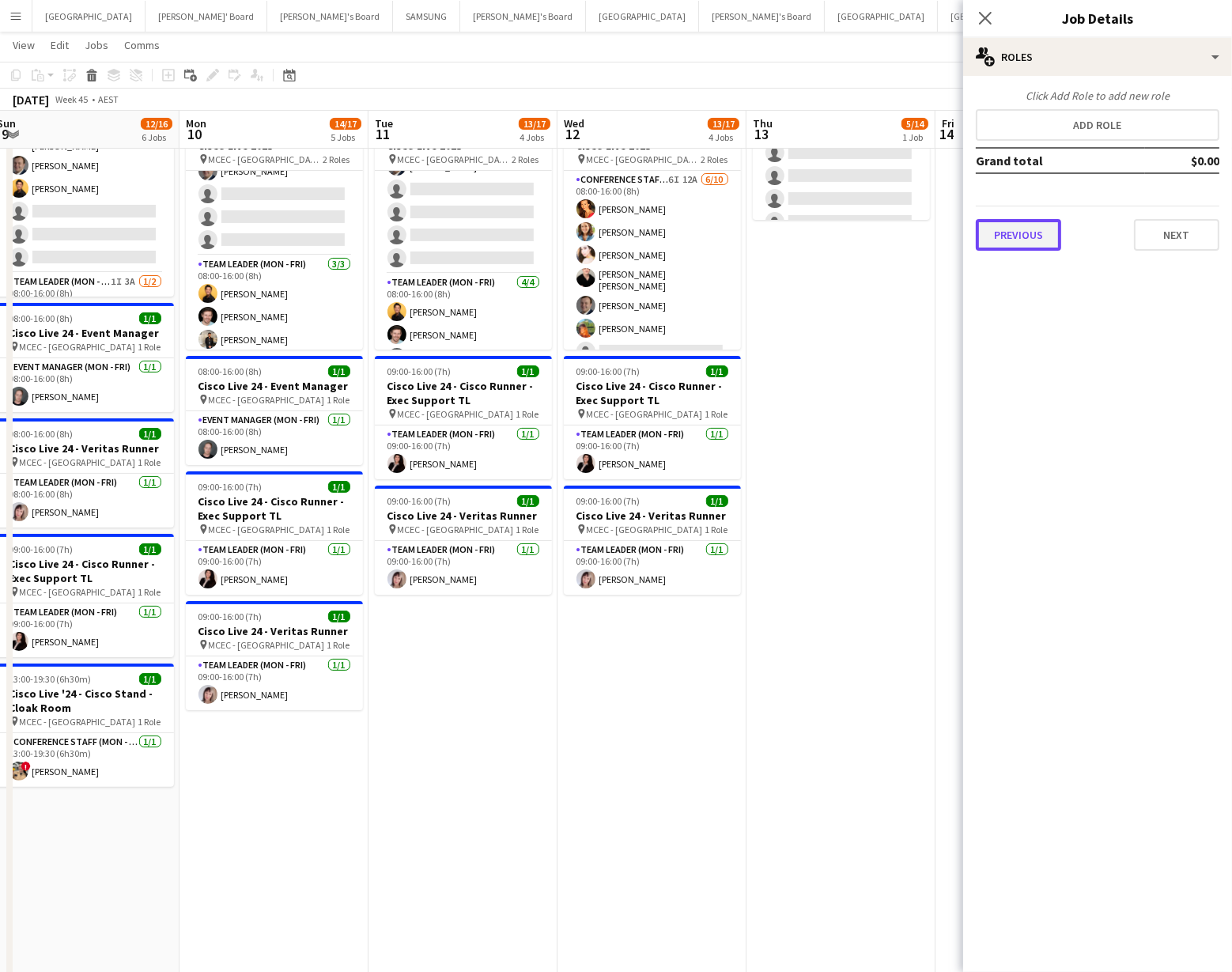
click at [1022, 241] on button "Previous" at bounding box center [1019, 234] width 85 height 32
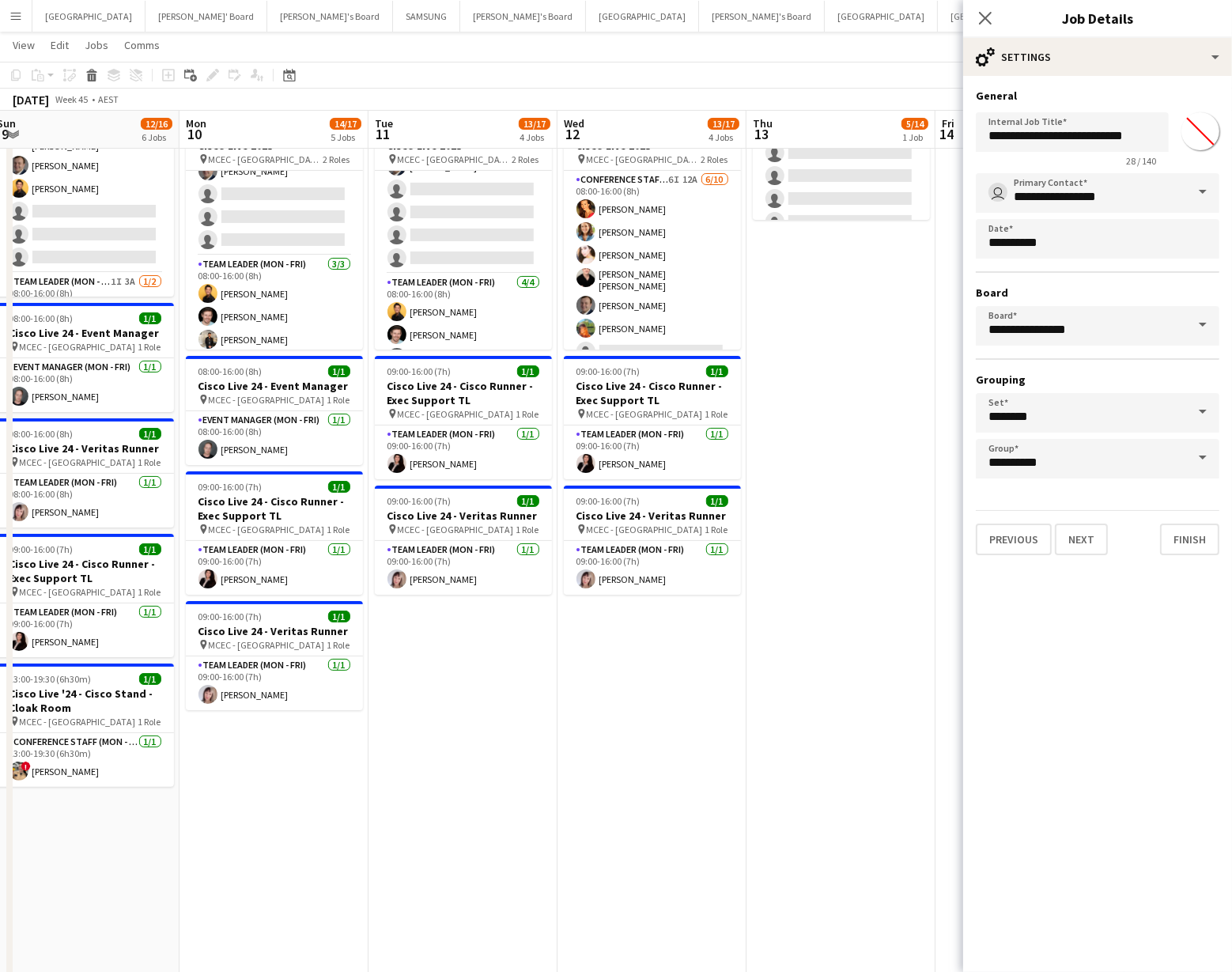
click at [1198, 130] on input "*******" at bounding box center [1200, 131] width 57 height 57
type input "*******"
click at [1098, 546] on button "Next" at bounding box center [1081, 539] width 53 height 32
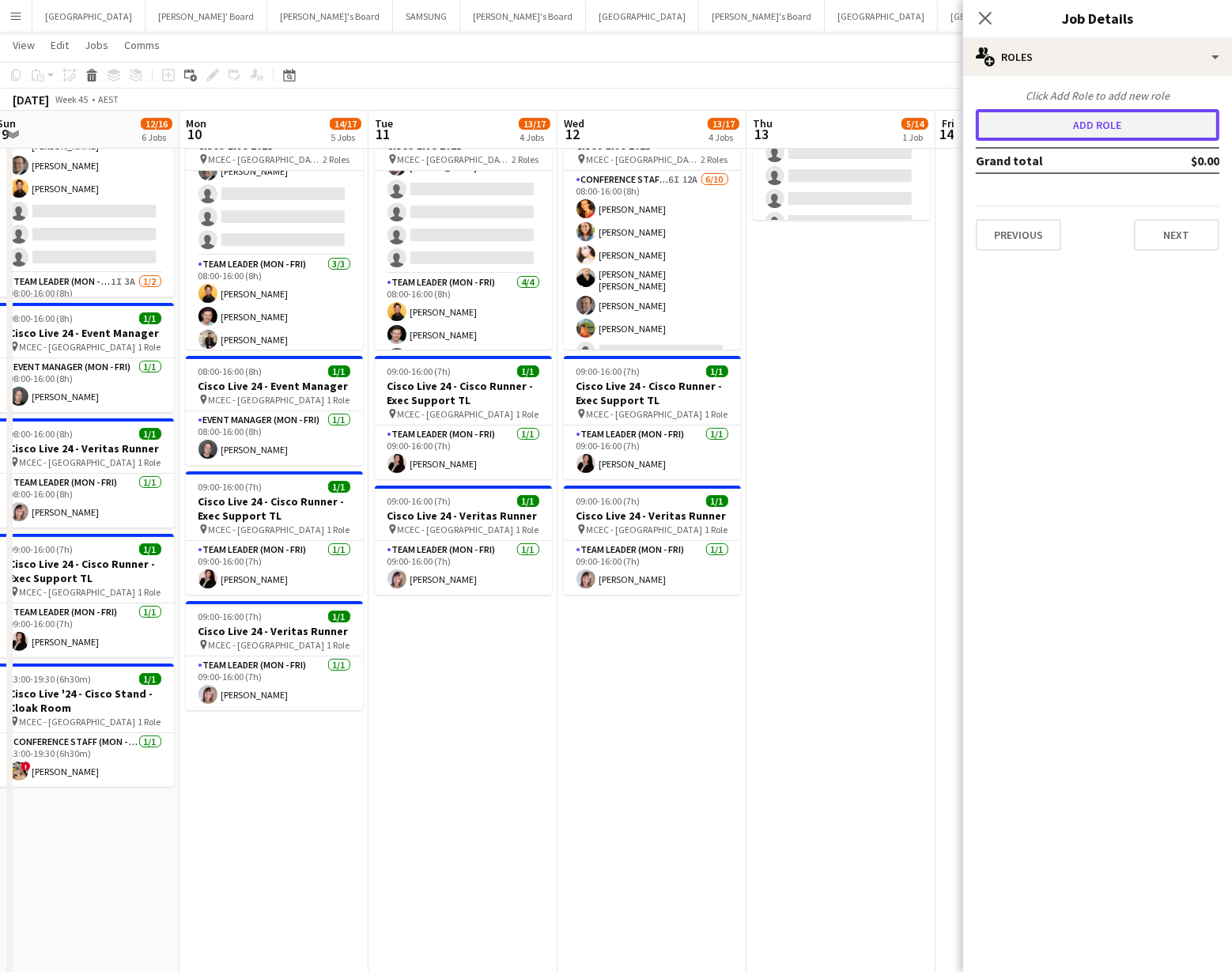
click at [1062, 124] on button "Add role" at bounding box center [1099, 125] width 244 height 32
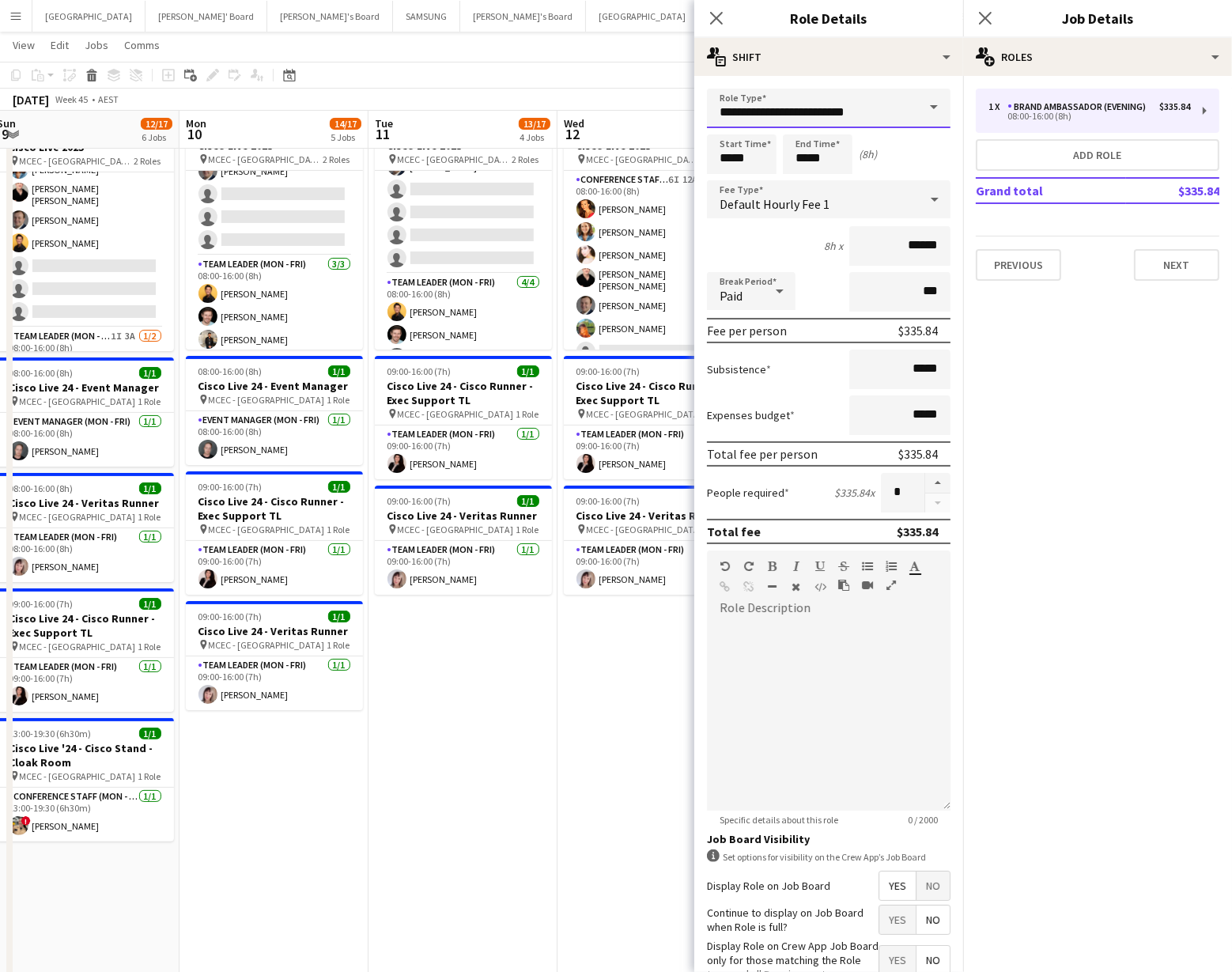
click at [843, 115] on input "**********" at bounding box center [829, 108] width 244 height 39
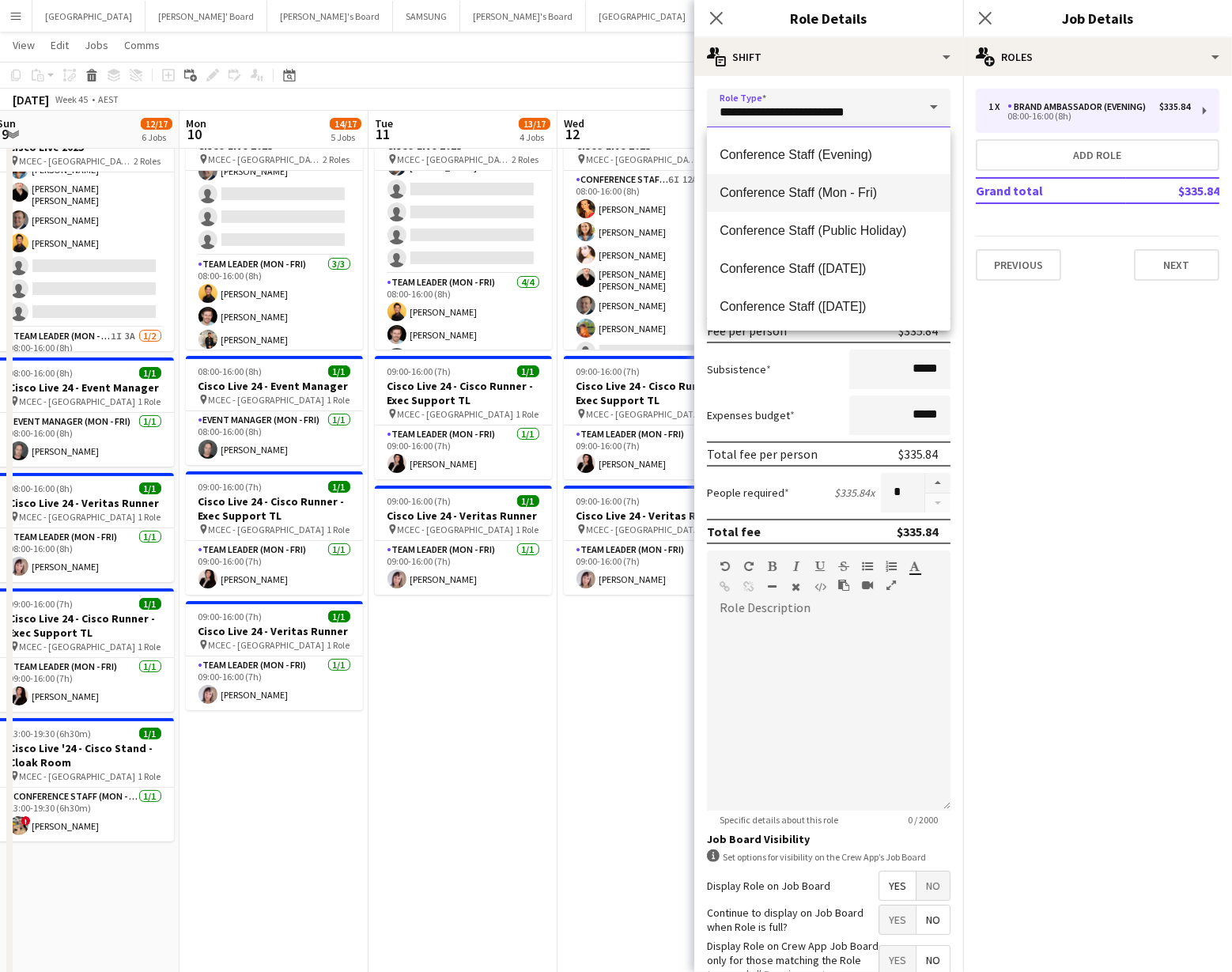
scroll to position [186, 0]
click at [860, 184] on mat-option "Conference Staff (Mon - Fri)" at bounding box center [829, 196] width 244 height 38
type input "**********"
type input "******"
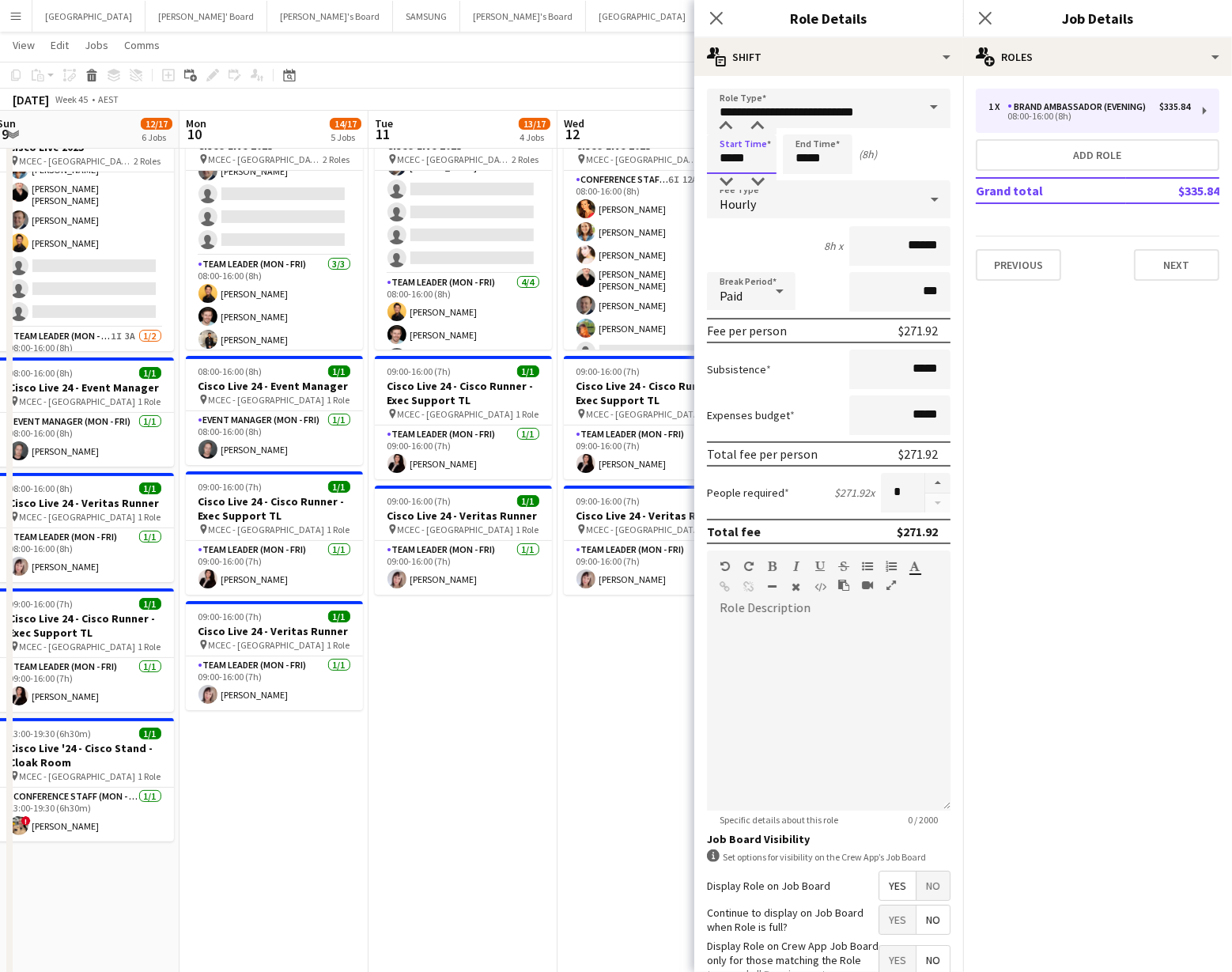
click at [759, 158] on input "*****" at bounding box center [741, 154] width 69 height 39
click at [725, 126] on div at bounding box center [726, 127] width 32 height 15
type input "*****"
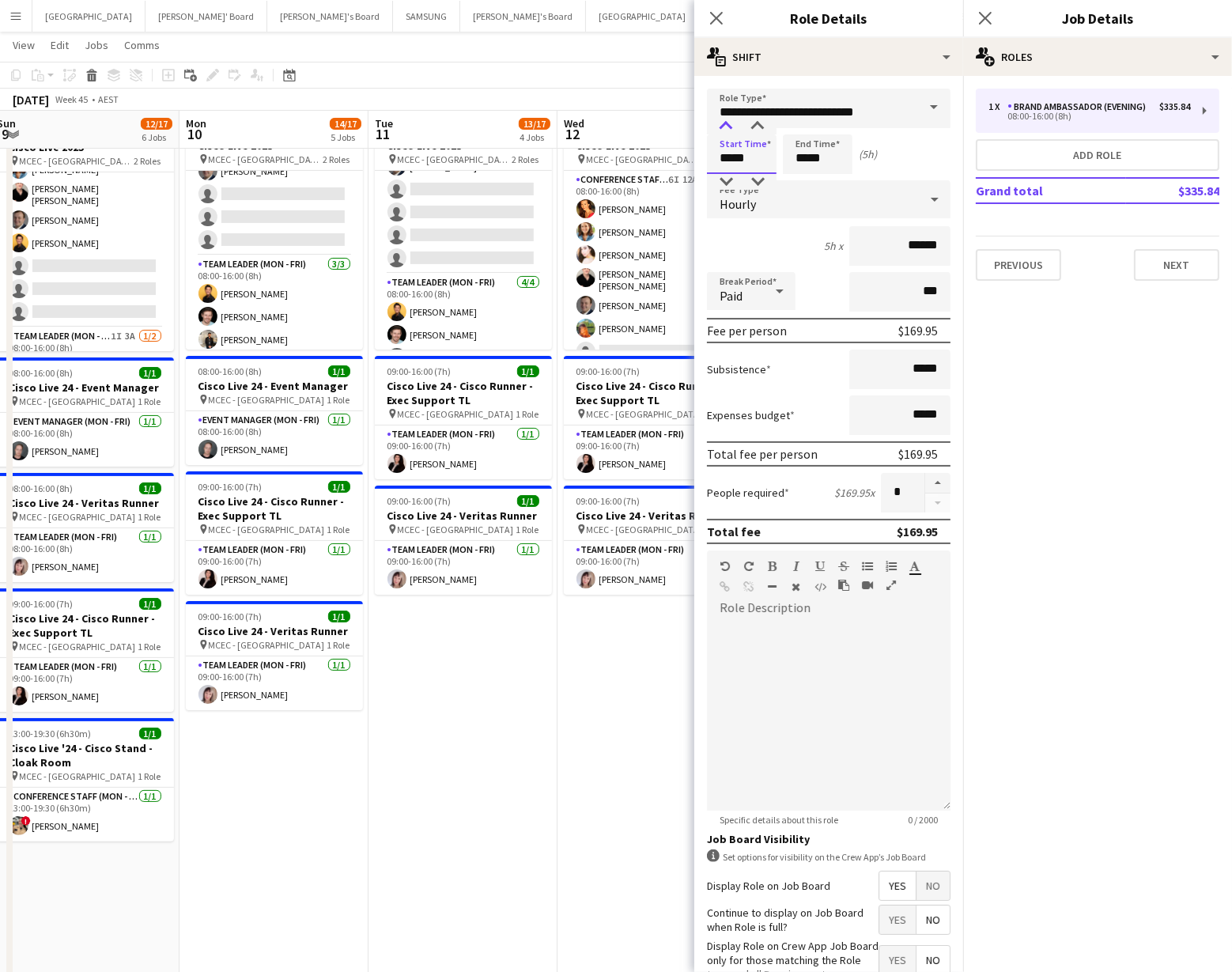
click at [725, 126] on div at bounding box center [726, 127] width 32 height 15
click at [818, 161] on input "*****" at bounding box center [818, 154] width 69 height 39
click at [806, 126] on div at bounding box center [802, 127] width 32 height 15
type input "*****"
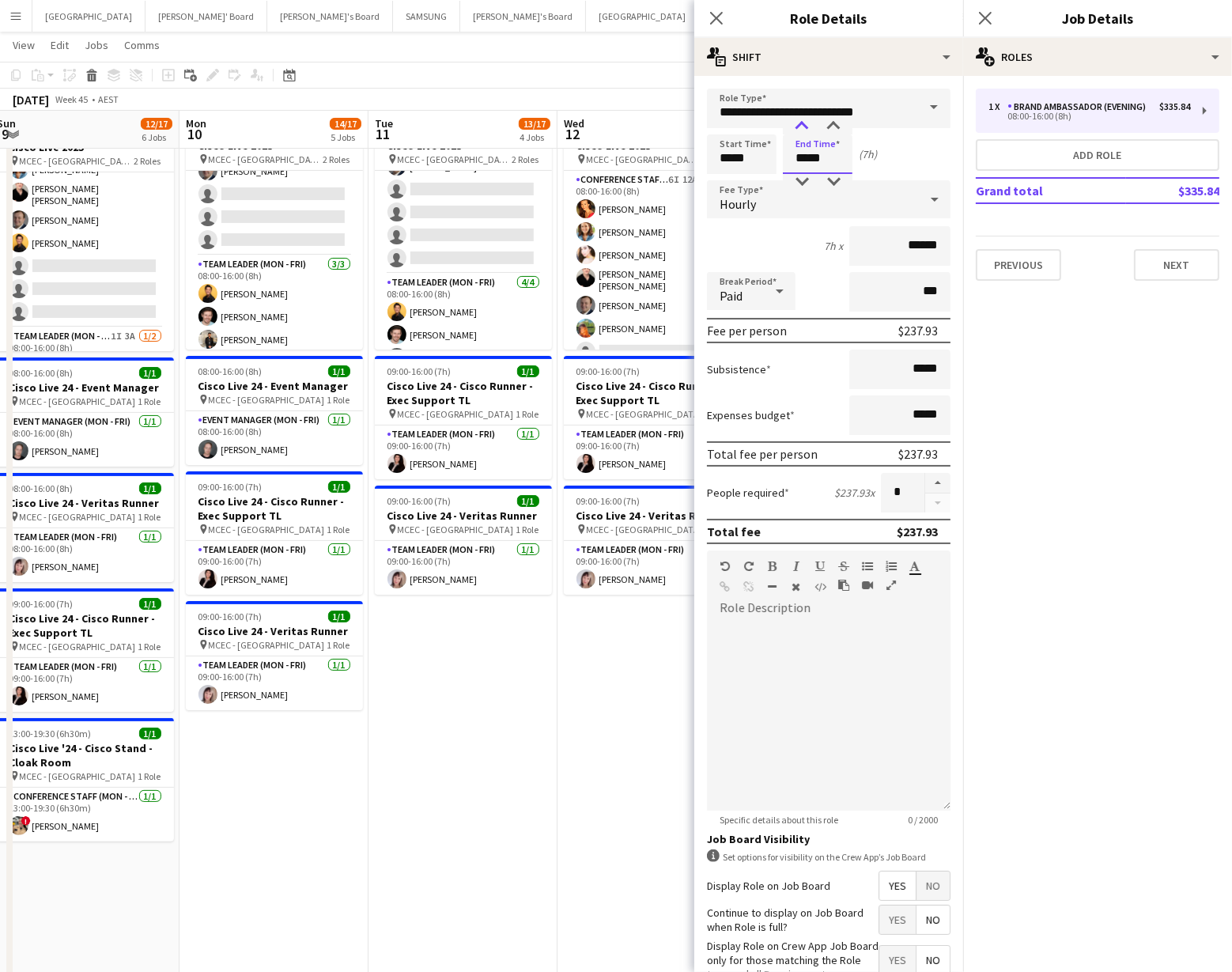
click at [806, 126] on div at bounding box center [802, 127] width 32 height 15
click at [1194, 263] on button "Next" at bounding box center [1176, 264] width 85 height 32
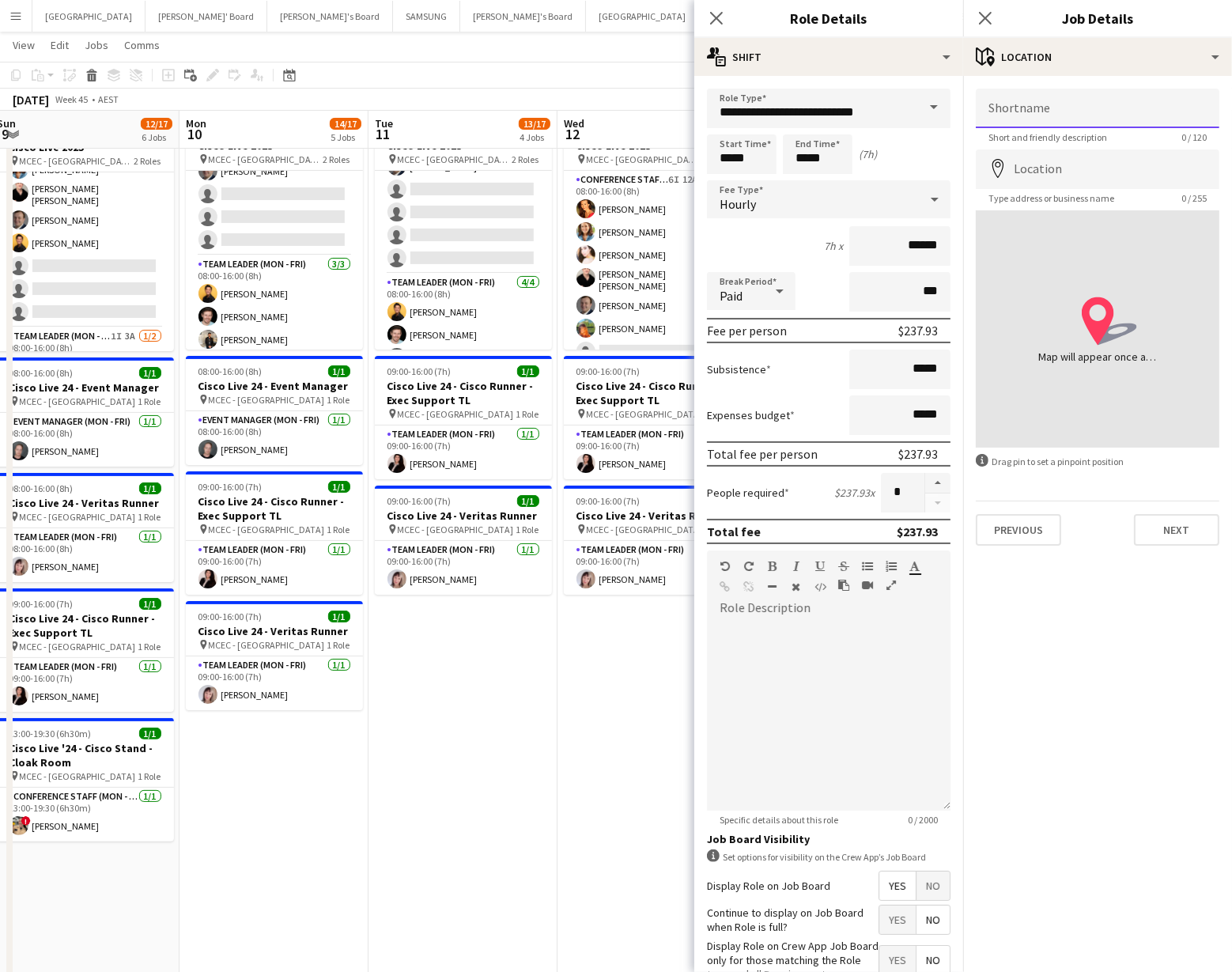
click at [1027, 115] on input "Shortname" at bounding box center [1099, 108] width 244 height 39
type input "**********"
click at [1040, 179] on input "Location" at bounding box center [1099, 169] width 244 height 39
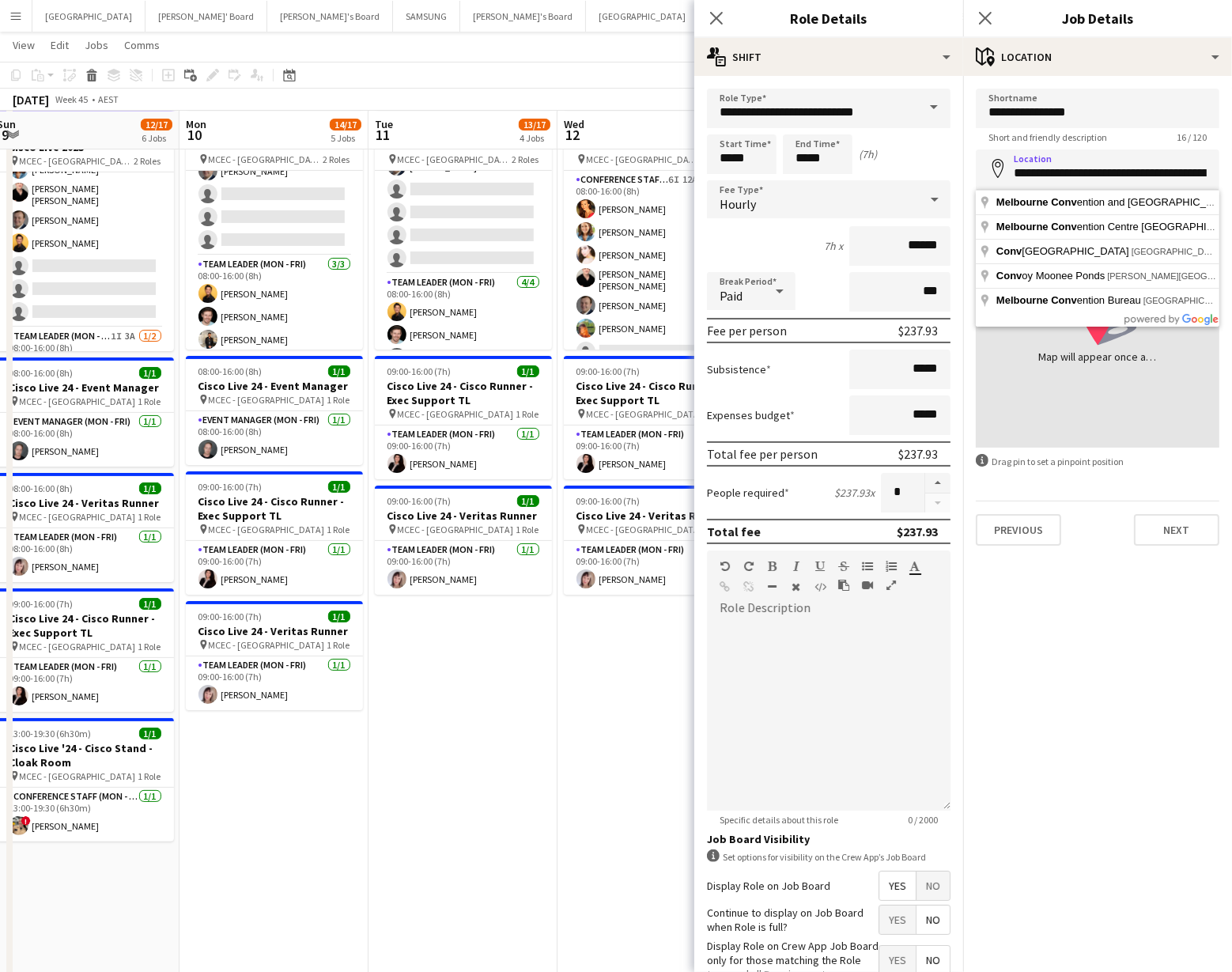
scroll to position [198, 0]
type input "**********"
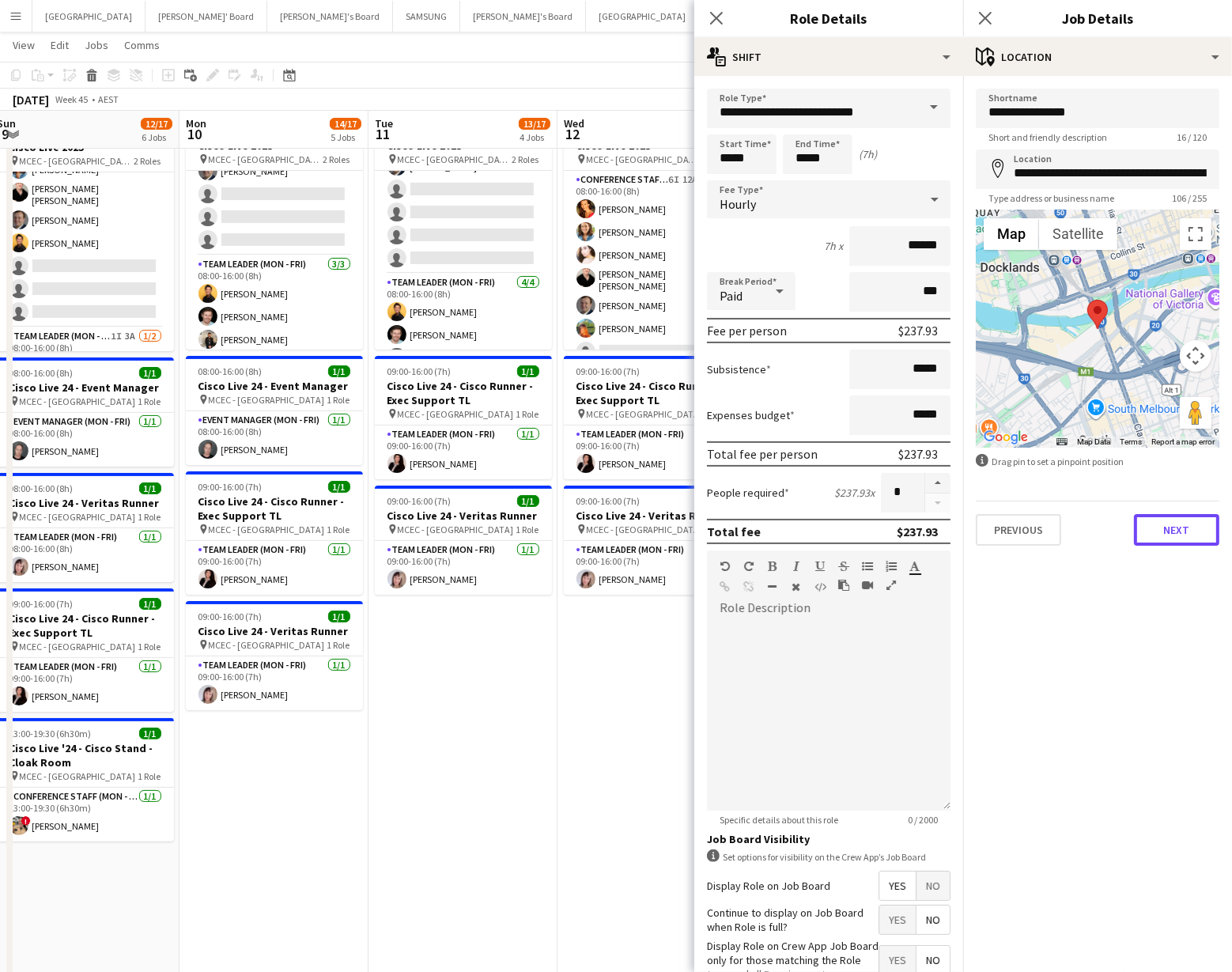
click at [1183, 531] on button "Next" at bounding box center [1176, 529] width 85 height 32
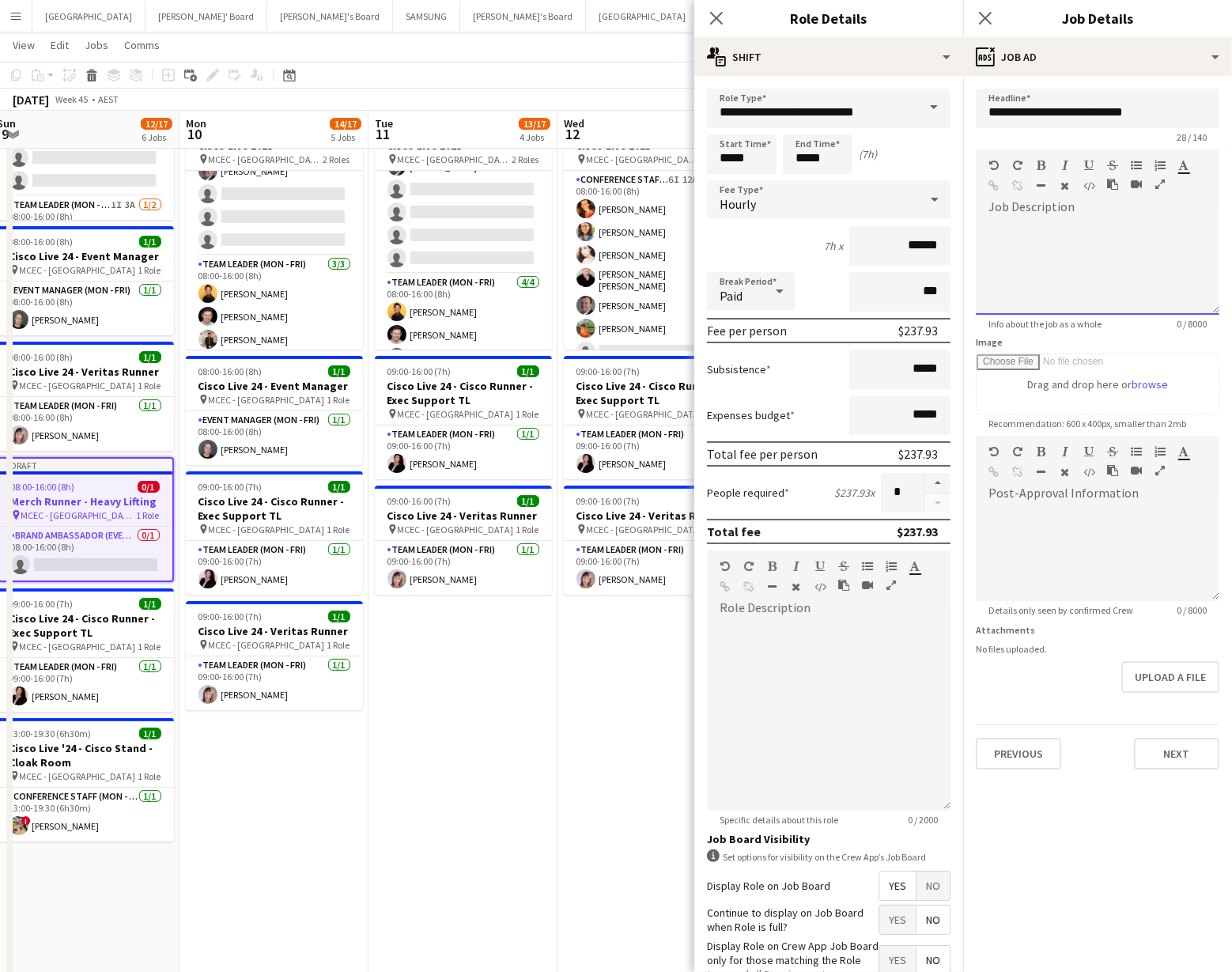
click at [1040, 251] on div at bounding box center [1099, 267] width 244 height 95
click at [654, 100] on div "[DATE] Week 45 • AEST Publish 1 job Revert 1 job" at bounding box center [616, 99] width 1232 height 22
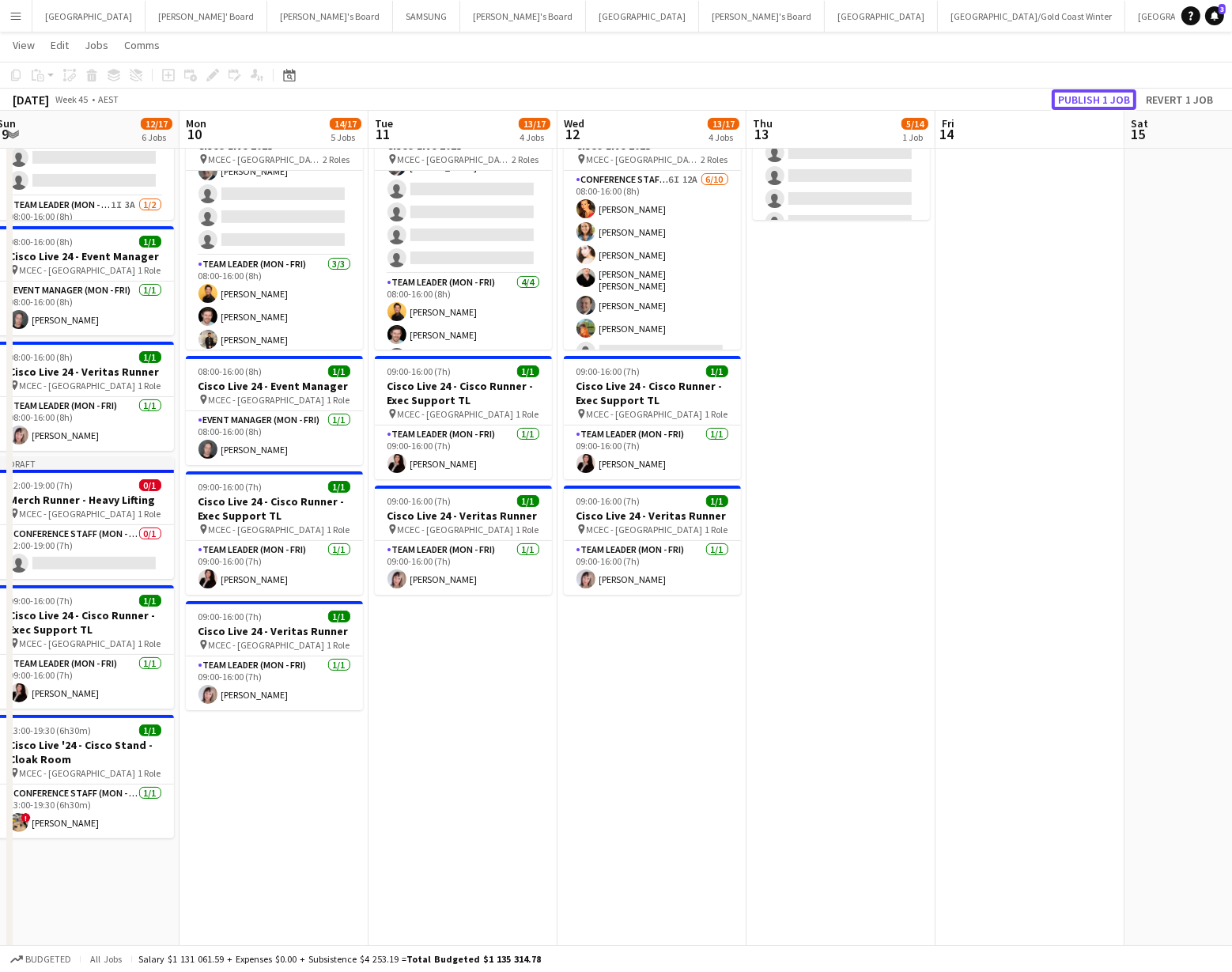
click at [1087, 94] on button "Publish 1 job" at bounding box center [1095, 99] width 85 height 20
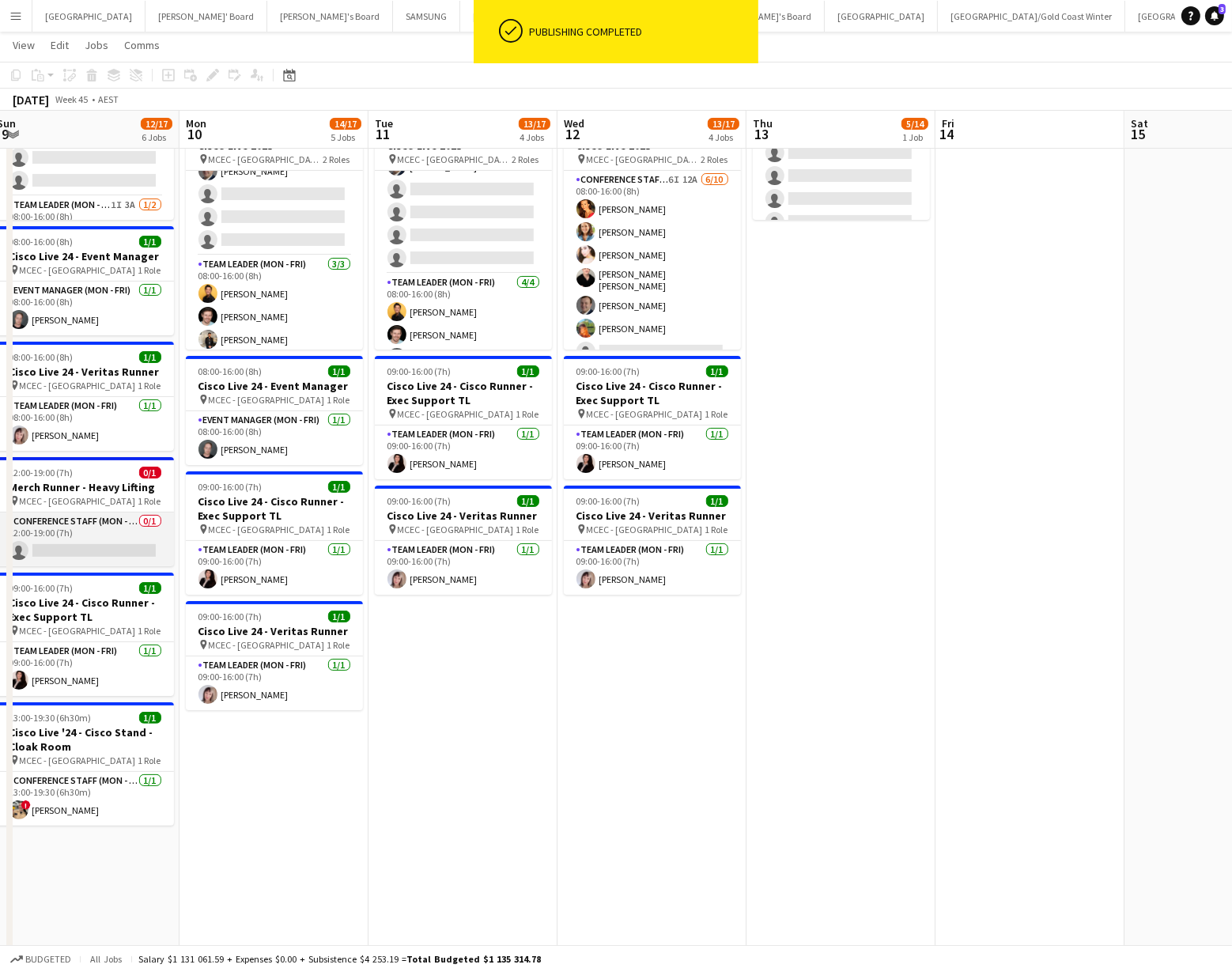
click at [108, 547] on app-card-role "Conference Staff (Mon - Fri) 0/1 12:00-19:00 (7h) single-neutral-actions" at bounding box center [85, 540] width 178 height 54
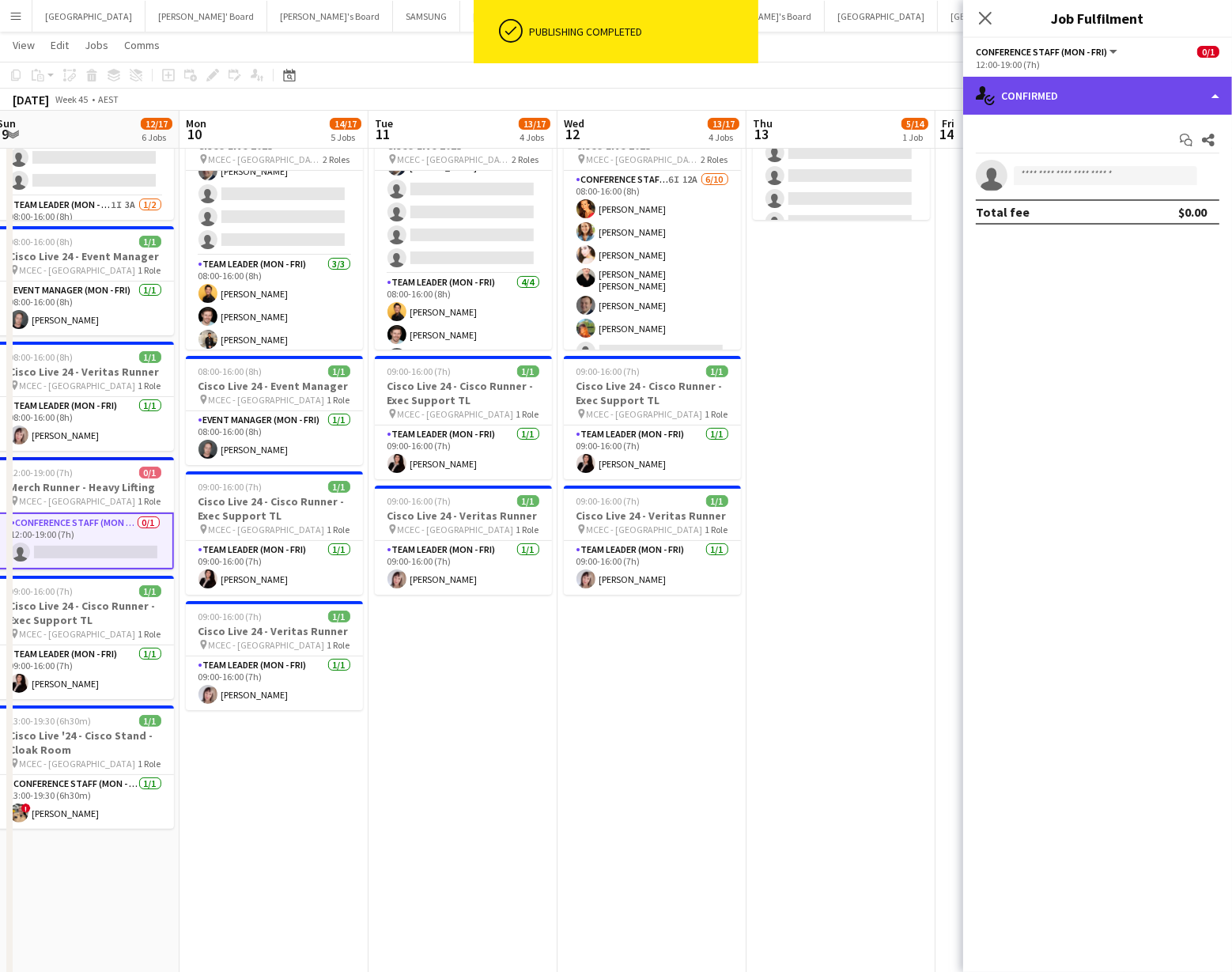
click at [1108, 106] on div "single-neutral-actions-check-2 Confirmed" at bounding box center [1098, 96] width 269 height 38
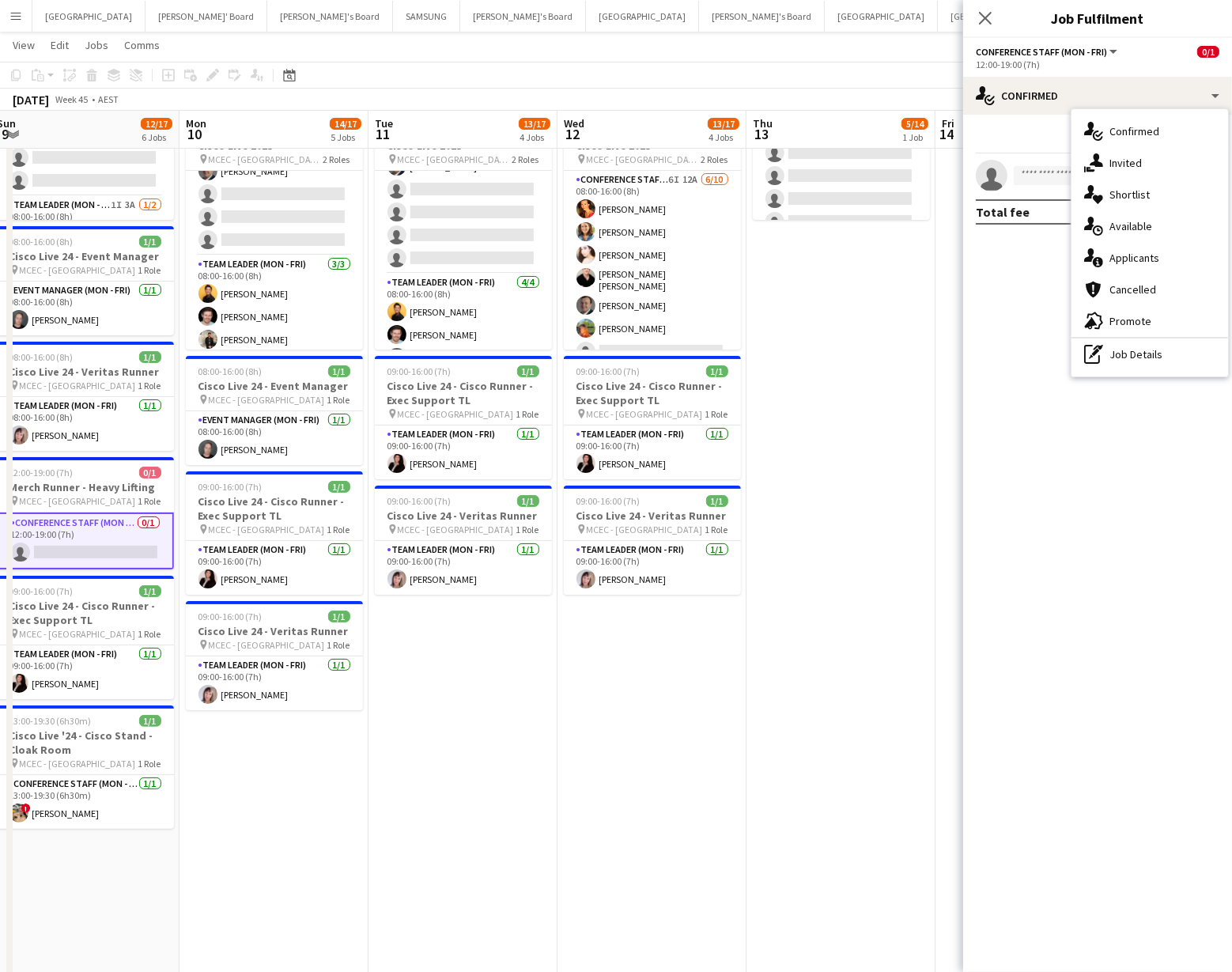
click at [1133, 162] on div "single-neutral-actions-share-1 Invited" at bounding box center [1149, 162] width 157 height 32
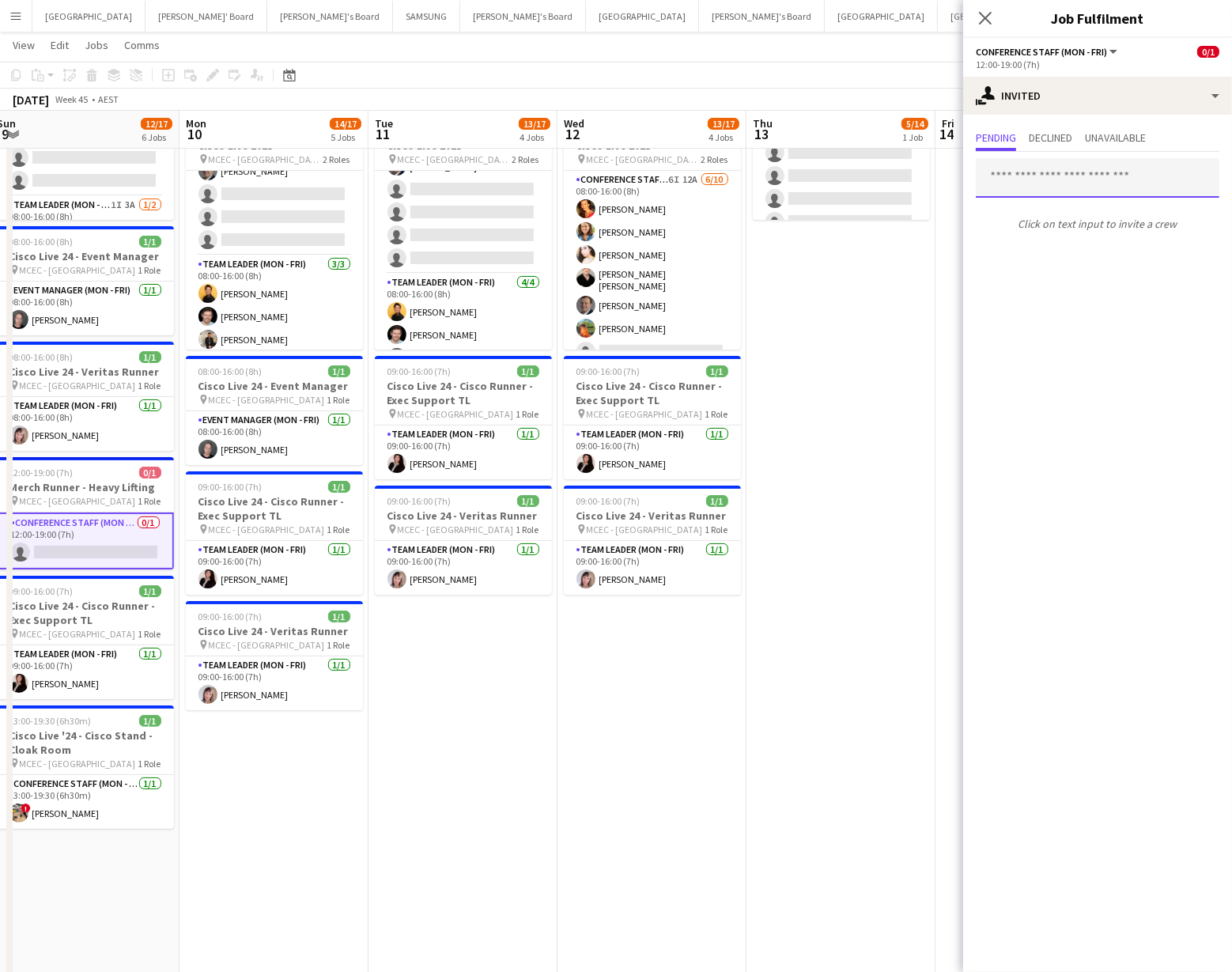
click at [1010, 181] on input "text" at bounding box center [1099, 178] width 244 height 39
click at [87, 496] on span "MCEC - [GEOGRAPHIC_DATA]" at bounding box center [78, 501] width 116 height 12
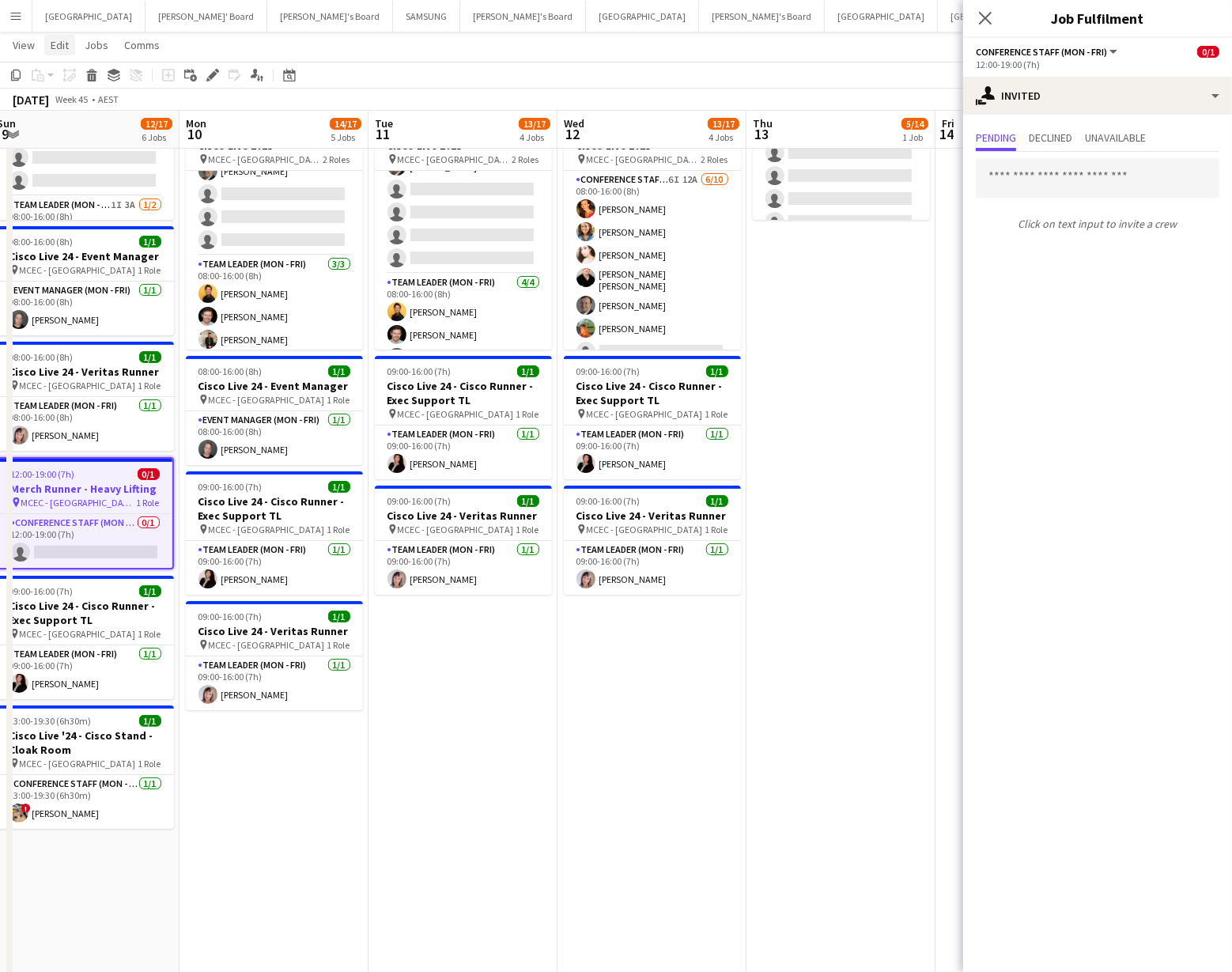
click at [59, 47] on span "Edit" at bounding box center [60, 45] width 18 height 14
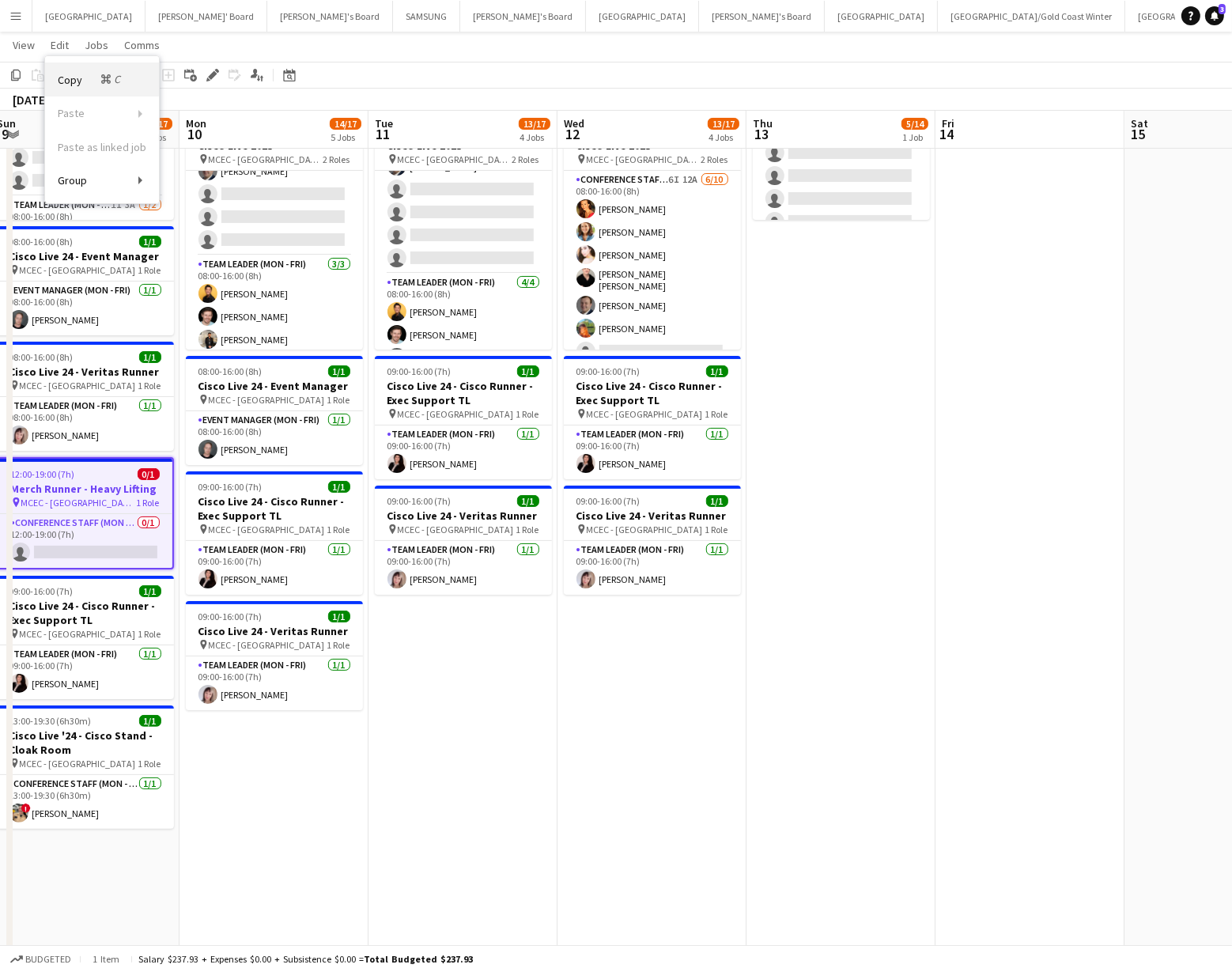
click at [70, 80] on span "Copy Command C" at bounding box center [90, 80] width 65 height 15
click at [273, 753] on app-date-cell "08:00-17:00 (9h) 1/1 Cisco Live '24 - Cisco Stand - Cloak Room pin MCEC - Melbo…" at bounding box center [274, 679] width 189 height 1398
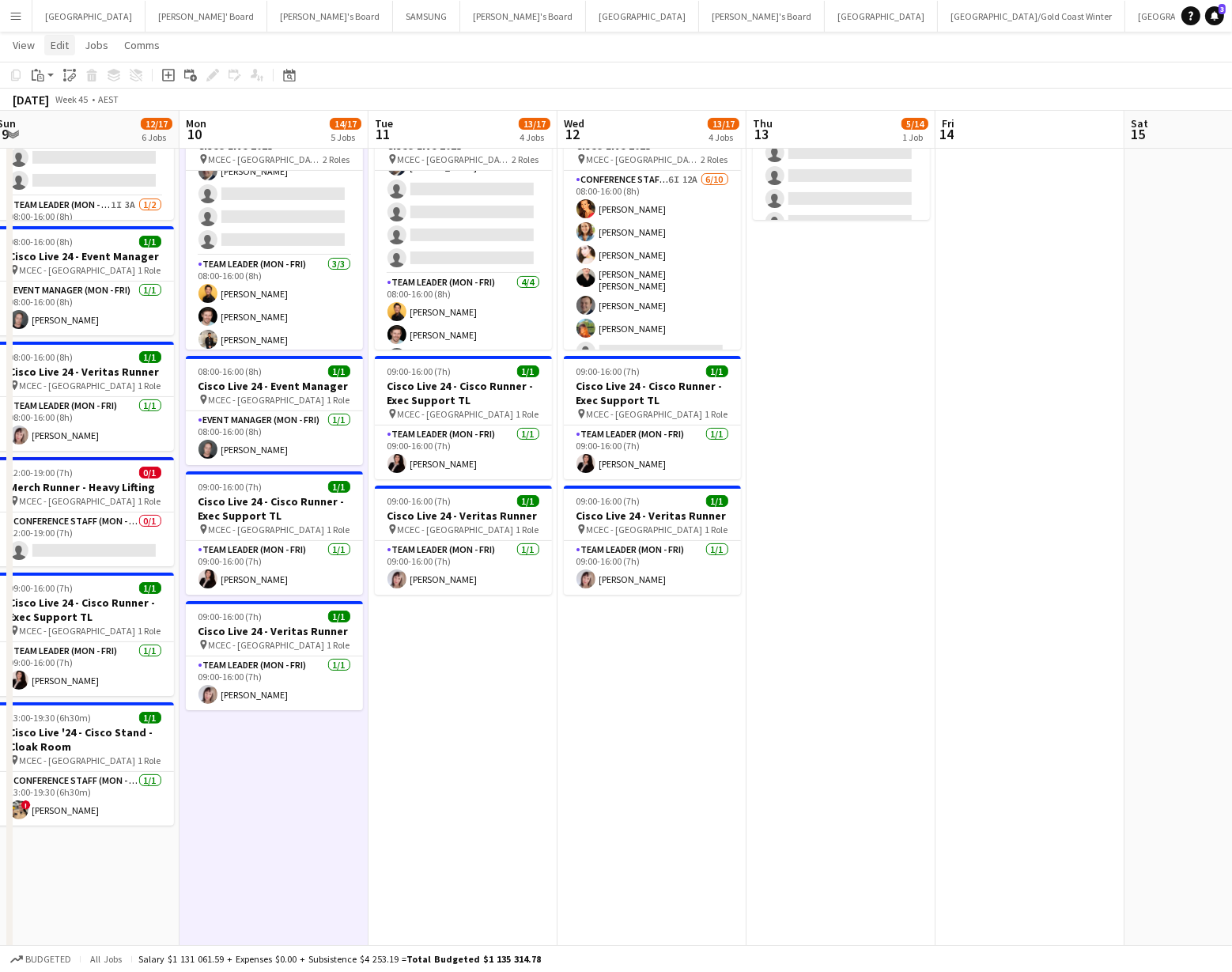
click at [49, 44] on link "Edit" at bounding box center [60, 44] width 31 height 20
click at [213, 124] on span "Without Crew Command V" at bounding box center [221, 122] width 105 height 15
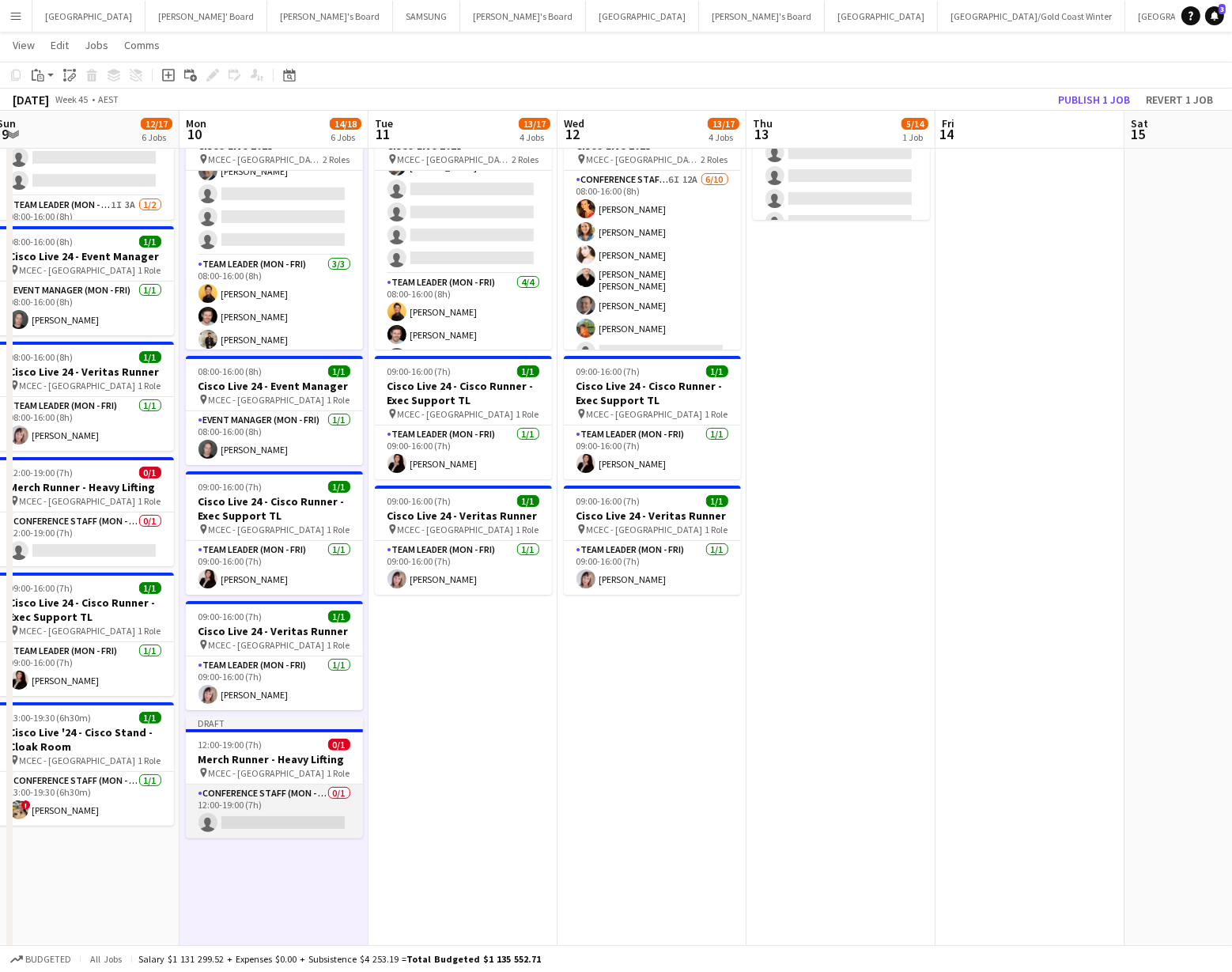
click at [260, 814] on app-card-role "Conference Staff (Mon - Fri) 0/1 12:00-19:00 (7h) single-neutral-actions" at bounding box center [275, 812] width 178 height 54
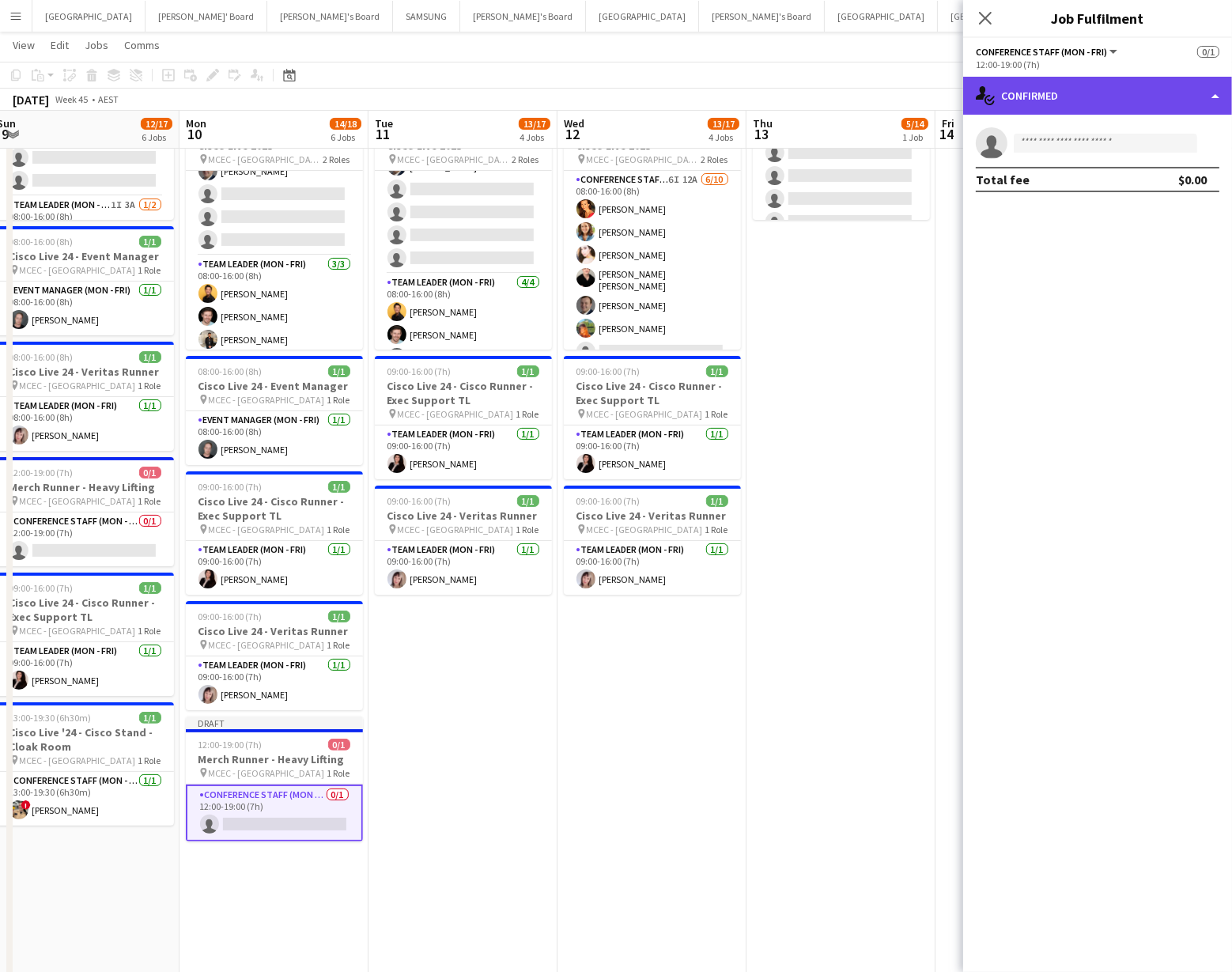
click at [1203, 96] on div "single-neutral-actions-check-2 Confirmed" at bounding box center [1098, 96] width 269 height 38
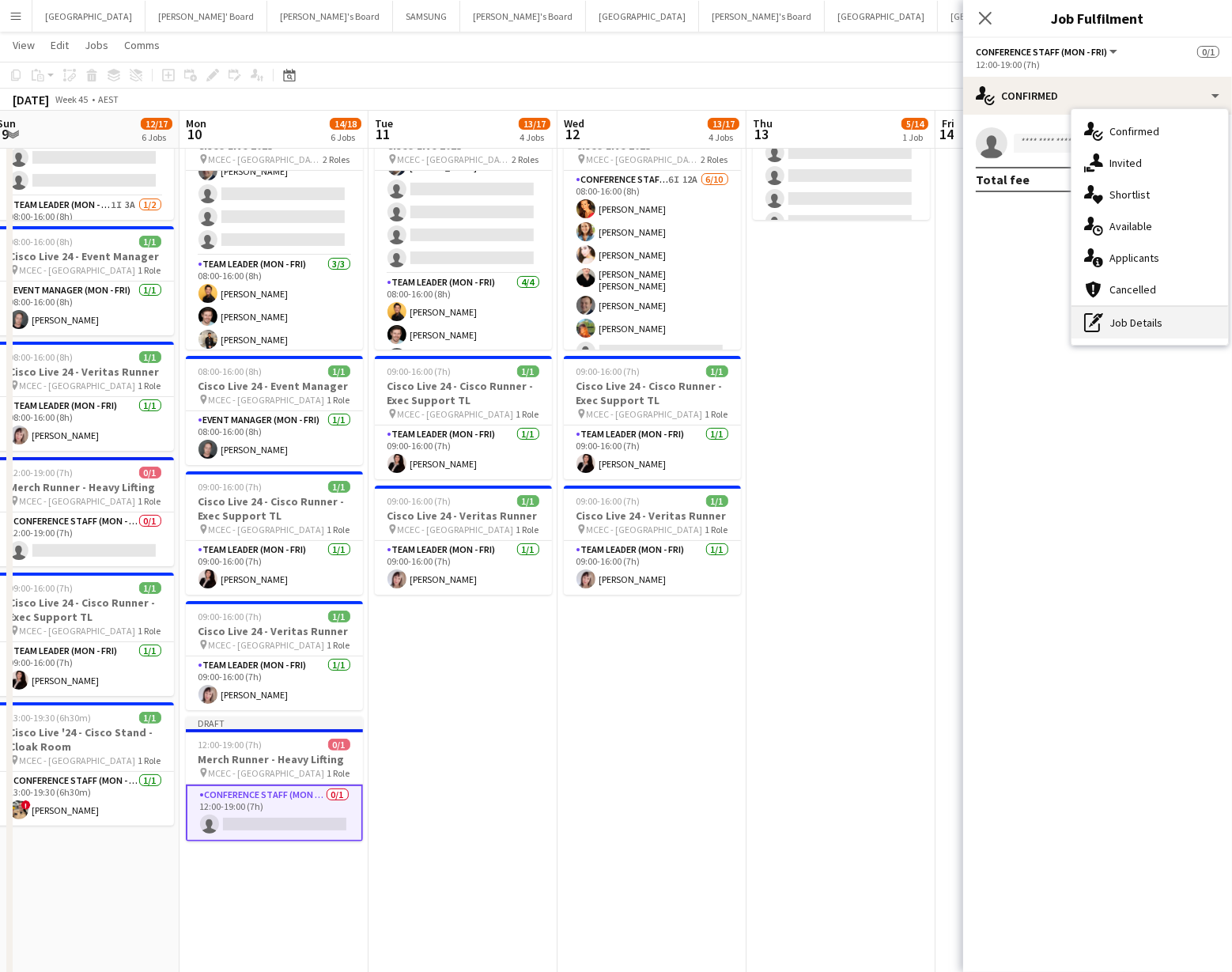
drag, startPoint x: 1172, startPoint y: 317, endPoint x: 1162, endPoint y: 292, distance: 26.9
click at [1172, 317] on div "pen-write Job Details" at bounding box center [1149, 323] width 157 height 32
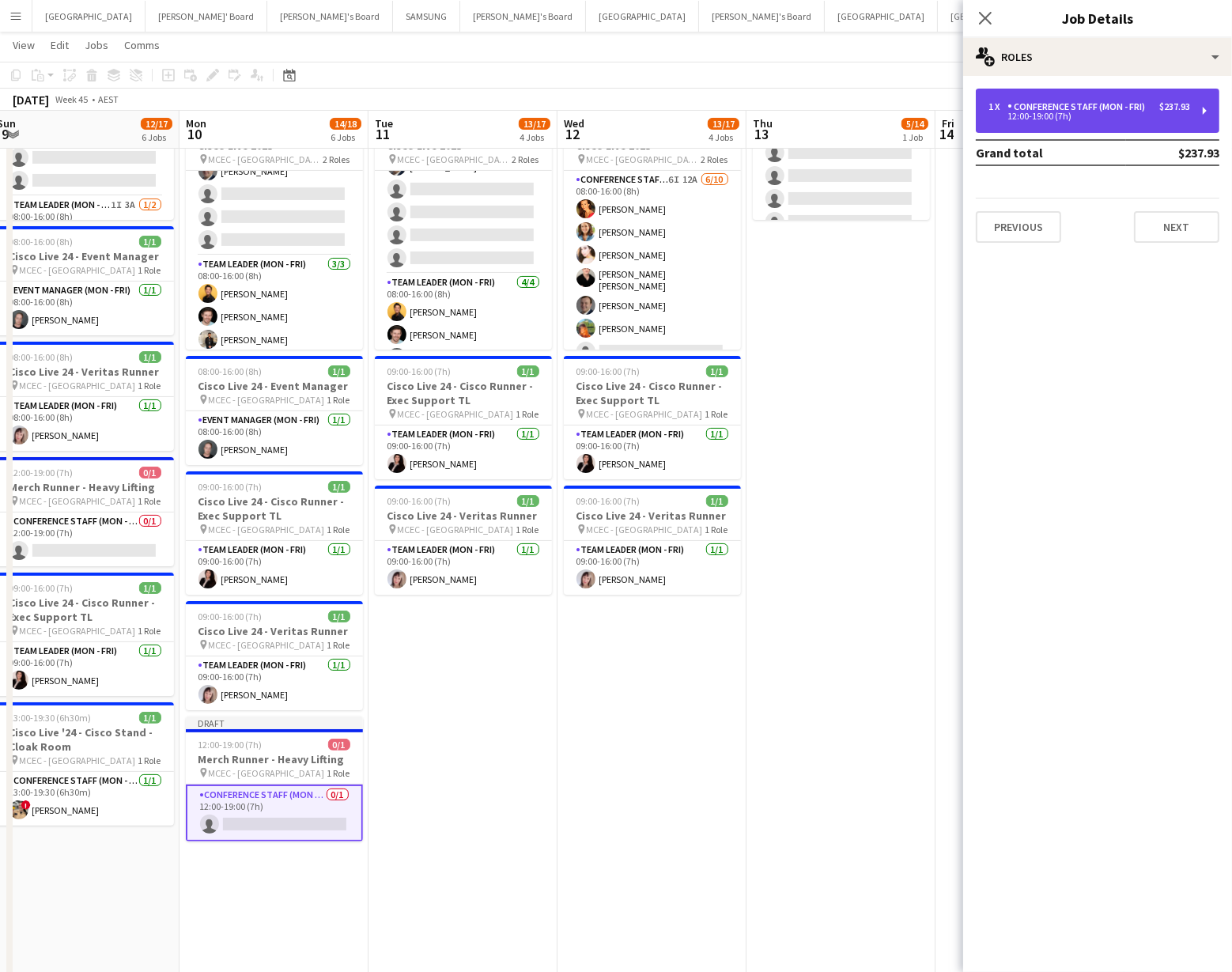
click at [1147, 121] on div "1 x Conference Staff (Mon - Fri) $237.93 12:00-19:00 (7h)" at bounding box center [1099, 110] width 244 height 44
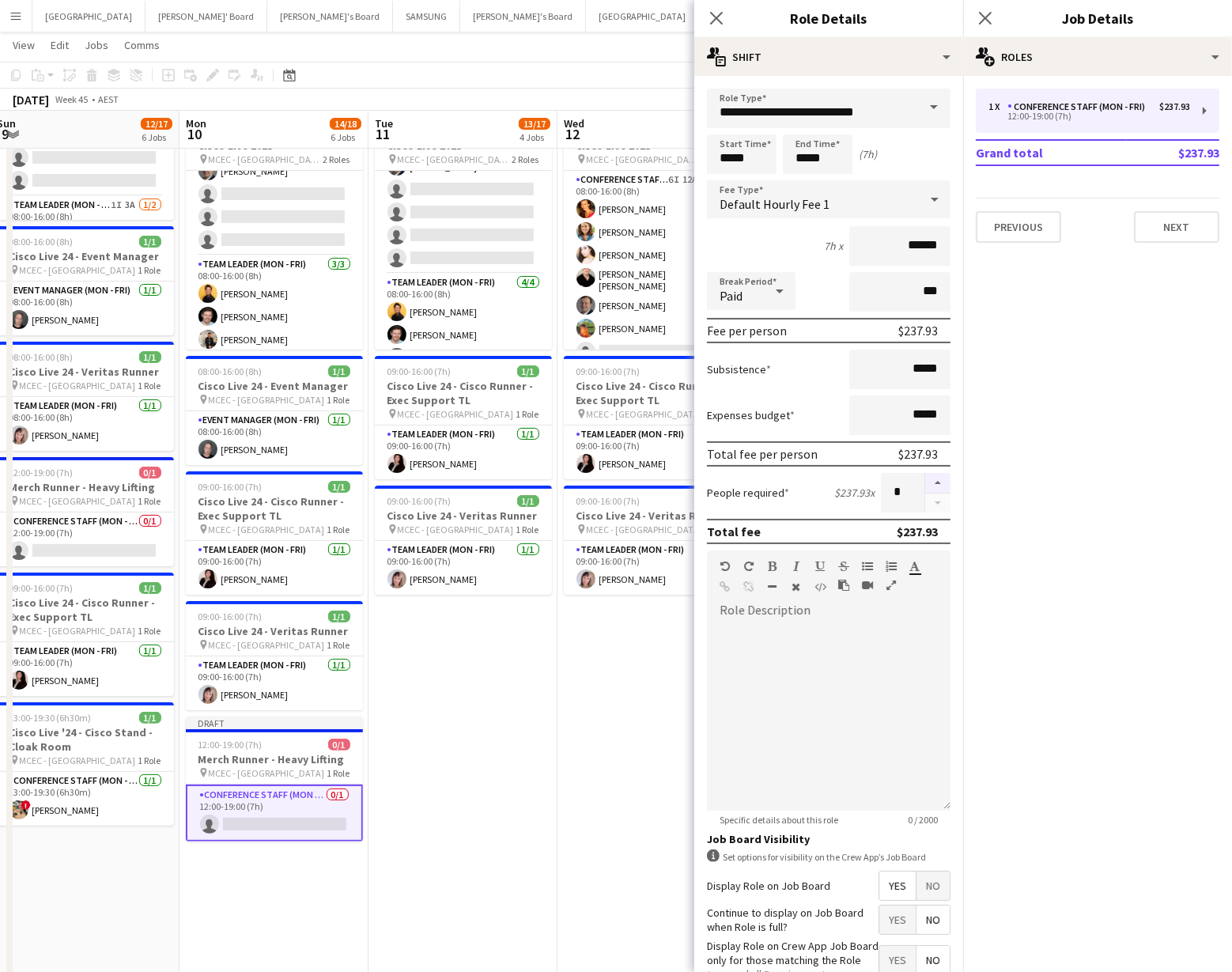
click at [931, 478] on button "button" at bounding box center [938, 483] width 25 height 20
type input "*"
click at [483, 653] on app-date-cell "08:00-17:00 (9h) 1/1 Cisco Live '24 - Cisco Stand - Cloak Room pin MCEC - Melbo…" at bounding box center [463, 679] width 189 height 1398
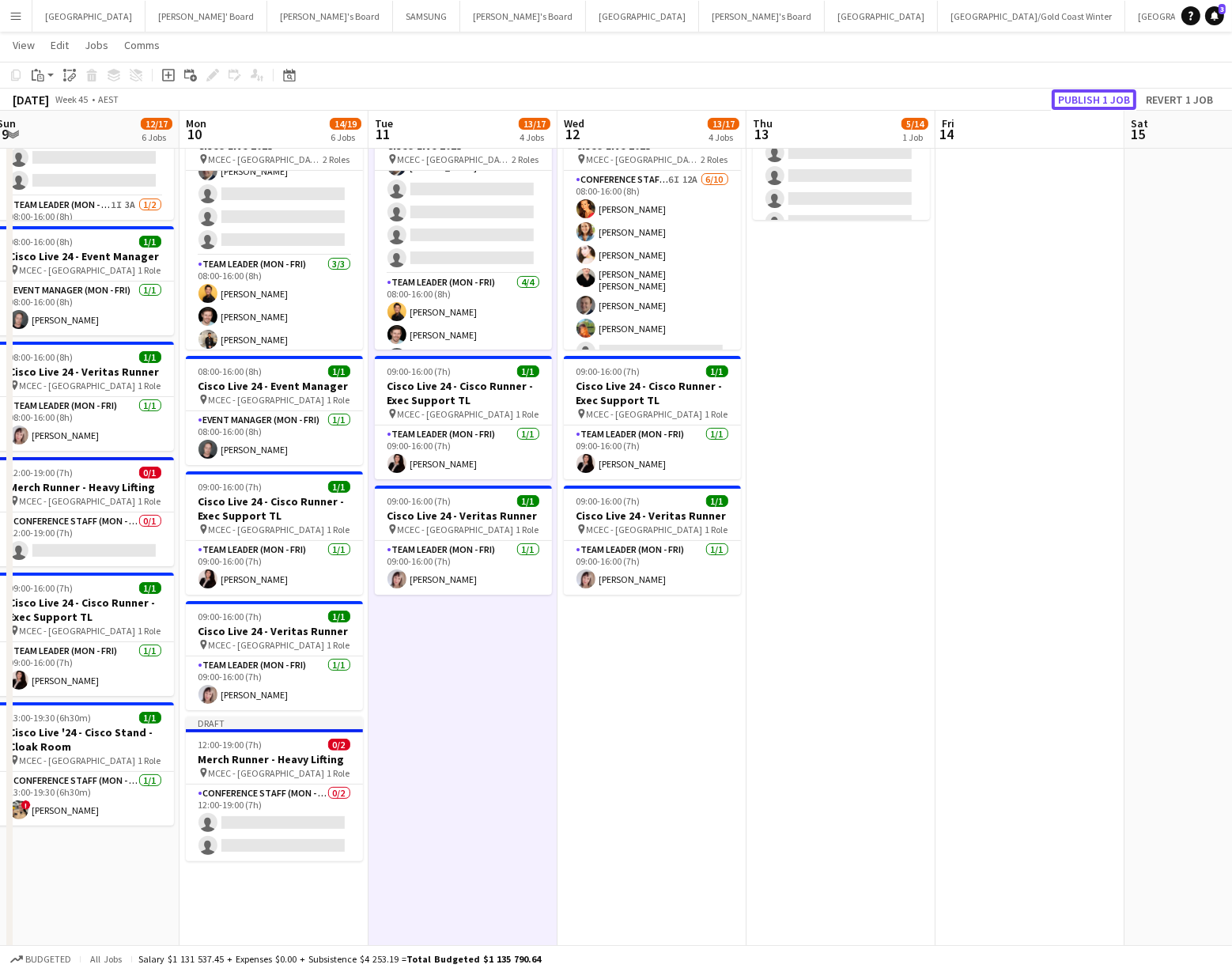
click at [1083, 93] on button "Publish 1 job" at bounding box center [1095, 99] width 85 height 20
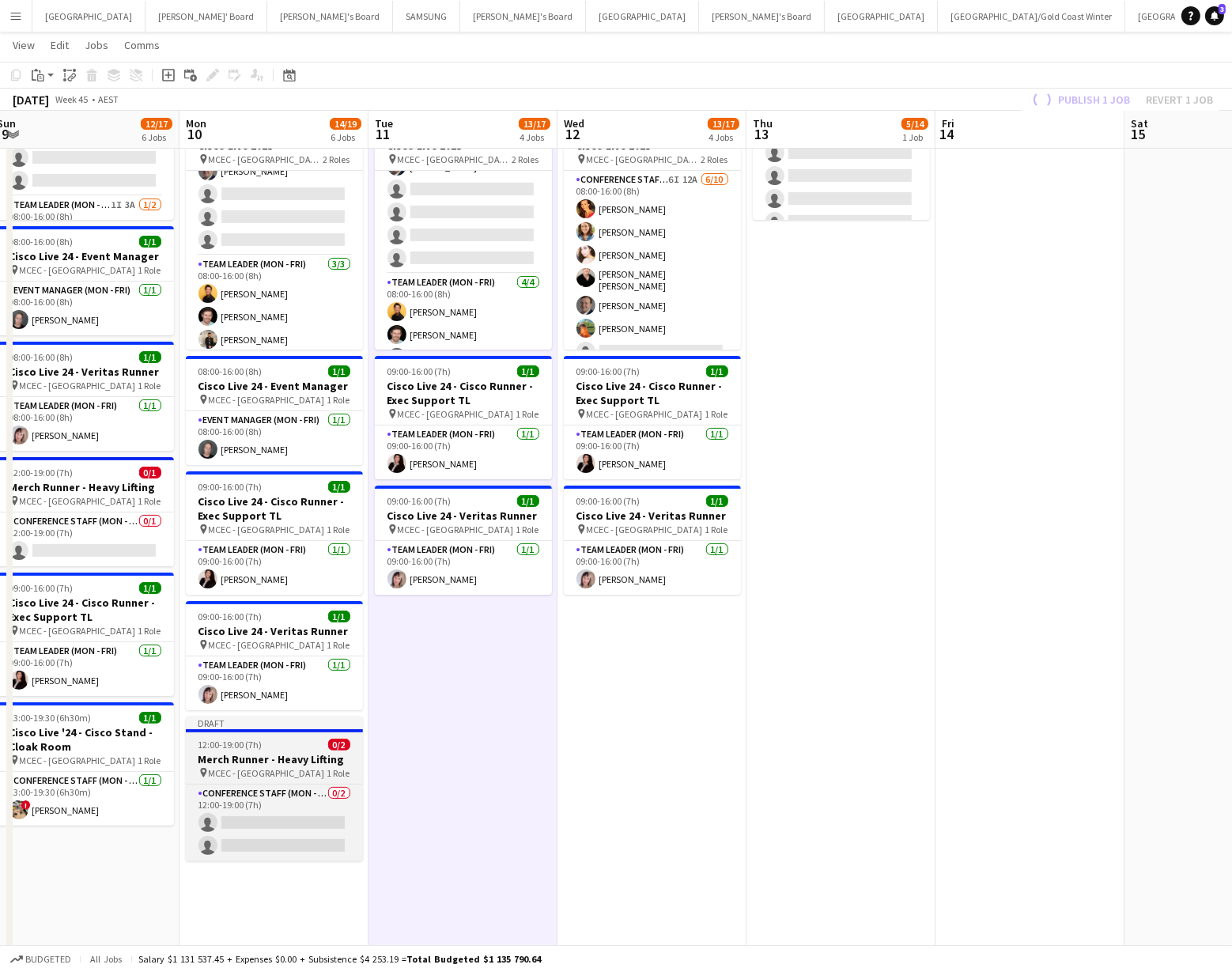
click at [271, 763] on h3 "Merch Runner - Heavy Lifting" at bounding box center [275, 759] width 178 height 14
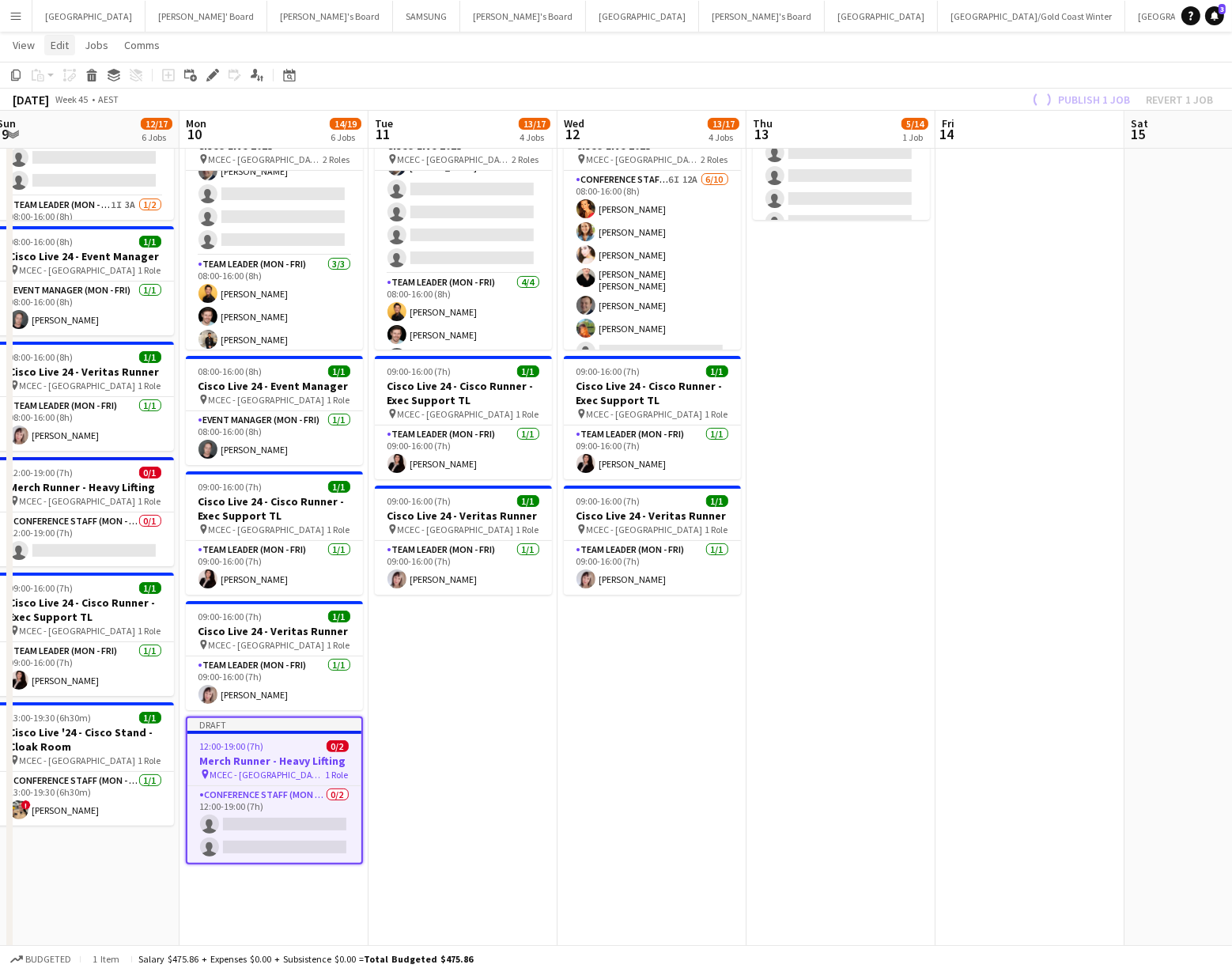
click at [56, 51] on span "Edit" at bounding box center [60, 45] width 18 height 14
click at [72, 87] on link "Copy Command C" at bounding box center [102, 79] width 114 height 34
click at [454, 659] on app-date-cell "08:00-17:00 (9h) 1/1 Cisco Live '24 - Cisco Stand - Cloak Room pin MCEC - Melbo…" at bounding box center [463, 679] width 189 height 1398
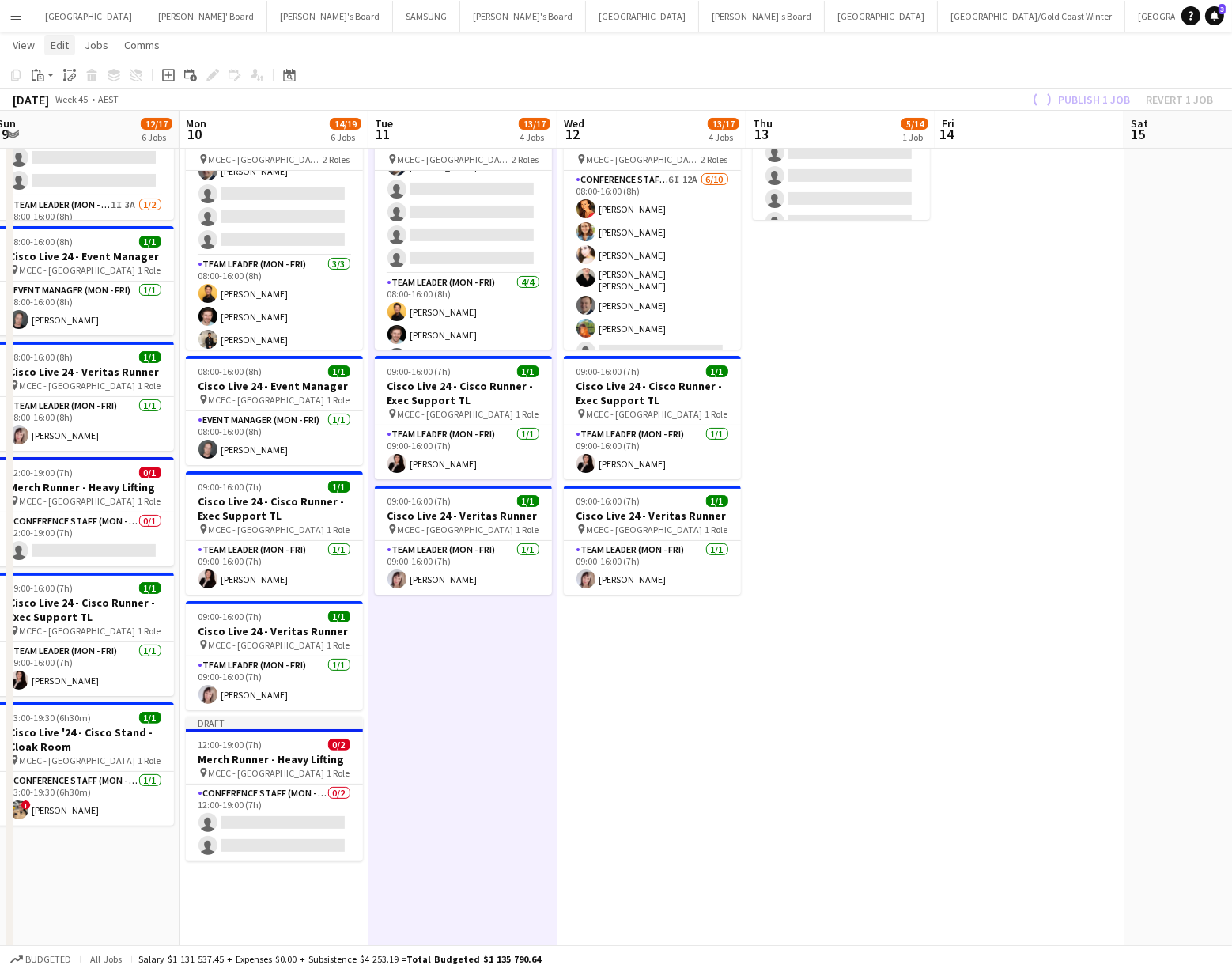
click at [64, 47] on span "Edit" at bounding box center [60, 45] width 18 height 14
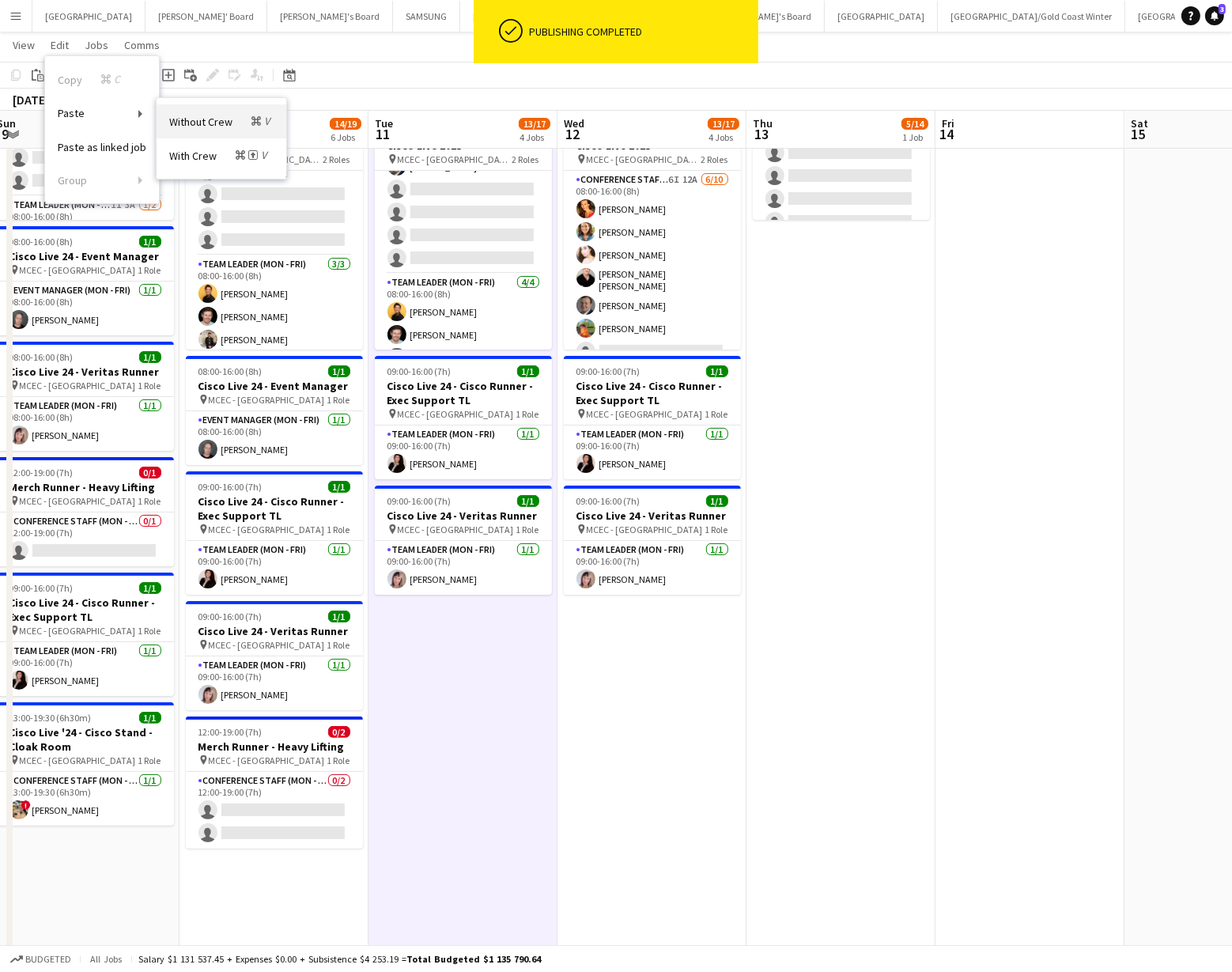
click at [212, 123] on span "Without Crew Command V" at bounding box center [221, 122] width 105 height 15
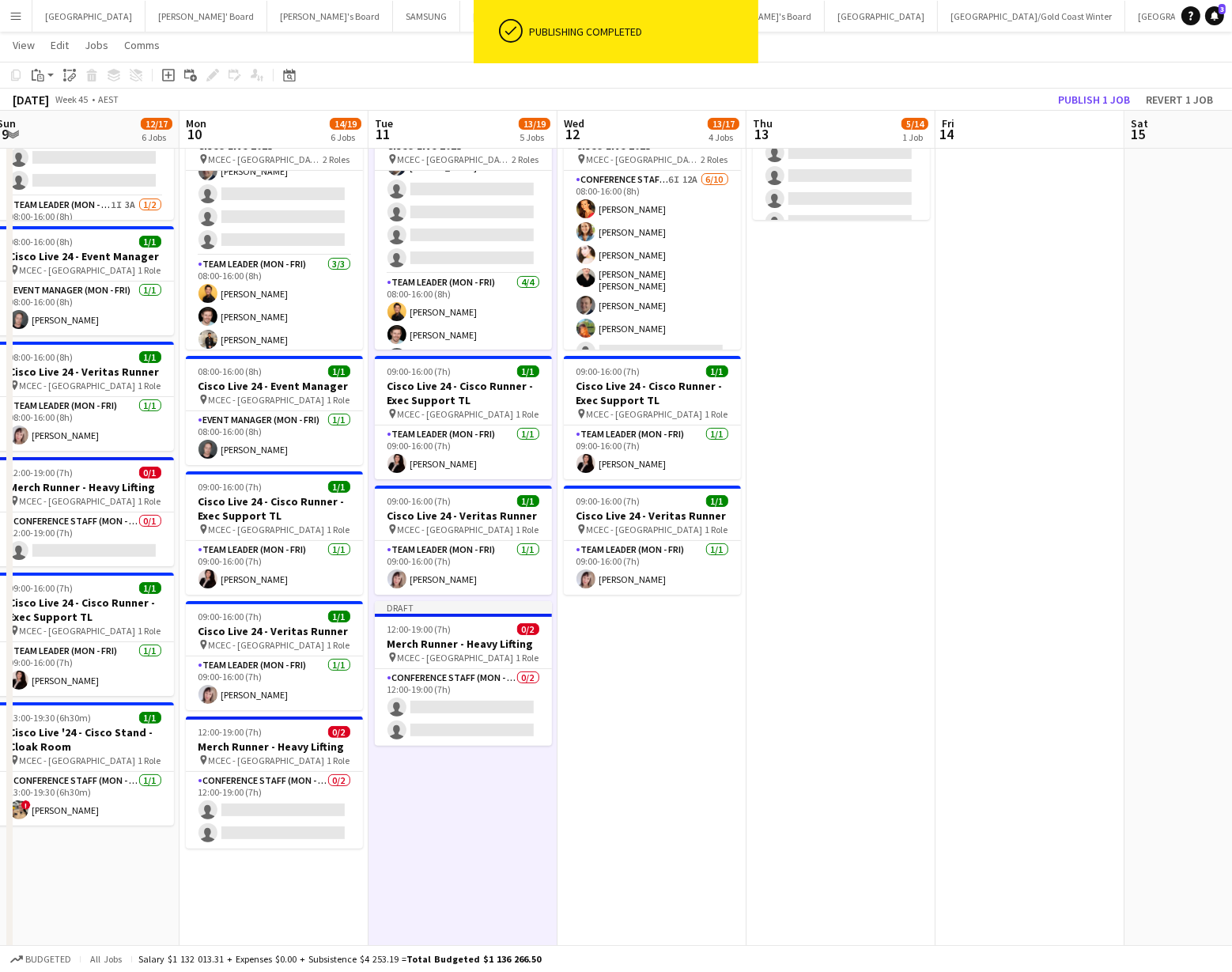
click at [644, 664] on app-date-cell "08:00-17:00 (9h) 1/1 Cisco Live '24 - Cisco Stand - Cloak Room pin MCEC - Melbo…" at bounding box center [652, 679] width 189 height 1398
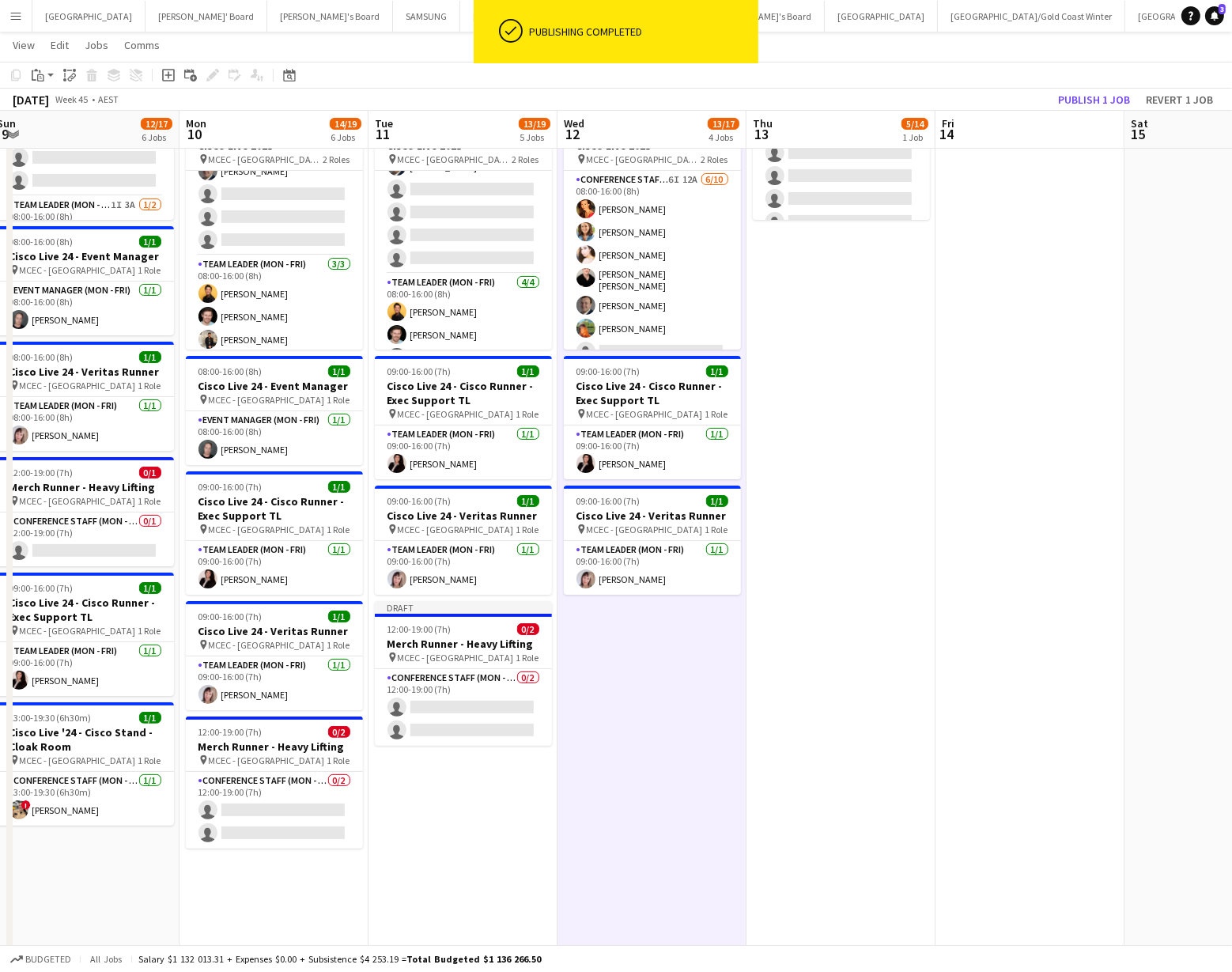
scroll to position [0, 577]
click at [68, 47] on span "Edit" at bounding box center [60, 45] width 18 height 14
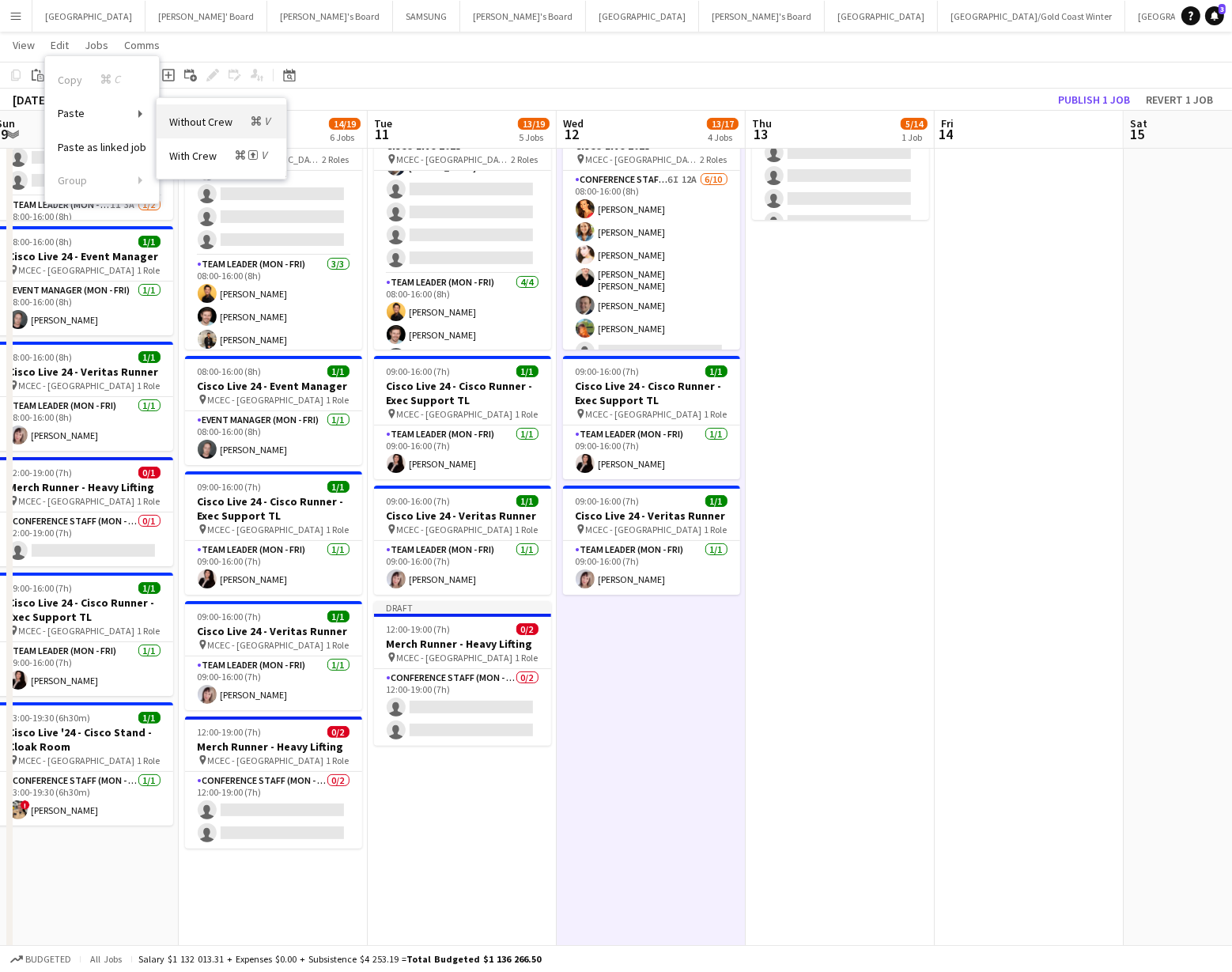
click at [185, 125] on span "Without Crew Command V" at bounding box center [221, 122] width 105 height 15
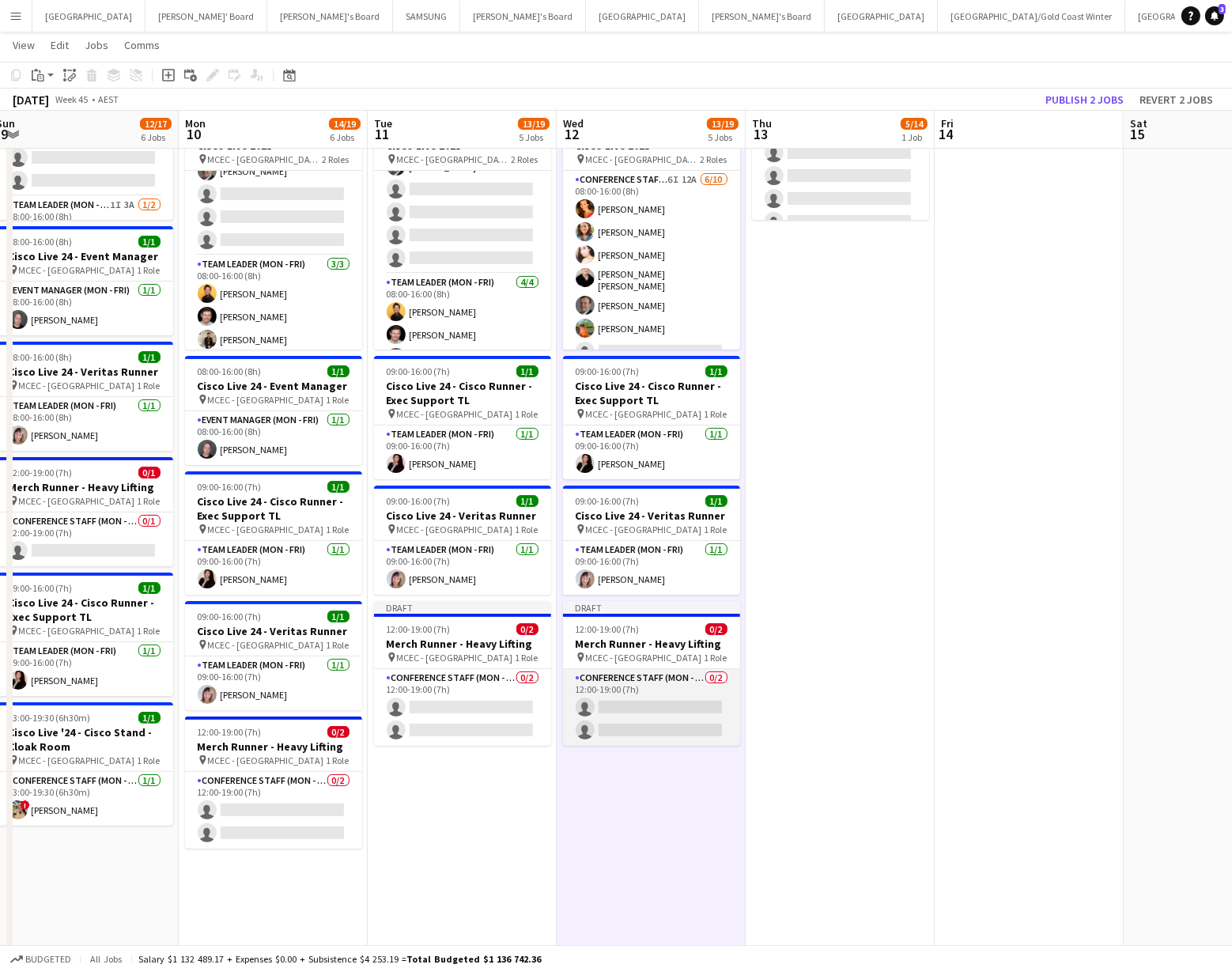
click at [700, 703] on app-card-role "Conference Staff (Mon - Fri) 0/2 12:00-19:00 (7h) single-neutral-actions single…" at bounding box center [652, 708] width 178 height 77
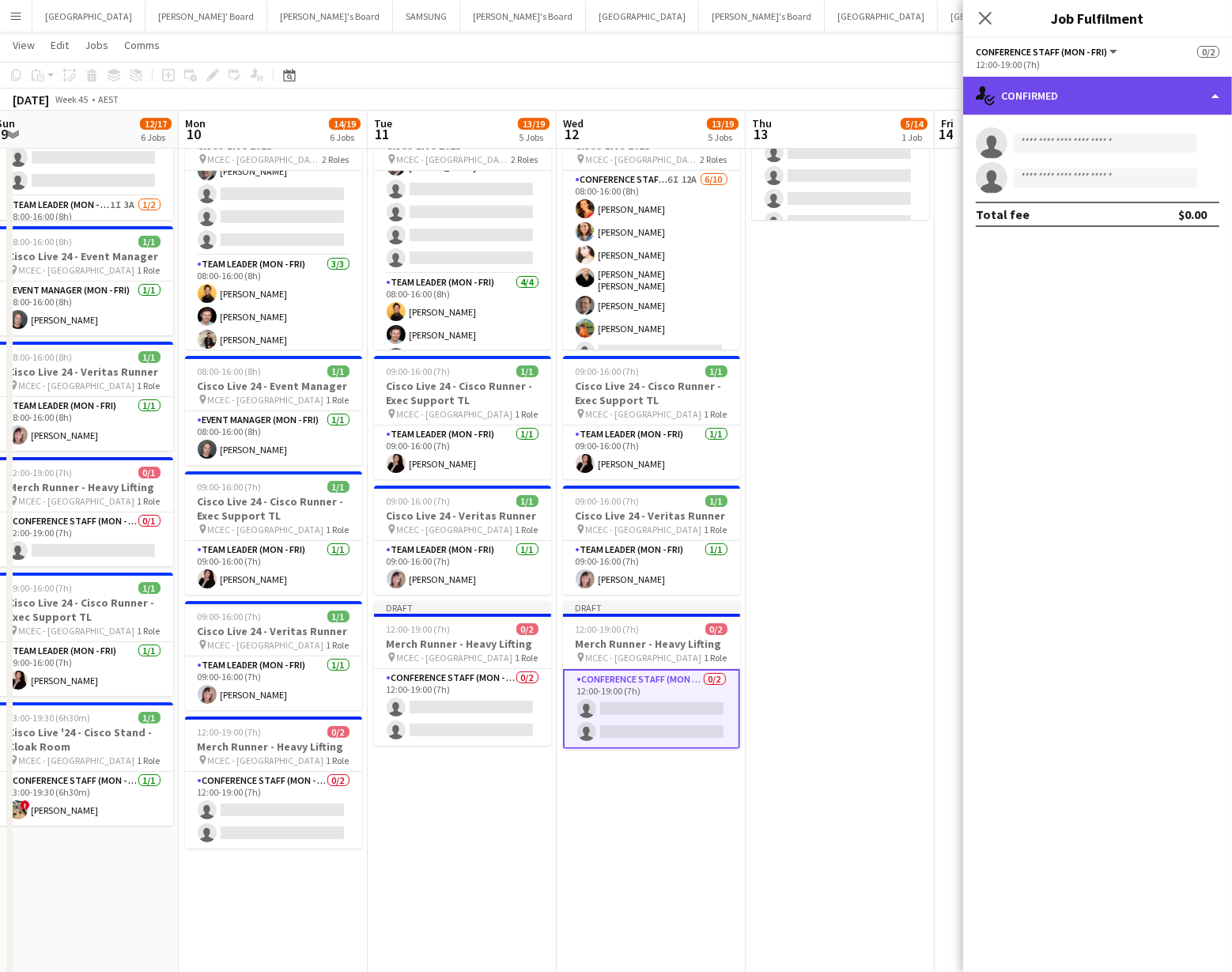
click at [1188, 100] on div "single-neutral-actions-check-2 Confirmed" at bounding box center [1098, 96] width 269 height 38
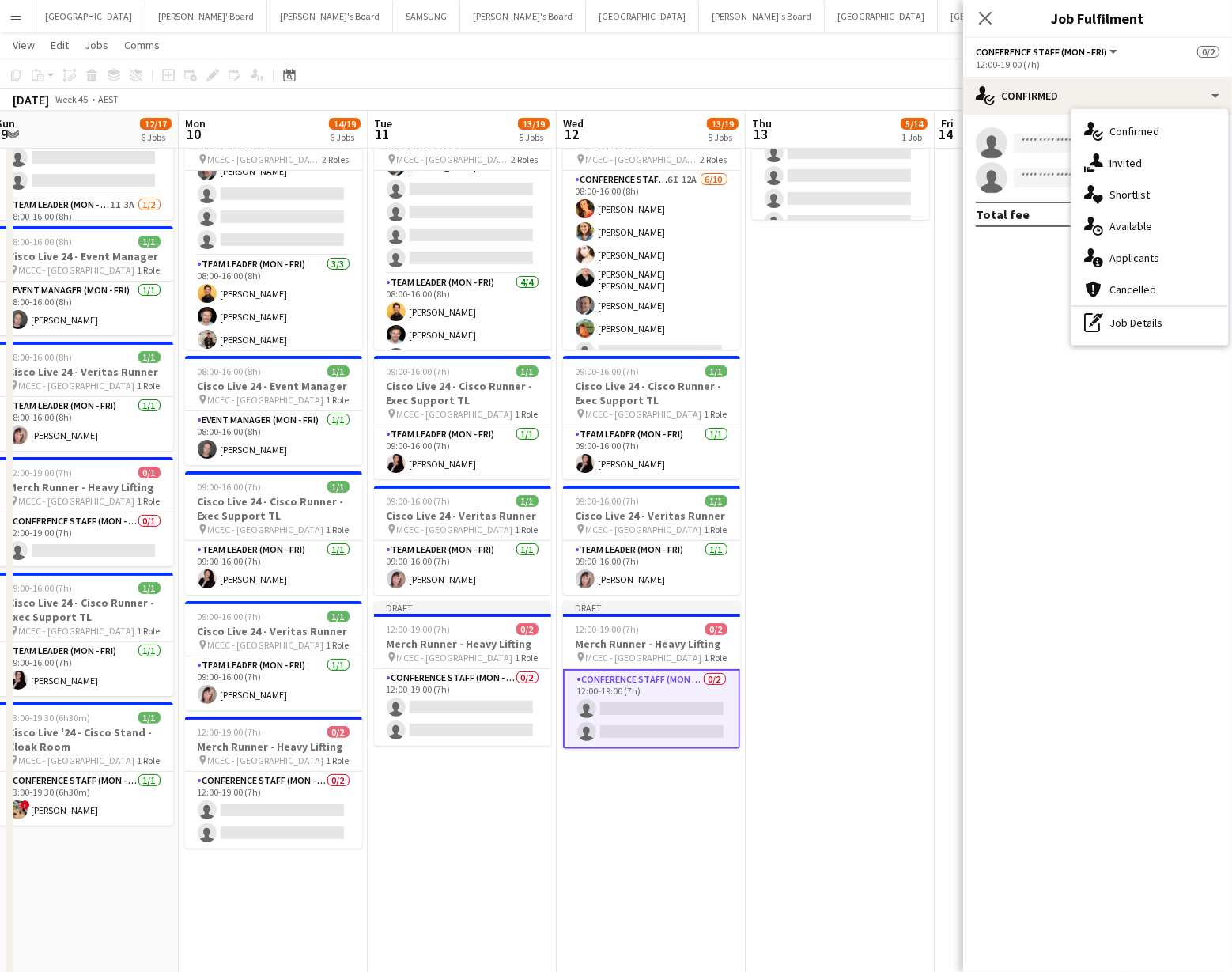
click at [1180, 316] on div "pen-write Job Details" at bounding box center [1149, 323] width 157 height 32
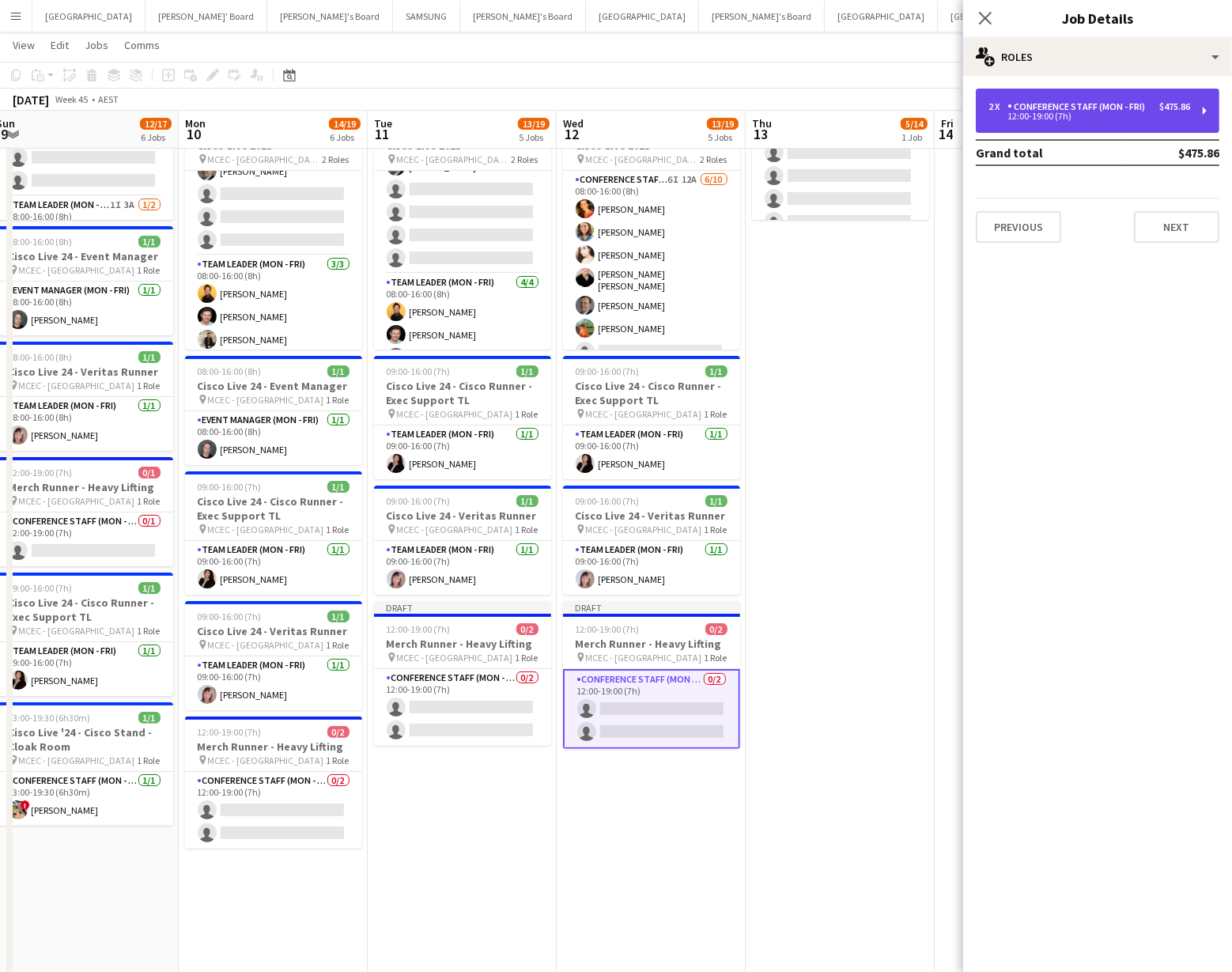
click at [1140, 106] on div "Conference Staff (Mon - Fri)" at bounding box center [1080, 107] width 144 height 12
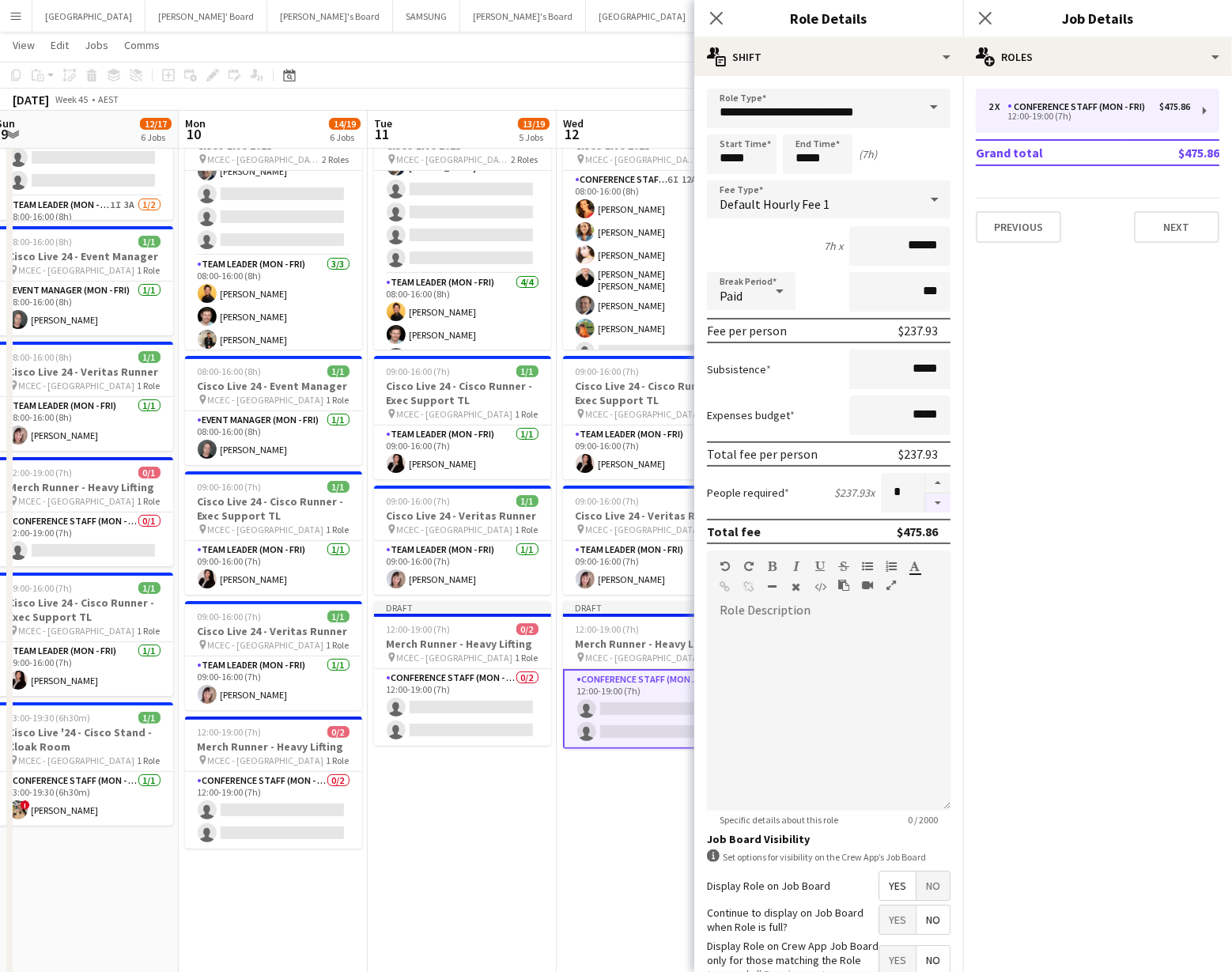
click at [938, 502] on button "button" at bounding box center [938, 503] width 25 height 20
type input "*"
click at [578, 801] on app-date-cell "08:00-17:00 (9h) 1/1 Cisco Live '24 - Cisco Stand - Cloak Room pin MCEC - Melbo…" at bounding box center [651, 679] width 189 height 1398
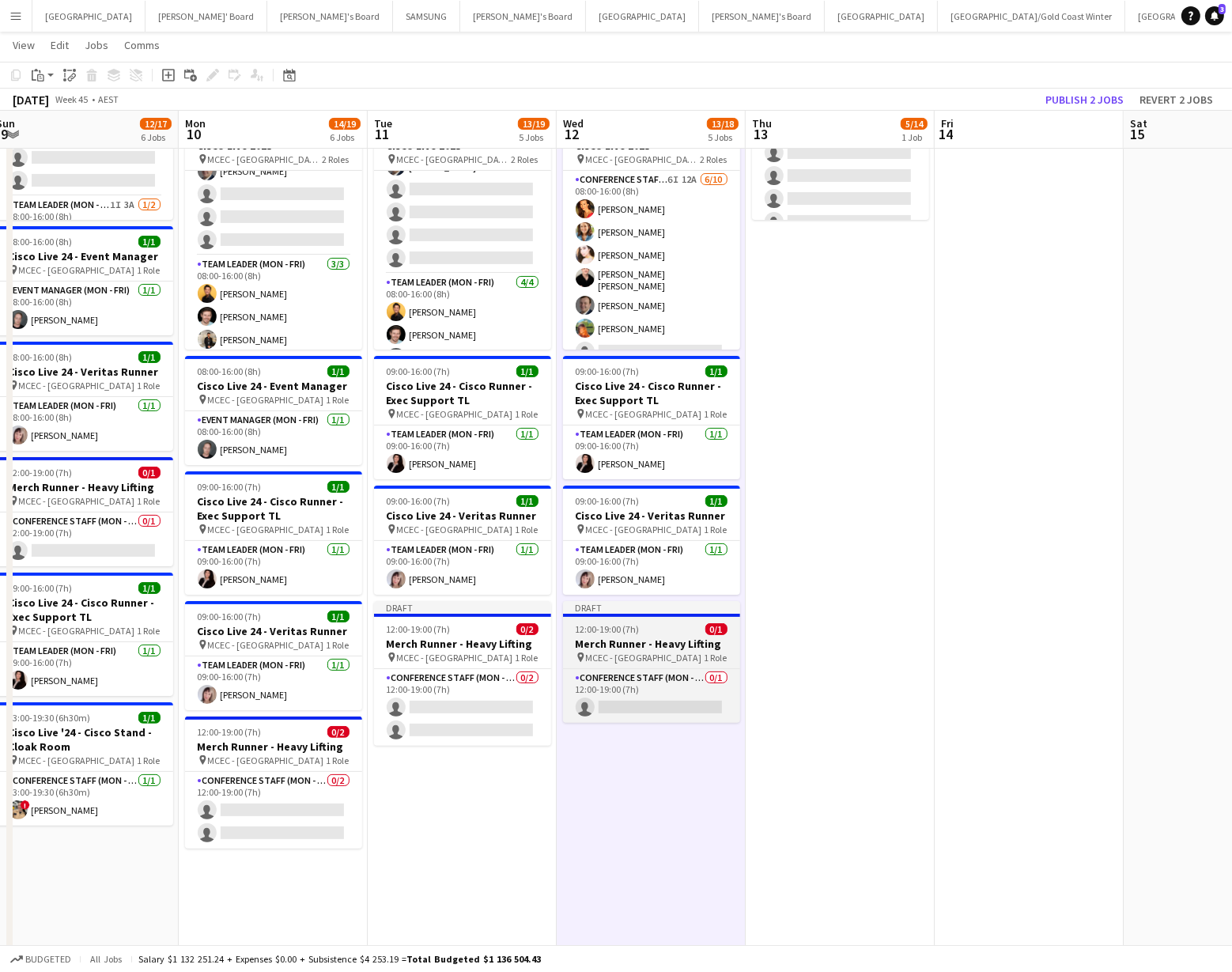
click at [637, 647] on h3 "Merch Runner - Heavy Lifting" at bounding box center [652, 644] width 178 height 14
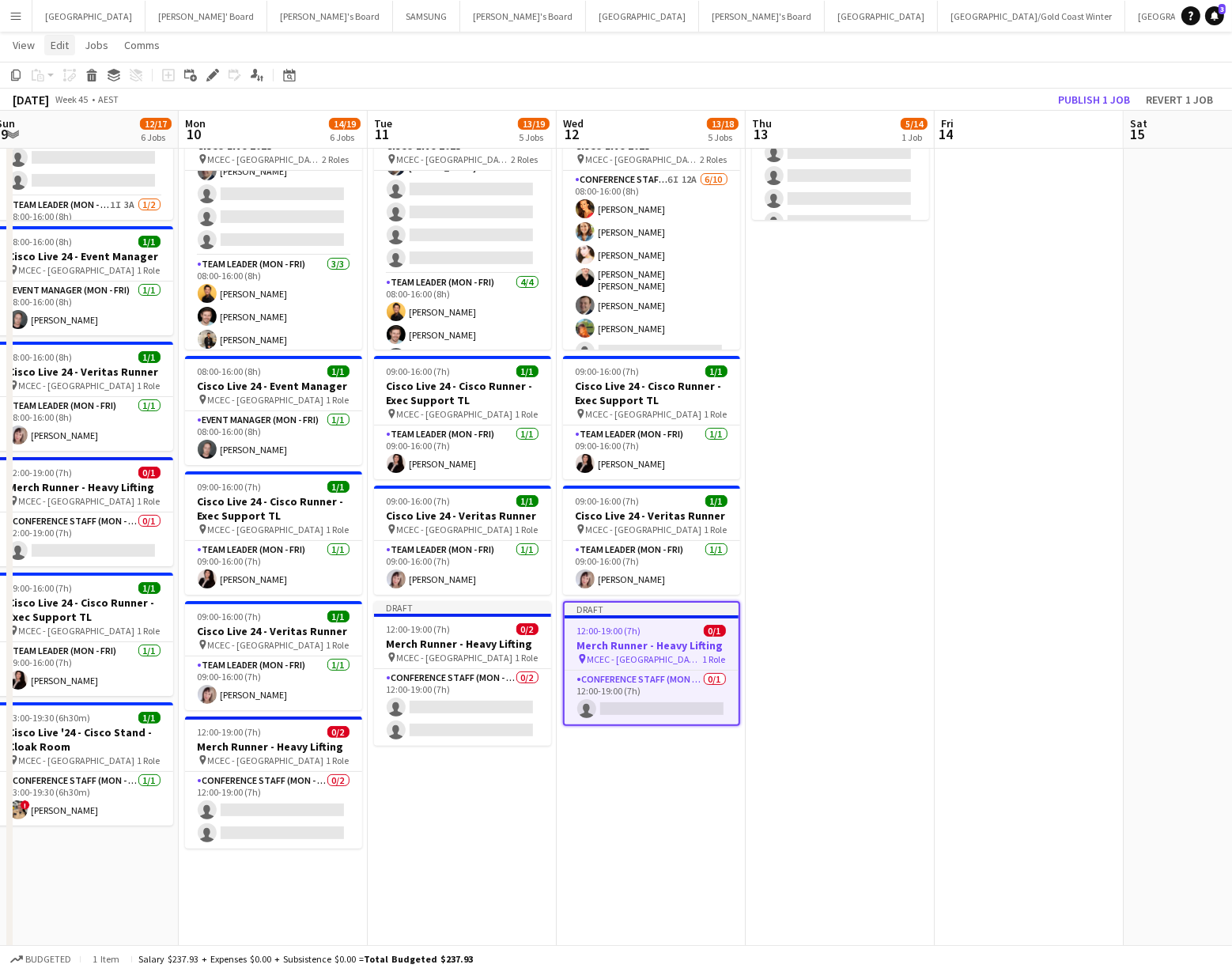
drag, startPoint x: 51, startPoint y: 37, endPoint x: 60, endPoint y: 48, distance: 14.2
click at [51, 38] on span "Edit" at bounding box center [60, 45] width 18 height 14
click at [74, 80] on span "Copy Command C" at bounding box center [90, 80] width 65 height 15
click at [829, 260] on app-date-cell "08:00-14:00 (6h) 5/14 Cisco Live 2025 pin MCEC - Melbourne 2 Roles Conference S…" at bounding box center [840, 679] width 189 height 1398
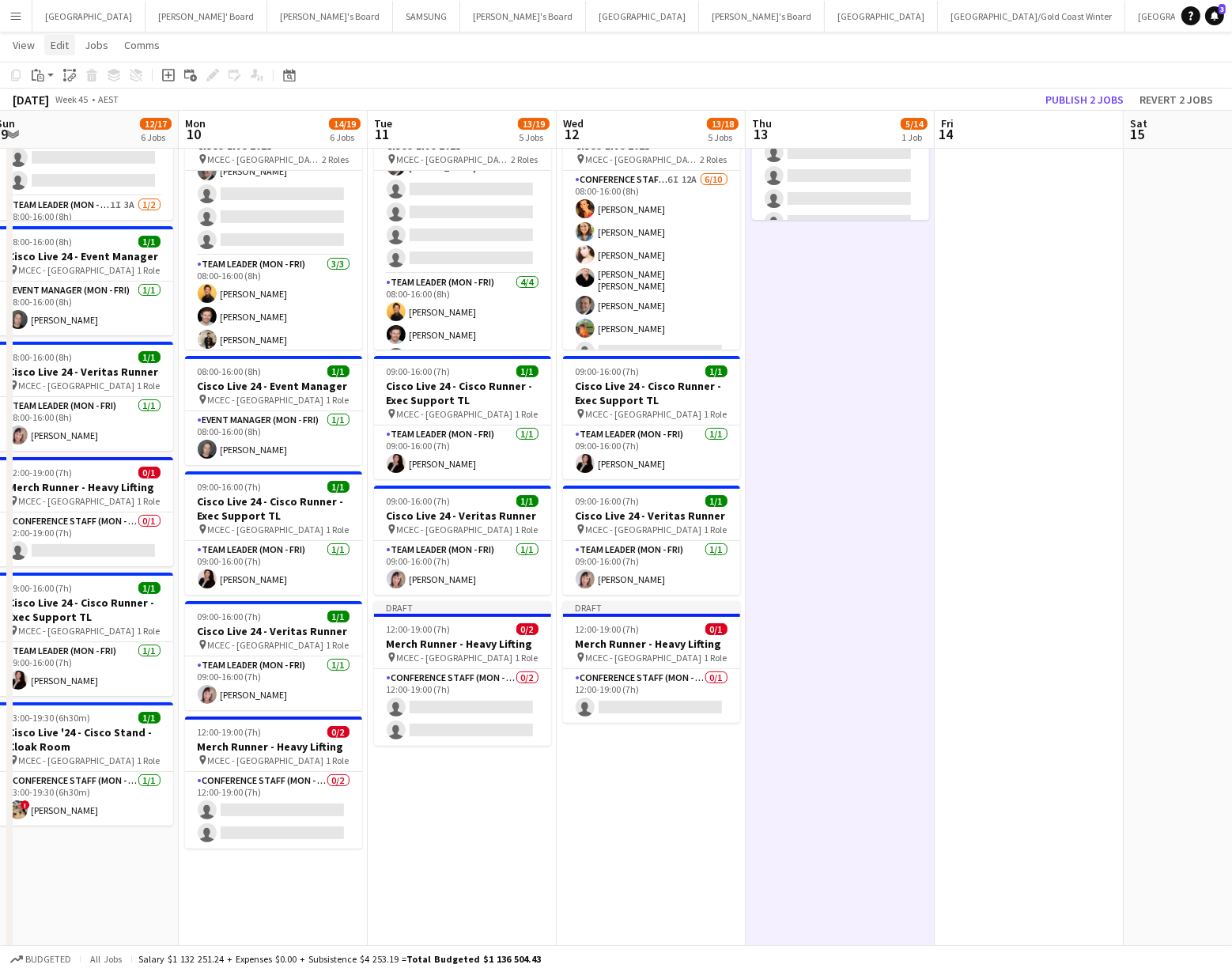
click at [67, 49] on span "Edit" at bounding box center [60, 45] width 18 height 14
click at [200, 120] on span "Without Crew Command V" at bounding box center [221, 122] width 105 height 15
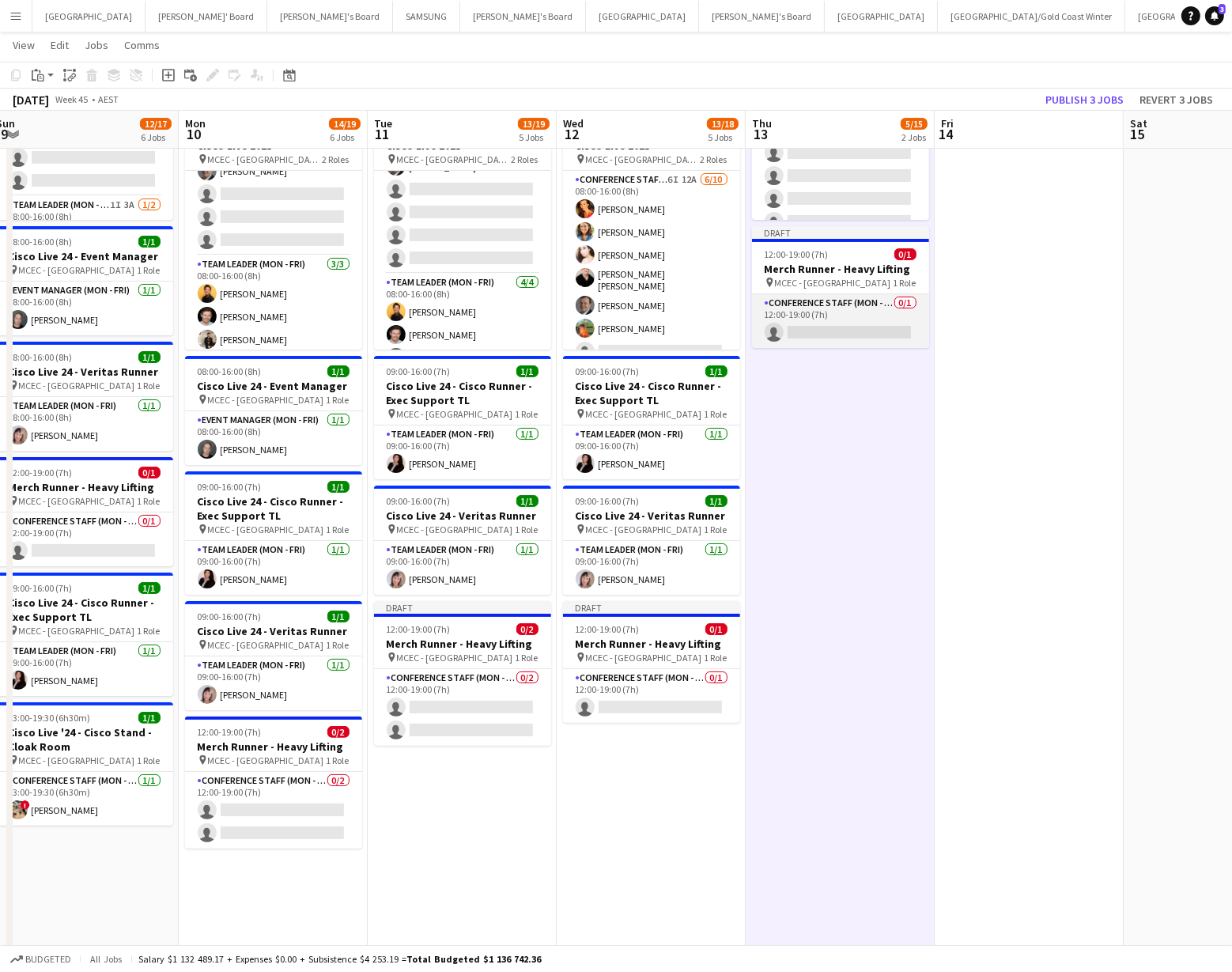
click at [858, 327] on app-card-role "Conference Staff (Mon - Fri) 0/1 12:00-19:00 (7h) single-neutral-actions" at bounding box center [840, 321] width 178 height 54
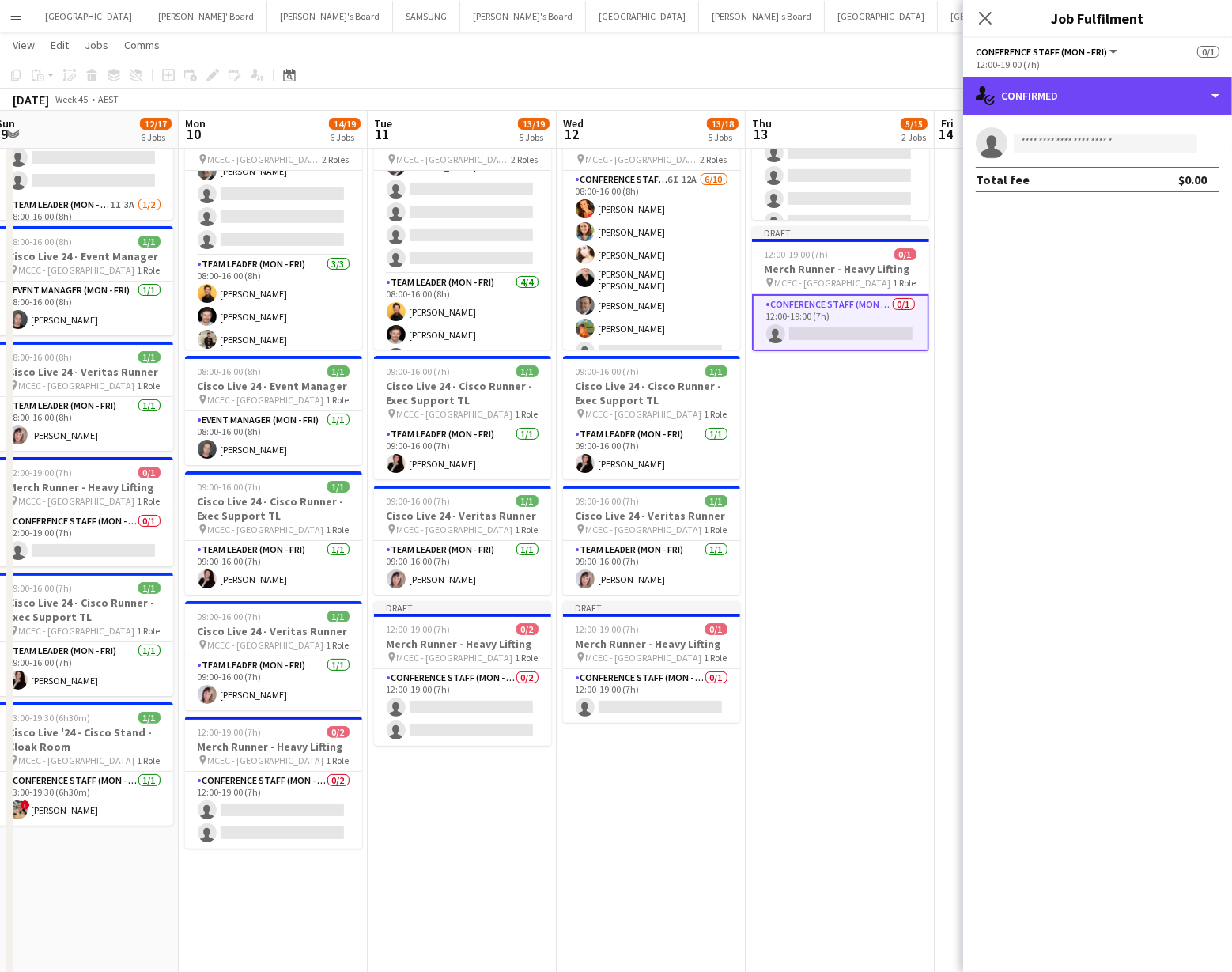
click at [1124, 106] on div "single-neutral-actions-check-2 Confirmed" at bounding box center [1098, 96] width 269 height 38
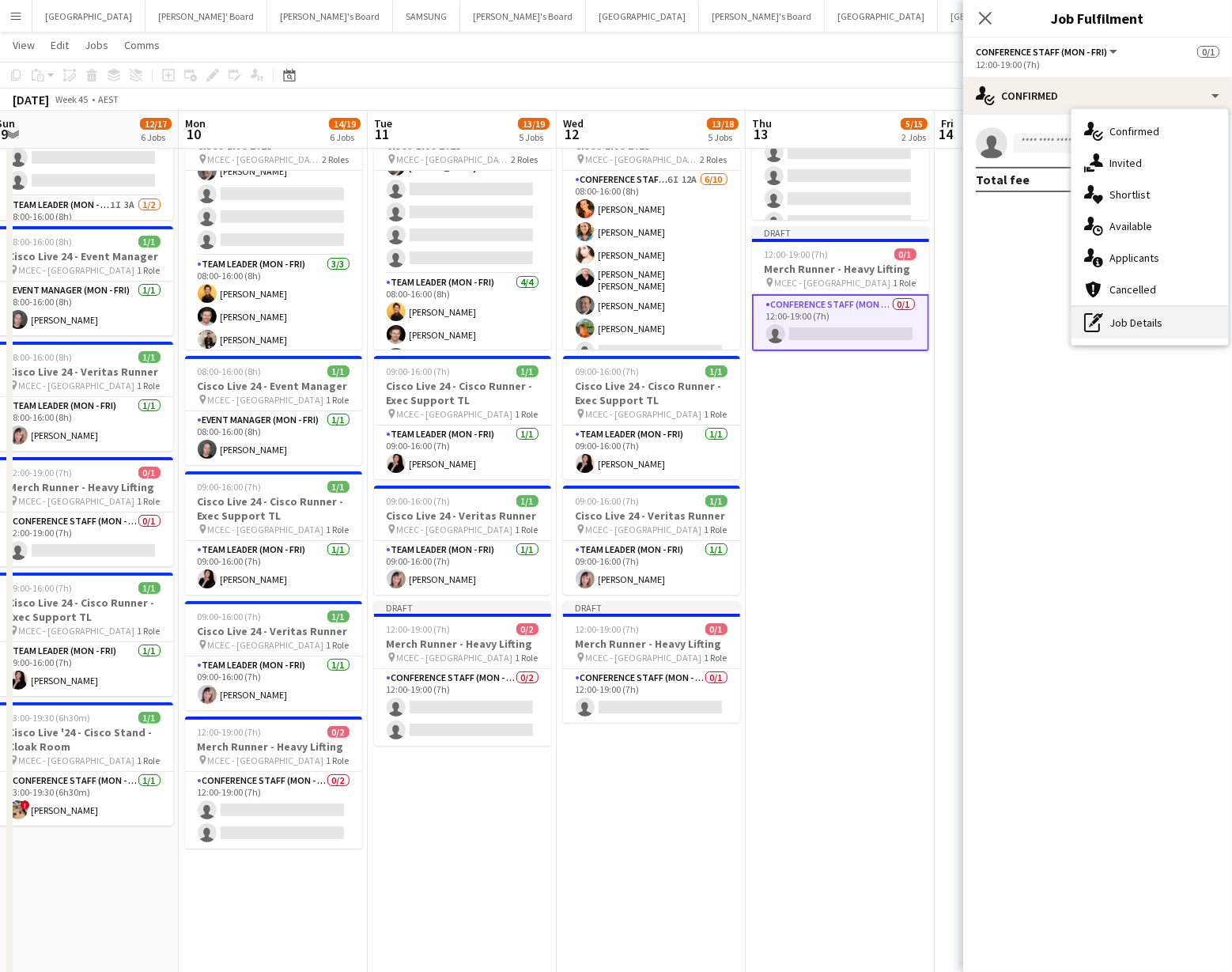
click at [1144, 325] on div "pen-write Job Details" at bounding box center [1149, 323] width 157 height 32
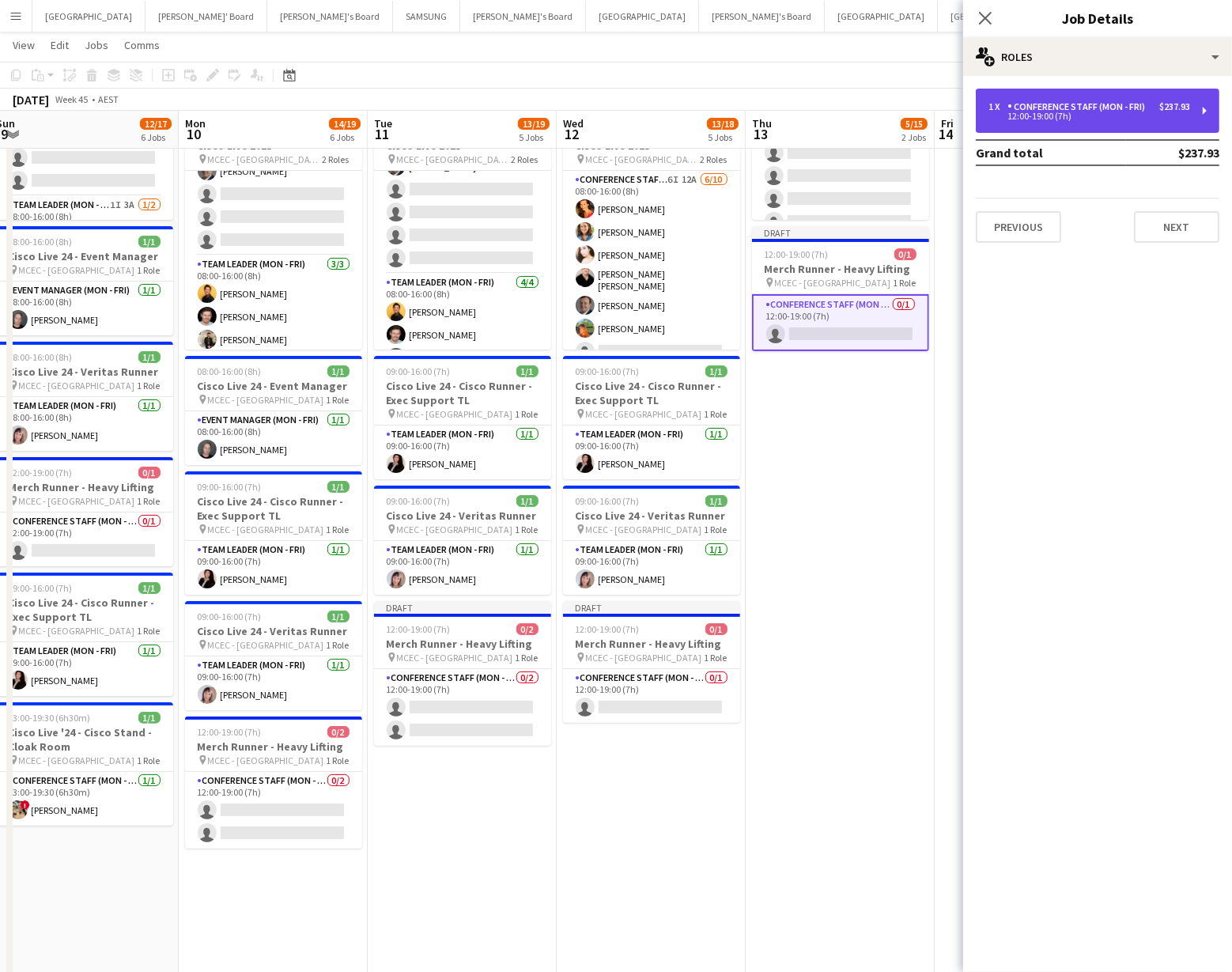
click at [1064, 124] on div "1 x Conference Staff (Mon - Fri) $237.93 12:00-19:00 (7h)" at bounding box center [1099, 110] width 244 height 44
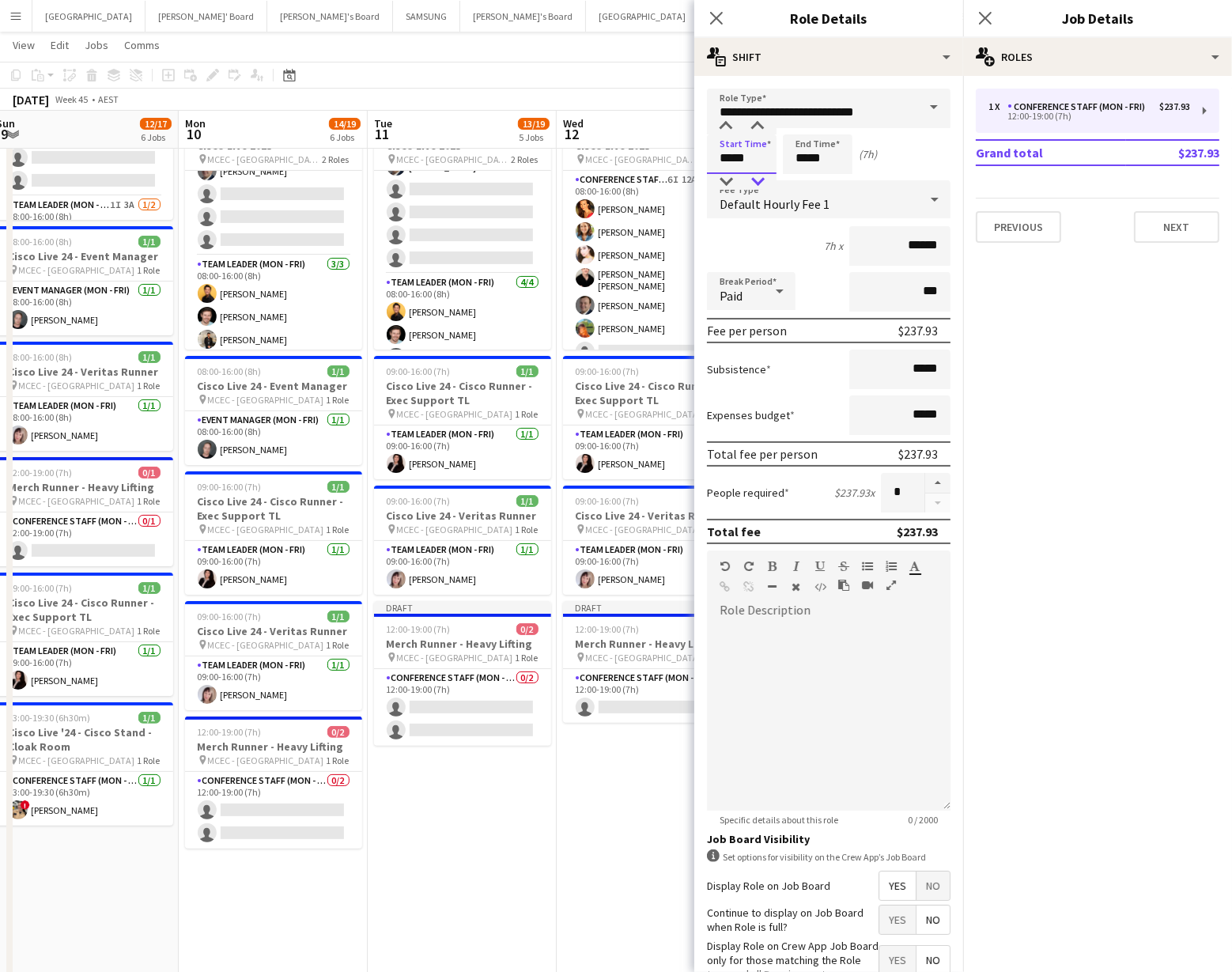
drag, startPoint x: 763, startPoint y: 164, endPoint x: 743, endPoint y: 182, distance: 26.9
click at [763, 164] on input "*****" at bounding box center [741, 154] width 69 height 39
type input "*****"
click at [731, 176] on div at bounding box center [726, 182] width 32 height 15
click at [818, 170] on input "*****" at bounding box center [818, 154] width 69 height 39
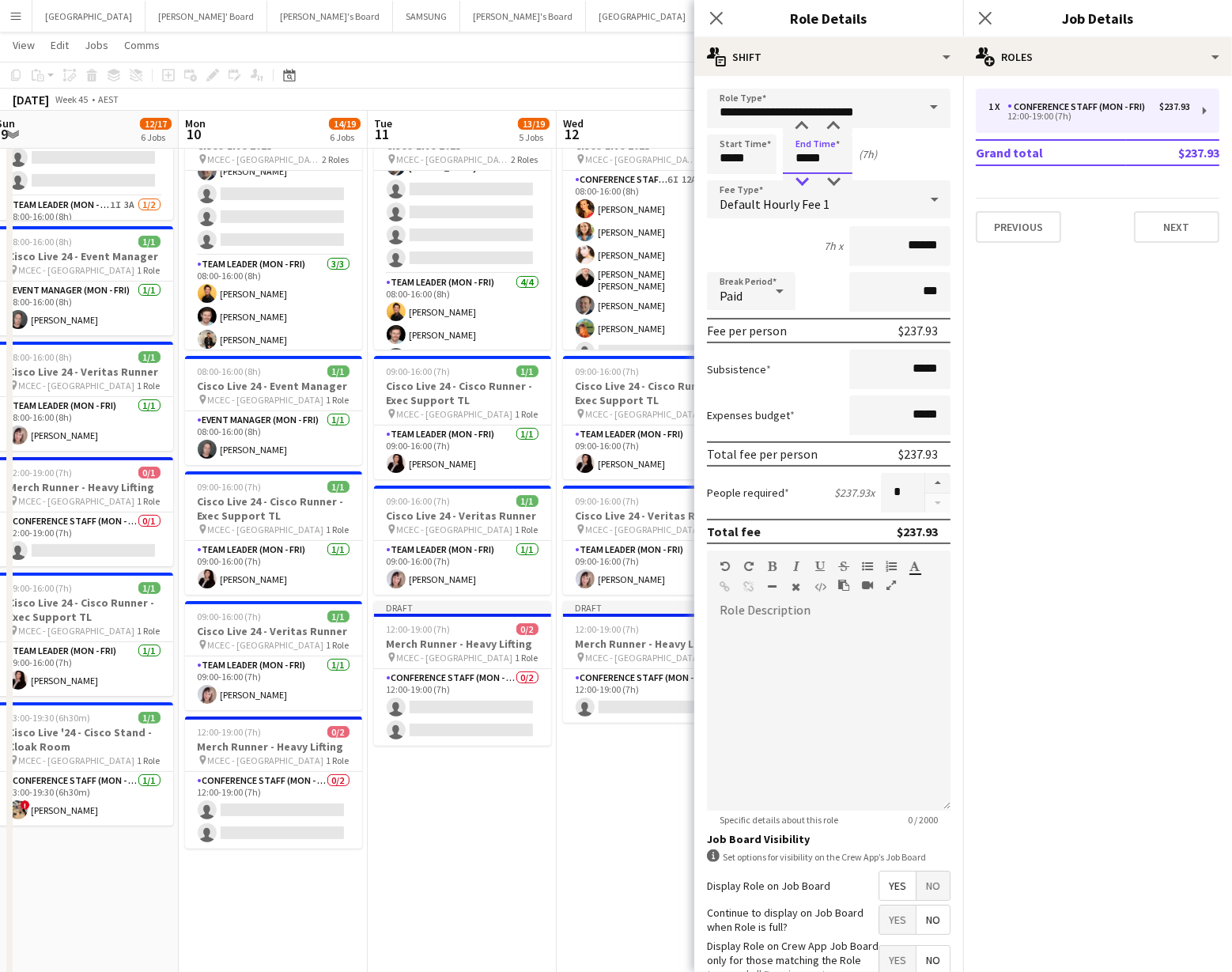
click at [809, 181] on div at bounding box center [802, 182] width 32 height 15
type input "*****"
click at [809, 181] on div at bounding box center [802, 182] width 32 height 15
click at [624, 634] on span "12:00-19:00 (7h)" at bounding box center [608, 629] width 64 height 12
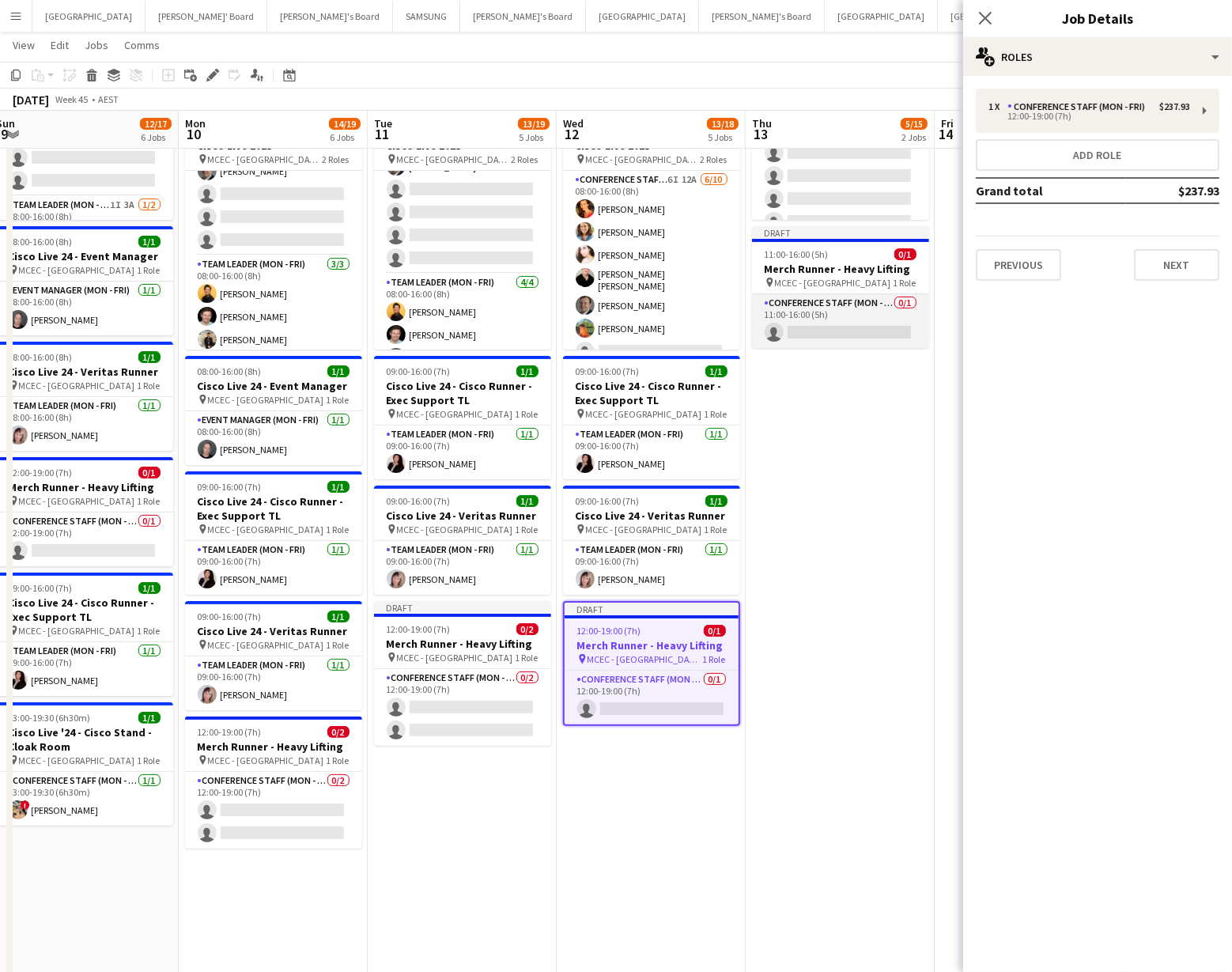
click at [820, 324] on app-card-role "Conference Staff (Mon - Fri) 0/1 11:00-16:00 (5h) single-neutral-actions" at bounding box center [840, 321] width 178 height 54
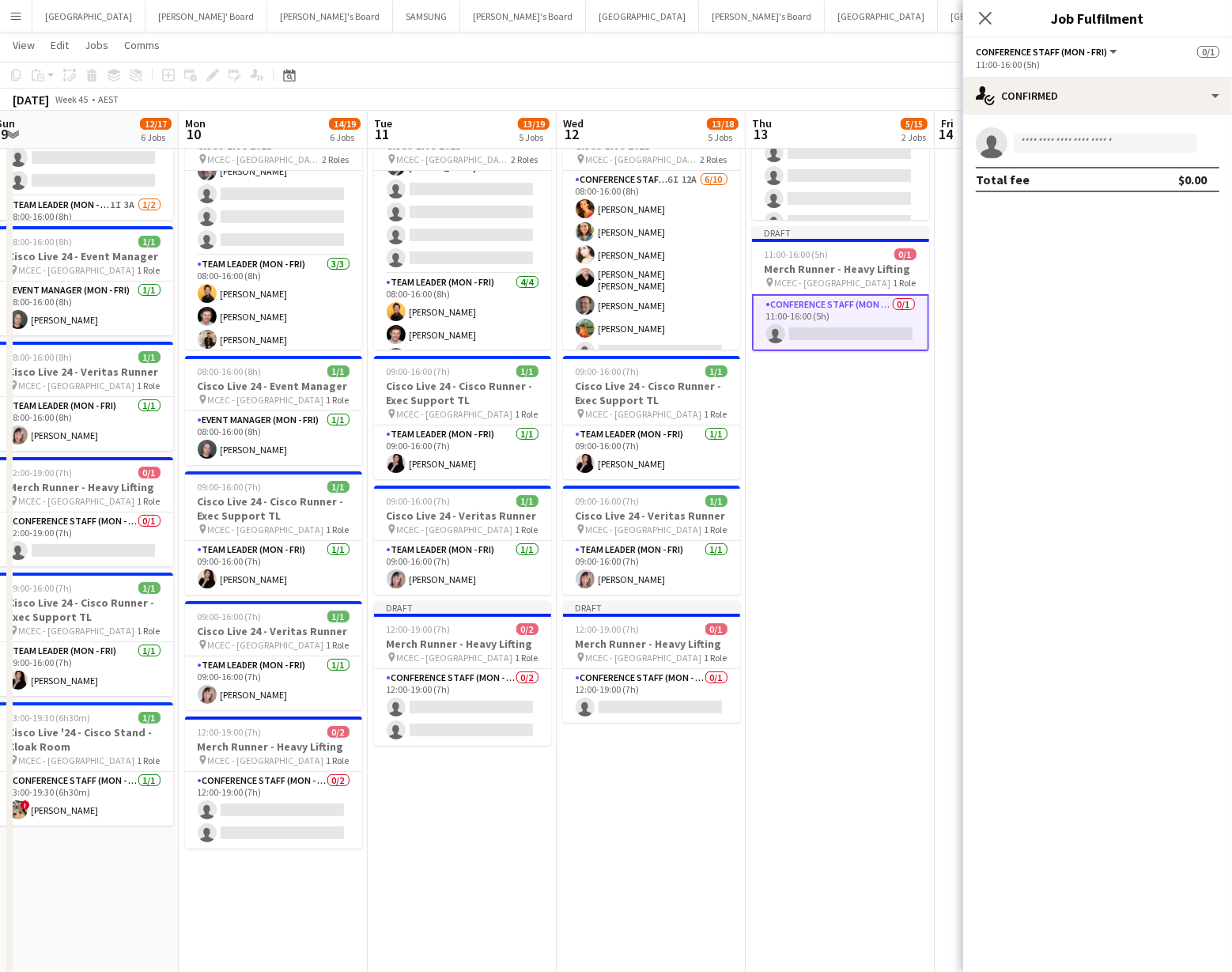
click at [802, 341] on app-card-role "Conference Staff (Mon - Fri) 0/1 11:00-16:00 (5h) single-neutral-actions" at bounding box center [840, 322] width 178 height 57
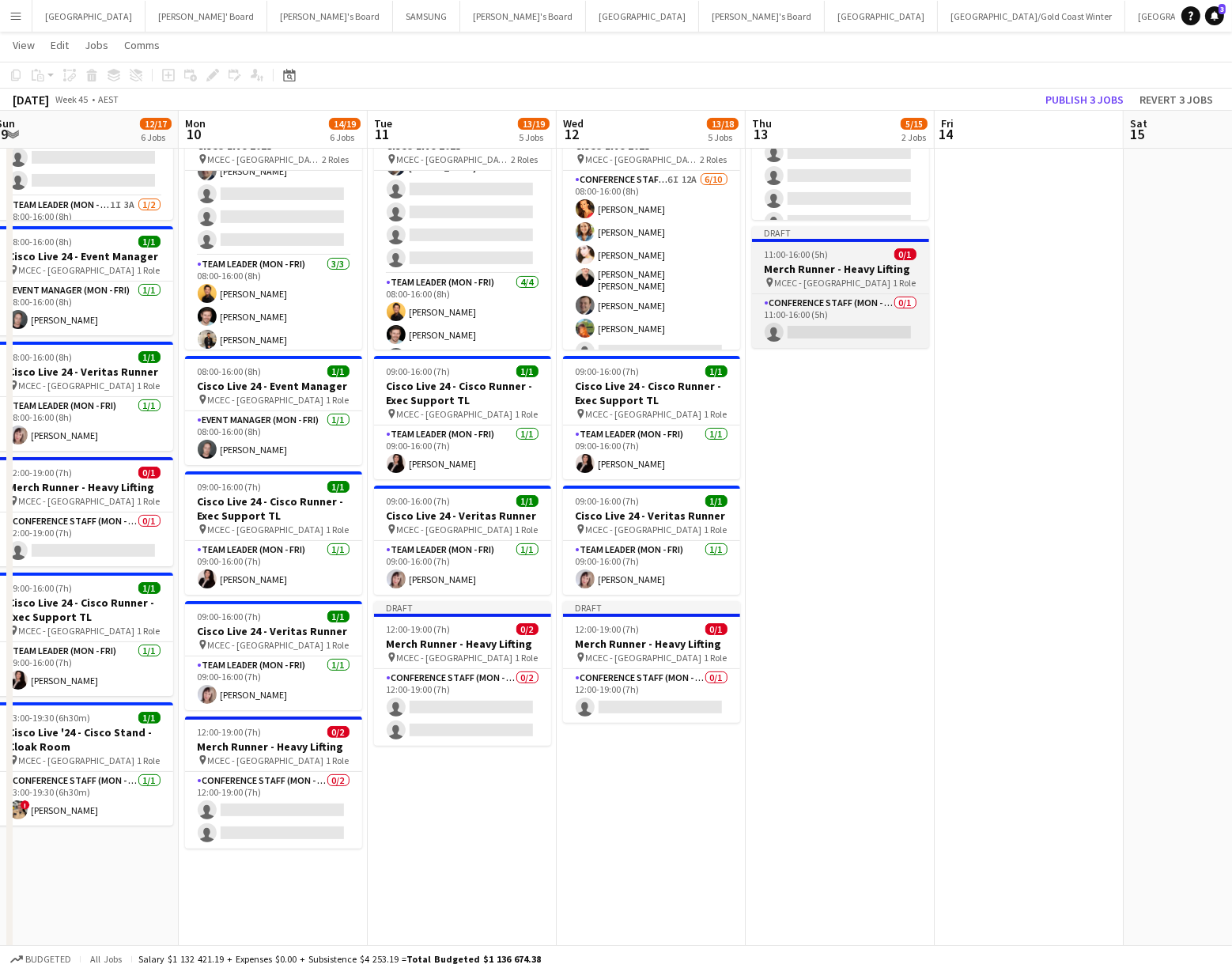
click at [823, 279] on span "MCEC - [GEOGRAPHIC_DATA]" at bounding box center [833, 282] width 116 height 12
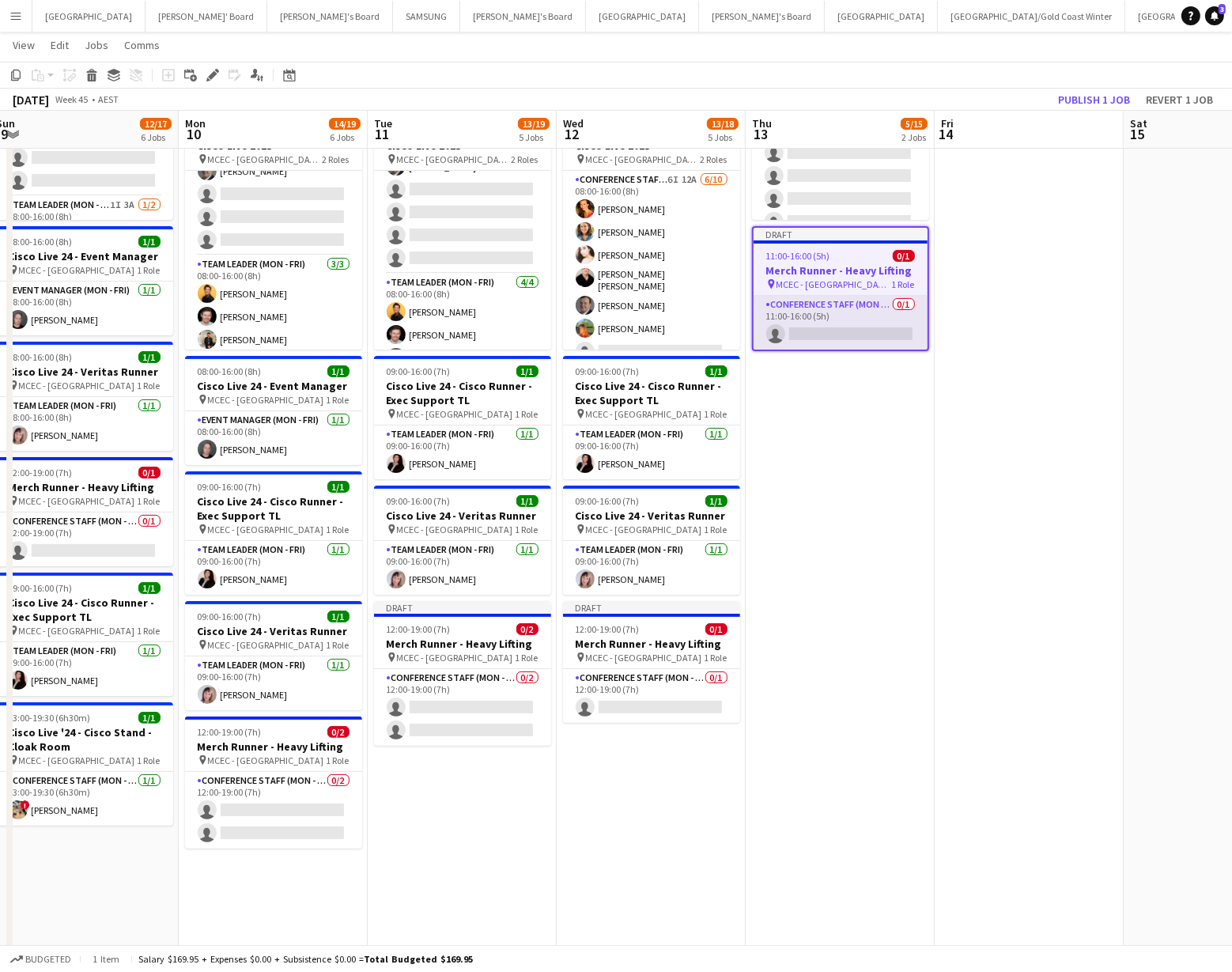
click at [830, 321] on app-card-role "Conference Staff (Mon - Fri) 0/1 11:00-16:00 (5h) single-neutral-actions" at bounding box center [840, 323] width 174 height 54
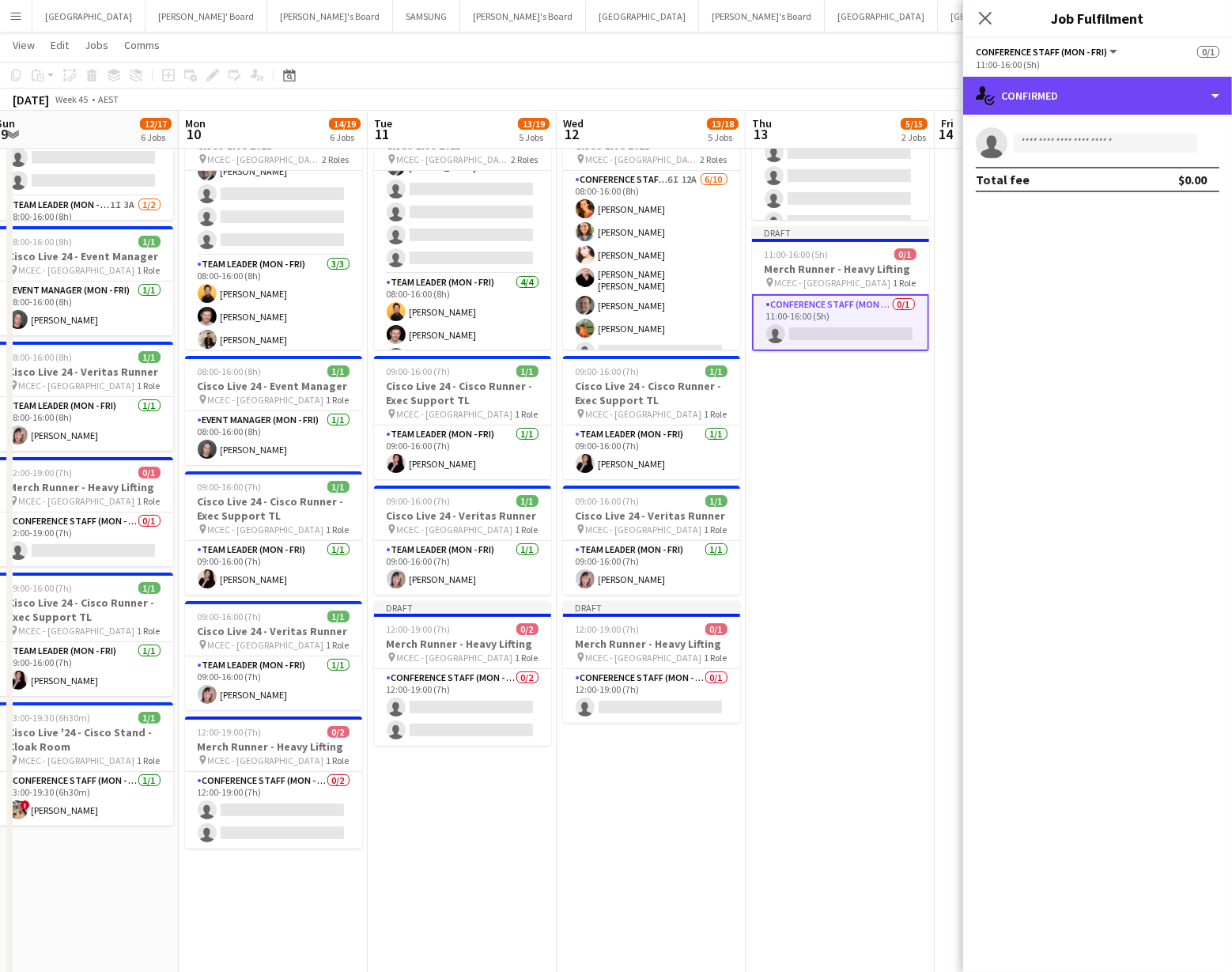
drag, startPoint x: 1140, startPoint y: 107, endPoint x: 1140, endPoint y: 178, distance: 71.0
click at [1140, 107] on div "single-neutral-actions-check-2 Confirmed" at bounding box center [1098, 96] width 269 height 38
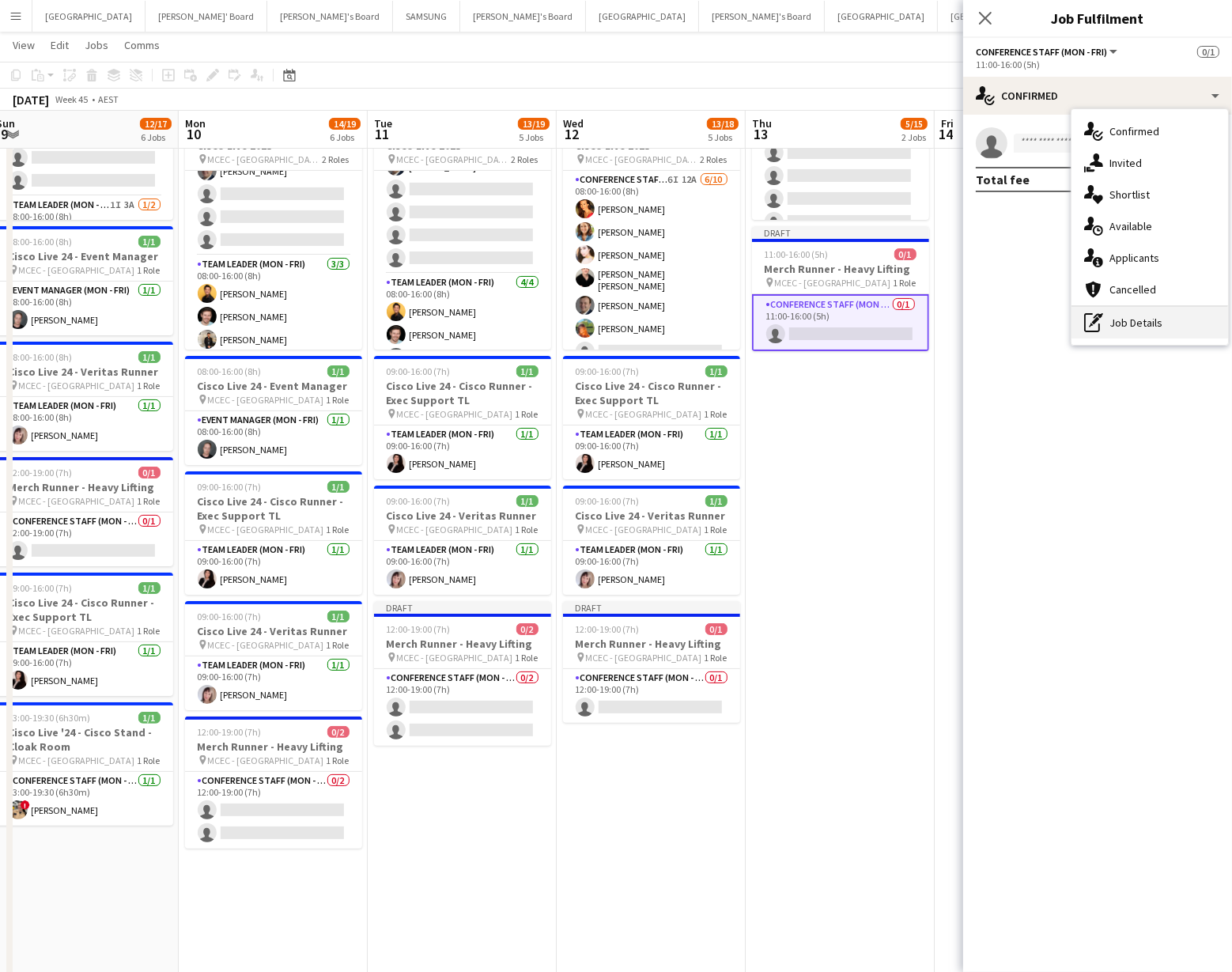
click at [1156, 317] on div "pen-write Job Details" at bounding box center [1149, 323] width 157 height 32
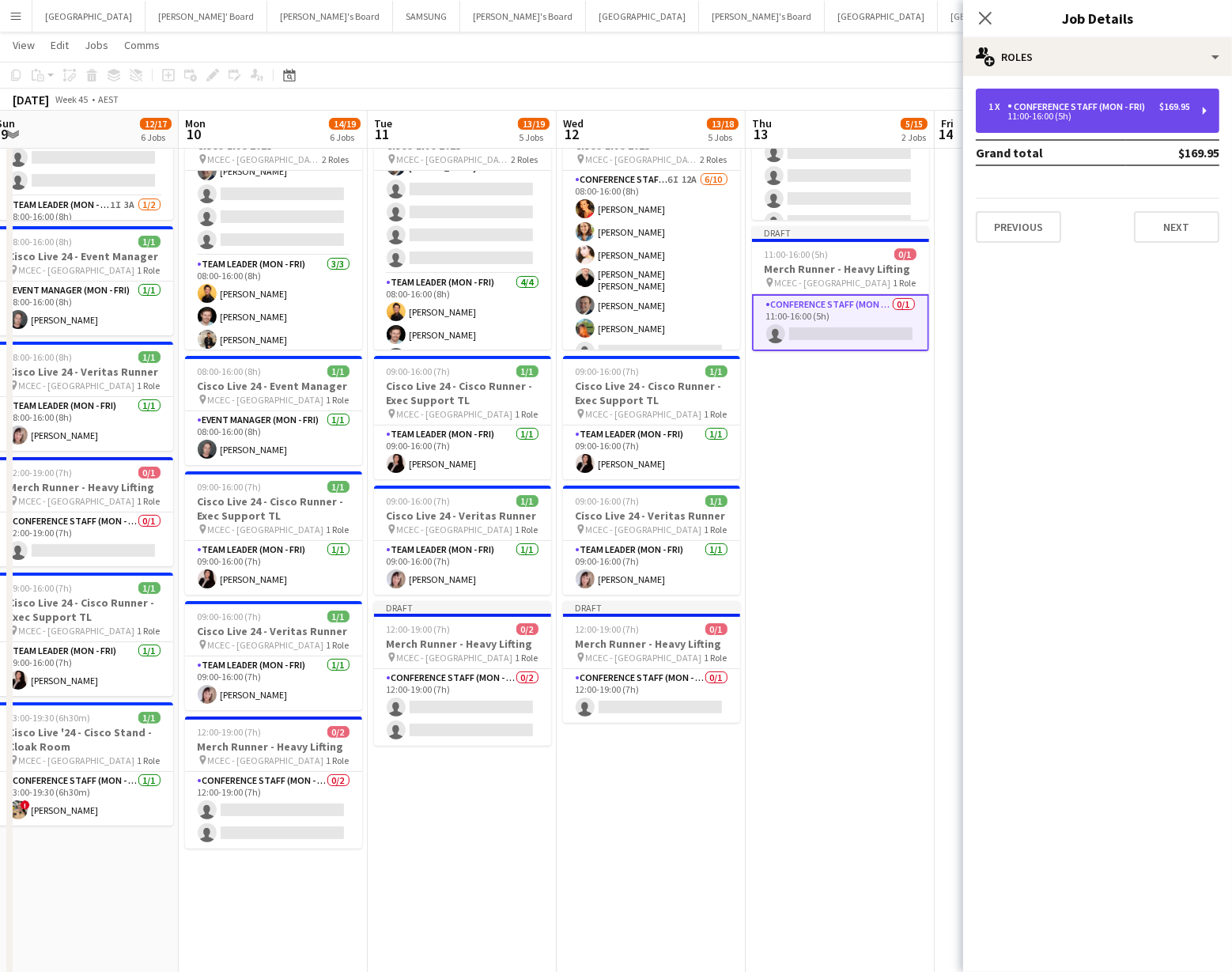
click at [1098, 126] on div "1 x Conference Staff (Mon - Fri) $169.95 11:00-16:00 (5h)" at bounding box center [1099, 110] width 244 height 44
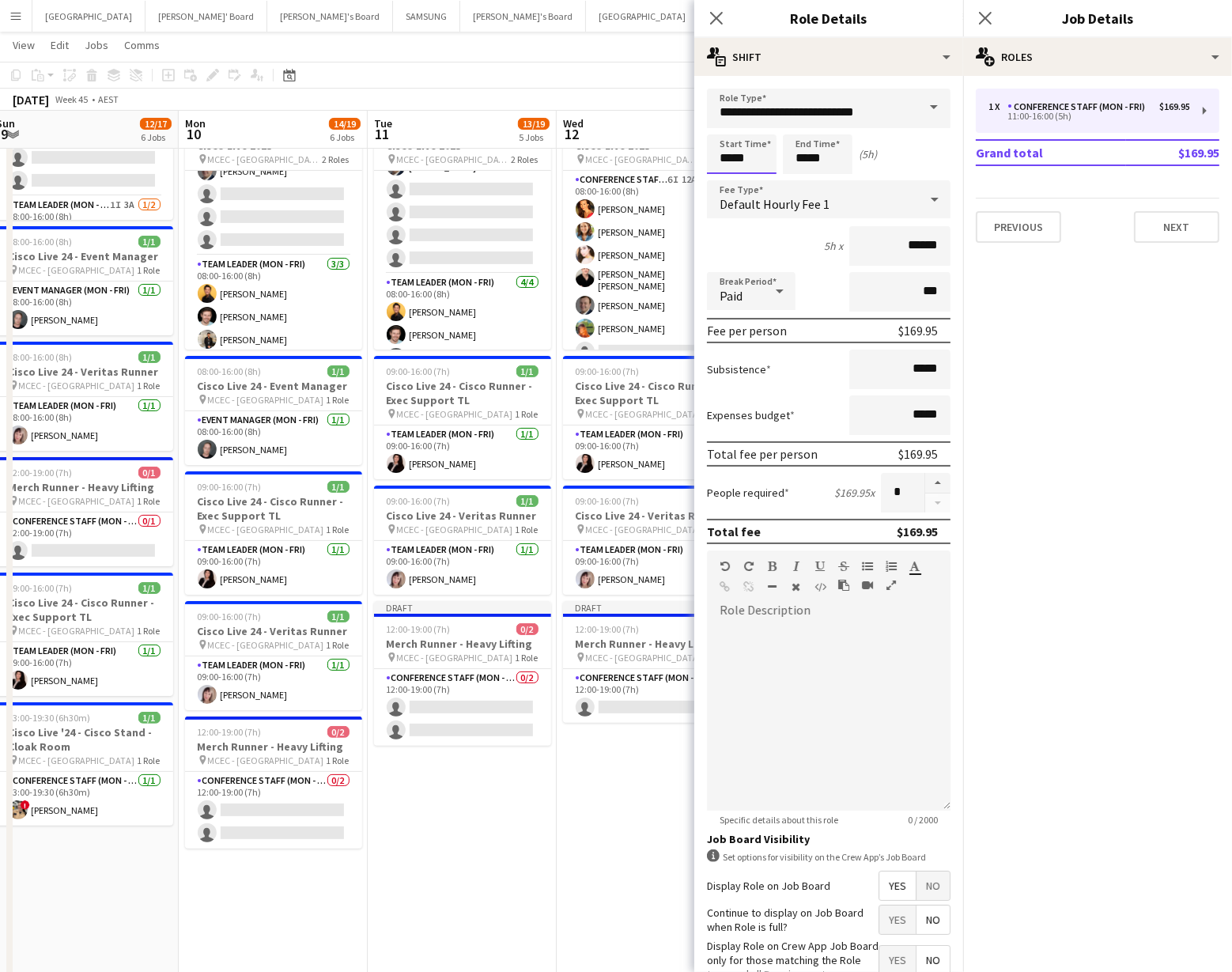
click at [734, 159] on input "*****" at bounding box center [741, 154] width 69 height 39
click at [731, 181] on div at bounding box center [726, 182] width 32 height 15
click at [759, 128] on div at bounding box center [758, 127] width 32 height 15
type input "*****"
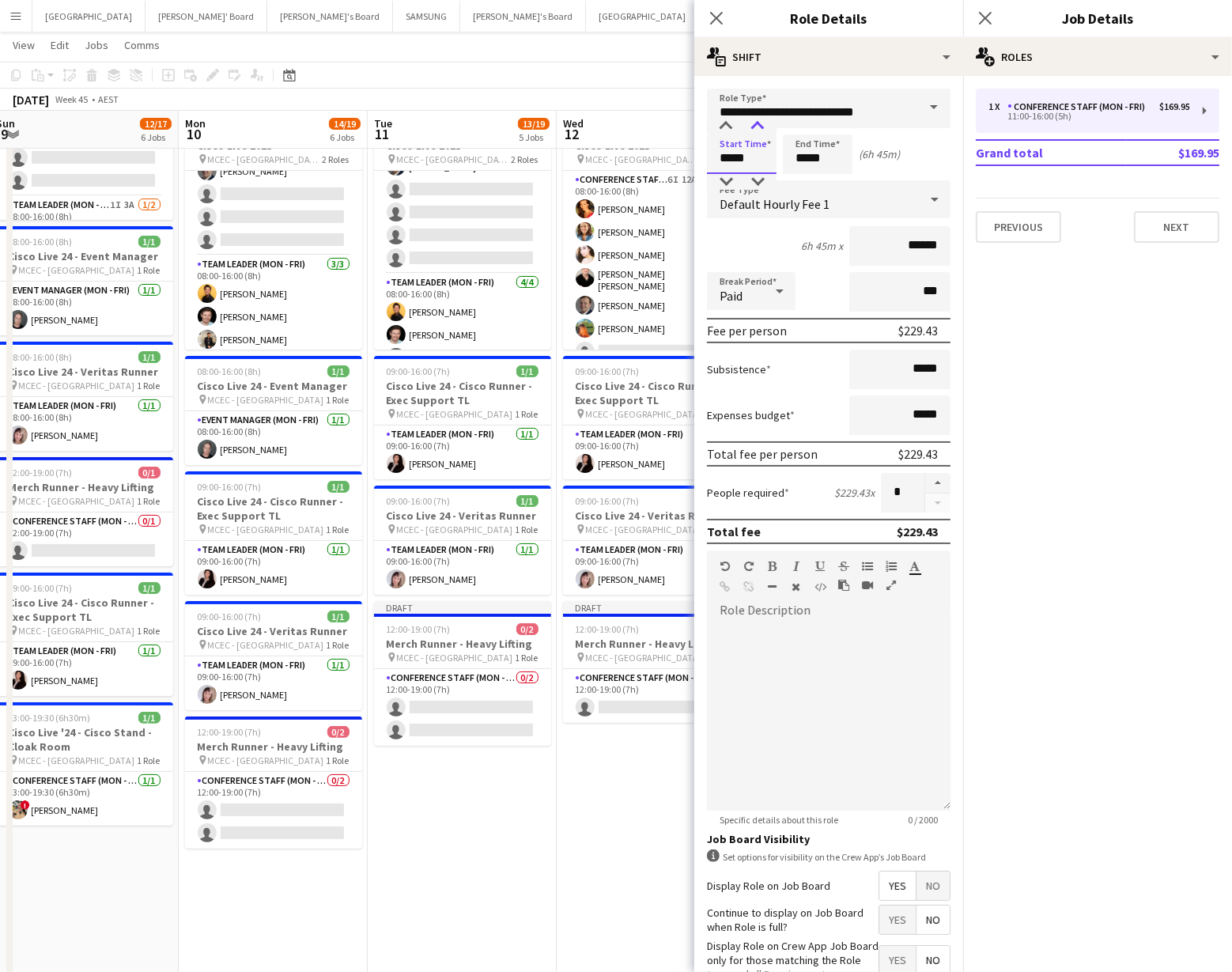
click at [759, 128] on div at bounding box center [758, 127] width 32 height 15
click at [811, 170] on input "*****" at bounding box center [818, 154] width 69 height 39
click at [800, 182] on div at bounding box center [802, 182] width 32 height 15
click at [801, 182] on div at bounding box center [802, 182] width 32 height 15
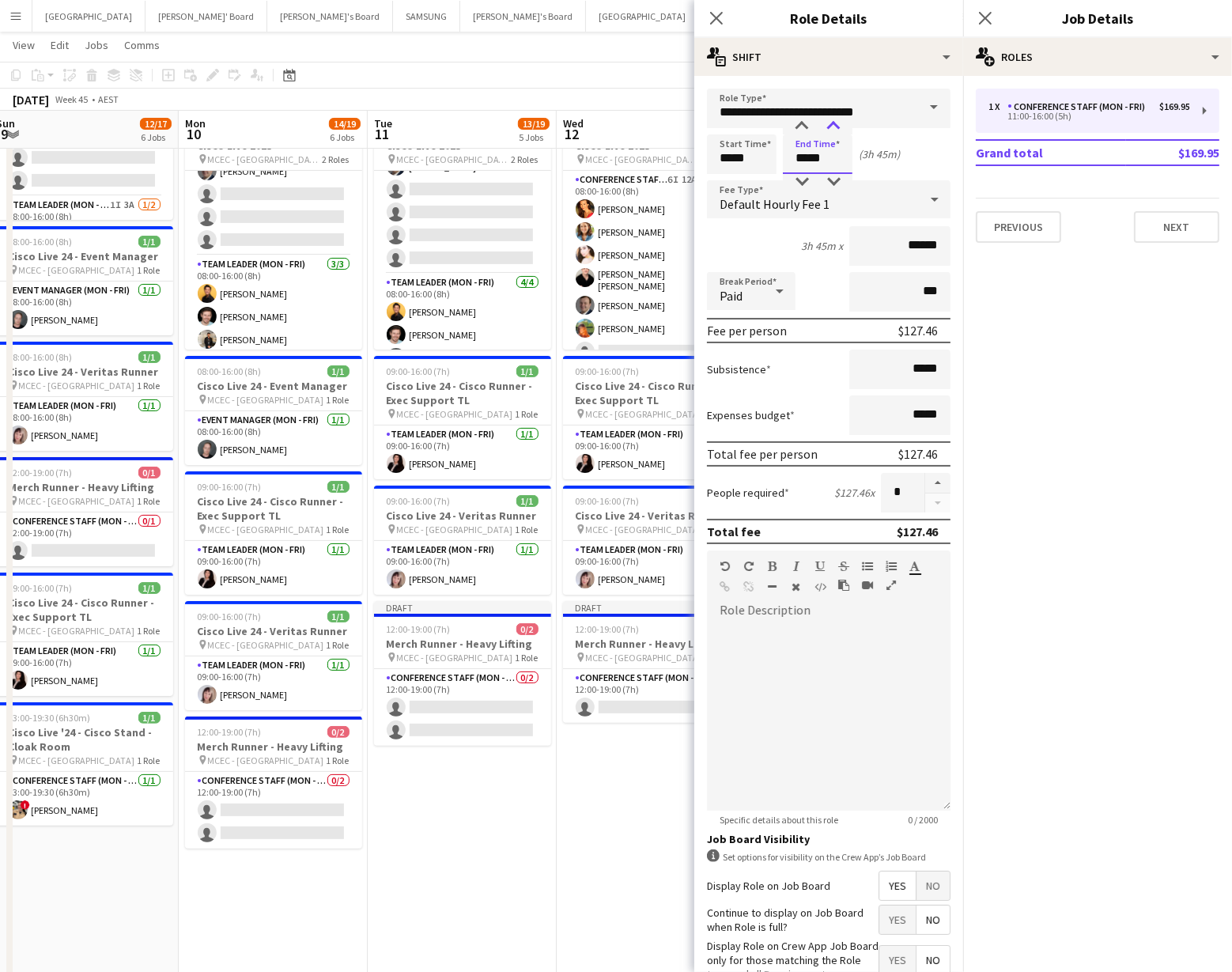
click at [833, 124] on div at bounding box center [833, 127] width 32 height 15
type input "*****"
click at [833, 124] on div at bounding box center [833, 127] width 32 height 15
click at [637, 707] on app-card-role "Conference Staff (Mon - Fri) 0/1 12:00-19:00 (7h) single-neutral-actions" at bounding box center [652, 696] width 178 height 54
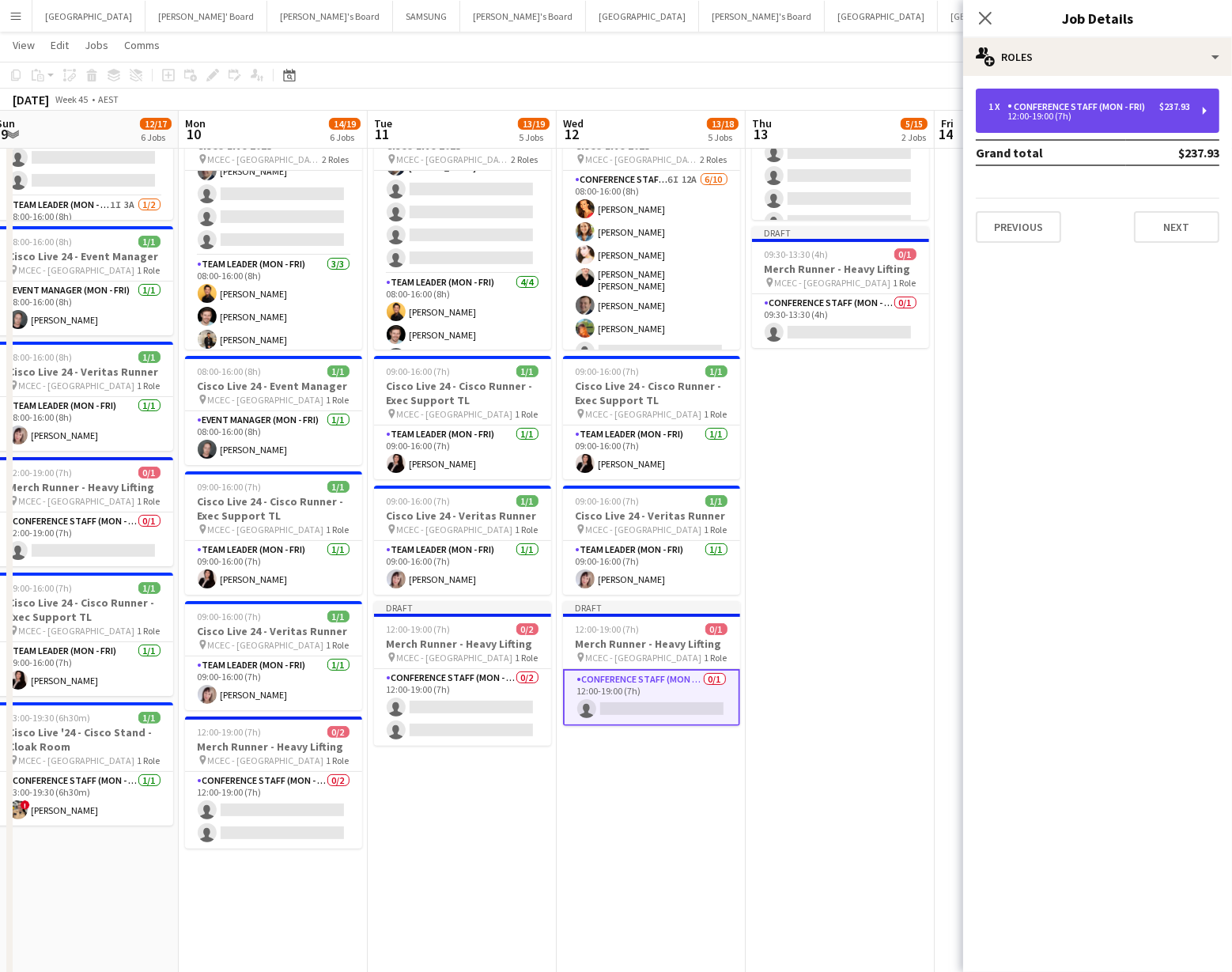
click at [1003, 121] on div "1 x Conference Staff (Mon - Fri) $237.93 12:00-19:00 (7h)" at bounding box center [1099, 110] width 244 height 44
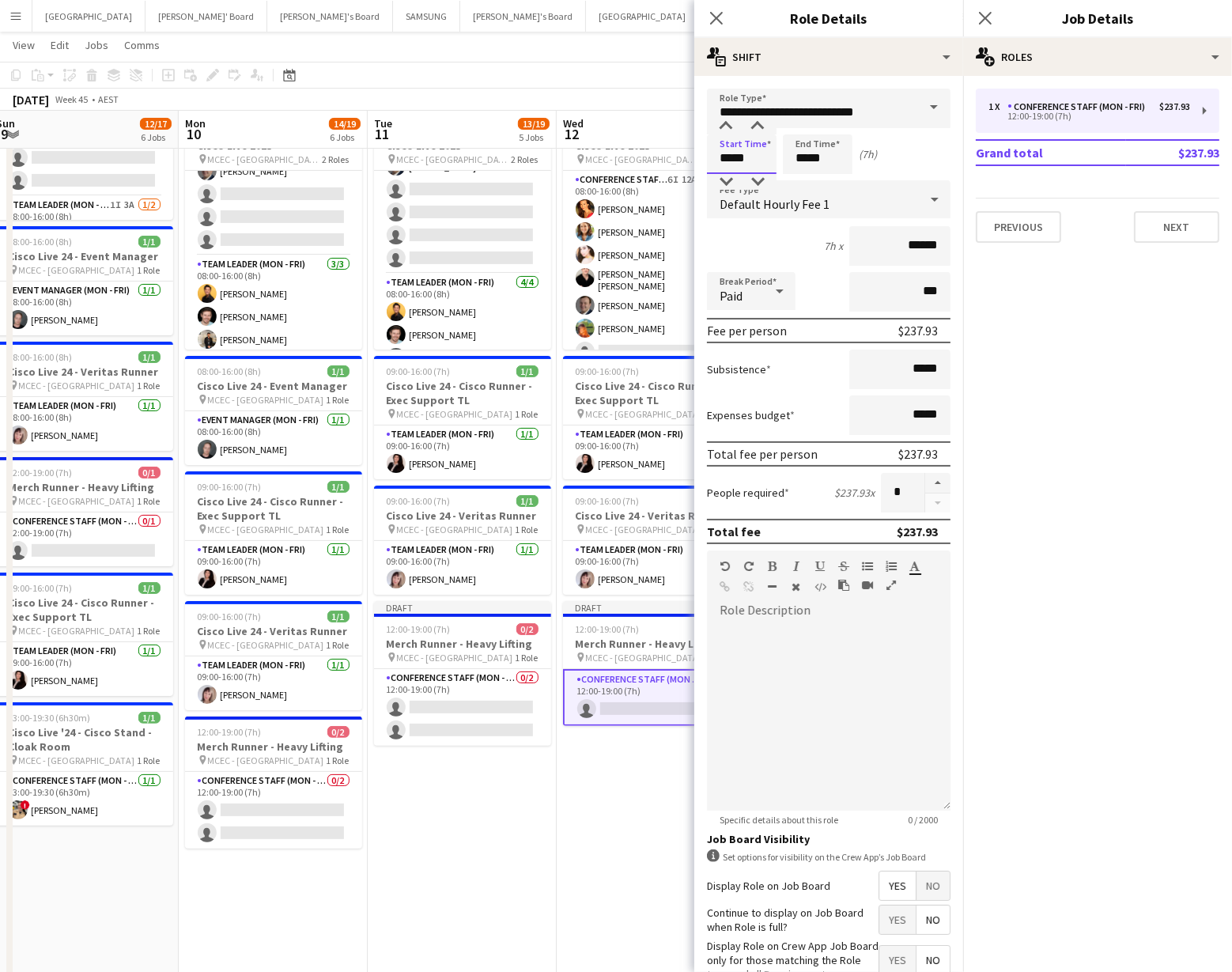
click at [754, 156] on input "*****" at bounding box center [741, 154] width 69 height 39
type input "*****"
click at [730, 178] on div at bounding box center [726, 182] width 32 height 15
click at [829, 167] on input "*****" at bounding box center [818, 154] width 69 height 39
click at [806, 178] on div at bounding box center [802, 182] width 32 height 15
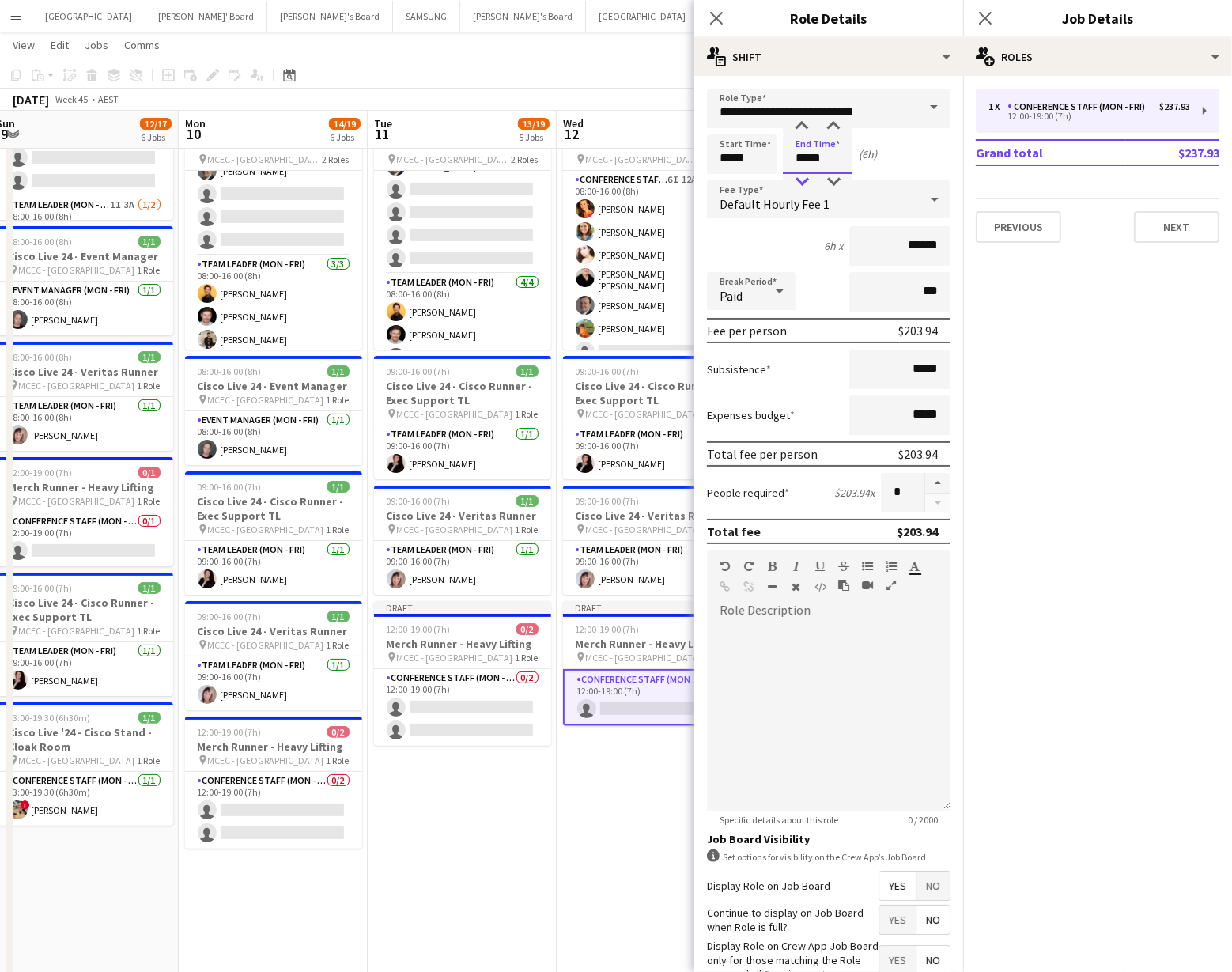
click at [806, 178] on div at bounding box center [802, 182] width 32 height 15
type input "*****"
click at [806, 178] on div at bounding box center [802, 182] width 32 height 15
click at [497, 711] on app-card-role "Conference Staff (Mon - Fri) 0/2 12:00-19:00 (7h) single-neutral-actions single…" at bounding box center [463, 708] width 178 height 77
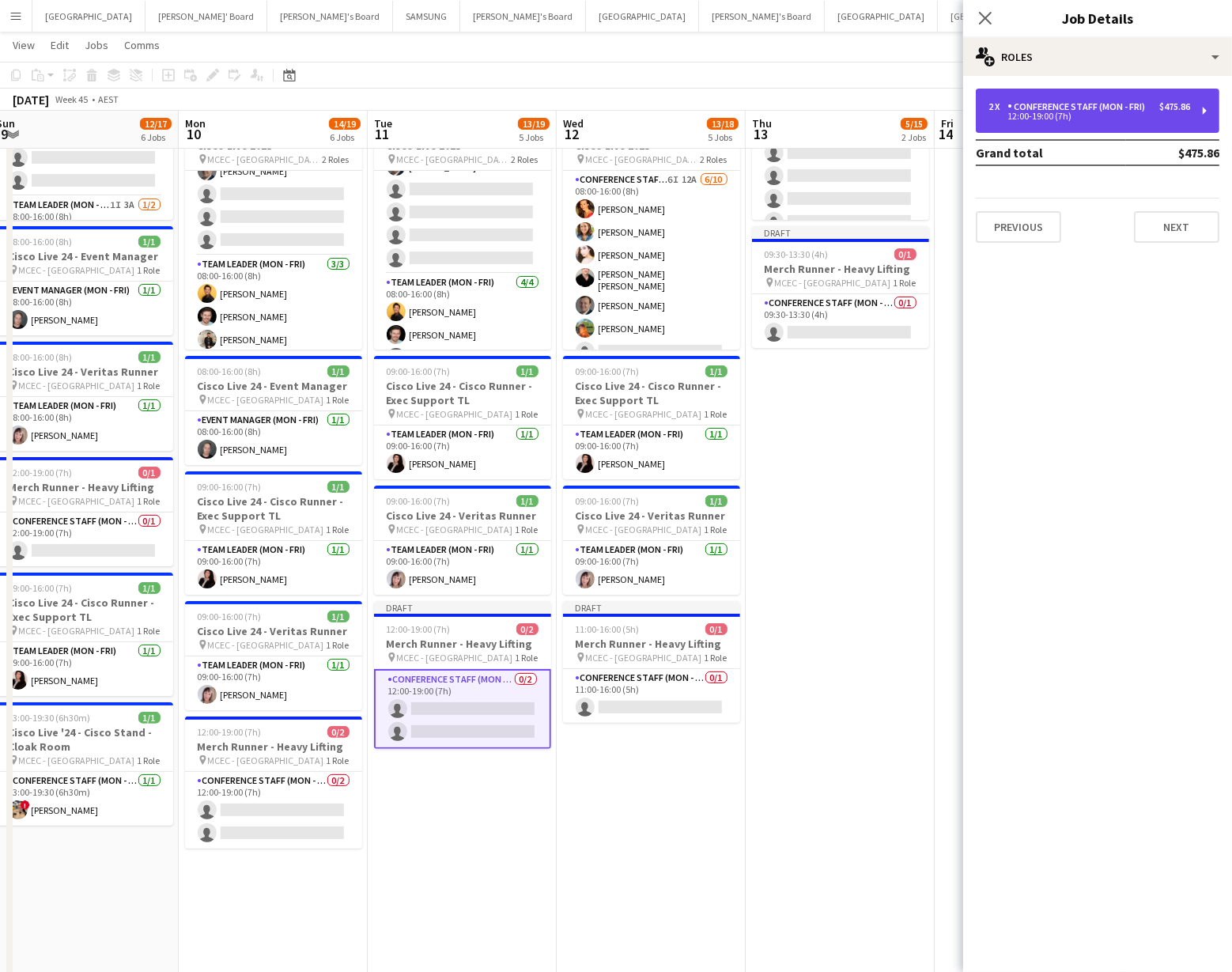
click at [1074, 120] on div "2 x Conference Staff (Mon - Fri) $475.86 12:00-19:00 (7h)" at bounding box center [1099, 110] width 244 height 44
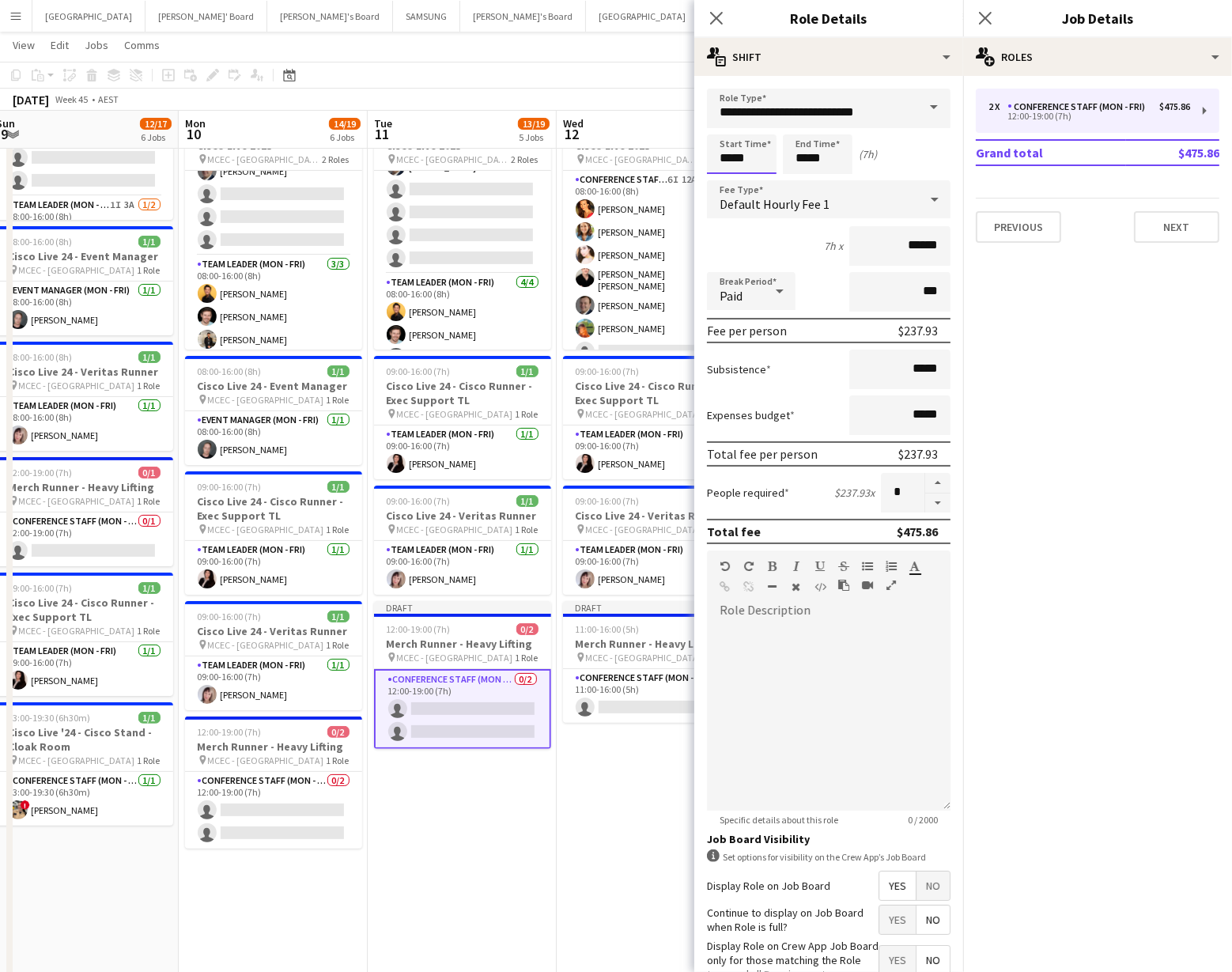
click at [753, 168] on input "*****" at bounding box center [741, 154] width 69 height 39
click at [734, 179] on div at bounding box center [726, 182] width 32 height 15
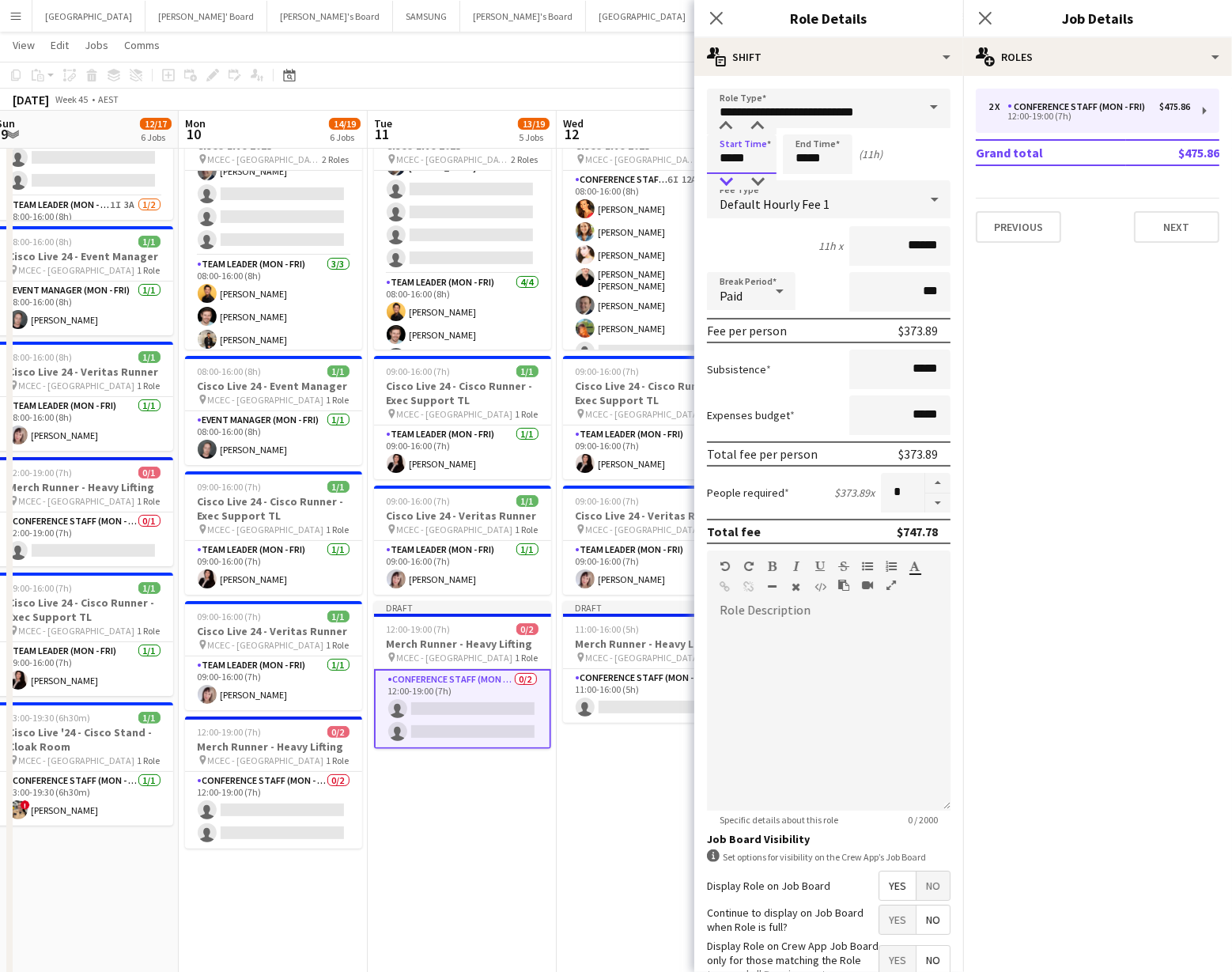
type input "*****"
click at [734, 179] on div at bounding box center [726, 182] width 32 height 15
click at [816, 162] on input "*****" at bounding box center [818, 154] width 69 height 39
click at [807, 174] on div at bounding box center [802, 182] width 32 height 15
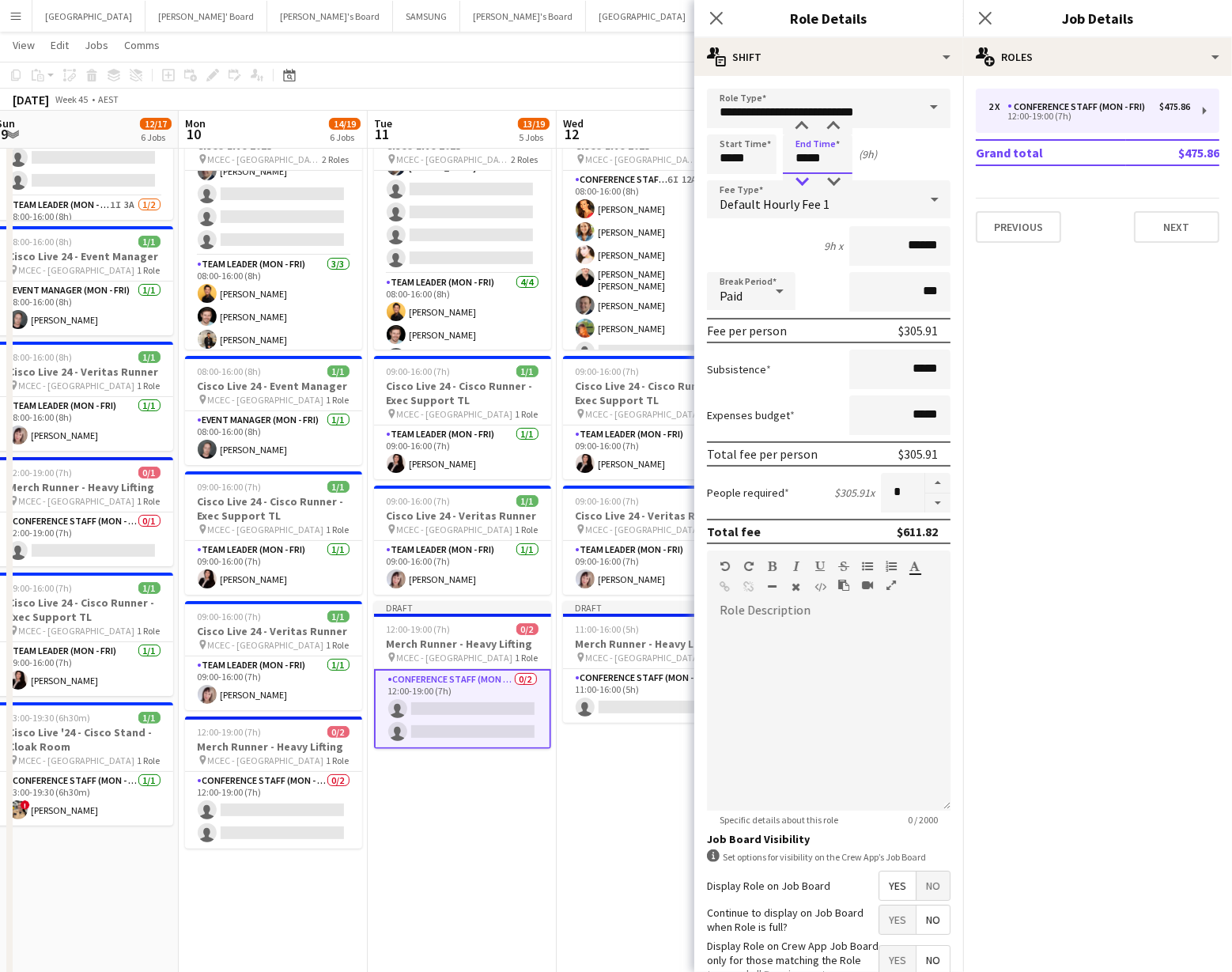
click at [807, 174] on div at bounding box center [802, 182] width 32 height 15
type input "*****"
click at [807, 174] on div at bounding box center [802, 182] width 32 height 15
click at [292, 802] on app-card-role "Conference Staff (Mon - Fri) 0/2 12:00-19:00 (7h) single-neutral-actions single…" at bounding box center [274, 811] width 178 height 77
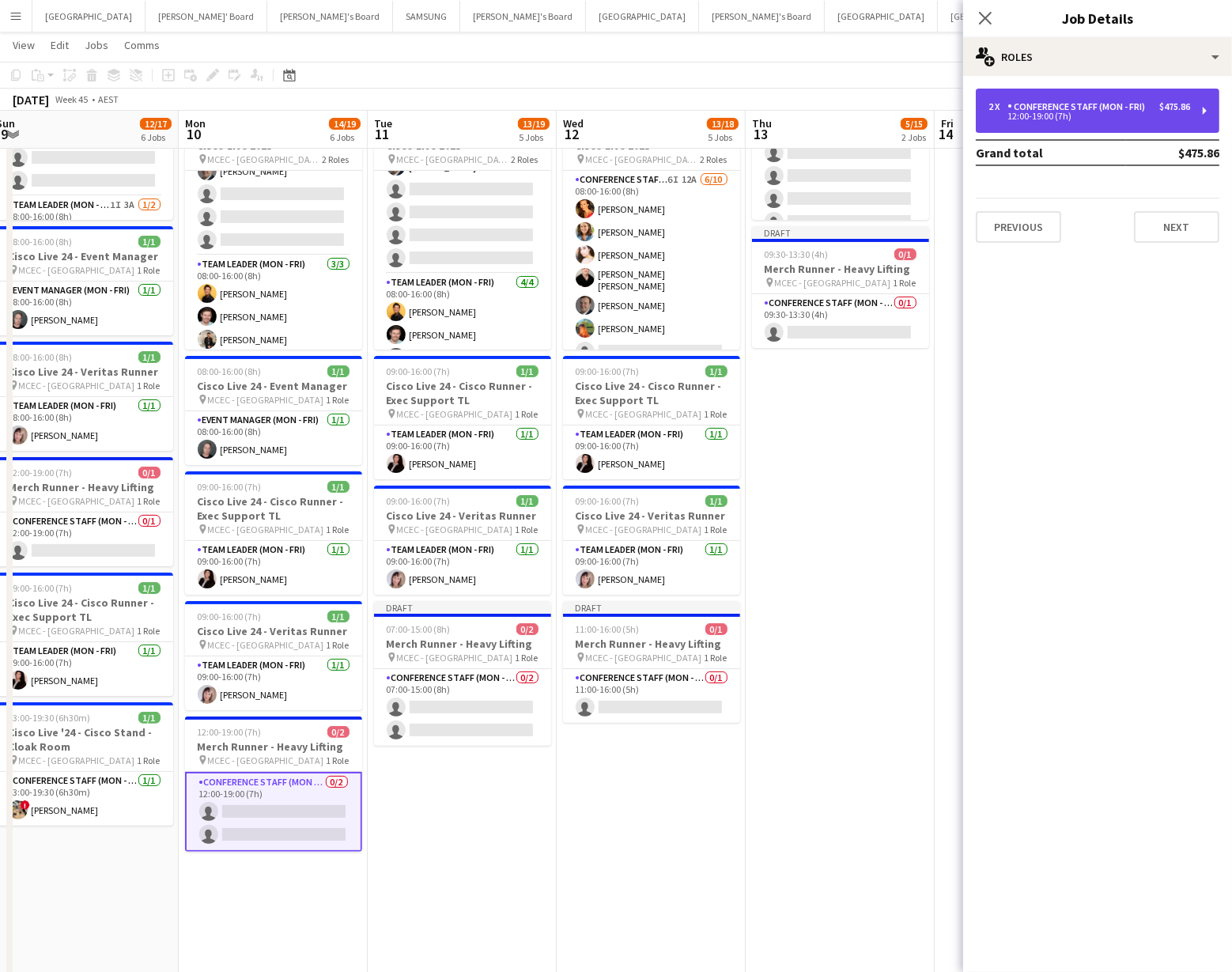
click at [1075, 120] on div "2 x Conference Staff (Mon - Fri) $475.86 12:00-19:00 (7h)" at bounding box center [1099, 110] width 244 height 44
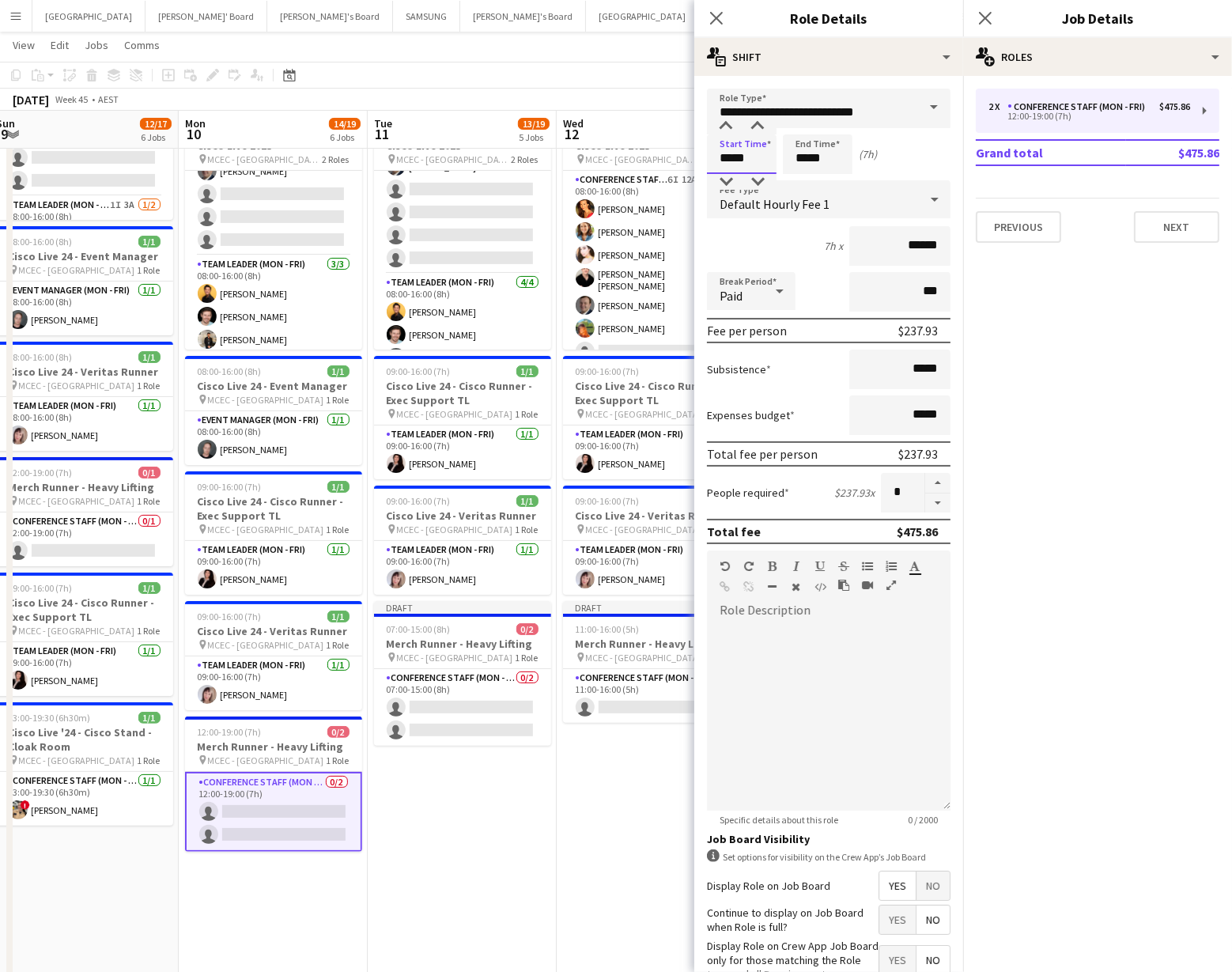
click at [743, 158] on input "*****" at bounding box center [741, 154] width 69 height 39
click at [729, 176] on div at bounding box center [726, 182] width 32 height 15
click at [730, 175] on div at bounding box center [726, 182] width 32 height 15
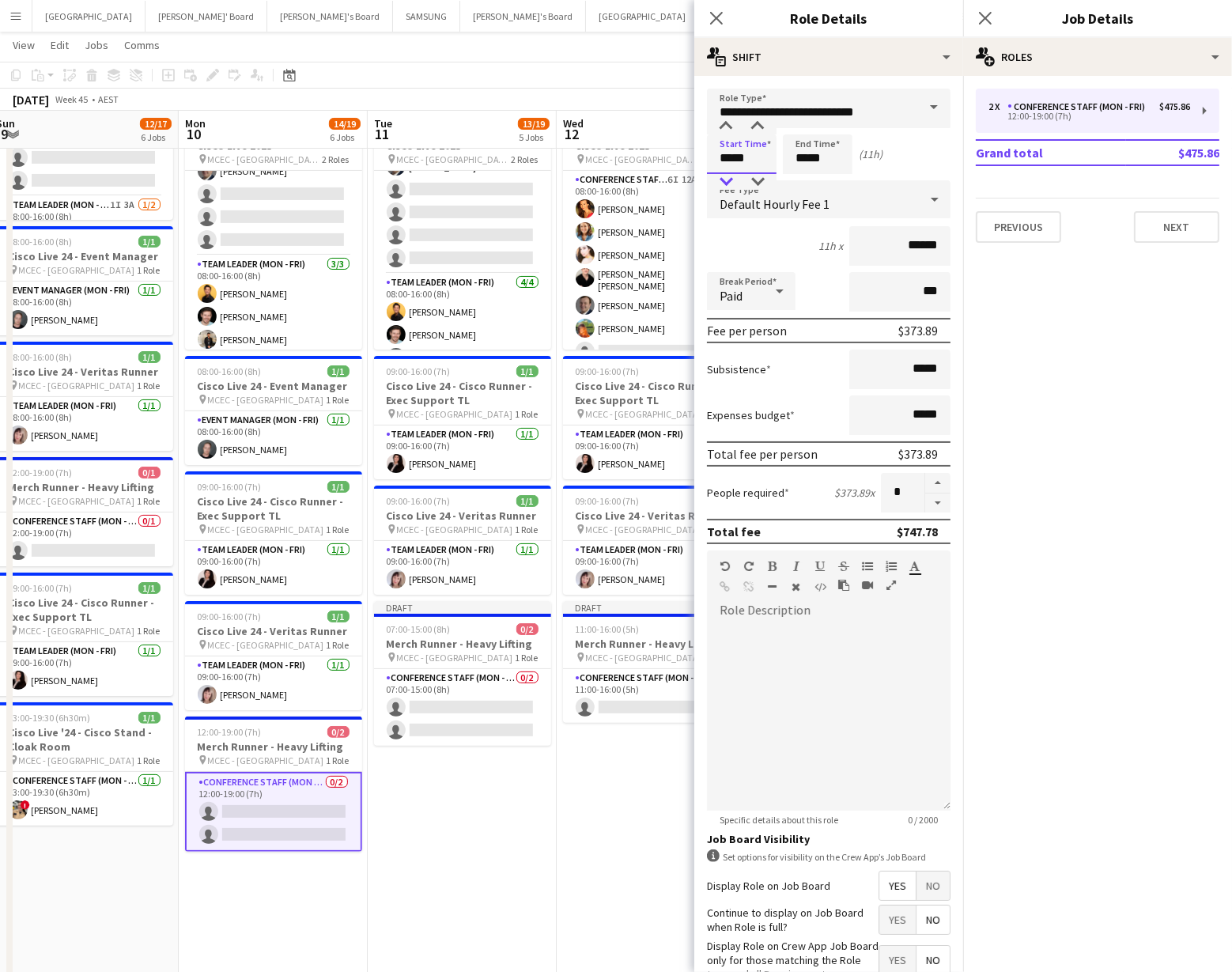
type input "*****"
click at [730, 176] on div at bounding box center [726, 182] width 32 height 15
click at [815, 164] on input "*****" at bounding box center [818, 154] width 69 height 39
click at [807, 178] on div at bounding box center [802, 182] width 32 height 15
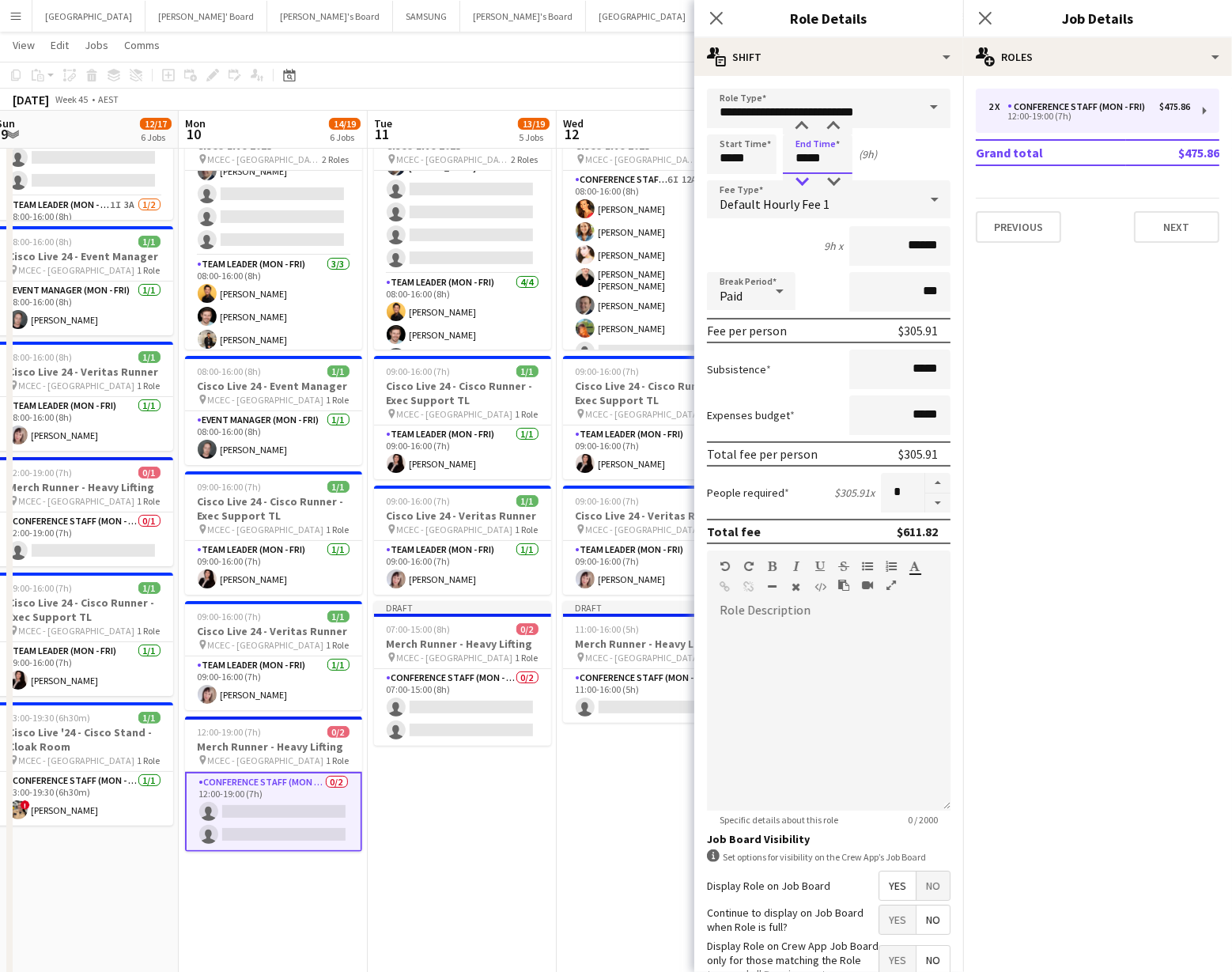
click at [807, 178] on div at bounding box center [802, 182] width 32 height 15
type input "*****"
click at [807, 129] on div at bounding box center [802, 127] width 32 height 15
click at [649, 109] on div "[DATE] Week 45 • AEST Publish 3 jobs Revert 3 jobs" at bounding box center [616, 99] width 1232 height 22
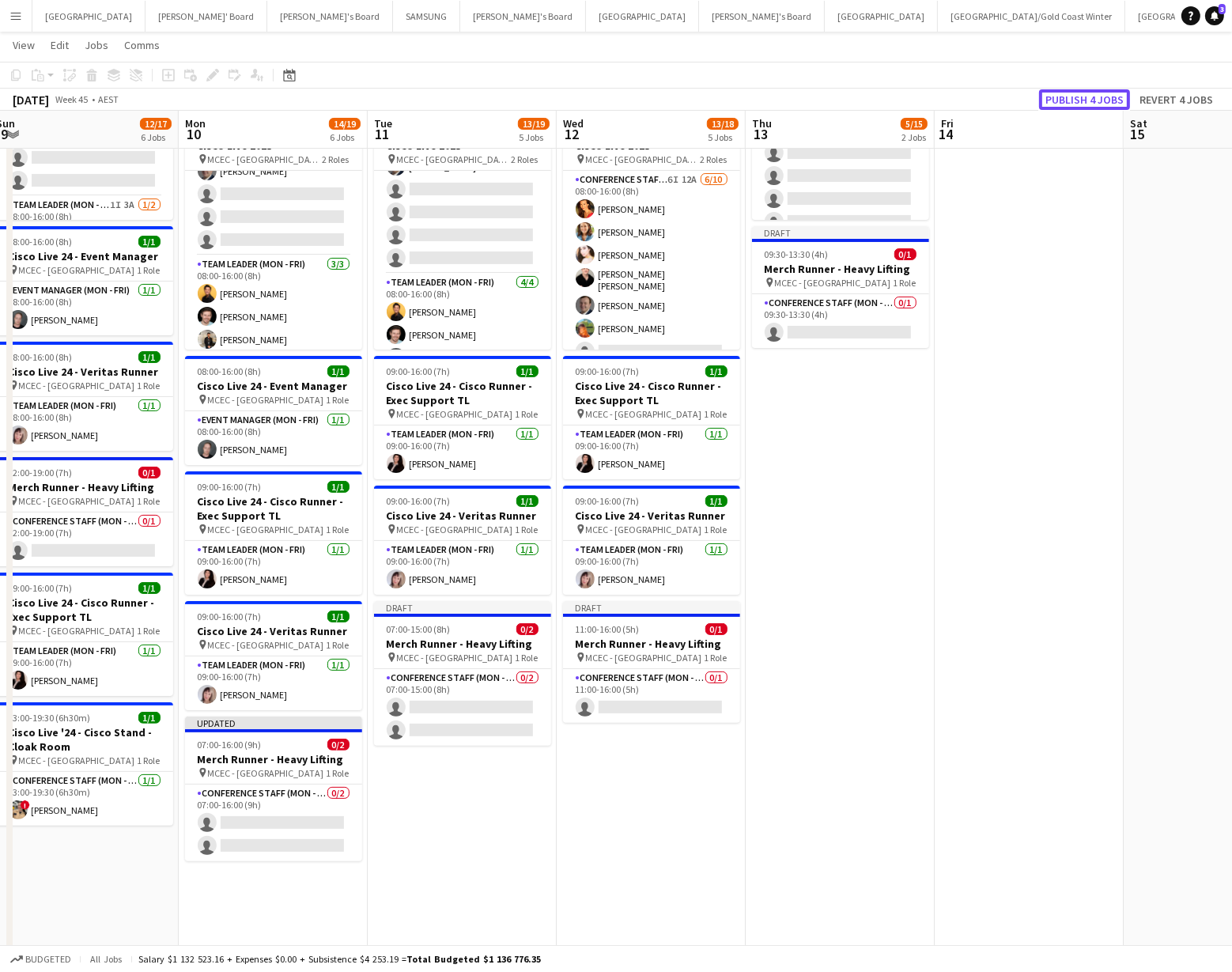
click at [1098, 97] on button "Publish 4 jobs" at bounding box center [1084, 99] width 91 height 20
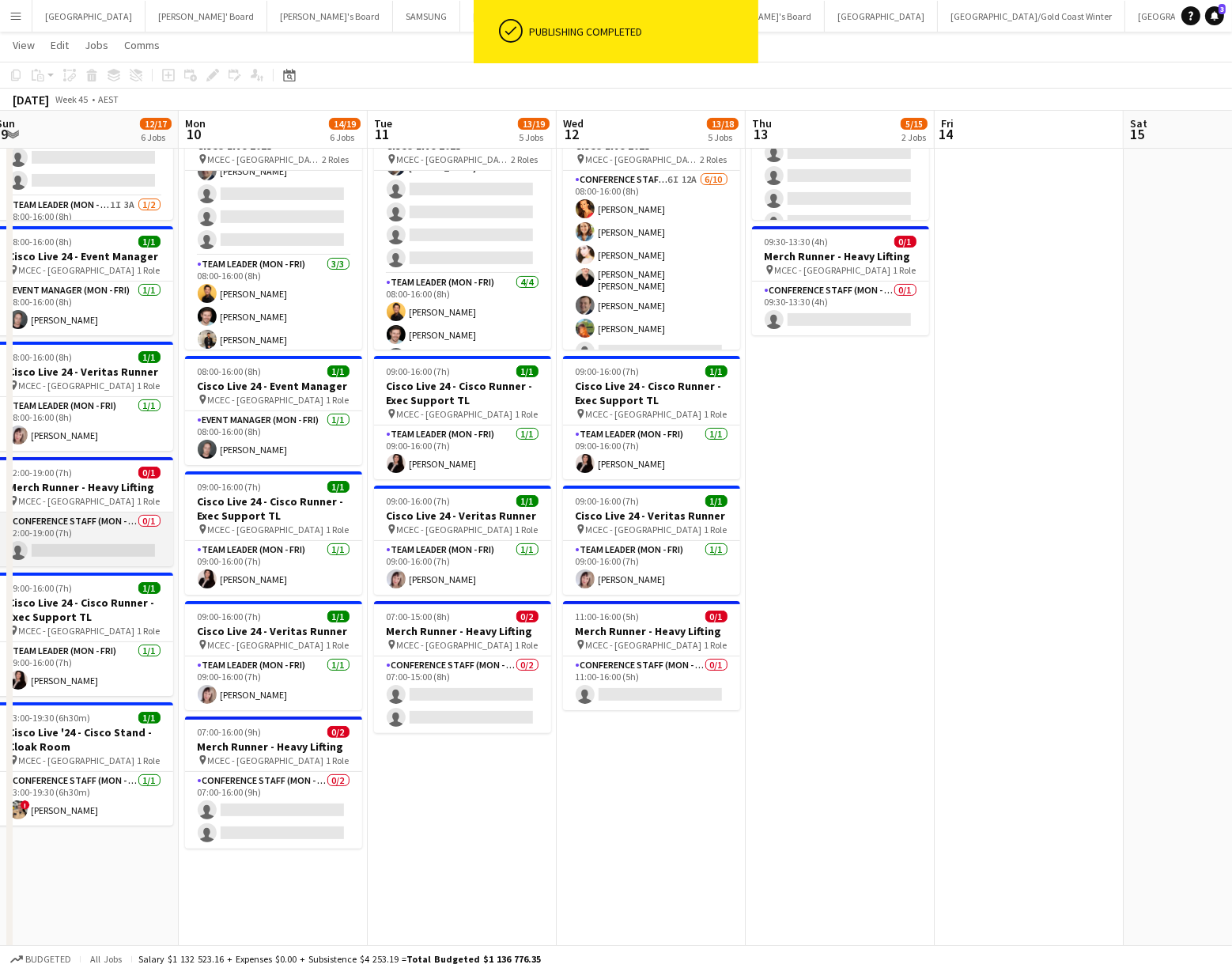
click at [91, 554] on app-card-role "Conference Staff (Mon - Fri) 0/1 12:00-19:00 (7h) single-neutral-actions" at bounding box center [85, 540] width 178 height 54
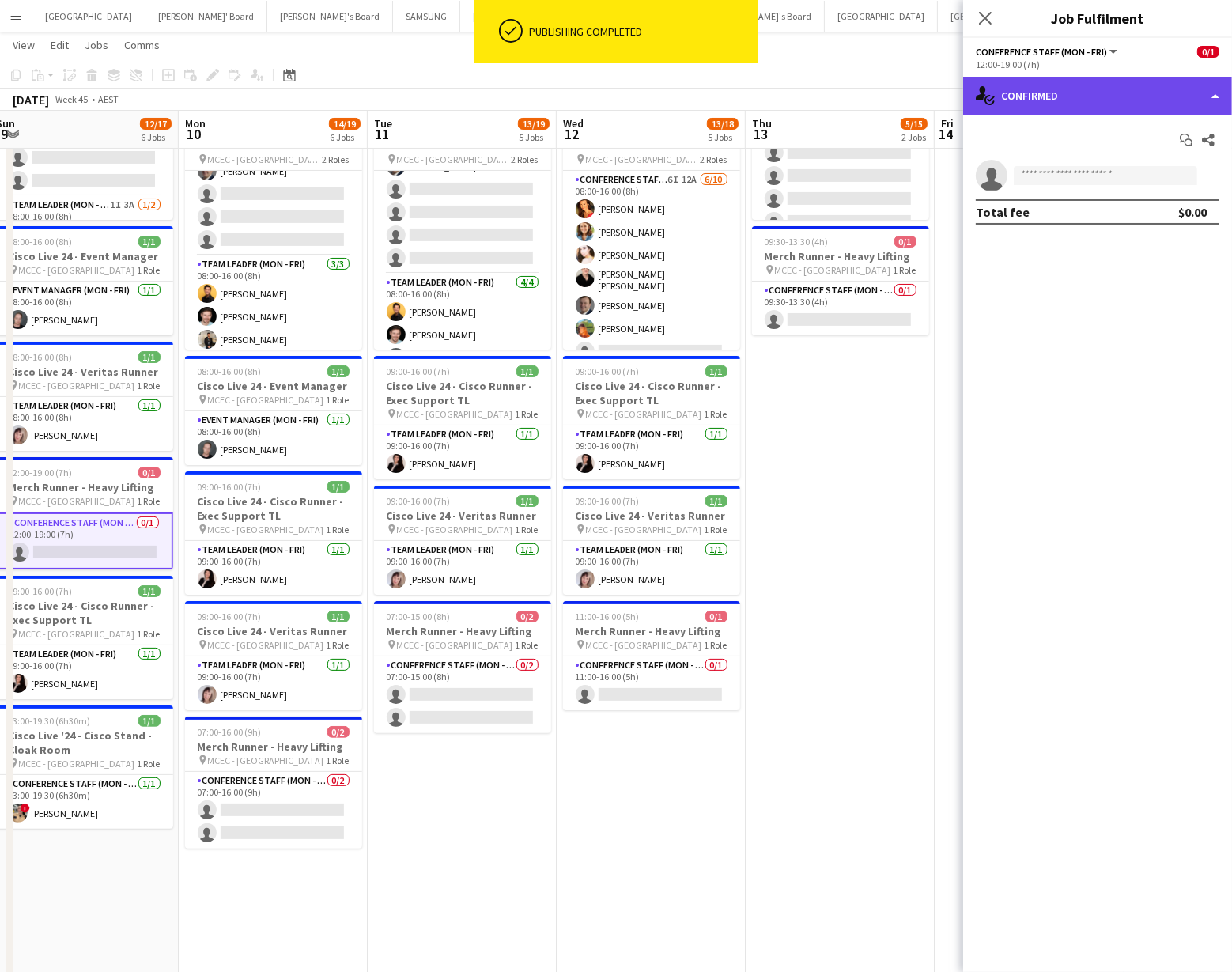
click at [1116, 97] on div "single-neutral-actions-check-2 Confirmed" at bounding box center [1098, 96] width 269 height 38
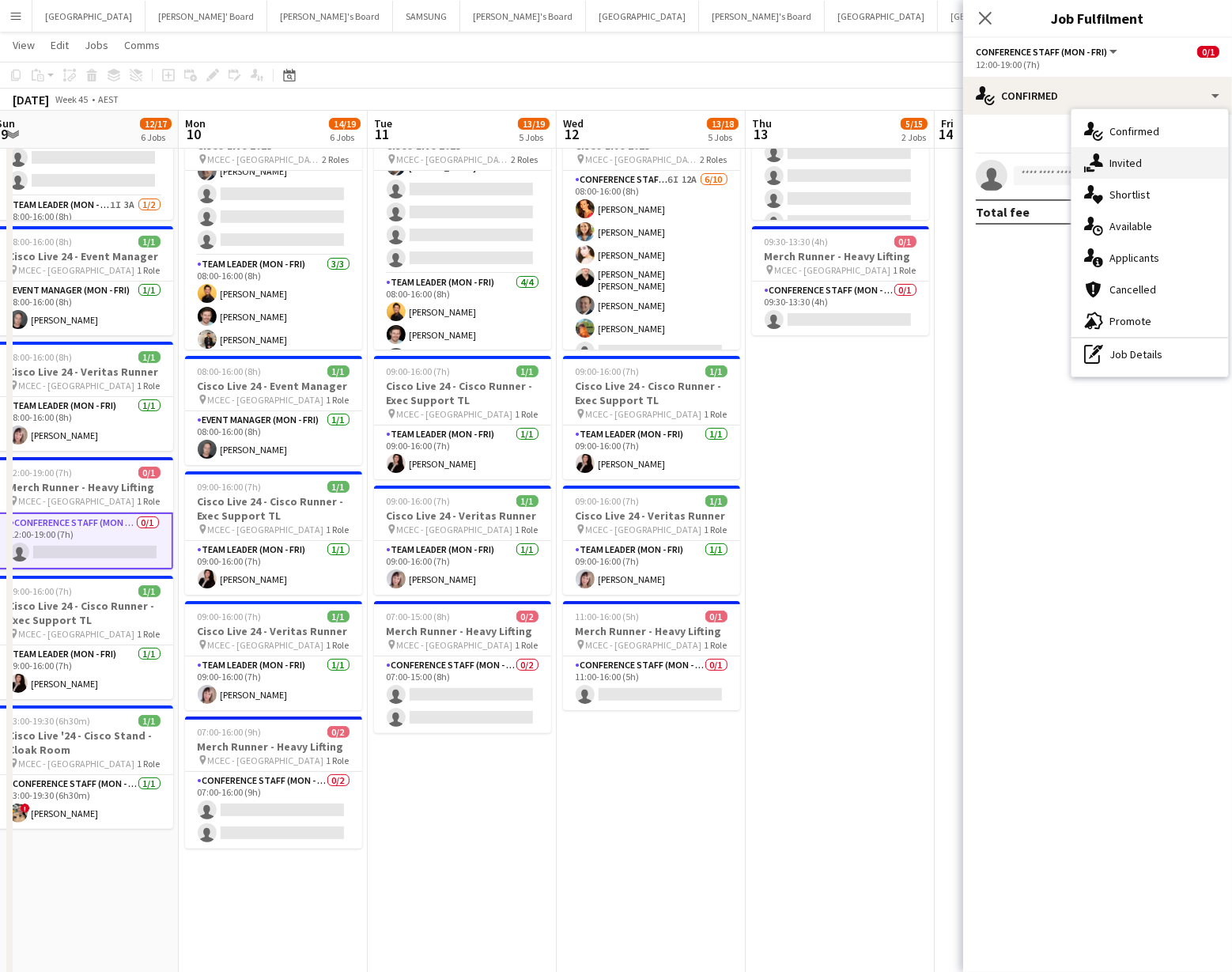
click at [1152, 161] on div "single-neutral-actions-share-1 Invited" at bounding box center [1149, 162] width 157 height 32
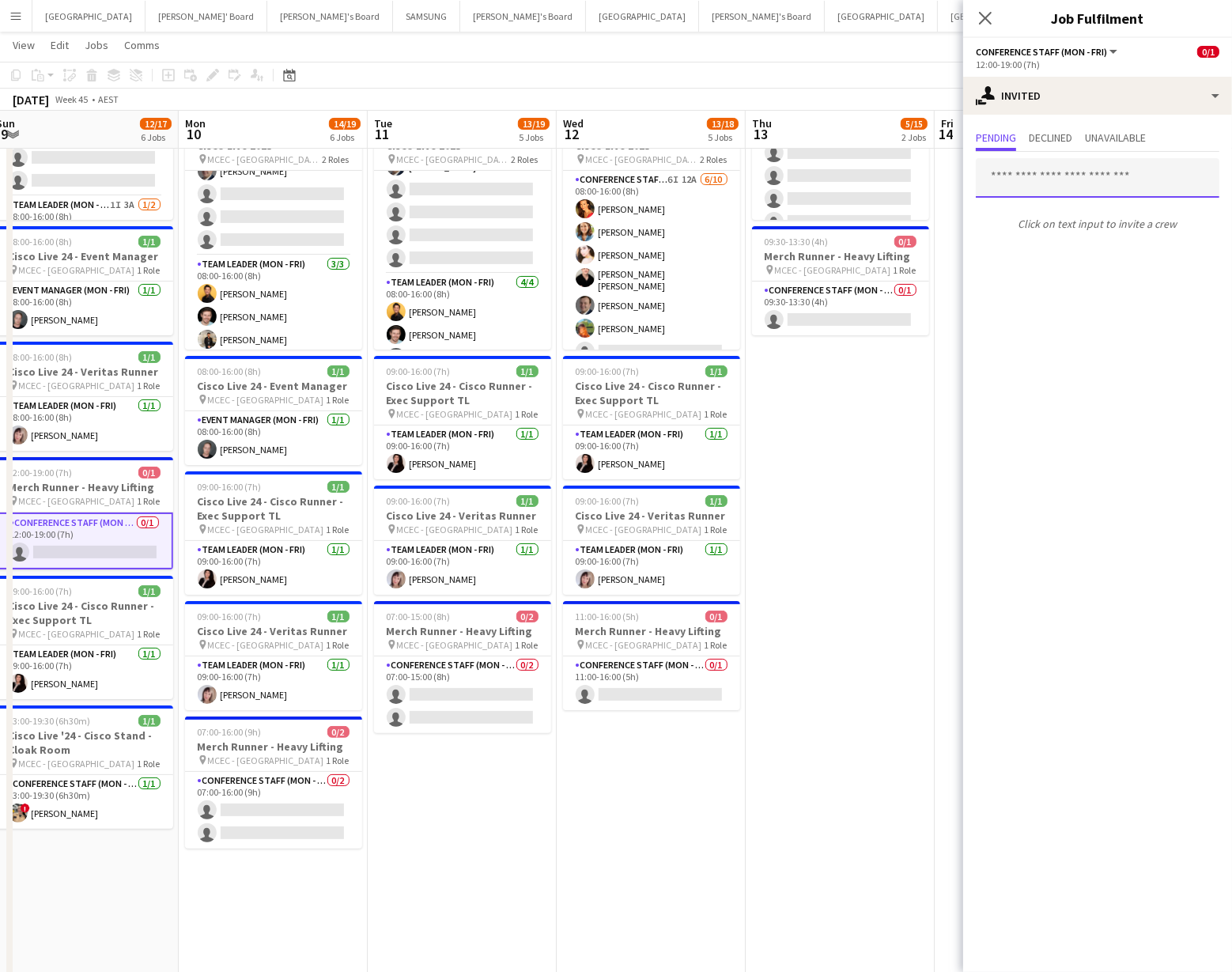
click at [1023, 177] on input "text" at bounding box center [1099, 178] width 244 height 39
type input "*****"
drag, startPoint x: 1049, startPoint y: 223, endPoint x: 1047, endPoint y: 207, distance: 16.1
click at [1049, 224] on span "[PERSON_NAME][EMAIL_ADDRESS][DOMAIN_NAME]" at bounding box center [1098, 230] width 218 height 12
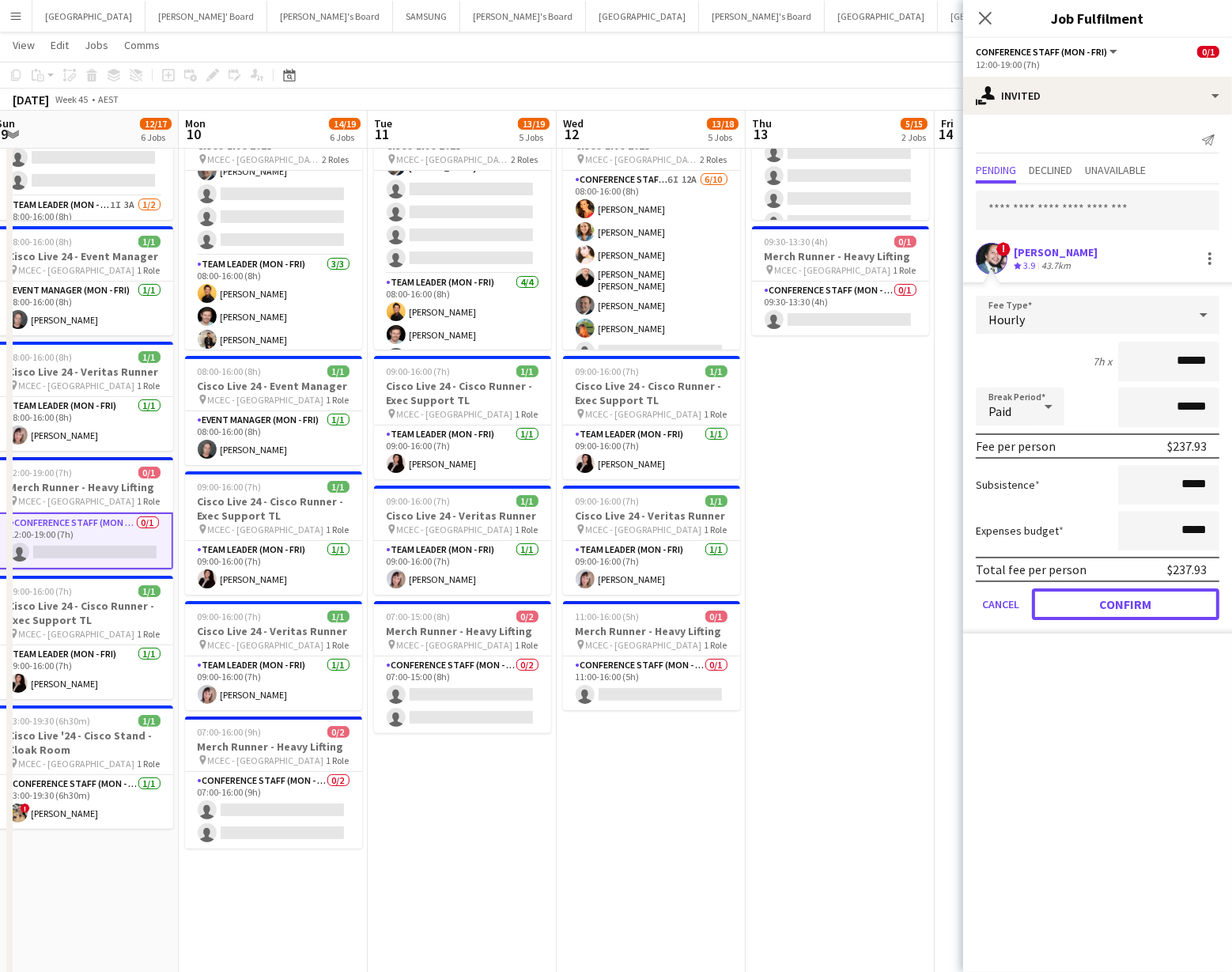
click at [1119, 595] on button "Confirm" at bounding box center [1125, 604] width 187 height 32
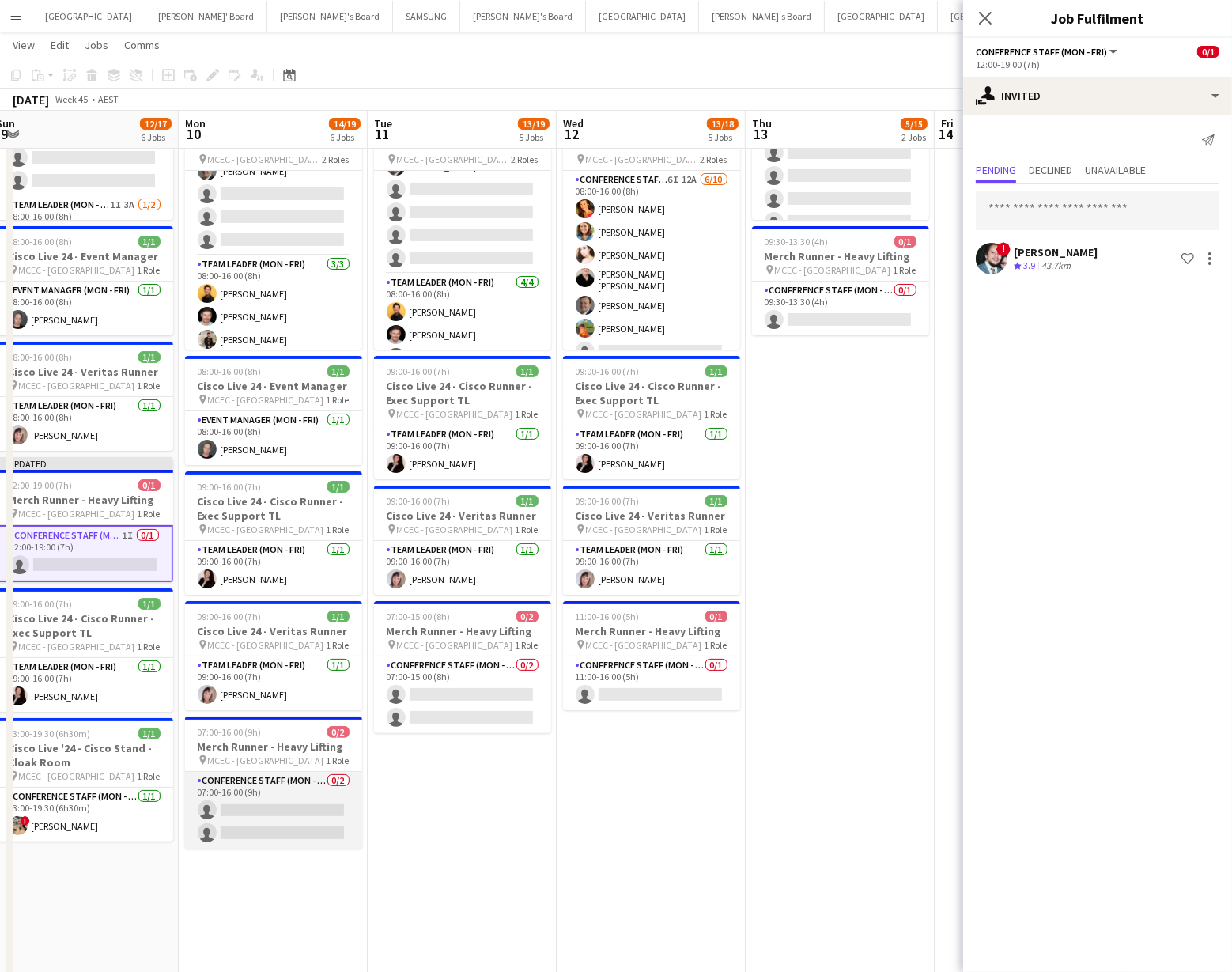
click at [280, 836] on app-card-role "Conference Staff (Mon - Fri) 0/2 07:00-16:00 (9h) single-neutral-actions single…" at bounding box center [274, 811] width 178 height 77
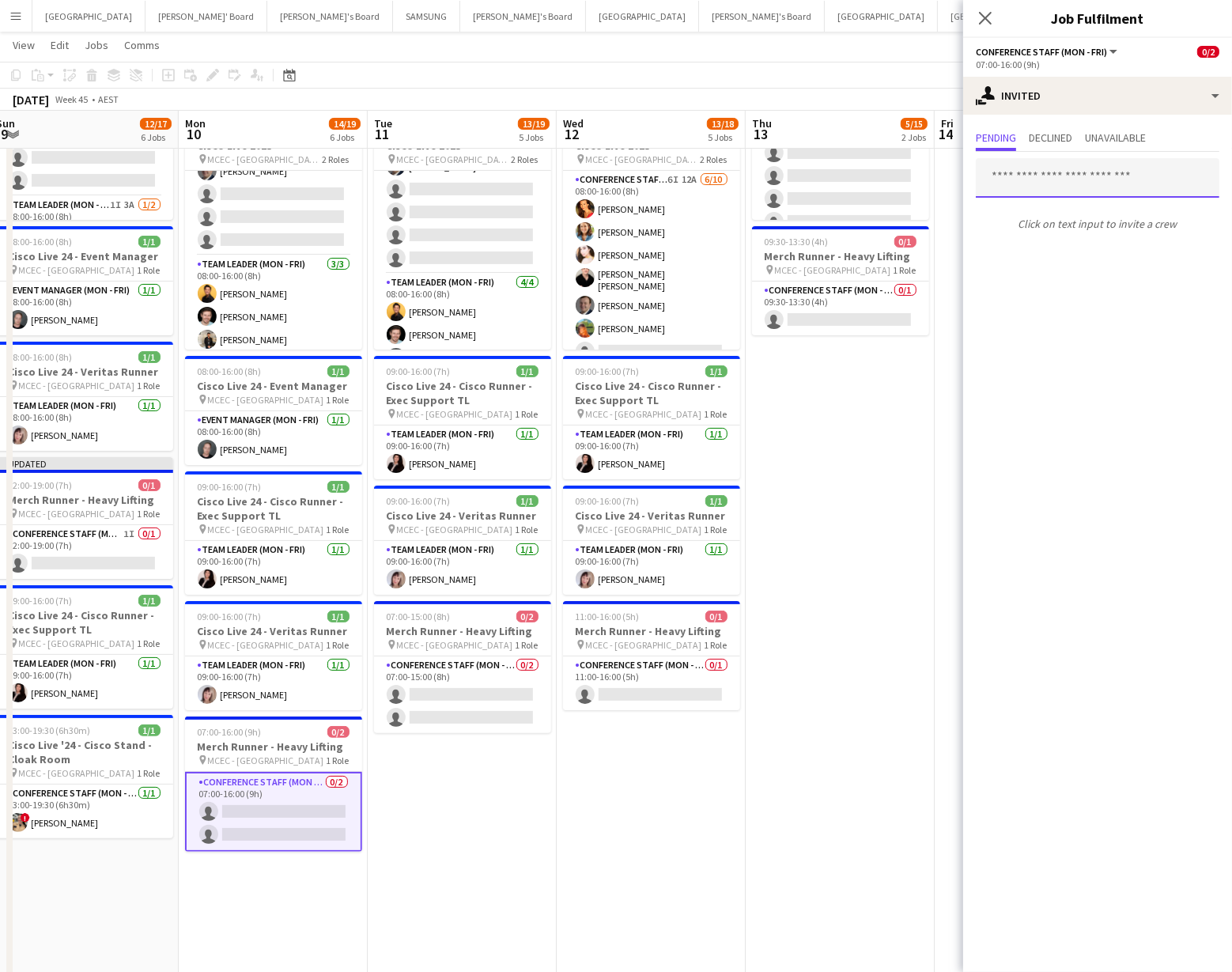
click at [1032, 178] on input "text" at bounding box center [1099, 178] width 244 height 39
type input "*****"
click at [1057, 222] on span "[PERSON_NAME]" at bounding box center [1034, 217] width 91 height 13
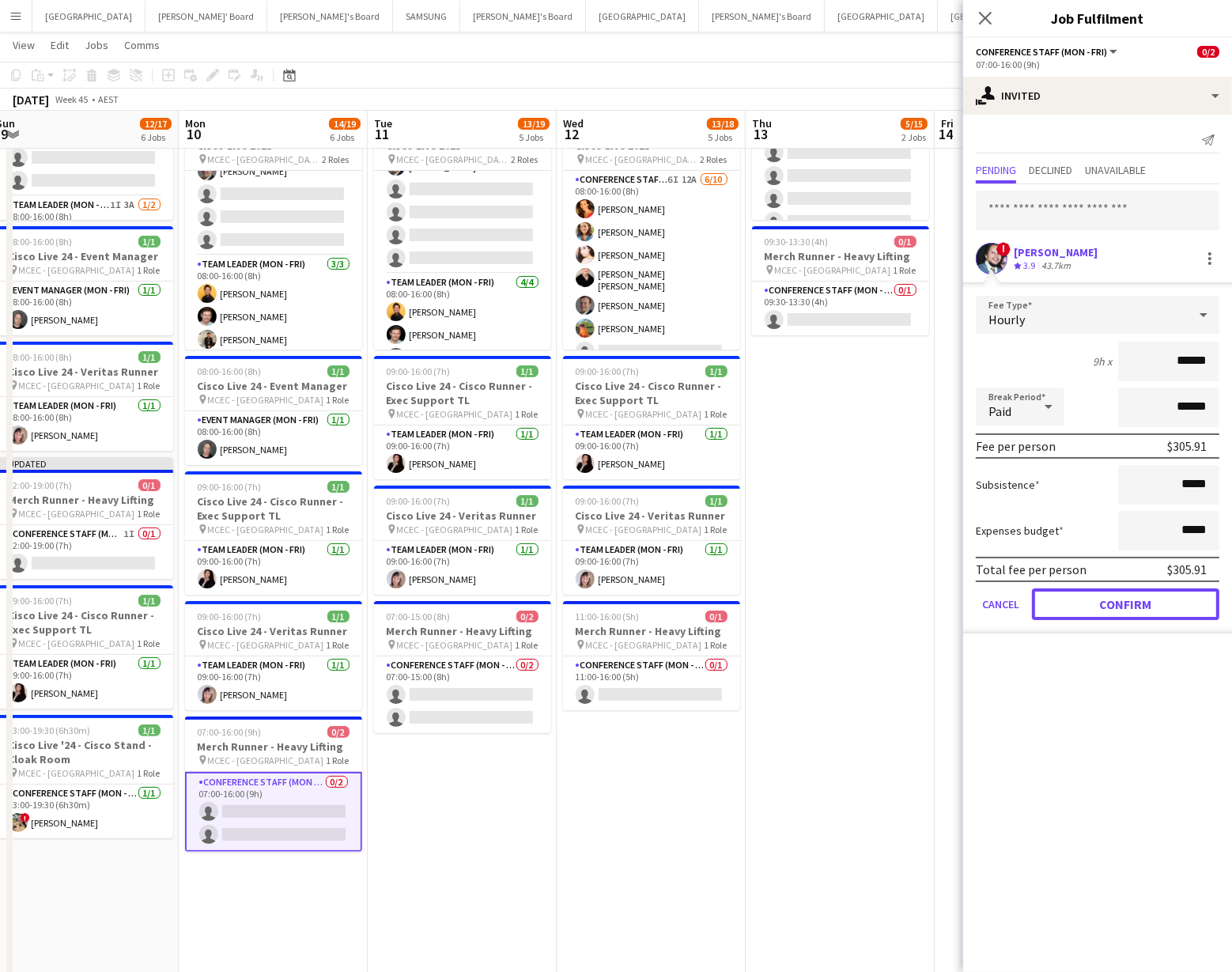
click at [1194, 606] on button "Confirm" at bounding box center [1125, 604] width 187 height 32
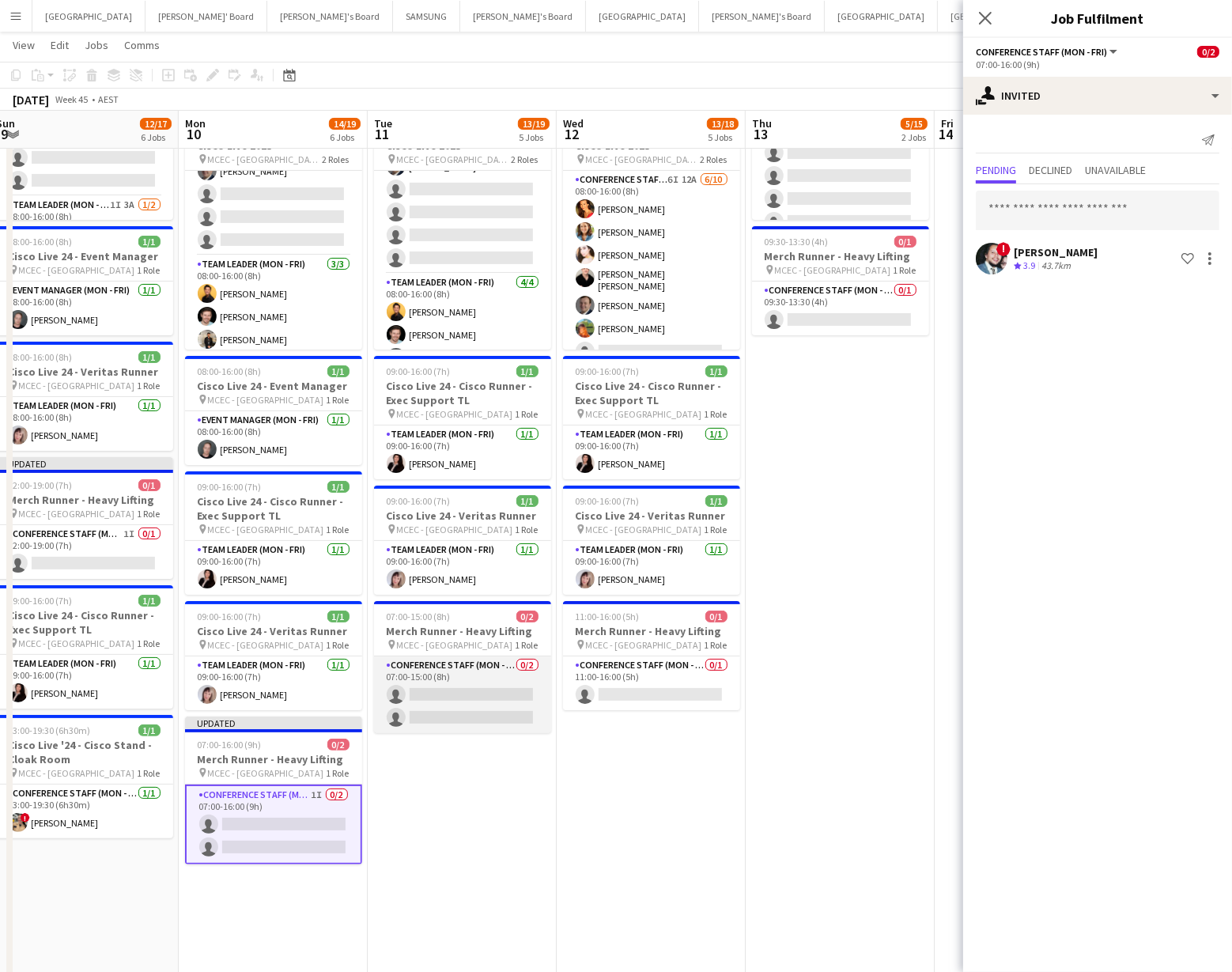
click at [461, 688] on app-card-role "Conference Staff (Mon - Fri) 0/2 07:00-15:00 (8h) single-neutral-actions single…" at bounding box center [463, 695] width 178 height 77
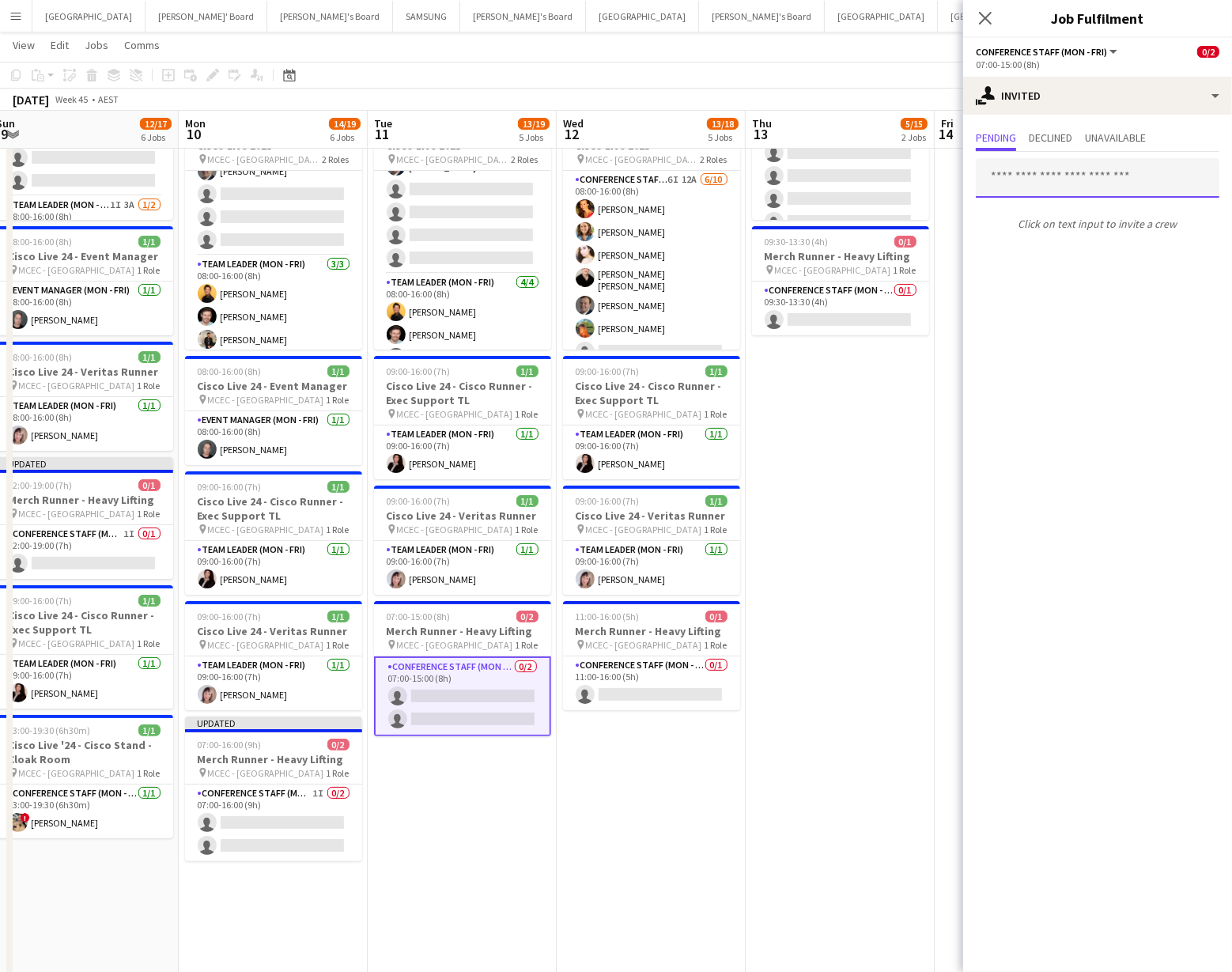
click at [1036, 178] on input "text" at bounding box center [1099, 178] width 244 height 39
type input "*****"
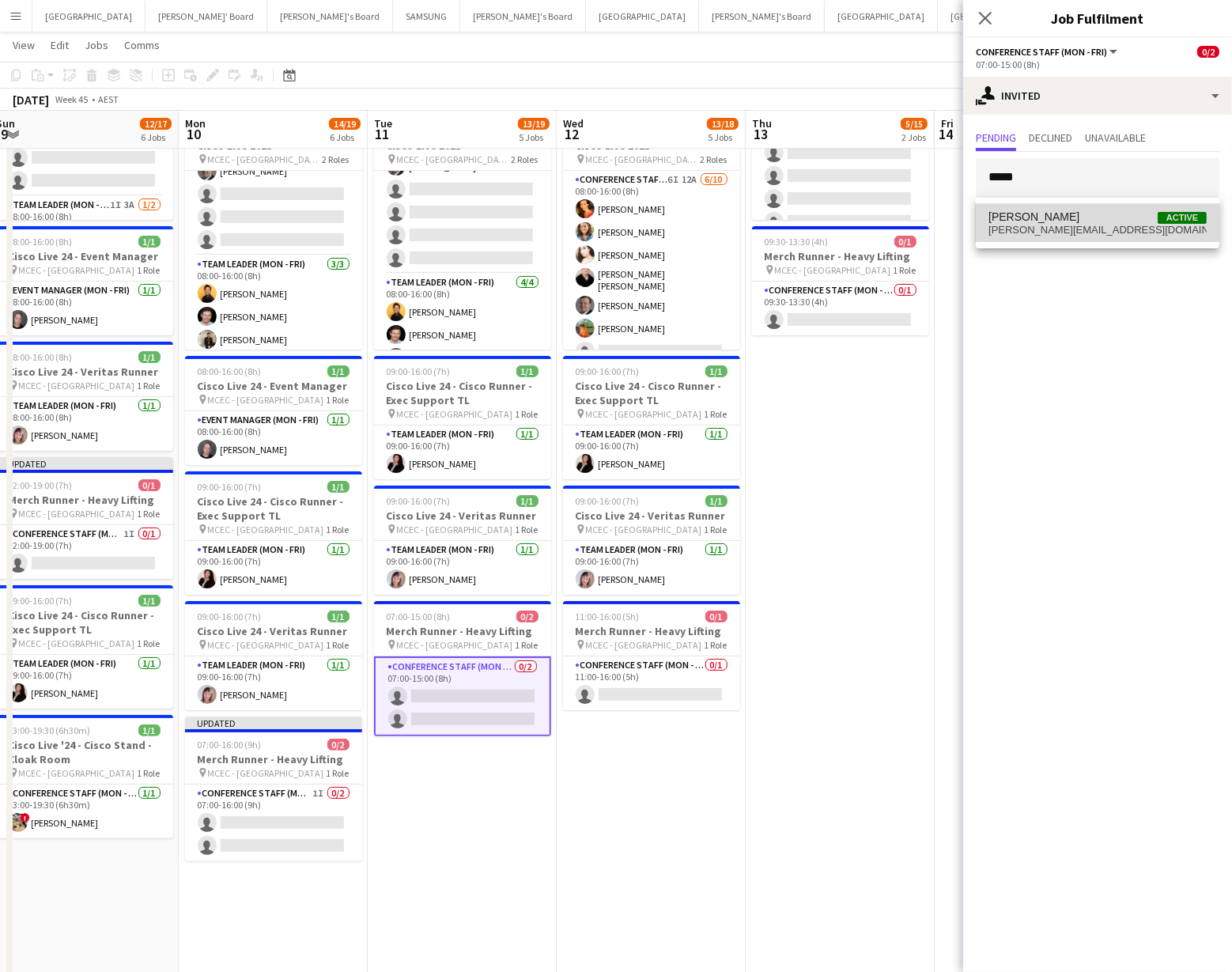
click at [1065, 232] on span "[PERSON_NAME][EMAIL_ADDRESS][DOMAIN_NAME]" at bounding box center [1098, 230] width 218 height 12
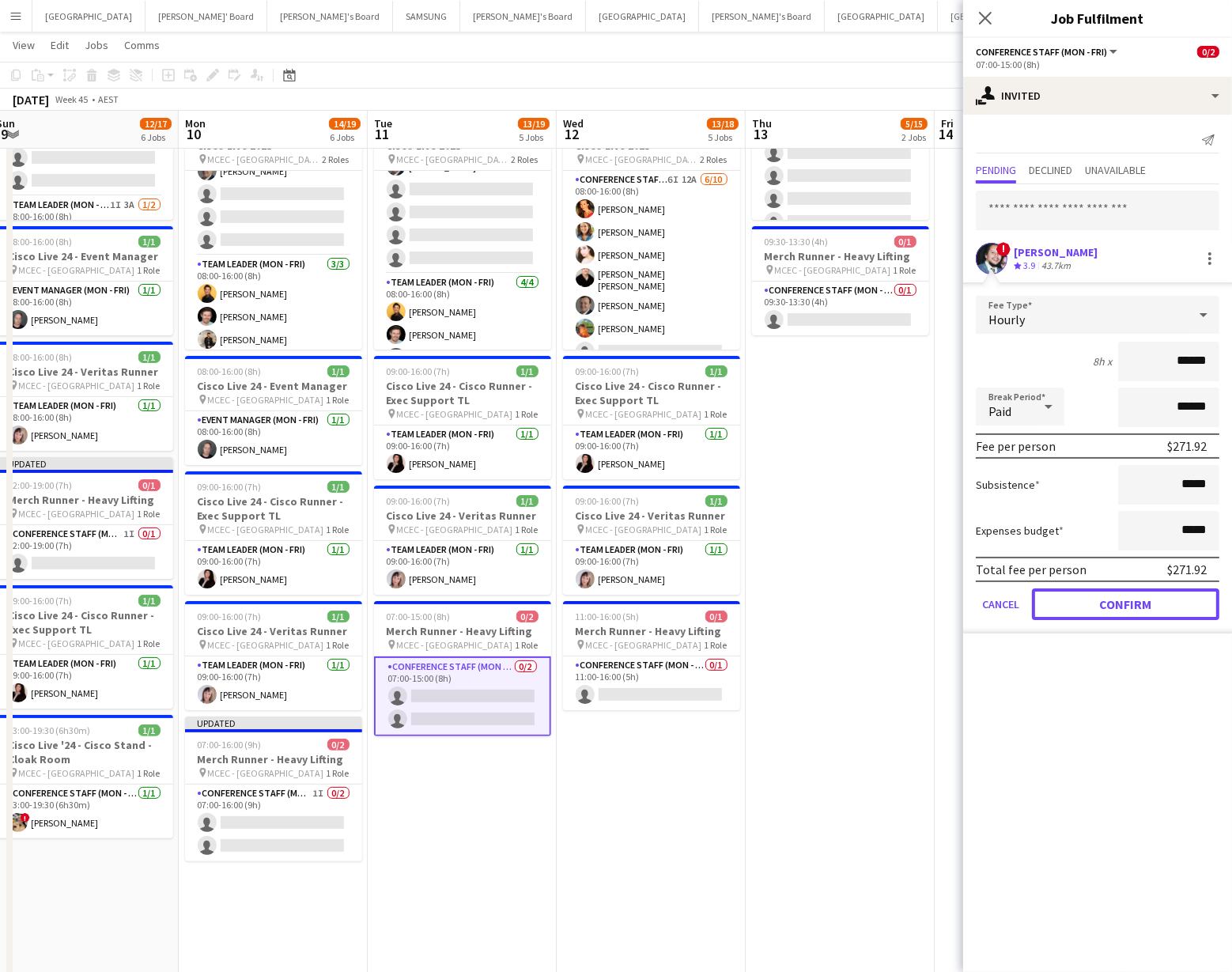
drag, startPoint x: 1127, startPoint y: 606, endPoint x: 1132, endPoint y: 597, distance: 10.3
click at [1127, 604] on button "Confirm" at bounding box center [1125, 604] width 187 height 32
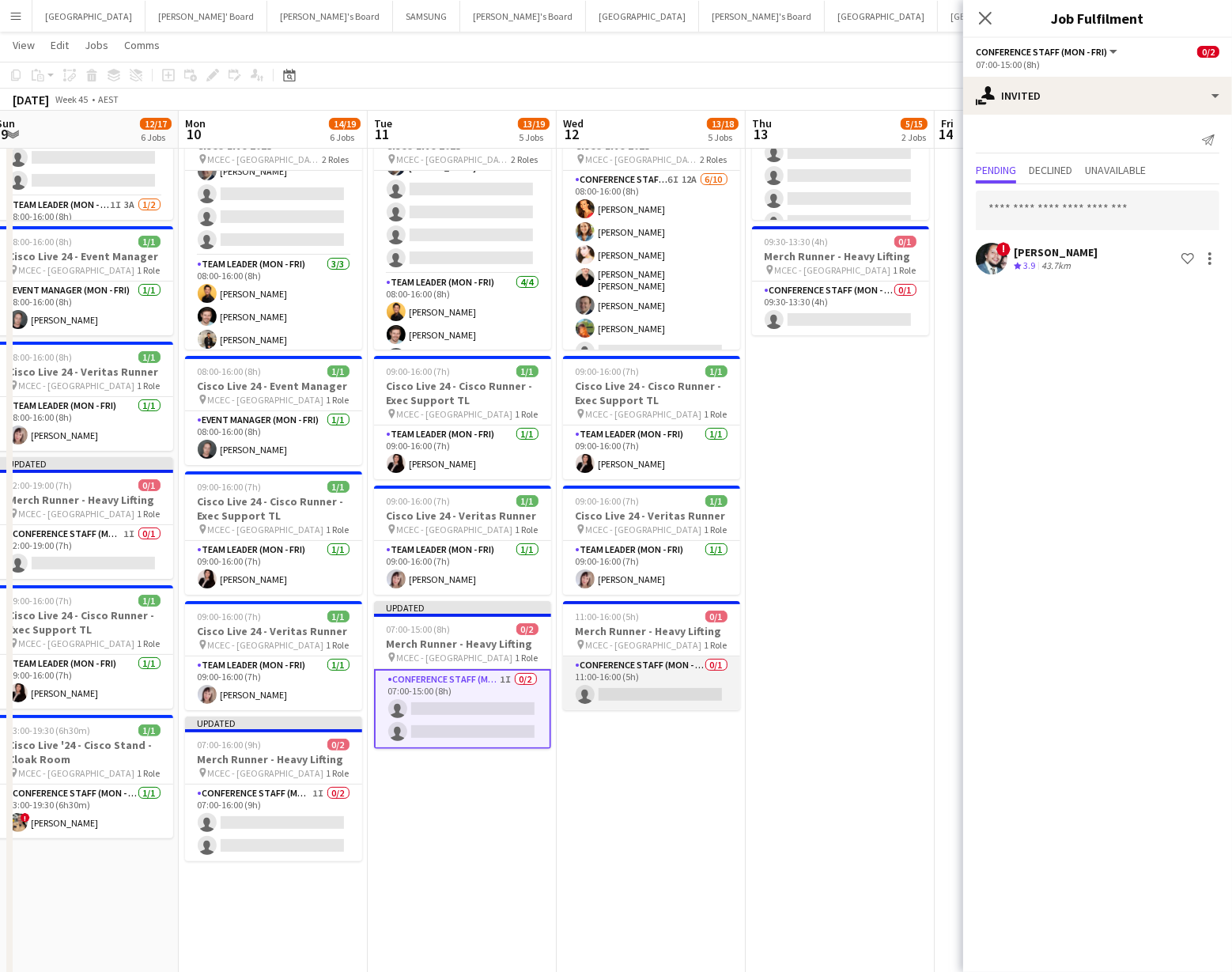
click at [701, 684] on app-card-role "Conference Staff (Mon - Fri) 0/1 11:00-16:00 (5h) single-neutral-actions" at bounding box center [652, 684] width 178 height 54
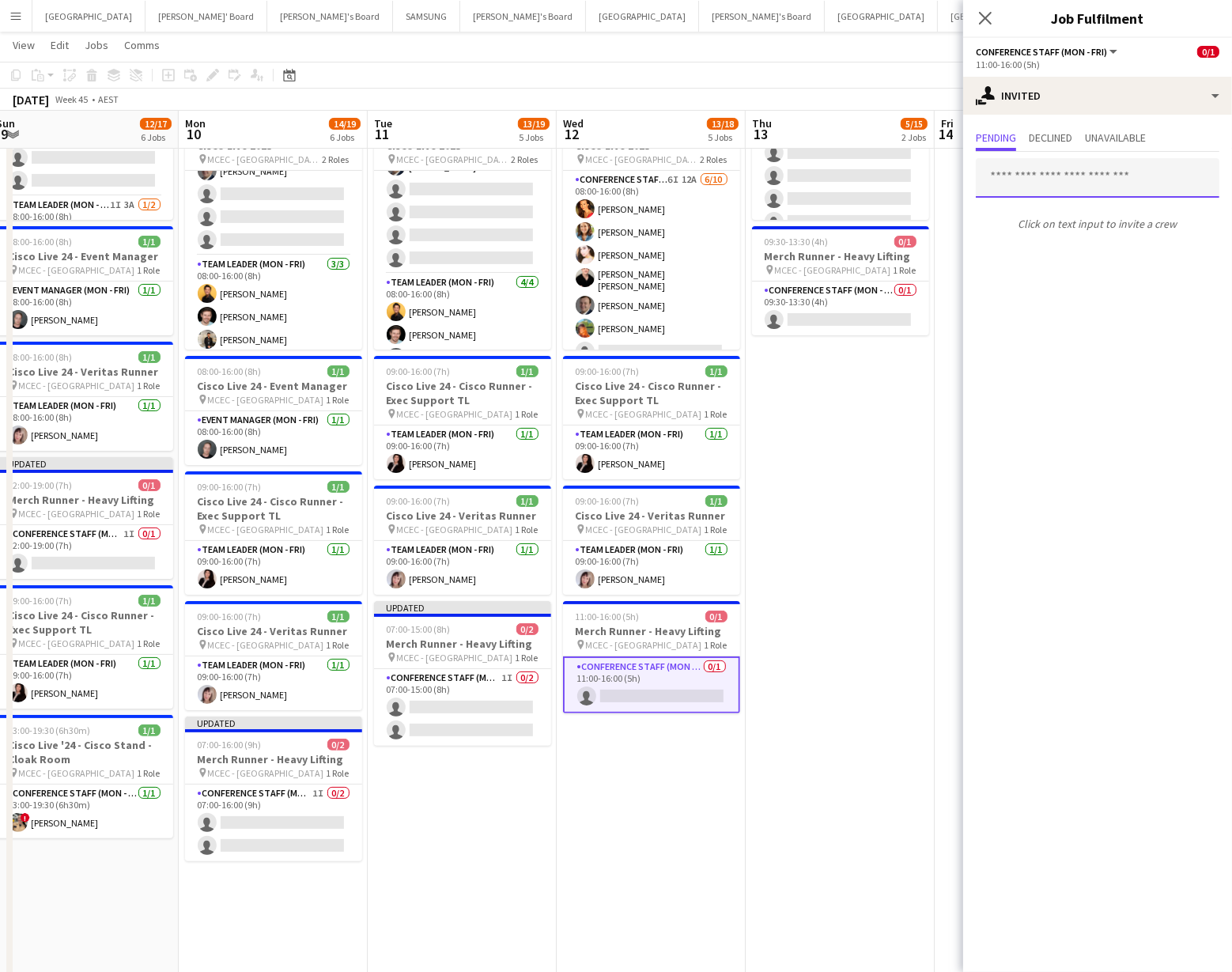
click at [1024, 173] on input "text" at bounding box center [1099, 178] width 244 height 39
type input "*****"
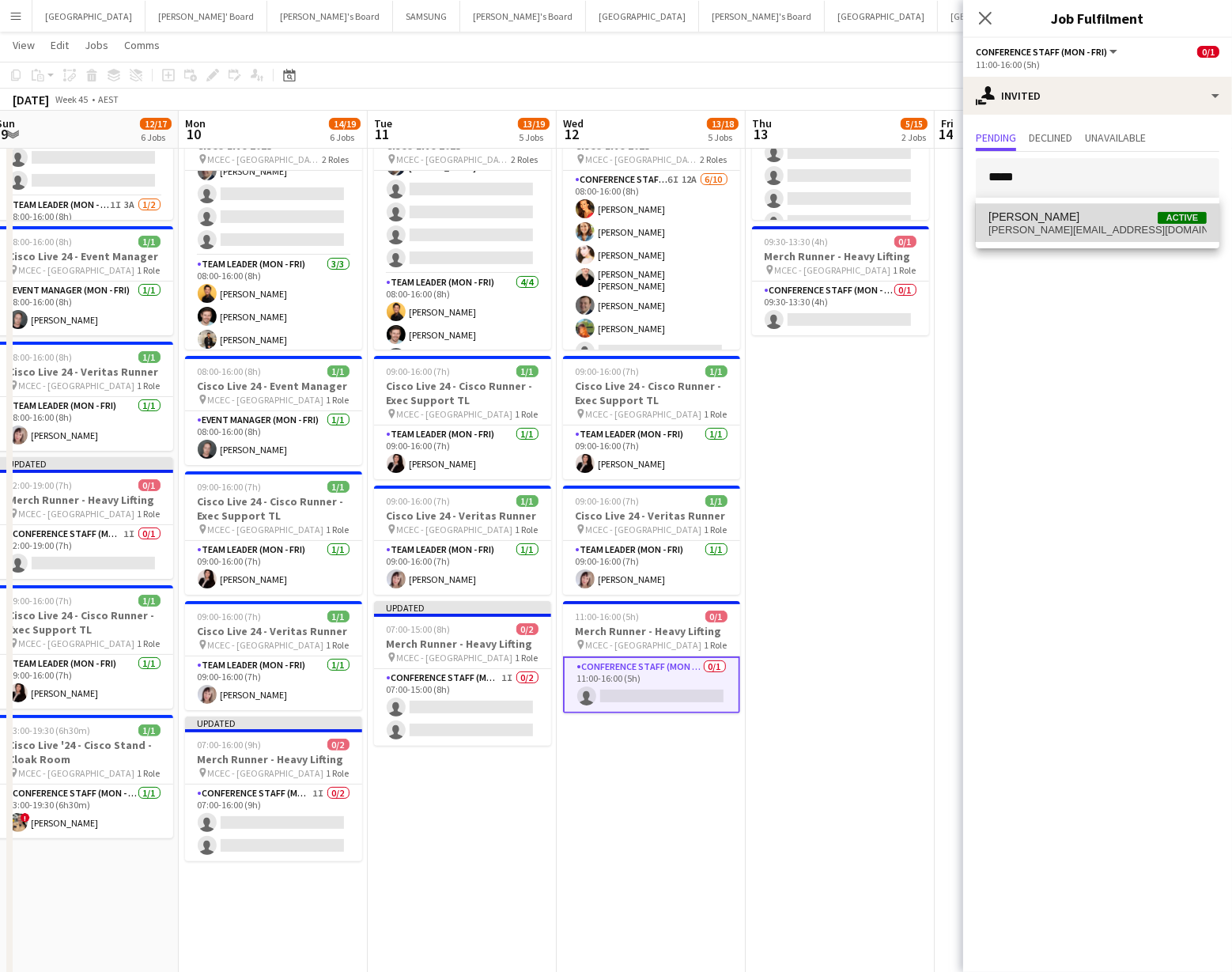
click at [1046, 220] on span "[PERSON_NAME]" at bounding box center [1034, 217] width 91 height 13
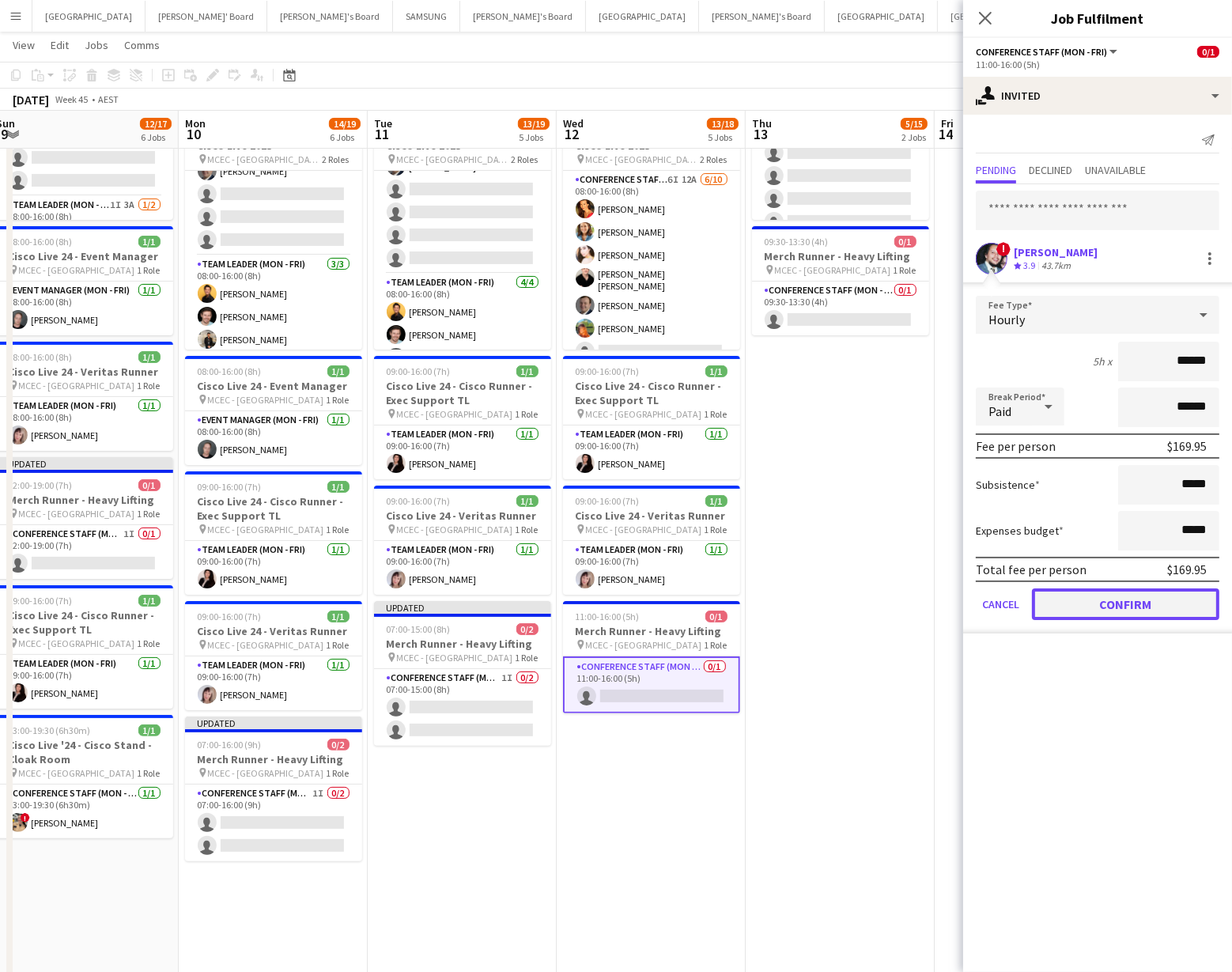
drag, startPoint x: 1116, startPoint y: 604, endPoint x: 1124, endPoint y: 590, distance: 16.1
click at [1115, 601] on button "Confirm" at bounding box center [1125, 604] width 187 height 32
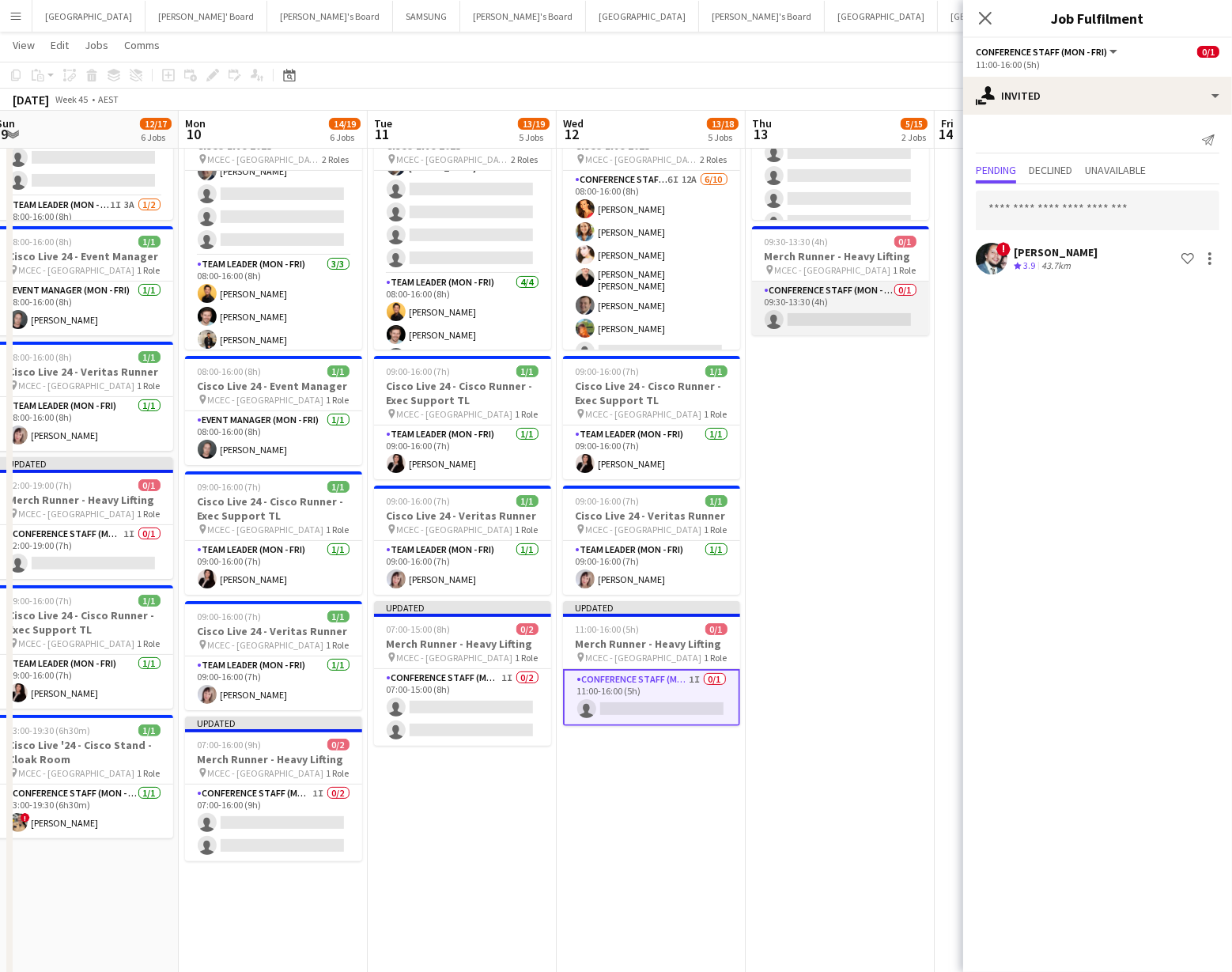
click at [845, 308] on app-card-role "Conference Staff (Mon - Fri) 0/1 09:30-13:30 (4h) single-neutral-actions" at bounding box center [840, 308] width 178 height 54
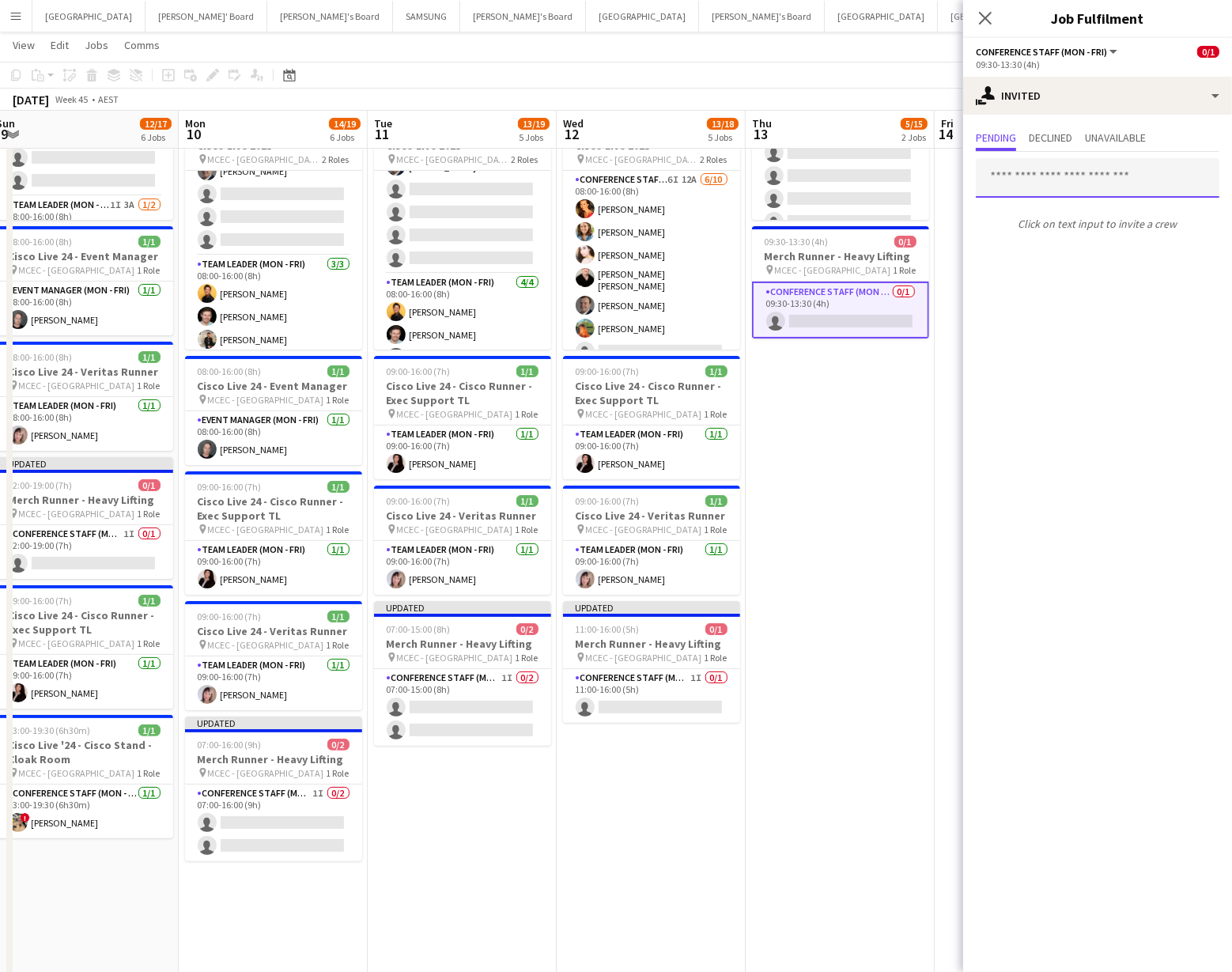
click at [1009, 178] on input "text" at bounding box center [1099, 178] width 244 height 39
type input "*****"
click at [1025, 218] on span "[PERSON_NAME]" at bounding box center [1034, 217] width 91 height 13
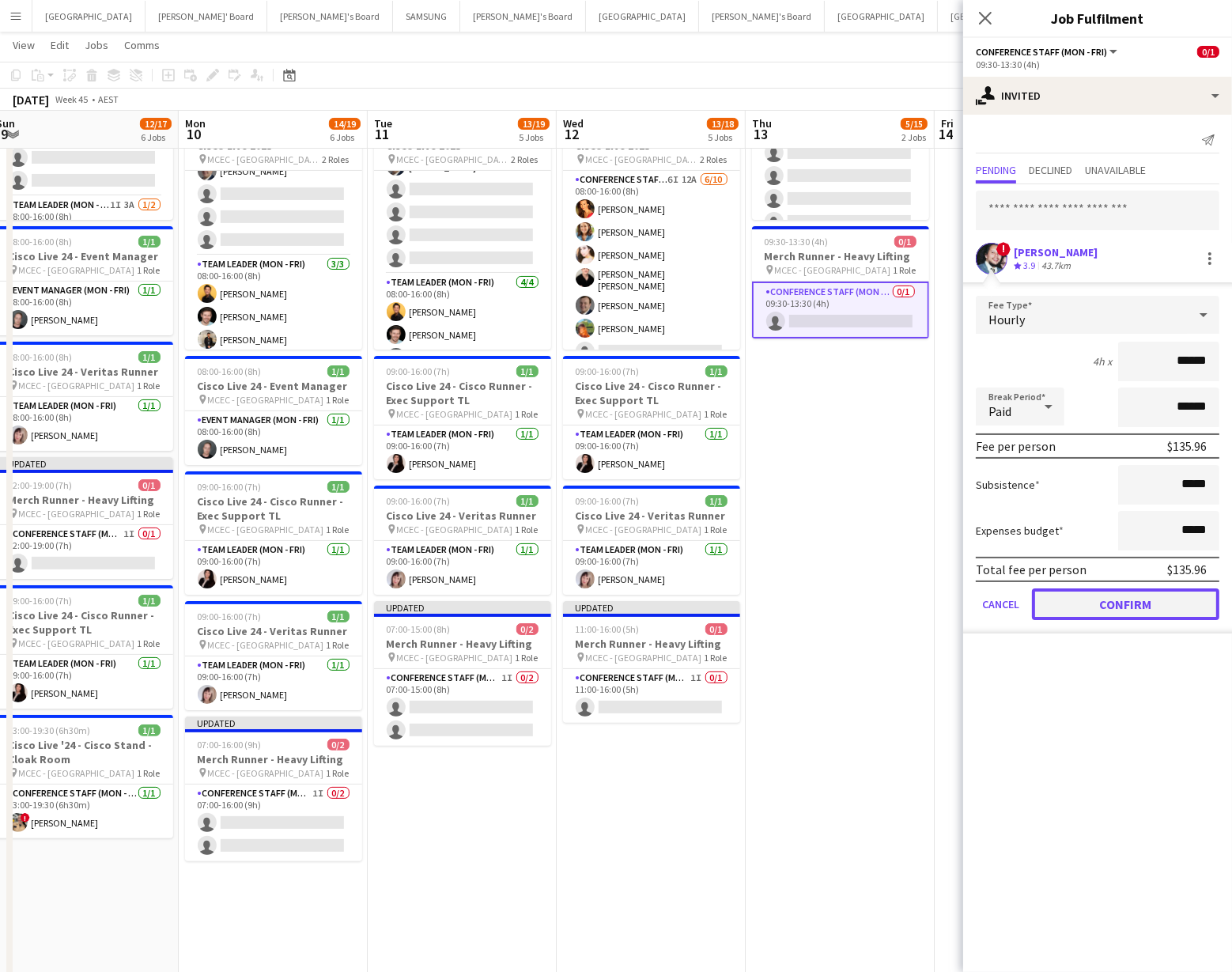
click at [1102, 604] on button "Confirm" at bounding box center [1125, 604] width 187 height 32
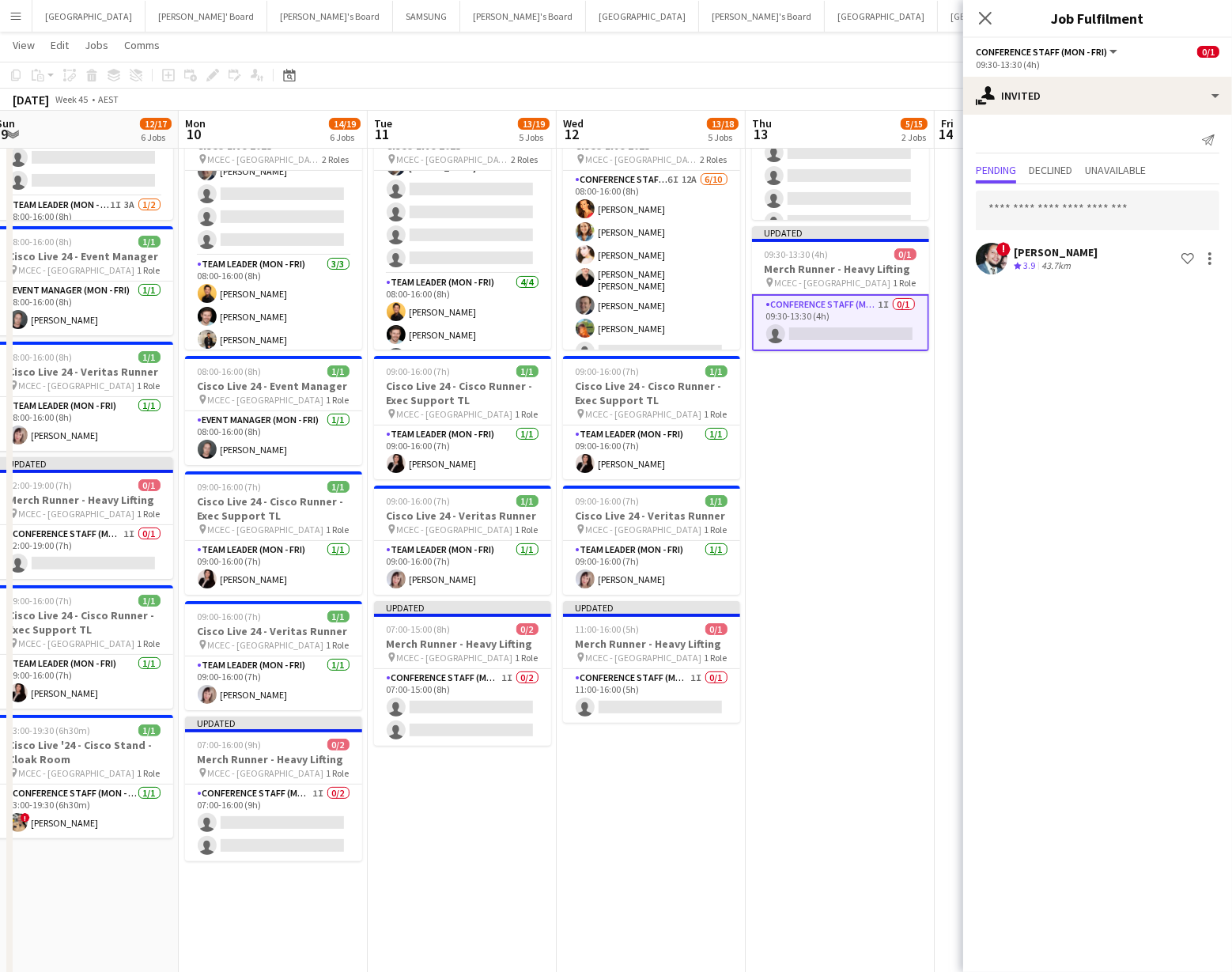
click at [833, 453] on app-date-cell "08:00-14:00 (6h) 5/14 Cisco Live 2025 pin MCEC - Melbourne 2 Roles Conference S…" at bounding box center [840, 679] width 189 height 1398
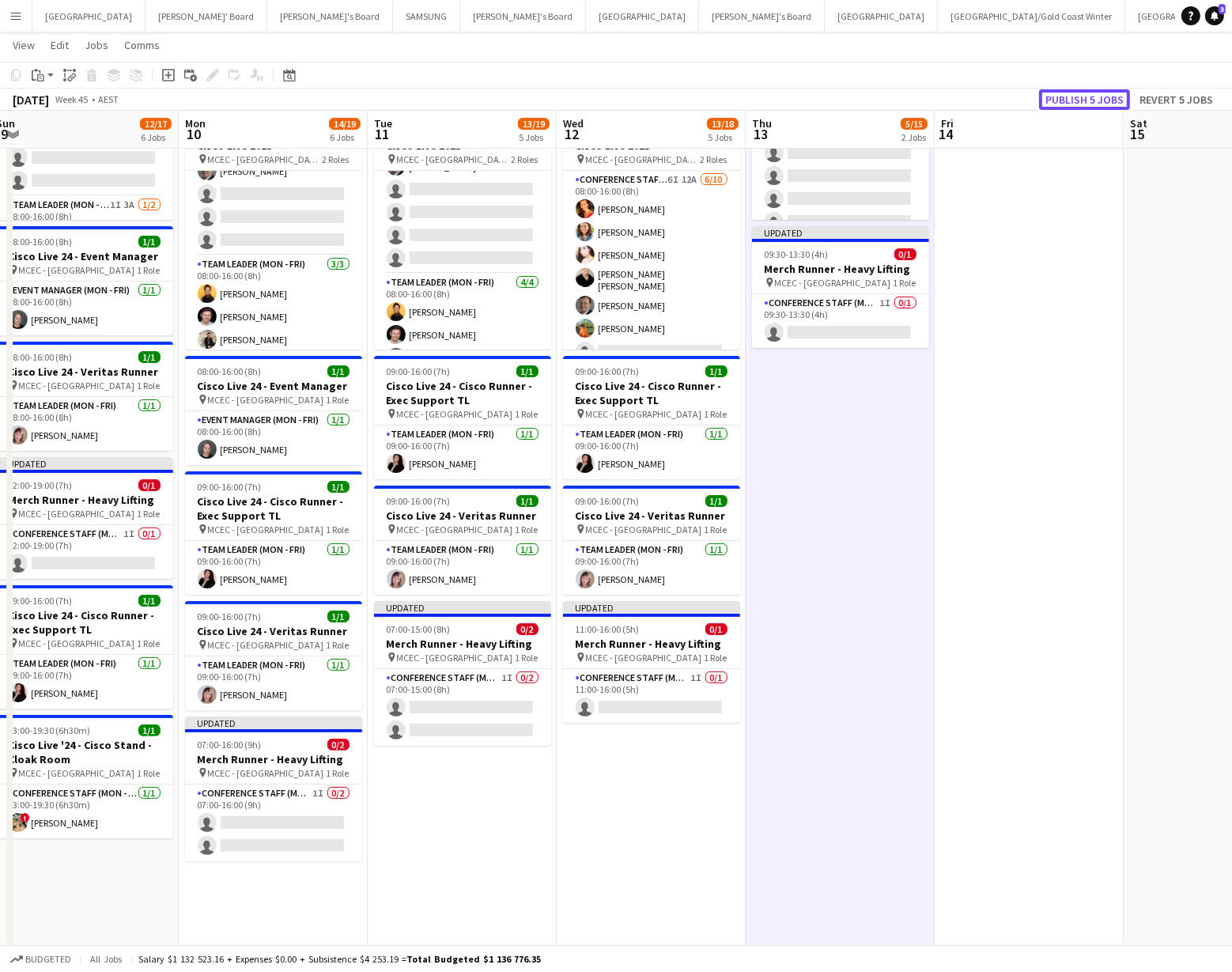
click at [1066, 101] on button "Publish 5 jobs" at bounding box center [1084, 99] width 91 height 20
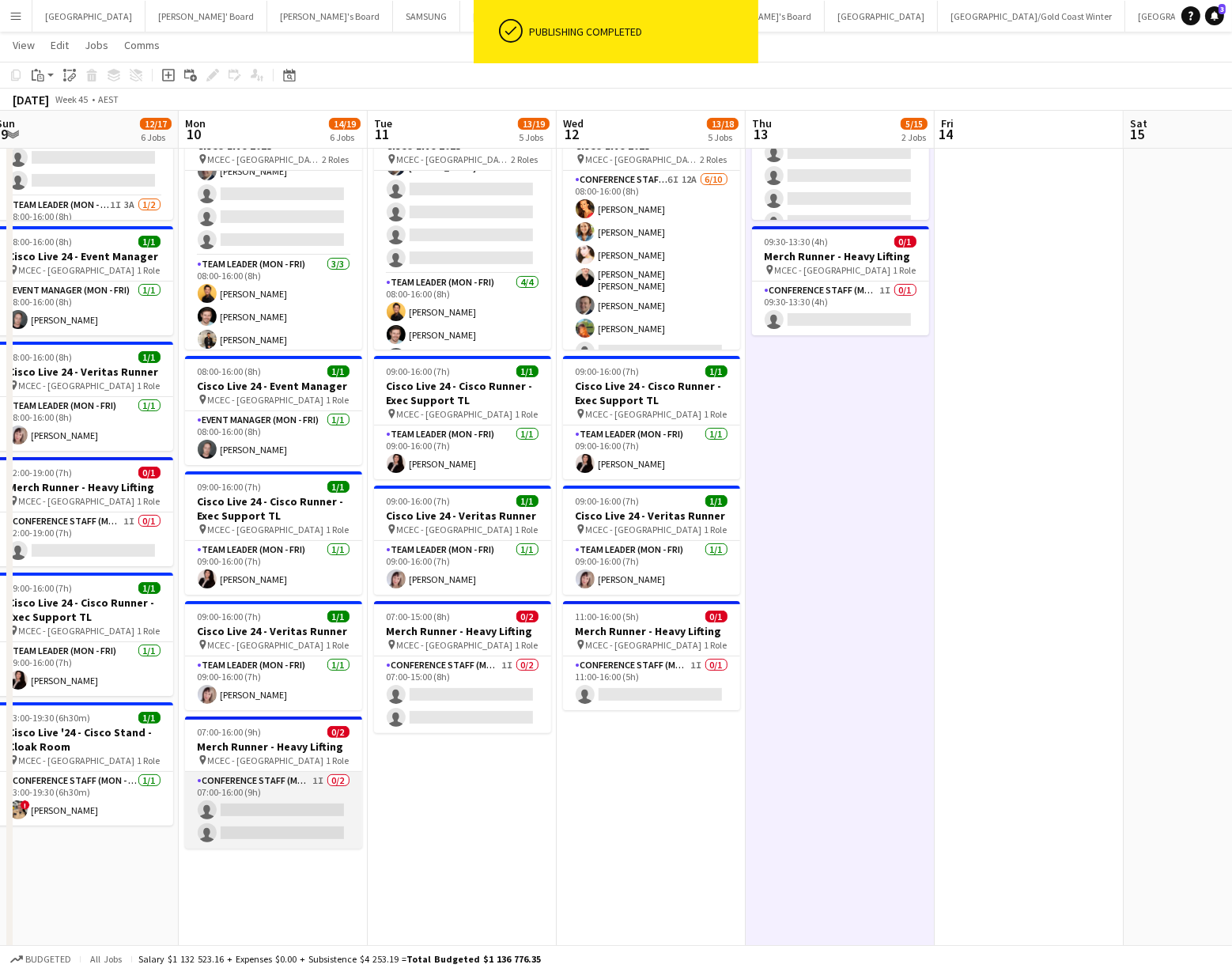
click at [278, 808] on app-card-role "Conference Staff (Mon - Fri) 1I 0/2 07:00-16:00 (9h) single-neutral-actions sin…" at bounding box center [274, 811] width 178 height 77
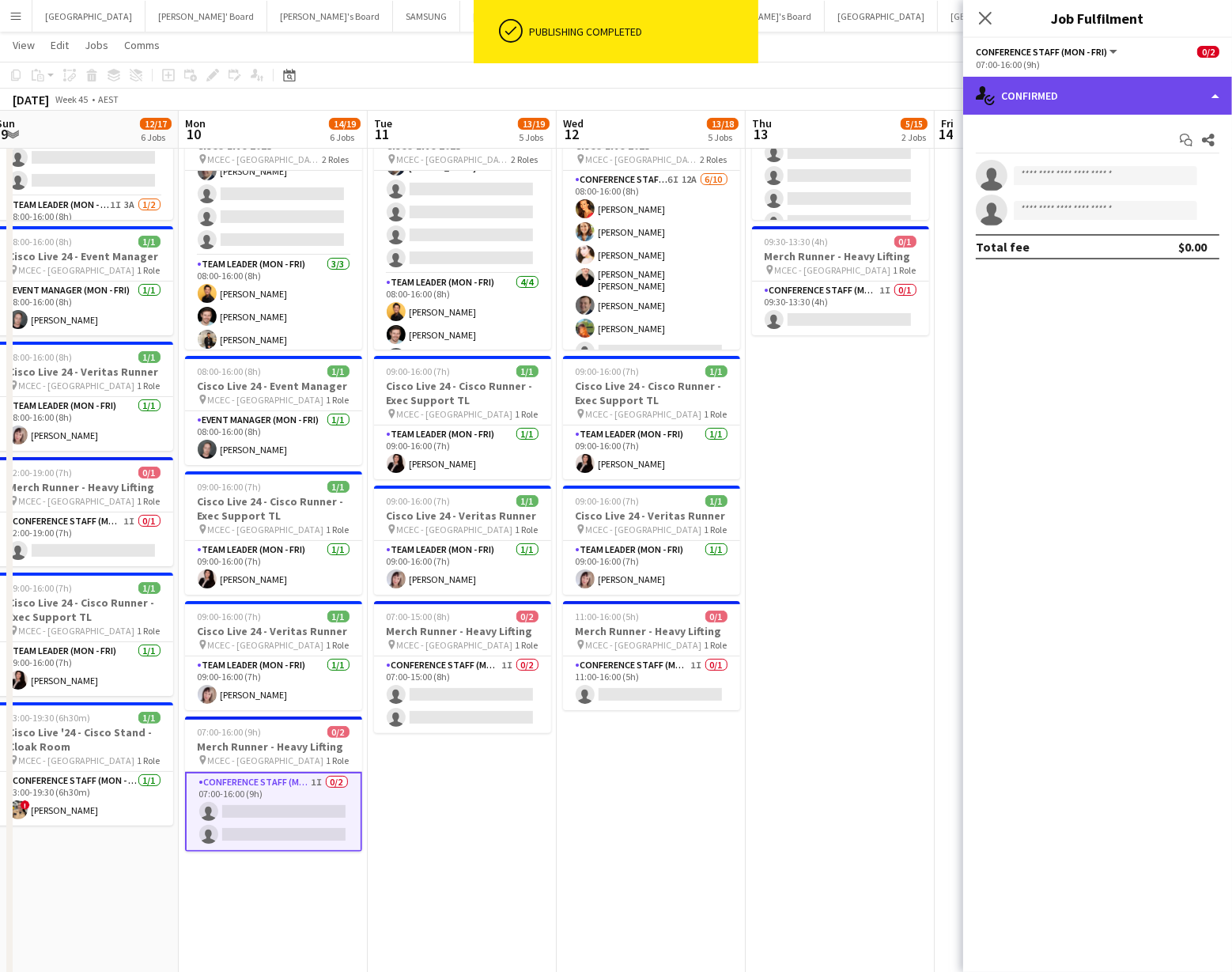
click at [1143, 92] on div "single-neutral-actions-check-2 Confirmed" at bounding box center [1098, 96] width 269 height 38
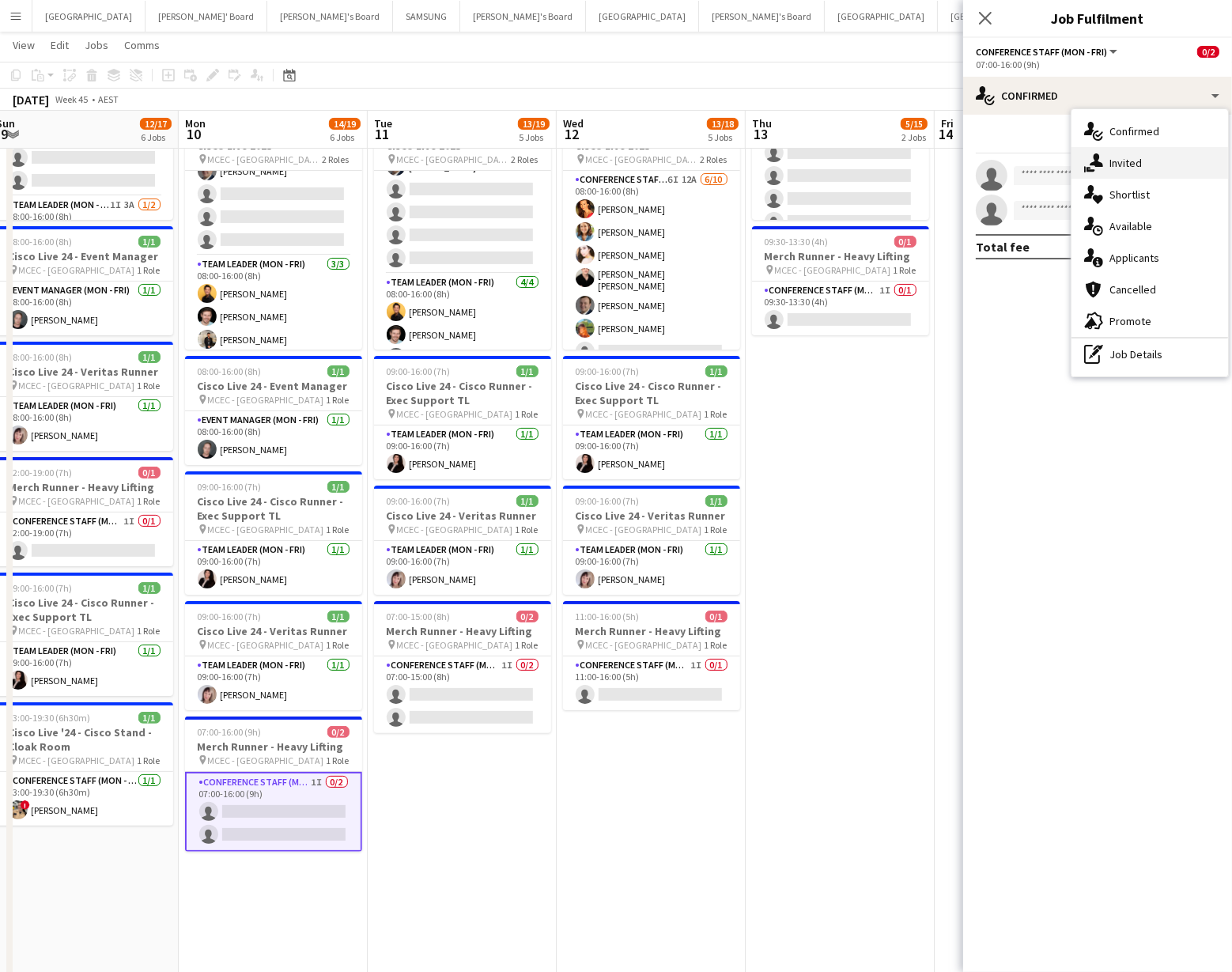
click at [1151, 165] on div "single-neutral-actions-share-1 Invited" at bounding box center [1149, 162] width 157 height 32
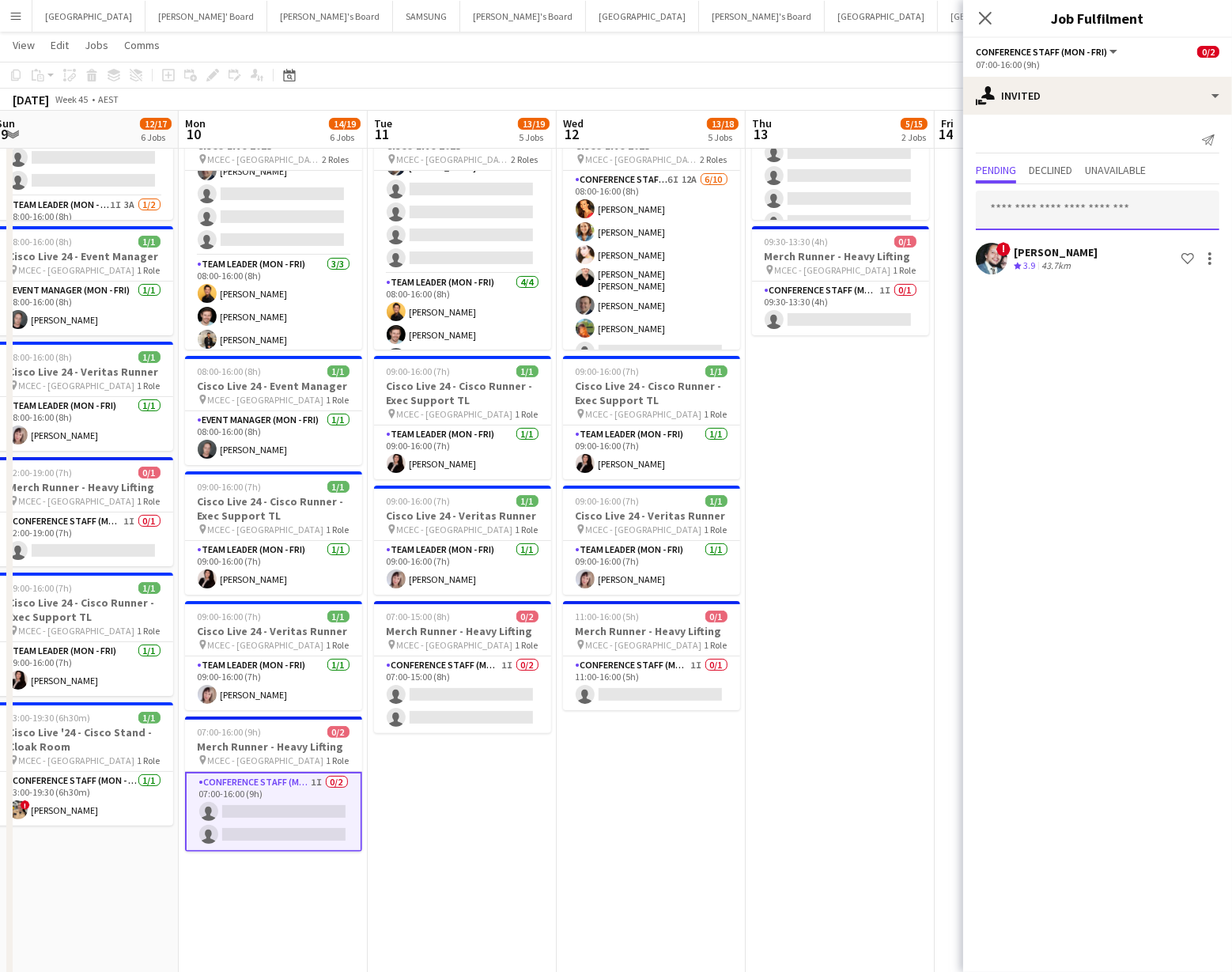
click at [1008, 212] on input "text" at bounding box center [1099, 210] width 244 height 39
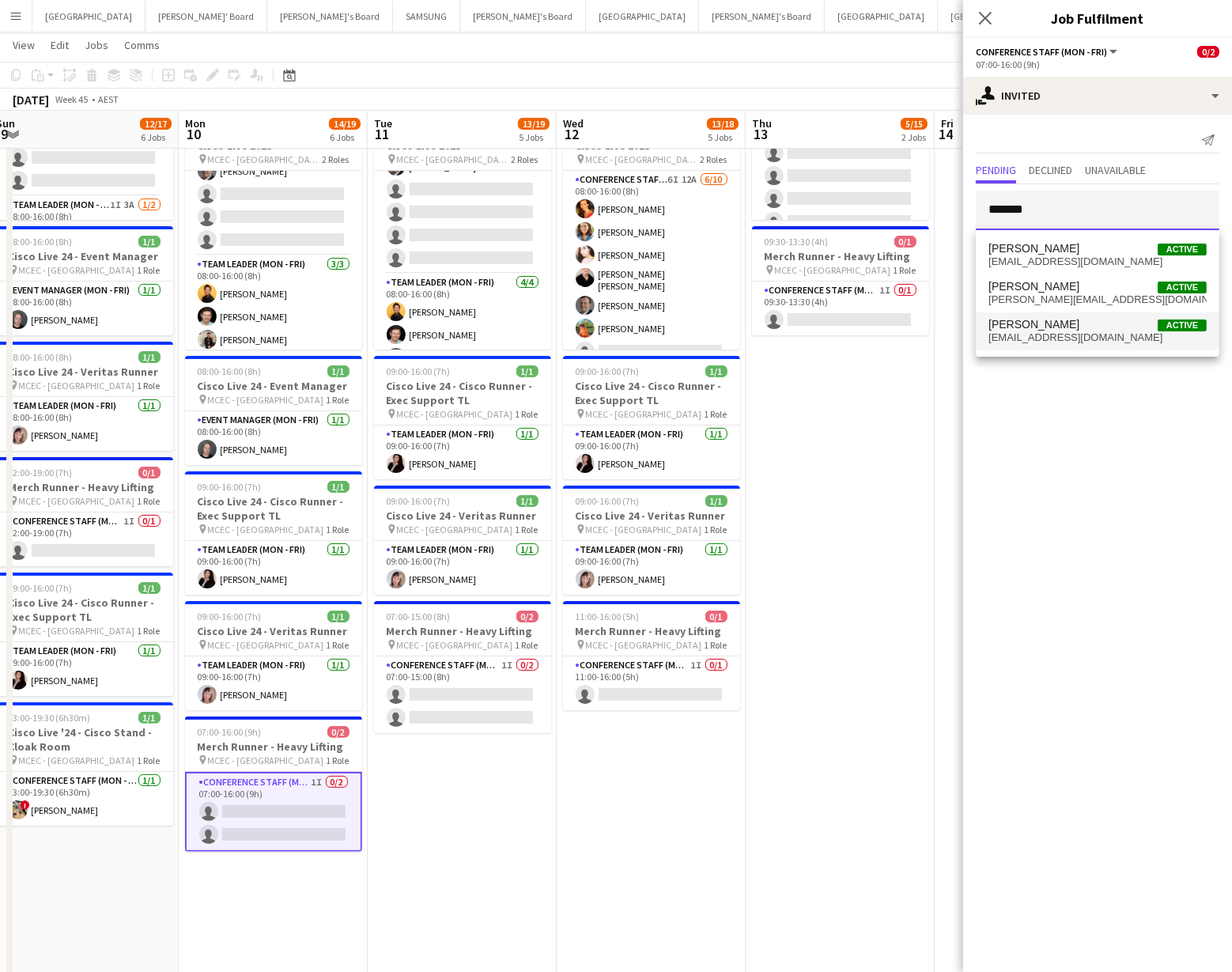
type input "*******"
click at [1026, 326] on span "[PERSON_NAME]" at bounding box center [1034, 325] width 91 height 13
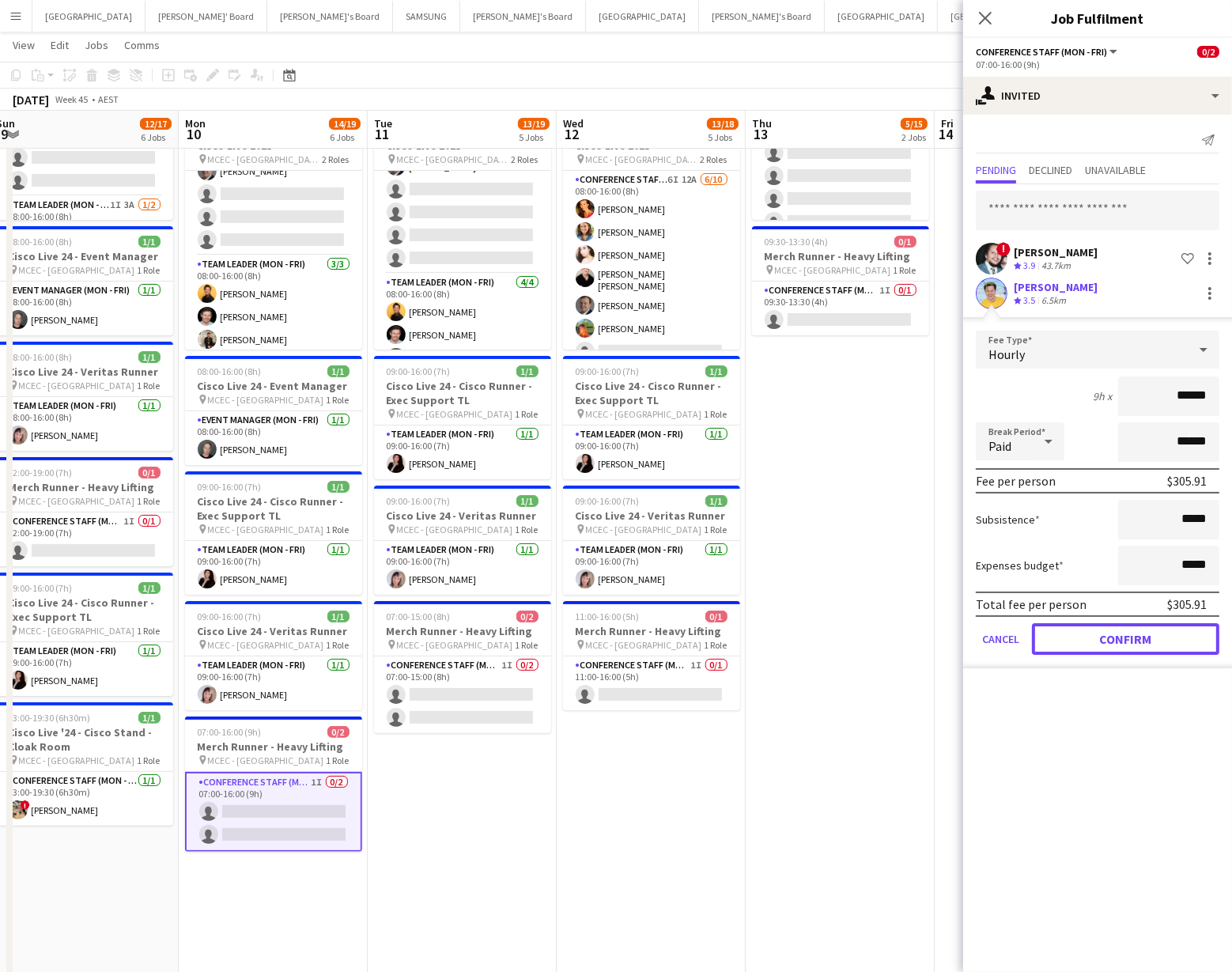
drag, startPoint x: 1133, startPoint y: 636, endPoint x: 1130, endPoint y: 627, distance: 9.5
click at [1133, 636] on button "Confirm" at bounding box center [1125, 639] width 187 height 32
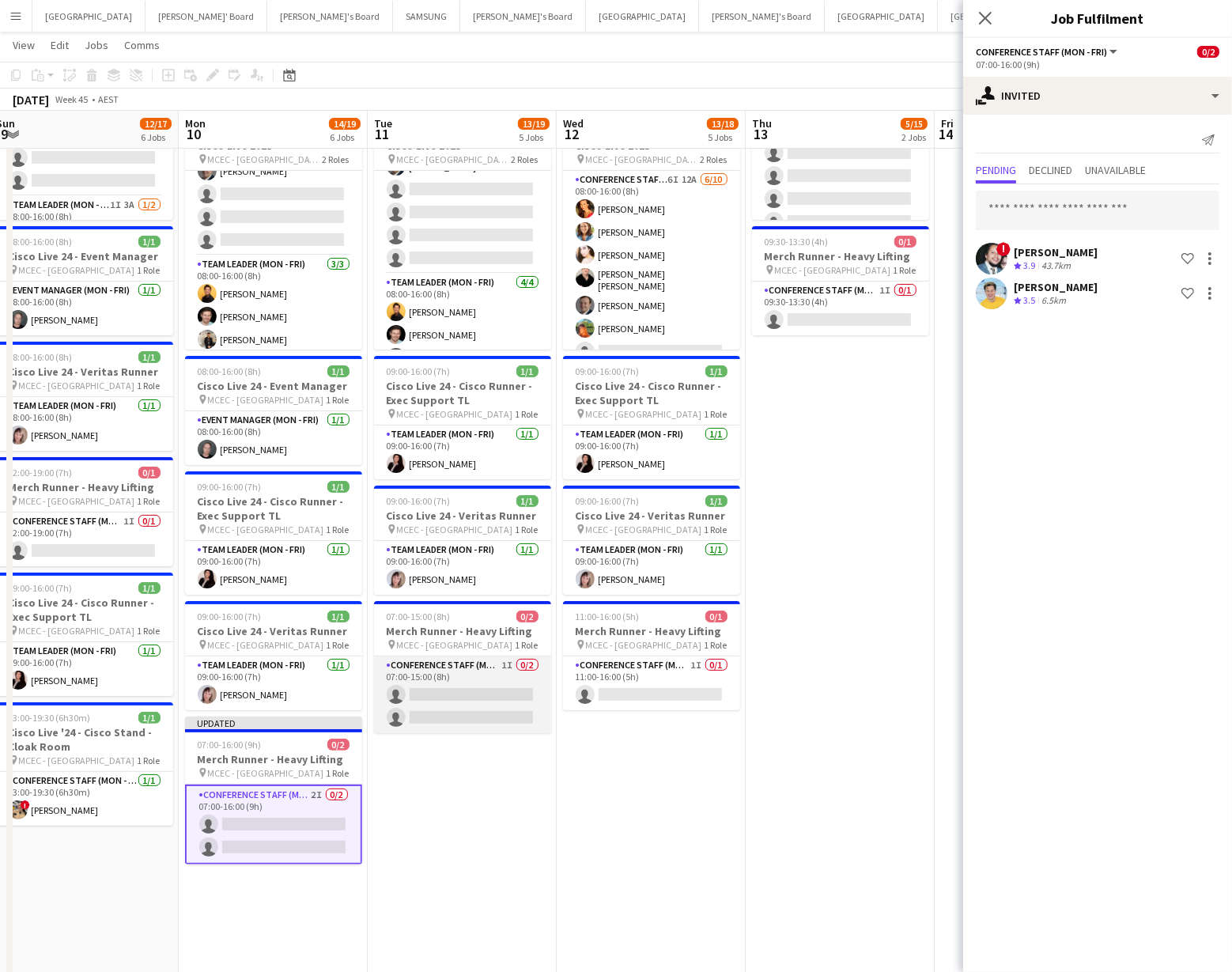
click at [495, 696] on app-card-role "Conference Staff (Mon - Fri) 1I 0/2 07:00-15:00 (8h) single-neutral-actions sin…" at bounding box center [463, 695] width 178 height 77
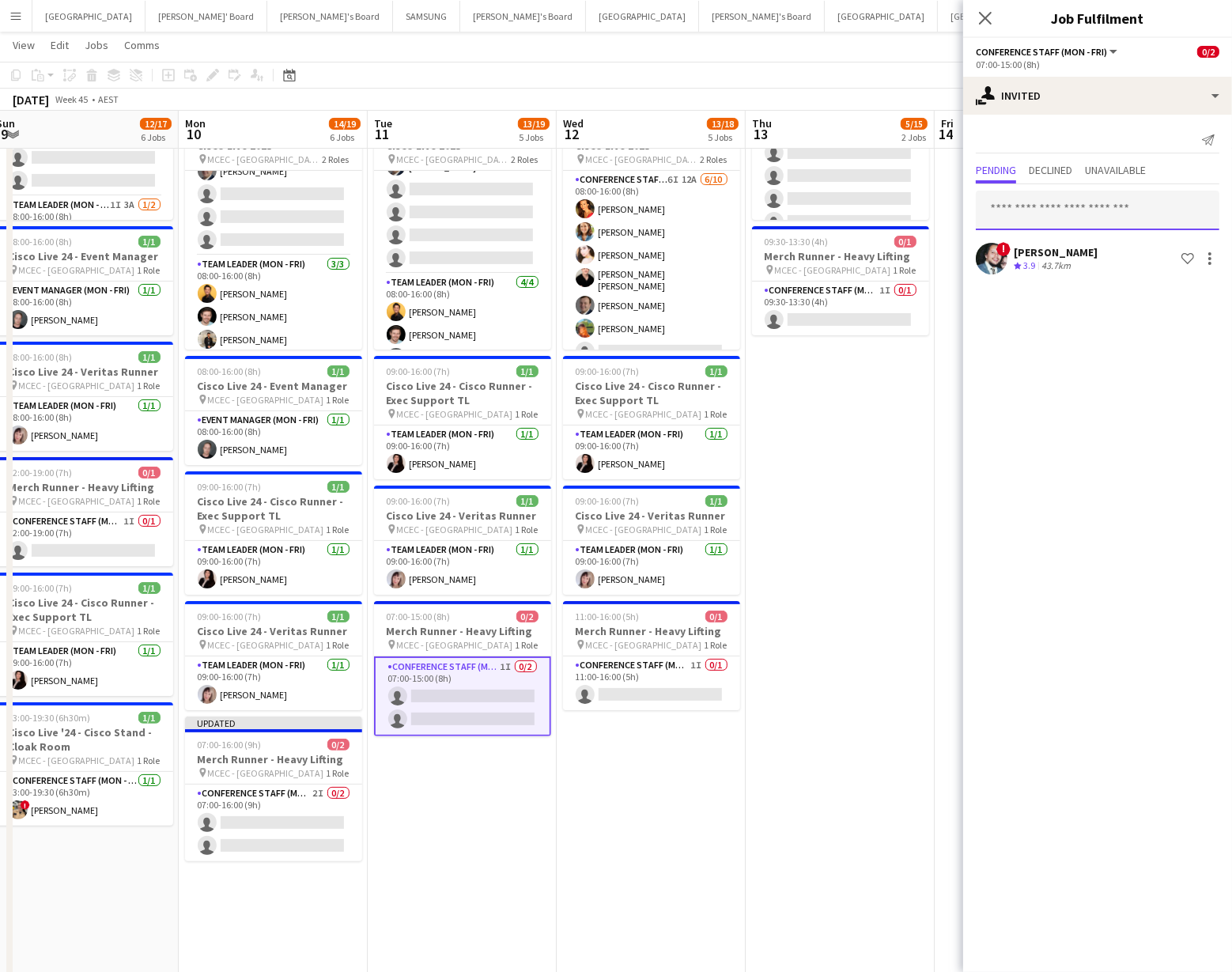
click at [1027, 203] on input "text" at bounding box center [1099, 210] width 244 height 39
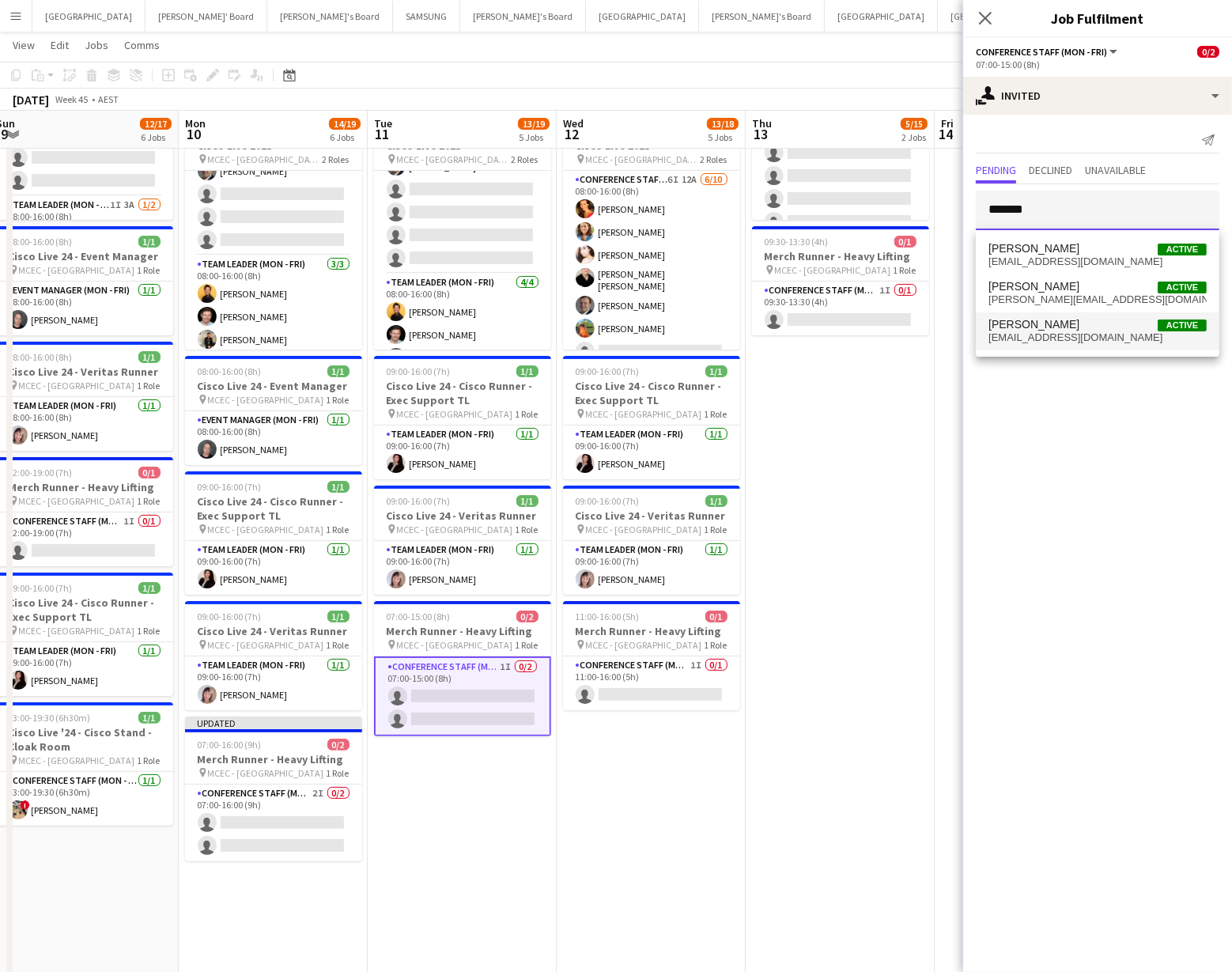
type input "*******"
click at [1059, 336] on span "[EMAIL_ADDRESS][DOMAIN_NAME]" at bounding box center [1098, 337] width 218 height 12
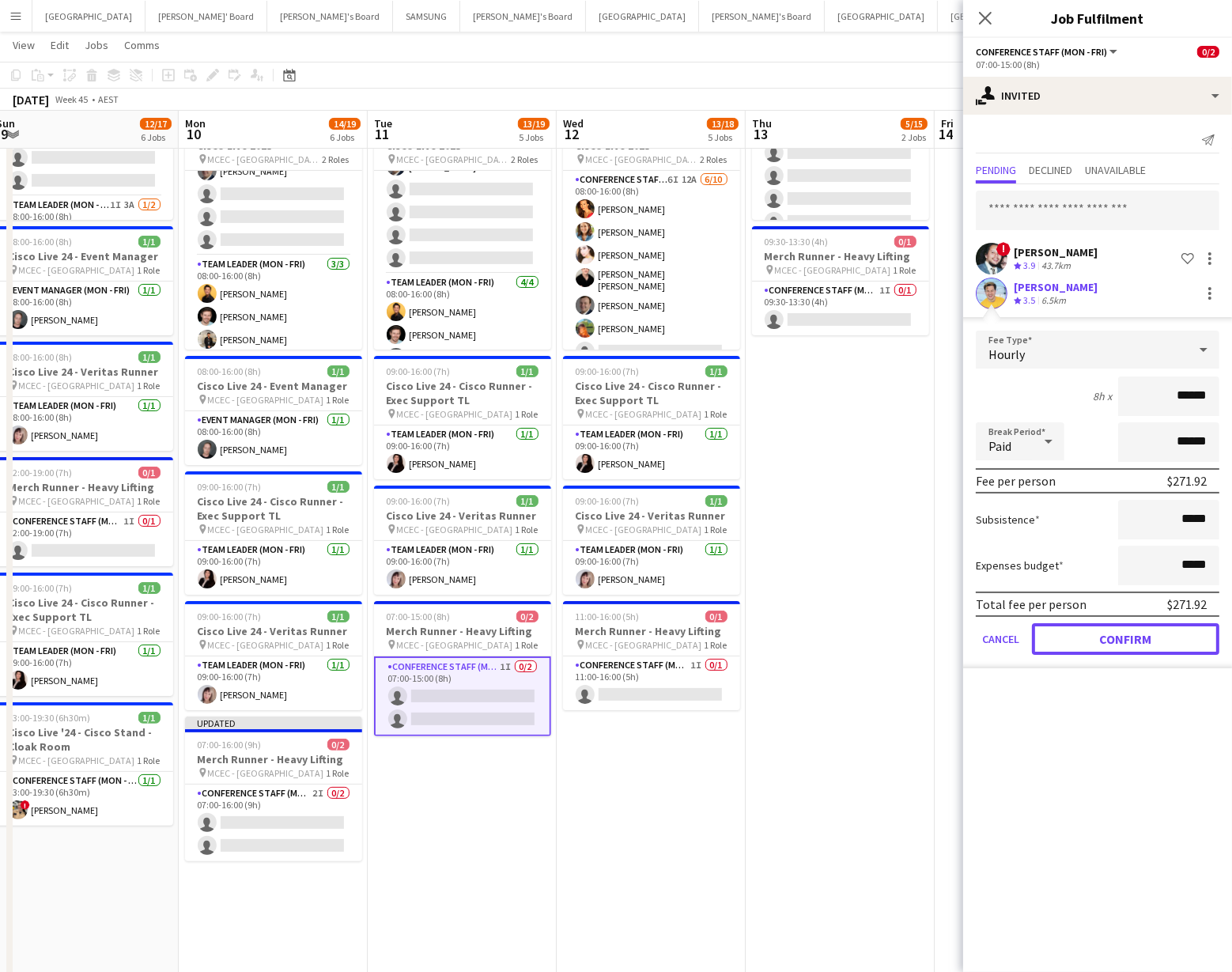
drag, startPoint x: 1149, startPoint y: 631, endPoint x: 1156, endPoint y: 622, distance: 11.4
click at [1149, 631] on button "Confirm" at bounding box center [1125, 639] width 187 height 32
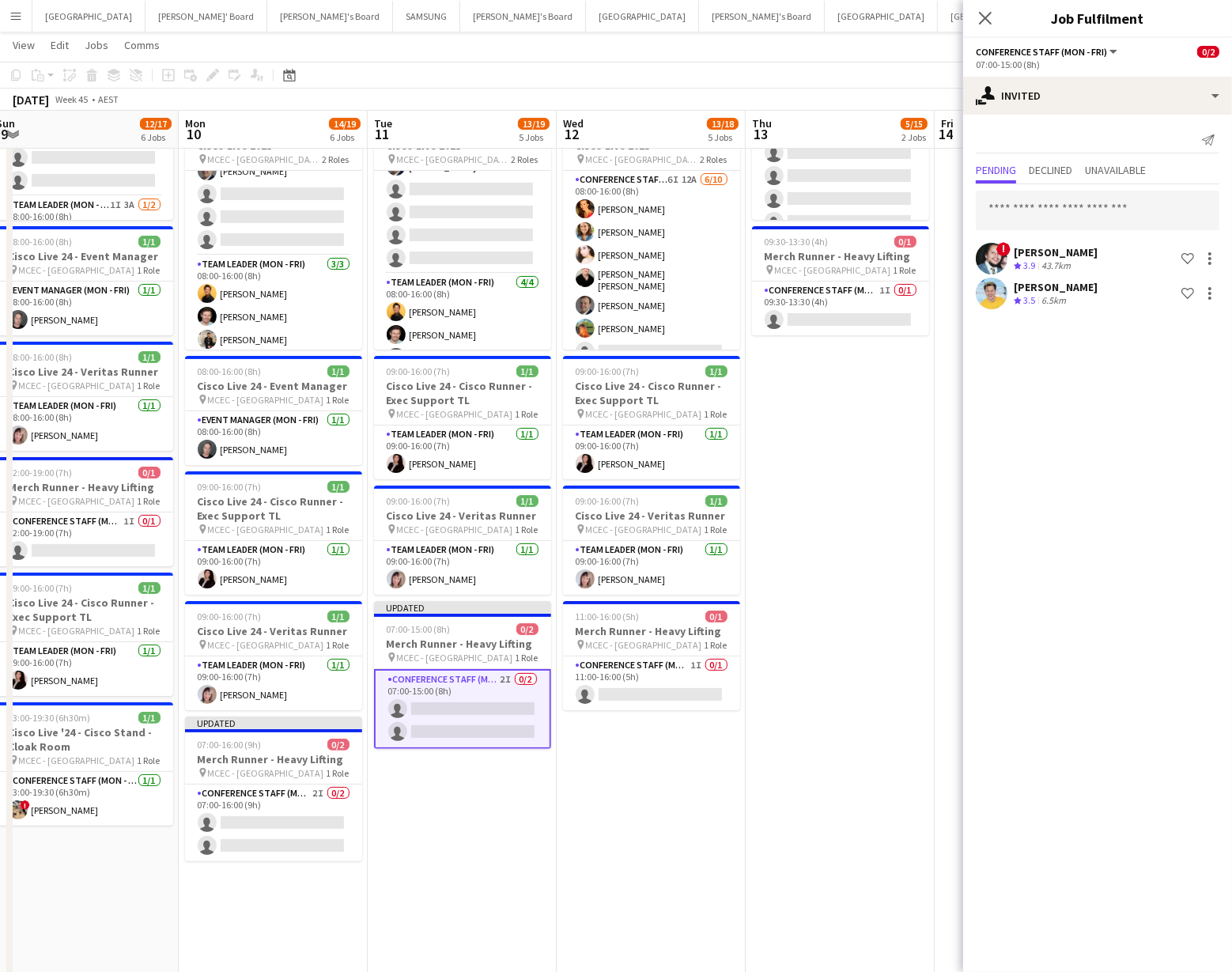
scroll to position [197, 0]
click at [828, 513] on app-date-cell "08:00-14:00 (6h) 5/14 Cisco Live 2025 pin MCEC - Melbourne 2 Roles Conference S…" at bounding box center [840, 679] width 189 height 1398
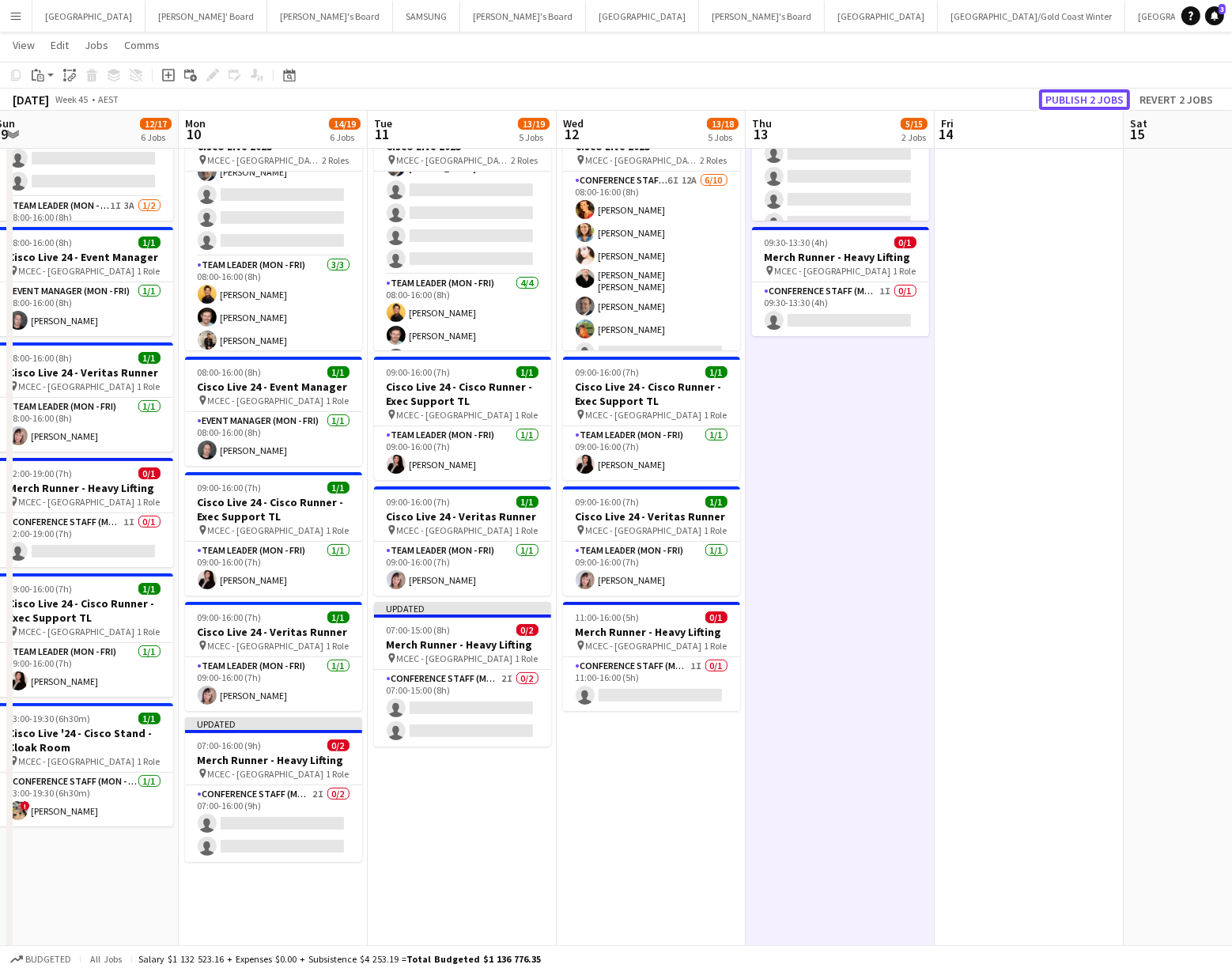
click at [1081, 95] on button "Publish 2 jobs" at bounding box center [1084, 99] width 91 height 20
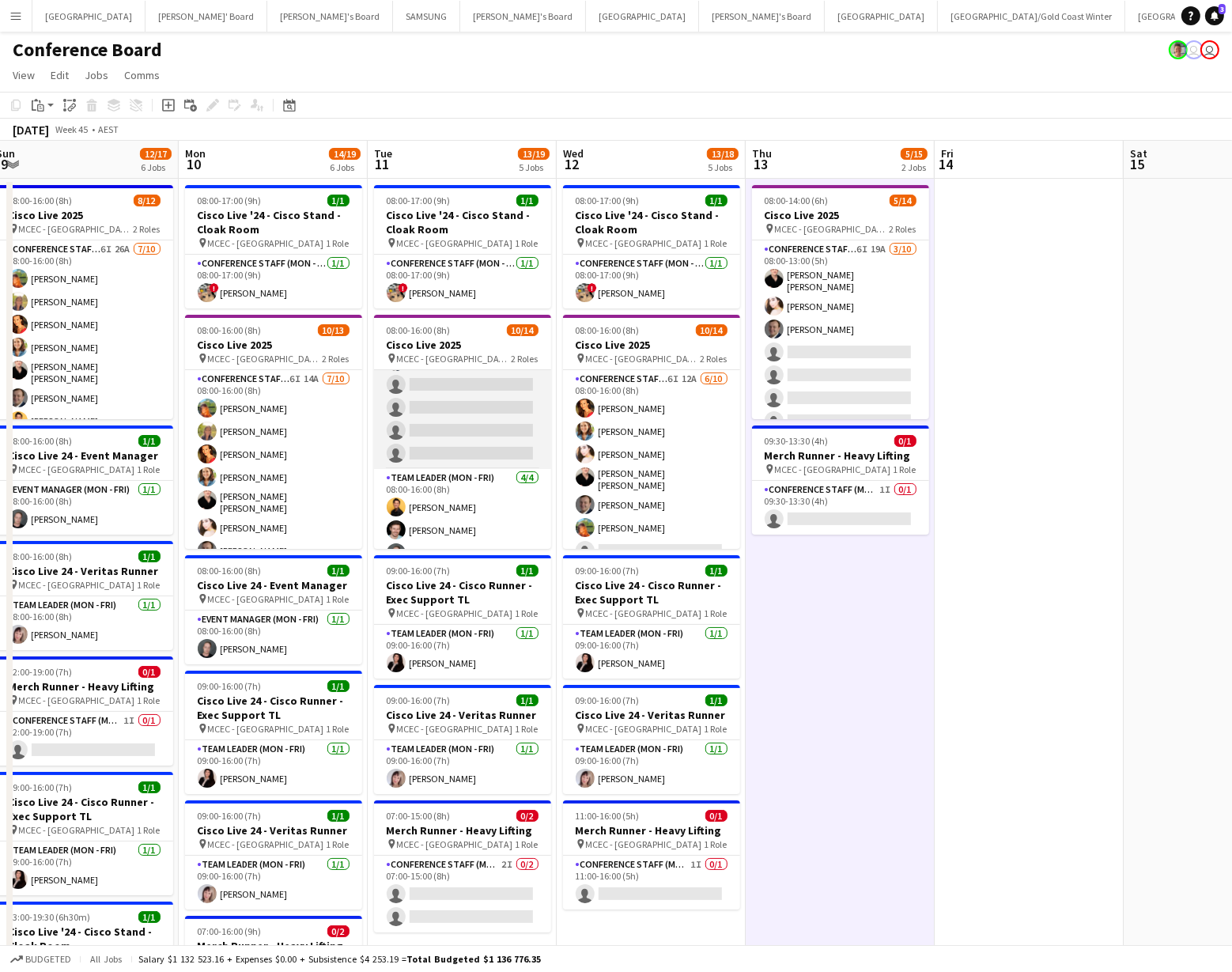
scroll to position [0, 0]
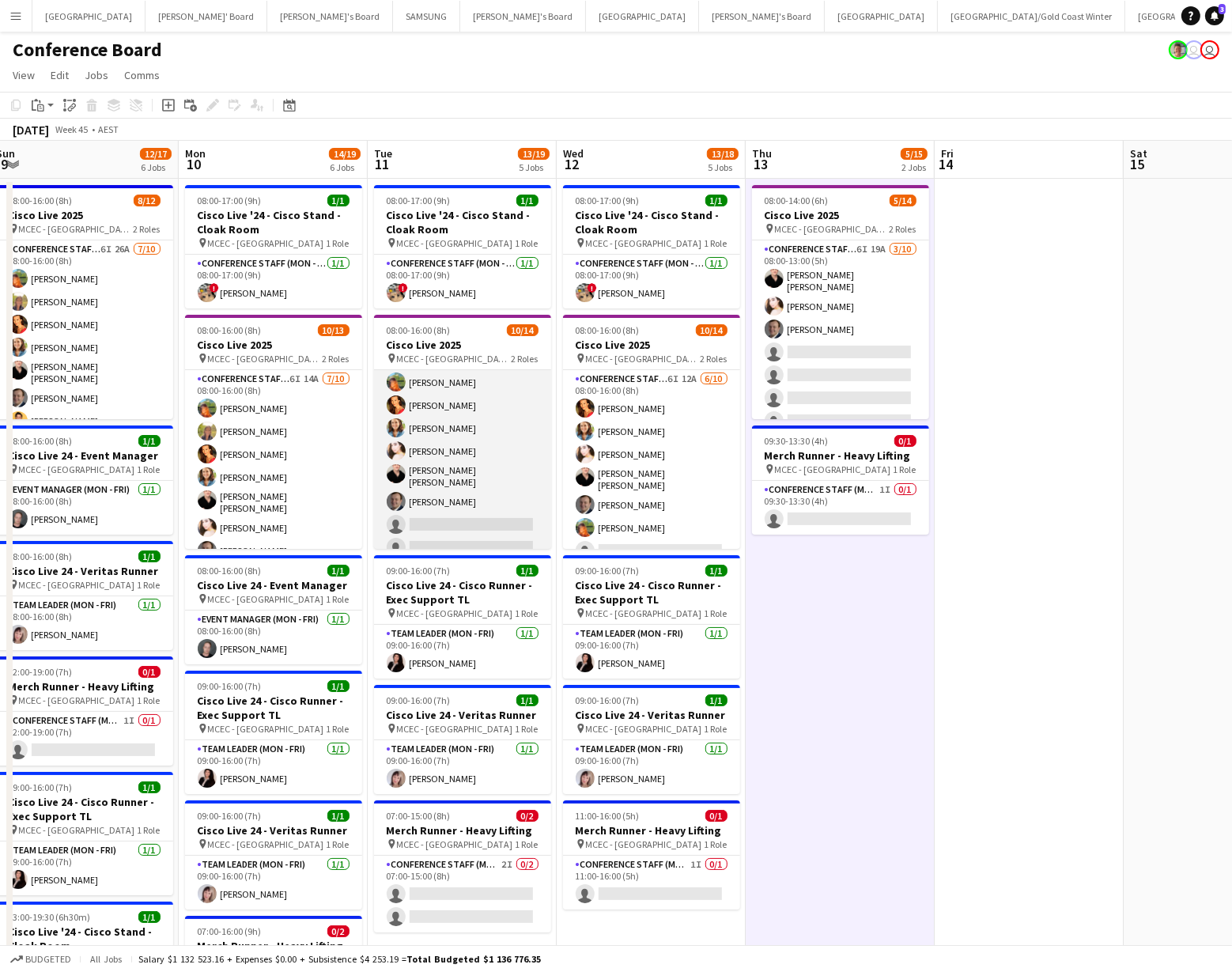
click at [466, 438] on app-card-role "Conference Staff (Mon - Fri) 6I 12A [DATE] 08:00-16:00 (8h) [PERSON_NAME] [PERS…" at bounding box center [463, 476] width 178 height 265
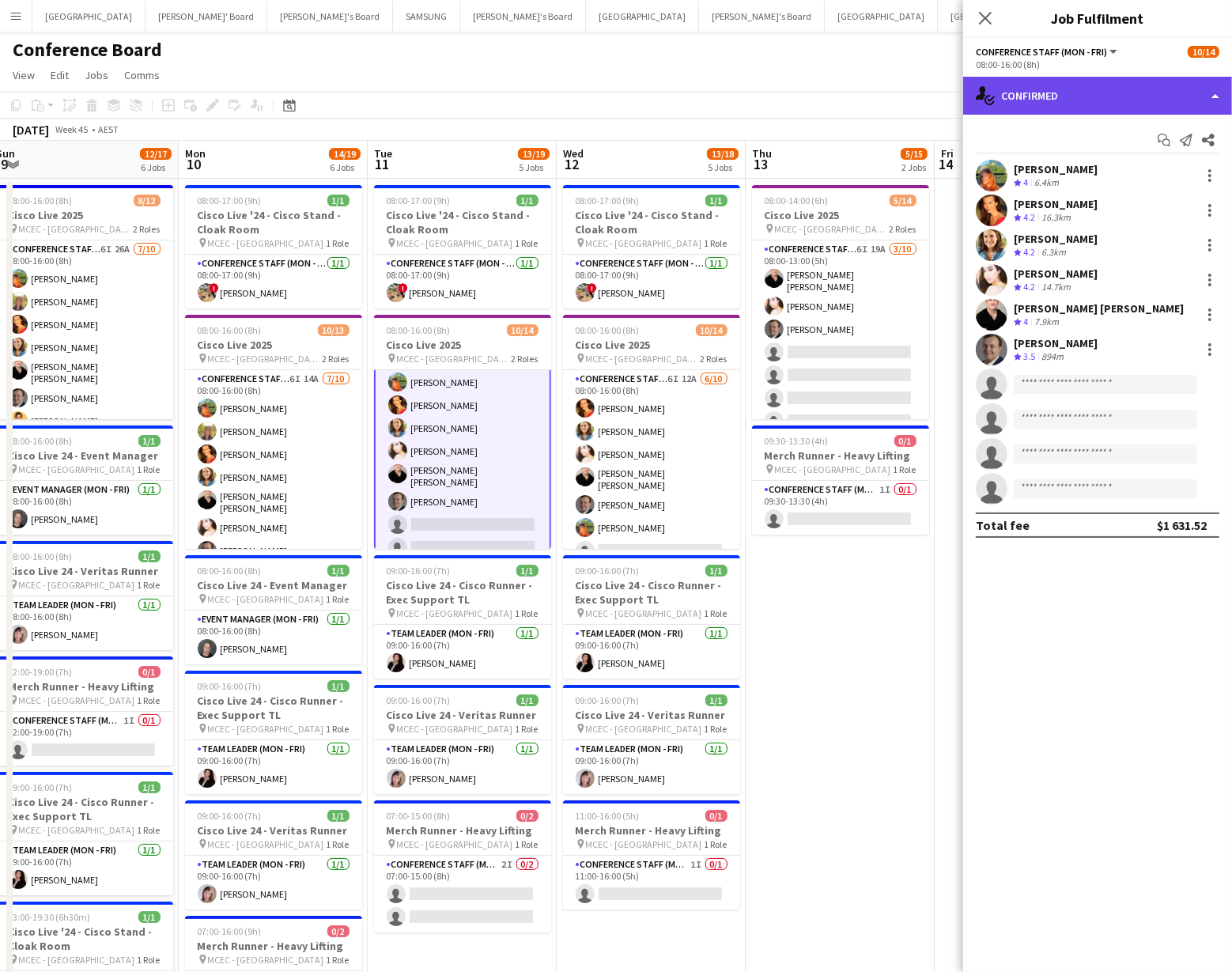
click at [1162, 96] on div "single-neutral-actions-check-2 Confirmed" at bounding box center [1098, 96] width 269 height 38
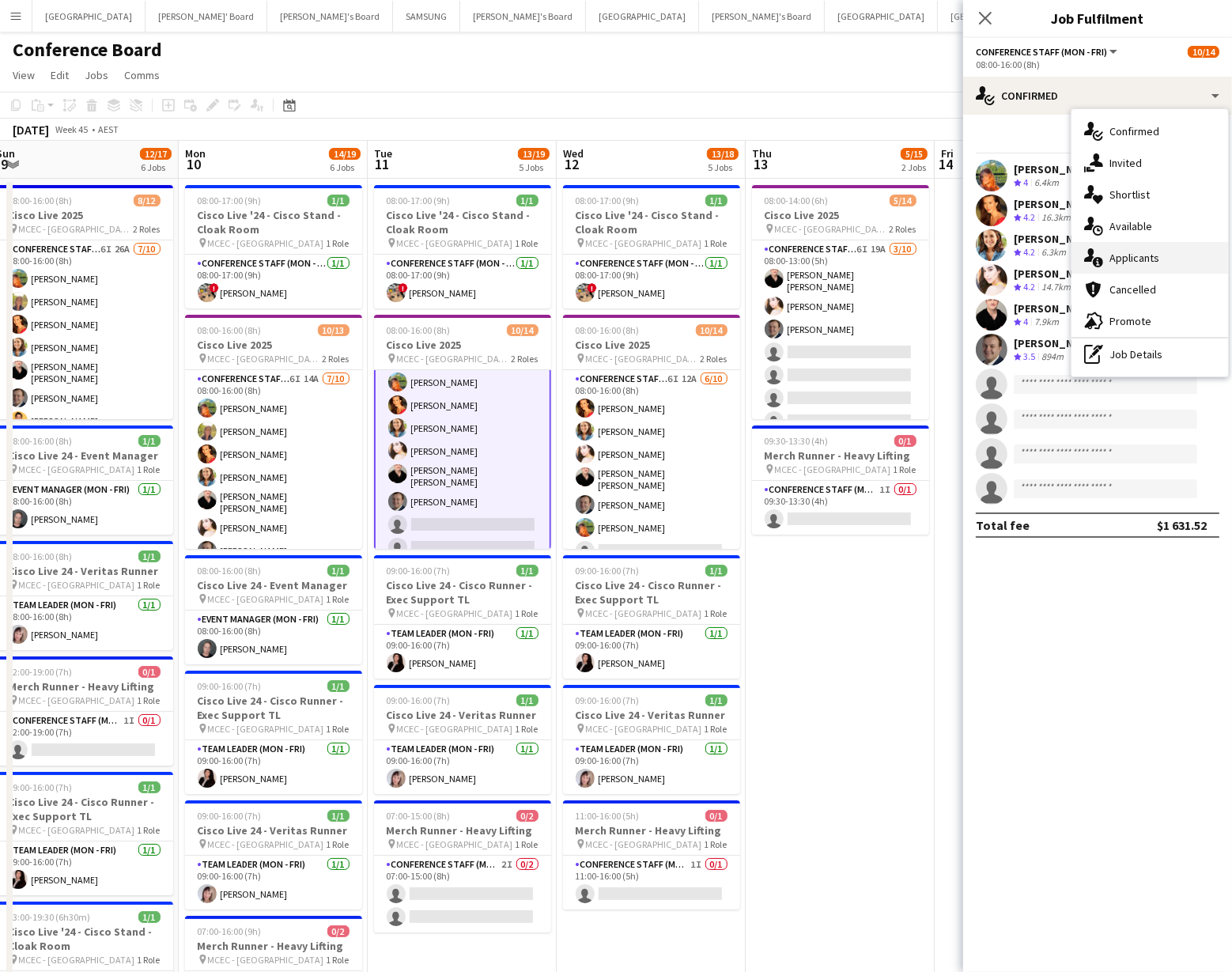
click at [1165, 255] on div "single-neutral-actions-information Applicants" at bounding box center [1149, 257] width 157 height 32
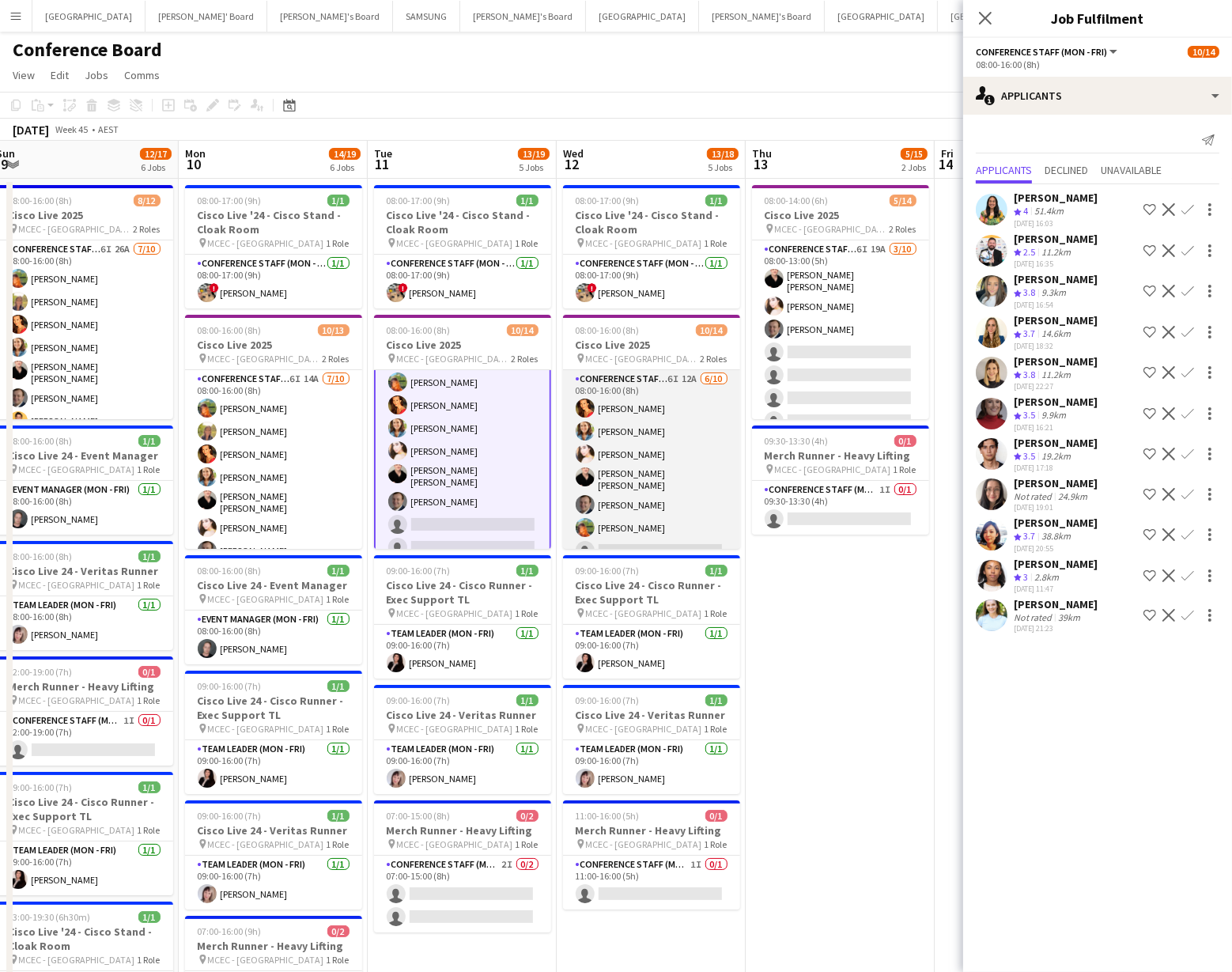
click at [639, 465] on app-card-role "Conference Staff ([PERSON_NAME]) 6I 12A [DATE] 08:00-16:00 (8h) [PERSON_NAME] […" at bounding box center [652, 503] width 178 height 265
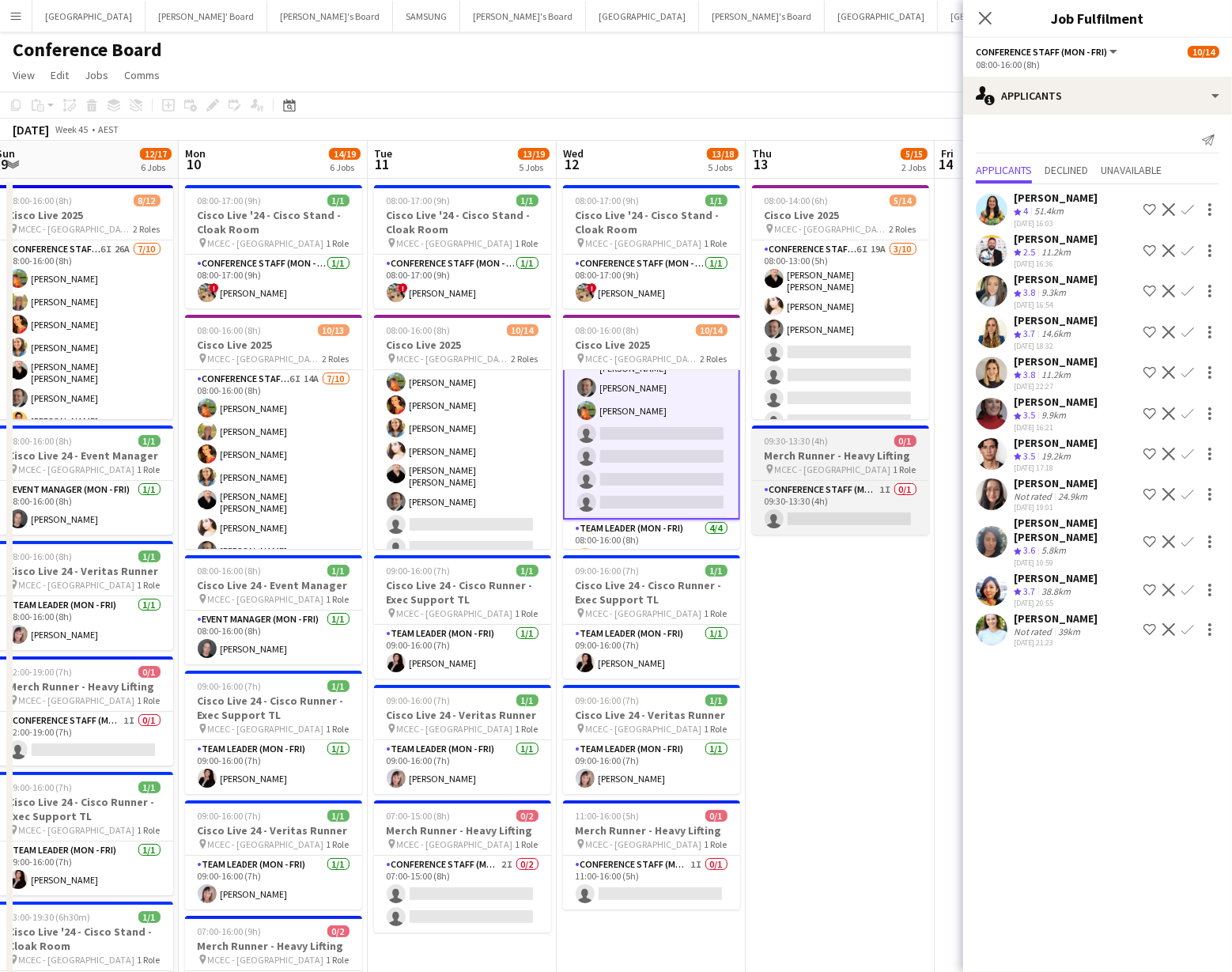
scroll to position [109, 0]
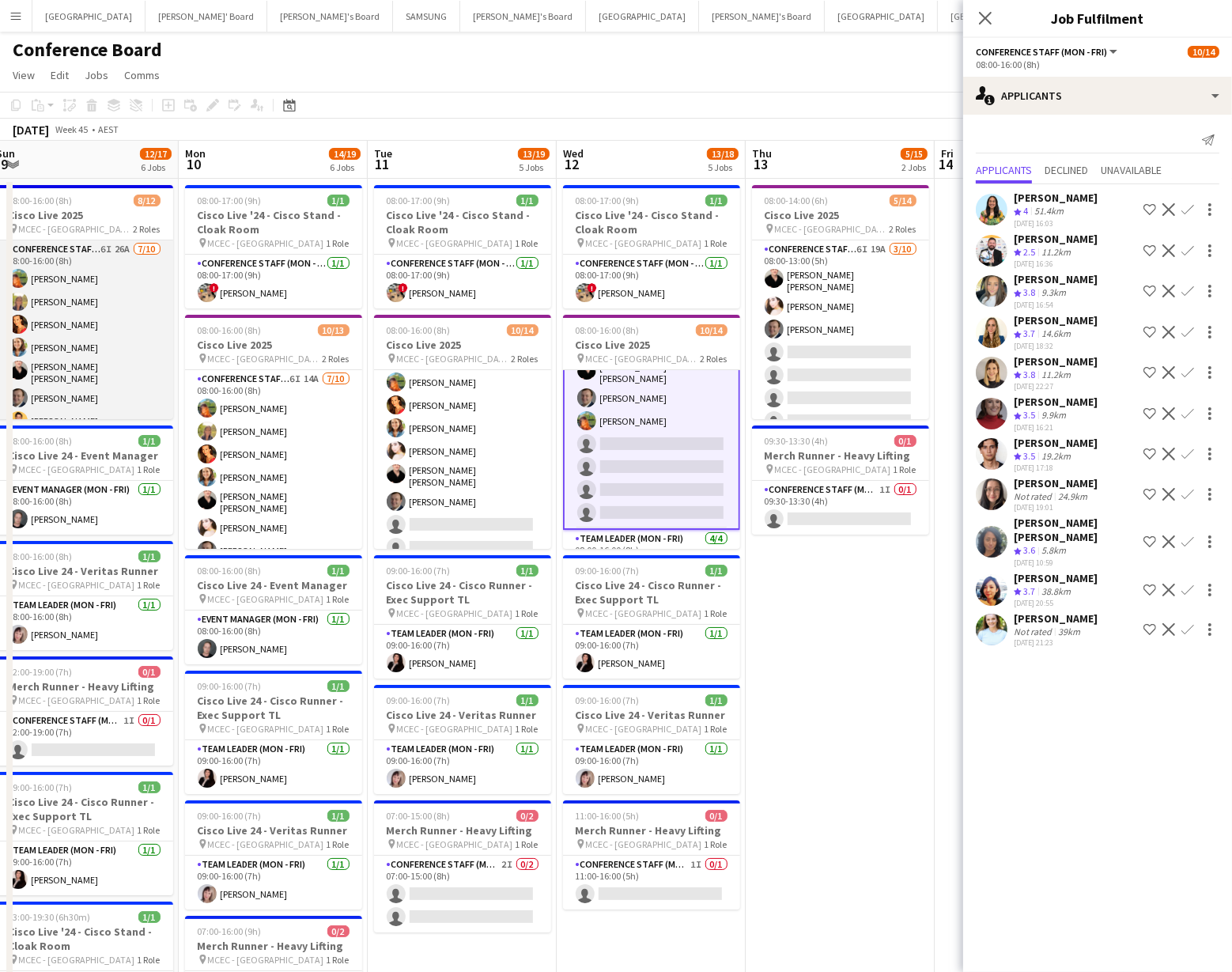
click at [87, 391] on app-card-role "Conference Staff ([PERSON_NAME]) 6I 26A [DATE] 08:00-16:00 (8h) [PERSON_NAME] […" at bounding box center [85, 373] width 178 height 265
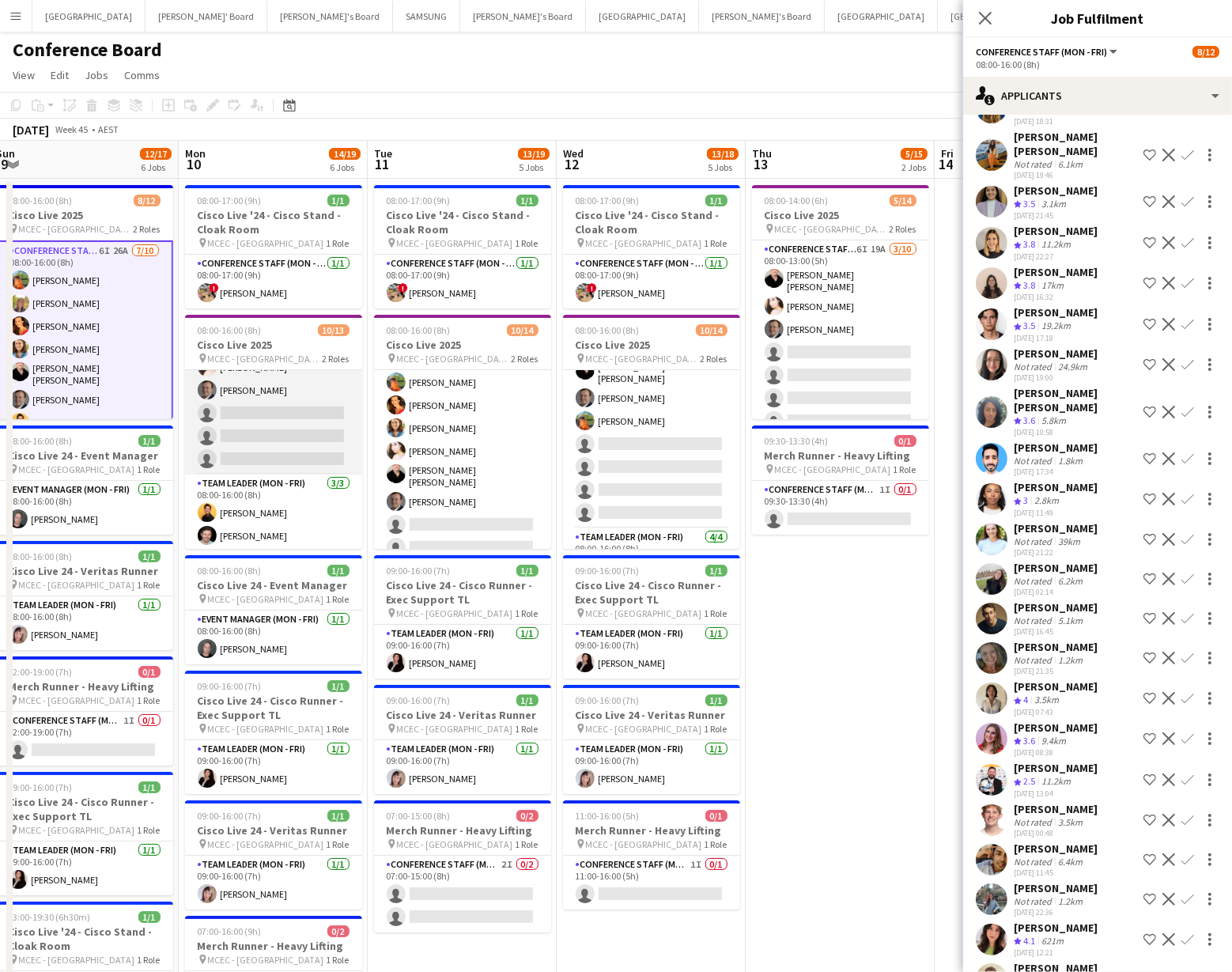
scroll to position [181, 0]
click at [296, 424] on app-card-role "Conference Staff ([PERSON_NAME]) 6I 14A [DATE] 08:00-16:00 (8h) [PERSON_NAME] […" at bounding box center [274, 323] width 178 height 265
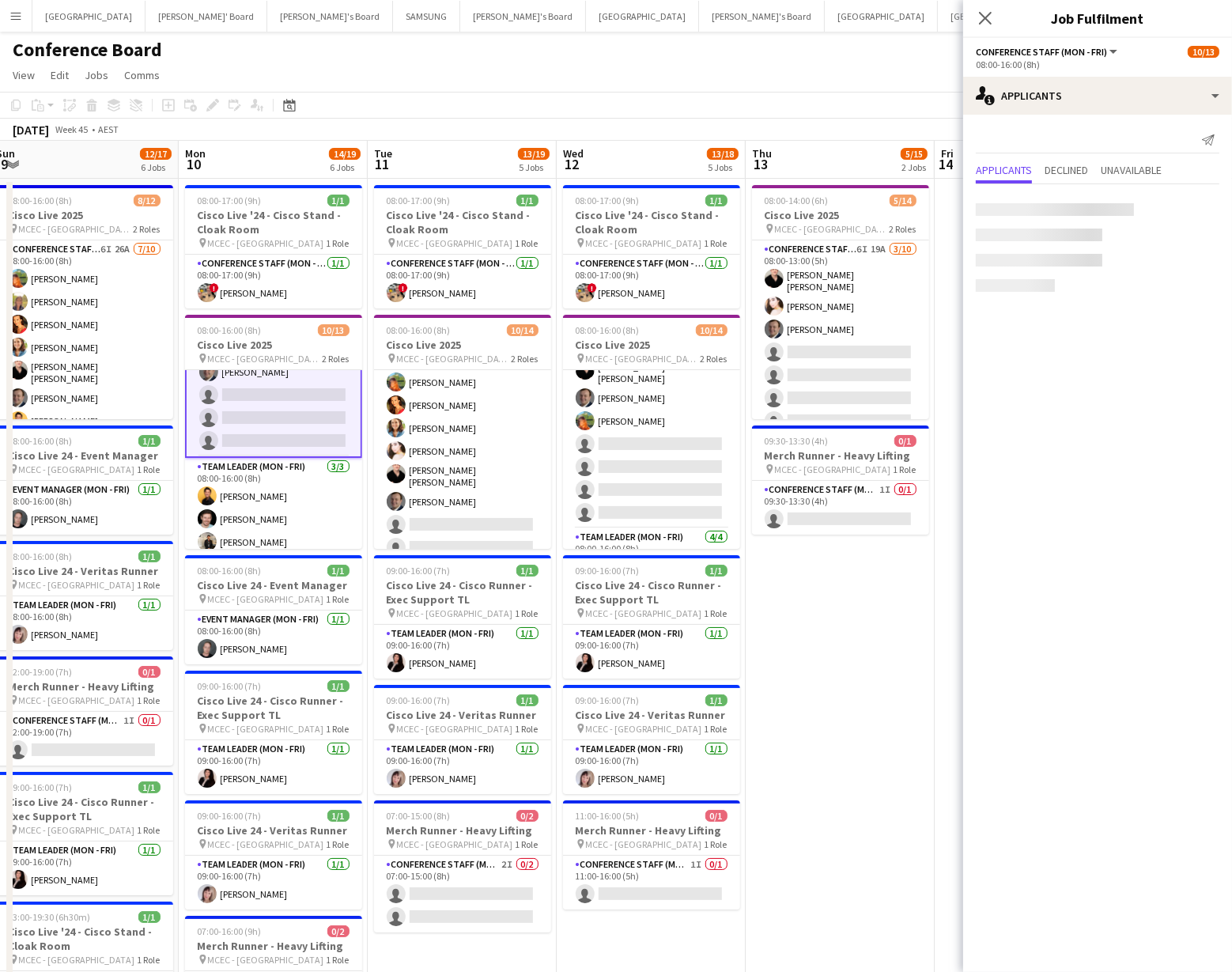
scroll to position [182, 0]
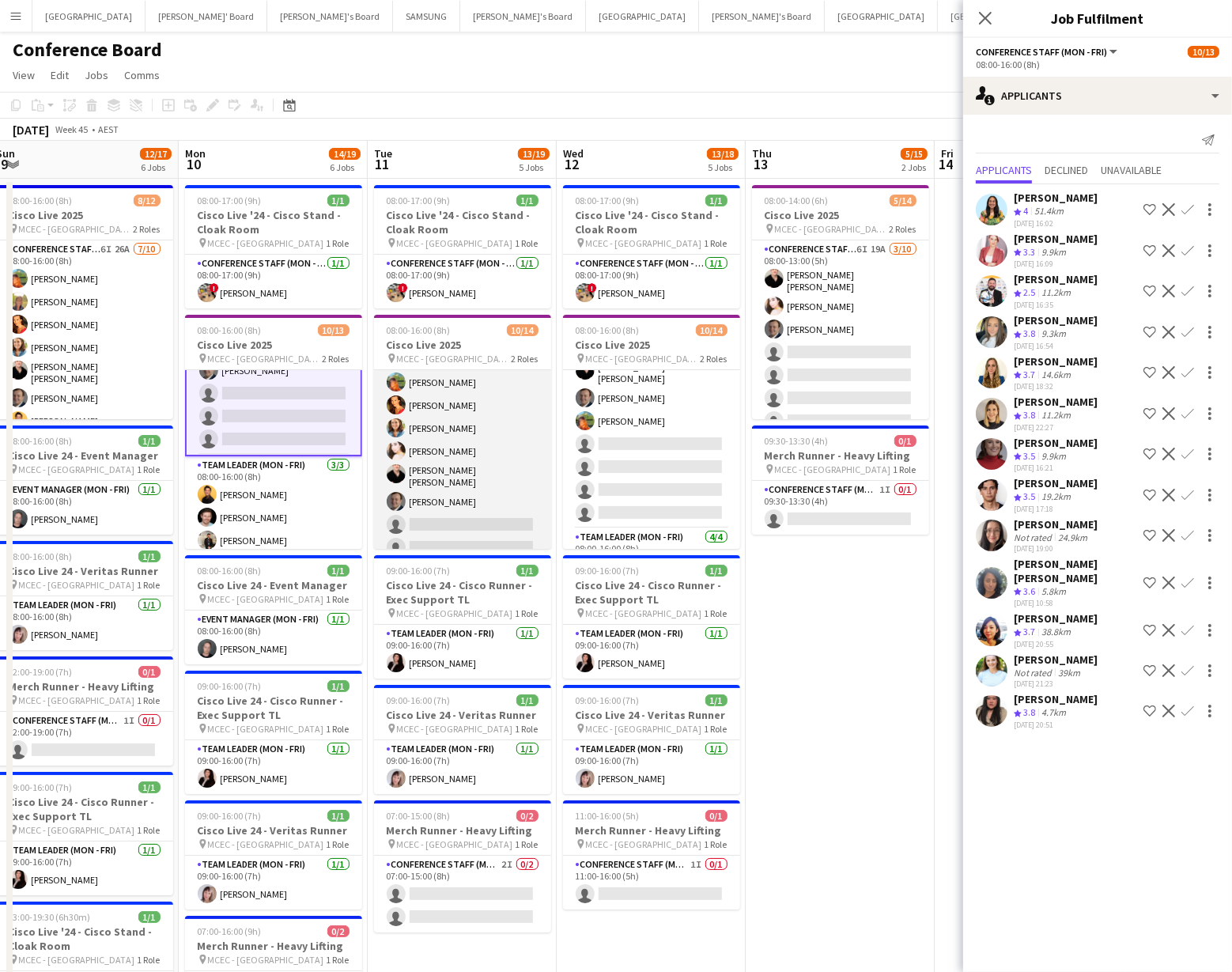
click at [445, 499] on app-card-role "Conference Staff (Mon - Fri) 6I 12A [DATE] 08:00-16:00 (8h) [PERSON_NAME] [PERS…" at bounding box center [463, 476] width 178 height 265
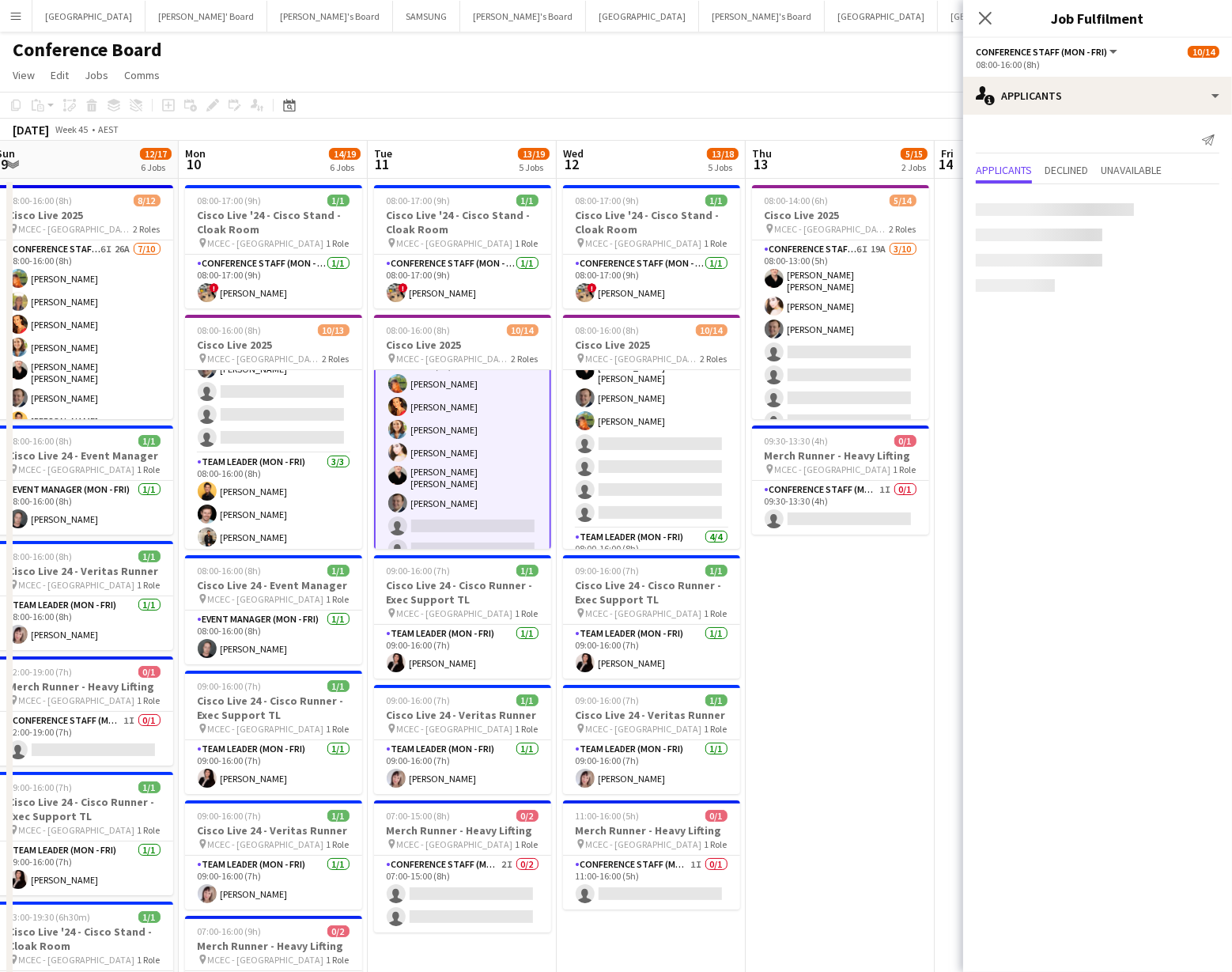
scroll to position [28, 0]
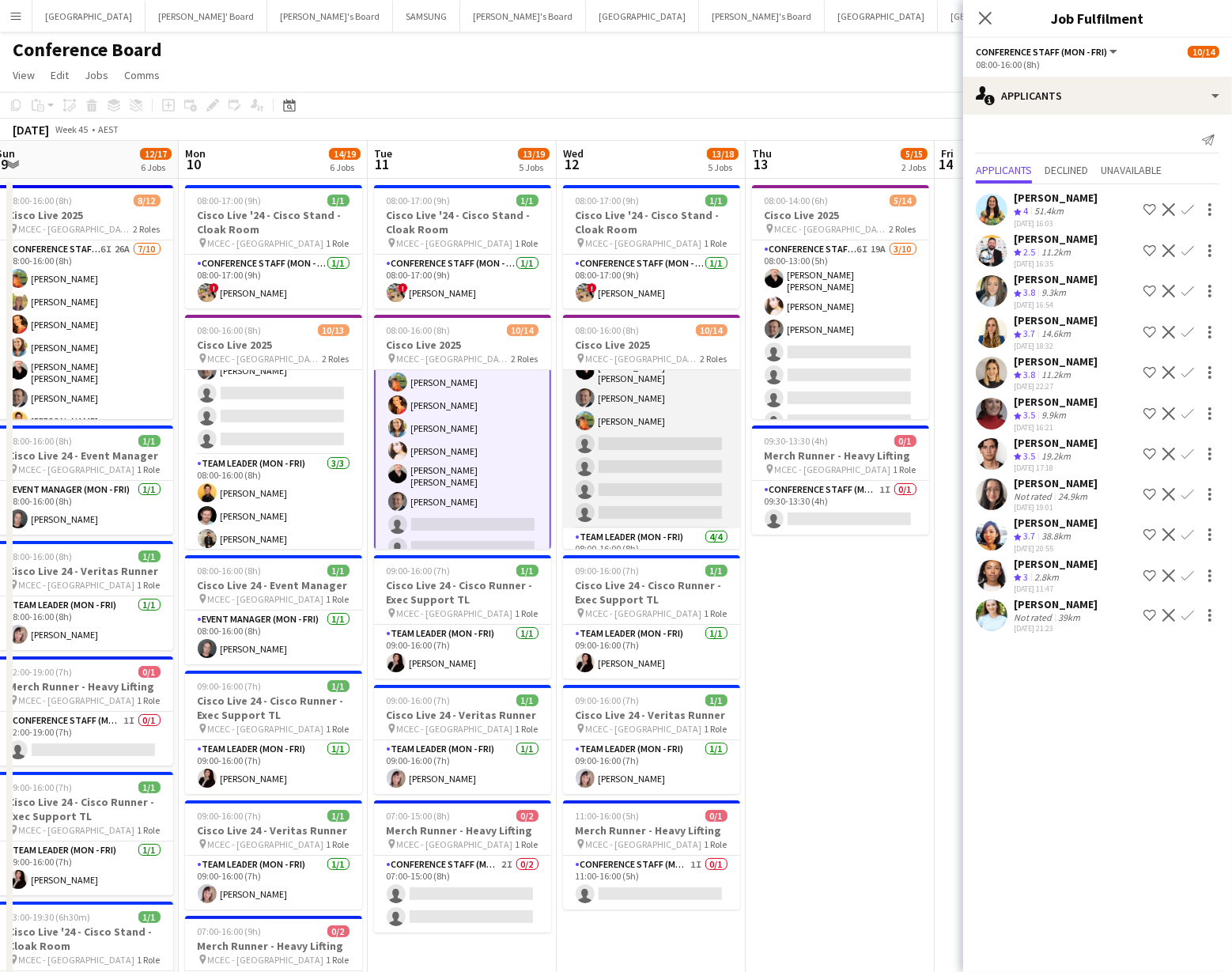
click at [620, 489] on app-card-role "Conference Staff ([PERSON_NAME]) 6I 12A [DATE] 08:00-16:00 (8h) [PERSON_NAME] […" at bounding box center [652, 396] width 178 height 265
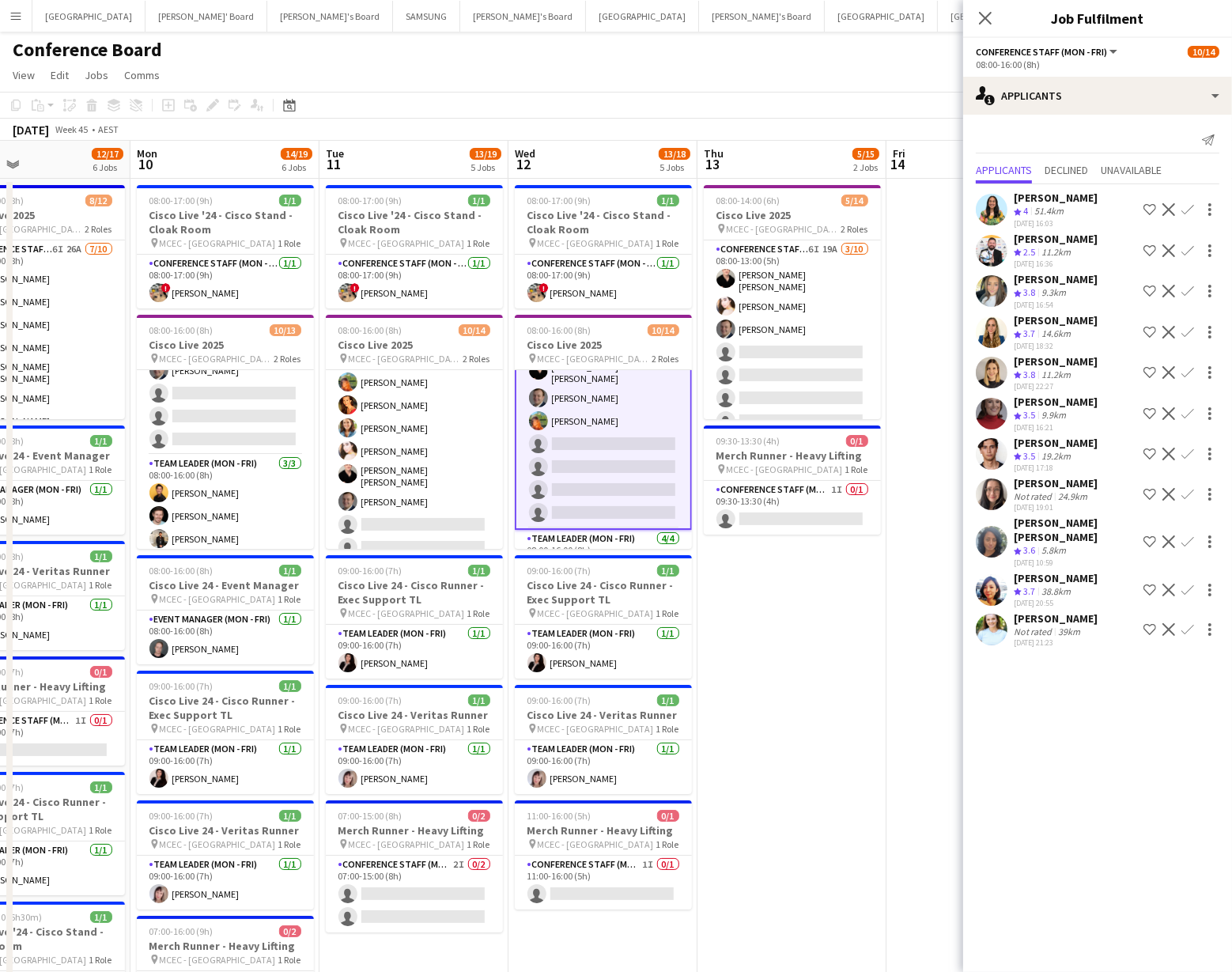
scroll to position [0, 626]
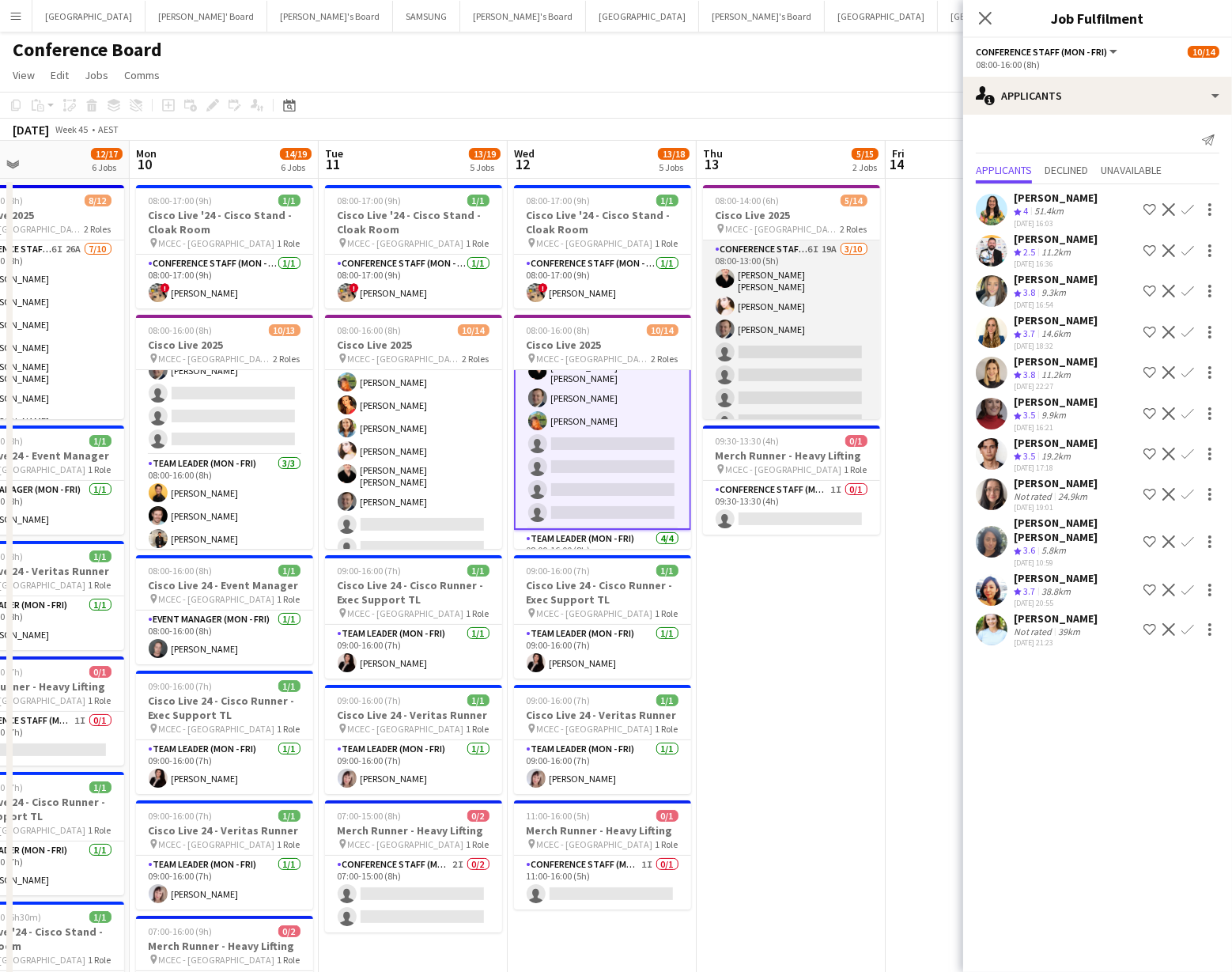
click at [742, 391] on app-card-role "Conference Staff (Mon - Fri) 6I 19A [DATE] 08:00-13:00 (5h) [PERSON_NAME] [PERS…" at bounding box center [791, 373] width 178 height 265
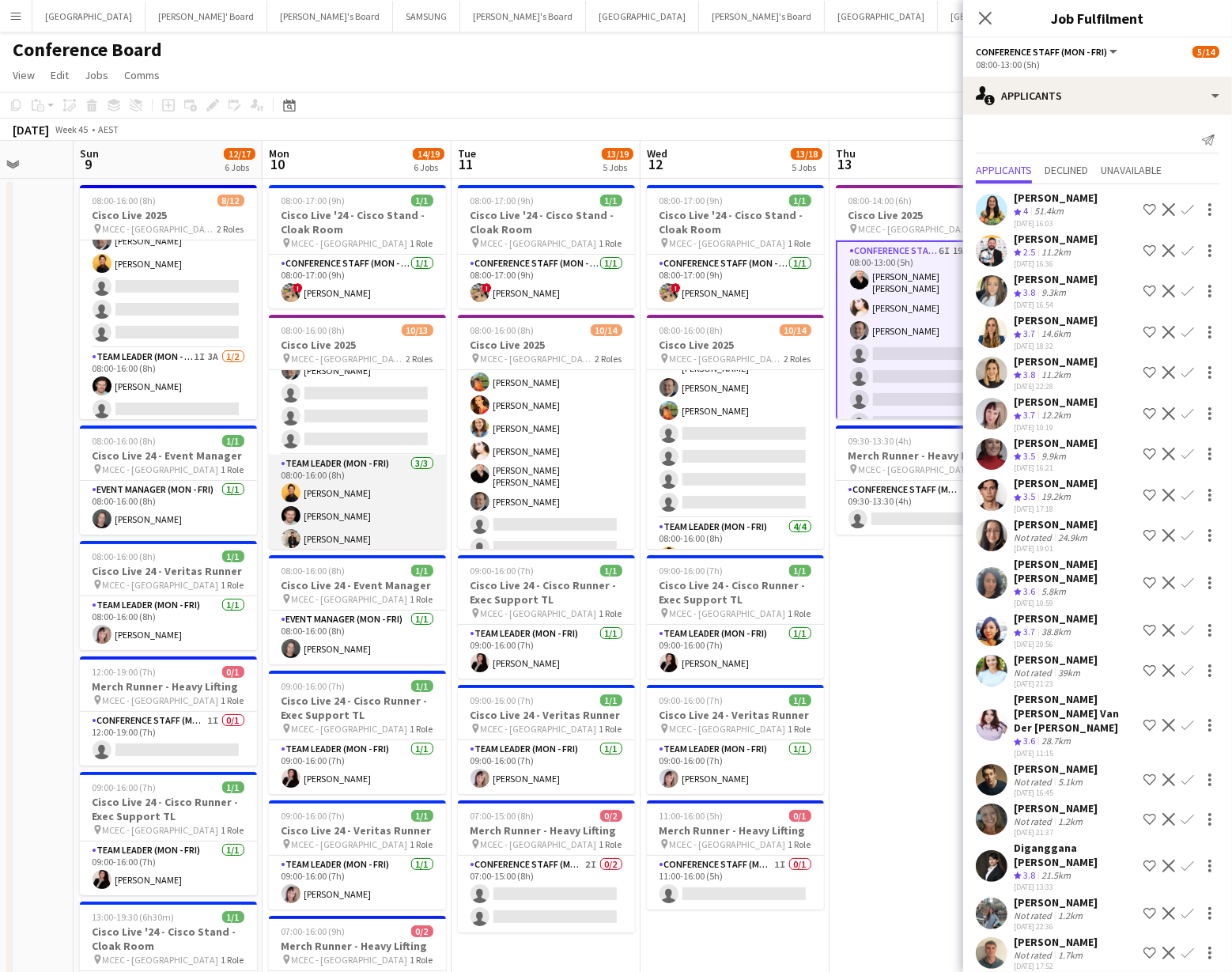
scroll to position [0, 688]
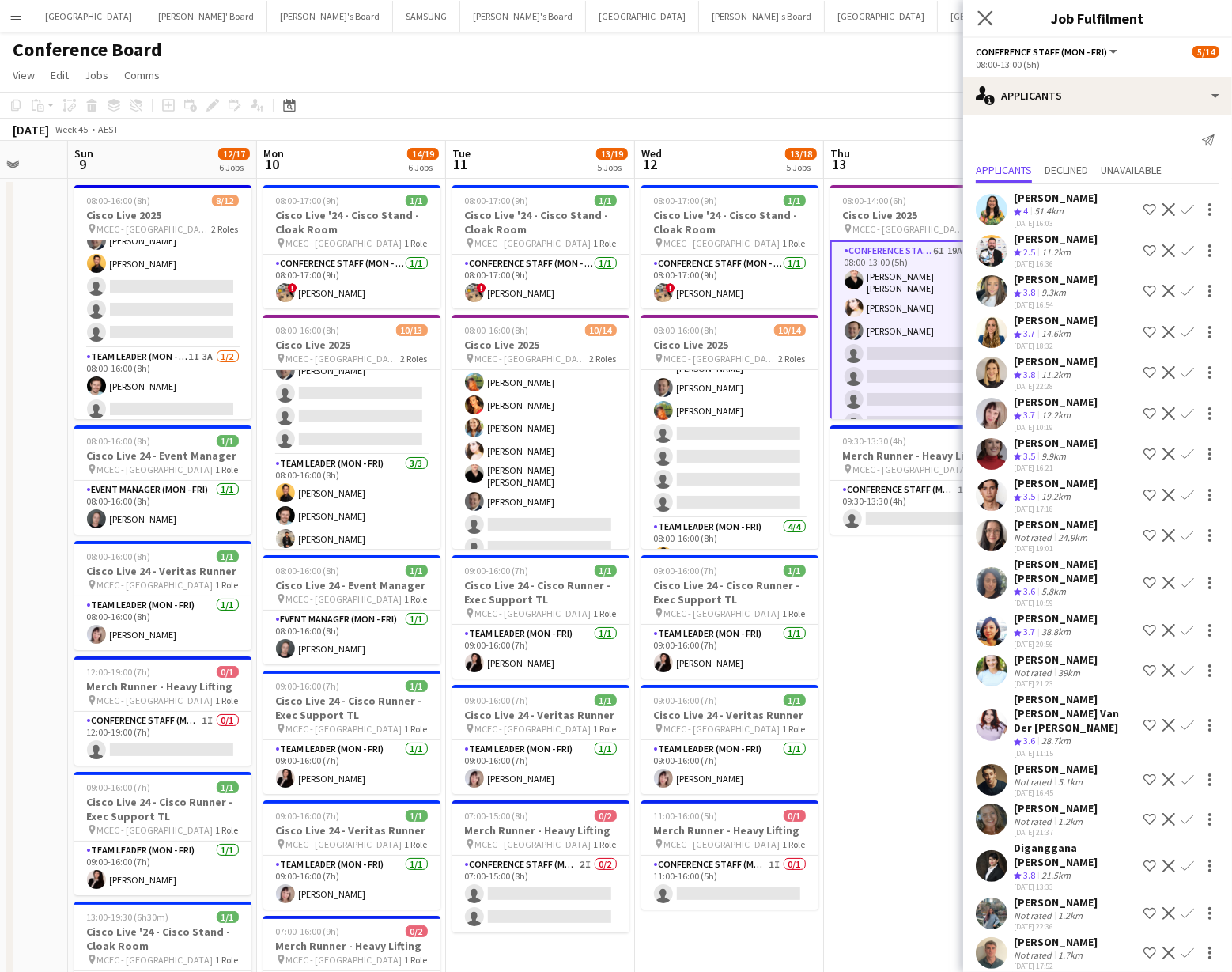
click at [986, 26] on app-icon "Close pop-in" at bounding box center [986, 18] width 23 height 23
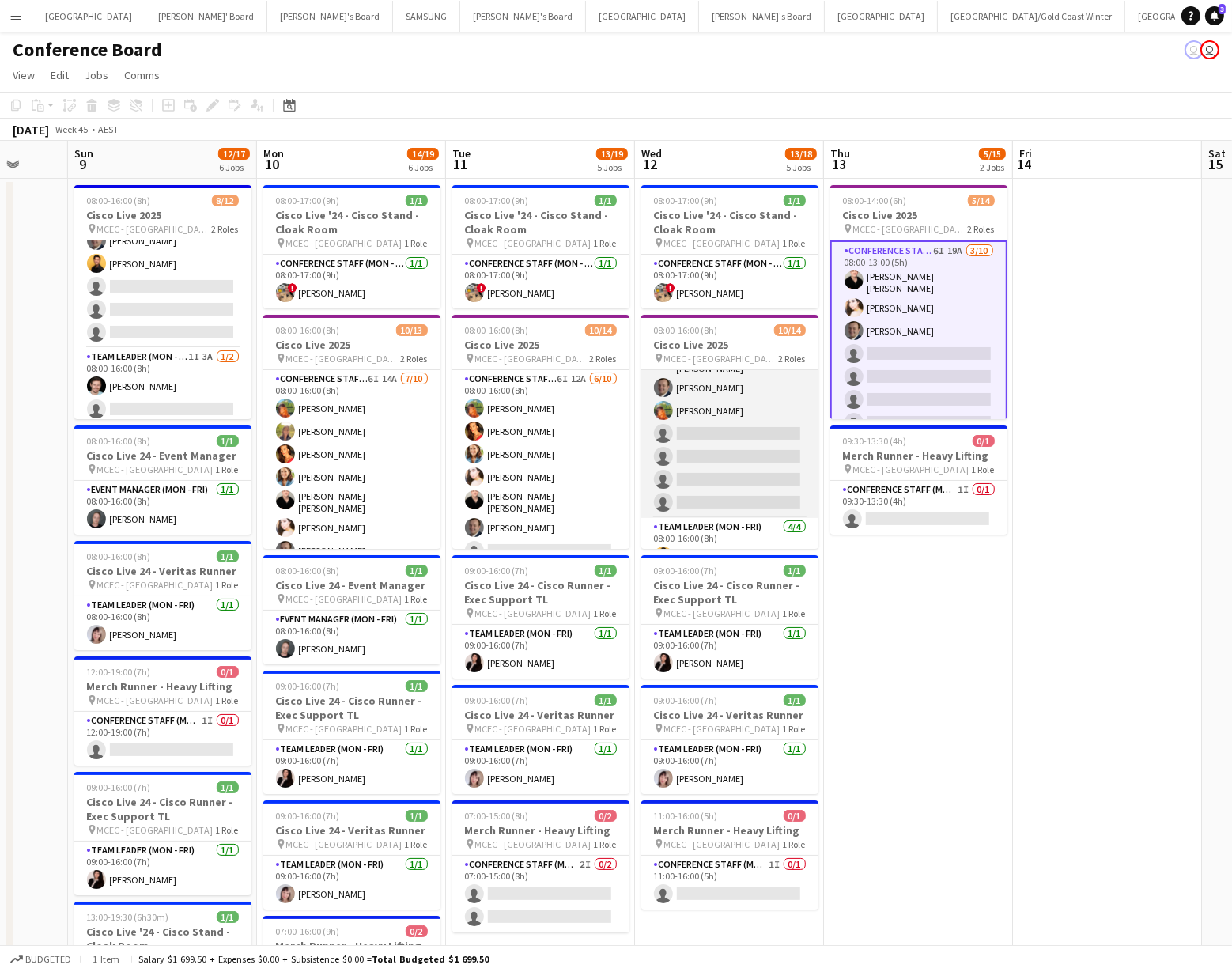
scroll to position [0, 0]
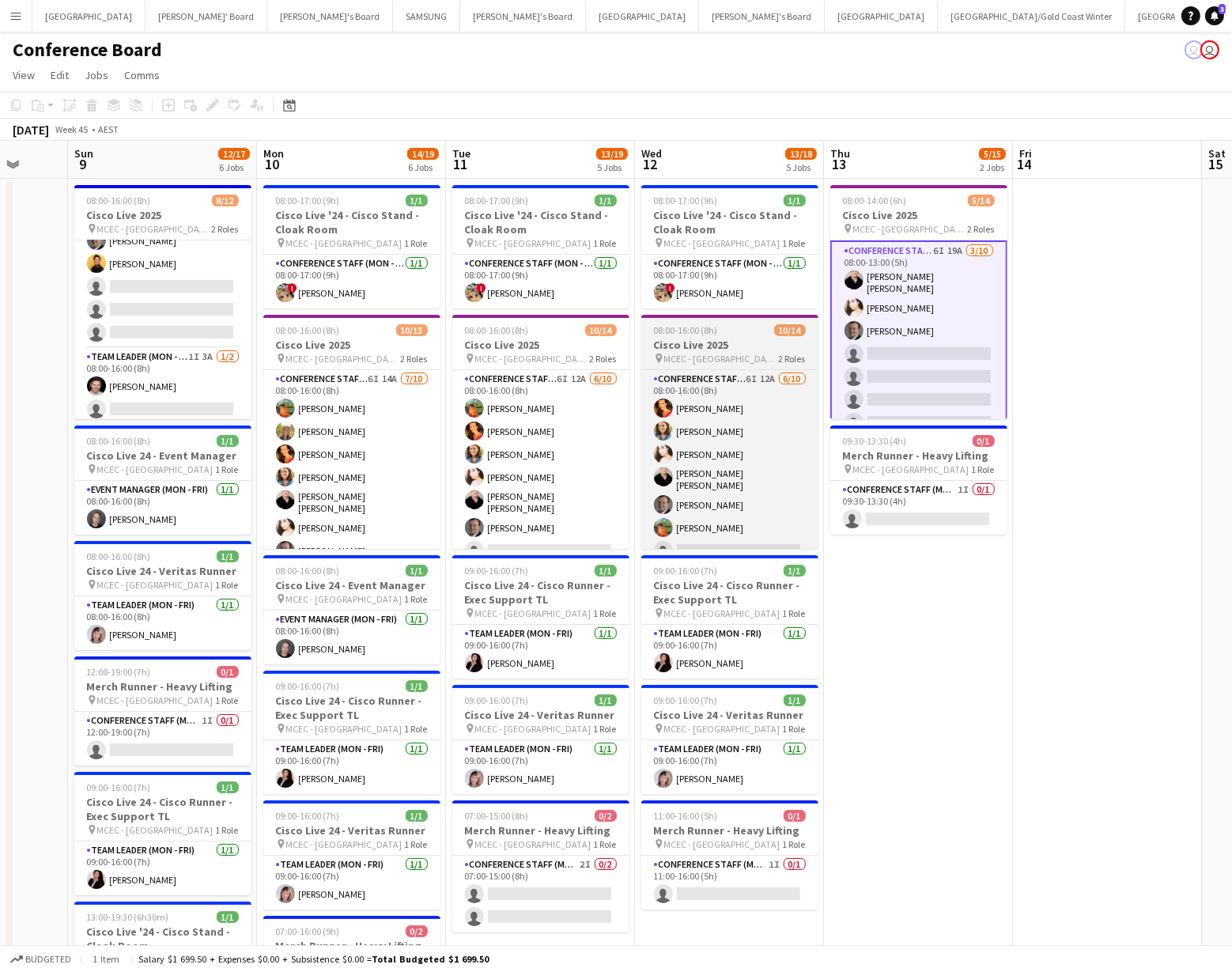
click at [693, 339] on h3 "Cisco Live 2025" at bounding box center [730, 345] width 178 height 14
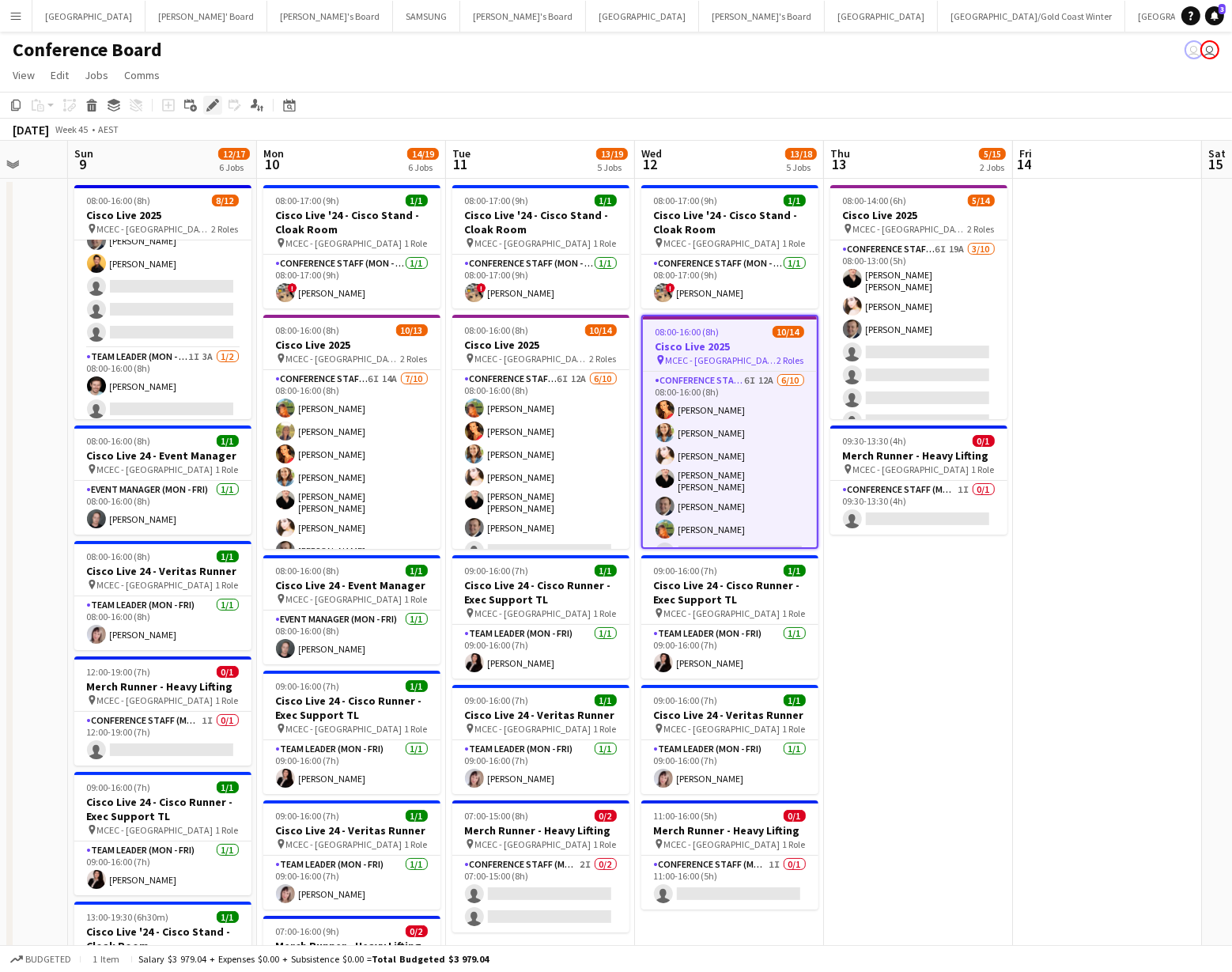
click at [208, 99] on icon "Edit" at bounding box center [212, 105] width 12 height 12
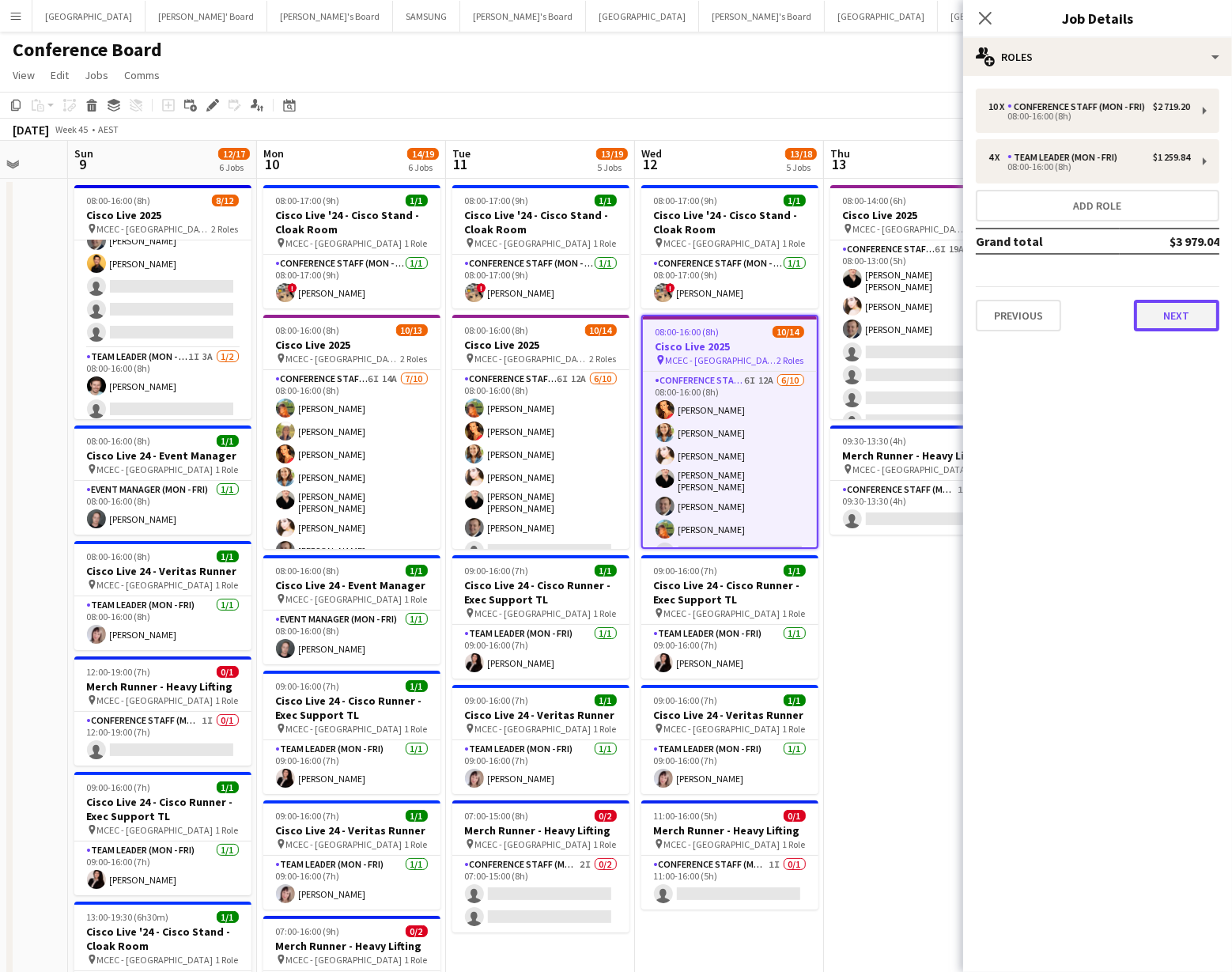
click at [1184, 320] on button "Next" at bounding box center [1176, 315] width 85 height 32
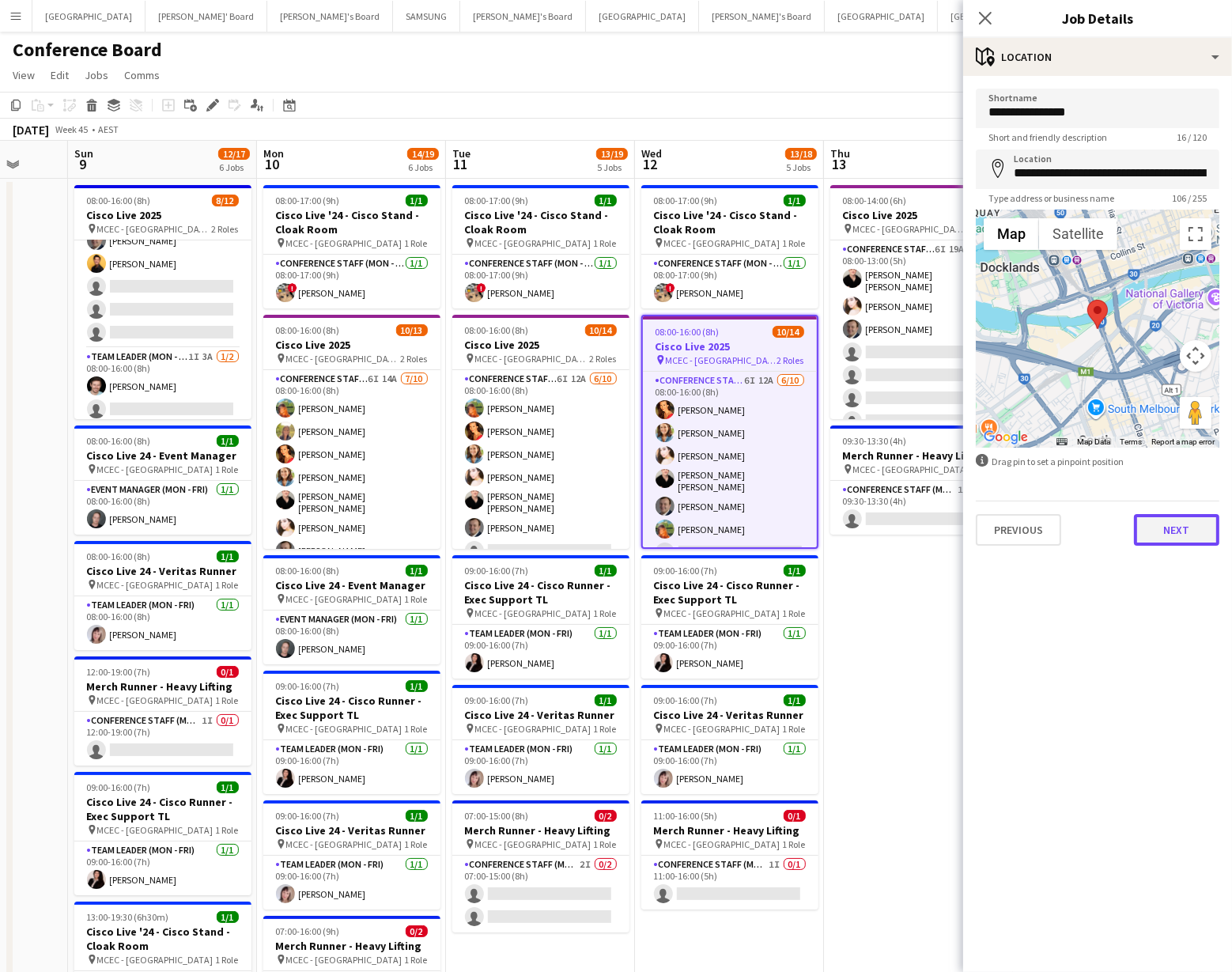
click at [1169, 531] on button "Next" at bounding box center [1176, 529] width 85 height 32
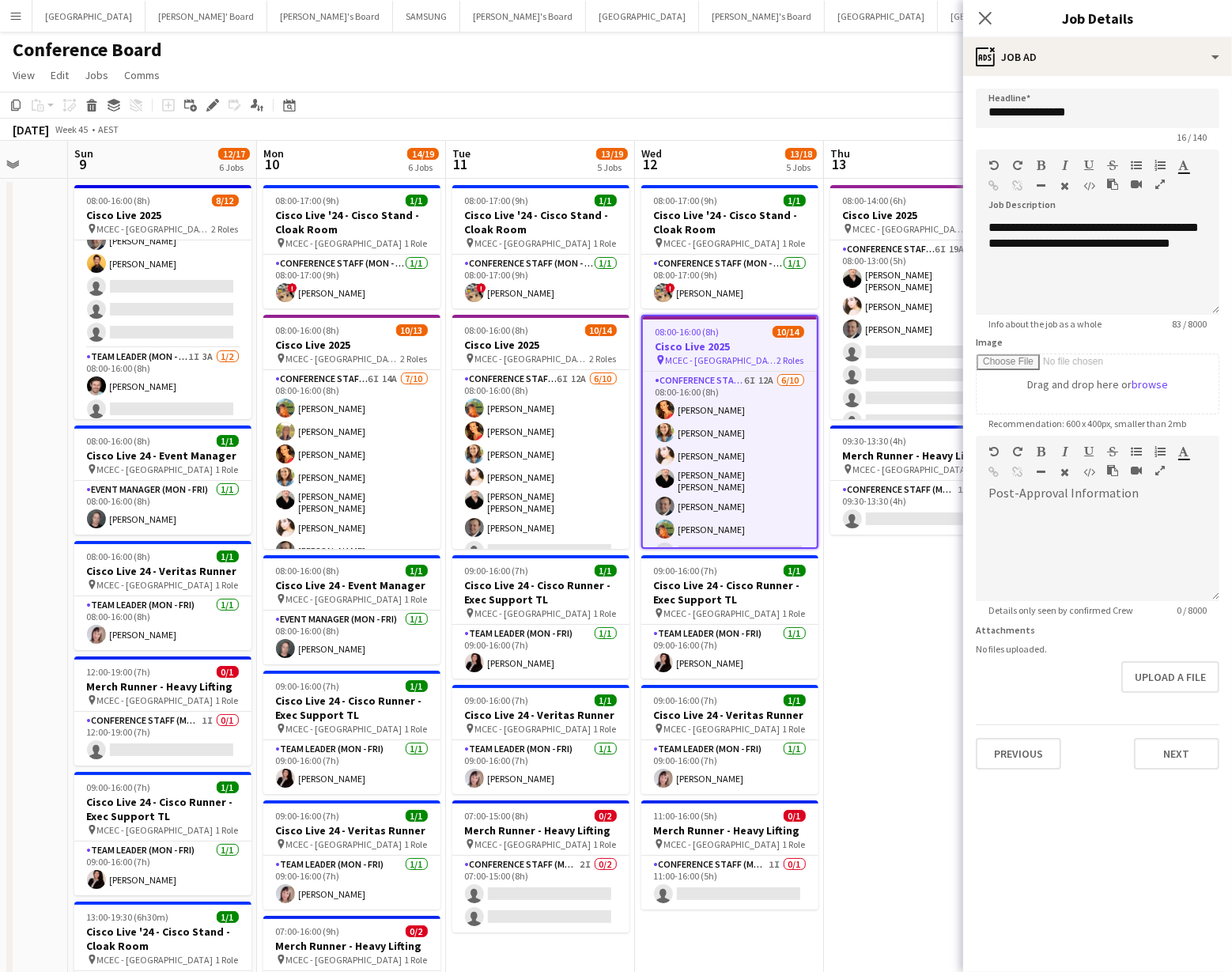
click at [858, 131] on div "[DATE] Week 45 • AEST" at bounding box center [616, 130] width 1232 height 22
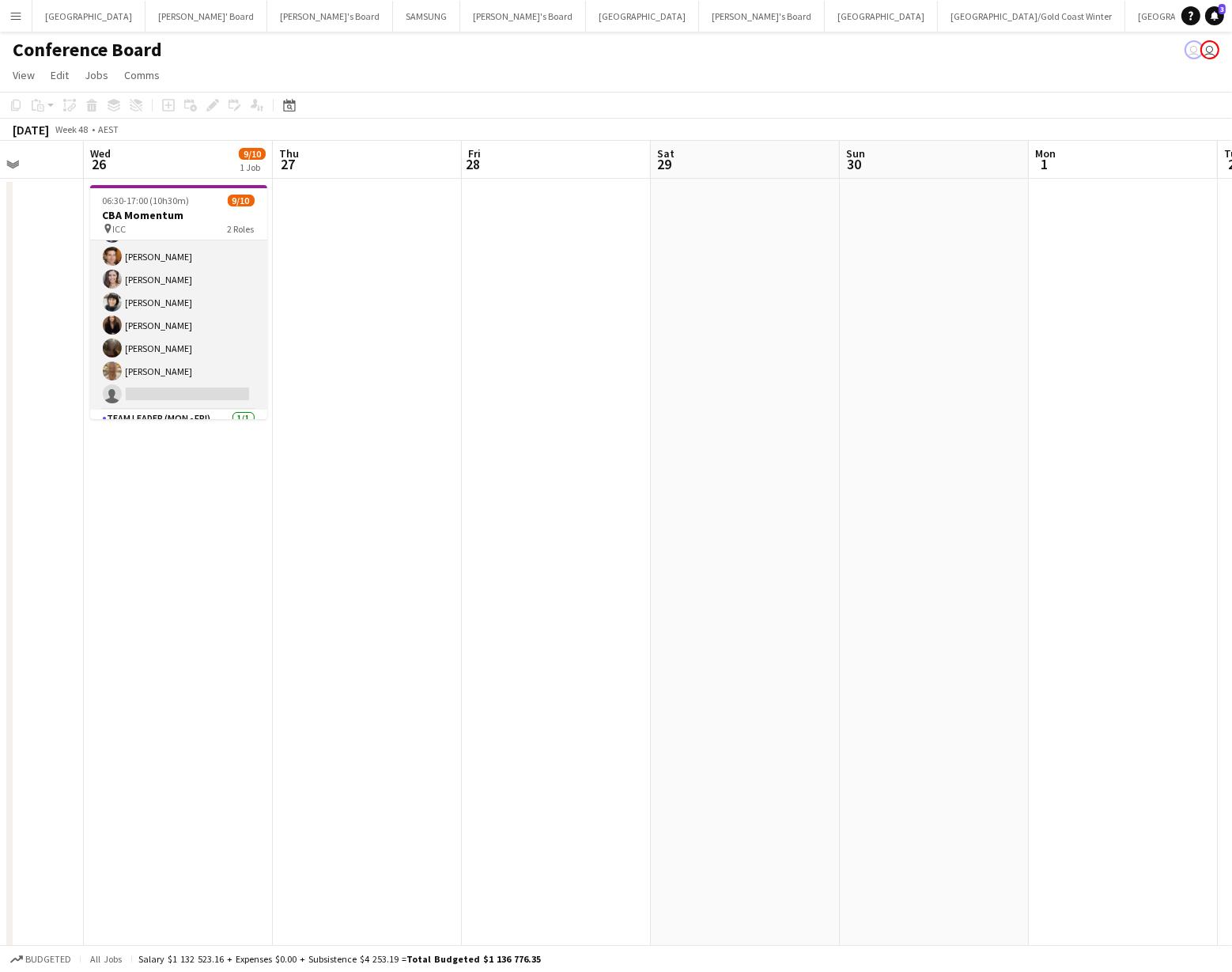
scroll to position [111, 0]
click at [205, 336] on app-card-role "Conference Staff (Mon - Fri) 1I 50A [DATE] 06:30-17:00 (10h30m) [PERSON_NAME] […" at bounding box center [179, 247] width 178 height 237
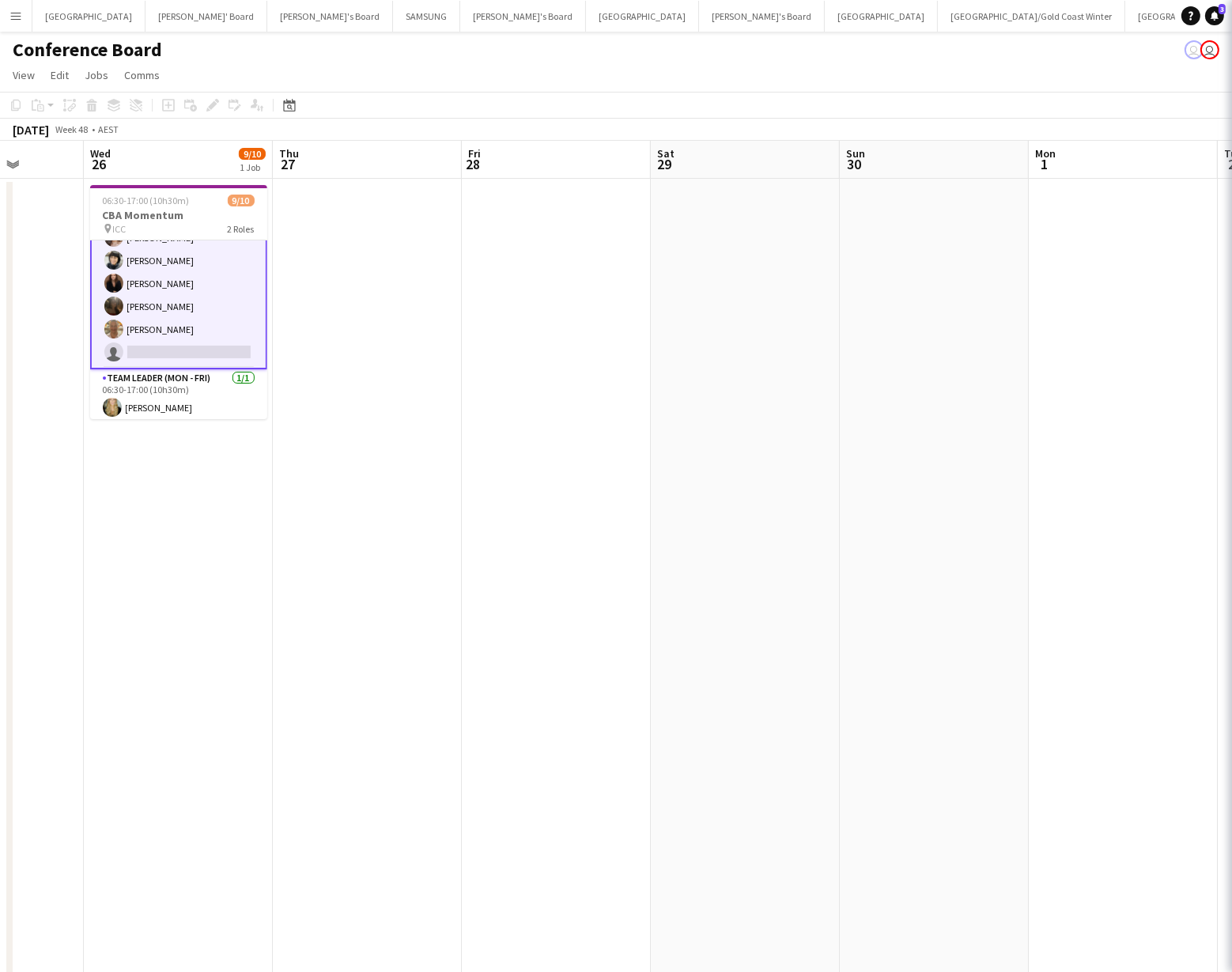
scroll to position [113, 0]
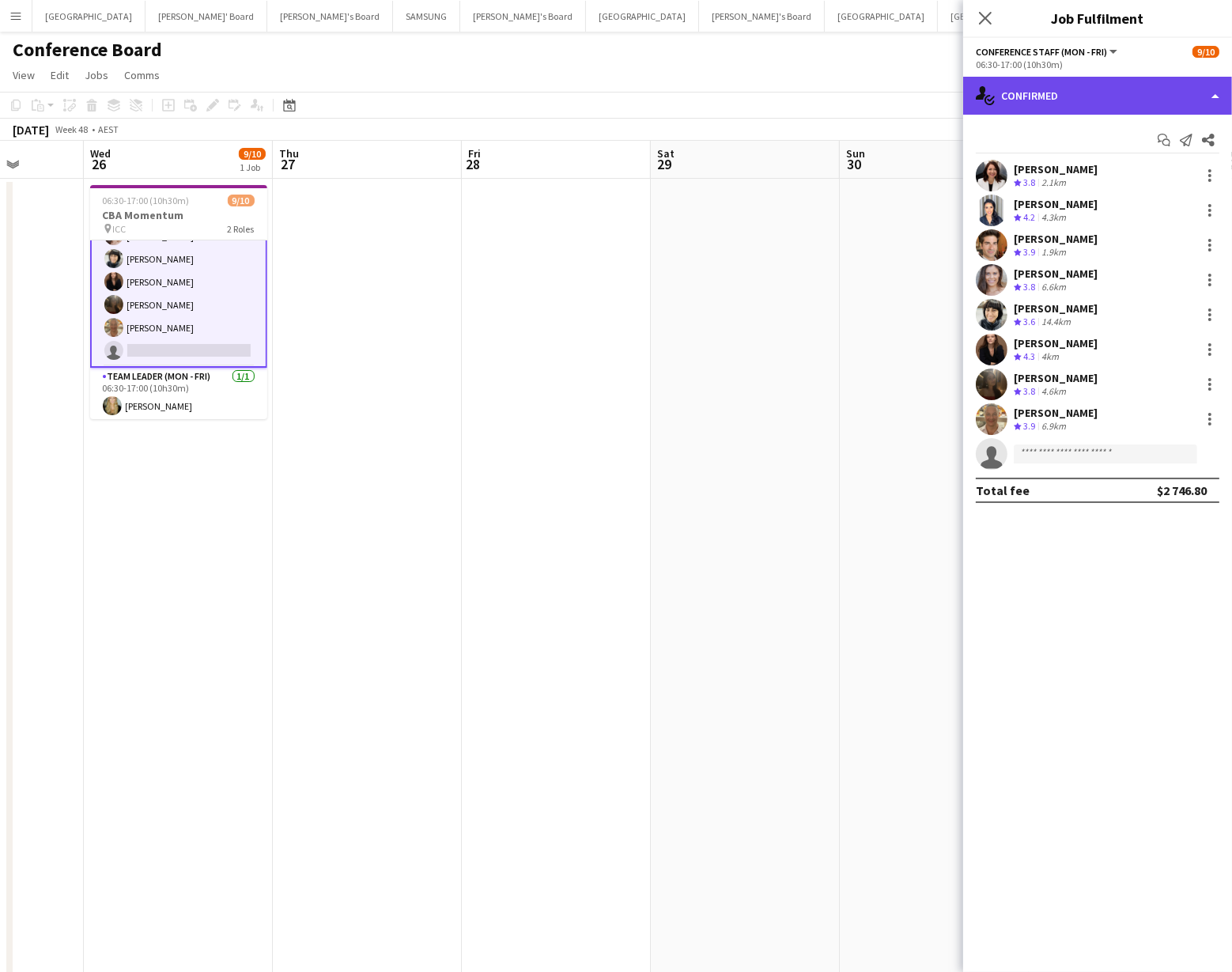
click at [1062, 100] on div "single-neutral-actions-check-2 Confirmed" at bounding box center [1098, 96] width 269 height 38
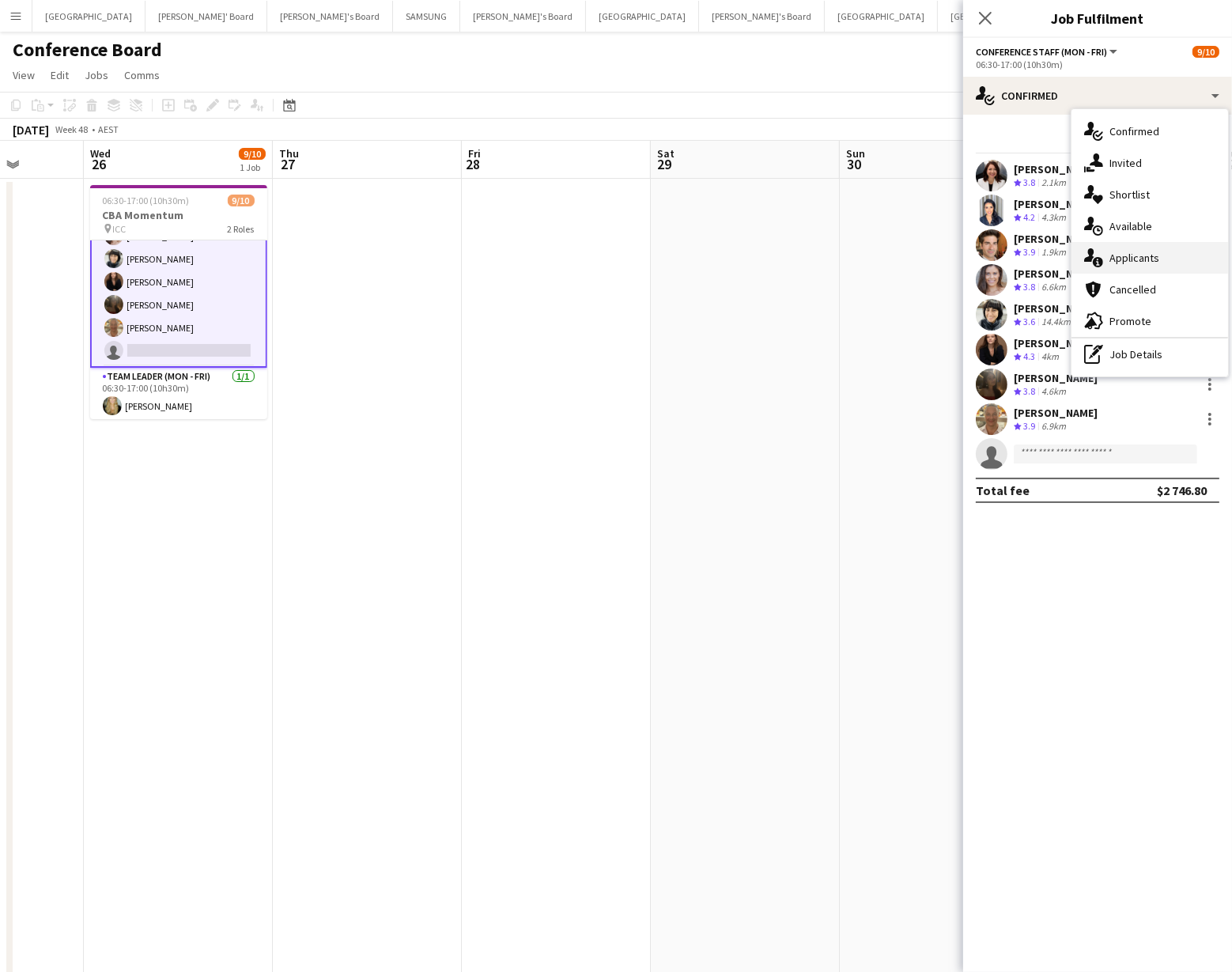
click at [1123, 256] on div "single-neutral-actions-information Applicants" at bounding box center [1149, 257] width 157 height 32
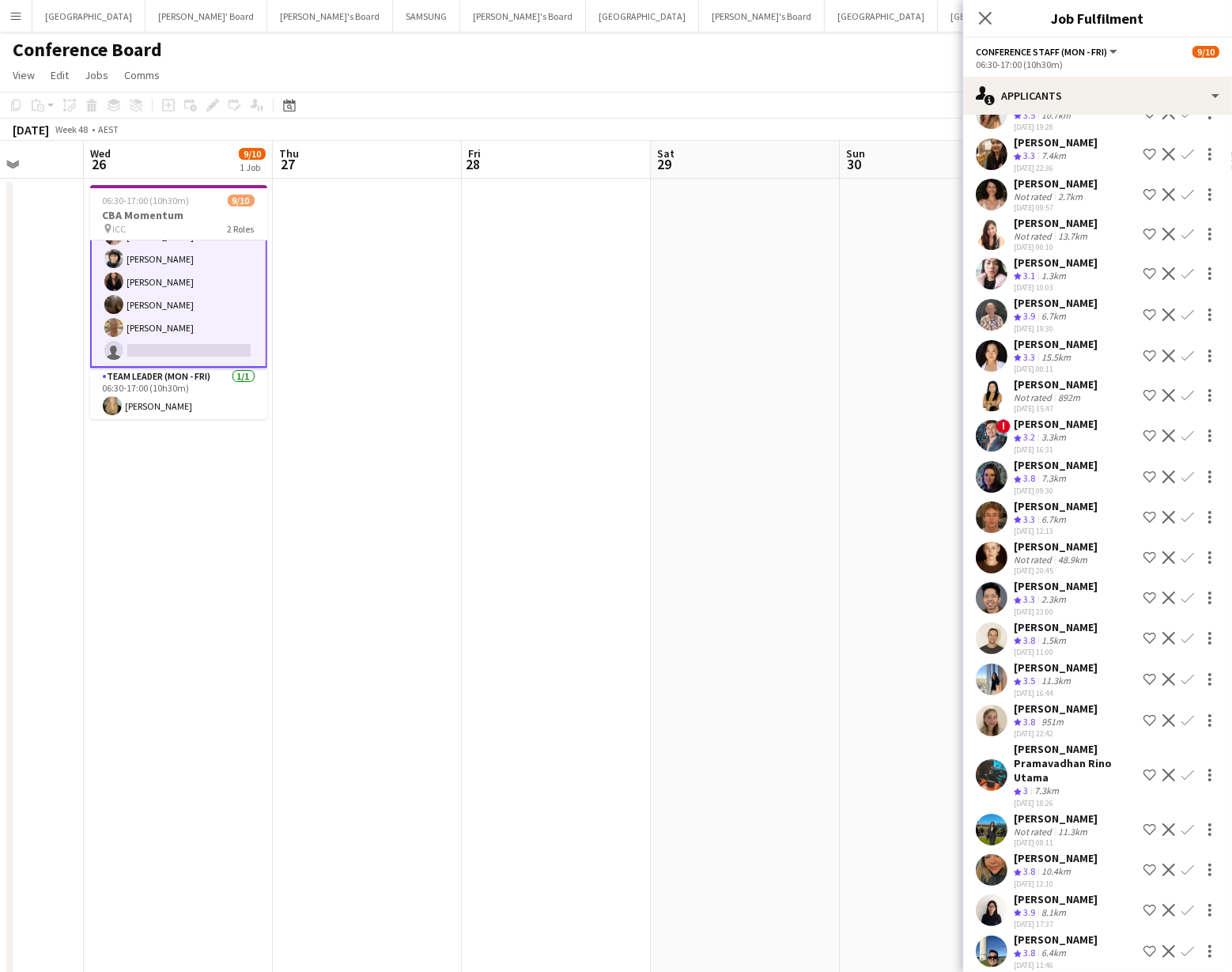
scroll to position [1295, 0]
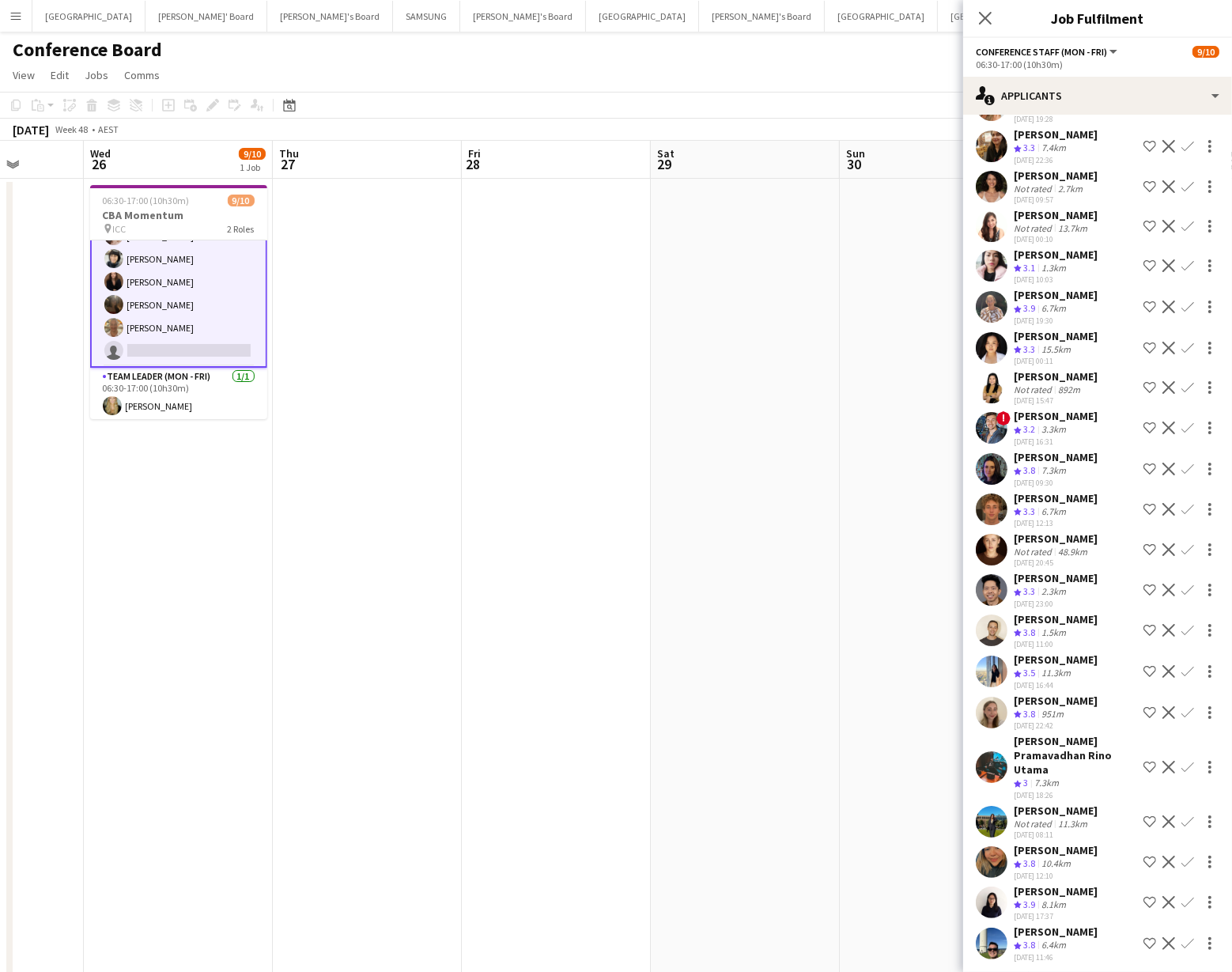
click at [1188, 308] on app-icon "Confirm" at bounding box center [1188, 306] width 12 height 12
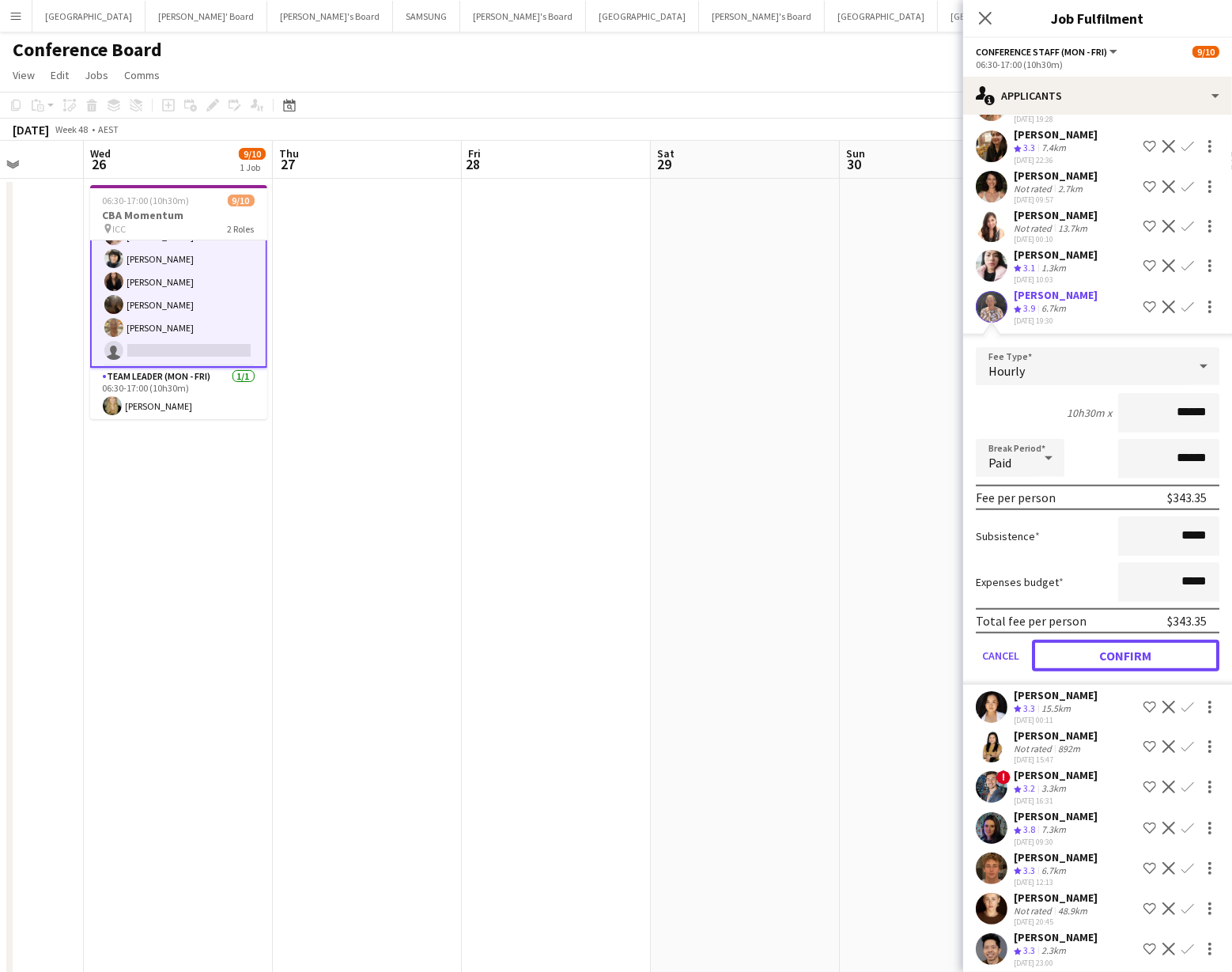
drag, startPoint x: 1135, startPoint y: 661, endPoint x: 1130, endPoint y: 653, distance: 9.4
click at [1134, 659] on button "Confirm" at bounding box center [1125, 655] width 187 height 32
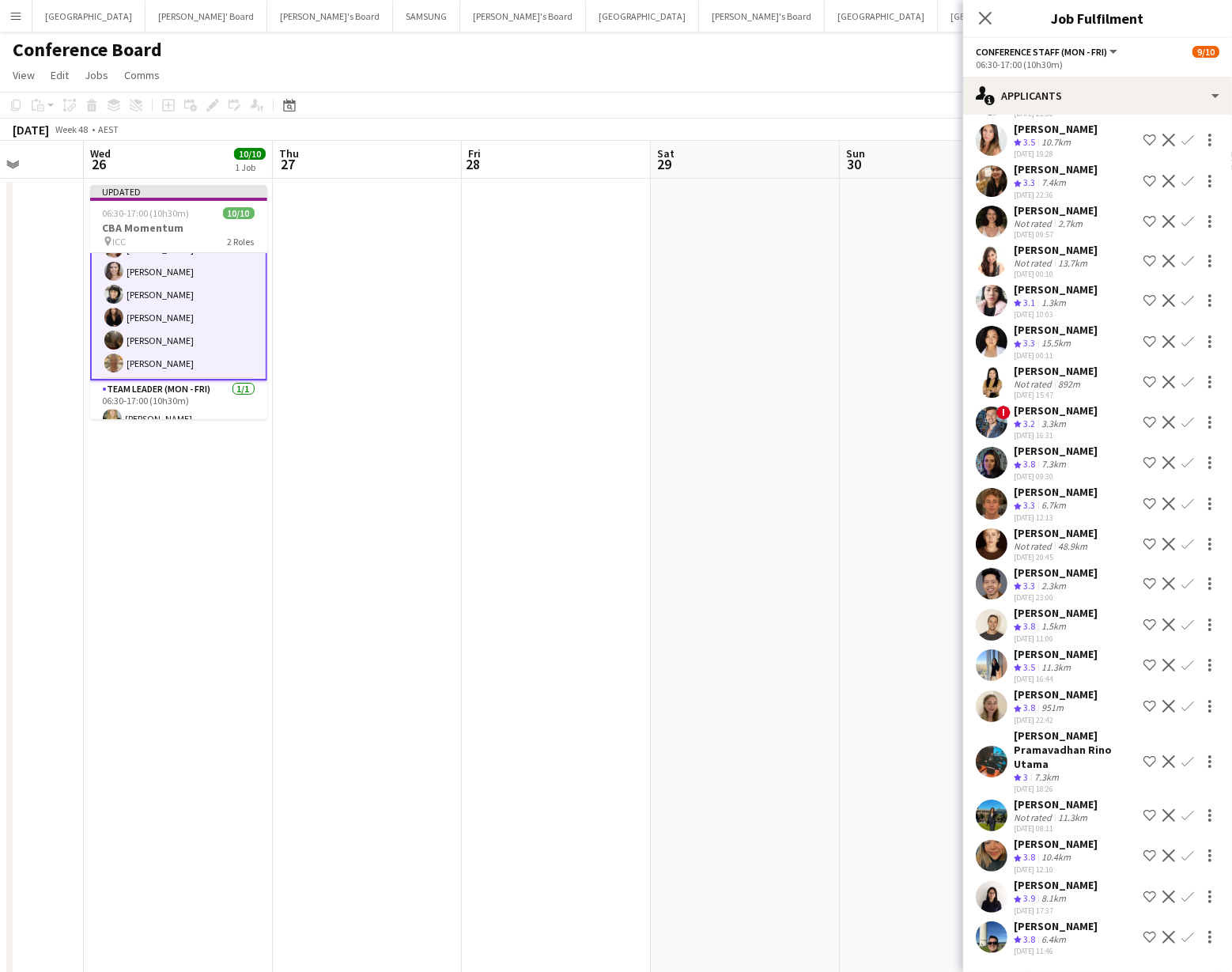
scroll to position [1255, 0]
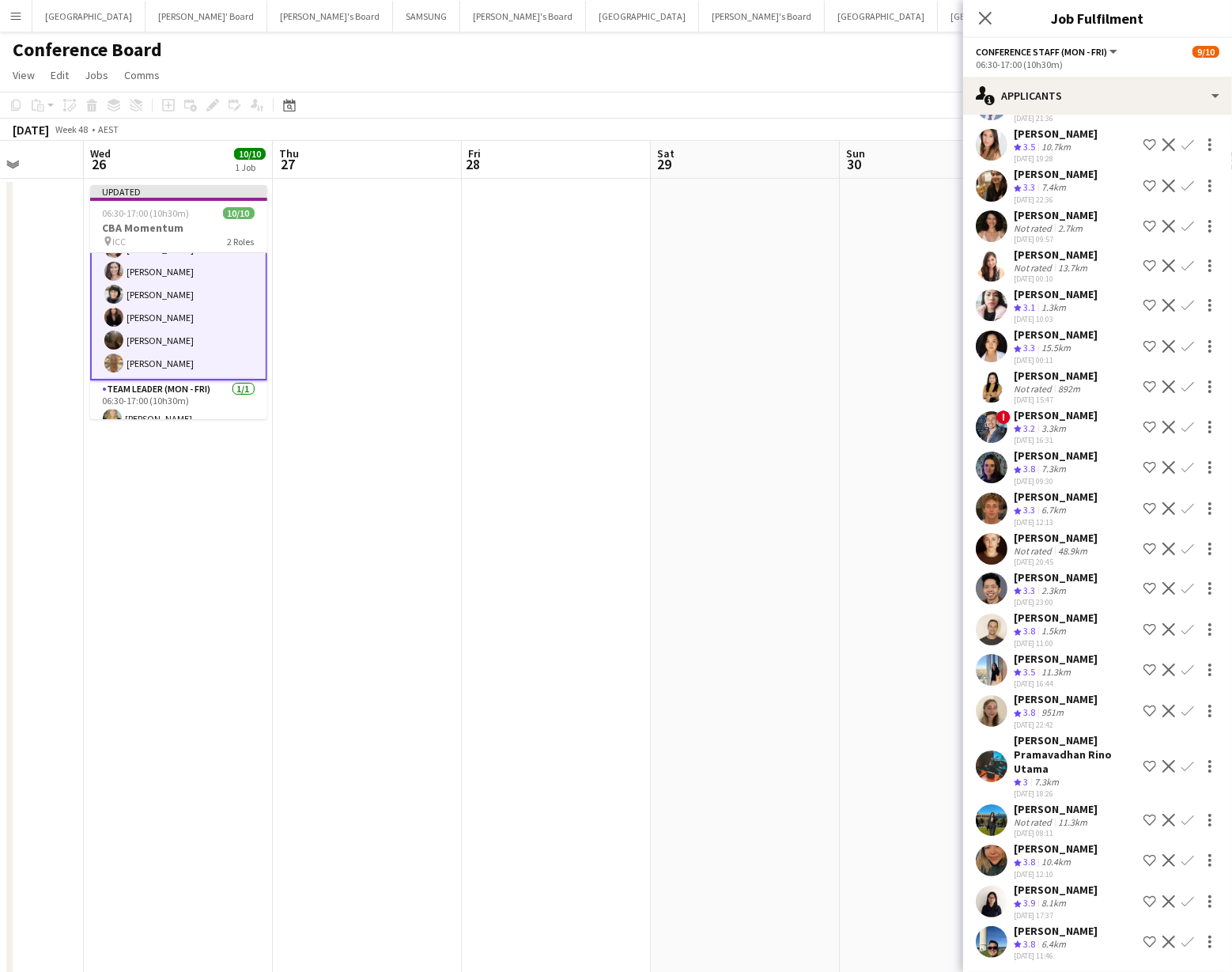
drag, startPoint x: 856, startPoint y: 474, endPoint x: 861, endPoint y: 450, distance: 24.5
click at [856, 473] on app-date-cell at bounding box center [934, 878] width 189 height 1398
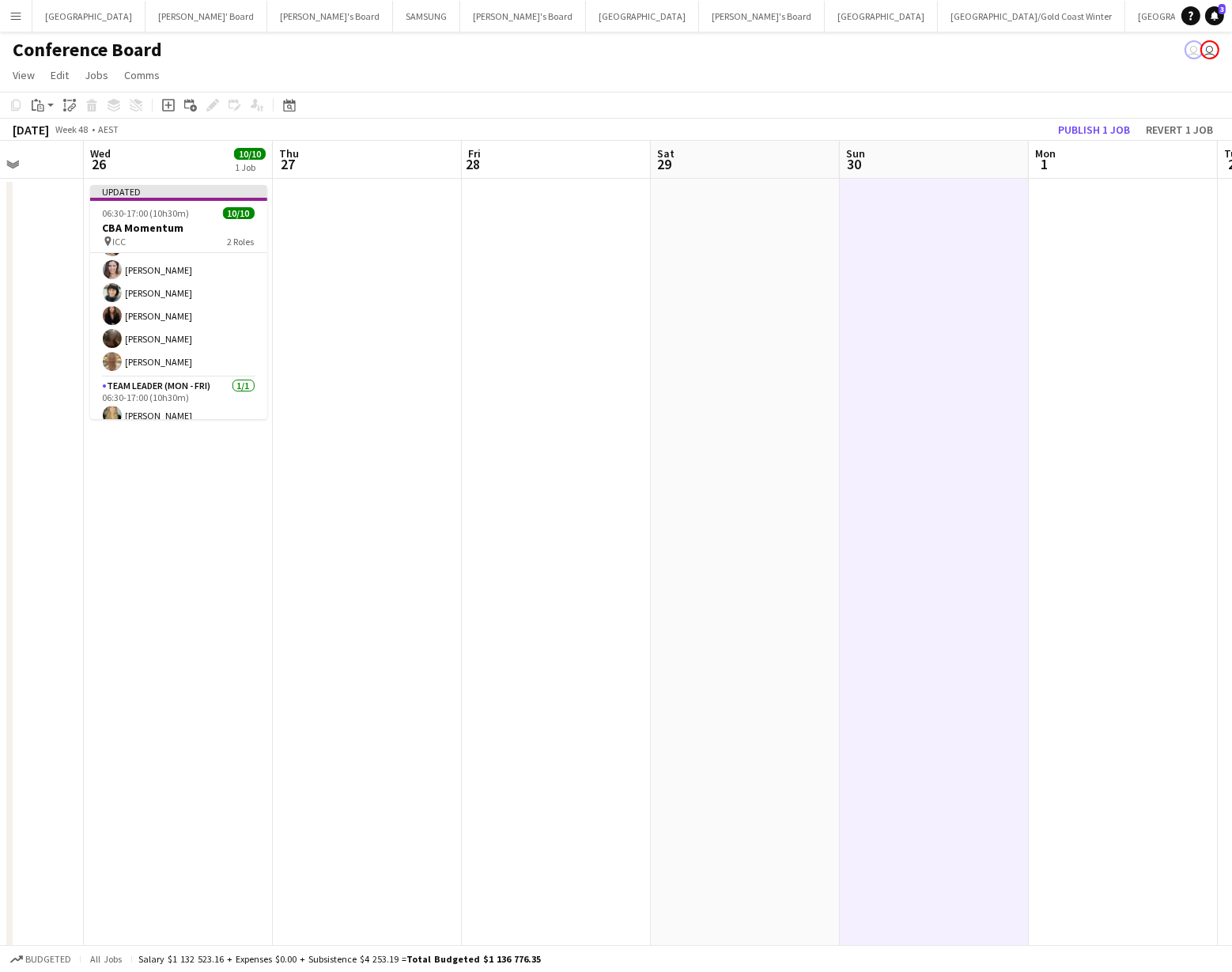
scroll to position [111, 0]
click at [1078, 127] on button "Publish 1 job" at bounding box center [1095, 129] width 85 height 20
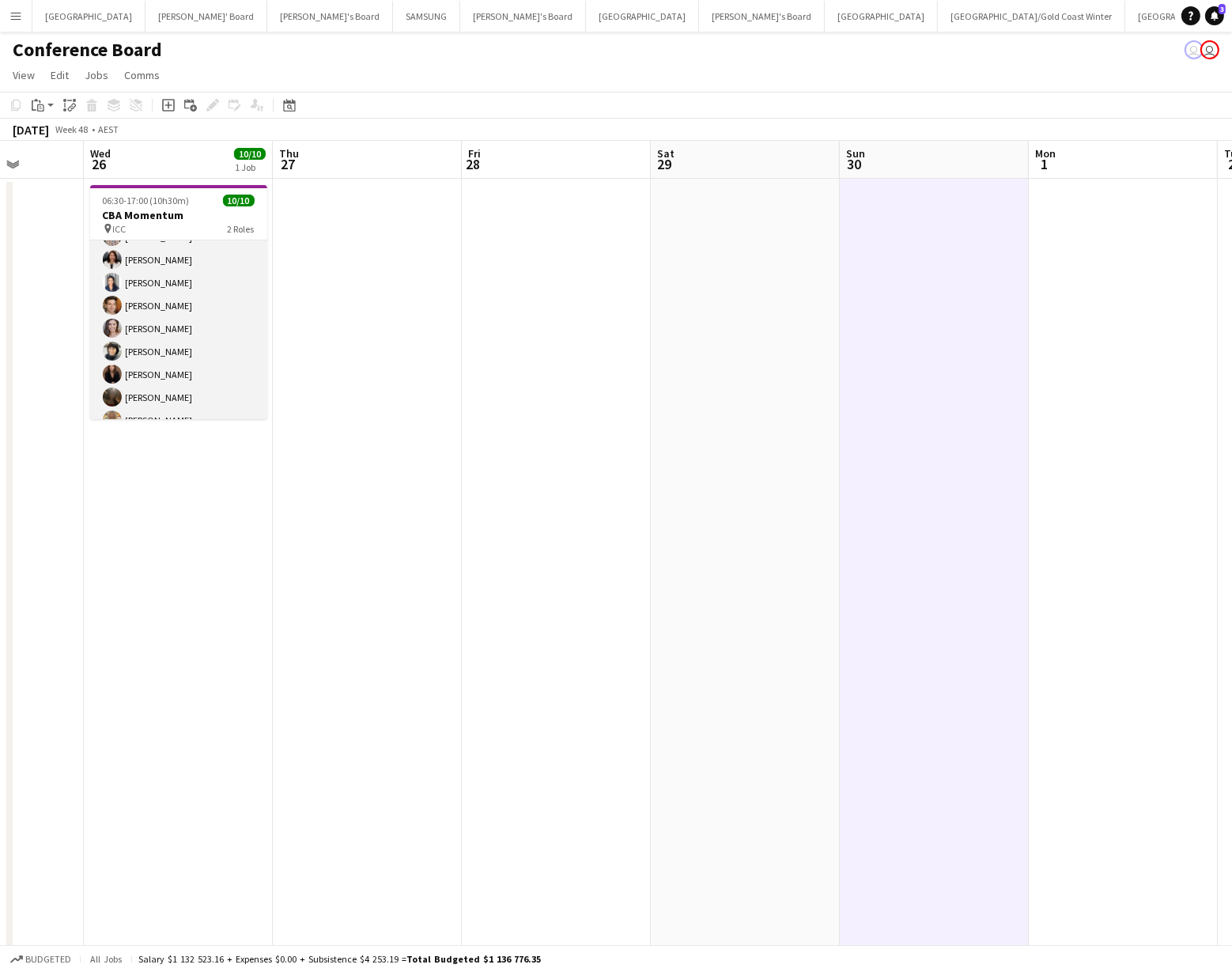
scroll to position [0, 0]
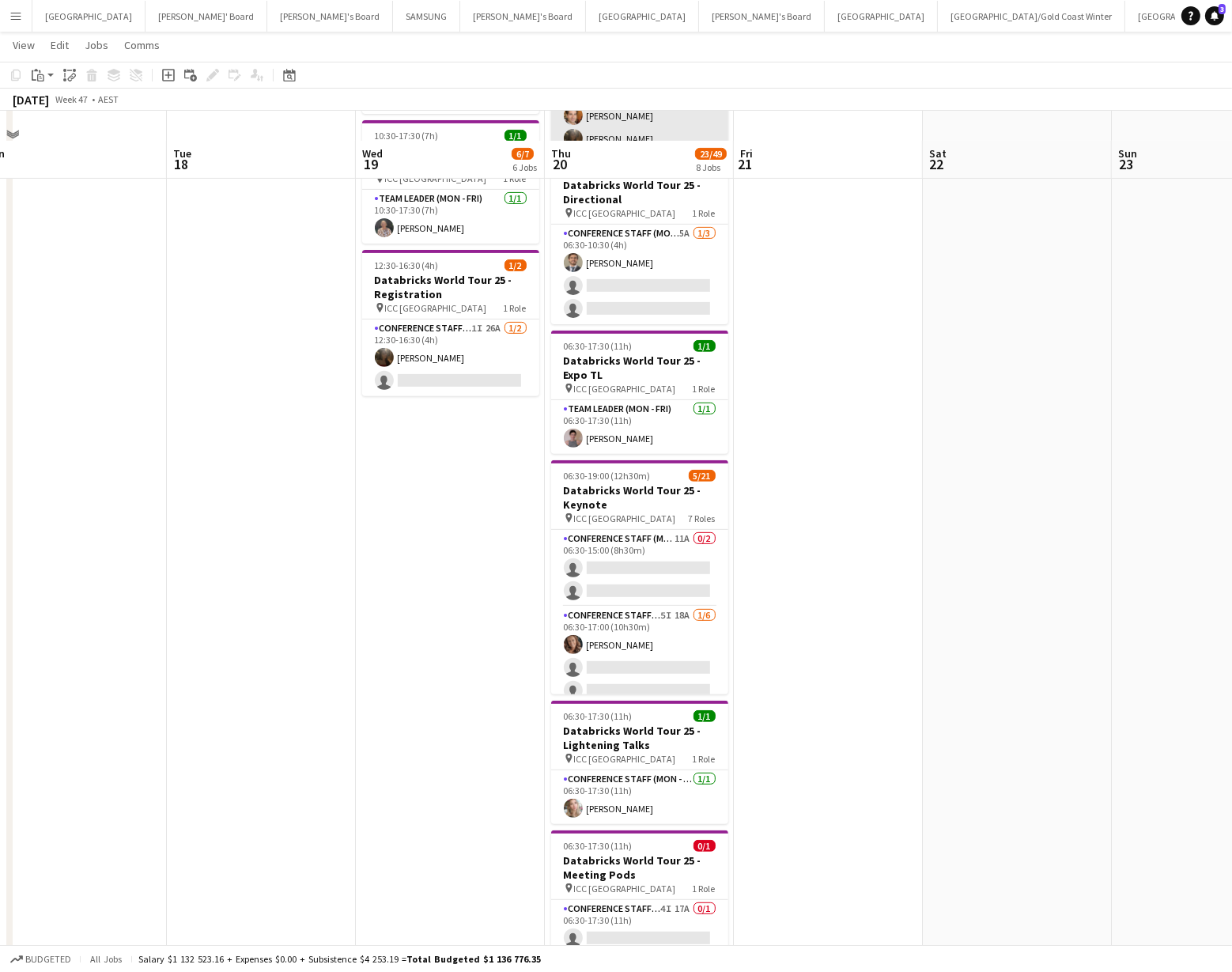
scroll to position [629, 0]
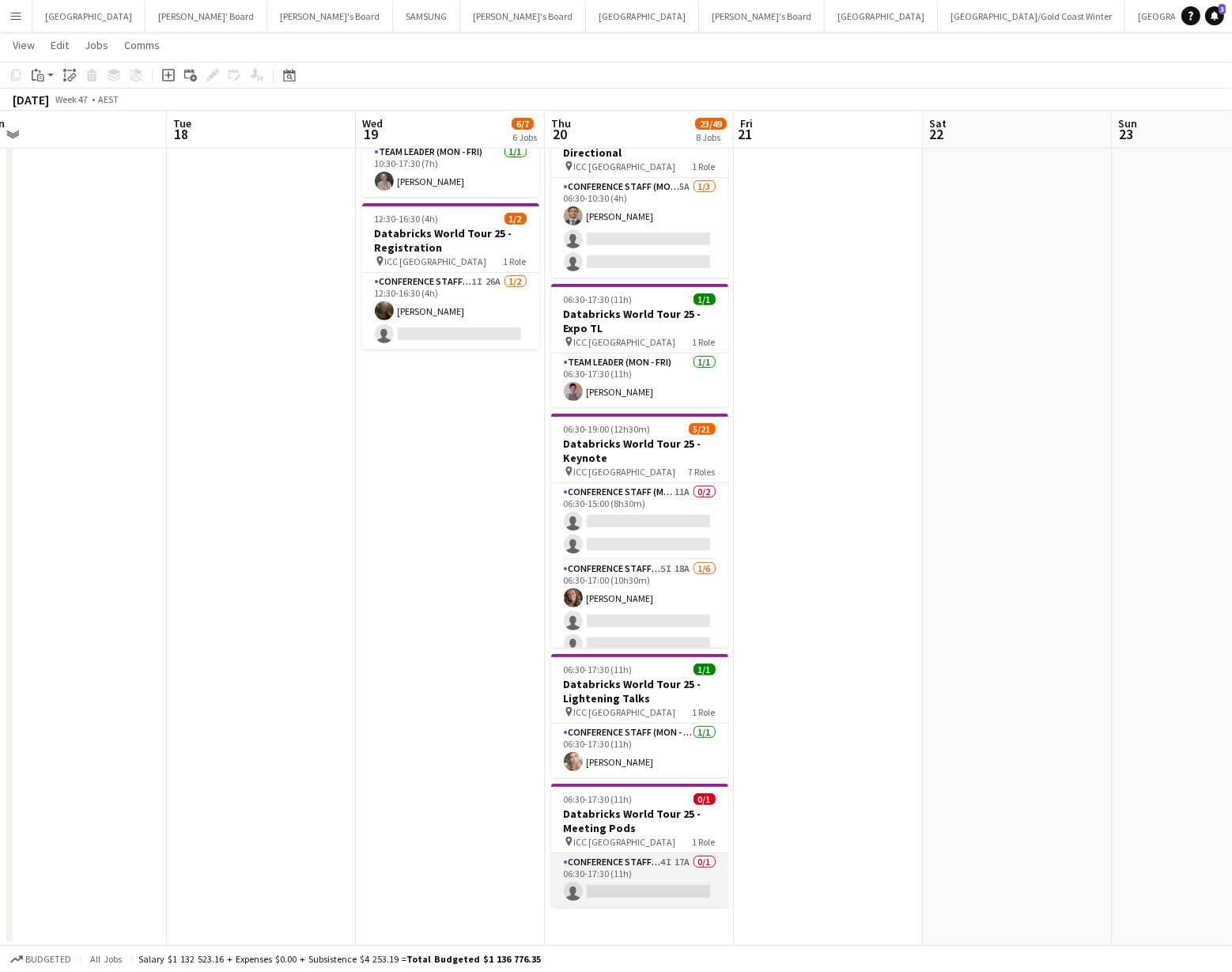
click at [662, 864] on app-card-role "Conference Staff (Mon - Fri) 4I 17A 0/1 06:30-17:30 (11h) single-neutral-actions" at bounding box center [640, 881] width 178 height 54
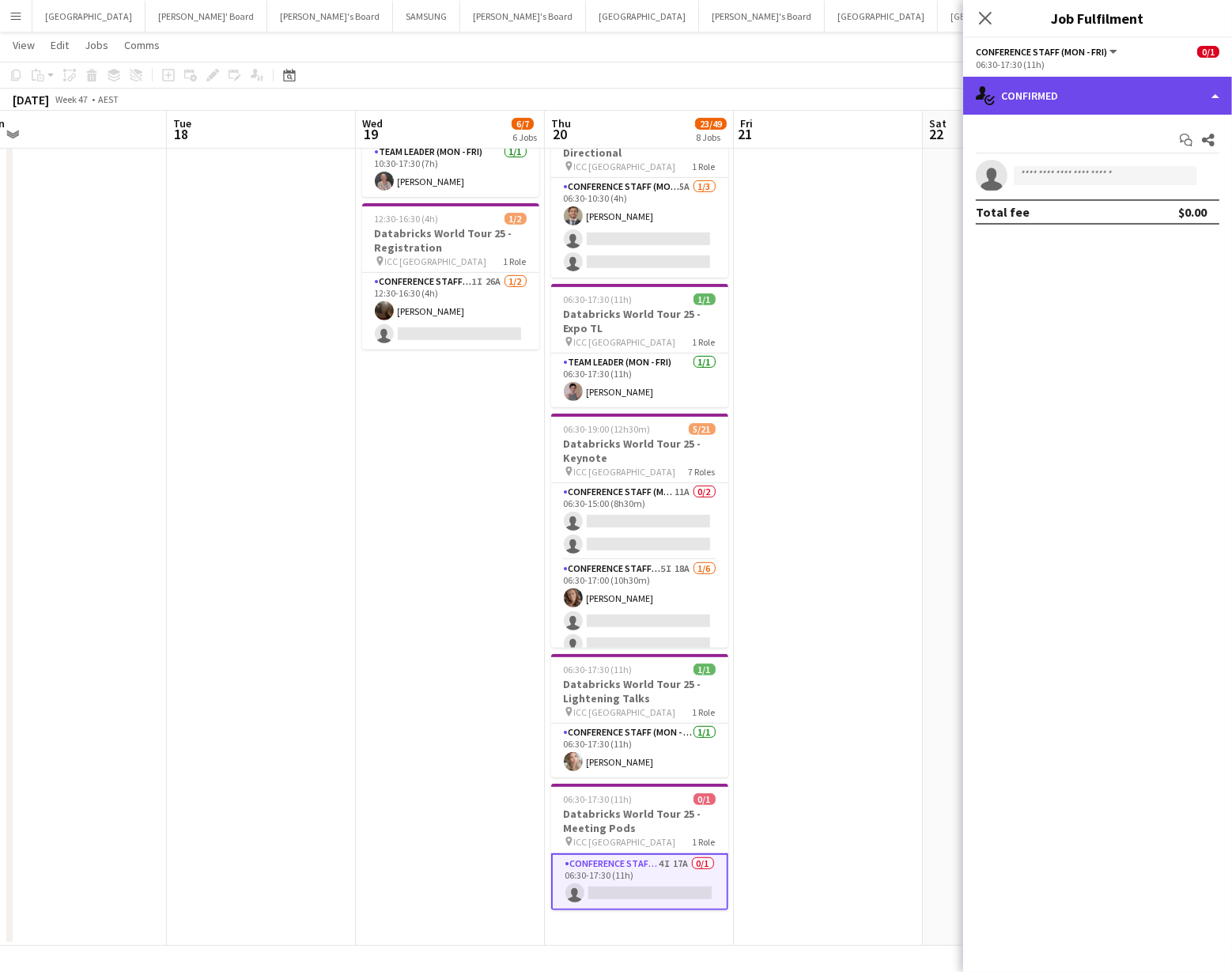
click at [1115, 105] on div "single-neutral-actions-check-2 Confirmed" at bounding box center [1098, 96] width 269 height 38
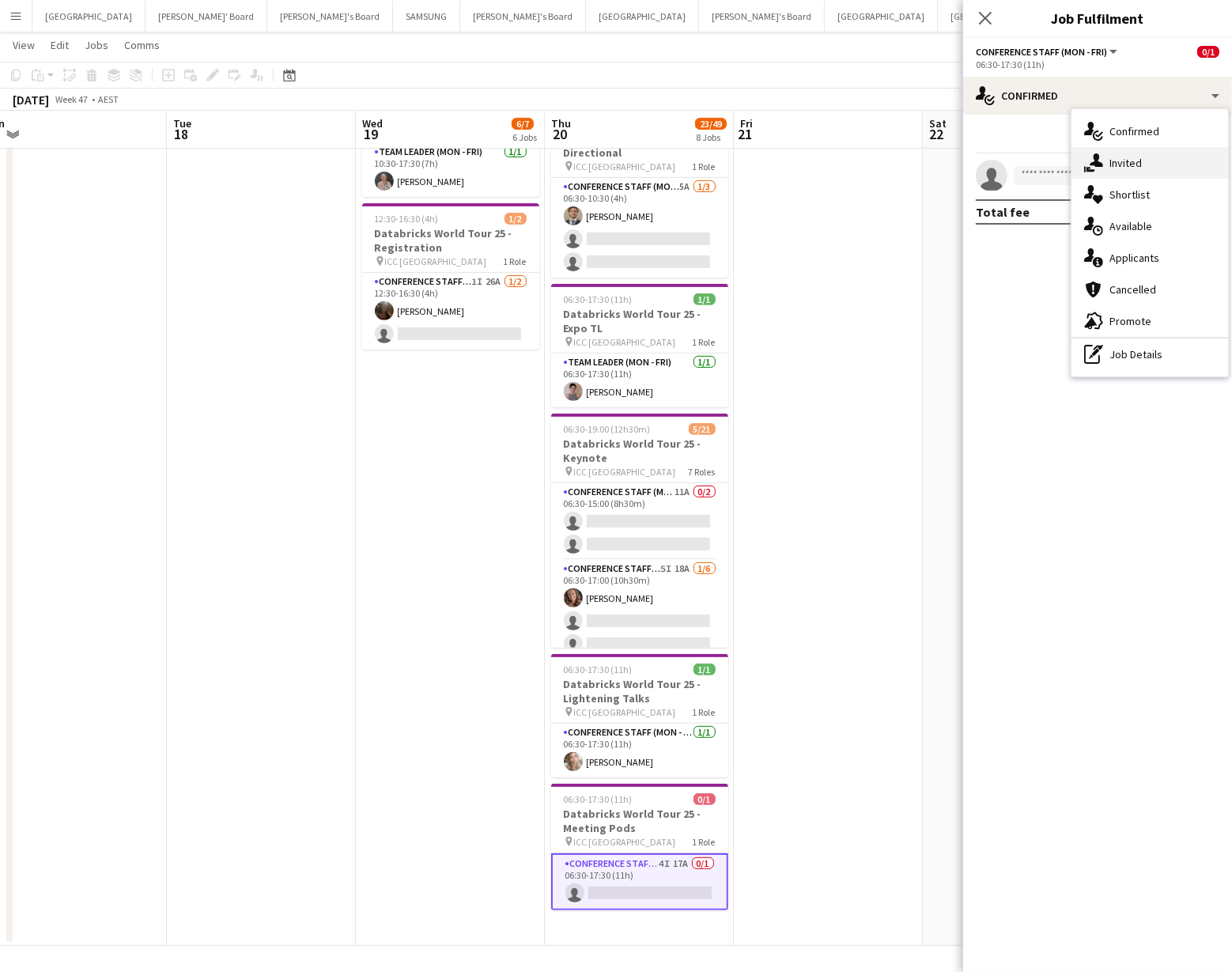
click at [1141, 158] on div "single-neutral-actions-share-1 Invited" at bounding box center [1149, 162] width 157 height 32
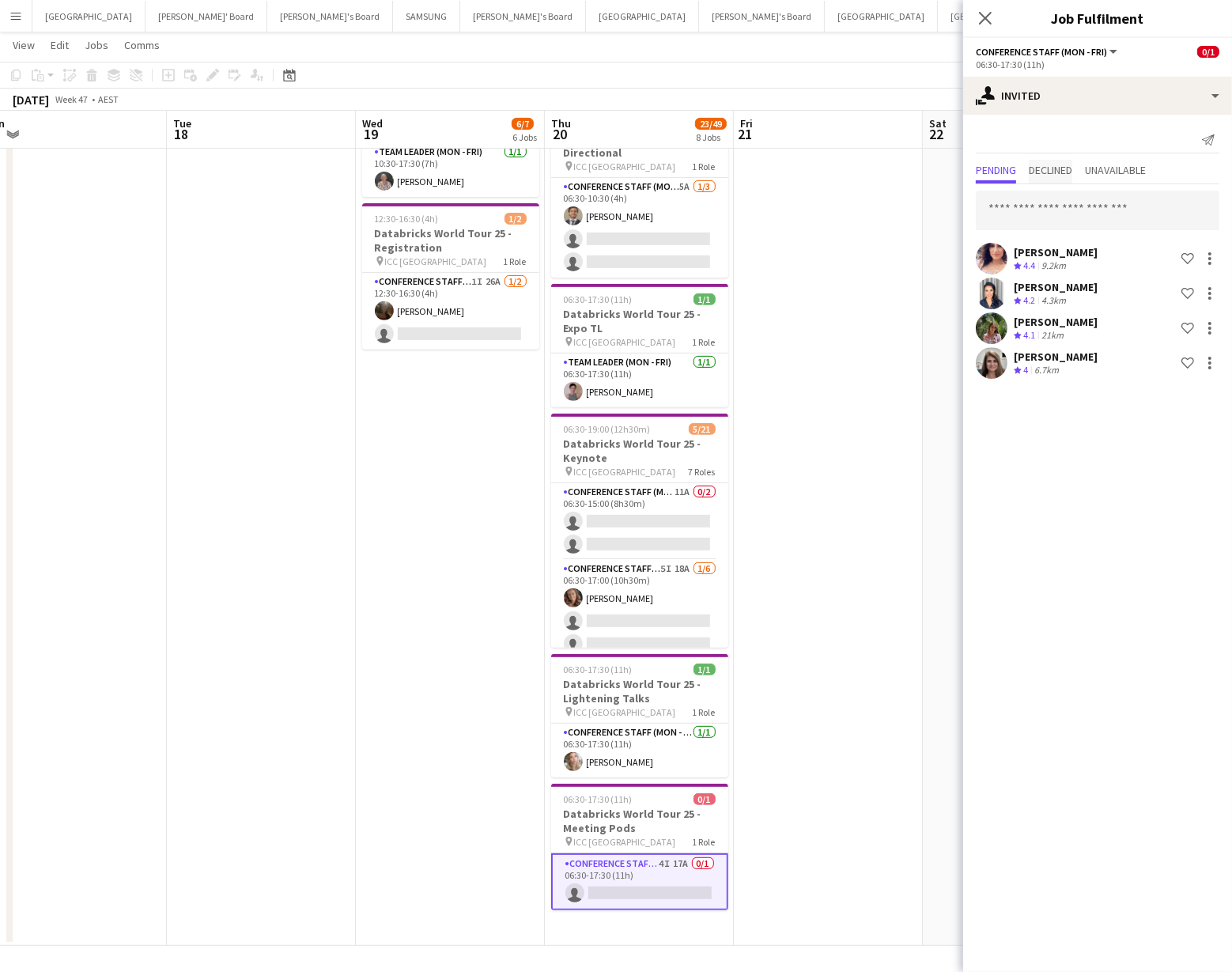
click at [1062, 173] on span "Declined" at bounding box center [1051, 170] width 43 height 12
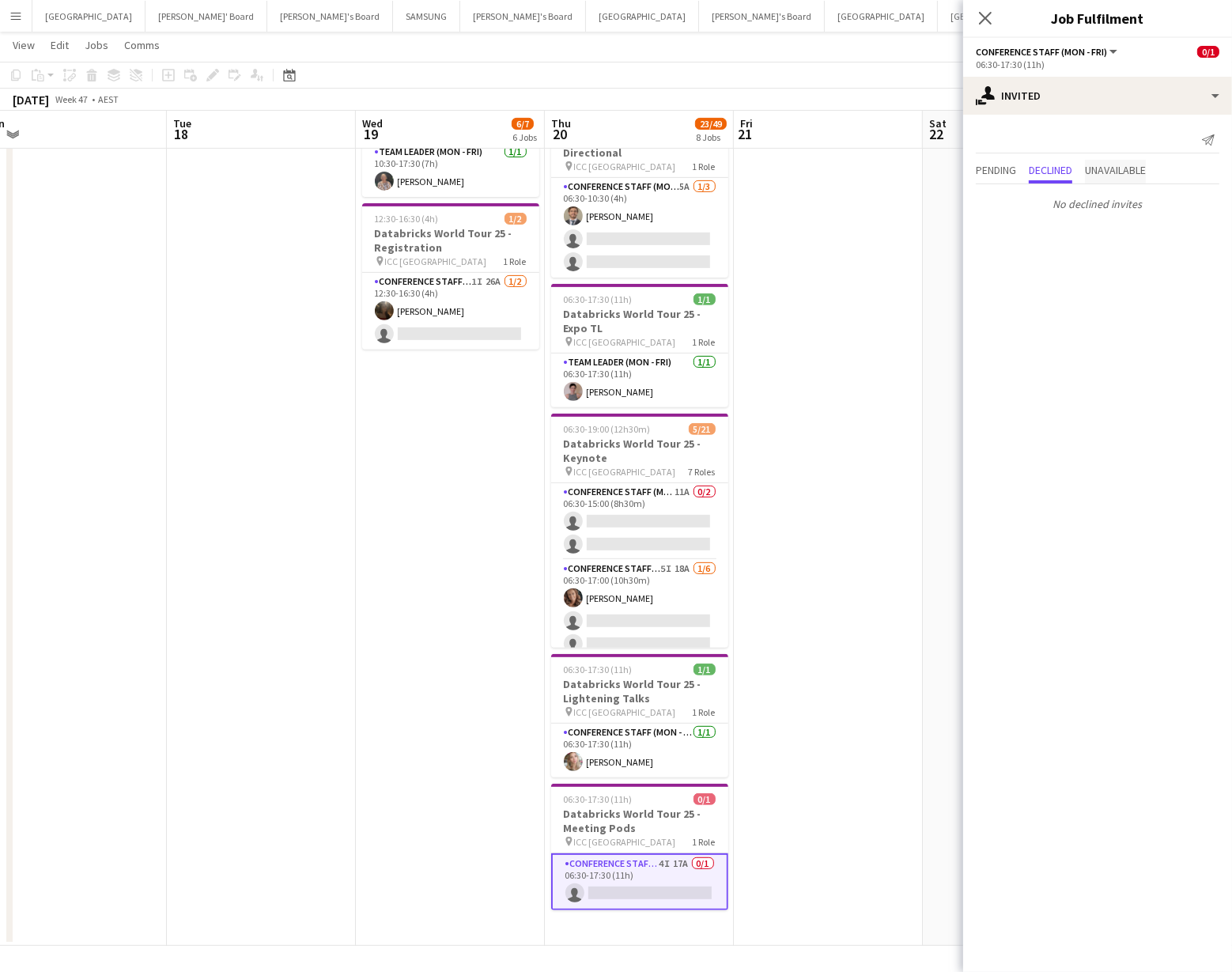
click at [1111, 169] on span "Unavailable" at bounding box center [1115, 170] width 60 height 12
click at [999, 176] on span "Pending" at bounding box center [997, 170] width 40 height 12
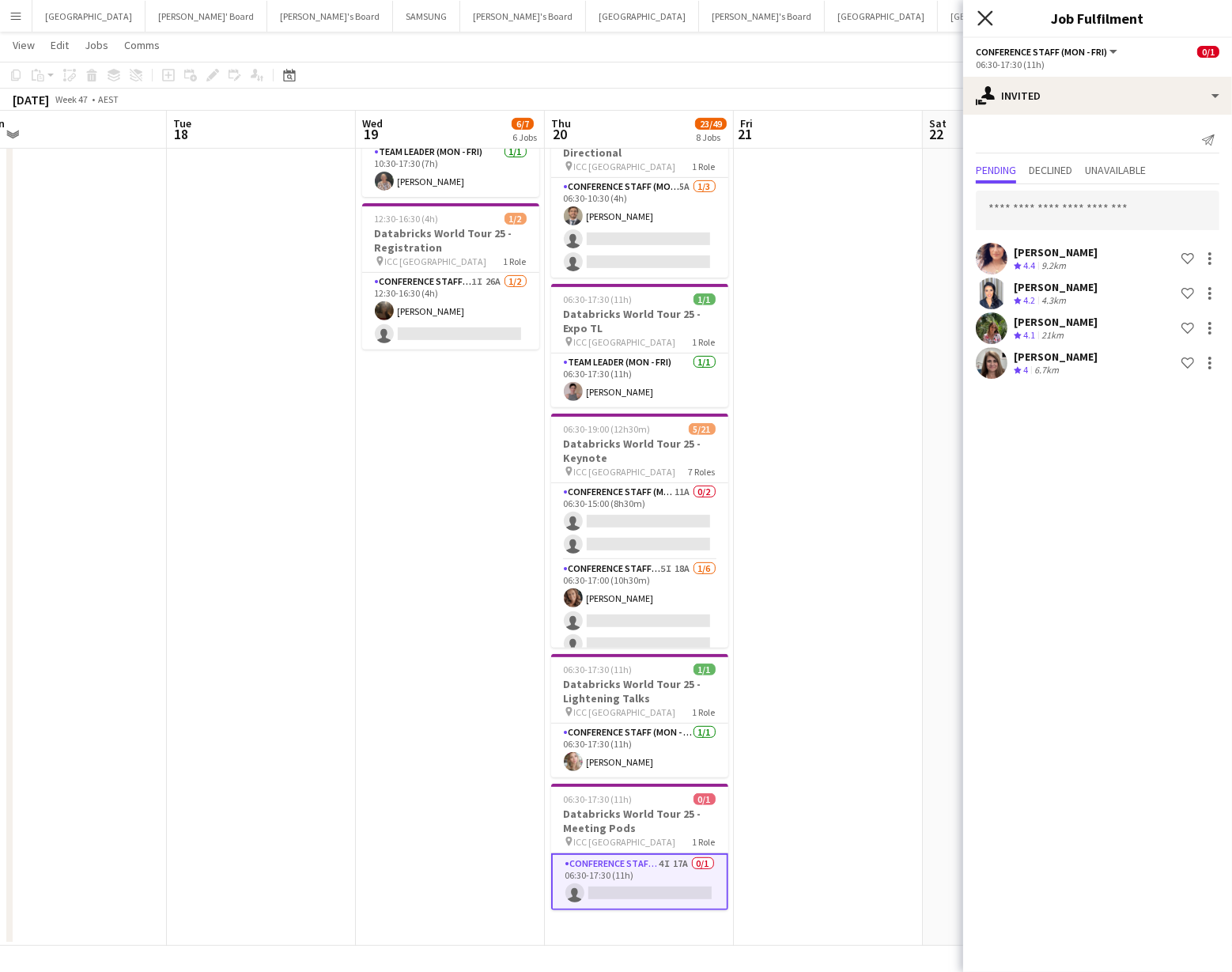
click at [984, 20] on icon at bounding box center [985, 18] width 15 height 15
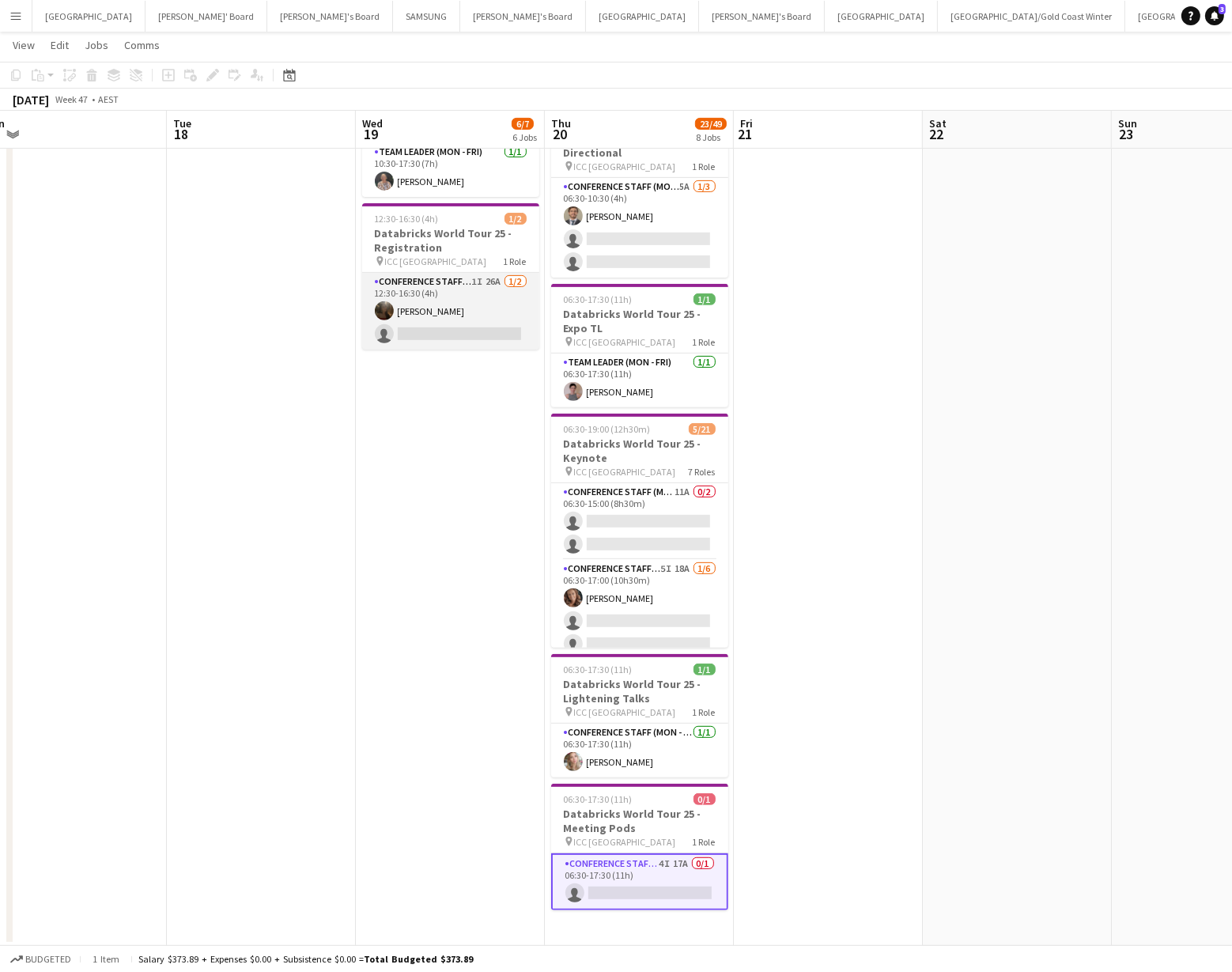
drag, startPoint x: 443, startPoint y: 300, endPoint x: 440, endPoint y: 290, distance: 10.4
click at [442, 298] on app-card-role "Conference Staff (Mon - Fri) 1I 26A 1/2 12:30-16:30 (4h) Scarlett Moliterno sin…" at bounding box center [450, 311] width 178 height 77
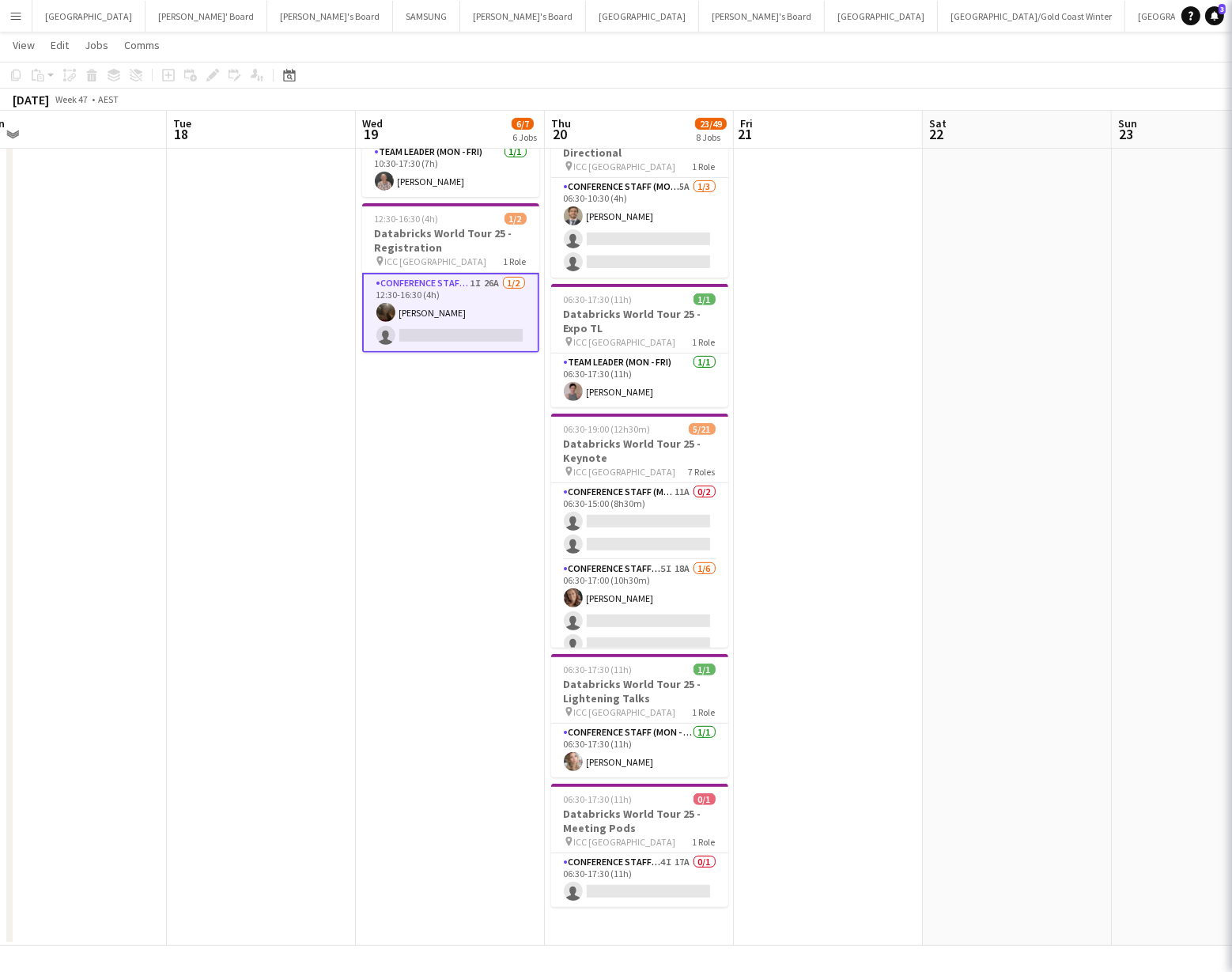
scroll to position [0, 401]
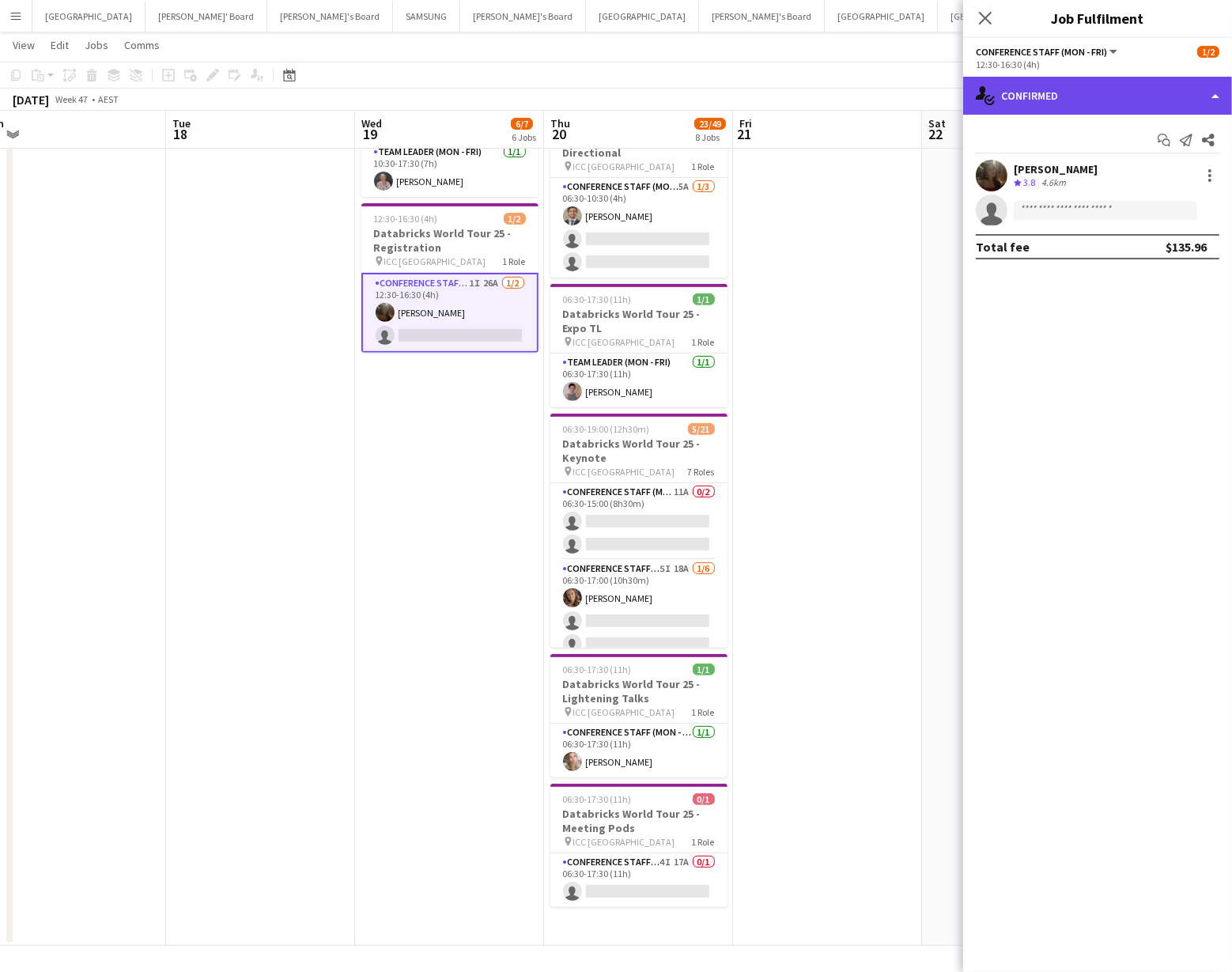
click at [1113, 93] on div "single-neutral-actions-check-2 Confirmed" at bounding box center [1098, 96] width 269 height 38
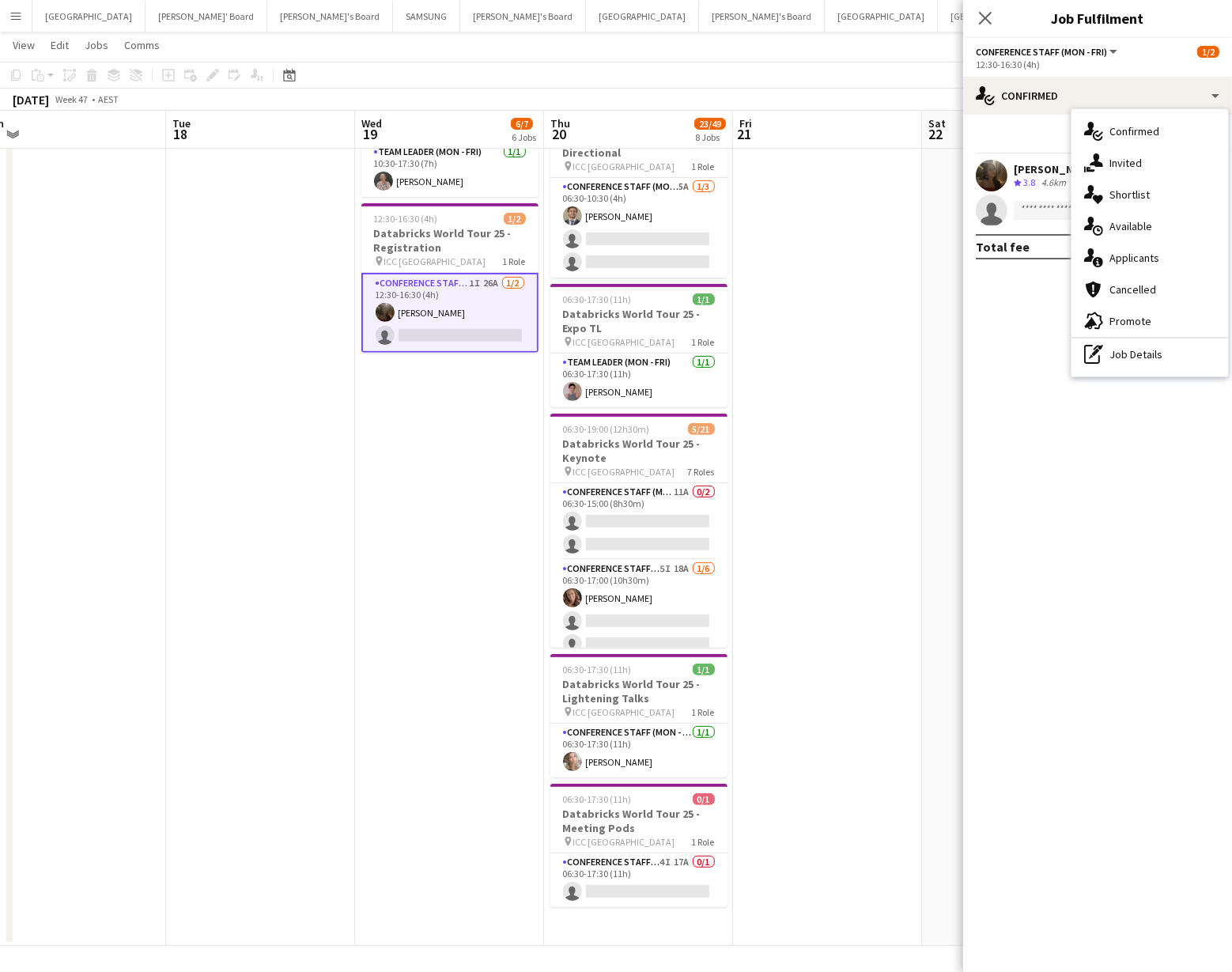
click at [1153, 249] on div "single-neutral-actions-information Applicants" at bounding box center [1149, 257] width 157 height 32
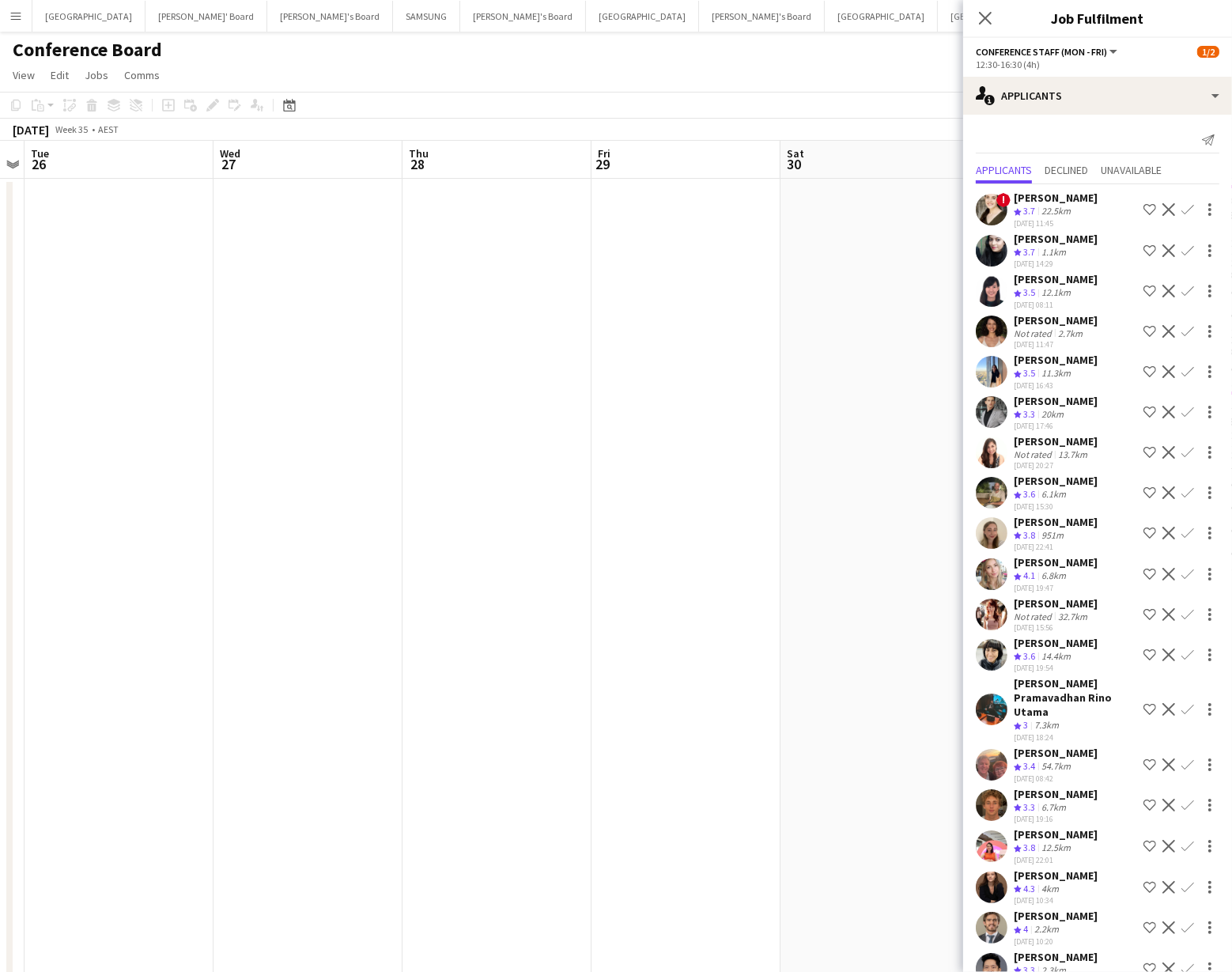
scroll to position [0, 352]
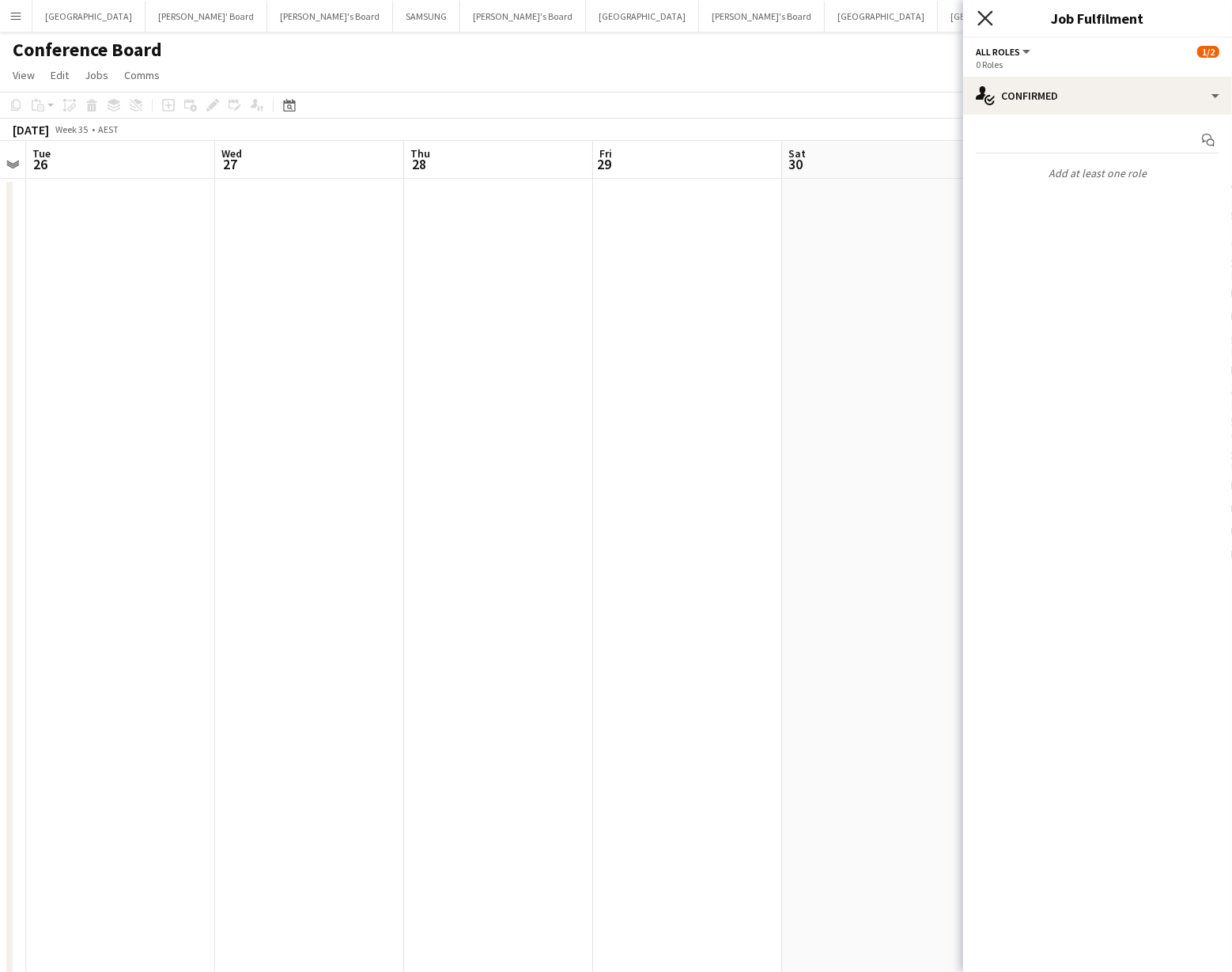
click at [989, 21] on icon "Close pop-in" at bounding box center [985, 18] width 15 height 15
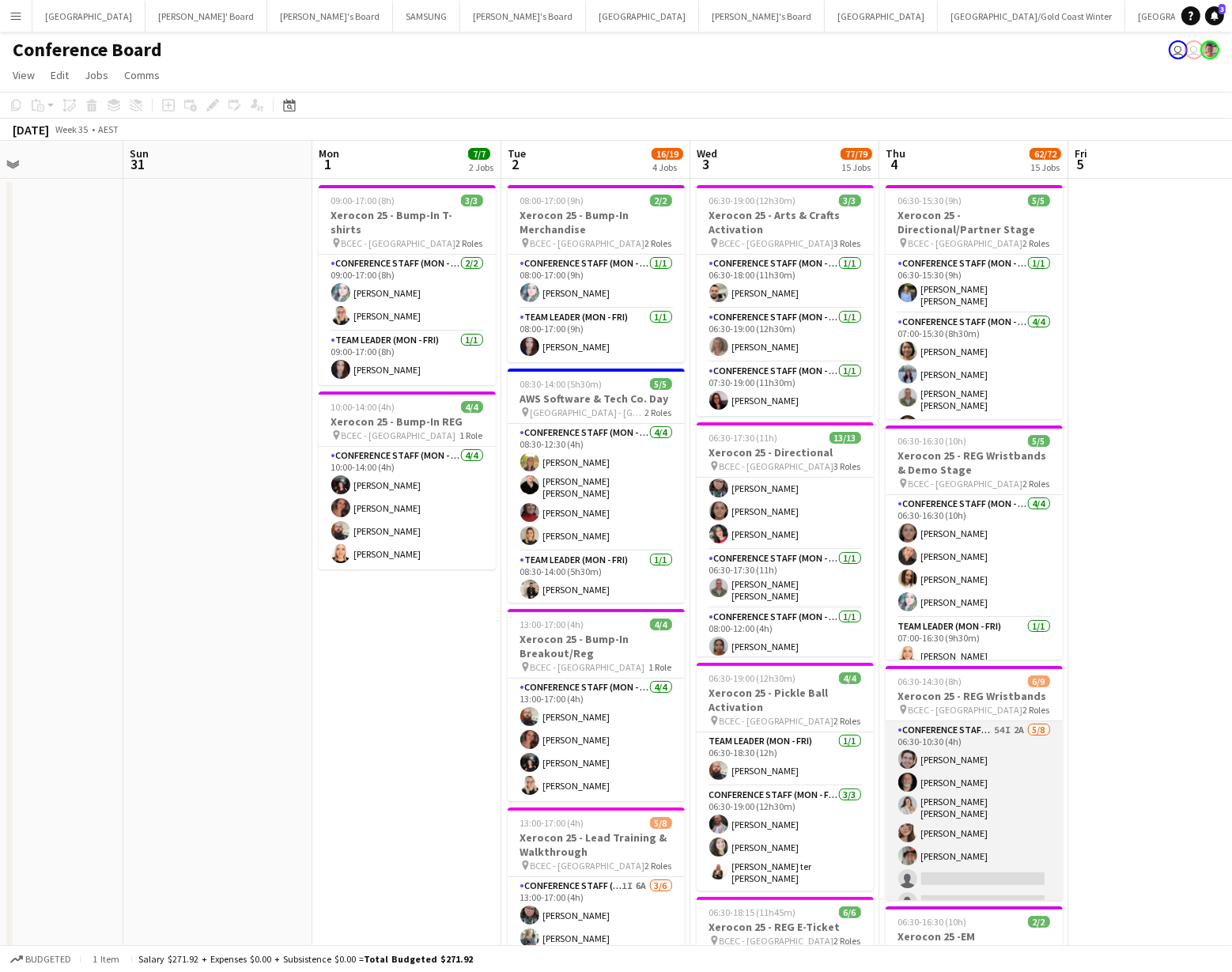
scroll to position [0, 631]
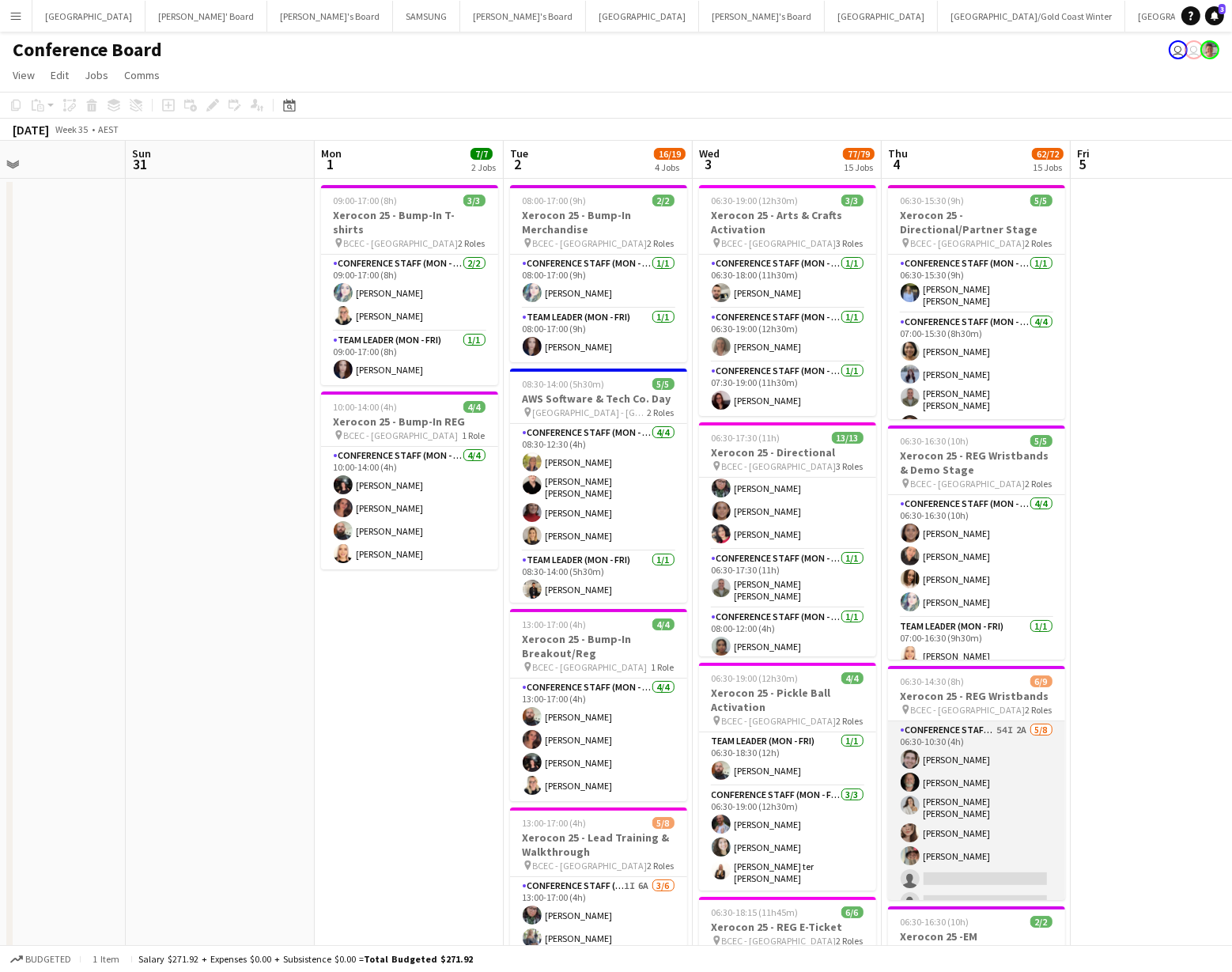
click at [933, 762] on app-card-role "Conference Staff (Mon - Fri) 54I 2A 5/8 06:30-10:30 (4h) Joshua Curry Russ Gall…" at bounding box center [977, 831] width 178 height 219
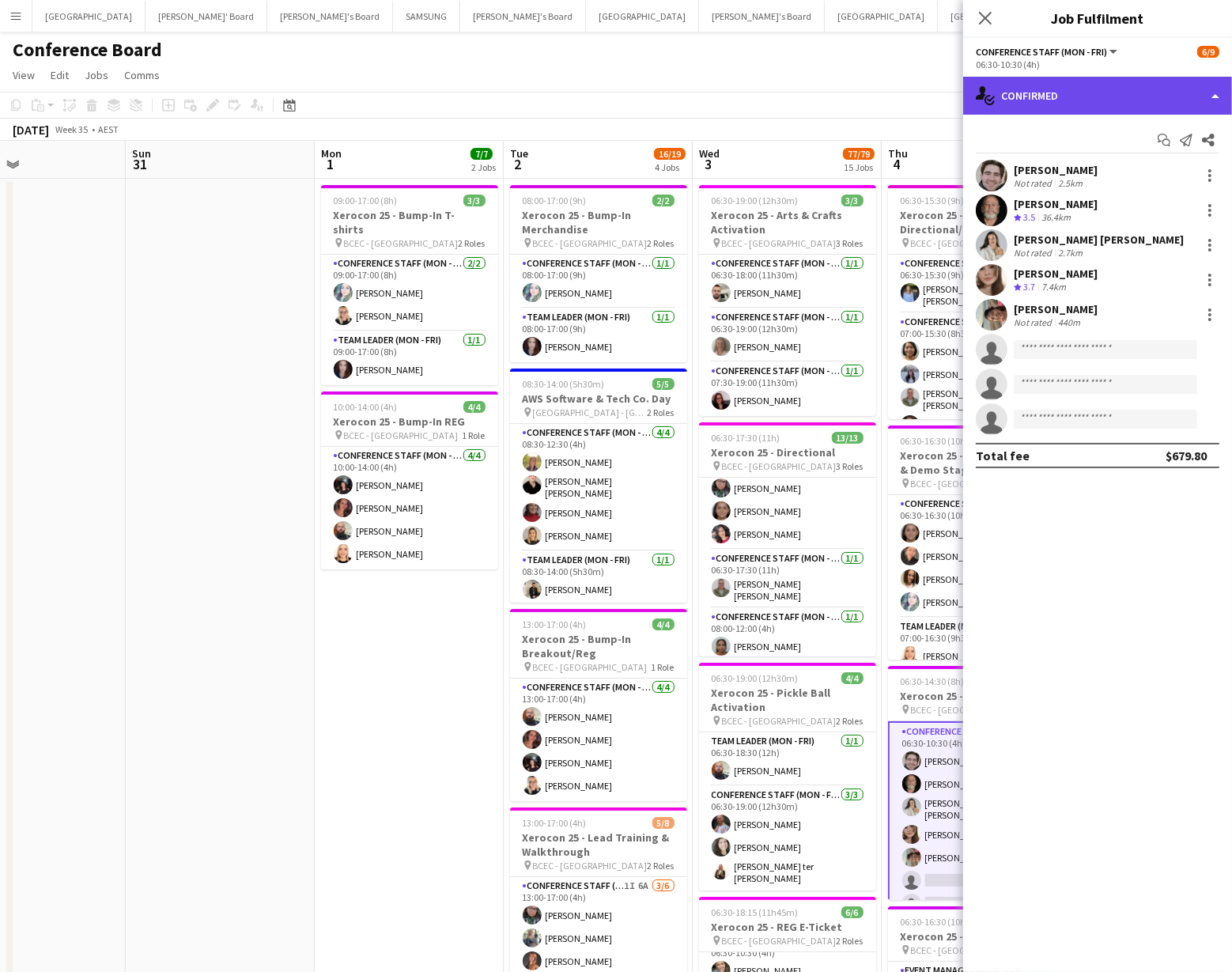
click at [1151, 82] on div "single-neutral-actions-check-2 Confirmed" at bounding box center [1098, 96] width 269 height 38
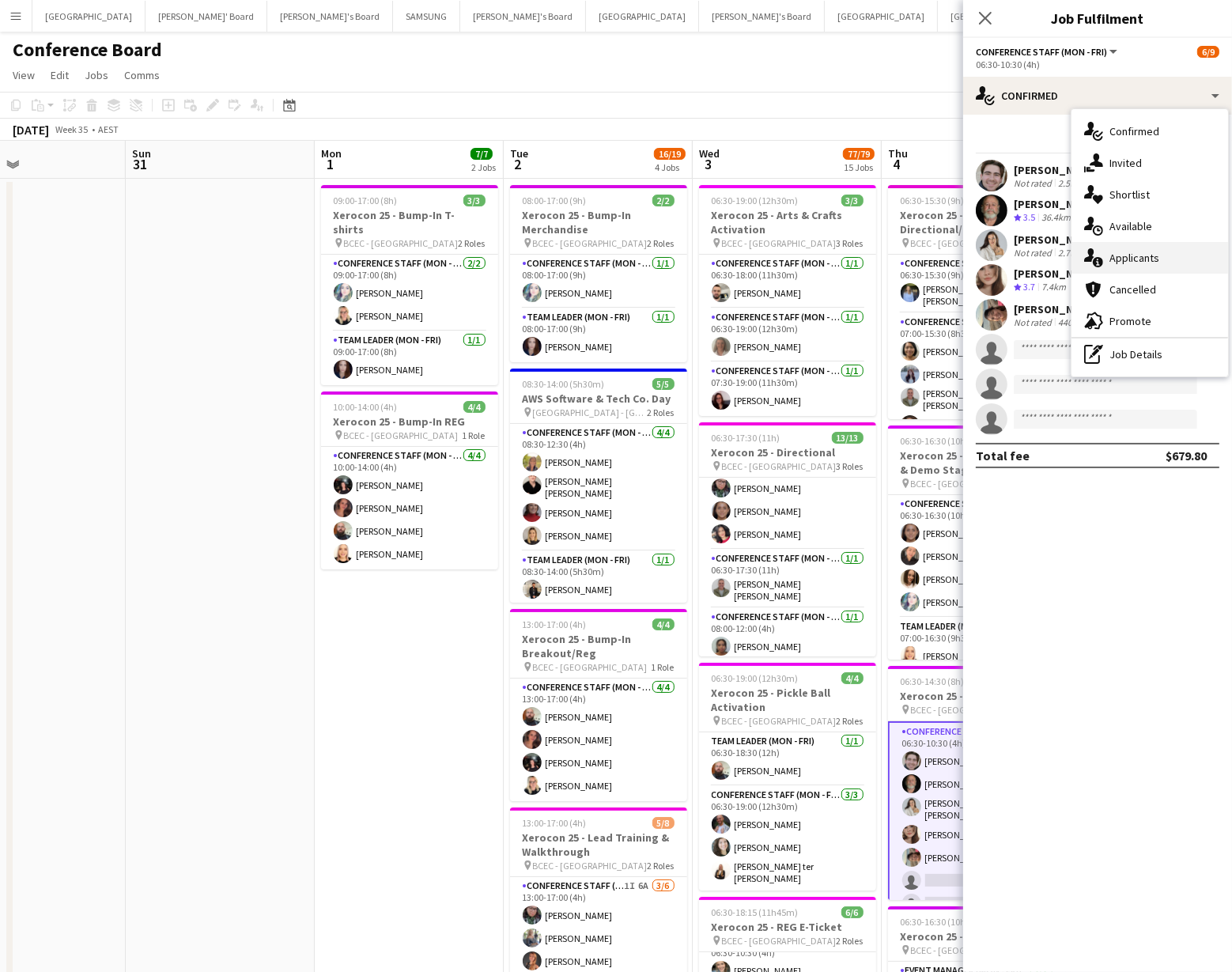
click at [1157, 258] on div "single-neutral-actions-information Applicants" at bounding box center [1149, 257] width 157 height 32
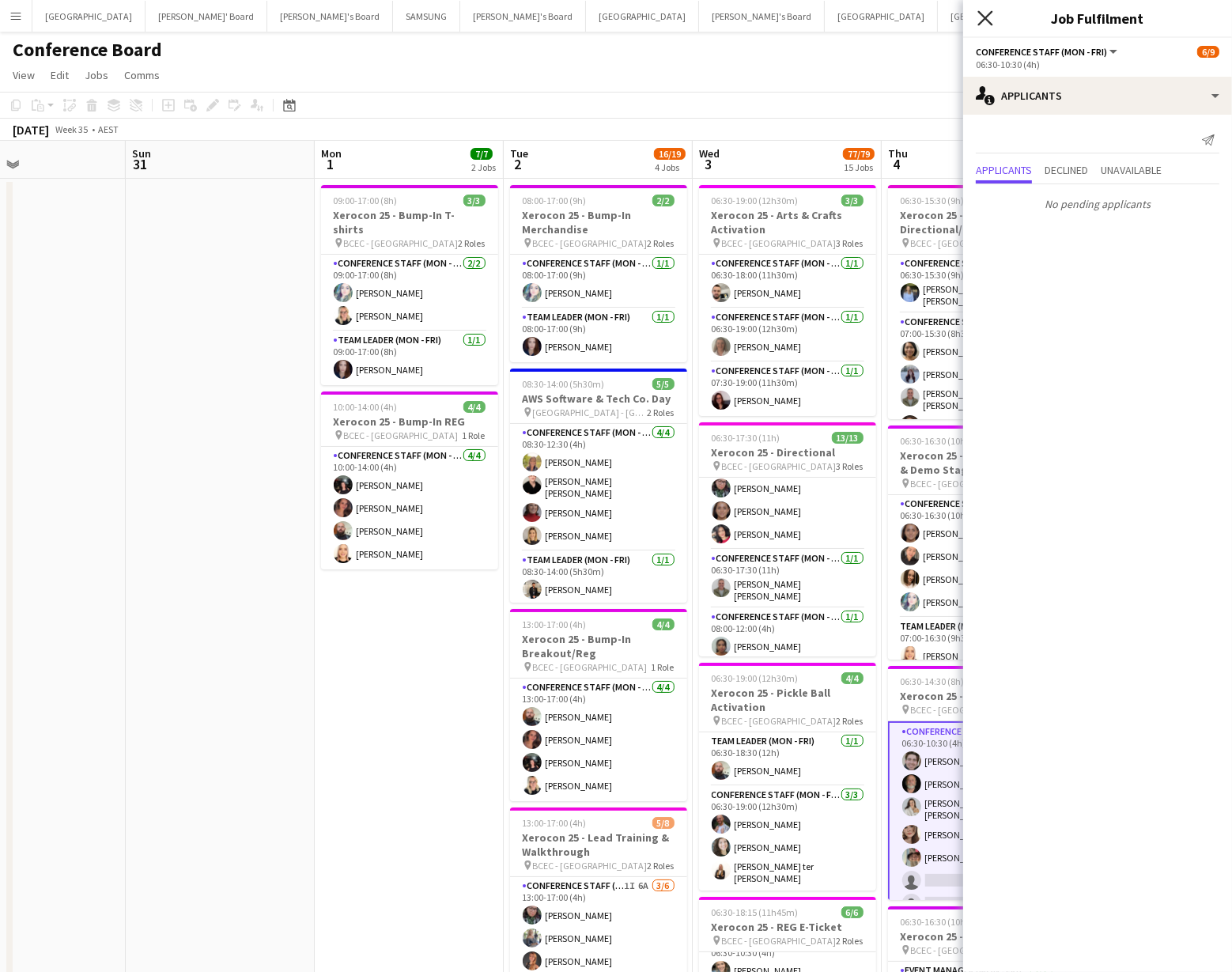
click at [981, 13] on icon at bounding box center [985, 18] width 15 height 15
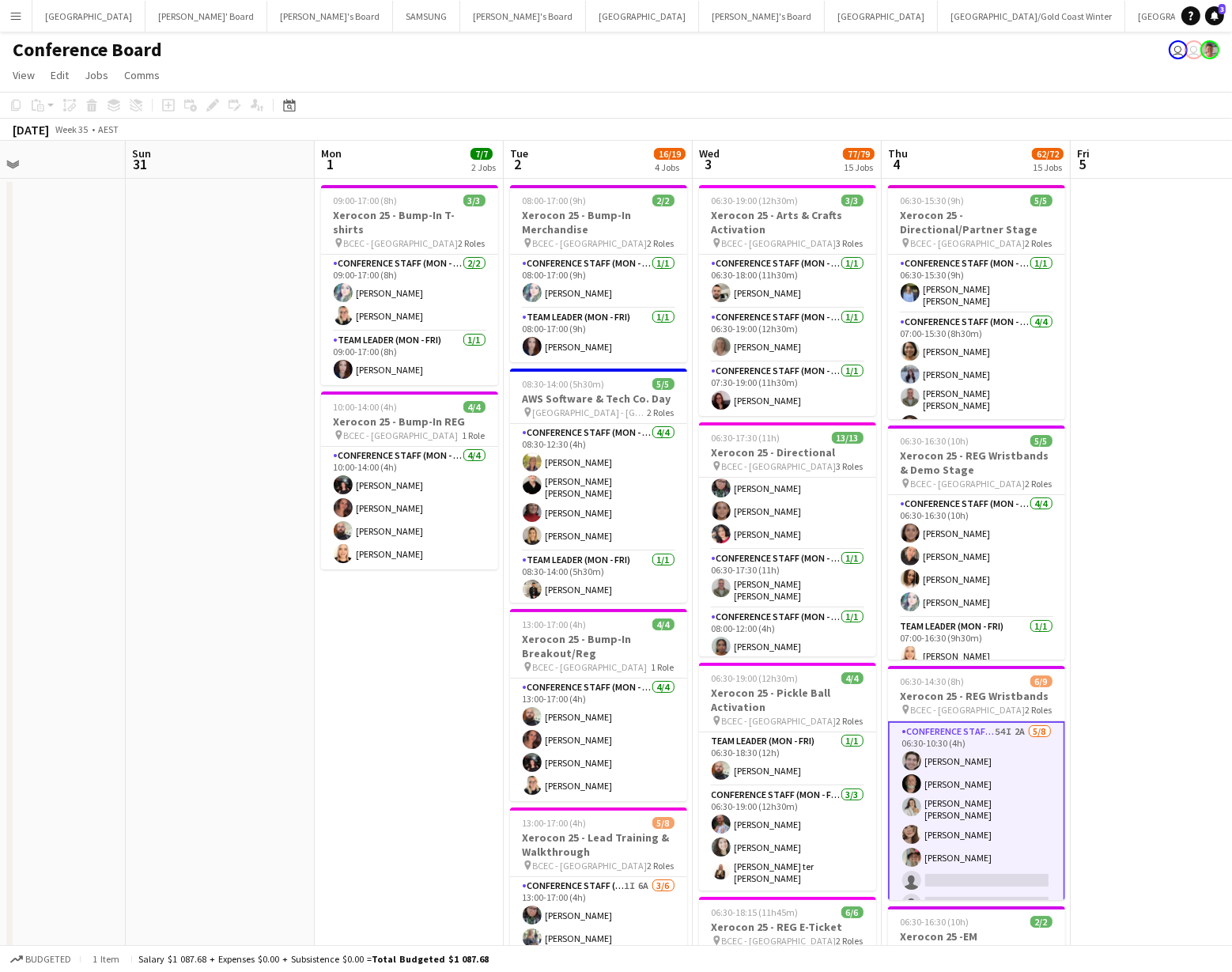
click at [947, 120] on div "August 2025 Week 35 • AEST" at bounding box center [616, 130] width 1232 height 22
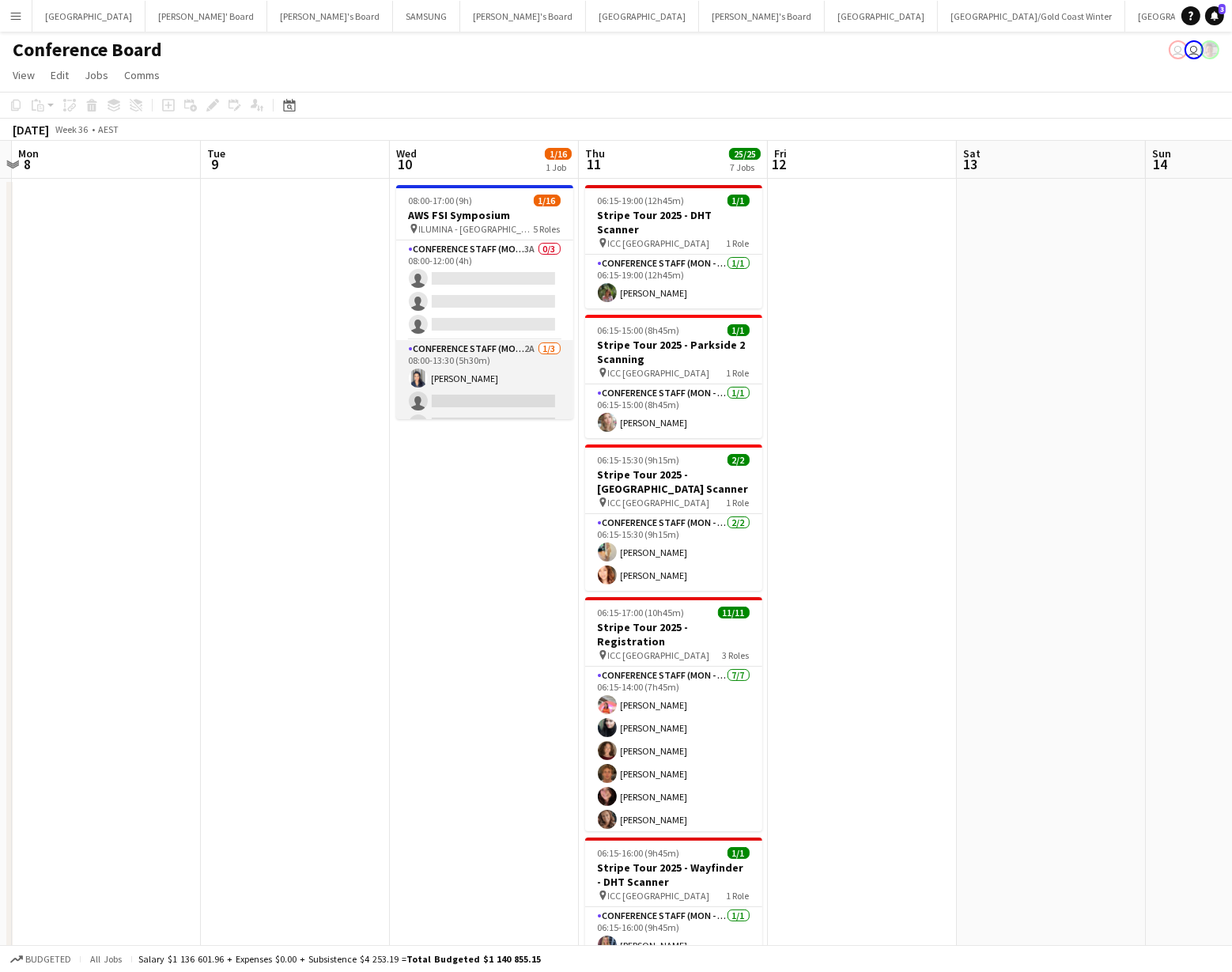
scroll to position [342, 0]
click at [494, 380] on app-card-role "Team Leader (Mon - Fri) 1A 0/1 08:00-17:00 (9h) single-neutral-actions" at bounding box center [485, 393] width 178 height 54
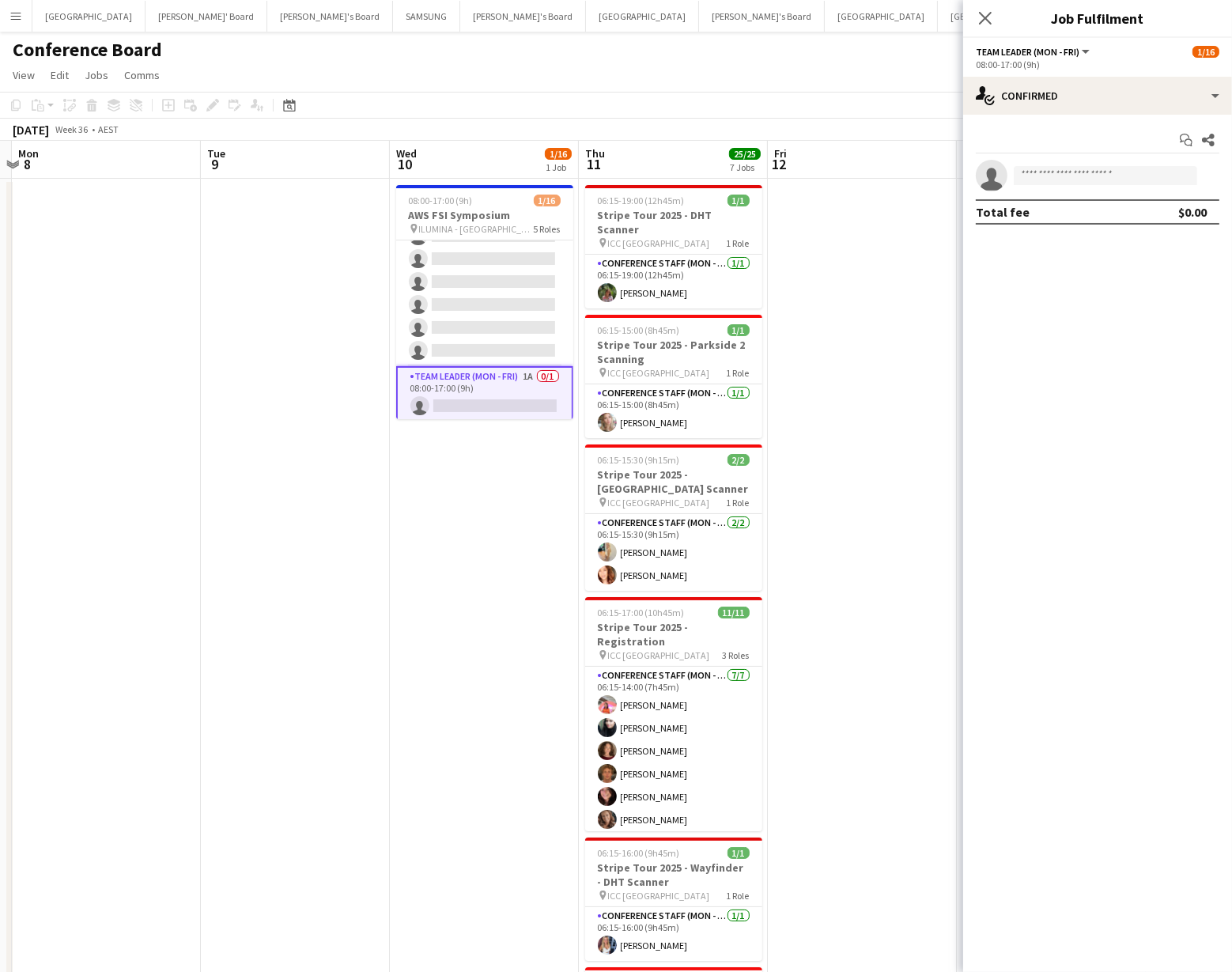
click at [858, 474] on app-date-cell at bounding box center [862, 774] width 189 height 1191
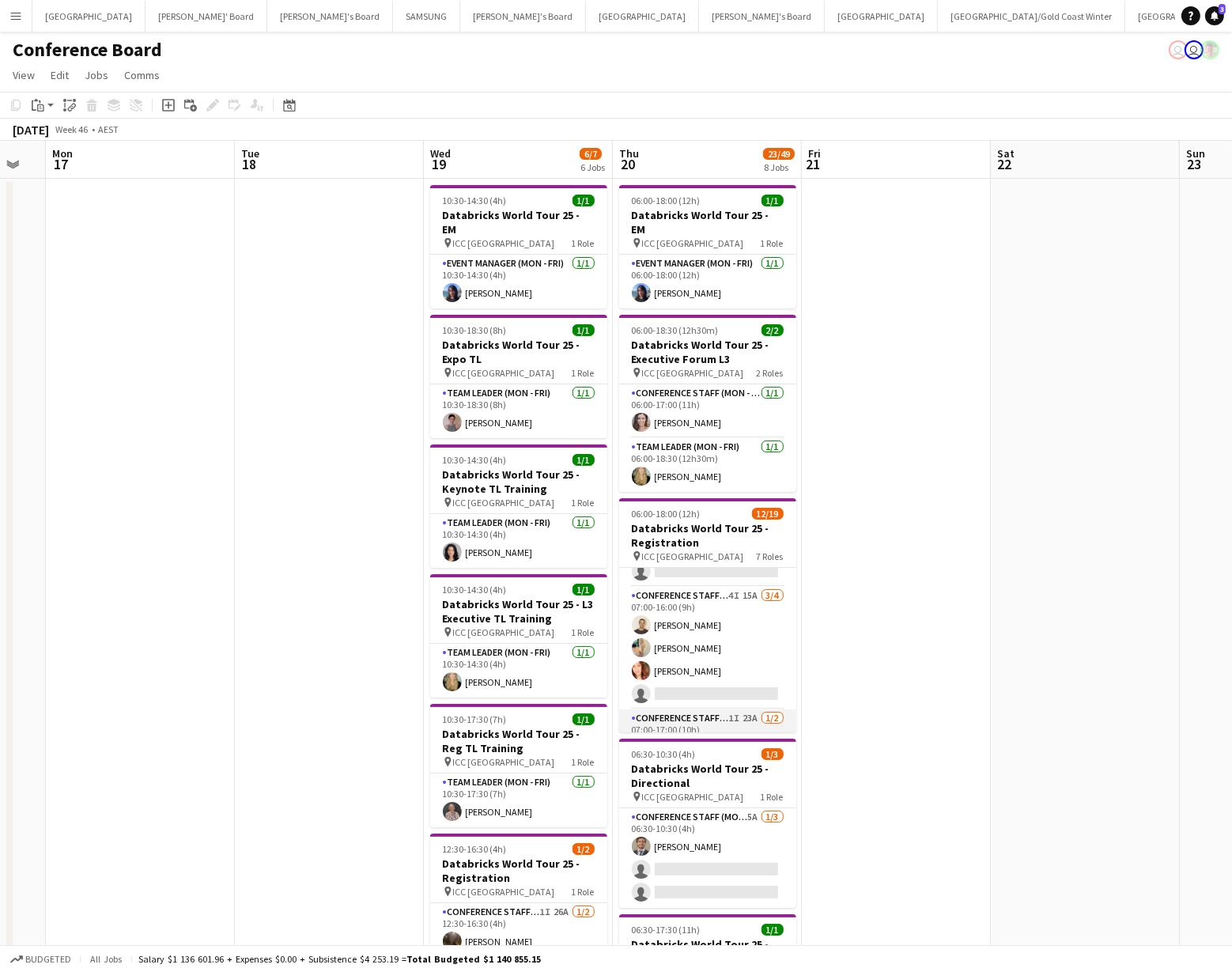
scroll to position [309, 0]
click at [736, 641] on app-card-role "Conference Staff (Mon - Fri) 4I 15A 3/4 07:00-16:00 (9h) Alexander Tehrani Alic…" at bounding box center [708, 650] width 178 height 123
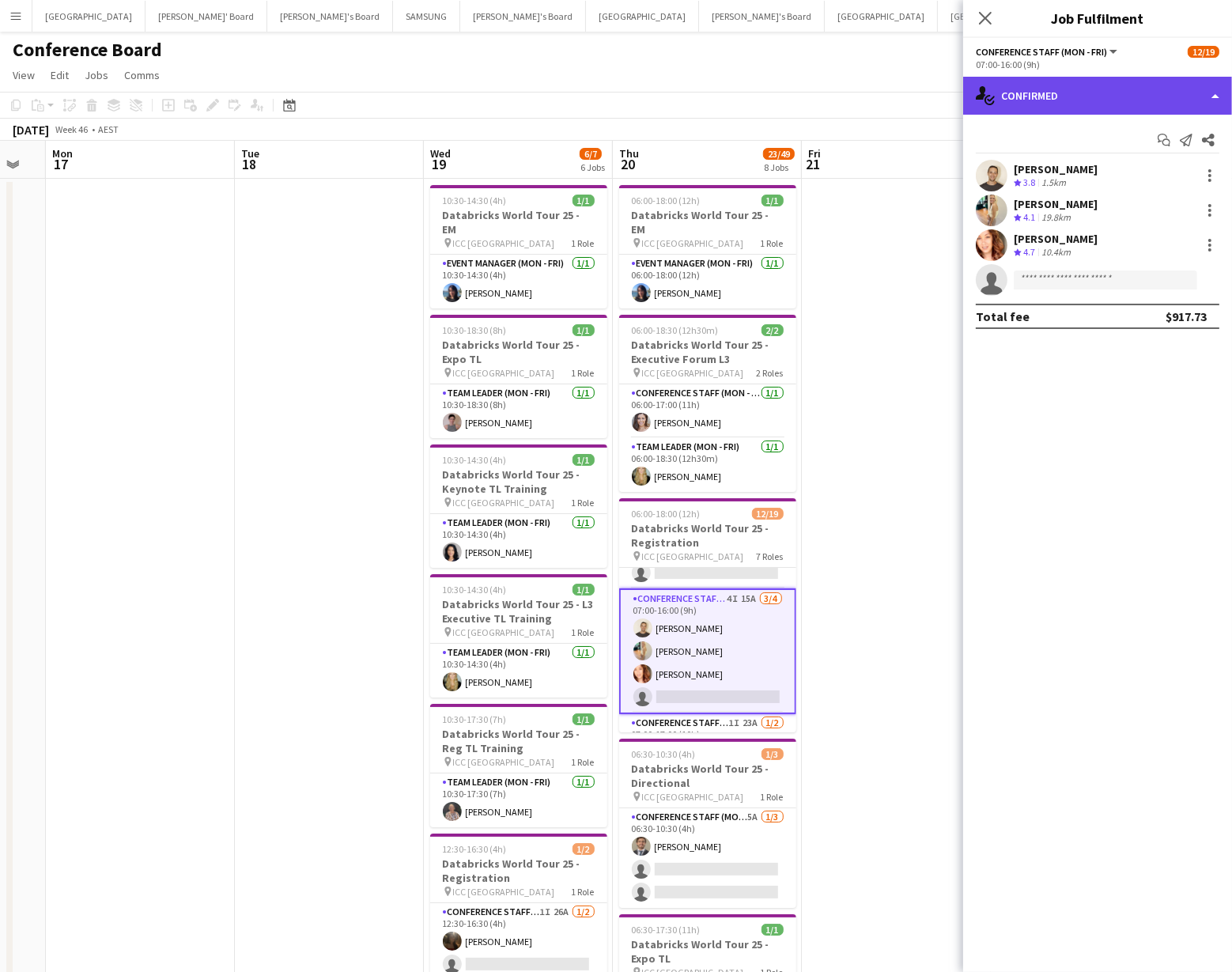
click at [1160, 91] on div "single-neutral-actions-check-2 Confirmed" at bounding box center [1098, 96] width 269 height 38
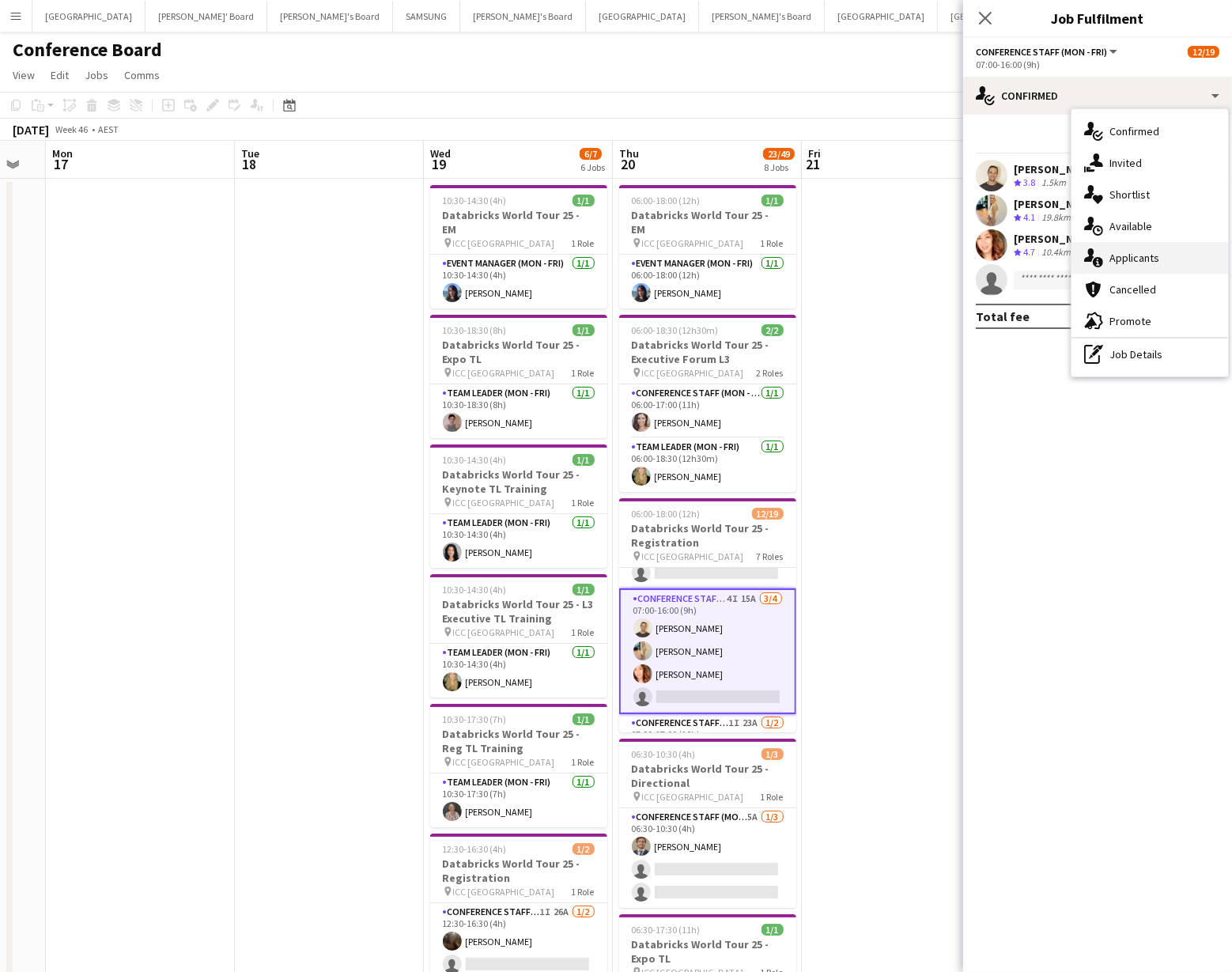
click at [1161, 267] on div "single-neutral-actions-information Applicants" at bounding box center [1149, 257] width 157 height 32
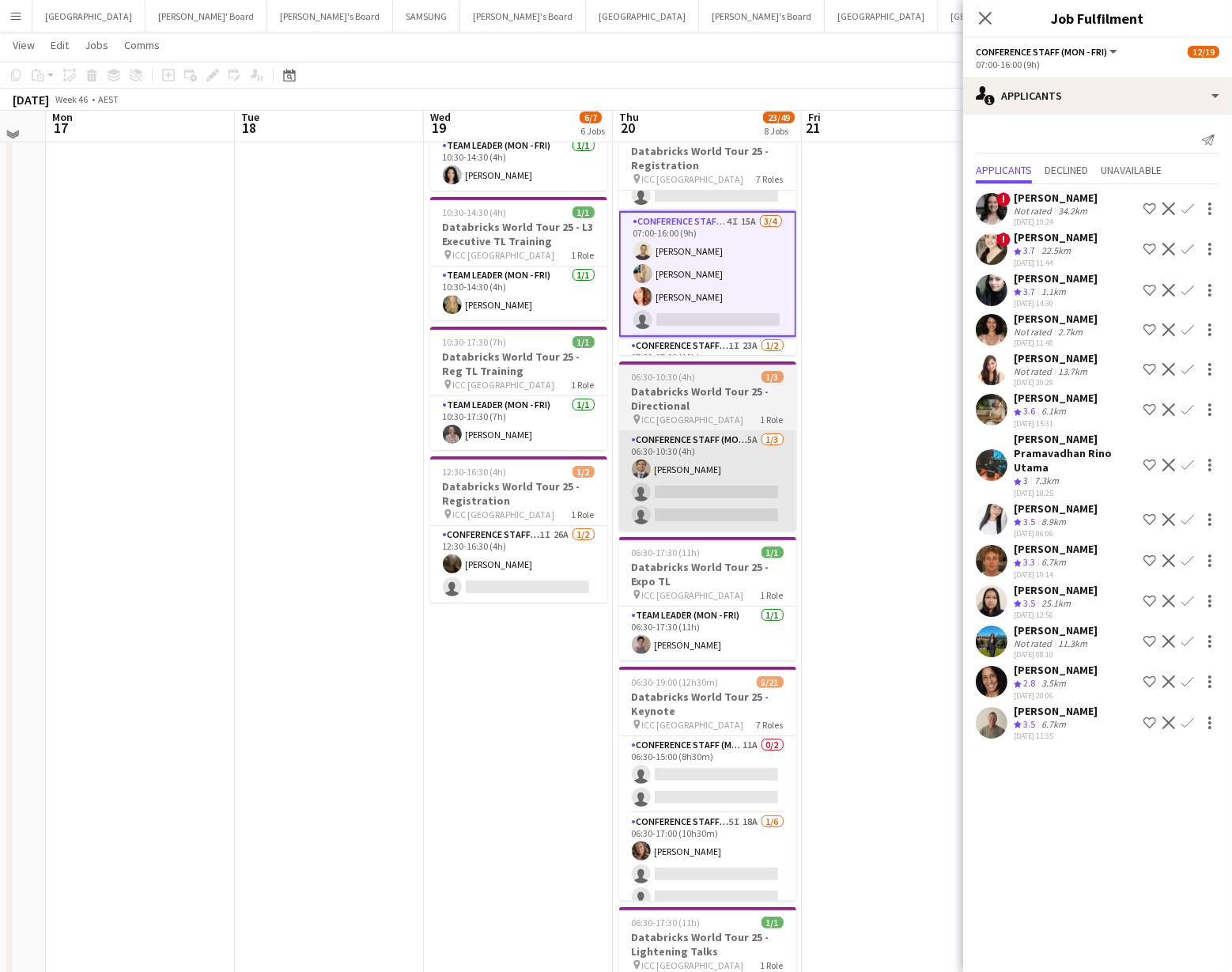
scroll to position [377, 0]
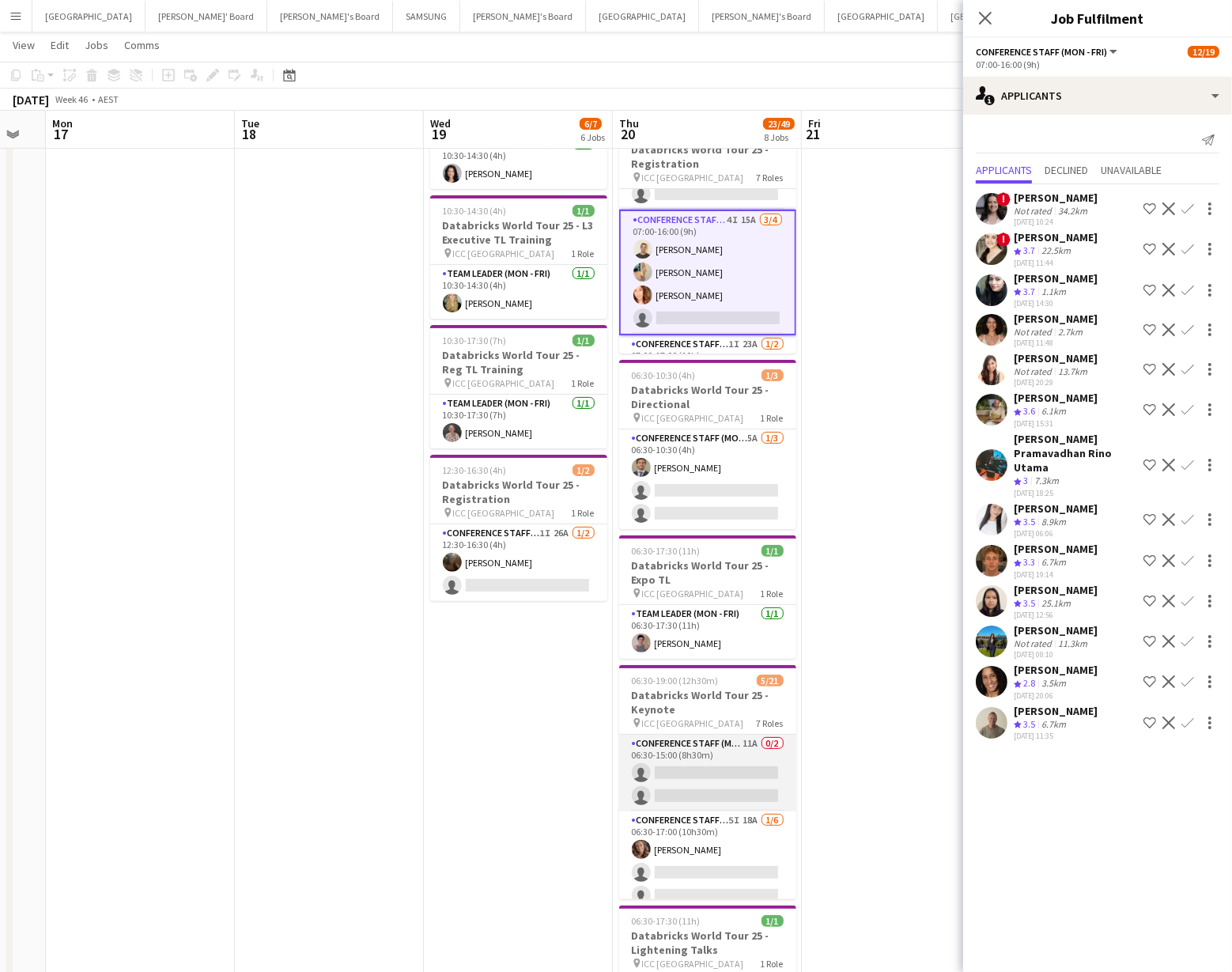
click at [741, 776] on app-card-role "Conference Staff (Mon - Fri) 11A 0/2 06:30-15:00 (8h30m) single-neutral-actions…" at bounding box center [708, 773] width 178 height 77
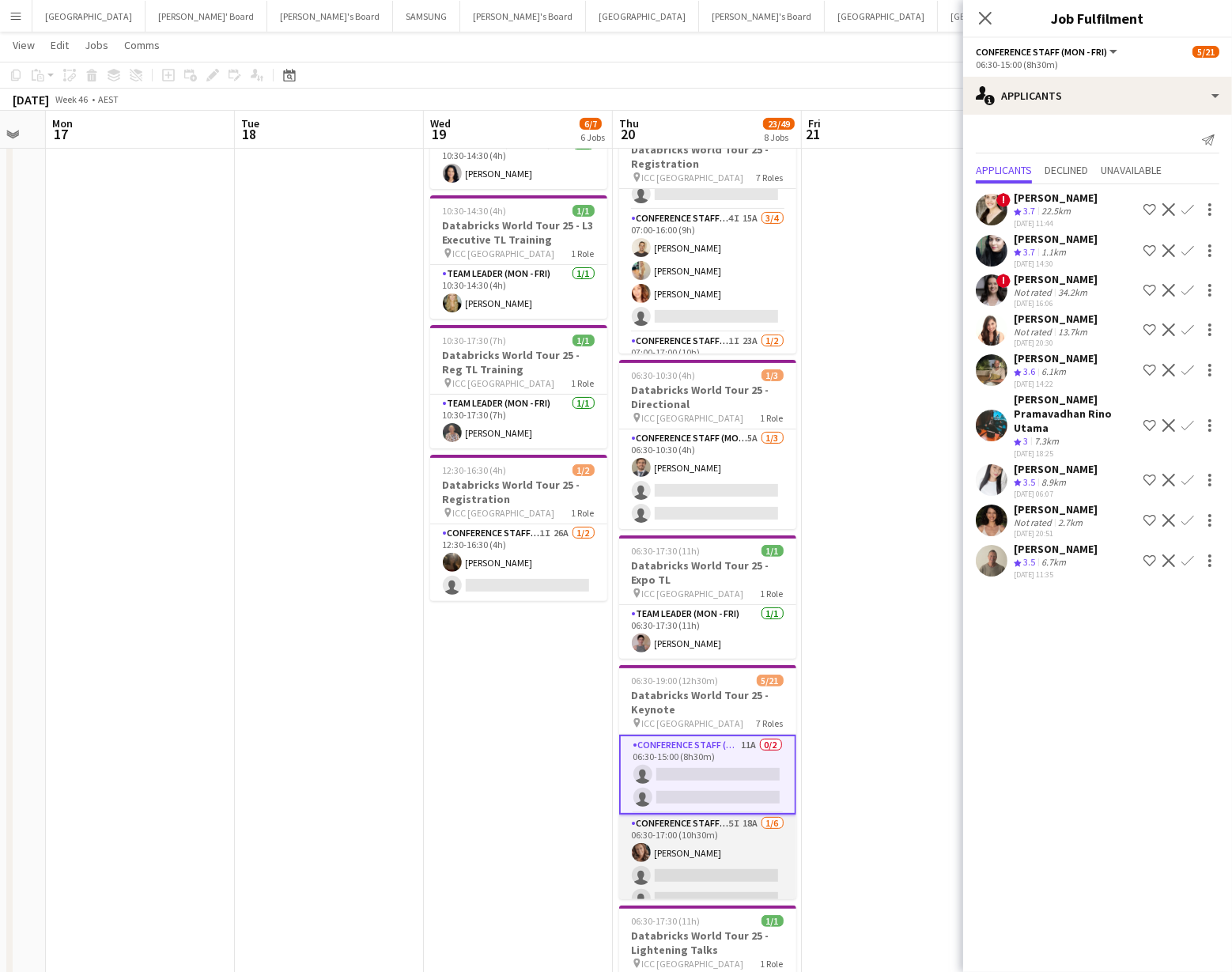
click at [743, 843] on app-card-role "Conference Staff (Mon - Fri) 5I 18A 1/6 06:30-17:00 (10h30m) Rachel Zappia sing…" at bounding box center [708, 899] width 178 height 168
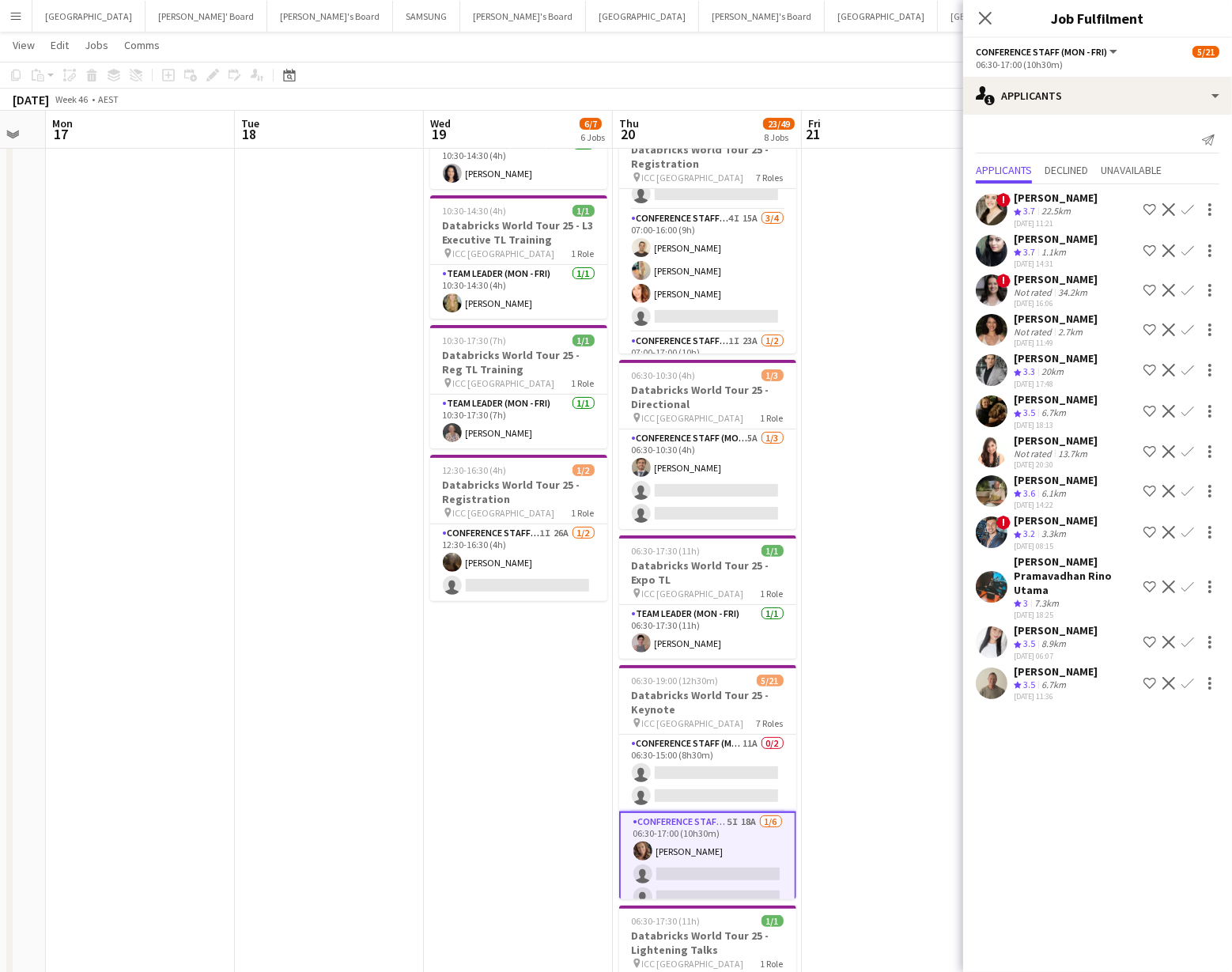
click at [1189, 677] on app-icon "Confirm" at bounding box center [1188, 683] width 12 height 12
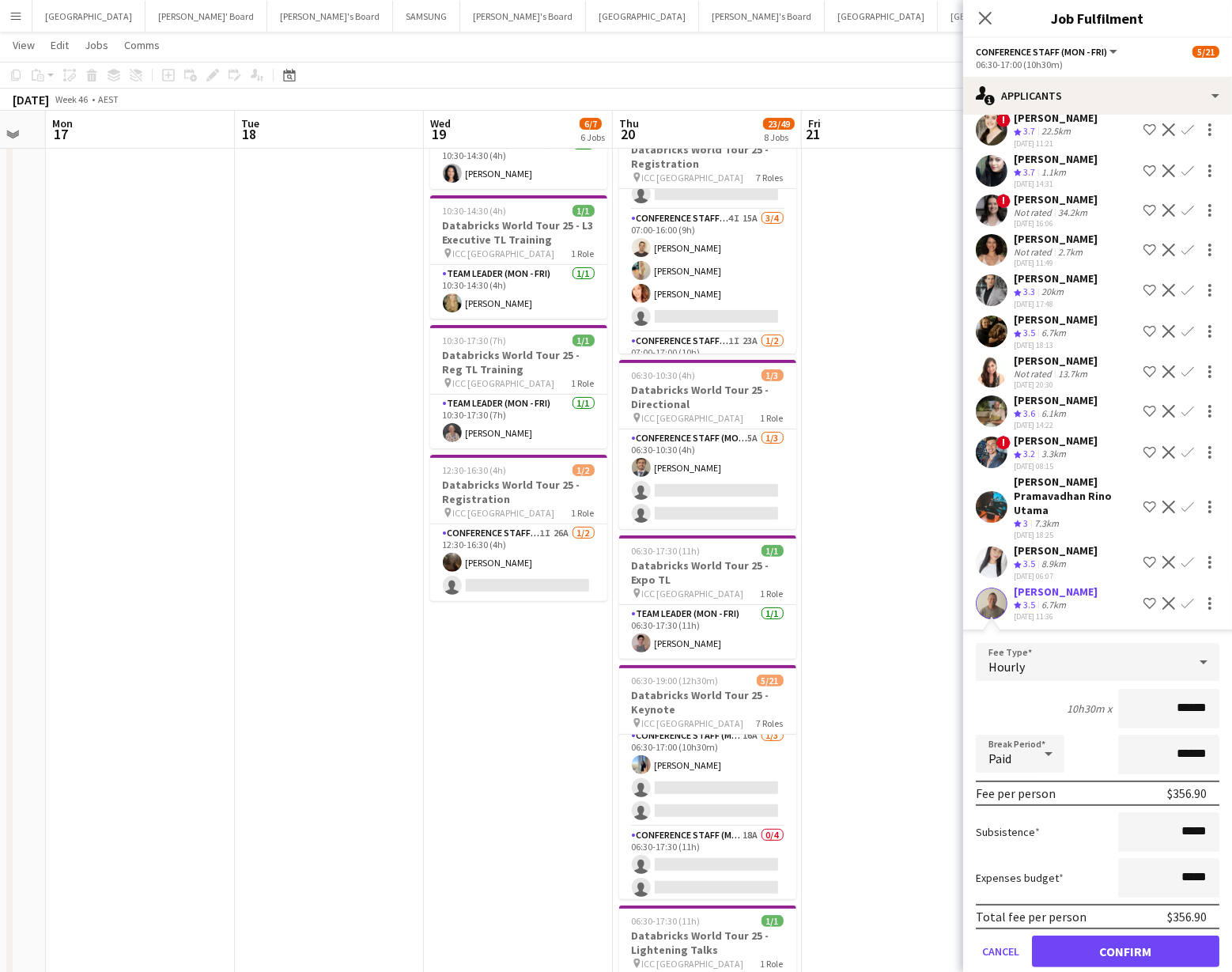
scroll to position [255, 0]
click at [762, 796] on app-card-role "Conference Staff (Mon - Fri) 16A 1/3 06:30-17:00 (10h30m) Sneha agarwal single-…" at bounding box center [708, 779] width 178 height 100
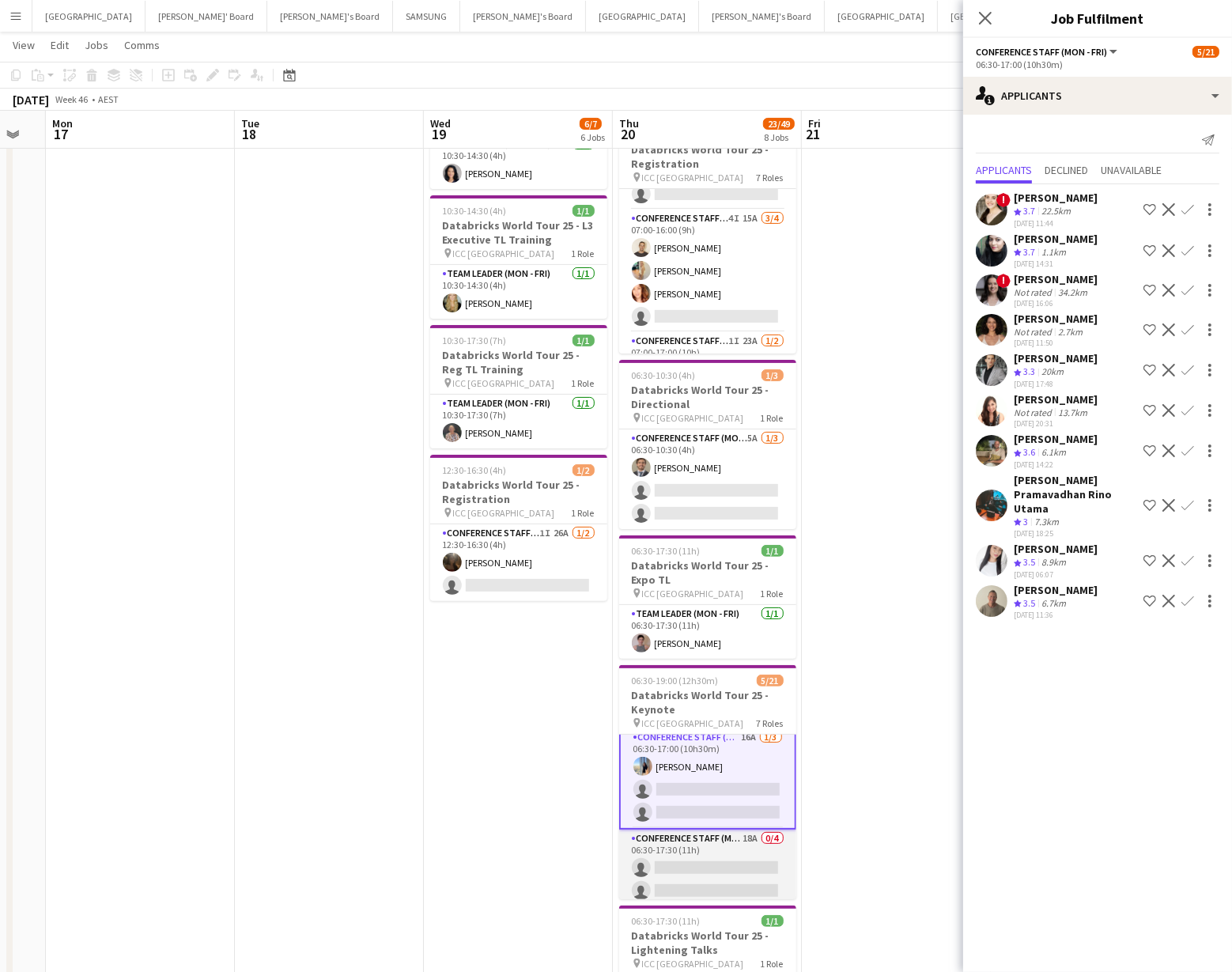
click at [726, 864] on app-card-role "Conference Staff (Mon - Fri) 18A 0/4 06:30-17:30 (11h) single-neutral-actions s…" at bounding box center [708, 891] width 178 height 123
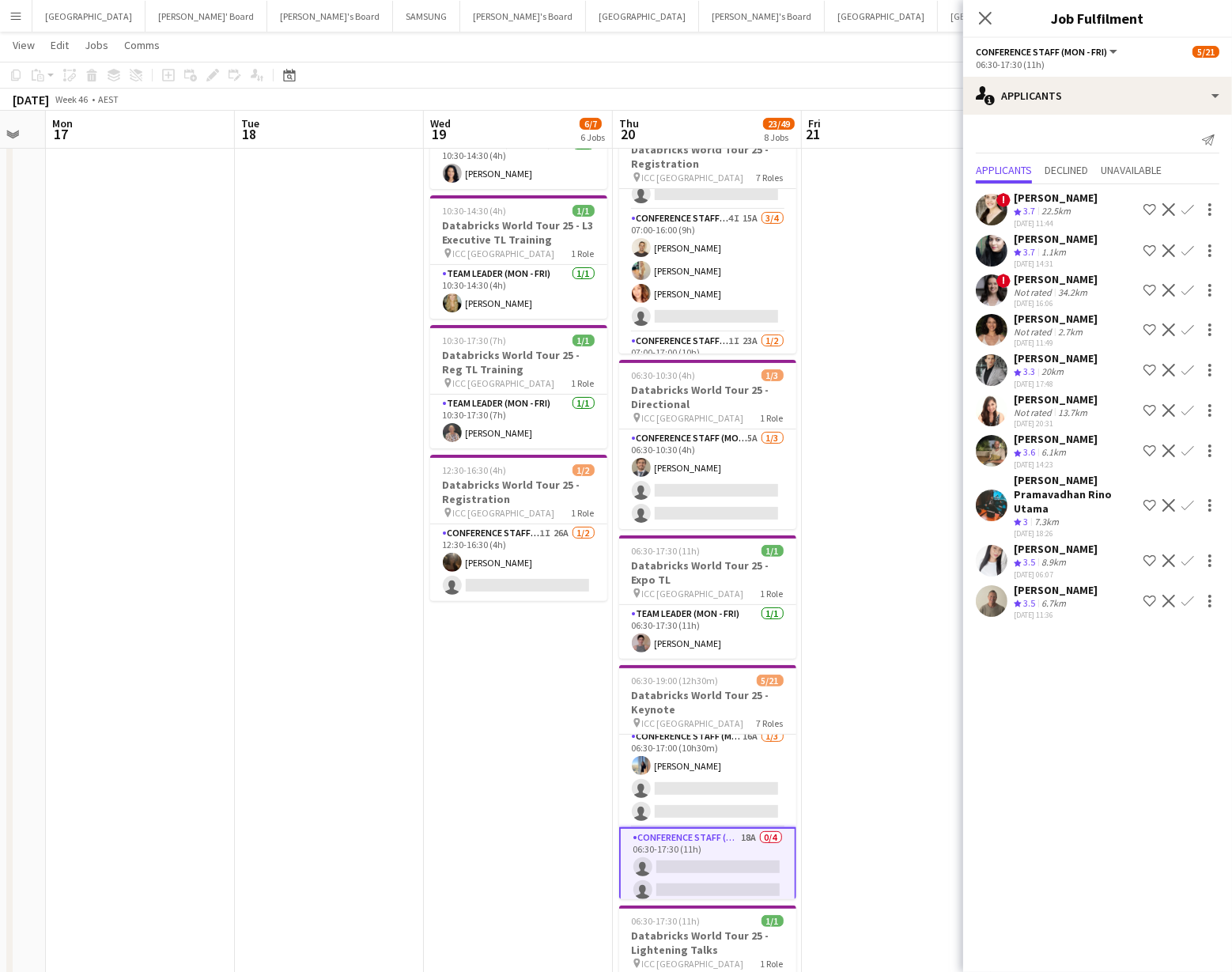
click at [1186, 595] on app-icon "Confirm" at bounding box center [1188, 600] width 12 height 12
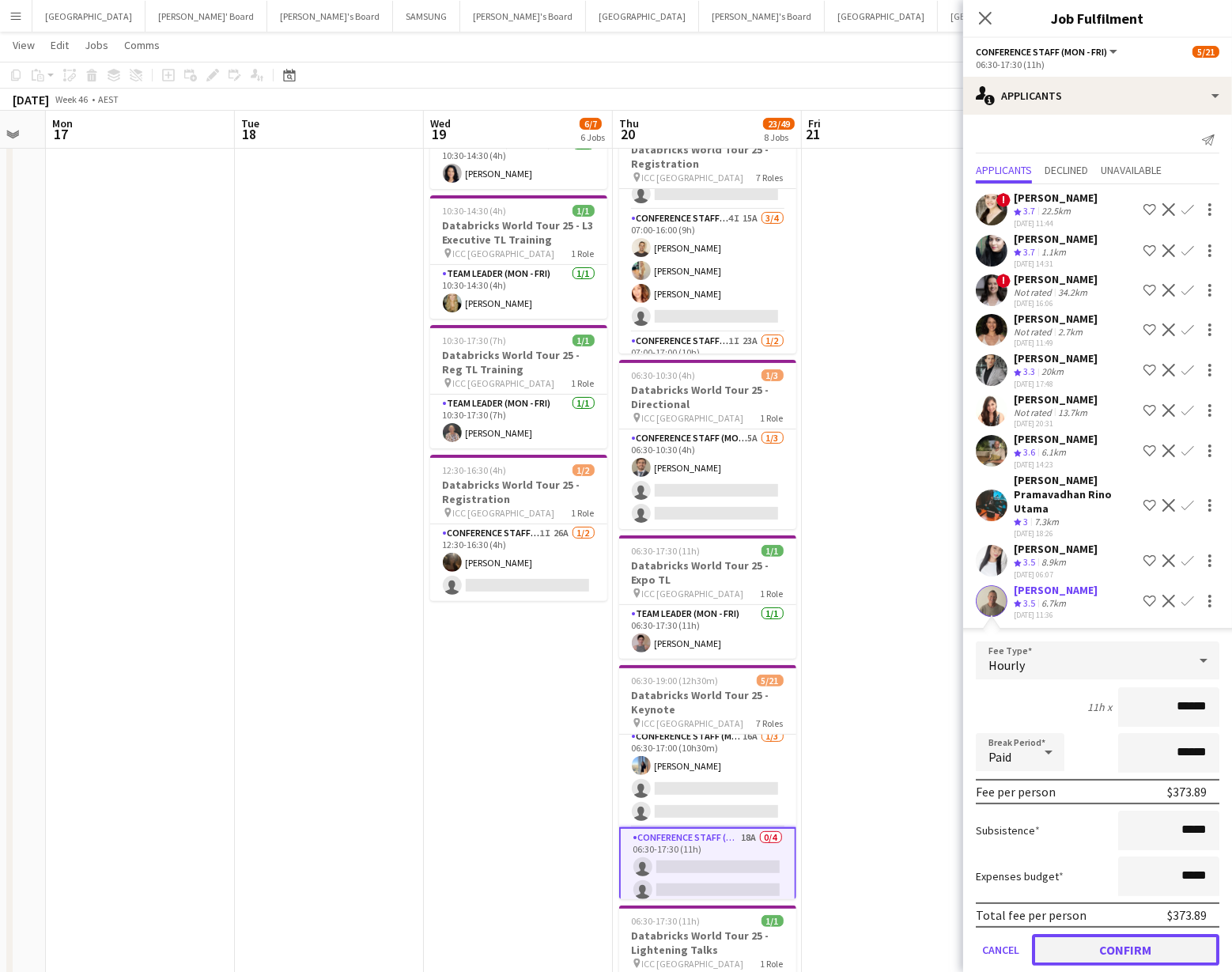
click at [1143, 935] on button "Confirm" at bounding box center [1125, 950] width 187 height 32
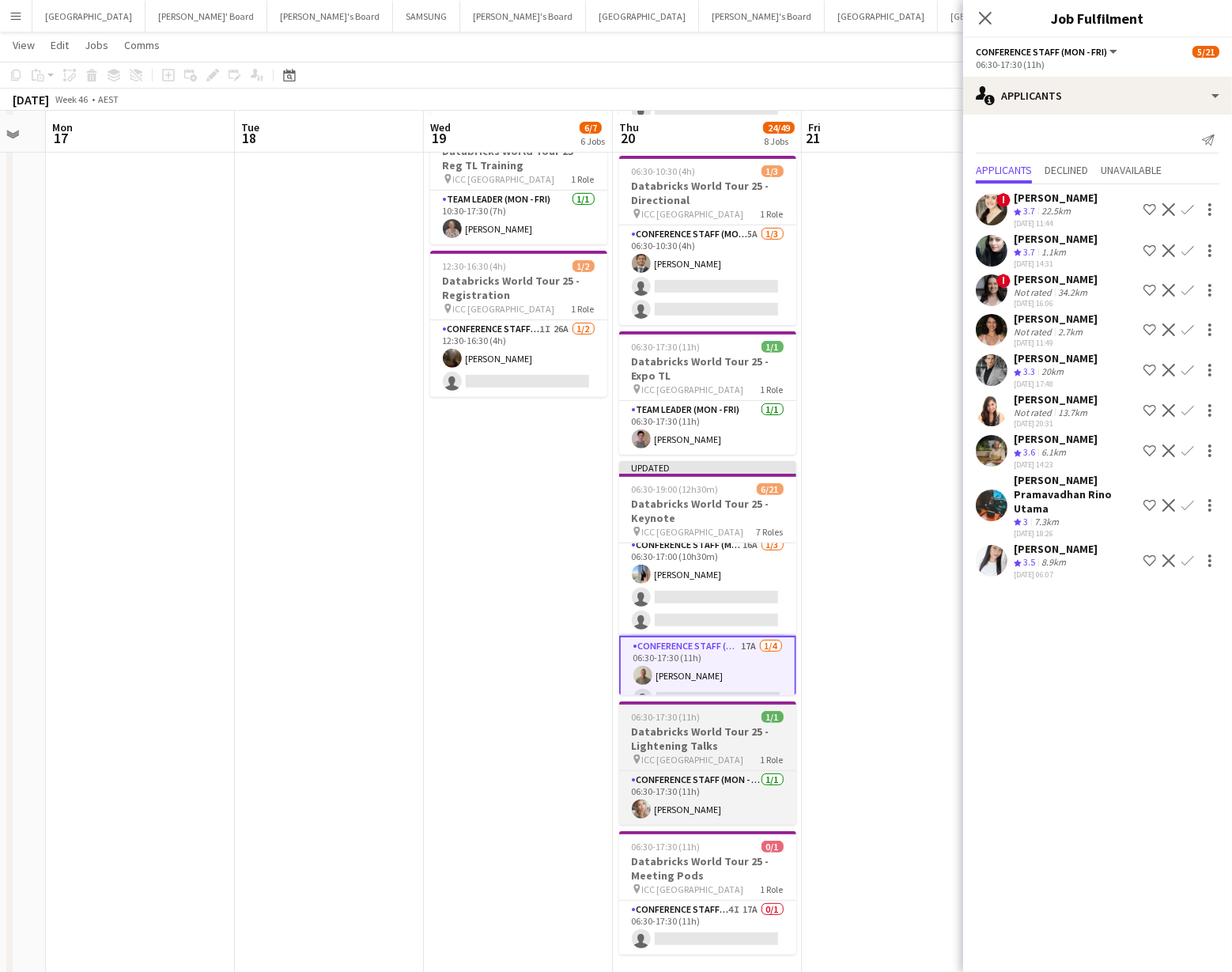
scroll to position [588, 0]
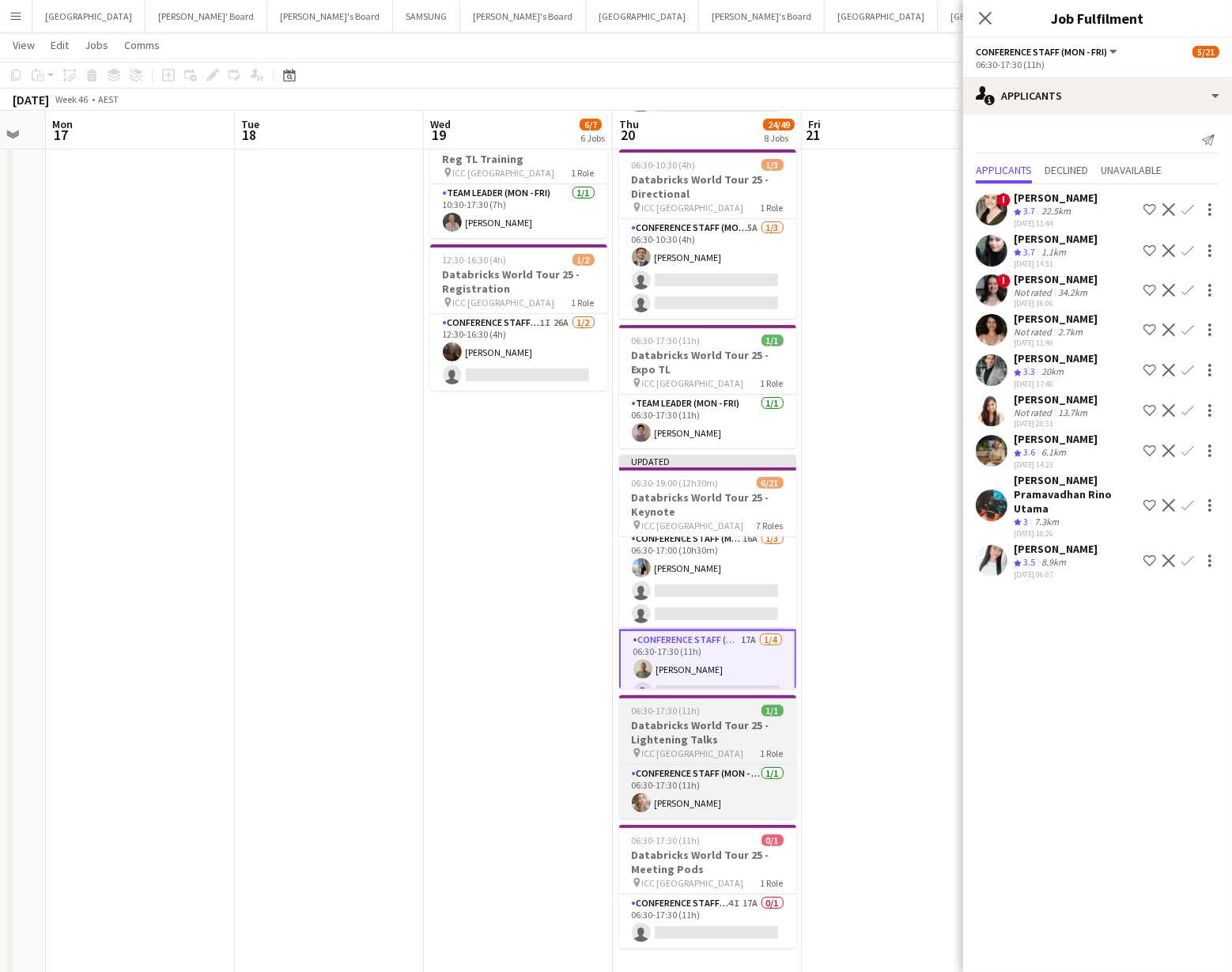
click at [761, 911] on app-card-role "Conference Staff (Mon - Fri) 4I 17A 0/1 06:30-17:30 (11h) single-neutral-actions" at bounding box center [708, 922] width 178 height 54
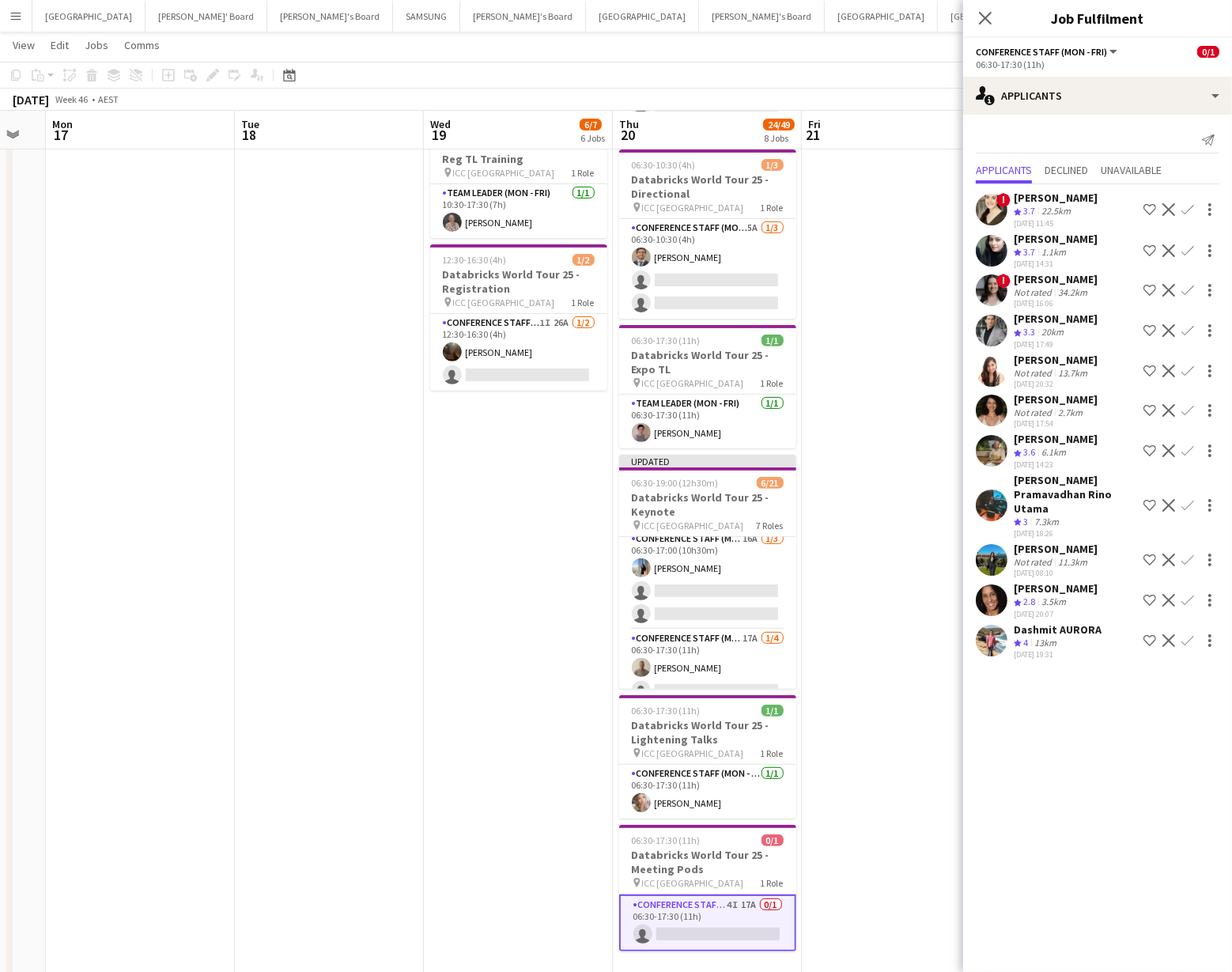
click at [840, 856] on app-date-cell at bounding box center [896, 288] width 189 height 1398
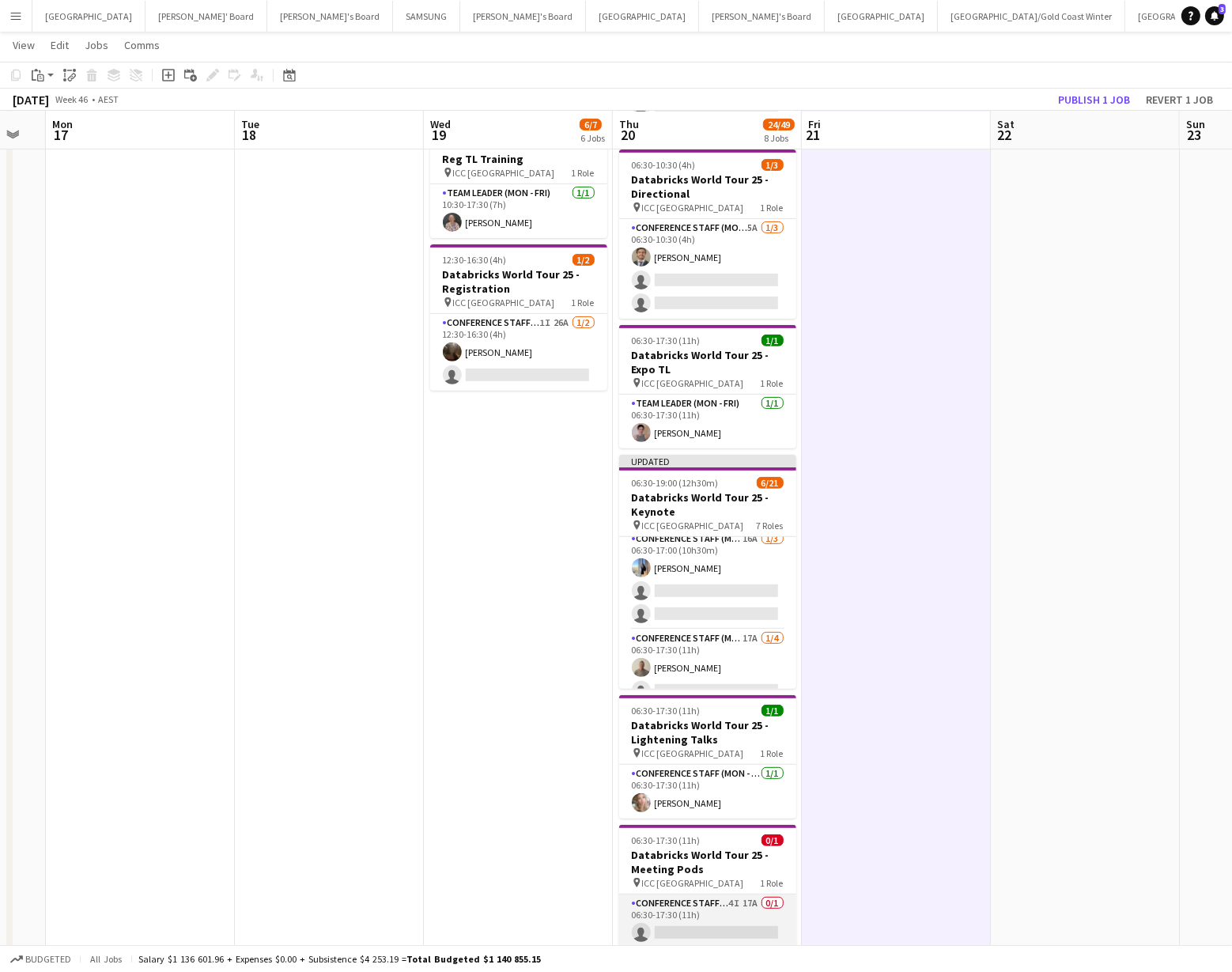
click at [720, 910] on app-card-role "Conference Staff (Mon - Fri) 4I 17A 0/1 06:30-17:30 (11h) single-neutral-actions" at bounding box center [708, 922] width 178 height 54
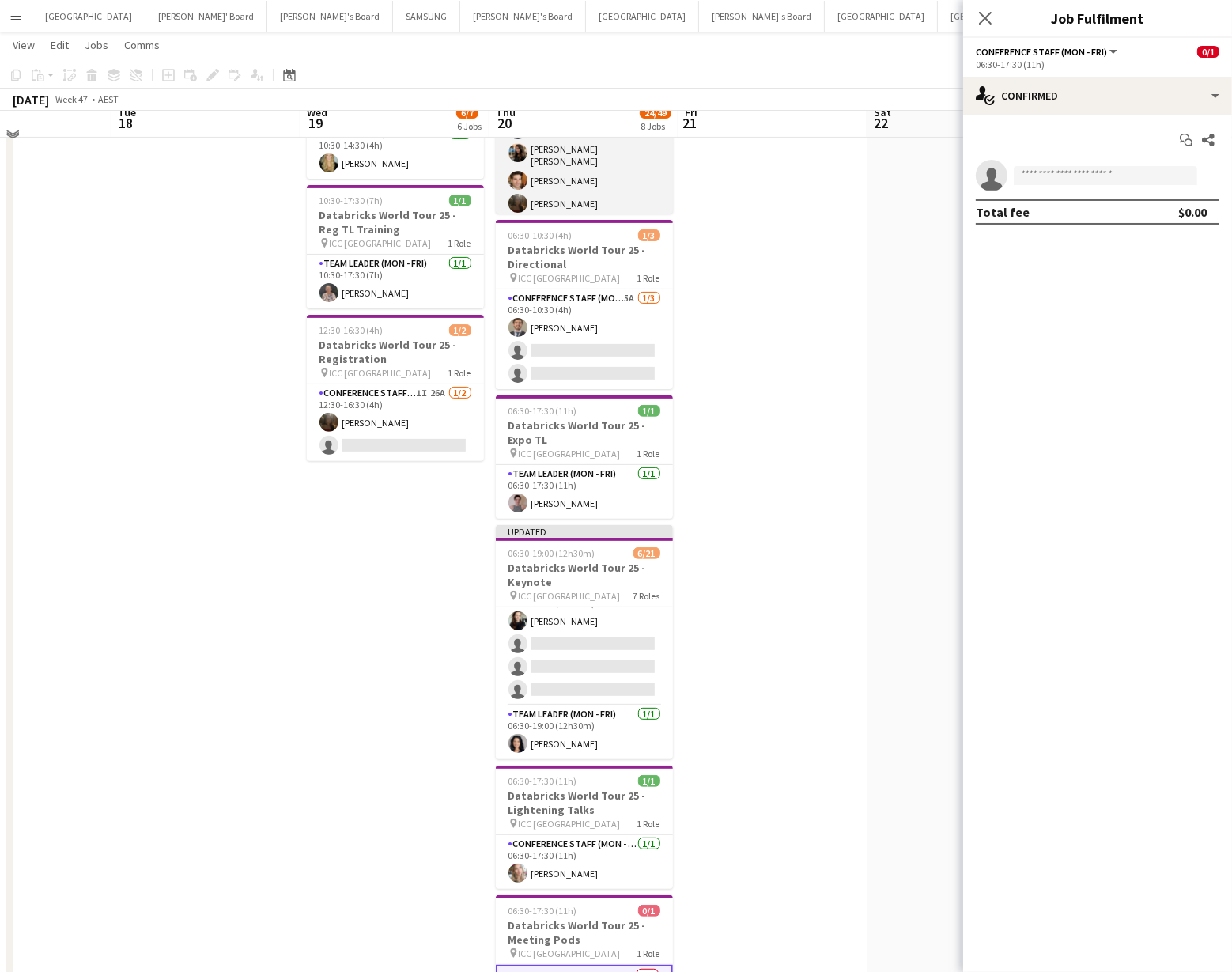
scroll to position [523, 0]
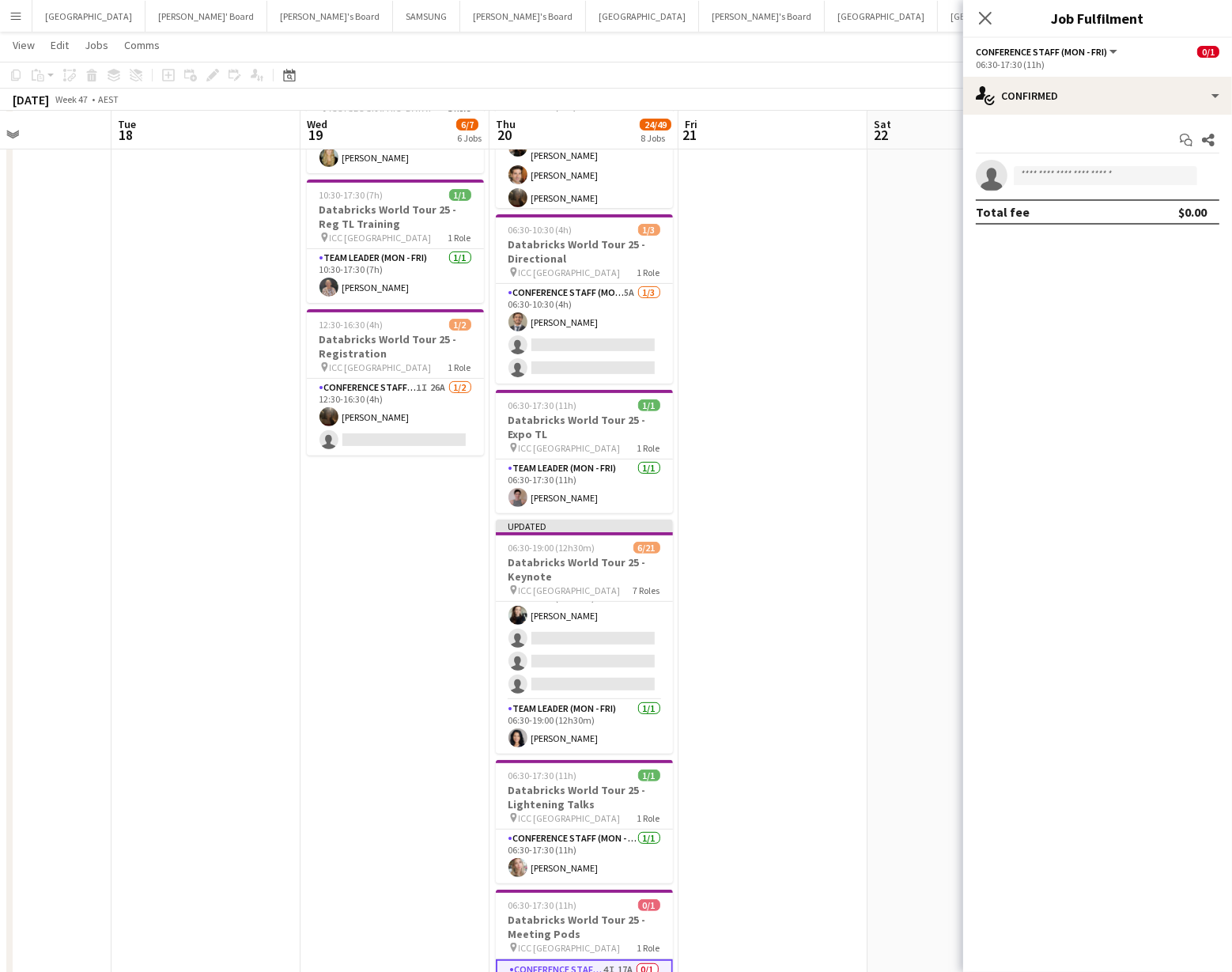
click at [786, 624] on app-date-cell at bounding box center [773, 353] width 189 height 1398
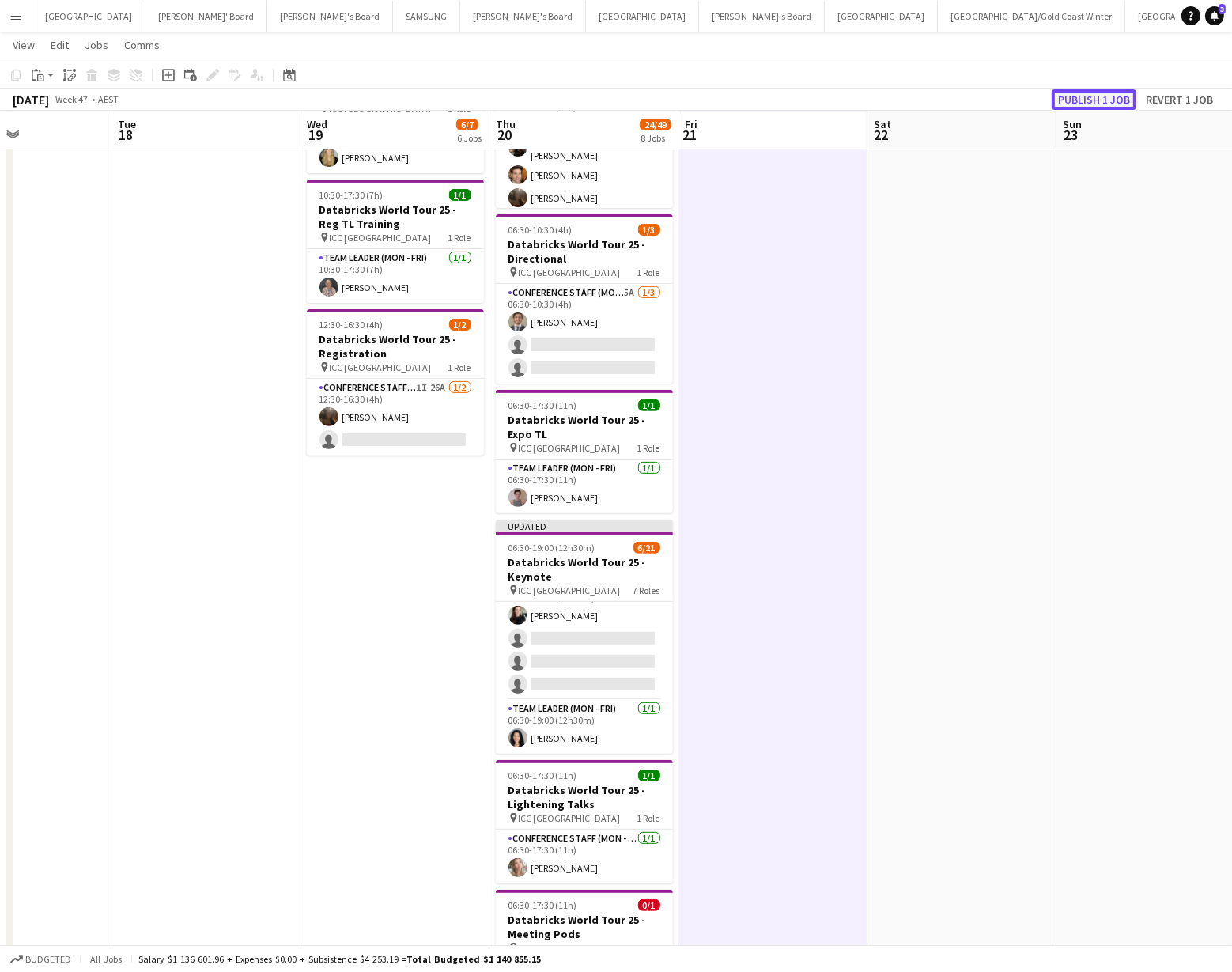
click at [1067, 94] on button "Publish 1 job" at bounding box center [1095, 99] width 85 height 20
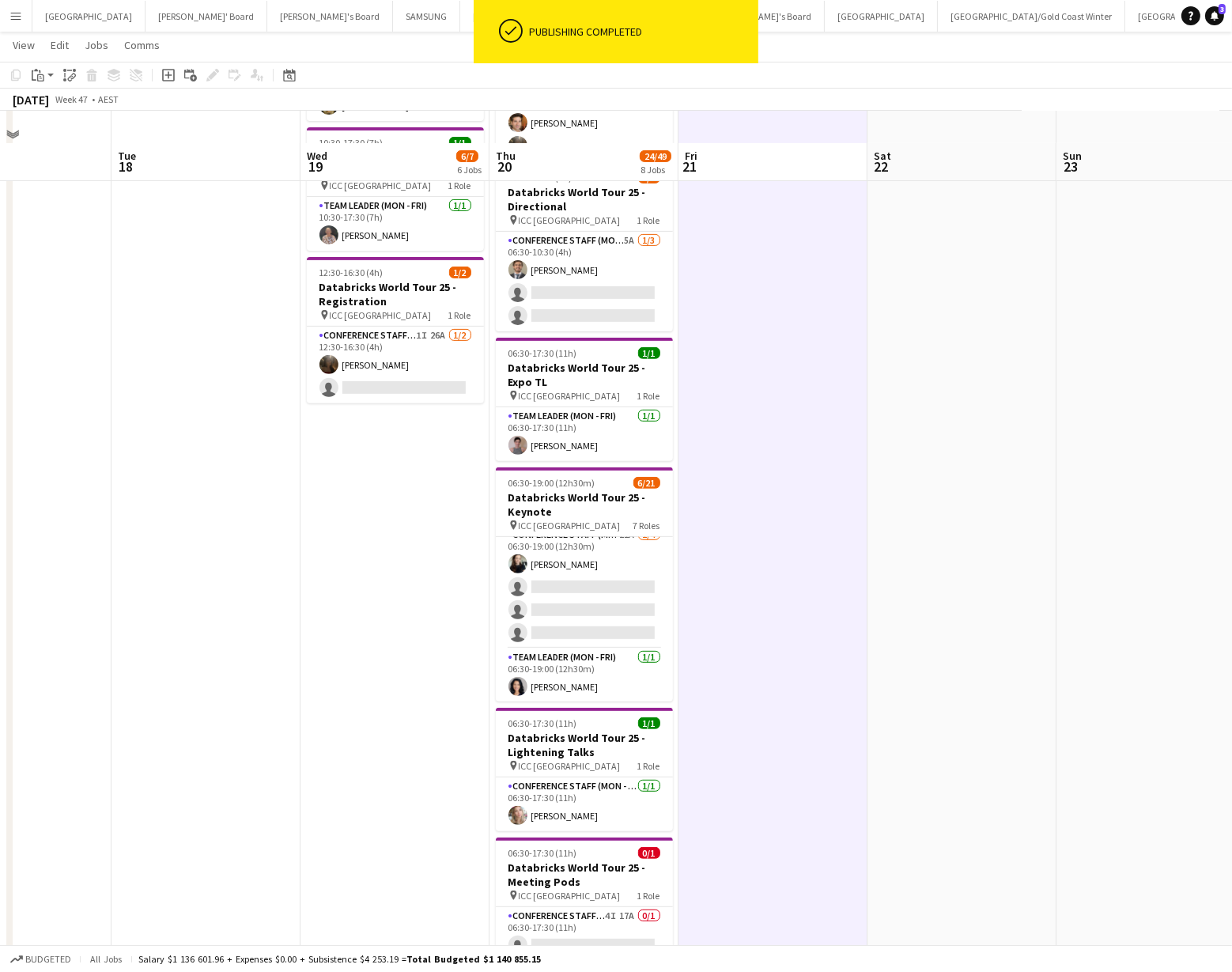
scroll to position [629, 0]
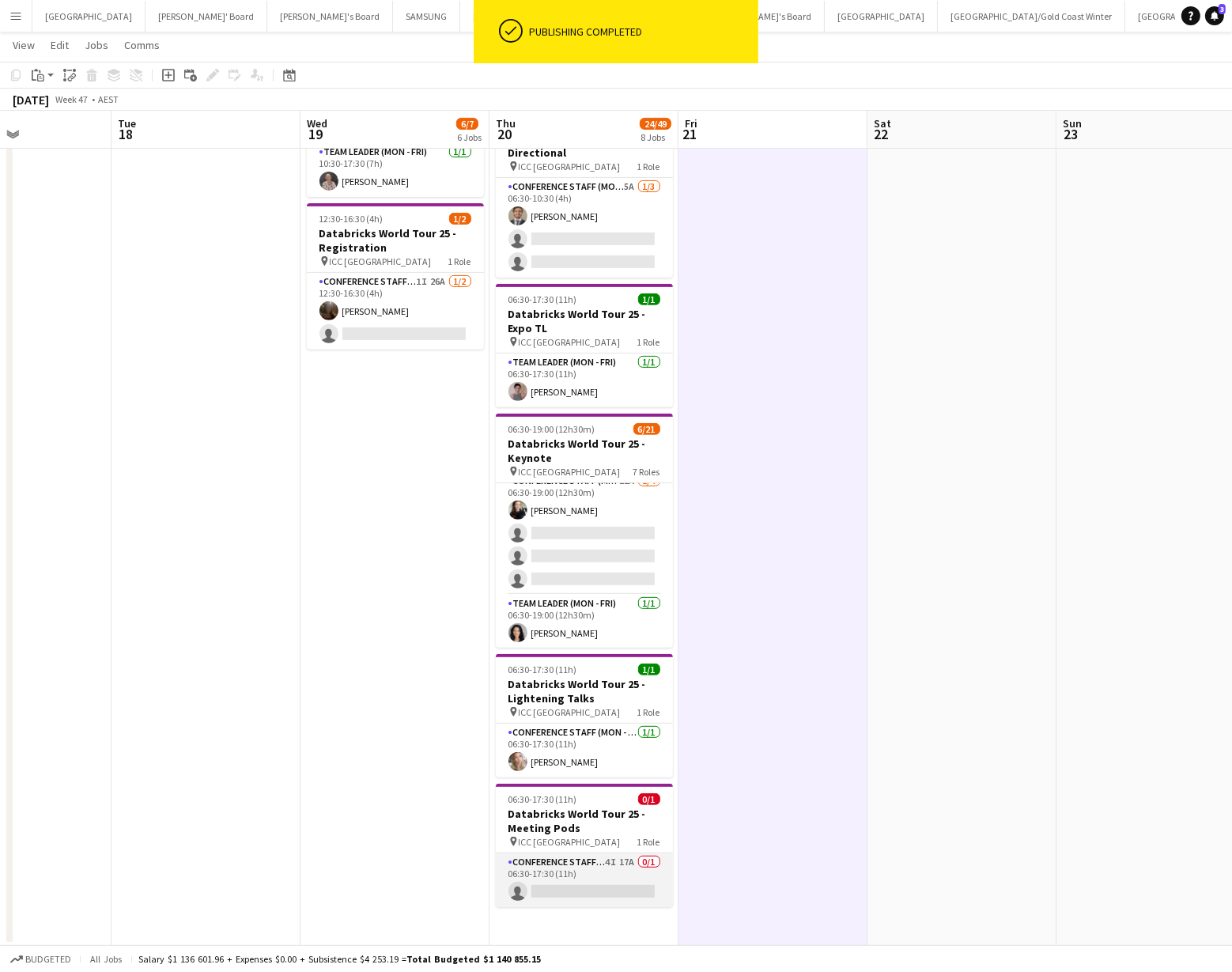
click at [637, 878] on app-card-role "Conference Staff (Mon - Fri) 4I 17A 0/1 06:30-17:30 (11h) single-neutral-actions" at bounding box center [585, 881] width 178 height 54
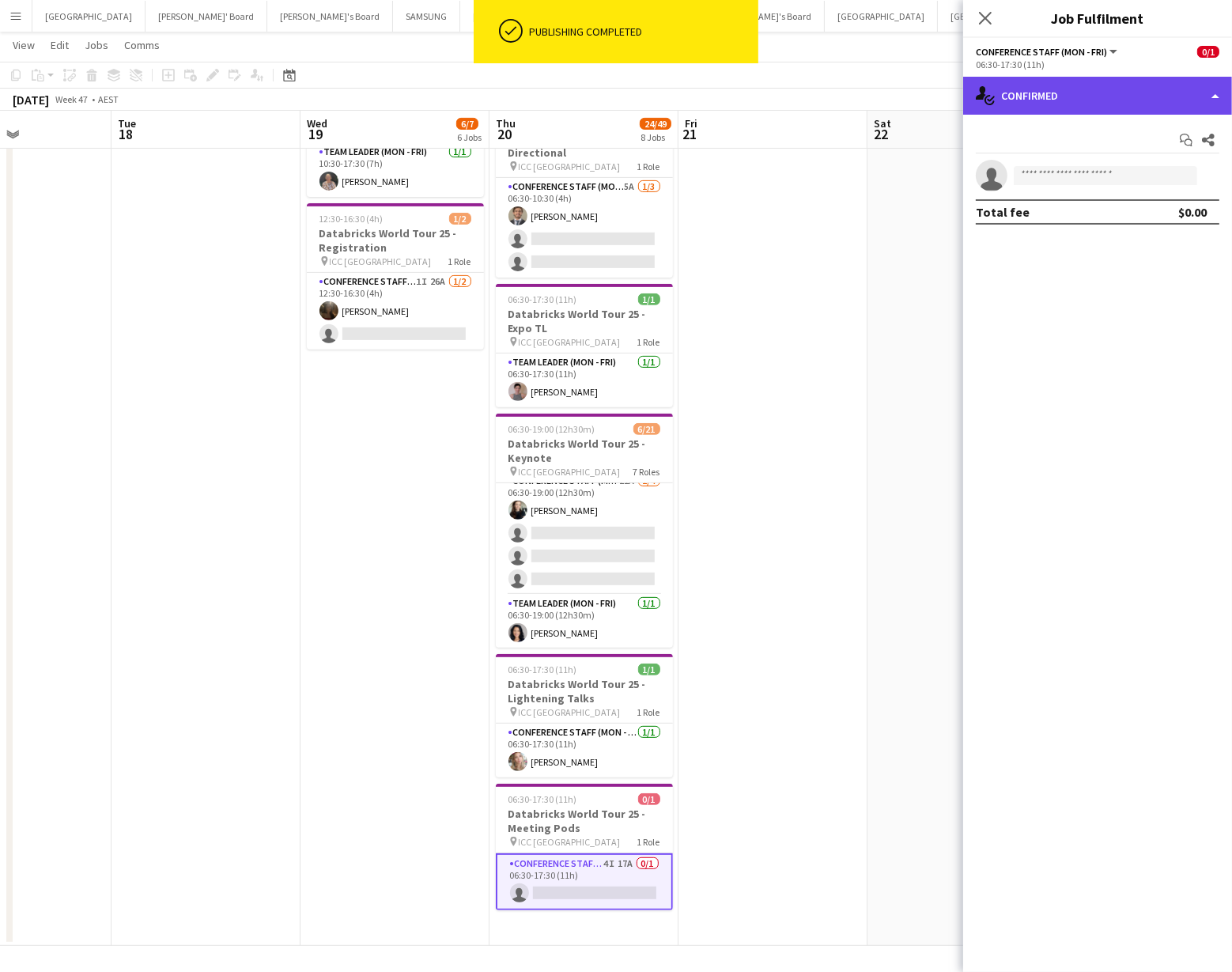
click at [1151, 105] on div "single-neutral-actions-check-2 Confirmed" at bounding box center [1098, 96] width 269 height 38
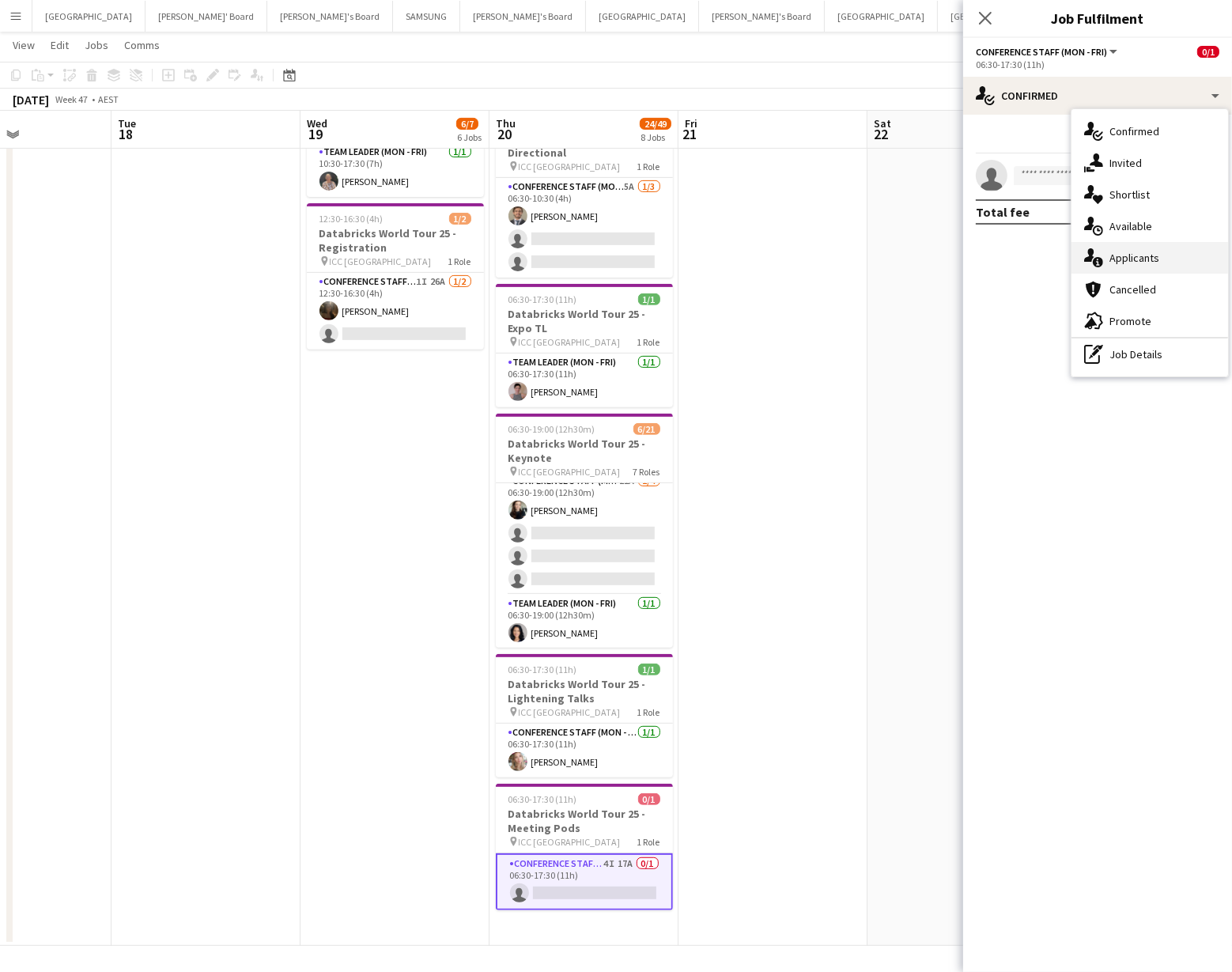
click at [1156, 254] on div "single-neutral-actions-information Applicants" at bounding box center [1149, 257] width 157 height 32
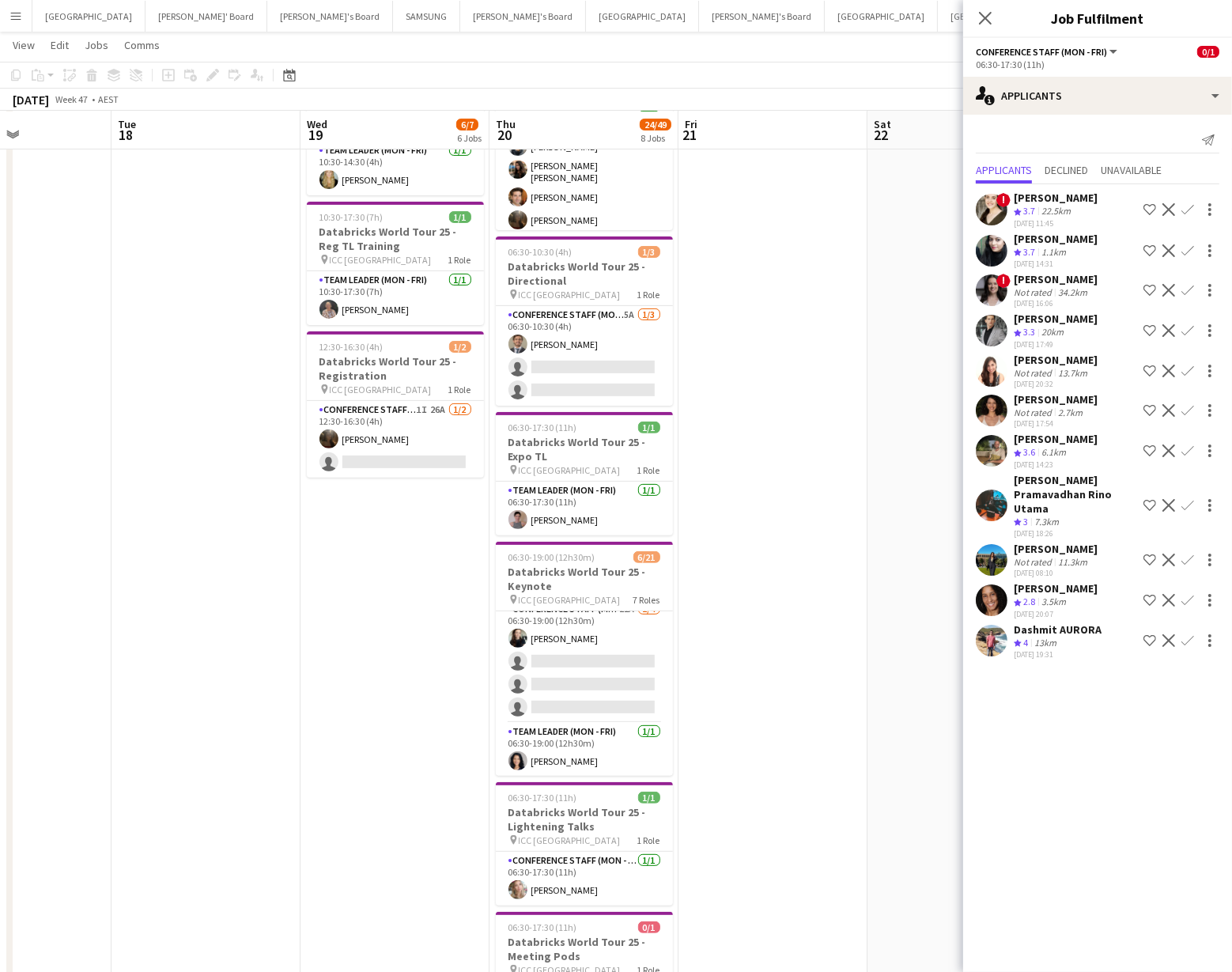
scroll to position [499, 0]
click at [610, 634] on app-card-role "Conference Staff (Mon - Fri) 21A 1/4 06:30-19:00 (12h30m) Sharna O’Toole single…" at bounding box center [585, 664] width 178 height 123
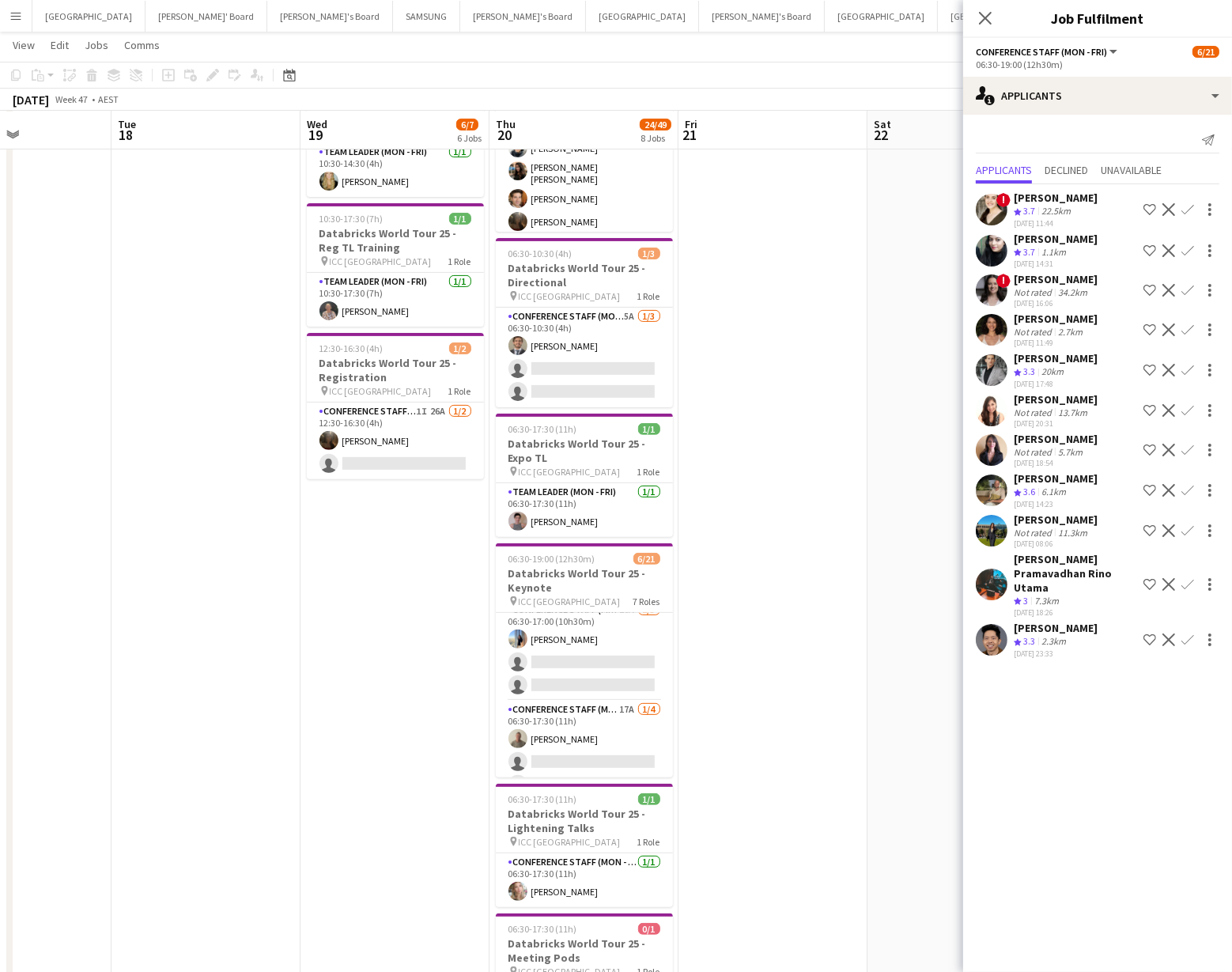
scroll to position [255, 0]
click at [605, 652] on app-card-role "Conference Staff (Mon - Fri) 16A 1/3 06:30-17:00 (10h30m) Sneha agarwal single-…" at bounding box center [585, 653] width 178 height 100
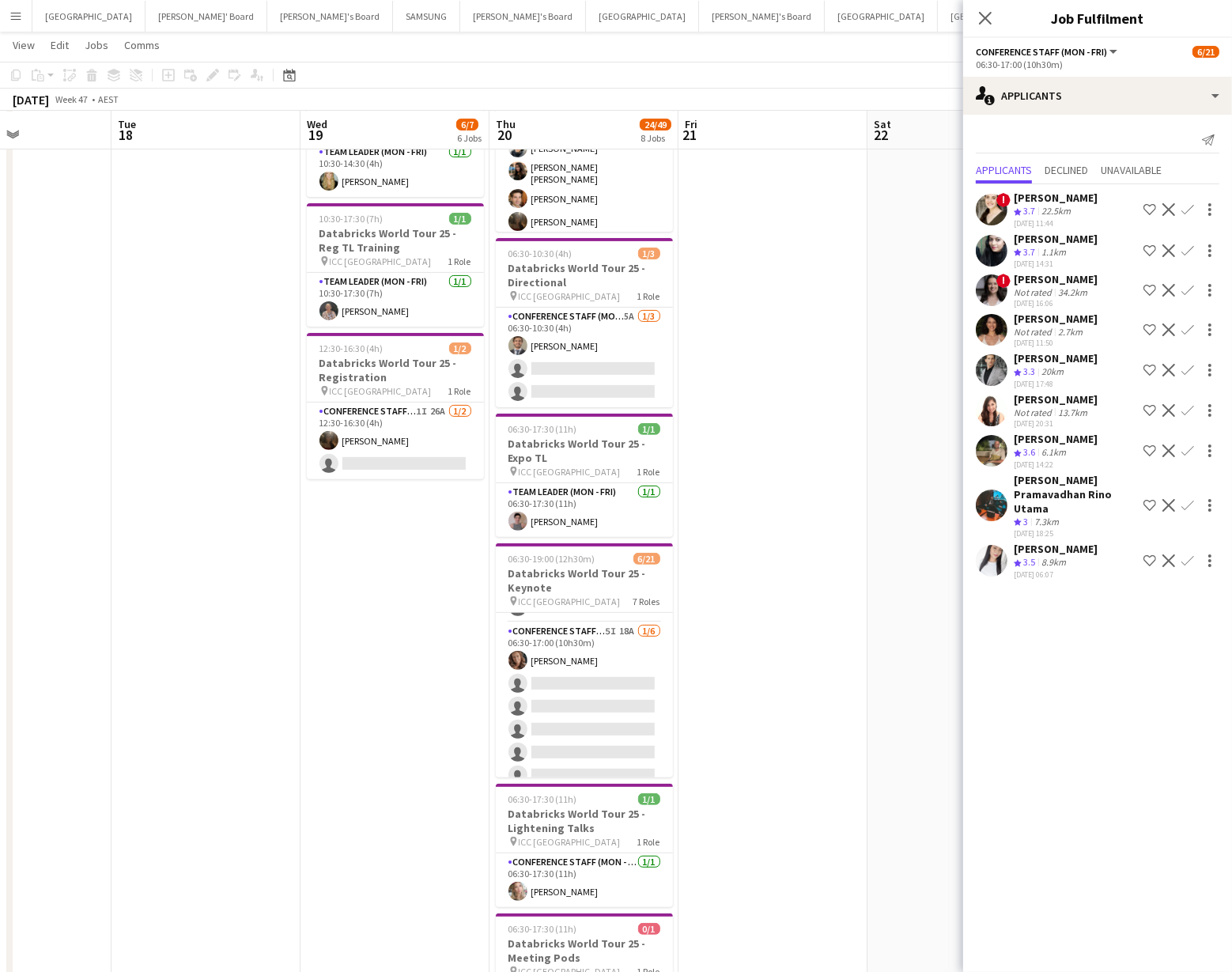
scroll to position [58, 0]
click at [608, 679] on app-card-role "Conference Staff (Mon - Fri) 5I 18A 1/6 06:30-17:00 (10h30m) Rachel Zappia sing…" at bounding box center [585, 716] width 178 height 168
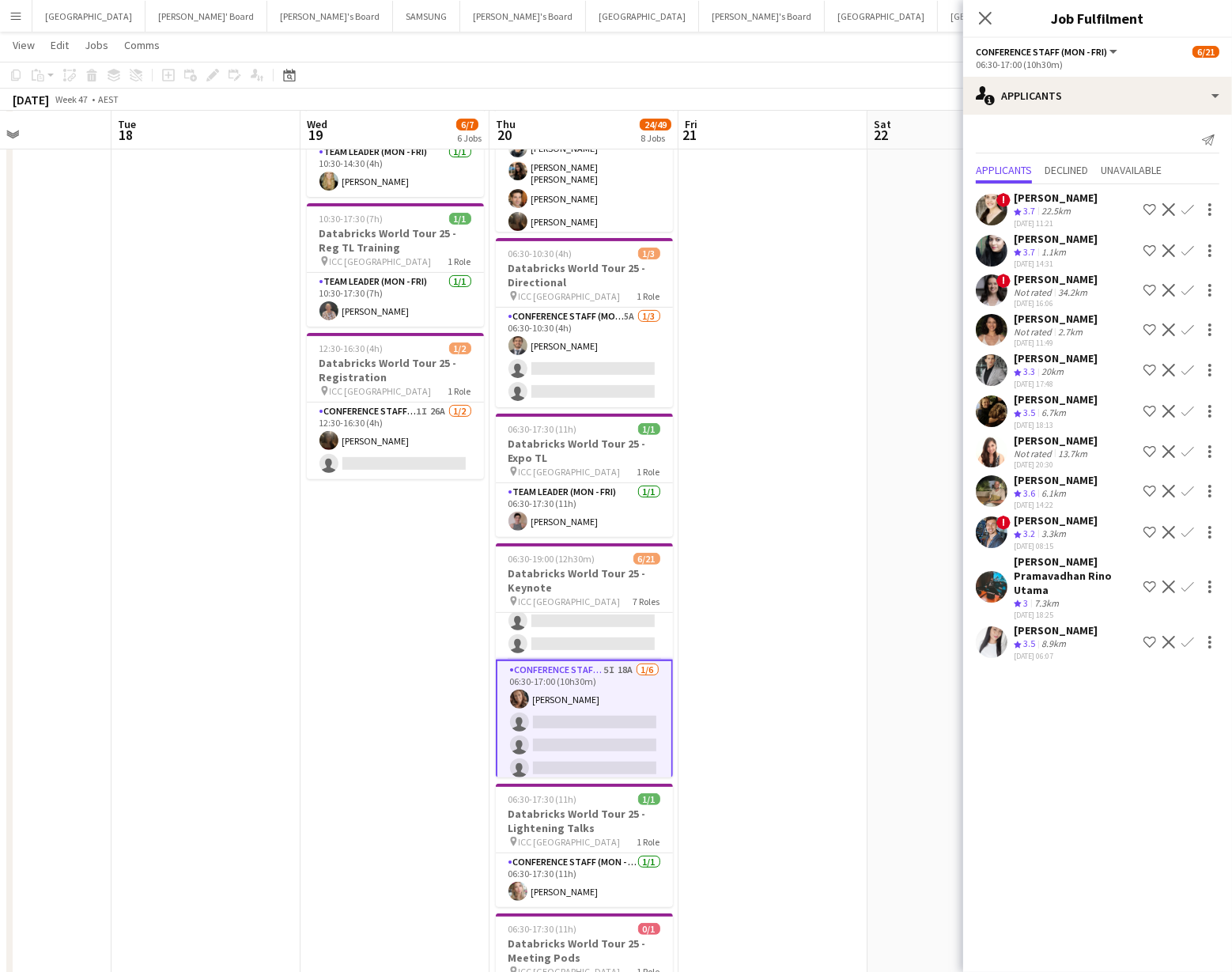
scroll to position [0, 0]
click at [615, 645] on app-card-role "Conference Staff (Mon - Fri) 11A 0/2 06:30-15:00 (8h30m) single-neutral-actions…" at bounding box center [585, 651] width 178 height 77
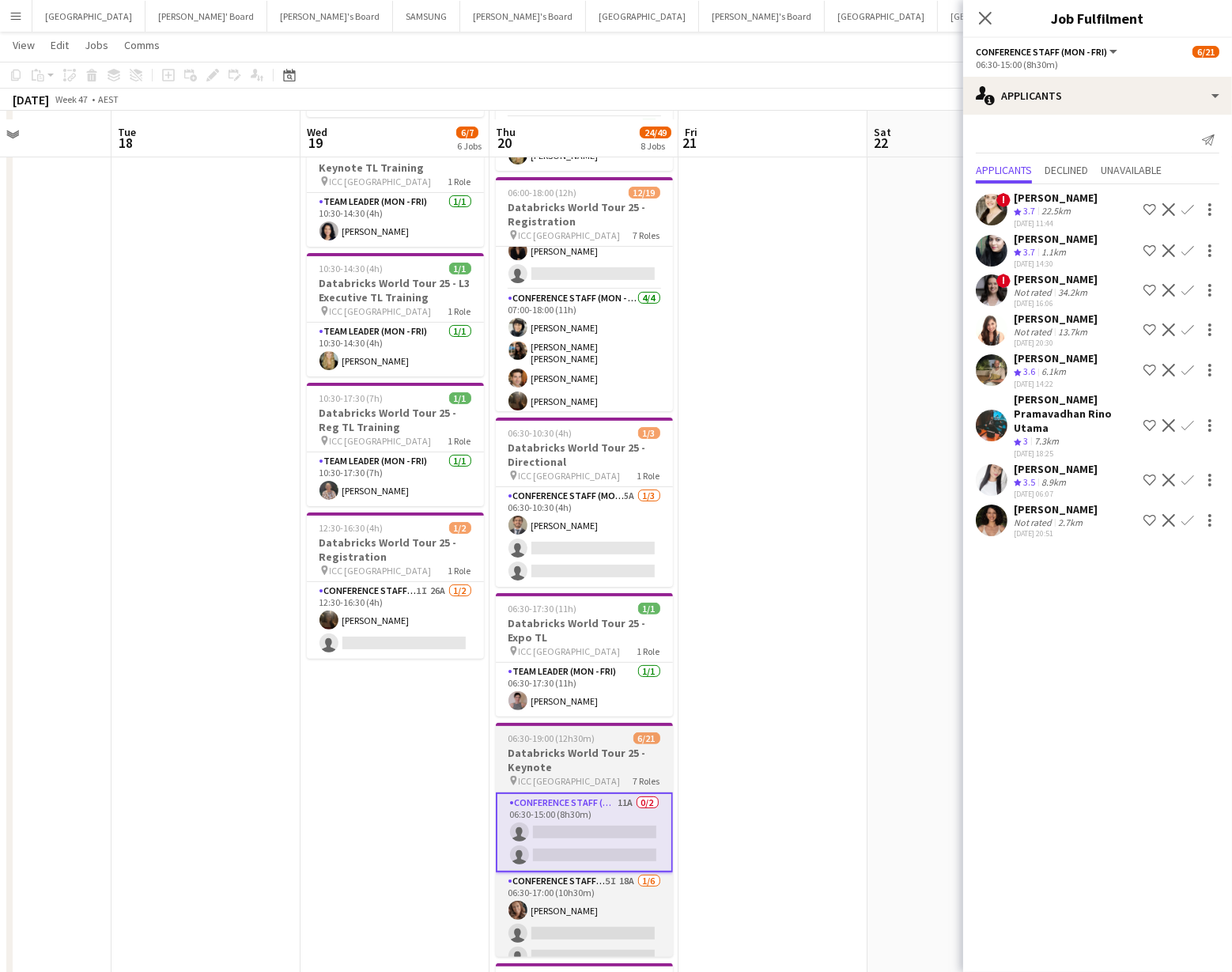
scroll to position [313, 0]
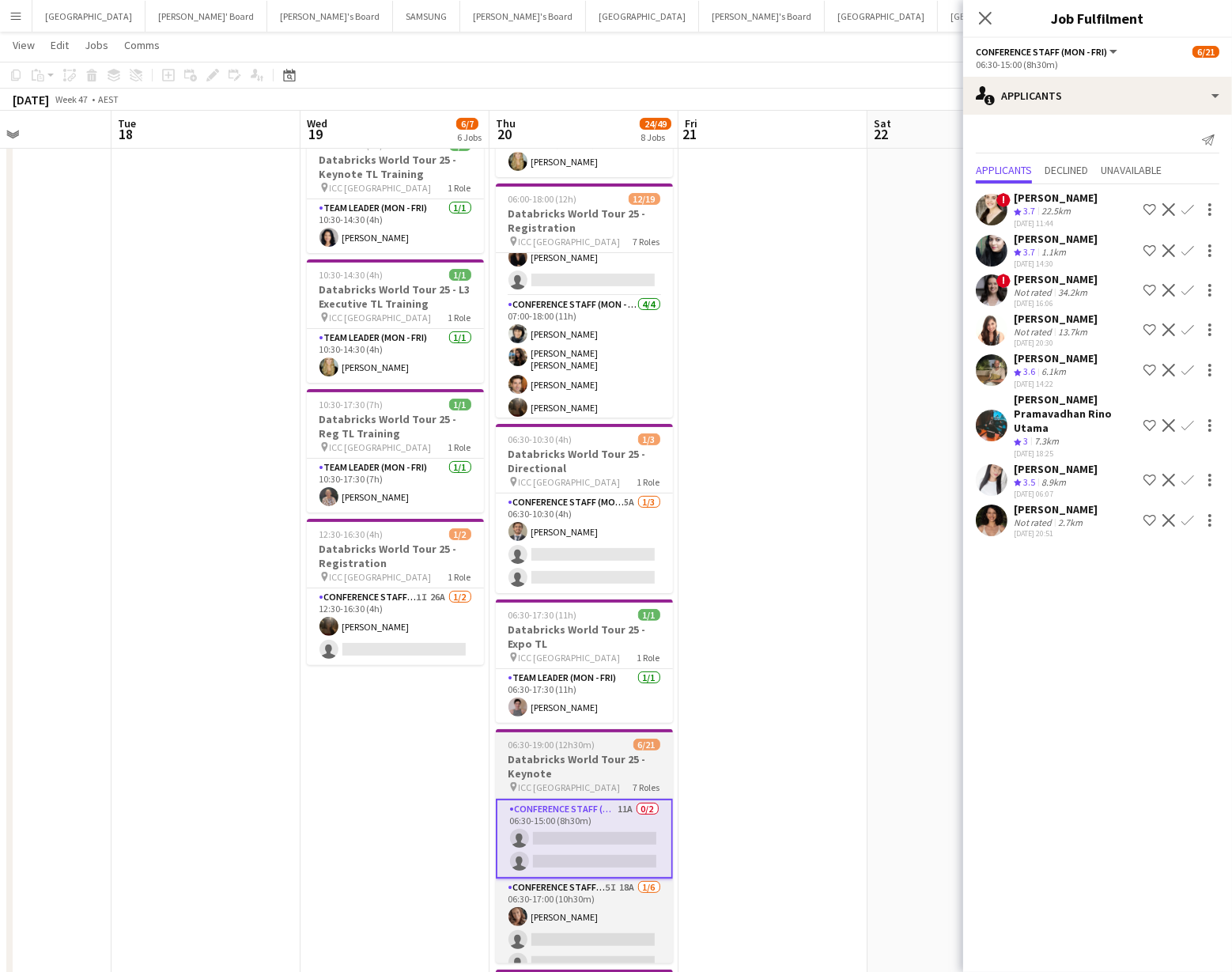
click at [604, 552] on app-card-role "Conference Staff (Mon - Fri) 5A 1/3 06:30-10:30 (4h) EMILIO BRUN single-neutral…" at bounding box center [585, 544] width 178 height 100
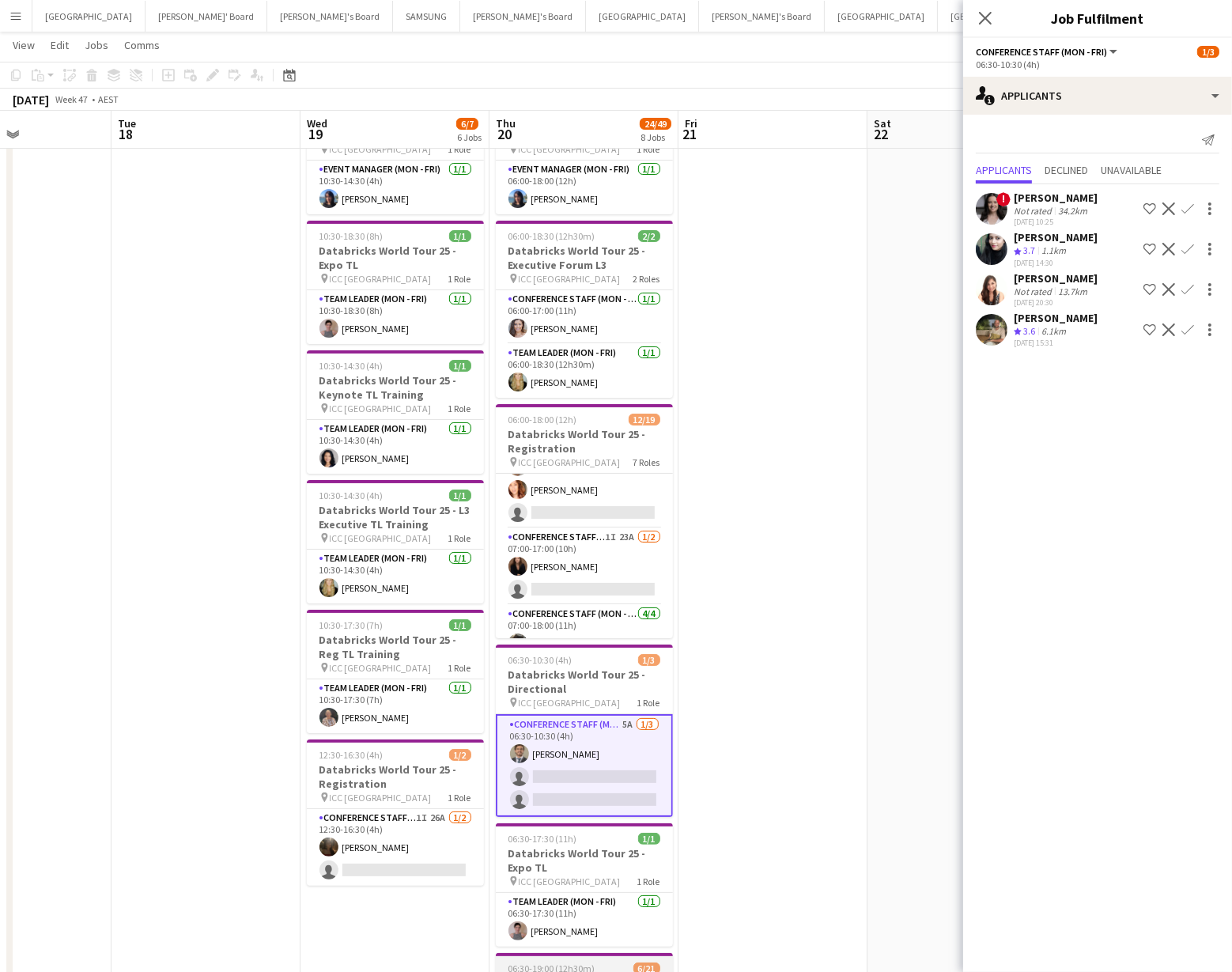
scroll to position [393, 0]
click at [604, 552] on app-card-role "Conference Staff (Mon - Fri) 1I 23A 1/2 07:00-17:00 (10h) Kim Clifton single-ne…" at bounding box center [585, 571] width 178 height 77
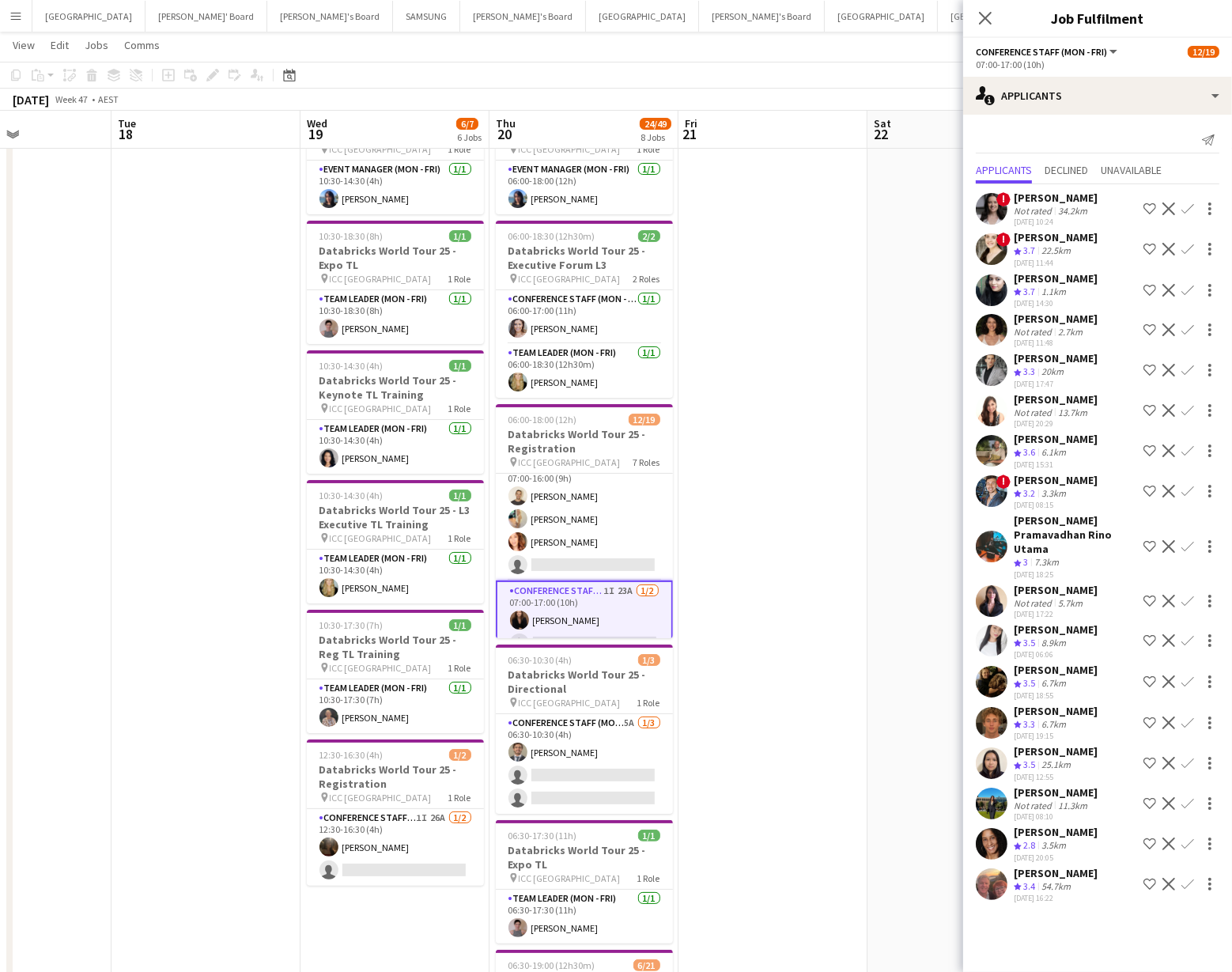
scroll to position [344, 0]
click at [648, 538] on app-card-role "Conference Staff (Mon - Fri) 4I 15A 3/4 07:00-16:00 (9h) Alexander Tehrani Alic…" at bounding box center [585, 522] width 178 height 123
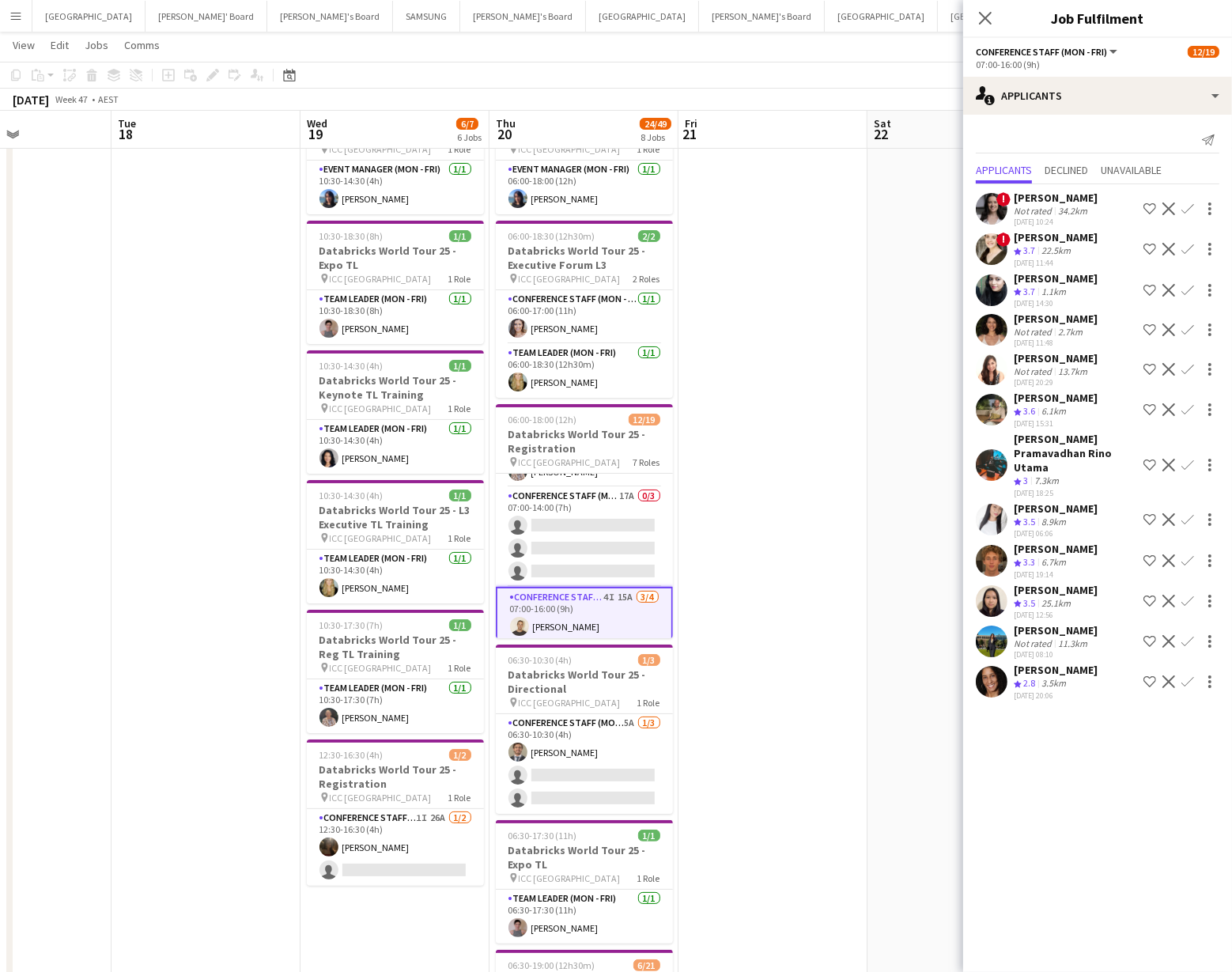
scroll to position [206, 0]
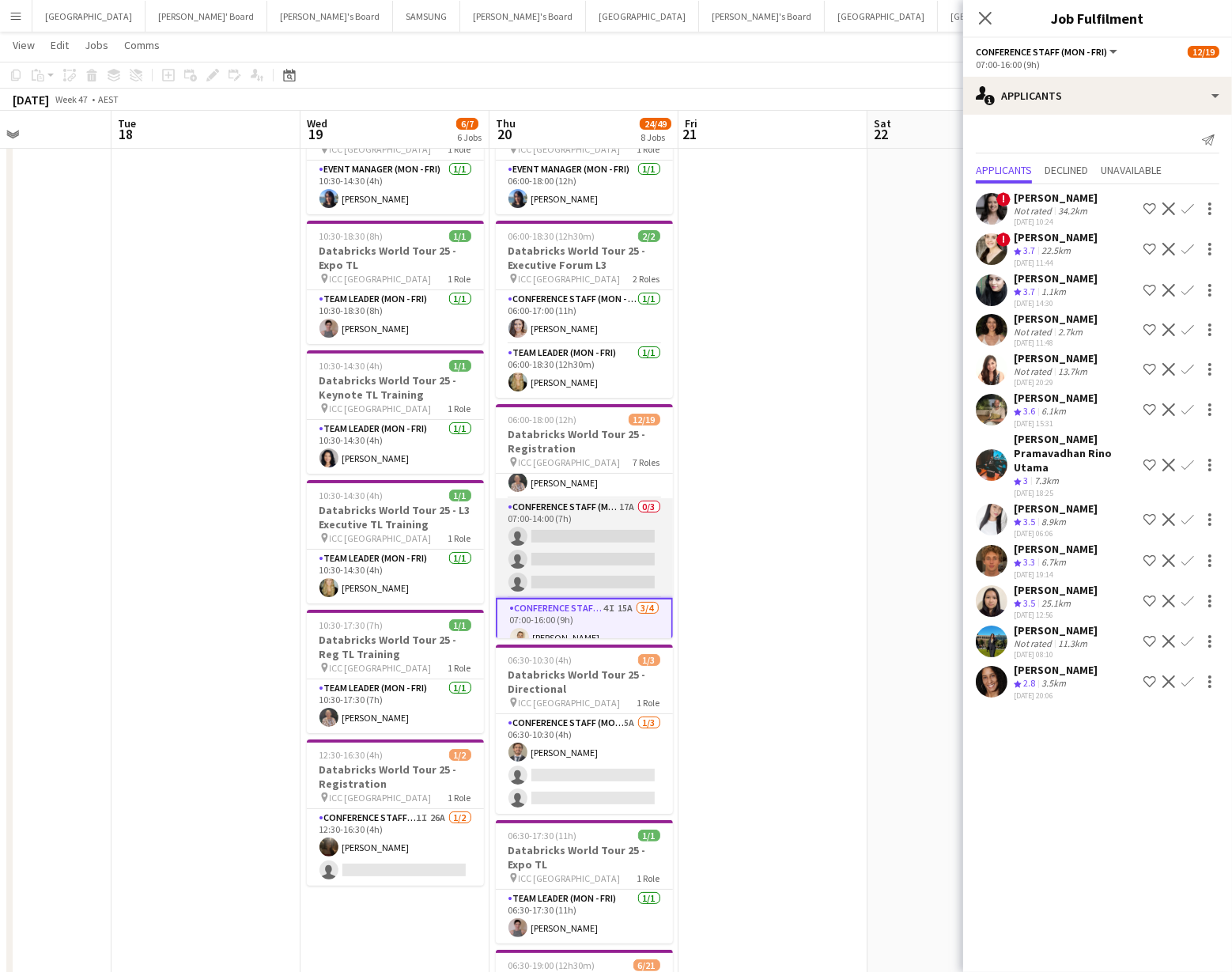
click at [599, 535] on app-card-role "Conference Staff (Mon - Fri) 17A 0/3 07:00-14:00 (7h) single-neutral-actions si…" at bounding box center [585, 548] width 178 height 100
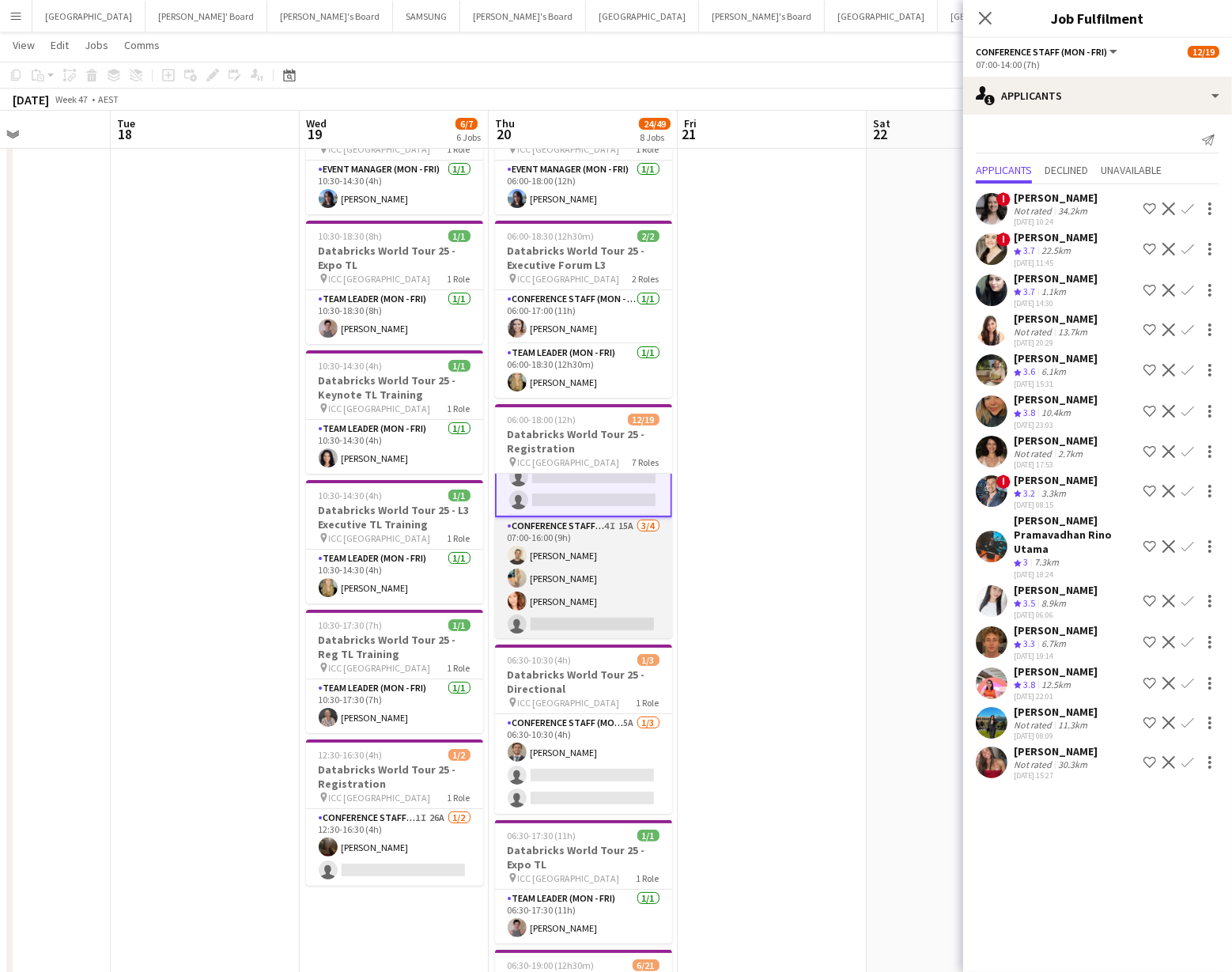
scroll to position [294, 0]
click at [596, 592] on app-card-role "Conference Staff (Mon - Fri) 4I 15A 3/4 07:00-16:00 (9h) Alexander Tehrani Alic…" at bounding box center [584, 575] width 178 height 123
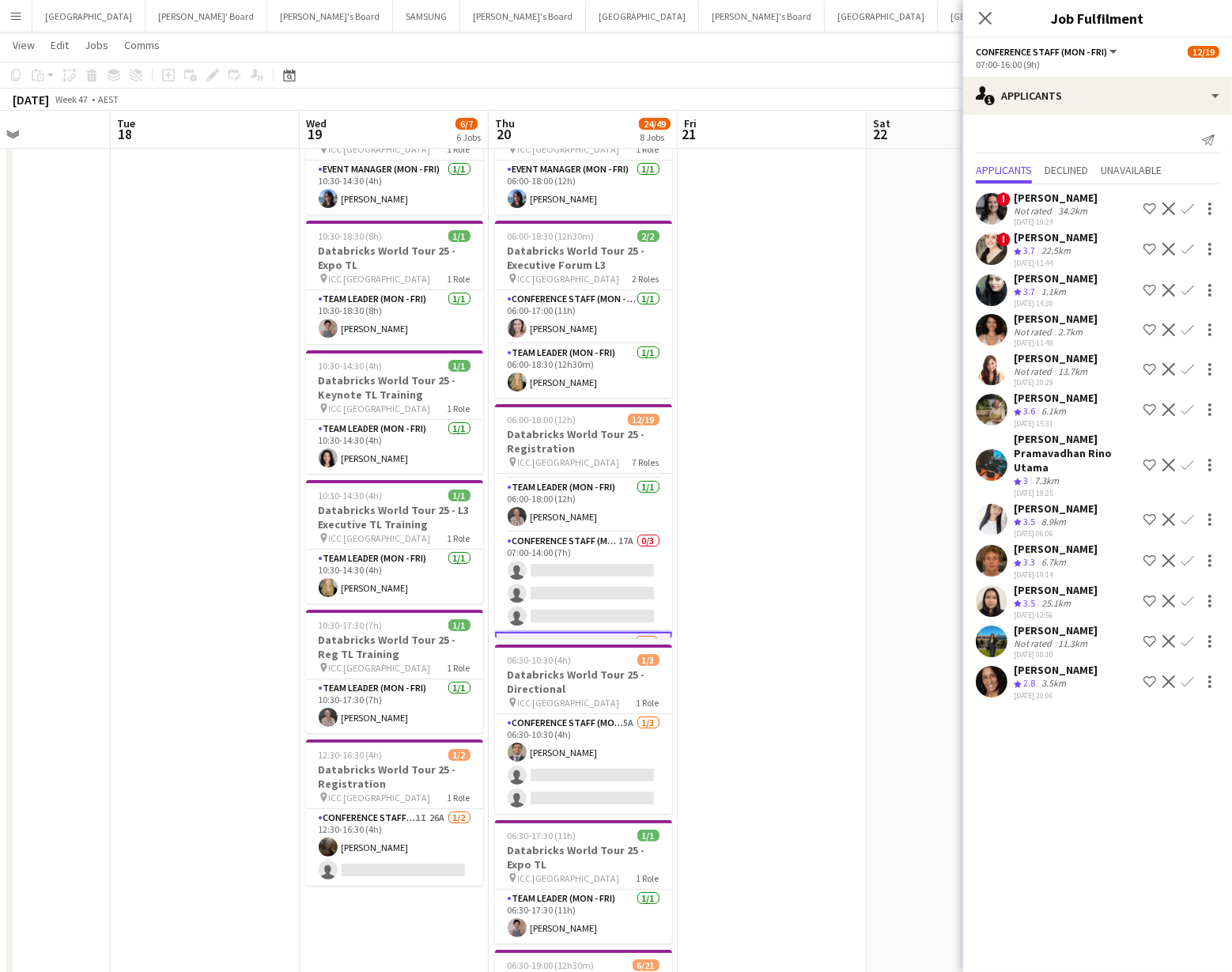
scroll to position [169, 0]
click at [595, 589] on app-card-role "Conference Staff (Mon - Fri) 17A 0/3 07:00-14:00 (7h) single-neutral-actions si…" at bounding box center [584, 585] width 178 height 100
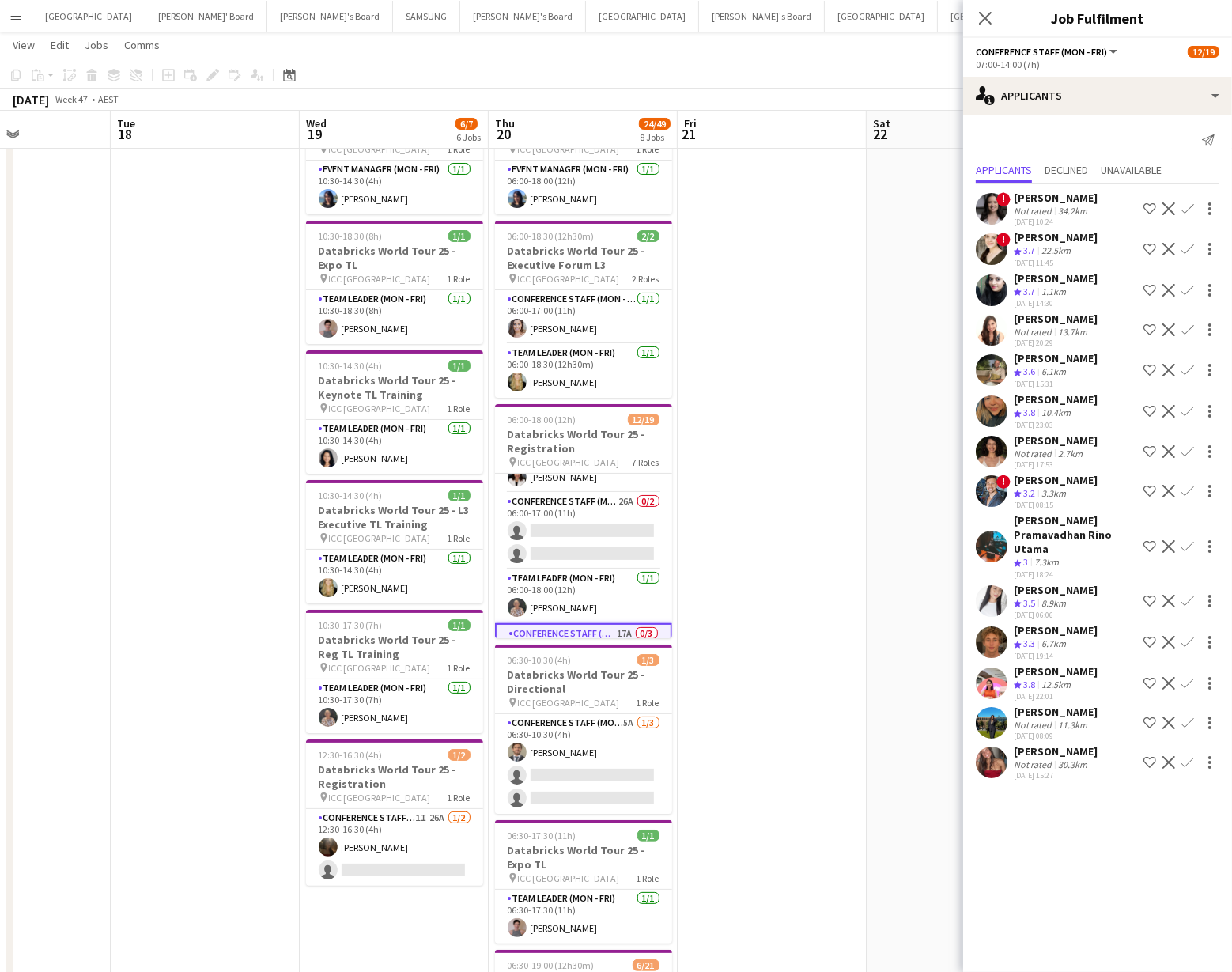
scroll to position [78, 0]
click at [616, 520] on app-card-role "Conference Staff (Mon - Fri) 26A 0/2 06:00-17:00 (11h) single-neutral-actions s…" at bounding box center [584, 535] width 178 height 77
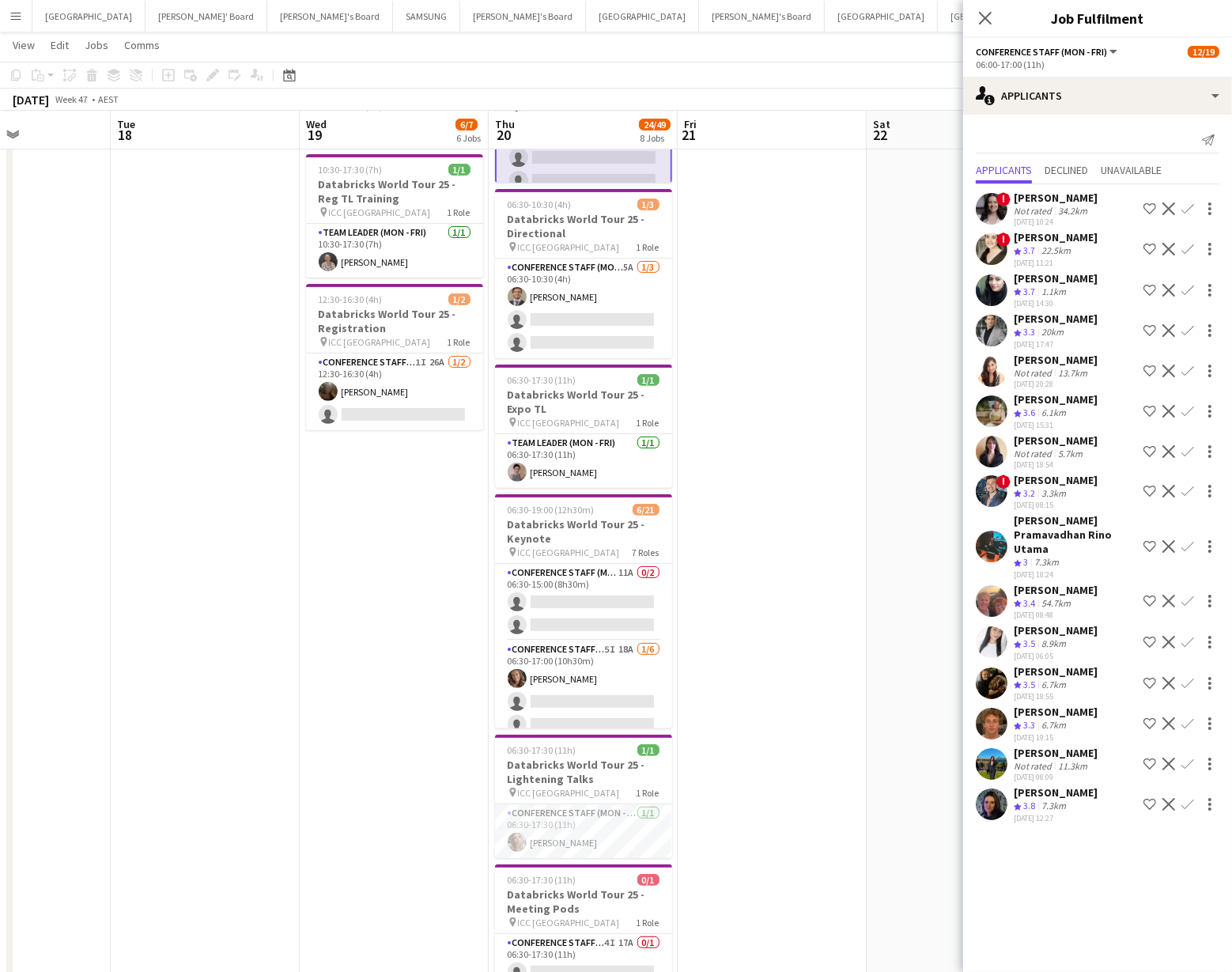
scroll to position [629, 0]
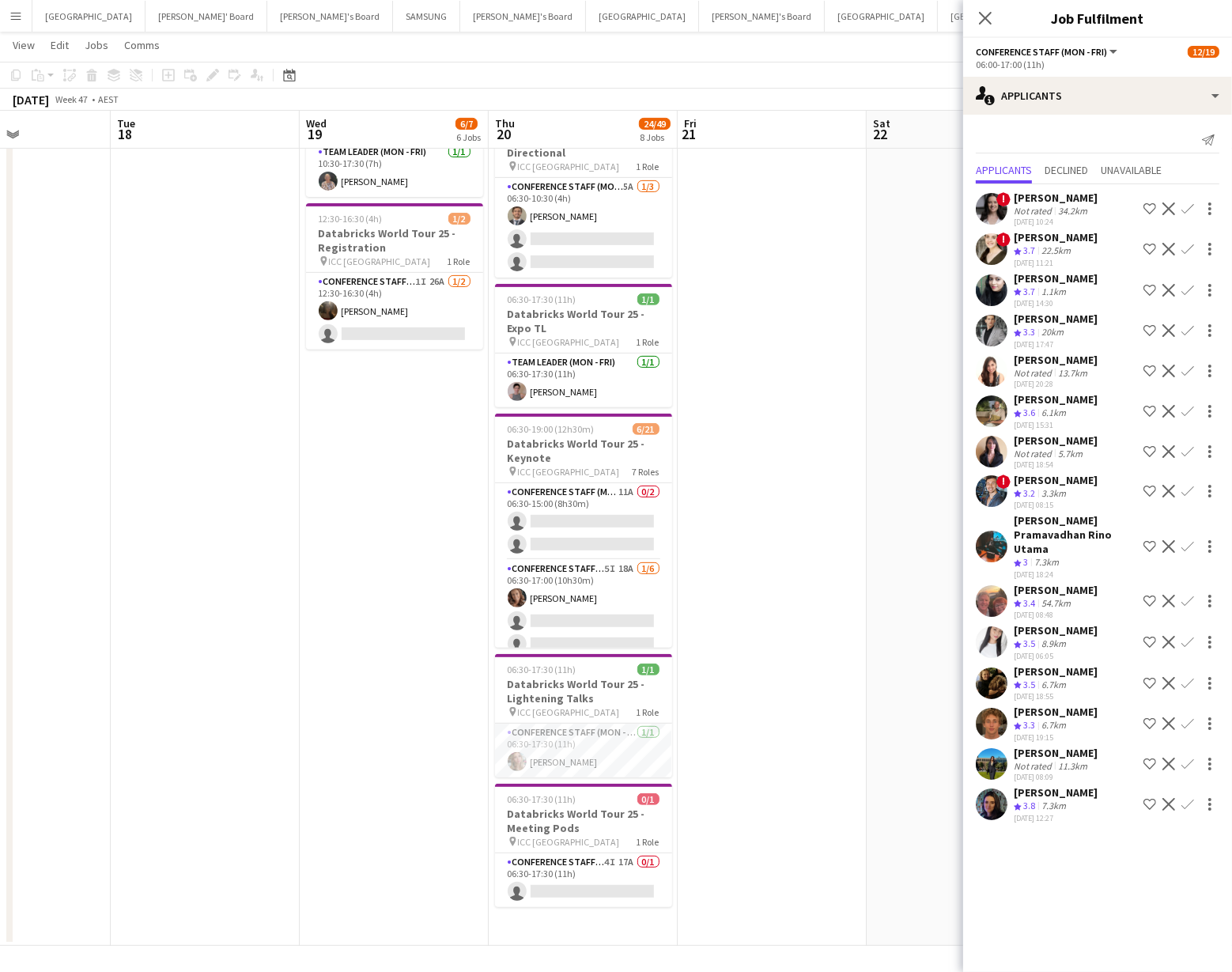
click at [616, 520] on app-card-role "Conference Staff (Mon - Fri) 11A 0/2 06:30-15:00 (8h30m) single-neutral-actions…" at bounding box center [584, 522] width 178 height 77
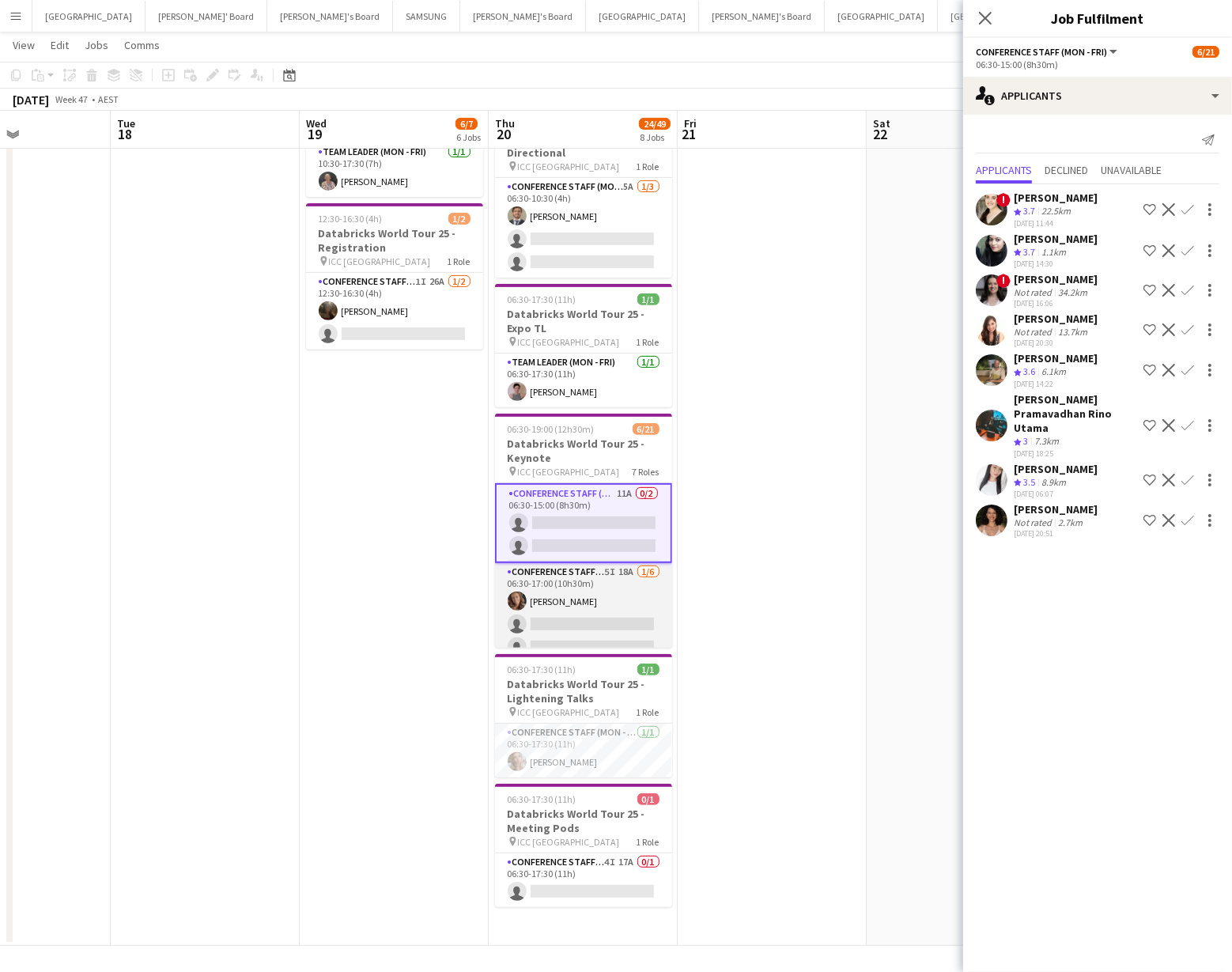
click at [619, 605] on app-card-role "Conference Staff (Mon - Fri) 5I 18A 1/6 06:30-17:00 (10h30m) Rachel Zappia sing…" at bounding box center [584, 647] width 178 height 168
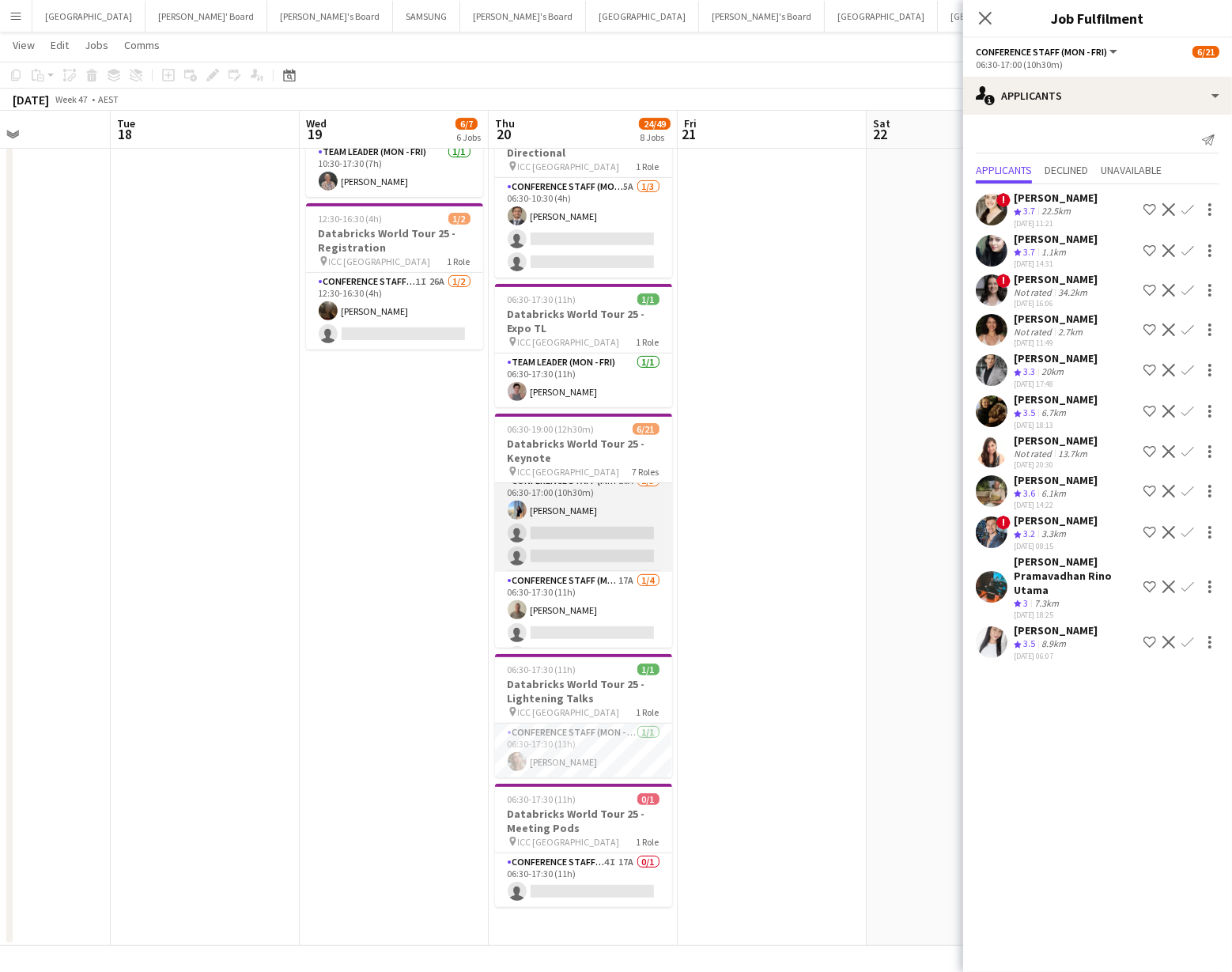
click at [619, 537] on app-card-role "Conference Staff (Mon - Fri) 16A 1/3 06:30-17:00 (10h30m) Sneha agarwal single-…" at bounding box center [584, 522] width 178 height 100
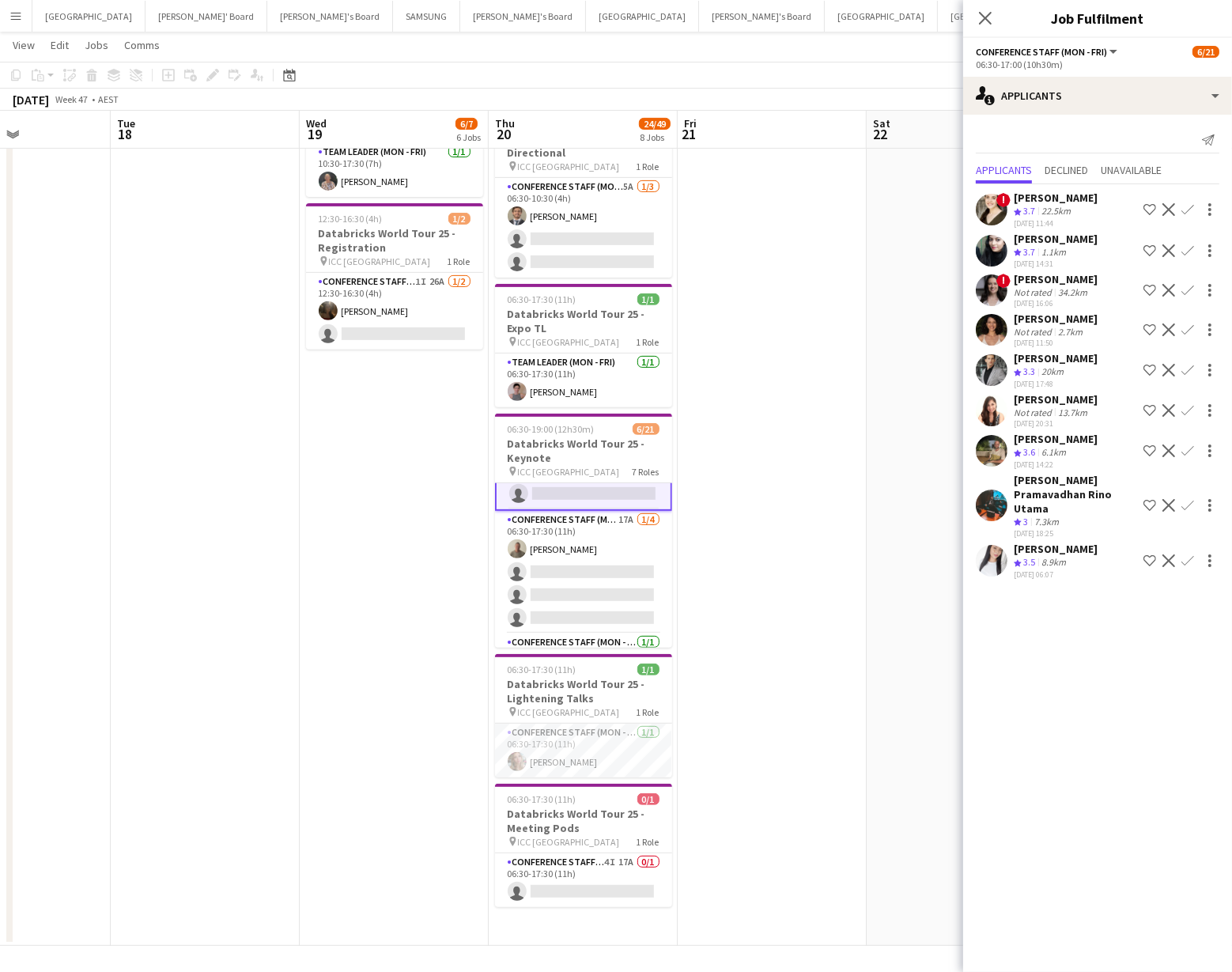
click at [619, 537] on app-card-role "Conference Staff (Mon - Fri) 17A 1/4 06:30-17:30 (11h) Michael Katz single-neut…" at bounding box center [584, 572] width 178 height 123
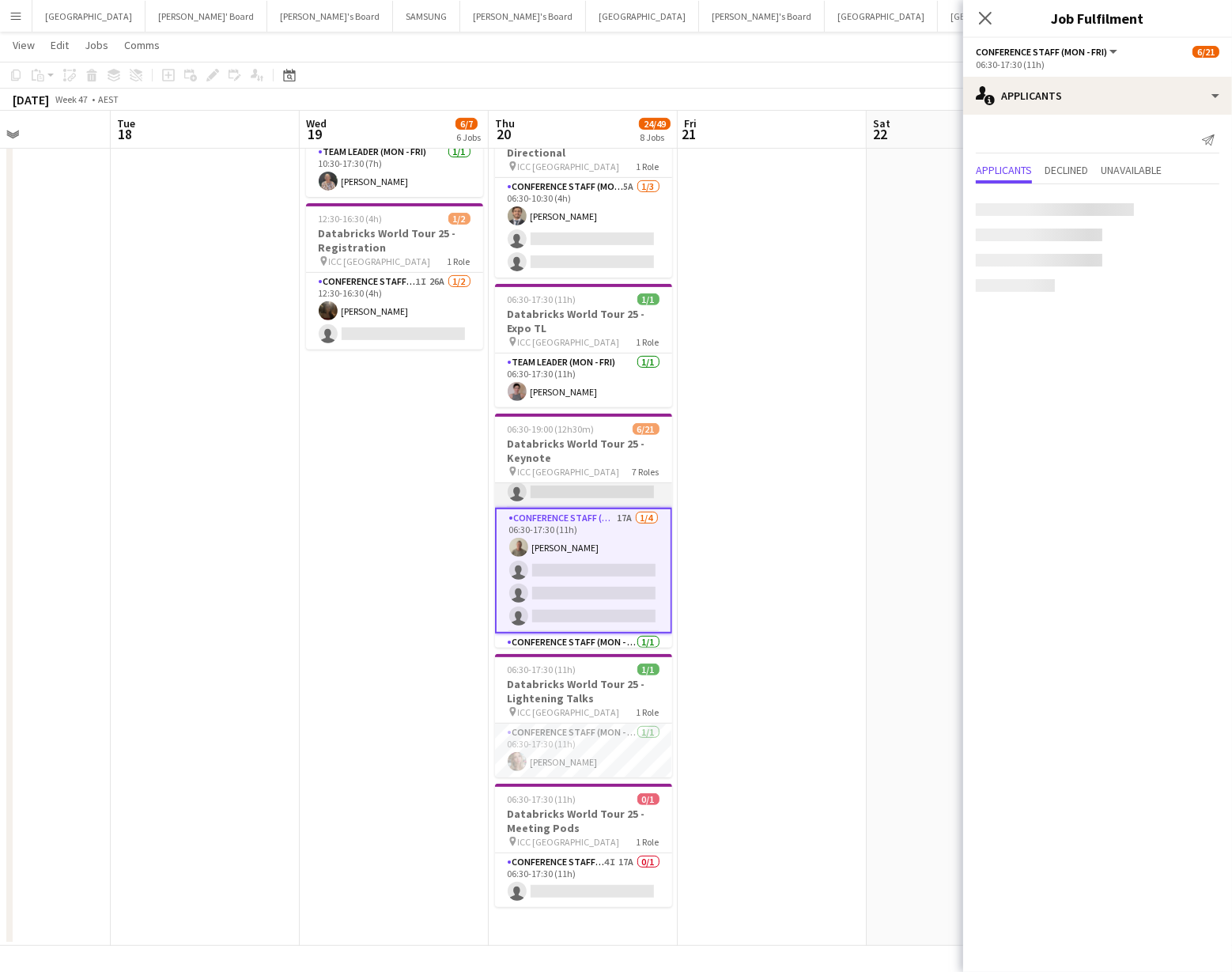
scroll to position [319, 0]
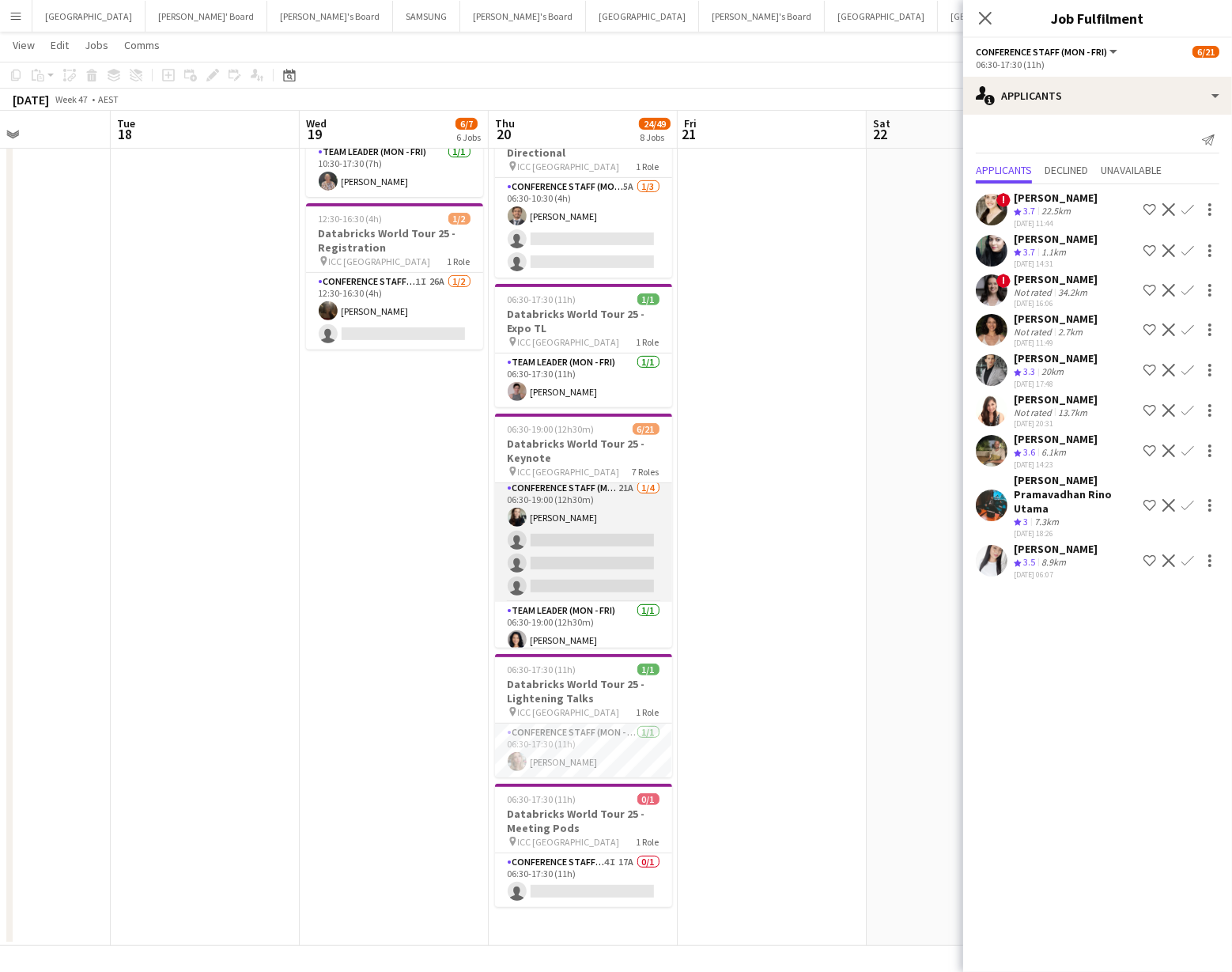
click at [592, 550] on app-card-role "Conference Staff (Mon - Fri) 21A 1/4 06:30-19:00 (12h30m) Sharna O’Toole single…" at bounding box center [584, 541] width 178 height 123
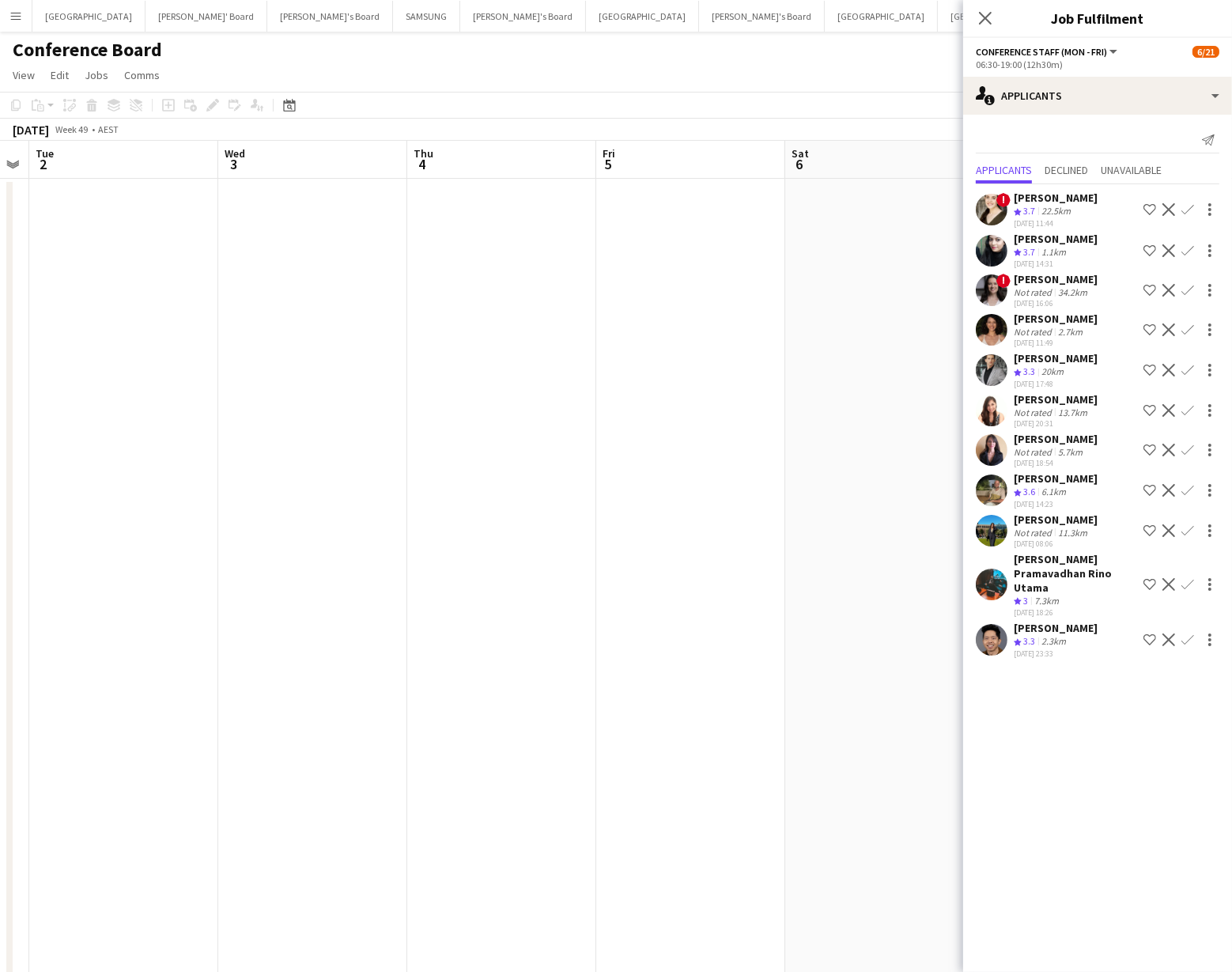
scroll to position [2, 0]
click at [991, 12] on icon at bounding box center [985, 18] width 15 height 15
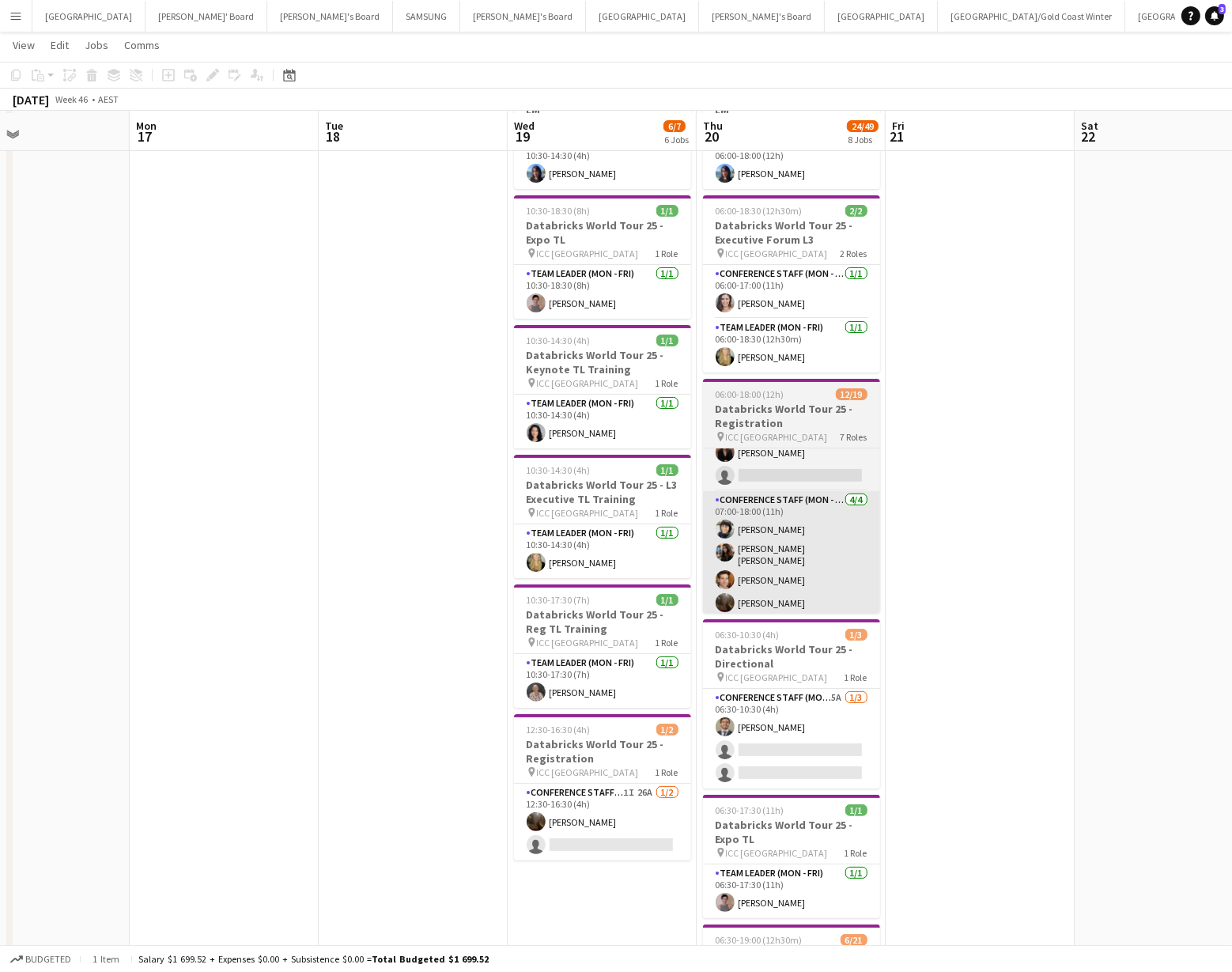
scroll to position [119, 0]
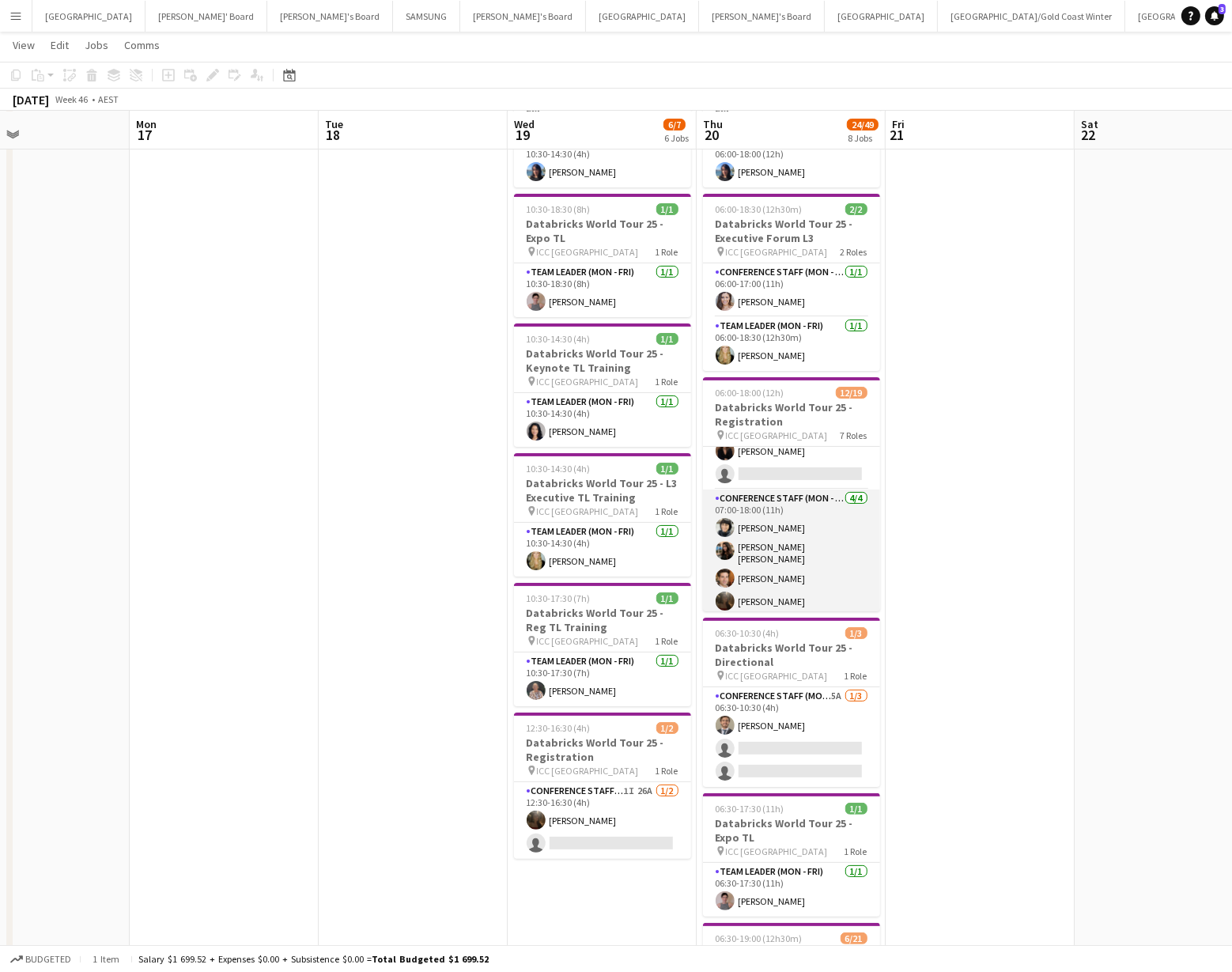
click at [723, 519] on app-user-avatar at bounding box center [726, 528] width 19 height 19
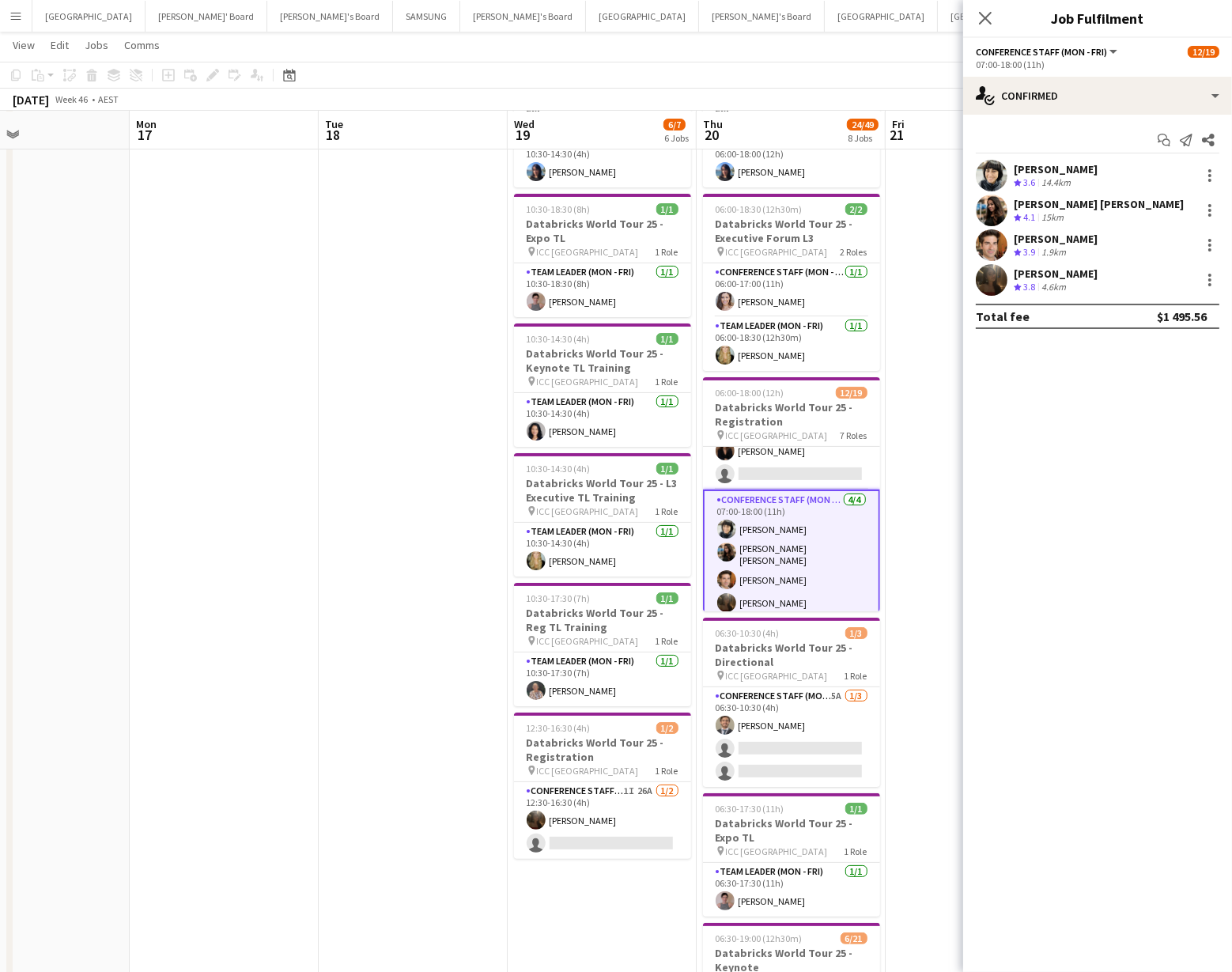
click at [993, 174] on app-user-avatar at bounding box center [992, 175] width 32 height 32
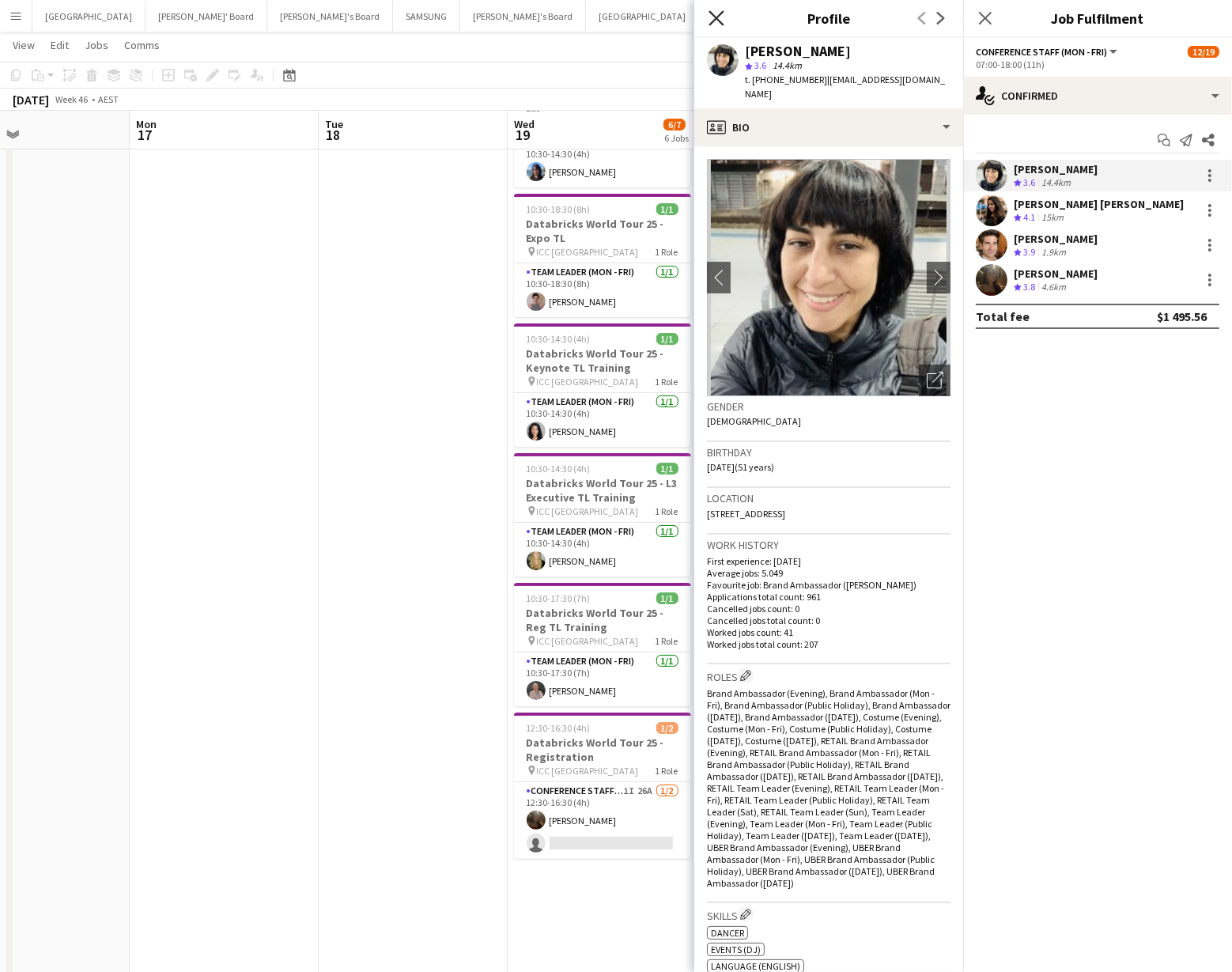
click at [717, 12] on icon "Close pop-in" at bounding box center [716, 18] width 15 height 15
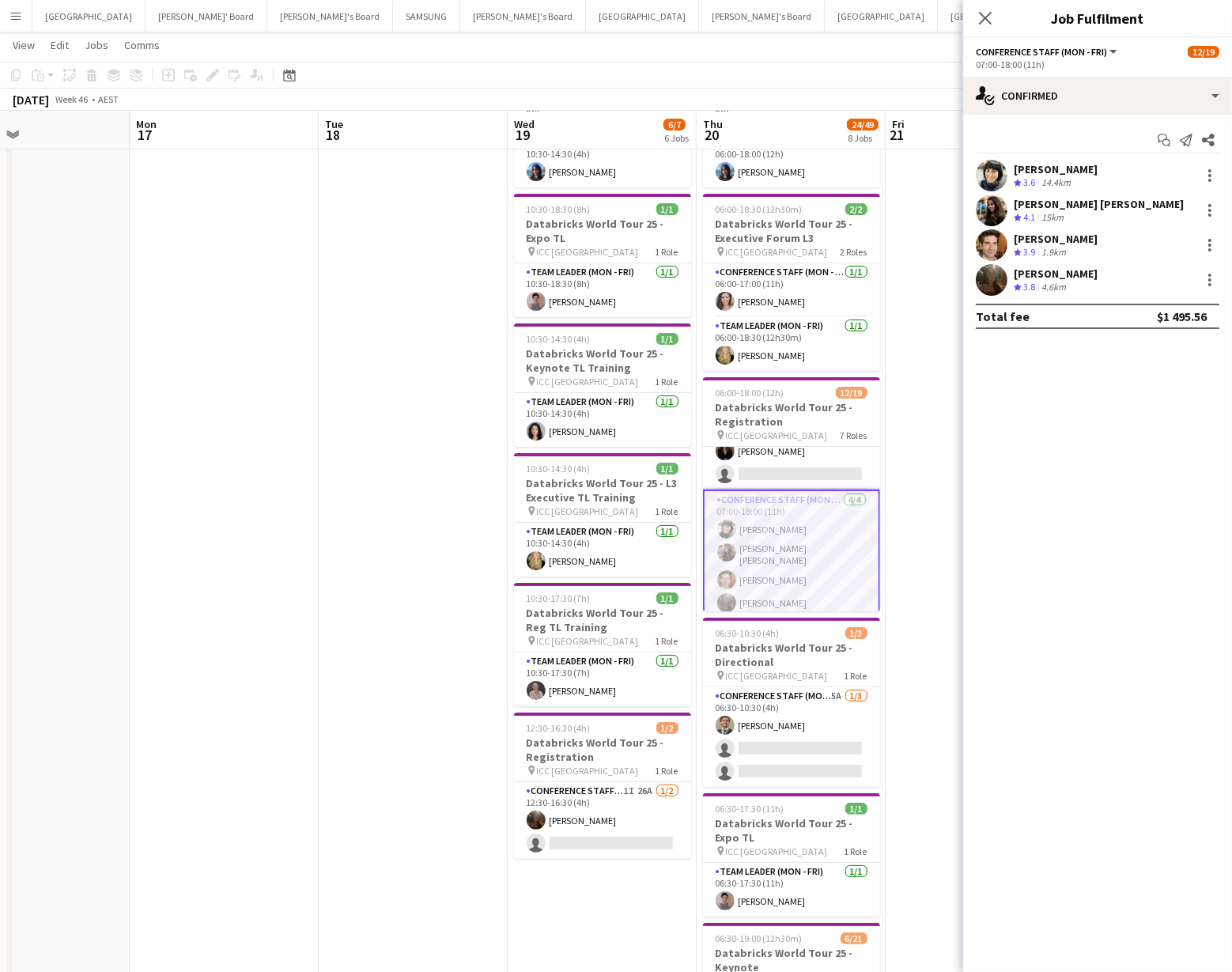
click at [923, 233] on app-date-cell at bounding box center [980, 757] width 189 height 1398
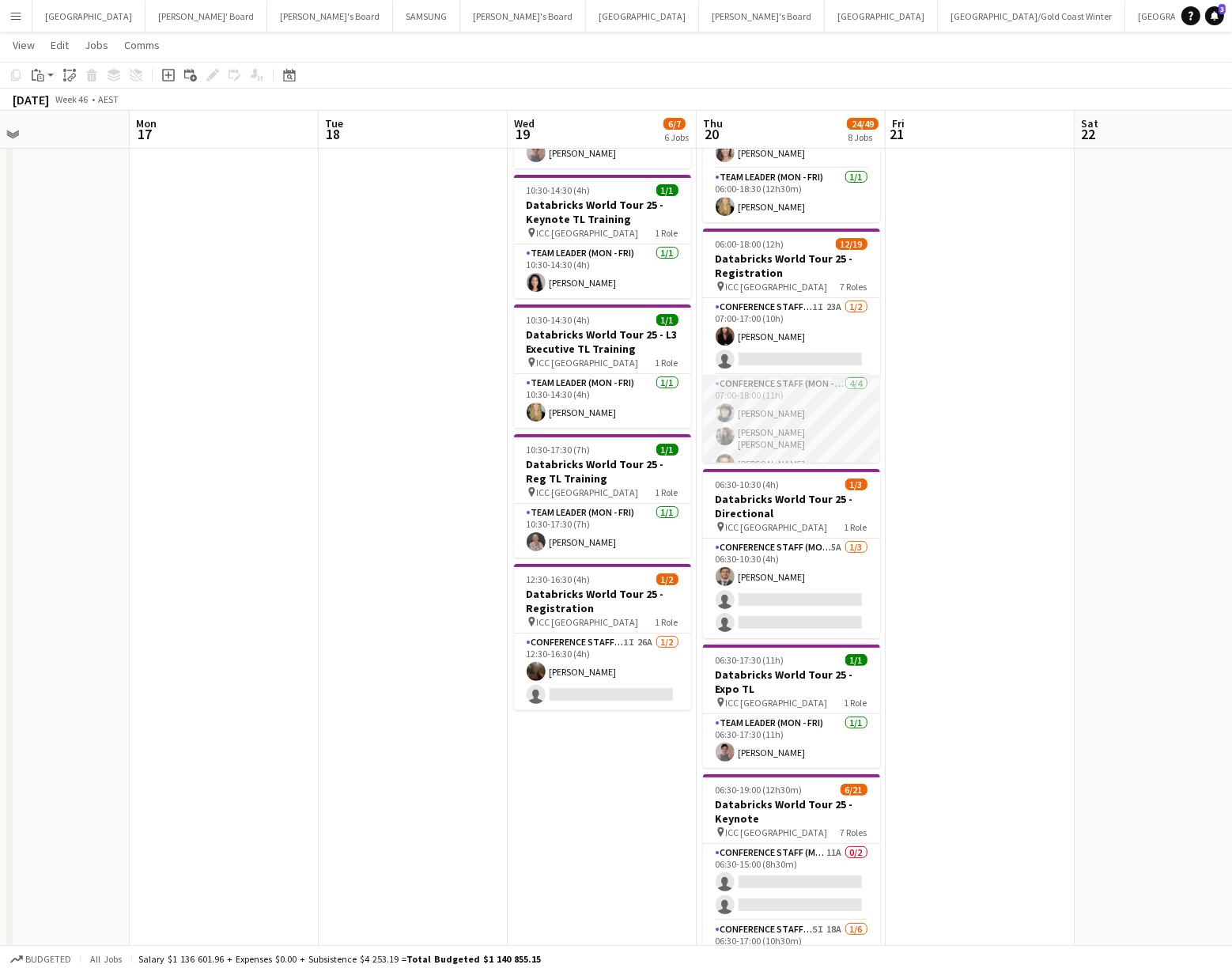
scroll to position [451, 0]
click at [727, 404] on app-user-avatar at bounding box center [726, 414] width 19 height 19
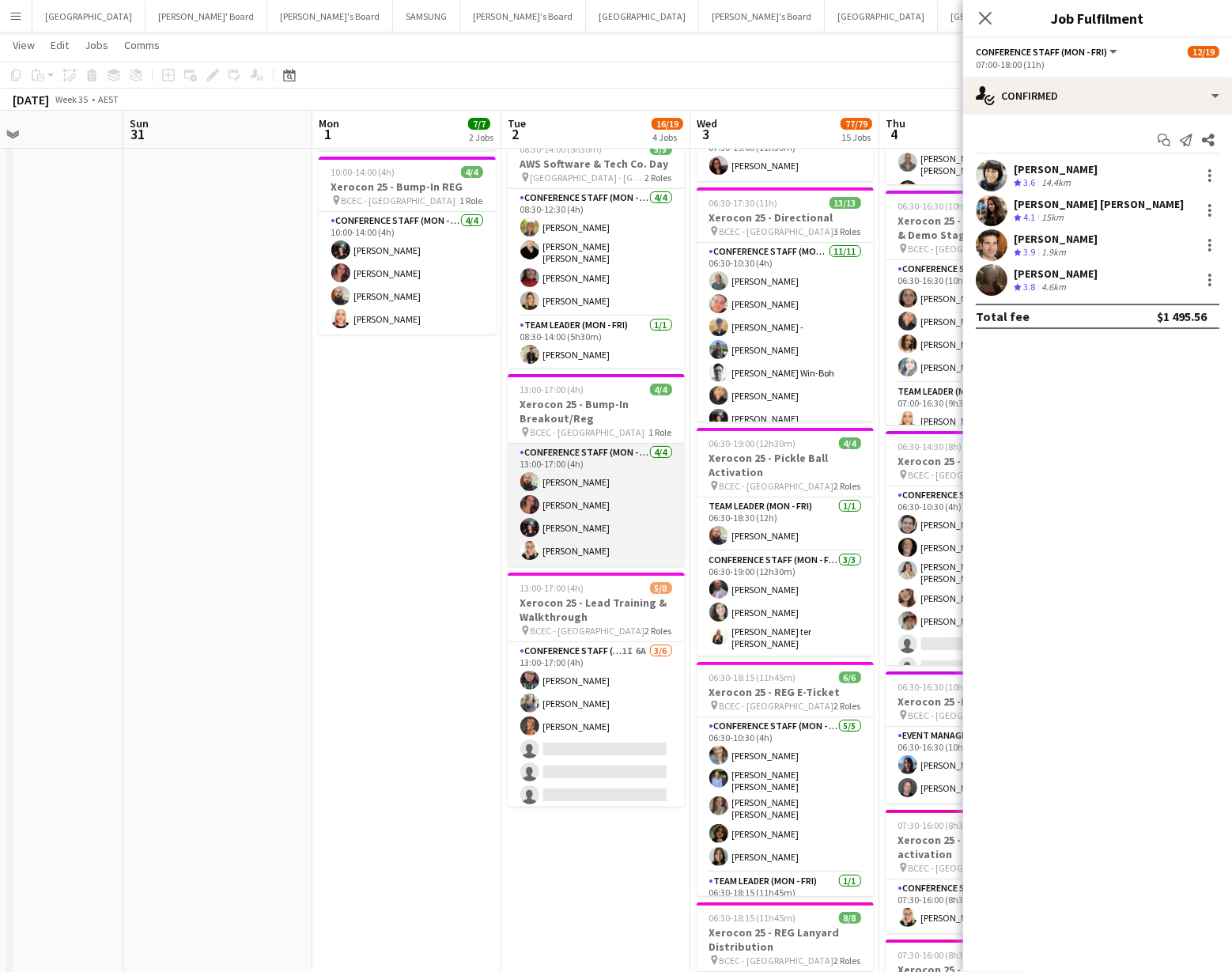
scroll to position [0, 640]
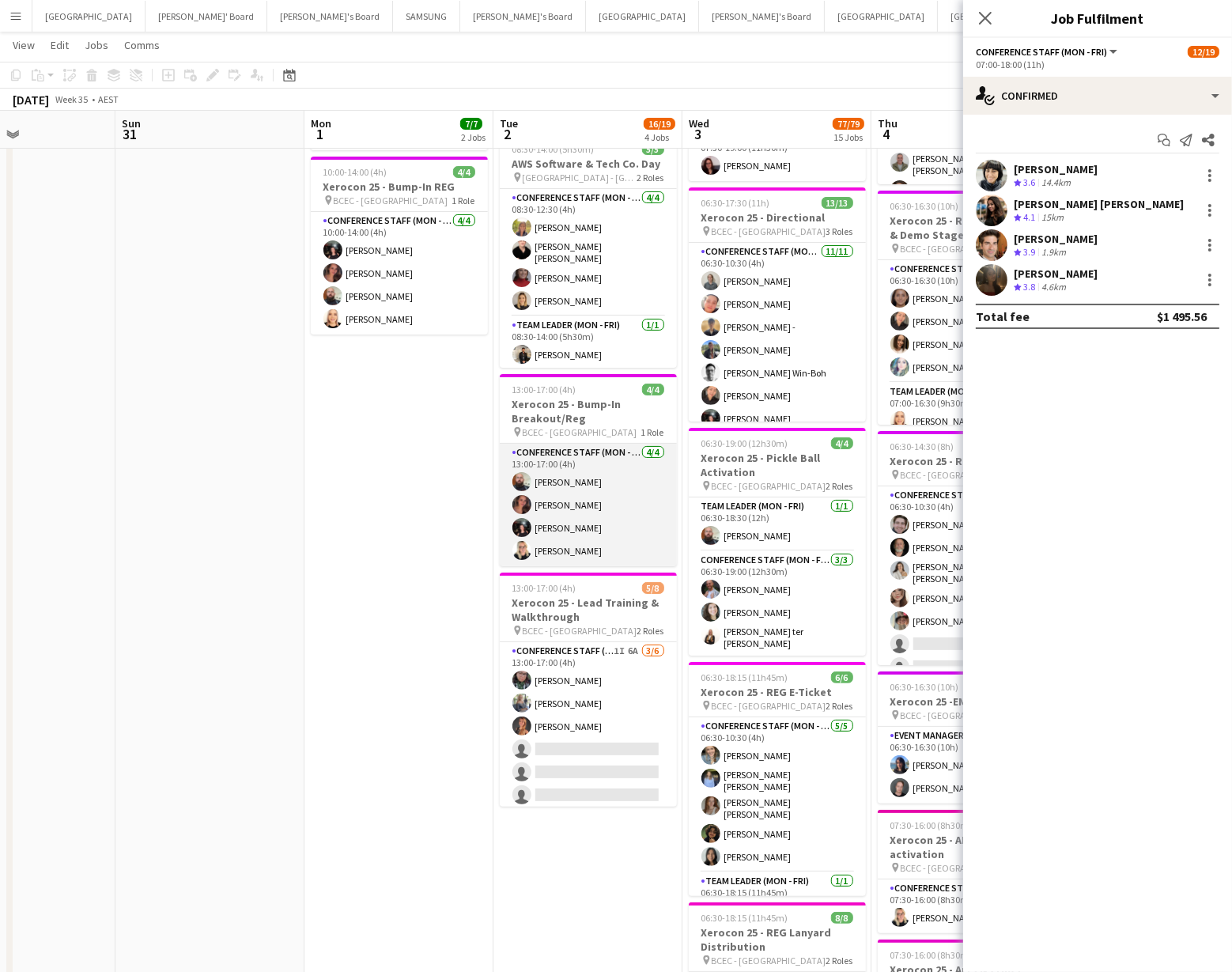
click at [591, 499] on app-card-role "Conference Staff (Mon - Fri) 4/4 13:00-17:00 (4h) Ricky Chaplin Lizlee Ledesma …" at bounding box center [589, 505] width 178 height 123
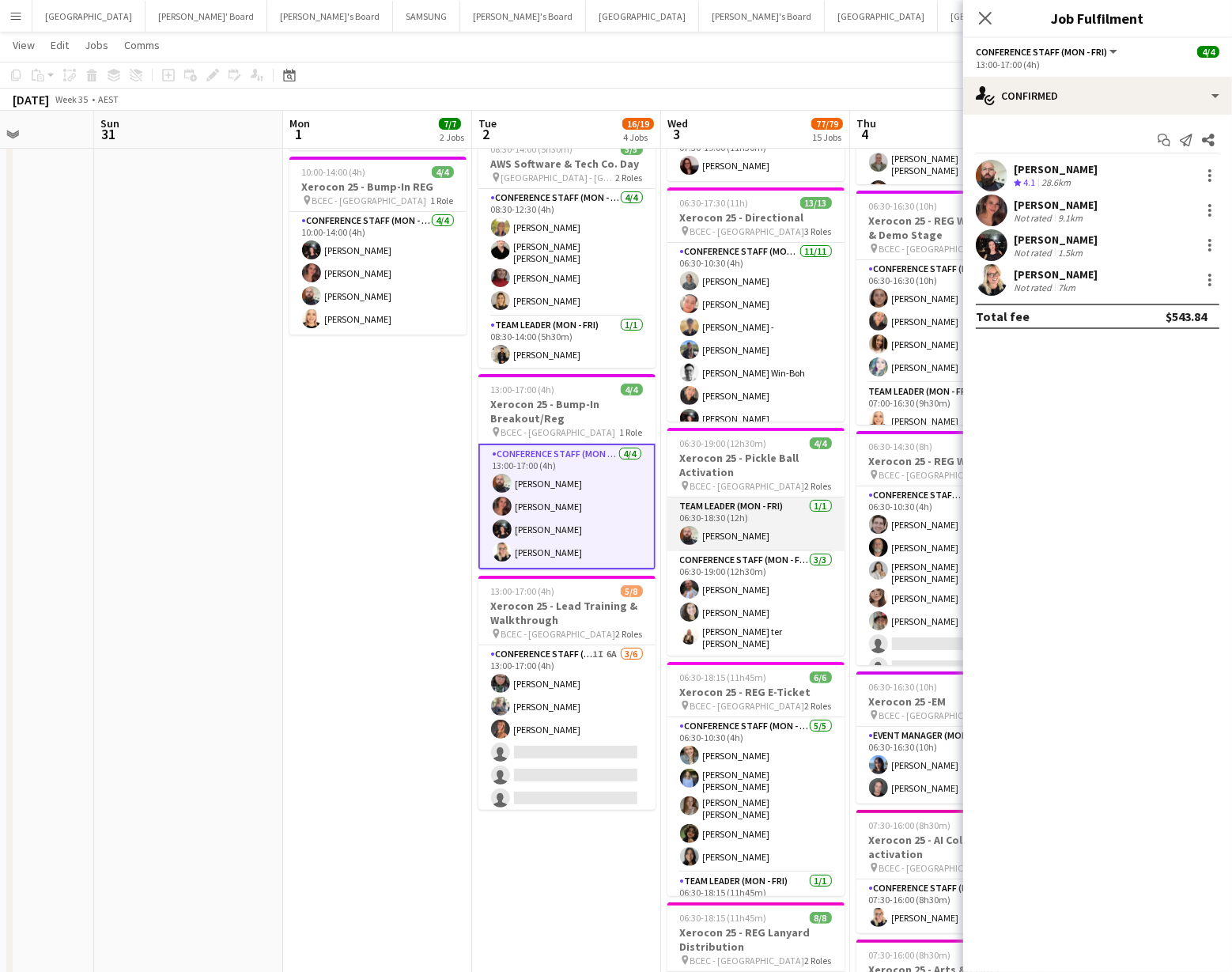
scroll to position [0, 664]
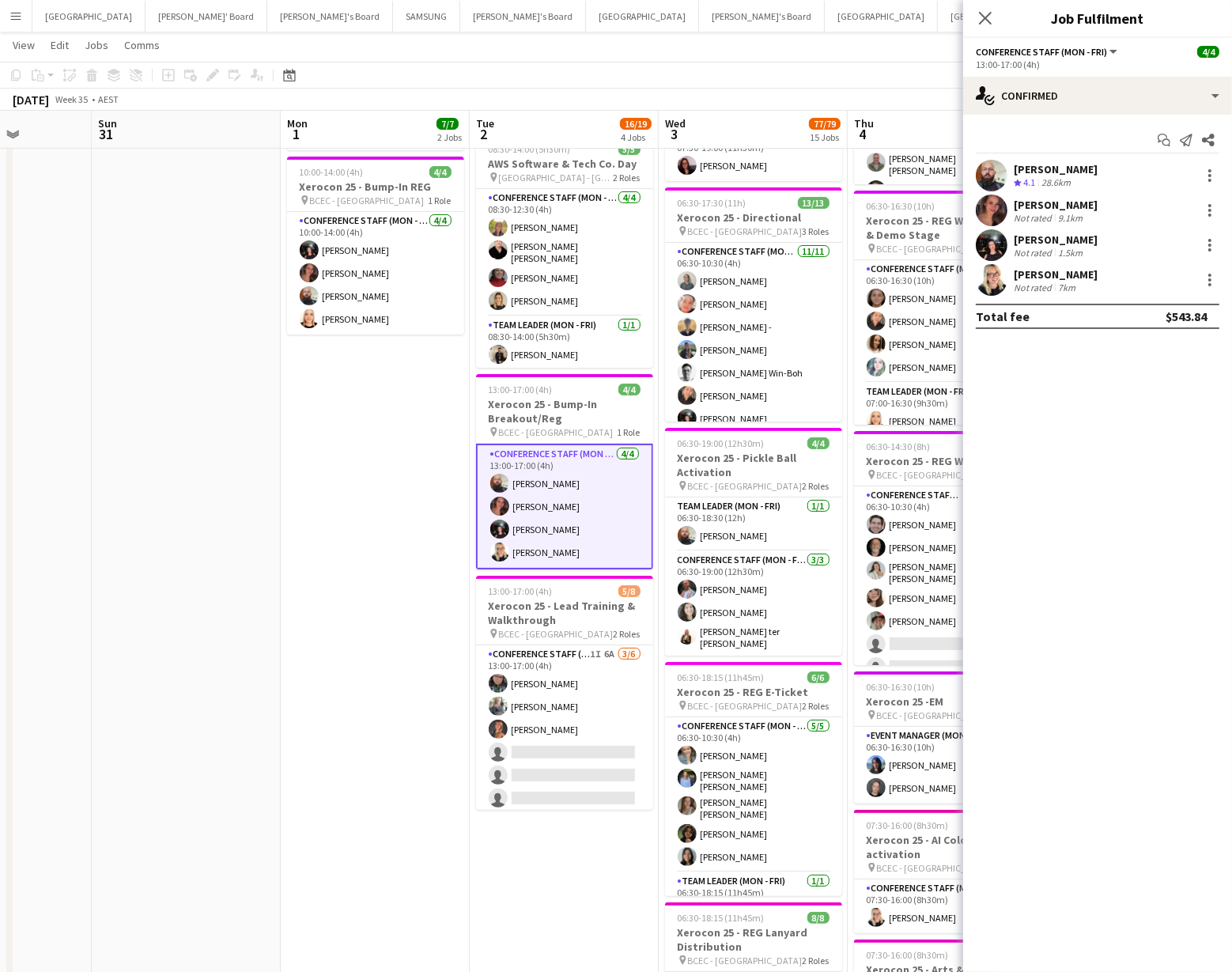
click at [985, 209] on app-user-avatar at bounding box center [992, 210] width 32 height 32
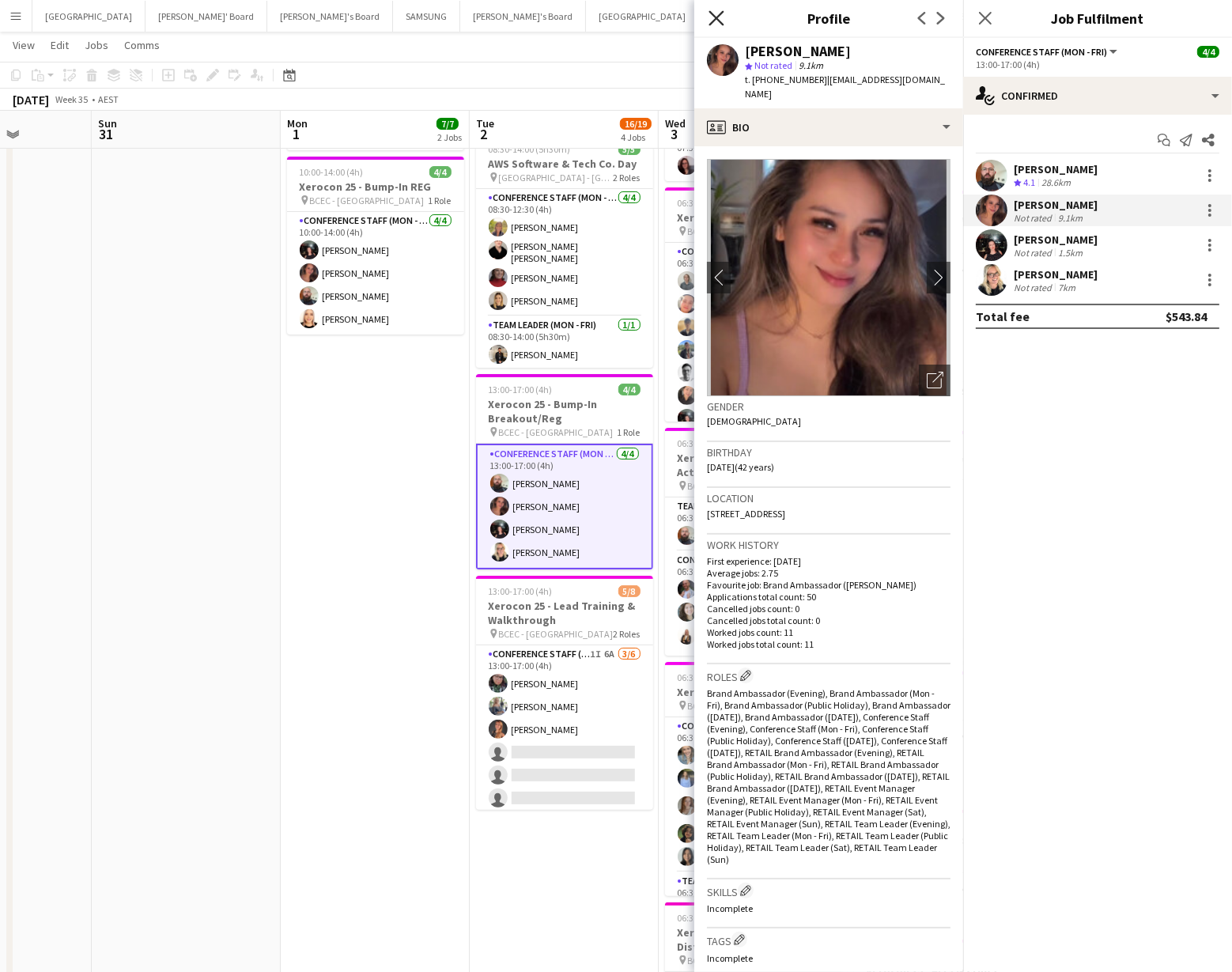
click at [718, 14] on icon "Close pop-in" at bounding box center [716, 18] width 15 height 15
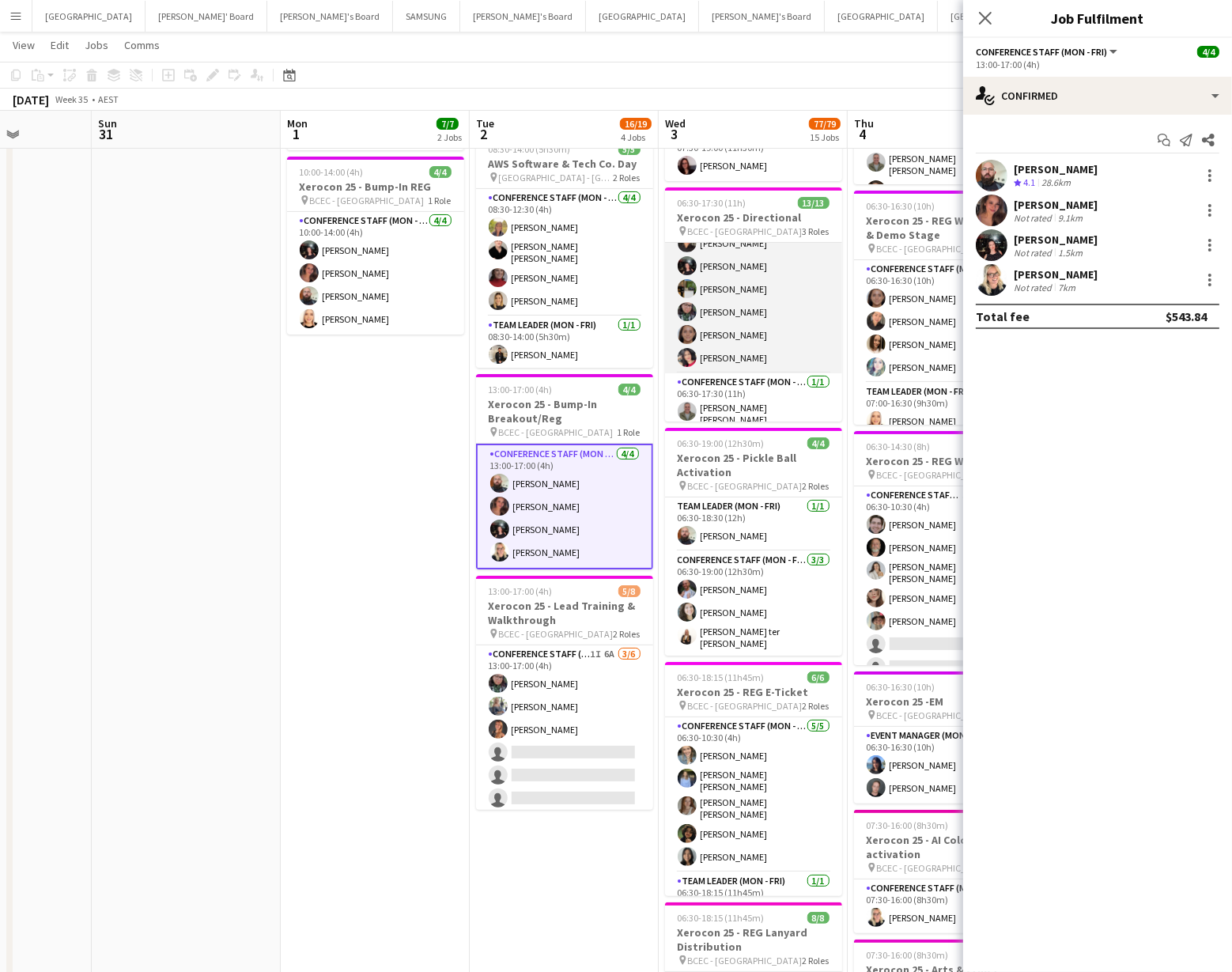
scroll to position [211, 0]
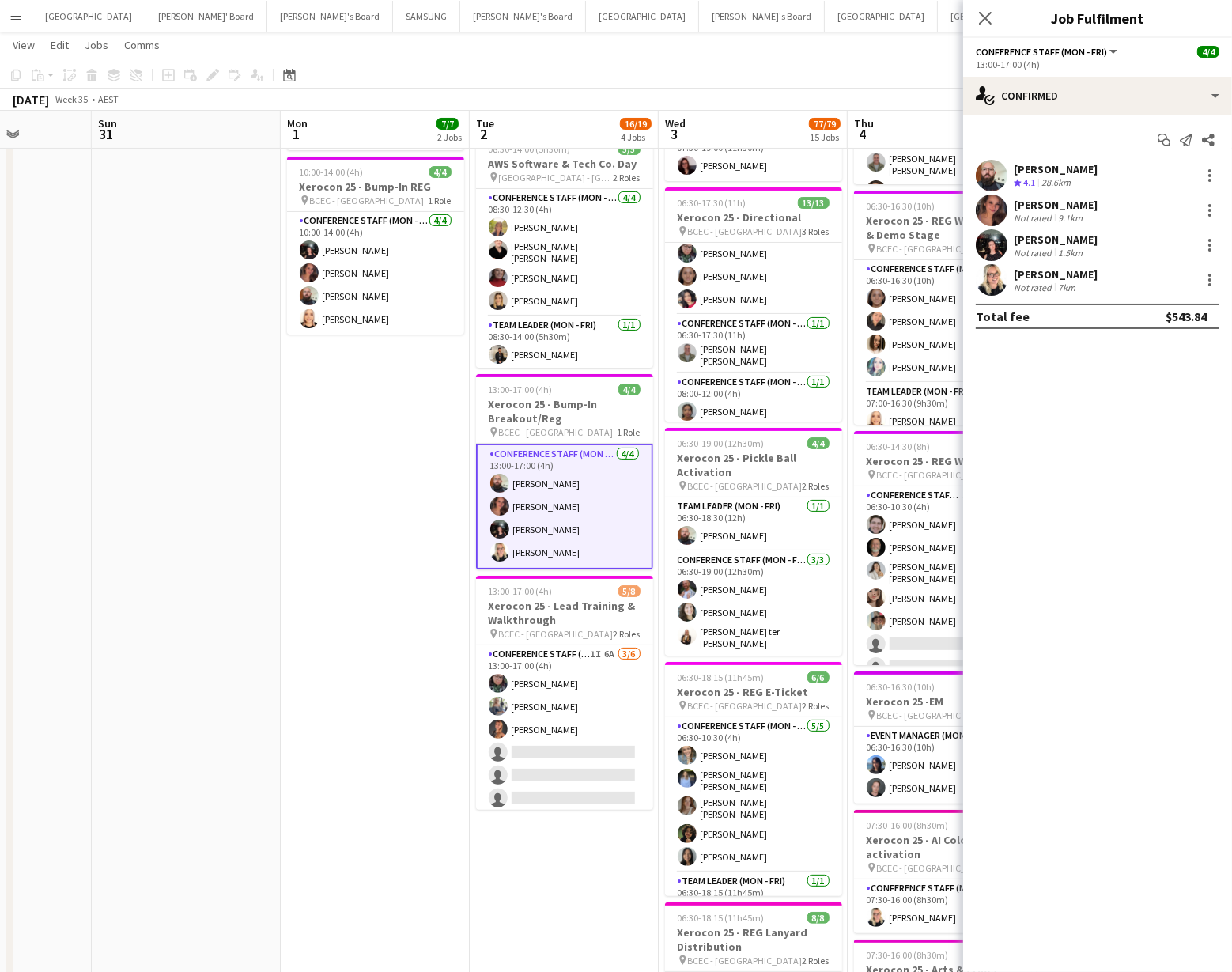
click at [999, 207] on app-user-avatar at bounding box center [992, 210] width 32 height 32
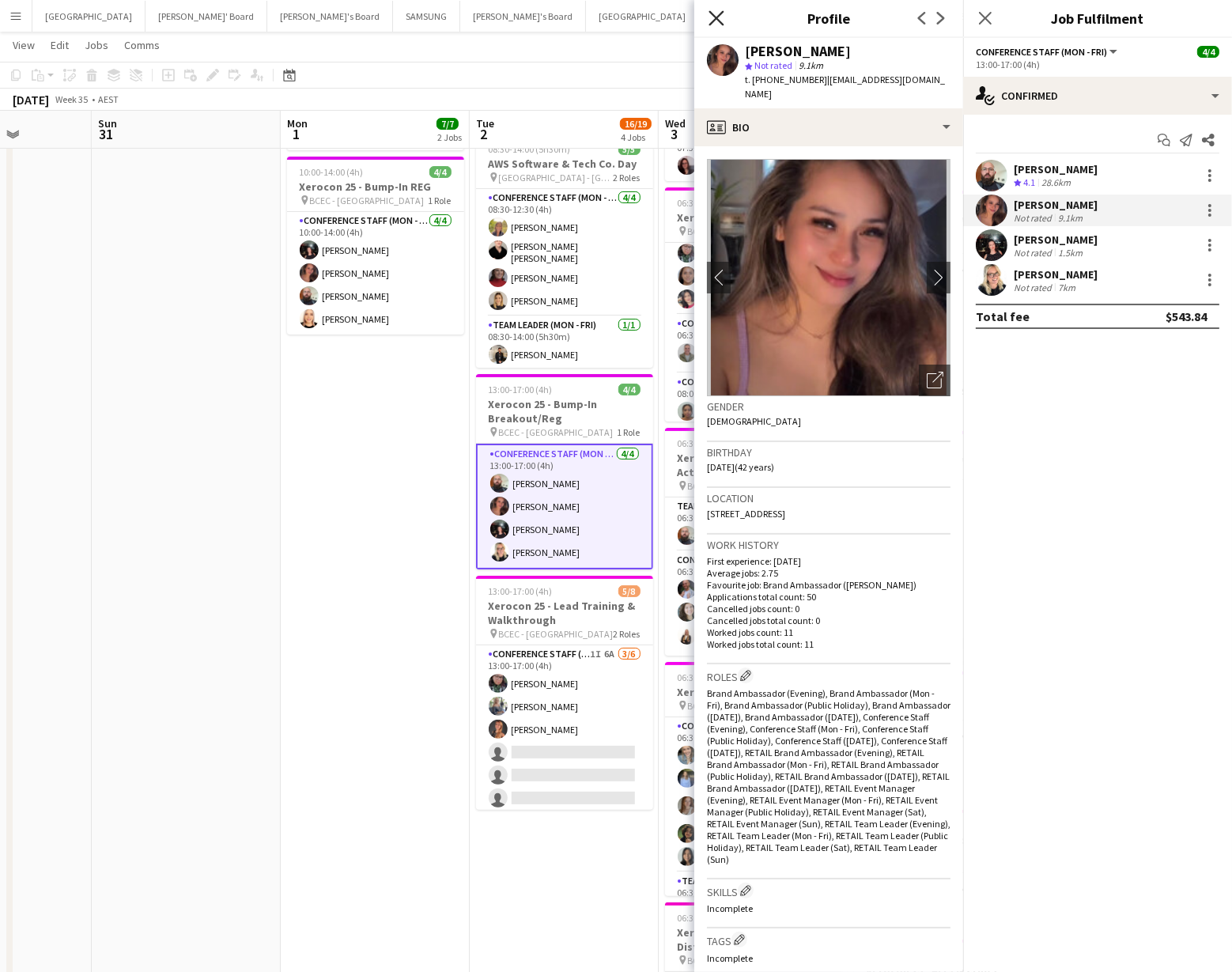
click at [715, 18] on icon "Close pop-in" at bounding box center [716, 18] width 15 height 15
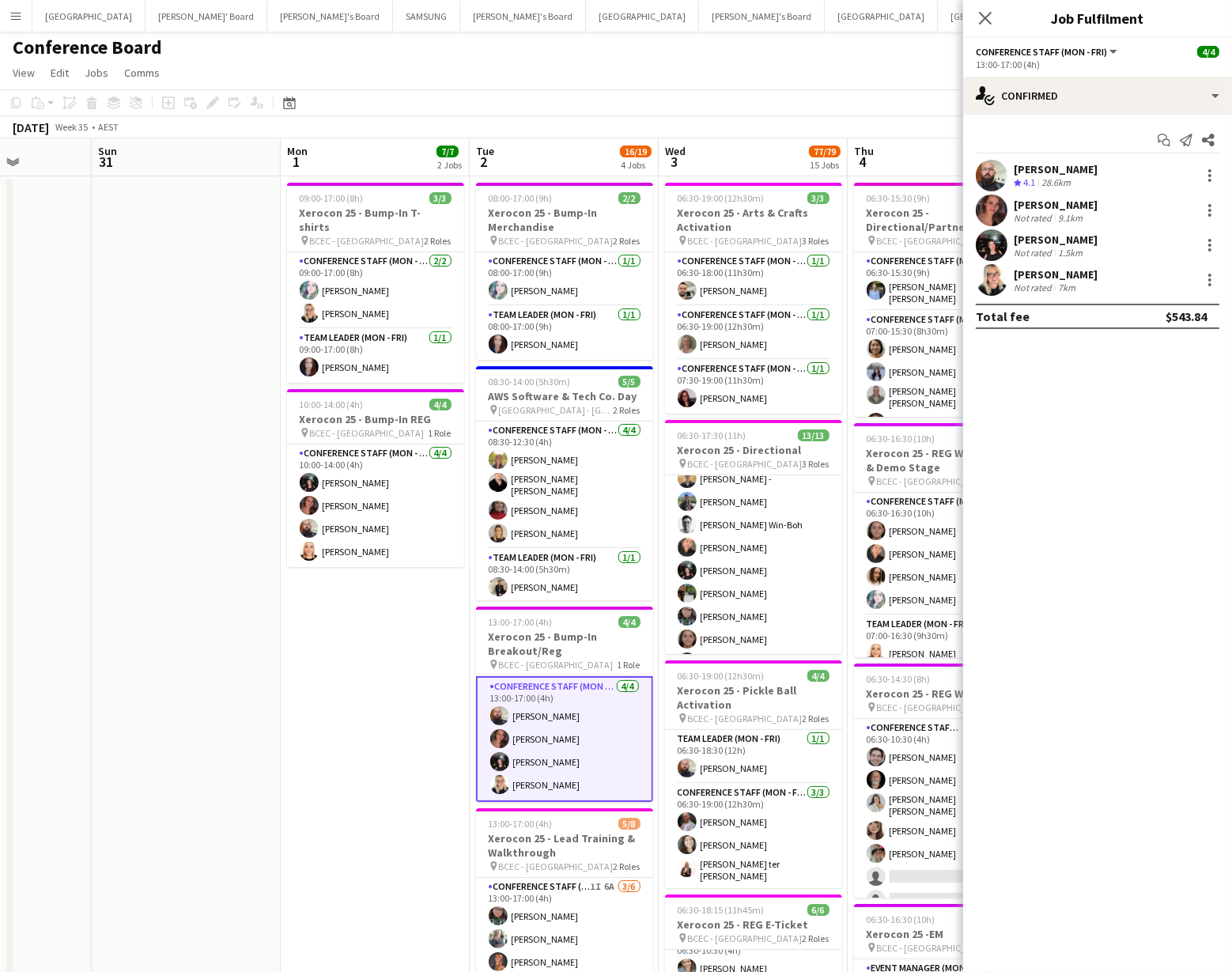
scroll to position [0, 0]
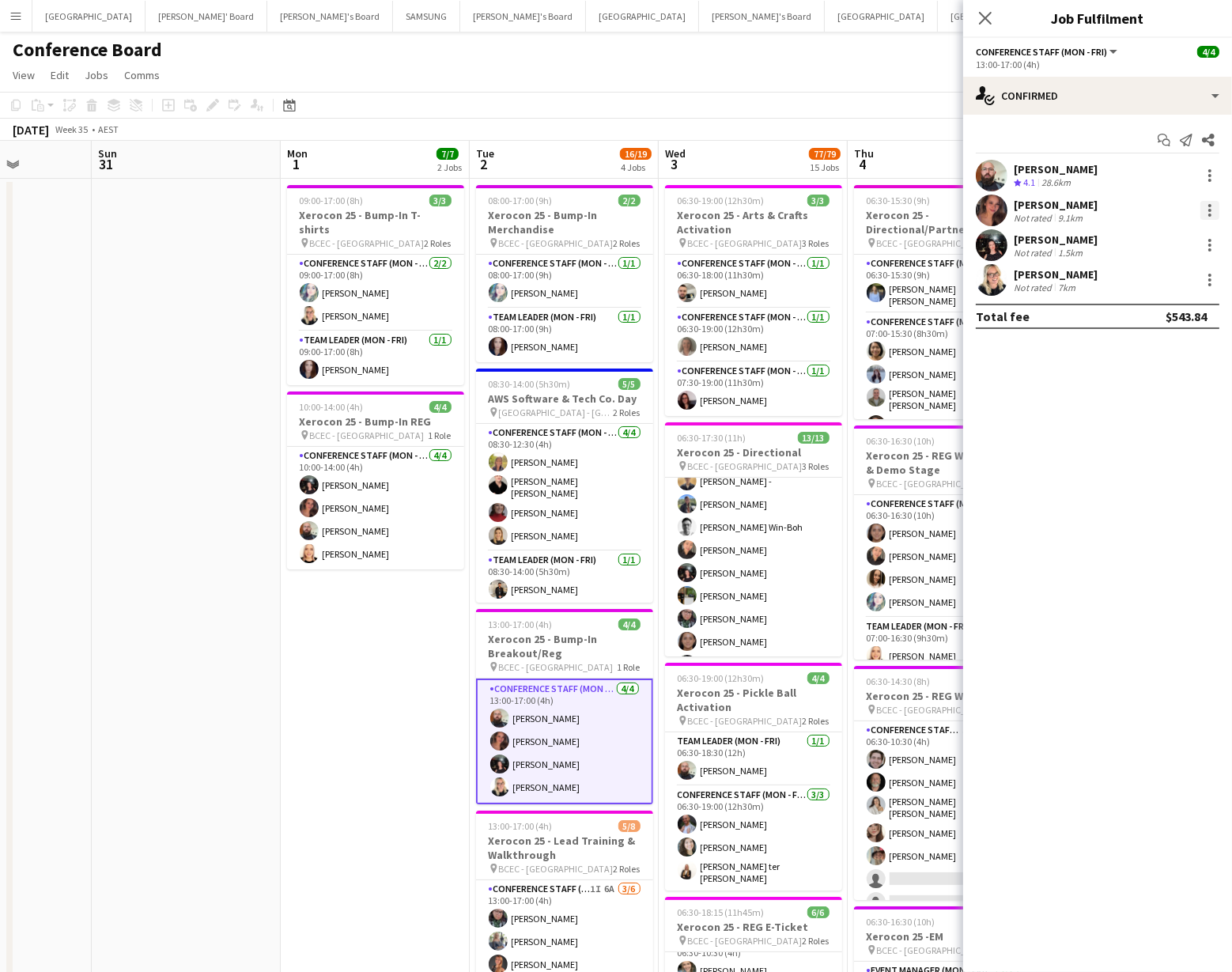
click at [1204, 205] on div at bounding box center [1211, 210] width 19 height 19
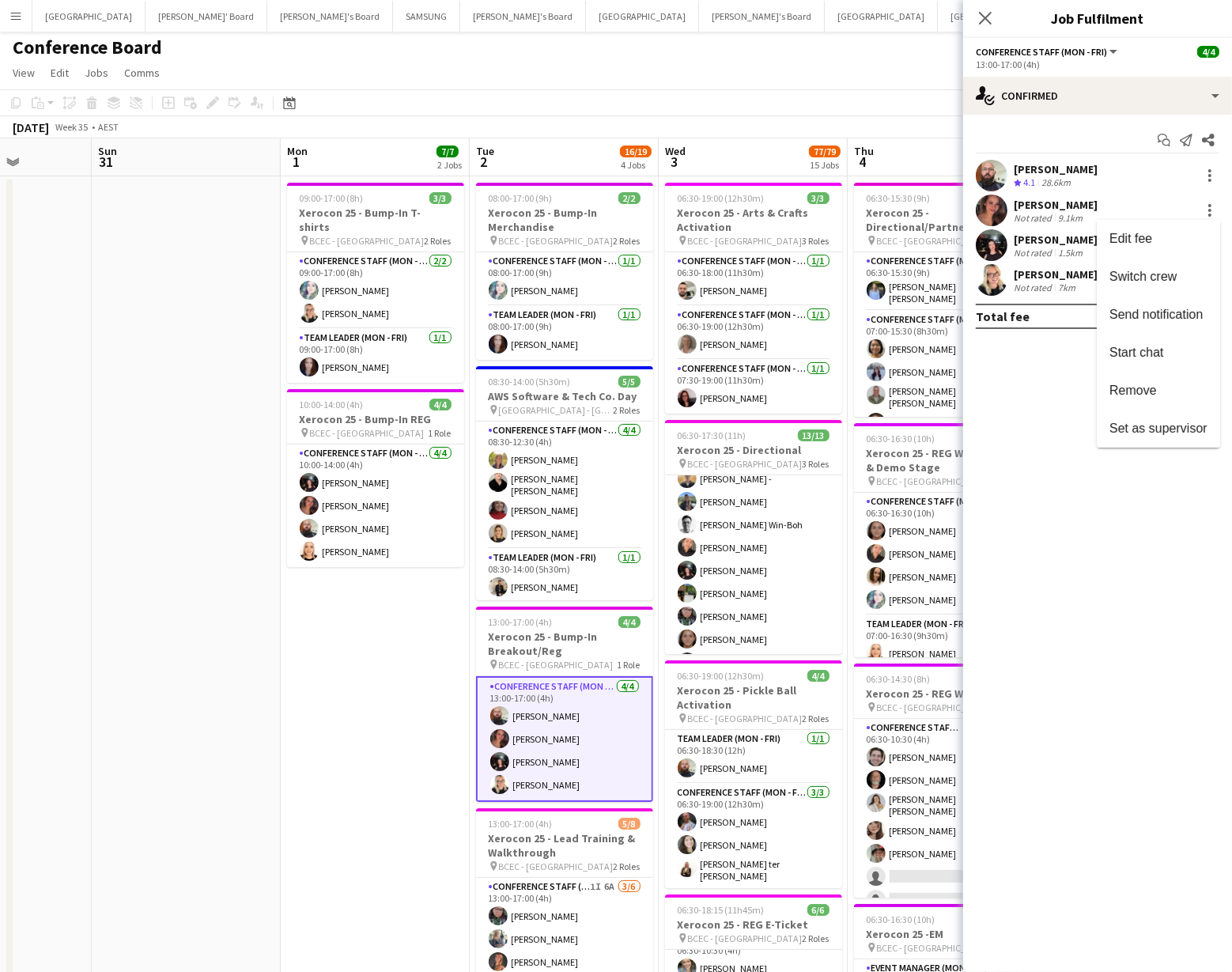
click at [1141, 390] on span "Remove" at bounding box center [1133, 391] width 47 height 13
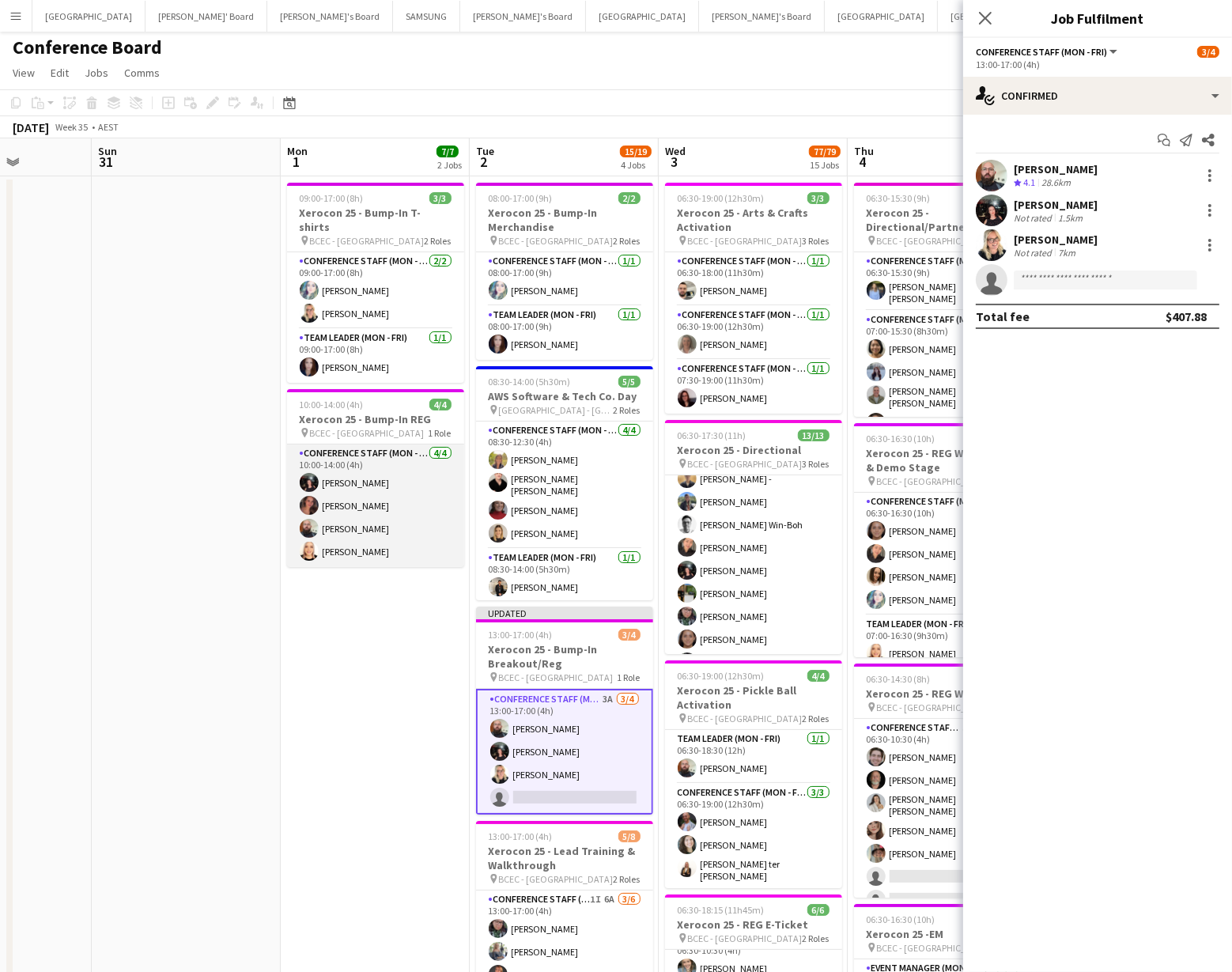
click at [349, 490] on app-card-role "Conference Staff (Mon - Fri) 4/4 10:00-14:00 (4h) Gabriella Kochhann Lizlee Led…" at bounding box center [375, 506] width 178 height 123
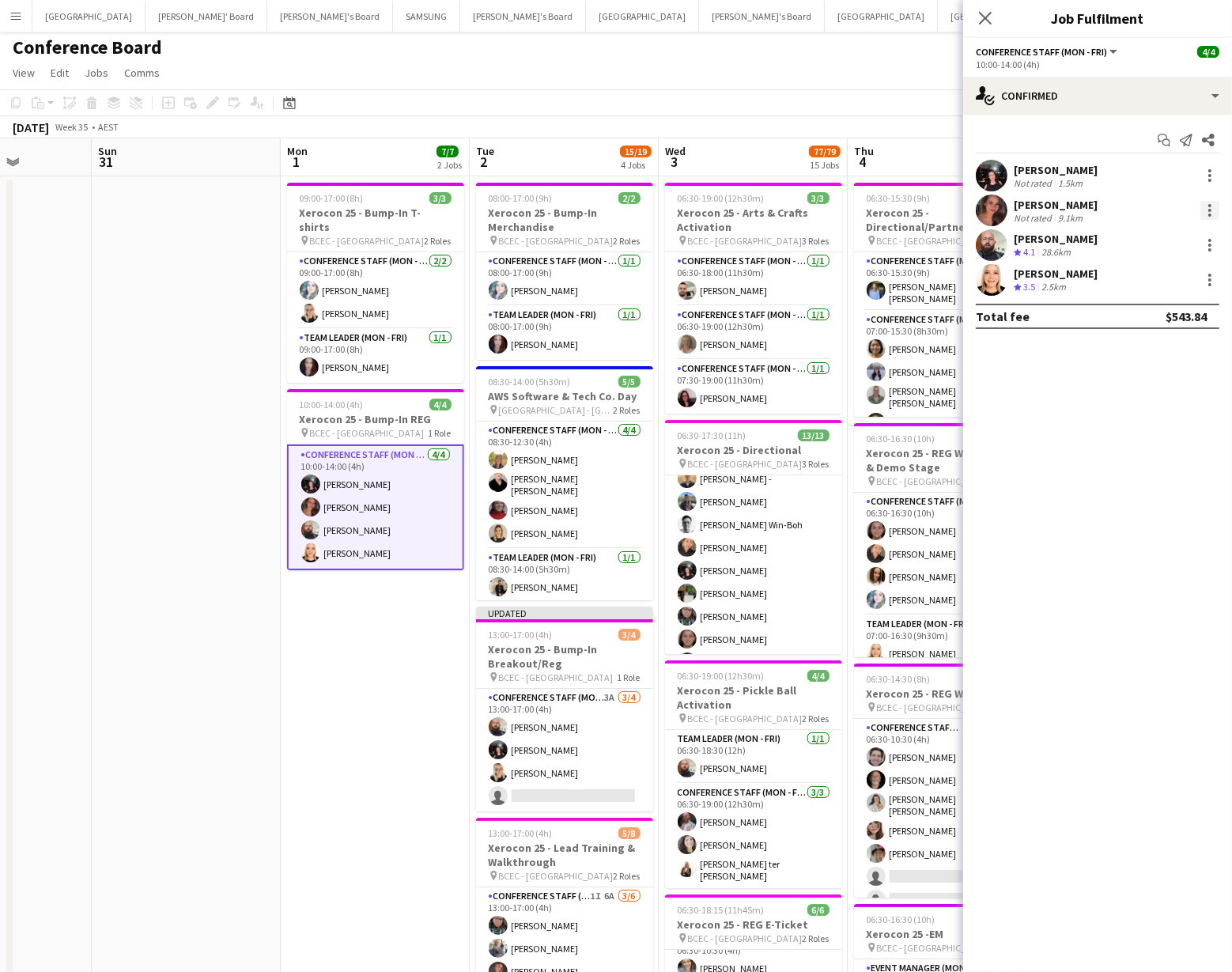
click at [1205, 209] on div at bounding box center [1211, 210] width 19 height 19
click at [1151, 389] on span "Remove" at bounding box center [1133, 391] width 47 height 13
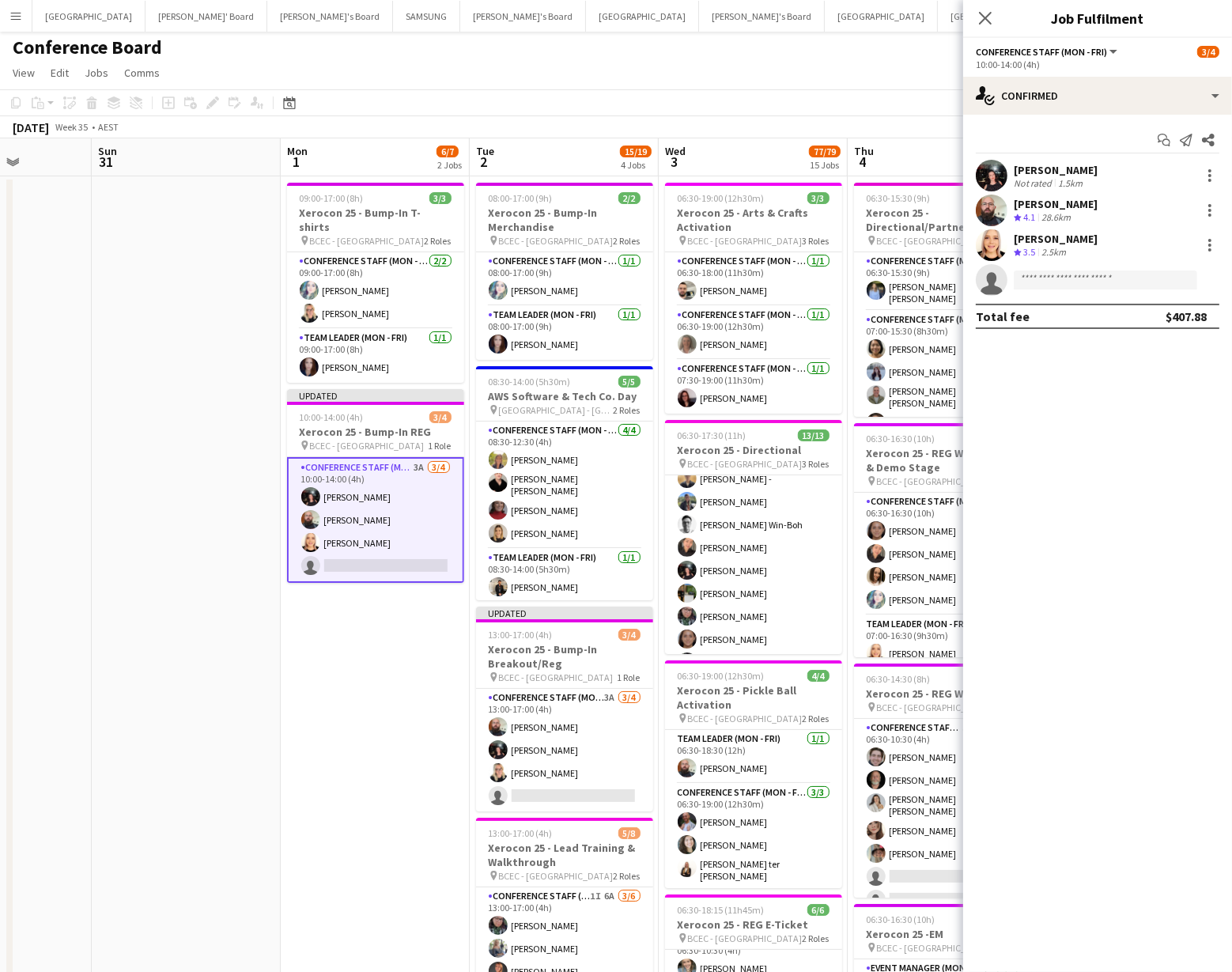
click at [836, 118] on div "August 2025 Week 35 • AEST Publish 1 job Revert 1 job" at bounding box center [616, 127] width 1232 height 22
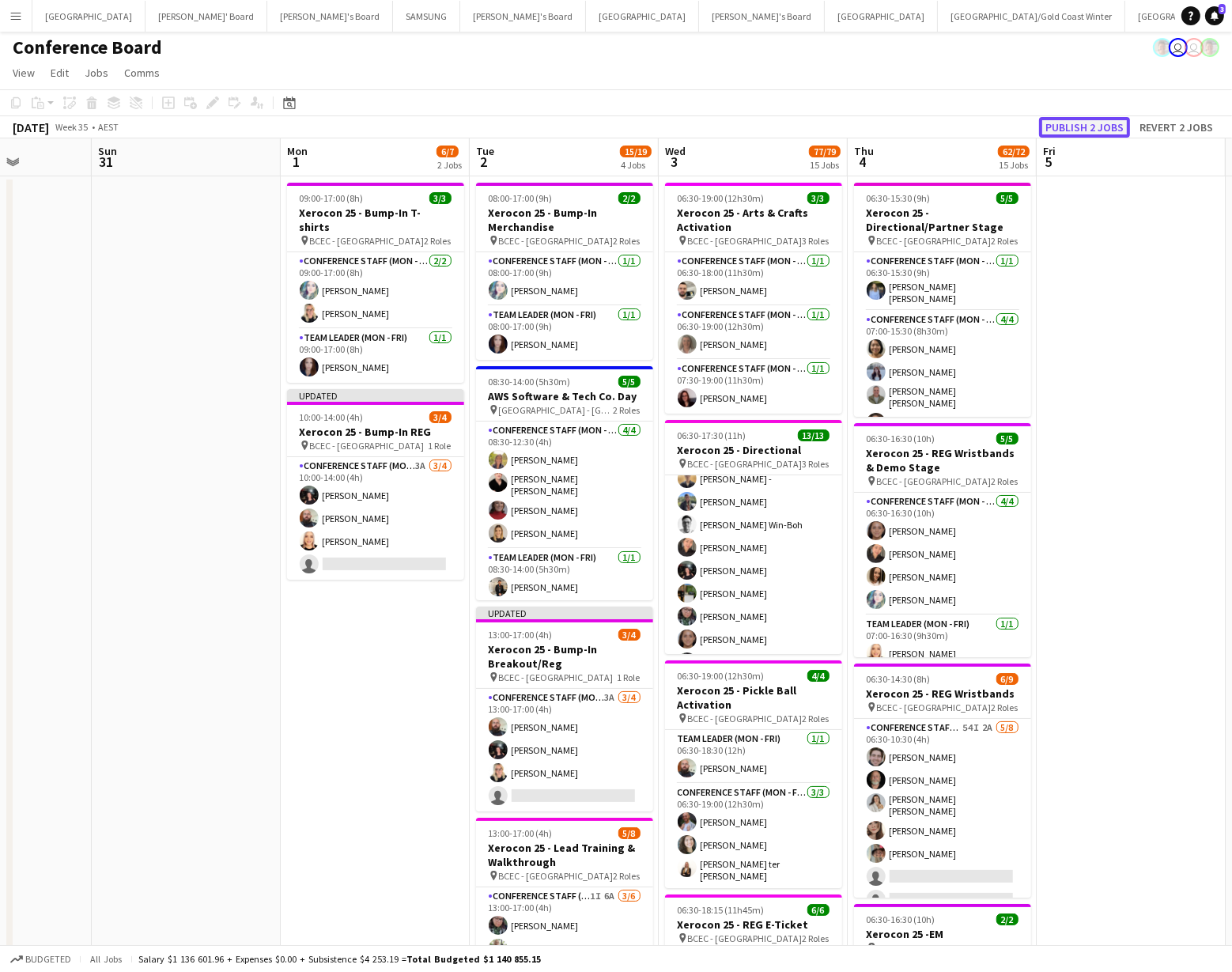
click at [1076, 128] on button "Publish 2 jobs" at bounding box center [1084, 127] width 91 height 20
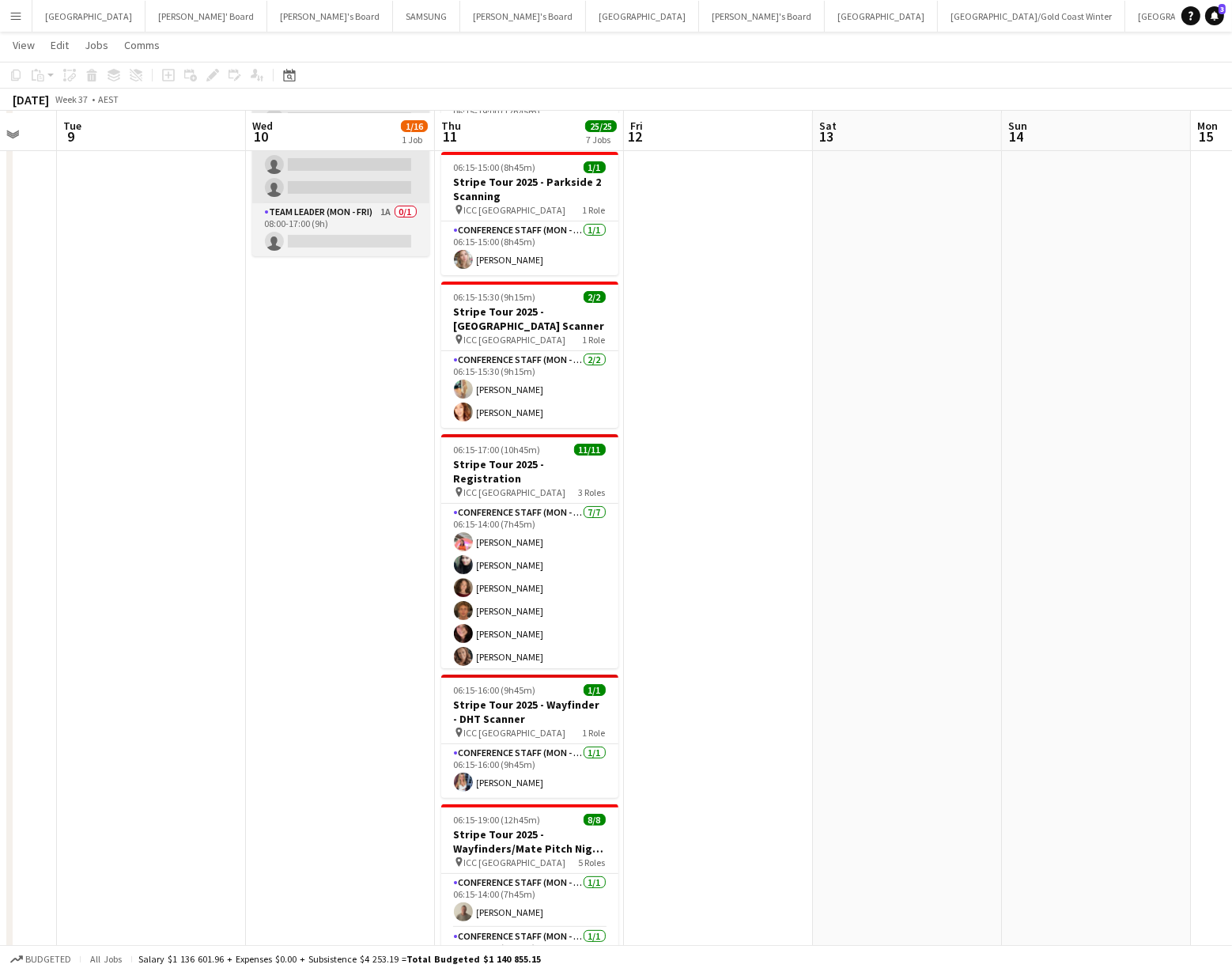
scroll to position [164, 0]
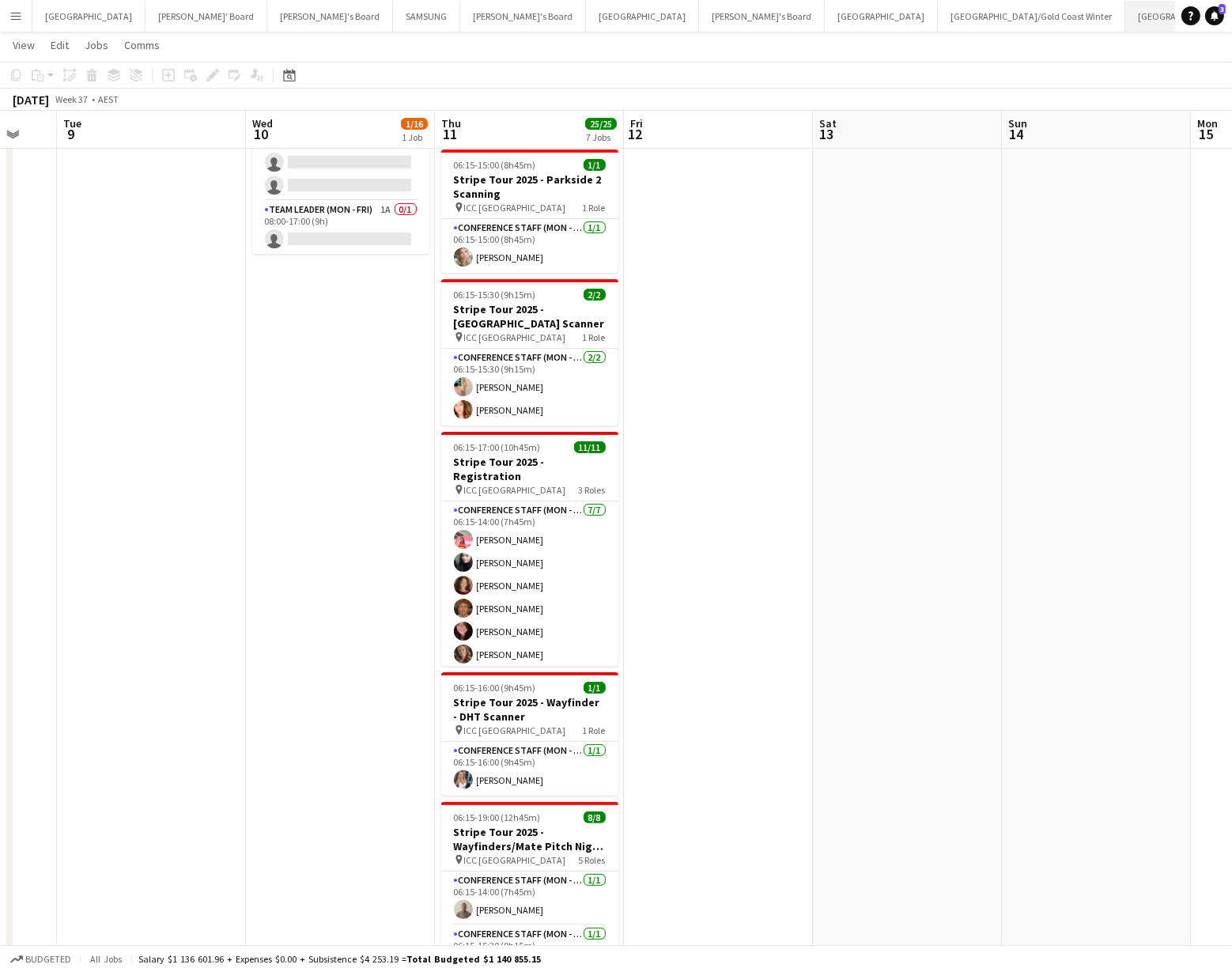
click at [1125, 8] on button "Brisbane/Gold Coast Close" at bounding box center [1227, 16] width 204 height 31
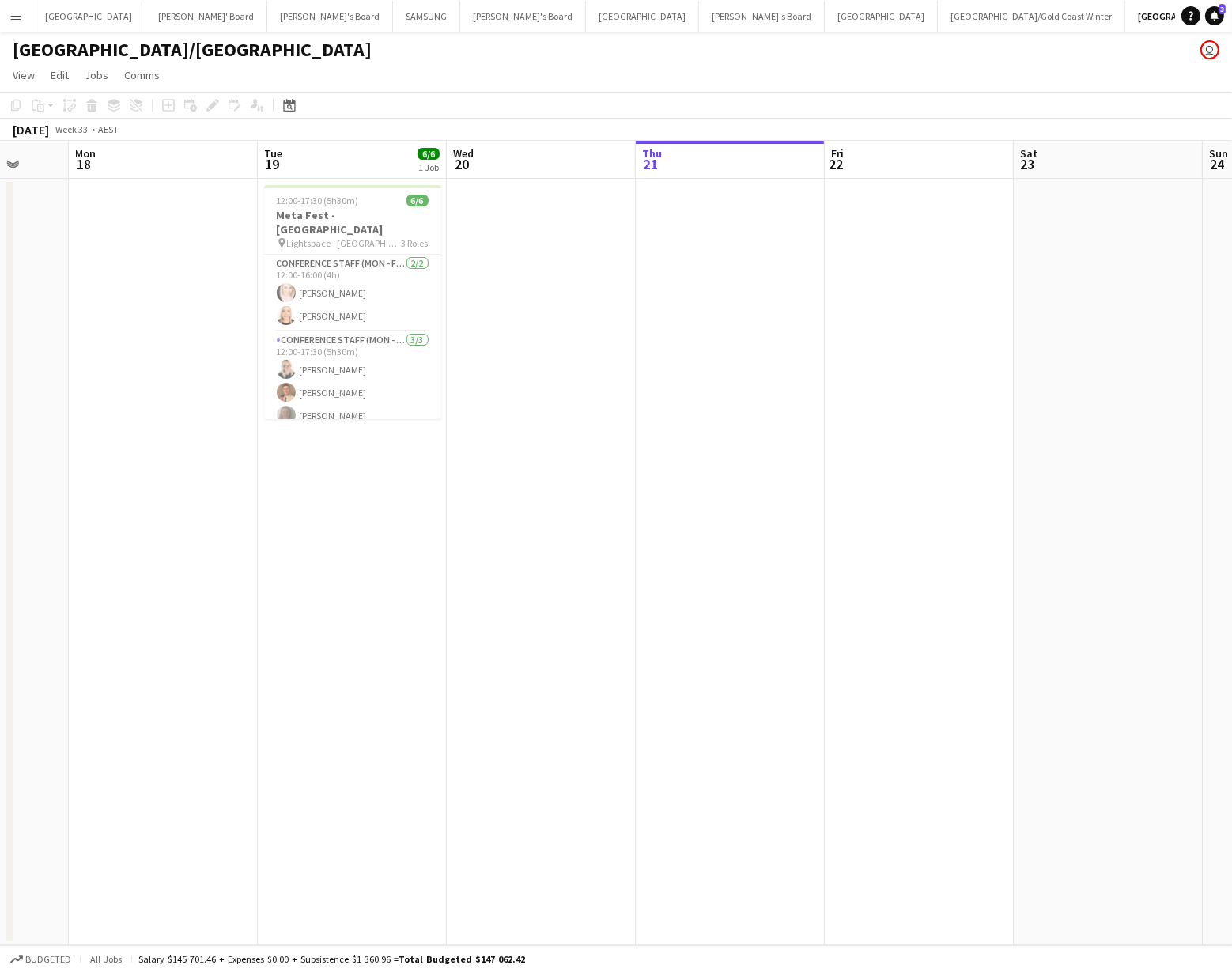
click at [495, 324] on app-date-cell at bounding box center [541, 562] width 189 height 766
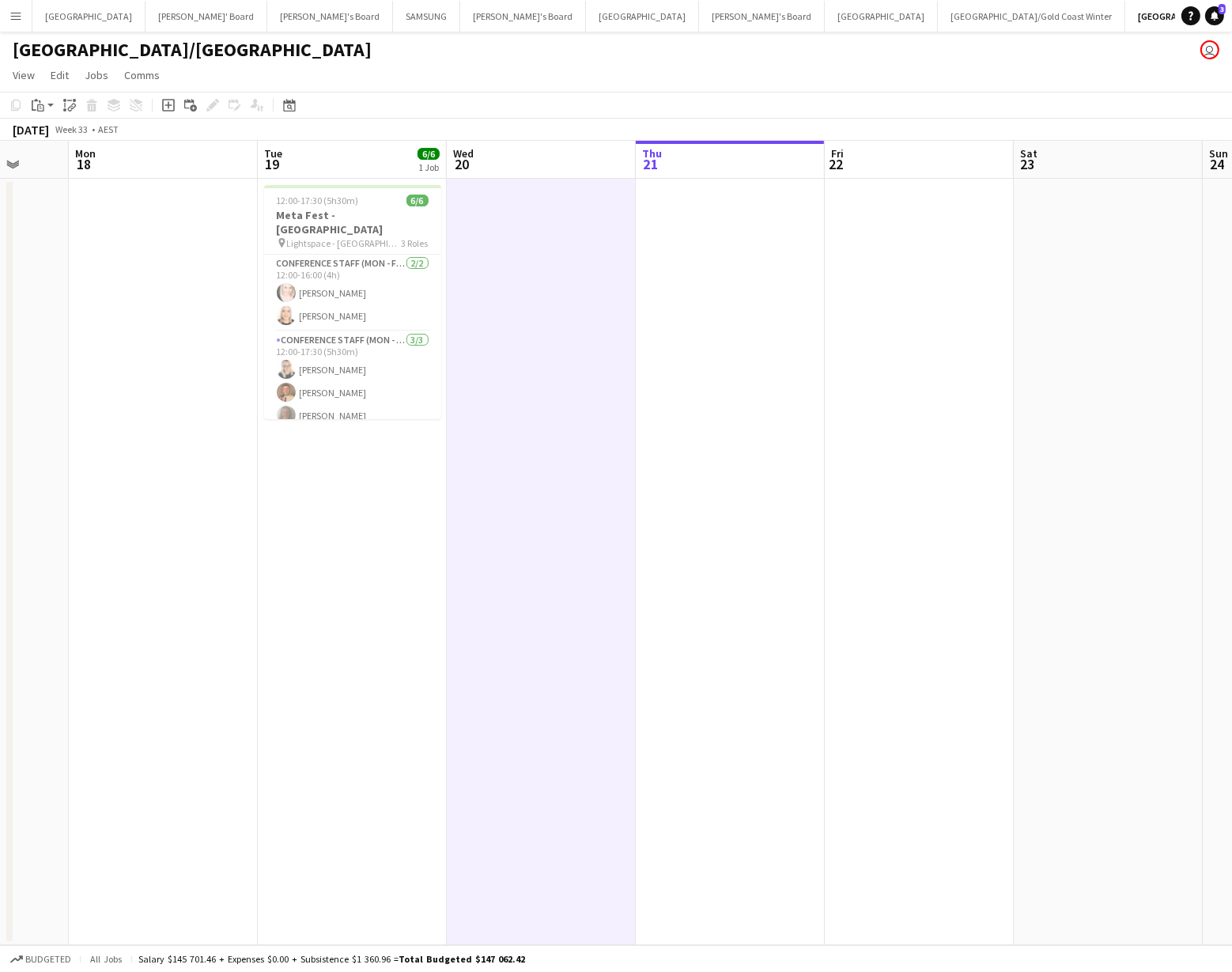
click at [393, 460] on app-date-cell "12:00-17:30 (5h30m) 6/6 Meta Fest - Brisbane pin Lightspace - Brisbane 3 Roles …" at bounding box center [352, 562] width 189 height 766
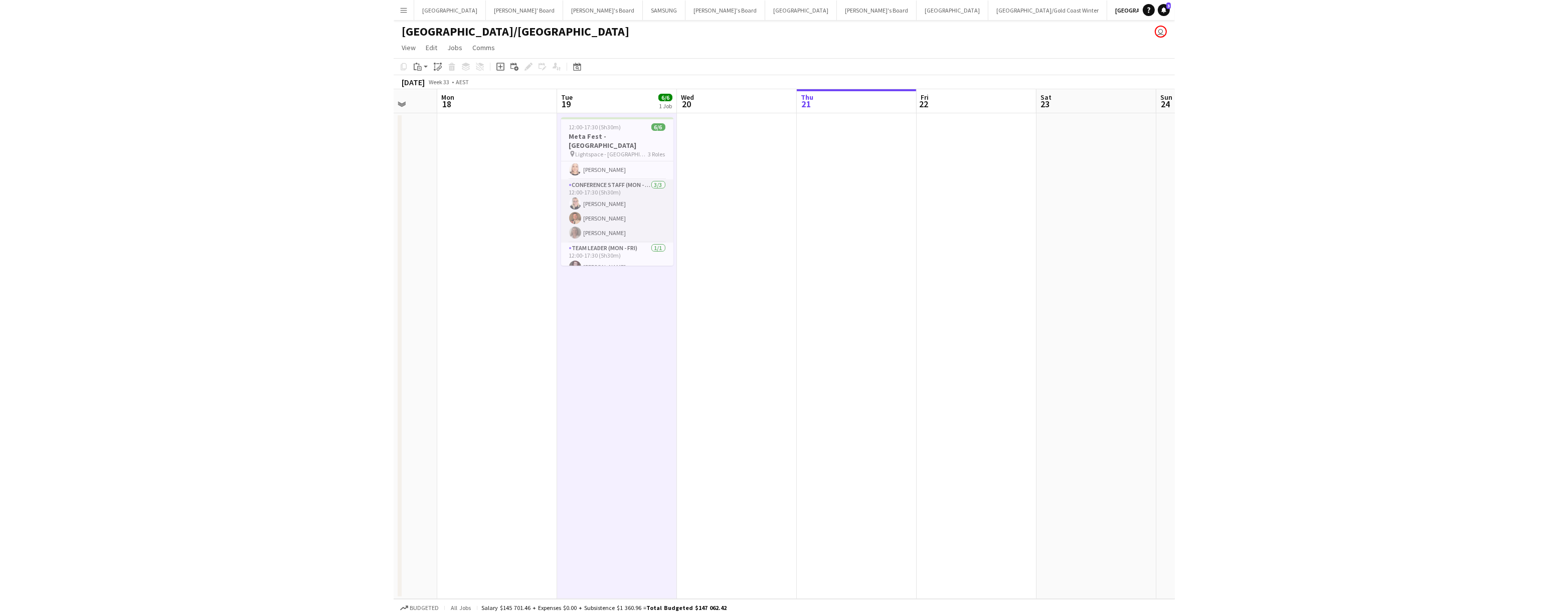
scroll to position [32, 0]
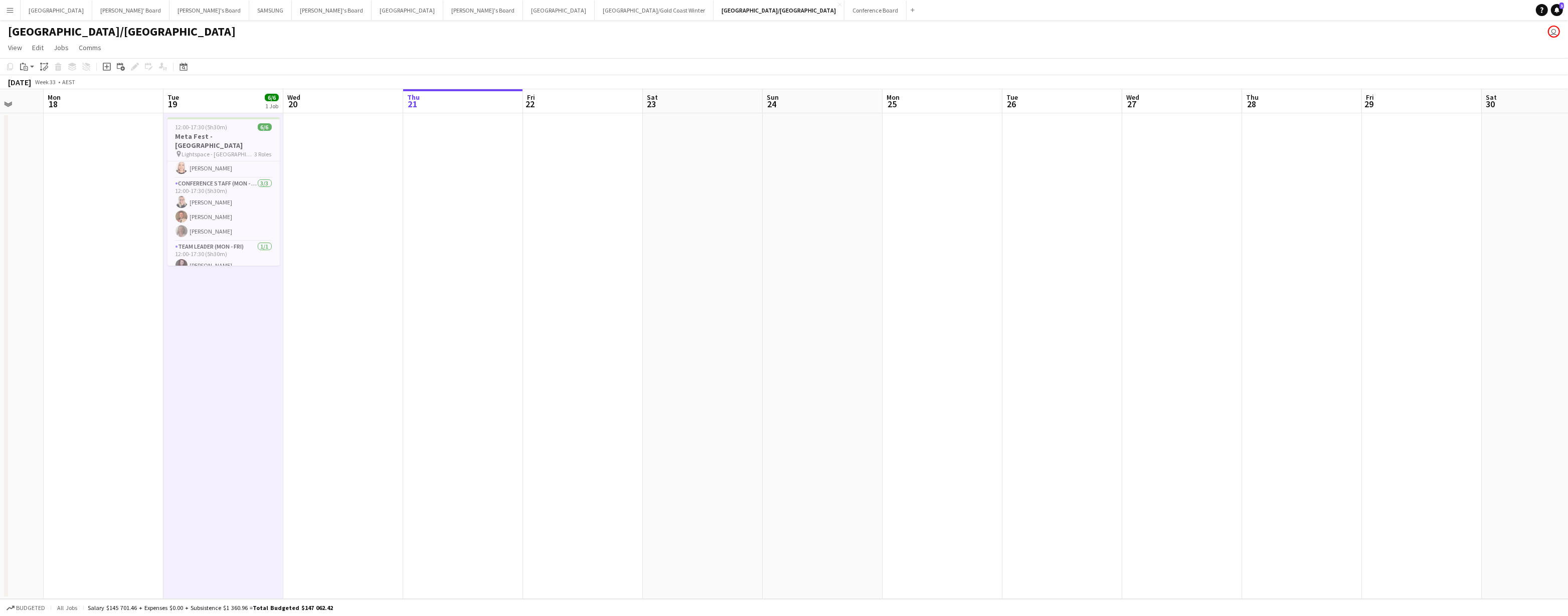
click at [394, 258] on app-date-cell at bounding box center [343, 356] width 120 height 486
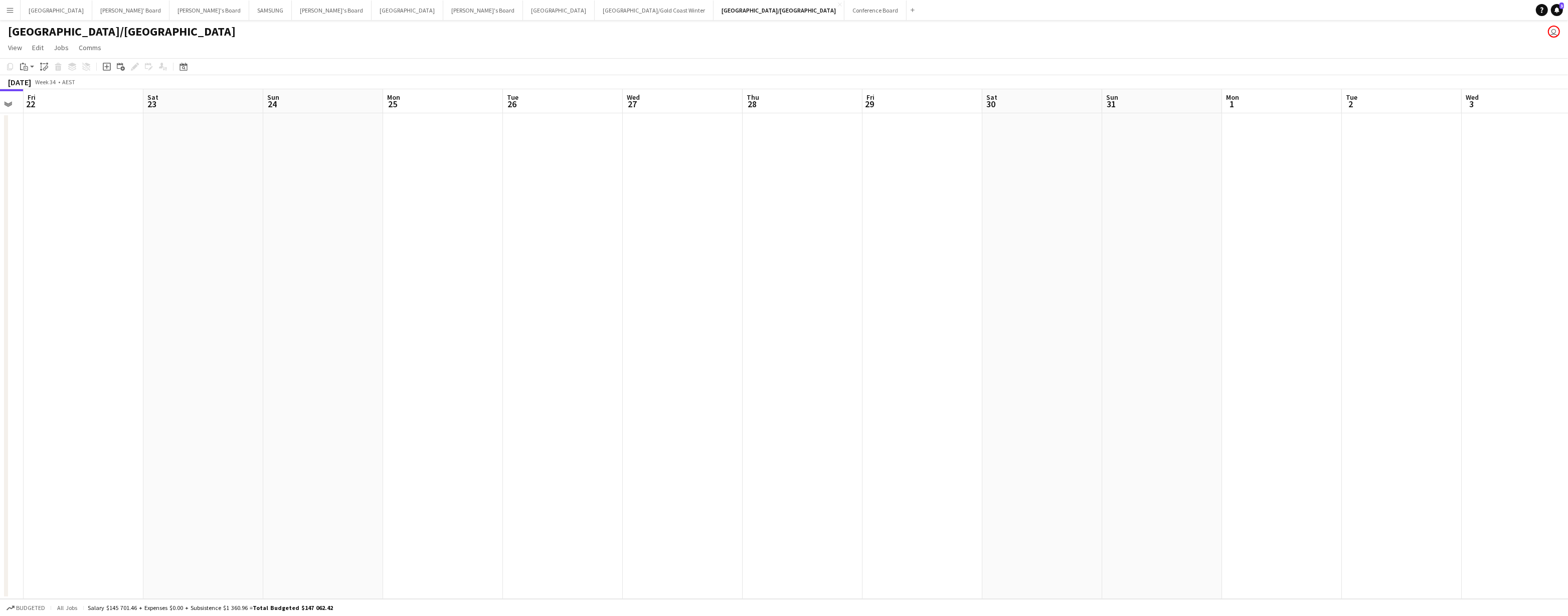
scroll to position [0, 340]
click at [781, 11] on button "Conference Board Close" at bounding box center [875, 10] width 62 height 19
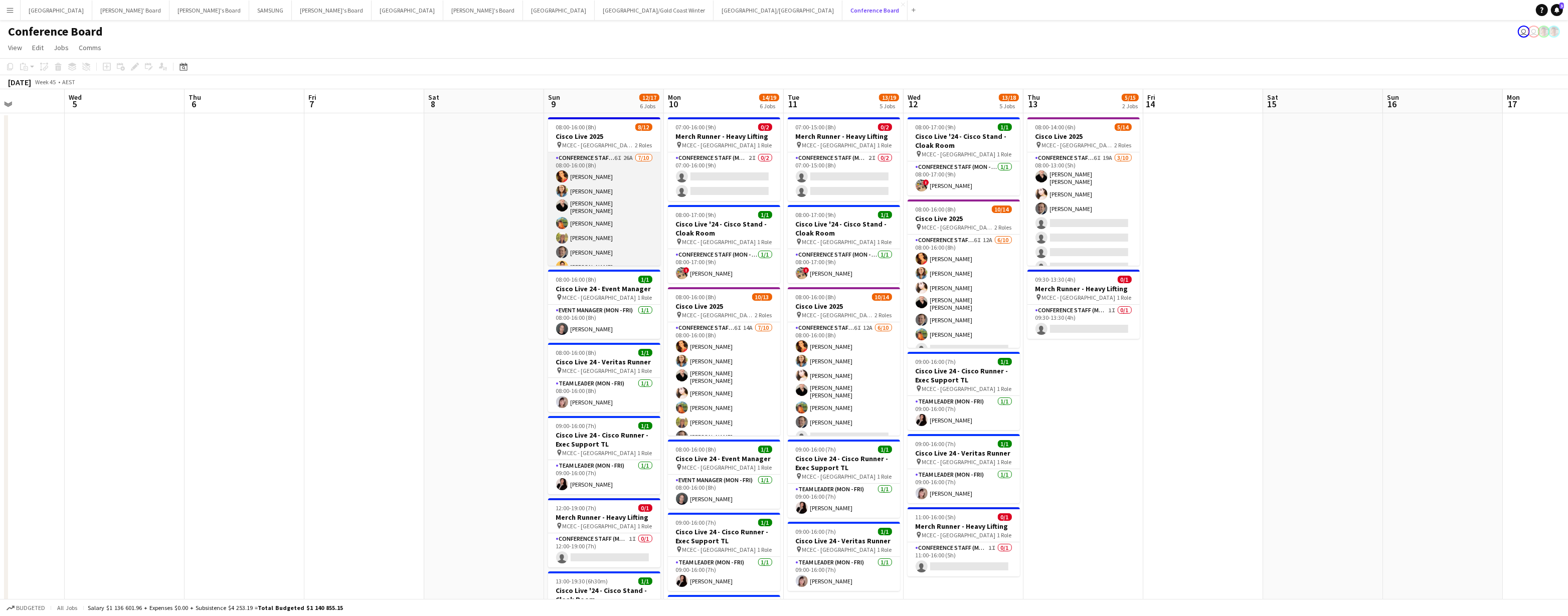
scroll to position [0, 297]
click at [563, 221] on app-user-avatar at bounding box center [560, 223] width 12 height 12
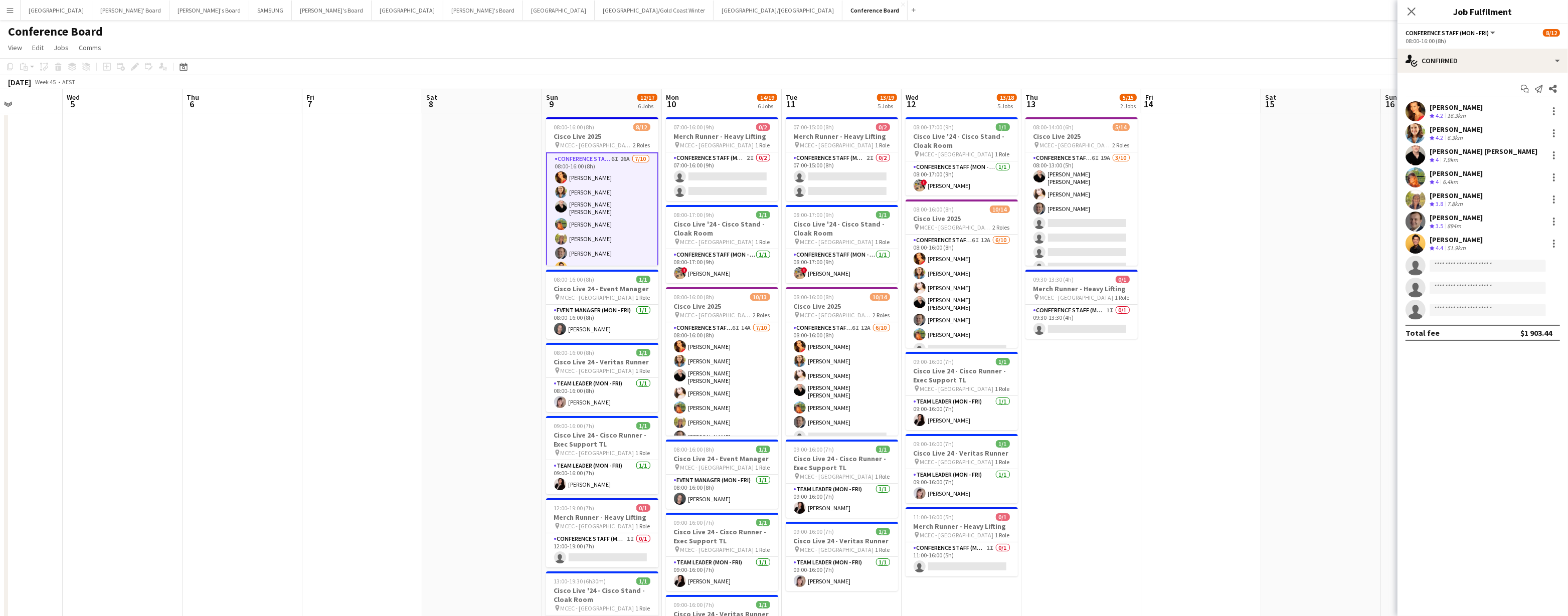
click at [781, 172] on app-user-avatar at bounding box center [1415, 177] width 20 height 20
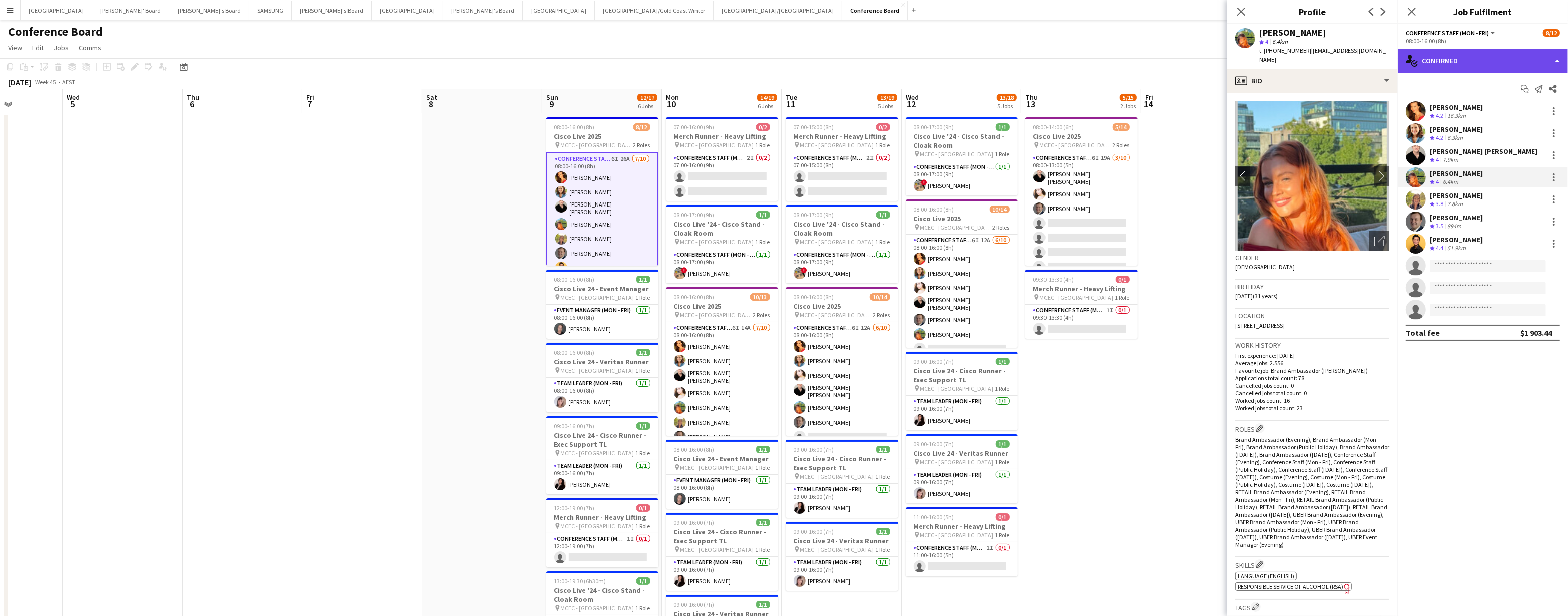
click at [781, 64] on div "single-neutral-actions-check-2 Confirmed" at bounding box center [1483, 61] width 170 height 24
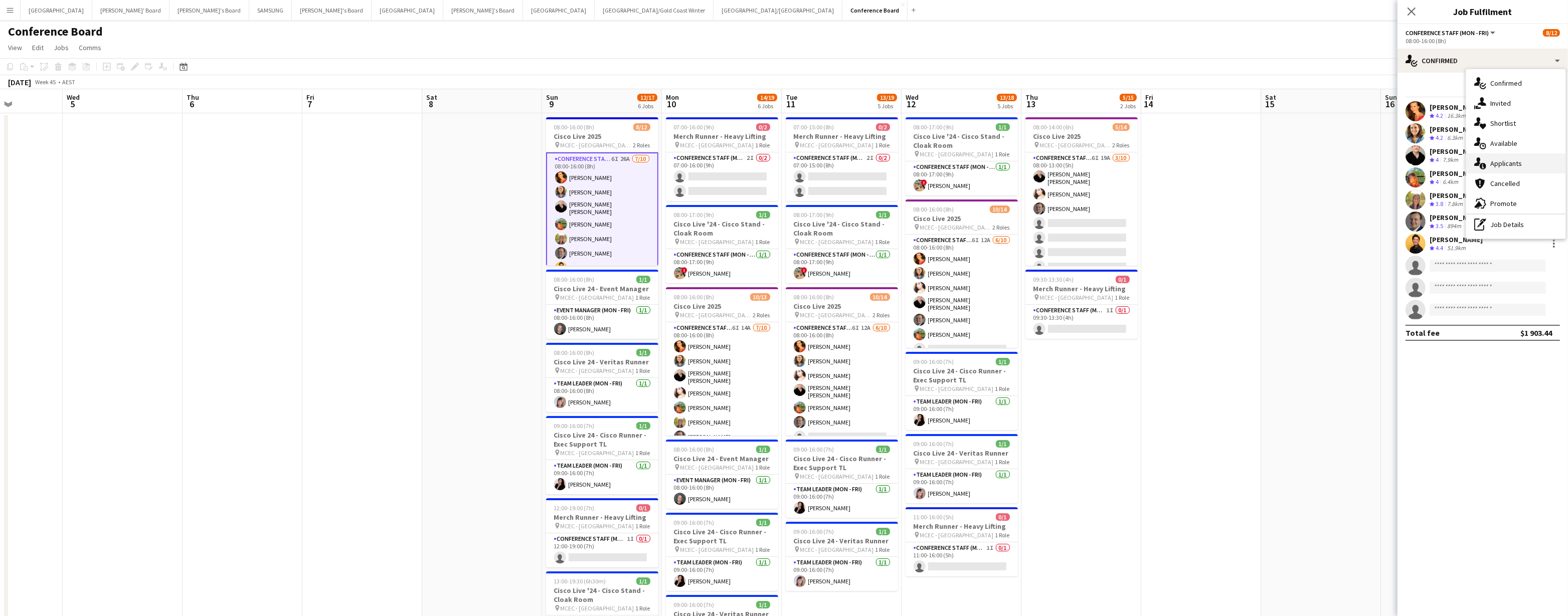
click at [781, 164] on div "single-neutral-actions-information Applicants" at bounding box center [1516, 163] width 99 height 20
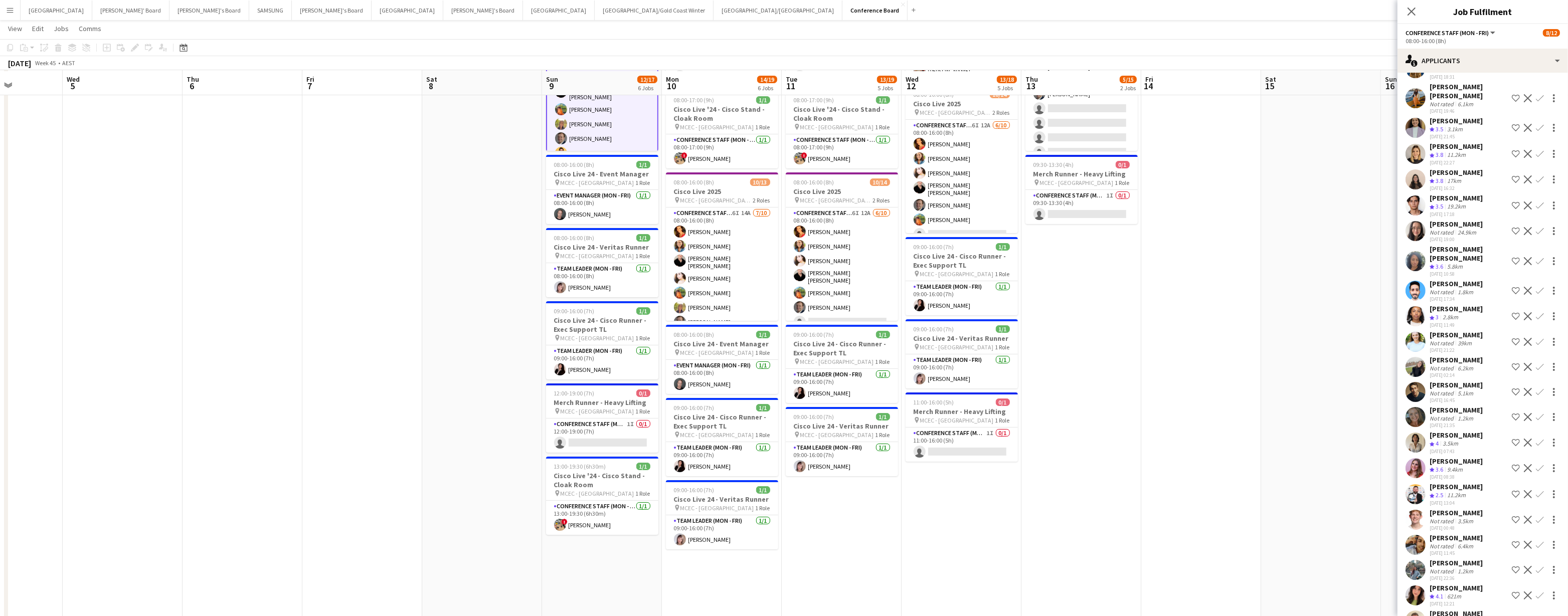
scroll to position [115, 0]
click at [781, 58] on div "single-neutral-actions-information Applicants" at bounding box center [1483, 61] width 170 height 24
click at [781, 107] on div "single-neutral-actions-share-1 Invited" at bounding box center [1516, 103] width 99 height 20
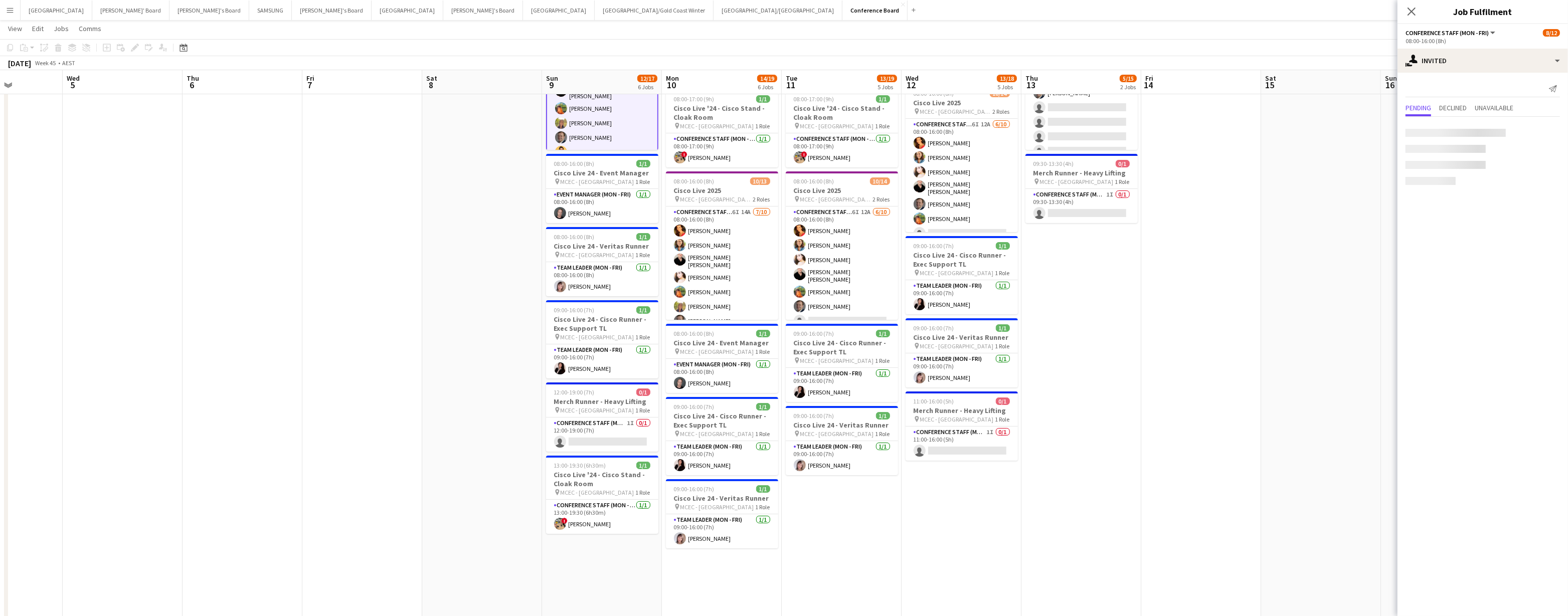
scroll to position [0, 0]
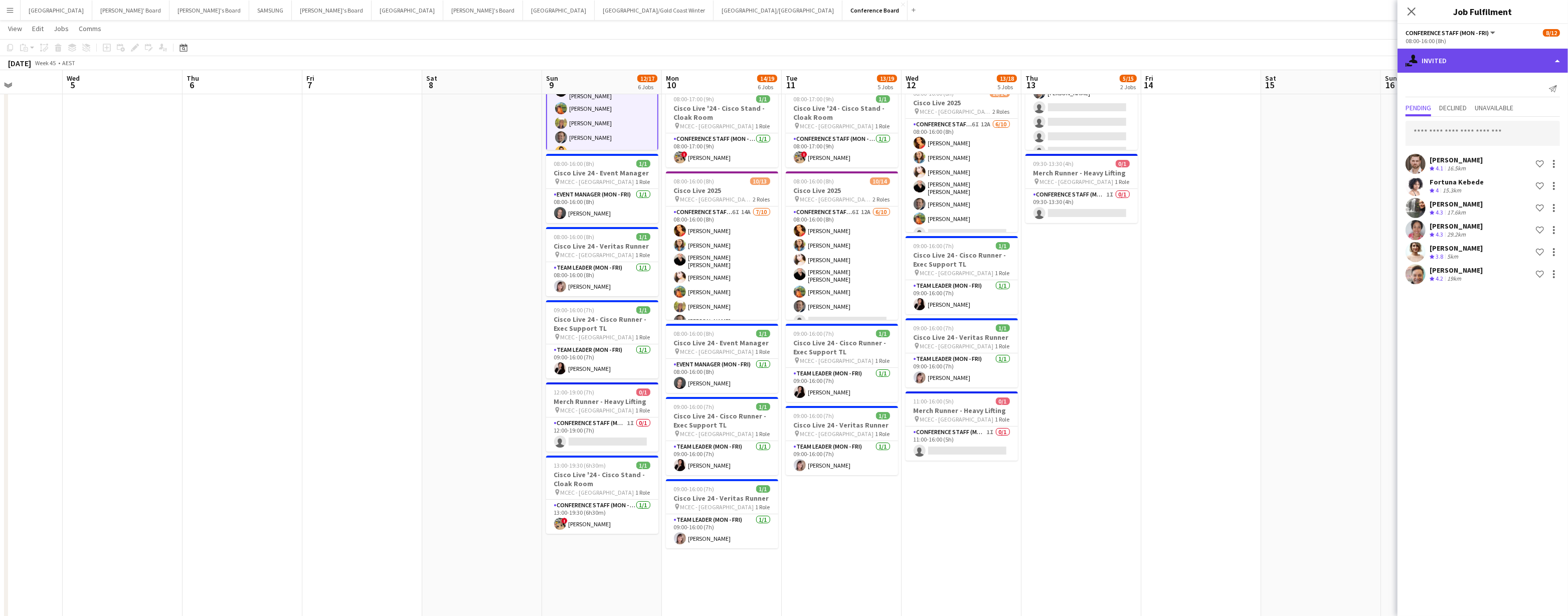
click at [781, 67] on div "single-neutral-actions-share-1 Invited" at bounding box center [1483, 61] width 170 height 24
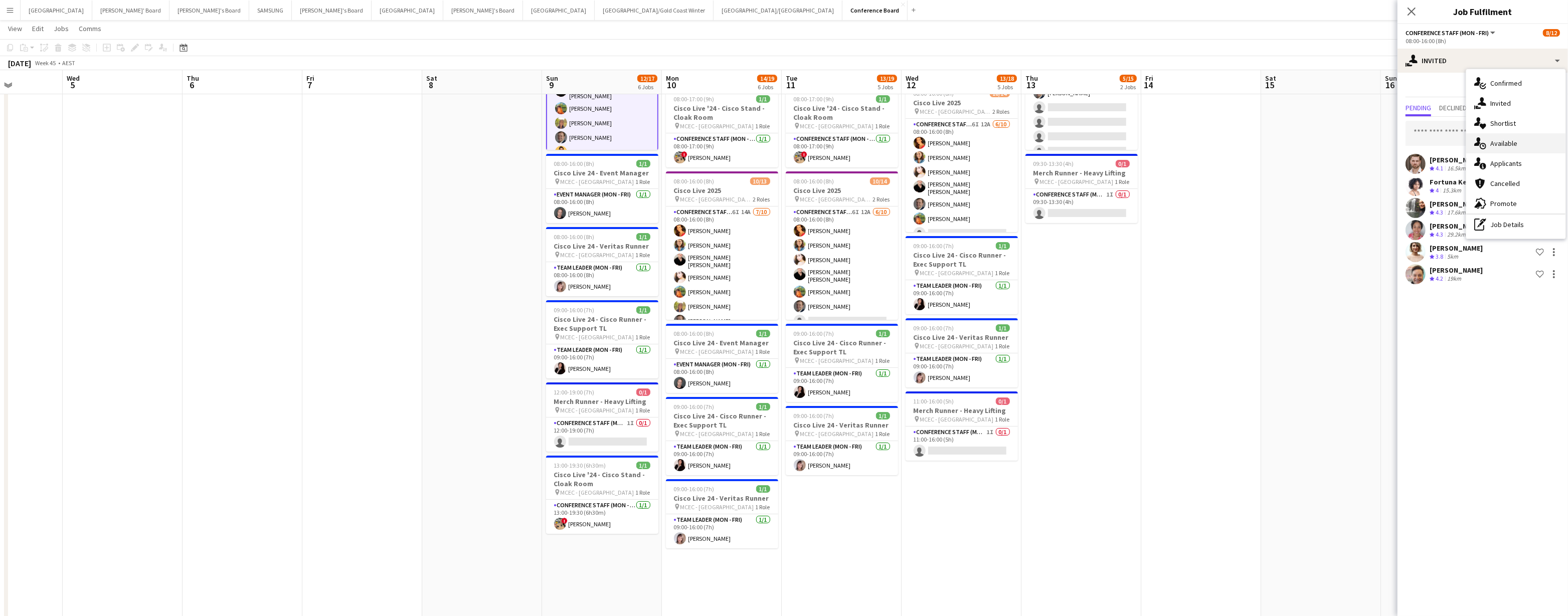
click at [781, 143] on div "single-neutral-actions-upload Available" at bounding box center [1516, 143] width 99 height 20
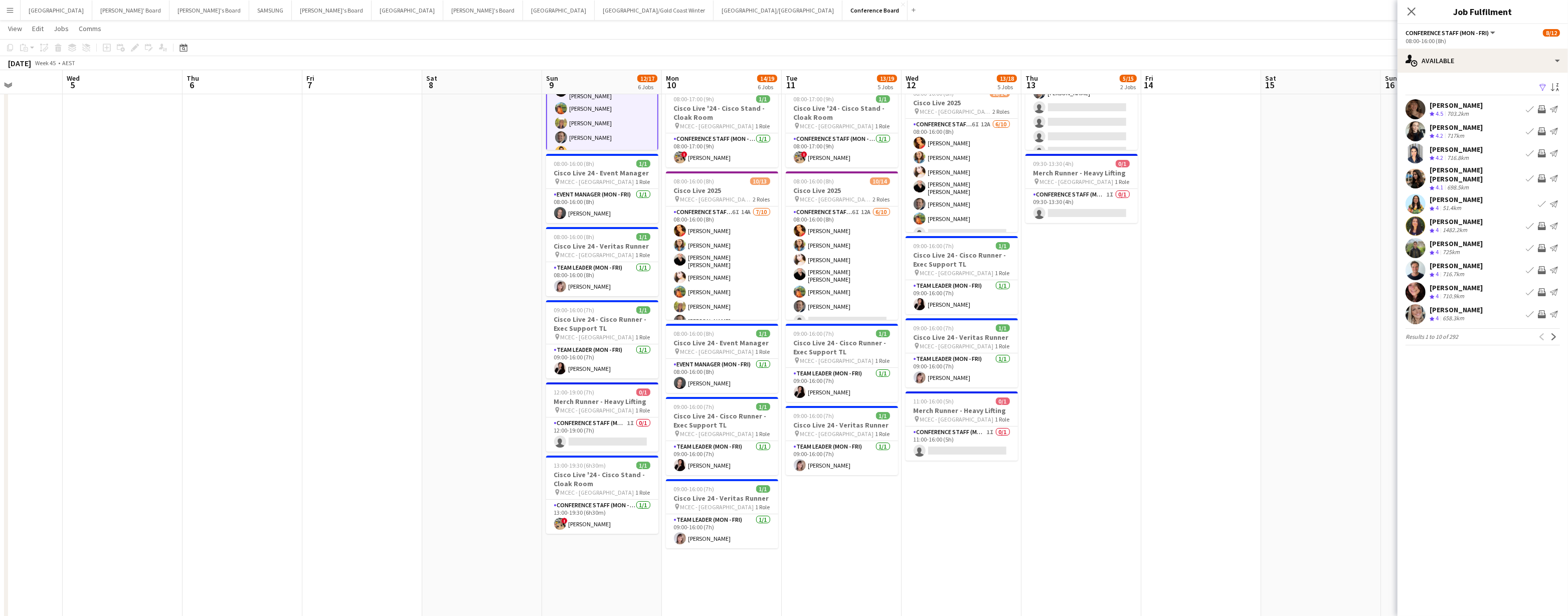
click at [781, 88] on app-icon "Filter" at bounding box center [1542, 88] width 8 height 10
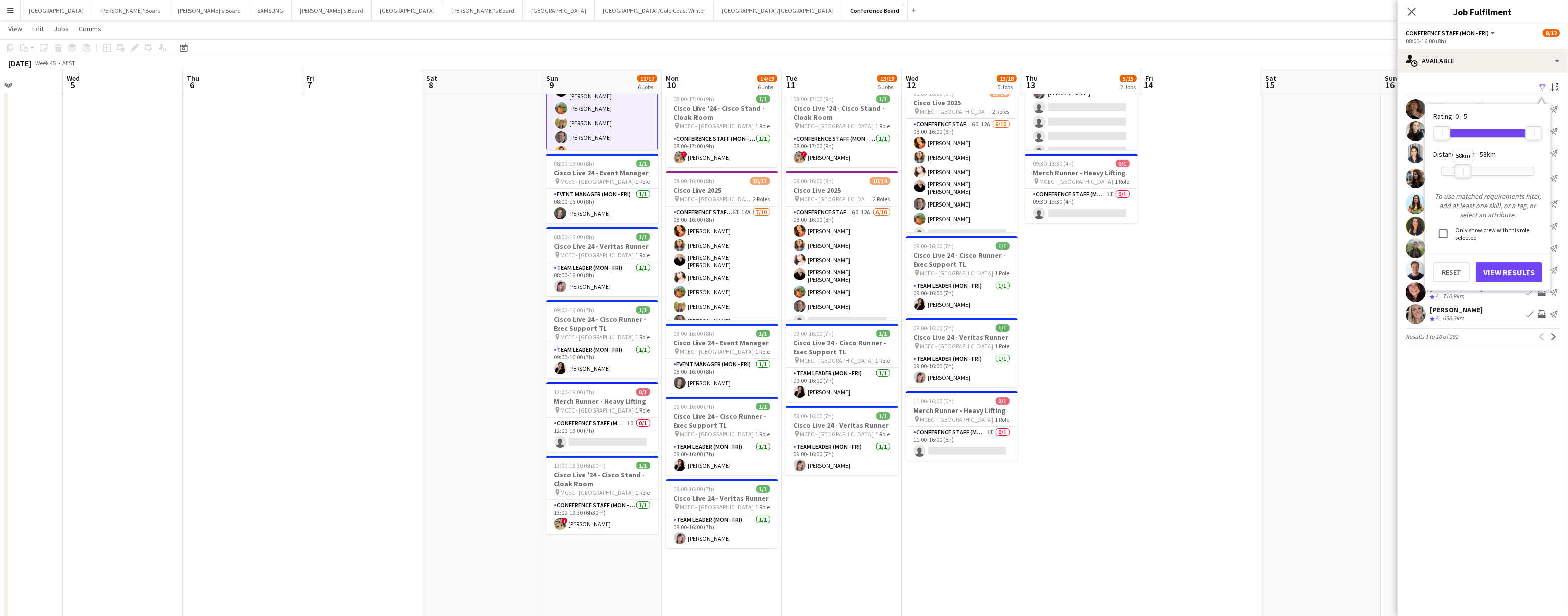
drag, startPoint x: 1535, startPoint y: 167, endPoint x: 1464, endPoint y: 178, distance: 71.8
click at [781, 178] on div "58km" at bounding box center [1463, 171] width 17 height 14
click at [781, 274] on button "View Results" at bounding box center [1509, 272] width 67 height 20
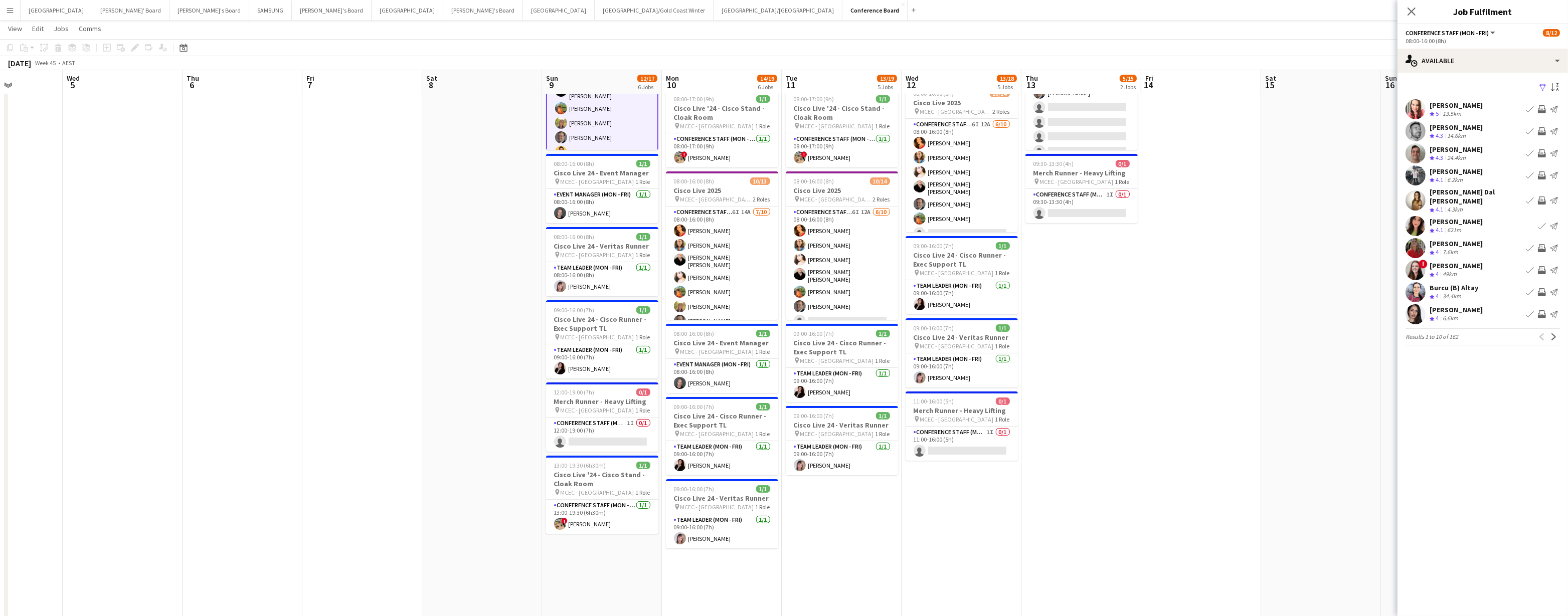
click at [781, 243] on app-user-avatar at bounding box center [1415, 248] width 20 height 20
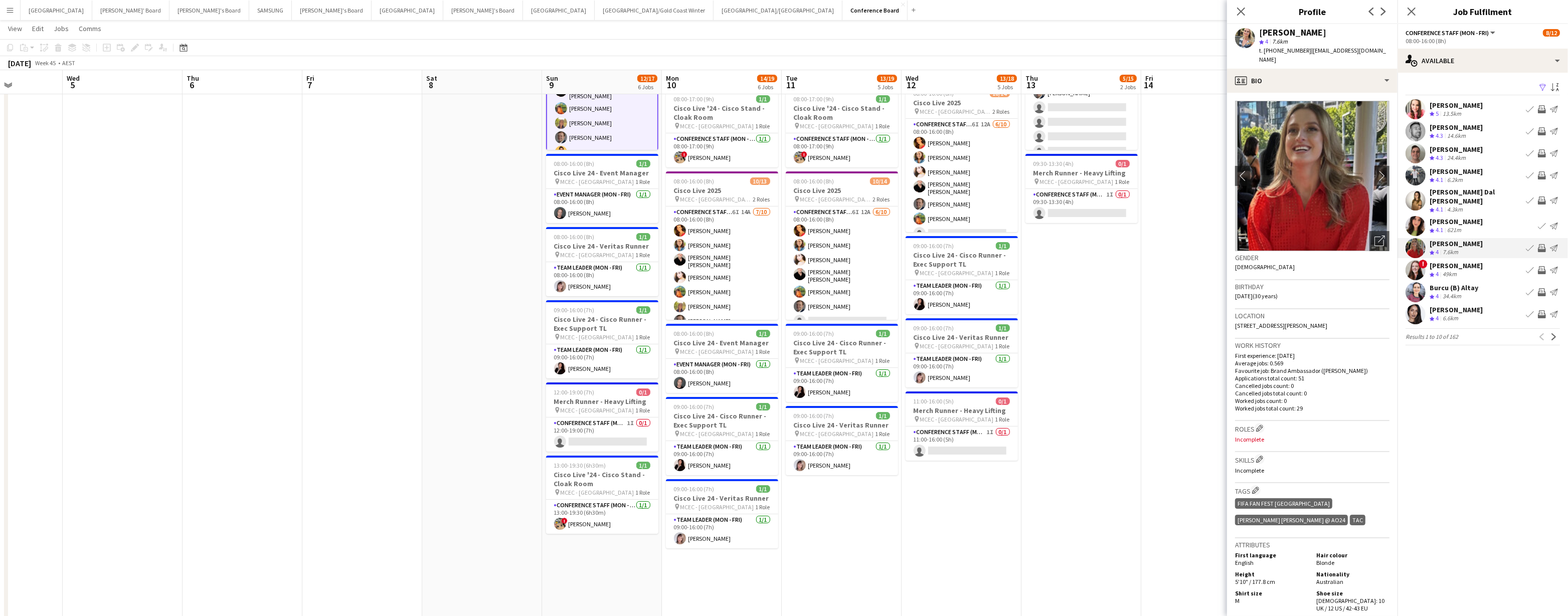
click at [781, 244] on app-icon "Invite crew" at bounding box center [1542, 248] width 8 height 8
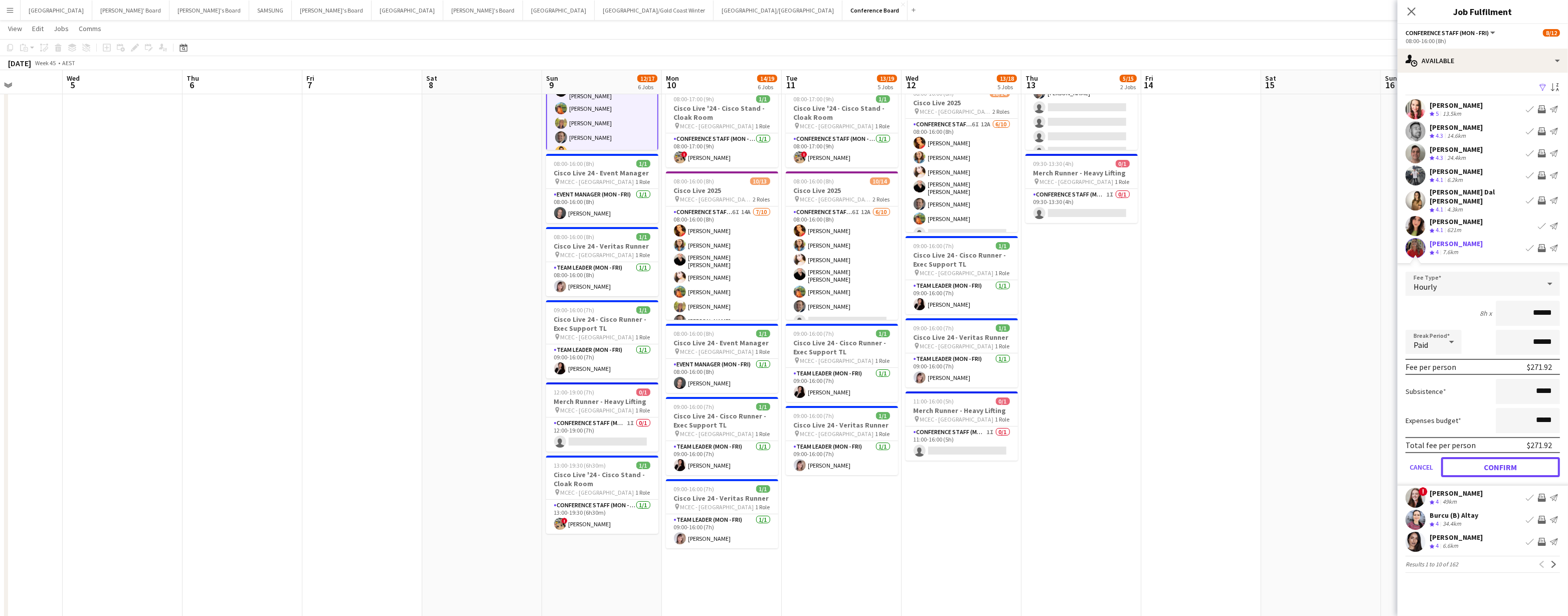
drag, startPoint x: 1500, startPoint y: 464, endPoint x: 1499, endPoint y: 457, distance: 7.1
click at [781, 463] on button "Confirm" at bounding box center [1500, 467] width 119 height 20
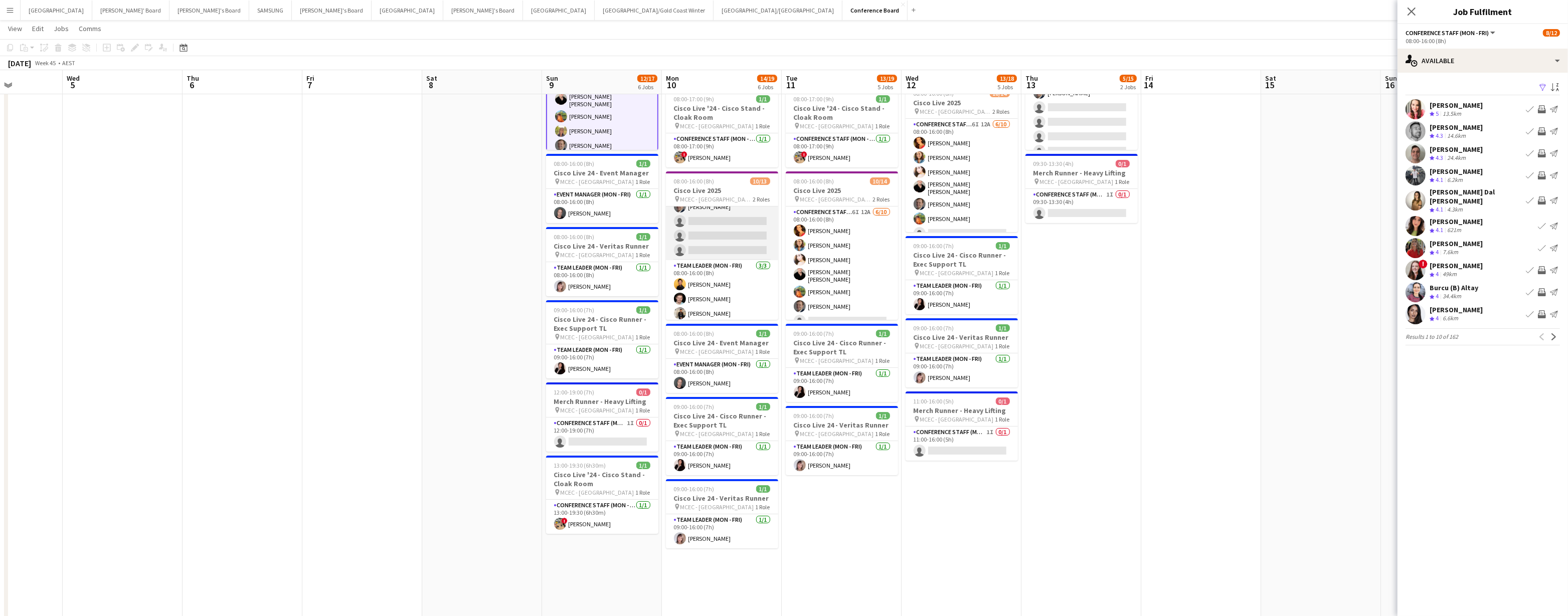
click at [725, 231] on app-card-role "Conference Staff (Mon - Fri) 6I 14A 7/10 08:00-16:00 (8h) Chrissie Leigh Chloe …" at bounding box center [722, 177] width 113 height 168
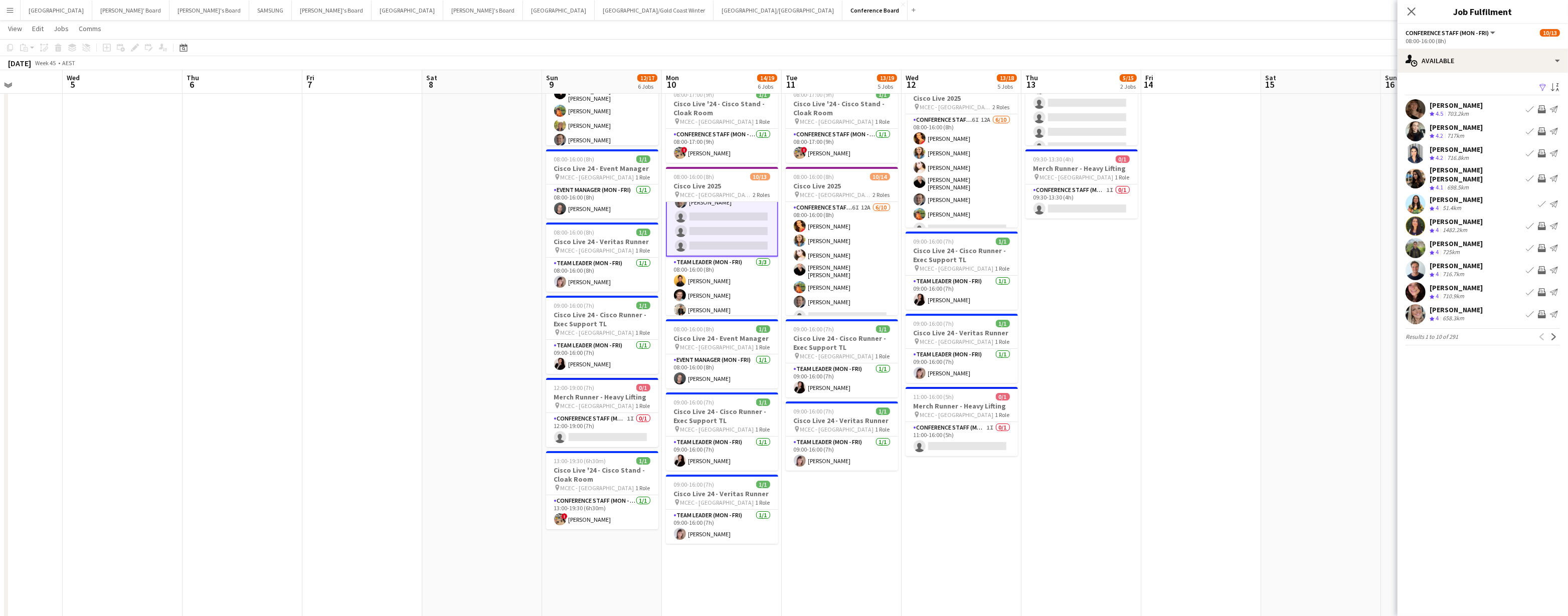
scroll to position [119, 0]
click at [781, 86] on app-icon "Filter" at bounding box center [1542, 88] width 8 height 10
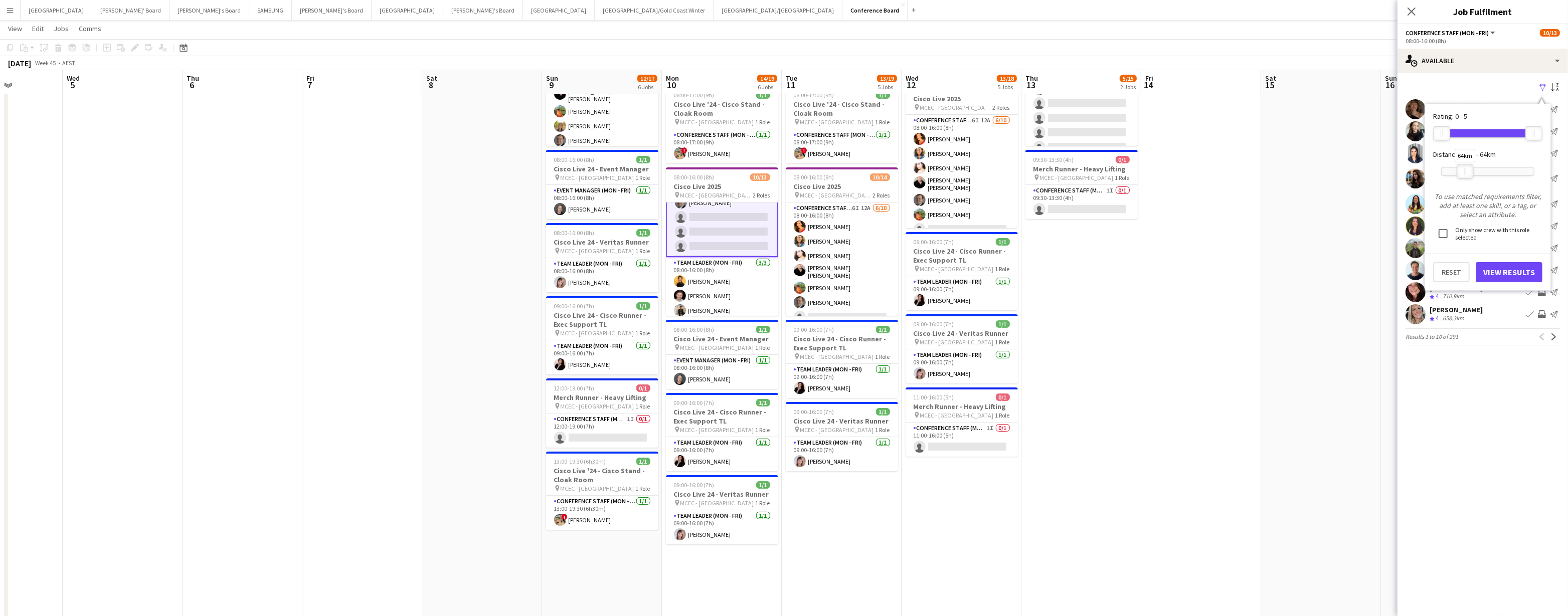
drag, startPoint x: 1535, startPoint y: 172, endPoint x: 1463, endPoint y: 183, distance: 72.8
click at [781, 177] on div at bounding box center [1465, 171] width 16 height 13
click at [781, 269] on button "View Results" at bounding box center [1509, 272] width 67 height 20
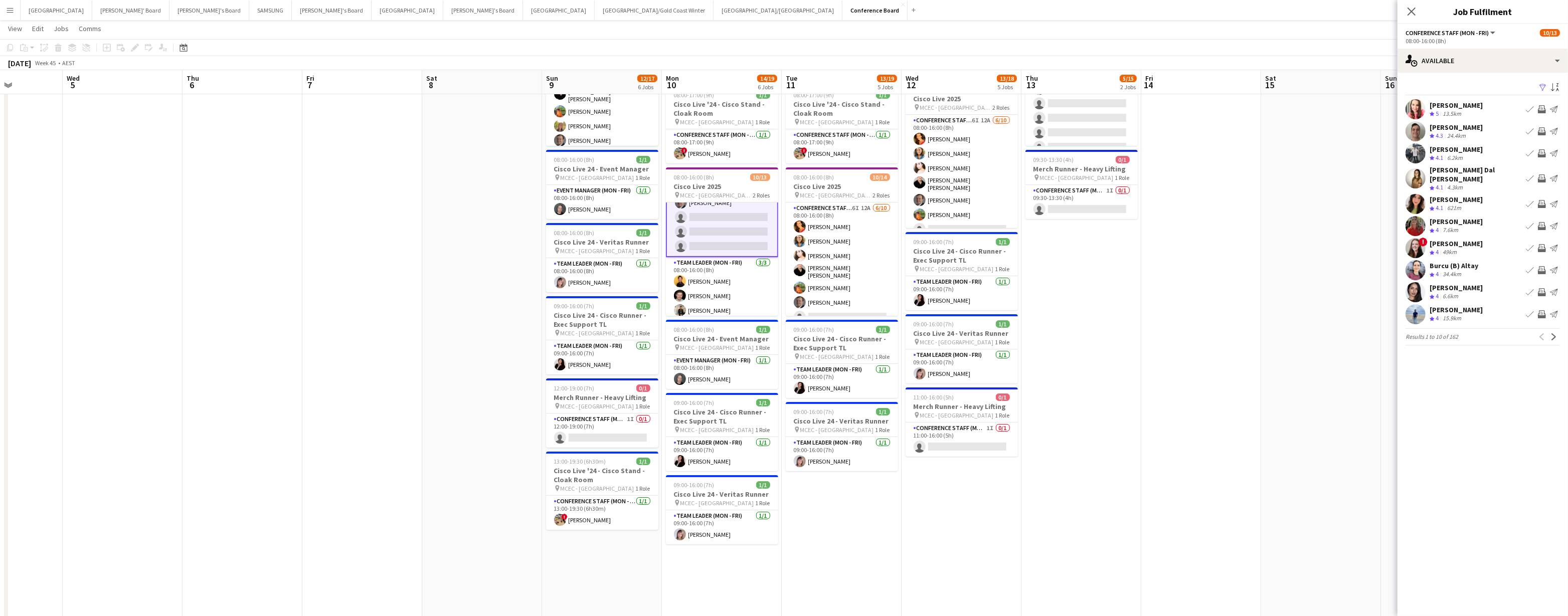
click at [781, 222] on app-icon "Invite crew" at bounding box center [1542, 226] width 8 height 8
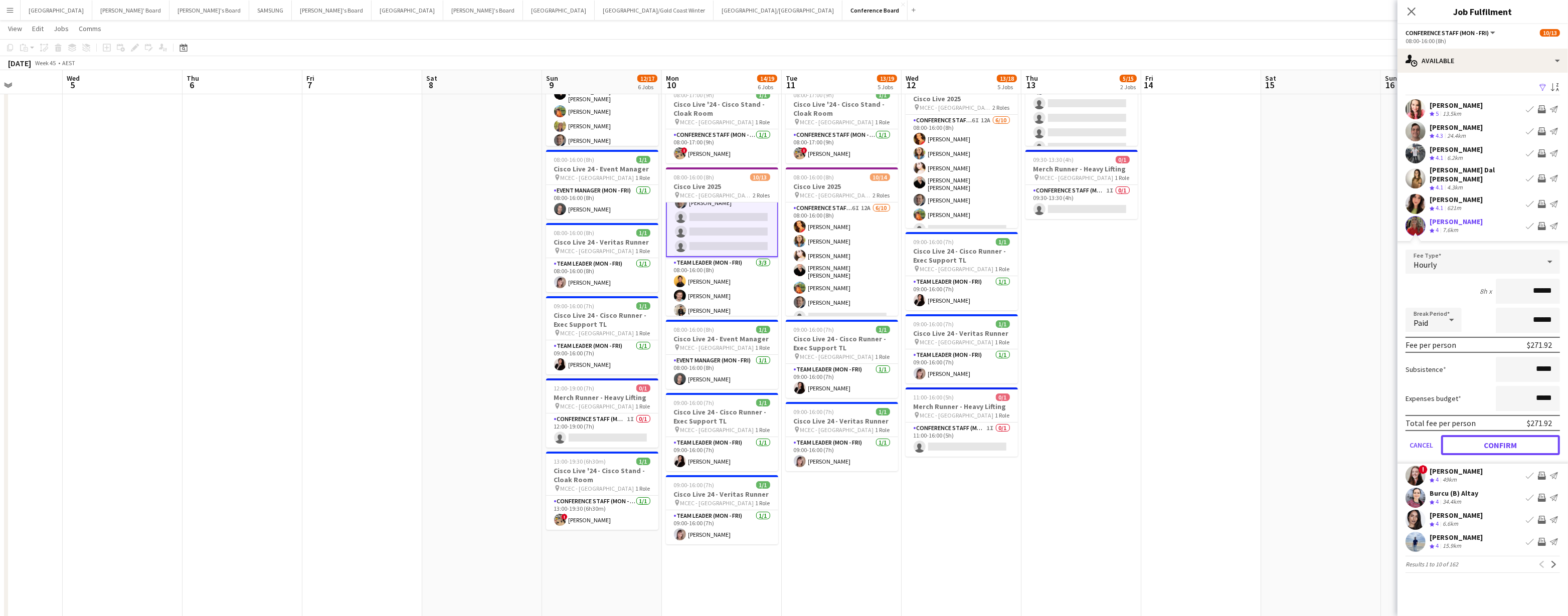
drag, startPoint x: 1489, startPoint y: 438, endPoint x: 1493, endPoint y: 433, distance: 6.4
click at [781, 437] on button "Confirm" at bounding box center [1500, 445] width 119 height 20
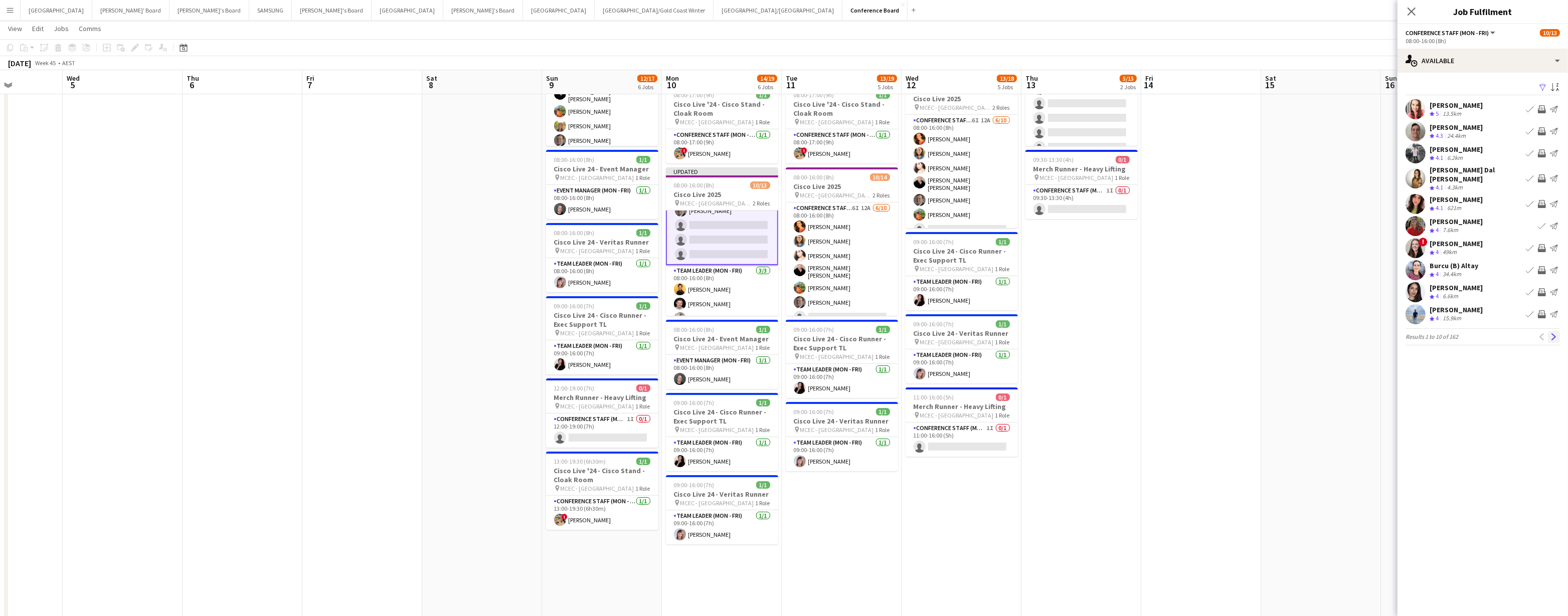
click at [781, 334] on app-icon "Next" at bounding box center [1554, 337] width 7 height 7
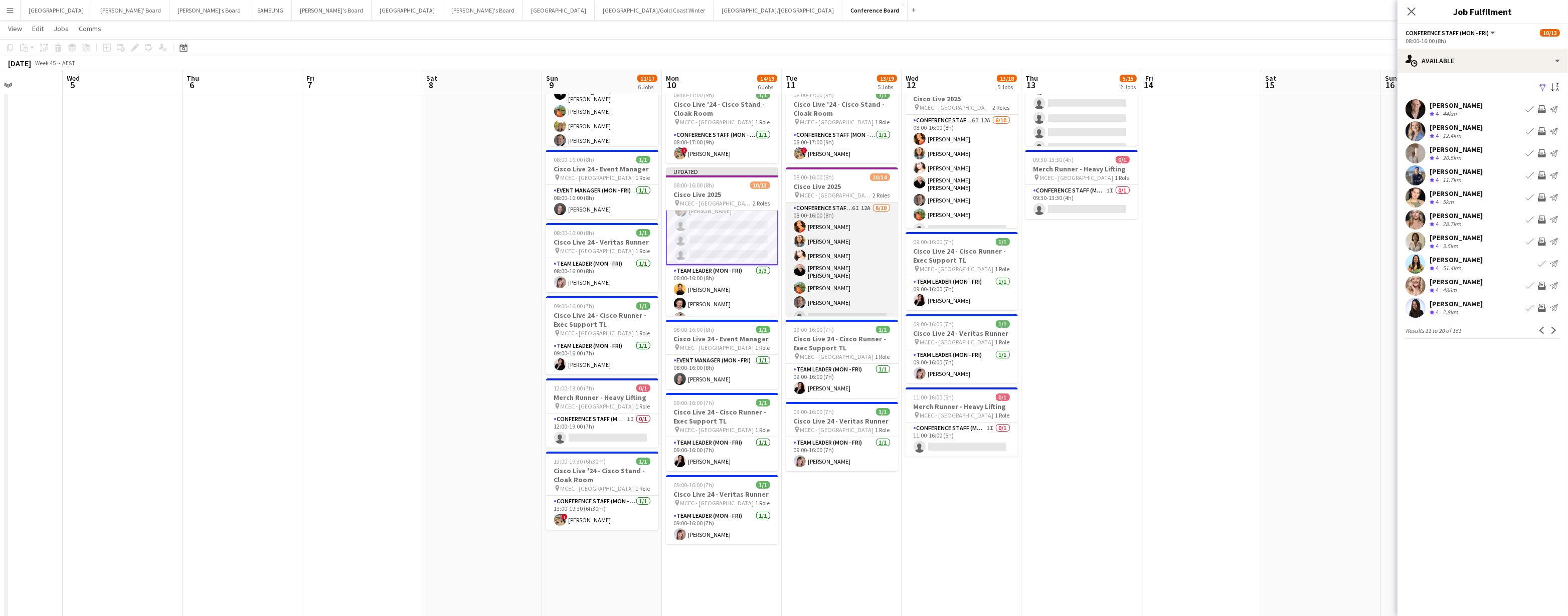
click at [781, 289] on app-card-role "Conference Staff (Mon - Fri) 6I 12A 6/10 08:00-16:00 (8h) Chrissie Leigh Chloe …" at bounding box center [842, 287] width 113 height 168
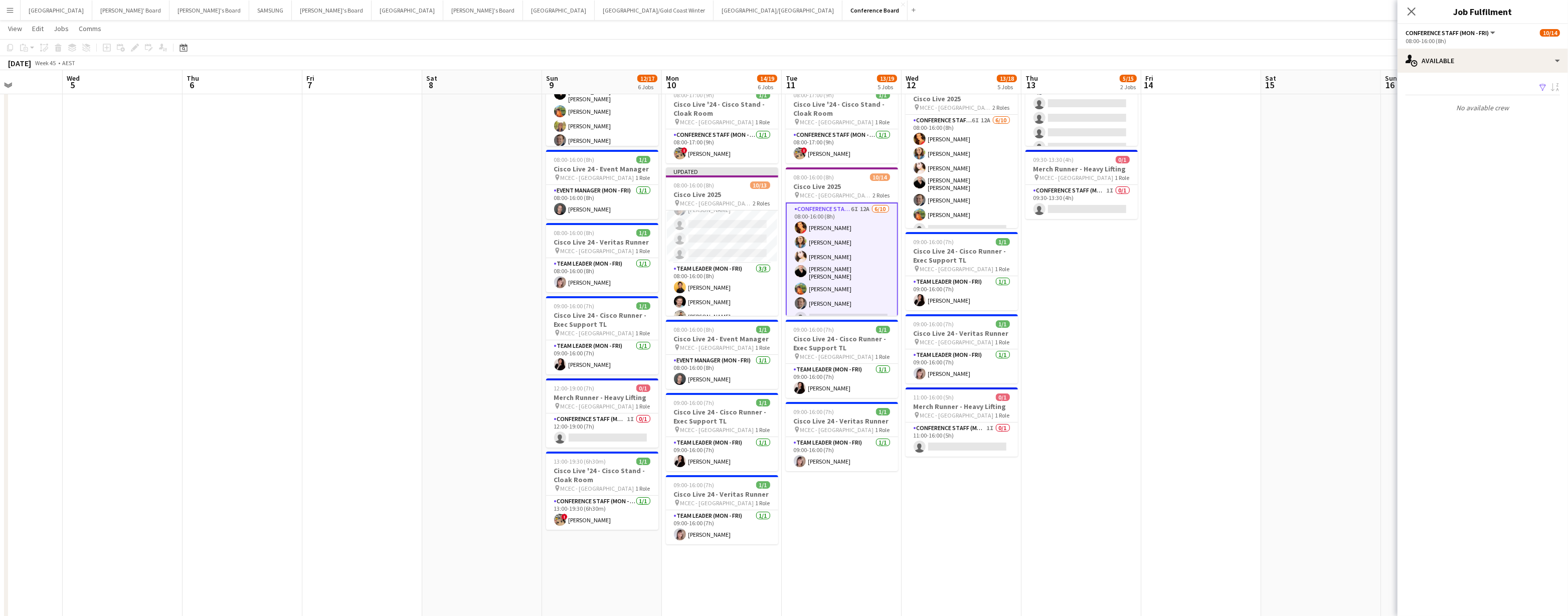
scroll to position [114, 0]
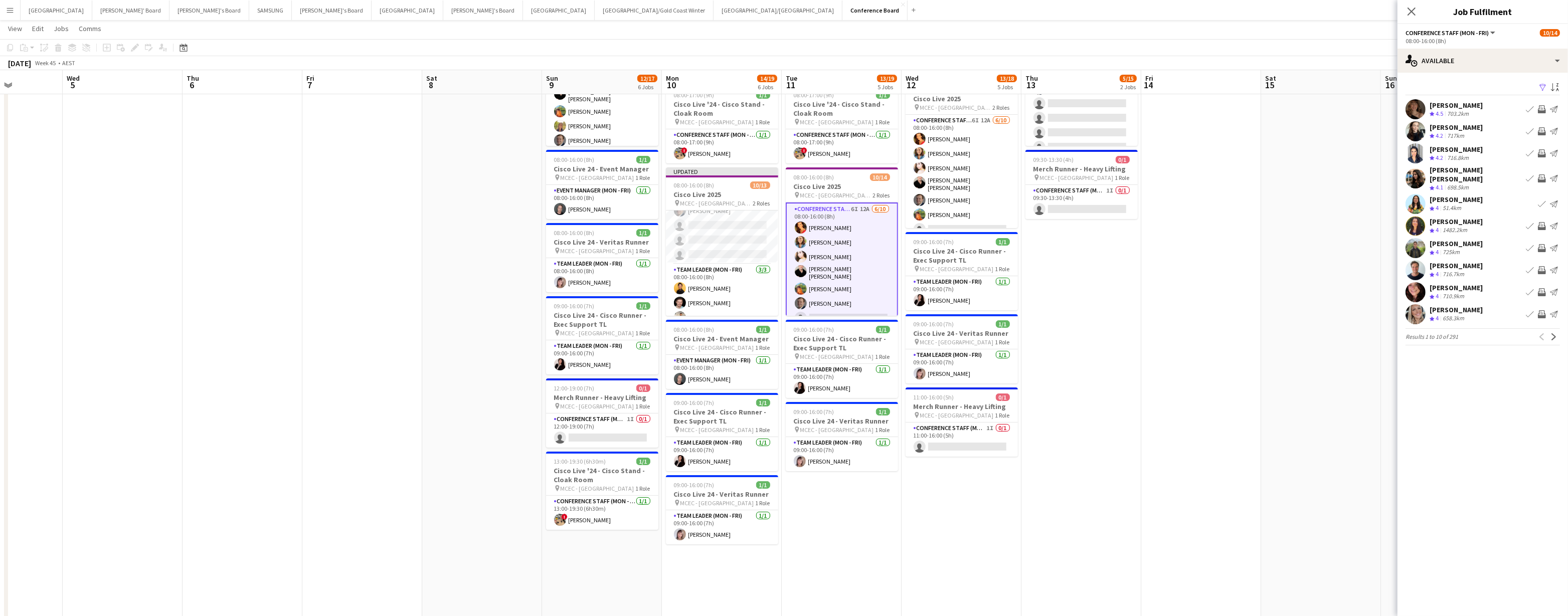
click at [781, 88] on app-icon "Filter" at bounding box center [1542, 88] width 8 height 10
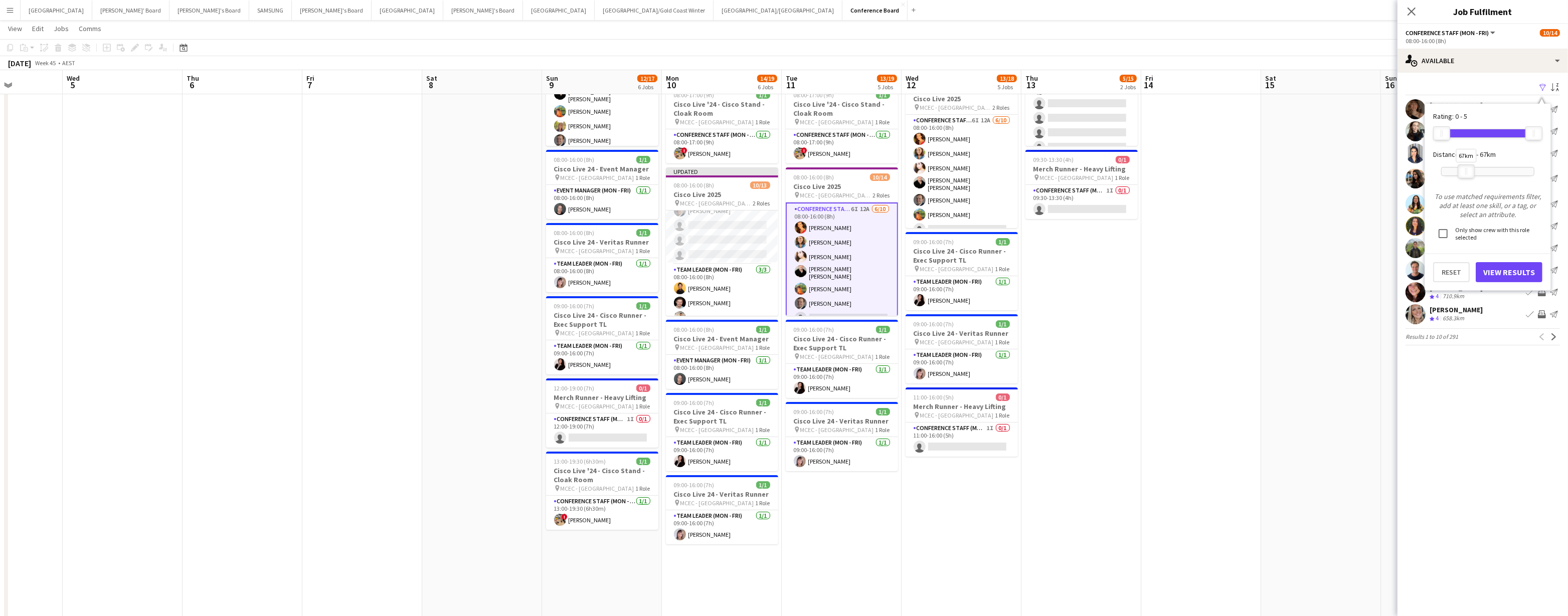
drag, startPoint x: 1533, startPoint y: 171, endPoint x: 1466, endPoint y: 171, distance: 67.0
click at [781, 171] on div at bounding box center [1466, 171] width 16 height 13
click at [781, 271] on button "View Results" at bounding box center [1509, 272] width 67 height 20
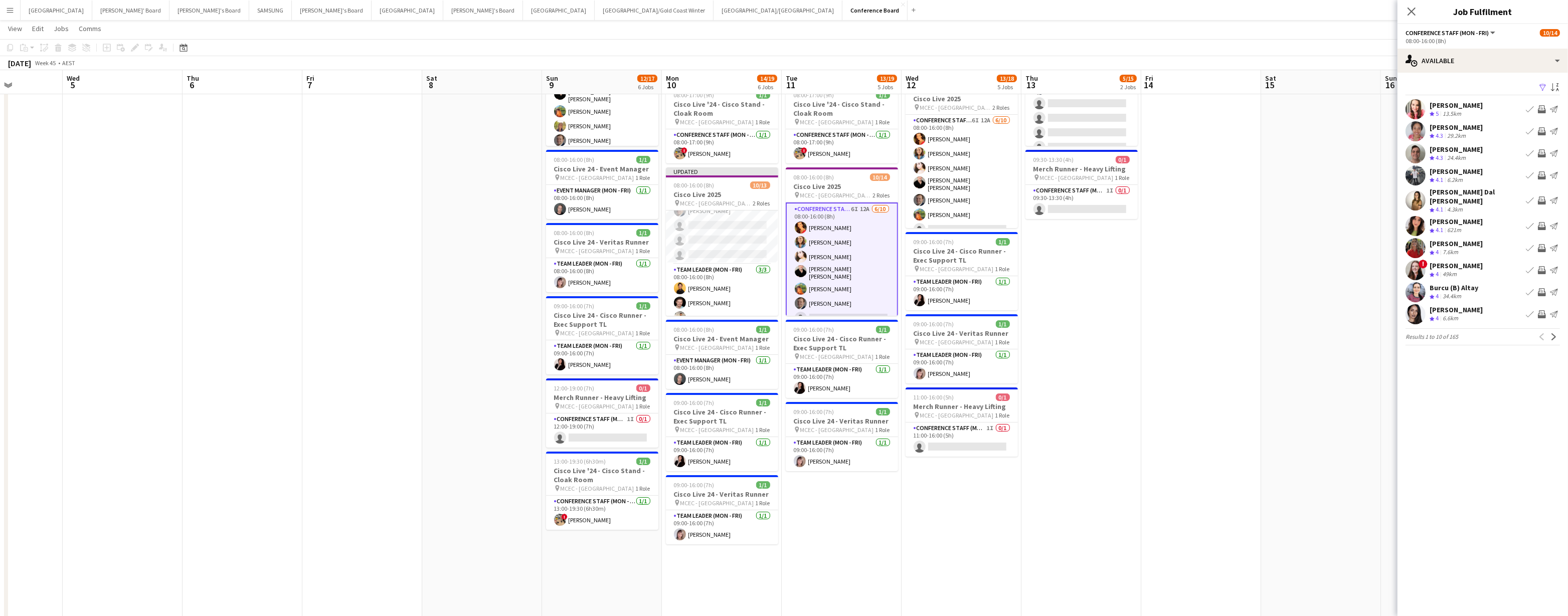
click at [781, 244] on app-icon "Invite crew" at bounding box center [1542, 248] width 8 height 8
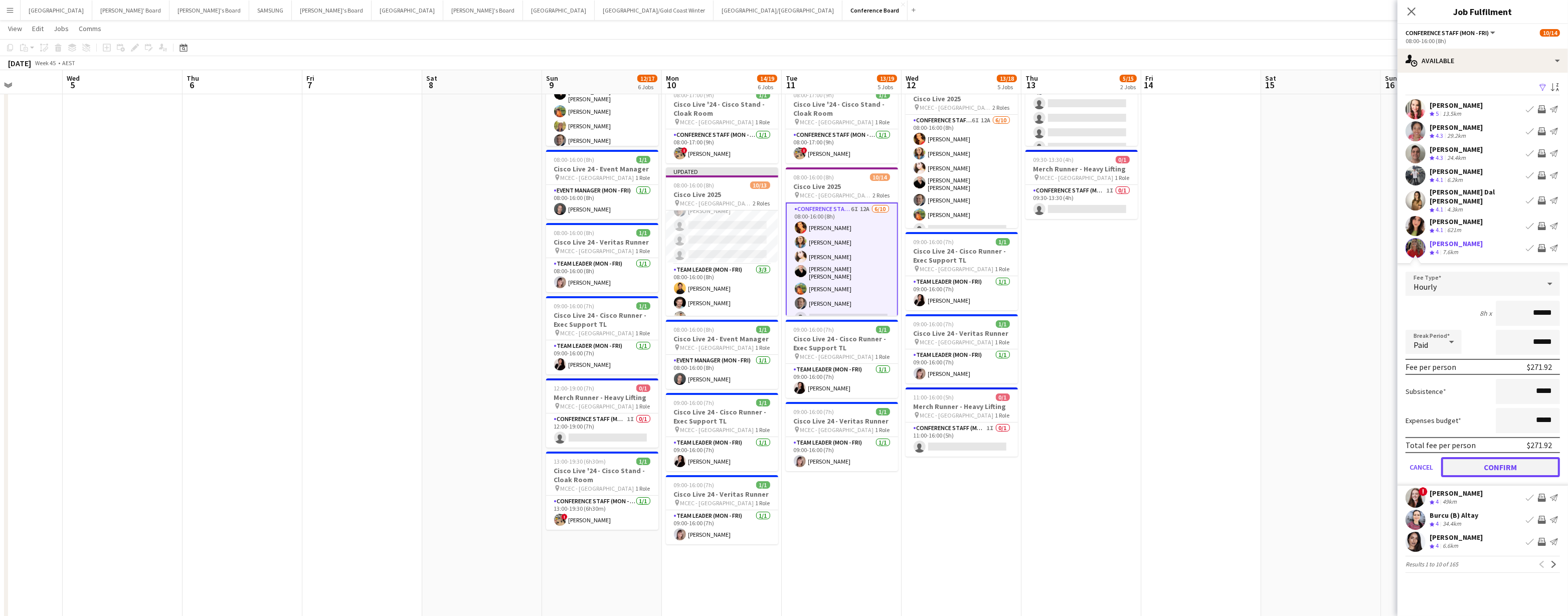
click at [781, 457] on button "Confirm" at bounding box center [1500, 467] width 119 height 20
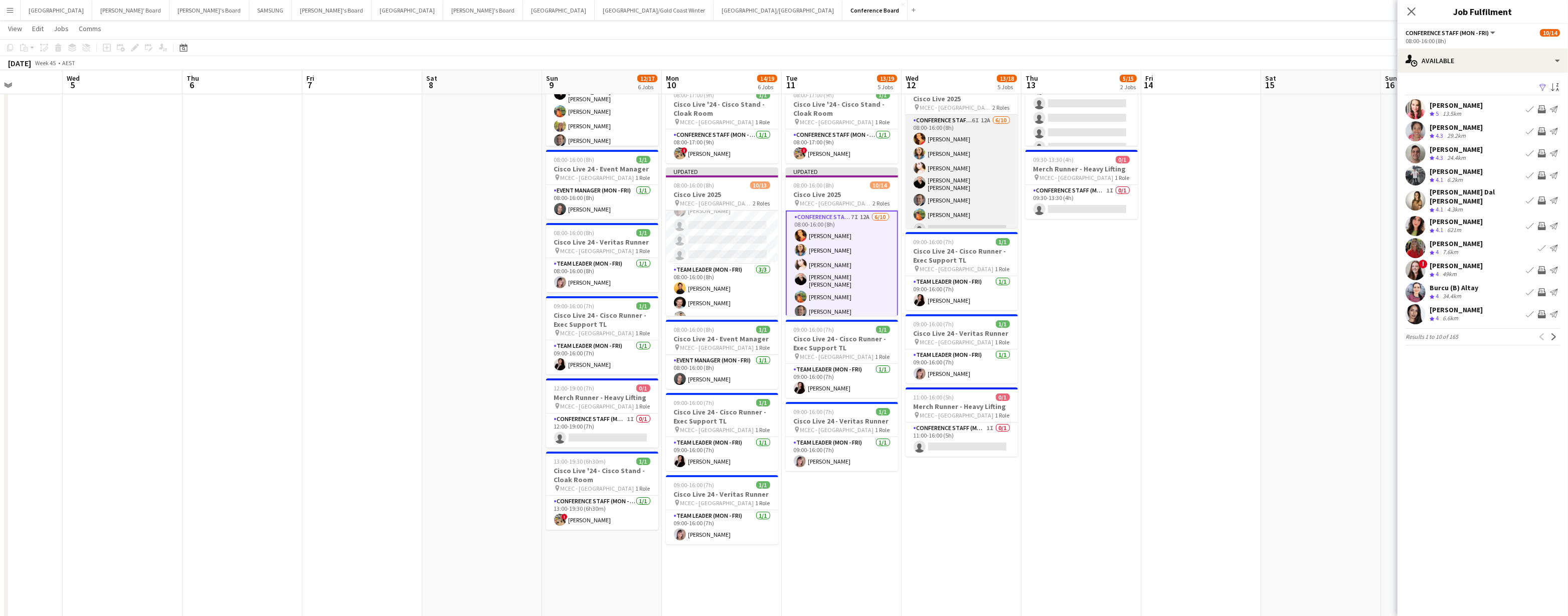
click at [781, 214] on app-card-role "Conference Staff ([PERSON_NAME]) 6I 12A [DATE] 08:00-16:00 (8h) [PERSON_NAME] […" at bounding box center [962, 199] width 113 height 168
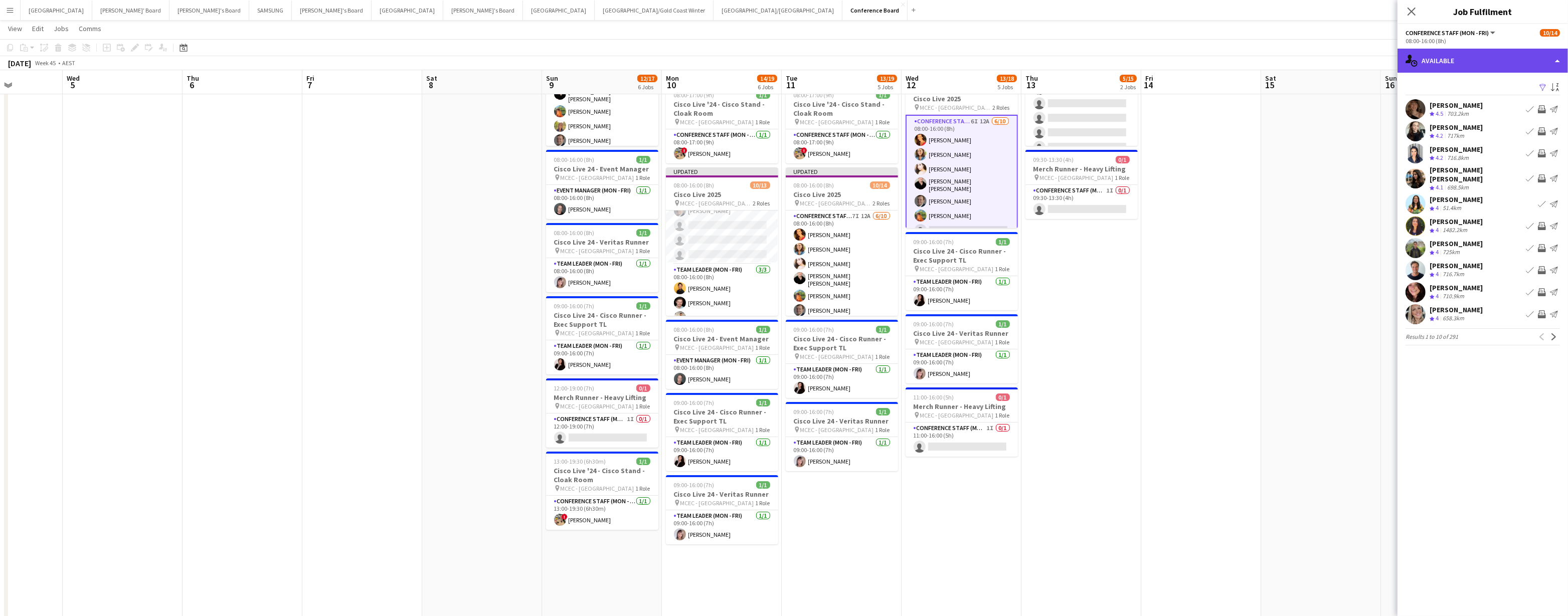
click at [781, 65] on div "single-neutral-actions-upload Available" at bounding box center [1483, 61] width 170 height 24
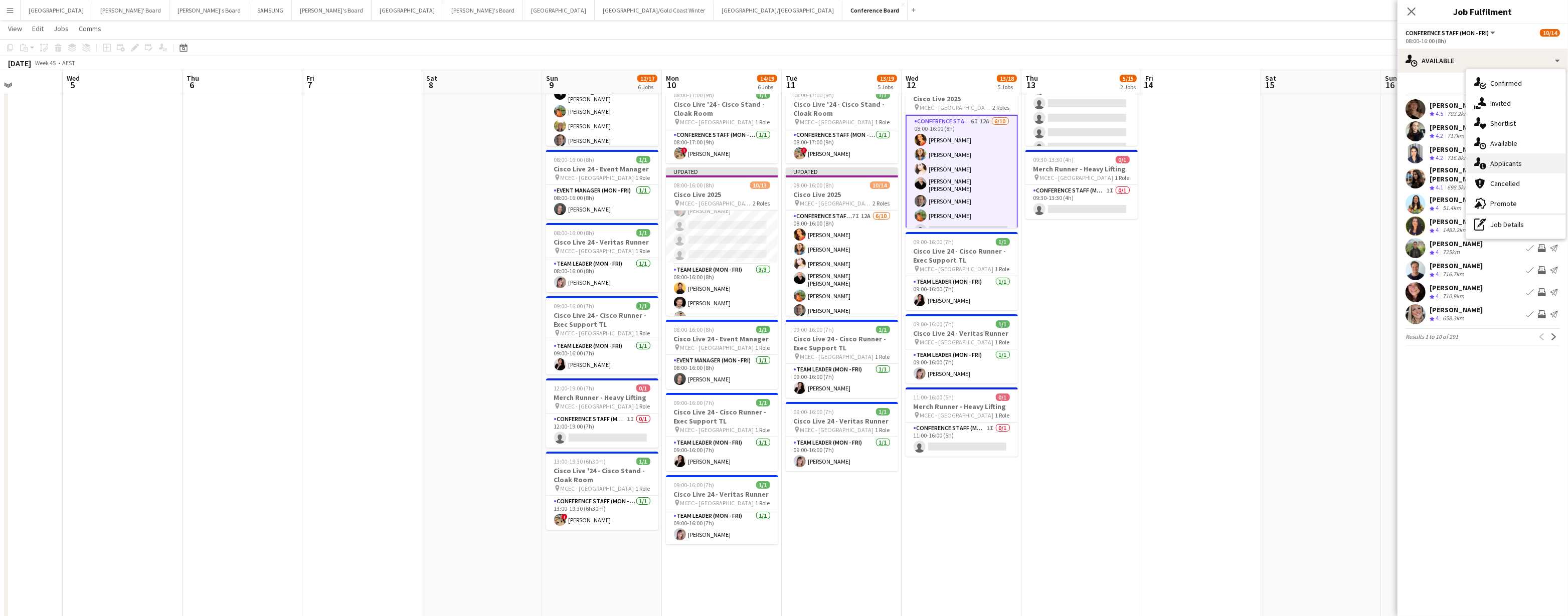
click at [781, 164] on div "single-neutral-actions-information Applicants" at bounding box center [1516, 163] width 99 height 20
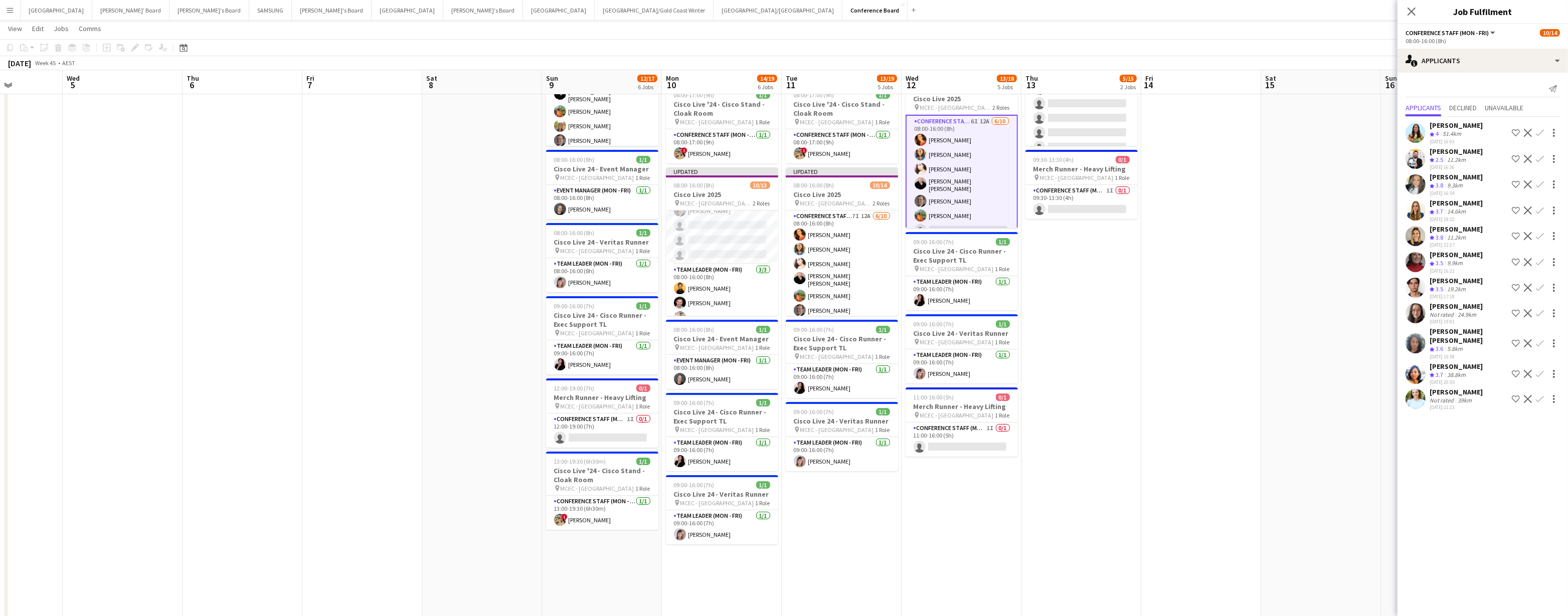
scroll to position [121, 0]
click at [781, 63] on div "single-neutral-actions-information Applicants" at bounding box center [1483, 61] width 170 height 24
click at [781, 104] on div "single-neutral-actions-share-1 Invited" at bounding box center [1516, 103] width 99 height 20
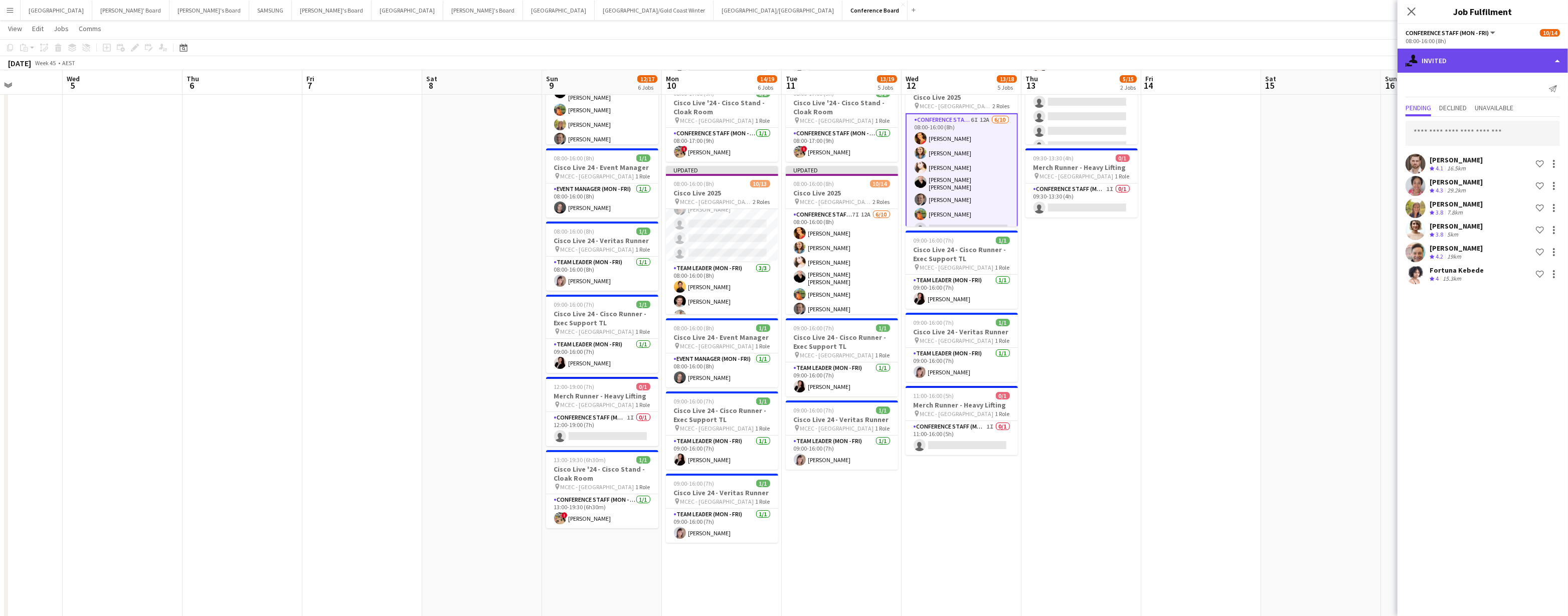
click at [781, 64] on div "single-neutral-actions-share-1 Invited" at bounding box center [1483, 61] width 170 height 24
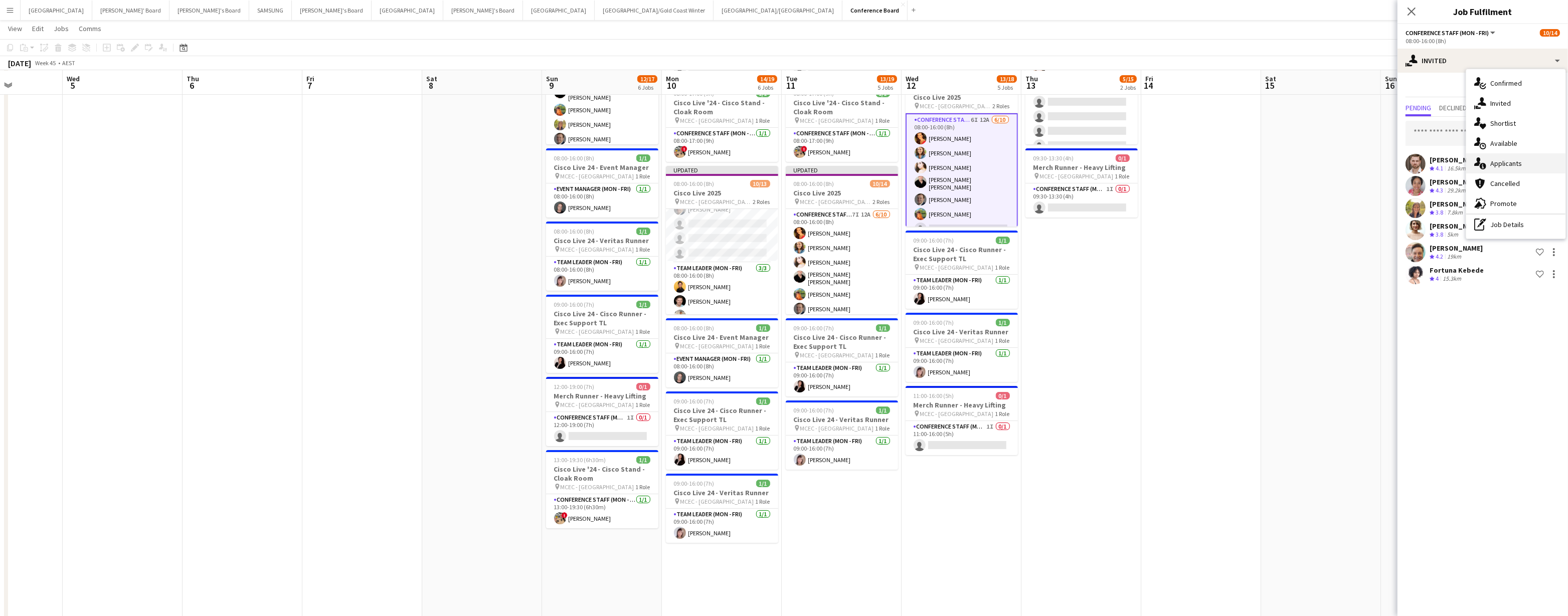
click at [781, 168] on div "single-neutral-actions-information Applicants" at bounding box center [1516, 163] width 99 height 20
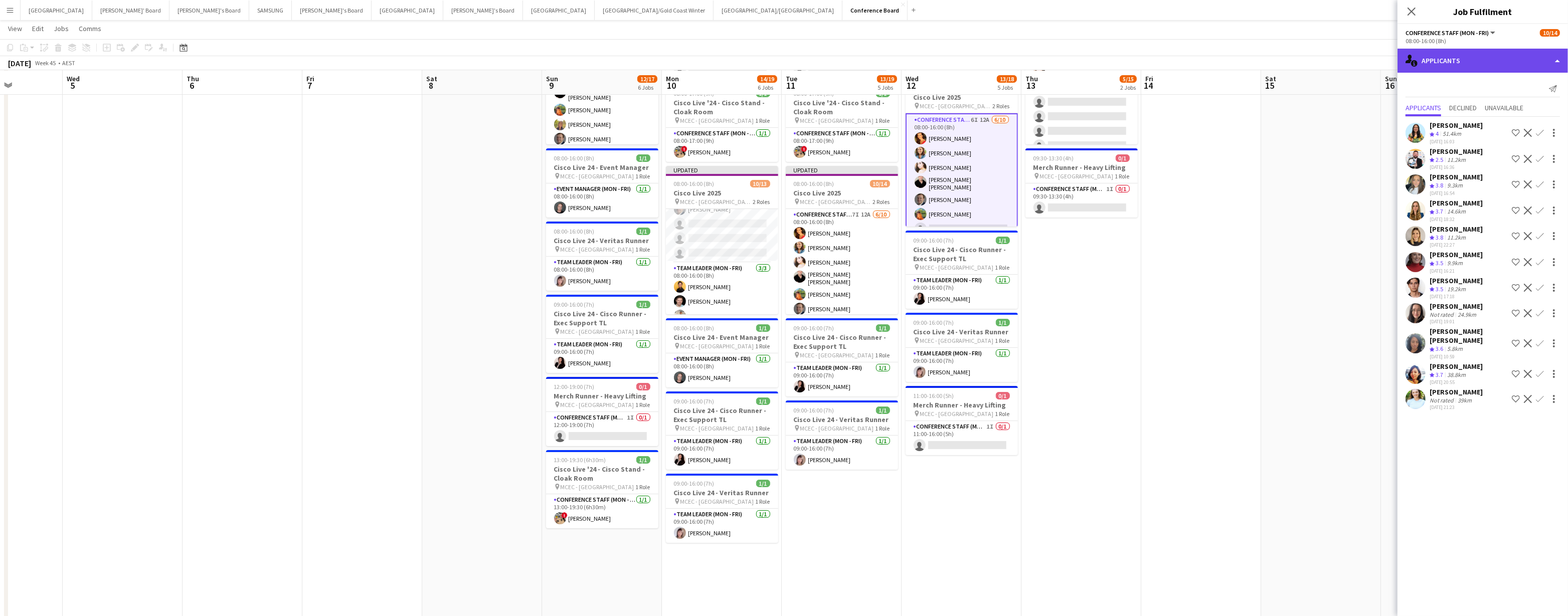
click at [781, 65] on div "single-neutral-actions-information Applicants" at bounding box center [1483, 61] width 170 height 24
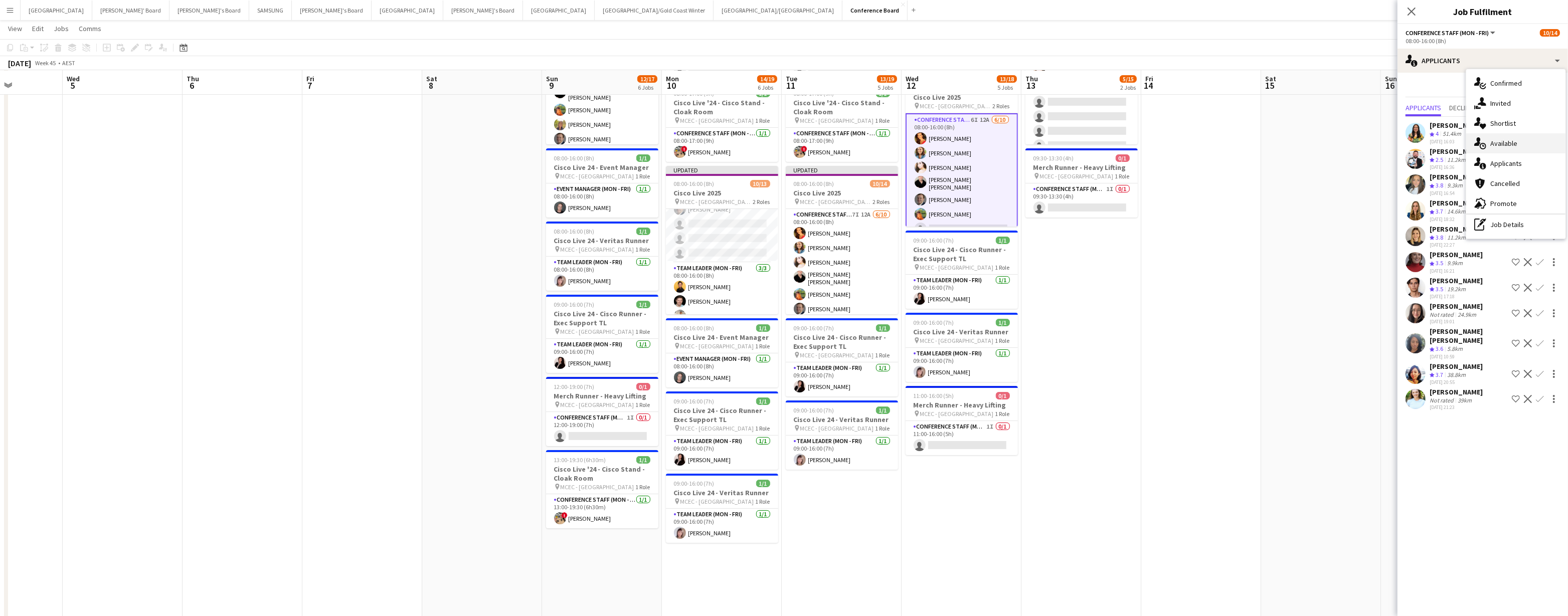
click at [781, 146] on div "single-neutral-actions-upload Available" at bounding box center [1516, 143] width 99 height 20
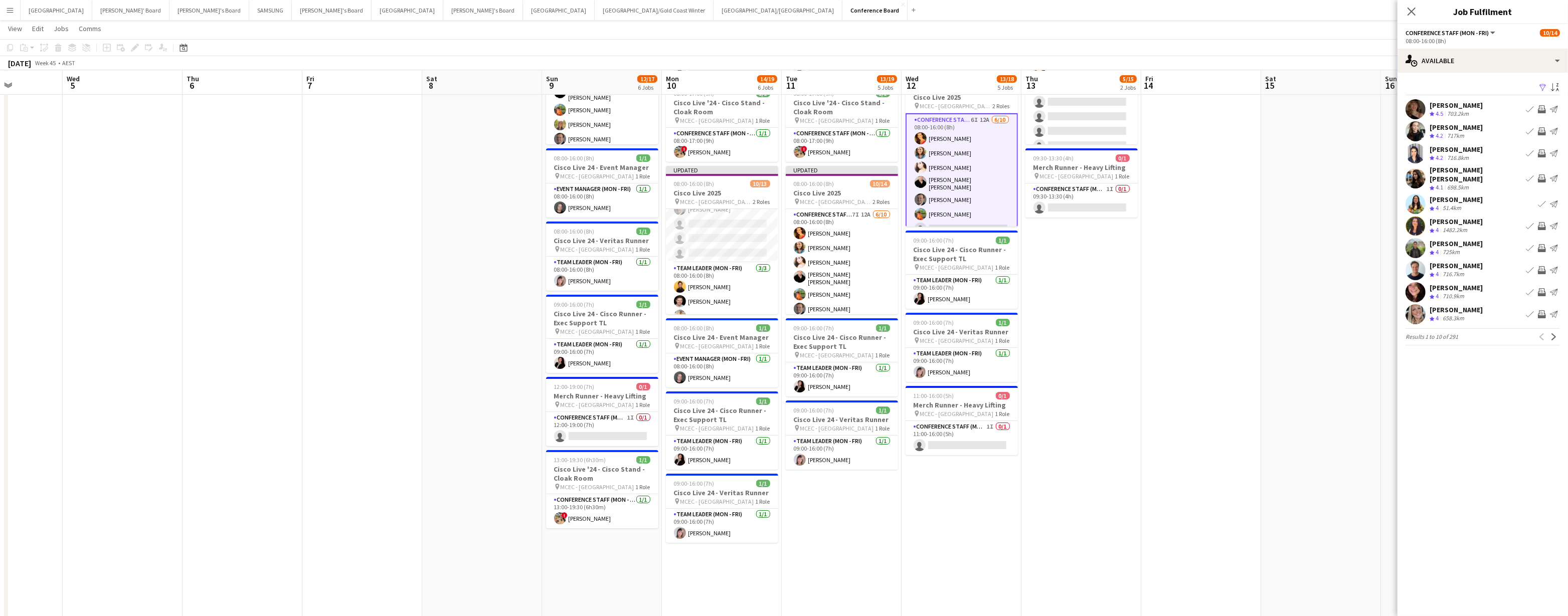
click at [781, 90] on app-icon "Filter" at bounding box center [1542, 88] width 8 height 10
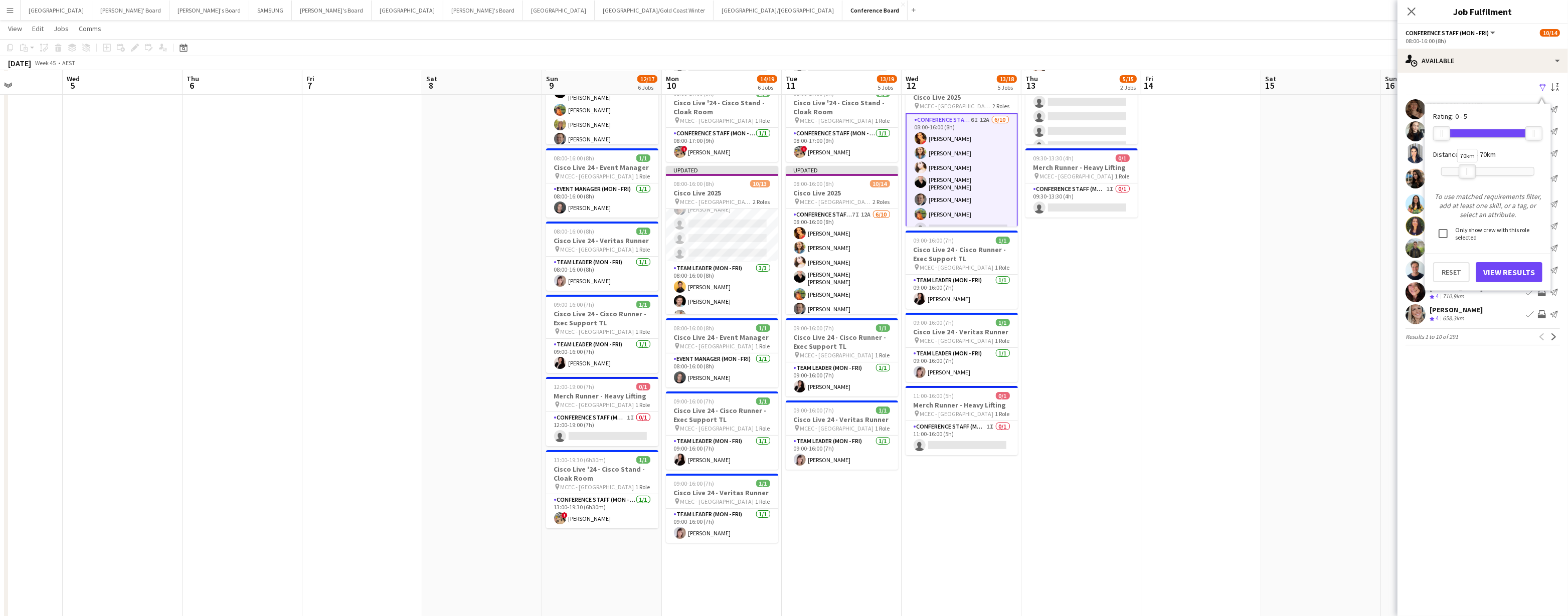
drag, startPoint x: 1532, startPoint y: 175, endPoint x: 1459, endPoint y: 183, distance: 73.4
click at [781, 175] on div at bounding box center [1467, 171] width 16 height 13
click at [781, 271] on button "View Results" at bounding box center [1509, 272] width 67 height 20
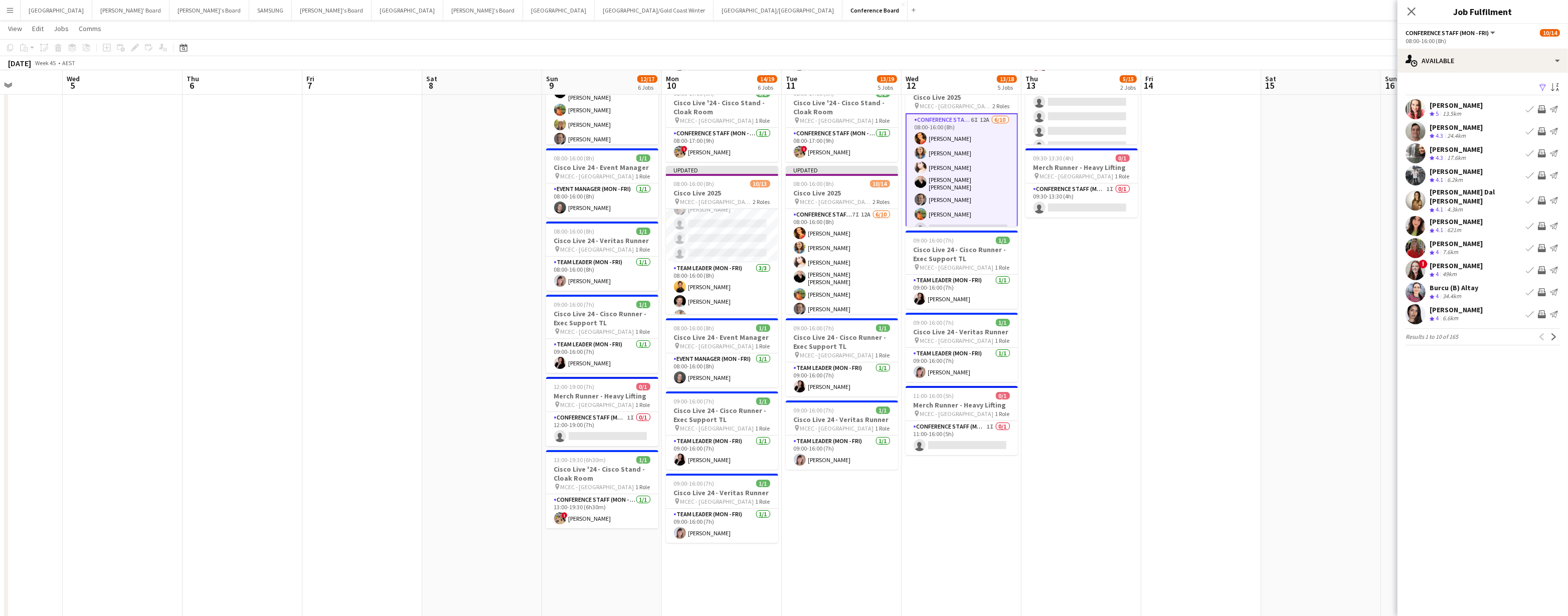
click at [781, 244] on app-icon "Invite crew" at bounding box center [1542, 248] width 8 height 8
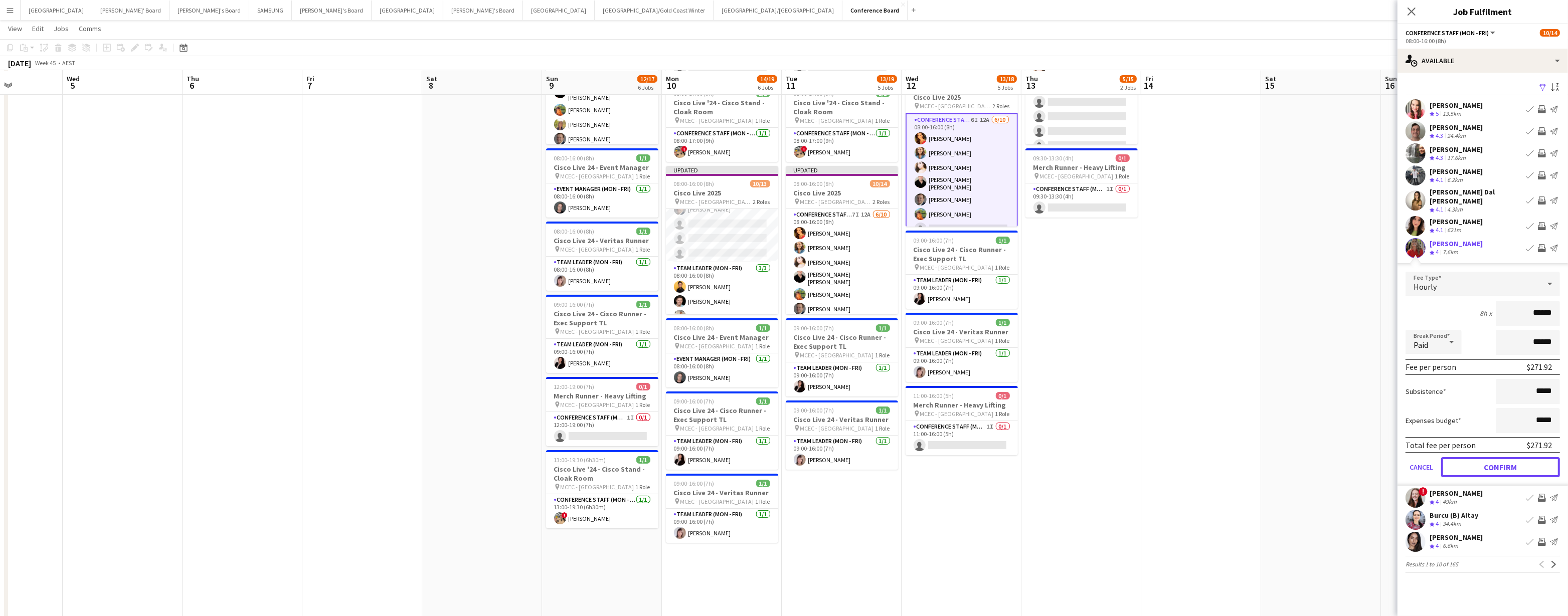
click at [781, 457] on button "Confirm" at bounding box center [1500, 467] width 119 height 20
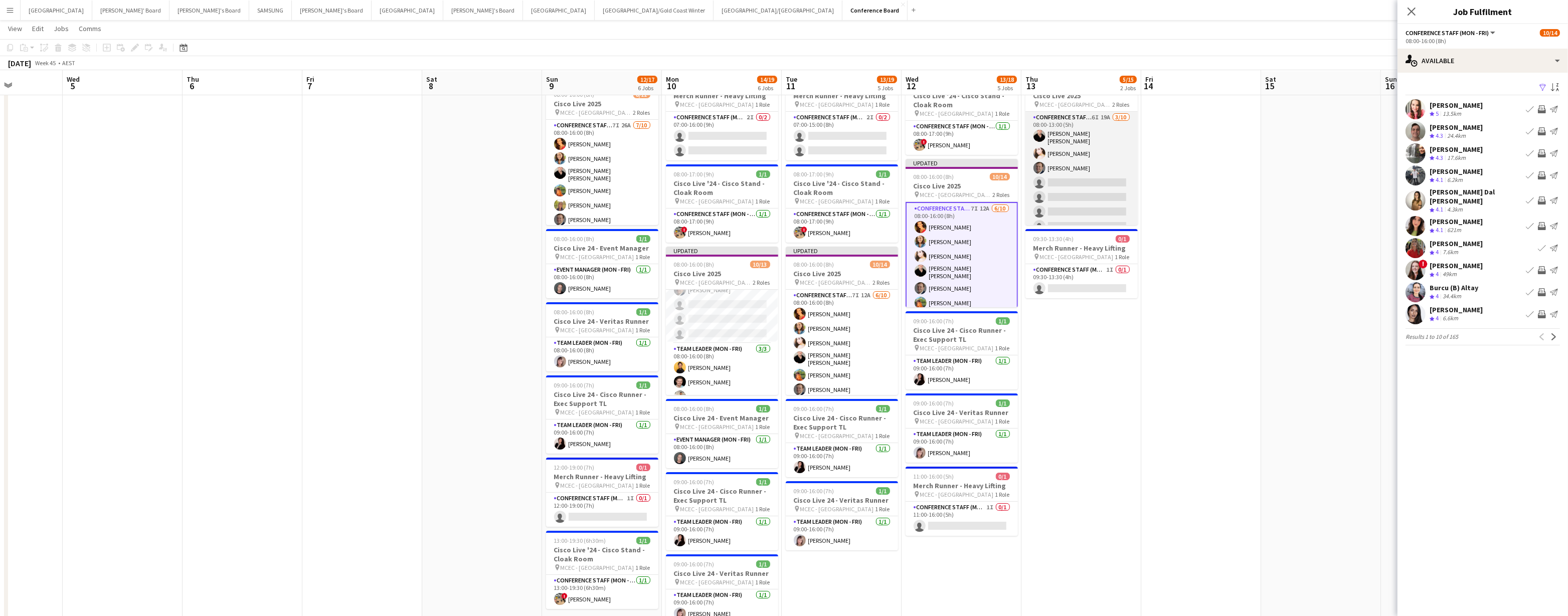
scroll to position [38, 0]
click at [781, 195] on app-card-role "Conference Staff (Mon - Fri) 6I 19A [DATE] 08:00-13:00 (5h) [PERSON_NAME] [PERS…" at bounding box center [1082, 197] width 113 height 168
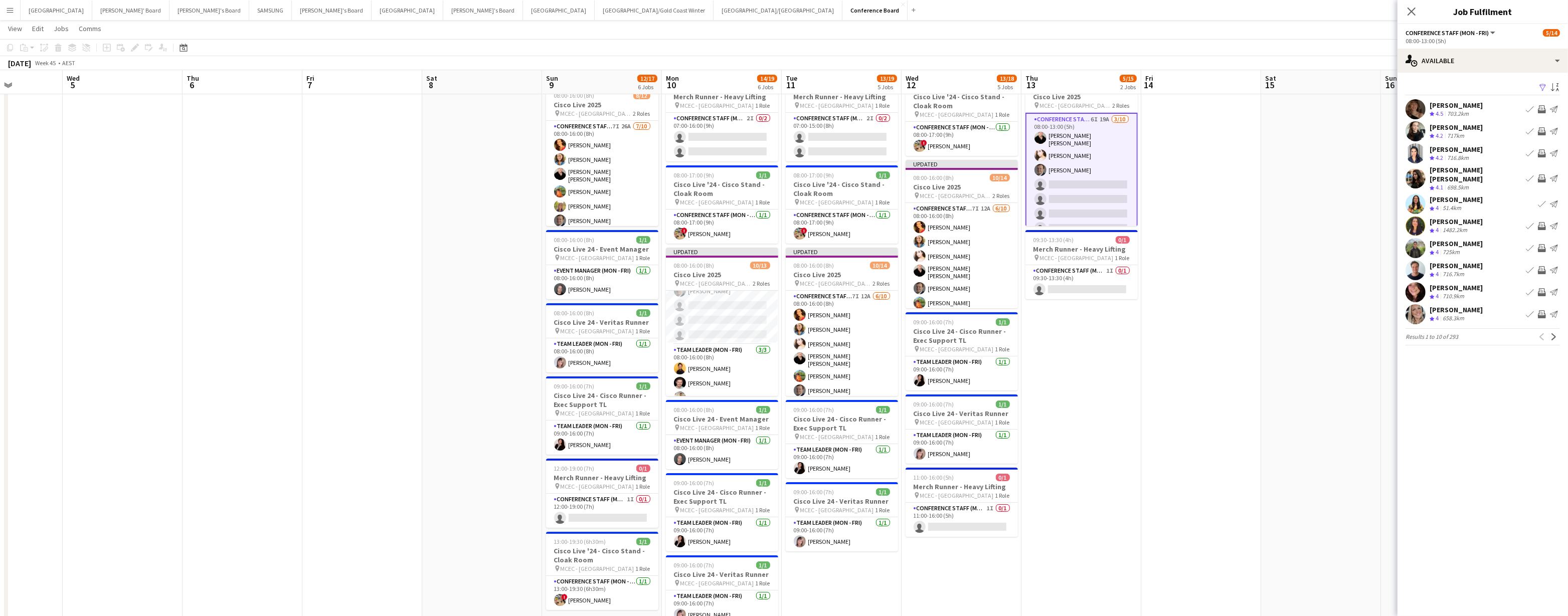
click at [781, 87] on app-icon "Filter" at bounding box center [1542, 88] width 8 height 10
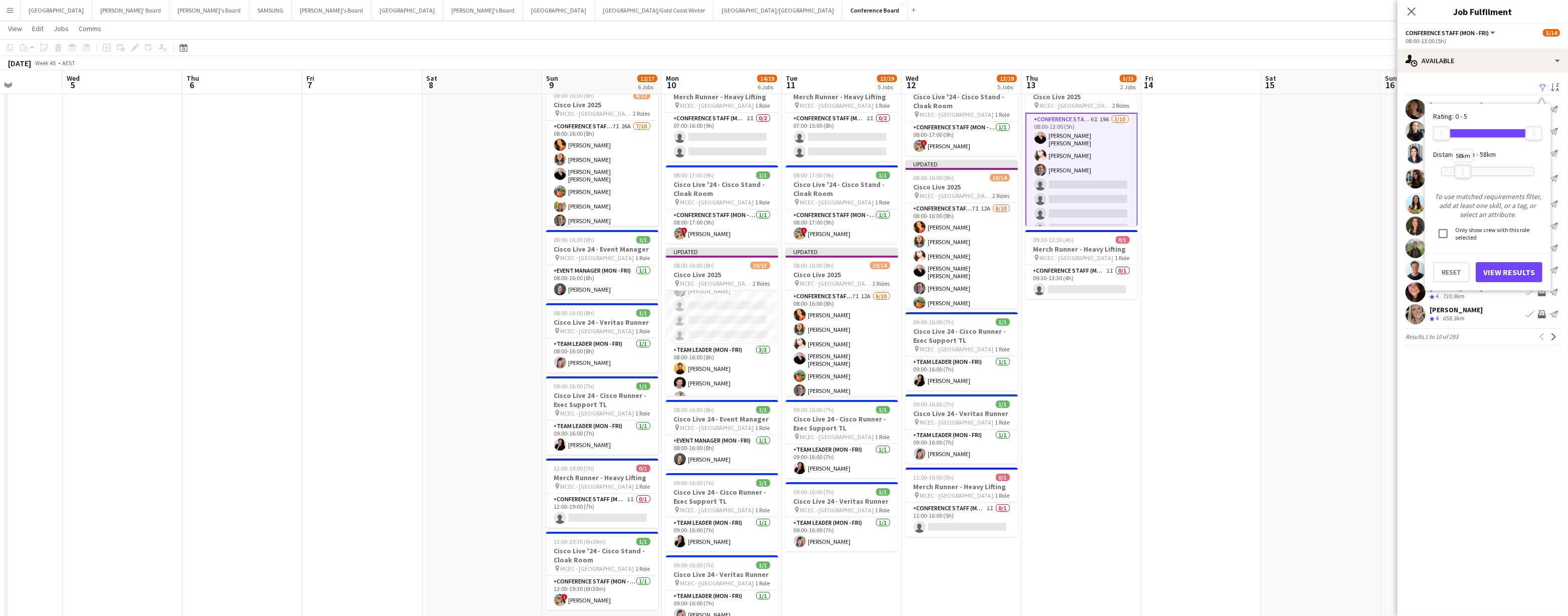
drag, startPoint x: 1535, startPoint y: 172, endPoint x: 1464, endPoint y: 174, distance: 71.0
click at [781, 174] on div "58km" at bounding box center [1463, 171] width 17 height 14
click at [781, 275] on button "View Results" at bounding box center [1509, 272] width 67 height 20
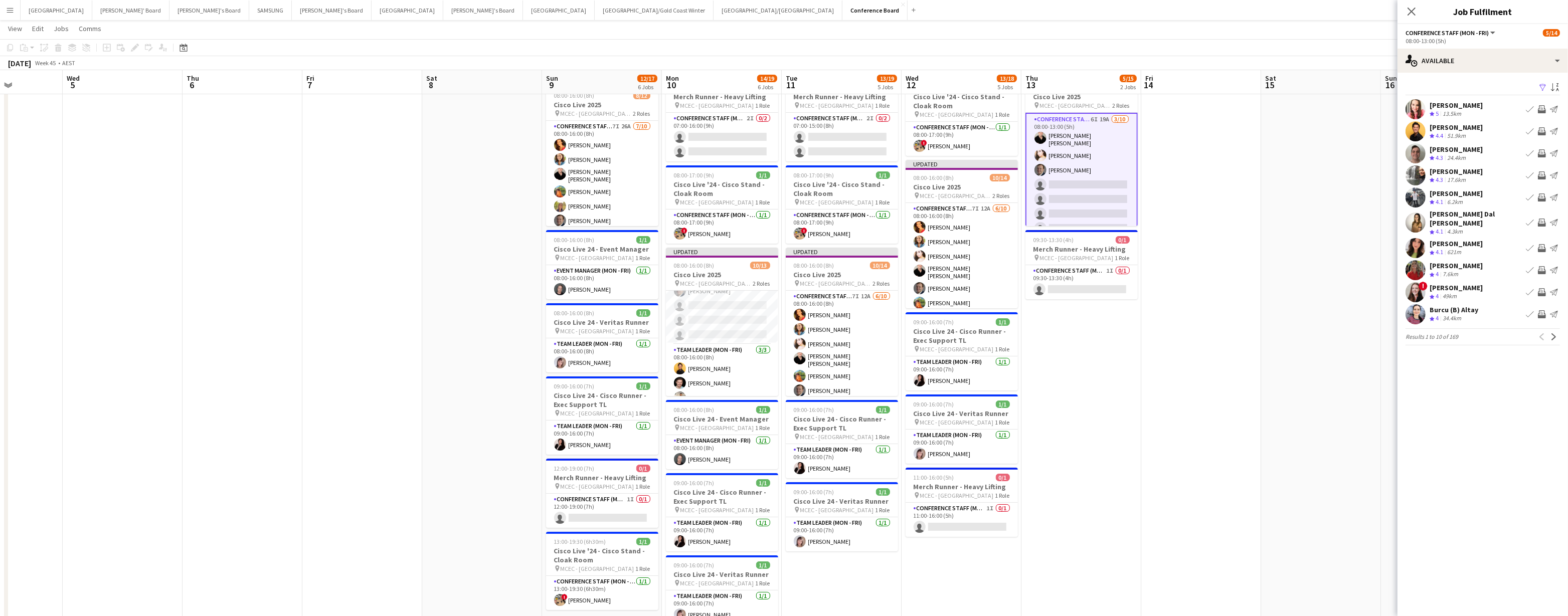
click at [781, 266] on app-icon "Invite crew" at bounding box center [1542, 270] width 8 height 8
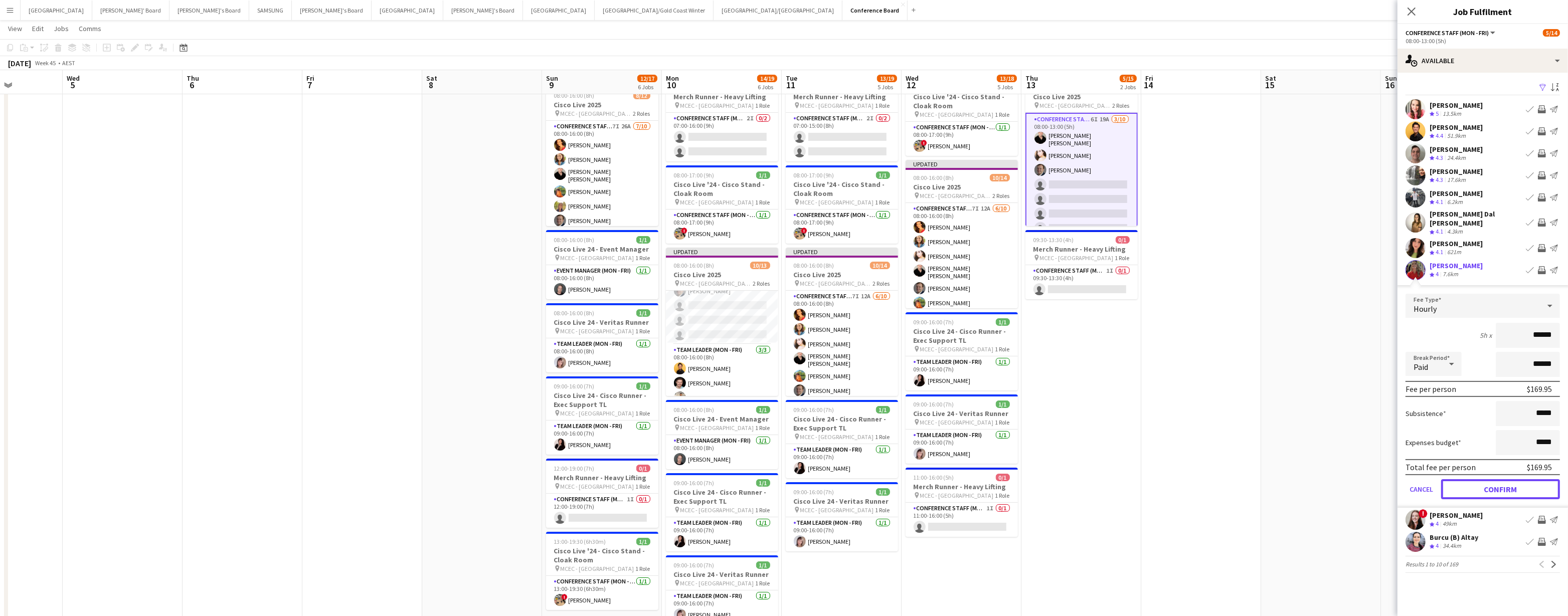
click at [781, 480] on button "Confirm" at bounding box center [1500, 489] width 119 height 20
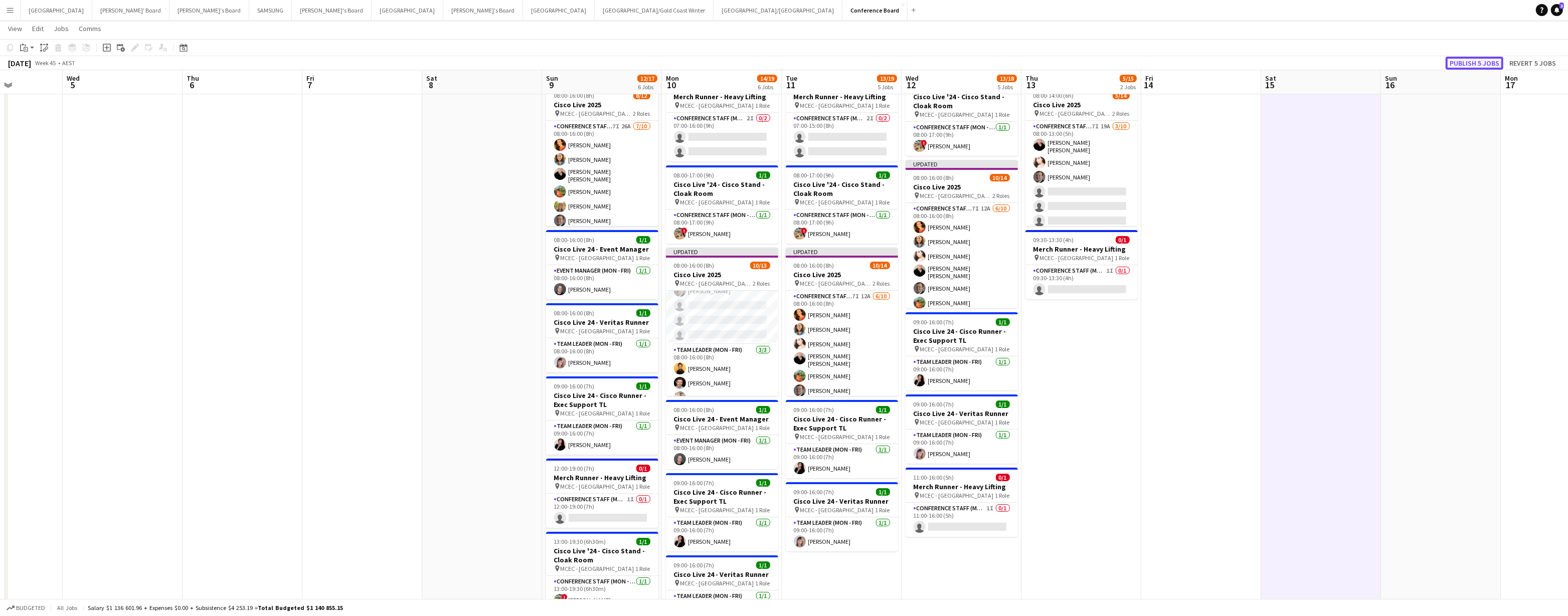
click at [781, 62] on button "Publish 5 jobs" at bounding box center [1474, 63] width 58 height 13
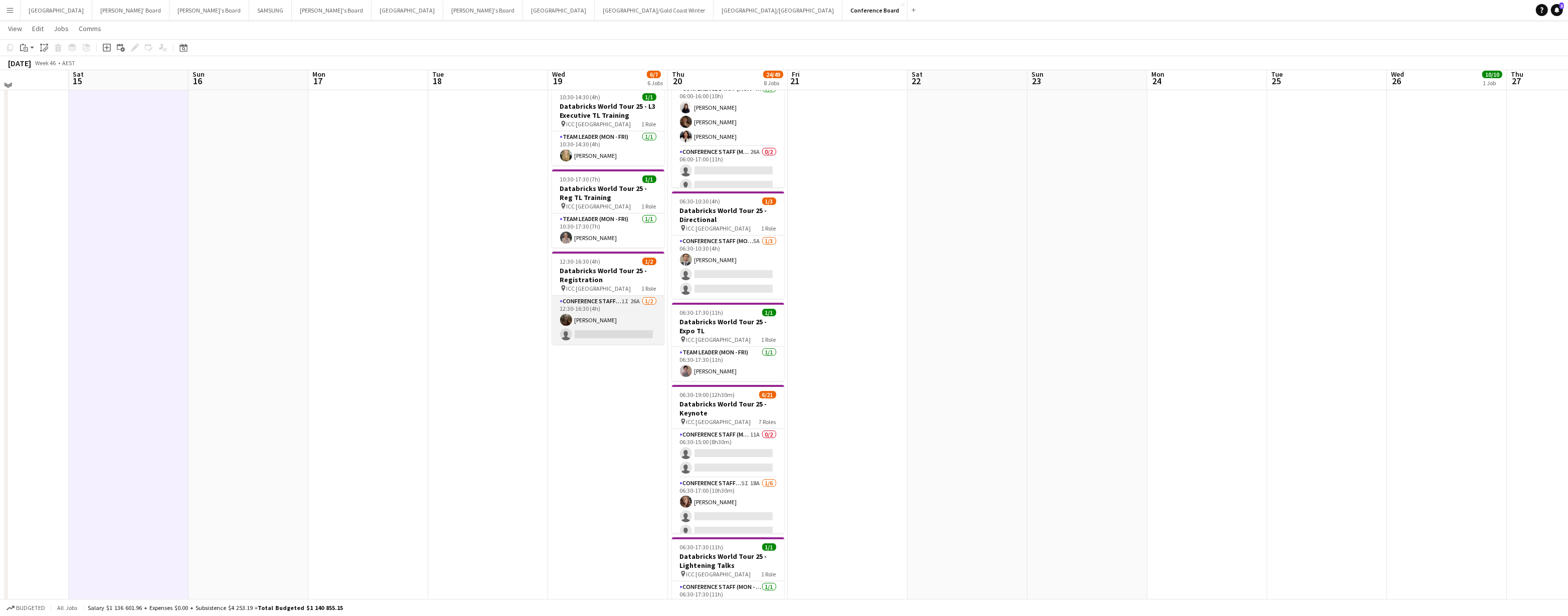
scroll to position [271, 0]
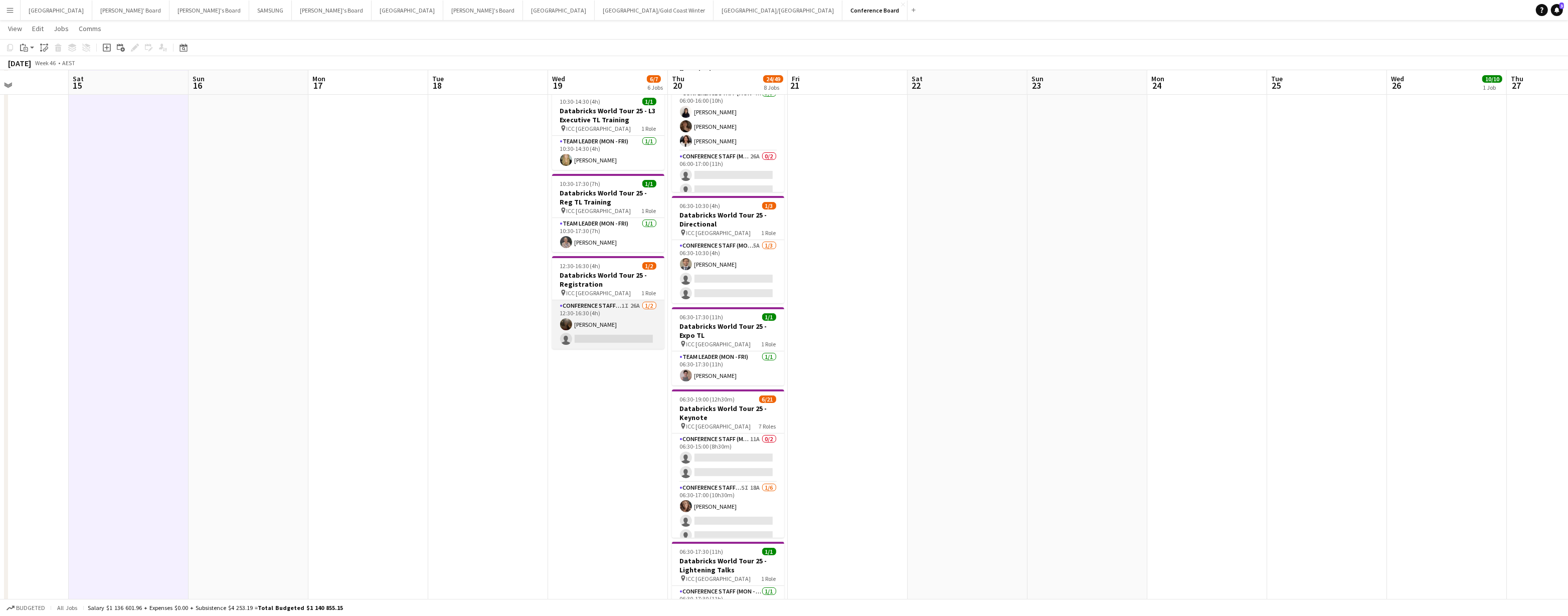
drag, startPoint x: 637, startPoint y: 308, endPoint x: 632, endPoint y: 312, distance: 6.4
click at [636, 308] on app-card-role "Conference Staff (Mon - Fri) 1I 26A 1/2 12:30-16:30 (4h) Scarlett Moliterno sin…" at bounding box center [608, 324] width 113 height 49
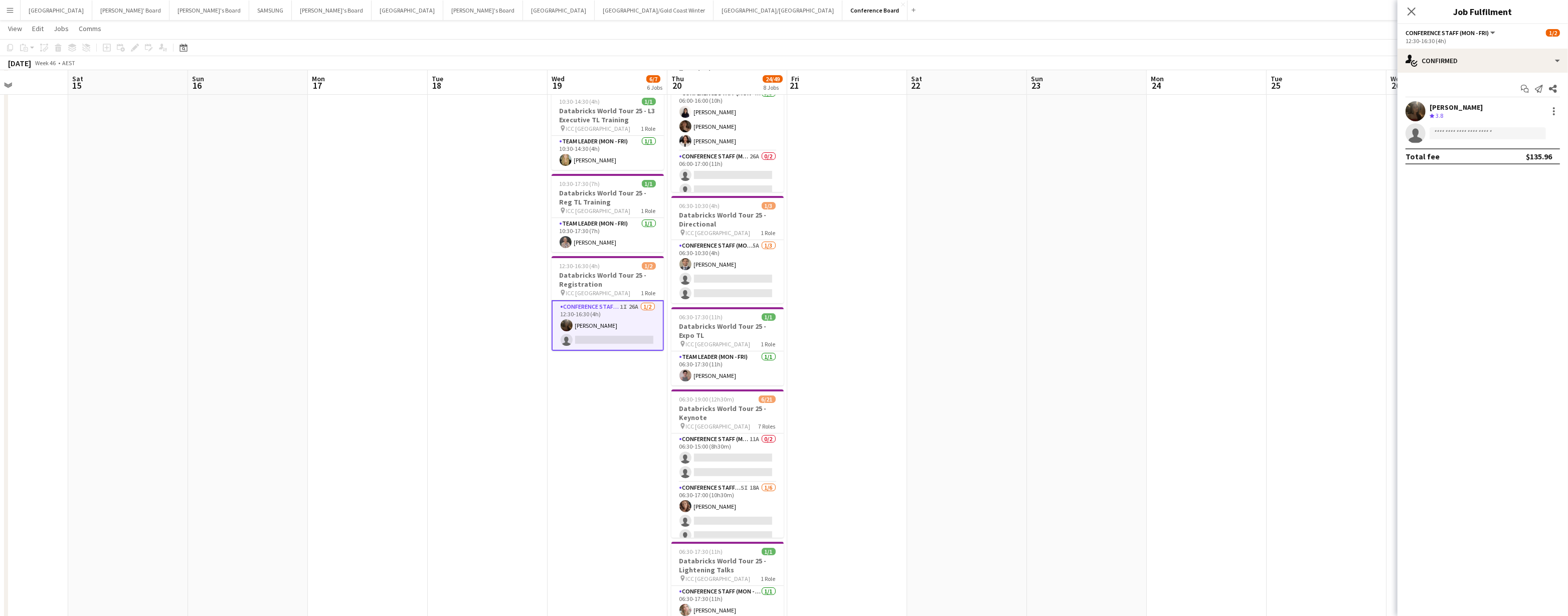
click at [631, 314] on app-card-role "Conference Staff (Mon - Fri) 1I 26A 1/2 12:30-16:30 (4h) Scarlett Moliterno sin…" at bounding box center [607, 325] width 113 height 51
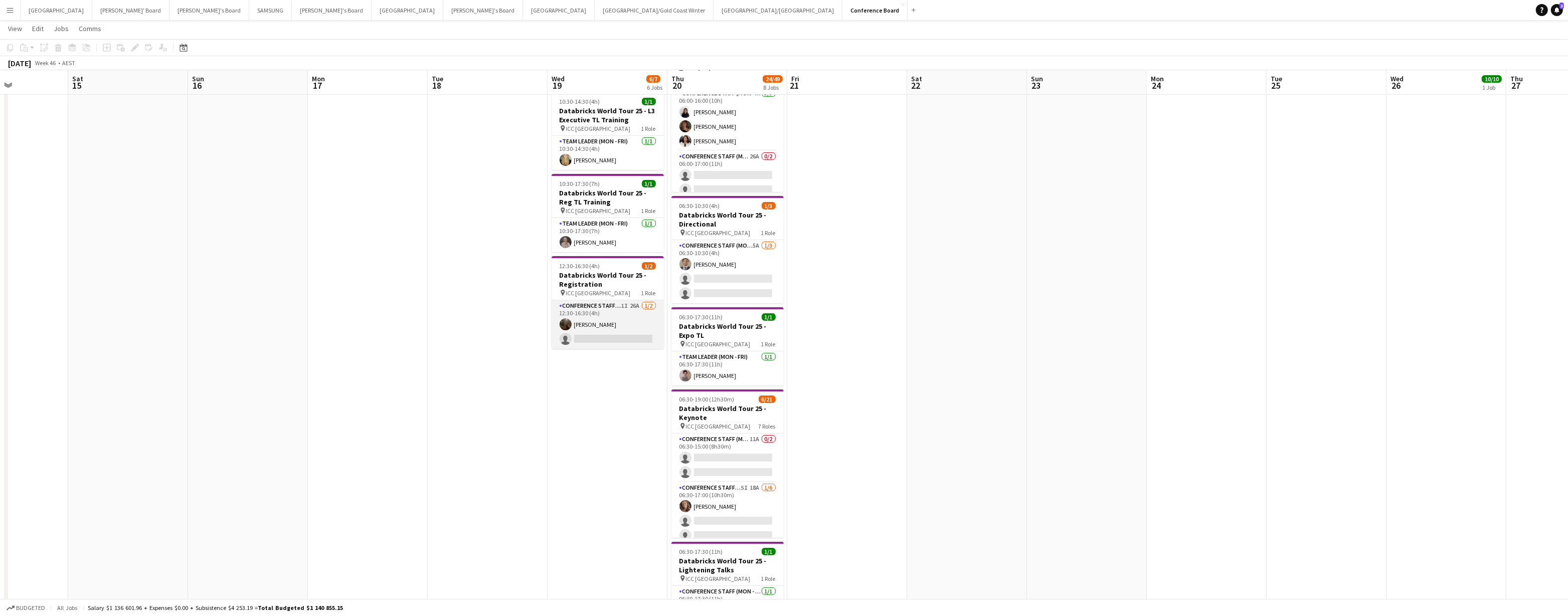
click at [625, 310] on app-card-role "Conference Staff (Mon - Fri) 1I 26A 1/2 12:30-16:30 (4h) Scarlett Moliterno sin…" at bounding box center [607, 324] width 113 height 49
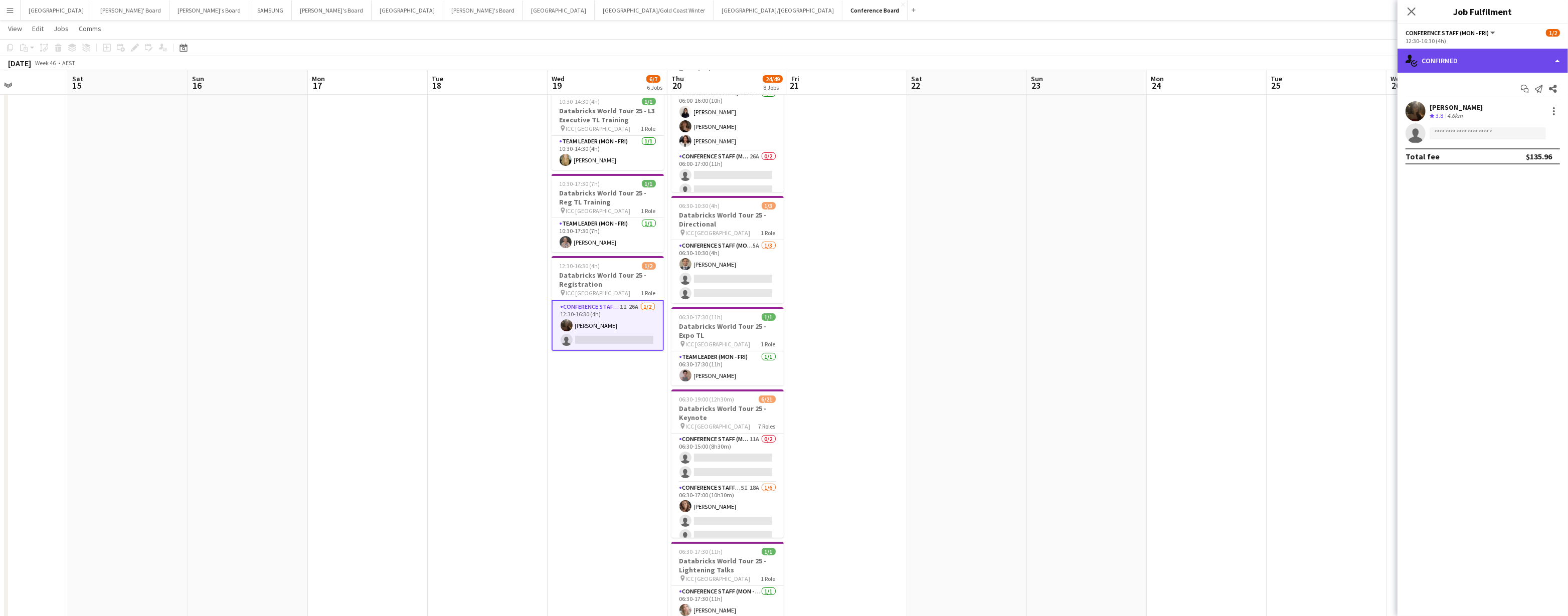
click at [781, 66] on div "single-neutral-actions-check-2 Confirmed" at bounding box center [1483, 61] width 170 height 24
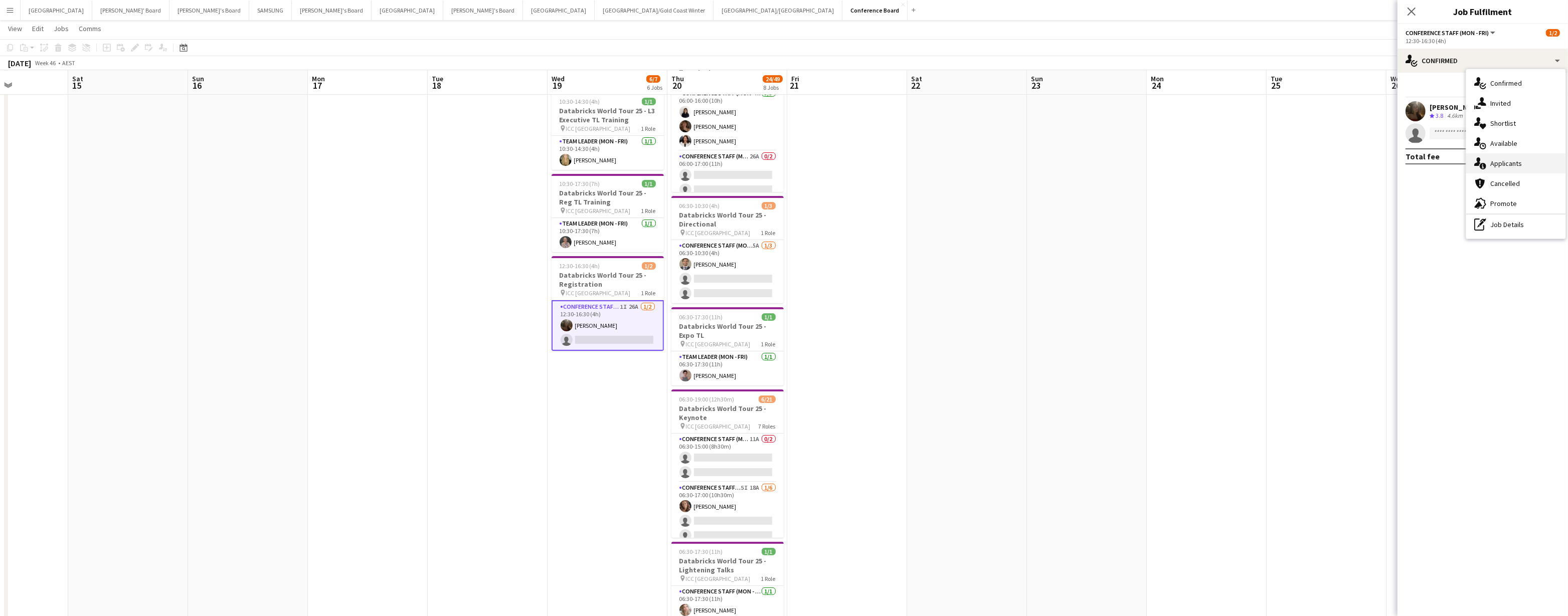
click at [781, 167] on div "single-neutral-actions-information Applicants" at bounding box center [1516, 163] width 99 height 20
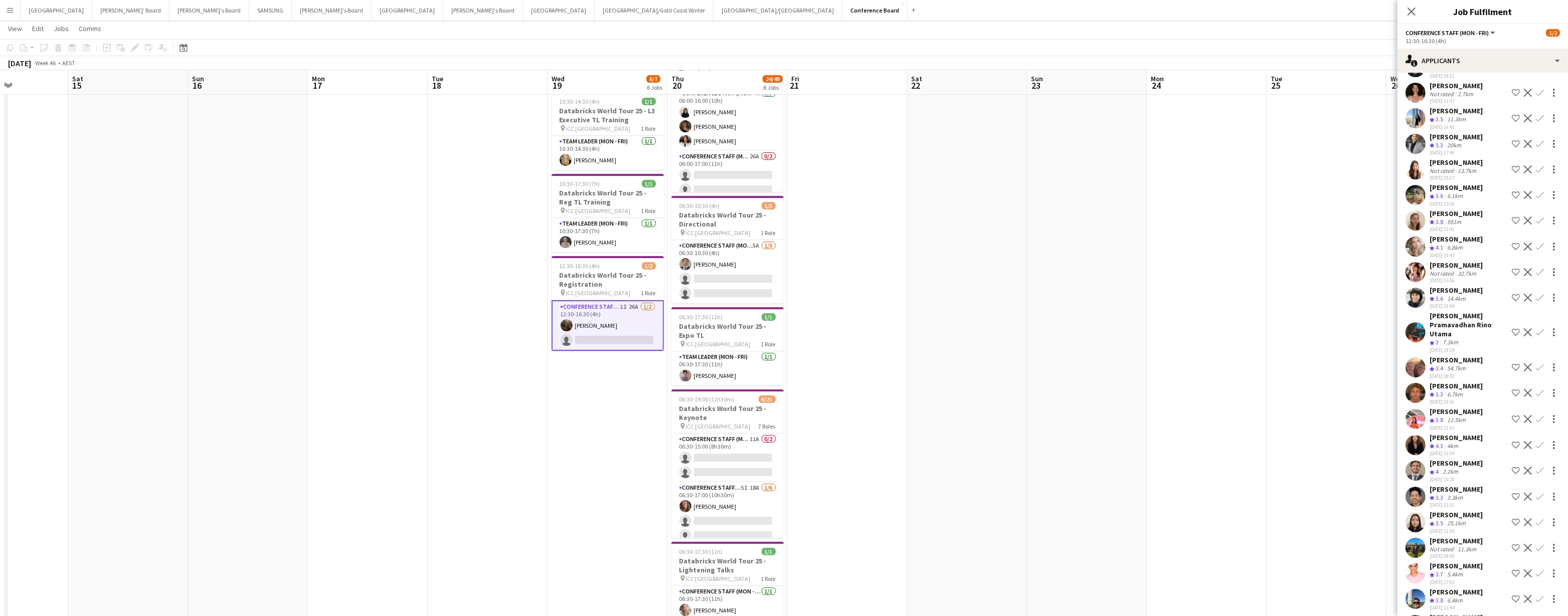
scroll to position [119, 0]
click at [781, 292] on app-icon "Confirm" at bounding box center [1539, 296] width 8 height 8
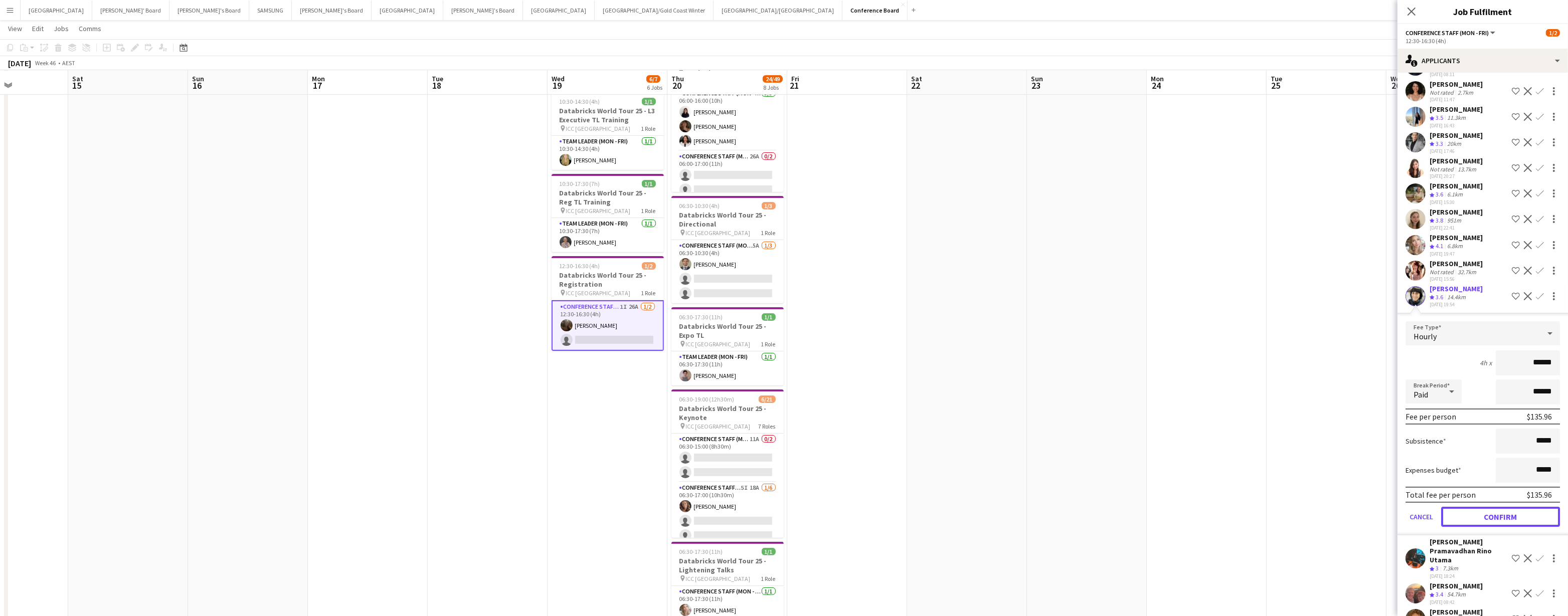
click at [781, 511] on button "Confirm" at bounding box center [1500, 517] width 119 height 20
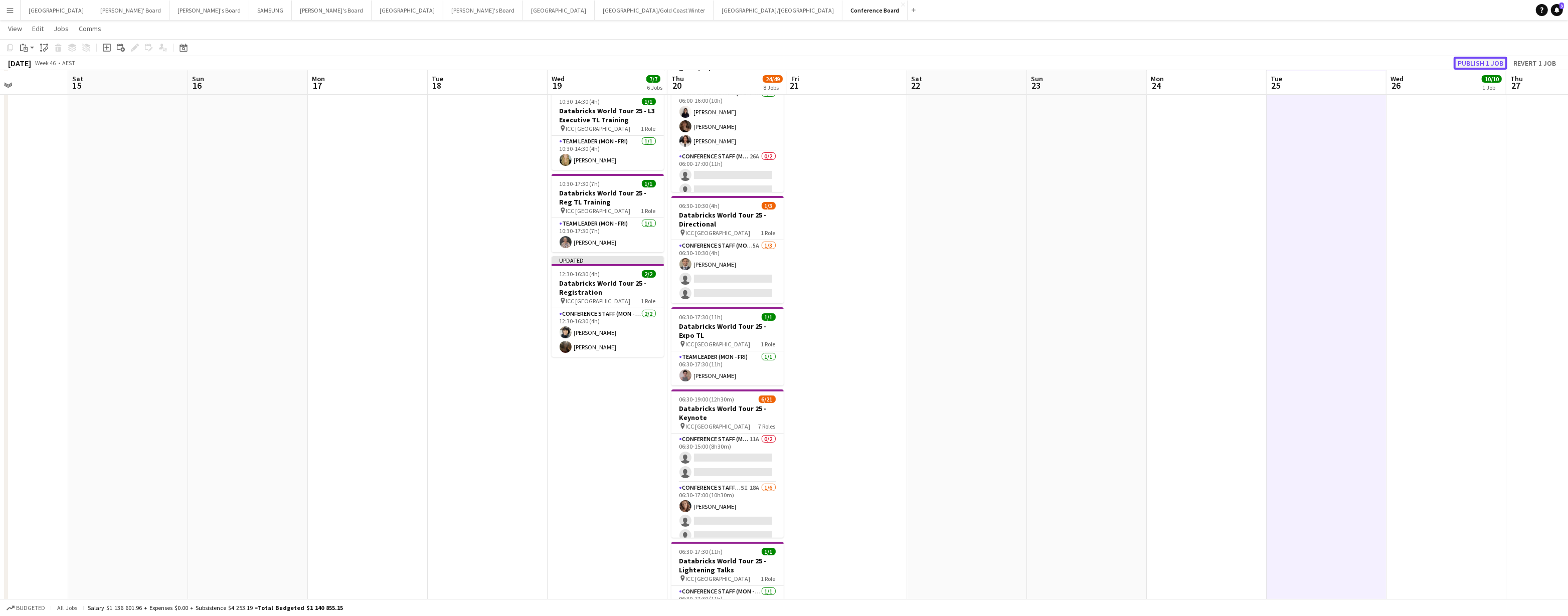
click at [781, 64] on button "Publish 1 job" at bounding box center [1480, 63] width 54 height 13
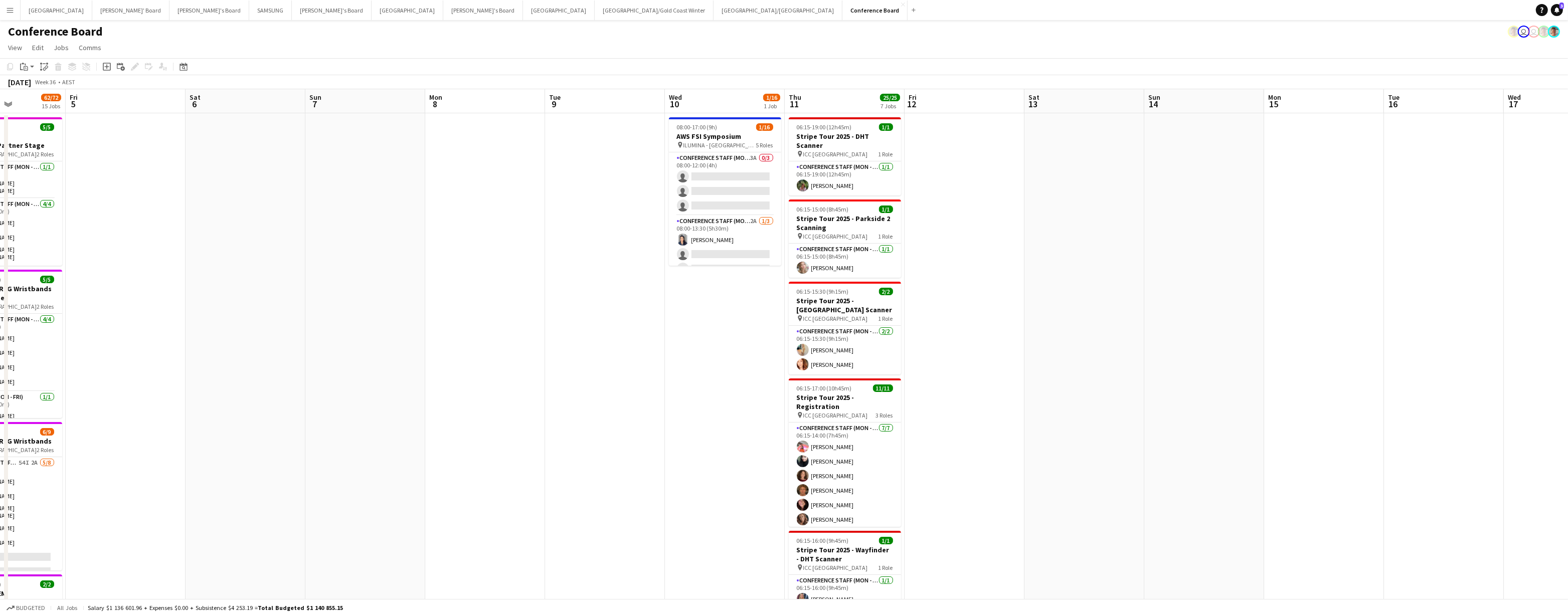
scroll to position [0, 291]
click at [740, 189] on app-card-role "Conference Staff (Mon - Fri) 3A 0/3 08:00-12:00 (4h) single-neutral-actions sin…" at bounding box center [728, 184] width 113 height 63
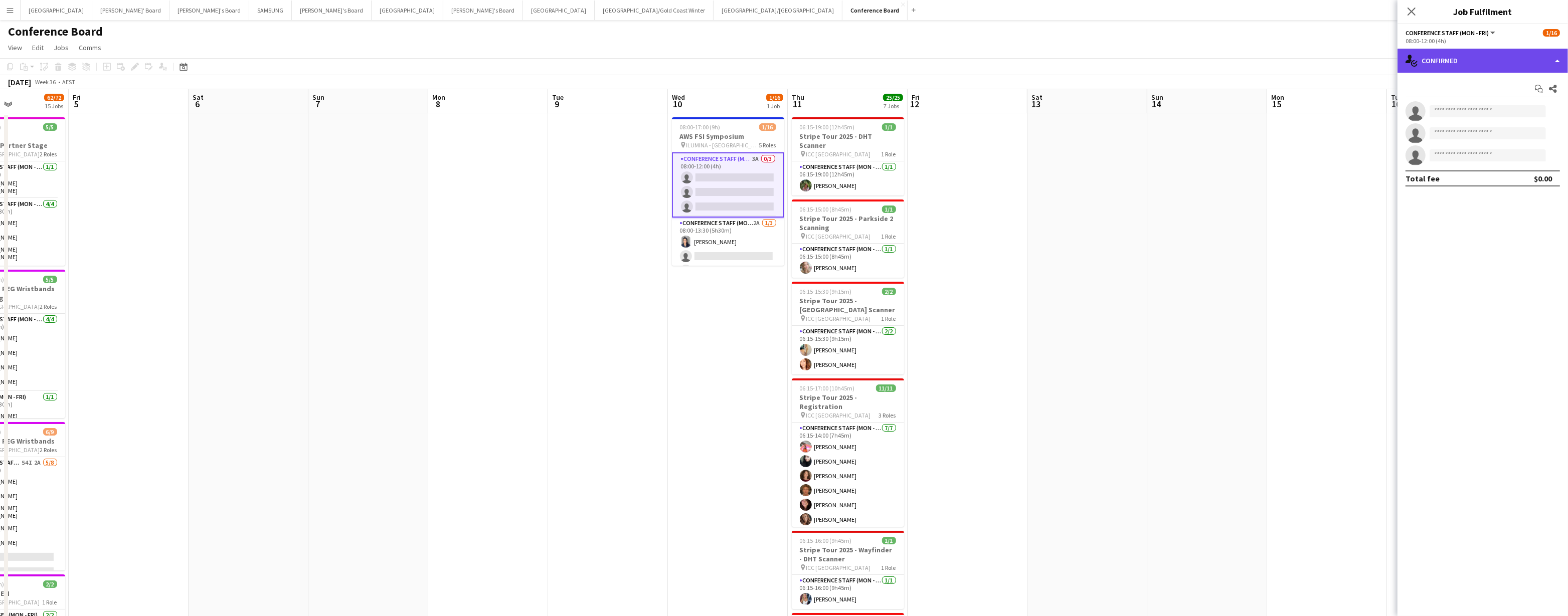
click at [781, 69] on div "single-neutral-actions-check-2 Confirmed" at bounding box center [1483, 61] width 170 height 24
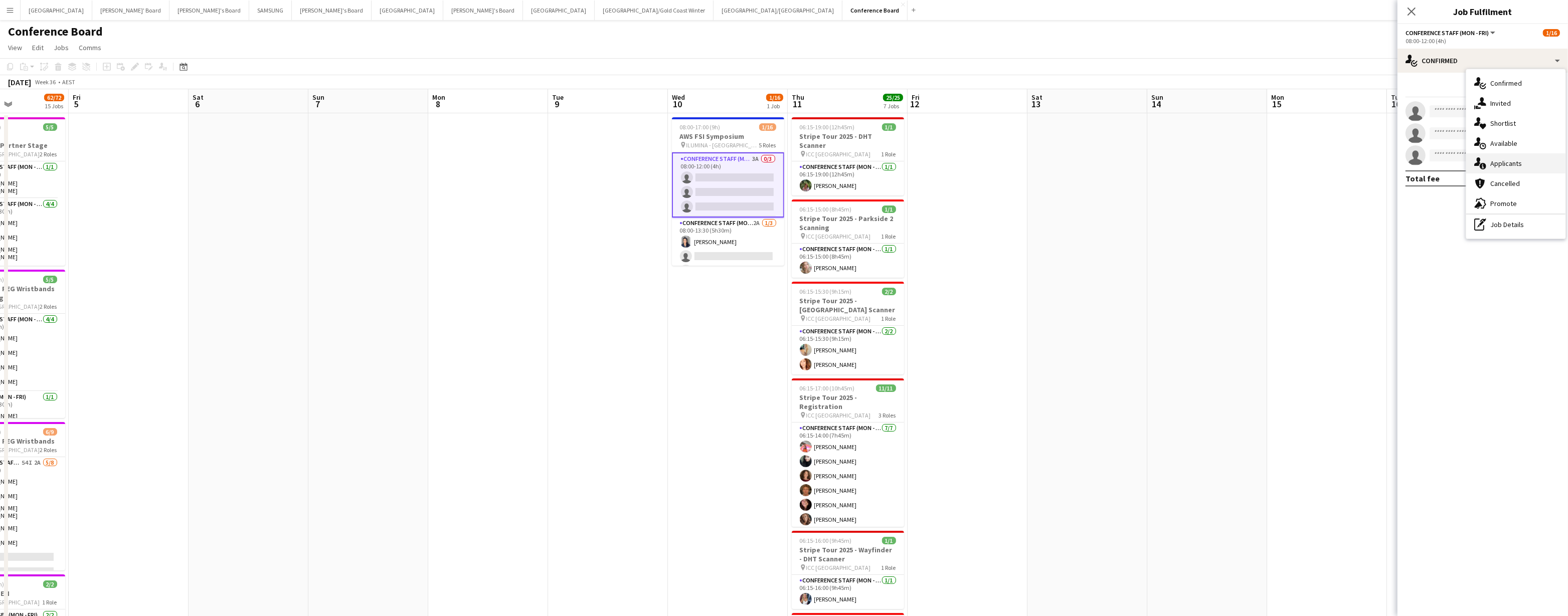
click at [781, 163] on div "single-neutral-actions-information Applicants" at bounding box center [1516, 163] width 99 height 20
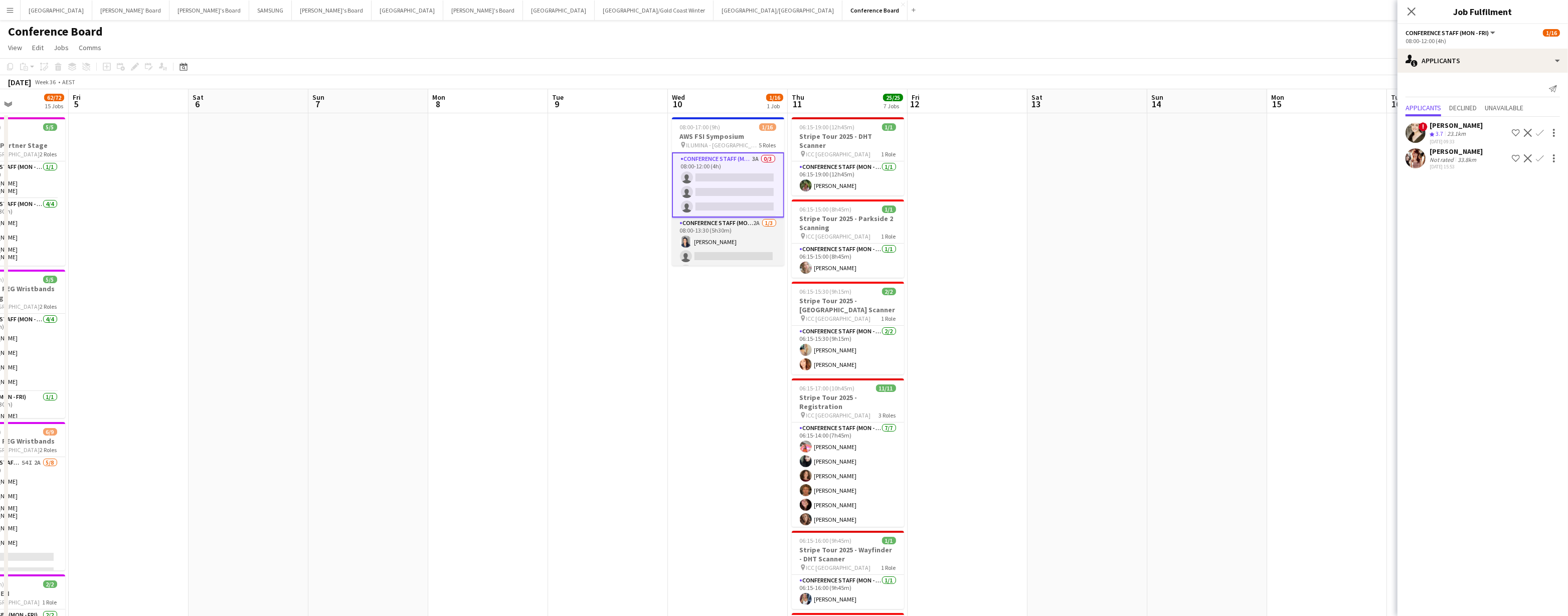
click at [747, 234] on app-card-role "Conference Staff (Mon - Fri) 2A 1/3 08:00-13:30 (5h30m) Vanessa Flauzino single…" at bounding box center [728, 250] width 113 height 63
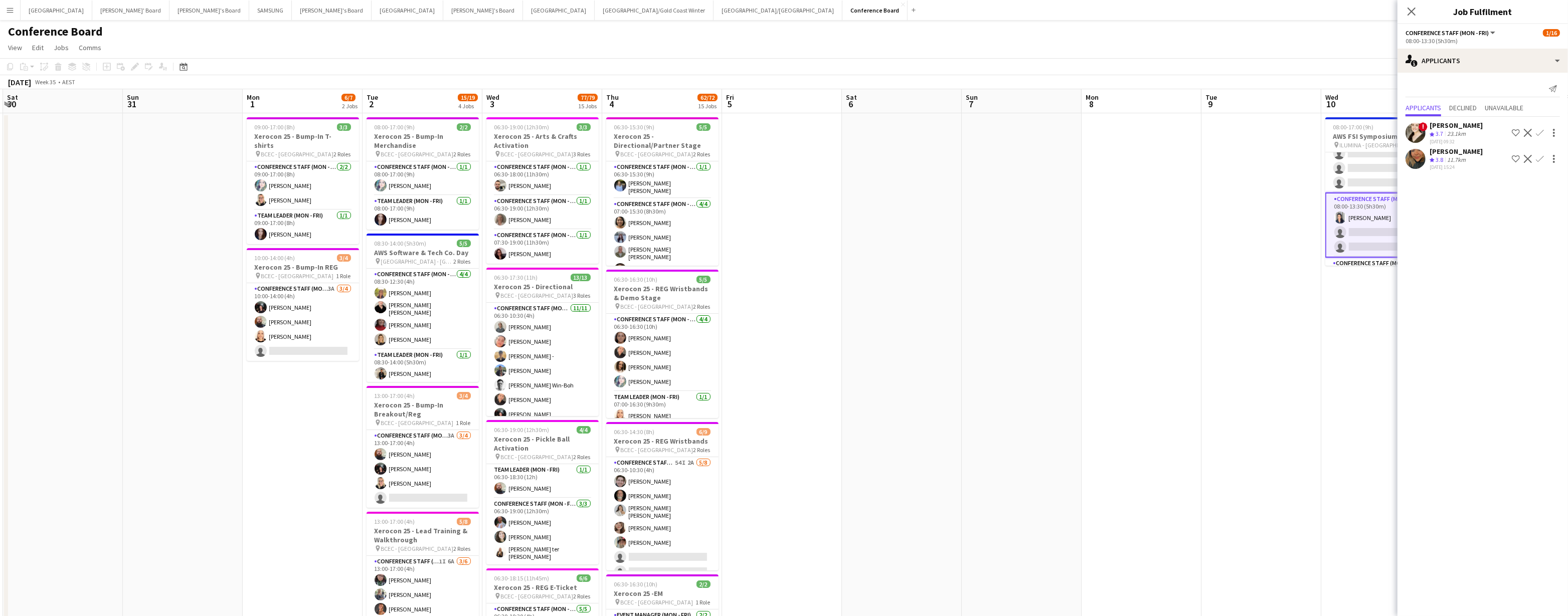
scroll to position [0, 0]
click at [781, 10] on icon at bounding box center [1412, 12] width 10 height 10
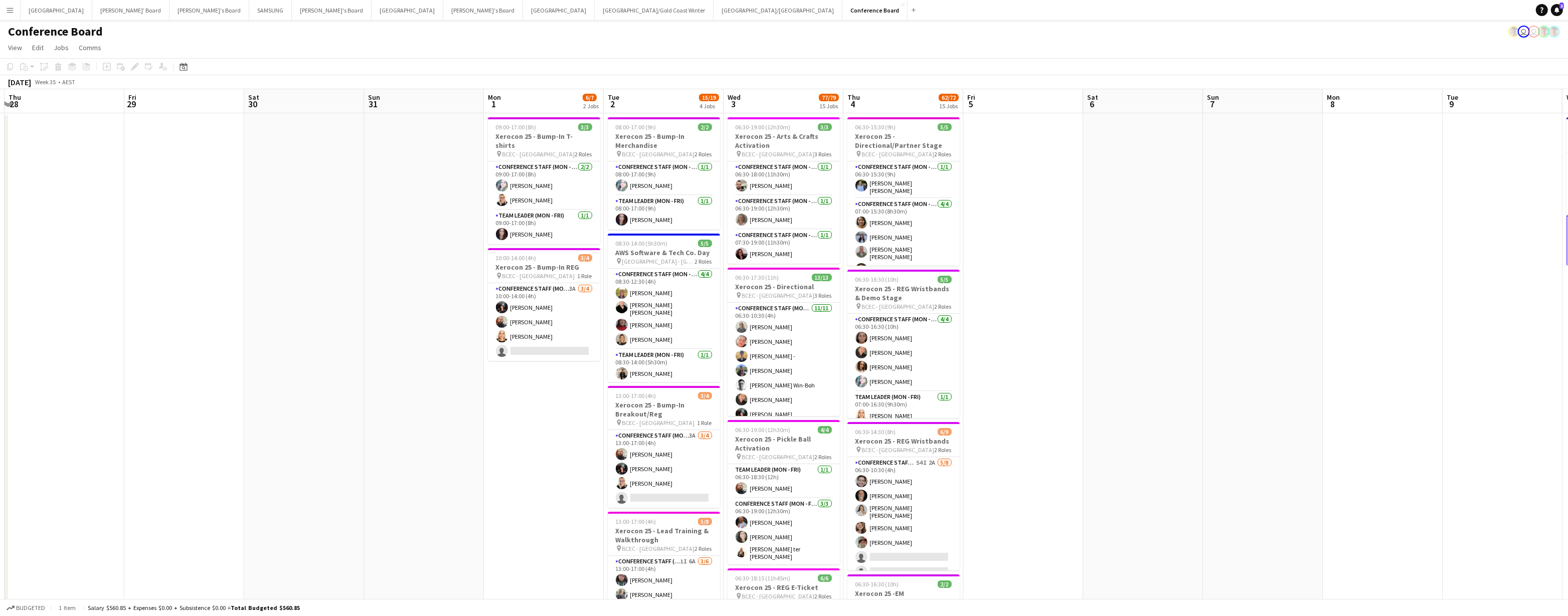
scroll to position [0, 227]
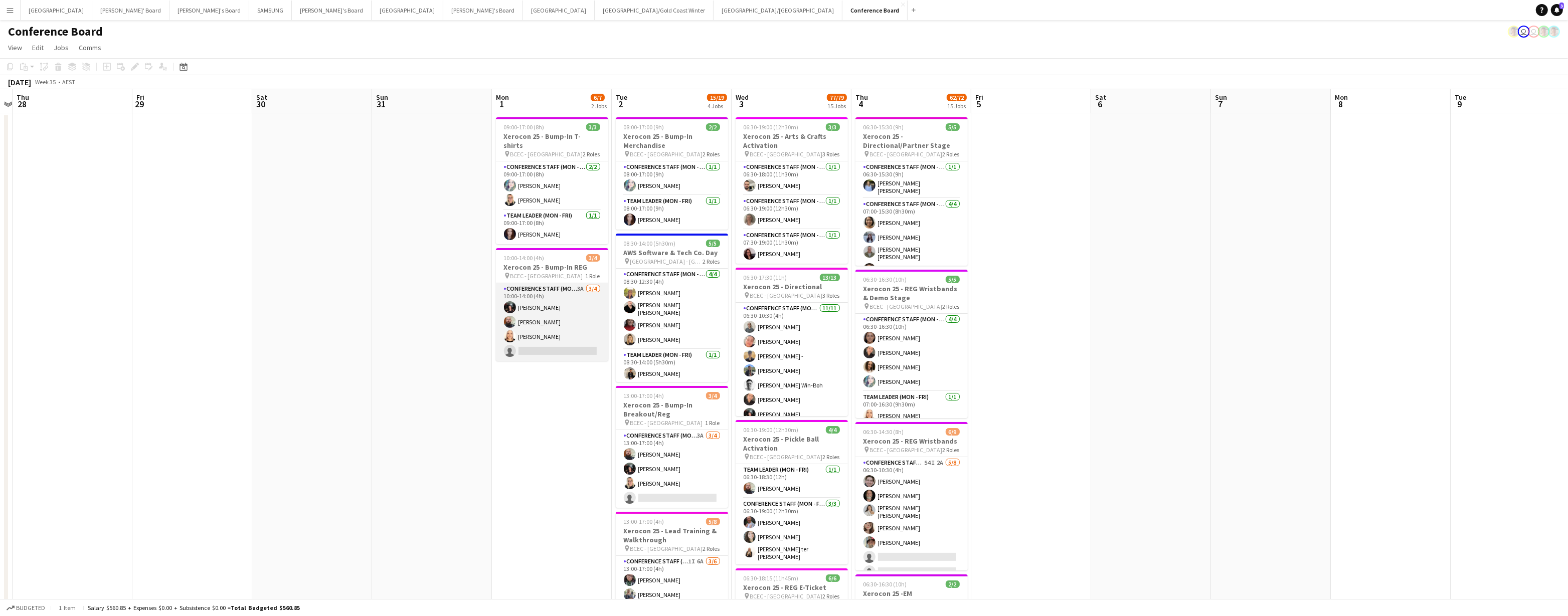
click at [545, 323] on app-card-role "Conference Staff (Mon - Fri) 3A 3/4 10:00-14:00 (4h) Gabriella Kochhann Ricky C…" at bounding box center [552, 322] width 113 height 78
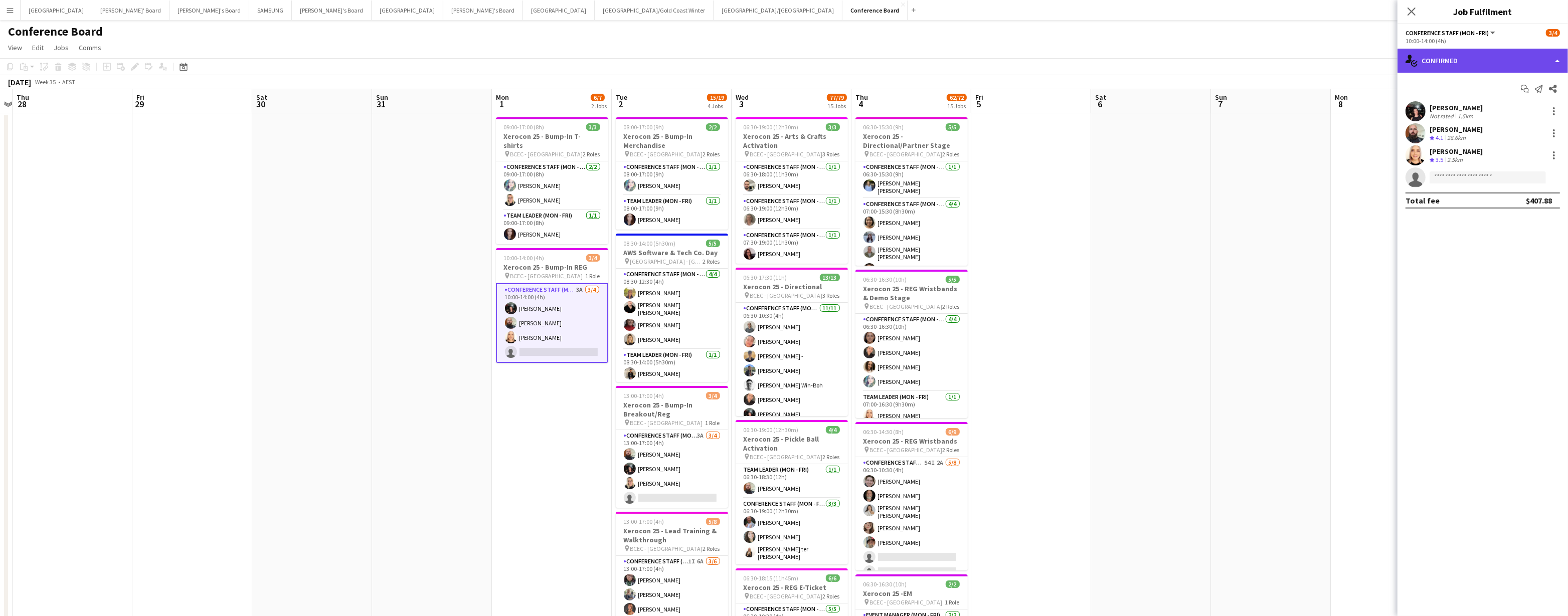
click at [781, 58] on div "single-neutral-actions-check-2 Confirmed" at bounding box center [1483, 61] width 170 height 24
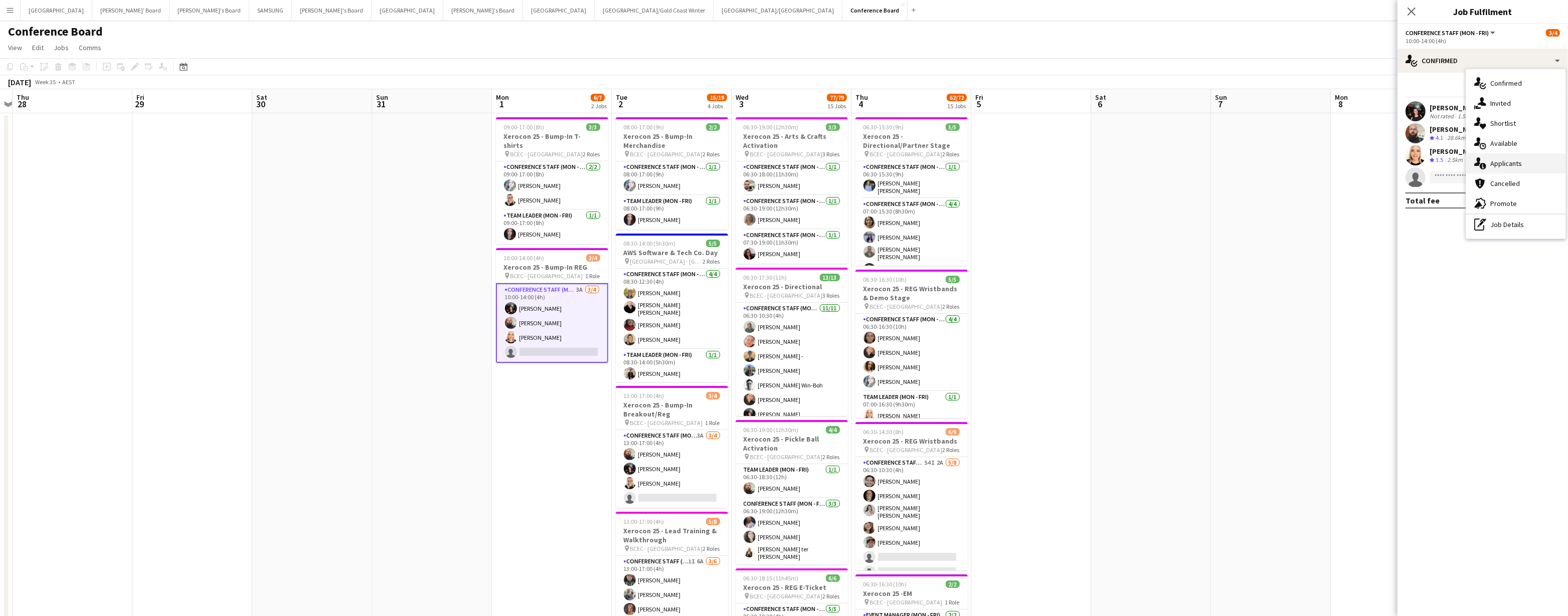
click at [781, 167] on div "single-neutral-actions-information Applicants" at bounding box center [1516, 163] width 99 height 20
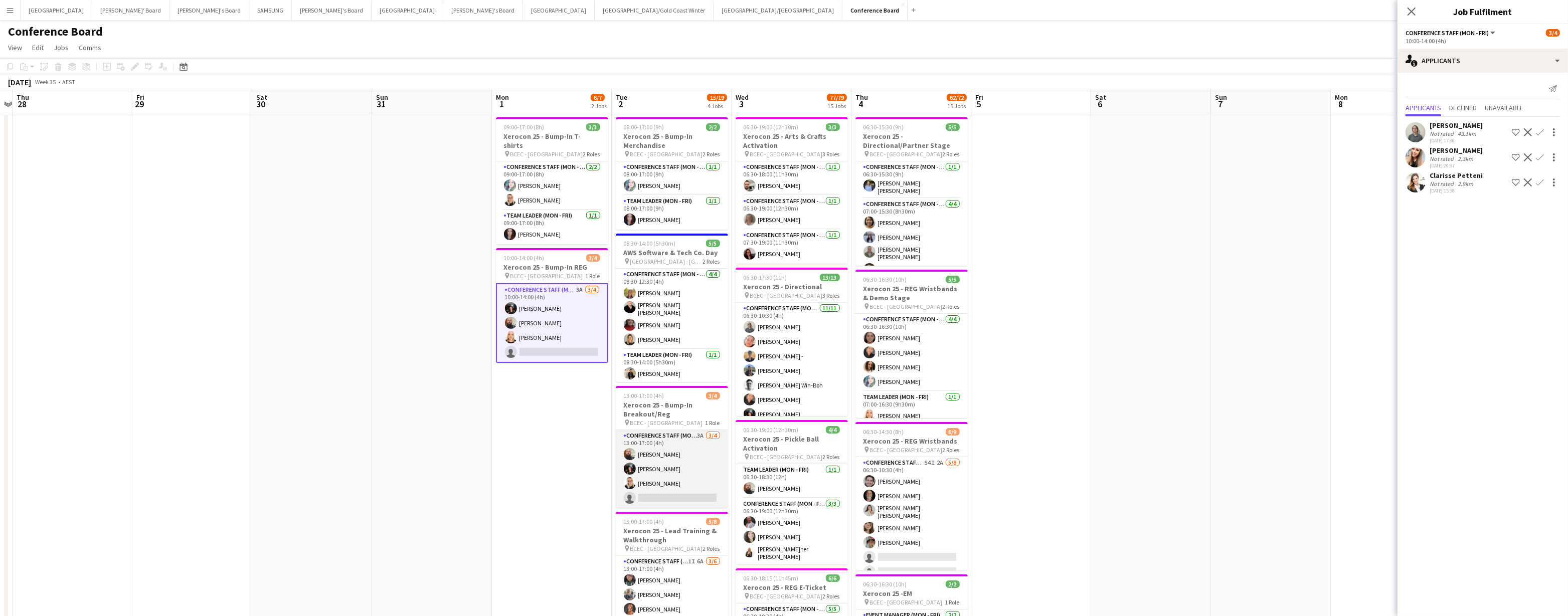
click at [690, 485] on app-card-role "Conference Staff (Mon - Fri) 3A 3/4 13:00-17:00 (4h) Ricky Chaplin Gabriella Ko…" at bounding box center [672, 469] width 113 height 78
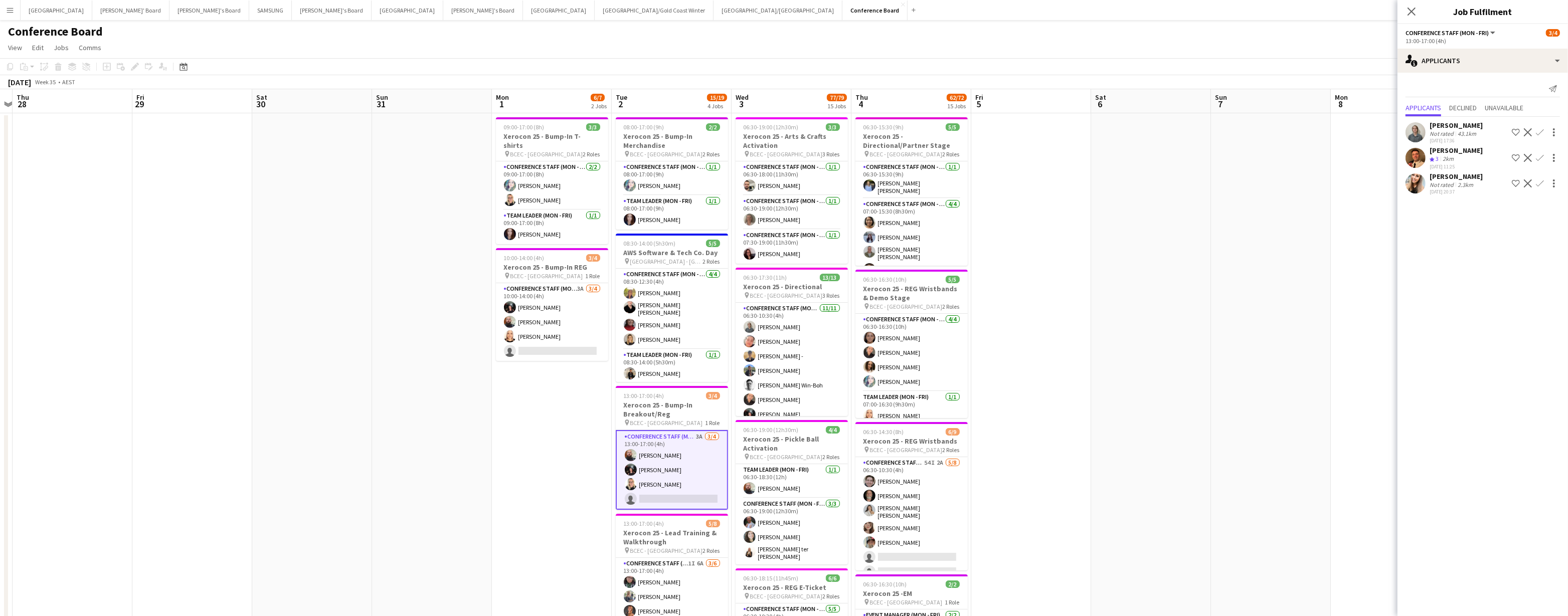
click at [781, 183] on app-user-avatar at bounding box center [1415, 183] width 20 height 20
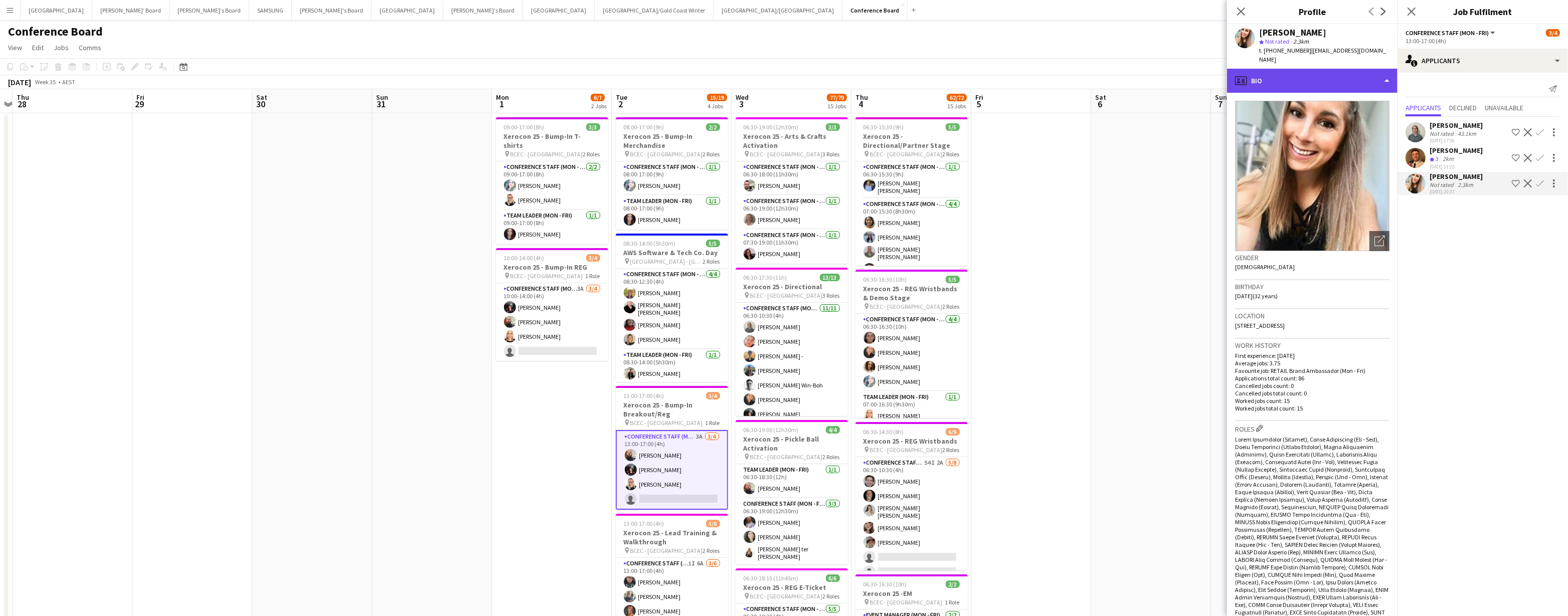
click at [781, 75] on div "profile Bio" at bounding box center [1312, 81] width 170 height 24
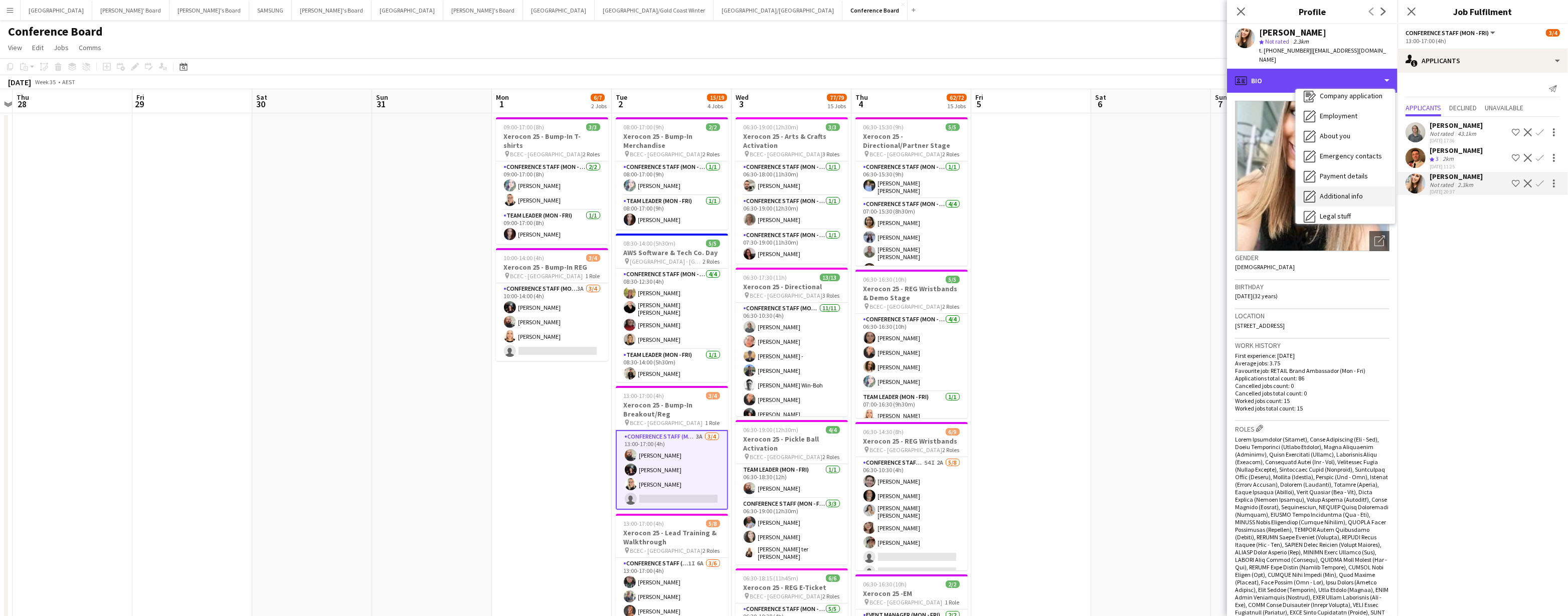
scroll to position [74, 0]
click at [781, 185] on span "Feedback" at bounding box center [1334, 189] width 30 height 9
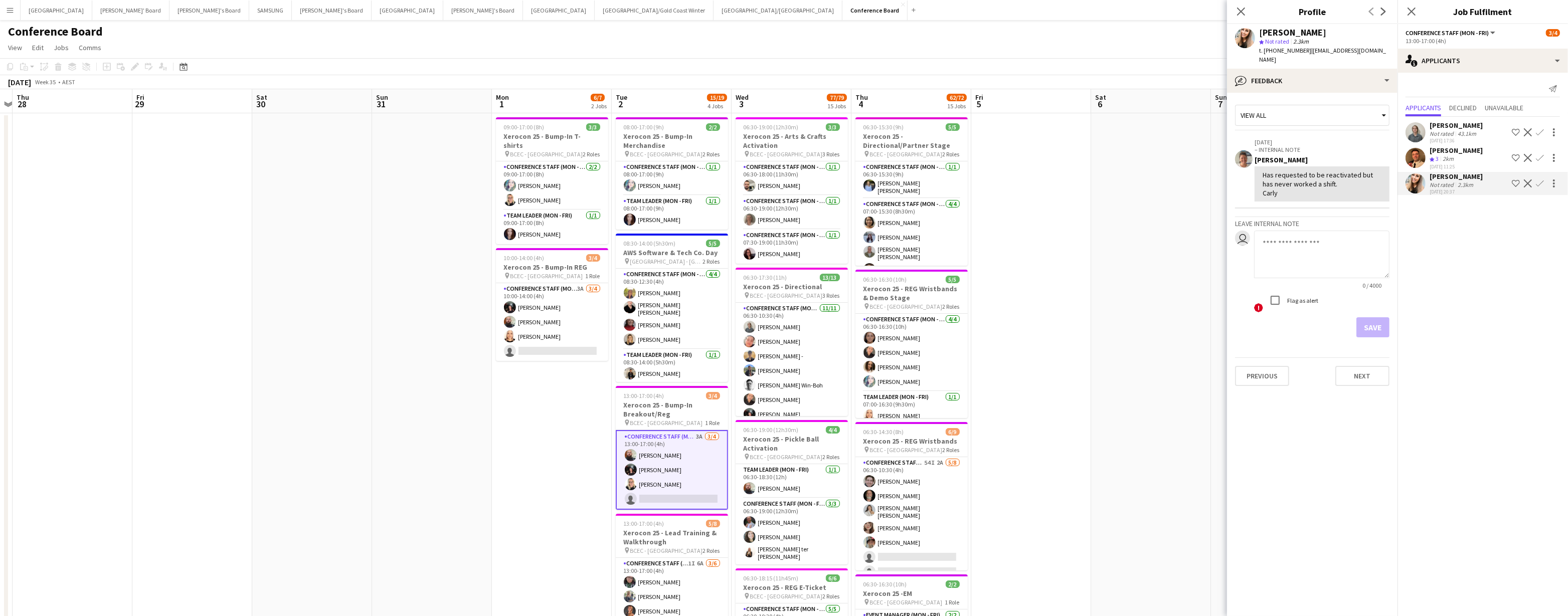
click at [781, 180] on app-icon "Confirm" at bounding box center [1539, 183] width 8 height 8
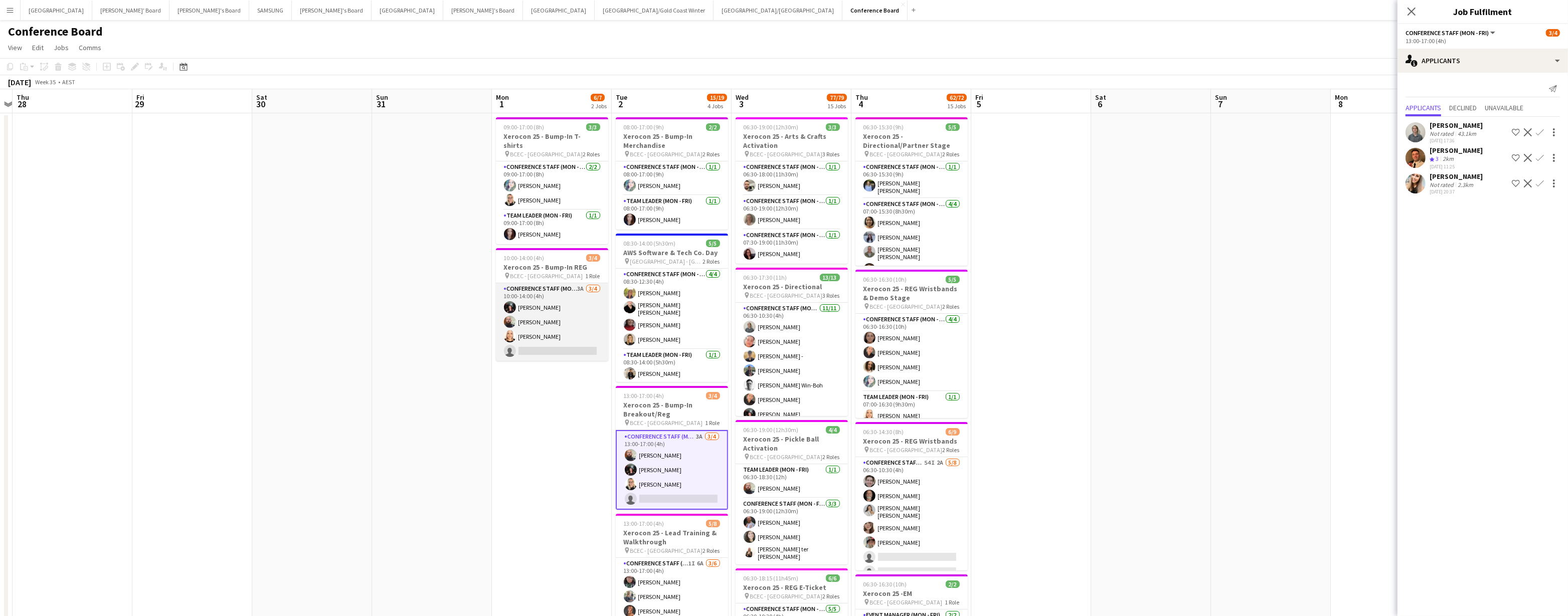
click at [551, 323] on app-card-role "Conference Staff (Mon - Fri) 3A 3/4 10:00-14:00 (4h) Gabriella Kochhann Ricky C…" at bounding box center [552, 322] width 113 height 78
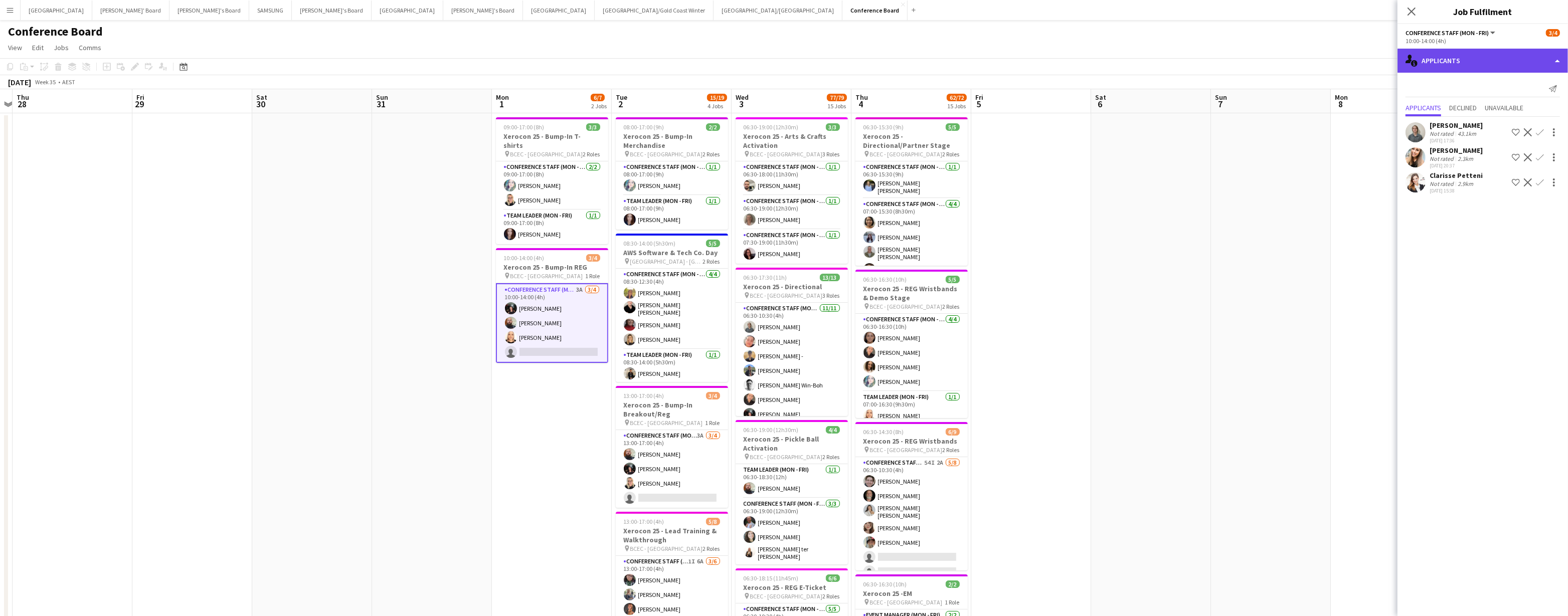
click at [781, 61] on div "single-neutral-actions-information Applicants" at bounding box center [1483, 61] width 170 height 24
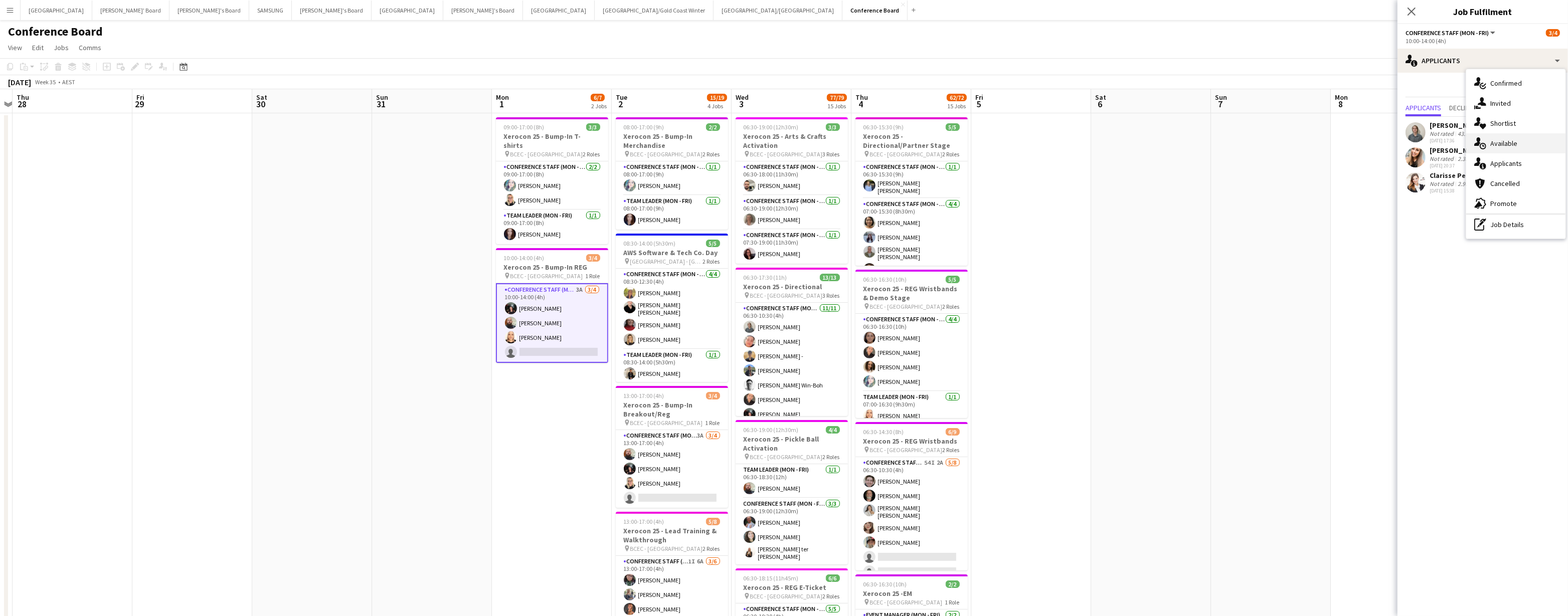
click at [781, 139] on div "single-neutral-actions-upload Available" at bounding box center [1516, 143] width 99 height 20
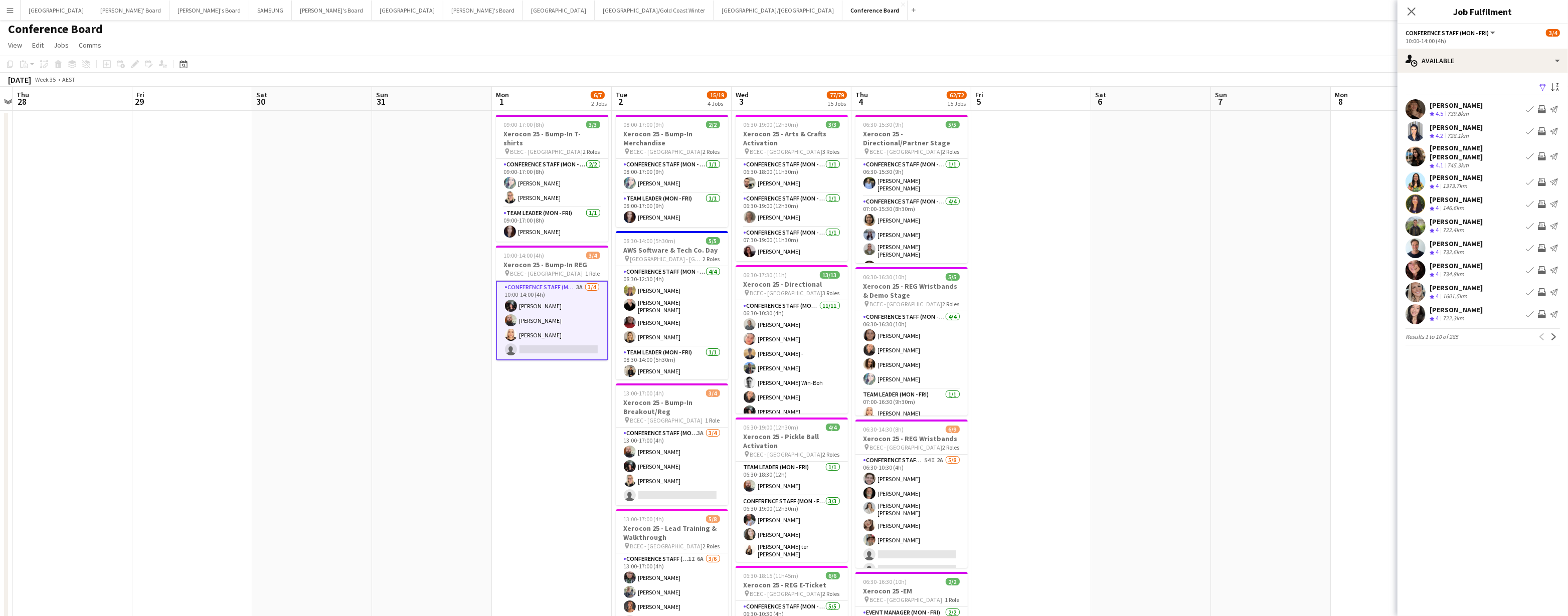
scroll to position [3, 0]
click at [781, 88] on app-icon "Filter" at bounding box center [1542, 88] width 8 height 10
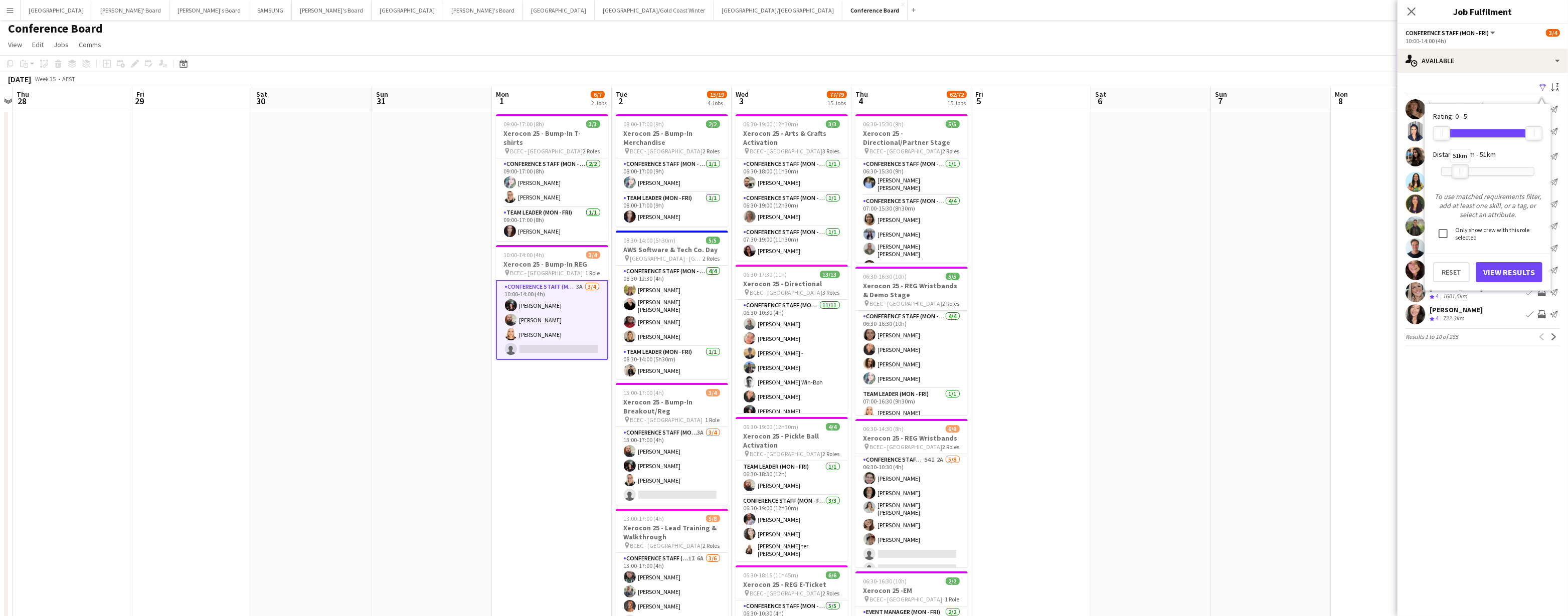
drag, startPoint x: 1534, startPoint y: 173, endPoint x: 1458, endPoint y: 177, distance: 76.1
click at [781, 175] on div at bounding box center [1460, 171] width 16 height 13
click at [781, 275] on button "View Results" at bounding box center [1509, 272] width 67 height 20
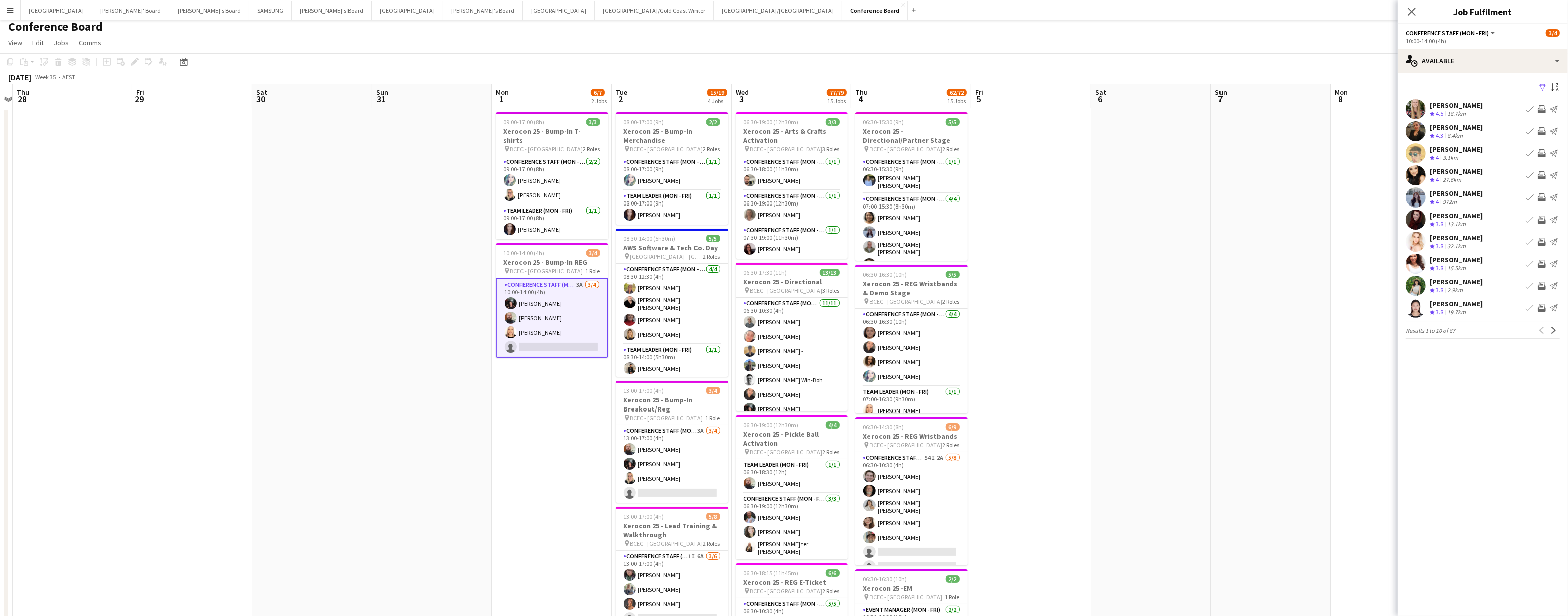
scroll to position [7, 0]
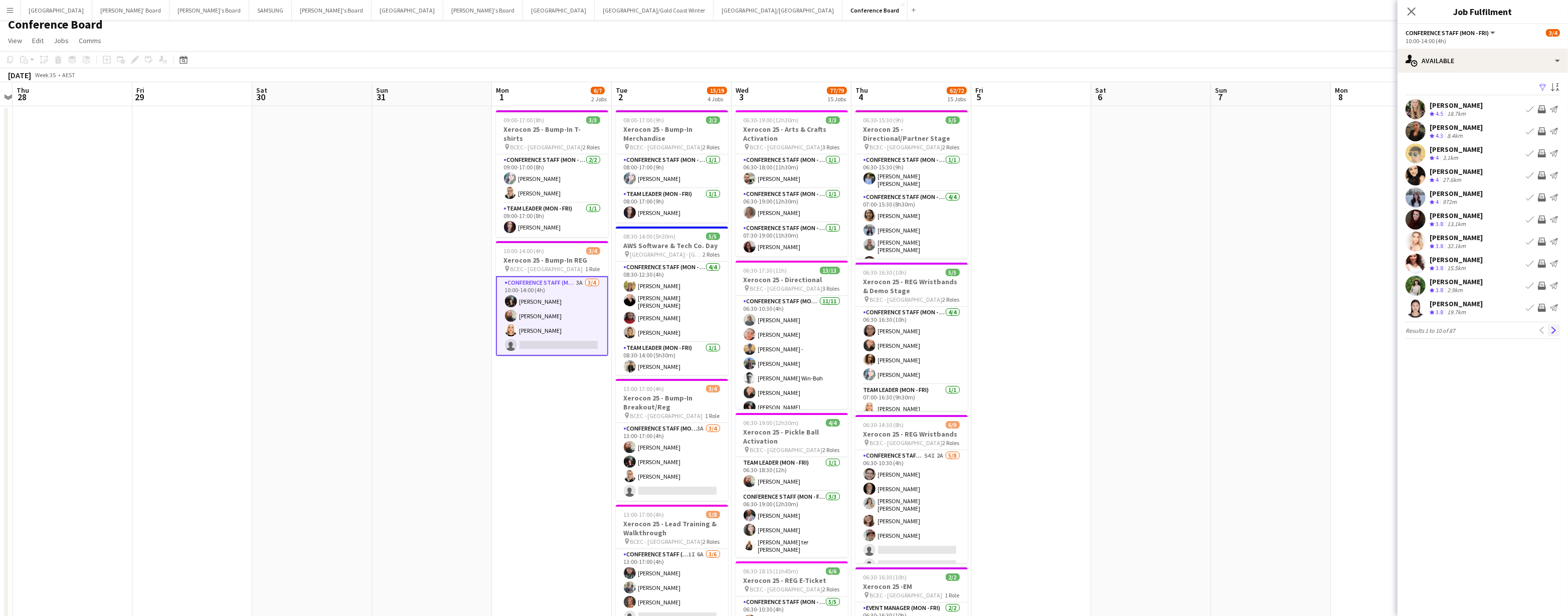
click at [781, 330] on app-icon "Next" at bounding box center [1554, 331] width 7 height 7
click at [781, 329] on app-icon "Next" at bounding box center [1554, 331] width 7 height 7
click at [781, 305] on app-icon "Invite crew" at bounding box center [1542, 307] width 8 height 8
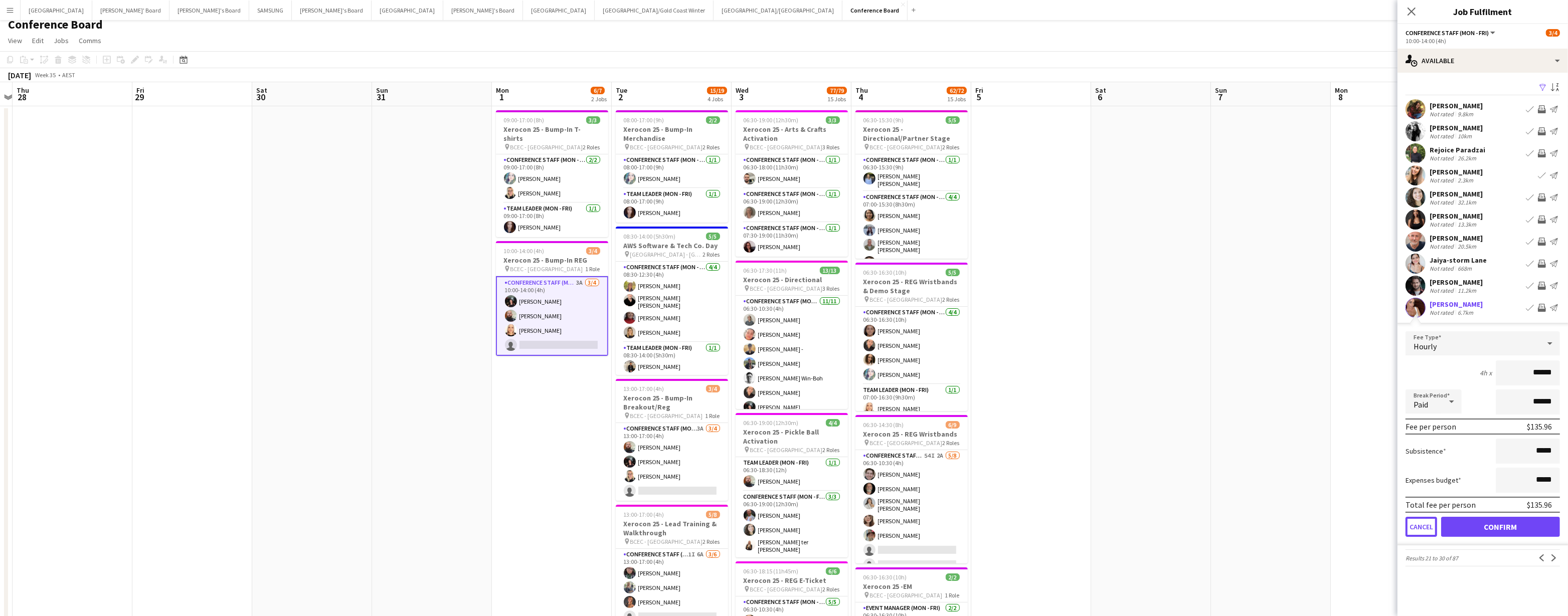
drag, startPoint x: 1420, startPoint y: 527, endPoint x: 1421, endPoint y: 519, distance: 8.1
click at [781, 527] on button "Cancel" at bounding box center [1421, 527] width 32 height 20
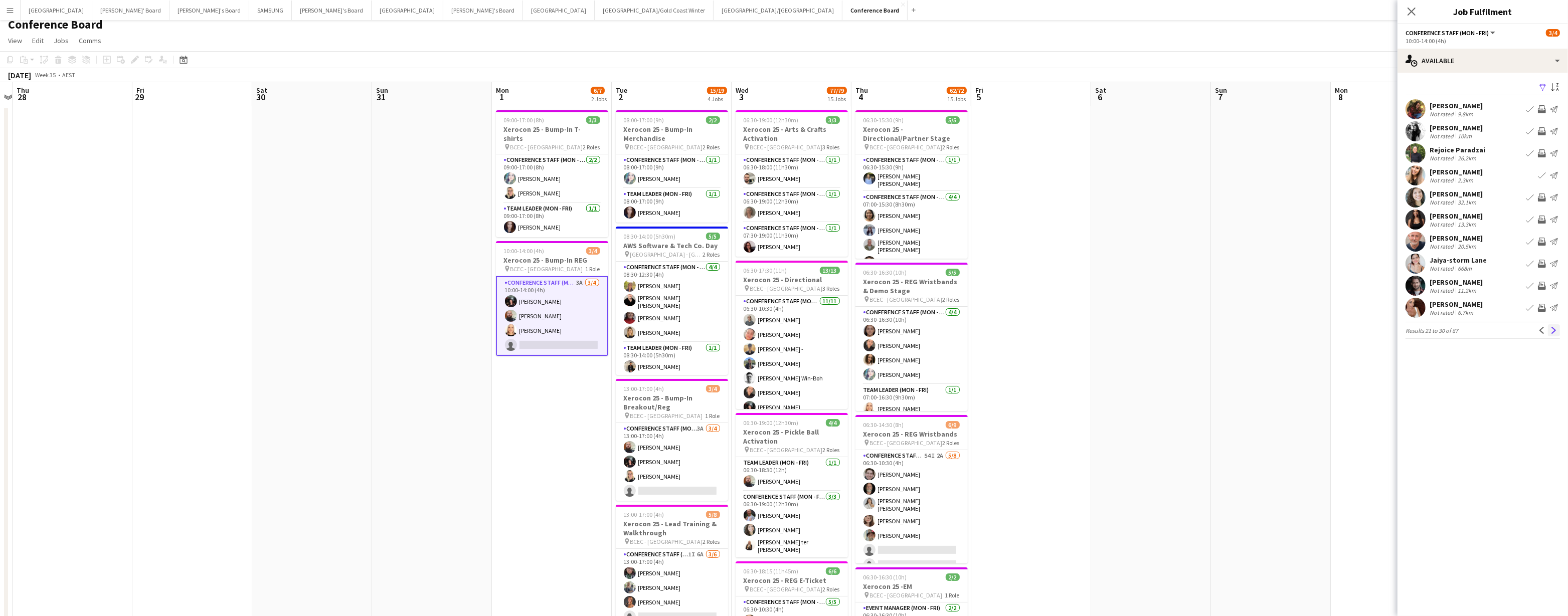
click at [781, 327] on app-icon "Next" at bounding box center [1554, 331] width 7 height 7
click at [781, 327] on app-icon "Next" at bounding box center [1554, 331] width 7 height 7
click at [781, 287] on app-icon "Invite crew" at bounding box center [1542, 291] width 8 height 8
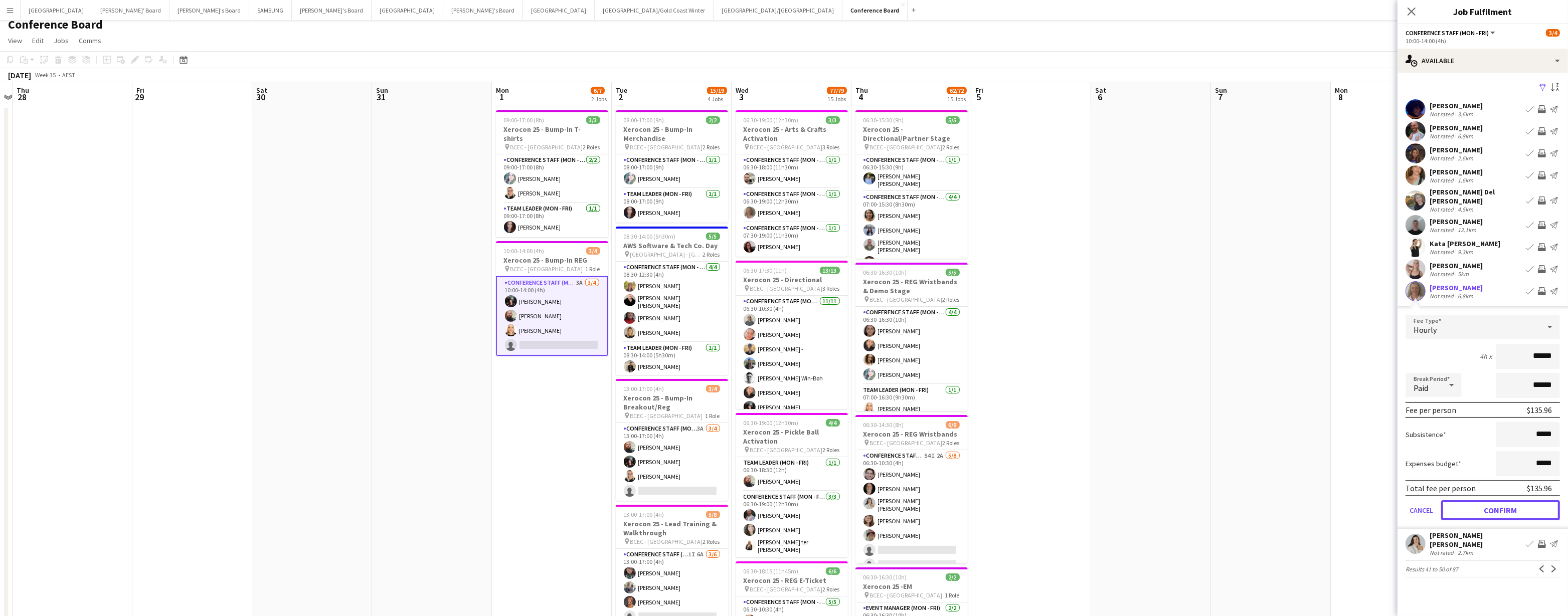
drag, startPoint x: 1496, startPoint y: 500, endPoint x: 1497, endPoint y: 494, distance: 6.1
click at [781, 500] on button "Confirm" at bounding box center [1500, 510] width 119 height 20
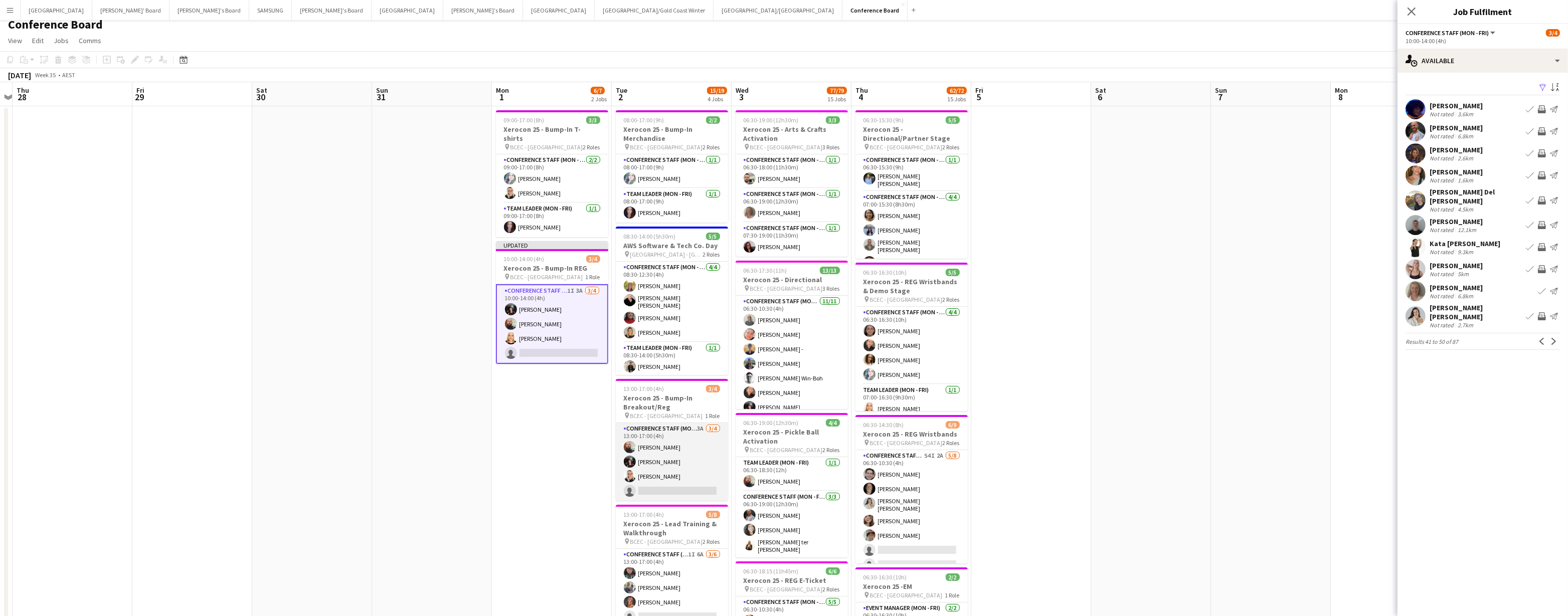
click at [683, 490] on app-card-role "Conference Staff (Mon - Fri) 3A 3/4 13:00-17:00 (4h) Ricky Chaplin Gabriella Ko…" at bounding box center [672, 462] width 113 height 78
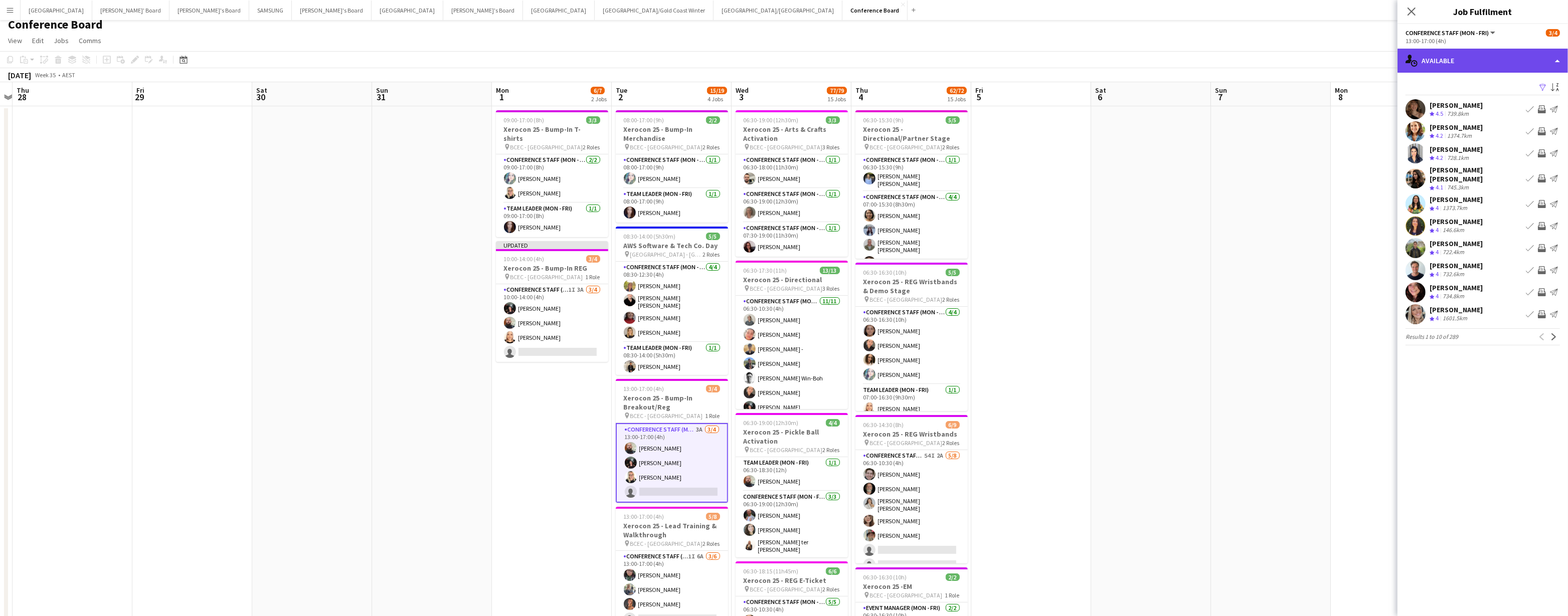
click at [781, 58] on div "single-neutral-actions-upload Available" at bounding box center [1483, 61] width 170 height 24
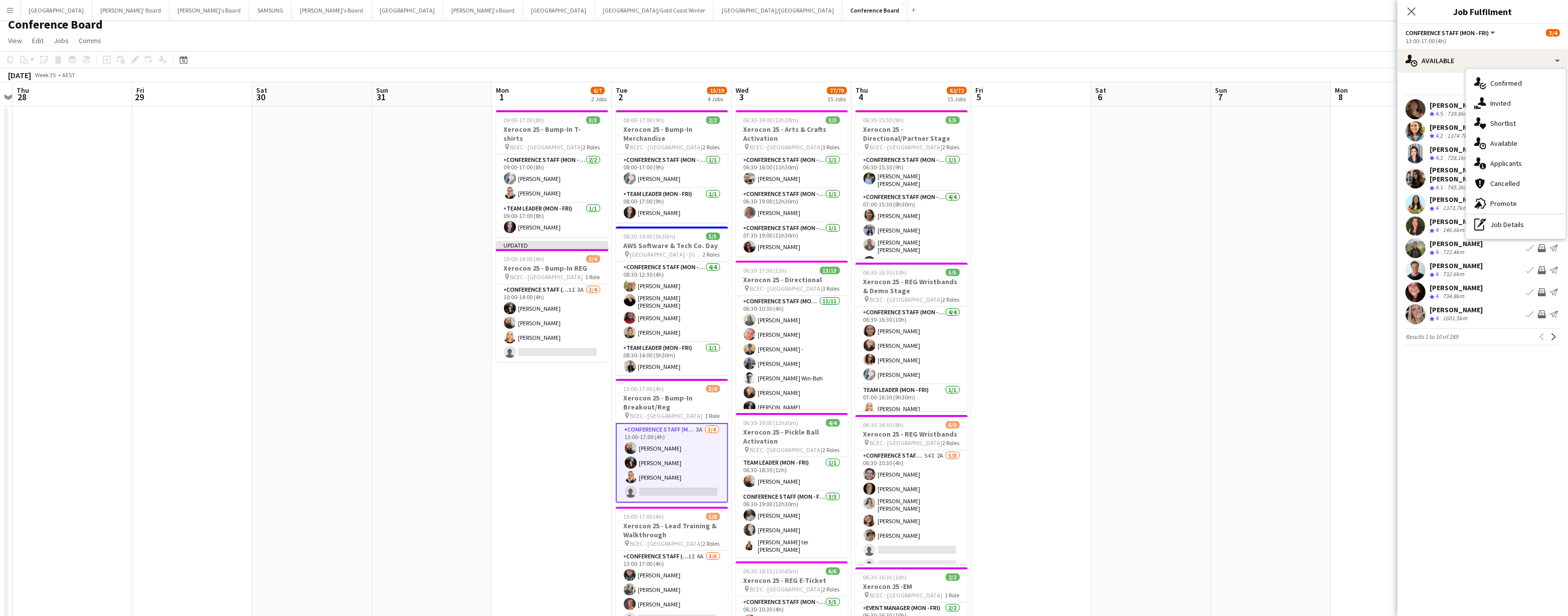
click at [781, 102] on div "single-neutral-actions-share-1 Invited" at bounding box center [1516, 103] width 99 height 20
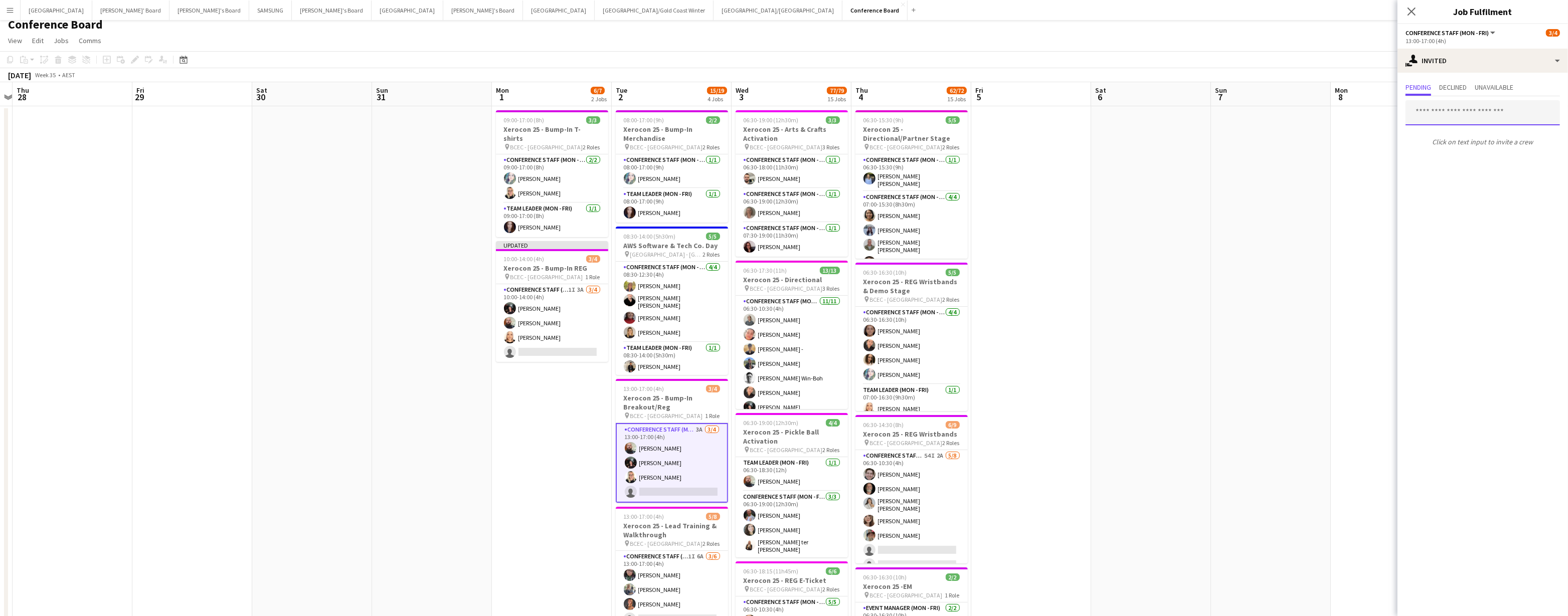
click at [781, 110] on input "text" at bounding box center [1483, 113] width 155 height 25
type input "******"
click at [781, 142] on span "lesleymerriman5@gmail.com" at bounding box center [1482, 145] width 138 height 8
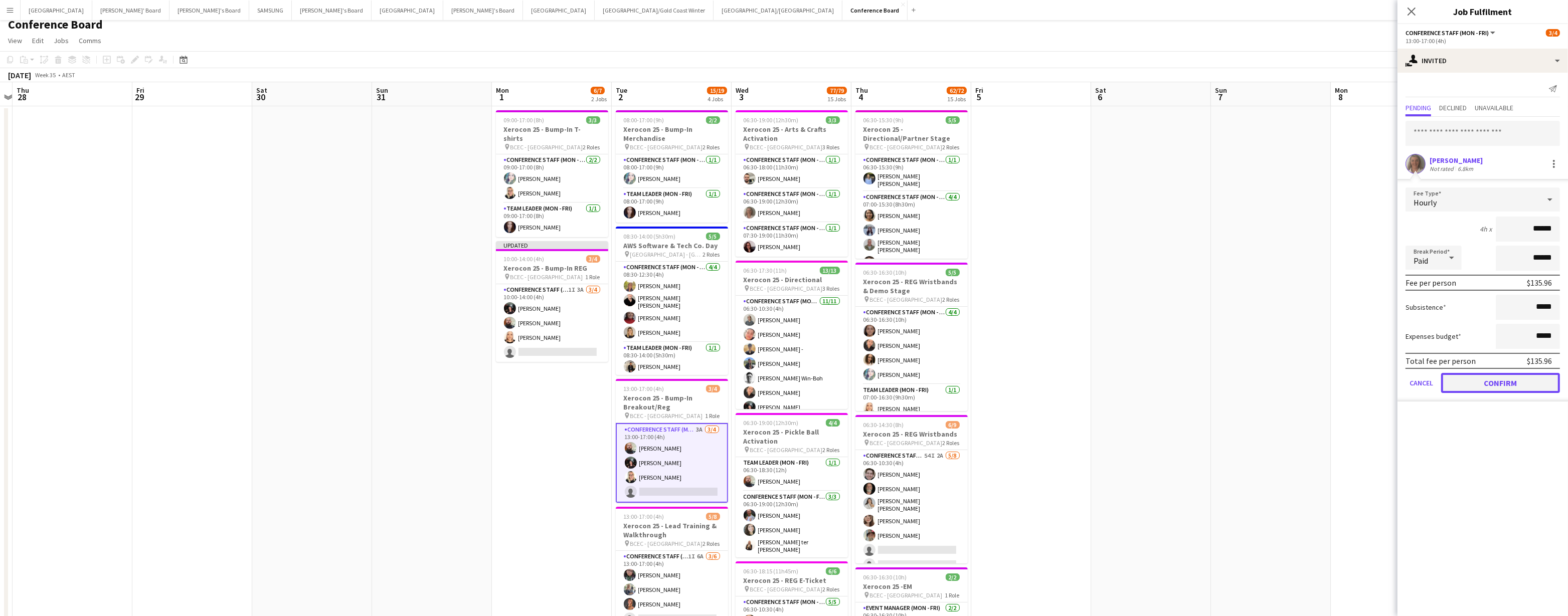
click at [781, 379] on button "Confirm" at bounding box center [1500, 383] width 119 height 20
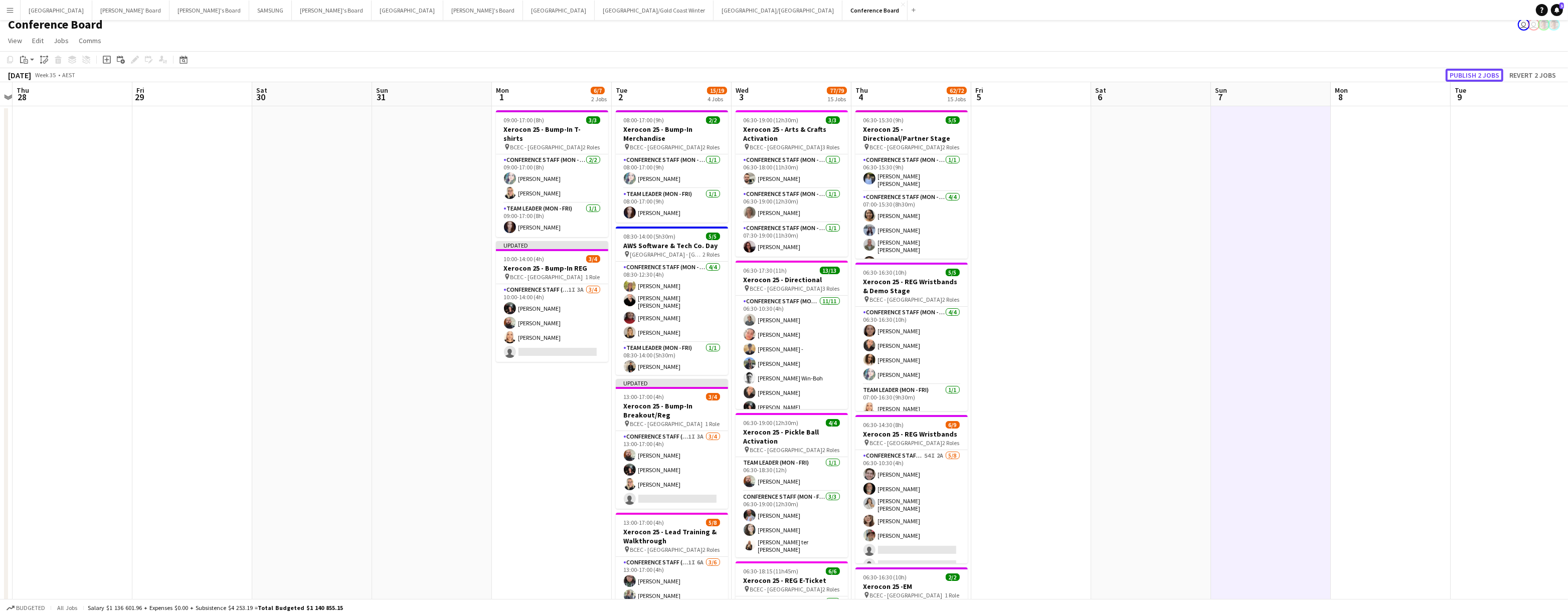
drag, startPoint x: 1470, startPoint y: 72, endPoint x: 1474, endPoint y: 80, distance: 8.9
click at [781, 72] on button "Publish 2 jobs" at bounding box center [1474, 75] width 58 height 13
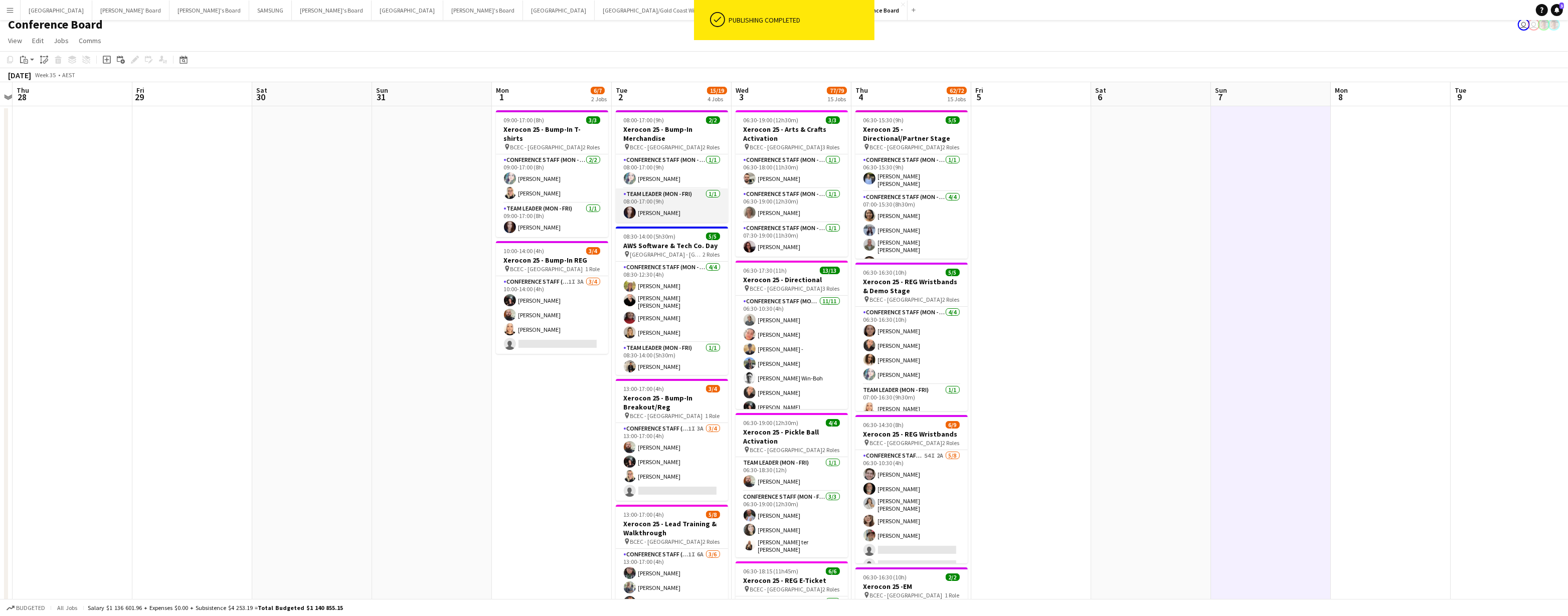
click at [662, 215] on app-card-role "Team Leader (Mon - Fri) 1/1 08:00-17:00 (9h) Samantha Winsor" at bounding box center [672, 206] width 113 height 34
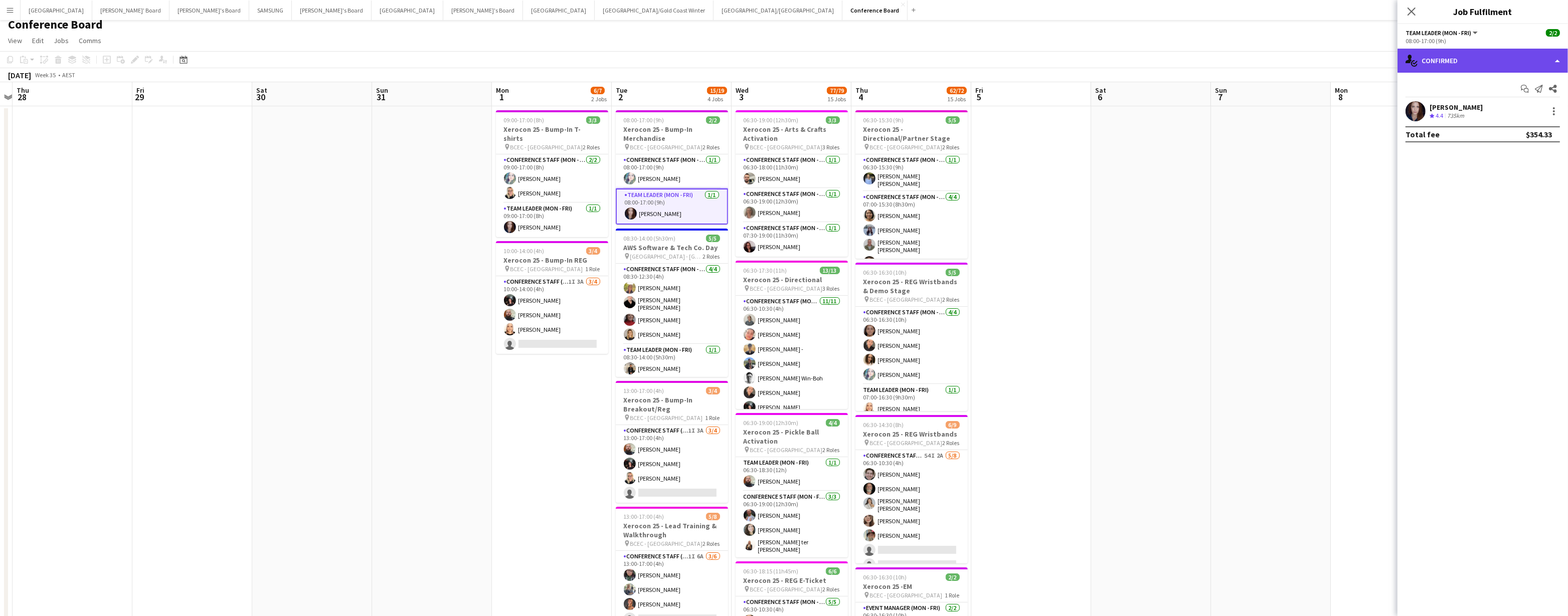
click at [781, 63] on div "single-neutral-actions-check-2 Confirmed" at bounding box center [1483, 61] width 170 height 24
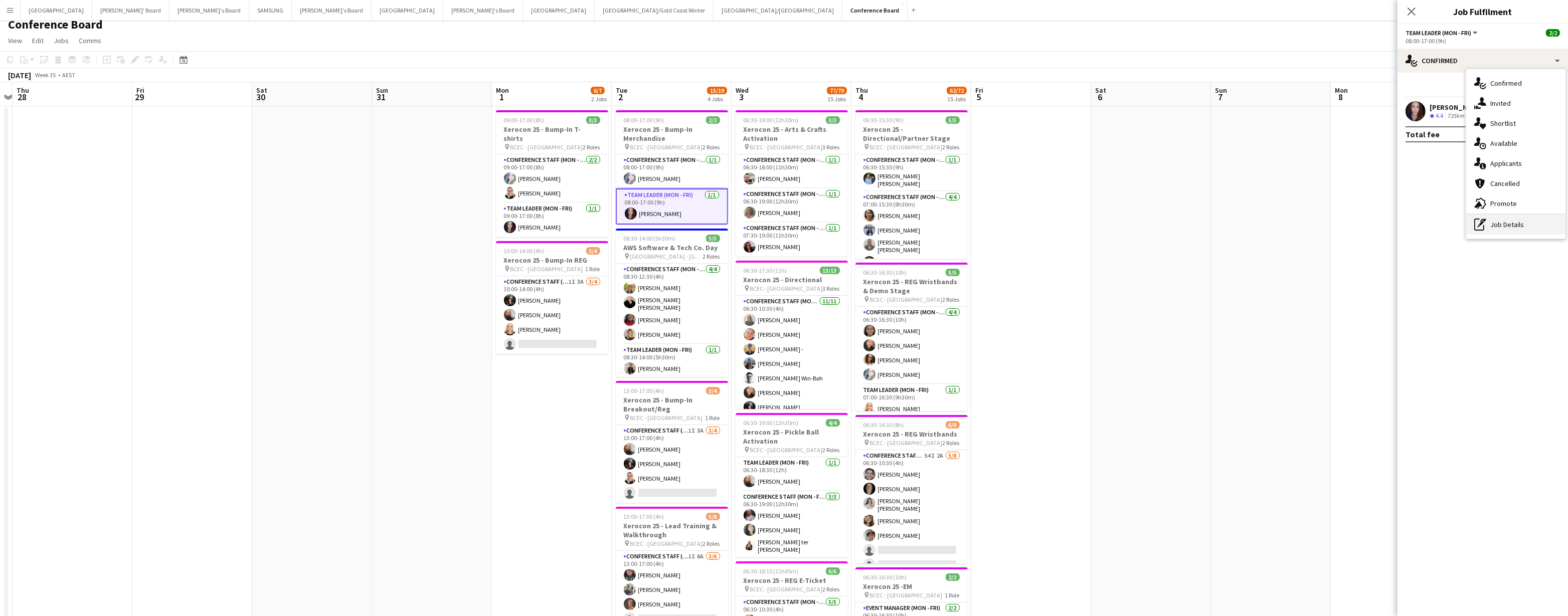
click at [781, 225] on div "pen-write Job Details" at bounding box center [1516, 225] width 99 height 20
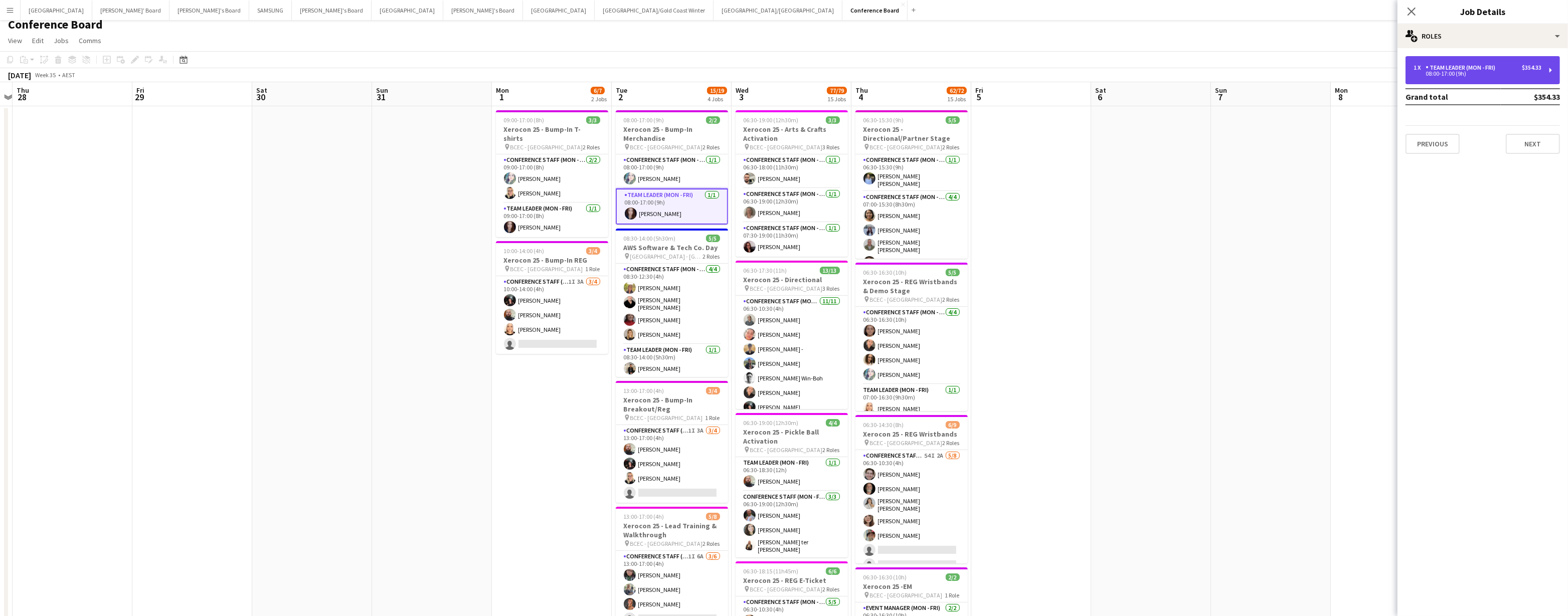
click at [781, 71] on div "08:00-17:00 (9h)" at bounding box center [1477, 74] width 128 height 5
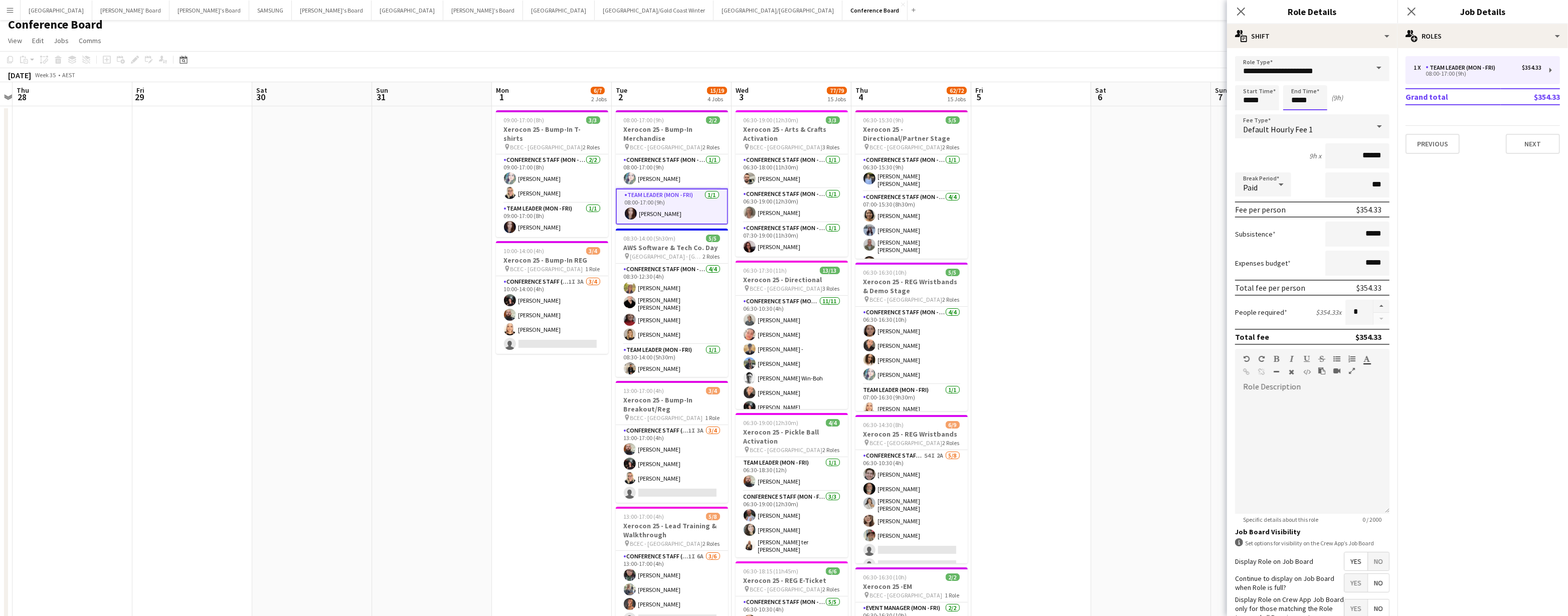
drag, startPoint x: 1309, startPoint y: 100, endPoint x: 1298, endPoint y: 108, distance: 13.6
click at [781, 100] on input "*****" at bounding box center [1305, 97] width 44 height 25
click at [781, 114] on div at bounding box center [1295, 115] width 20 height 10
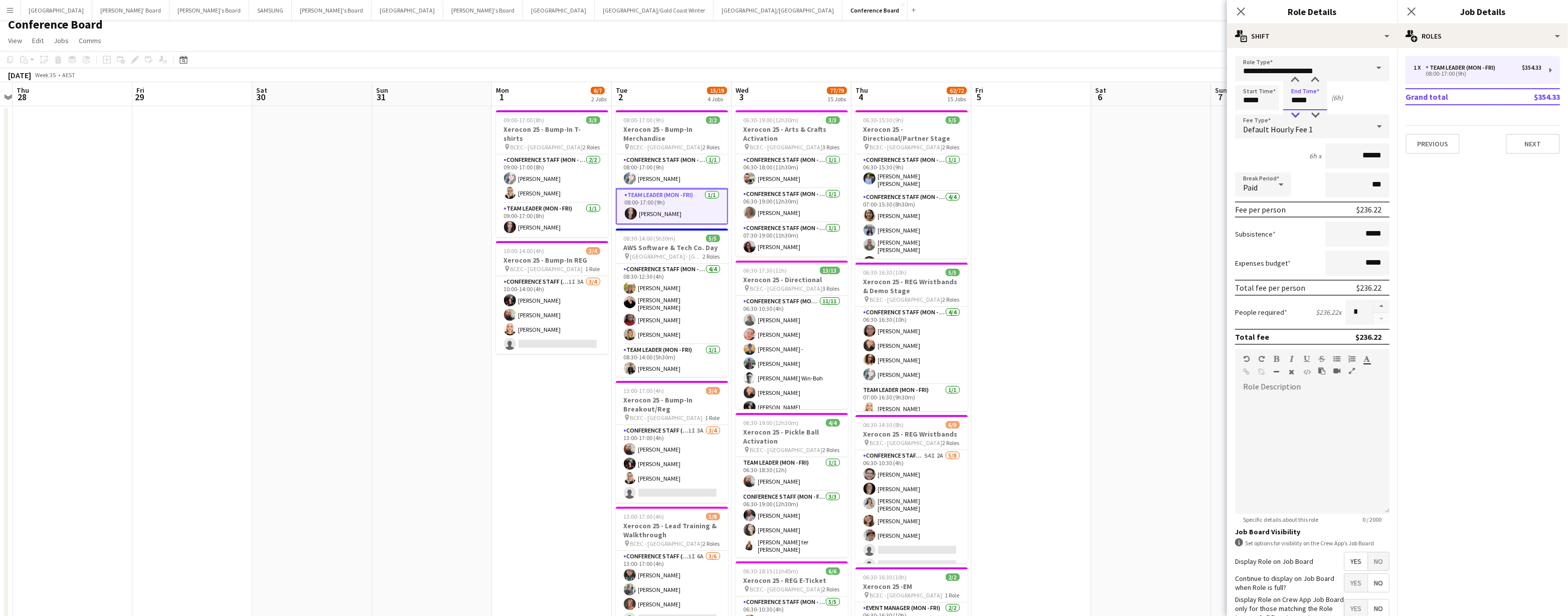
type input "*****"
click at [781, 114] on div at bounding box center [1295, 115] width 20 height 10
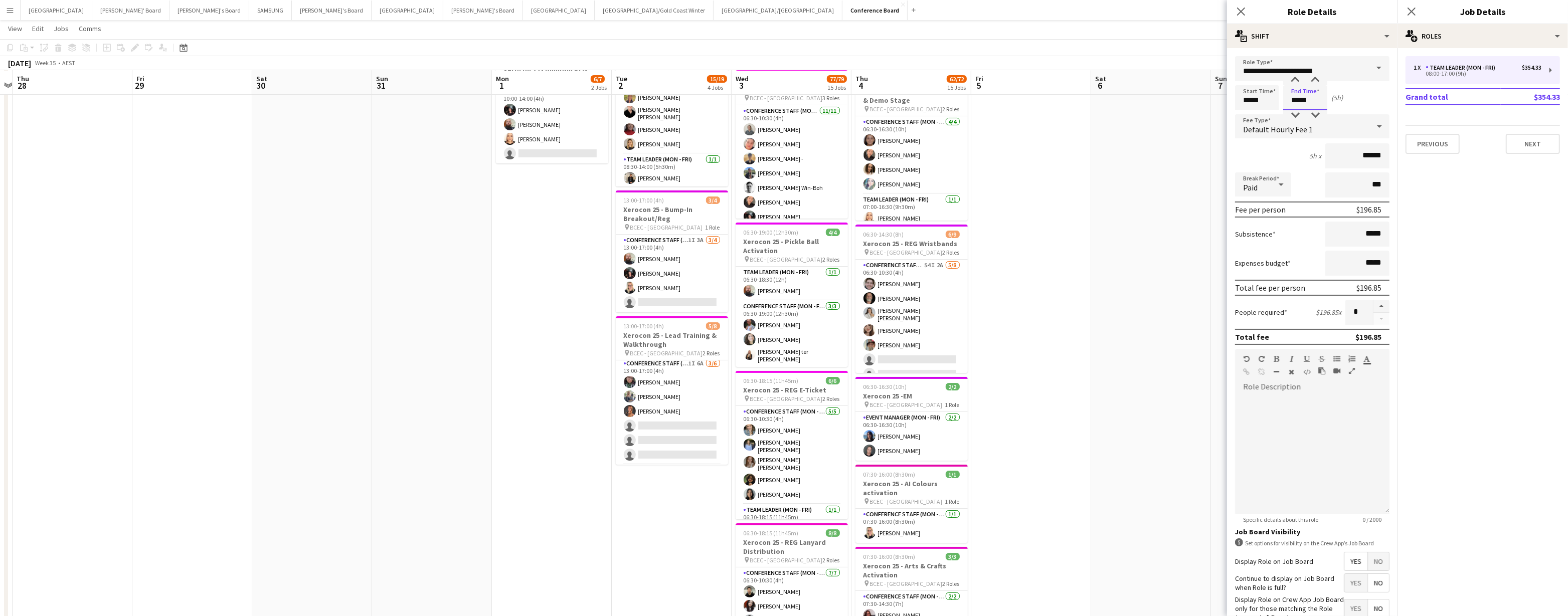
scroll to position [2, 0]
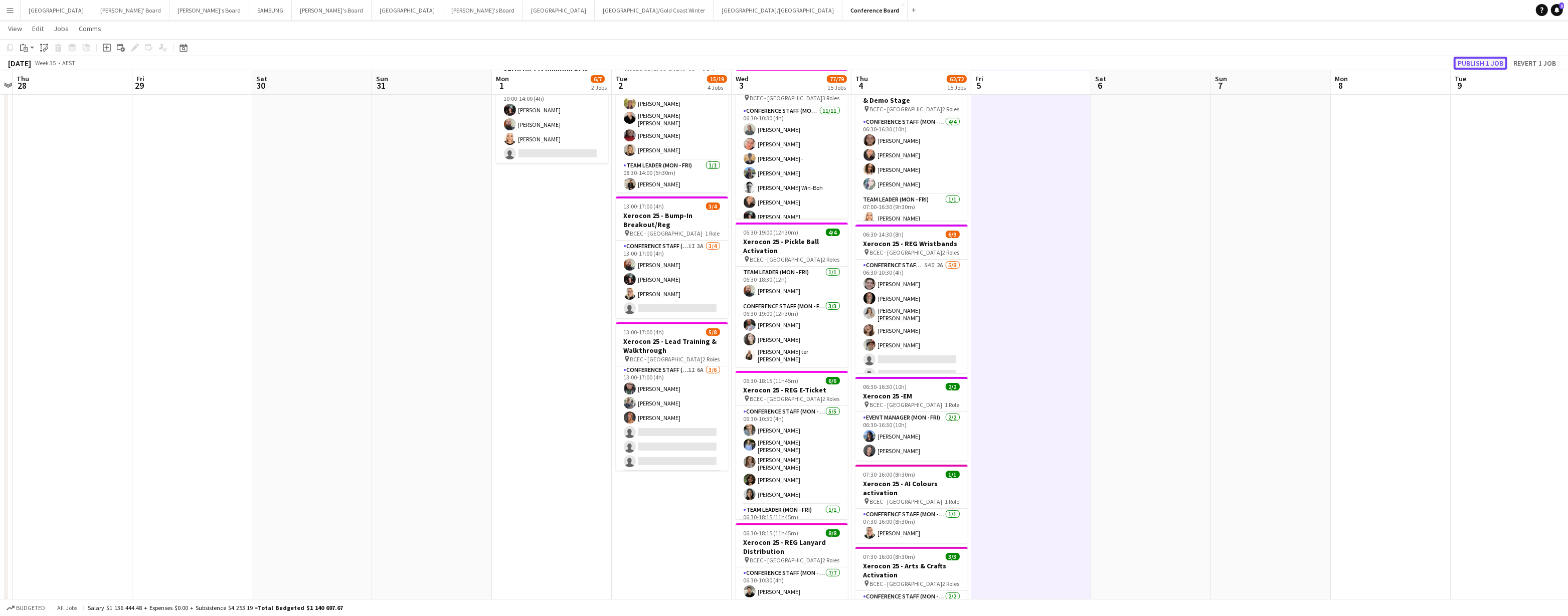
click at [781, 63] on button "Publish 1 job" at bounding box center [1480, 63] width 54 height 13
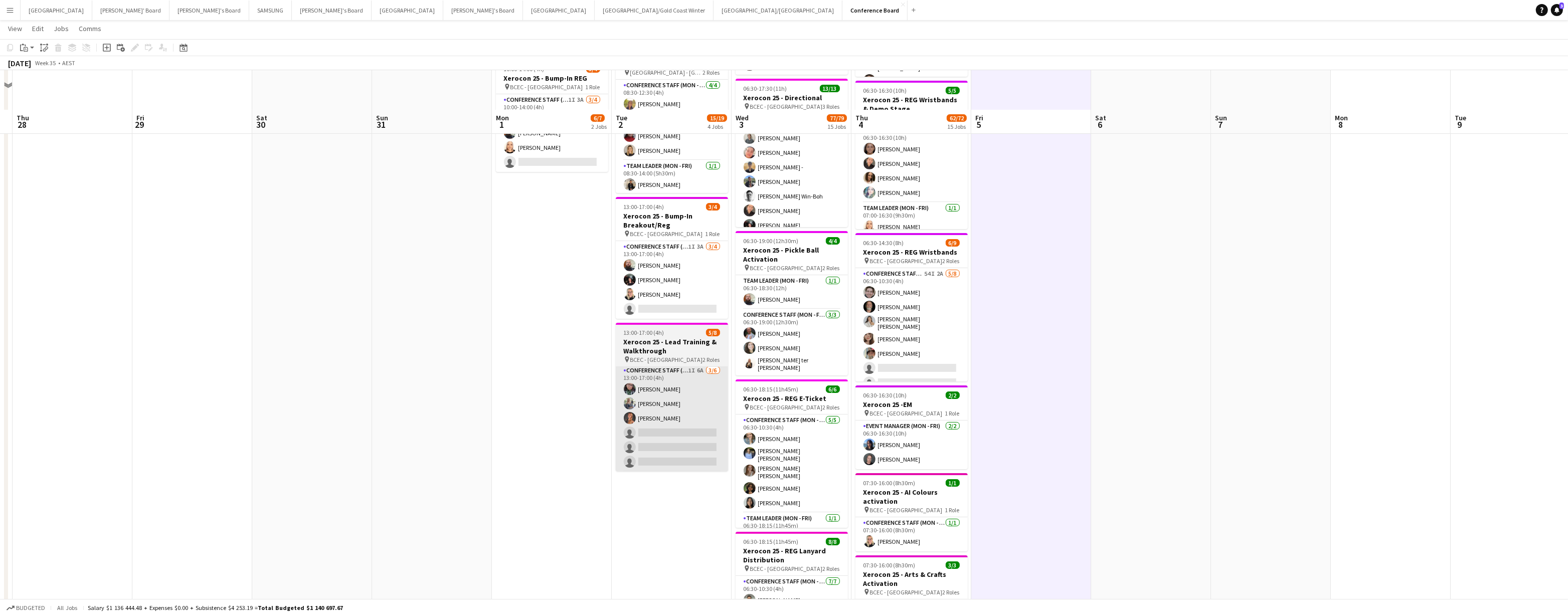
scroll to position [275, 0]
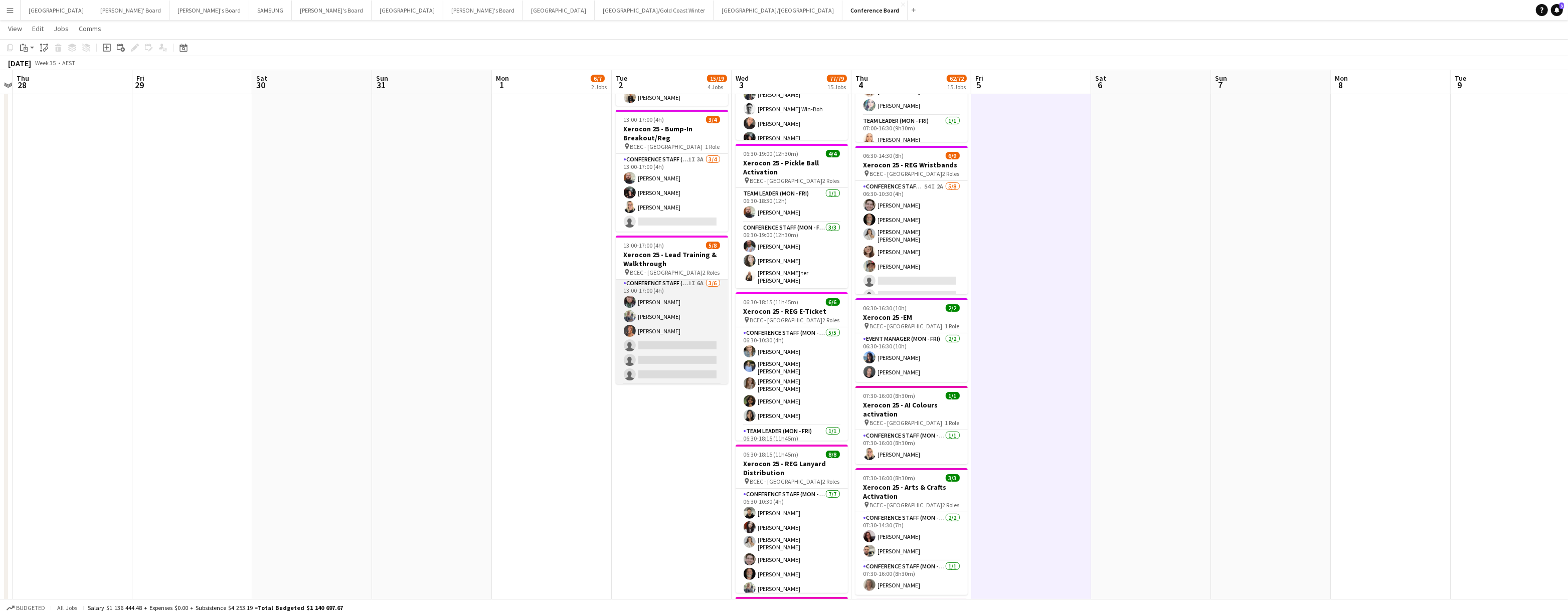
click at [671, 337] on app-card-role "Conference Staff (Mon - Fri) 1I 6A 3/6 13:00-17:00 (4h) Beatriz Barreto Kylie D…" at bounding box center [672, 331] width 113 height 107
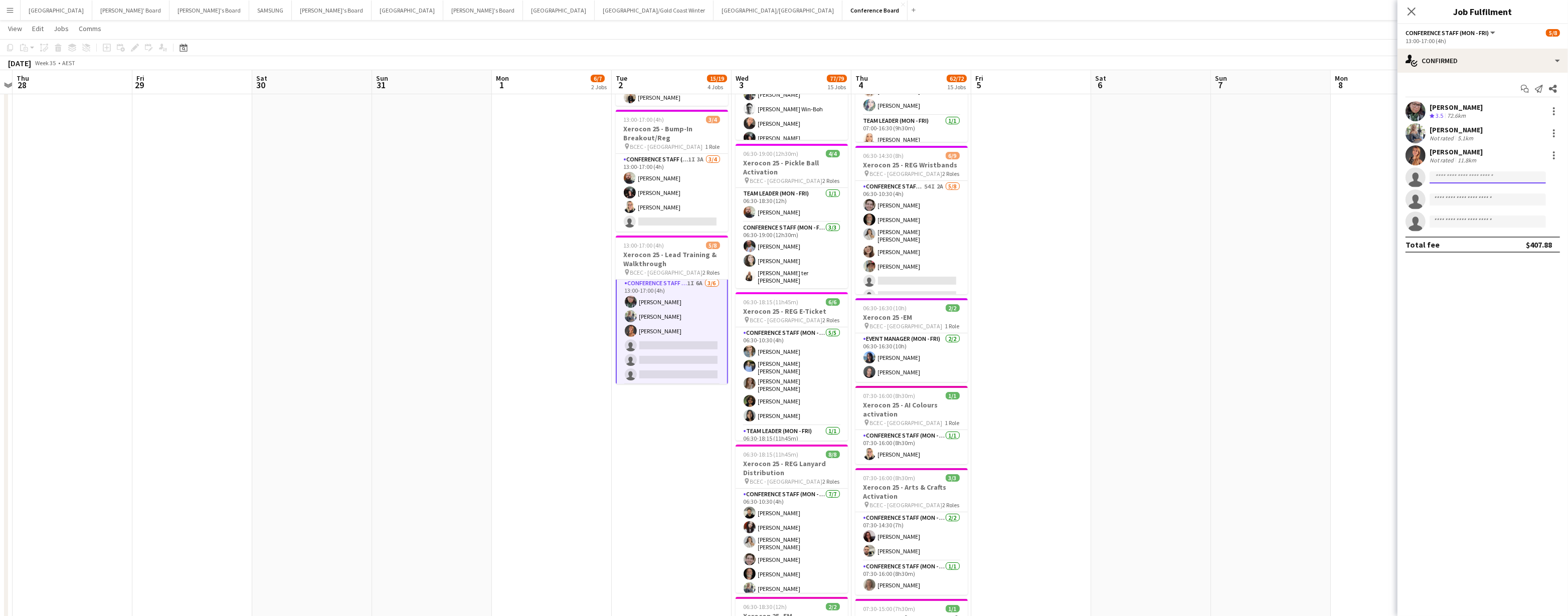
click at [781, 177] on input at bounding box center [1488, 178] width 116 height 12
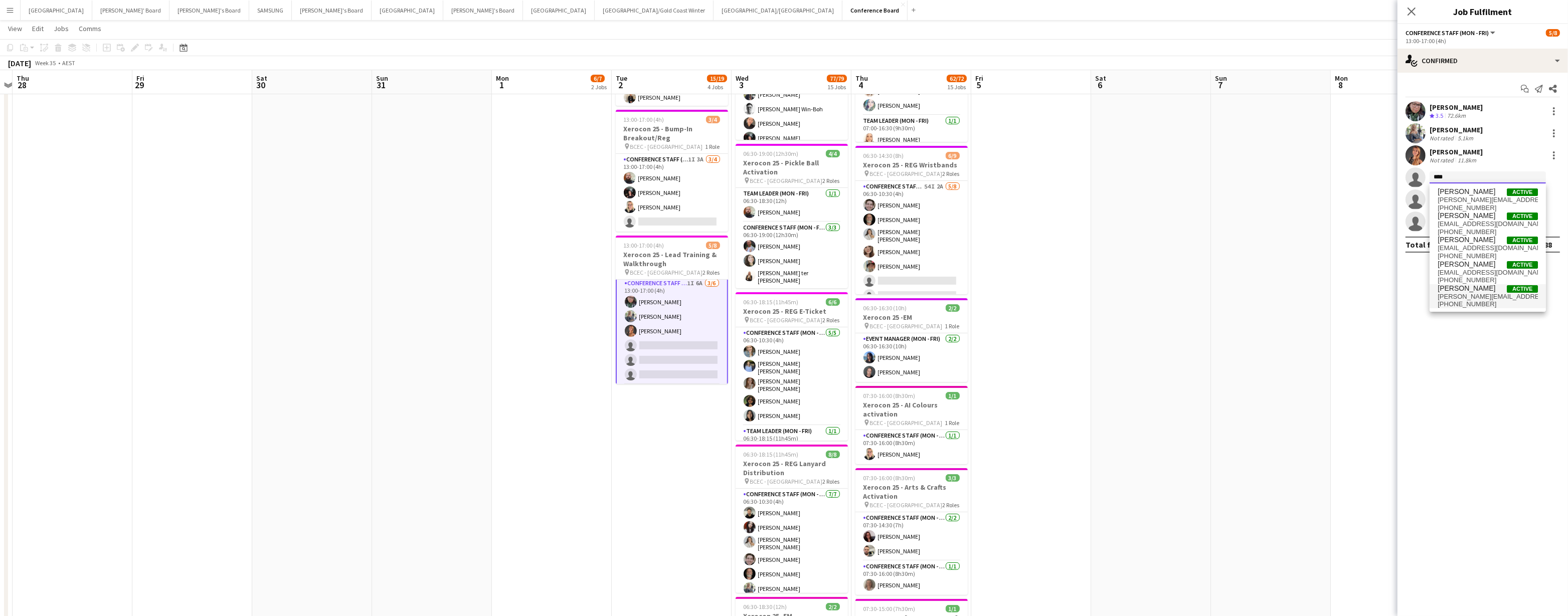
type input "****"
click at [781, 293] on span "samantha.winsor@yahoo.com.au" at bounding box center [1488, 296] width 100 height 8
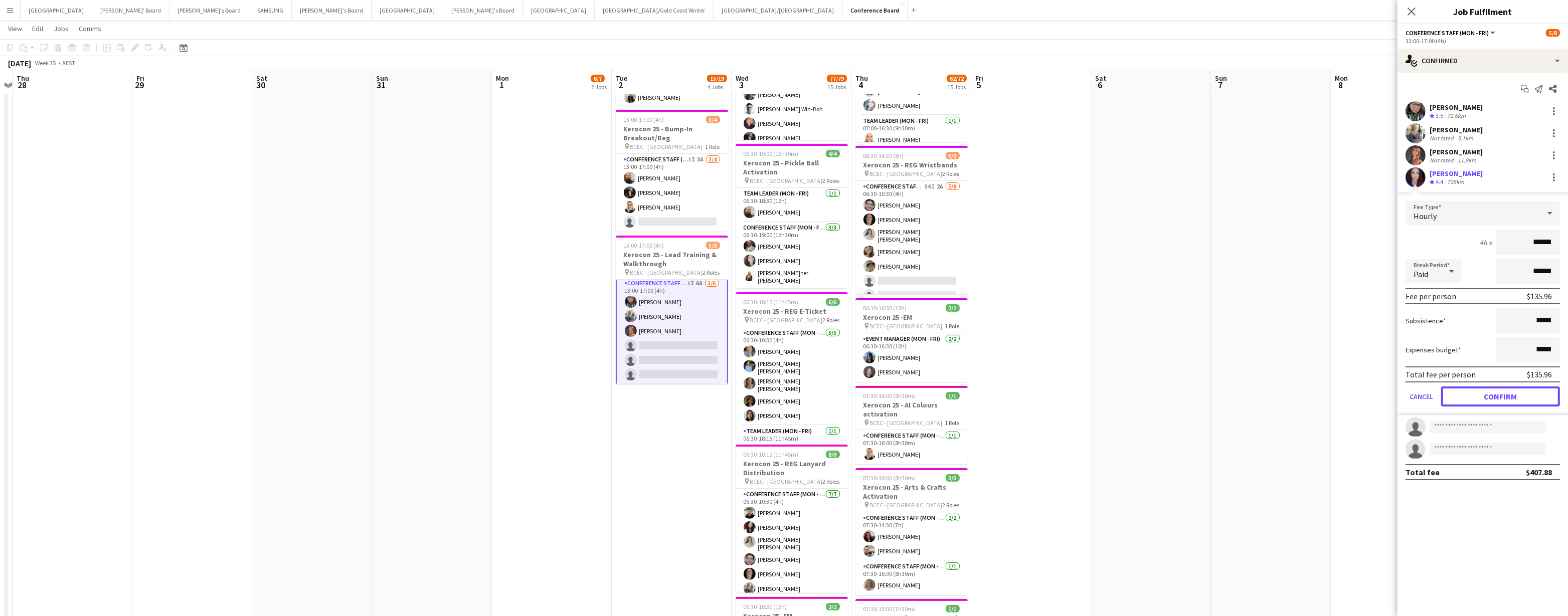
drag, startPoint x: 1510, startPoint y: 395, endPoint x: 1491, endPoint y: 373, distance: 29.1
click at [781, 394] on button "Confirm" at bounding box center [1500, 396] width 119 height 20
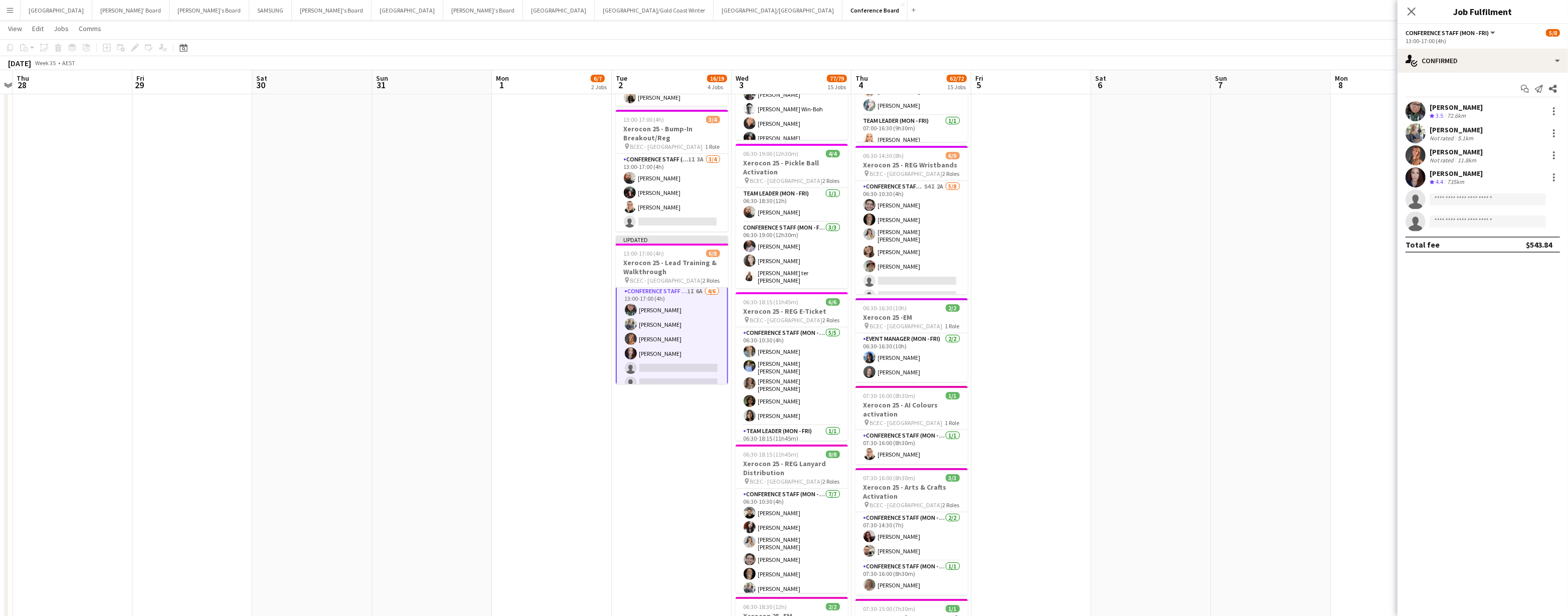
drag, startPoint x: 1309, startPoint y: 204, endPoint x: 1307, endPoint y: 194, distance: 10.2
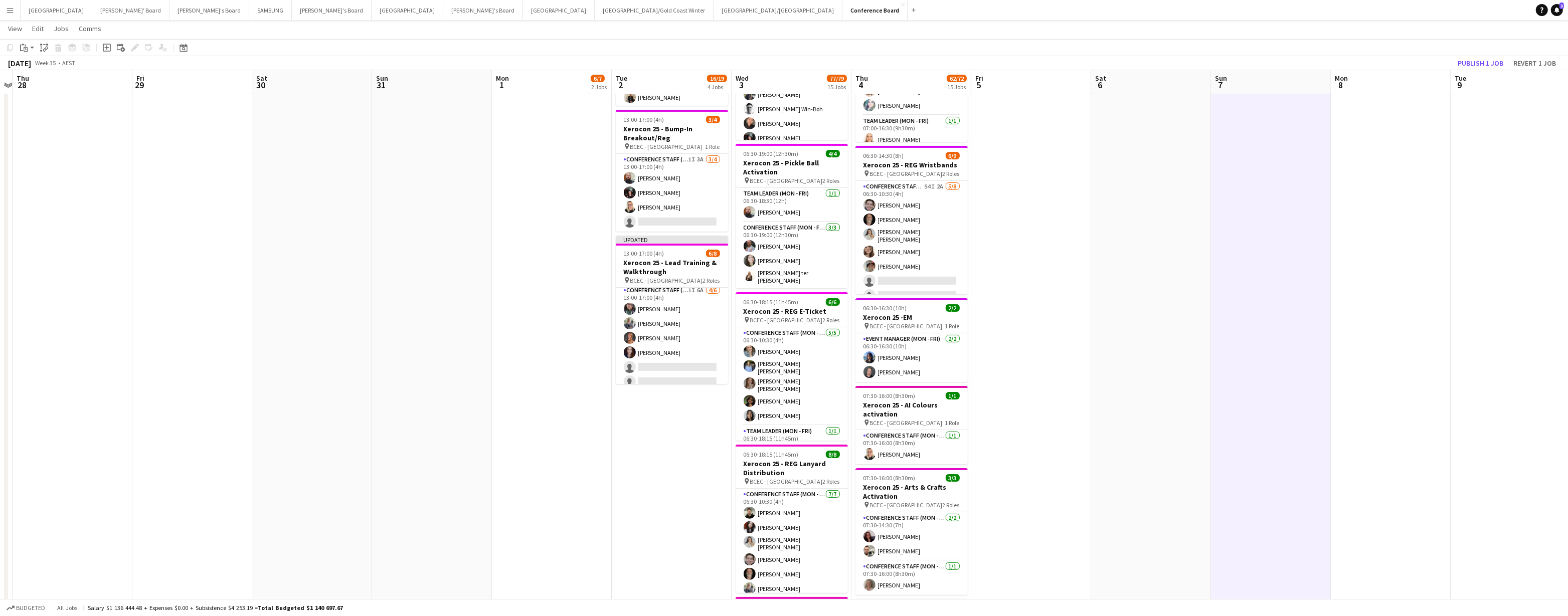
scroll to position [2, 0]
click at [781, 64] on button "Publish 1 job" at bounding box center [1480, 63] width 54 height 13
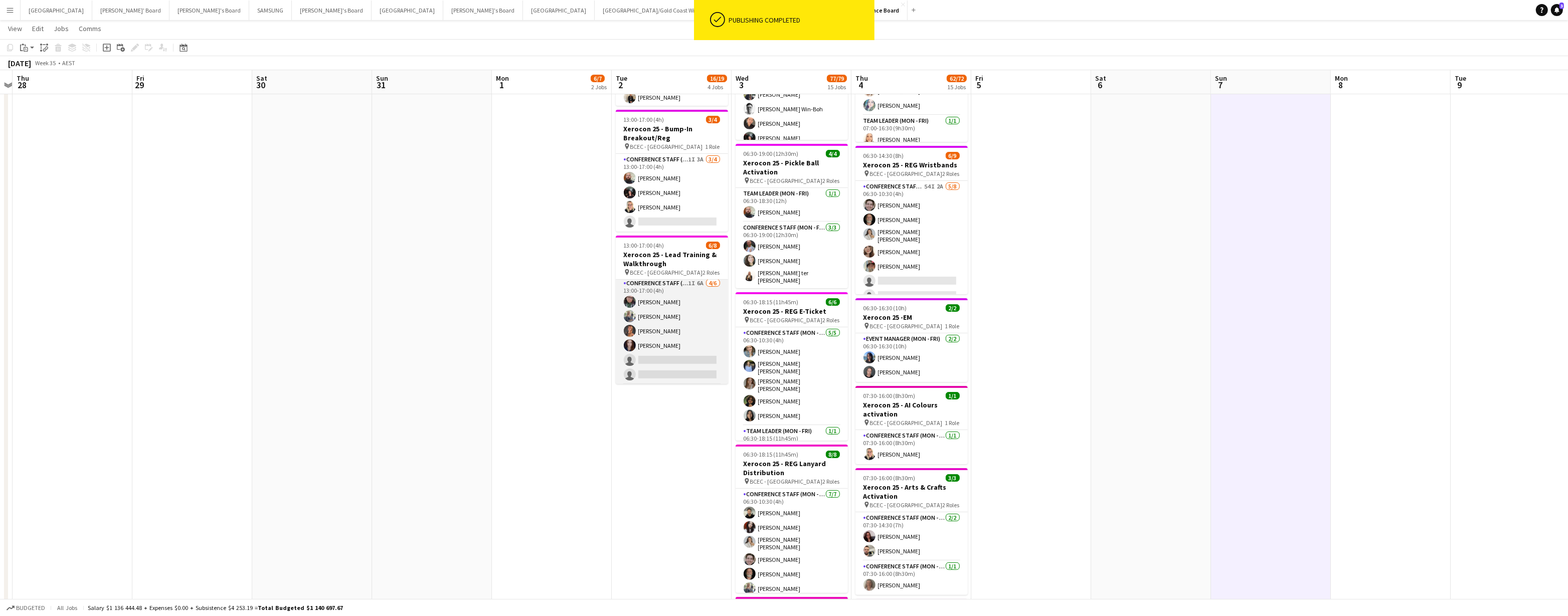
drag, startPoint x: 628, startPoint y: 340, endPoint x: 622, endPoint y: 333, distance: 9.2
click at [628, 340] on app-user-avatar at bounding box center [630, 346] width 12 height 12
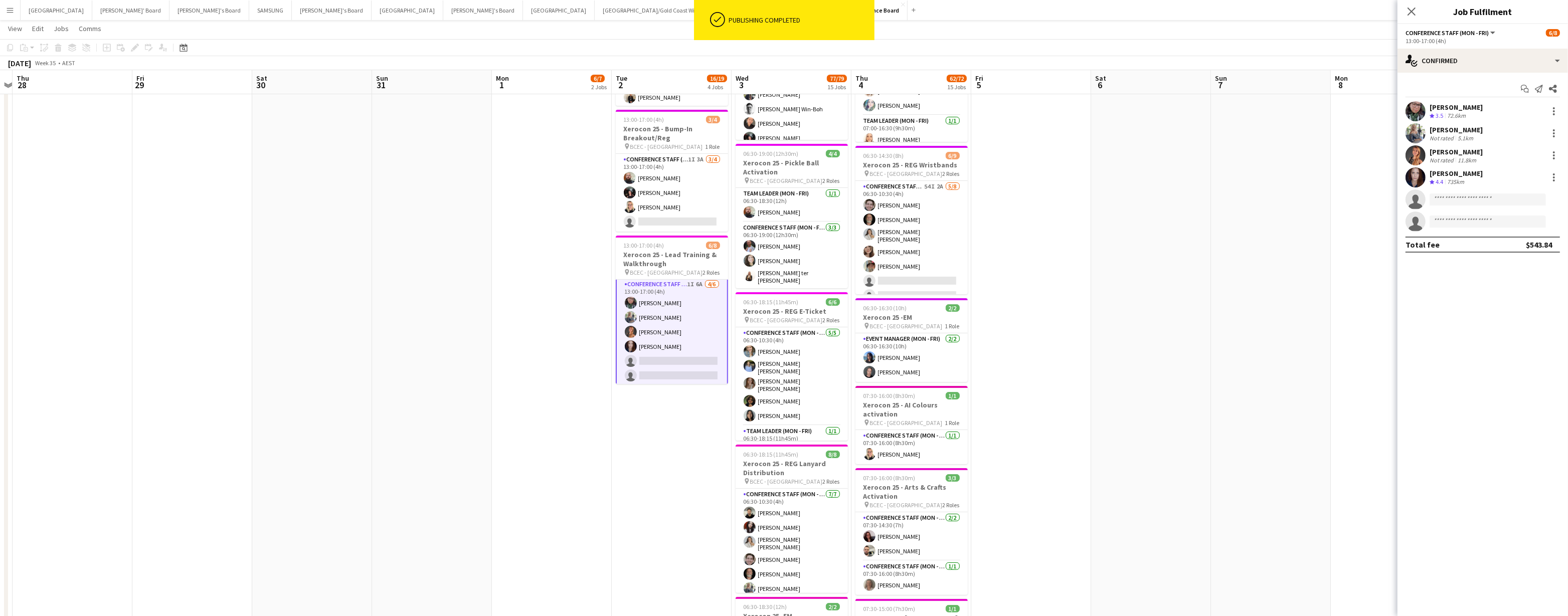
scroll to position [3, 0]
drag, startPoint x: 1416, startPoint y: 175, endPoint x: 1411, endPoint y: 175, distance: 5.0
click at [781, 175] on app-user-avatar at bounding box center [1415, 177] width 20 height 20
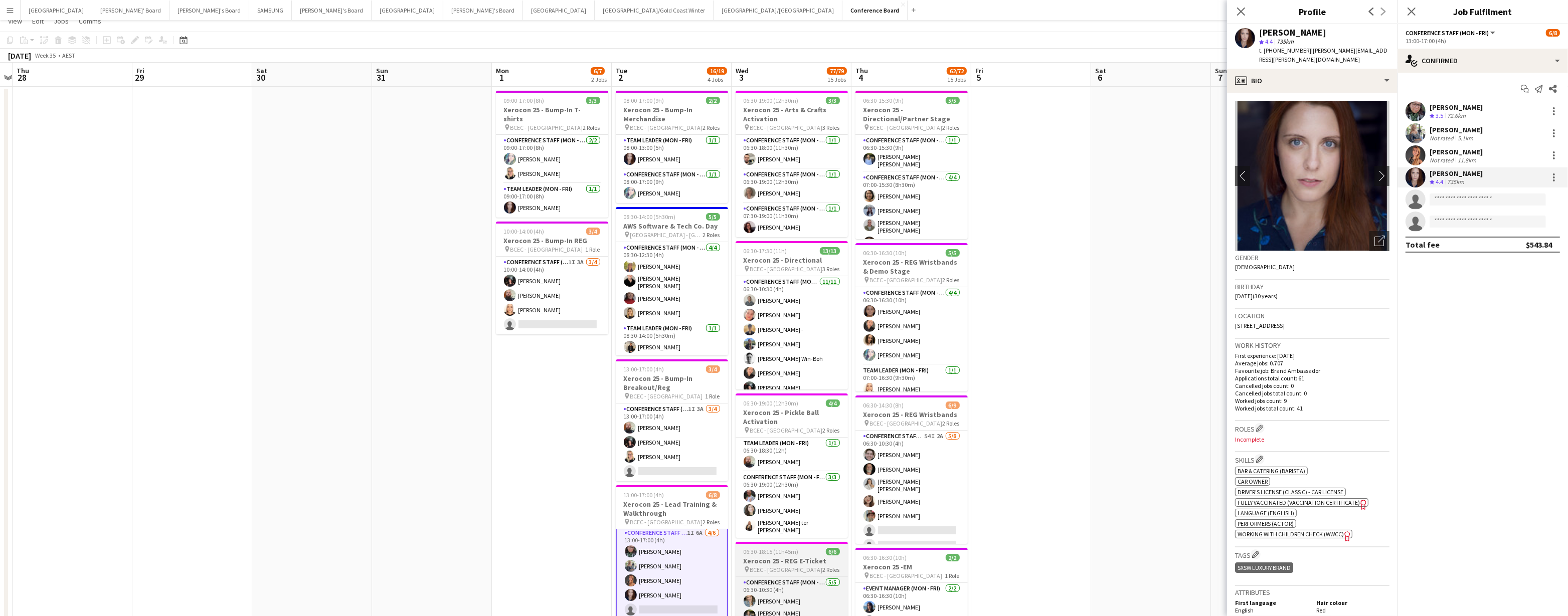
scroll to position [0, 0]
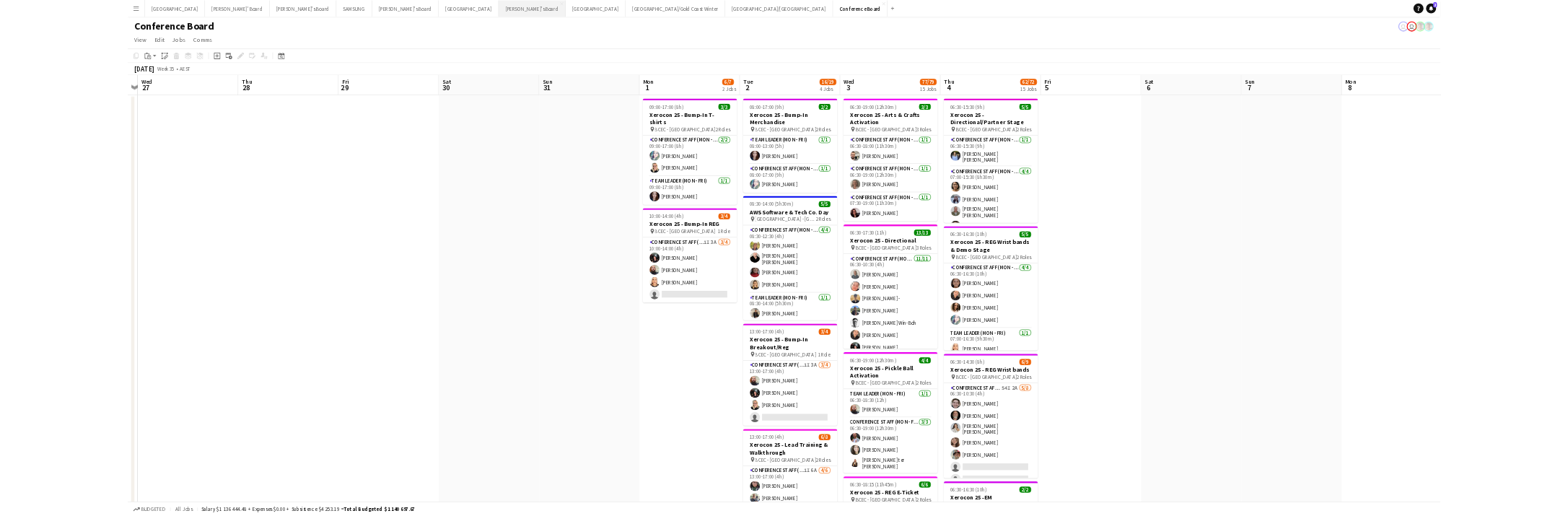
scroll to position [0, 327]
